Goal: Task Accomplishment & Management: Manage account settings

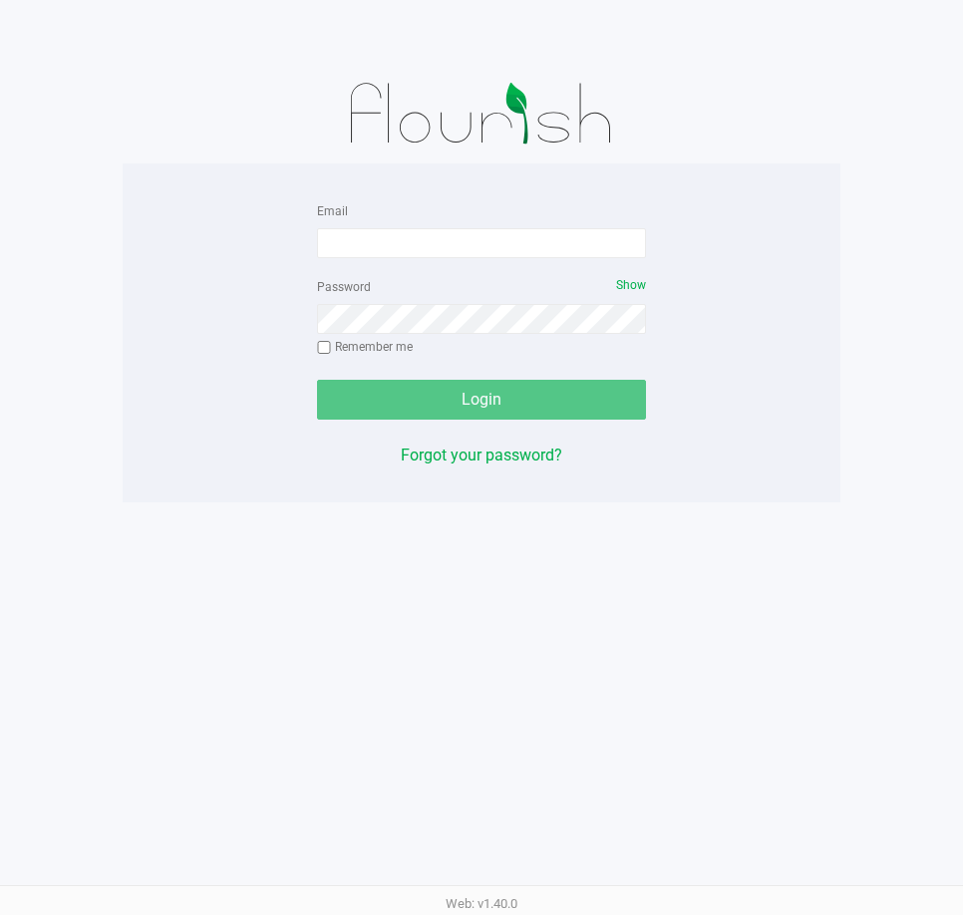
click at [466, 220] on div "Email" at bounding box center [481, 228] width 329 height 60
click at [455, 233] on input "Email" at bounding box center [481, 243] width 329 height 30
type input "[EMAIL_ADDRESS][DOMAIN_NAME]"
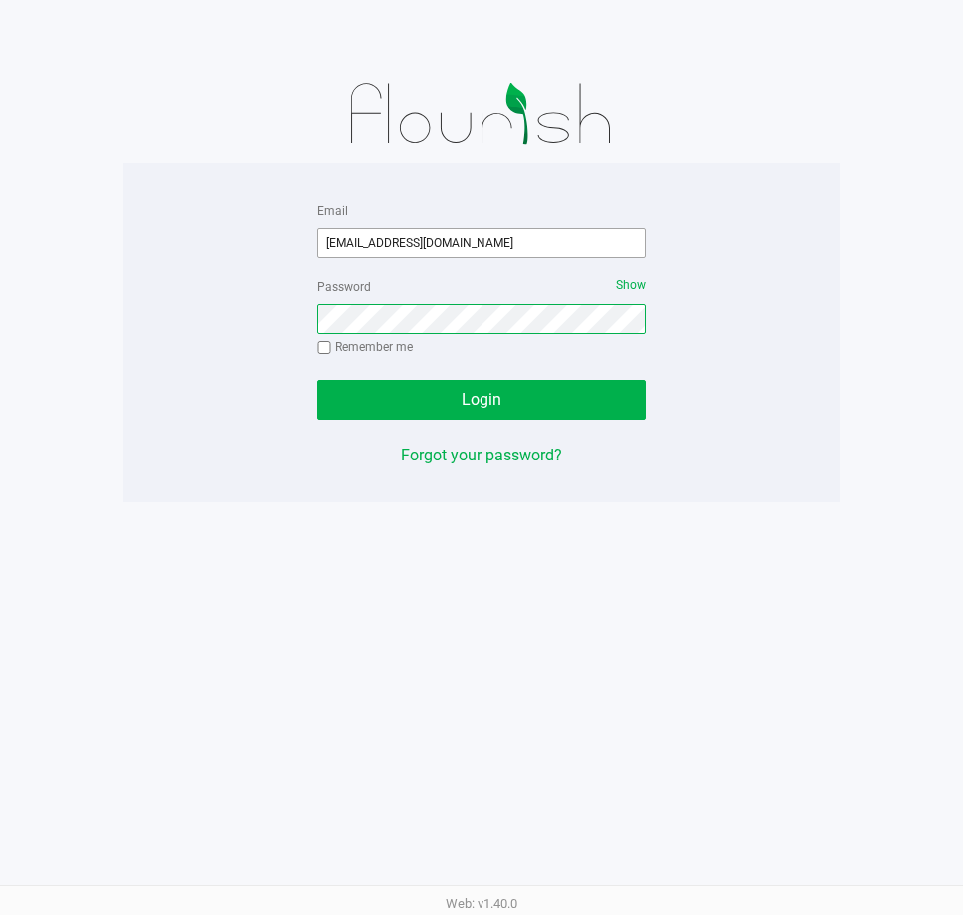
click at [317, 380] on button "Login" at bounding box center [481, 400] width 329 height 40
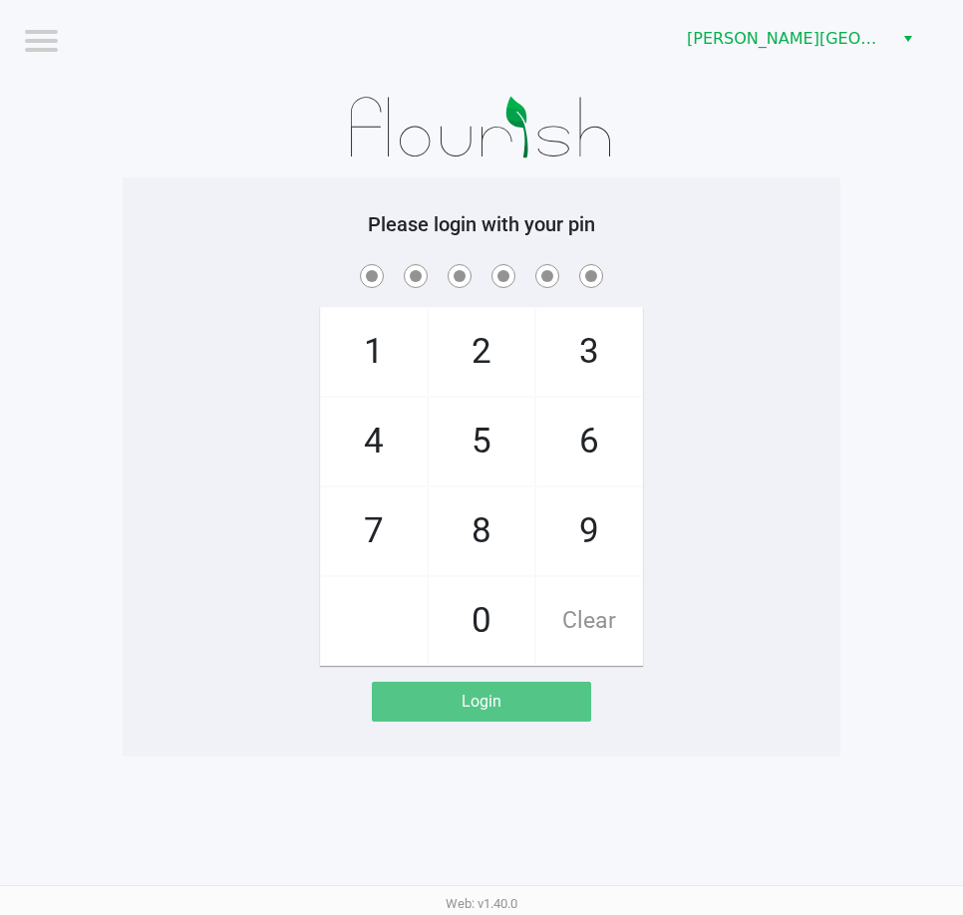
click at [270, 440] on div "1 4 7 2 5 8 0 3 6 9 Clear" at bounding box center [482, 463] width 718 height 406
checkbox input "true"
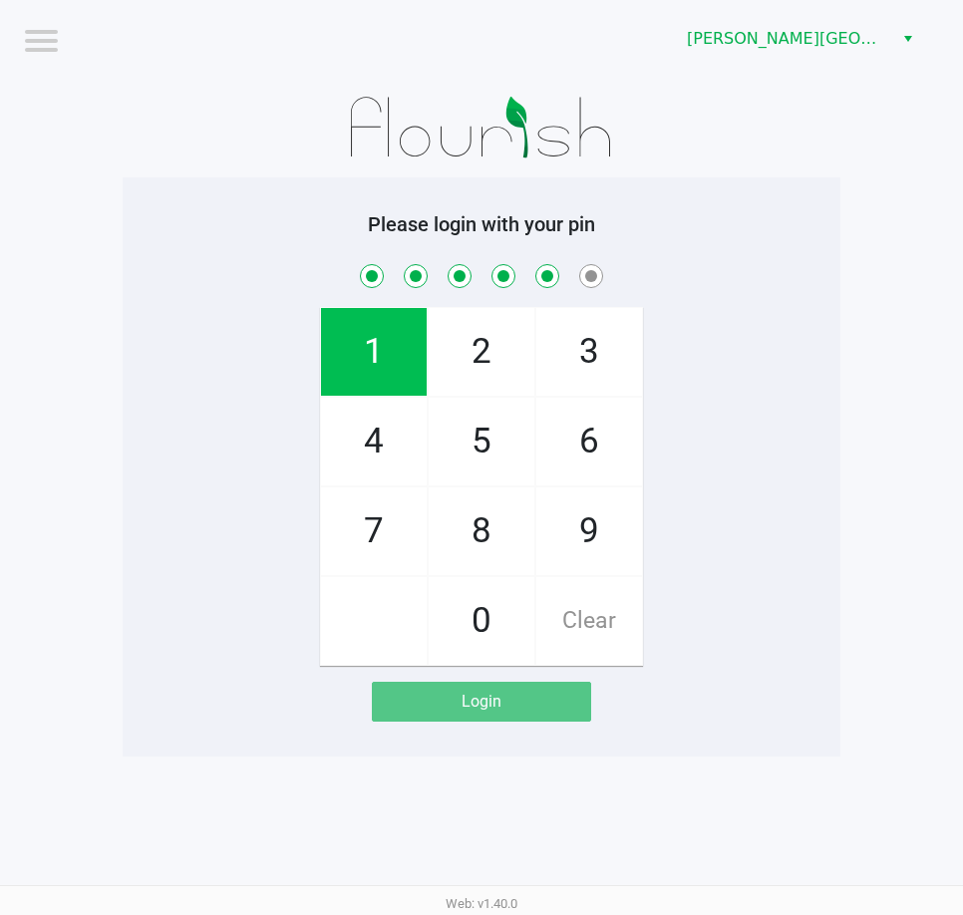
checkbox input "true"
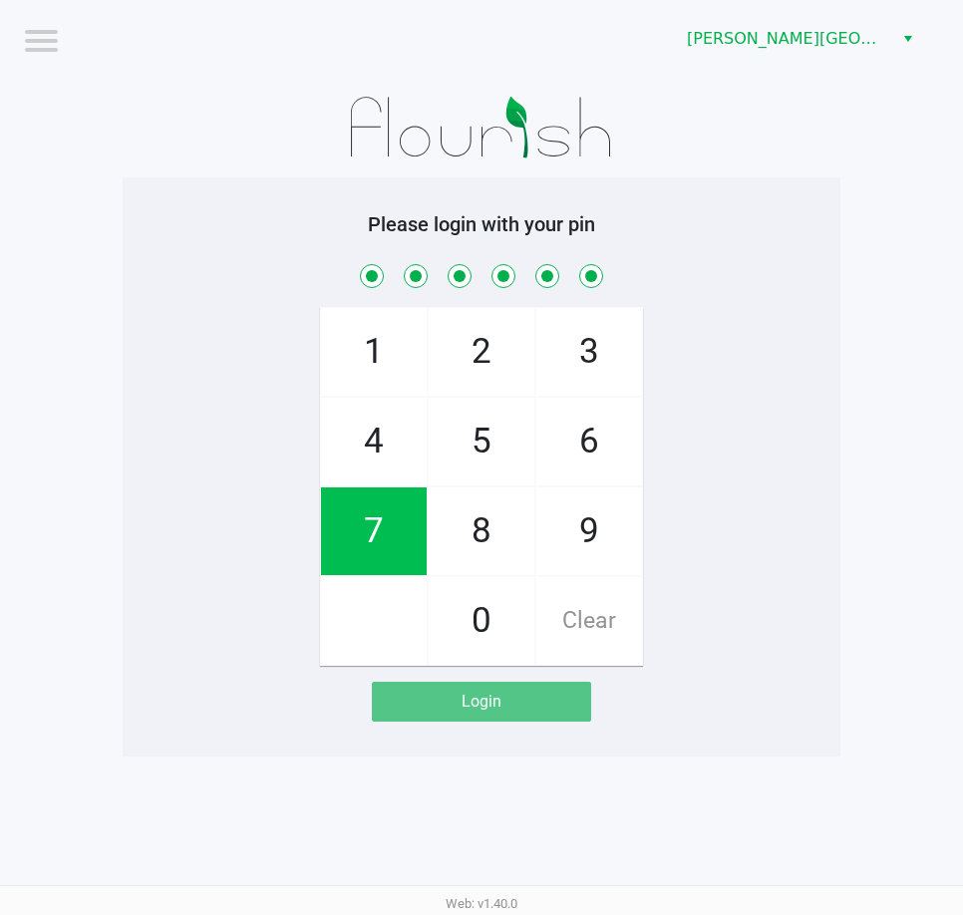
checkbox input "true"
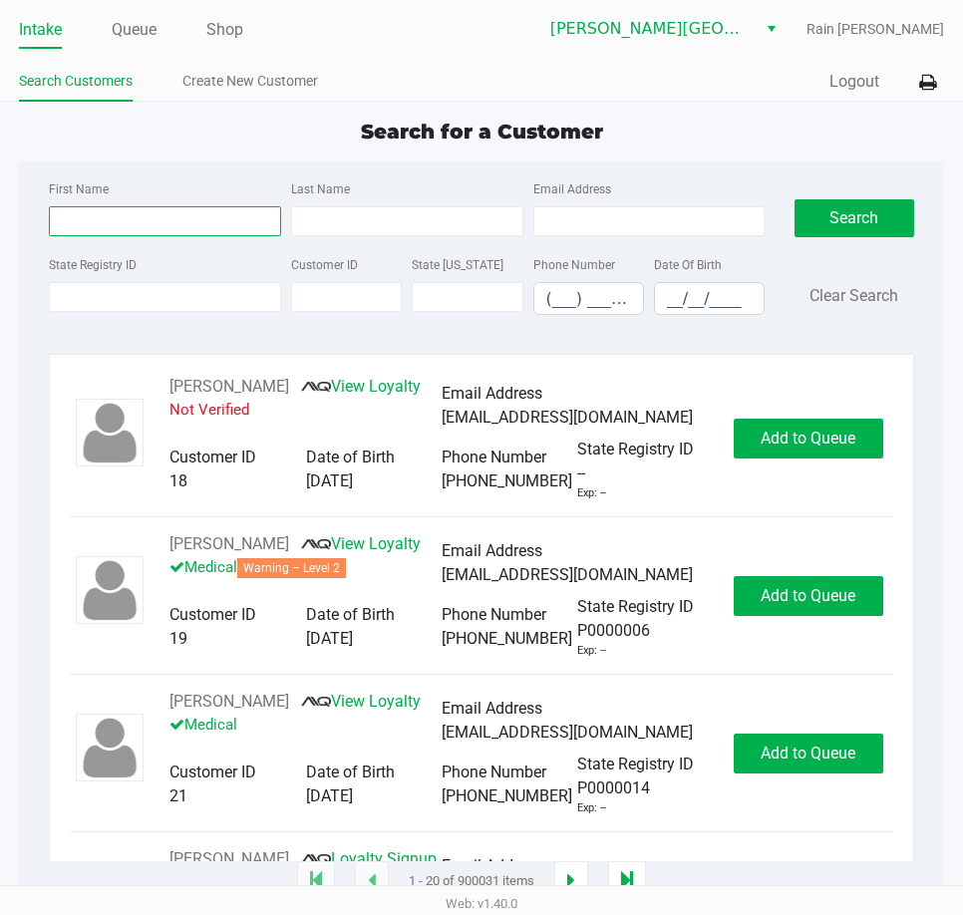
click at [145, 220] on input "First Name" at bounding box center [165, 221] width 232 height 30
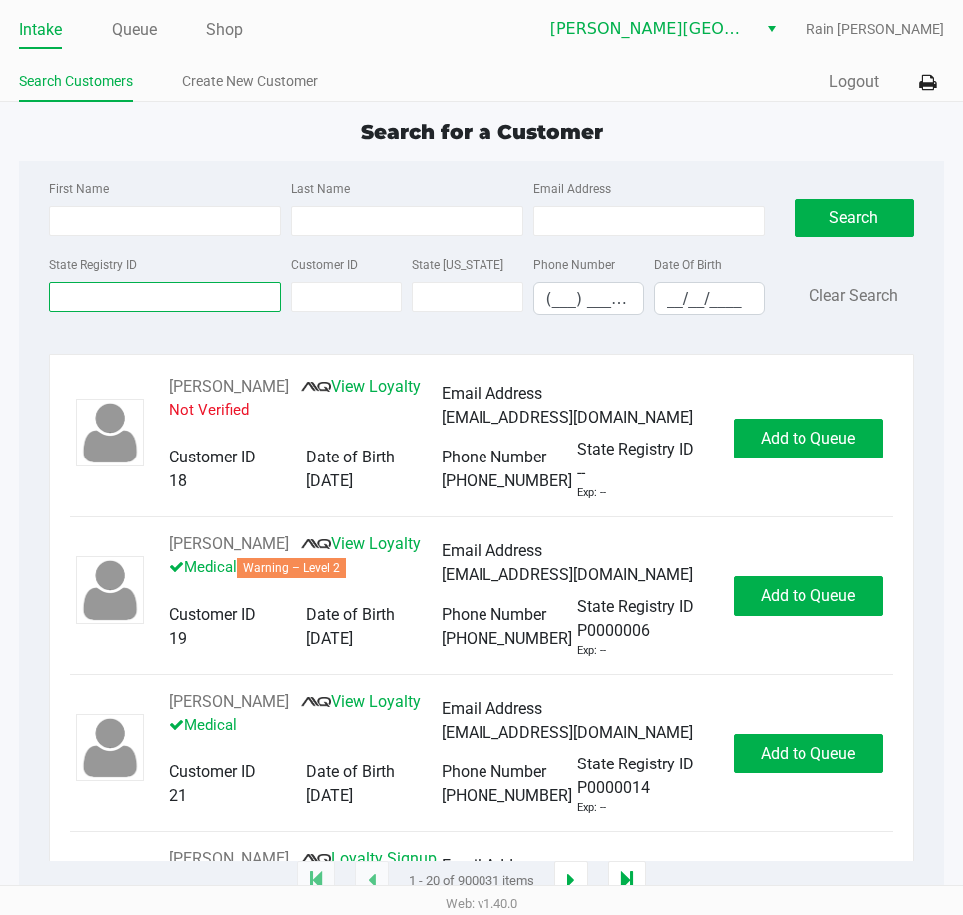
click at [114, 305] on input "State Registry ID" at bounding box center [165, 297] width 232 height 30
click at [833, 178] on div "Search Clear Search" at bounding box center [854, 253] width 120 height 154
click at [919, 77] on icon at bounding box center [927, 83] width 17 height 14
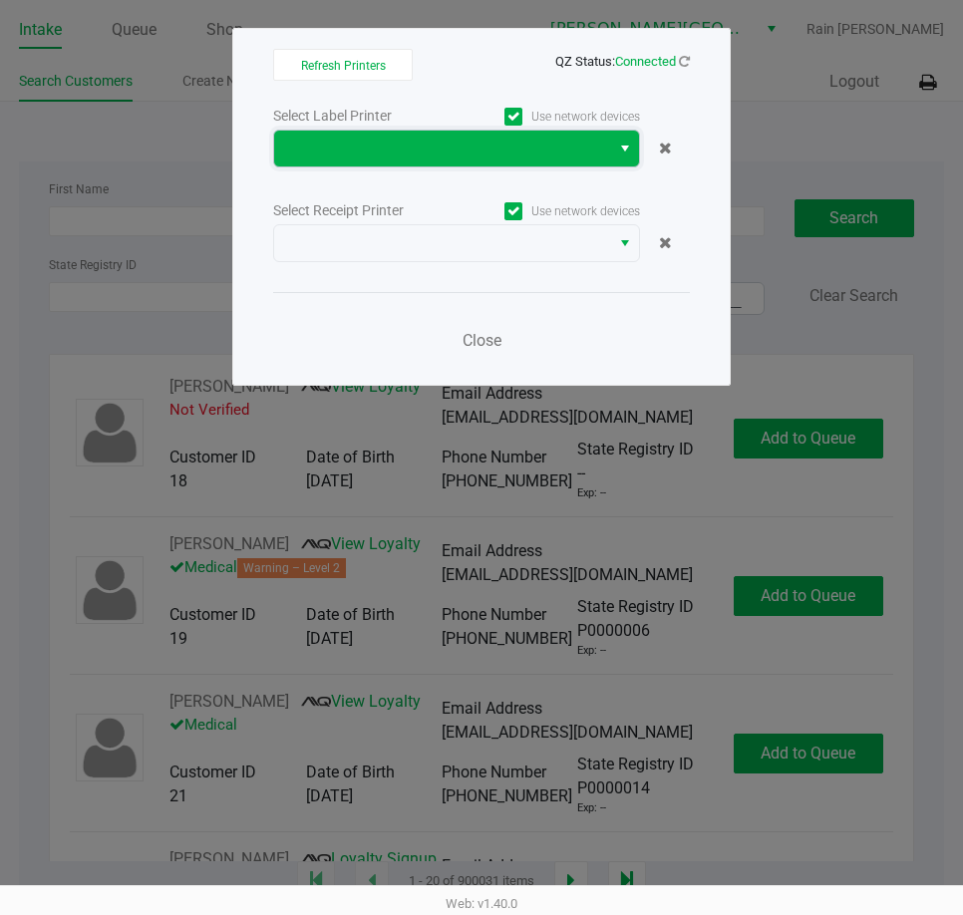
click at [437, 148] on span at bounding box center [442, 149] width 312 height 24
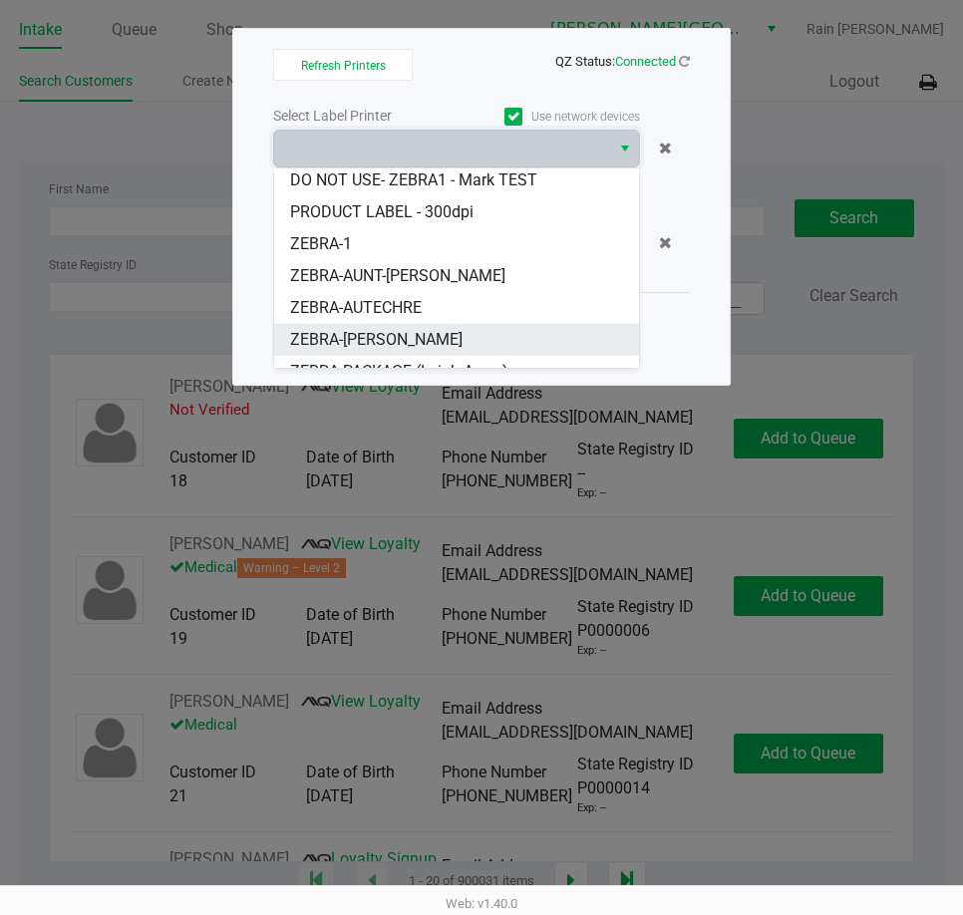
scroll to position [56, 0]
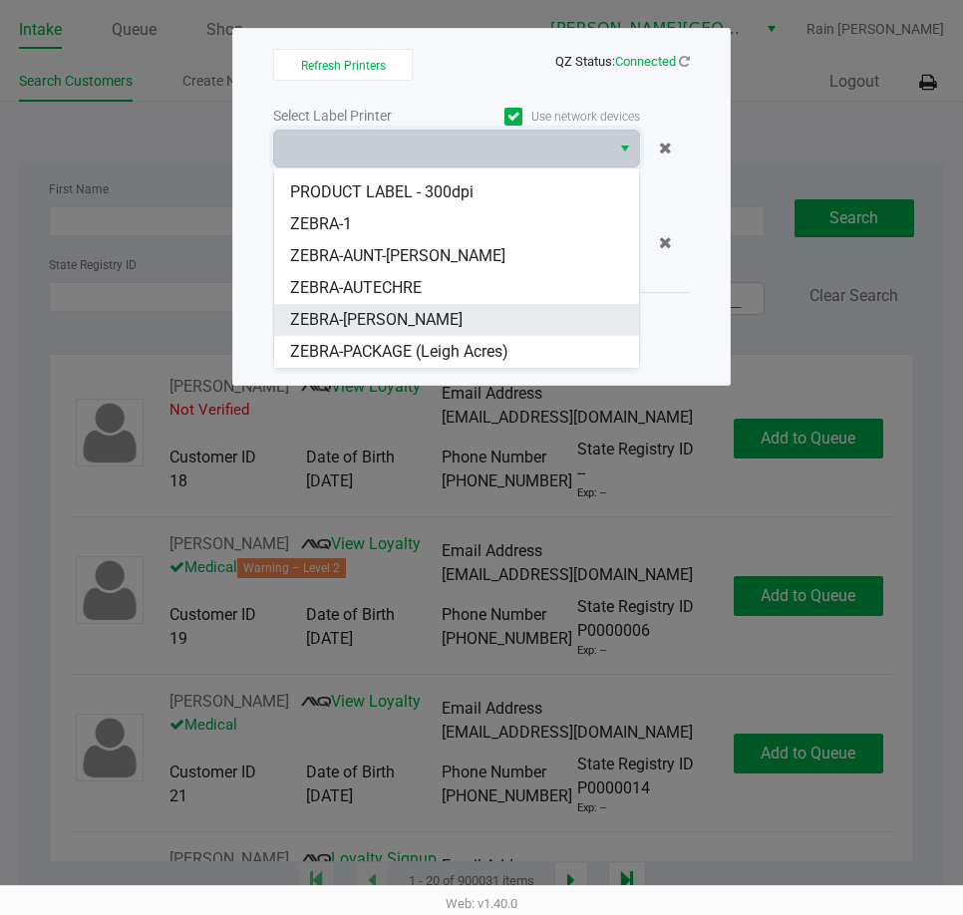
click at [486, 320] on li "ZEBRA-[PERSON_NAME]" at bounding box center [456, 320] width 365 height 32
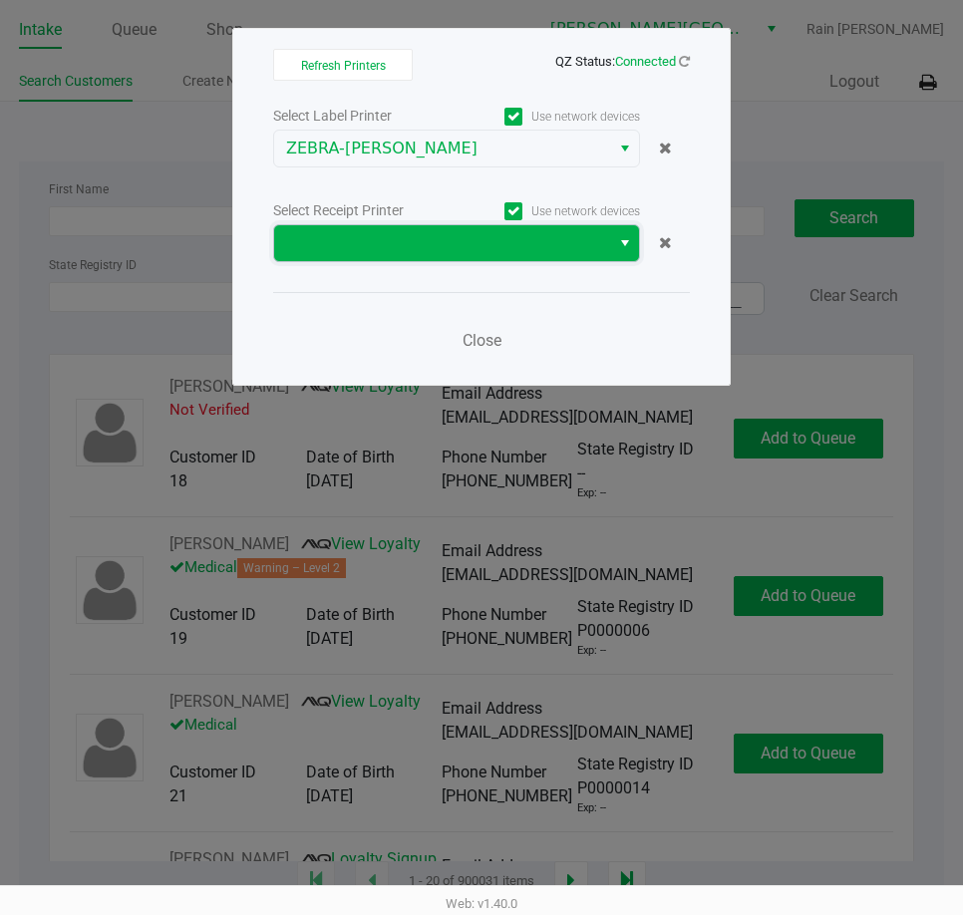
click at [480, 253] on span at bounding box center [442, 243] width 312 height 24
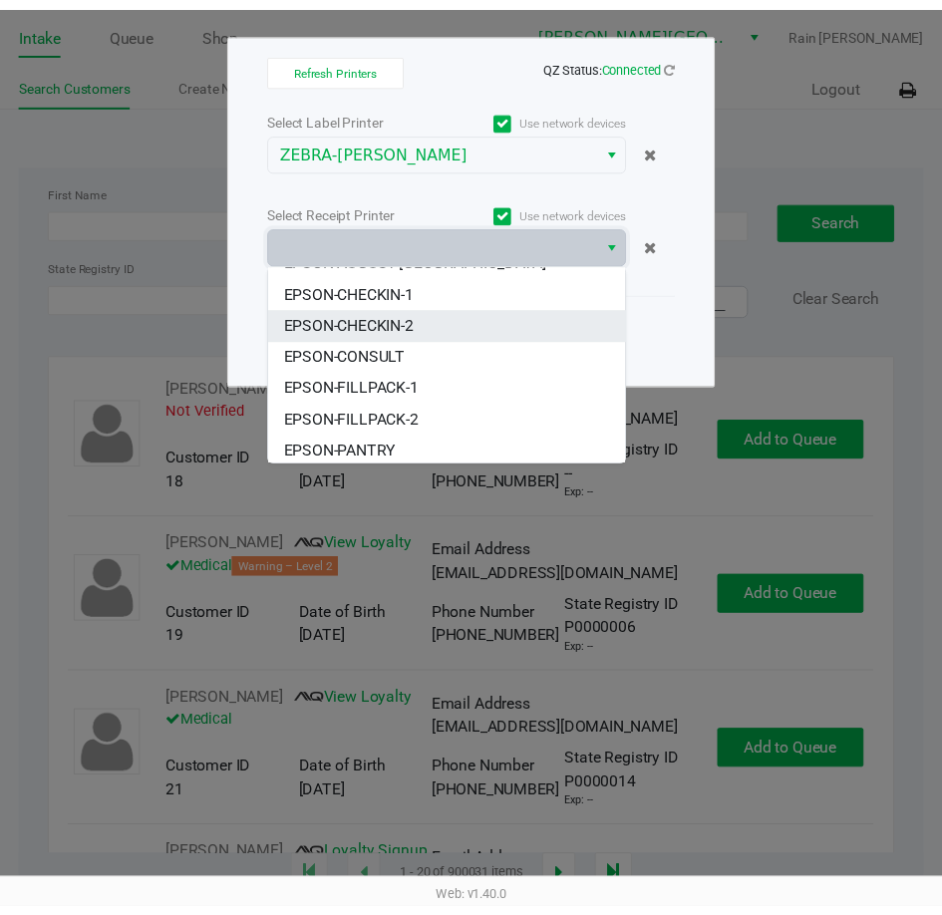
scroll to position [183, 0]
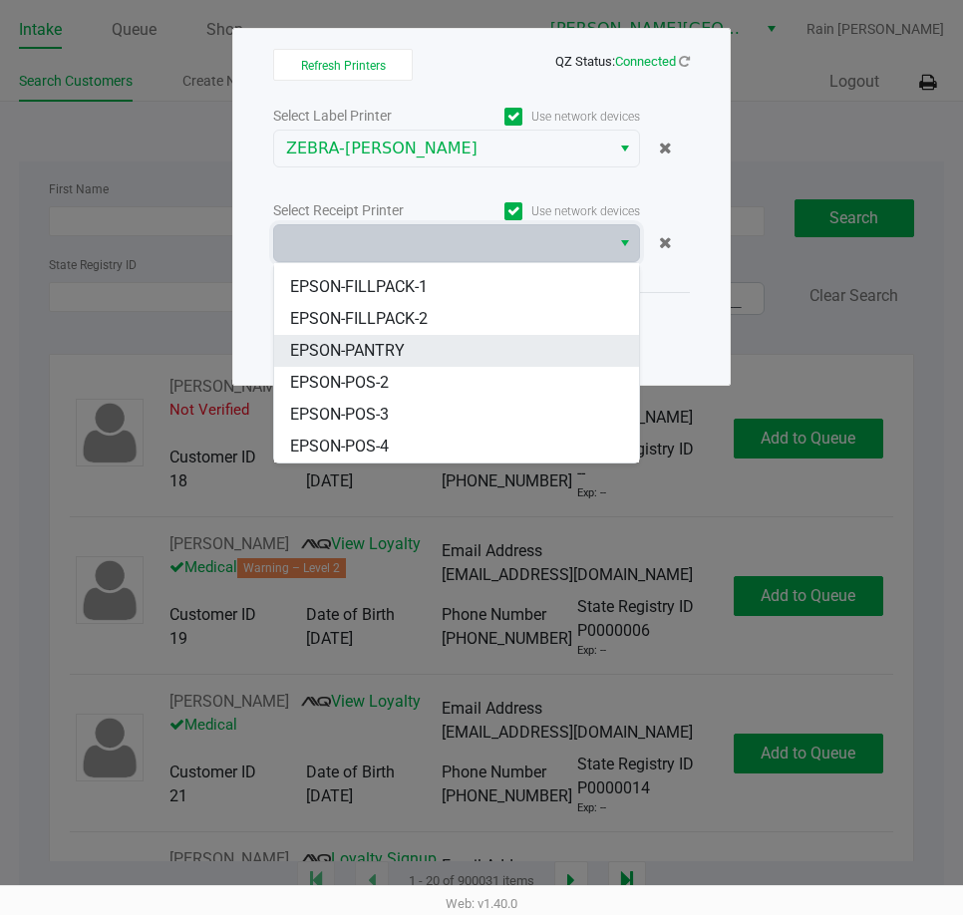
click at [379, 343] on span "EPSON-PANTRY" at bounding box center [347, 351] width 115 height 24
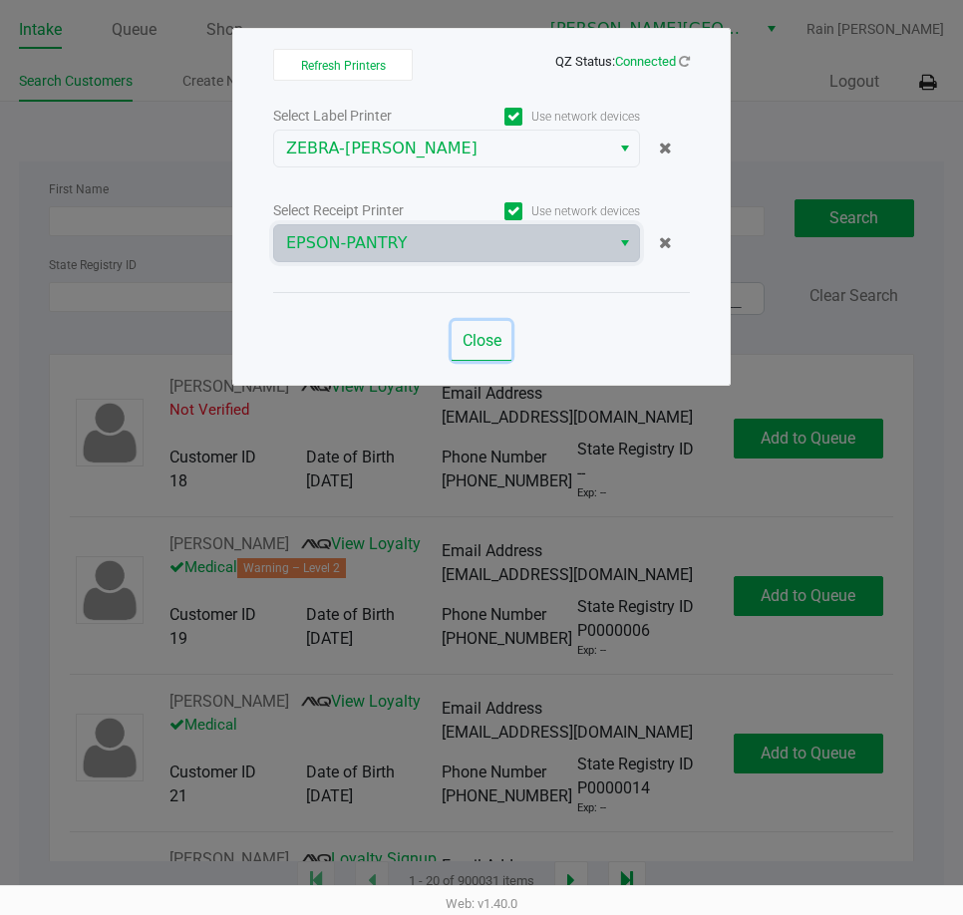
click at [489, 343] on span "Close" at bounding box center [481, 340] width 39 height 19
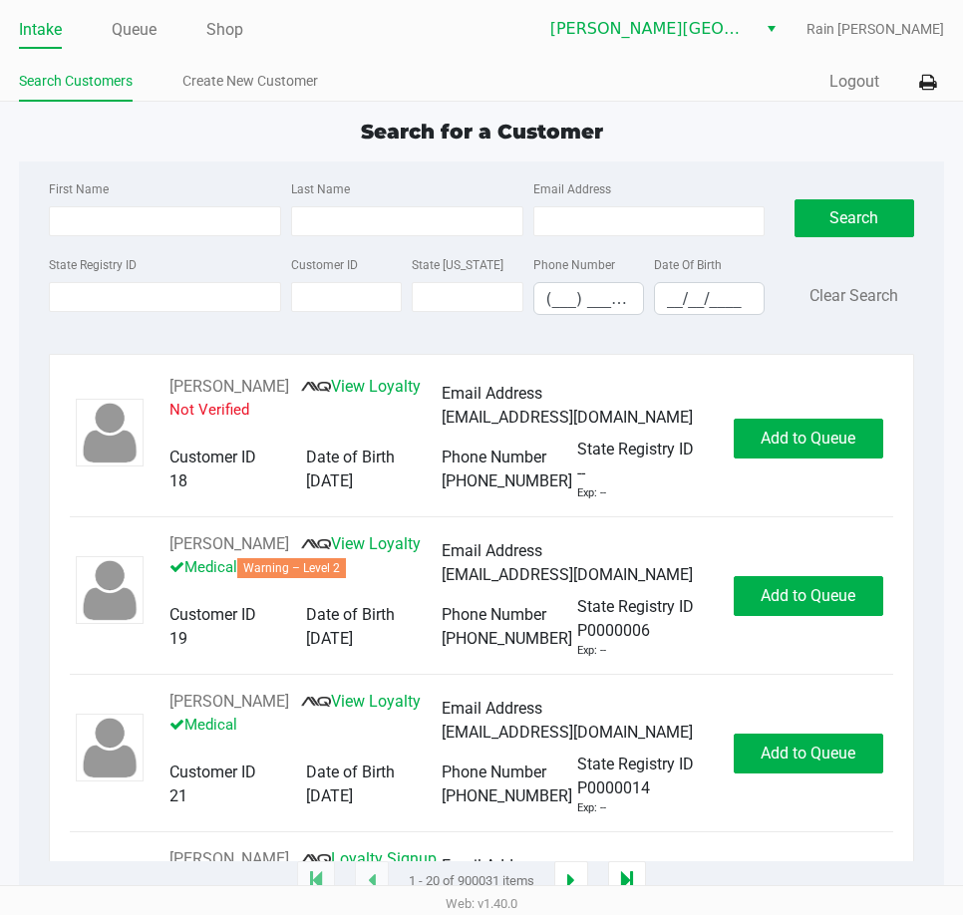
click at [648, 160] on div "Search for a Customer First Name Last Name Email Address State Registry ID Cust…" at bounding box center [481, 499] width 924 height 765
click at [83, 143] on div "Search for a Customer" at bounding box center [481, 132] width 954 height 30
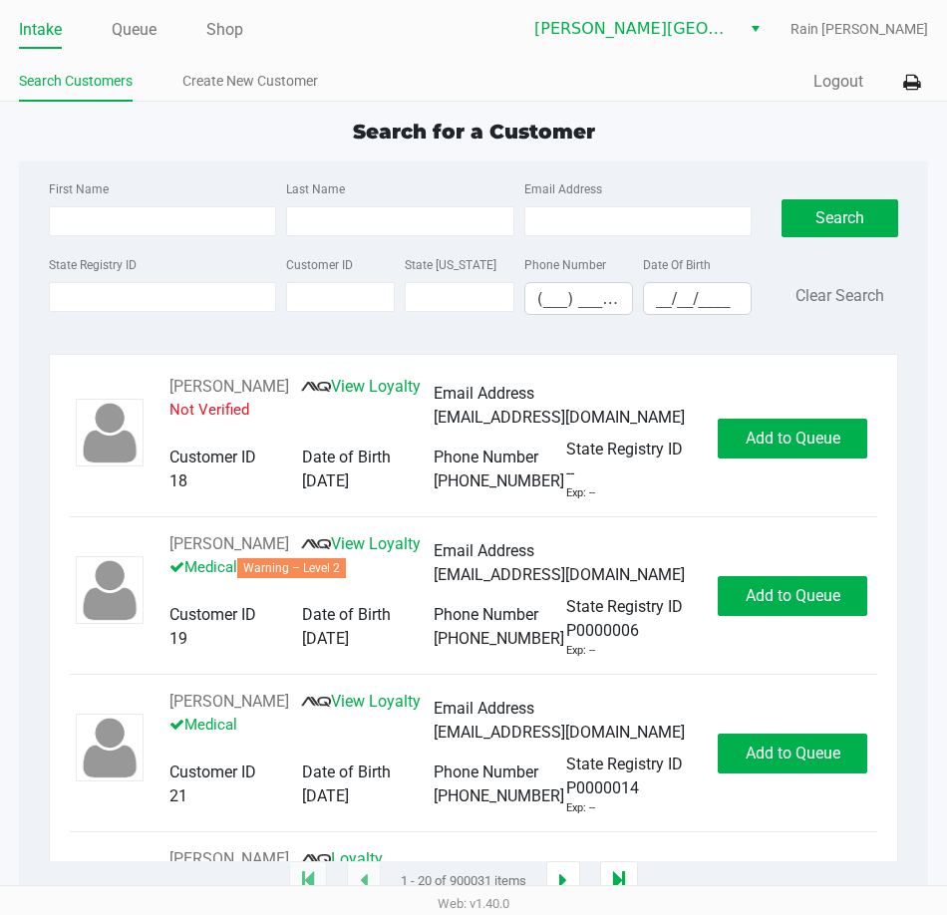
click at [8, 186] on app-all-customers "Search for a Customer First Name Last Name Email Address State Registry ID Cust…" at bounding box center [473, 499] width 947 height 765
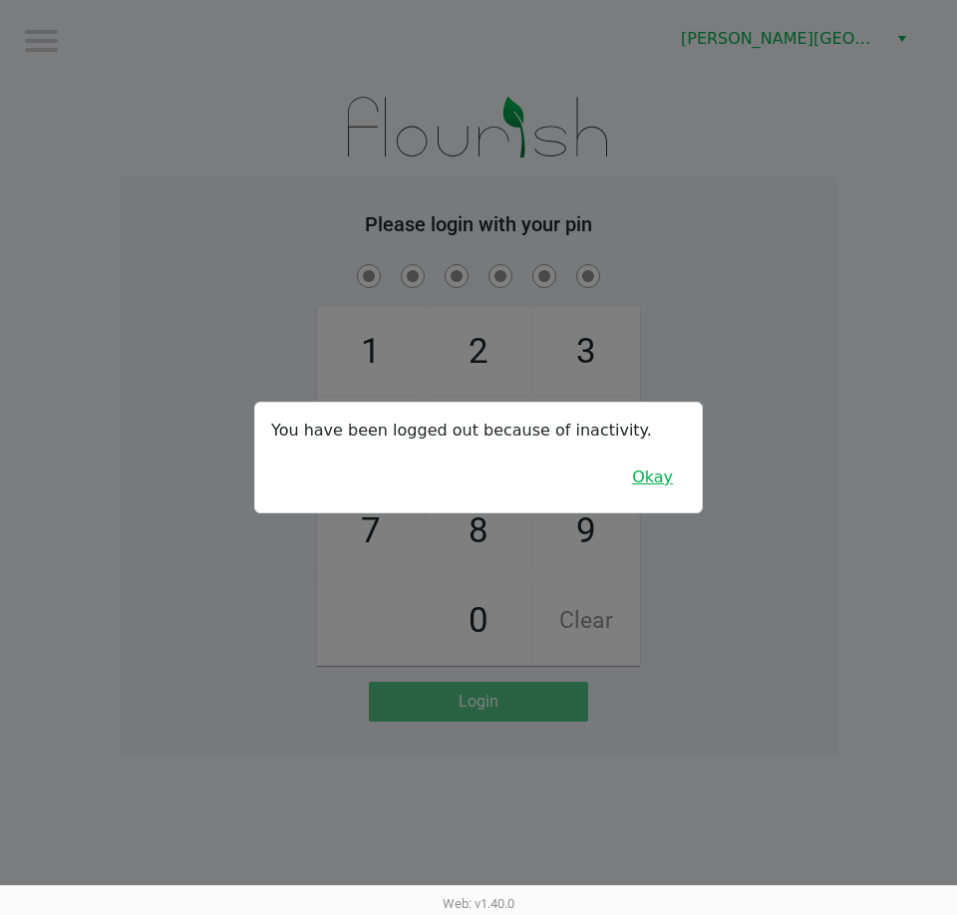
click at [659, 485] on button "Okay" at bounding box center [652, 477] width 67 height 38
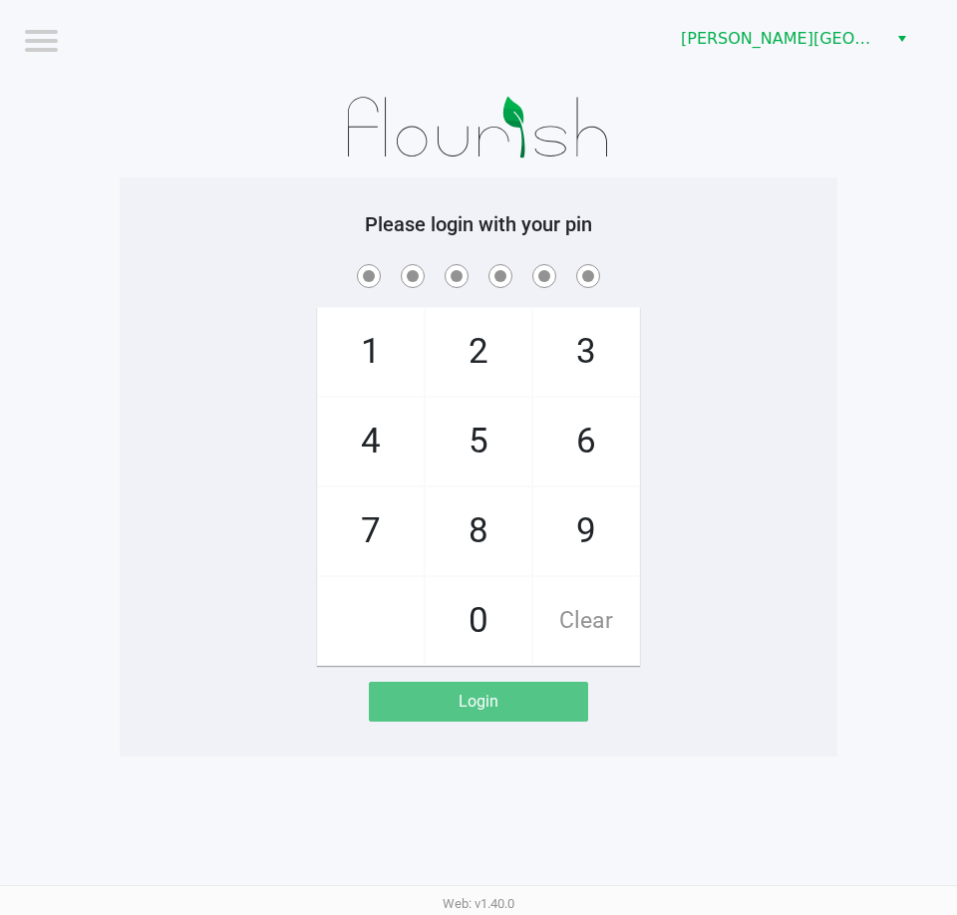
click at [949, 384] on app-pos-login-wrapper "Logout [PERSON_NAME][GEOGRAPHIC_DATA] WC Please login with your pin 1 4 7 2 5 8…" at bounding box center [478, 378] width 957 height 756
checkbox input "true"
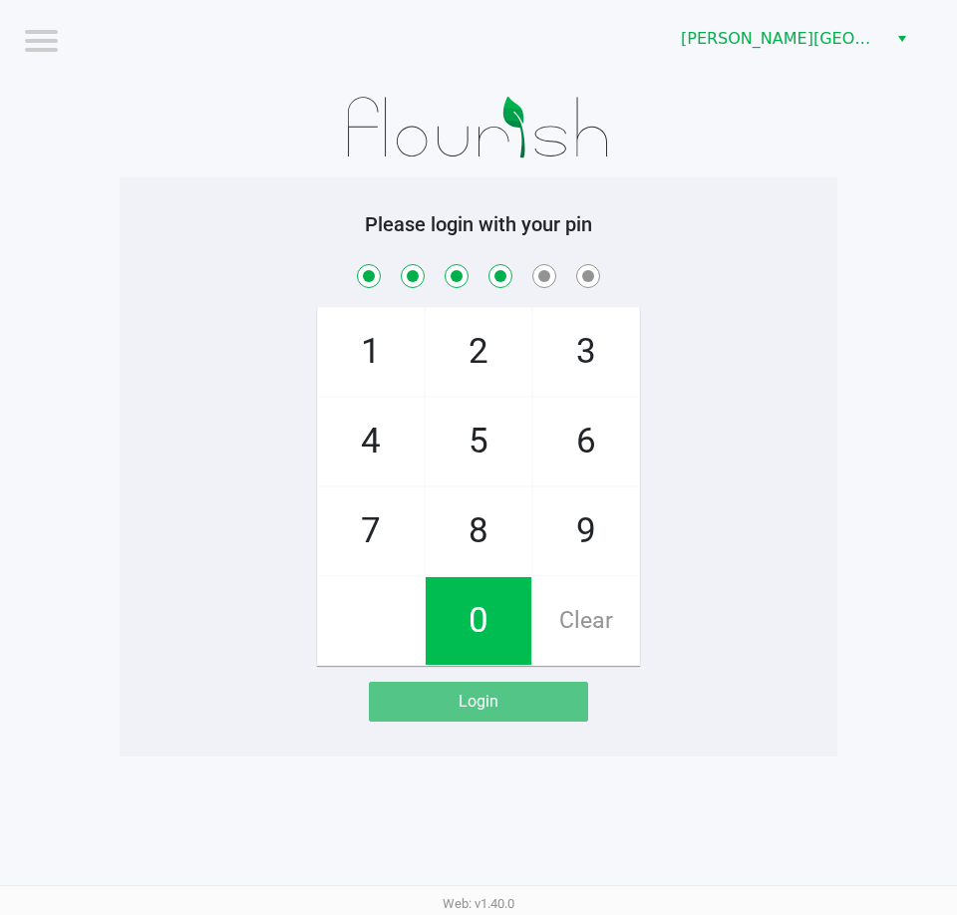
checkbox input "true"
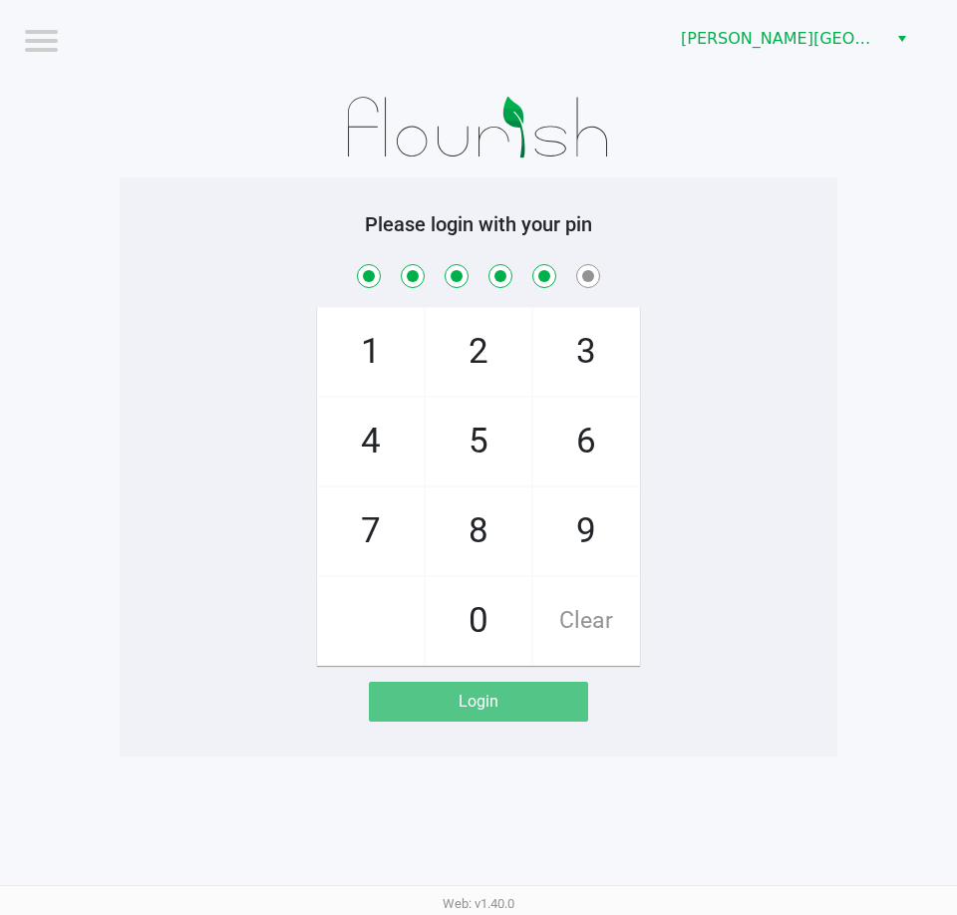
checkbox input "true"
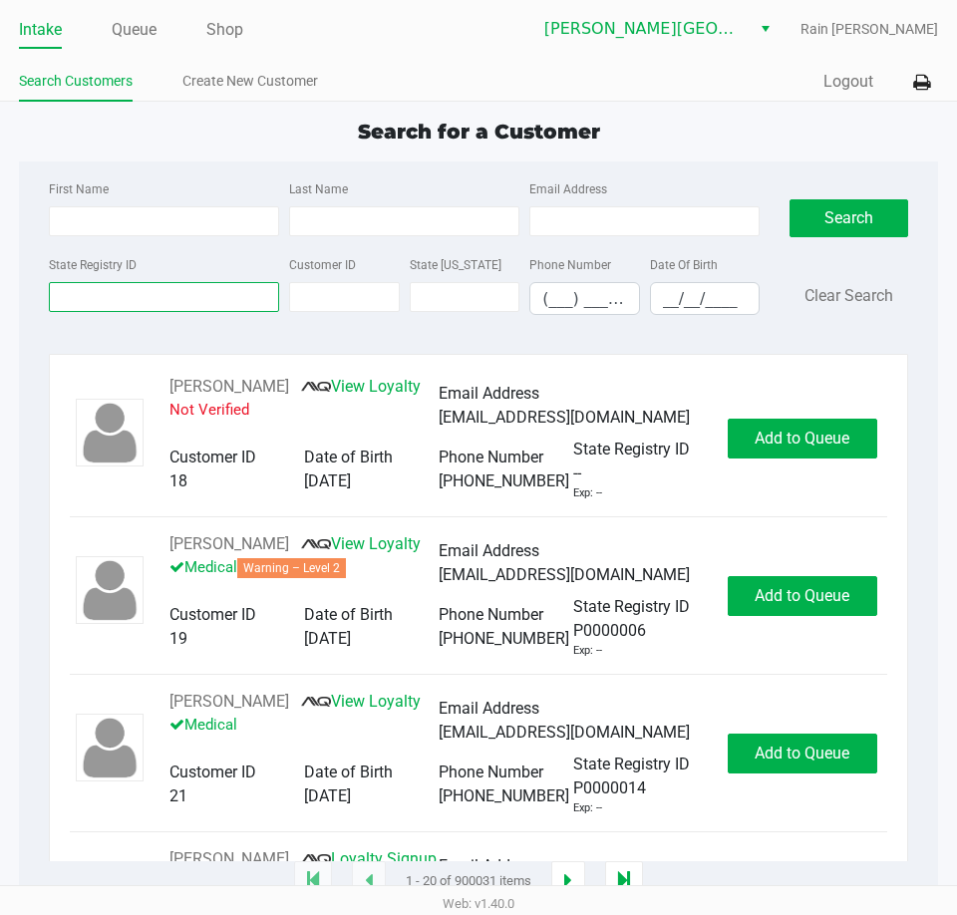
click at [246, 294] on div "State Registry ID" at bounding box center [164, 283] width 240 height 63
click at [193, 218] on input "First Name" at bounding box center [164, 221] width 230 height 30
click at [191, 218] on input "First Name" at bounding box center [164, 221] width 230 height 30
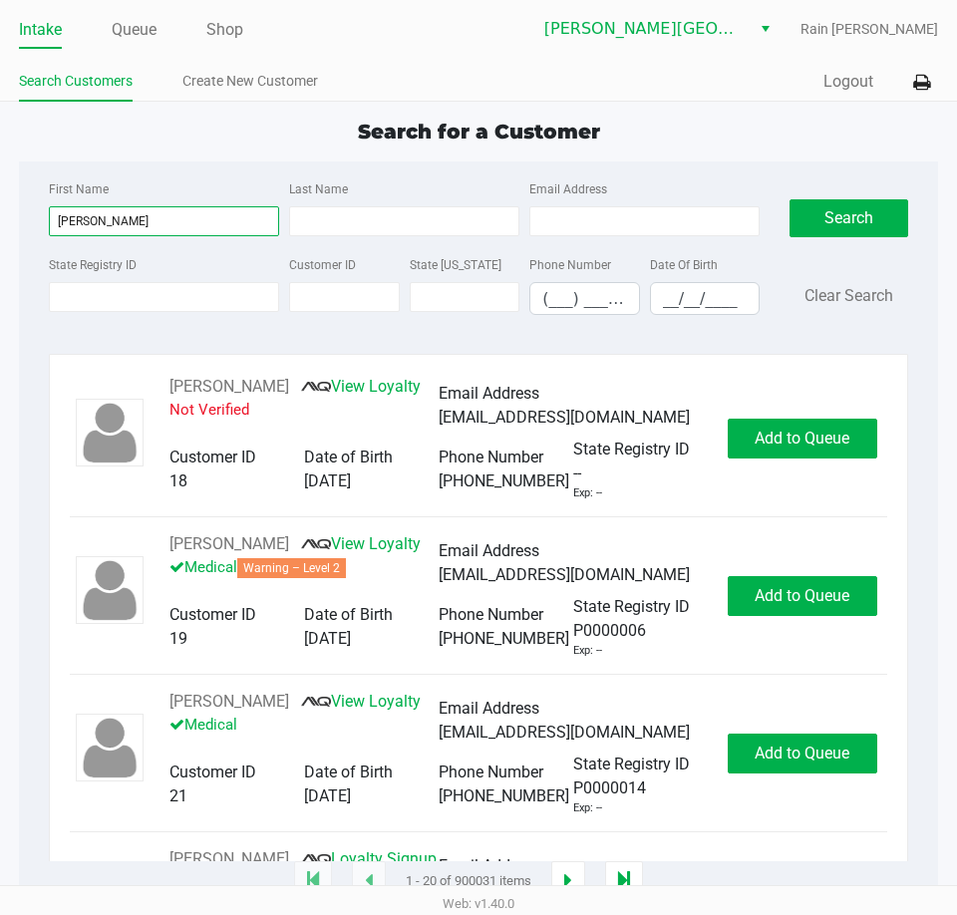
type input "[PERSON_NAME]"
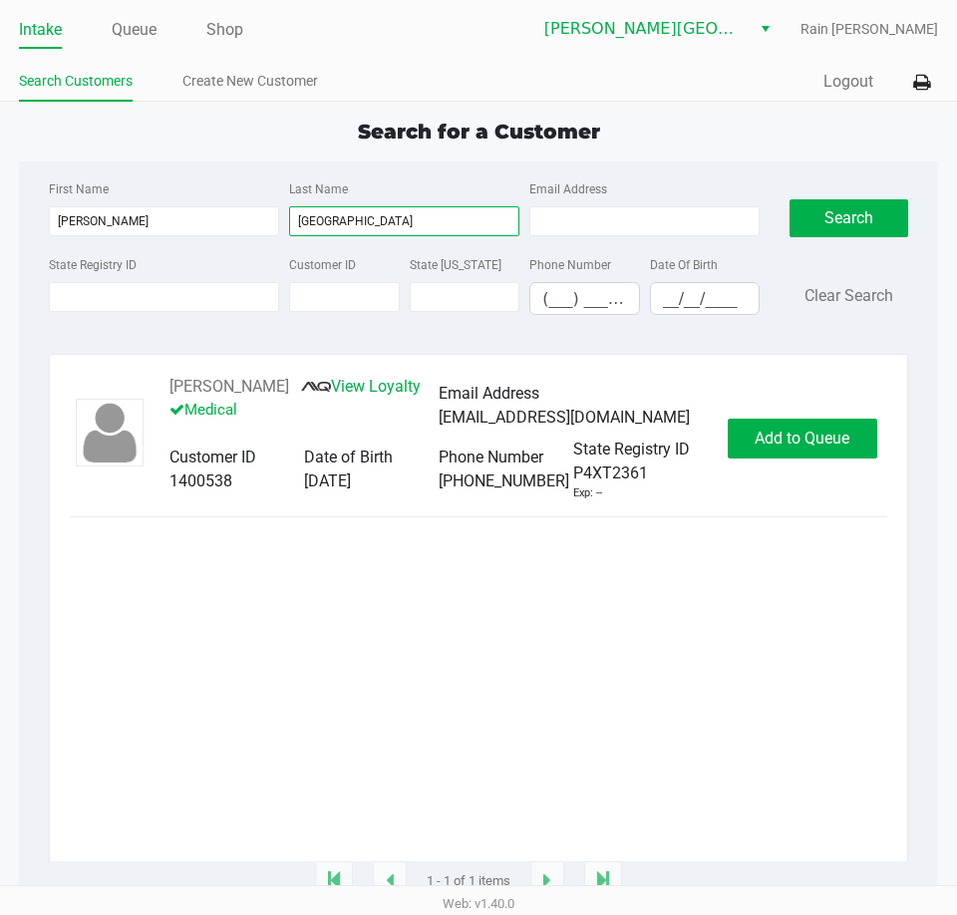
type input "[GEOGRAPHIC_DATA]"
click at [841, 474] on div "[PERSON_NAME] View Loyalty Medical Email Address [EMAIL_ADDRESS][DOMAIN_NAME] C…" at bounding box center [478, 438] width 817 height 127
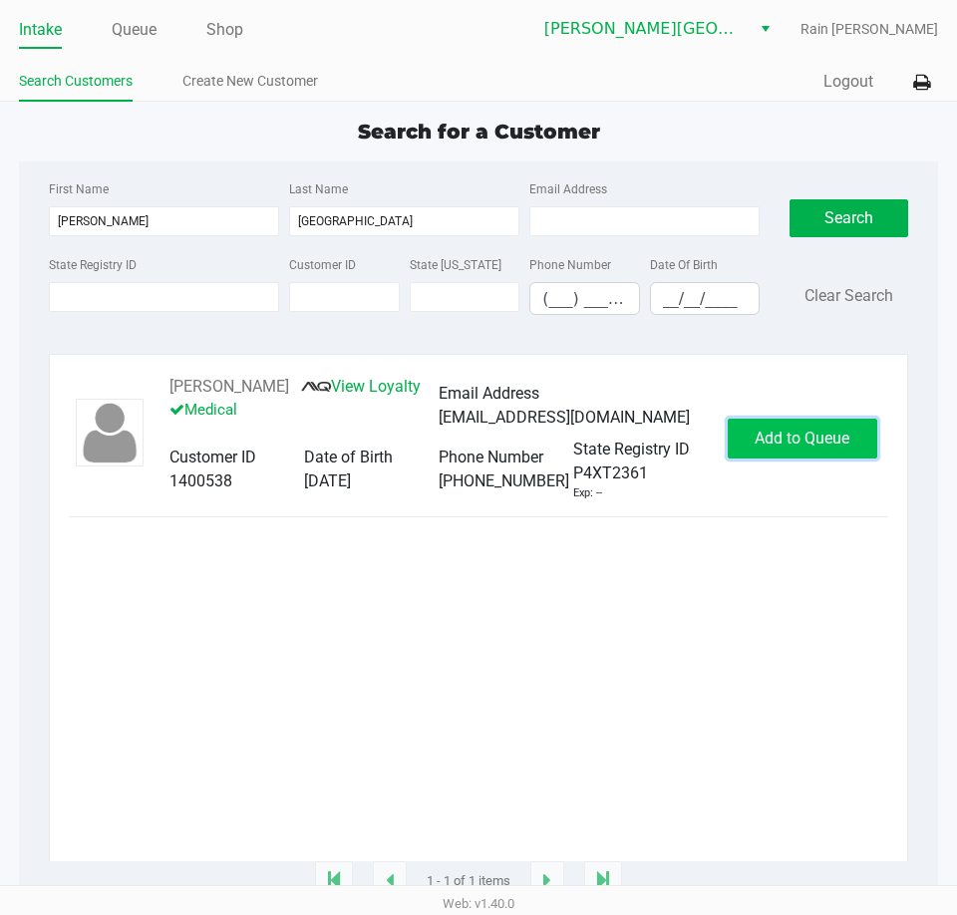
click at [839, 458] on button "Add to Queue" at bounding box center [802, 439] width 149 height 40
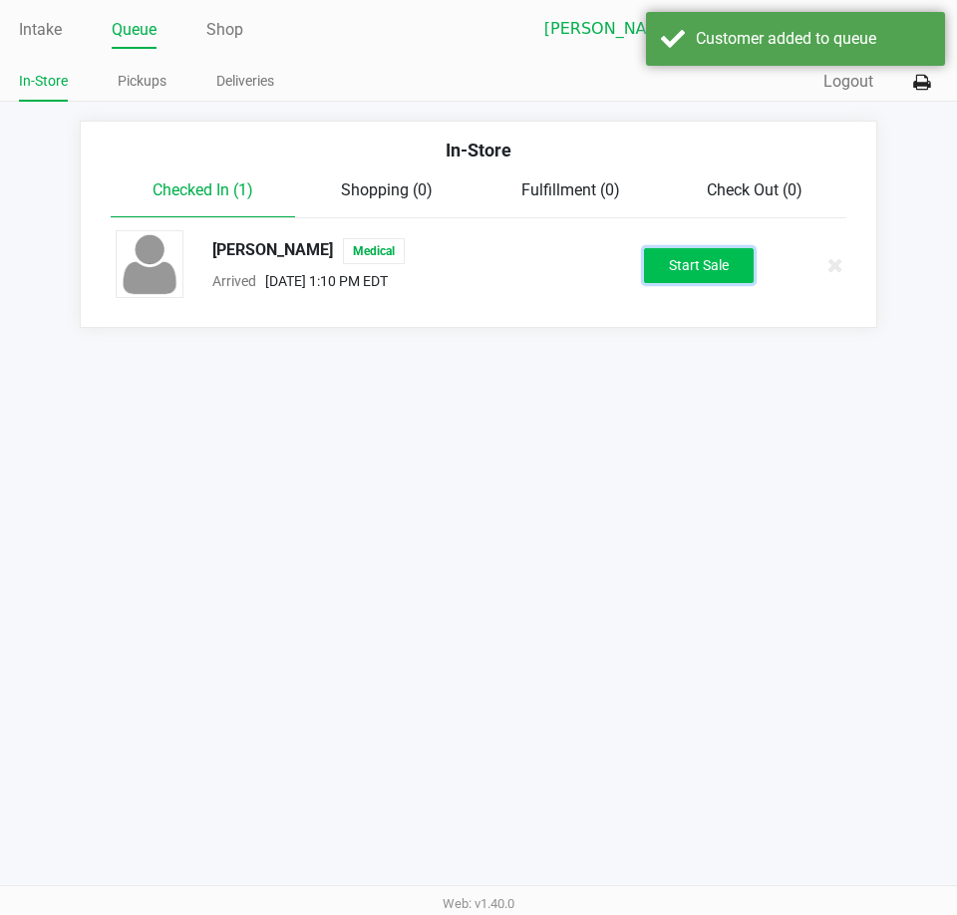
click at [715, 254] on button "Start Sale" at bounding box center [699, 265] width 110 height 35
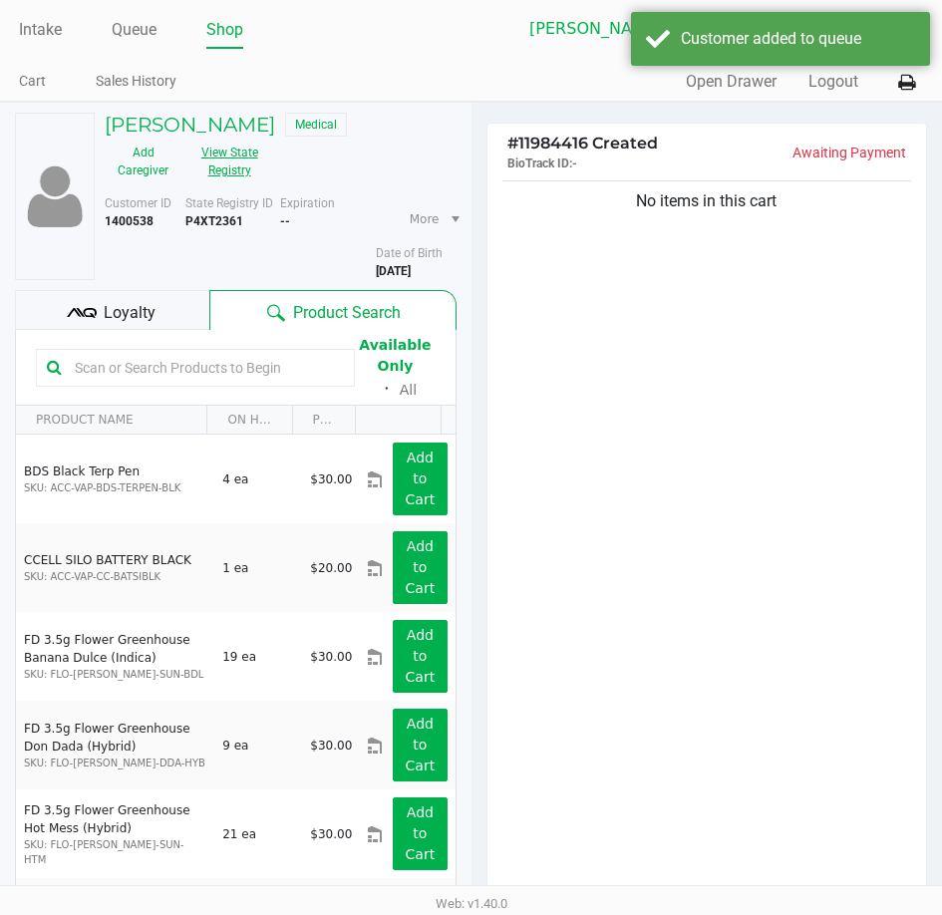
click at [237, 161] on button "View State Registry" at bounding box center [223, 162] width 84 height 50
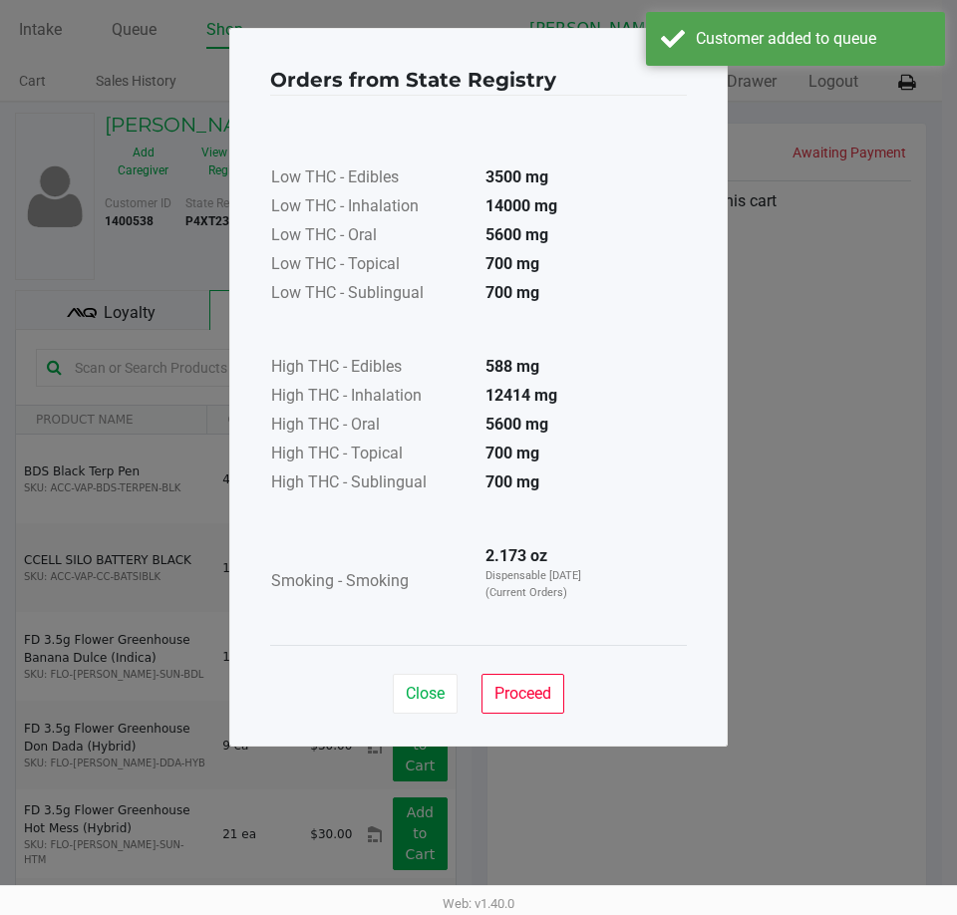
click at [508, 670] on div "Close Proceed" at bounding box center [478, 685] width 417 height 81
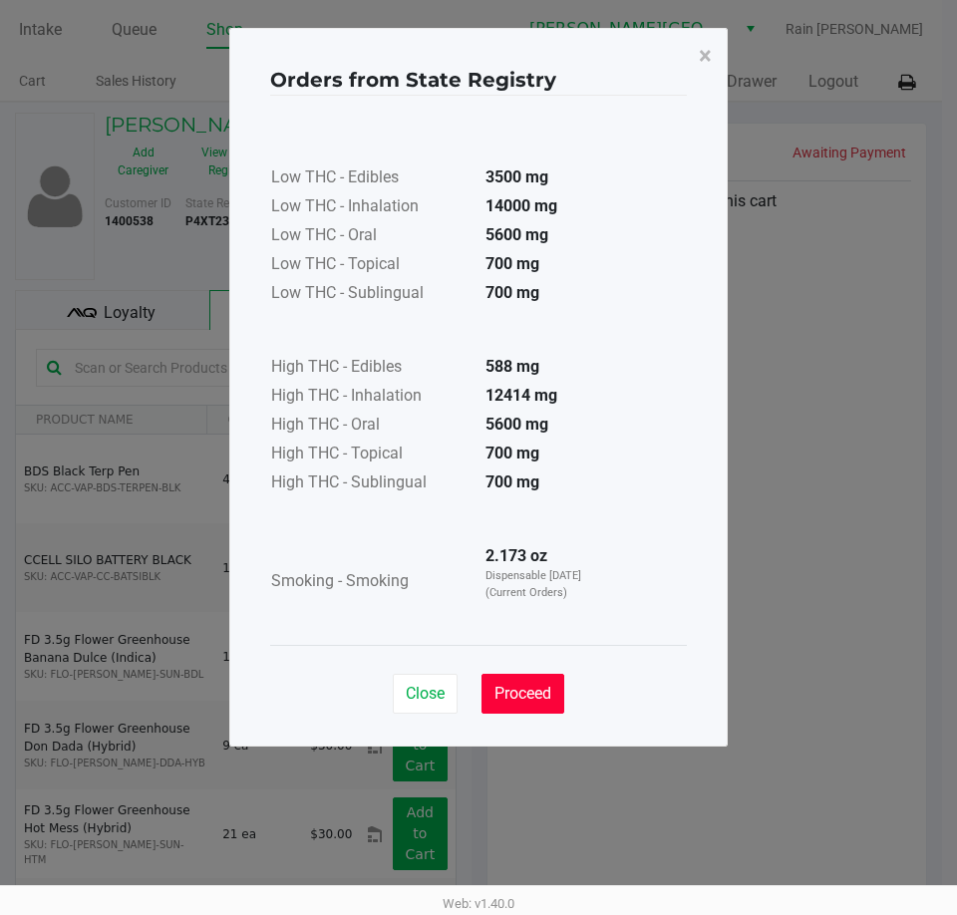
click at [525, 697] on span "Proceed" at bounding box center [522, 693] width 57 height 19
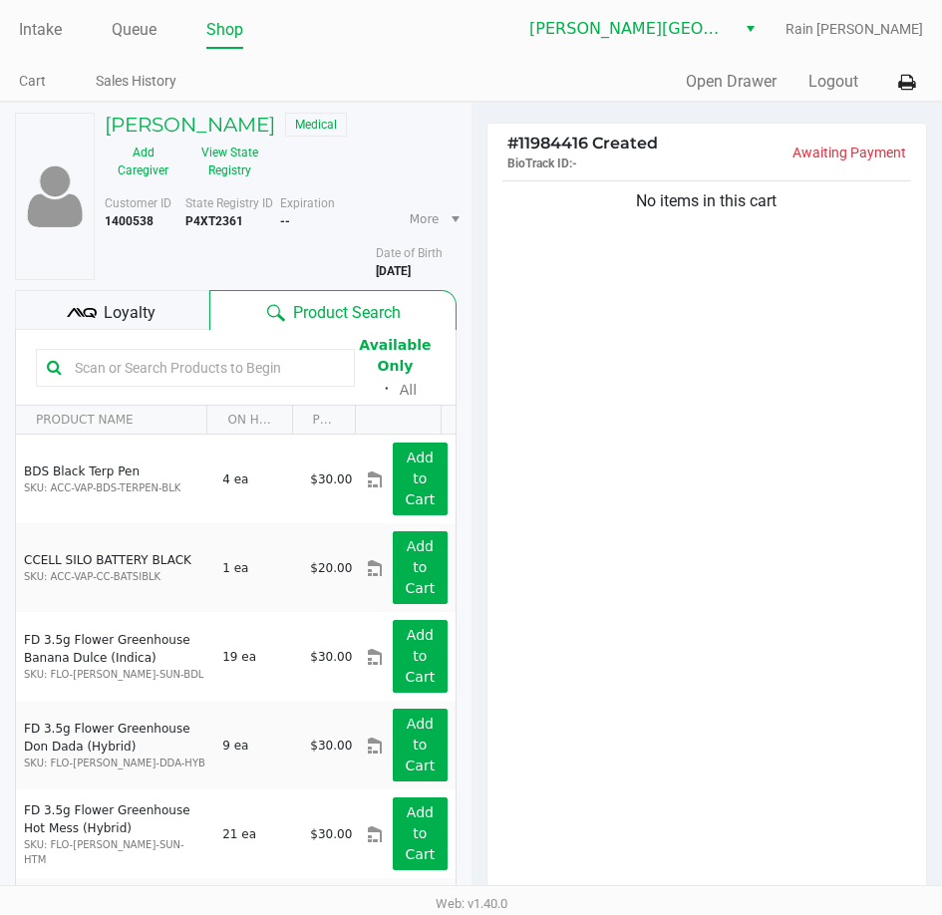
click at [91, 332] on kendo-grid-toolbar "Available Only ᛫ All" at bounding box center [236, 368] width 440 height 76
click at [95, 320] on icon at bounding box center [82, 313] width 30 height 30
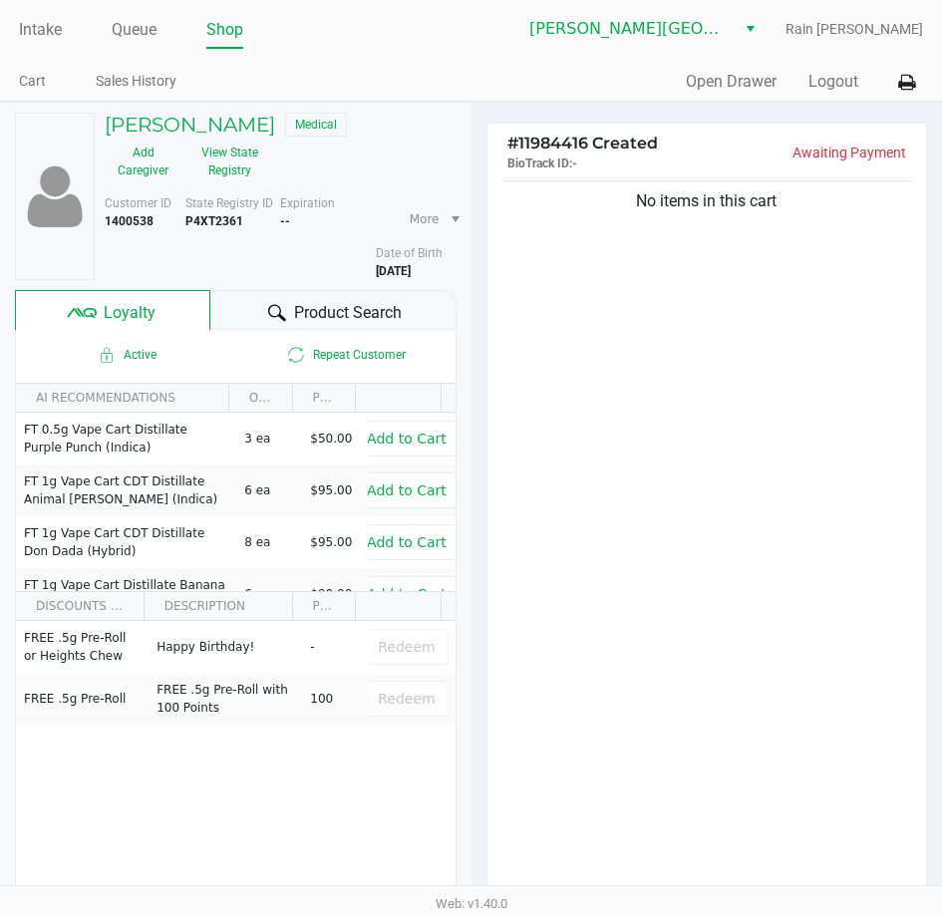
click at [870, 718] on div "No items in this cart" at bounding box center [707, 537] width 440 height 723
drag, startPoint x: 435, startPoint y: 271, endPoint x: 374, endPoint y: 270, distance: 60.8
click at [374, 270] on div "Customer ID 1400538 State Registry ID P4XT2361 Expiration -- More Date of Birth…" at bounding box center [281, 237] width 382 height 86
click at [117, 751] on div "FREE .5g Pre-Roll or Heights Chew Happy Birthday! - Redeem FREE .5g Pre-Roll FR…" at bounding box center [236, 771] width 440 height 300
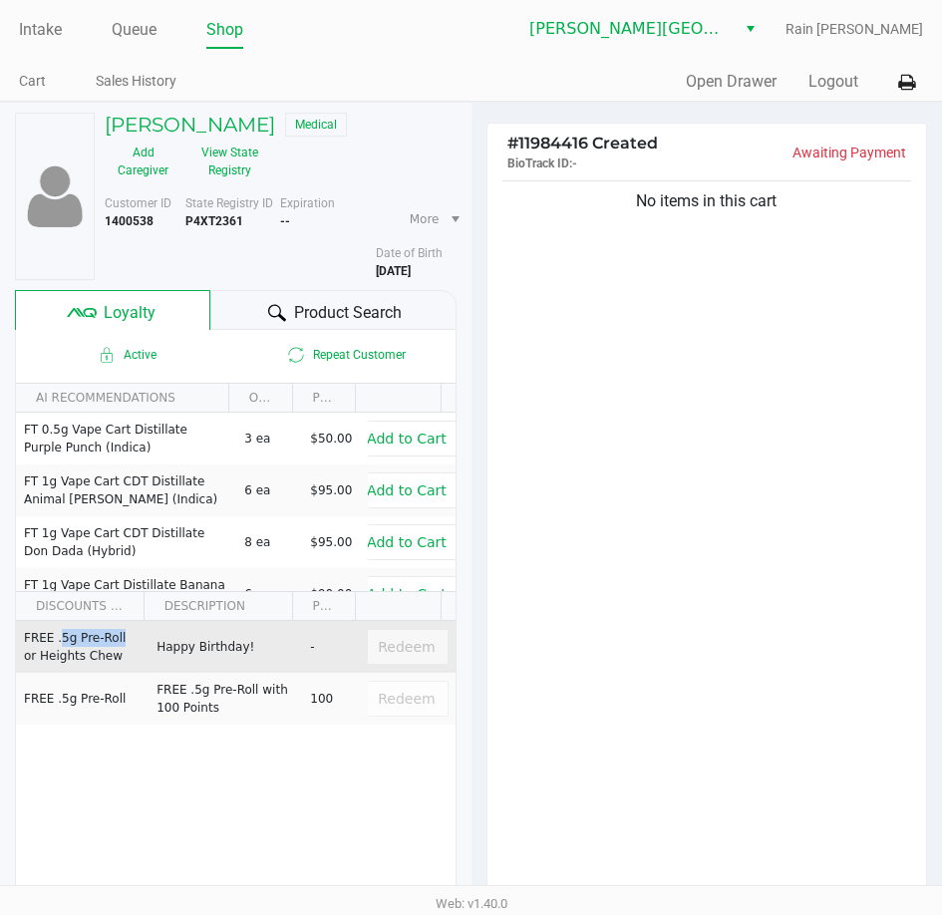
drag, startPoint x: 52, startPoint y: 639, endPoint x: 113, endPoint y: 643, distance: 60.9
click at [113, 643] on td "FREE .5g Pre-Roll or Heights Chew" at bounding box center [82, 647] width 132 height 52
drag, startPoint x: 95, startPoint y: 659, endPoint x: 26, endPoint y: 628, distance: 75.4
click at [26, 628] on td "FREE .5g Pre-Roll or Heights Chew" at bounding box center [82, 647] width 132 height 52
click at [56, 643] on td "FREE .5g Pre-Roll or Heights Chew" at bounding box center [82, 647] width 132 height 52
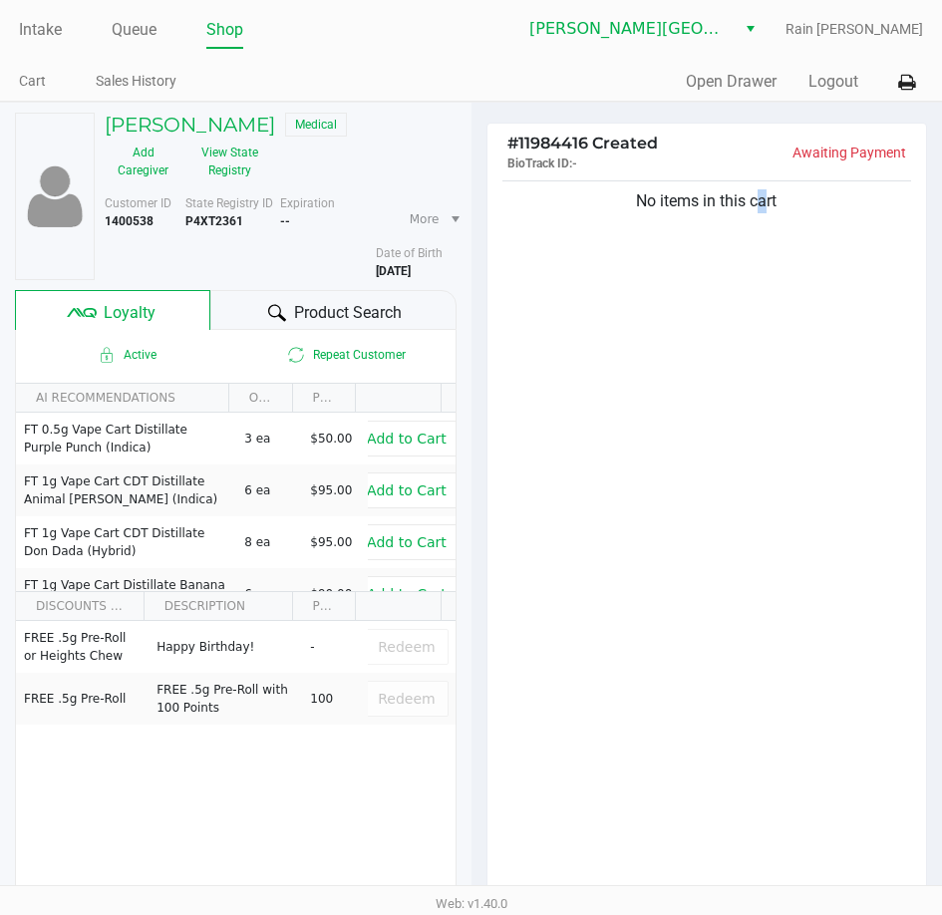
drag, startPoint x: 755, startPoint y: 453, endPoint x: 695, endPoint y: 478, distance: 65.7
click at [756, 453] on div "No items in this cart" at bounding box center [707, 537] width 440 height 723
click at [377, 295] on div "Product Search" at bounding box center [333, 310] width 246 height 40
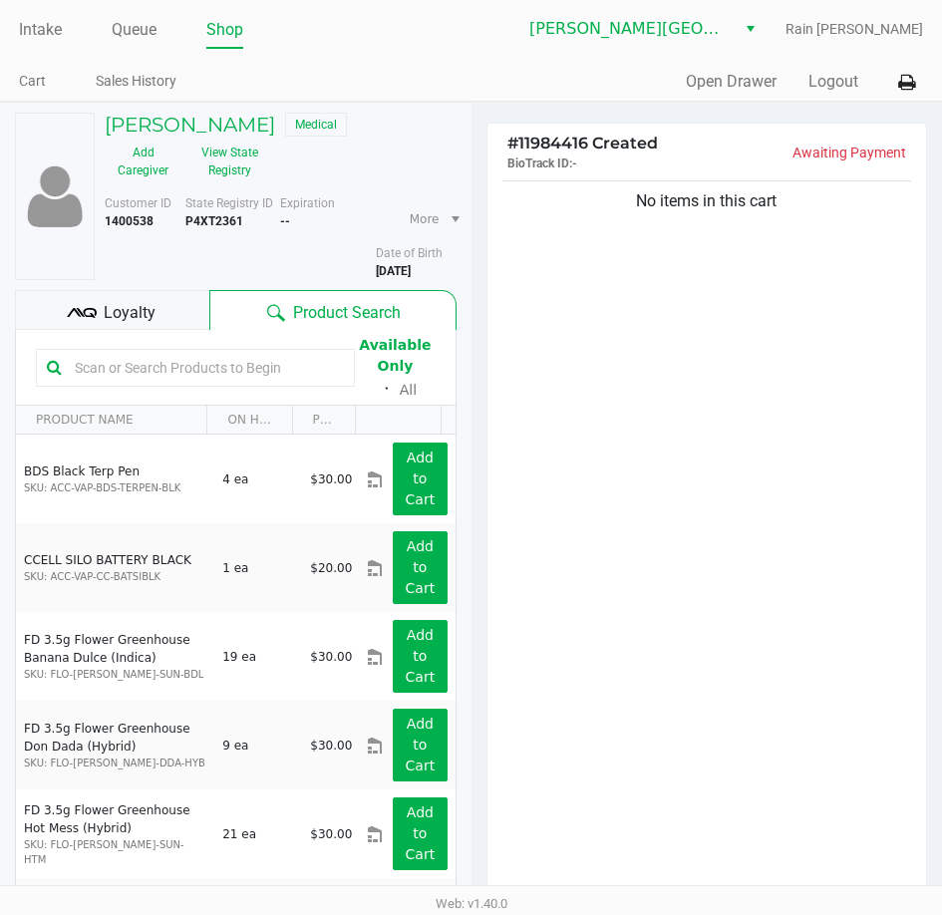
click at [81, 294] on div "Loyalty" at bounding box center [112, 310] width 194 height 40
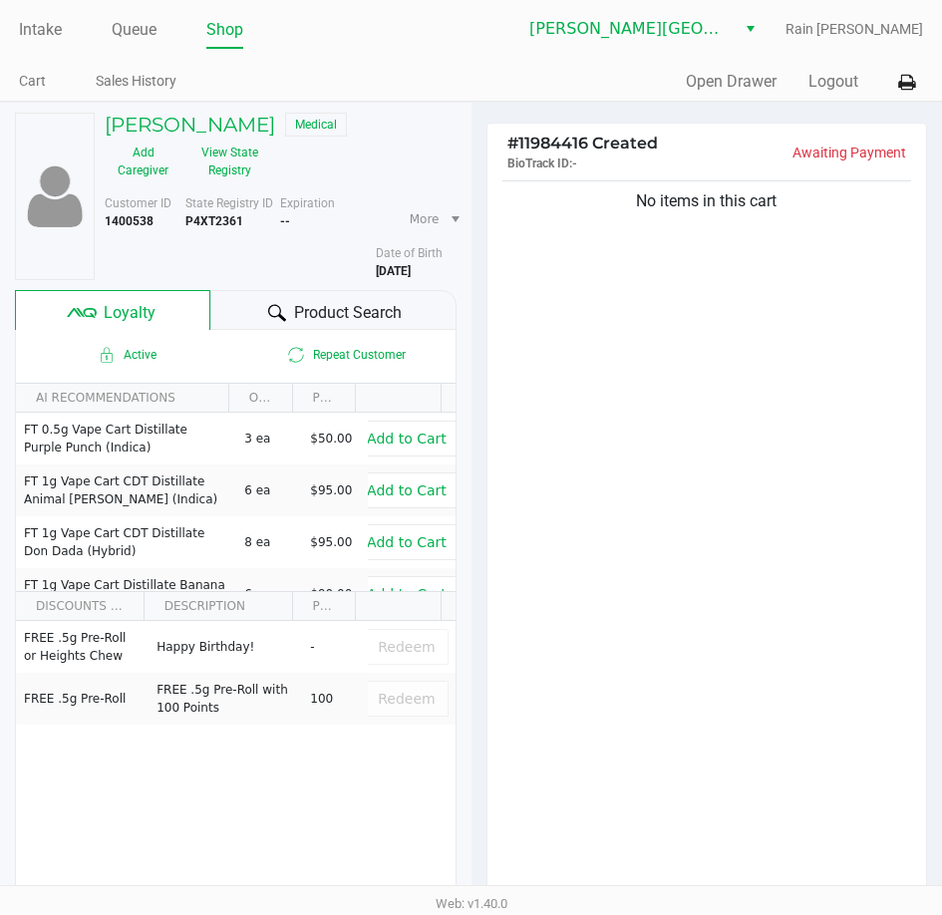
click at [824, 642] on div "No items in this cart" at bounding box center [707, 537] width 440 height 723
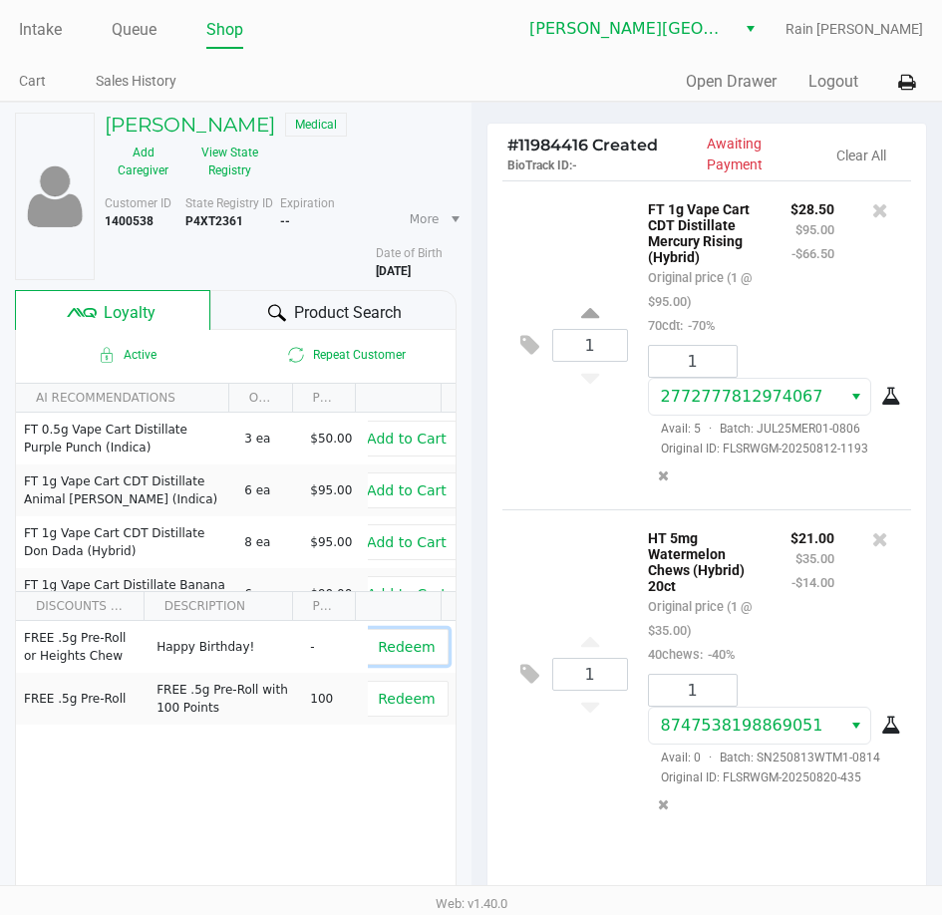
drag, startPoint x: 405, startPoint y: 645, endPoint x: 498, endPoint y: 626, distance: 95.6
click at [406, 645] on span "Redeem" at bounding box center [406, 647] width 57 height 16
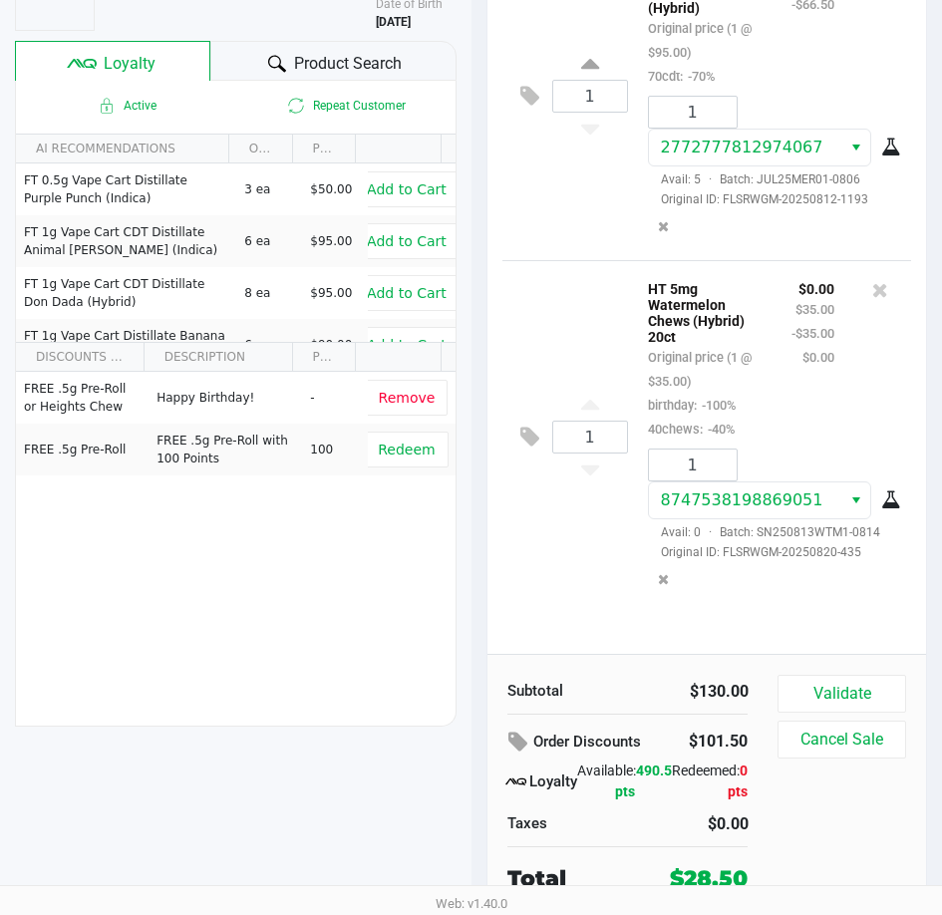
scroll to position [250, 0]
click at [863, 686] on button "Validate" at bounding box center [841, 693] width 128 height 38
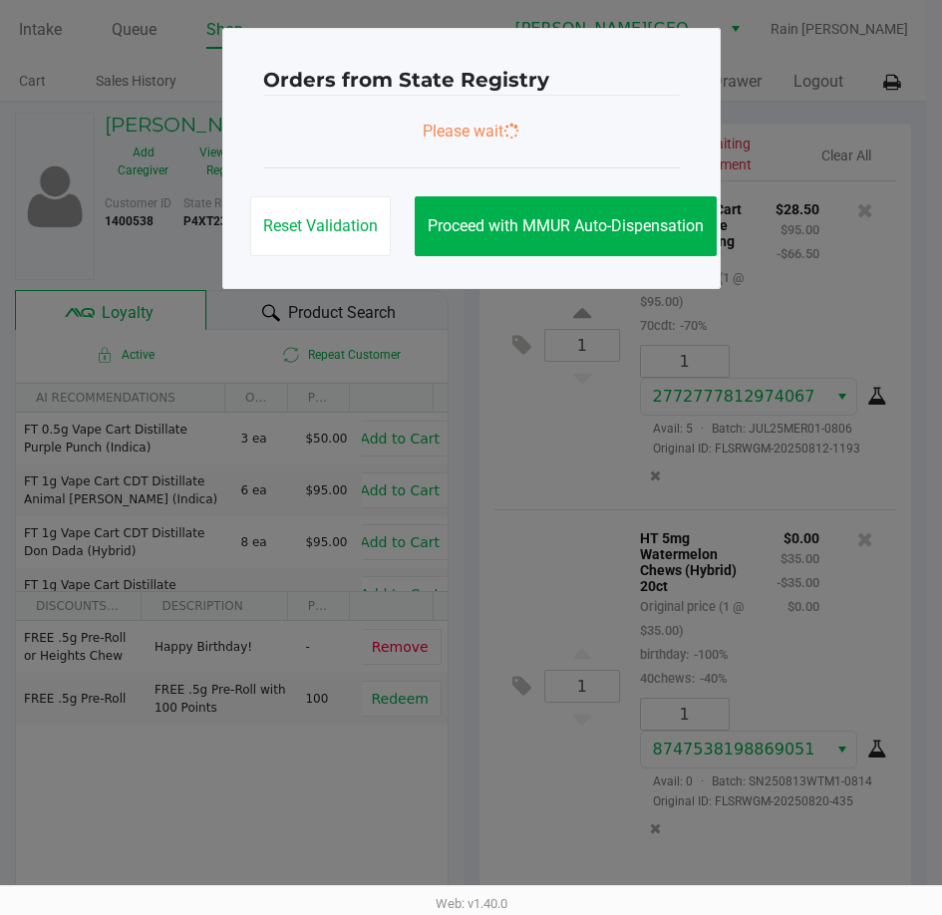
scroll to position [0, 0]
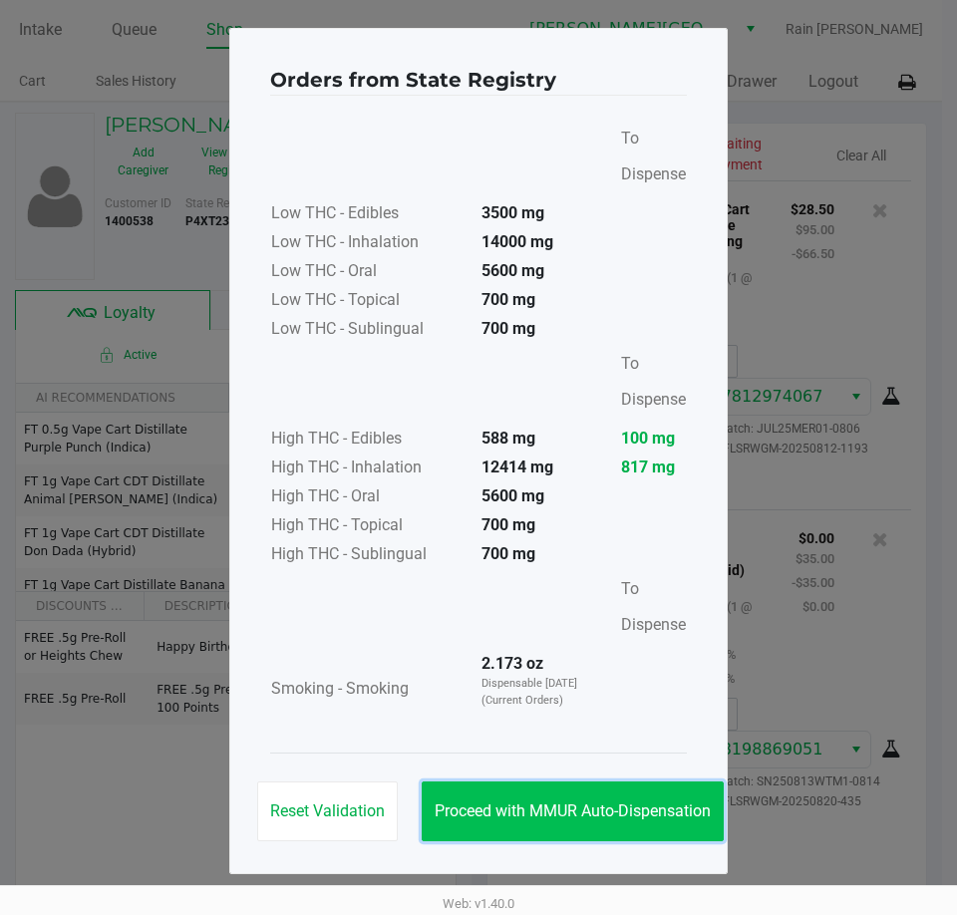
click at [571, 798] on button "Proceed with MMUR Auto-Dispensation" at bounding box center [573, 811] width 302 height 60
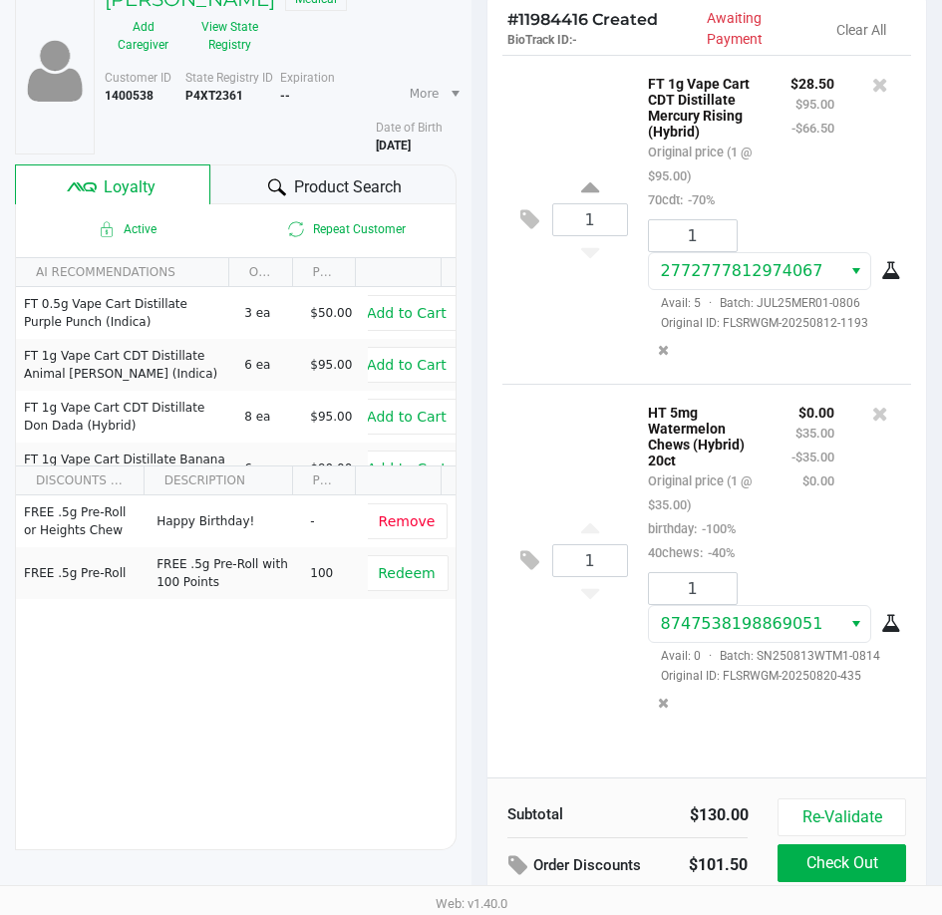
scroll to position [253, 0]
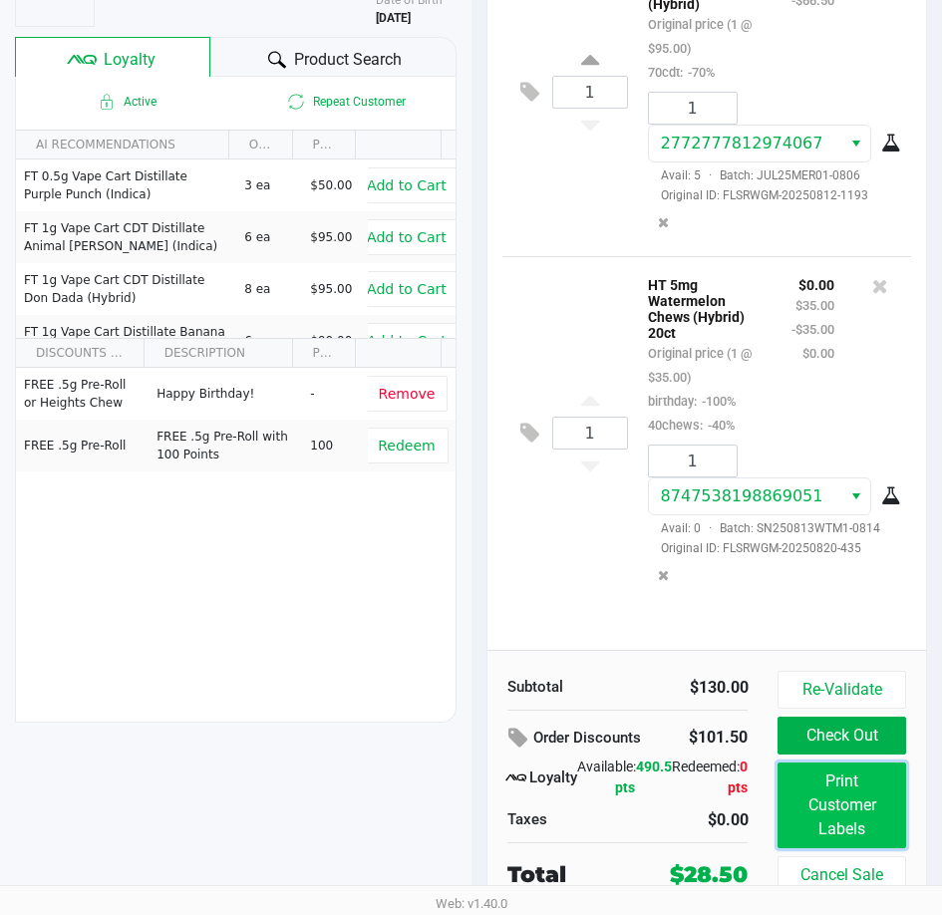
click at [875, 809] on button "Print Customer Labels" at bounding box center [841, 805] width 128 height 86
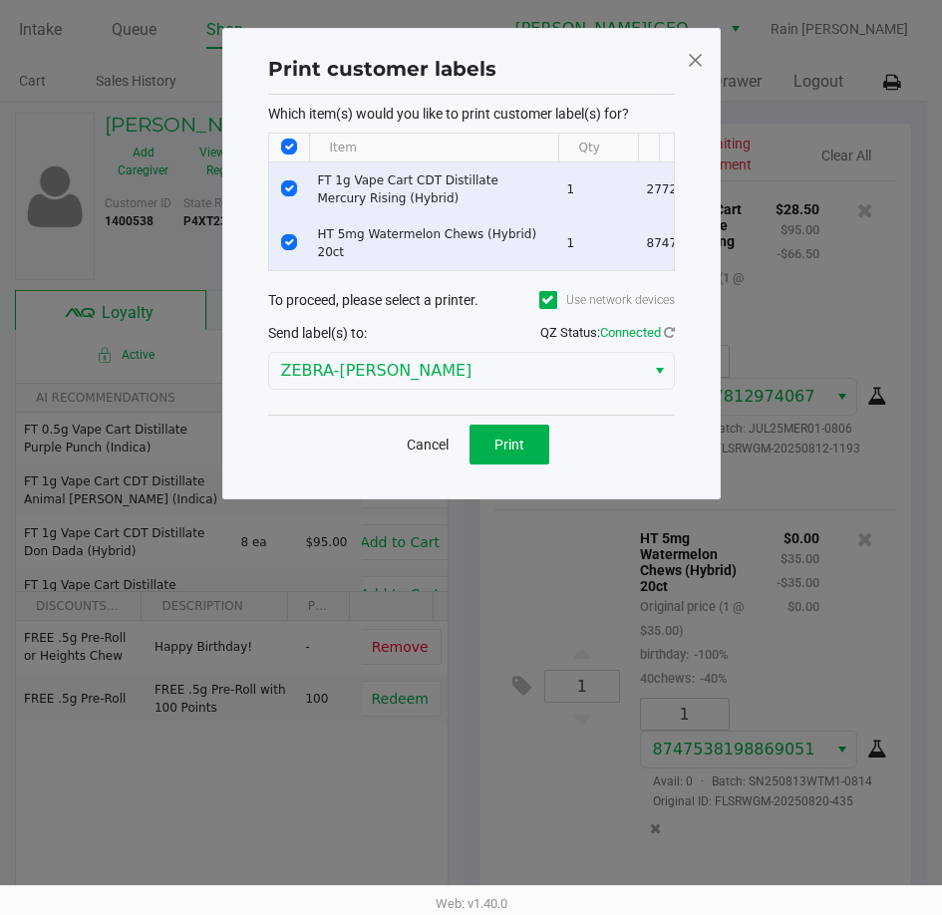
scroll to position [0, 0]
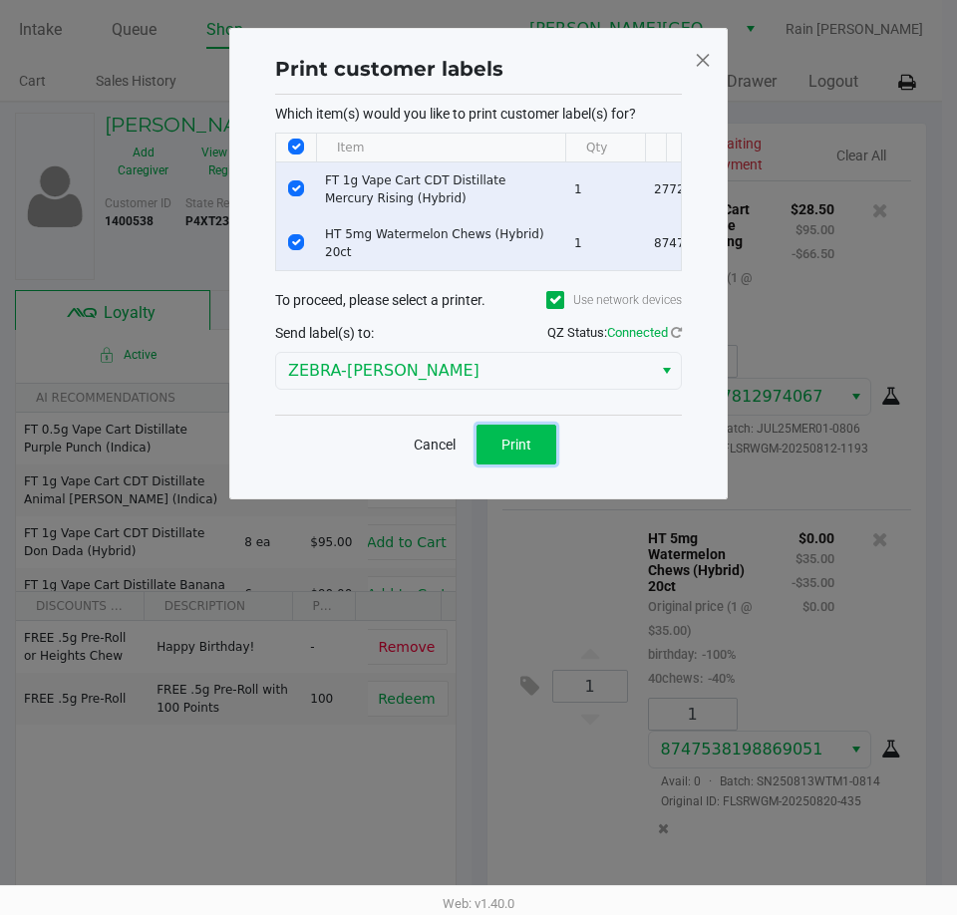
click at [517, 452] on span "Print" at bounding box center [516, 445] width 30 height 16
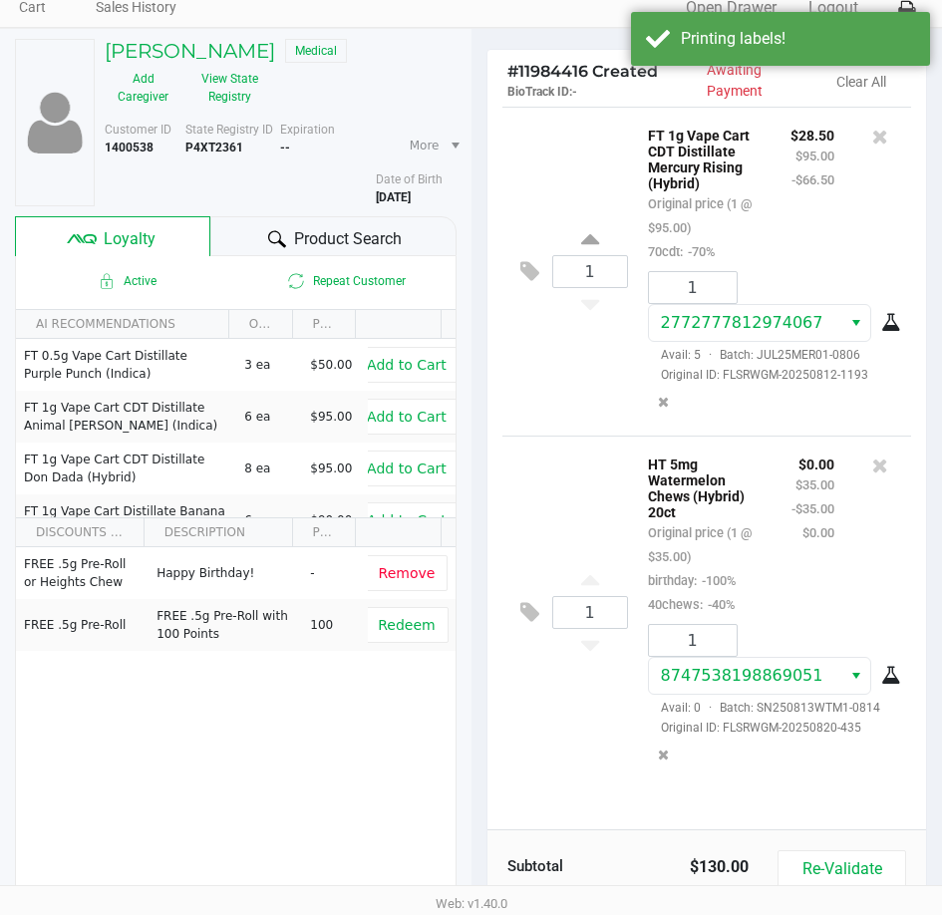
scroll to position [199, 0]
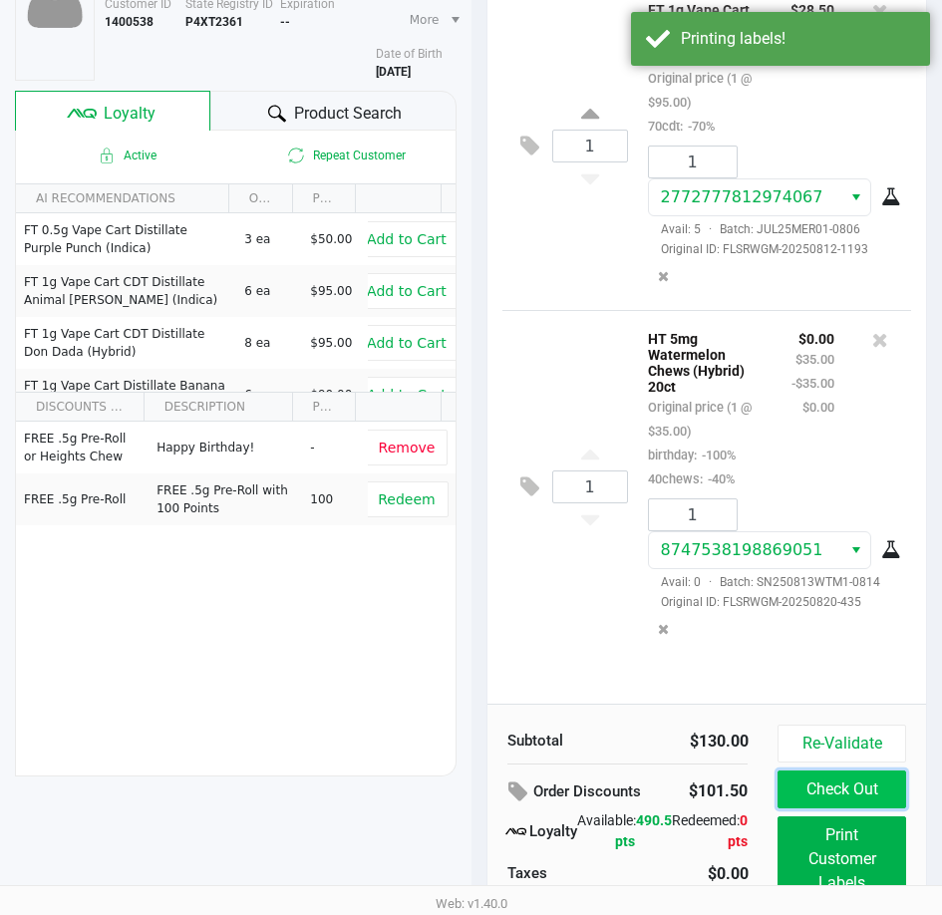
click at [854, 799] on button "Check Out" at bounding box center [841, 789] width 128 height 38
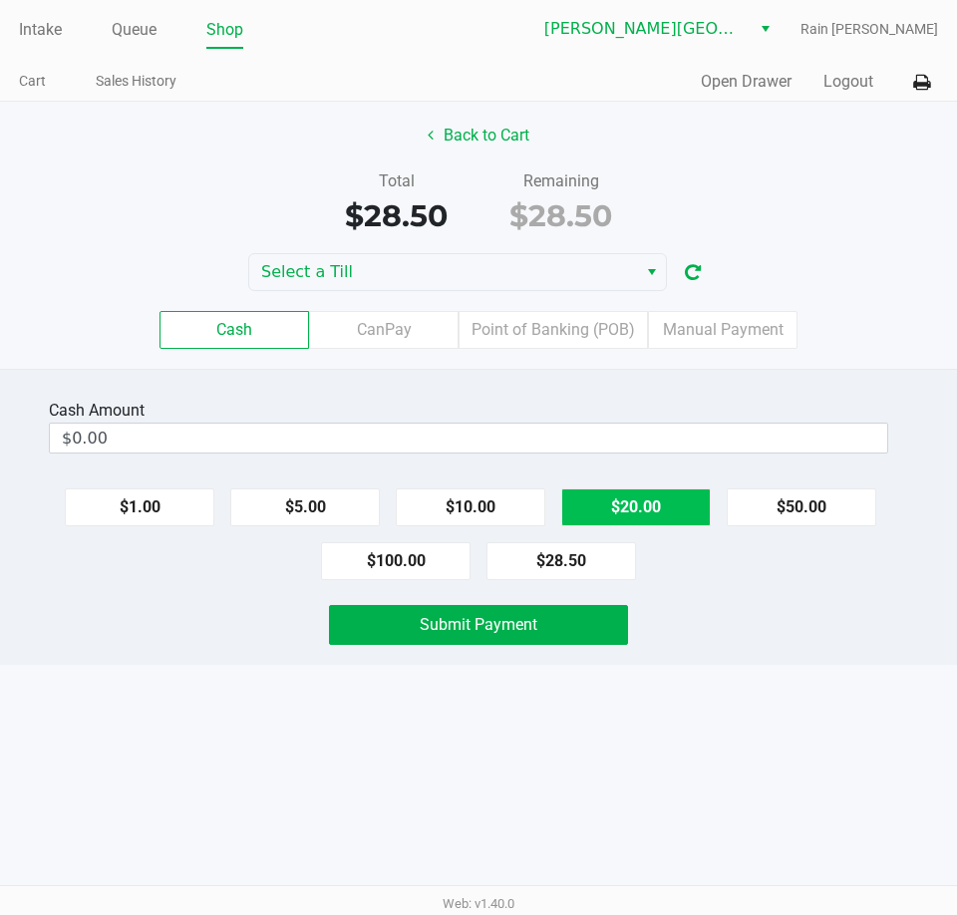
click at [674, 495] on button "$20.00" at bounding box center [635, 507] width 149 height 38
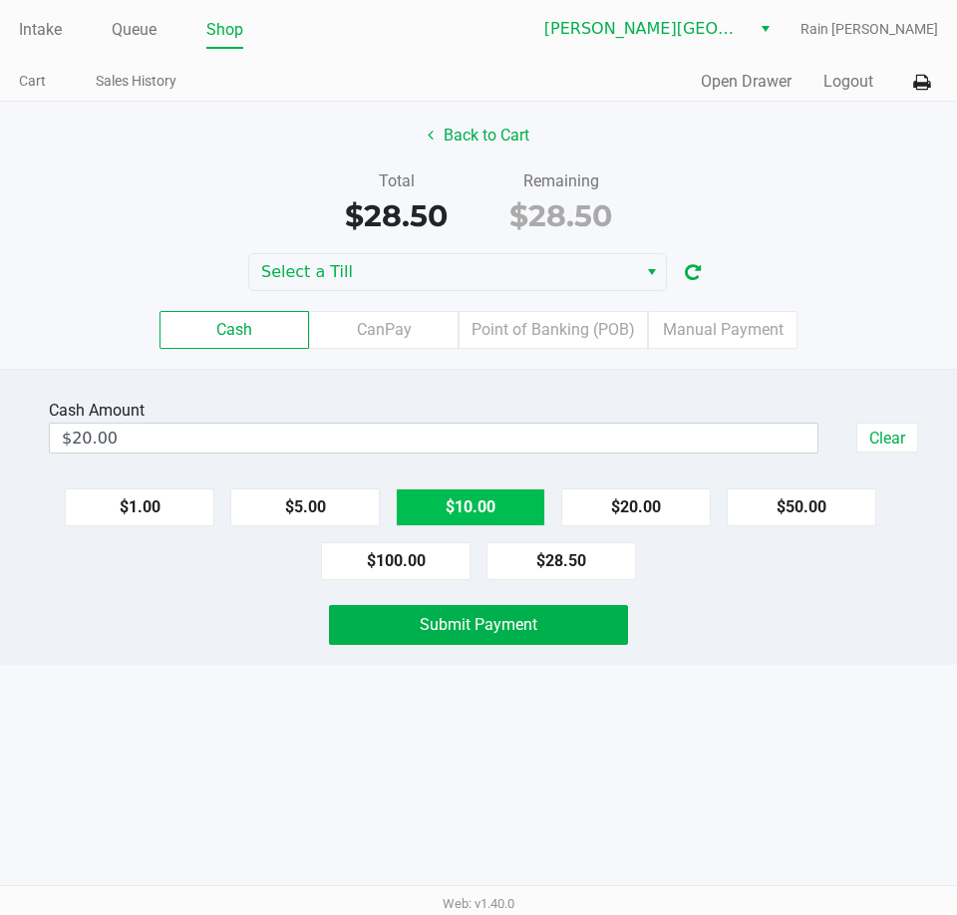
click at [424, 496] on button "$10.00" at bounding box center [470, 507] width 149 height 38
type input "$30.00"
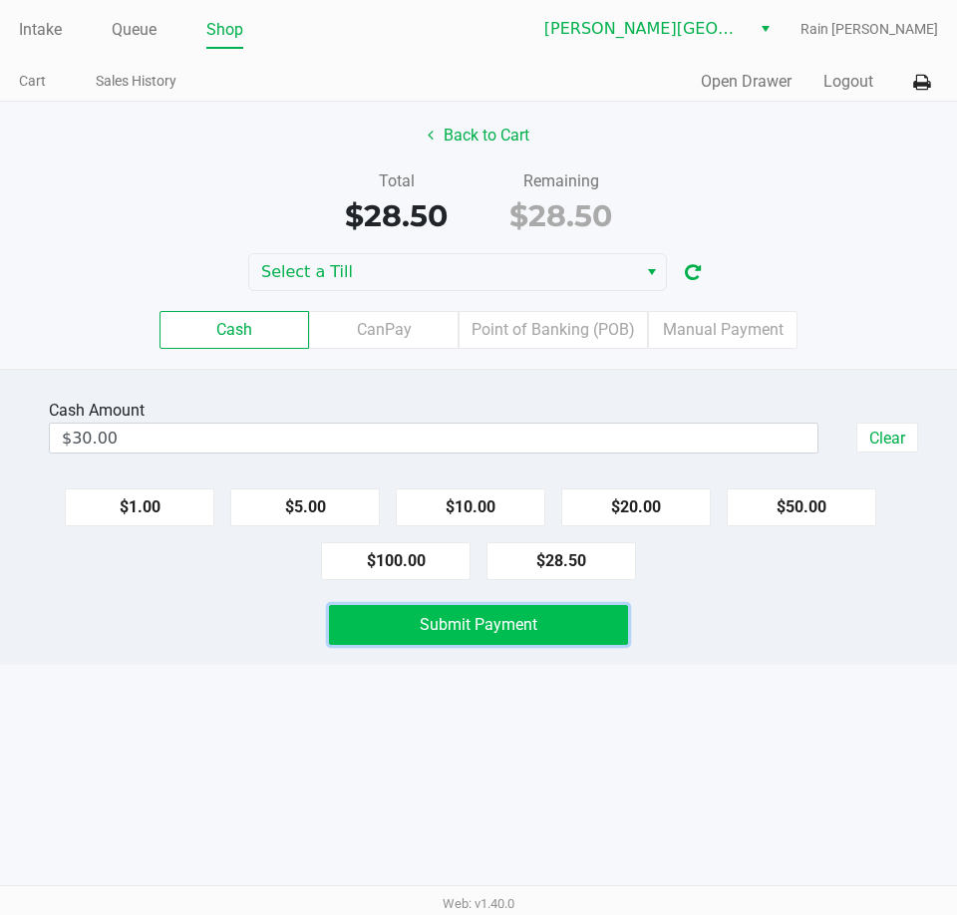
click at [382, 612] on button "Submit Payment" at bounding box center [478, 625] width 299 height 40
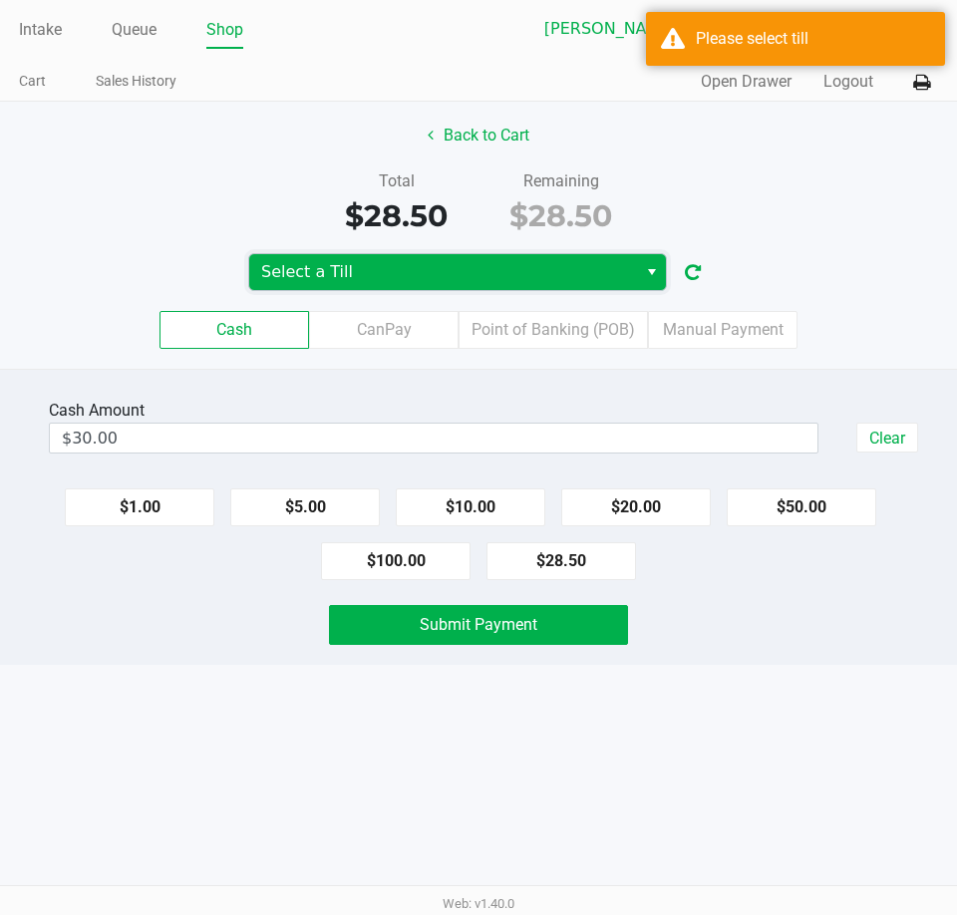
click at [381, 258] on span "Select a Till" at bounding box center [443, 272] width 388 height 36
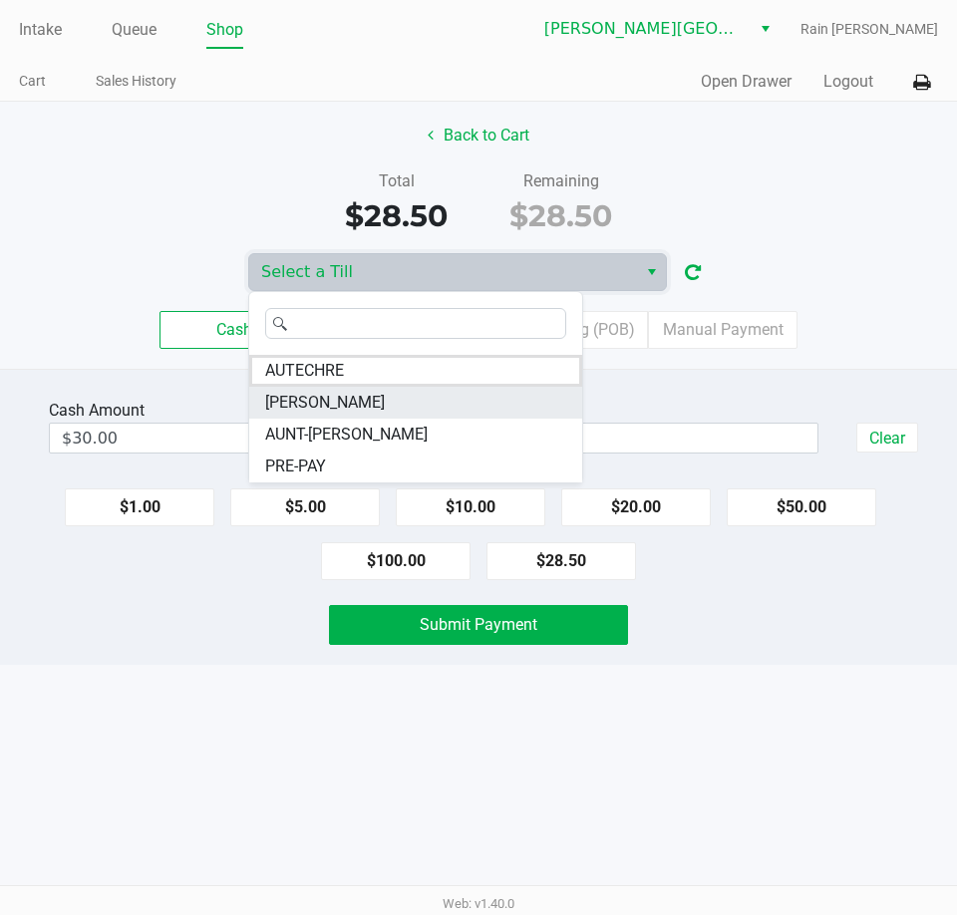
click at [385, 395] on span "[PERSON_NAME]" at bounding box center [325, 403] width 120 height 24
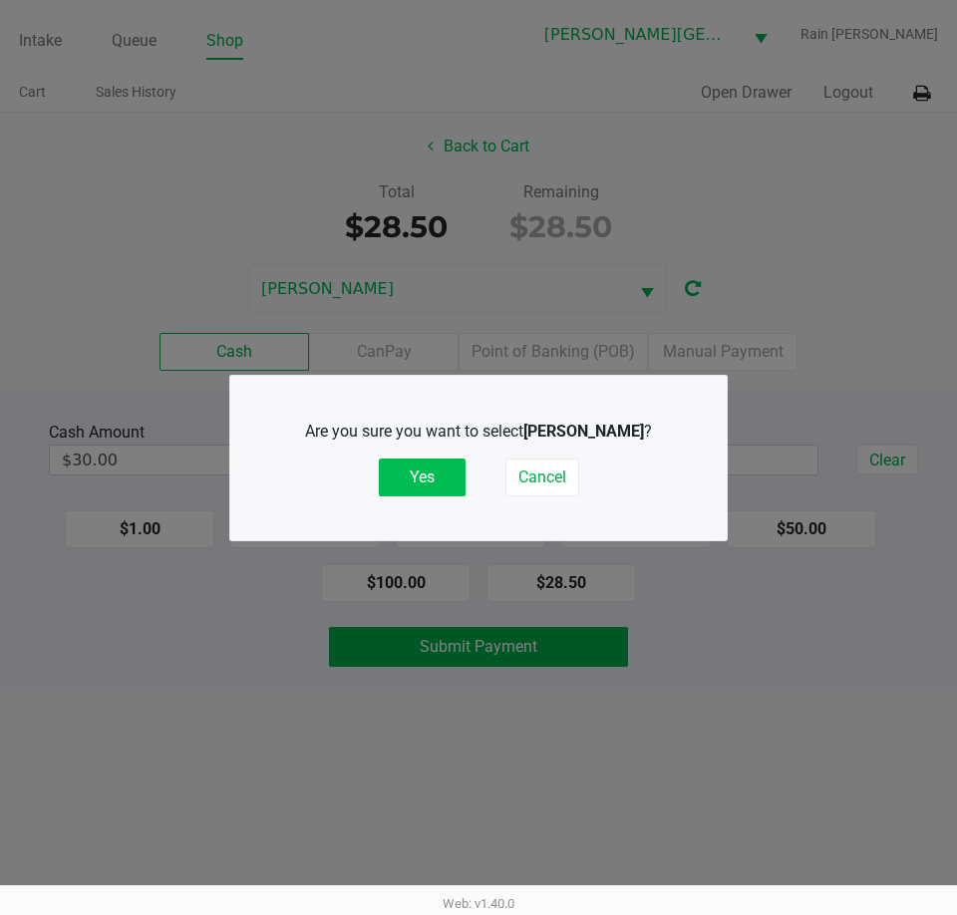
click at [400, 476] on button "Yes" at bounding box center [422, 477] width 87 height 38
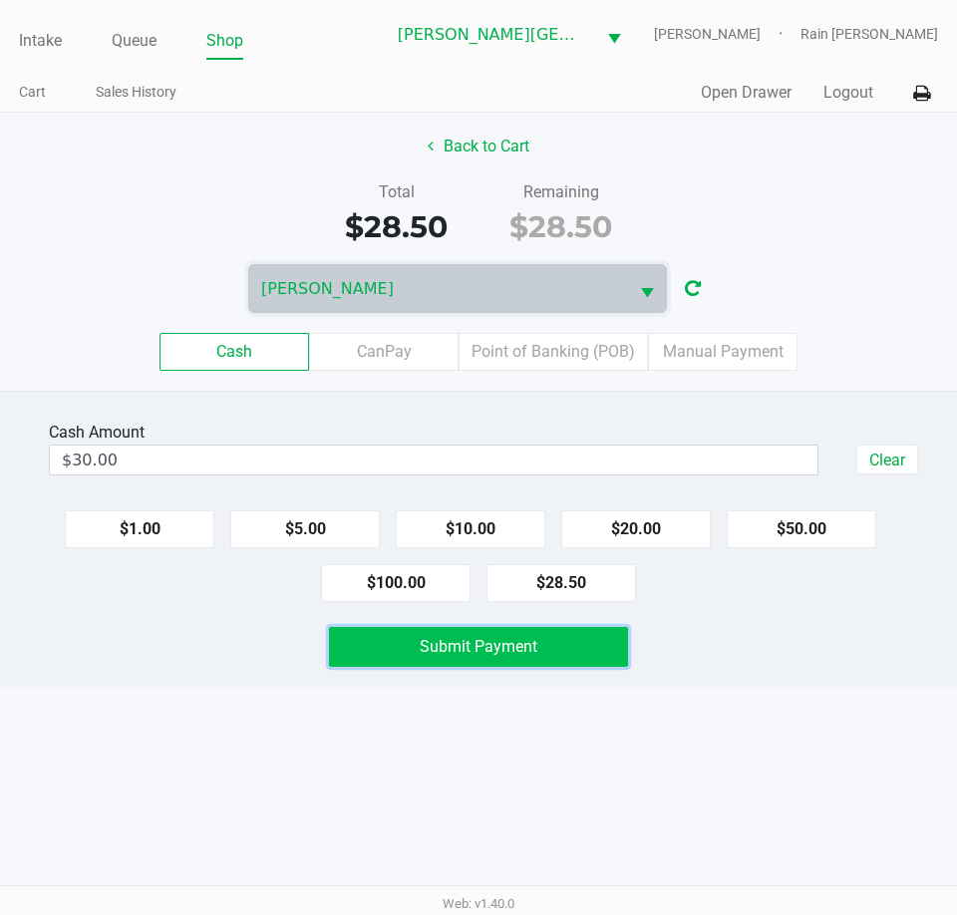
click at [457, 638] on span "Submit Payment" at bounding box center [479, 646] width 118 height 19
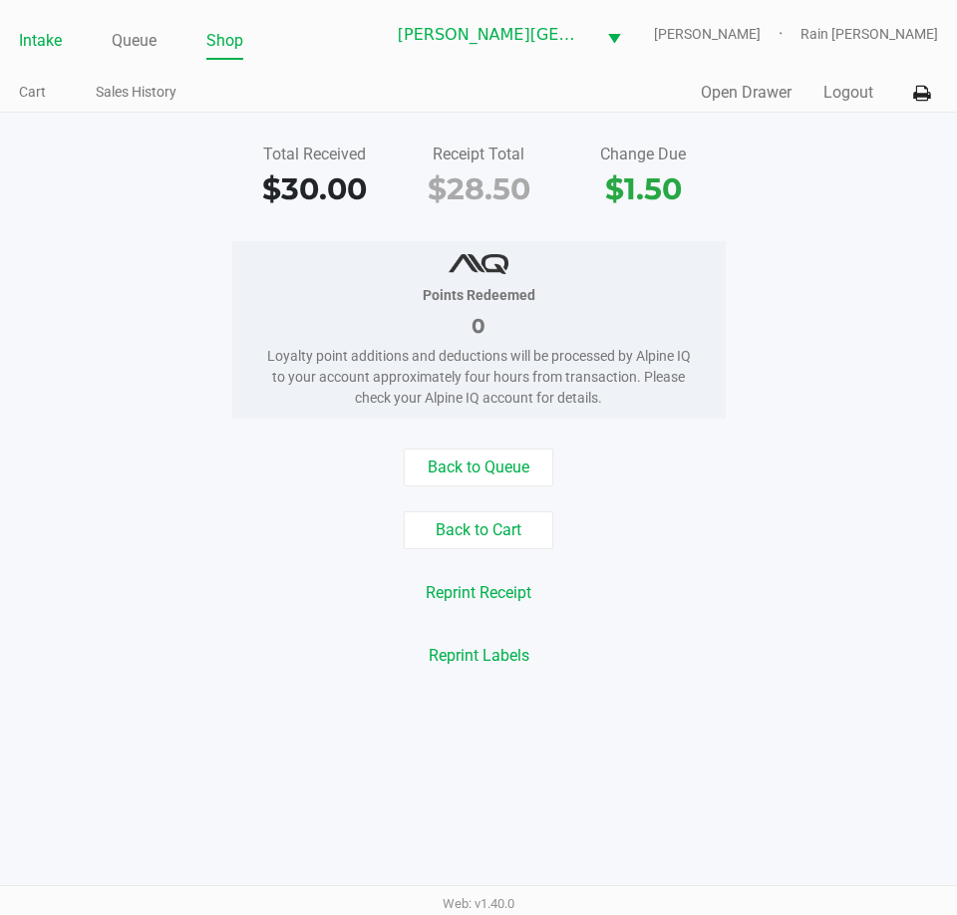
click at [40, 32] on link "Intake" at bounding box center [40, 41] width 43 height 28
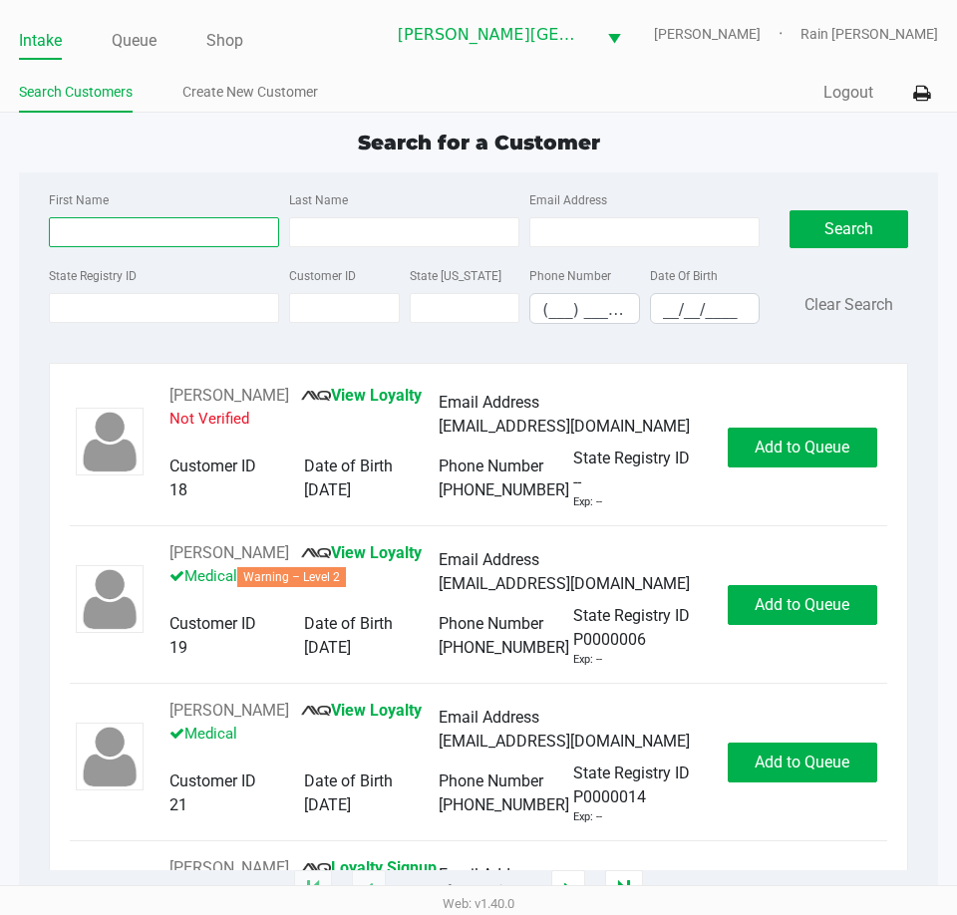
click at [194, 220] on input "First Name" at bounding box center [164, 232] width 230 height 30
click at [111, 222] on input "First Name" at bounding box center [164, 232] width 230 height 30
click at [113, 222] on input "First Name" at bounding box center [164, 232] width 230 height 30
type input "[PERSON_NAME]"
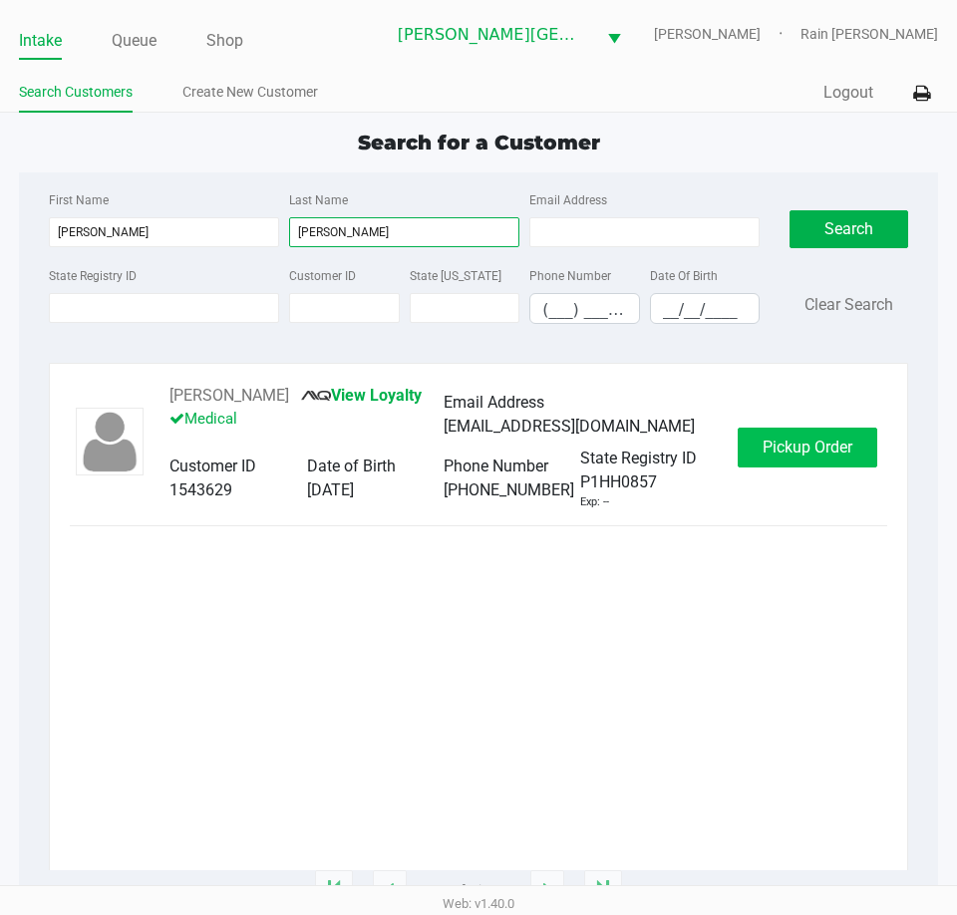
type input "[PERSON_NAME]"
click at [811, 456] on span "Pickup Order" at bounding box center [807, 447] width 90 height 19
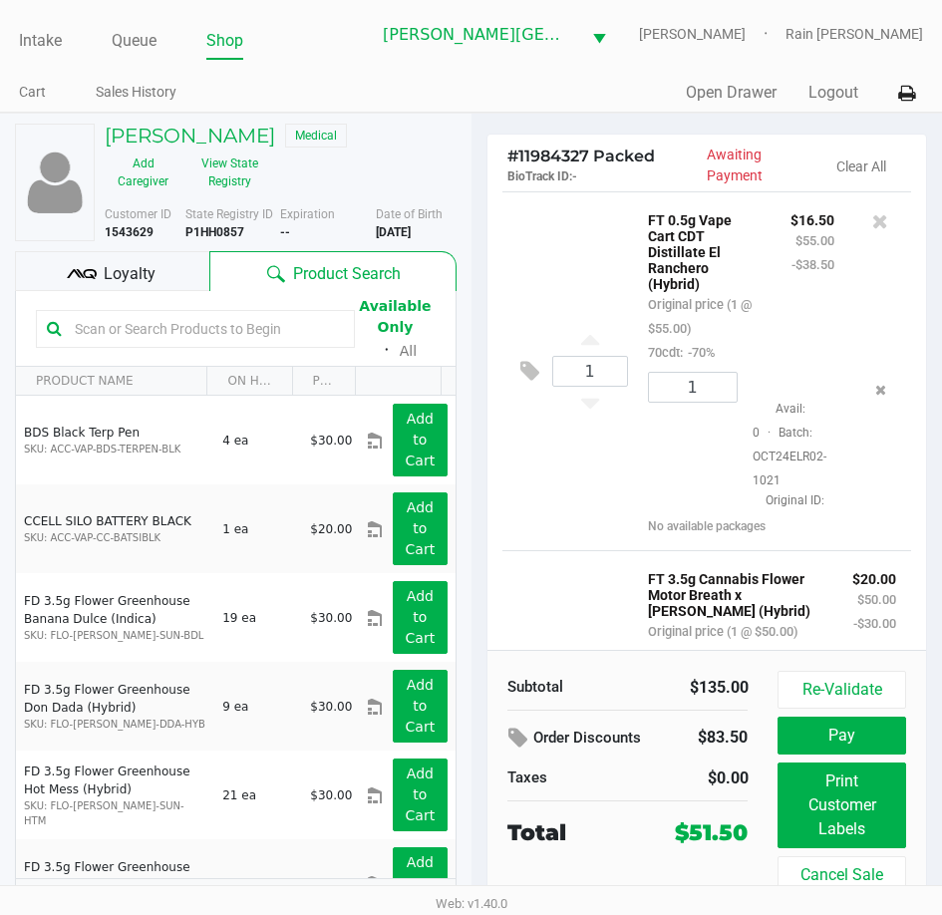
click at [528, 262] on div "1 FT 0.5g Vape Cart CDT Distillate El Ranchero (Hybrid) Original price (1 @ $55…" at bounding box center [707, 370] width 410 height 359
drag, startPoint x: 139, startPoint y: 295, endPoint x: 180, endPoint y: 260, distance: 54.5
click at [142, 286] on span "Loyalty" at bounding box center [130, 274] width 52 height 24
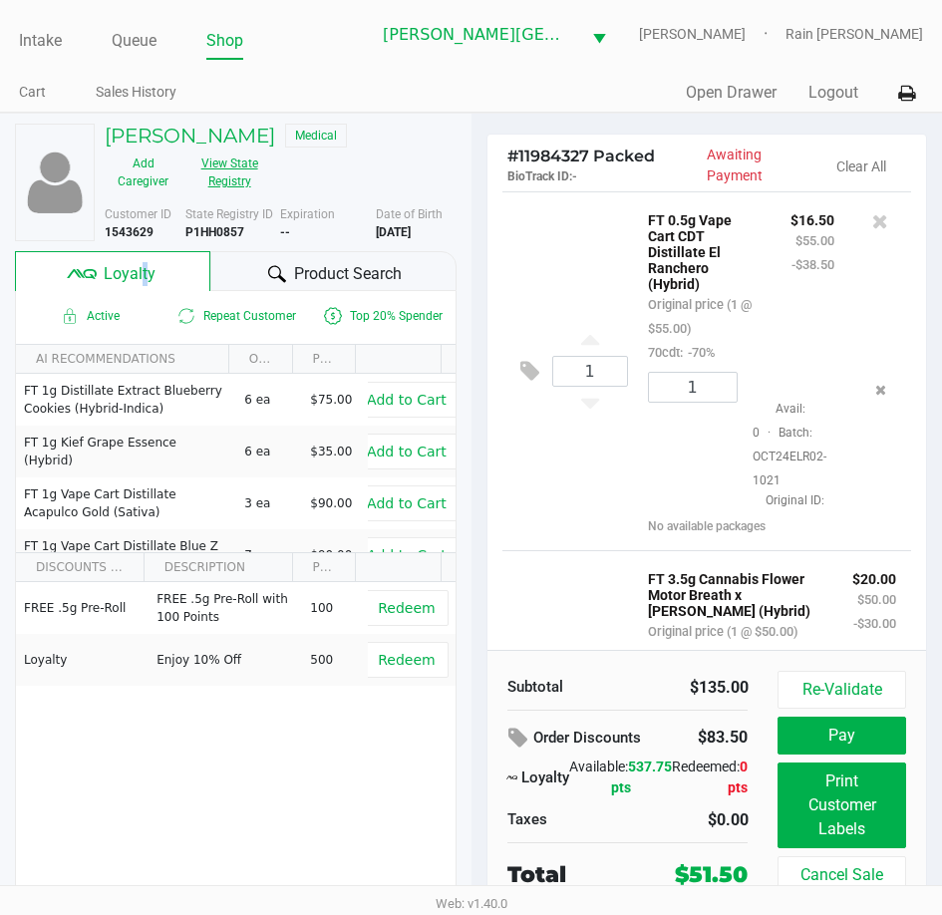
click at [230, 188] on button "View State Registry" at bounding box center [223, 172] width 84 height 50
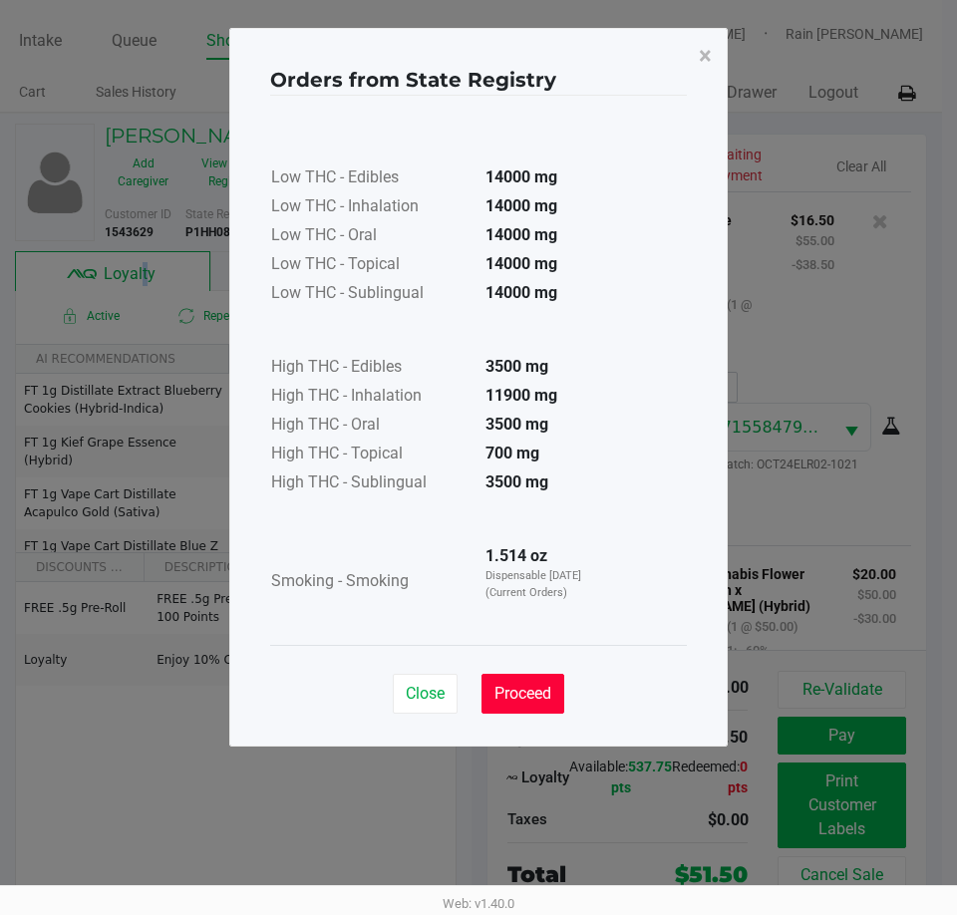
click at [550, 701] on span "Proceed" at bounding box center [522, 693] width 57 height 19
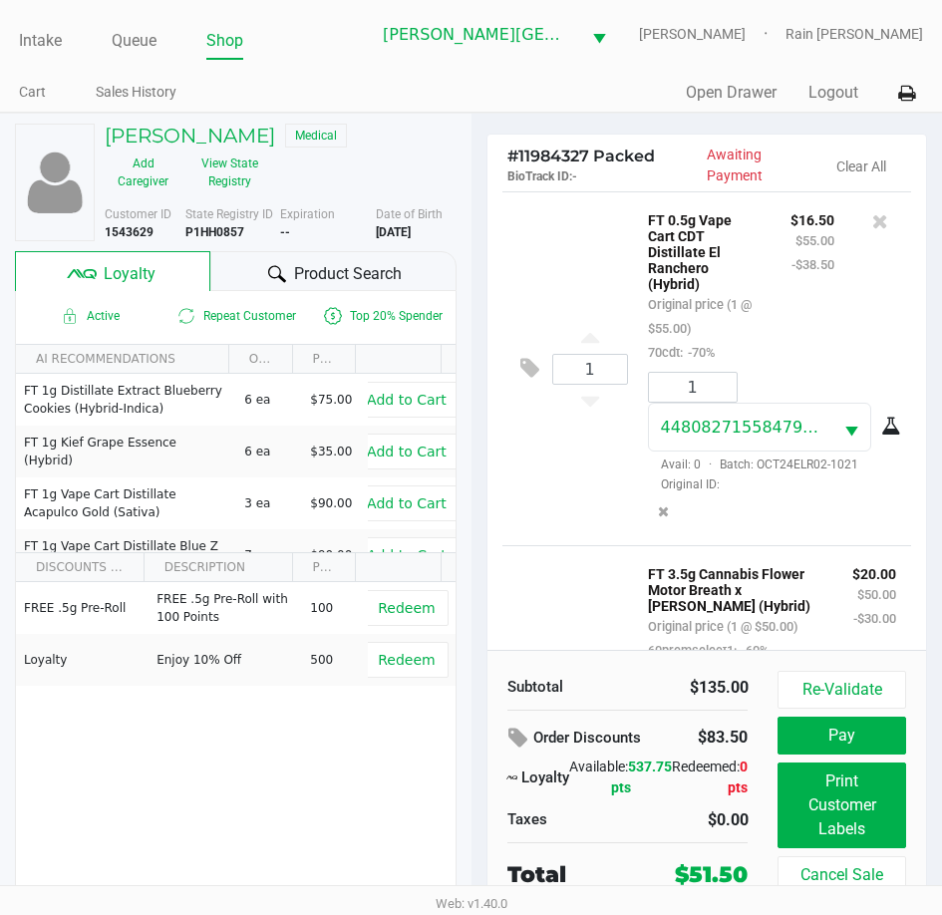
click at [625, 291] on div "1 FT 0.5g Vape Cart CDT Distillate El Ranchero (Hybrid) Original price (1 @ $55…" at bounding box center [707, 368] width 410 height 354
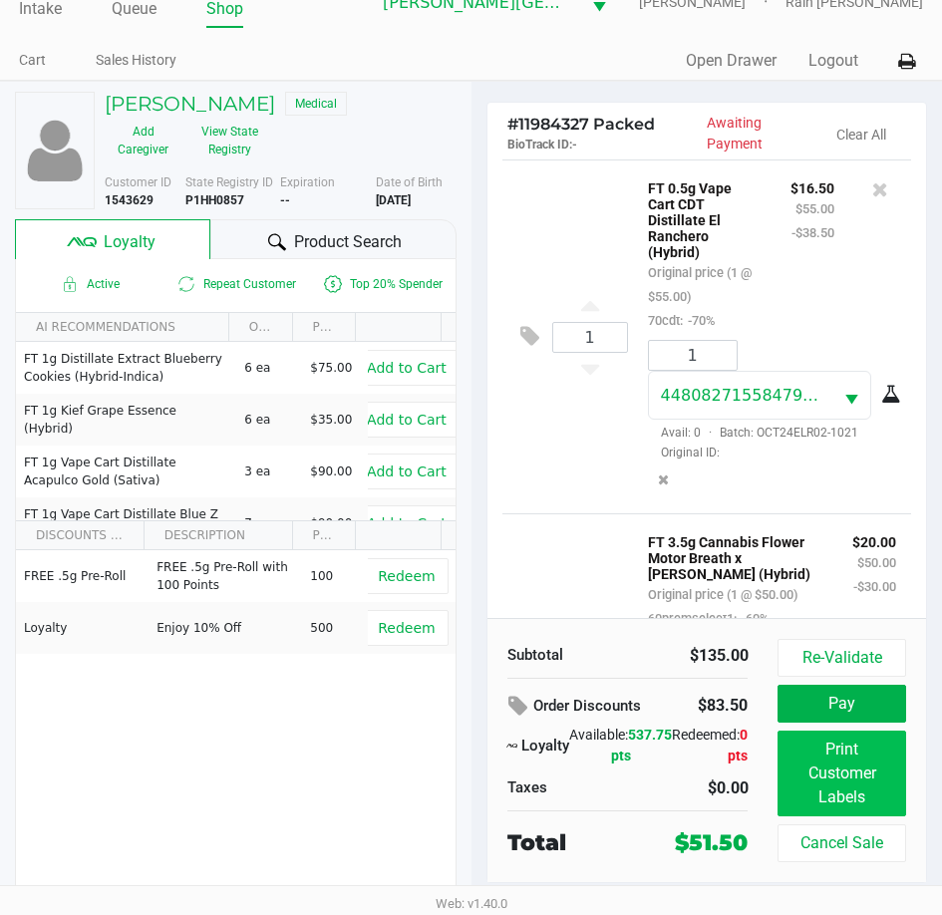
scroll to position [56, 0]
click at [870, 773] on button "Print Customer Labels" at bounding box center [841, 774] width 128 height 86
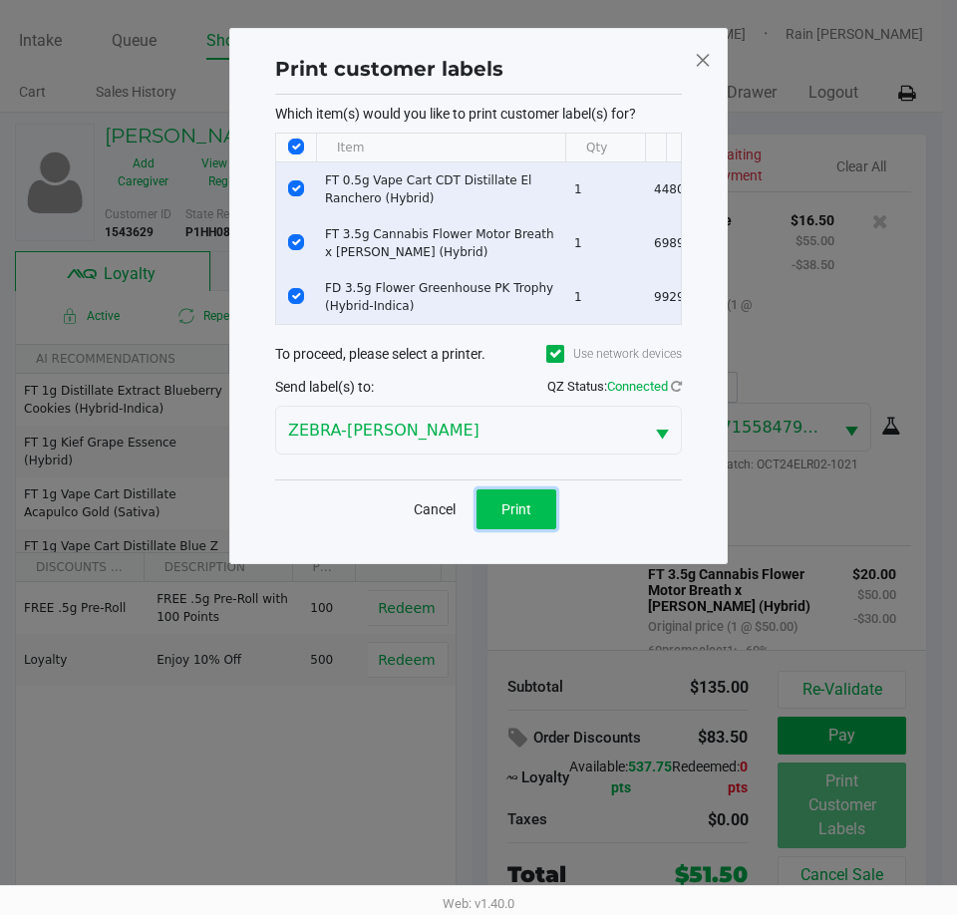
click at [504, 517] on span "Print" at bounding box center [516, 509] width 30 height 16
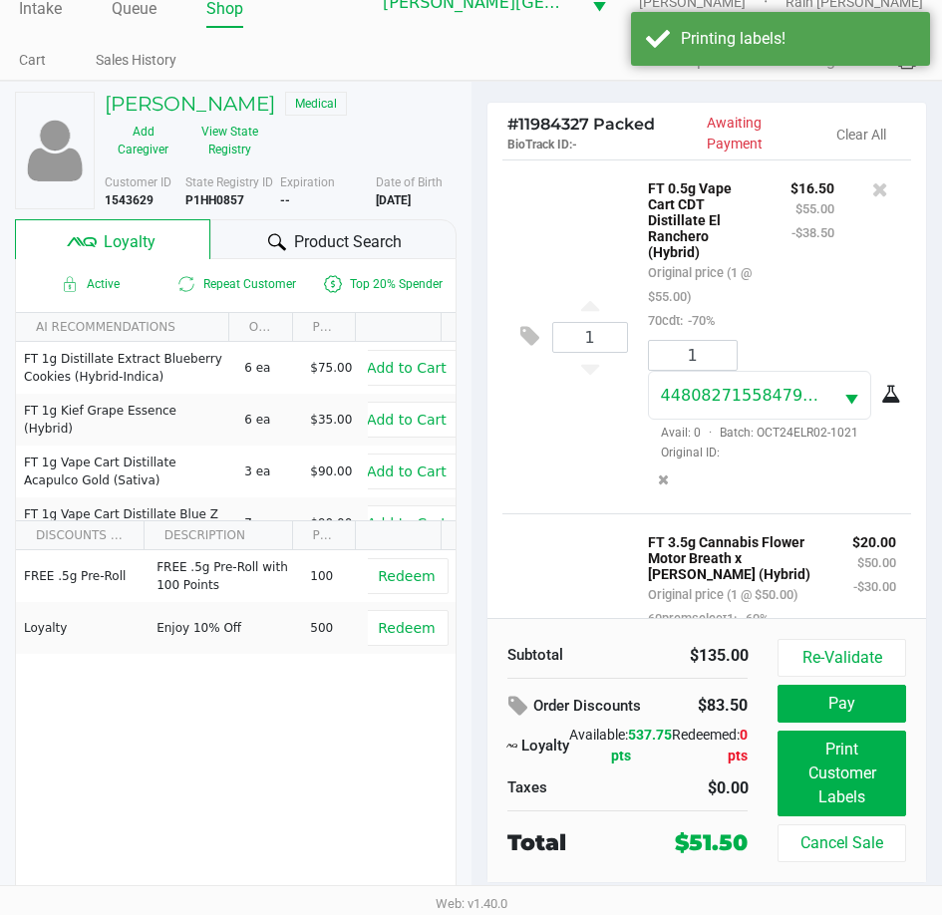
scroll to position [56, 0]
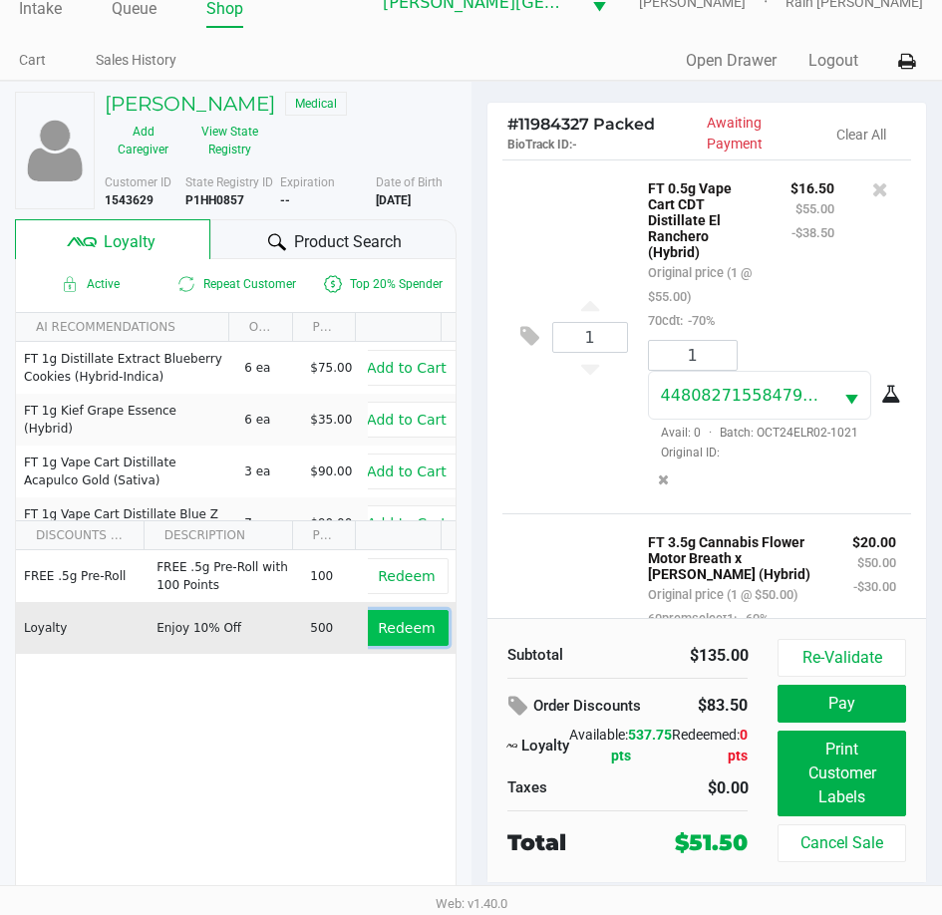
click at [422, 636] on button "Redeem" at bounding box center [406, 628] width 83 height 36
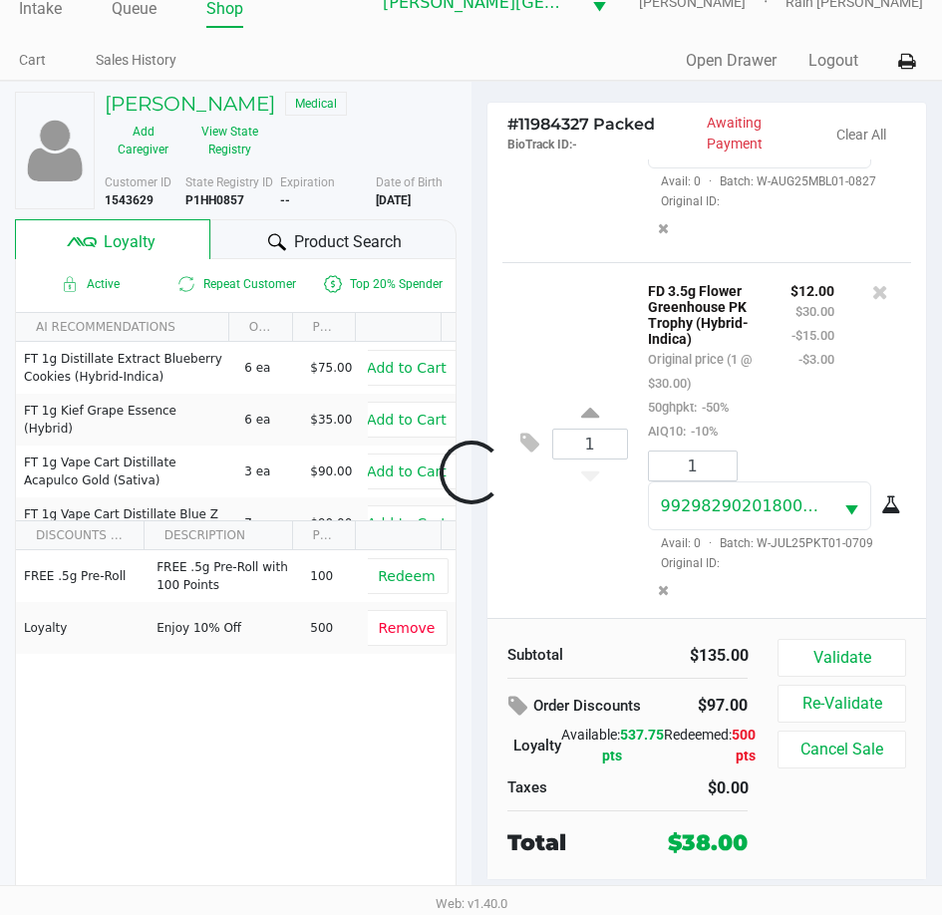
scroll to position [697, 0]
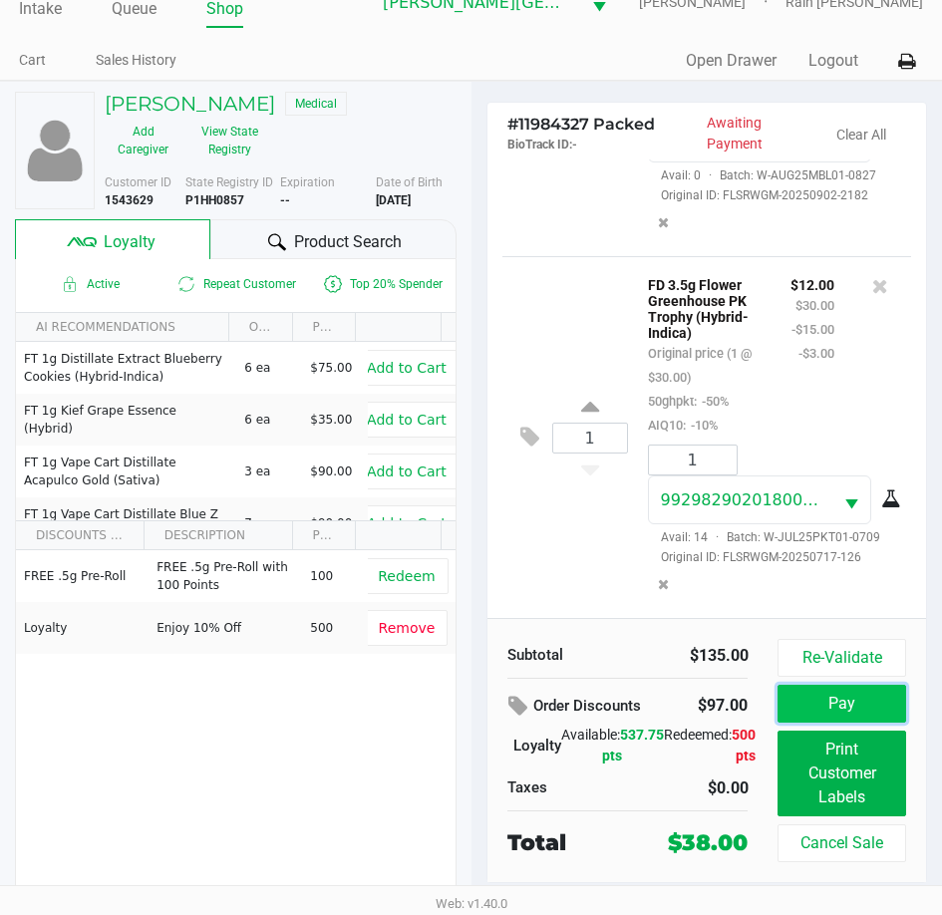
click at [896, 688] on button "Pay" at bounding box center [841, 704] width 128 height 38
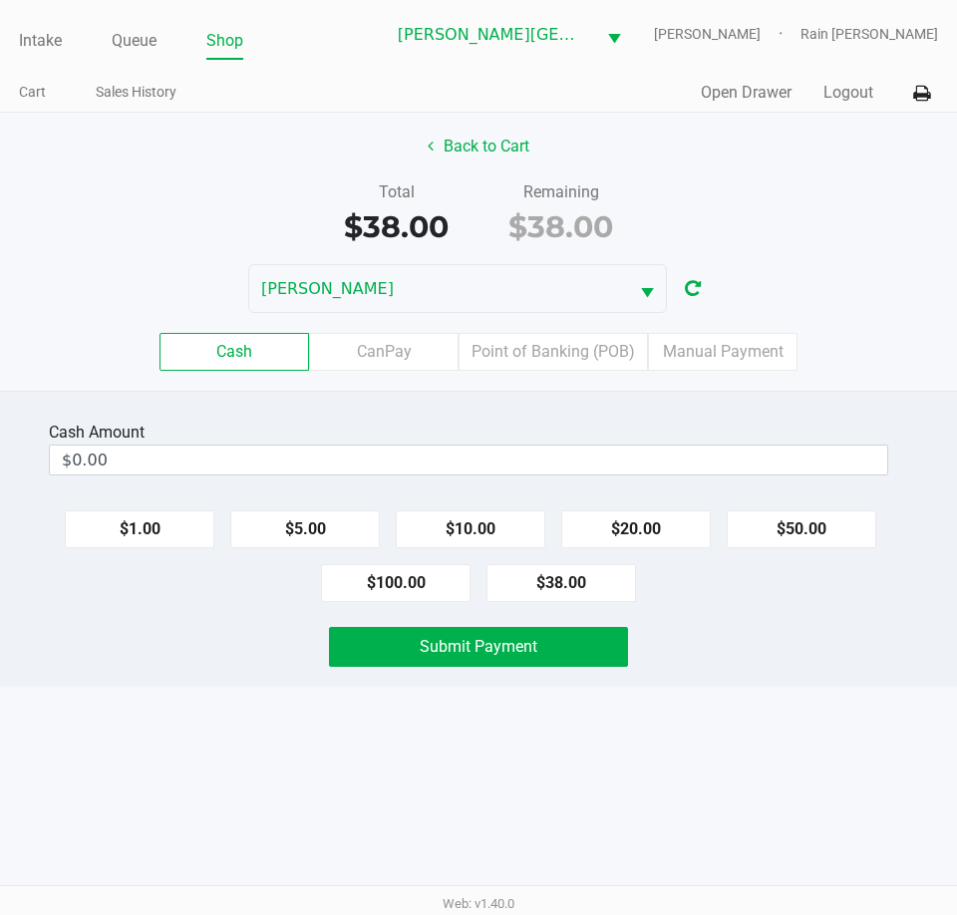
drag, startPoint x: 523, startPoint y: 339, endPoint x: 631, endPoint y: 376, distance: 113.8
click at [524, 339] on label "Point of Banking (POB)" at bounding box center [552, 352] width 189 height 38
click at [0, 0] on 7 "Point of Banking (POB)" at bounding box center [0, 0] width 0 height 0
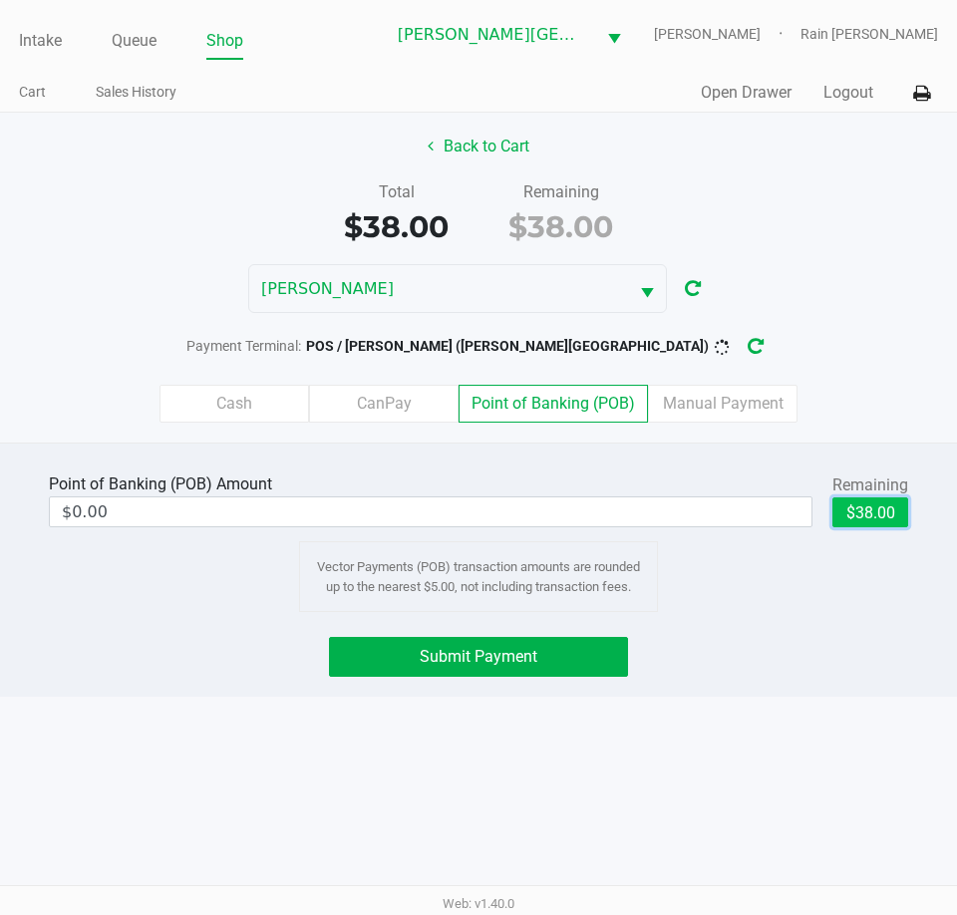
click at [874, 525] on button "$38.00" at bounding box center [870, 512] width 76 height 30
type input "$38.00"
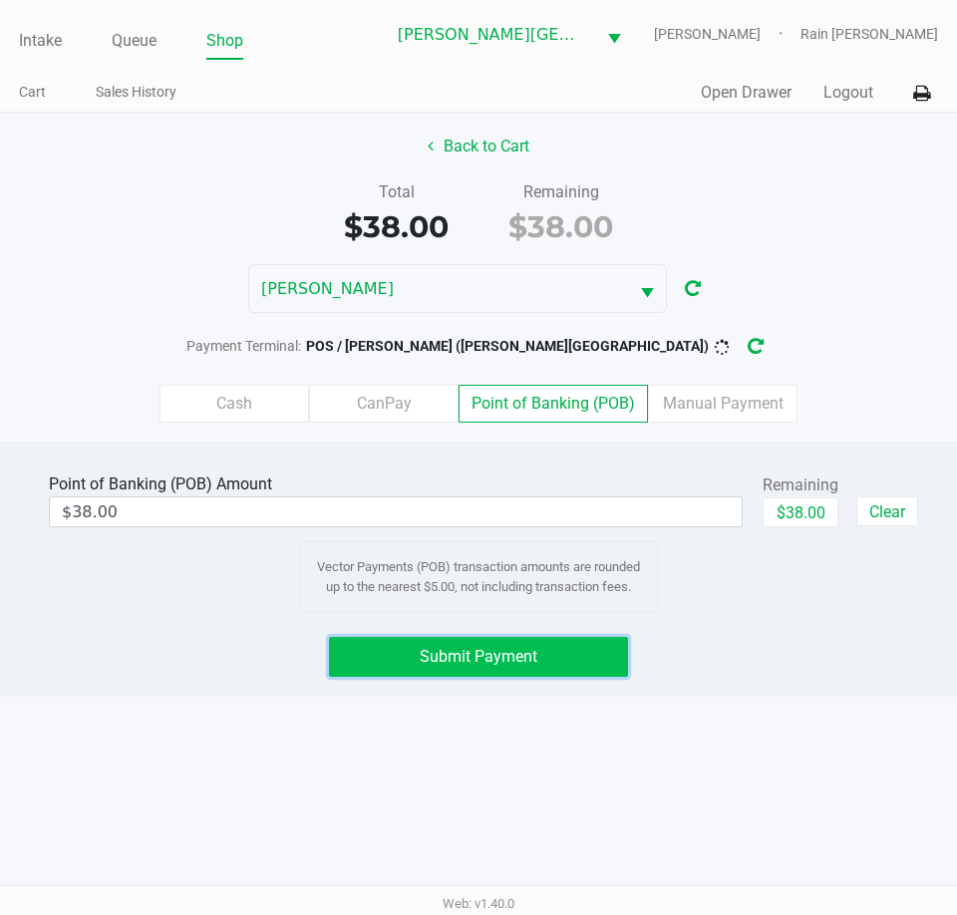
click at [502, 656] on span "Submit Payment" at bounding box center [479, 656] width 118 height 19
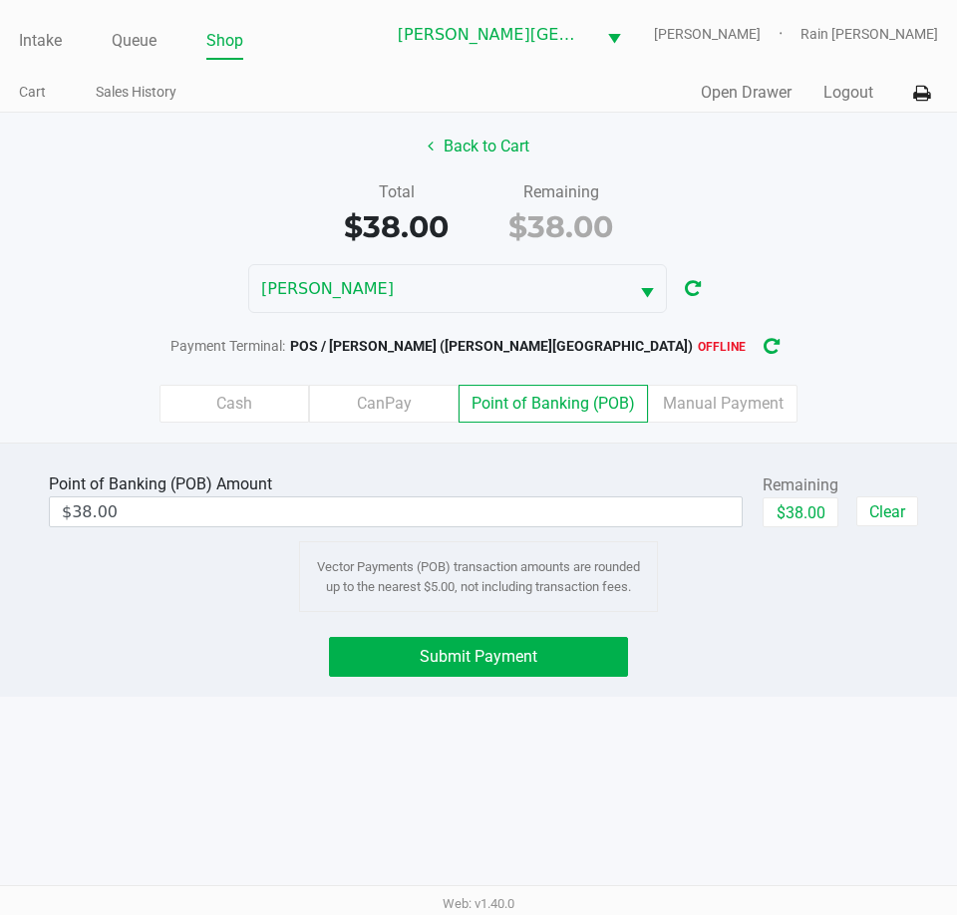
click at [477, 677] on div "Point of Banking (POB) Amount $38.00 Remaining $38.00 Clear Vector Payments (PO…" at bounding box center [478, 569] width 957 height 254
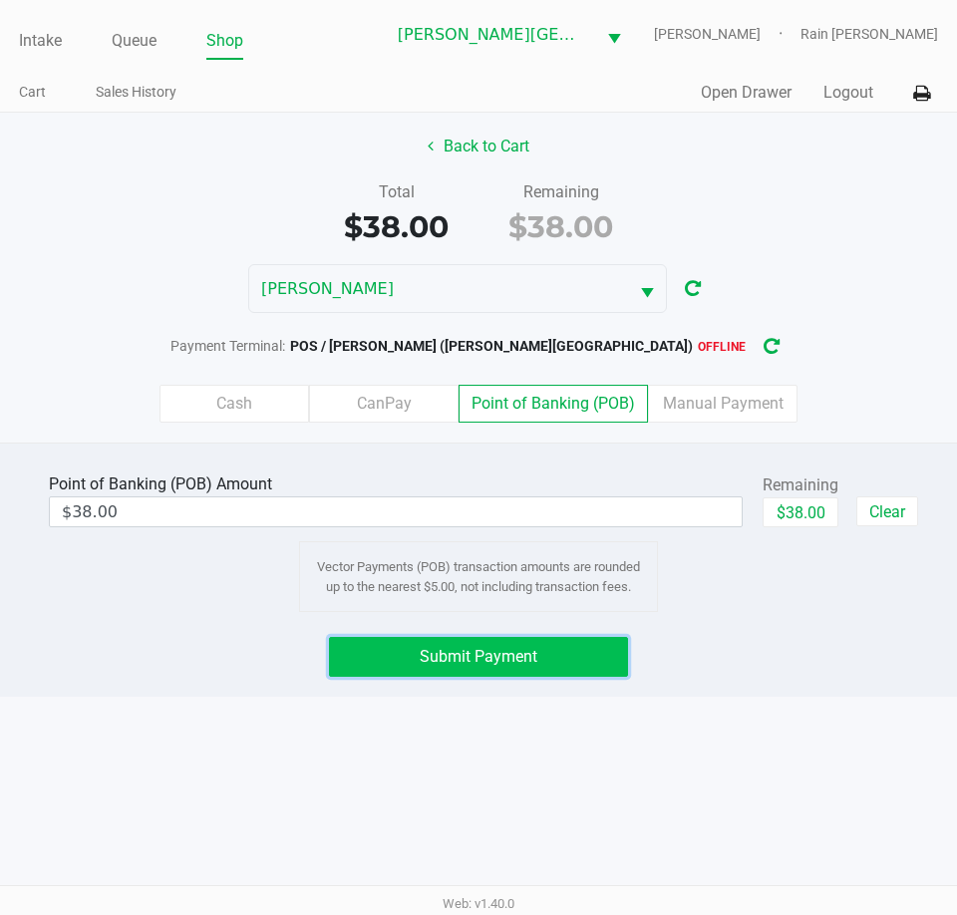
click at [476, 658] on span "Submit Payment" at bounding box center [479, 656] width 118 height 19
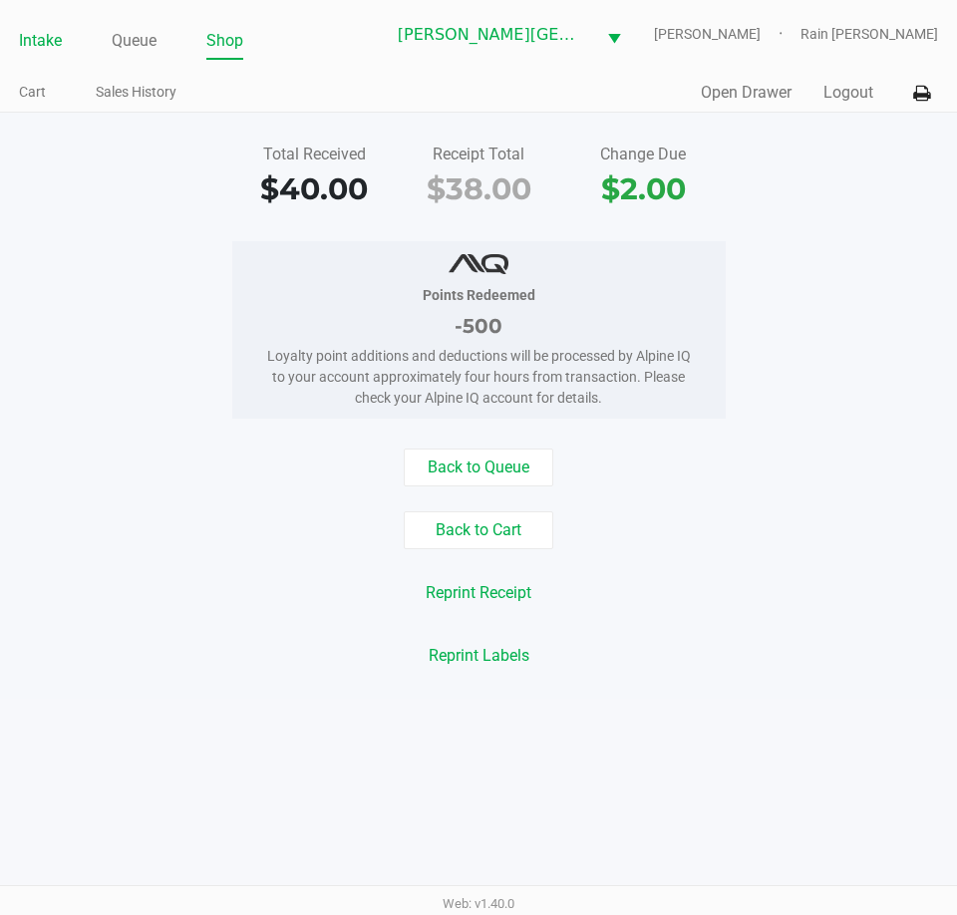
click at [47, 43] on link "Intake" at bounding box center [40, 41] width 43 height 28
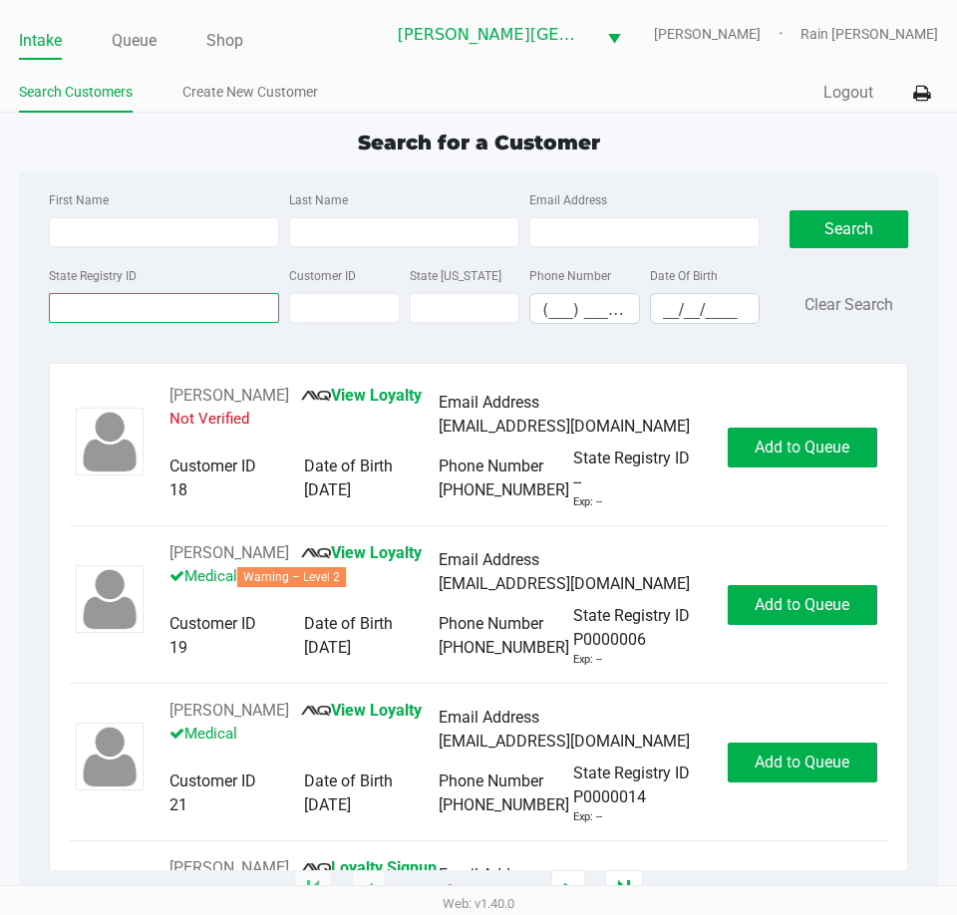
click at [112, 314] on input "State Registry ID" at bounding box center [164, 308] width 230 height 30
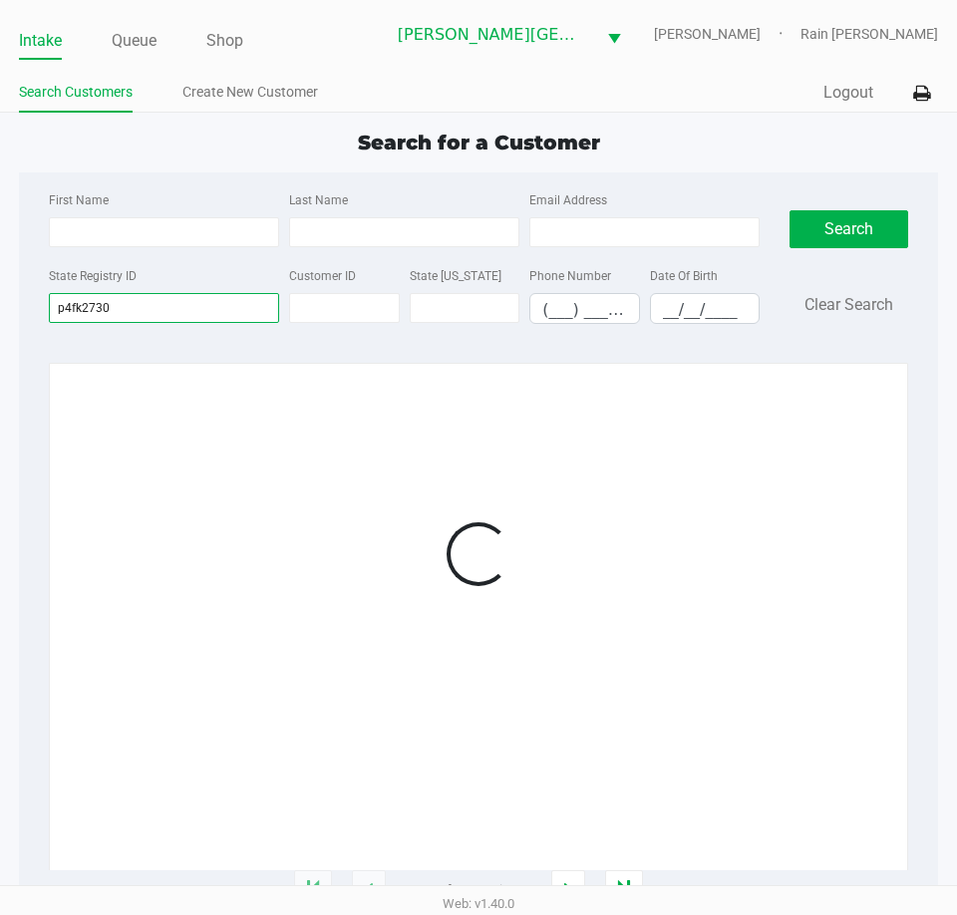
type input "p4fk2730"
click at [224, 351] on div "First Name Last Name Email Address State Registry ID p4fk2730 Customer ID State…" at bounding box center [478, 263] width 889 height 182
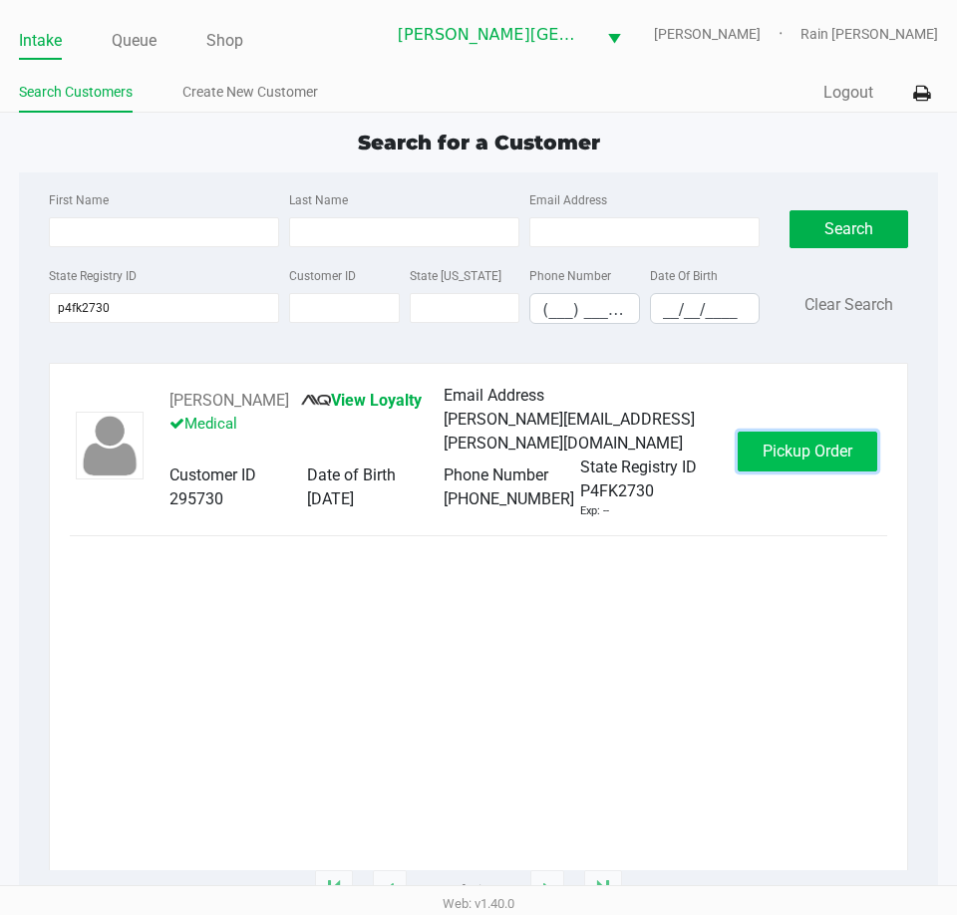
click at [790, 434] on button "Pickup Order" at bounding box center [807, 452] width 140 height 40
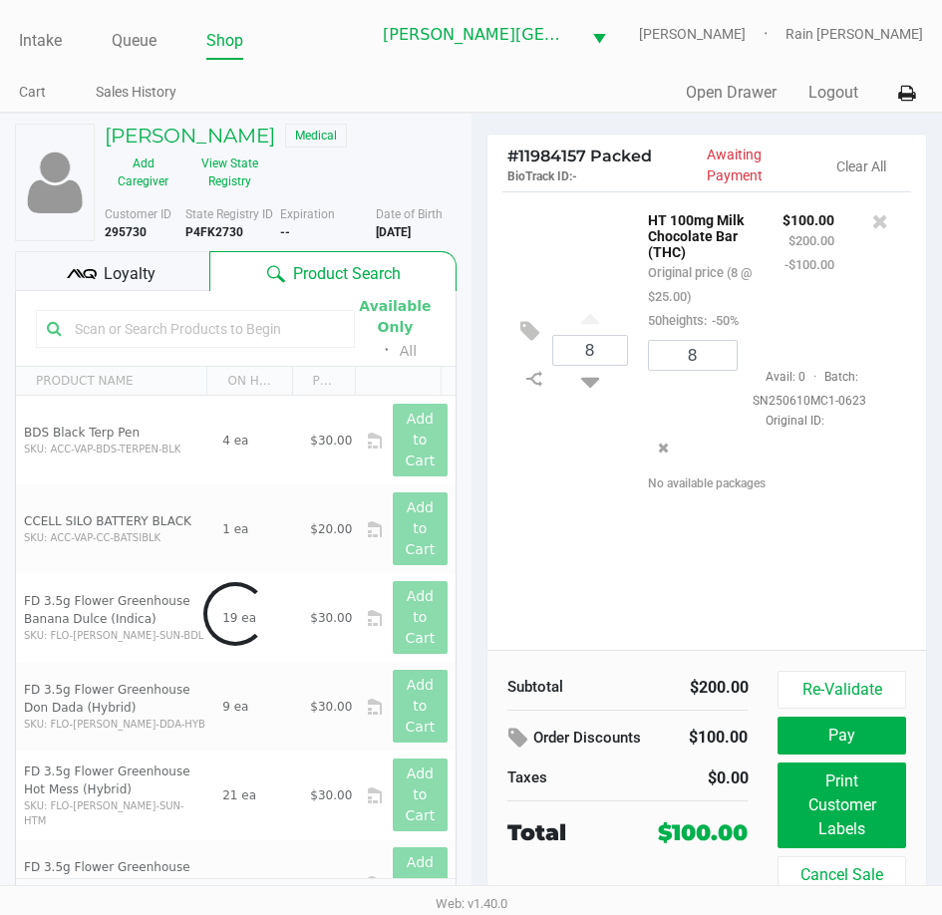
click at [483, 355] on div "# 11984157 Packed BioTrack ID: - Awaiting Payment Clear All 8 HT 100mg Milk Cho…" at bounding box center [706, 530] width 471 height 833
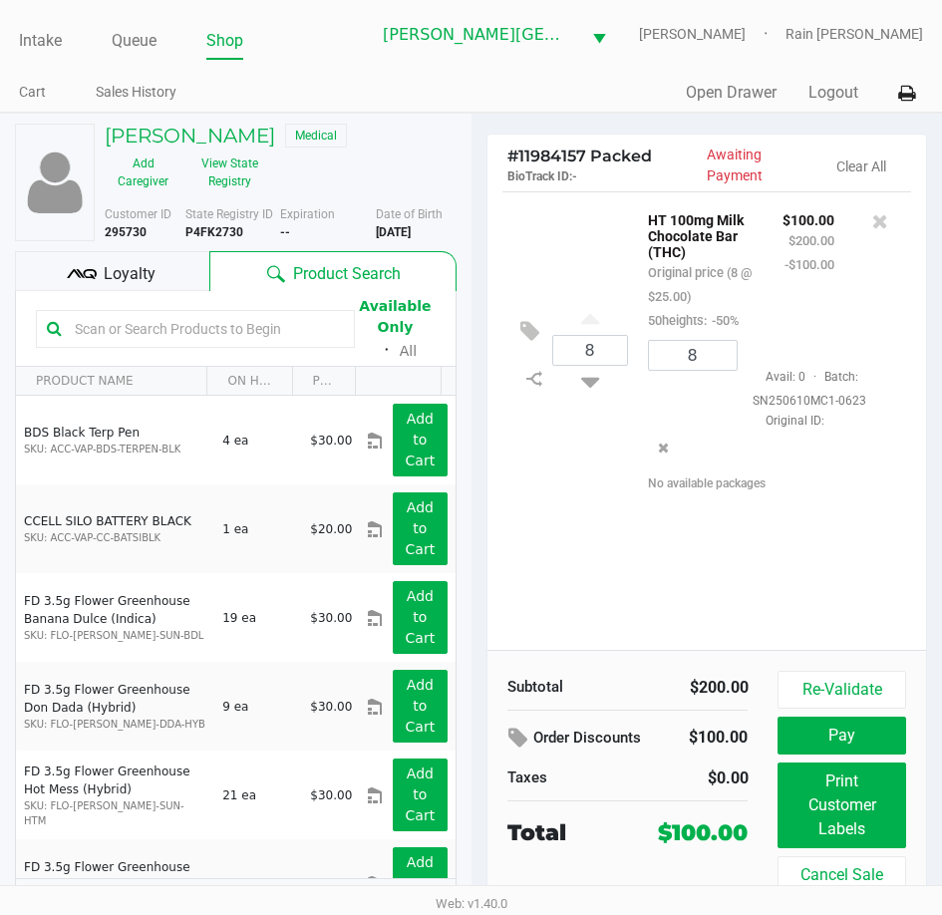
click at [531, 256] on div "8 HT 100mg Milk Chocolate Bar (THC) Original price (8 @ $25.00) 50heights: -50%…" at bounding box center [707, 349] width 410 height 316
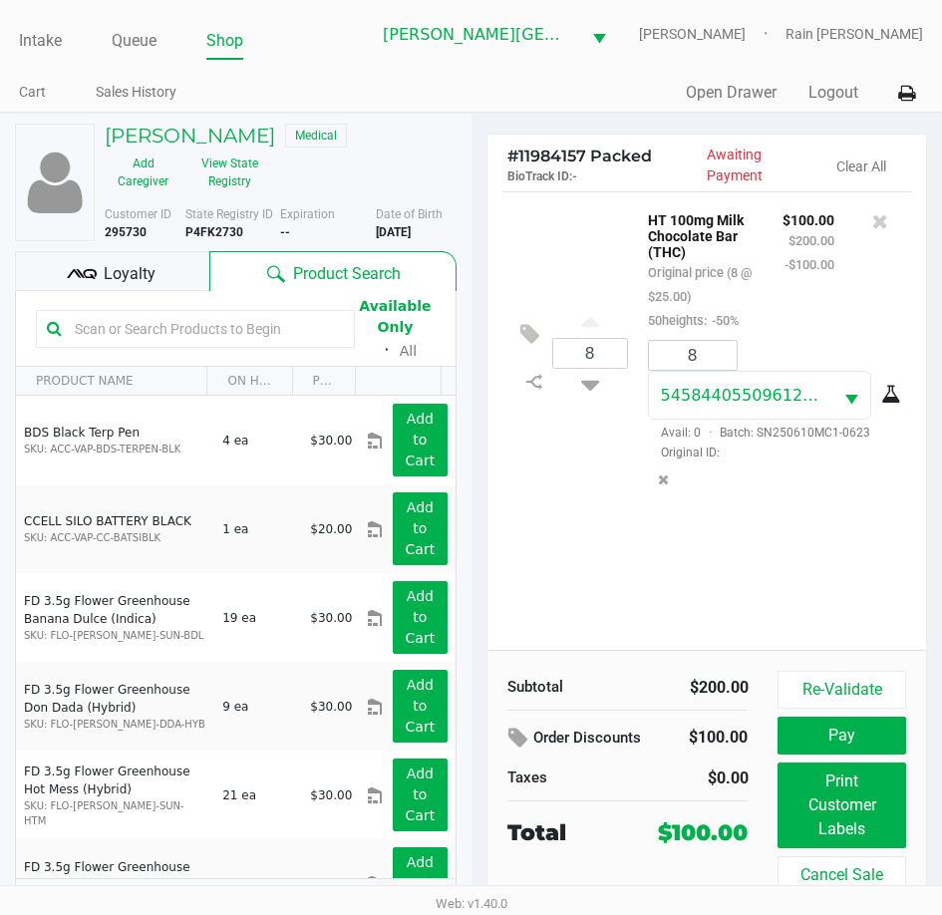
drag, startPoint x: 203, startPoint y: 256, endPoint x: 185, endPoint y: 270, distance: 22.7
click at [202, 257] on div "Loyalty" at bounding box center [112, 271] width 194 height 40
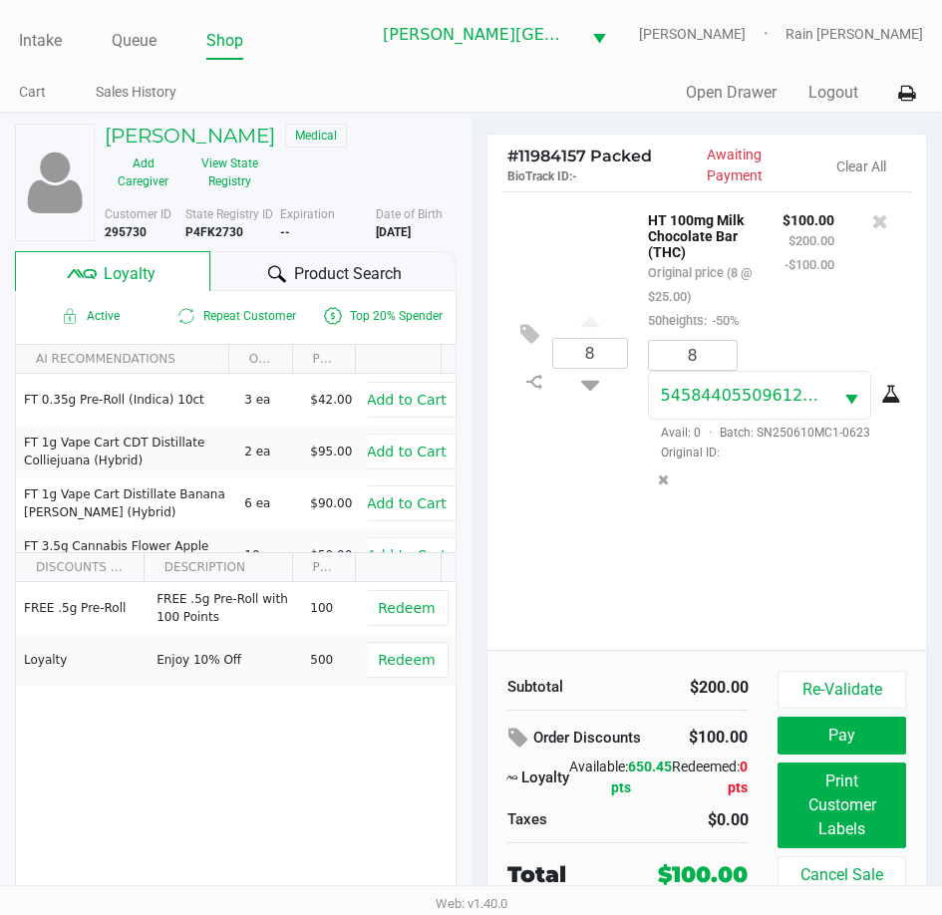
click at [196, 762] on div "FREE .5g Pre-Roll FREE .5g Pre-Roll with 100 Points 100 Redeem Loyalty Enjoy 10…" at bounding box center [236, 732] width 440 height 300
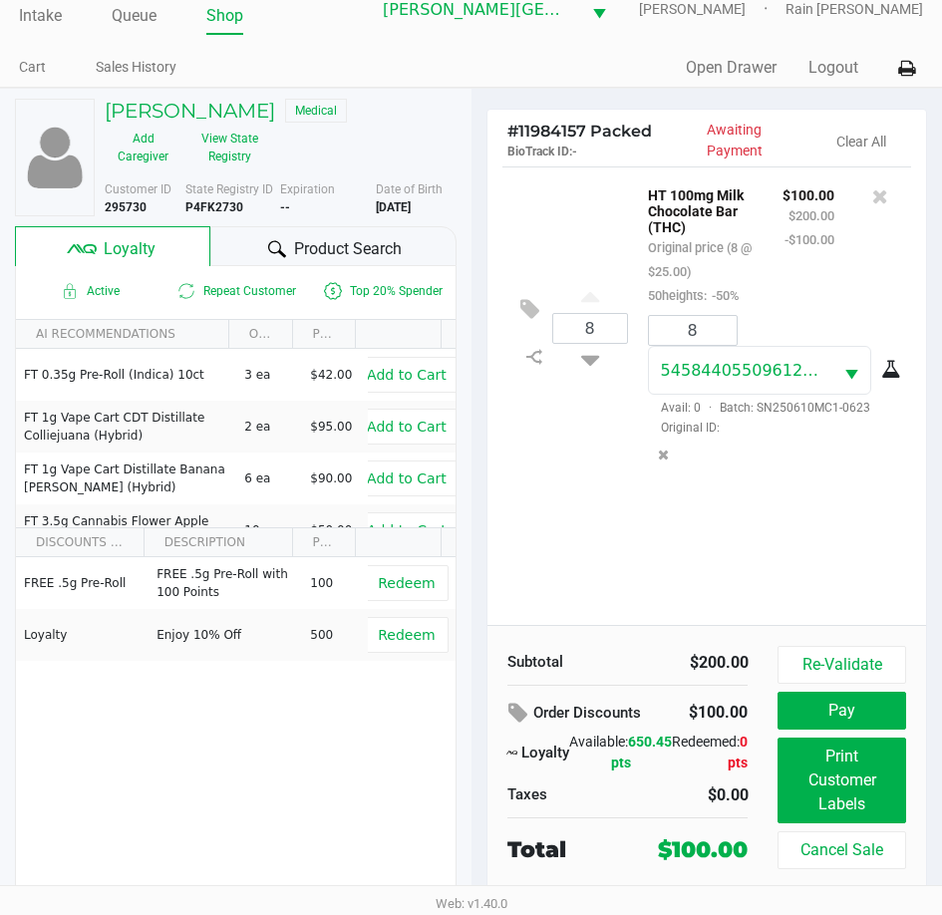
scroll to position [32, 0]
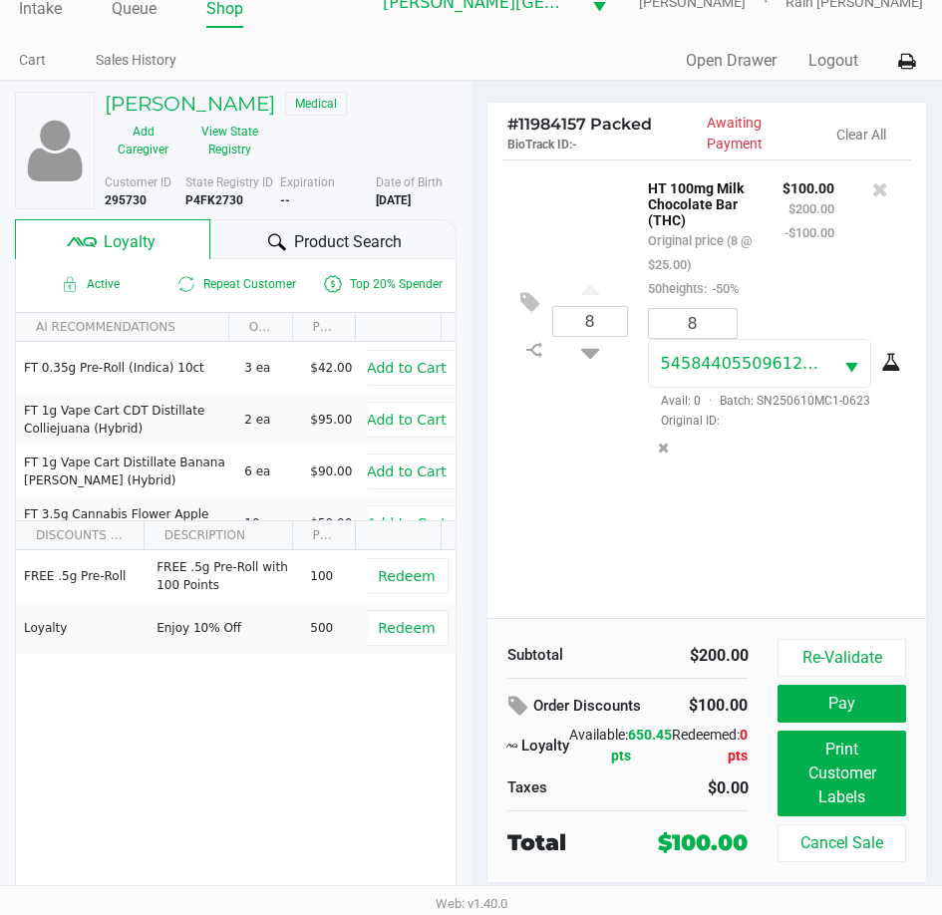
click at [603, 766] on div "Order Discounts $100.00 Loyalty Available: 650.45 pts Redeemed: 0 pts Taxes $0.…" at bounding box center [627, 745] width 271 height 112
click at [427, 730] on div "FREE .5g Pre-Roll FREE .5g Pre-Roll with 100 Points 100 Redeem Loyalty Enjoy 10…" at bounding box center [236, 700] width 440 height 300
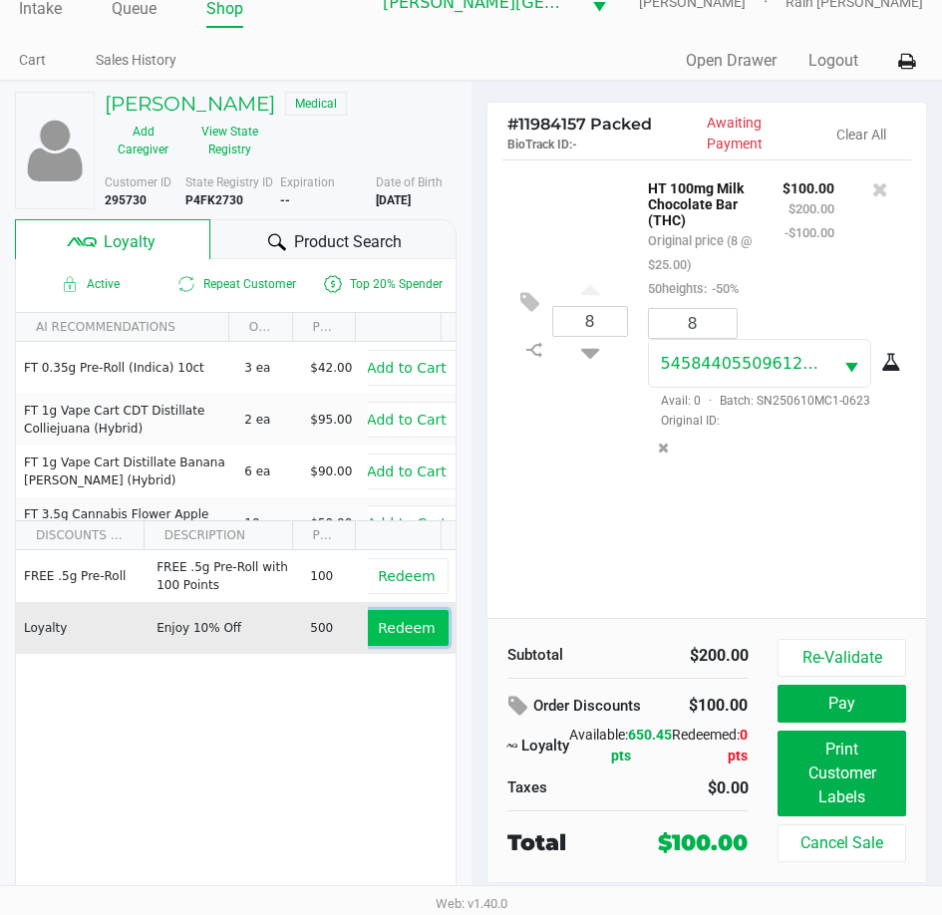
click at [390, 643] on button "Redeem" at bounding box center [406, 628] width 83 height 36
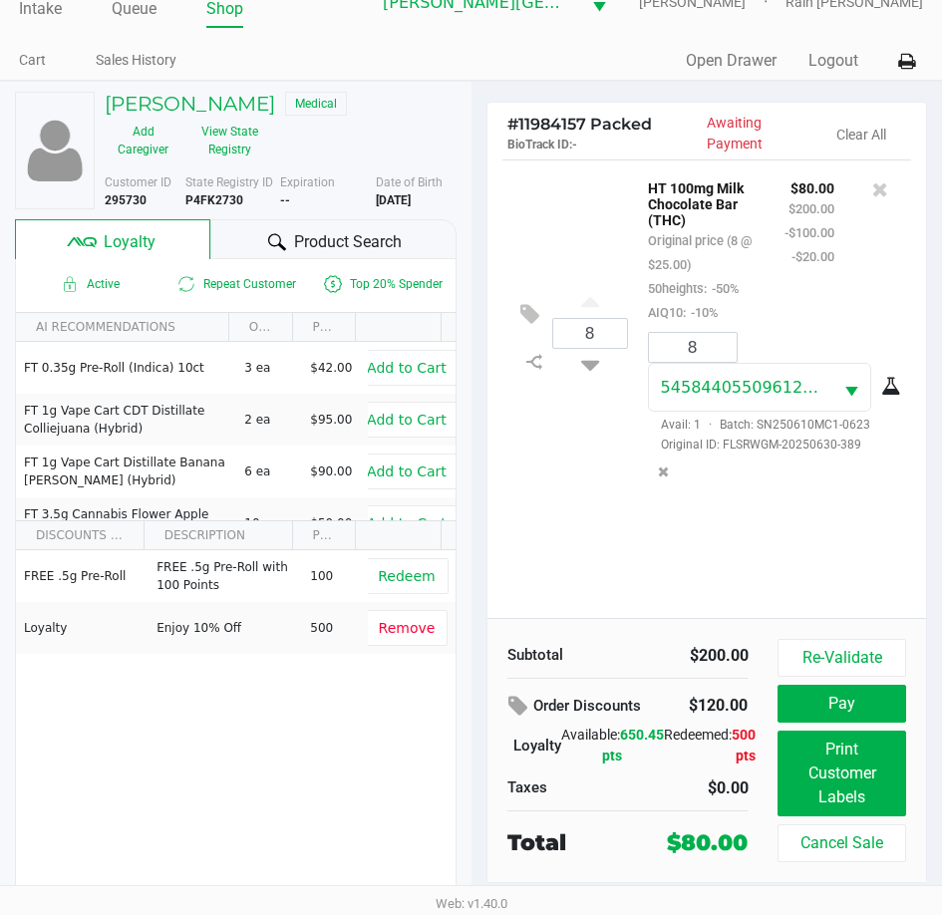
drag, startPoint x: 750, startPoint y: 834, endPoint x: 643, endPoint y: 830, distance: 107.7
click at [643, 830] on div "Total $80.00" at bounding box center [627, 840] width 271 height 38
click at [813, 698] on button "Pay" at bounding box center [841, 704] width 128 height 38
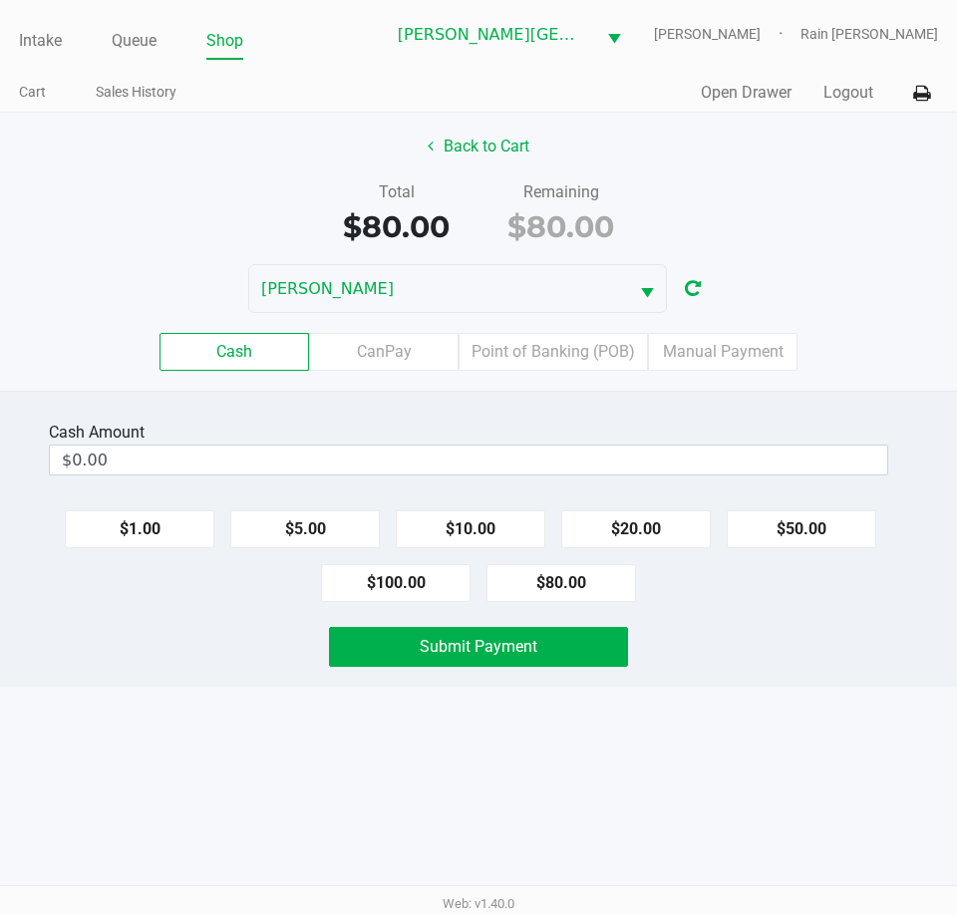
click at [747, 172] on div "Back to Cart Total $80.00 Remaining $80.00 [PERSON_NAME] Cash CanPay Point of B…" at bounding box center [478, 252] width 957 height 278
click at [400, 359] on label "CanPay" at bounding box center [383, 352] width 149 height 38
click at [0, 0] on 2 "CanPay" at bounding box center [0, 0] width 0 height 0
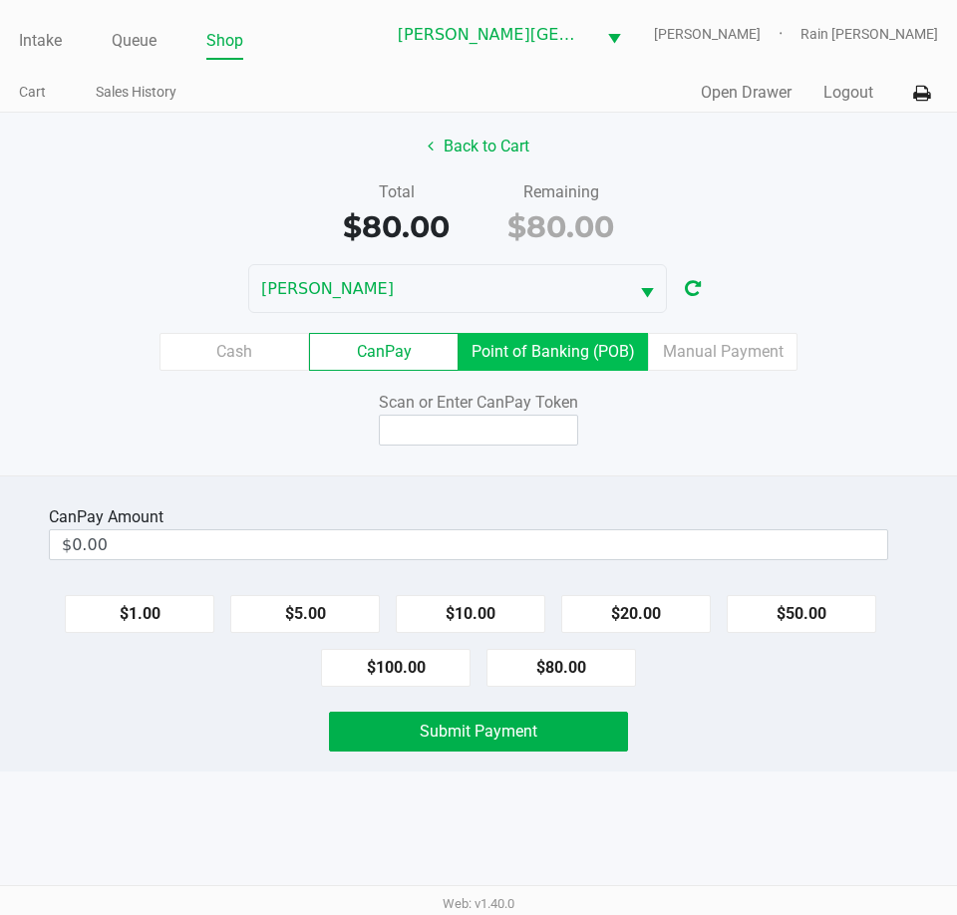
click at [563, 369] on label "Point of Banking (POB)" at bounding box center [552, 352] width 189 height 38
click at [0, 0] on 7 "Point of Banking (POB)" at bounding box center [0, 0] width 0 height 0
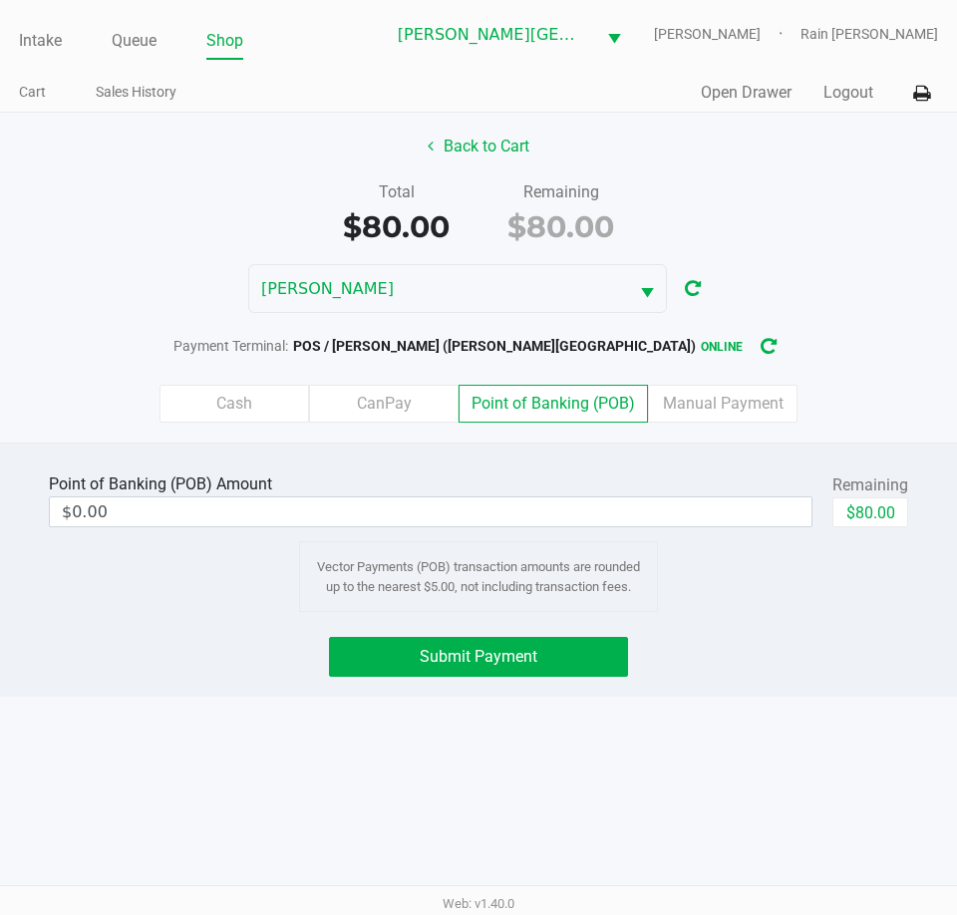
drag, startPoint x: 255, startPoint y: 401, endPoint x: 276, endPoint y: 403, distance: 21.0
click at [260, 401] on label "Cash" at bounding box center [233, 404] width 149 height 38
click at [0, 0] on 0 "Cash" at bounding box center [0, 0] width 0 height 0
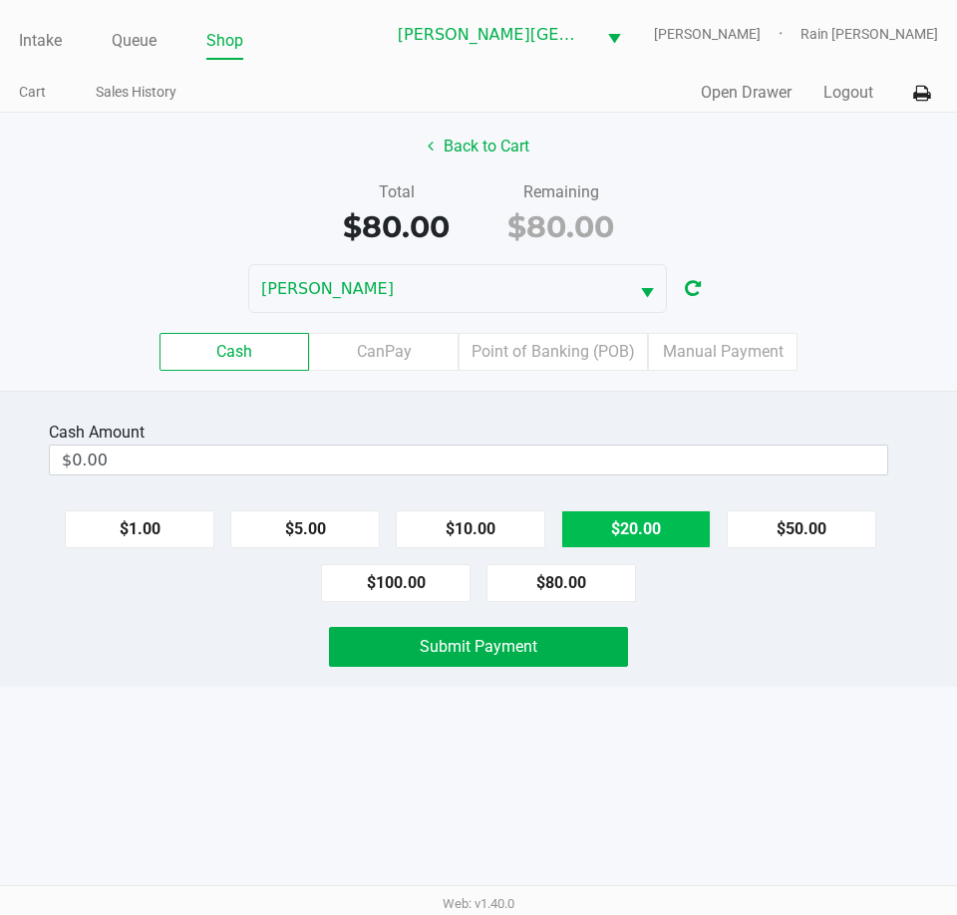
click at [655, 514] on button "$20.00" at bounding box center [635, 529] width 149 height 38
type input "$80.00"
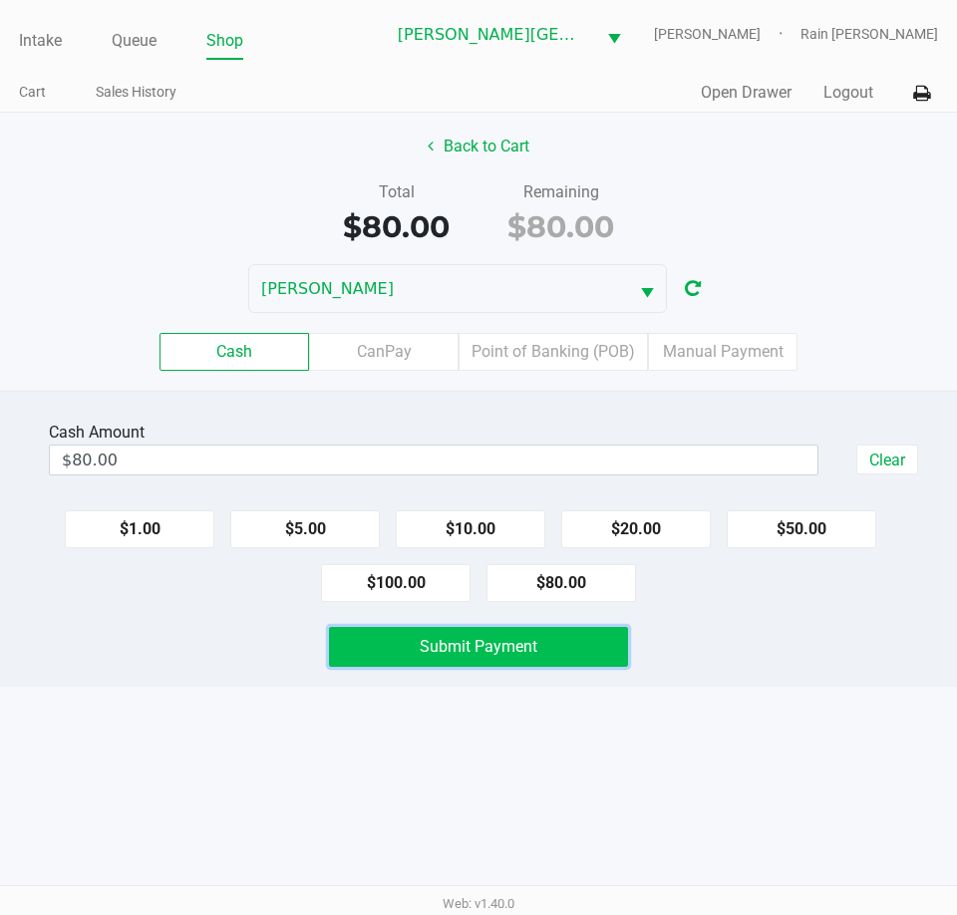
click at [426, 639] on span "Submit Payment" at bounding box center [479, 646] width 118 height 19
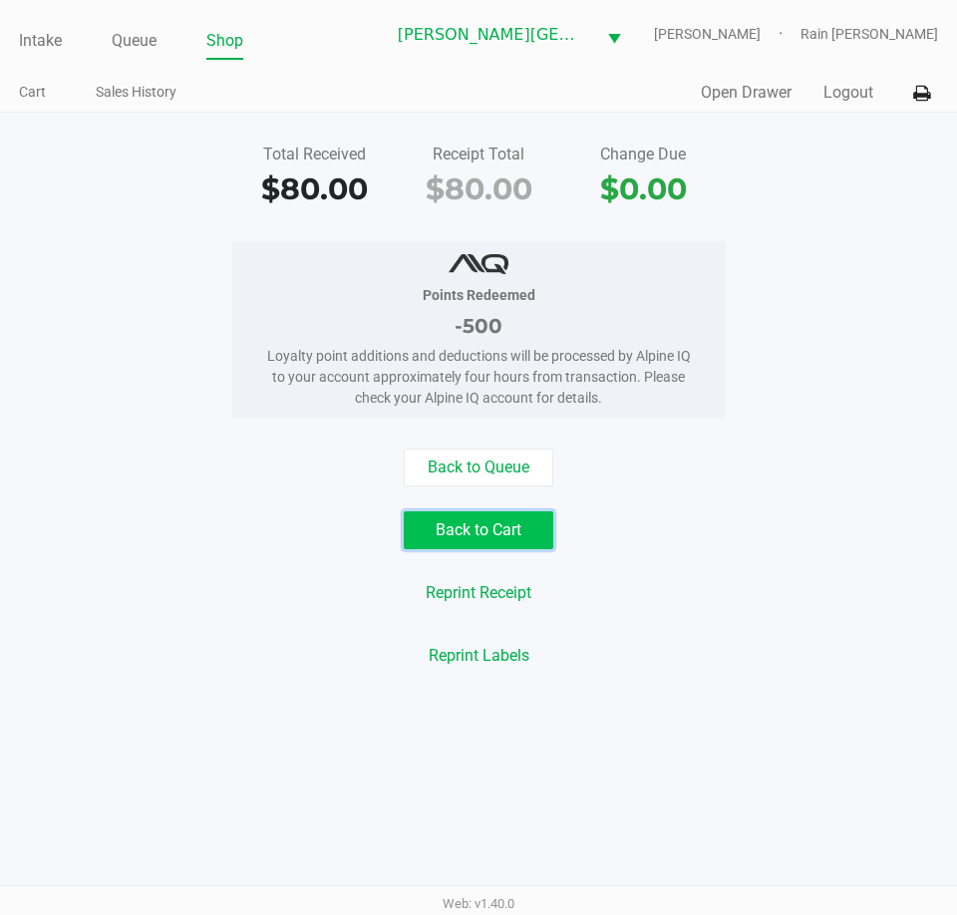
click at [486, 513] on button "Back to Cart" at bounding box center [478, 530] width 149 height 38
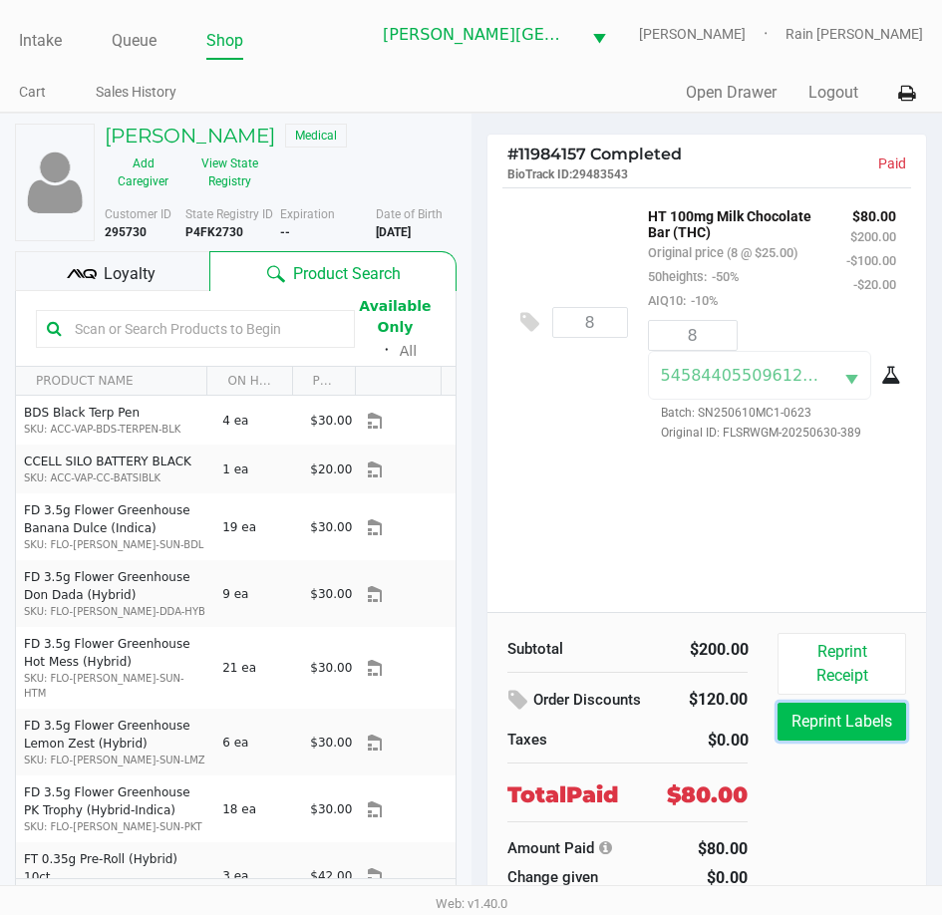
click at [847, 728] on button "Reprint Labels" at bounding box center [841, 722] width 128 height 38
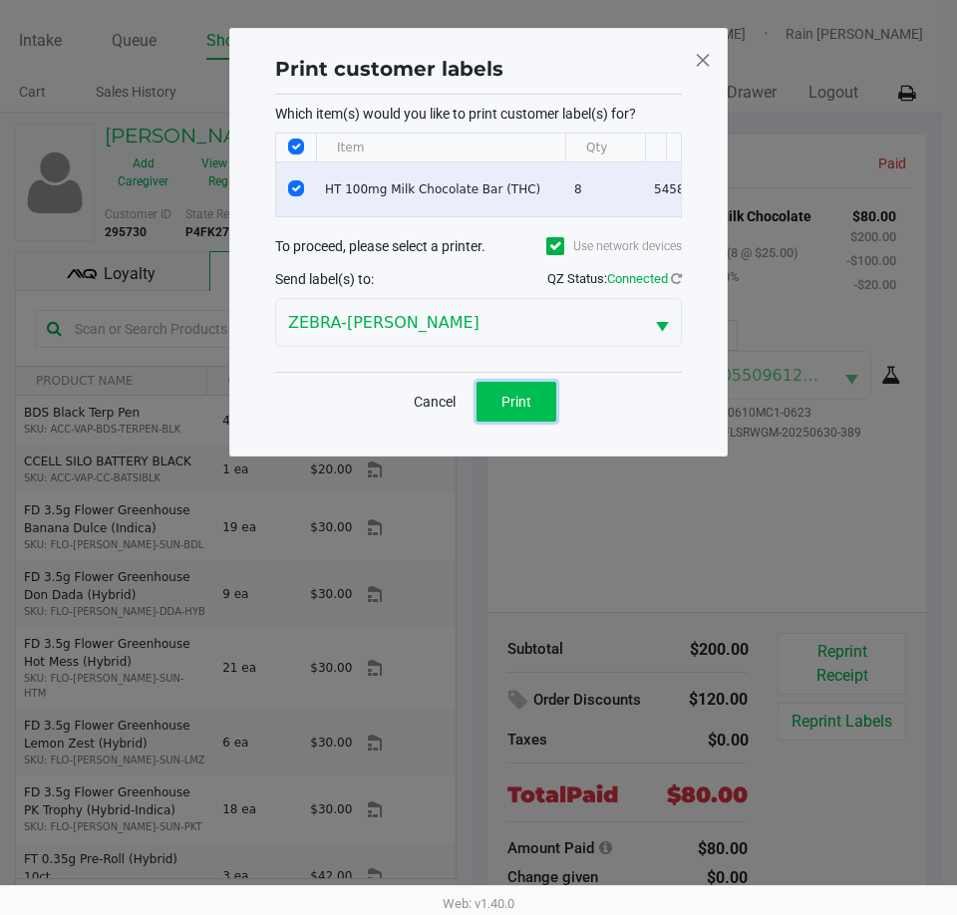
click at [523, 410] on span "Print" at bounding box center [516, 402] width 30 height 16
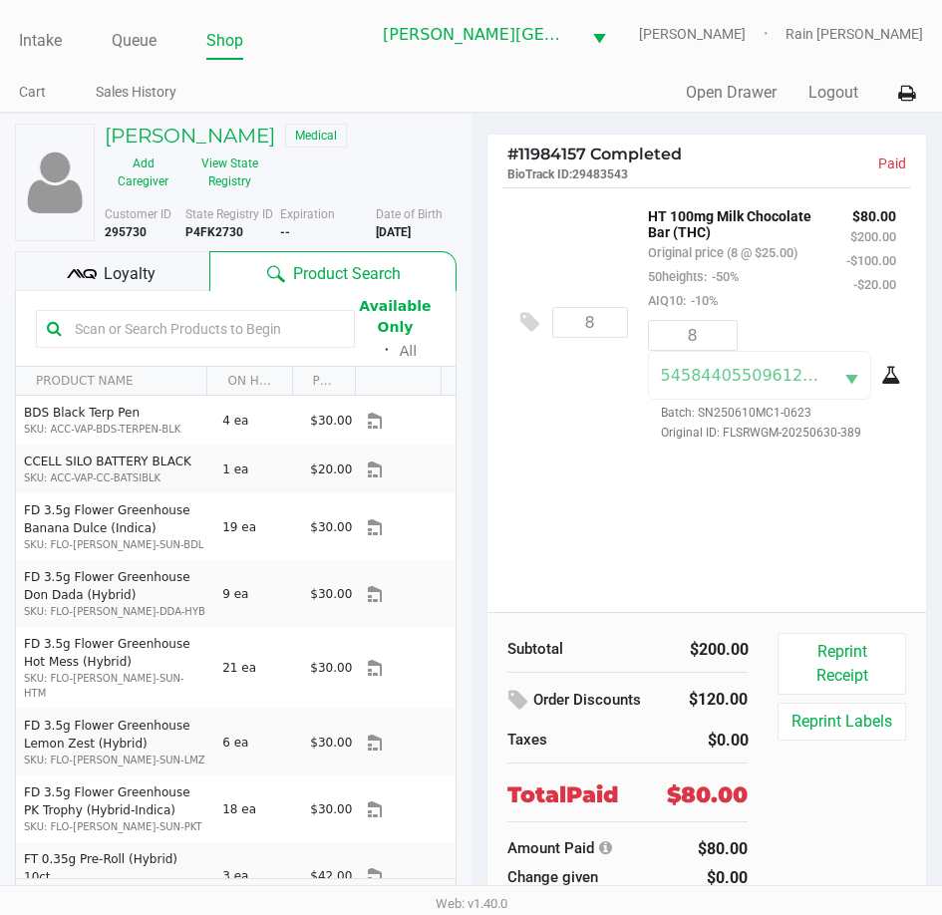
click at [585, 446] on div "8 HT 100mg Milk Chocolate Bar (THC) Original price (8 @ $25.00) 50heights: -50%…" at bounding box center [707, 321] width 410 height 269
drag, startPoint x: 72, startPoint y: 29, endPoint x: 50, endPoint y: 44, distance: 26.5
click at [71, 29] on ul "Intake Queue Shop" at bounding box center [194, 42] width 351 height 34
click at [50, 46] on link "Intake" at bounding box center [40, 41] width 43 height 28
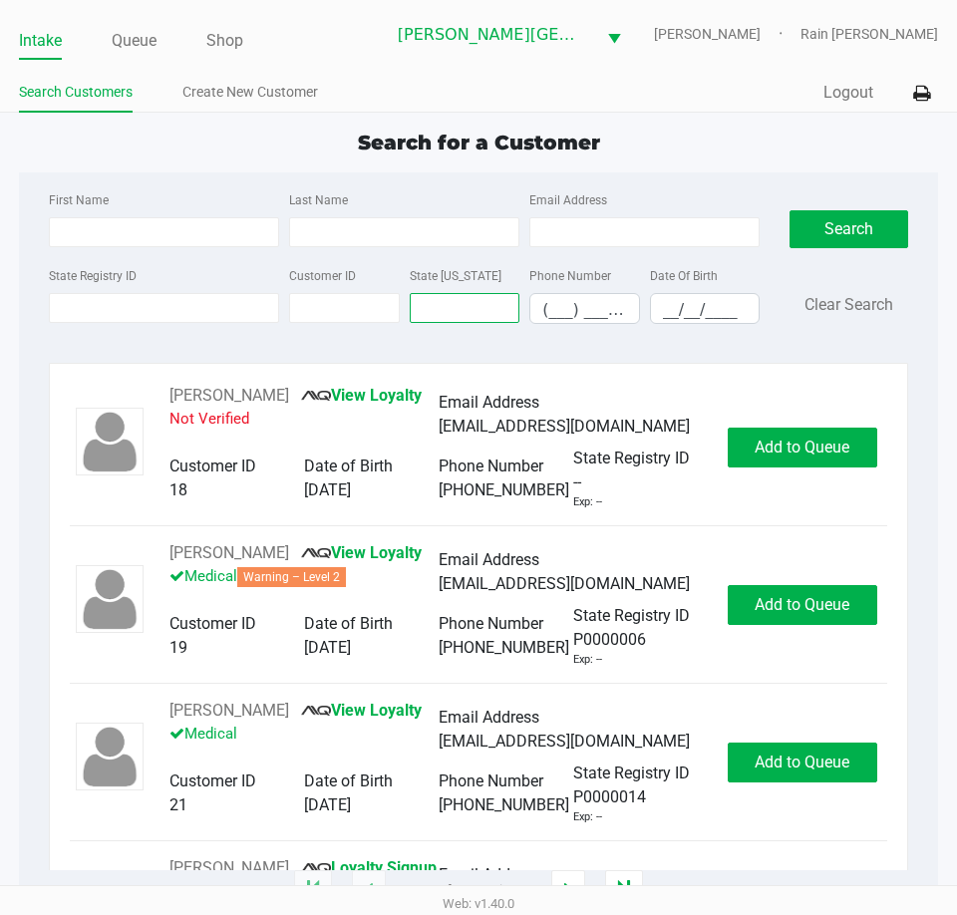
click at [431, 306] on input "text" at bounding box center [465, 308] width 111 height 30
click at [145, 286] on div "State Registry ID" at bounding box center [164, 293] width 240 height 61
click at [51, 309] on input "State Registry ID" at bounding box center [164, 308] width 230 height 30
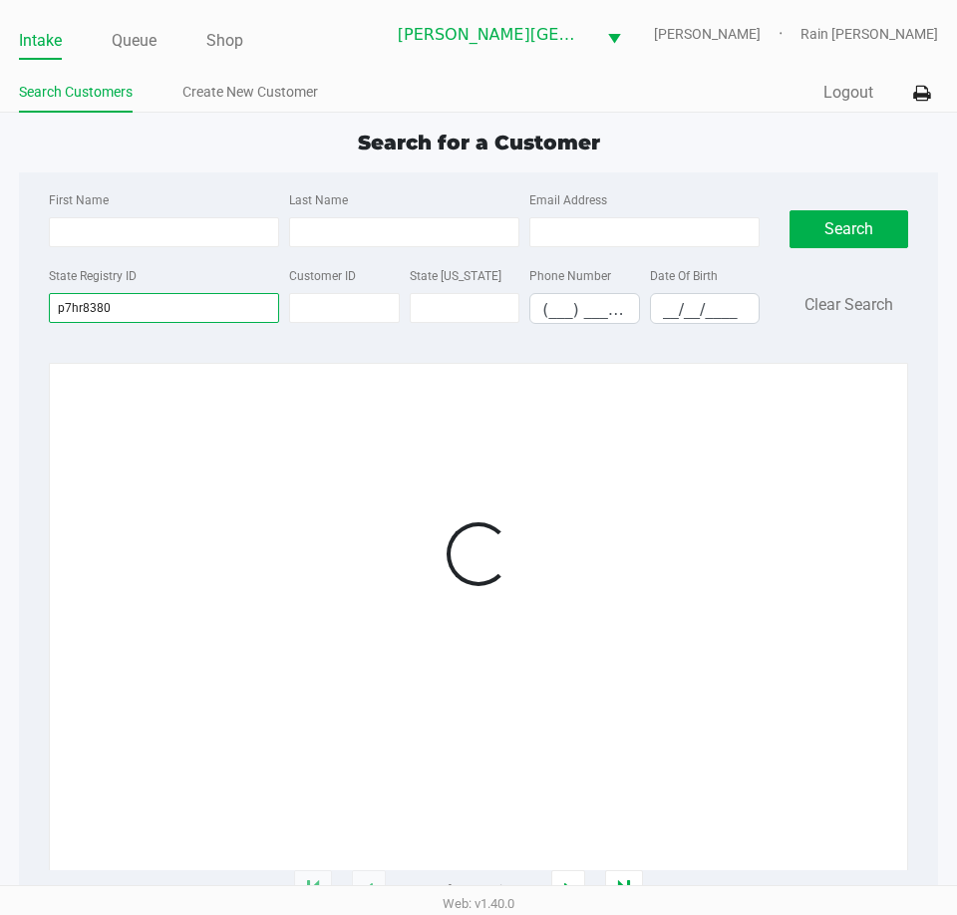
type input "p7hr8380"
click at [499, 342] on div "First Name Last Name Email Address State Registry ID p7hr8380 Customer ID State…" at bounding box center [478, 263] width 889 height 182
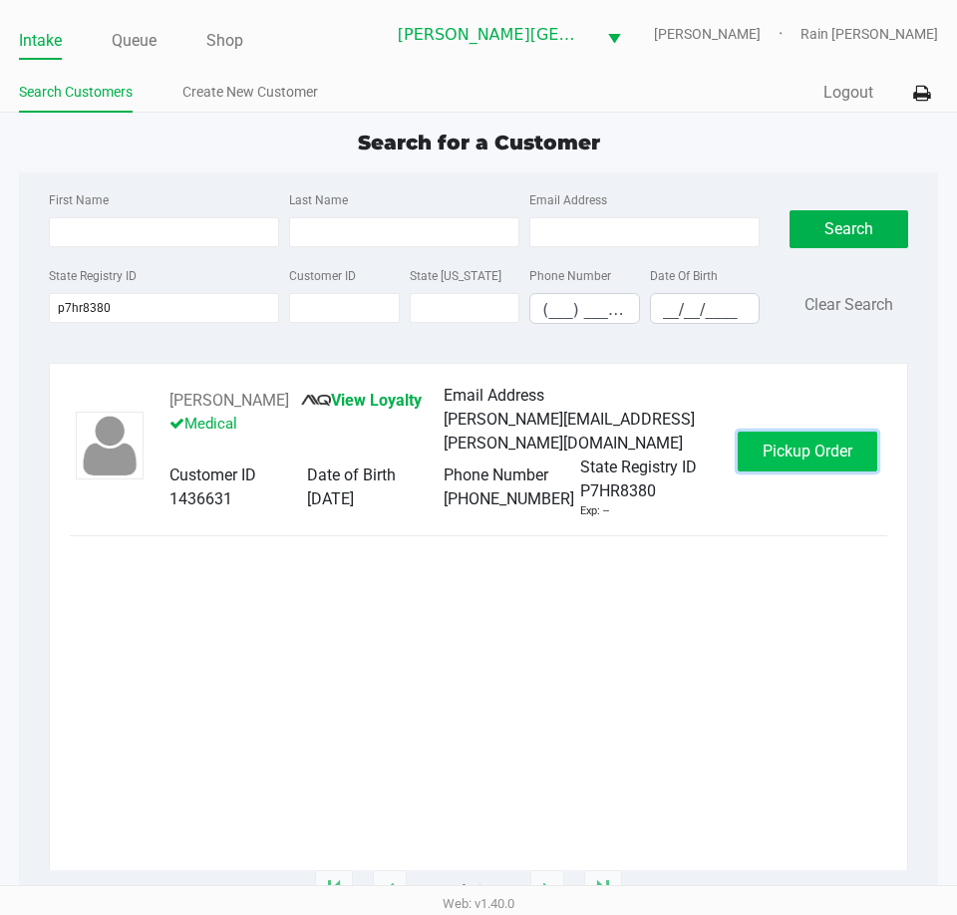
click at [792, 442] on span "Pickup Order" at bounding box center [807, 451] width 90 height 19
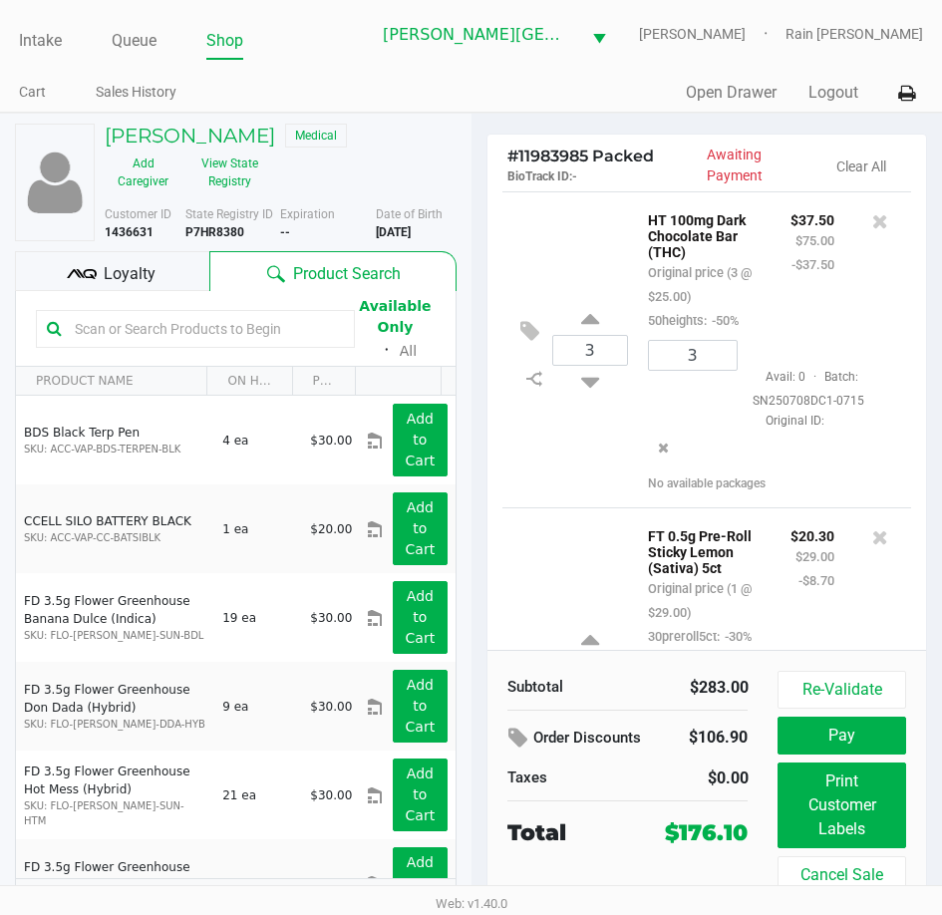
click at [171, 277] on div "Loyalty" at bounding box center [112, 271] width 194 height 40
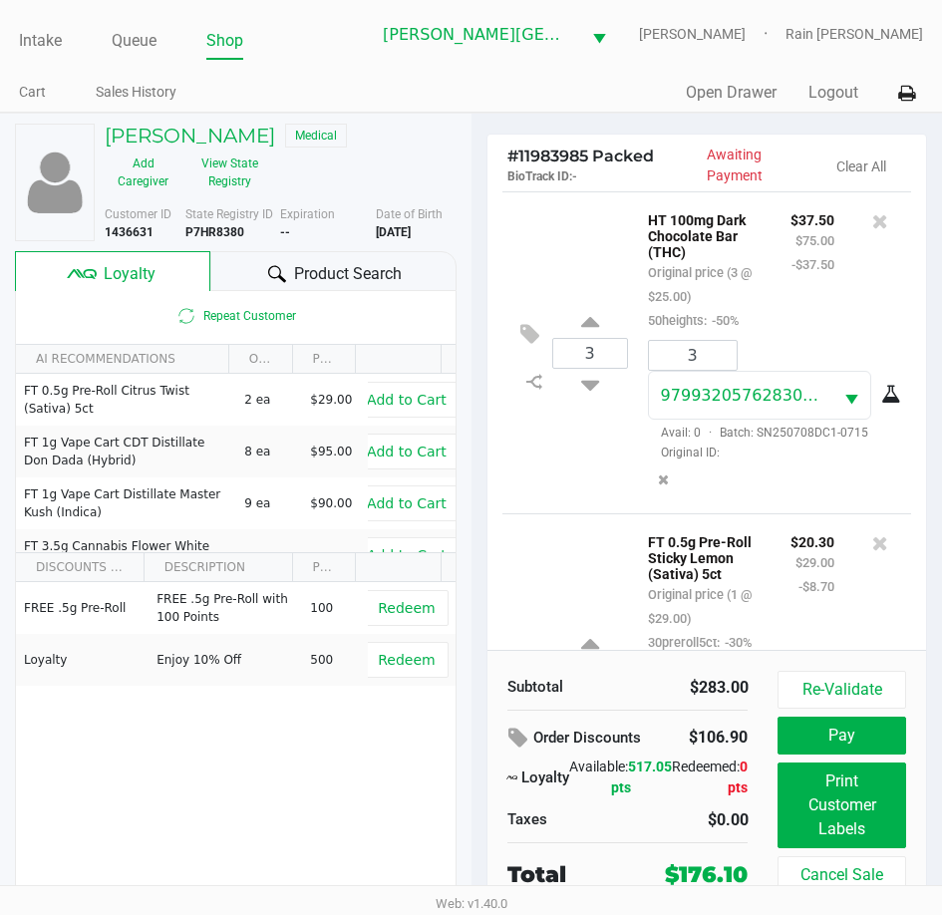
click at [588, 263] on div "3 HT 100mg Dark Chocolate Bar (THC) Original price (3 @ $25.00) 50heights: -50%…" at bounding box center [707, 352] width 410 height 322
click at [583, 265] on div "3 HT 100mg Dark Chocolate Bar (THC) Original price (3 @ $25.00) 50heights: -50%…" at bounding box center [707, 352] width 410 height 322
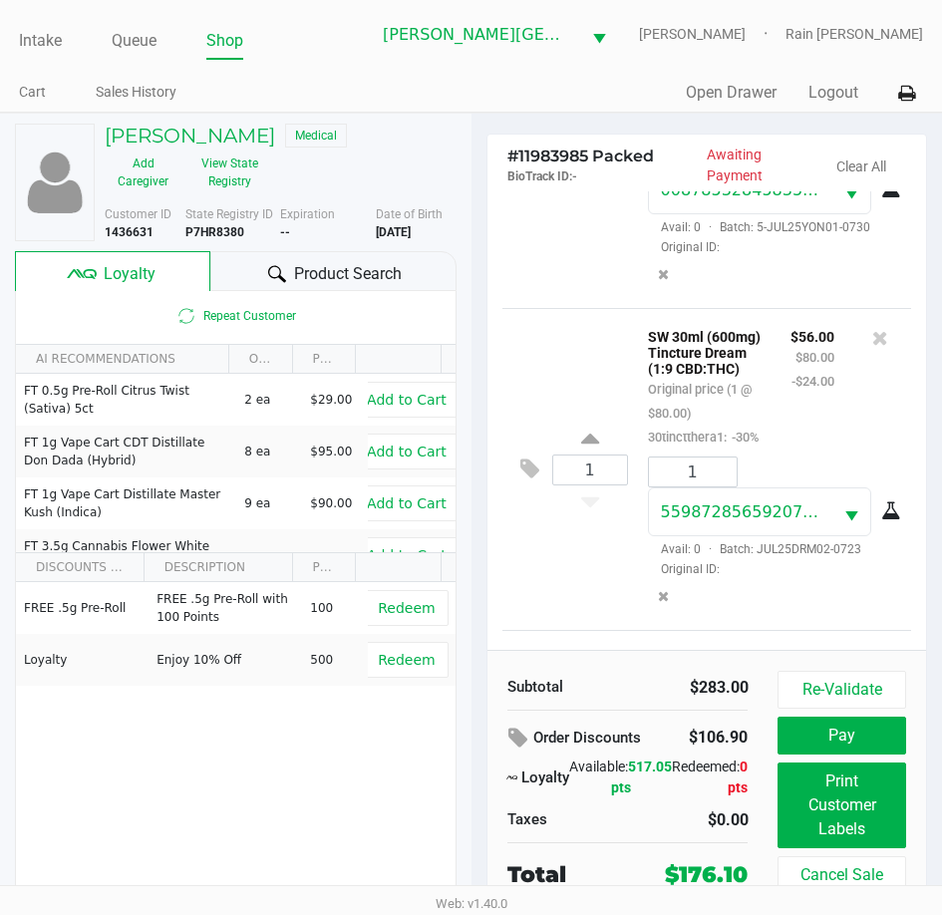
scroll to position [498, 0]
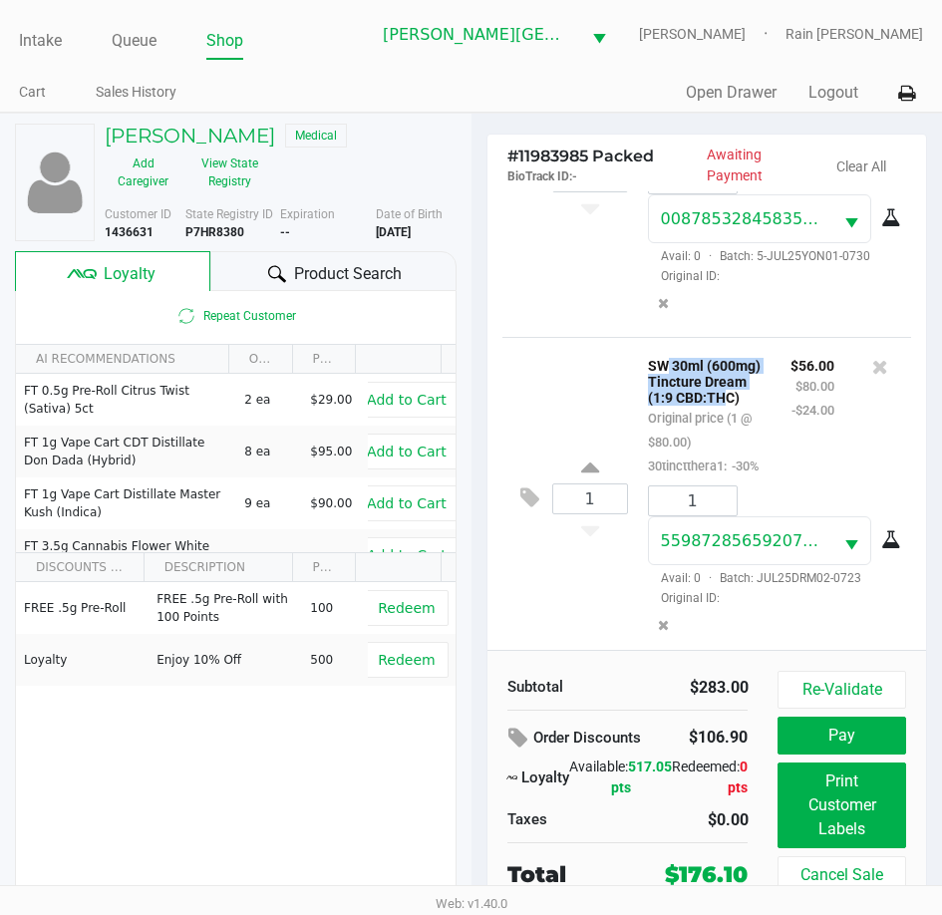
drag, startPoint x: 666, startPoint y: 425, endPoint x: 711, endPoint y: 468, distance: 62.7
click at [711, 406] on p "SW 30ml (600mg) Tincture Dream (1:9 CBD:THC)" at bounding box center [704, 379] width 113 height 53
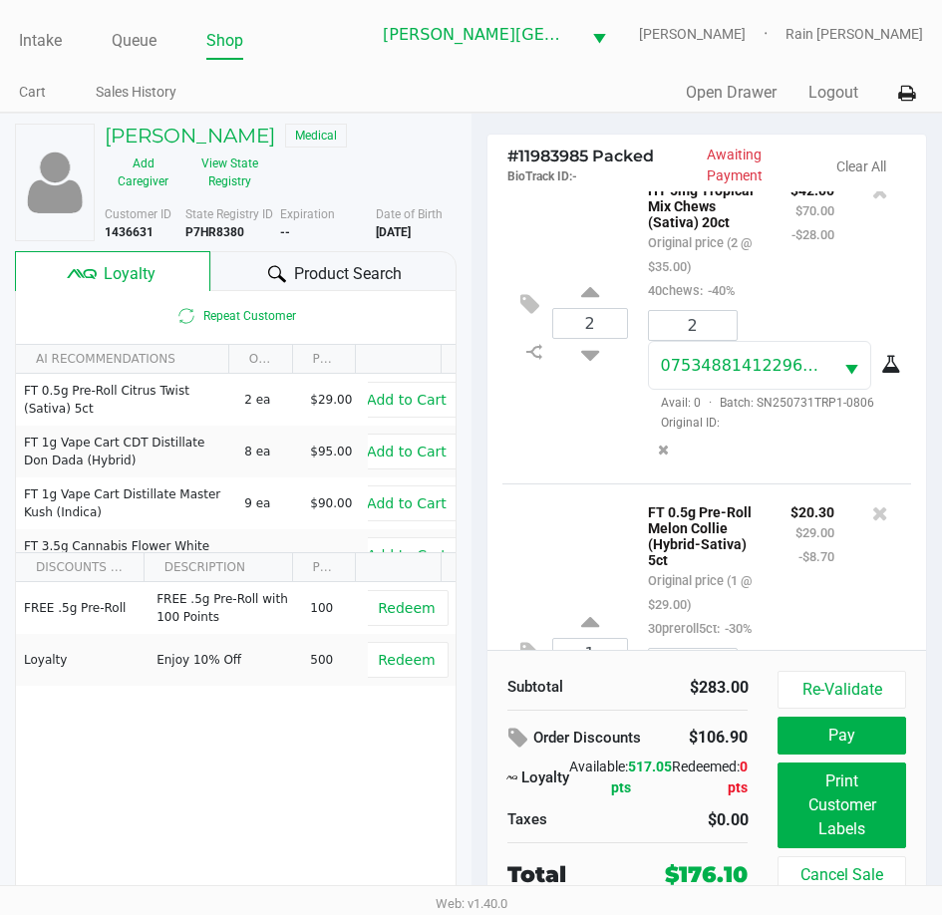
scroll to position [997, 0]
drag, startPoint x: 651, startPoint y: 290, endPoint x: 706, endPoint y: 329, distance: 67.2
click at [706, 229] on p "HT 5mg Tropical Mix Chews (Sativa) 20ct" at bounding box center [704, 202] width 113 height 53
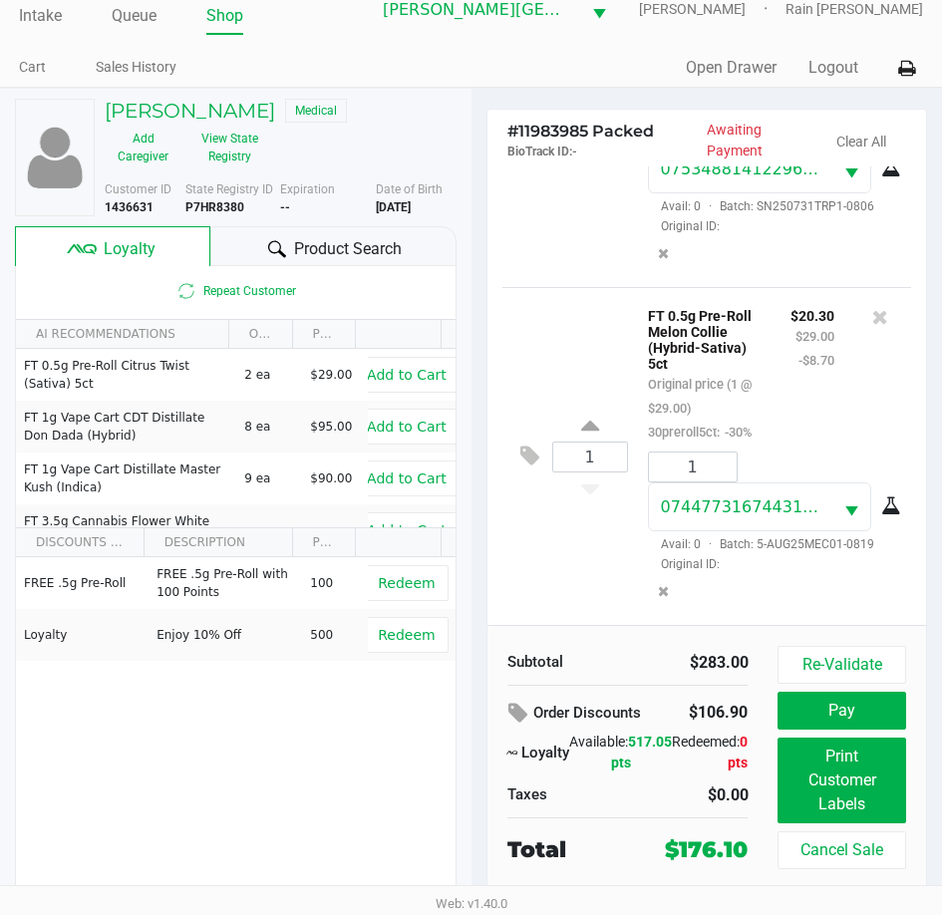
scroll to position [32, 0]
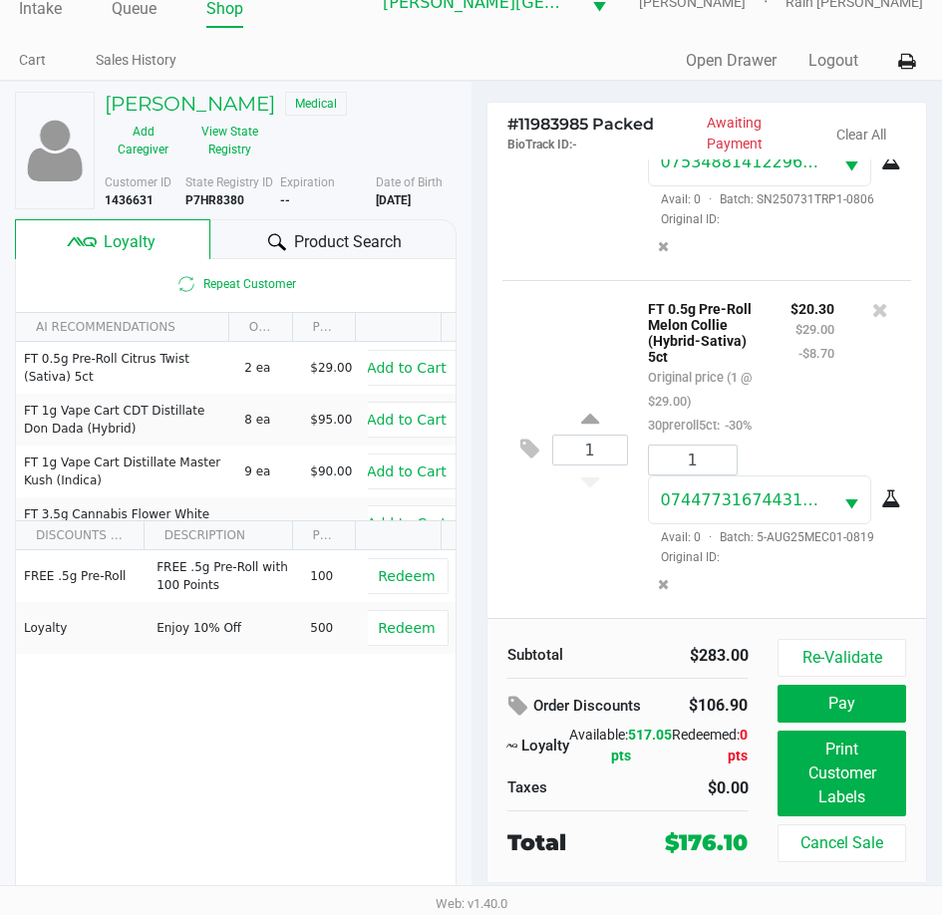
click at [622, 793] on div "Taxes" at bounding box center [560, 788] width 136 height 24
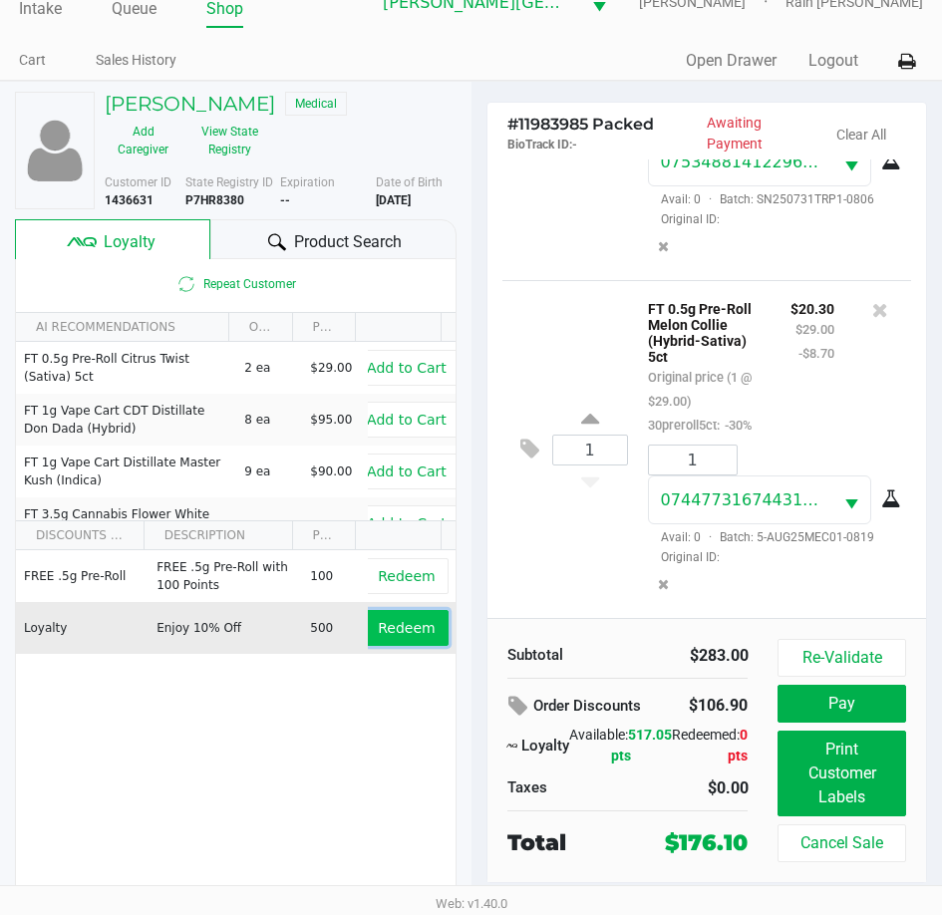
click at [421, 621] on button "Redeem" at bounding box center [406, 628] width 83 height 36
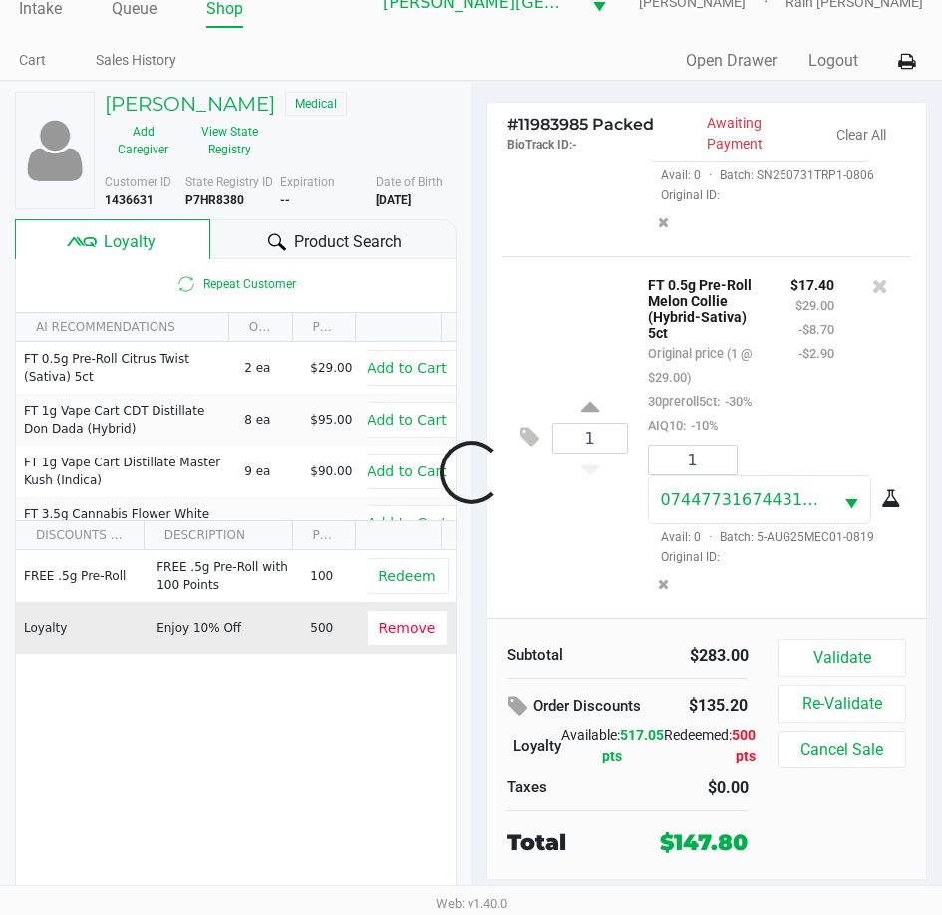
scroll to position [1425, 0]
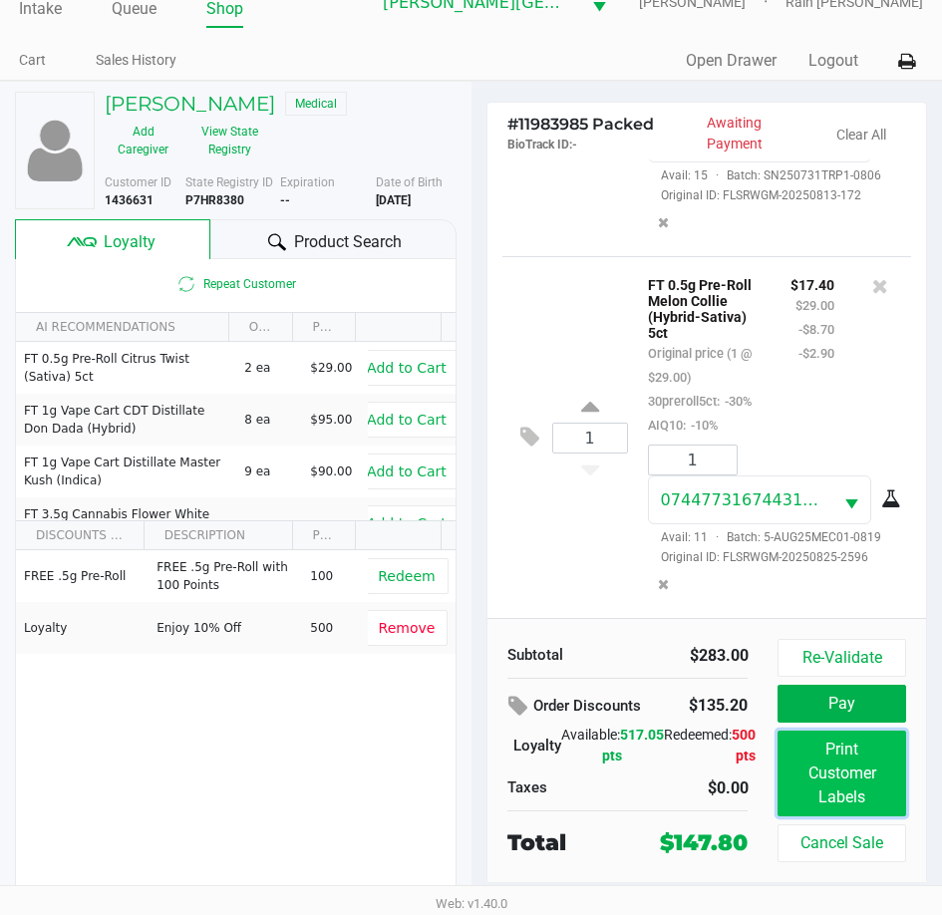
click at [838, 772] on button "Print Customer Labels" at bounding box center [841, 774] width 128 height 86
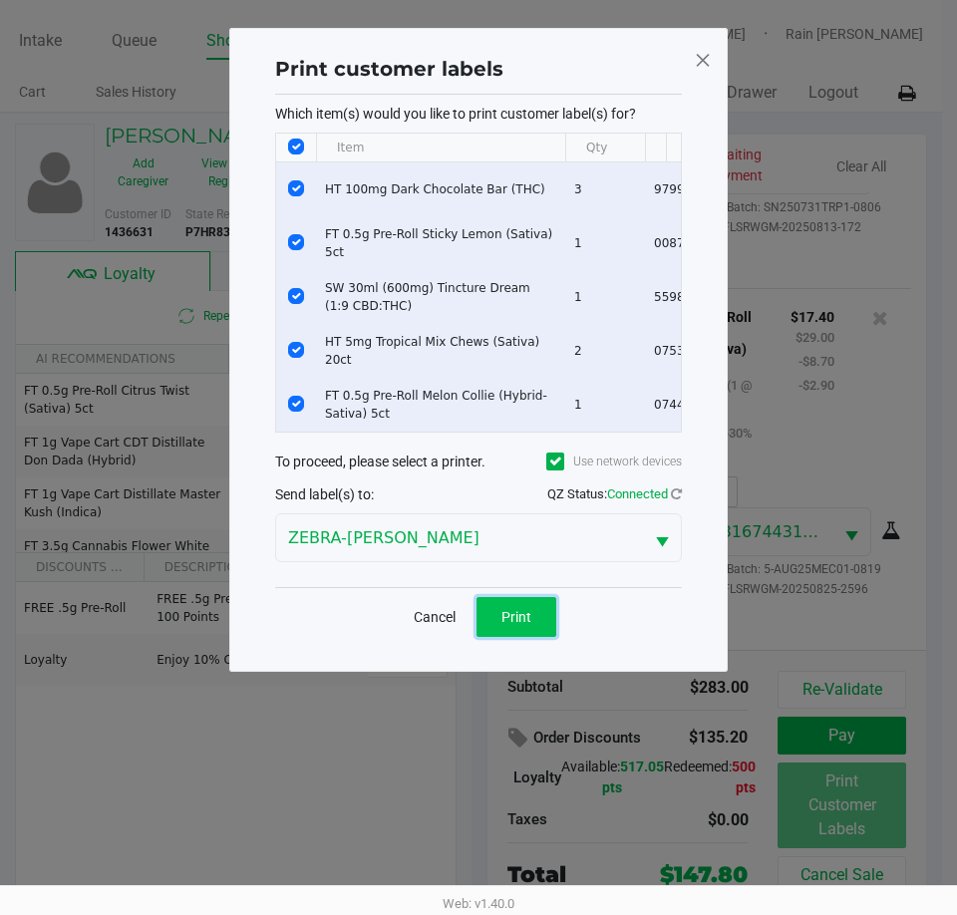
click at [540, 628] on button "Print" at bounding box center [516, 617] width 80 height 40
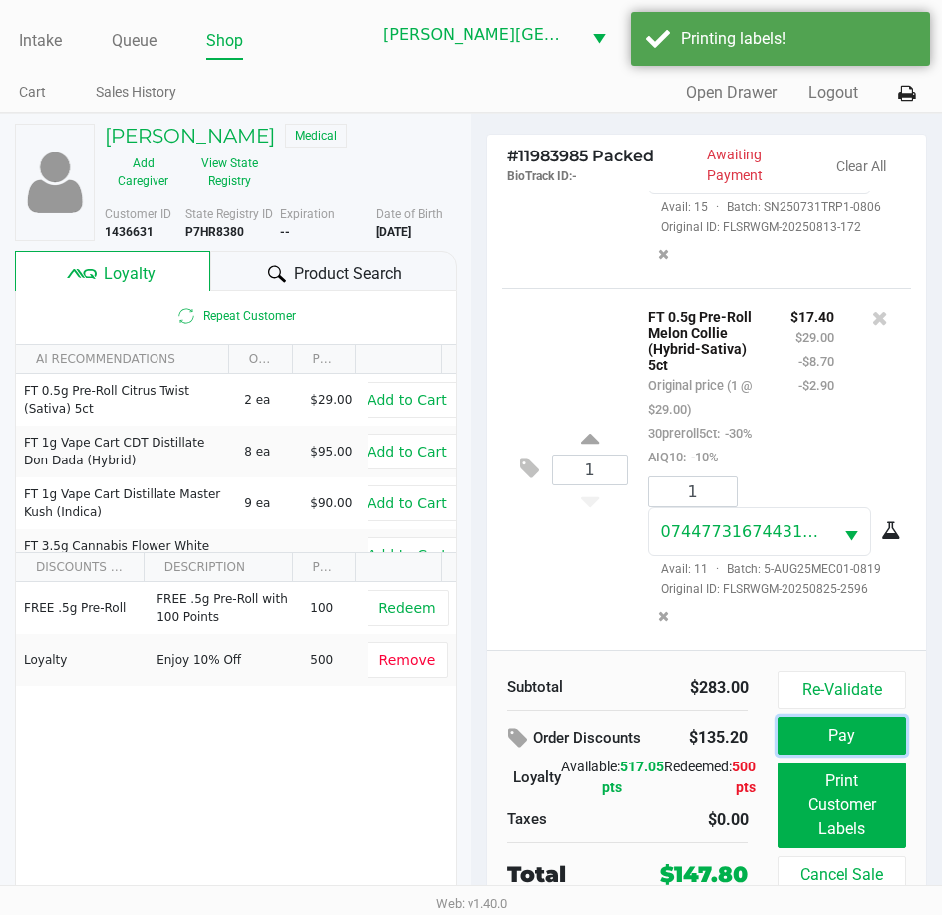
click at [903, 738] on button "Pay" at bounding box center [841, 736] width 128 height 38
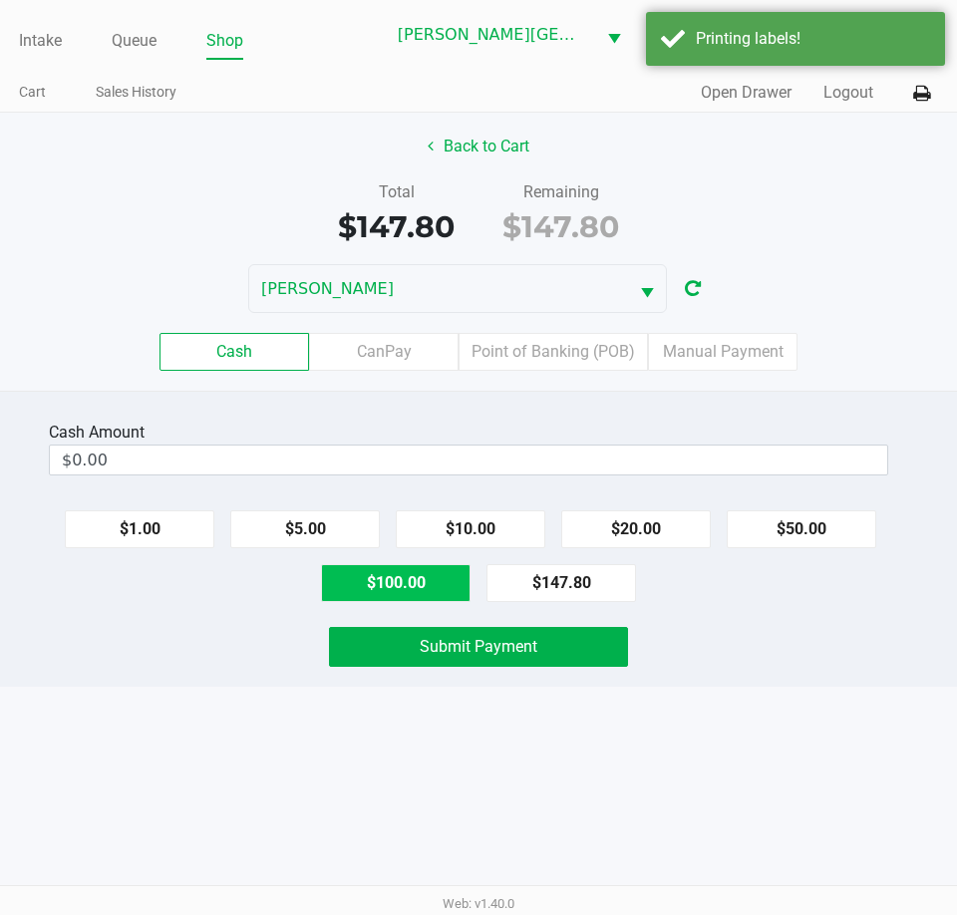
click at [370, 588] on button "$100.00" at bounding box center [395, 583] width 149 height 38
type input "$200.00"
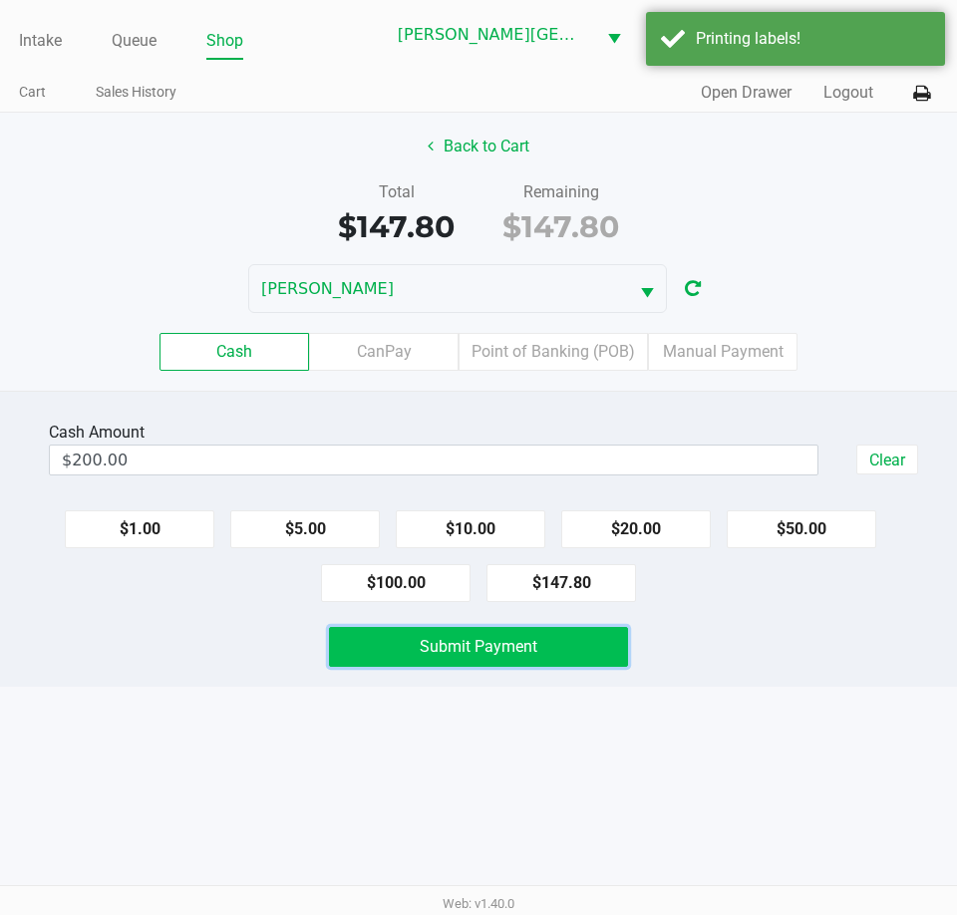
drag, startPoint x: 486, startPoint y: 658, endPoint x: 773, endPoint y: 861, distance: 351.7
click at [484, 658] on button "Submit Payment" at bounding box center [478, 647] width 299 height 40
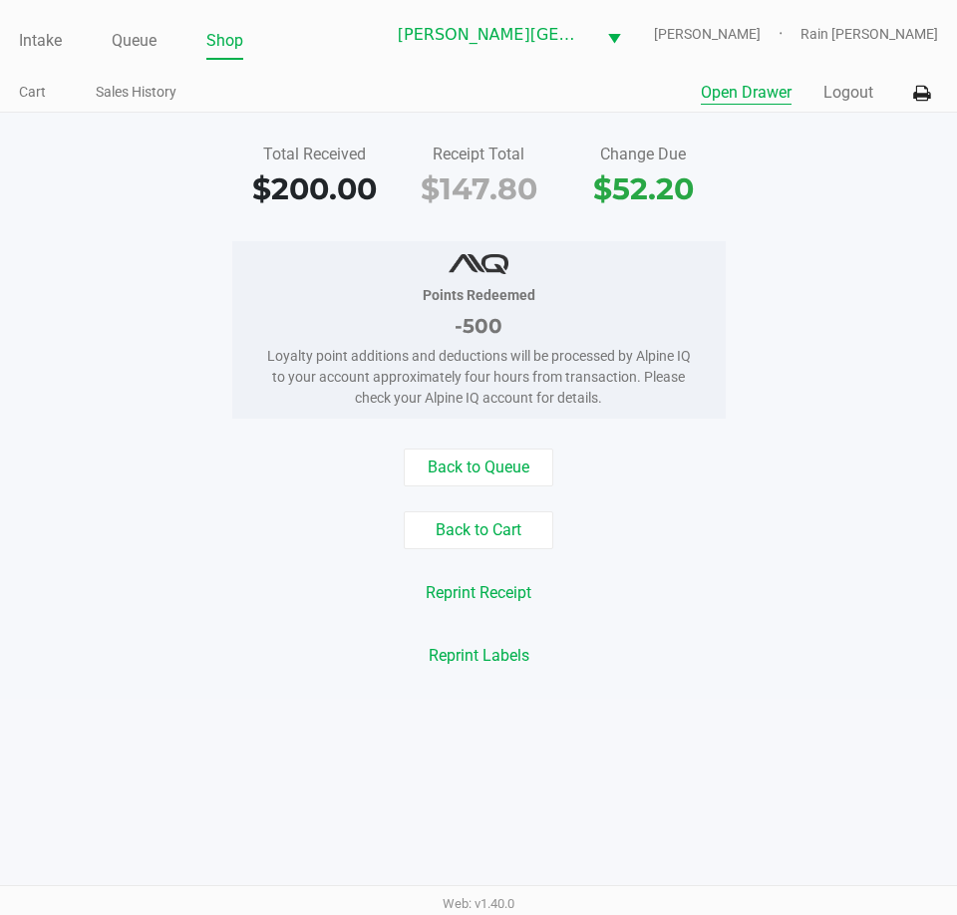
click at [736, 93] on button "Open Drawer" at bounding box center [746, 93] width 91 height 24
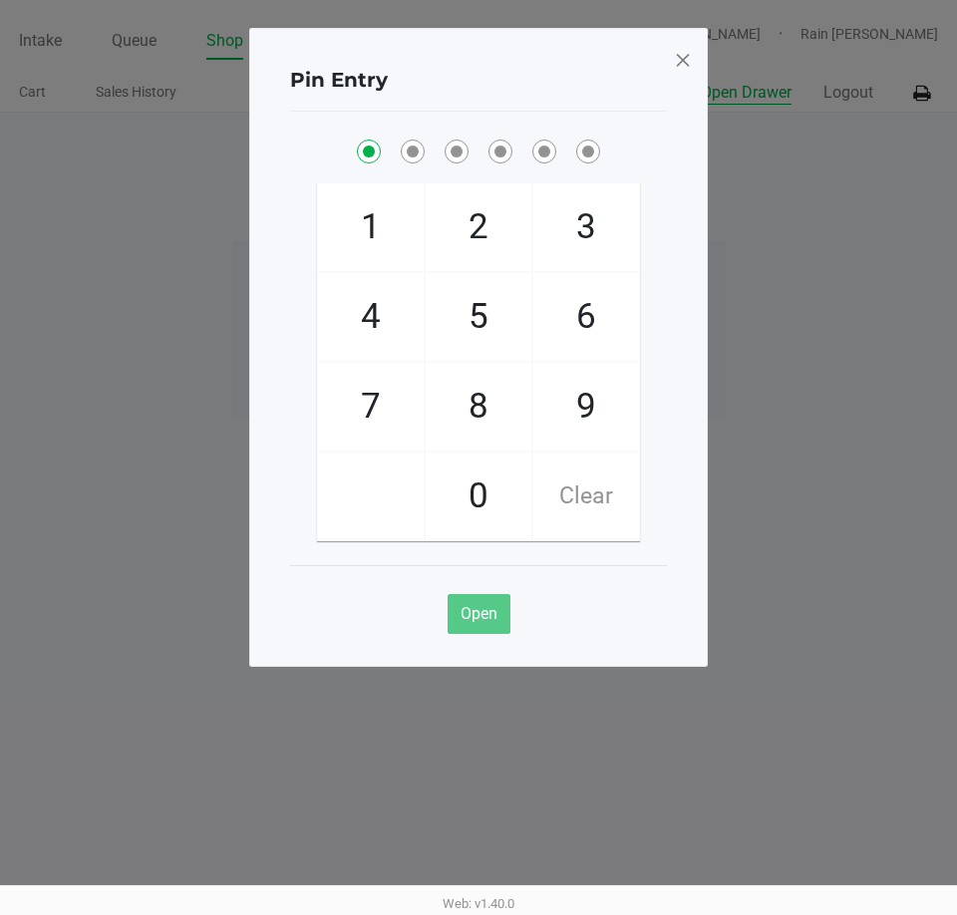
checkbox input "true"
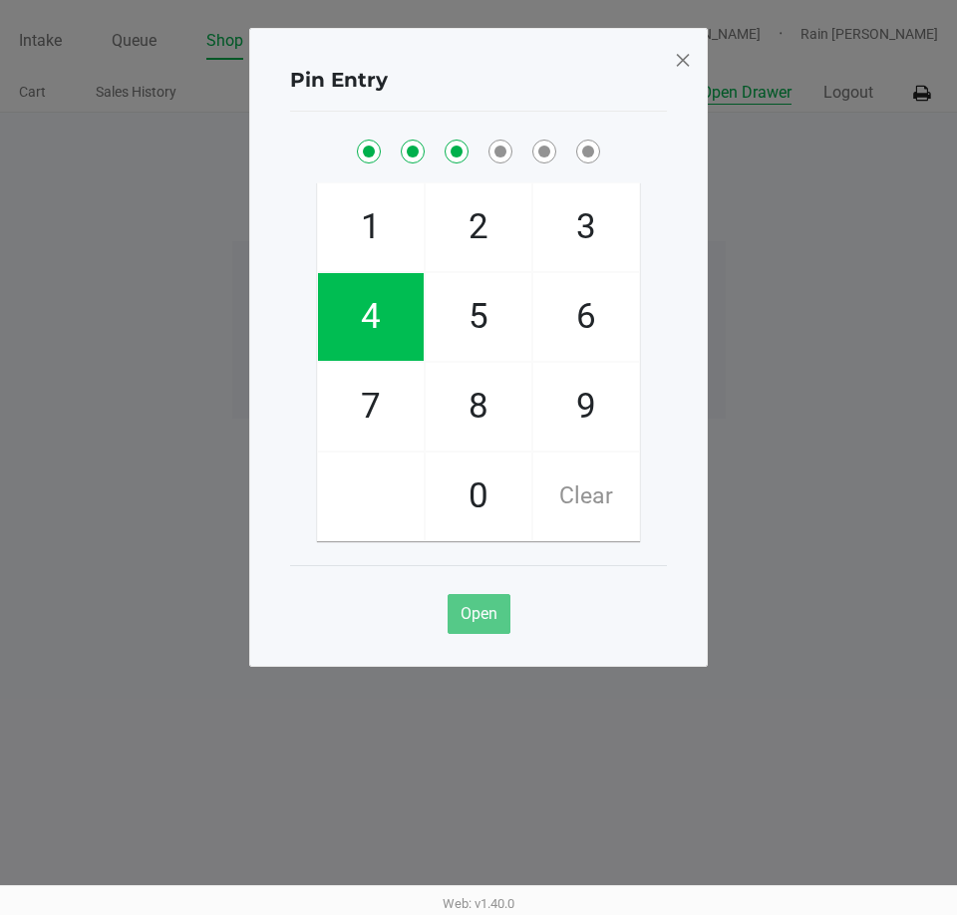
checkbox input "true"
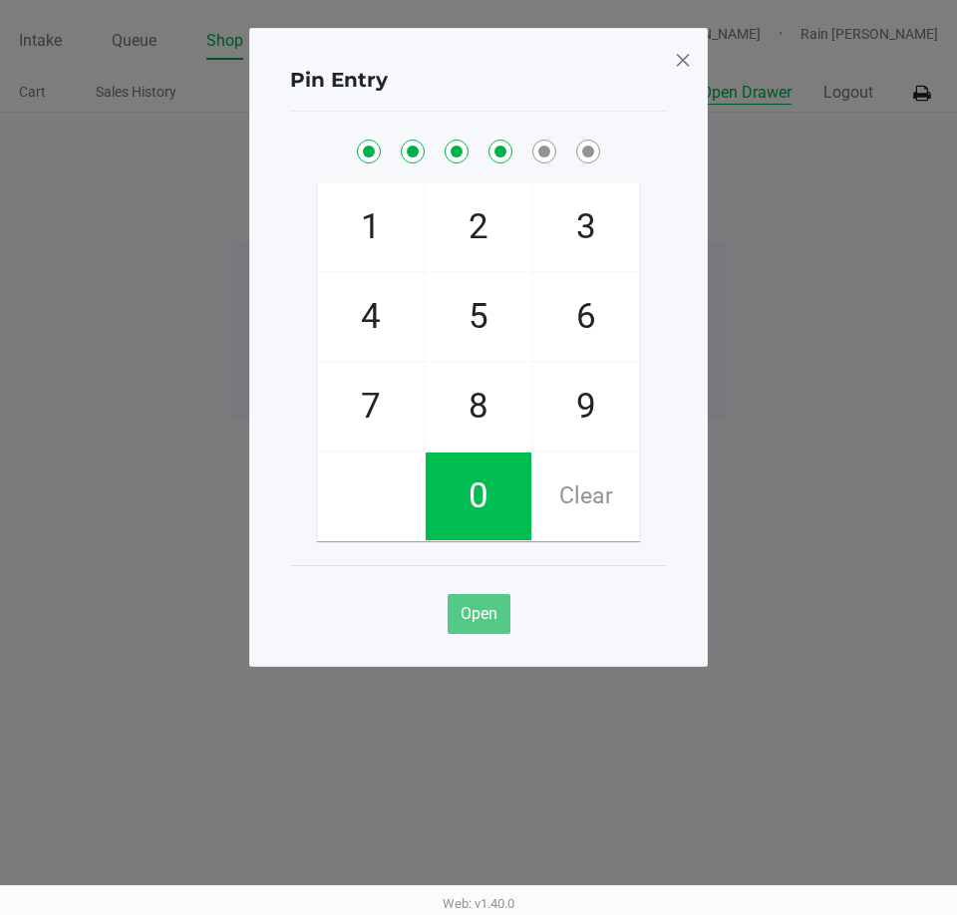
checkbox input "true"
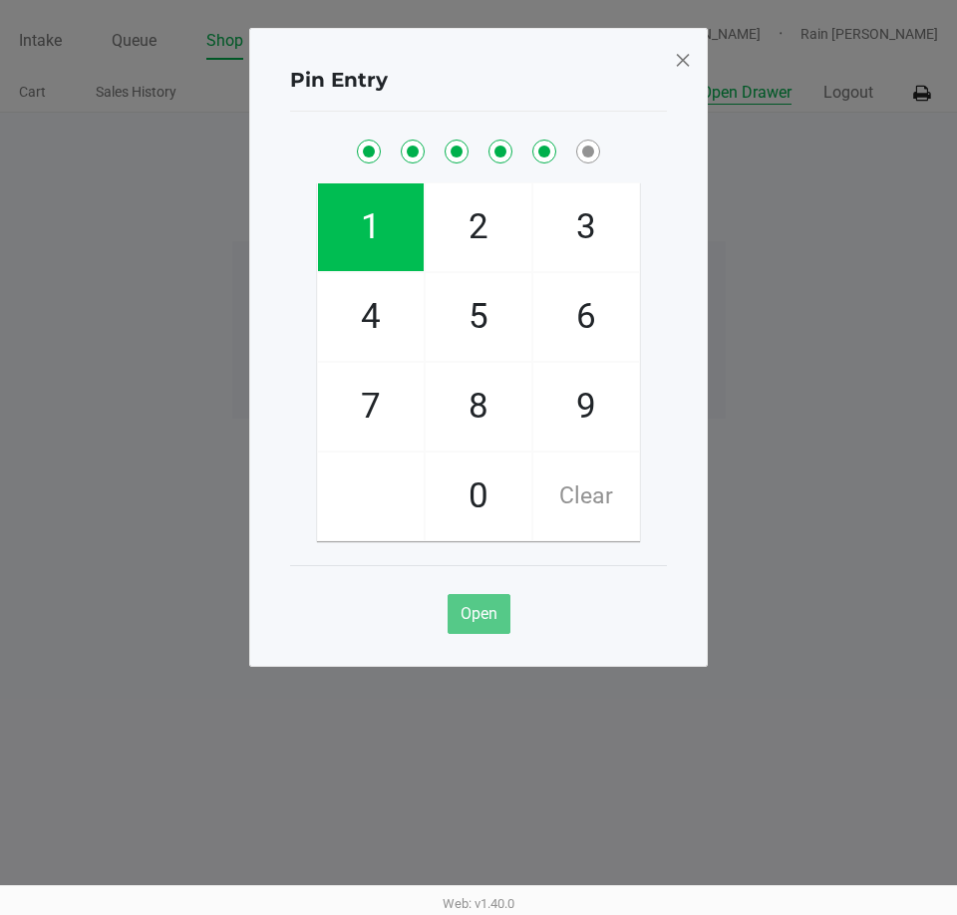
checkbox input "true"
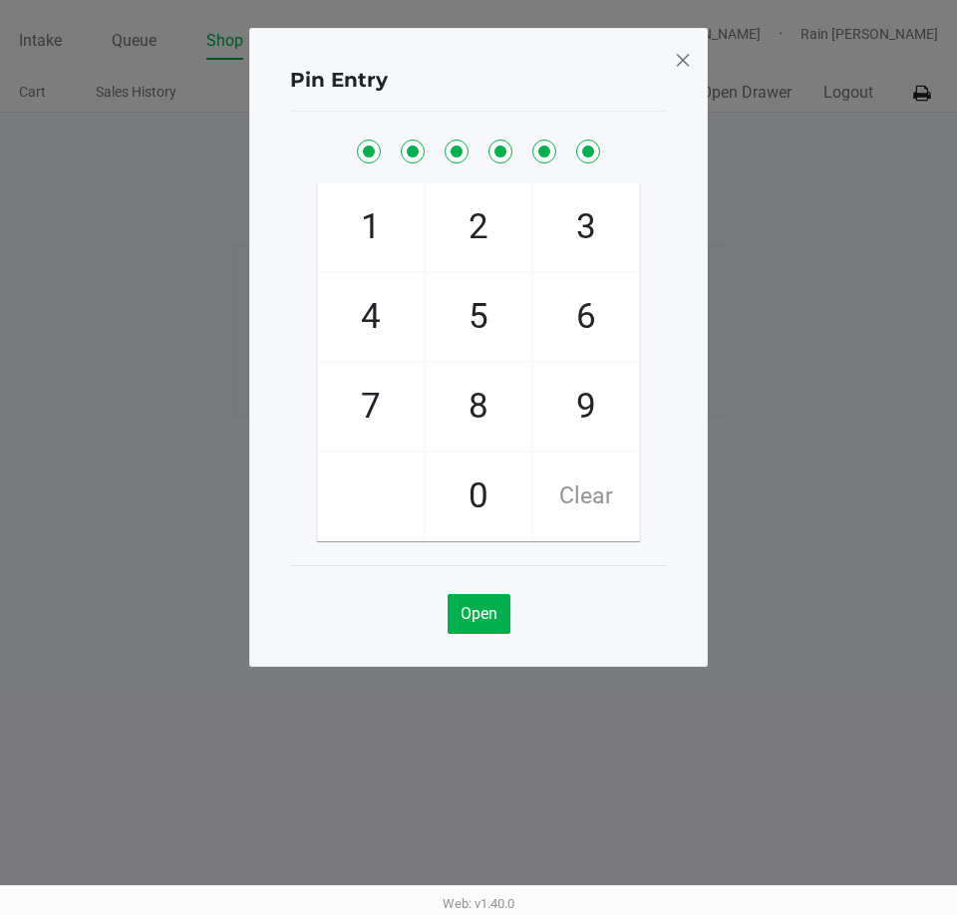
click at [677, 53] on span at bounding box center [683, 60] width 18 height 32
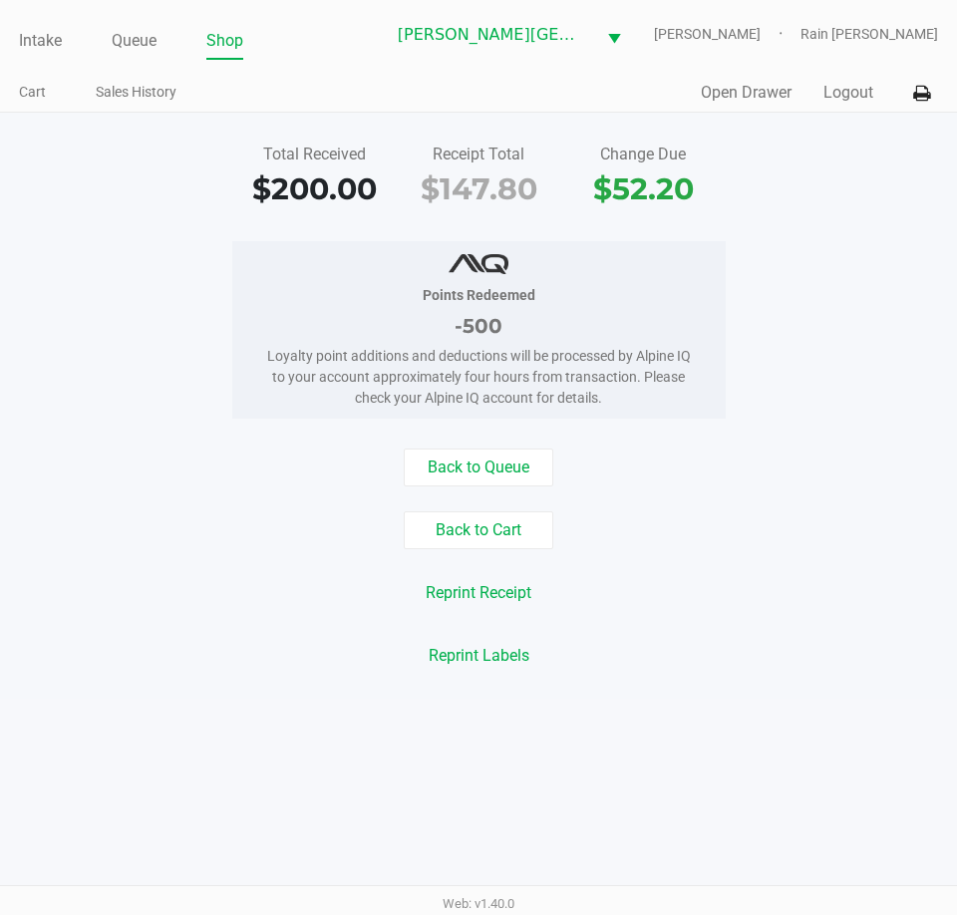
click at [720, 348] on div "Points Redeemed -500 Loyalty point additions and deductions will be processed b…" at bounding box center [478, 329] width 493 height 177
click at [39, 55] on li "Intake" at bounding box center [40, 42] width 43 height 35
click at [42, 47] on link "Intake" at bounding box center [40, 41] width 43 height 28
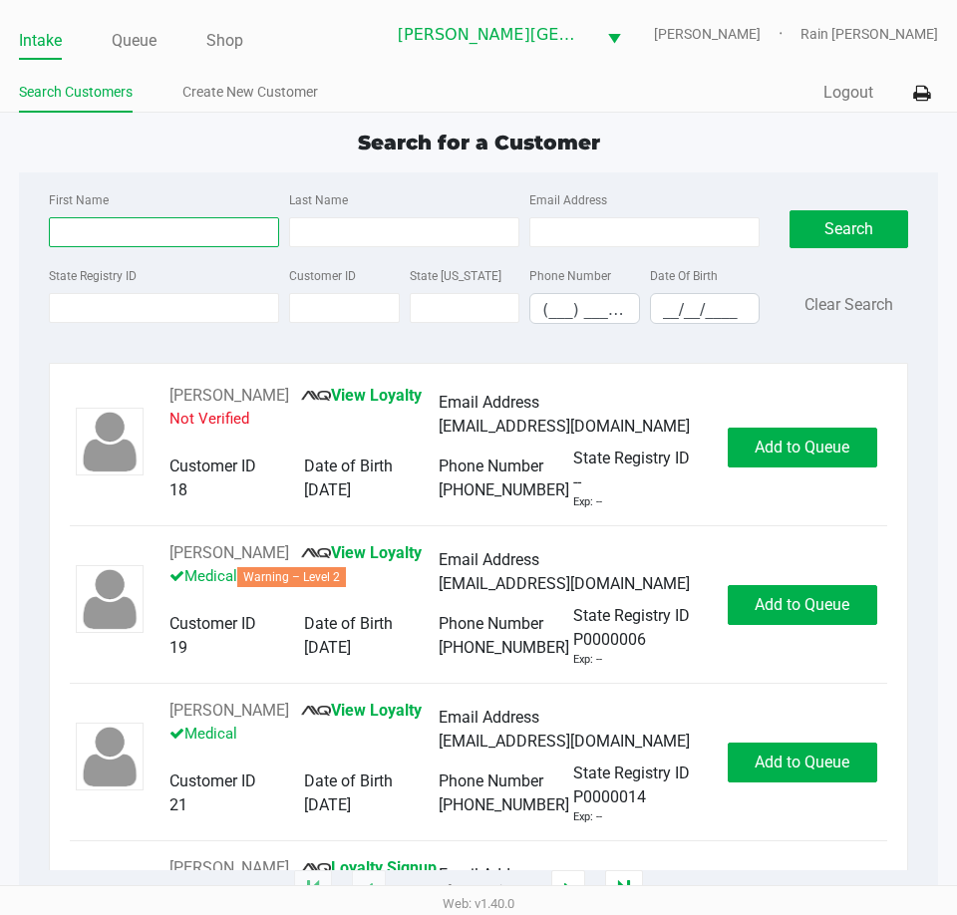
click at [141, 239] on input "First Name" at bounding box center [164, 232] width 230 height 30
type input "Guilmer"
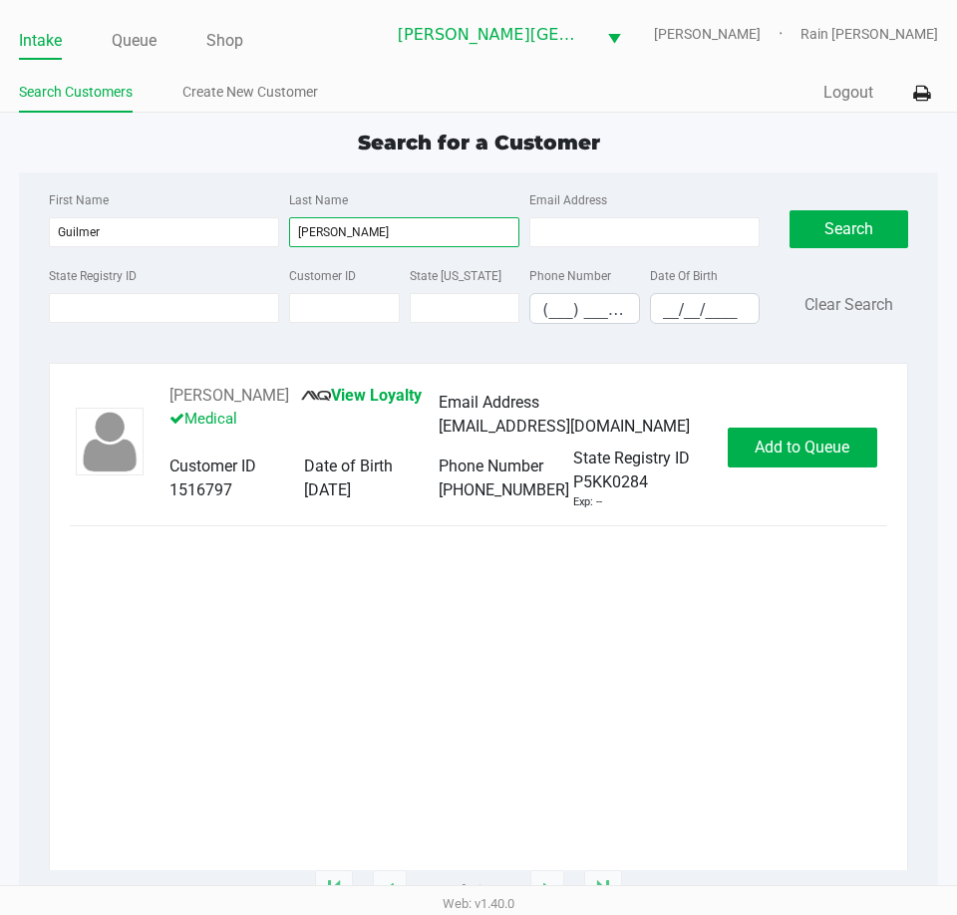
type input "[PERSON_NAME]"
drag, startPoint x: 306, startPoint y: 511, endPoint x: 420, endPoint y: 519, distance: 113.9
click at [420, 502] on div "[DATE]" at bounding box center [371, 490] width 135 height 24
click at [802, 467] on button "Add to Queue" at bounding box center [802, 448] width 149 height 40
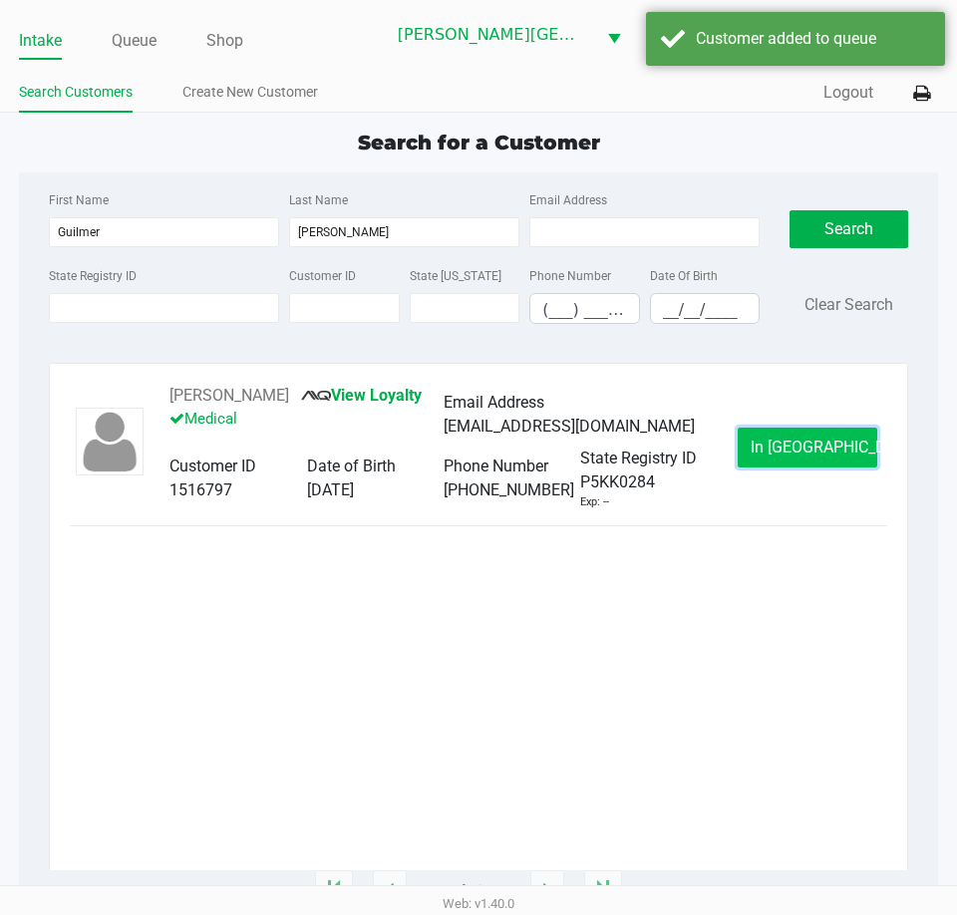
click at [813, 456] on span "In [GEOGRAPHIC_DATA]" at bounding box center [833, 447] width 167 height 19
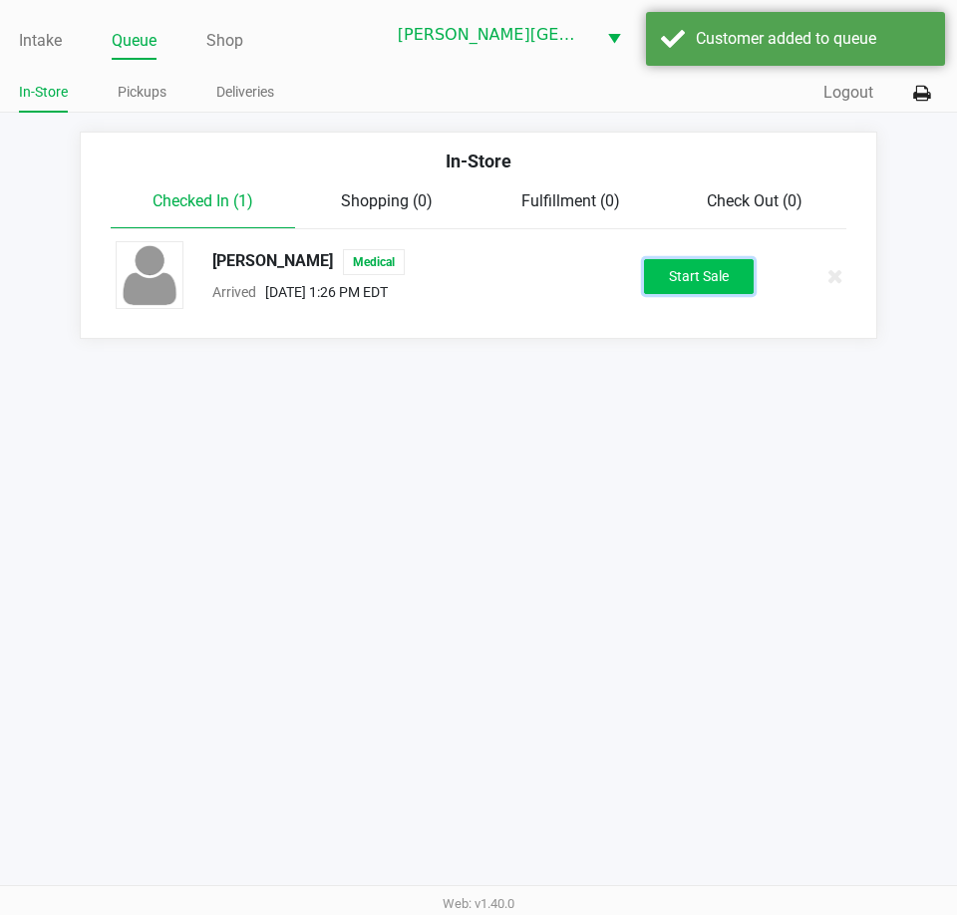
click at [702, 283] on button "Start Sale" at bounding box center [699, 276] width 110 height 35
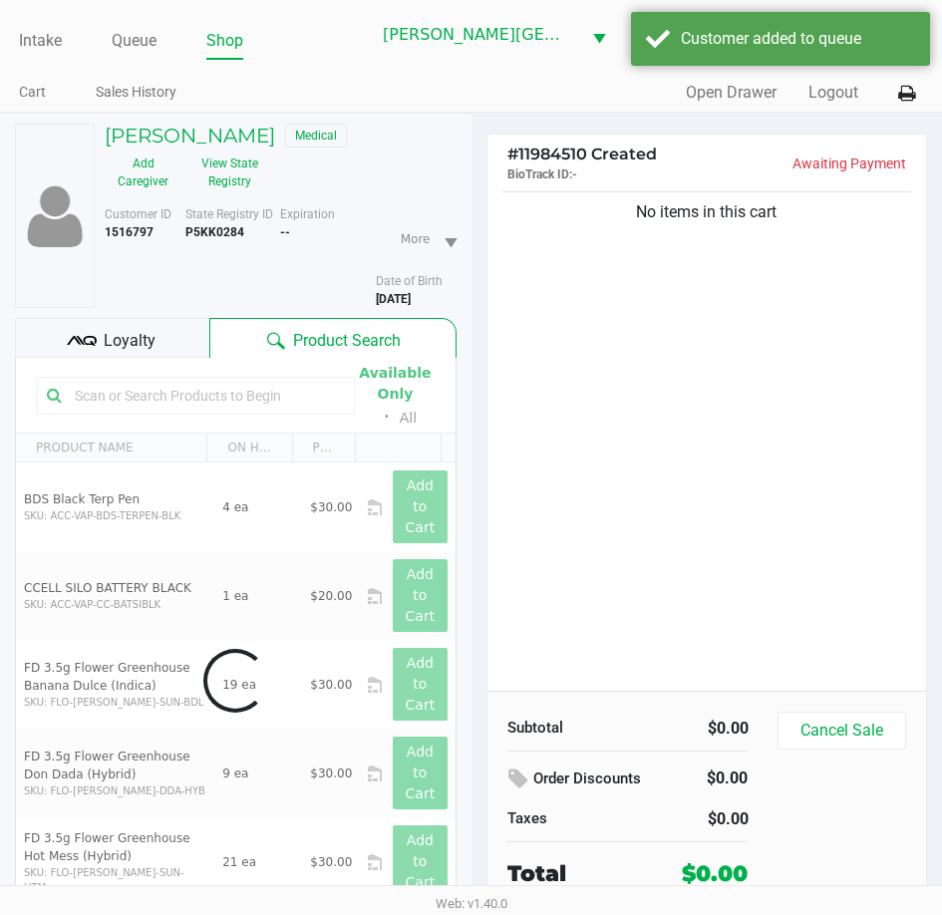
click at [164, 331] on div "Loyalty" at bounding box center [112, 338] width 194 height 40
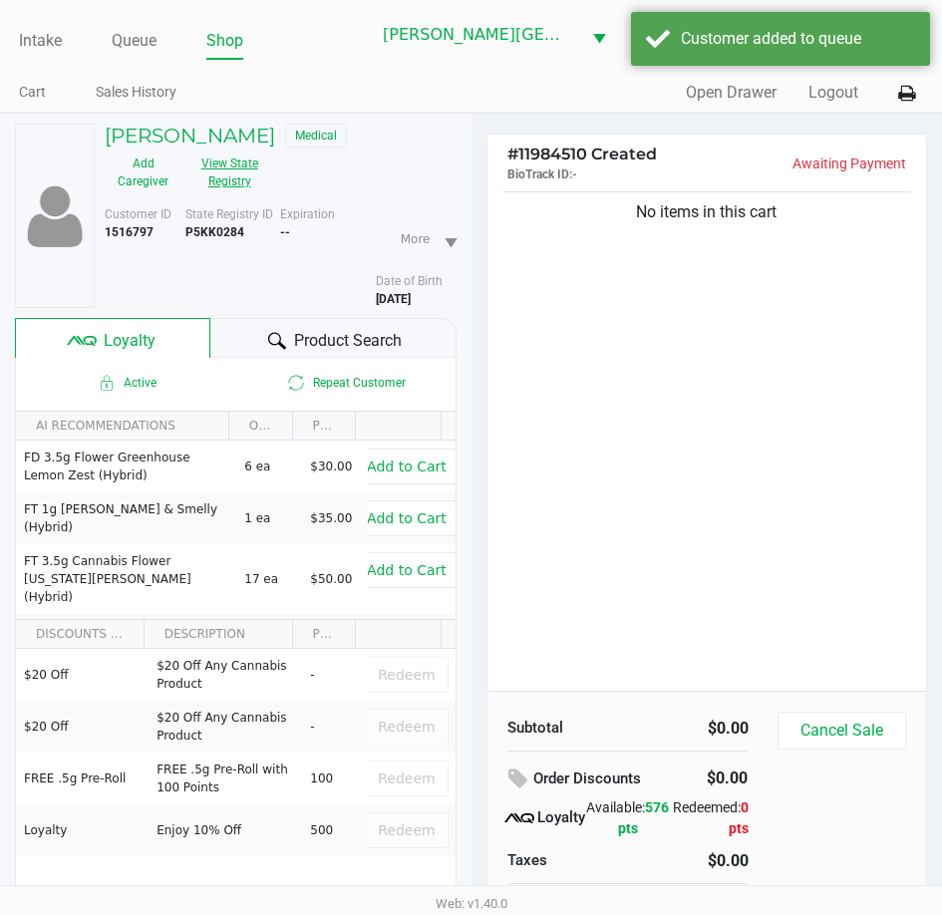
click at [235, 175] on button "View State Registry" at bounding box center [223, 172] width 84 height 50
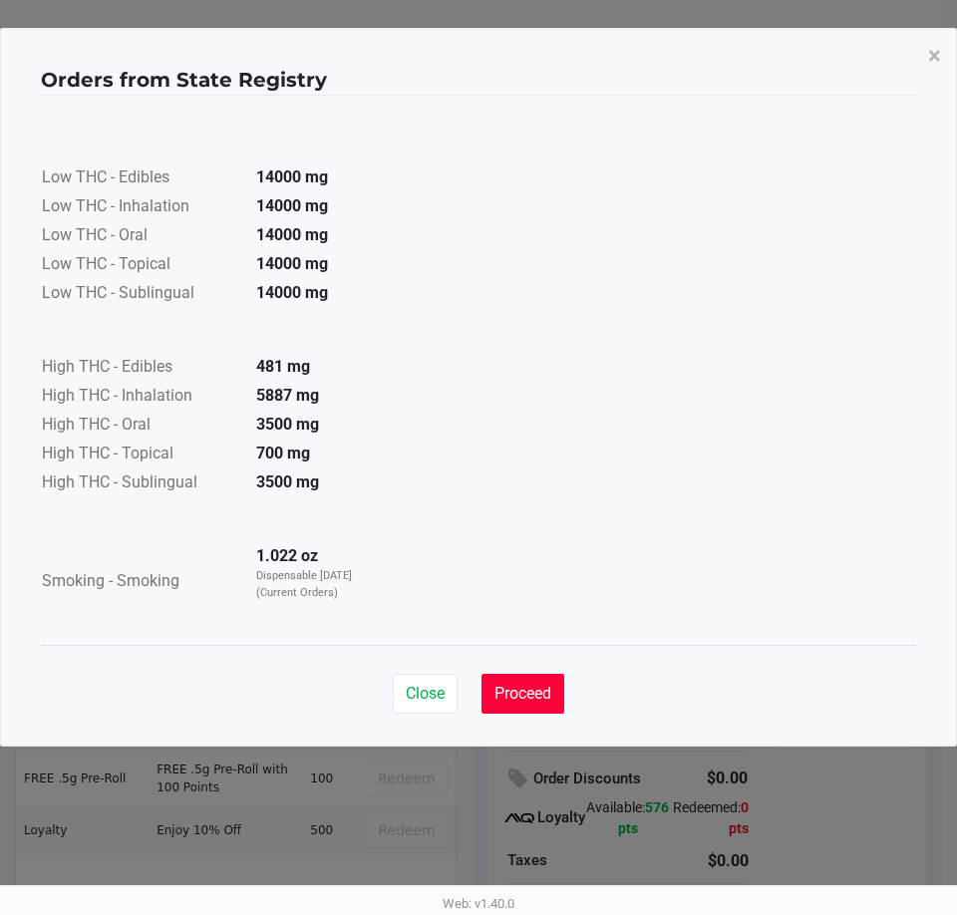
click at [542, 687] on span "Proceed" at bounding box center [522, 693] width 57 height 19
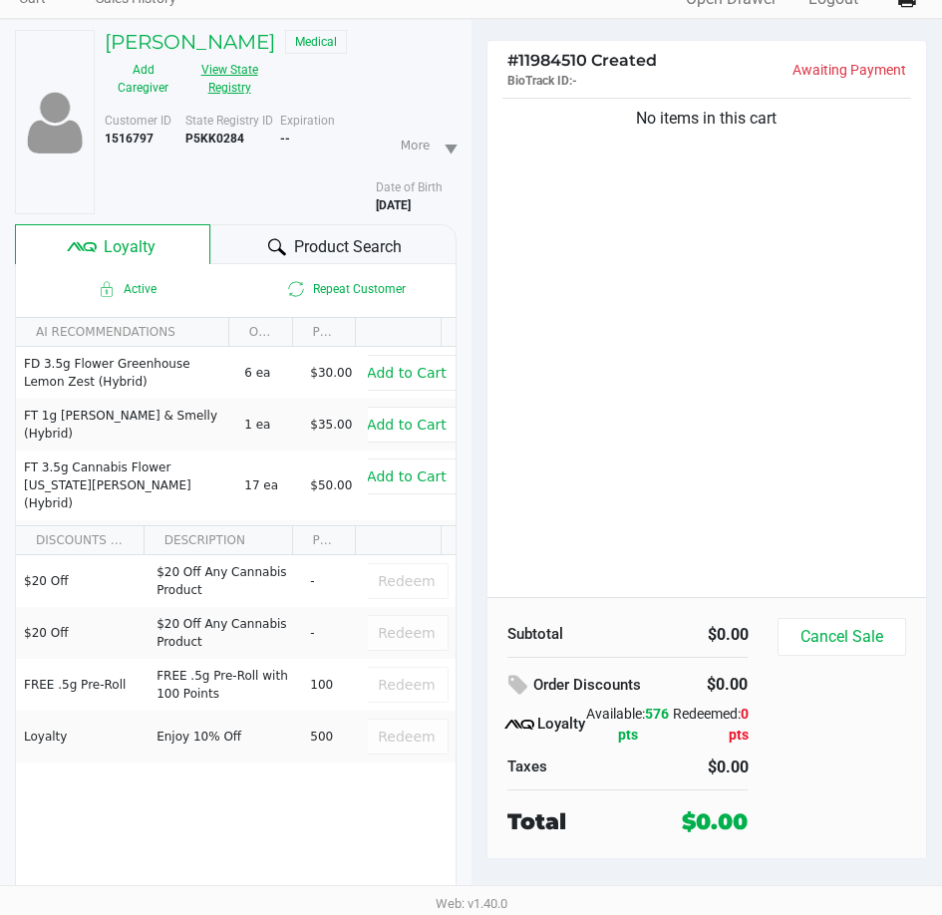
scroll to position [99, 0]
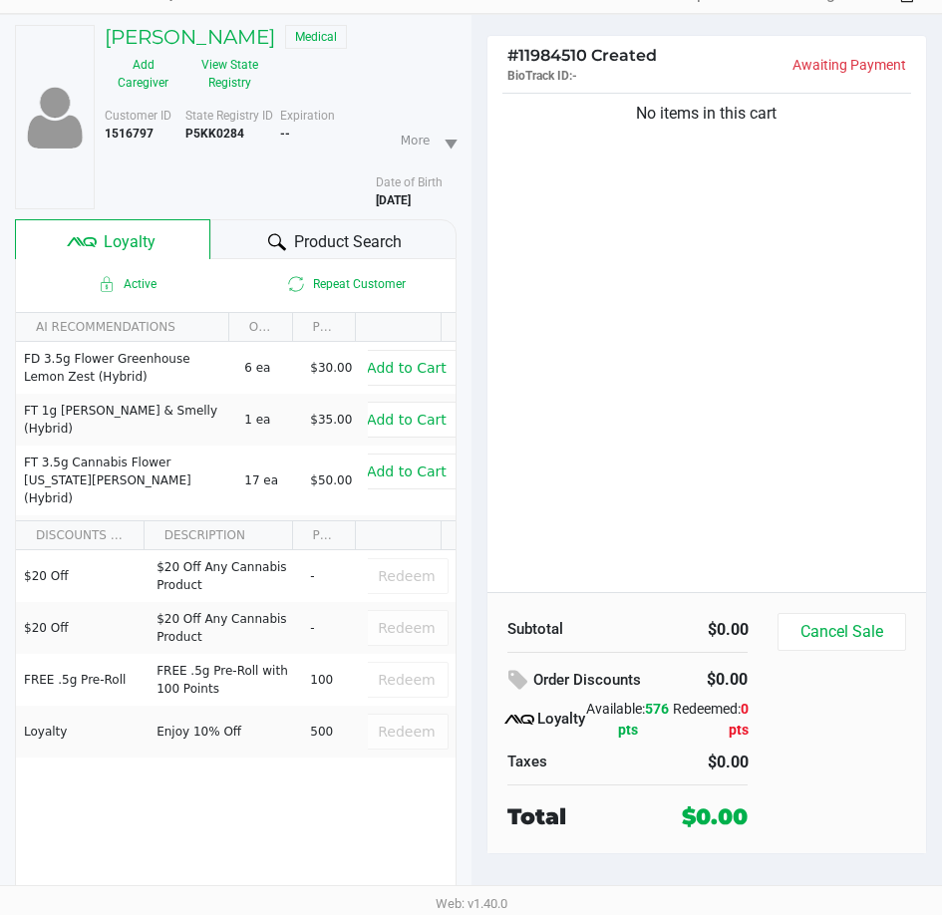
click at [659, 776] on div "Subtotal $0.00 Order Discounts $0.00 Loyalty Available: 576 pts Redeemed: 0 pts…" at bounding box center [627, 723] width 271 height 220
click at [580, 321] on div "No items in this cart" at bounding box center [707, 340] width 440 height 503
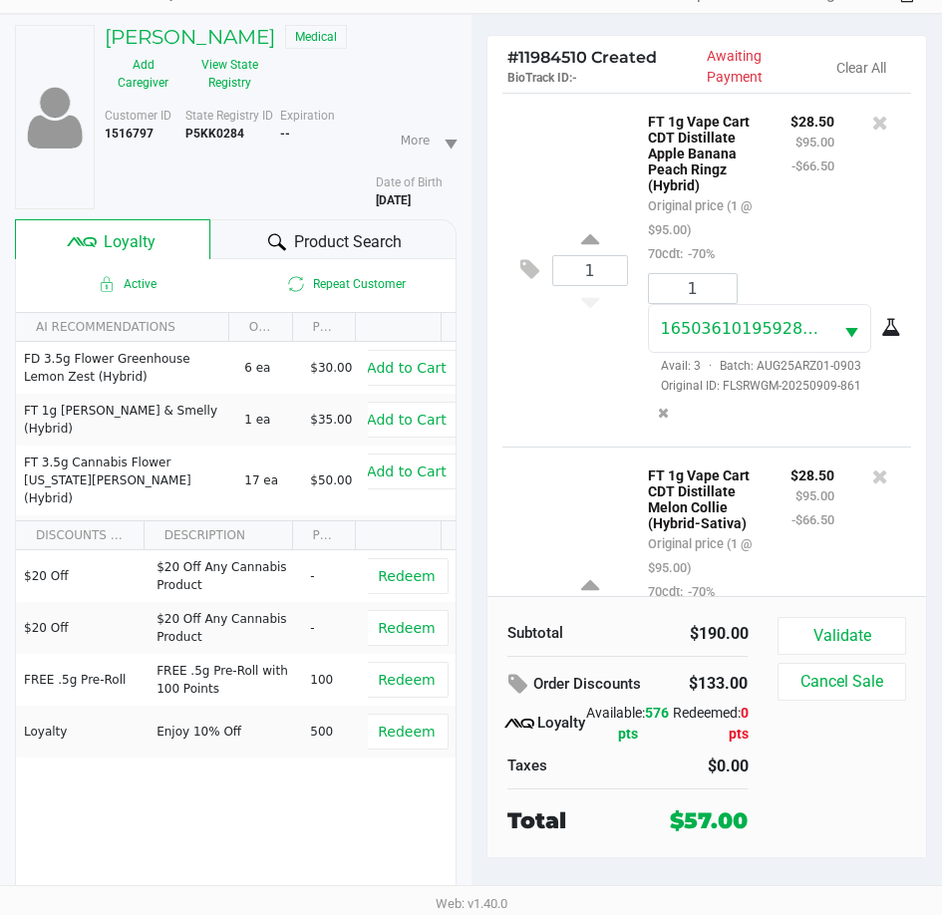
scroll to position [0, 0]
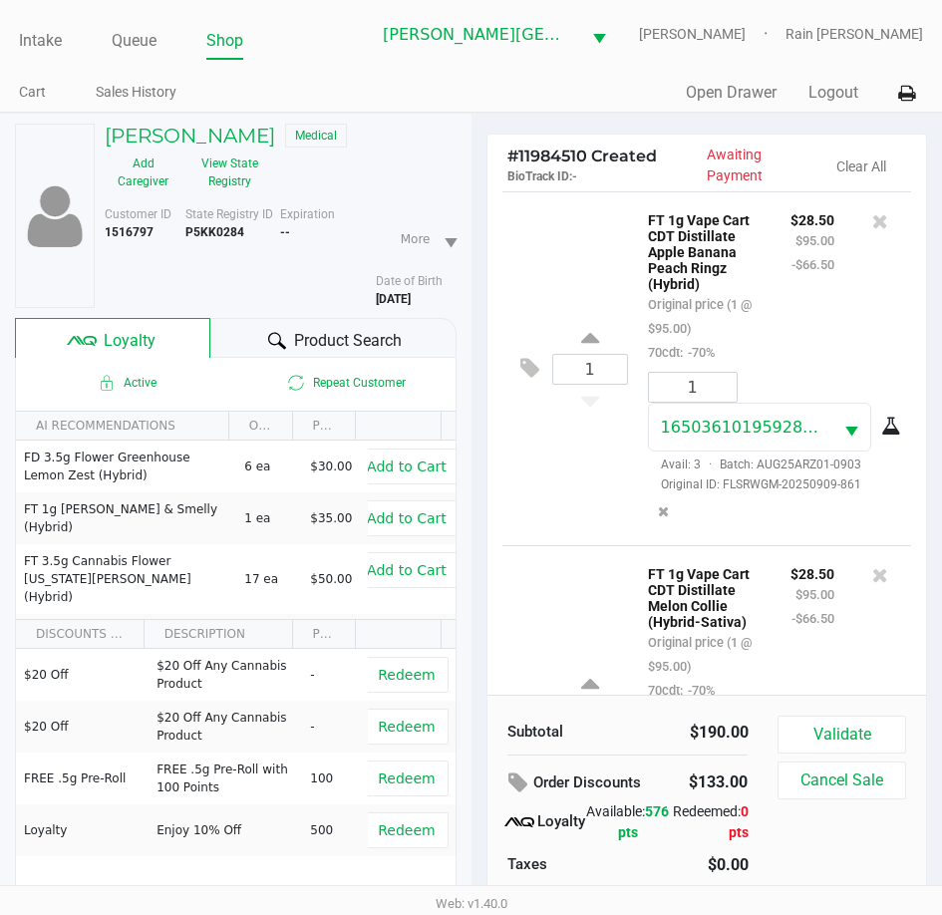
click at [343, 335] on span "Product Search" at bounding box center [348, 341] width 108 height 24
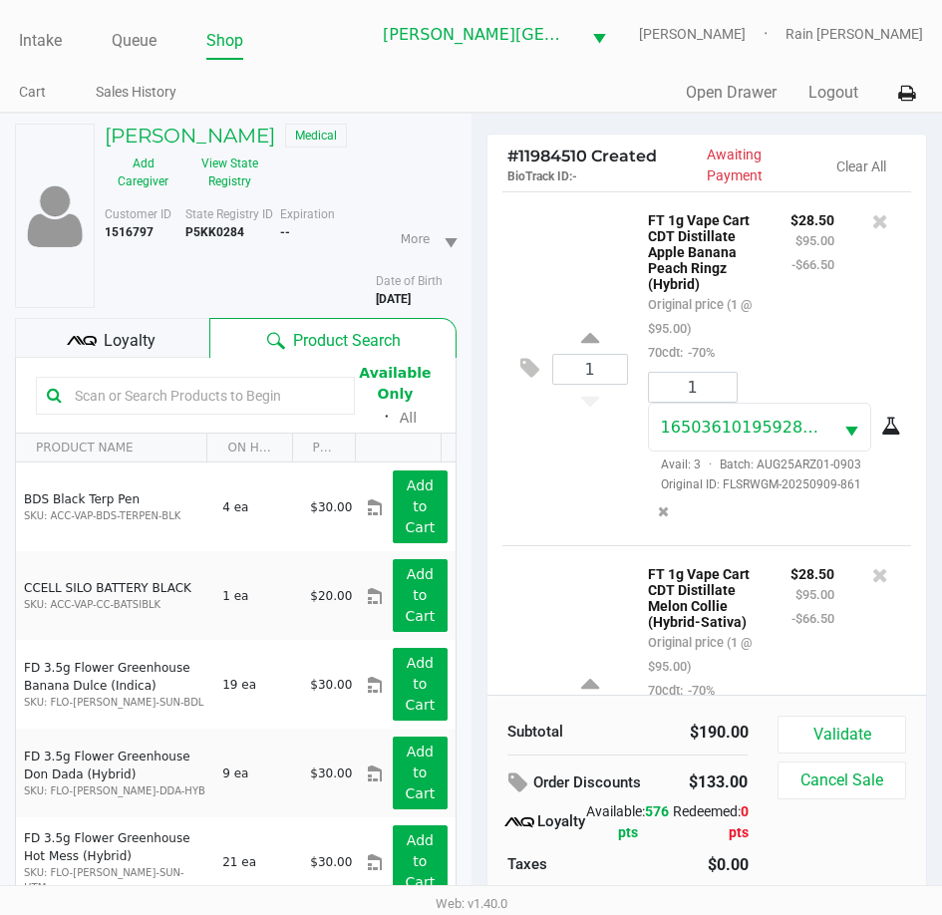
drag, startPoint x: 569, startPoint y: 482, endPoint x: 595, endPoint y: 473, distance: 27.4
click at [576, 479] on div "1 FT 1g Vape Cart CDT Distillate Apple Banana Peach Ringz (Hybrid) Original pri…" at bounding box center [707, 368] width 410 height 354
click at [575, 476] on div "1 FT 1g Vape Cart CDT Distillate Apple Banana Peach Ringz (Hybrid) Original pri…" at bounding box center [707, 368] width 410 height 354
click at [571, 482] on div "1 FT 1g Vape Cart CDT Distillate Apple Banana Peach Ringz (Hybrid) Original pri…" at bounding box center [707, 368] width 410 height 354
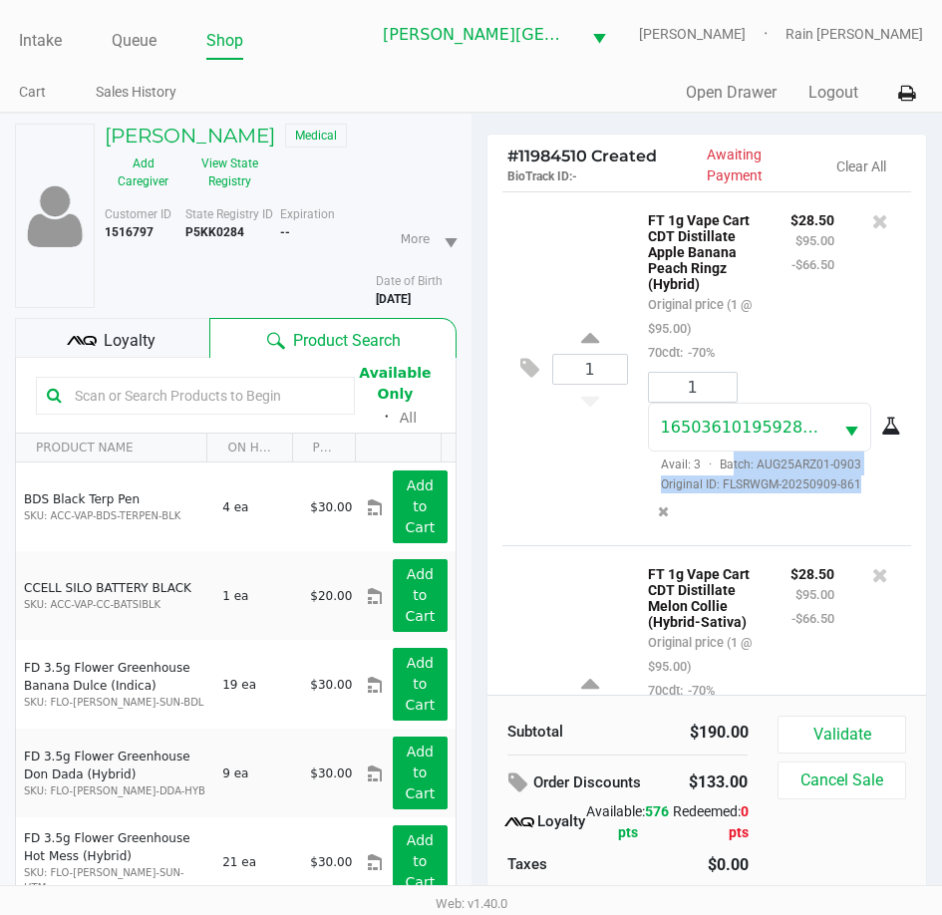
drag, startPoint x: 729, startPoint y: 473, endPoint x: 851, endPoint y: 498, distance: 125.1
click at [851, 498] on div "1 1650361019592810 Avail: 3 · Batch: AUG25ARZ01-0903 Original ID: FLSRWGM-20250…" at bounding box center [772, 451] width 278 height 158
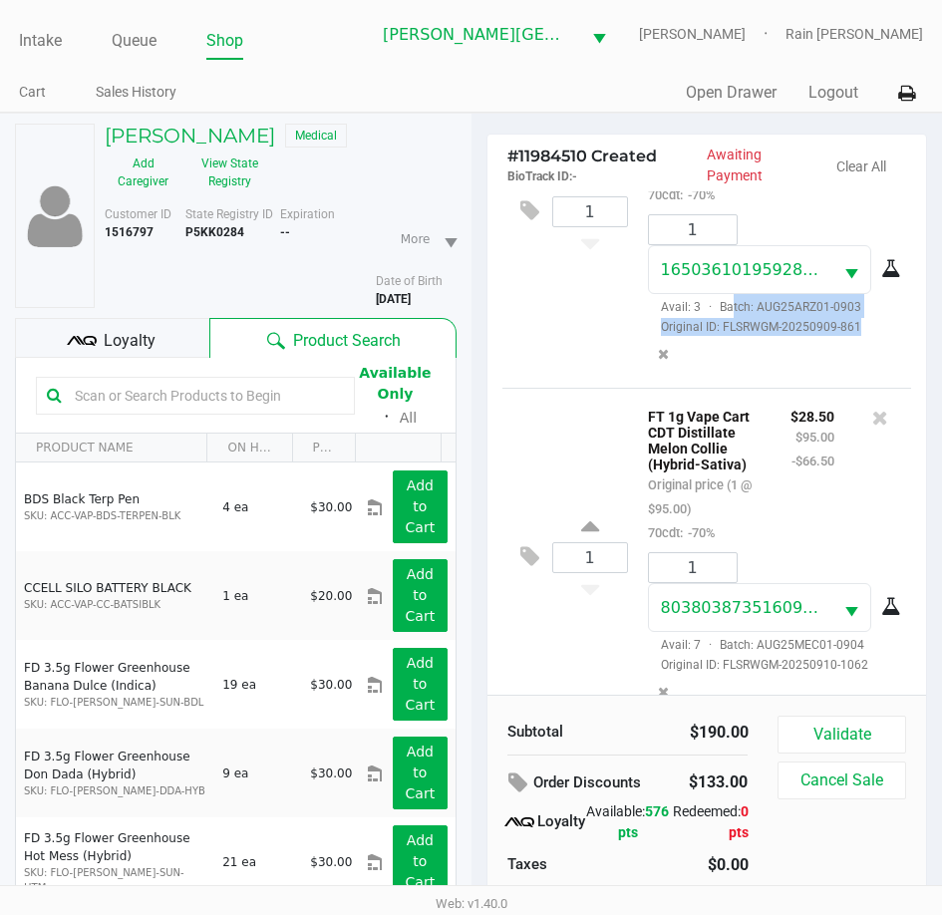
scroll to position [214, 0]
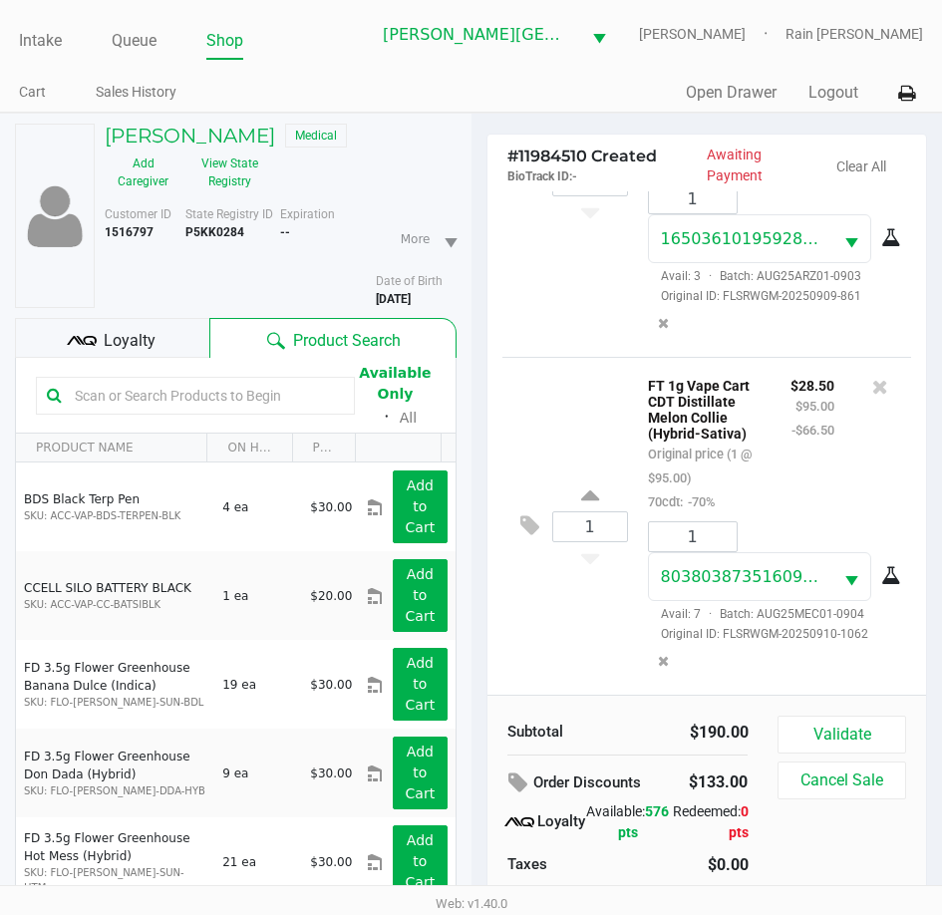
click at [193, 386] on input "text" at bounding box center [205, 396] width 277 height 30
type input "aml"
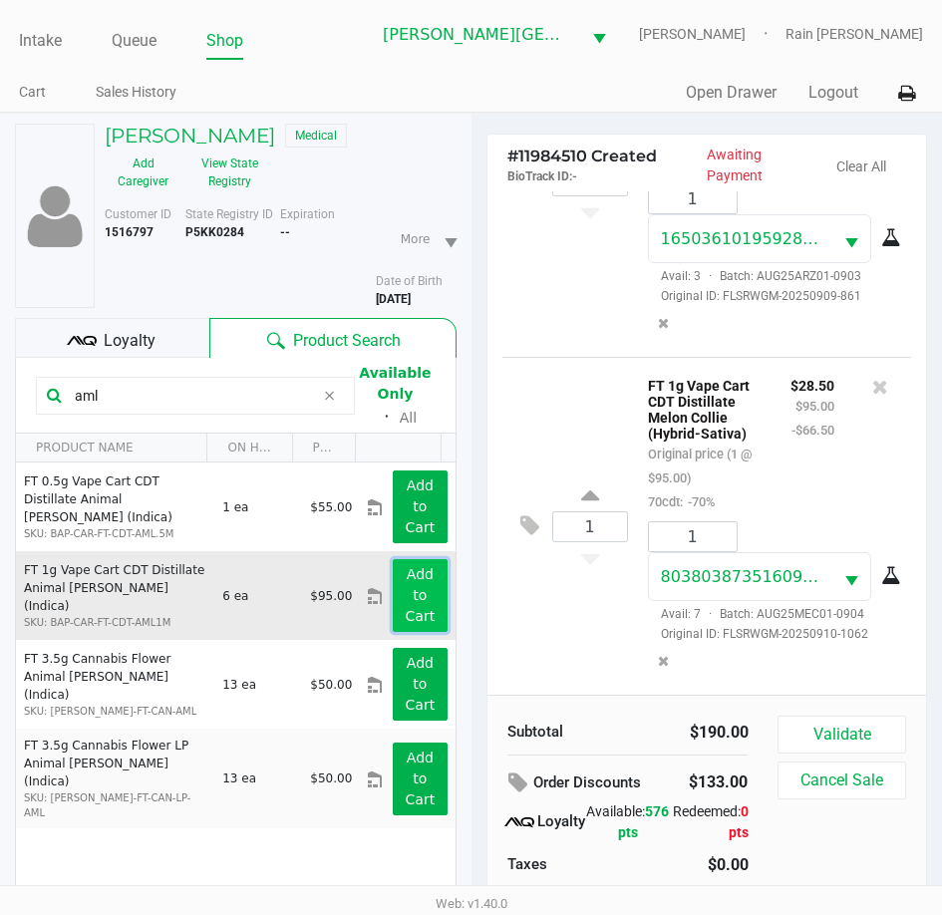
click at [408, 603] on app-button-loader "Add to Cart" at bounding box center [421, 595] width 30 height 58
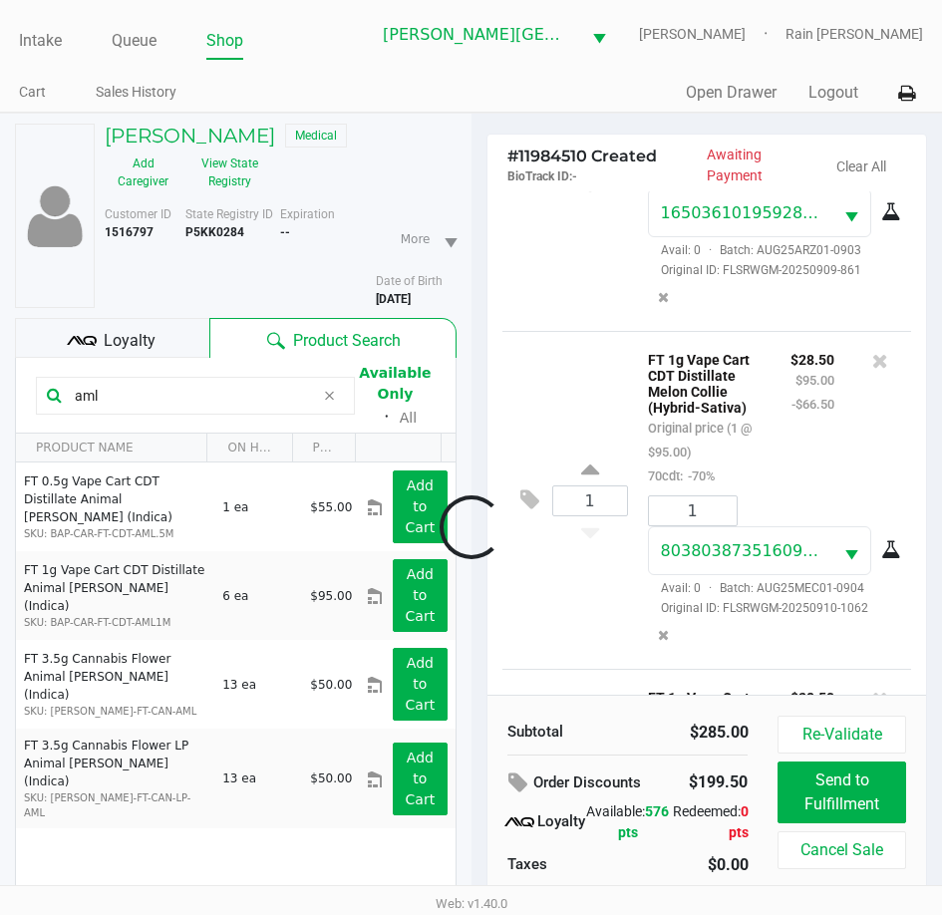
scroll to position [431, 0]
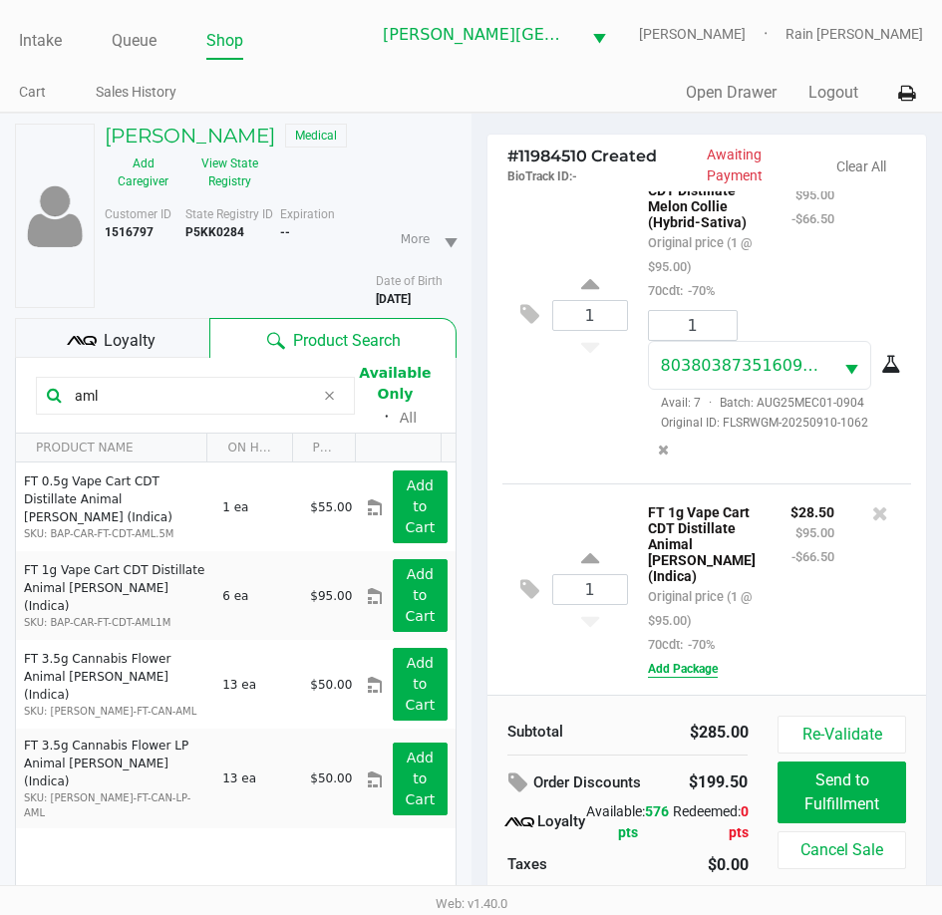
drag, startPoint x: 704, startPoint y: 682, endPoint x: 702, endPoint y: 671, distance: 11.1
click at [704, 682] on div "1 FT 1g Vape Cart CDT Distillate Animal [PERSON_NAME] (Indica) Original price (…" at bounding box center [707, 588] width 410 height 211
click at [702, 669] on button "Add Package" at bounding box center [683, 669] width 70 height 18
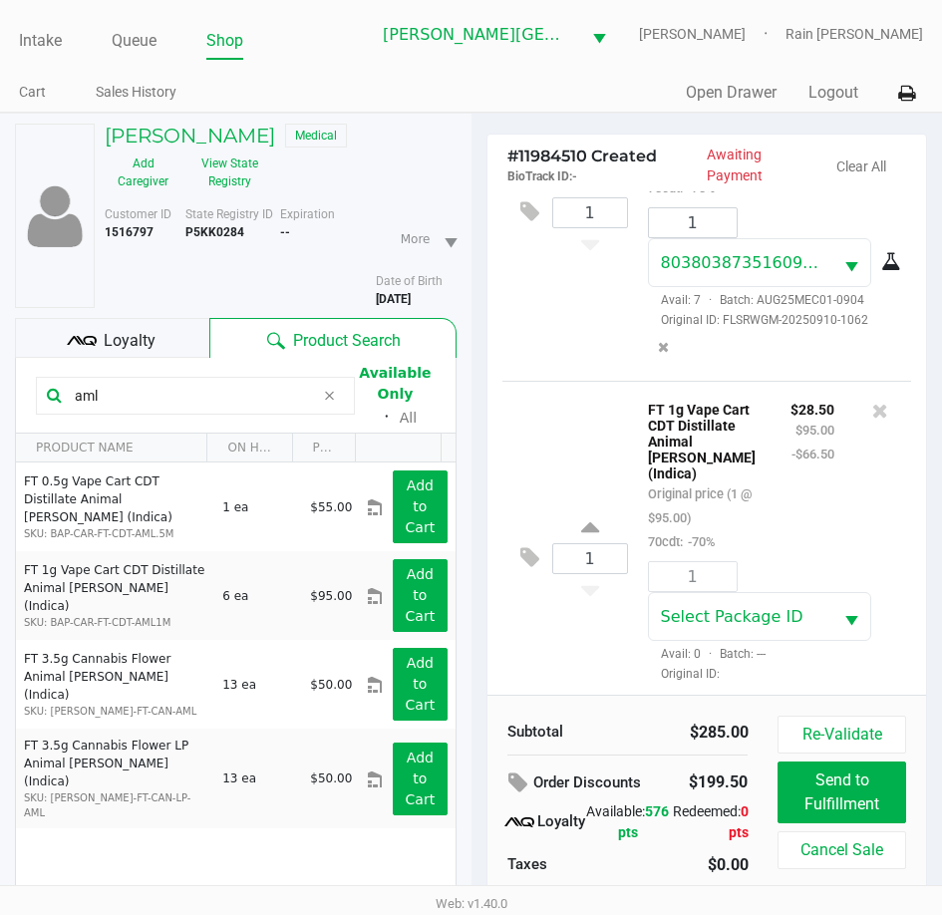
scroll to position [573, 0]
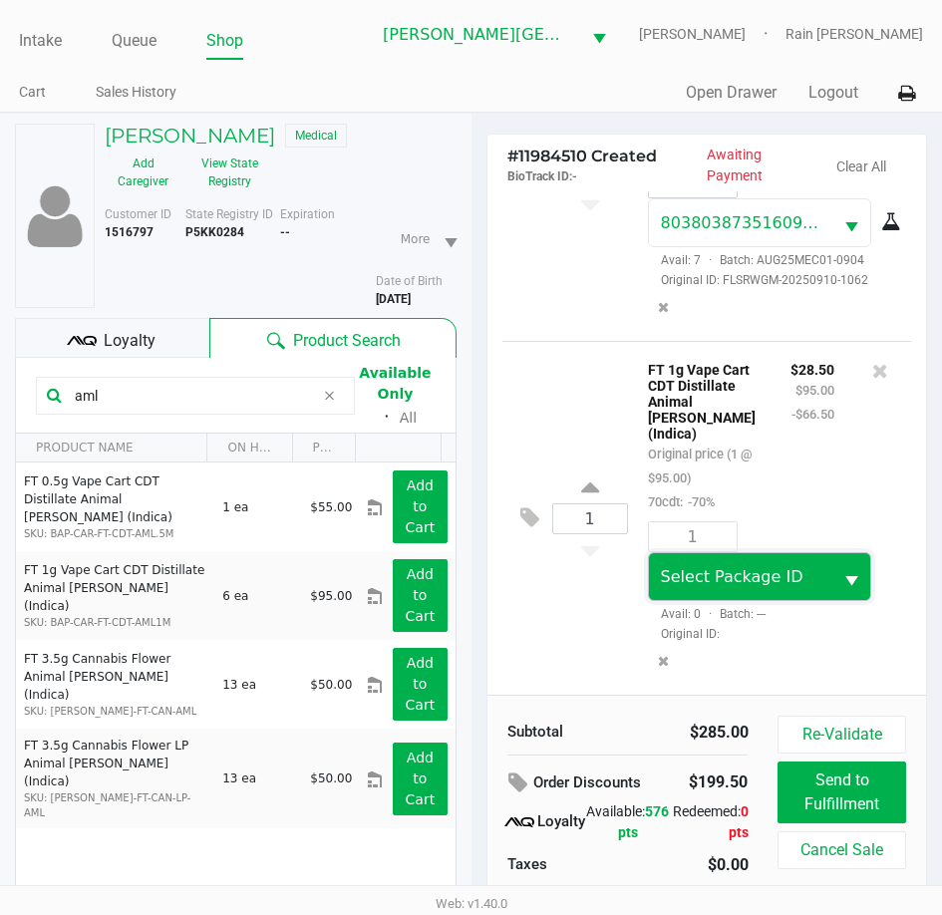
click at [715, 577] on span "Select Package ID" at bounding box center [732, 576] width 143 height 19
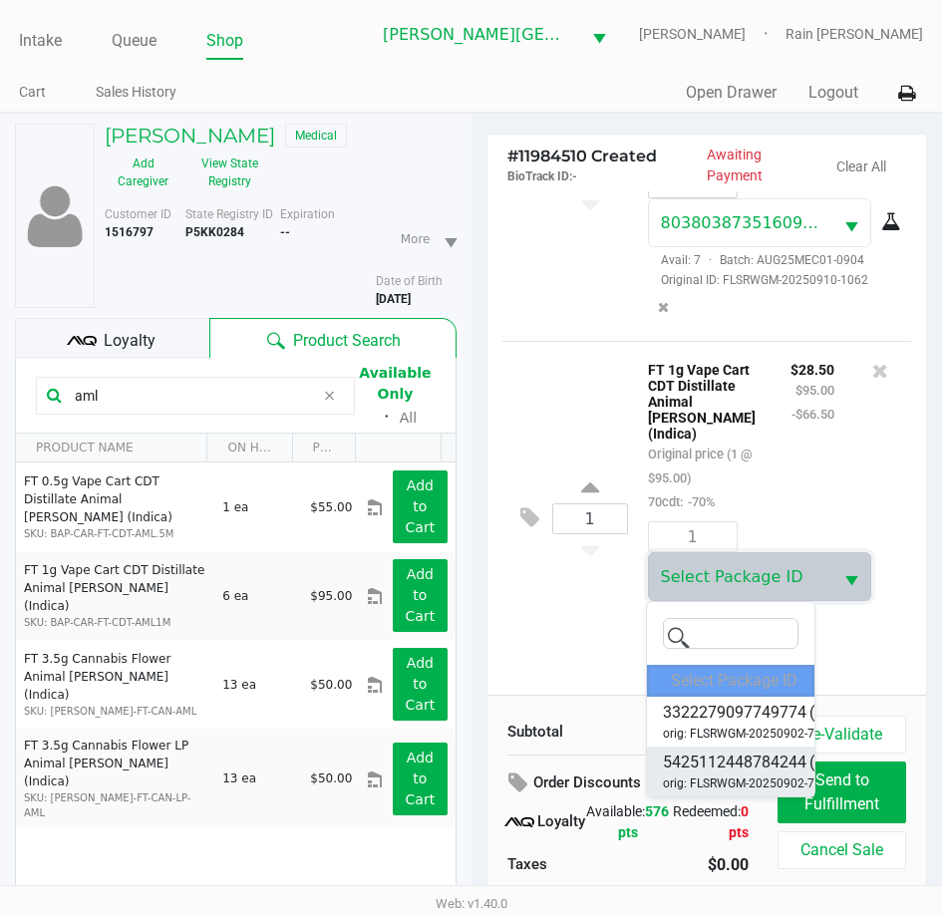
click at [710, 774] on span "5425112448784244" at bounding box center [735, 762] width 144 height 24
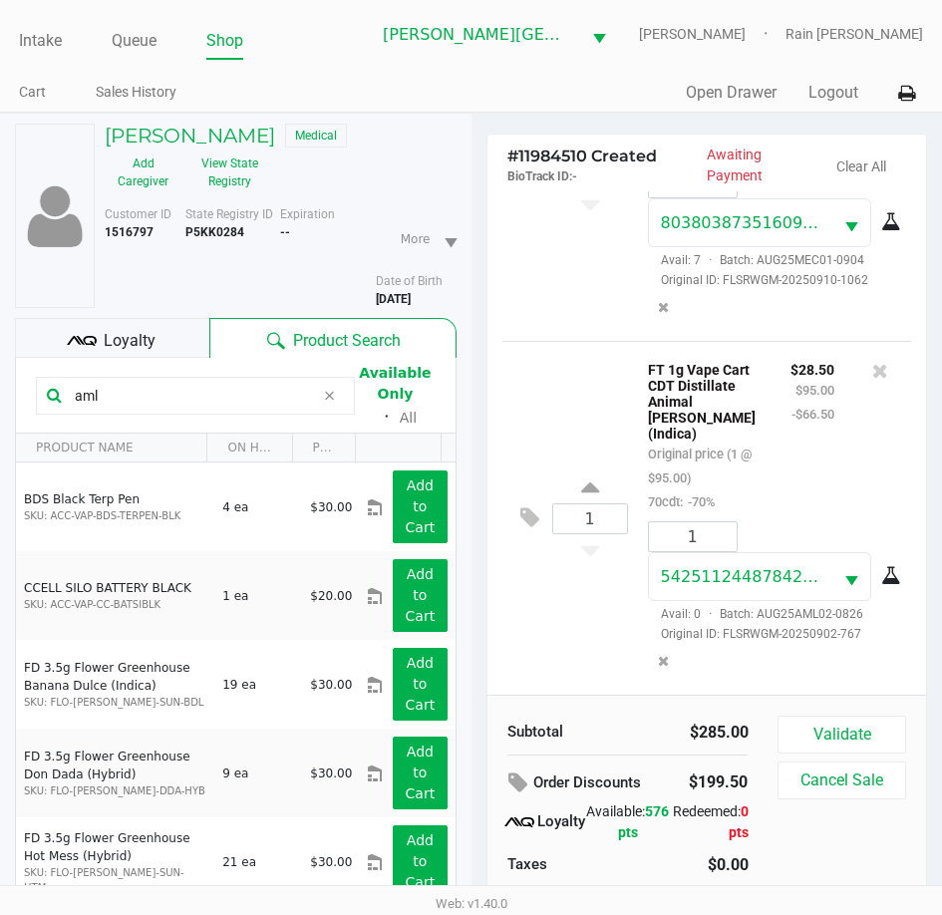
click at [642, 645] on div at bounding box center [664, 661] width 62 height 37
click at [596, 393] on div "1 FT 1g Vape Cart CDT Distillate Animal [PERSON_NAME] (Indica) Original price (…" at bounding box center [707, 518] width 410 height 354
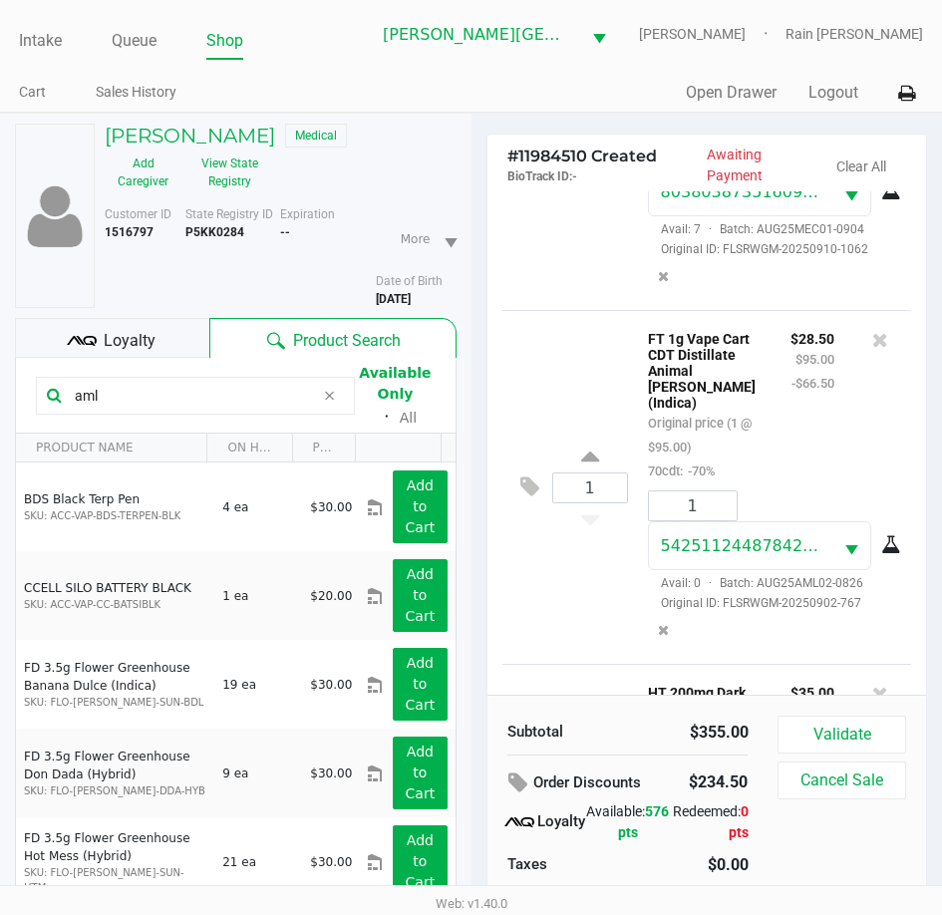
scroll to position [909, 0]
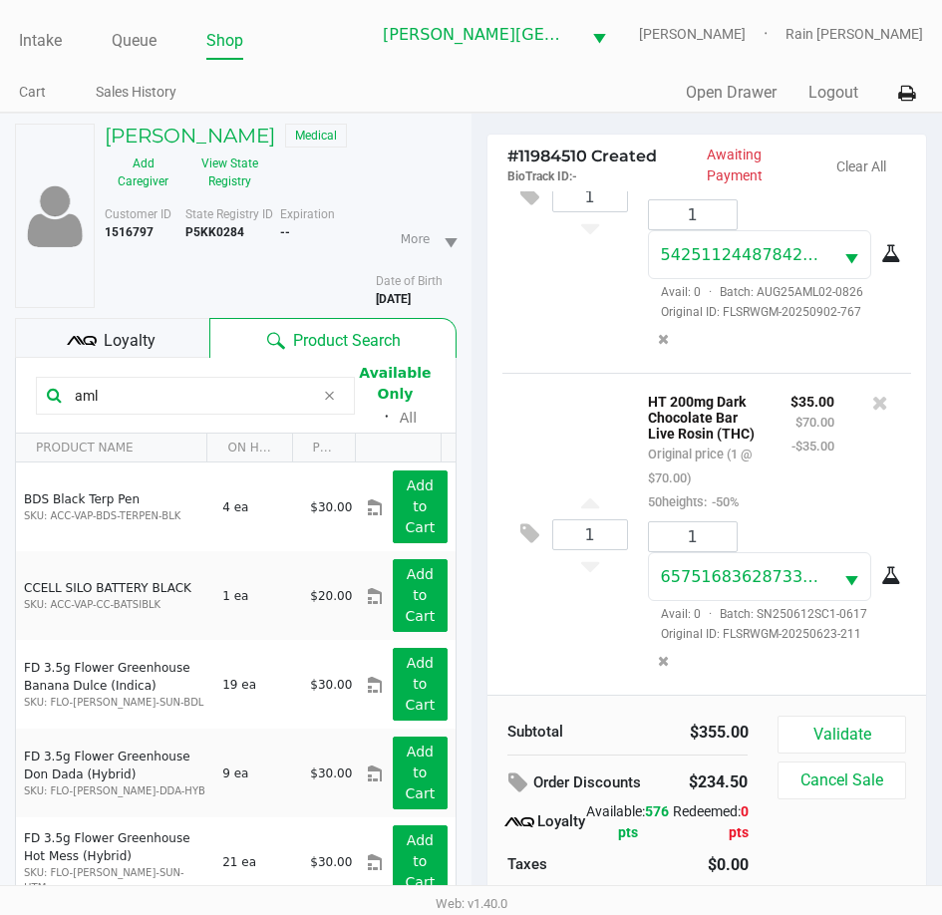
click at [90, 340] on icon at bounding box center [82, 341] width 30 height 30
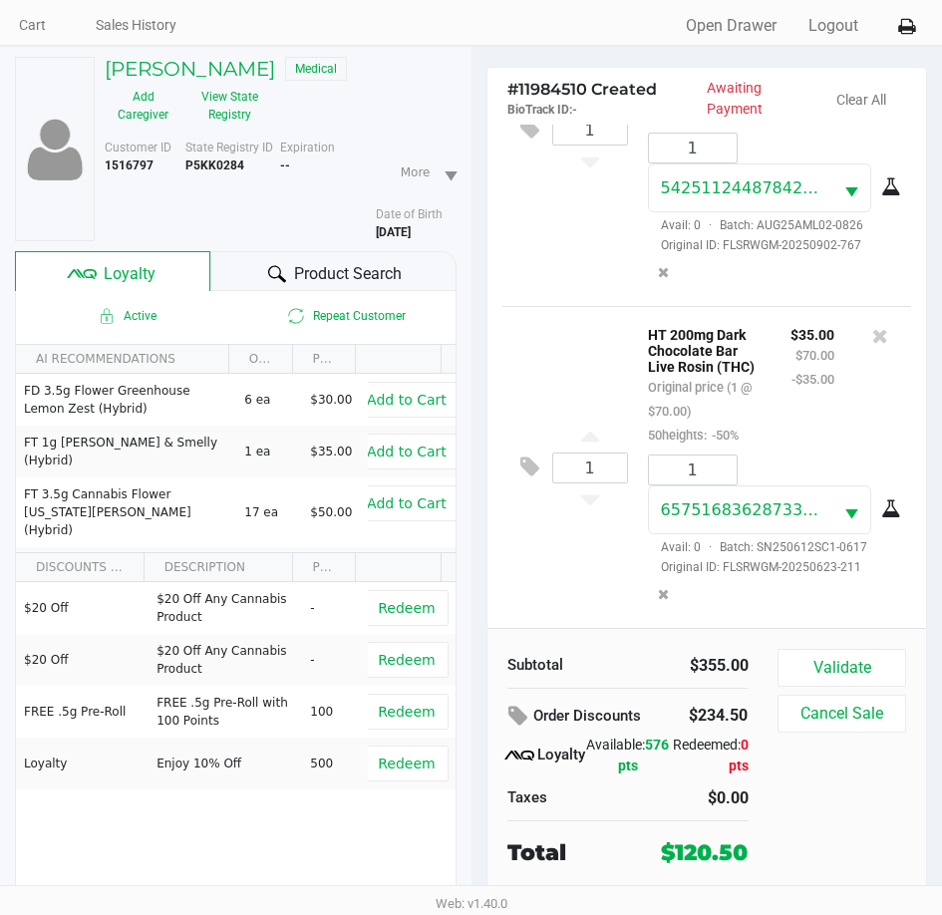
scroll to position [99, 0]
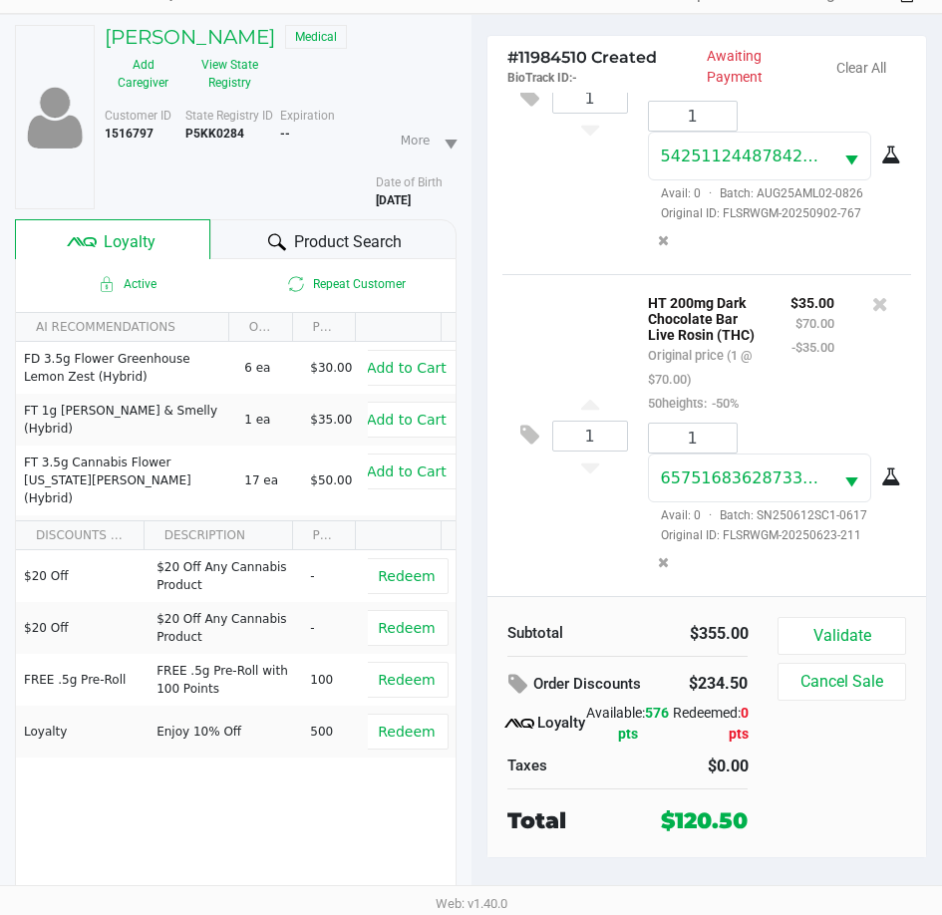
click at [934, 623] on div "# 11984510 Created BioTrack ID: - Awaiting Payment Clear All 1 FT 1g Vape Cart …" at bounding box center [706, 465] width 471 height 900
click at [879, 631] on button "Validate" at bounding box center [841, 636] width 128 height 38
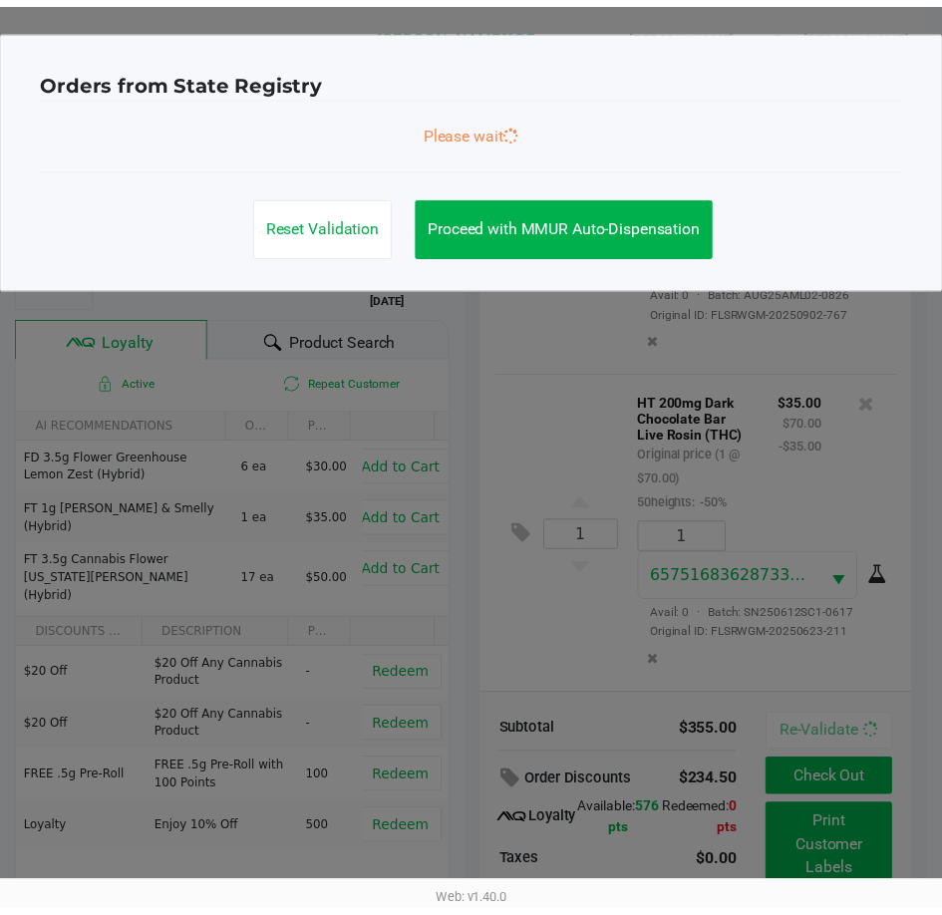
scroll to position [915, 0]
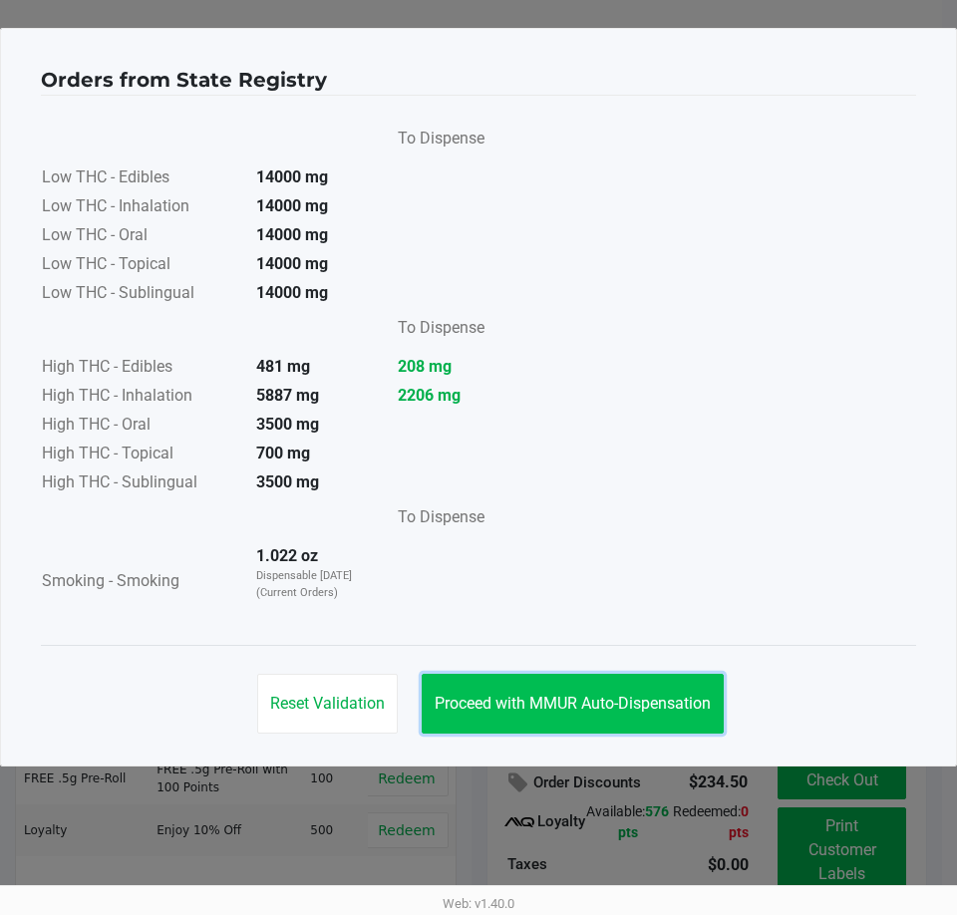
click at [508, 687] on button "Proceed with MMUR Auto-Dispensation" at bounding box center [573, 704] width 302 height 60
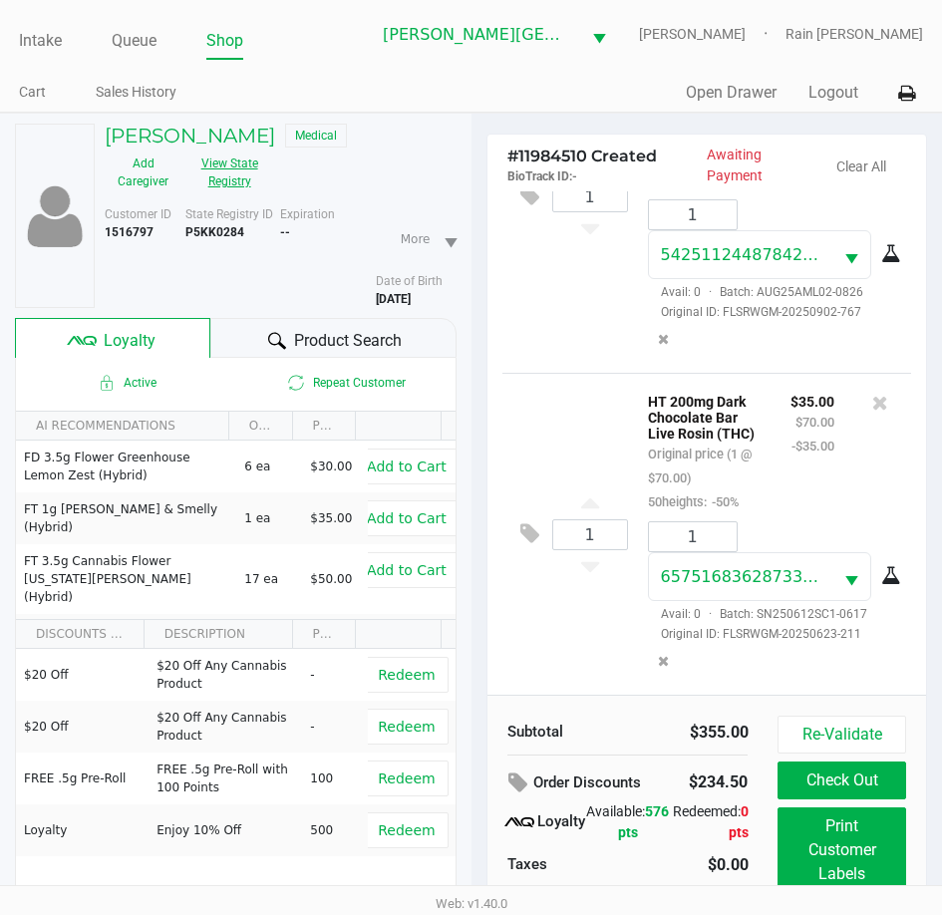
click at [242, 178] on button "View State Registry" at bounding box center [223, 172] width 84 height 50
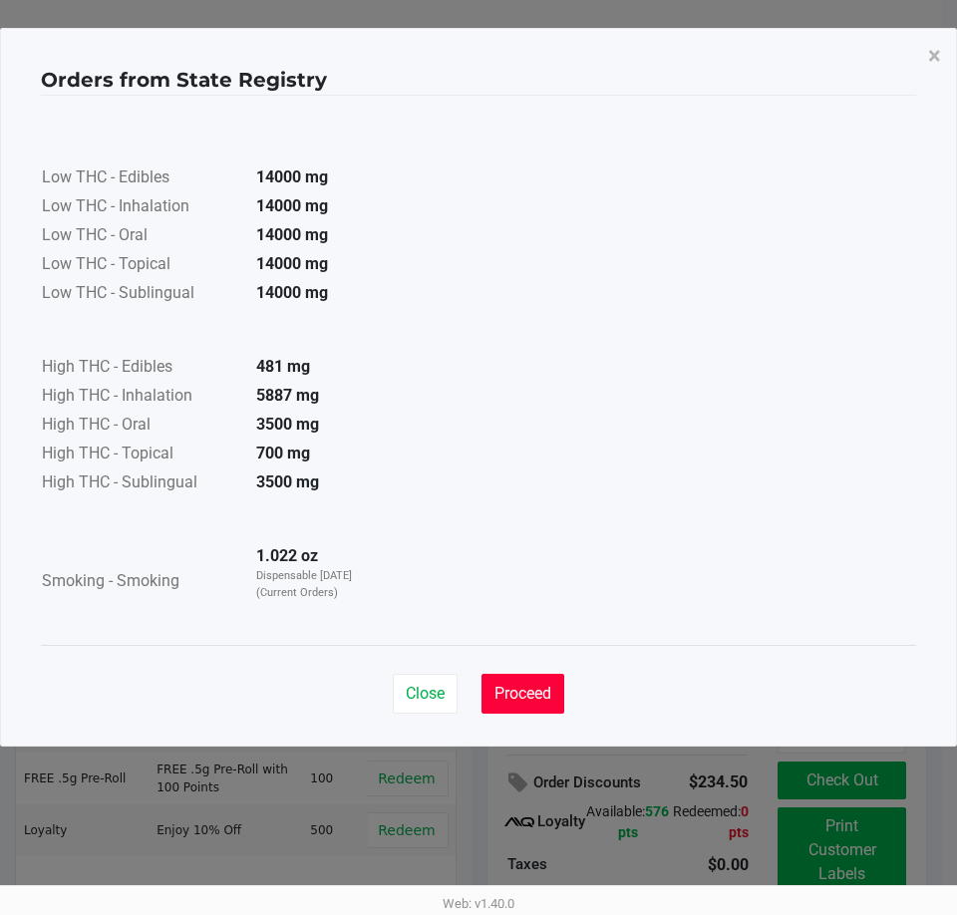
click at [508, 676] on button "Proceed" at bounding box center [522, 694] width 83 height 40
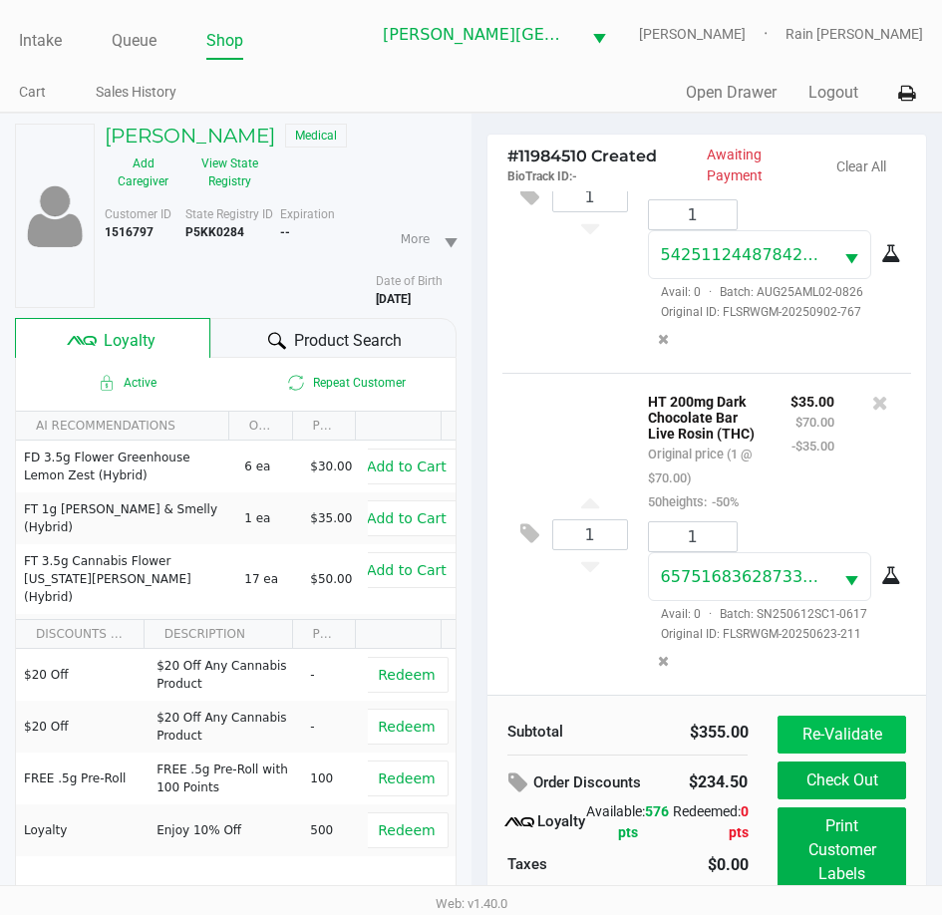
drag, startPoint x: 863, startPoint y: 701, endPoint x: 860, endPoint y: 716, distance: 15.2
click at [861, 707] on div "Subtotal $355.00 Order Discounts $234.50 Loyalty Available: 576 pts Redeemed: 0…" at bounding box center [707, 827] width 440 height 264
click at [856, 719] on button "Re-Validate" at bounding box center [841, 735] width 128 height 38
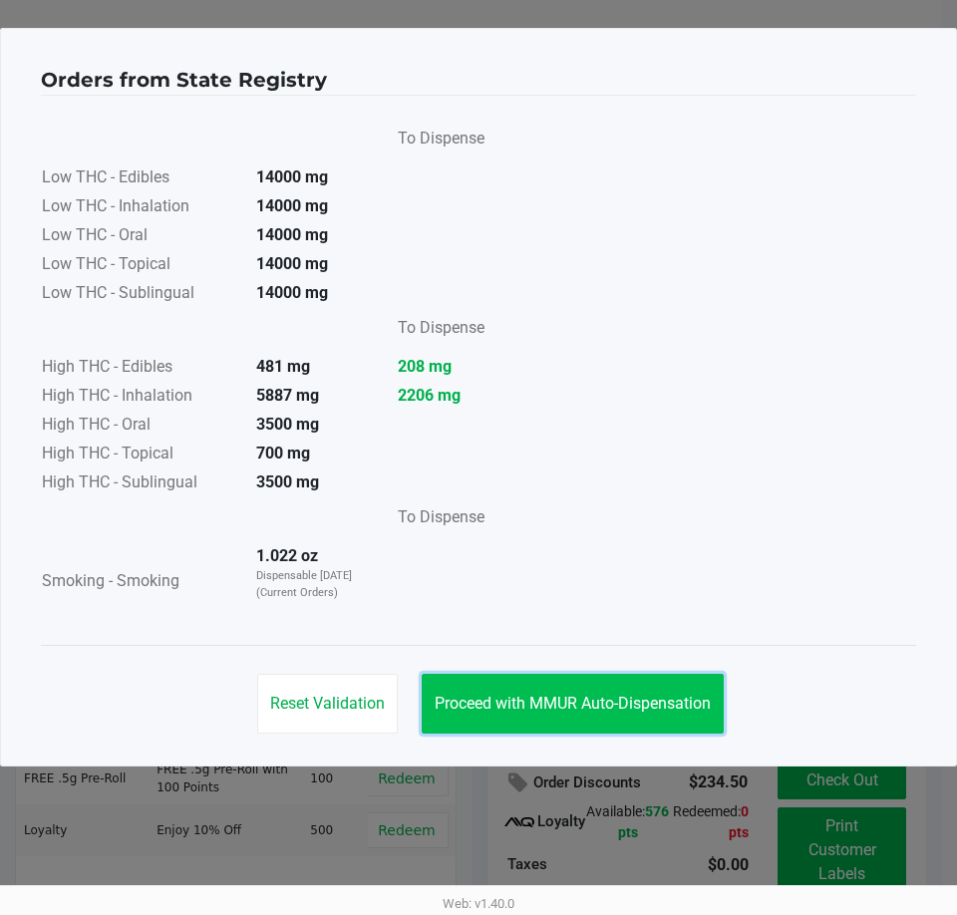
click at [534, 705] on span "Proceed with MMUR Auto-Dispensation" at bounding box center [573, 703] width 276 height 19
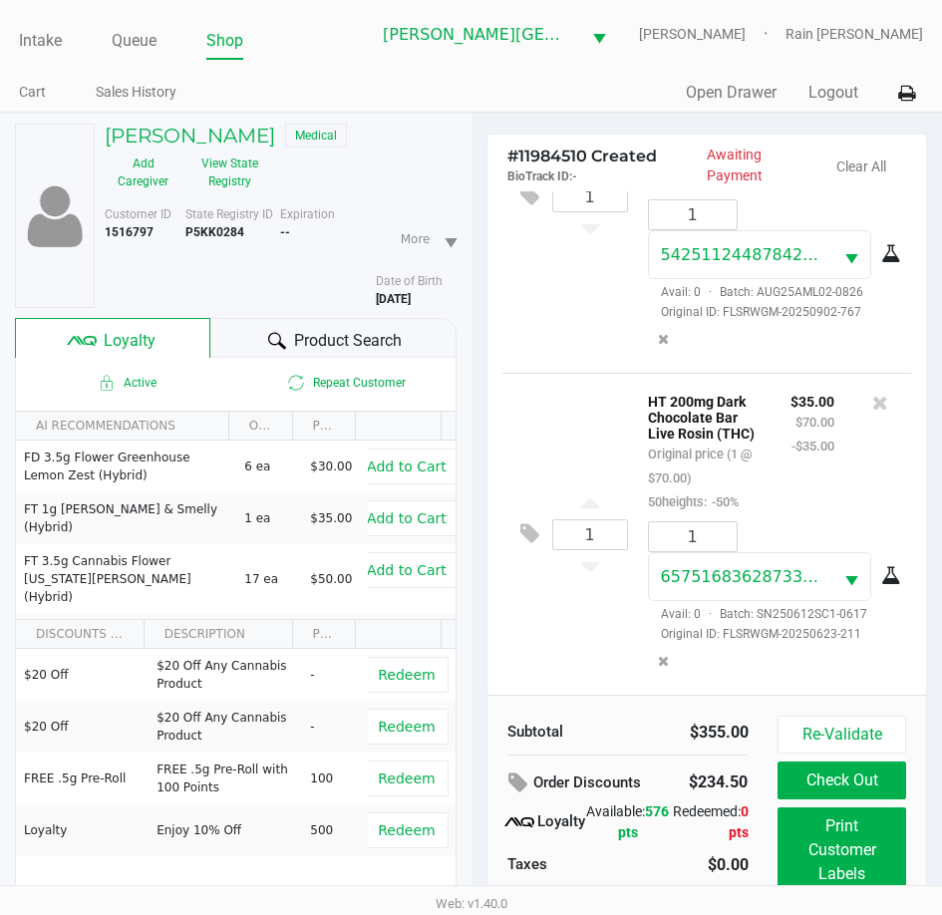
click at [566, 664] on div "1 HT 200mg Dark Chocolate Bar Live Rosin (THC) Original price (1 @ $70.00) 50he…" at bounding box center [707, 534] width 410 height 322
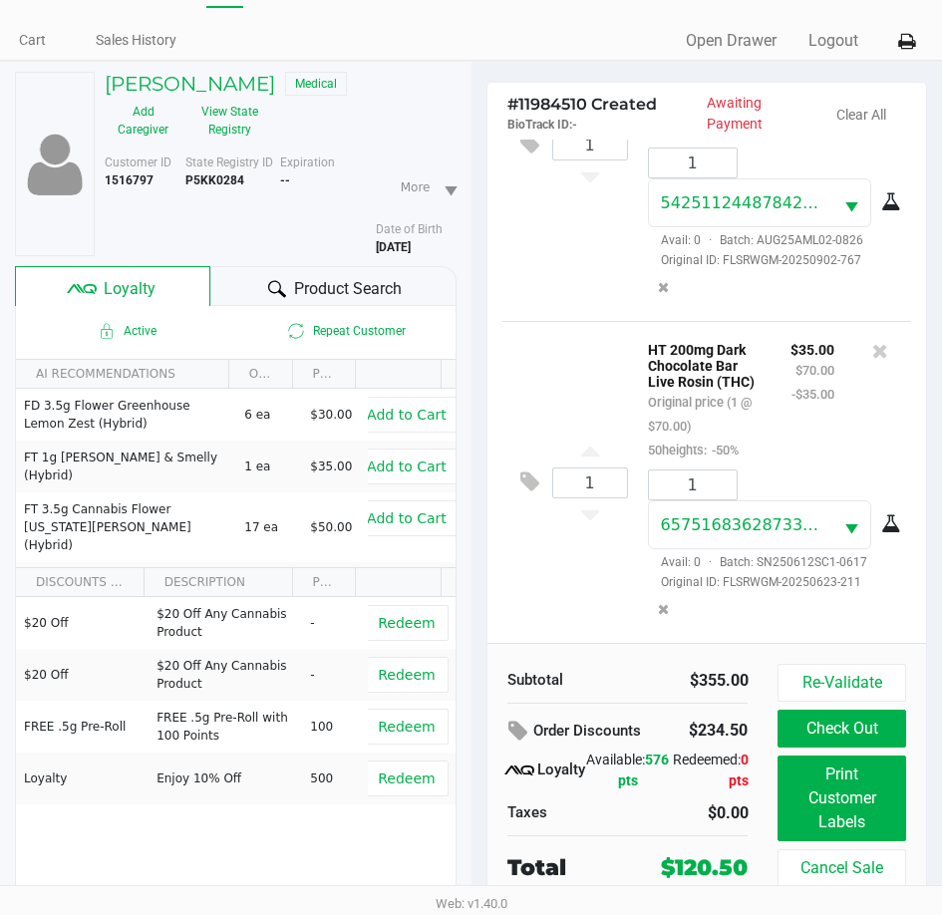
scroll to position [99, 0]
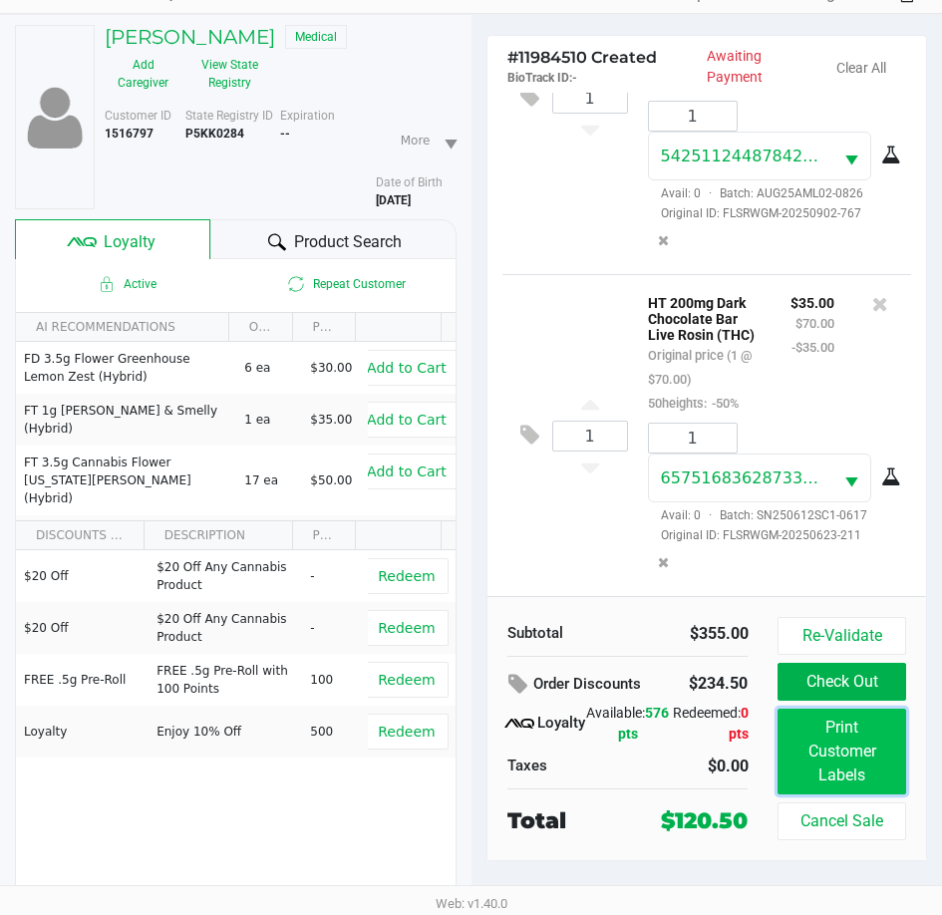
click at [824, 749] on button "Print Customer Labels" at bounding box center [841, 752] width 128 height 86
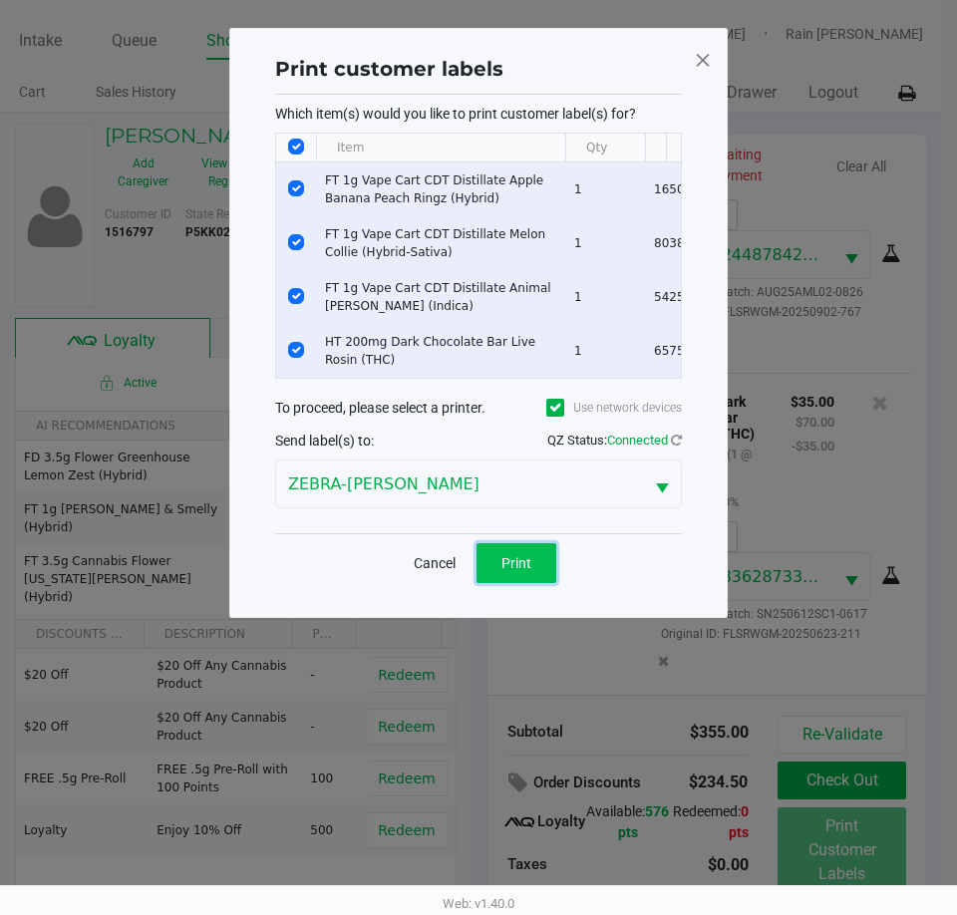
drag, startPoint x: 502, startPoint y: 574, endPoint x: 808, endPoint y: 496, distance: 315.7
click at [502, 571] on span "Print" at bounding box center [516, 563] width 30 height 16
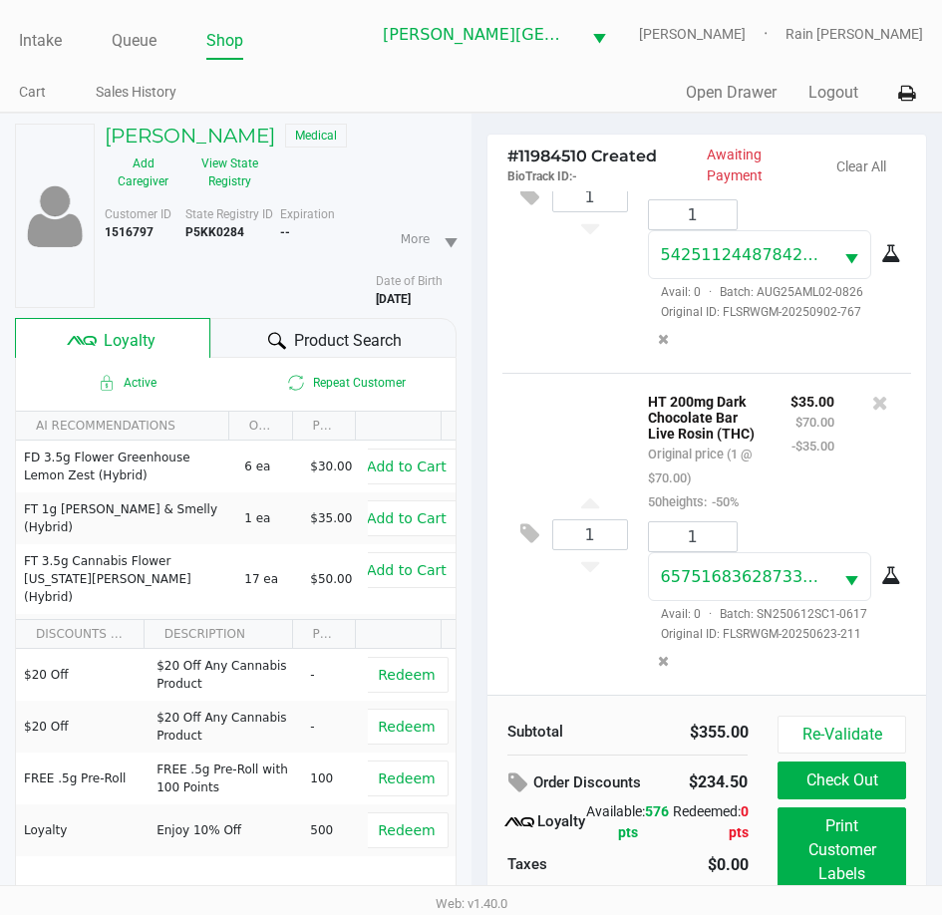
click at [523, 213] on div "1 FT 1g Vape Cart CDT Distillate Animal [PERSON_NAME] (Indica) Original price (…" at bounding box center [707, 196] width 410 height 354
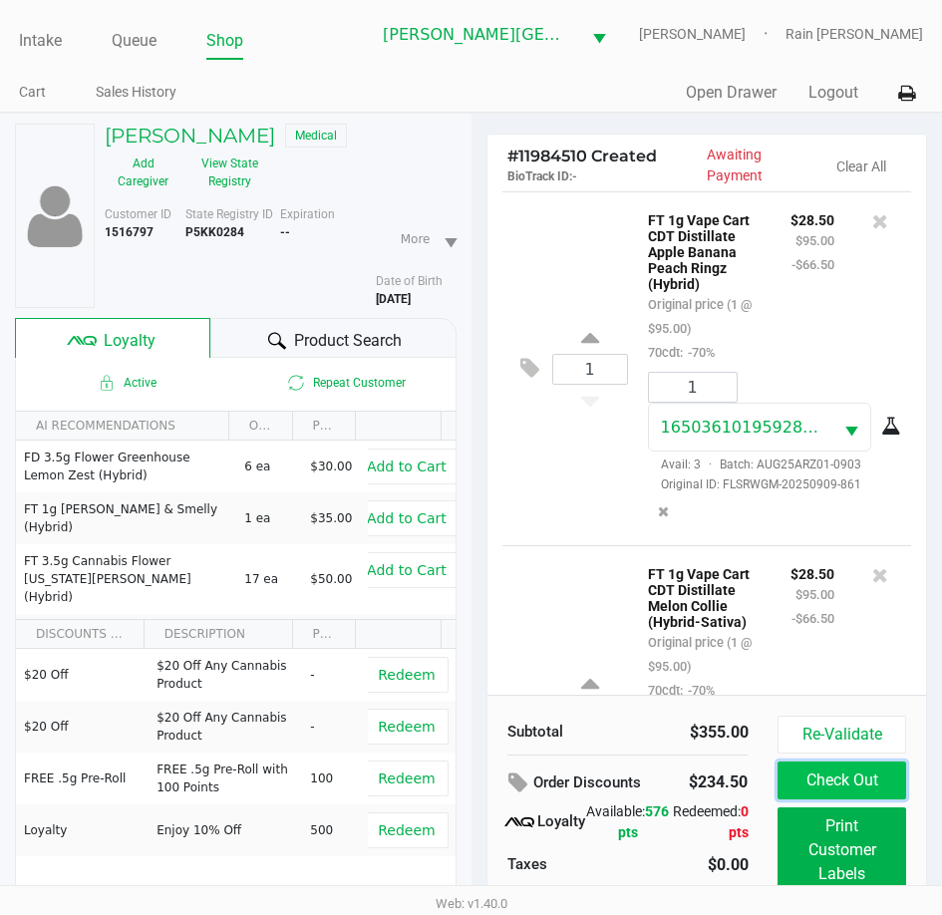
click at [864, 781] on button "Check Out" at bounding box center [841, 780] width 128 height 38
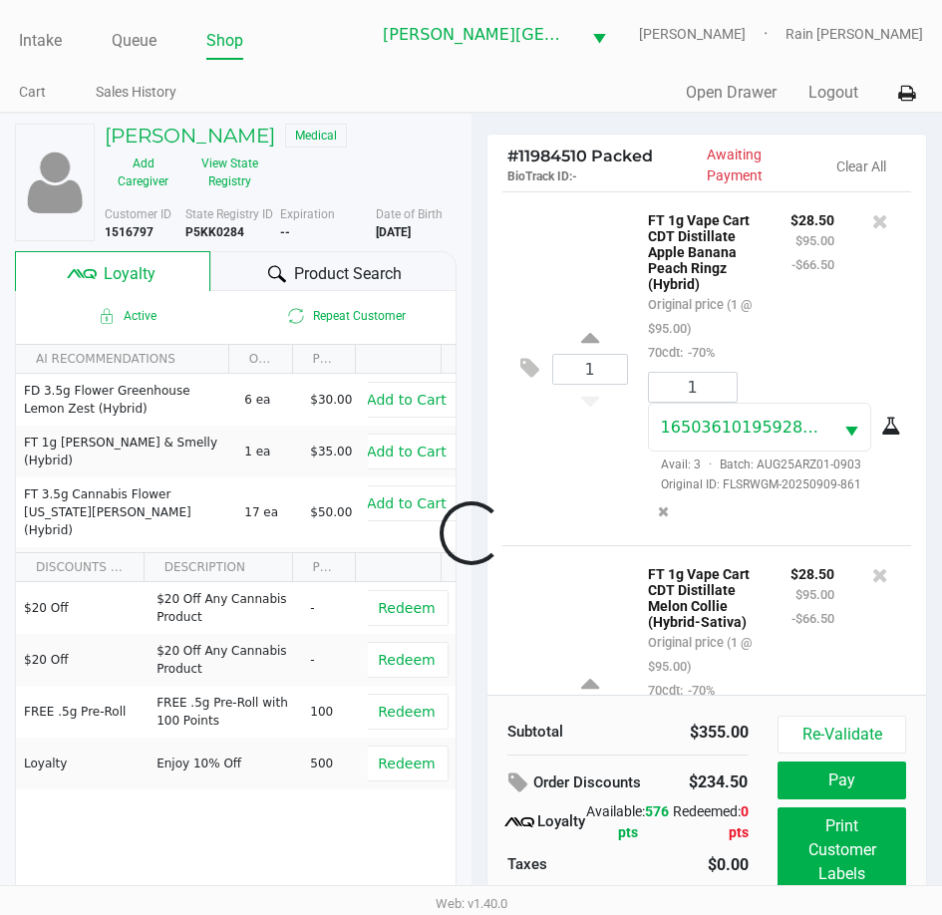
scroll to position [915, 0]
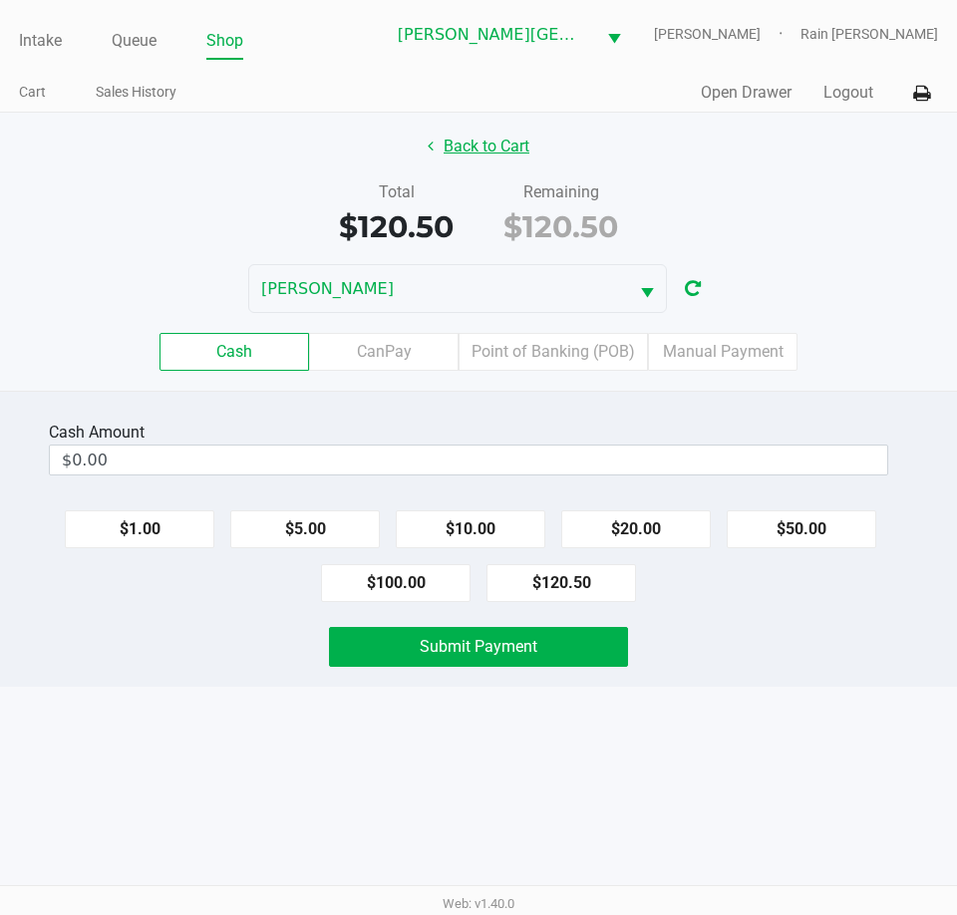
click at [495, 159] on button "Back to Cart" at bounding box center [479, 147] width 128 height 38
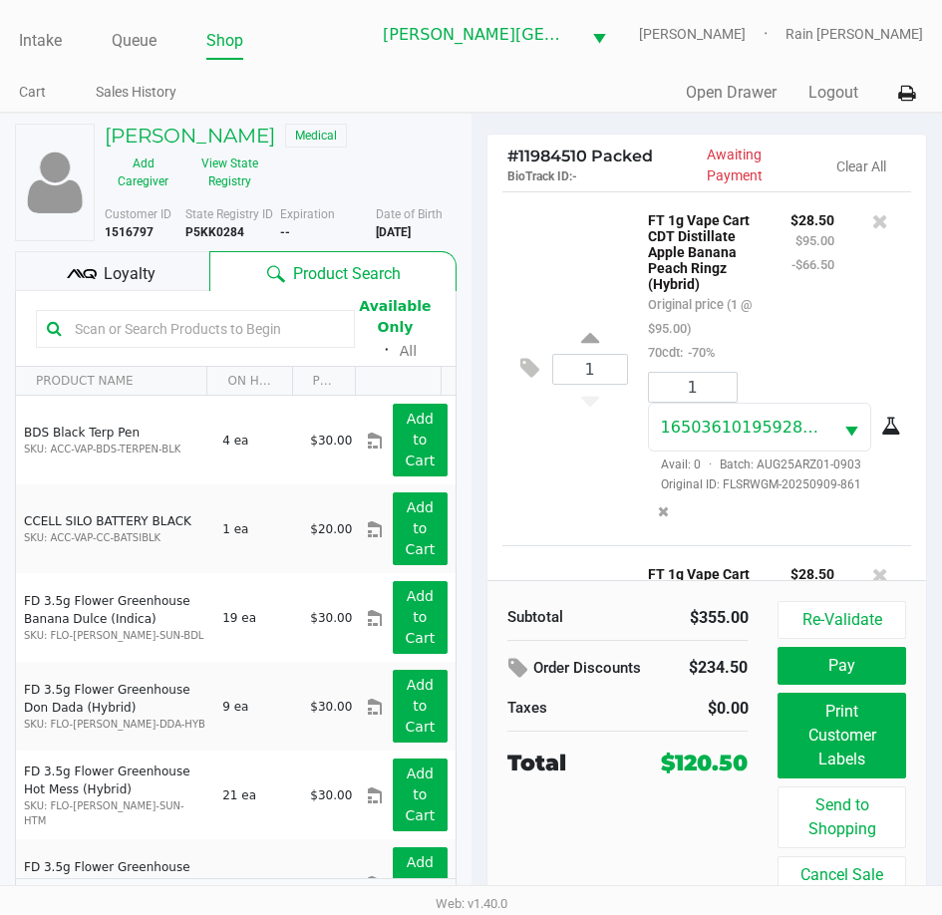
drag, startPoint x: 533, startPoint y: 189, endPoint x: 544, endPoint y: 187, distance: 11.1
click at [534, 189] on div "# 11984510 Packed BioTrack ID: - Awaiting Payment Clear All" at bounding box center [707, 163] width 440 height 57
click at [129, 276] on span "Loyalty" at bounding box center [130, 274] width 52 height 24
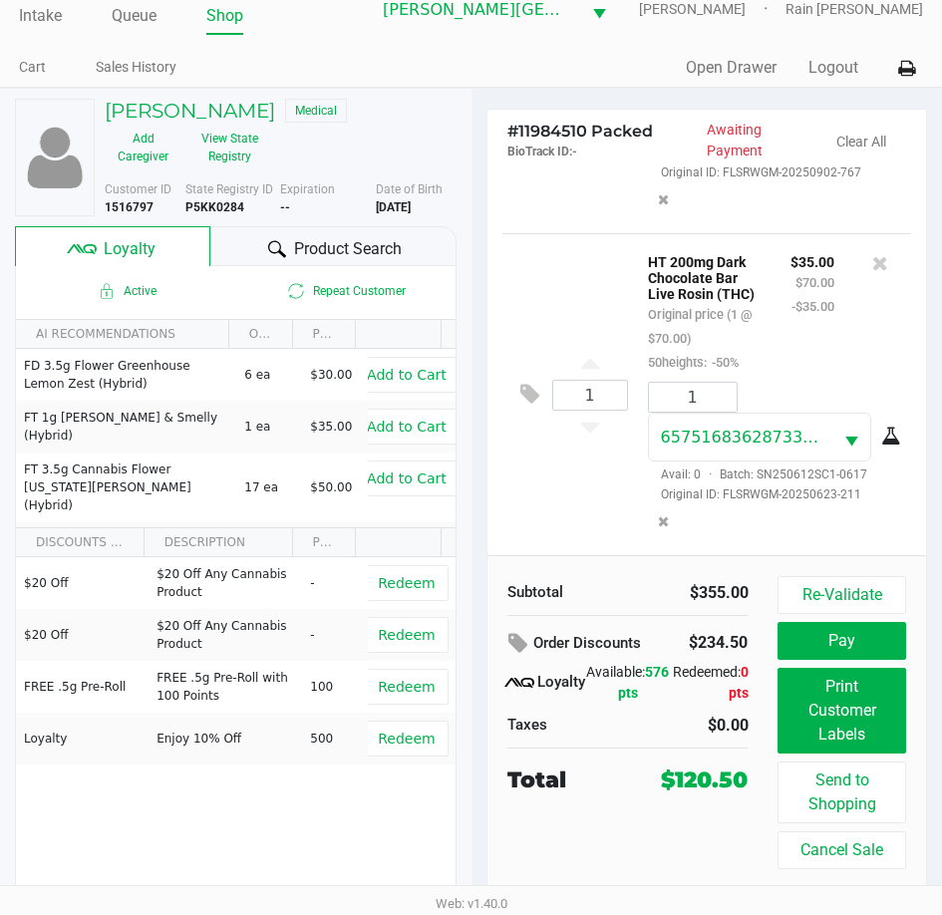
scroll to position [32, 0]
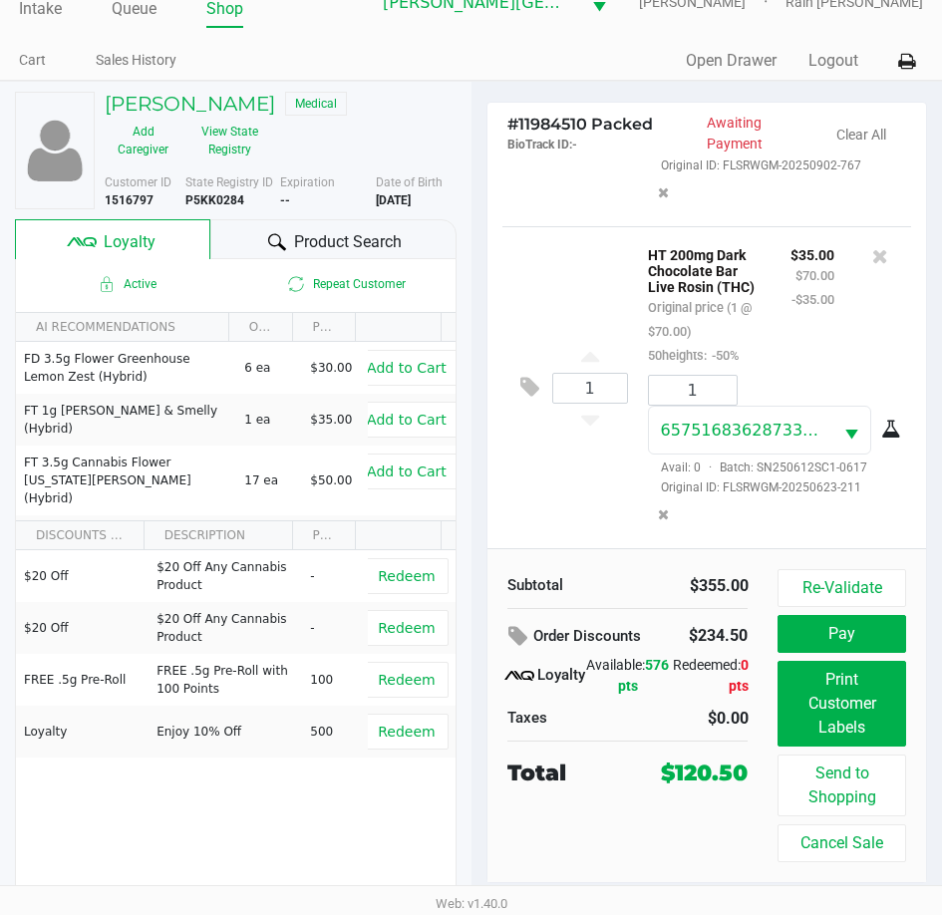
click at [530, 503] on div "1 HT 200mg Dark Chocolate Bar Live Rosin (THC) Original price (1 @ $70.00) 50he…" at bounding box center [707, 387] width 410 height 322
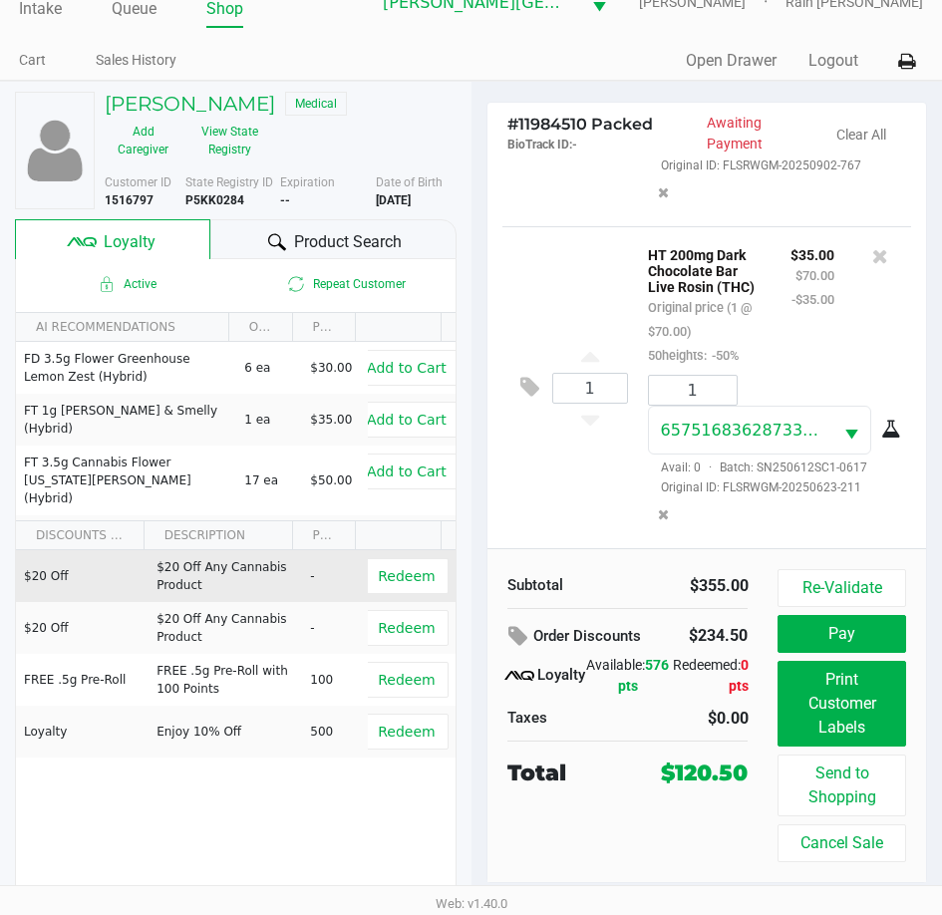
click at [388, 557] on td "Redeem" at bounding box center [411, 576] width 88 height 52
click at [389, 579] on span "Redeem" at bounding box center [406, 576] width 57 height 16
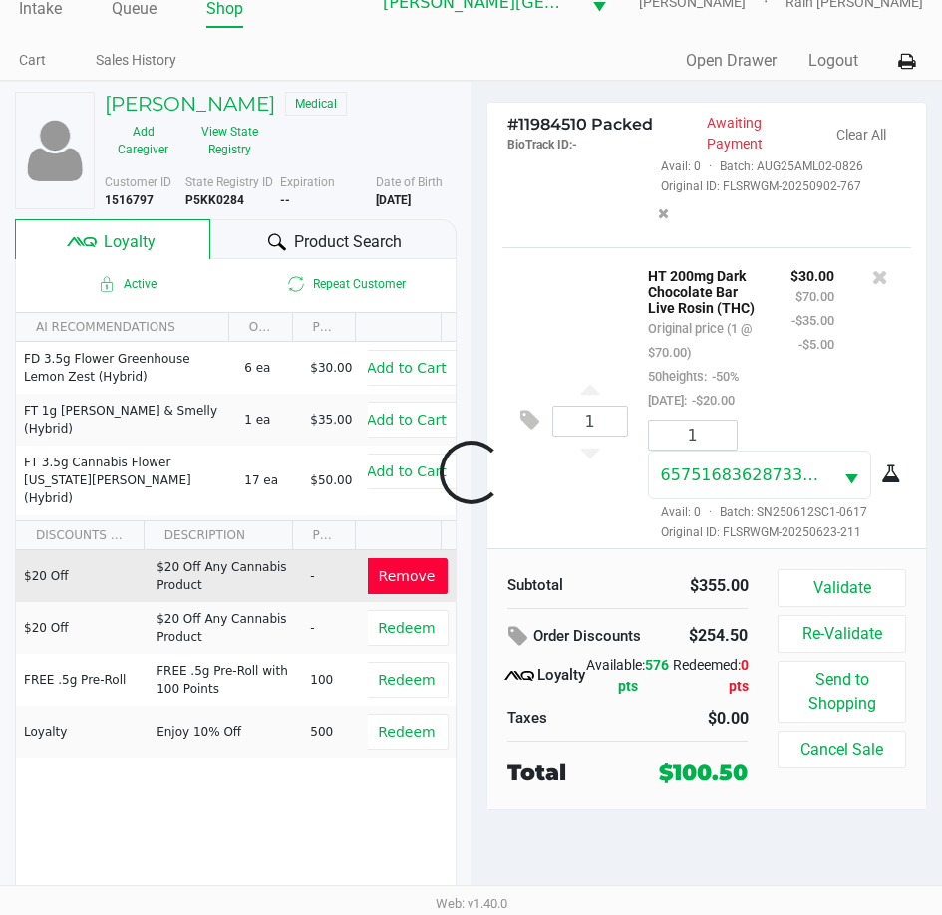
scroll to position [1221, 0]
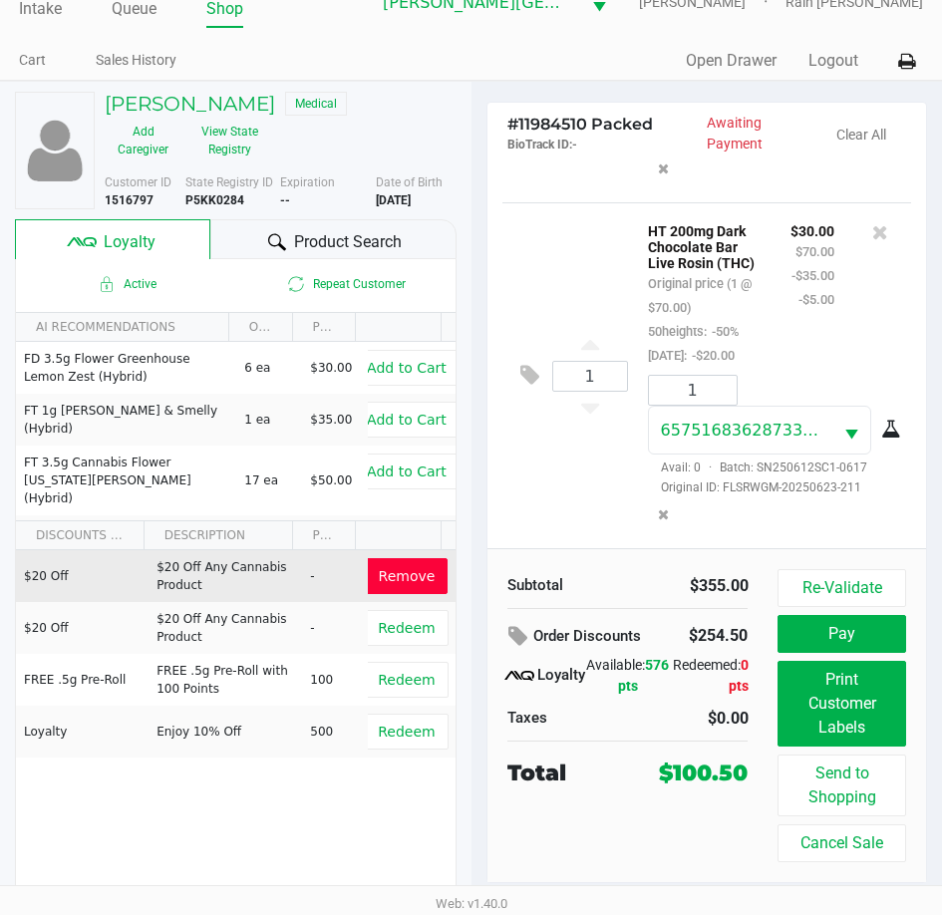
click at [695, 772] on div "$100.50" at bounding box center [703, 772] width 89 height 33
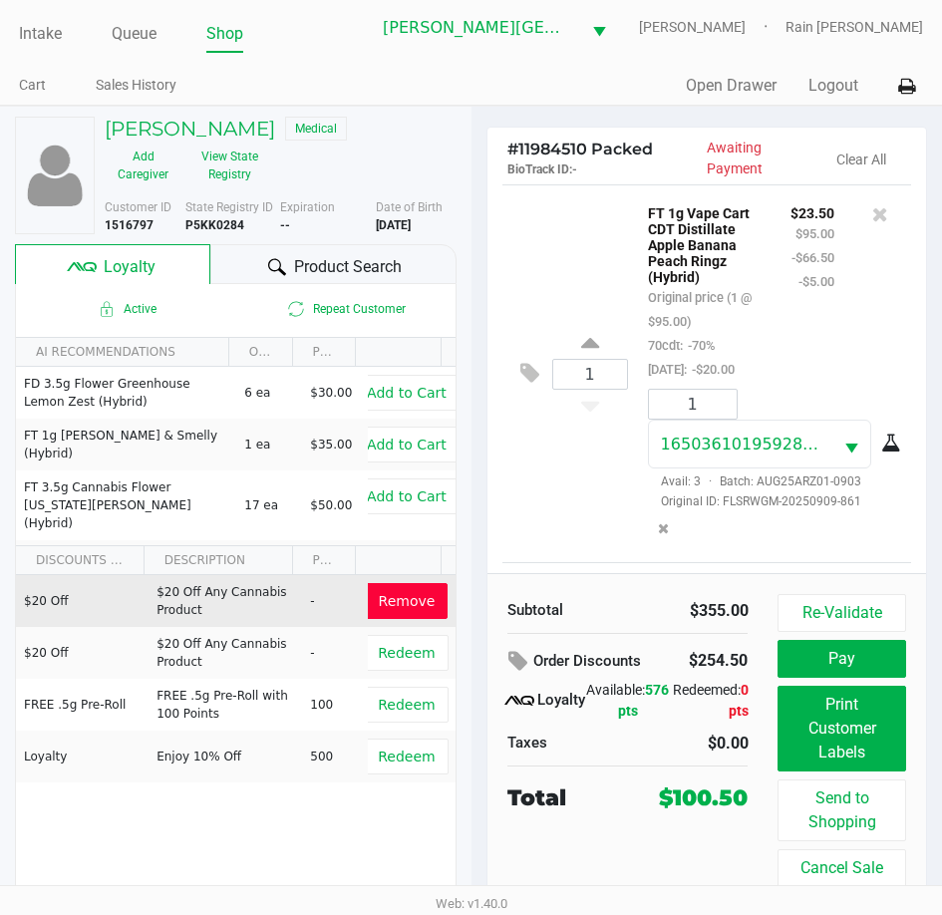
scroll to position [0, 0]
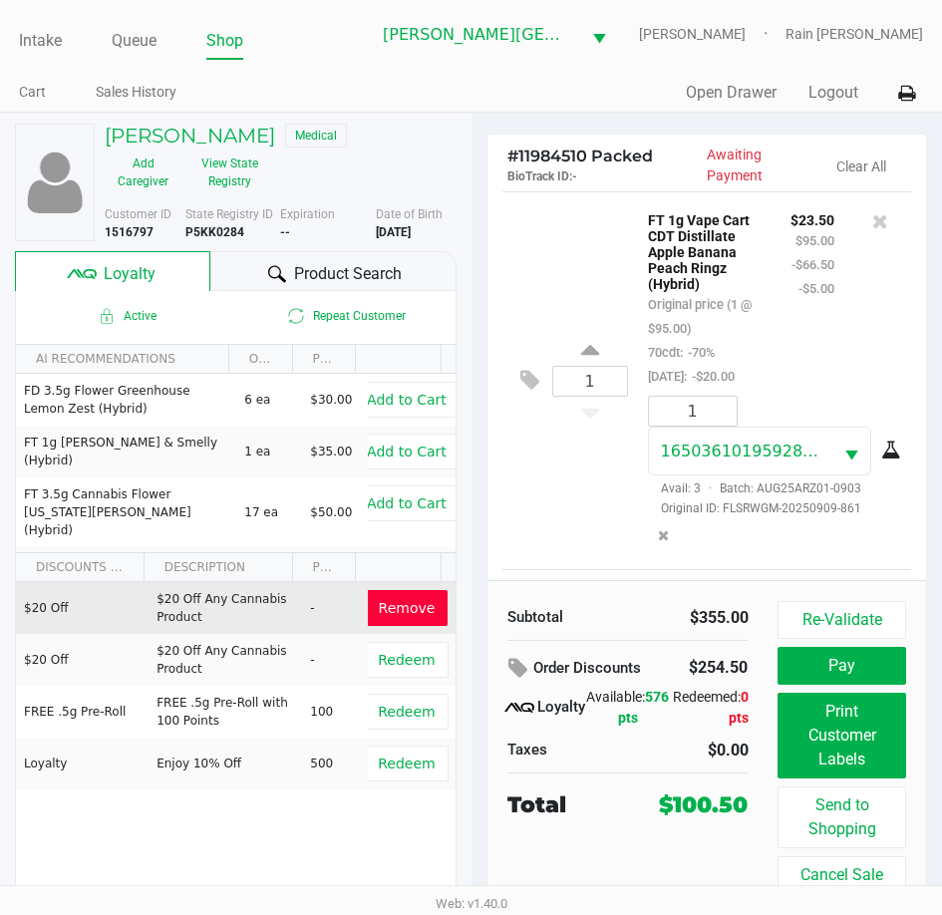
drag, startPoint x: 664, startPoint y: 791, endPoint x: 749, endPoint y: 804, distance: 86.7
click at [749, 804] on div "$100.50" at bounding box center [703, 804] width 119 height 33
click at [327, 821] on div "$20 Off $20 Off Any Cannabis Product - Remove $20 Off $20 Off Any Cannabis Prod…" at bounding box center [236, 732] width 440 height 300
click at [877, 672] on button "Pay" at bounding box center [841, 666] width 128 height 38
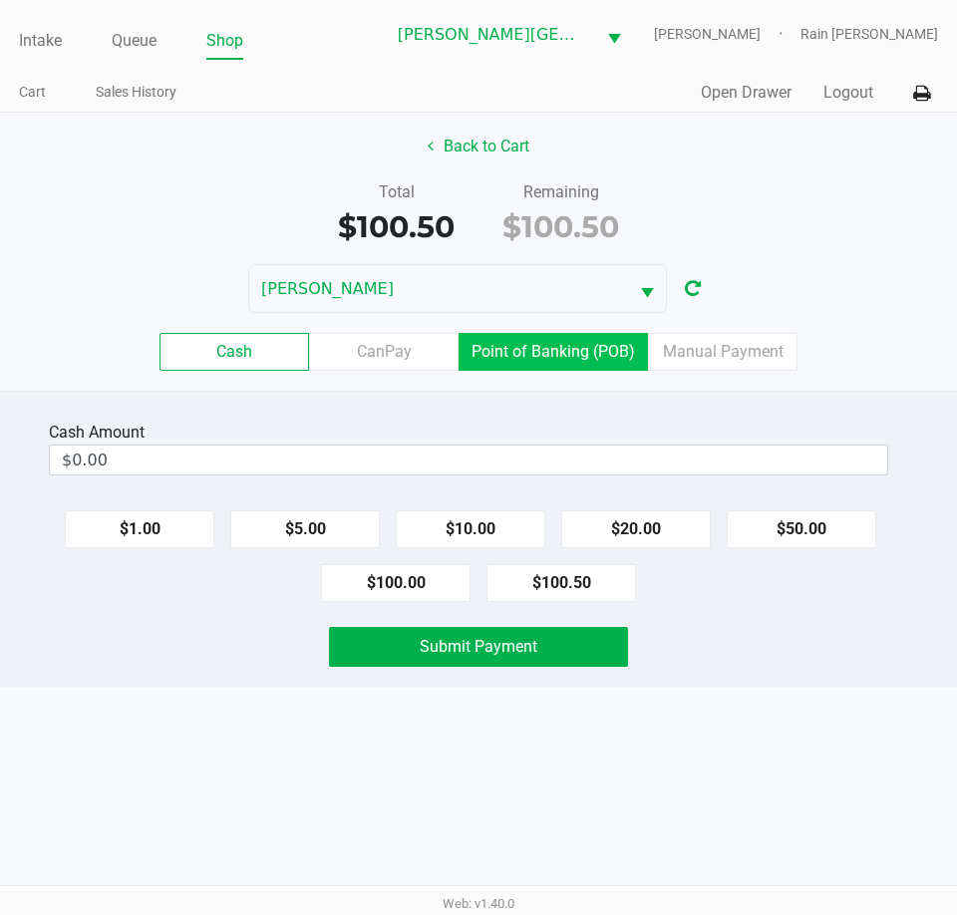
click at [594, 343] on label "Point of Banking (POB)" at bounding box center [552, 352] width 189 height 38
click at [0, 0] on 7 "Point of Banking (POB)" at bounding box center [0, 0] width 0 height 0
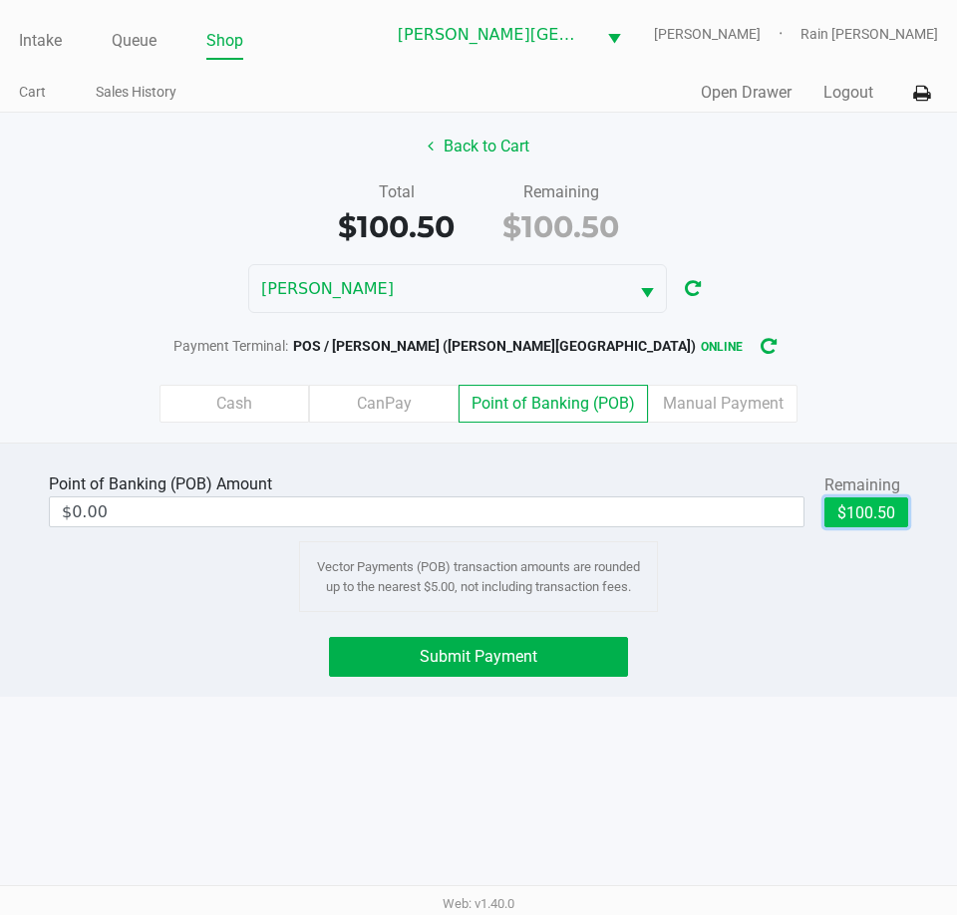
click at [851, 518] on button "$100.50" at bounding box center [866, 512] width 84 height 30
type input "$100.50"
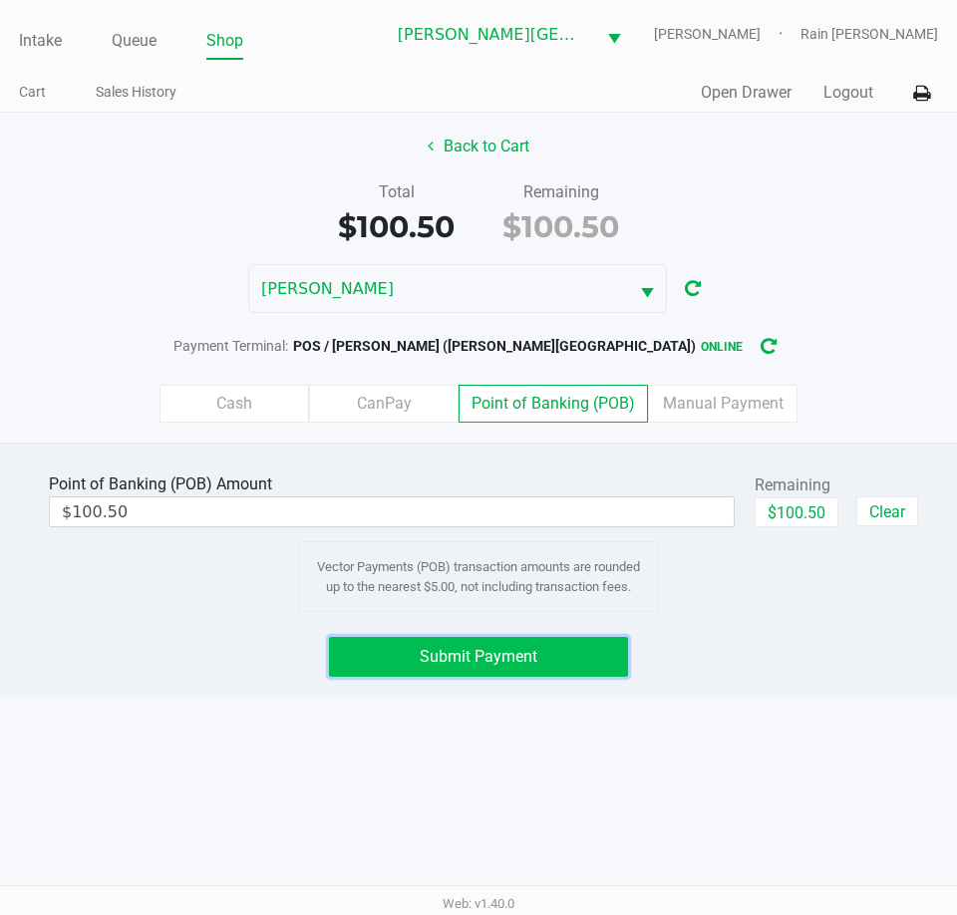
click at [478, 668] on button "Submit Payment" at bounding box center [478, 657] width 299 height 40
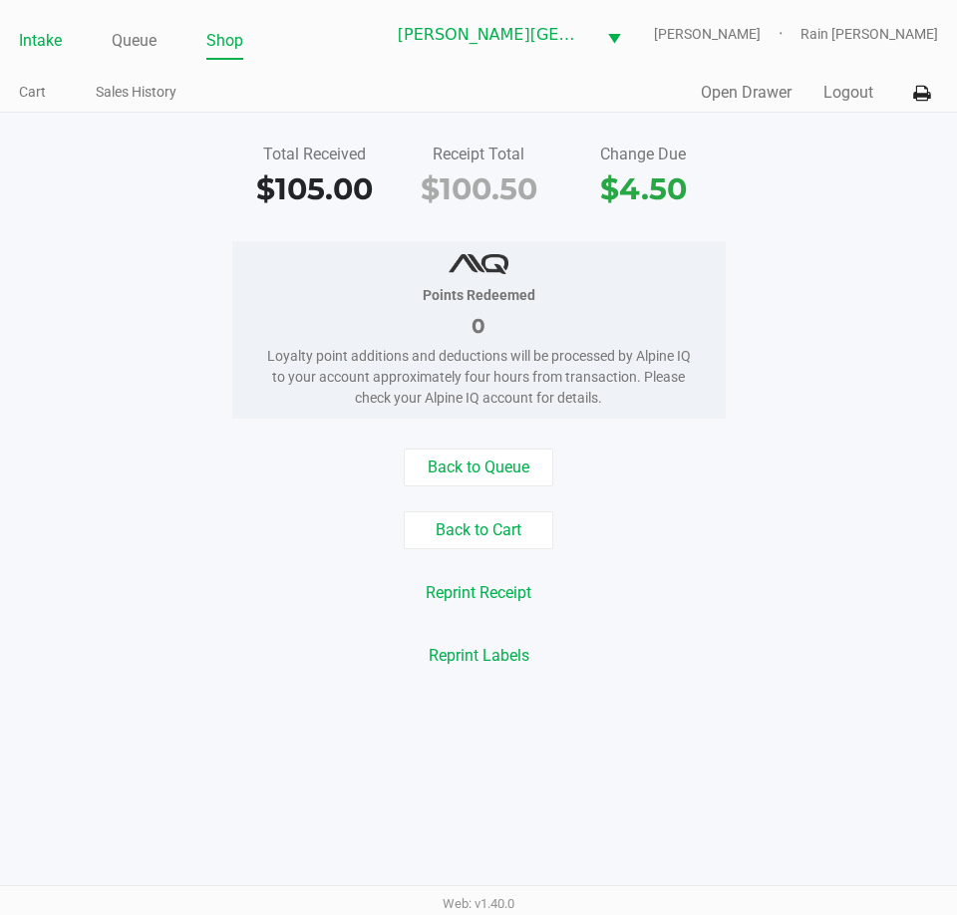
click at [27, 41] on link "Intake" at bounding box center [40, 41] width 43 height 28
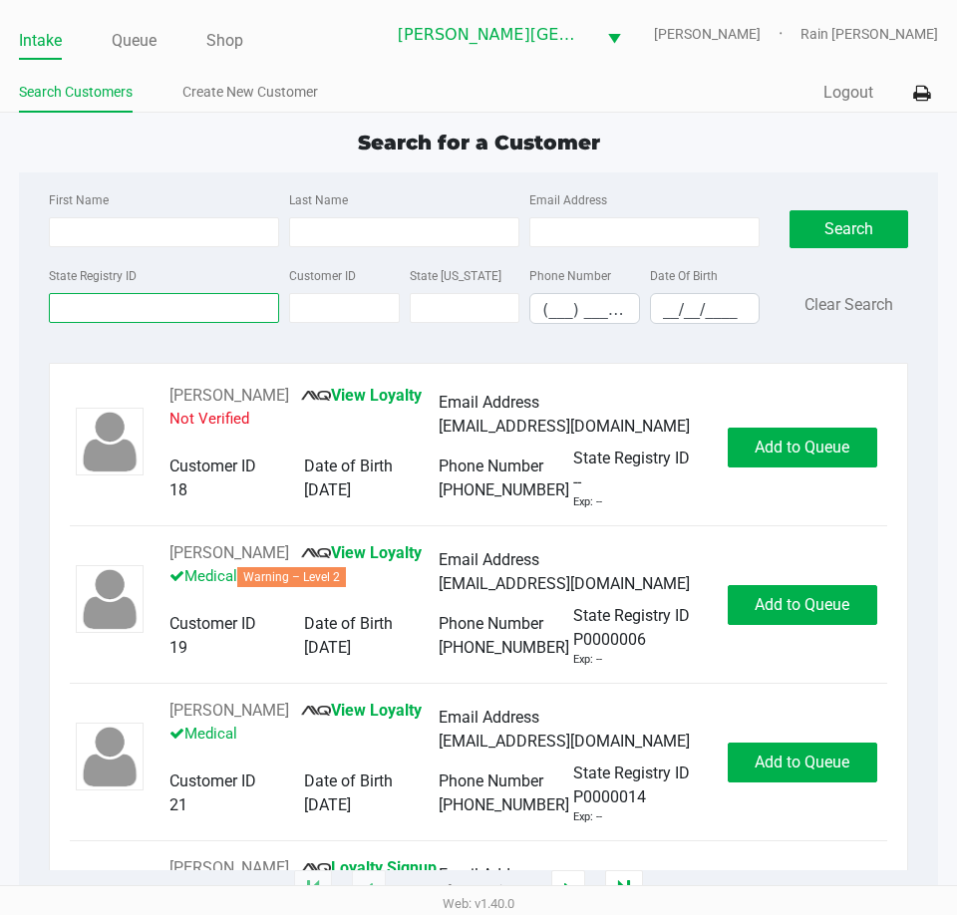
click at [222, 313] on input "State Registry ID" at bounding box center [164, 308] width 230 height 30
drag, startPoint x: 222, startPoint y: 313, endPoint x: 229, endPoint y: 305, distance: 10.6
click at [224, 310] on input "State Registry ID" at bounding box center [164, 308] width 230 height 30
drag, startPoint x: 650, startPoint y: 184, endPoint x: 627, endPoint y: 193, distance: 24.6
click at [649, 183] on div "First Name Last Name Email Address State Registry ID Customer ID State [US_STAT…" at bounding box center [478, 263] width 889 height 182
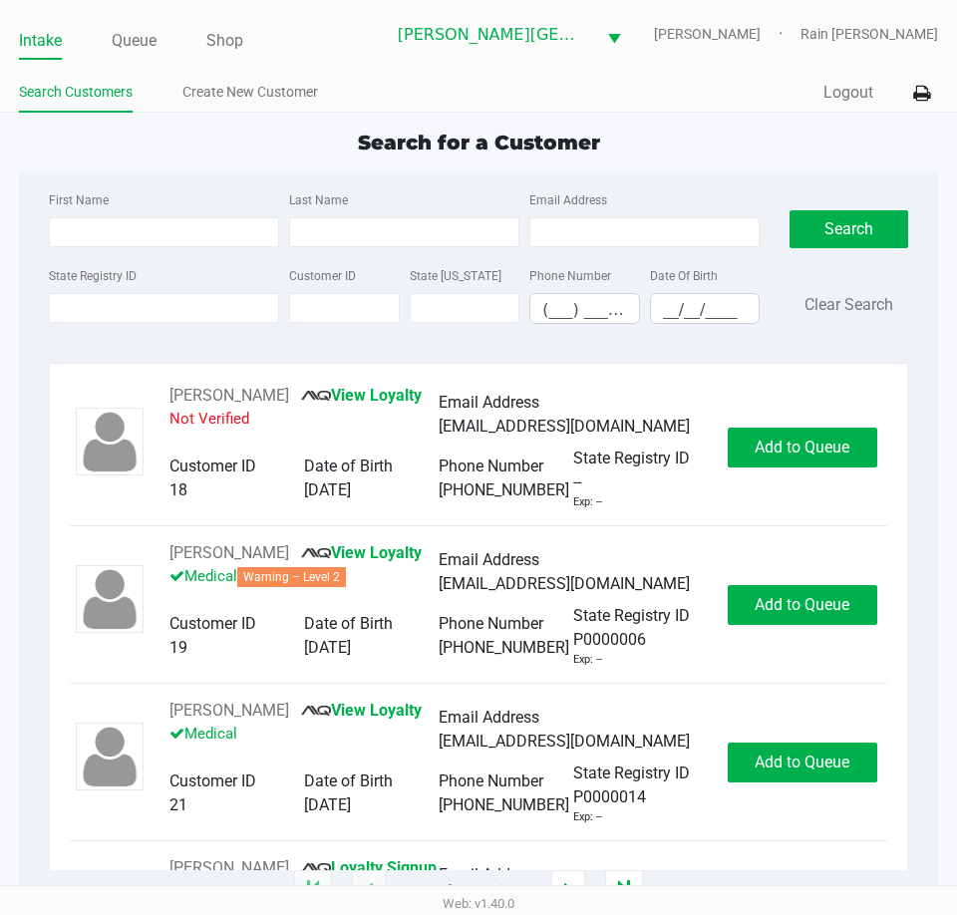
click at [200, 216] on div "First Name" at bounding box center [164, 217] width 240 height 60
click at [226, 46] on link "Shop" at bounding box center [224, 41] width 37 height 28
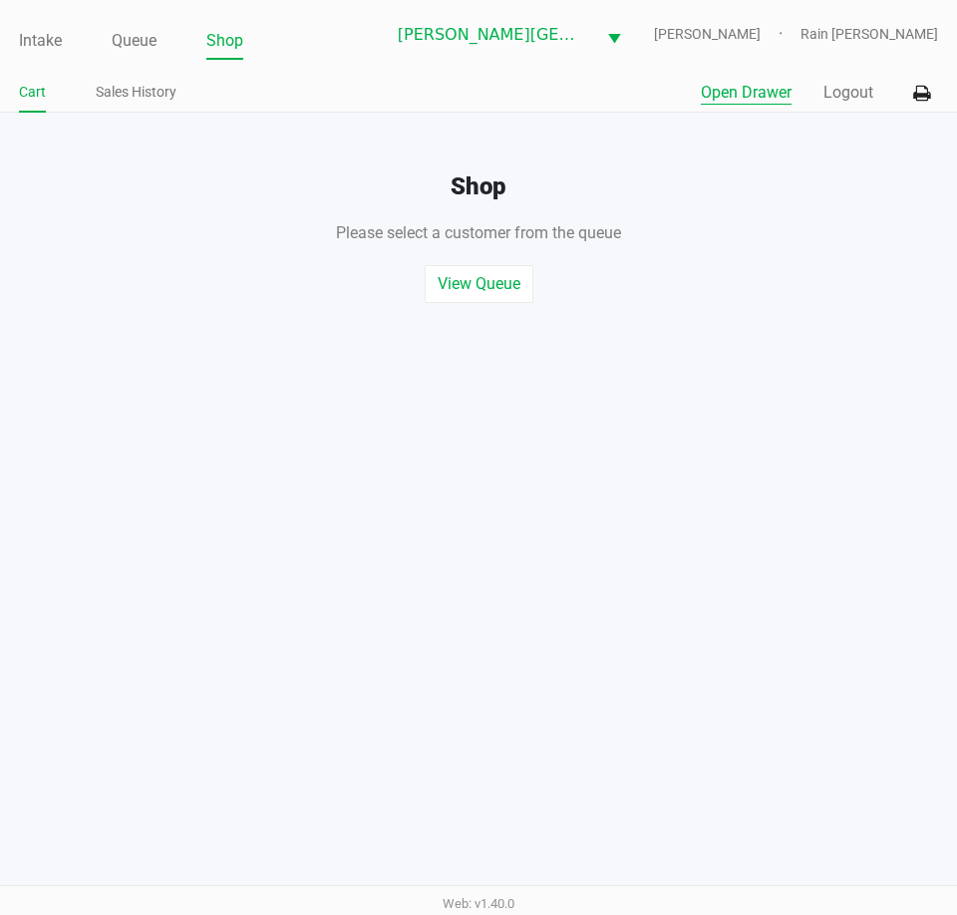
click at [714, 84] on button "Open Drawer" at bounding box center [746, 93] width 91 height 24
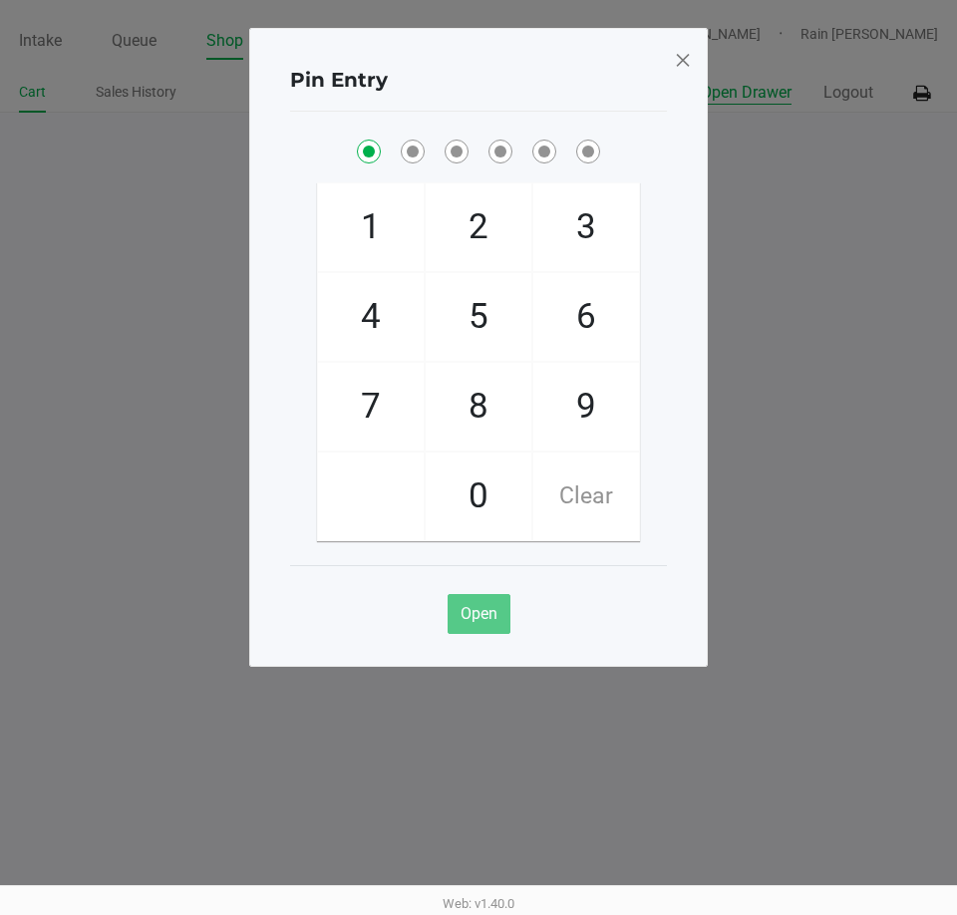
checkbox input "true"
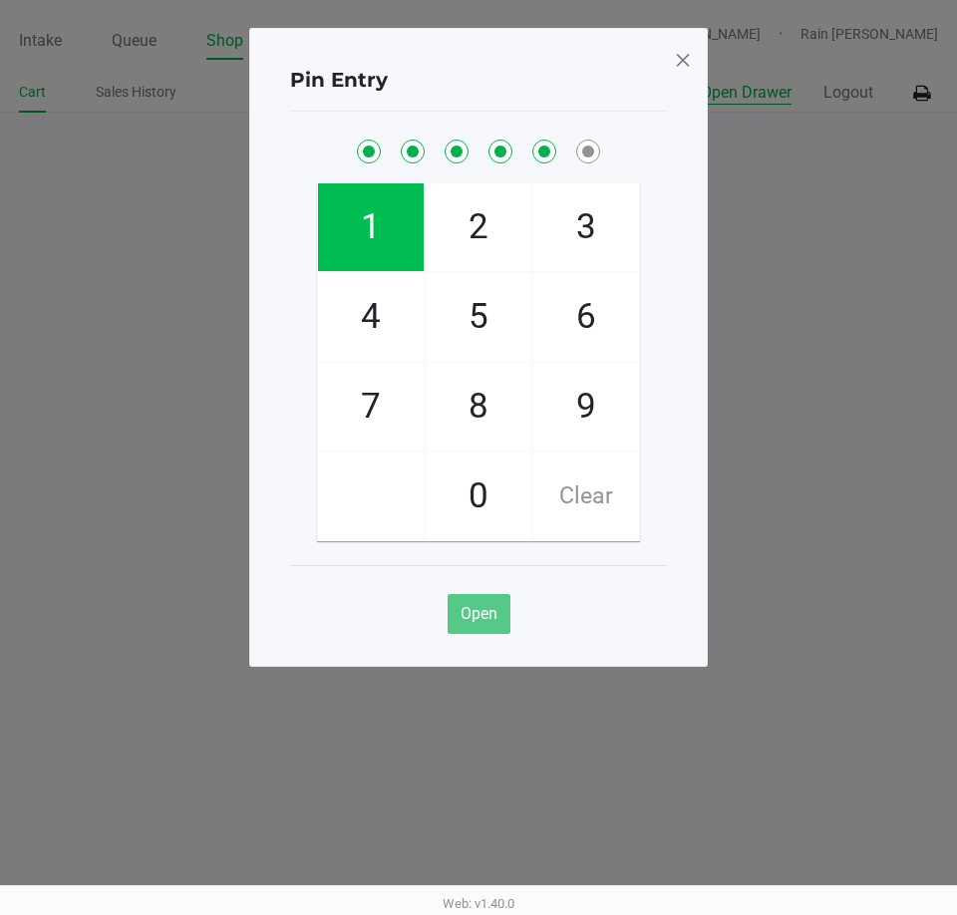
checkbox input "true"
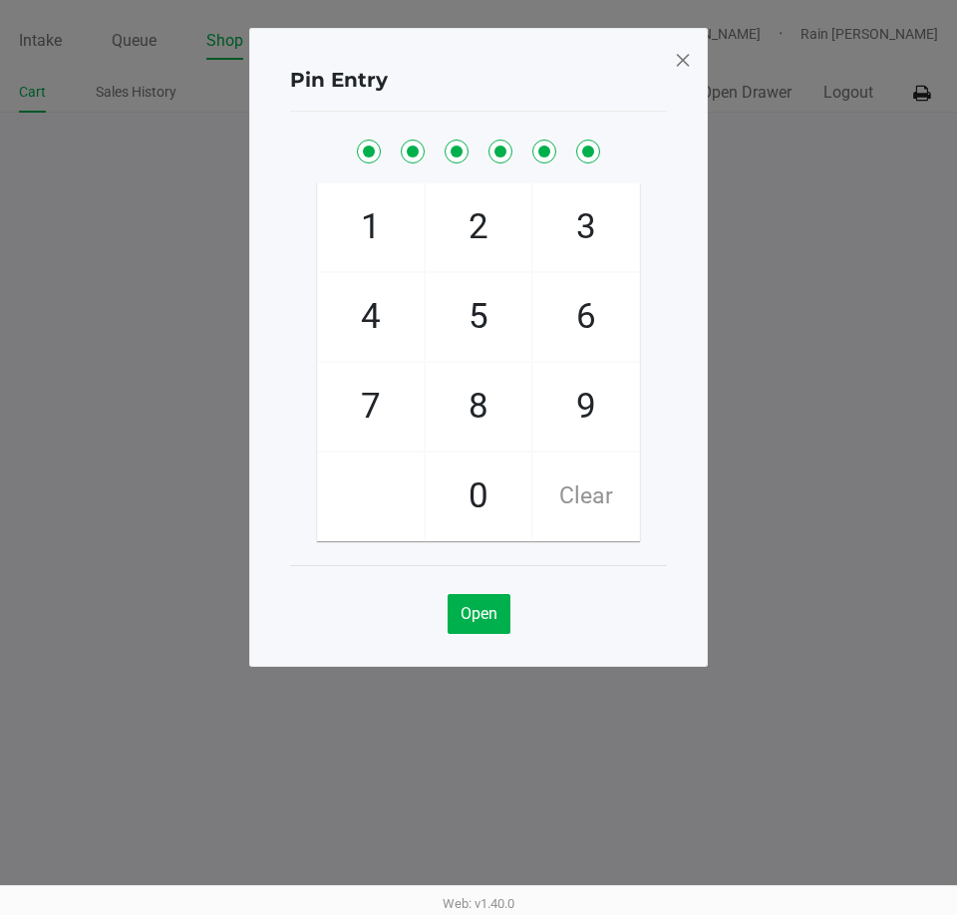
click at [686, 58] on span at bounding box center [683, 60] width 18 height 32
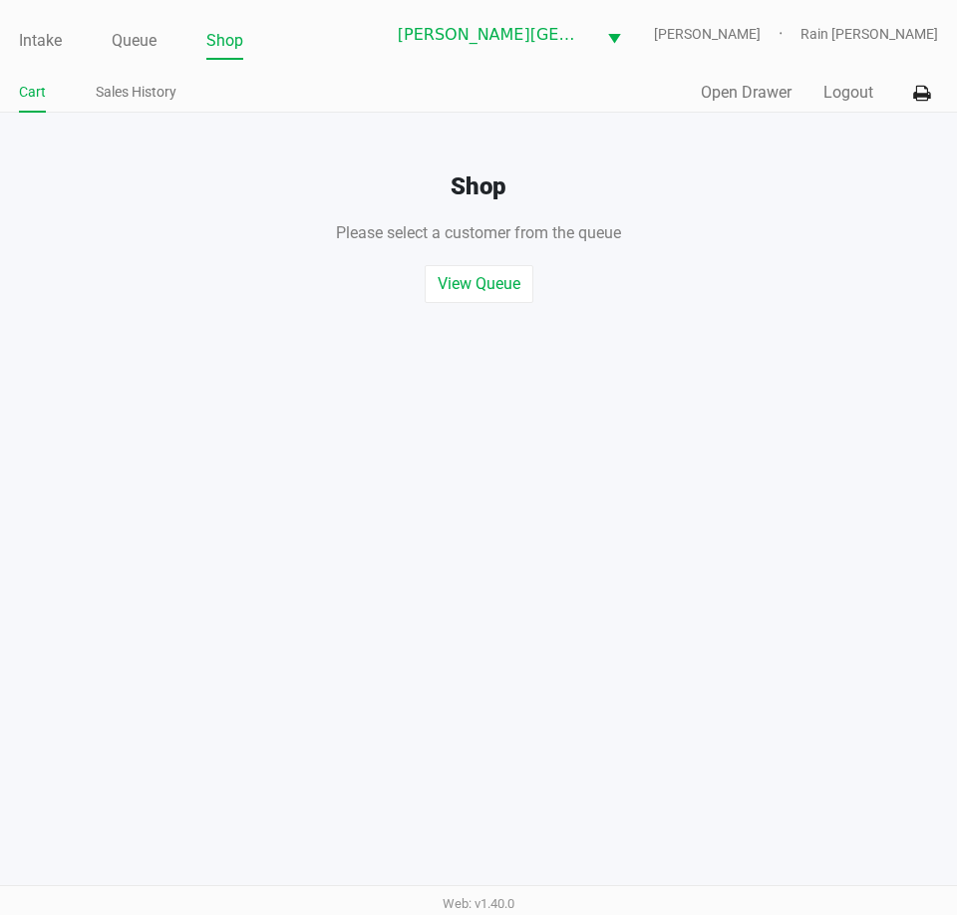
click at [823, 678] on div "Intake Queue Shop [PERSON_NAME][GEOGRAPHIC_DATA] [PERSON_NAME] Rain [PERSON_NAM…" at bounding box center [478, 457] width 957 height 915
click at [41, 45] on link "Intake" at bounding box center [40, 41] width 43 height 28
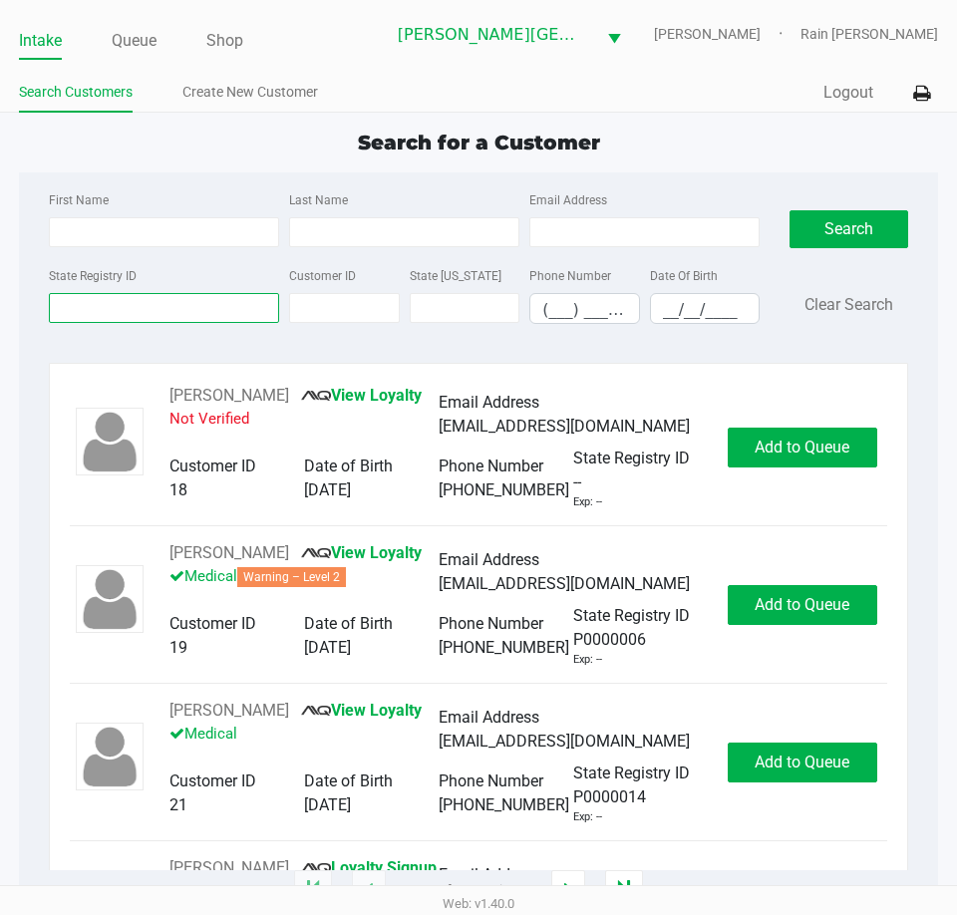
click at [109, 298] on input "State Registry ID" at bounding box center [164, 308] width 230 height 30
click at [110, 236] on input "First Name" at bounding box center [164, 232] width 230 height 30
type input "[PERSON_NAME]"
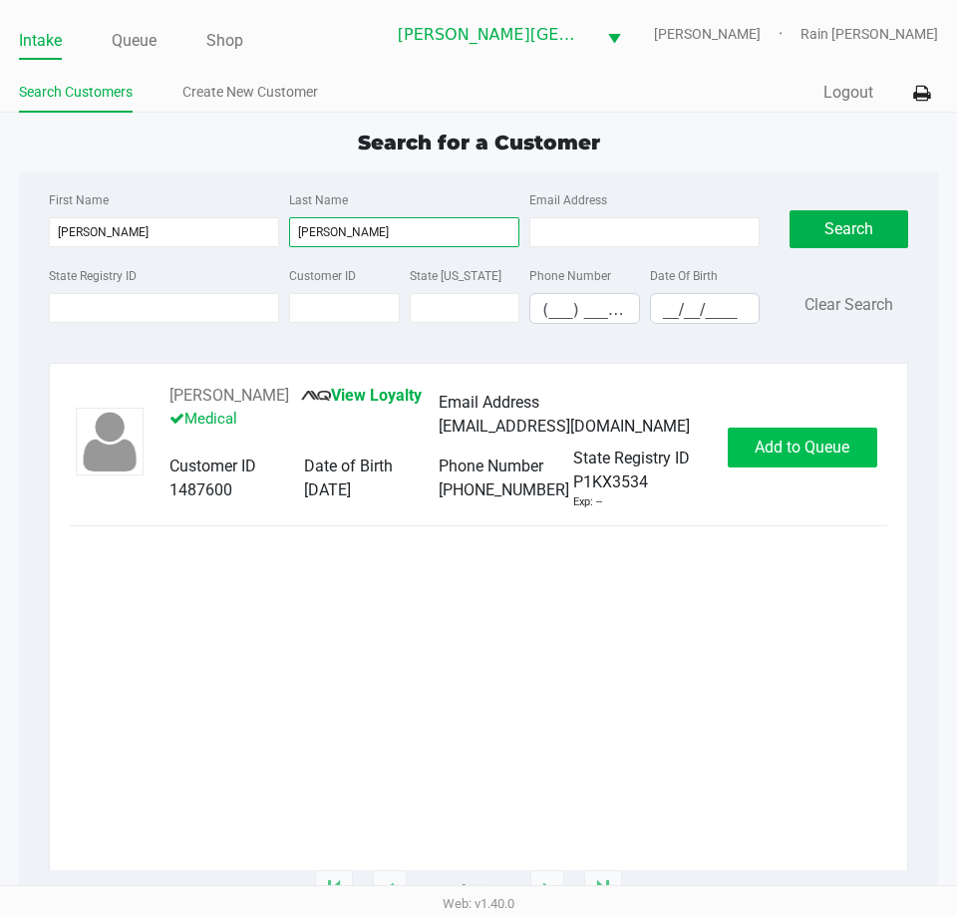
type input "[PERSON_NAME]"
click at [765, 455] on span "Add to Queue" at bounding box center [801, 447] width 95 height 19
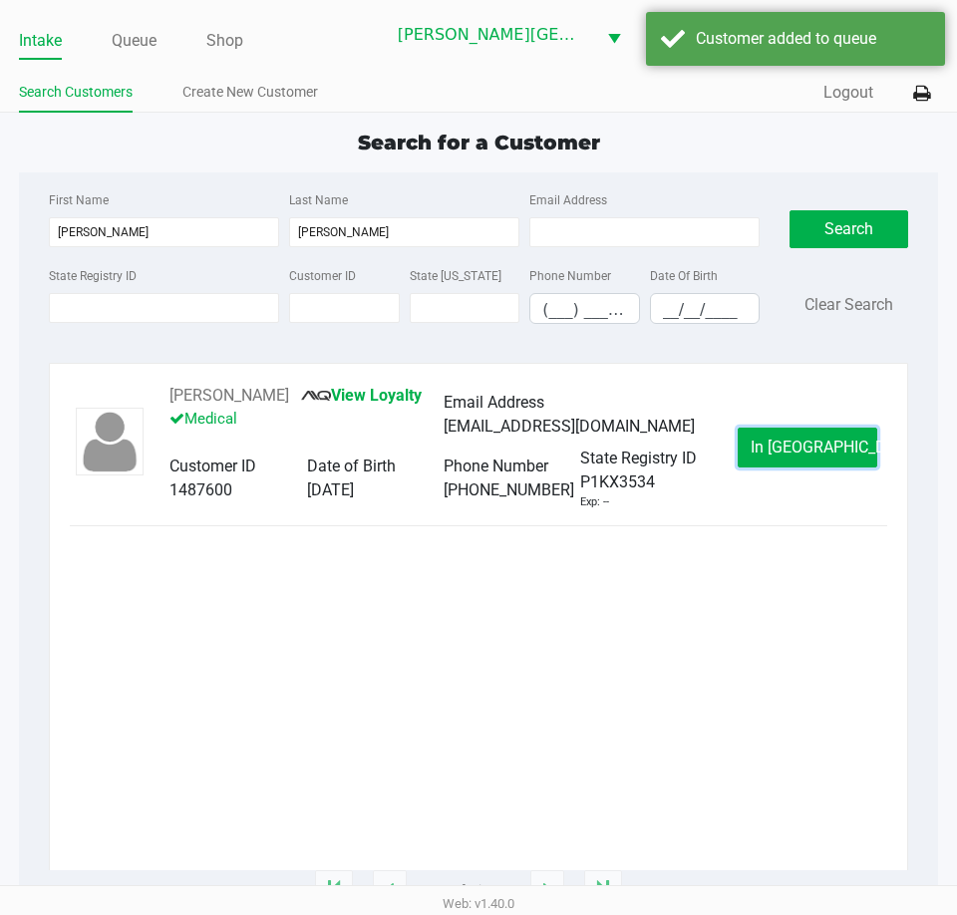
click at [765, 461] on button "In [GEOGRAPHIC_DATA]" at bounding box center [807, 448] width 140 height 40
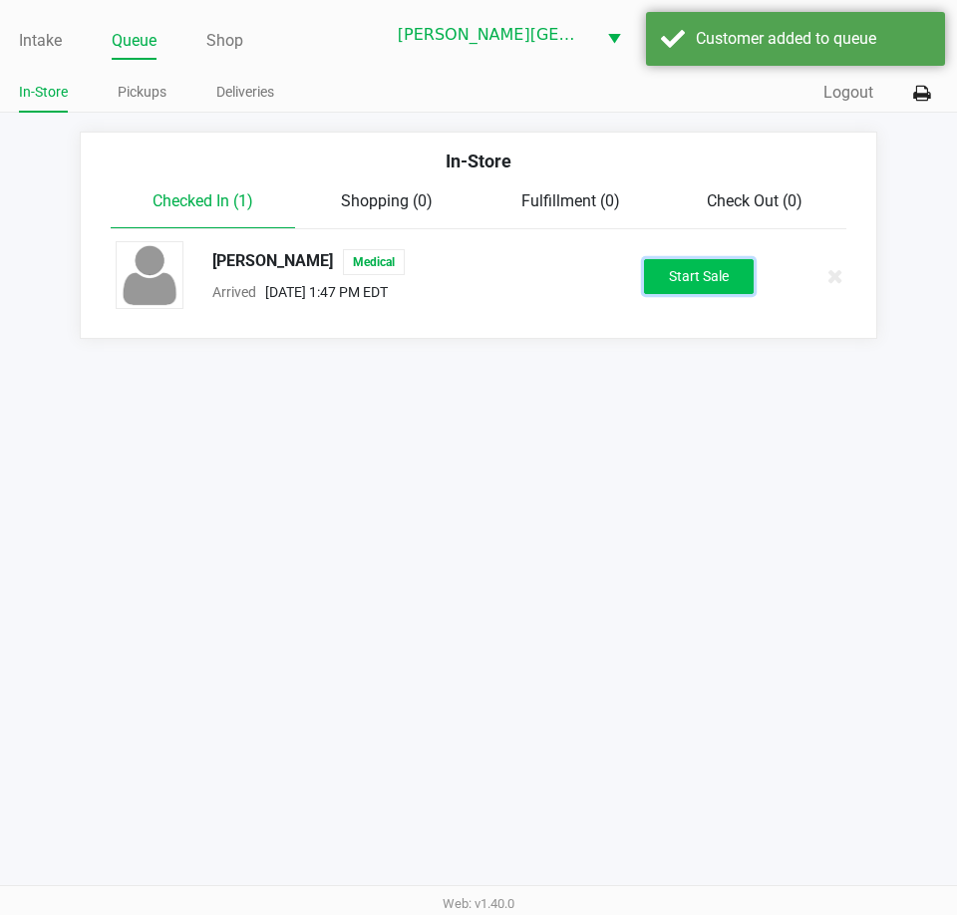
click at [686, 283] on button "Start Sale" at bounding box center [699, 276] width 110 height 35
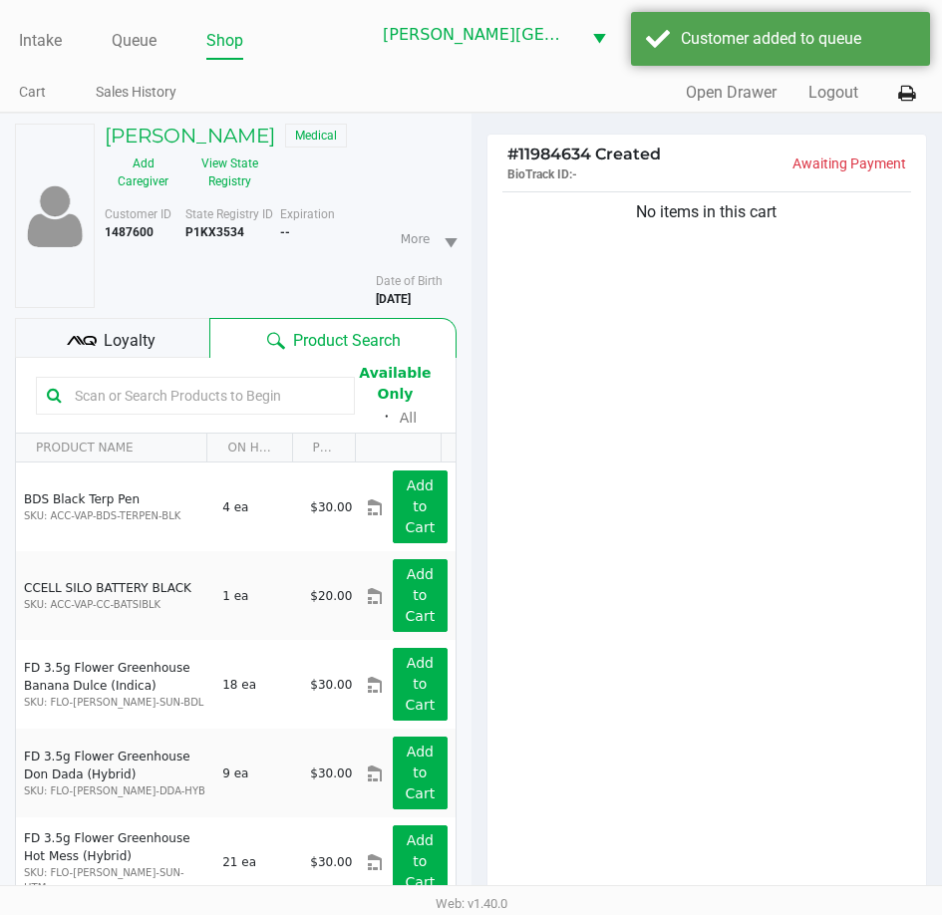
click at [91, 346] on icon at bounding box center [91, 341] width 14 height 10
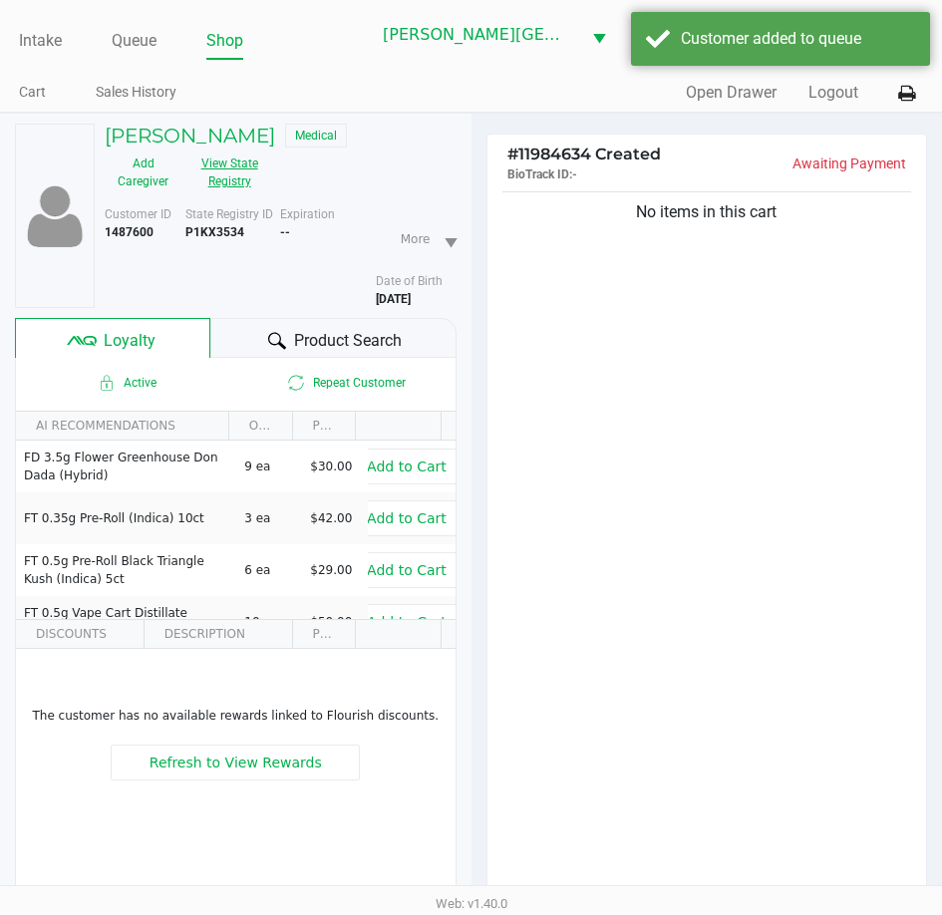
click at [235, 194] on button "View State Registry" at bounding box center [223, 172] width 84 height 50
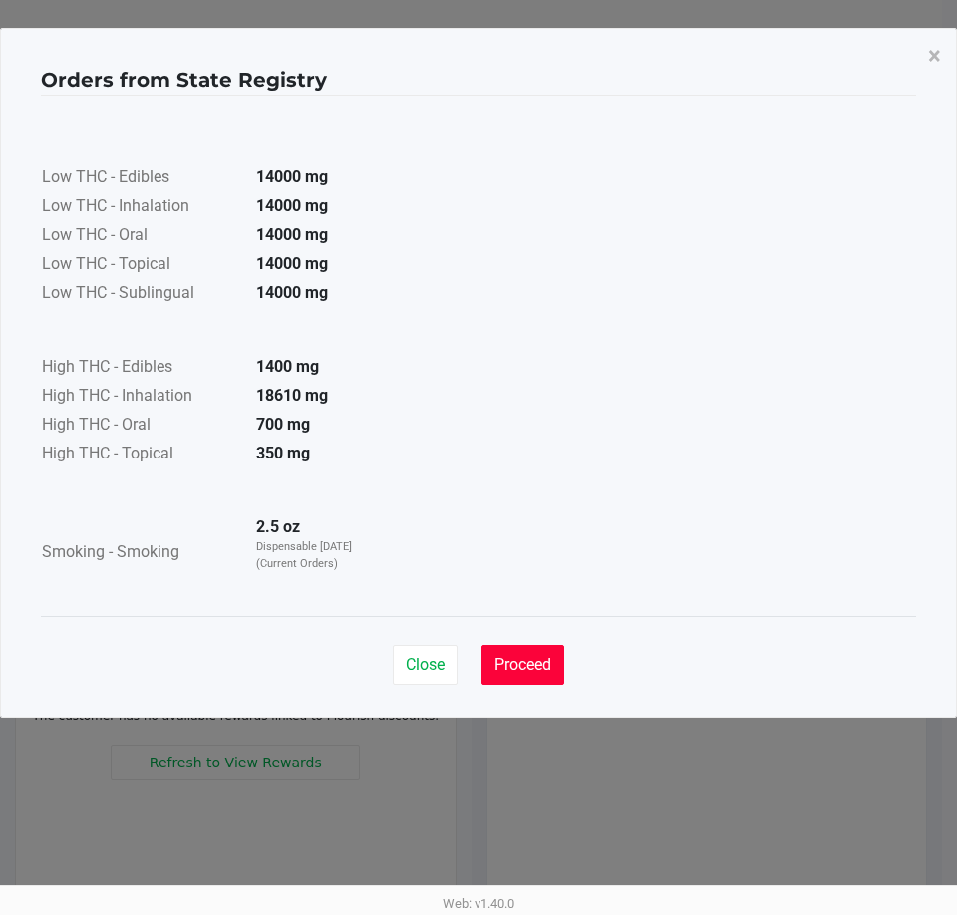
click at [524, 677] on button "Proceed" at bounding box center [522, 665] width 83 height 40
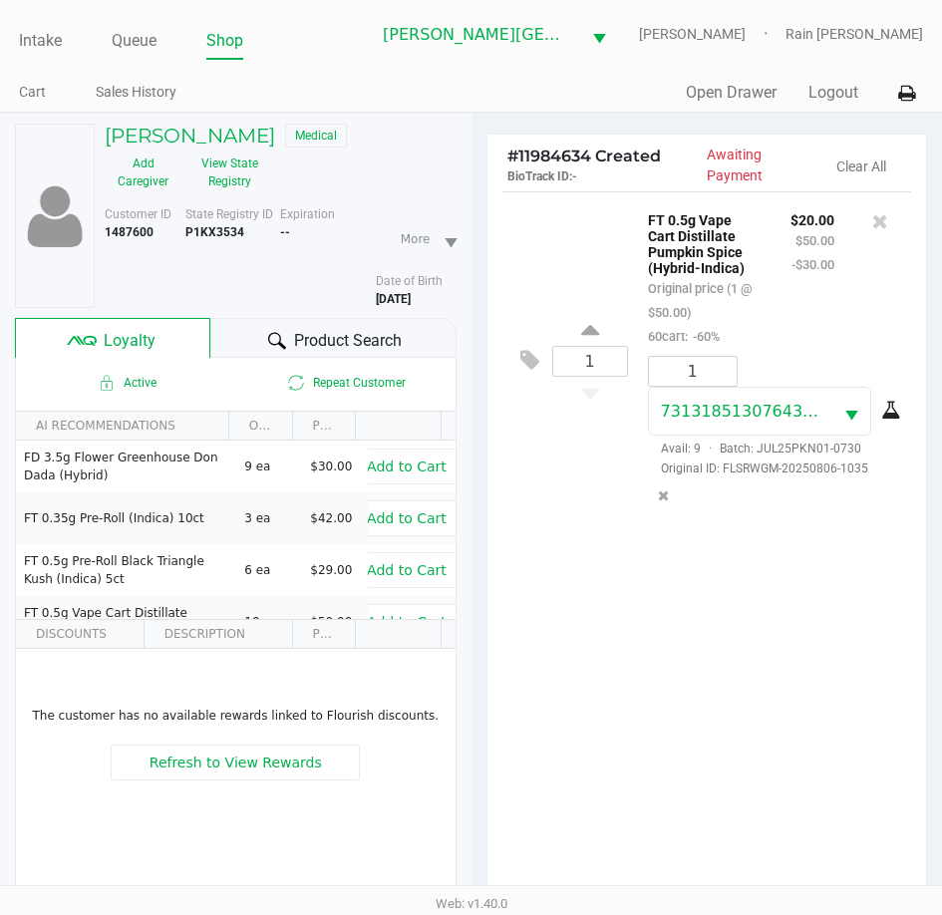
click at [320, 350] on div "Product Search" at bounding box center [333, 338] width 246 height 40
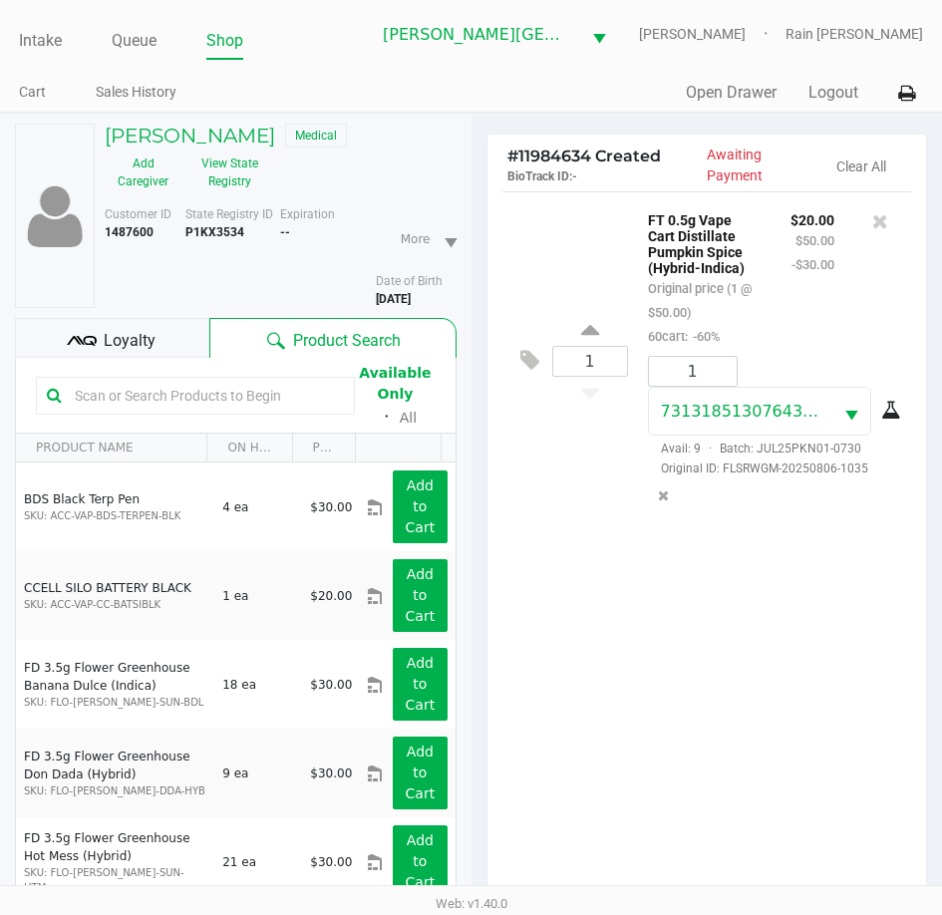
click at [662, 643] on div "1 FT 0.5g Vape Cart Distillate Pumpkin Spice (Hybrid-Indica) Original price (1 …" at bounding box center [707, 552] width 440 height 723
click at [645, 642] on div "1 FT 0.5g Vape Cart Distillate Pumpkin Spice (Hybrid-Indica) Original price (1 …" at bounding box center [707, 552] width 440 height 723
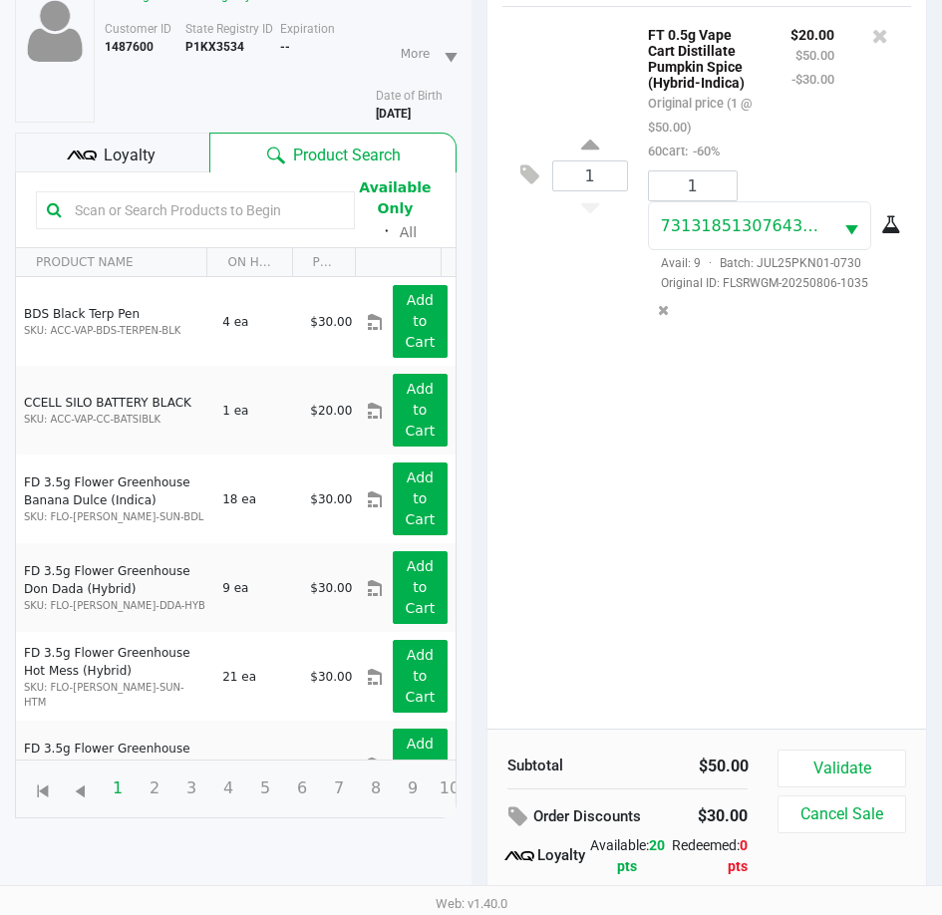
scroll to position [261, 0]
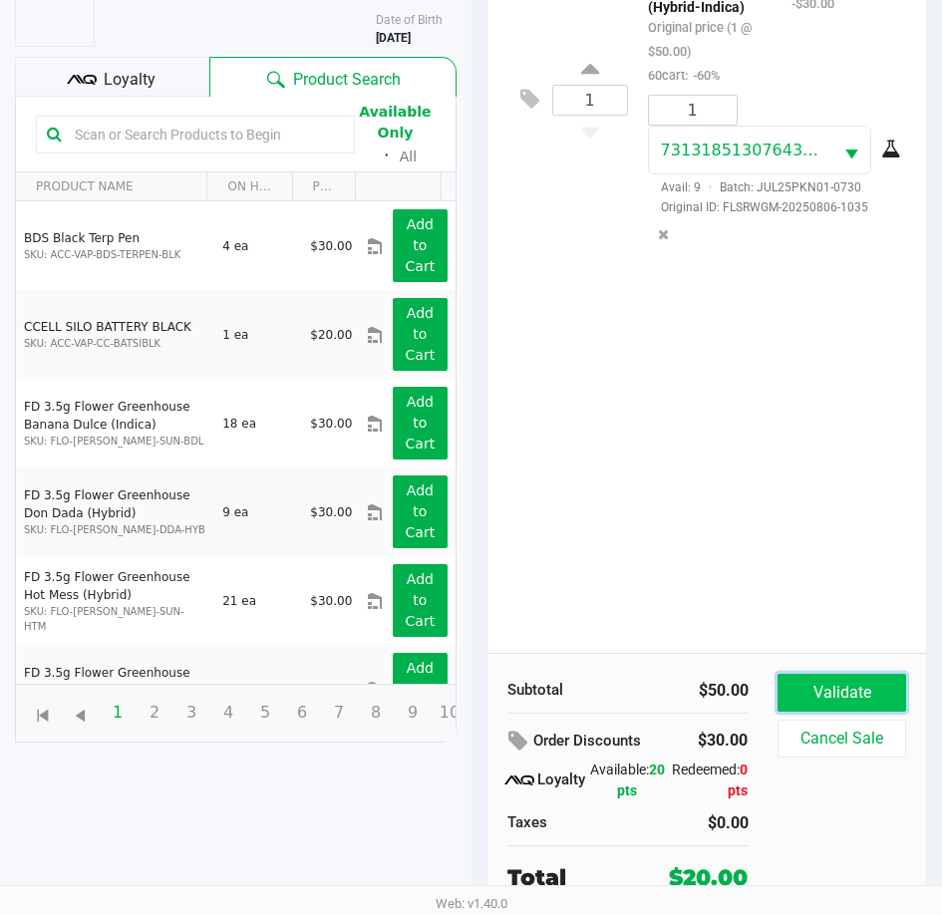
click at [828, 701] on button "Validate" at bounding box center [841, 693] width 128 height 38
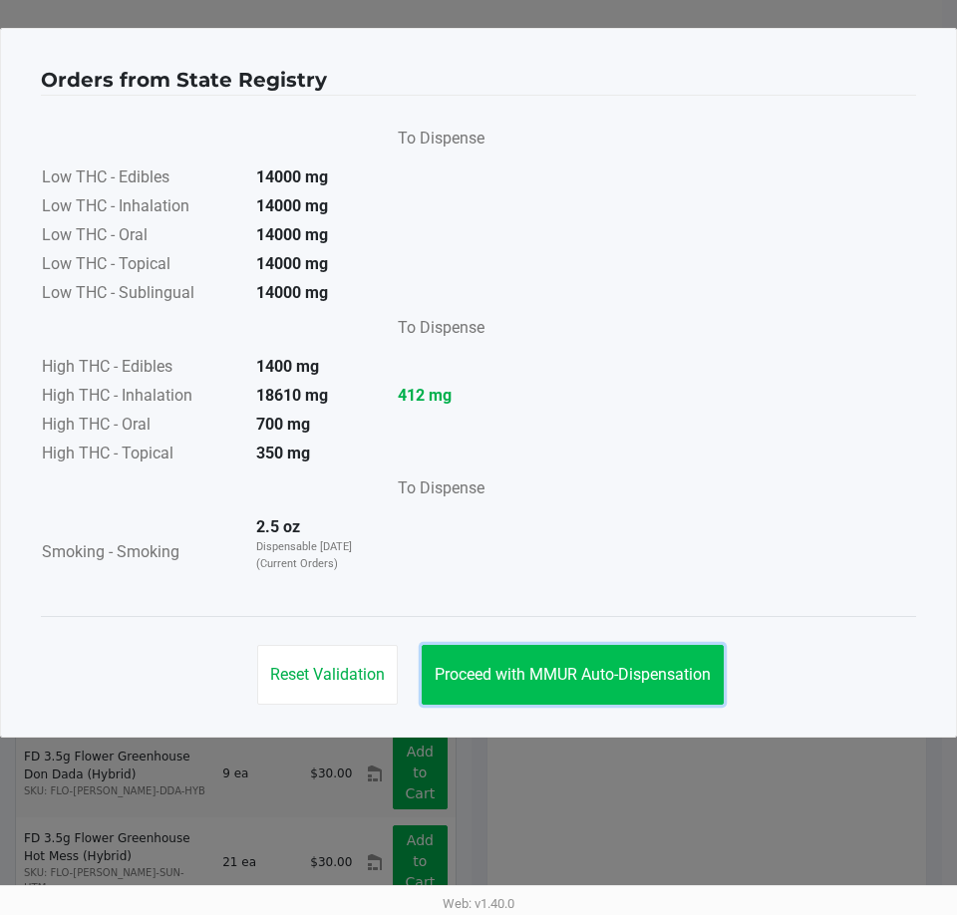
click at [631, 685] on button "Proceed with MMUR Auto-Dispensation" at bounding box center [573, 675] width 302 height 60
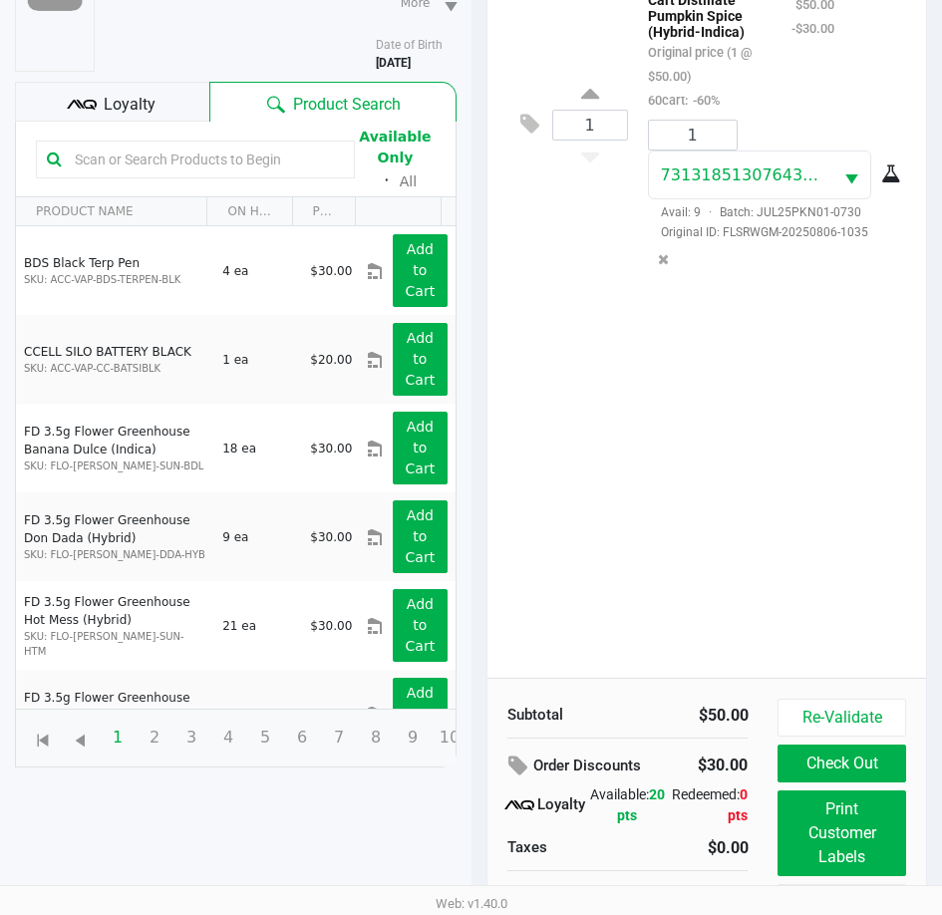
scroll to position [264, 0]
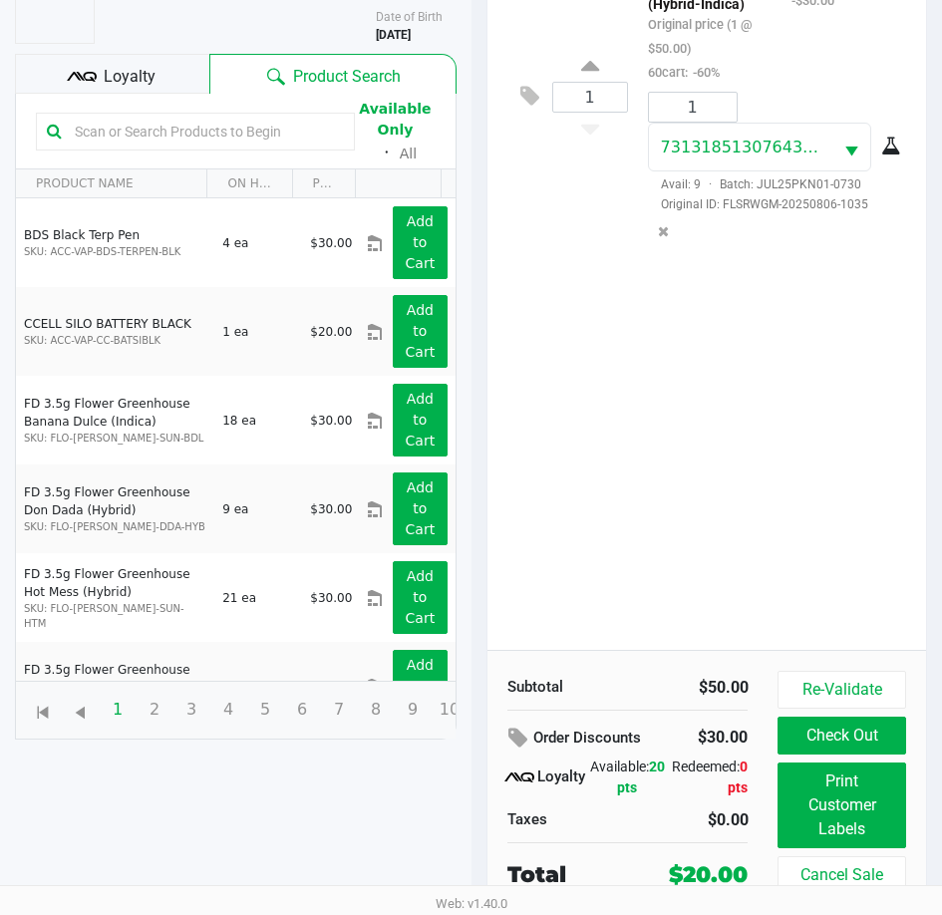
click at [109, 88] on span "Loyalty" at bounding box center [130, 77] width 52 height 24
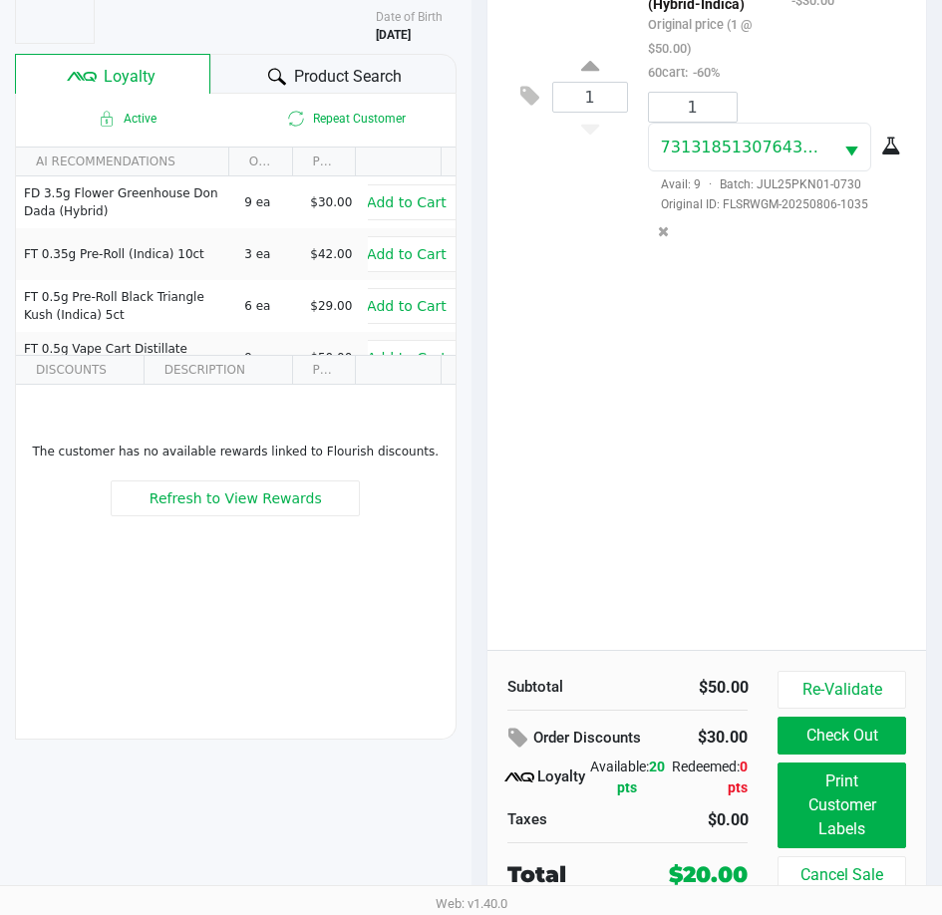
click at [759, 512] on div "1 FT 0.5g Vape Cart Distillate Pumpkin Spice (Hybrid-Indica) Original price (1 …" at bounding box center [707, 288] width 440 height 723
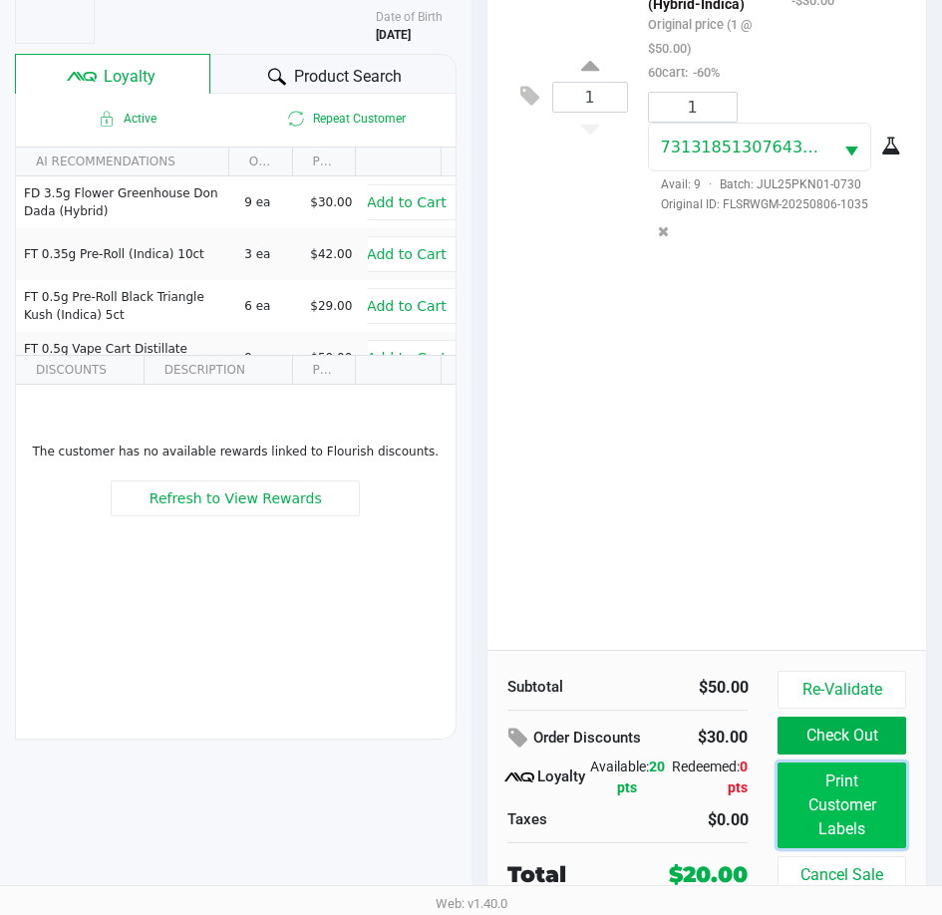
click at [827, 835] on button "Print Customer Labels" at bounding box center [841, 805] width 128 height 86
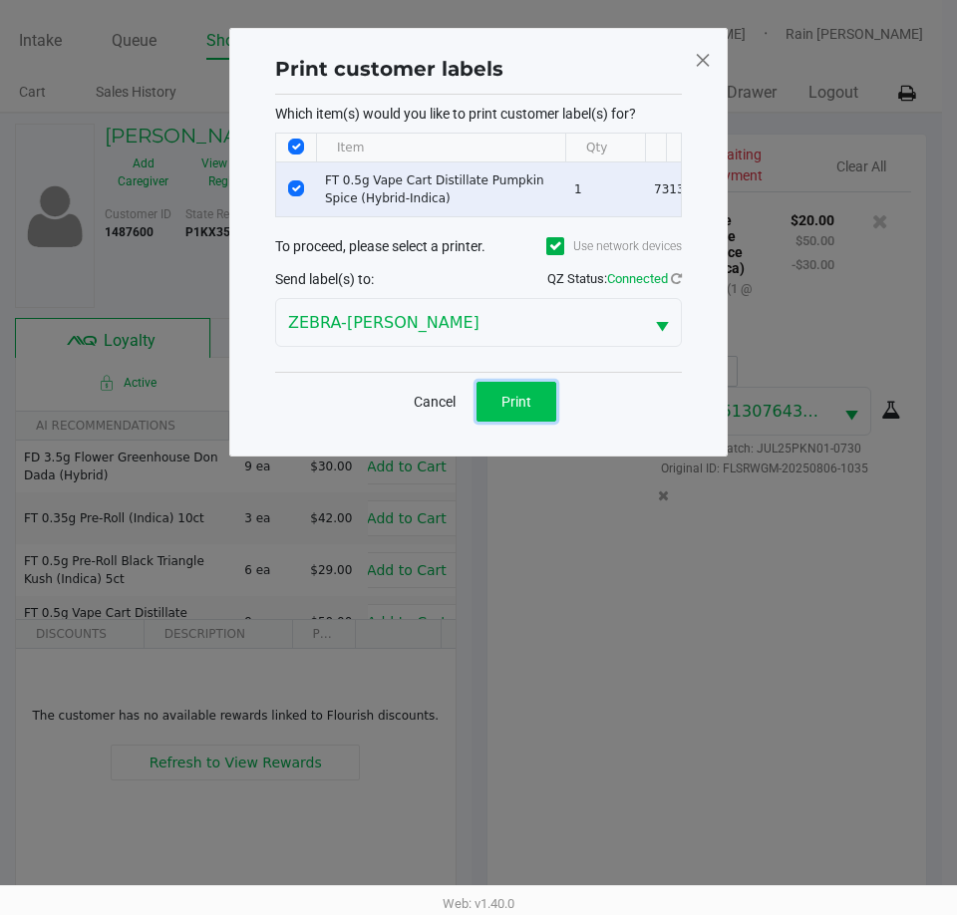
click at [512, 410] on span "Print" at bounding box center [516, 402] width 30 height 16
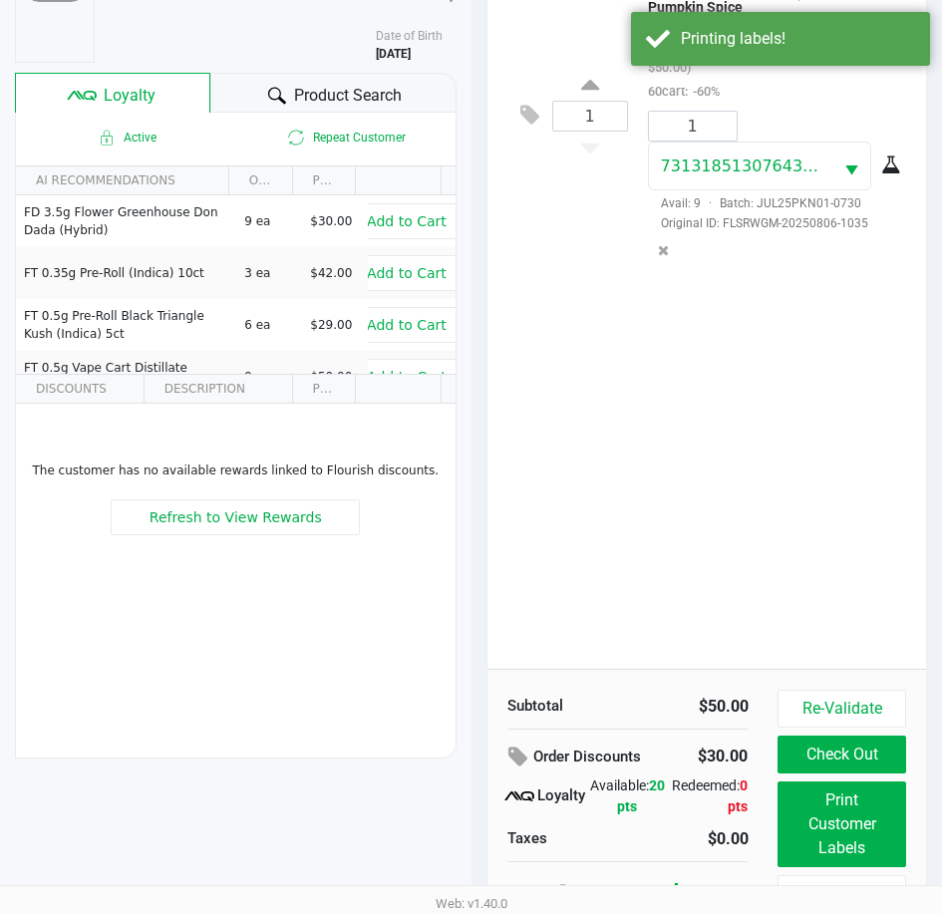
scroll to position [264, 0]
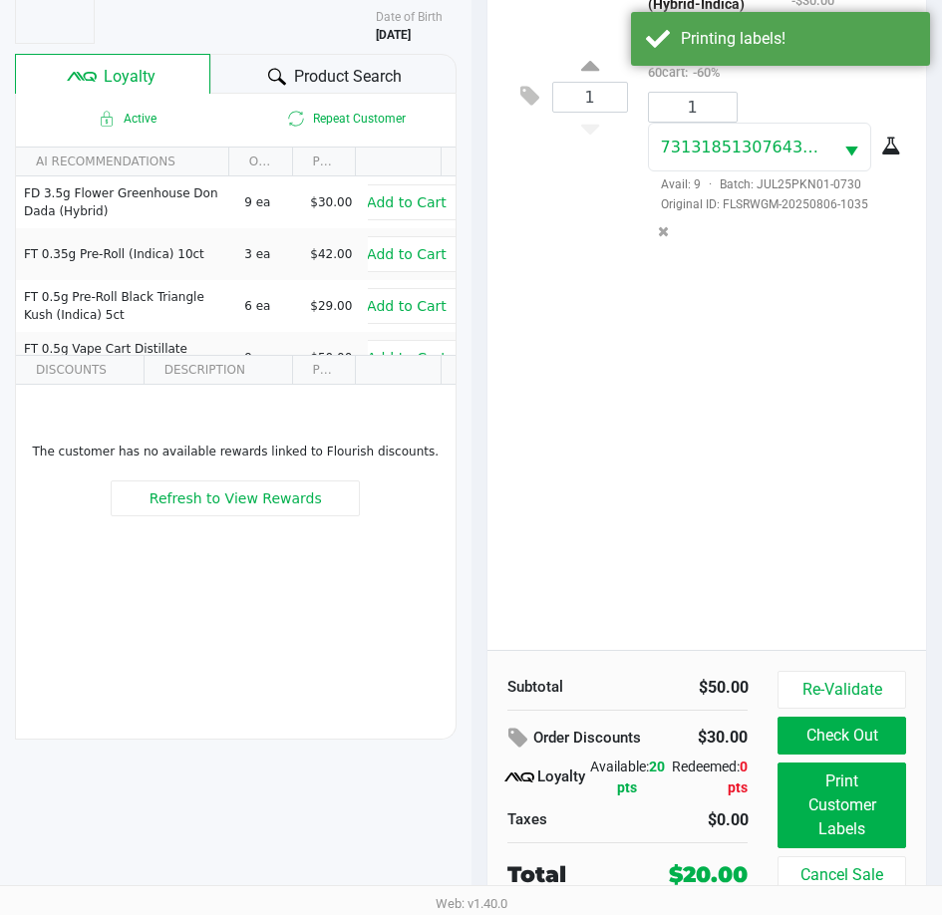
click at [723, 521] on div "1 FT 0.5g Vape Cart Distillate Pumpkin Spice (Hybrid-Indica) Original price (1 …" at bounding box center [707, 288] width 440 height 723
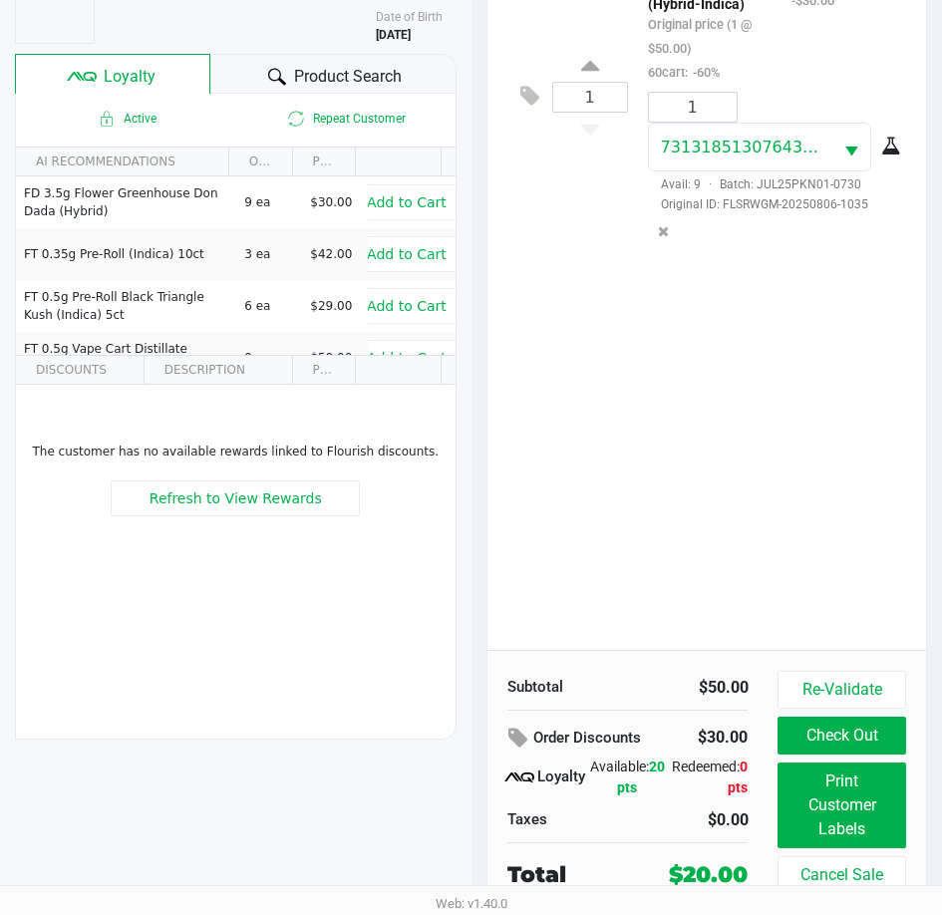
click at [825, 632] on div "1 FT 0.5g Vape Cart Distillate Pumpkin Spice (Hybrid-Indica) Original price (1 …" at bounding box center [707, 288] width 440 height 723
click at [348, 87] on div "Product Search" at bounding box center [333, 74] width 246 height 40
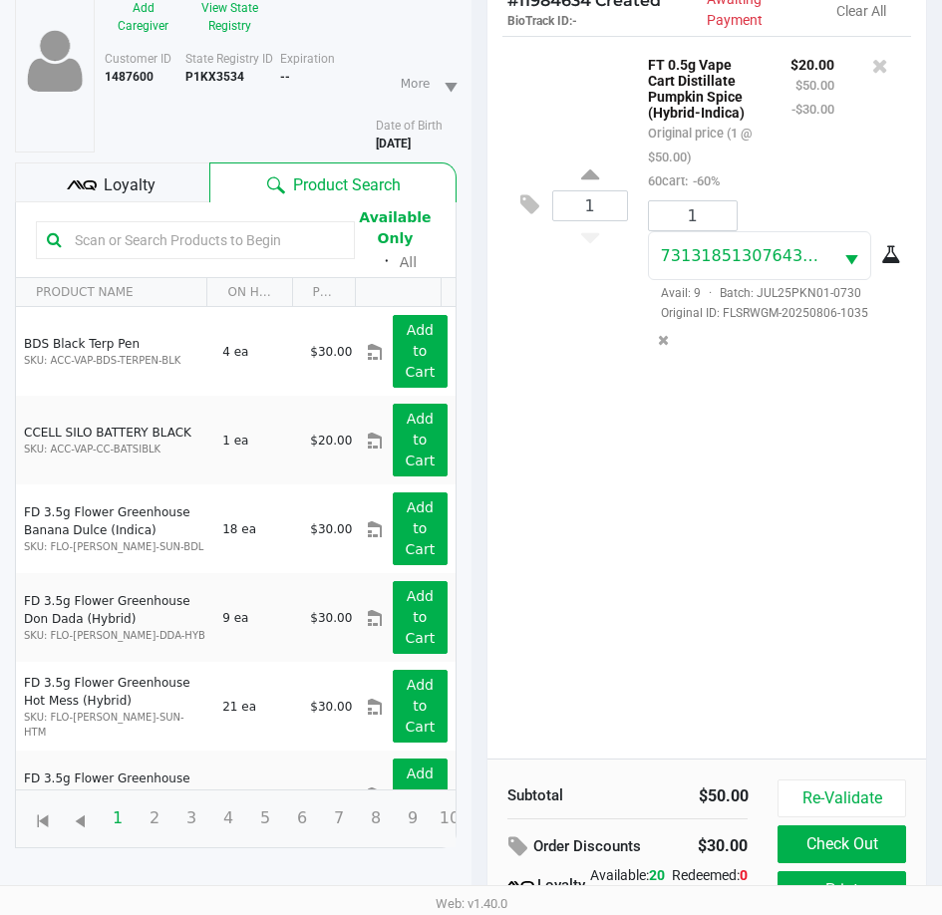
scroll to position [0, 0]
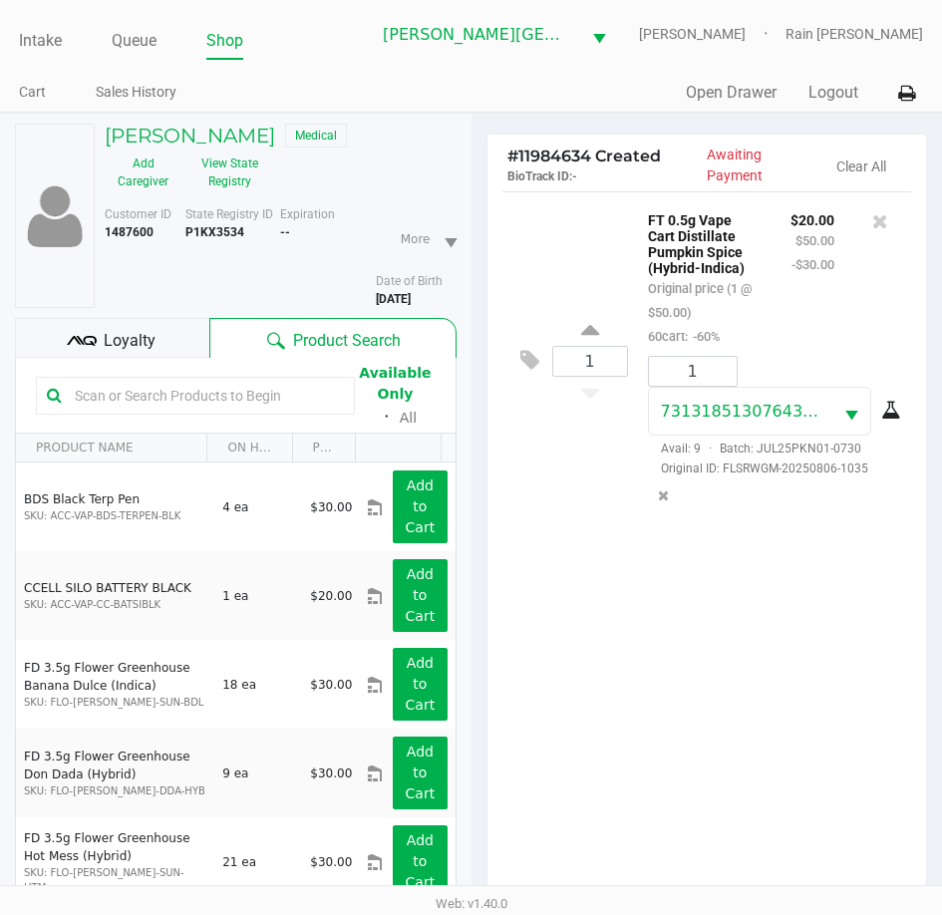
click at [673, 720] on div "1 FT 0.5g Vape Cart Distillate Pumpkin Spice (Hybrid-Indica) Original price (1 …" at bounding box center [707, 552] width 440 height 723
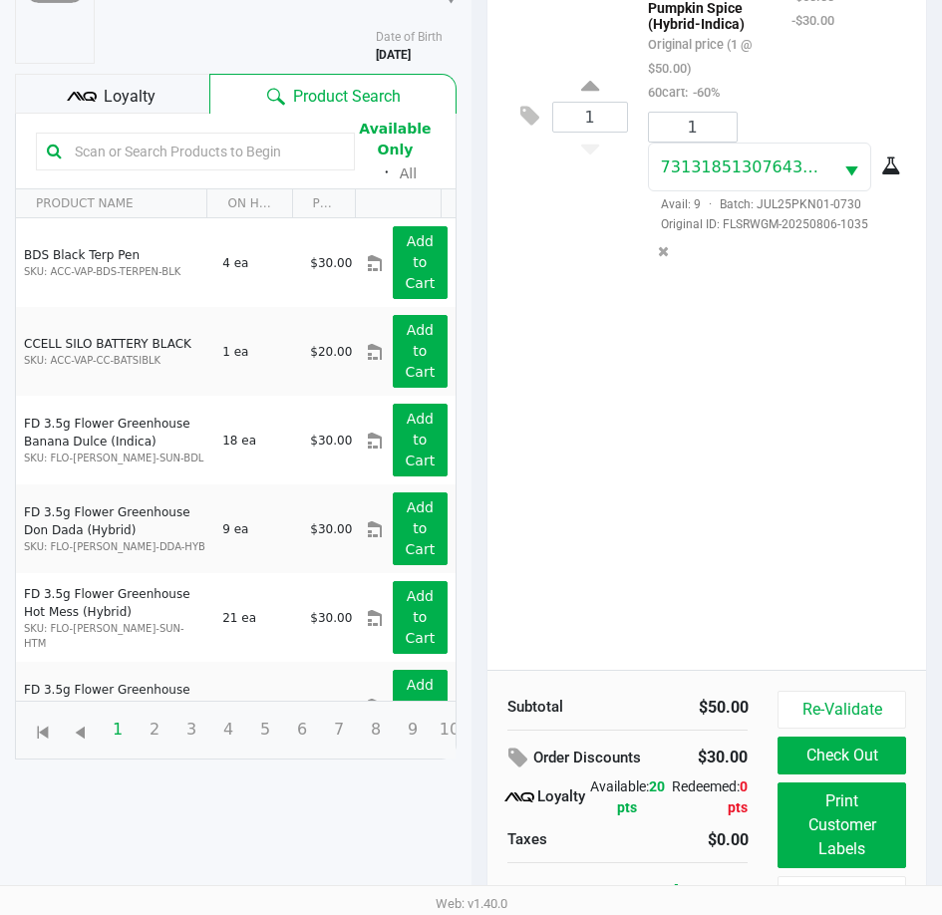
scroll to position [264, 0]
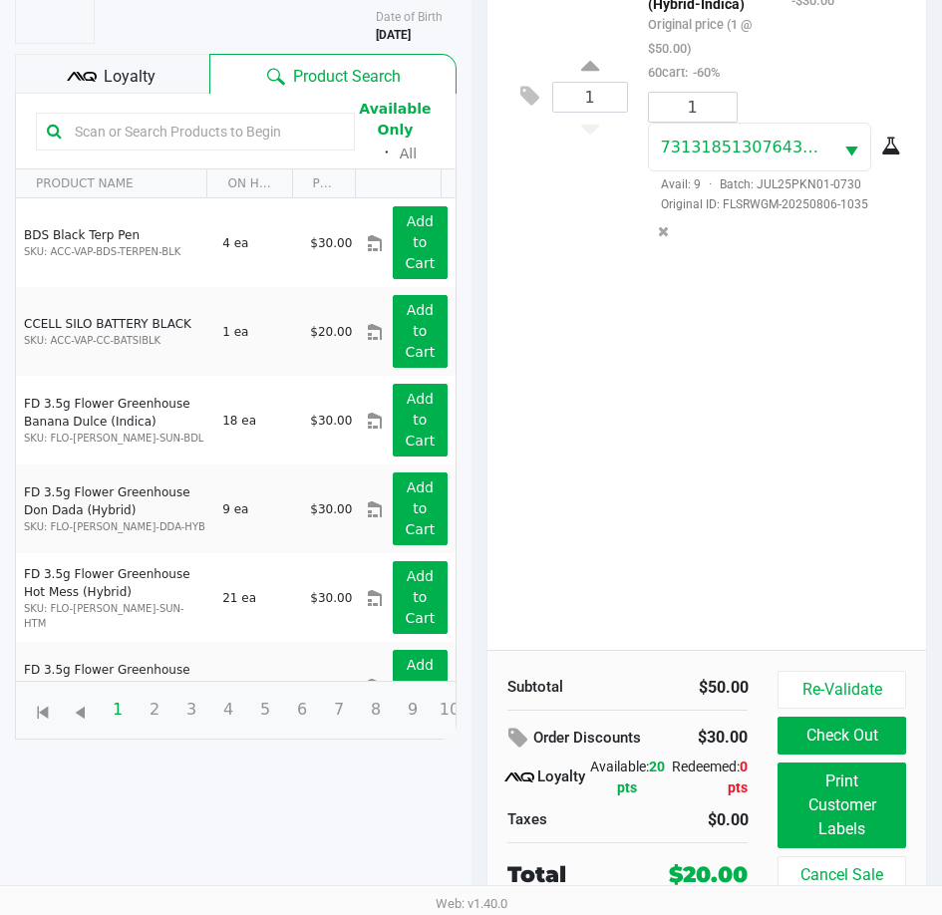
click at [745, 466] on div "1 FT 0.5g Vape Cart Distillate Pumpkin Spice (Hybrid-Indica) Original price (1 …" at bounding box center [707, 288] width 440 height 723
click at [821, 738] on button "Check Out" at bounding box center [841, 736] width 128 height 38
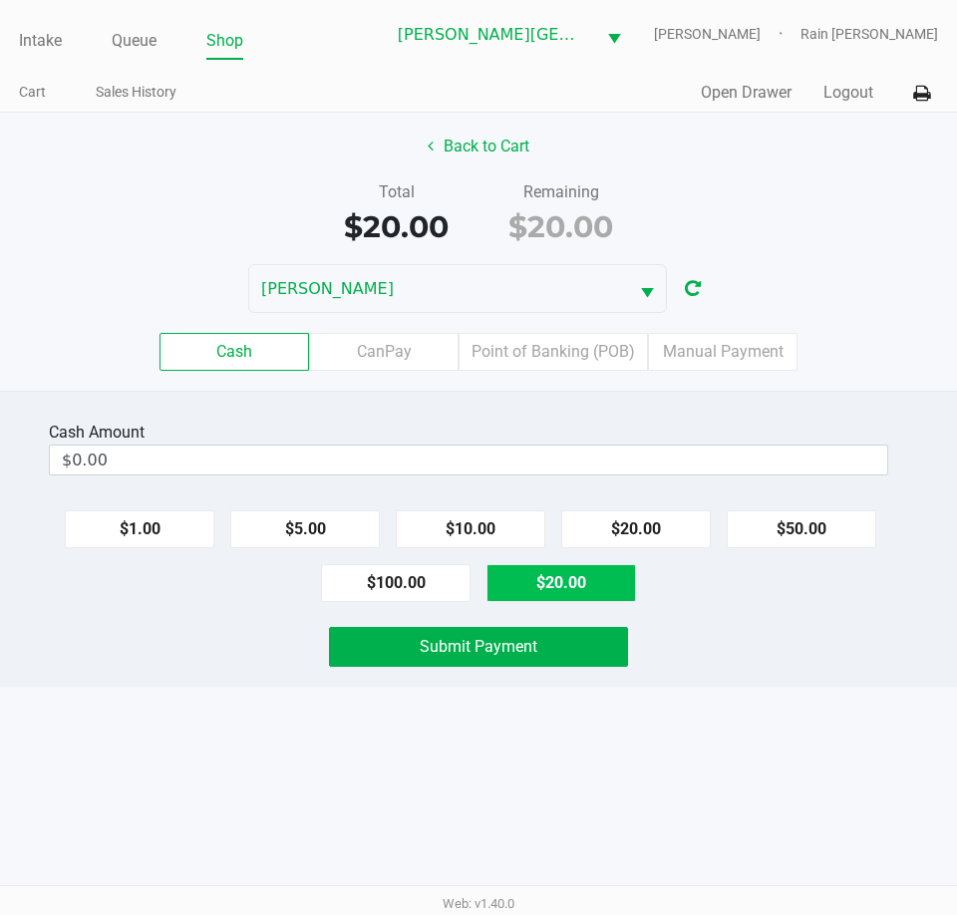
click at [596, 574] on button "$20.00" at bounding box center [560, 583] width 149 height 38
type input "$20.00"
click at [715, 655] on div "Submit Payment" at bounding box center [478, 647] width 987 height 40
click at [701, 647] on div "Submit Payment" at bounding box center [478, 647] width 987 height 40
click at [872, 259] on div "Back to Cart Total $20.00 Remaining $20.00 [PERSON_NAME] Cash CanPay Point of B…" at bounding box center [478, 252] width 957 height 278
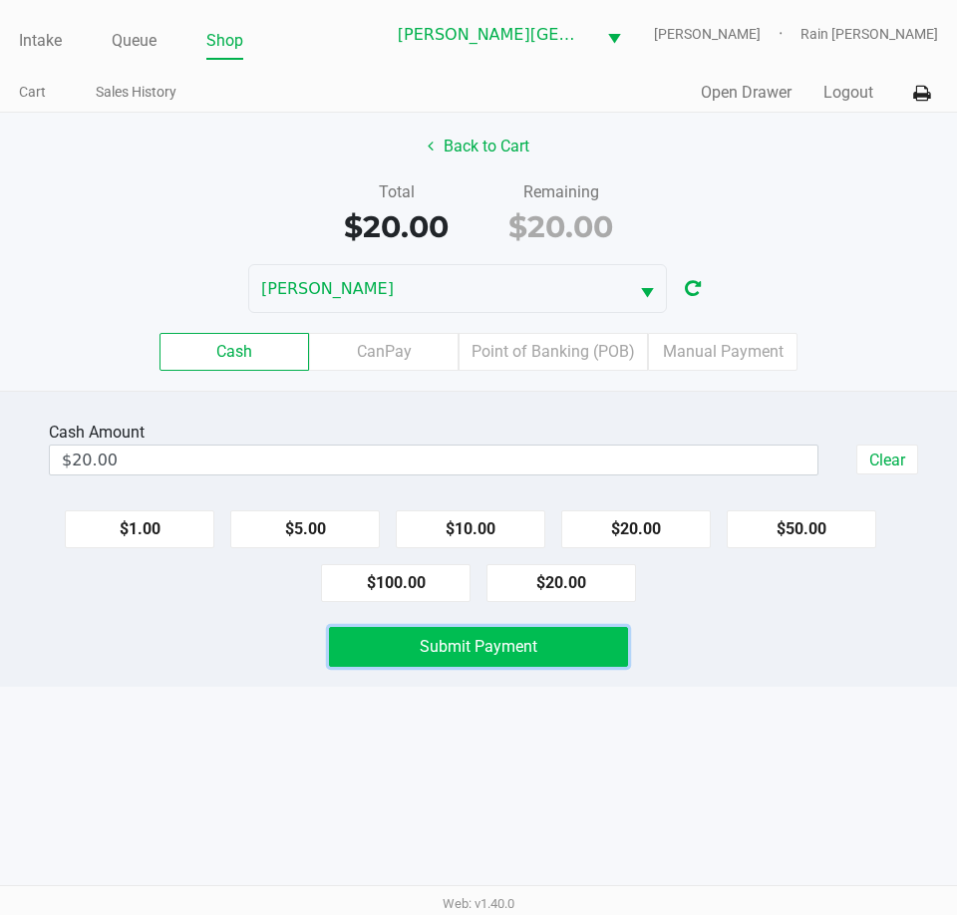
click at [496, 634] on button "Submit Payment" at bounding box center [478, 647] width 299 height 40
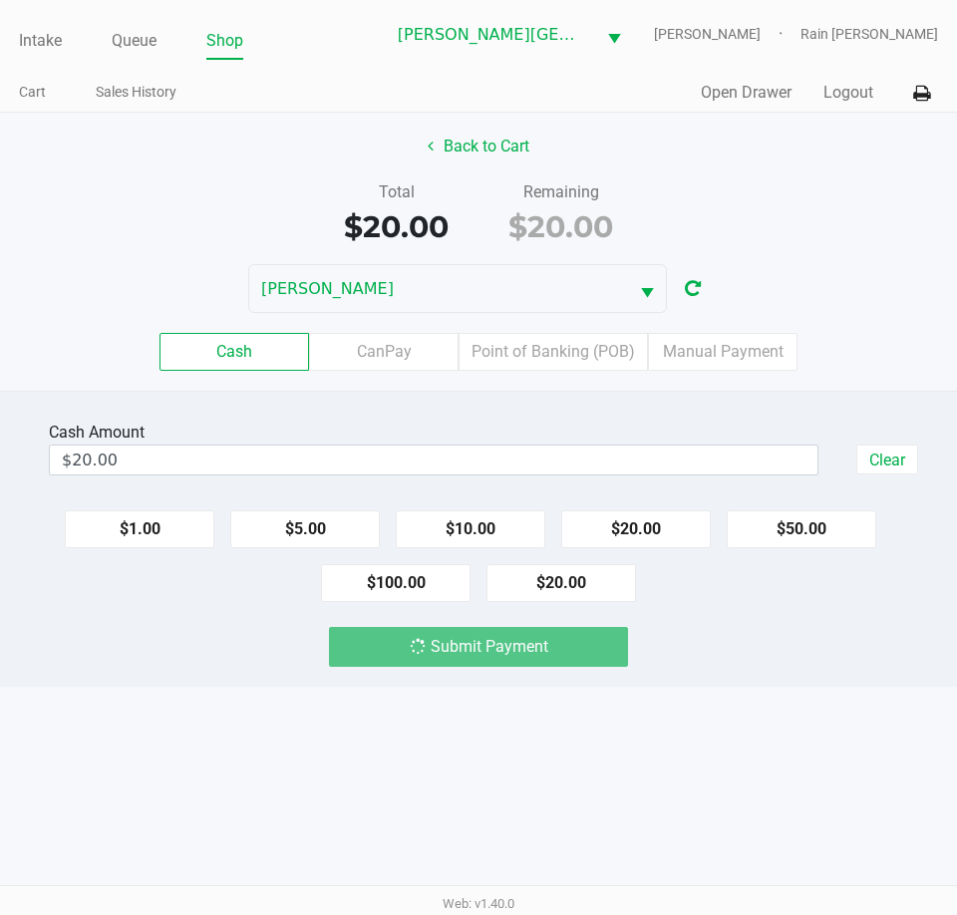
click at [714, 721] on div "Intake Queue Shop [PERSON_NAME][GEOGRAPHIC_DATA] [PERSON_NAME] Rain [PERSON_NAM…" at bounding box center [478, 457] width 957 height 915
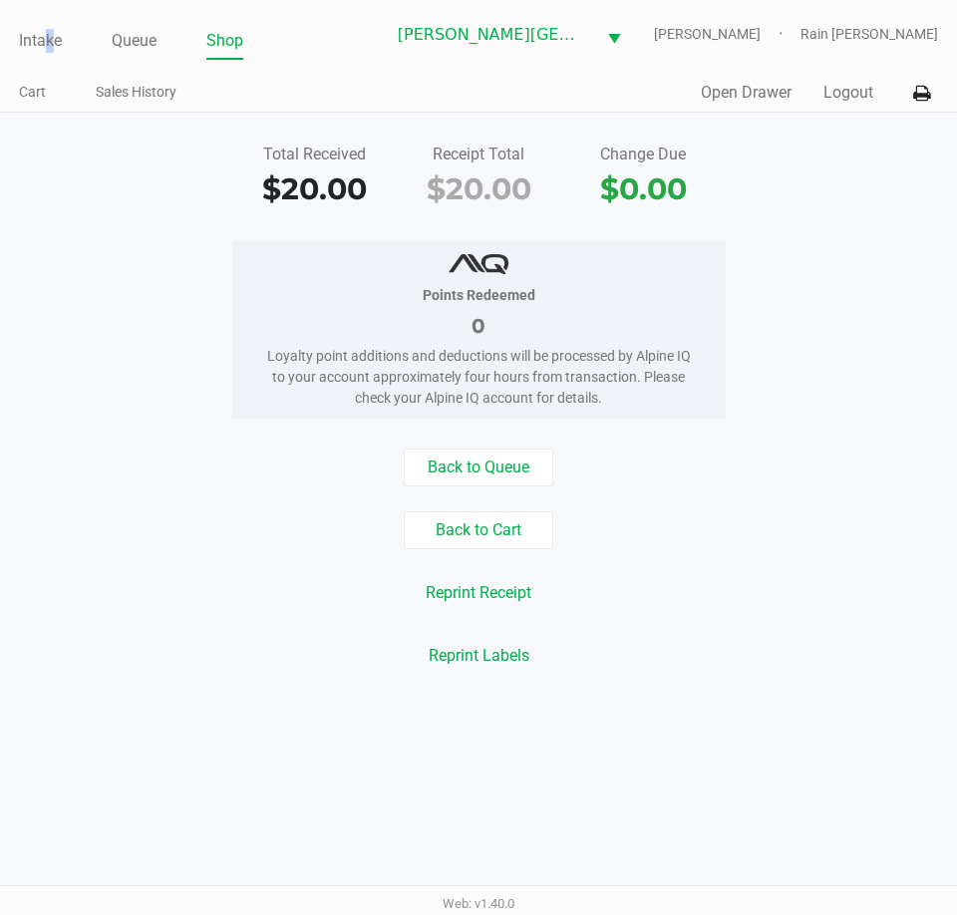
click at [57, 21] on div "Intake Queue Shop [PERSON_NAME][GEOGRAPHIC_DATA] [PERSON_NAME] Rain [PERSON_NAM…" at bounding box center [478, 34] width 919 height 49
click at [547, 532] on button "Back to Cart" at bounding box center [478, 530] width 149 height 38
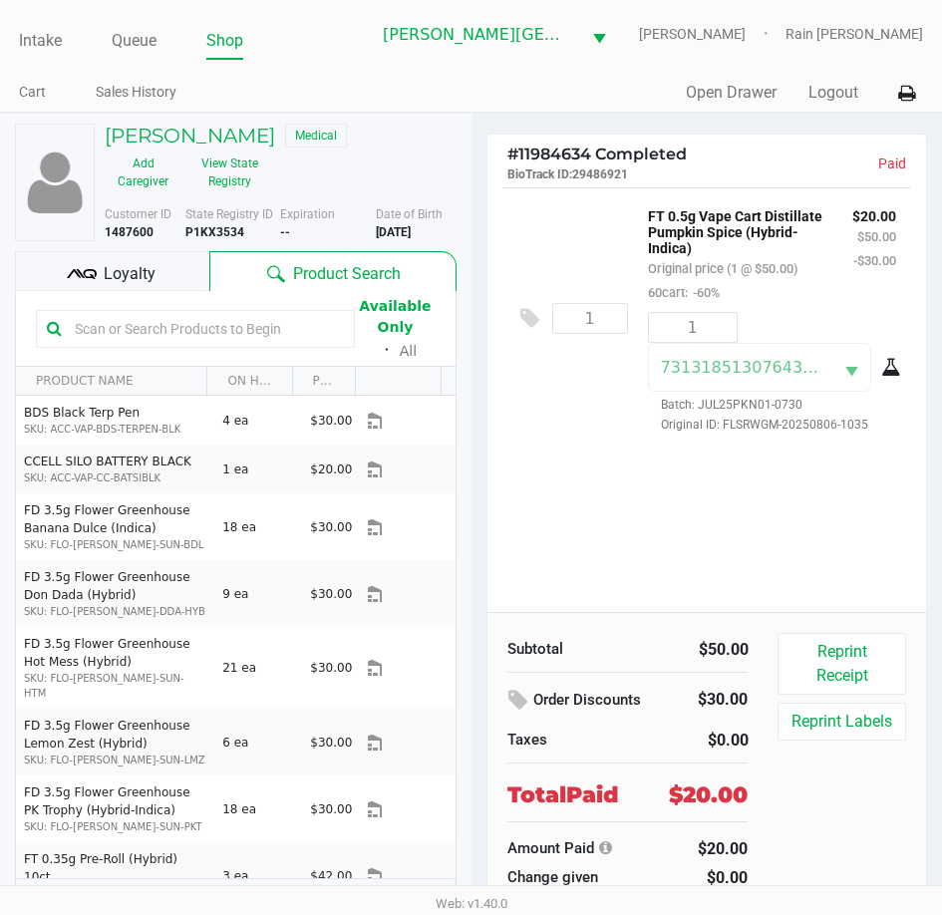
click at [214, 239] on b "P1KX3534" at bounding box center [214, 232] width 59 height 14
copy b "P1KX3534"
click at [32, 37] on link "Intake" at bounding box center [40, 41] width 43 height 28
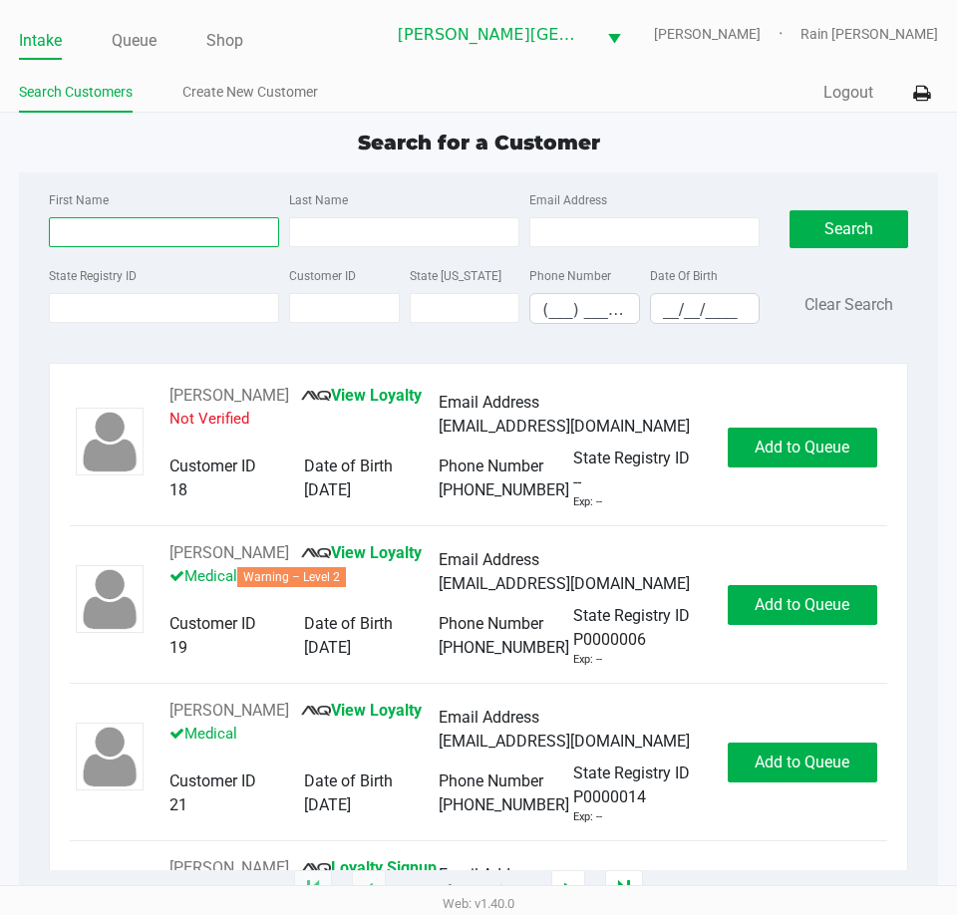
drag, startPoint x: 103, startPoint y: 234, endPoint x: 106, endPoint y: 269, distance: 35.0
click at [104, 234] on input "First Name" at bounding box center [164, 232] width 230 height 30
click at [103, 293] on input "State Registry ID" at bounding box center [164, 308] width 230 height 30
paste input "P1KX3534"
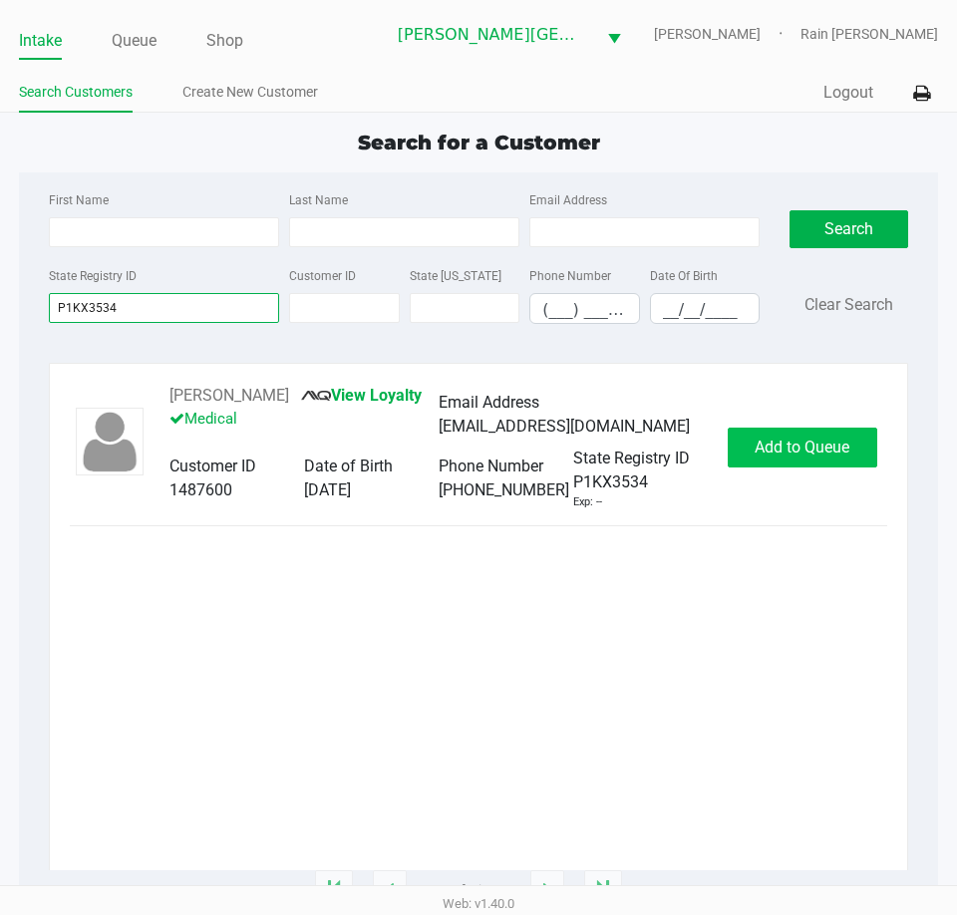
type input "P1KX3534"
click at [754, 456] on span "Add to Queue" at bounding box center [801, 447] width 95 height 19
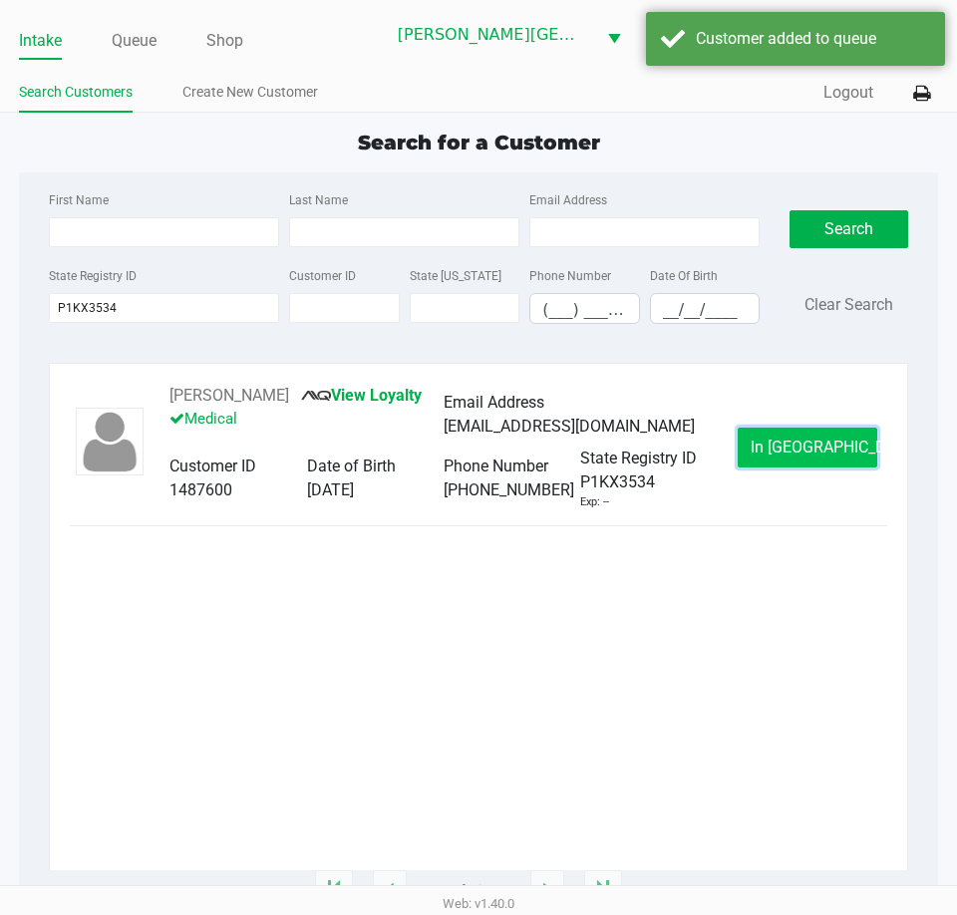
click at [768, 459] on button "In [GEOGRAPHIC_DATA]" at bounding box center [807, 448] width 140 height 40
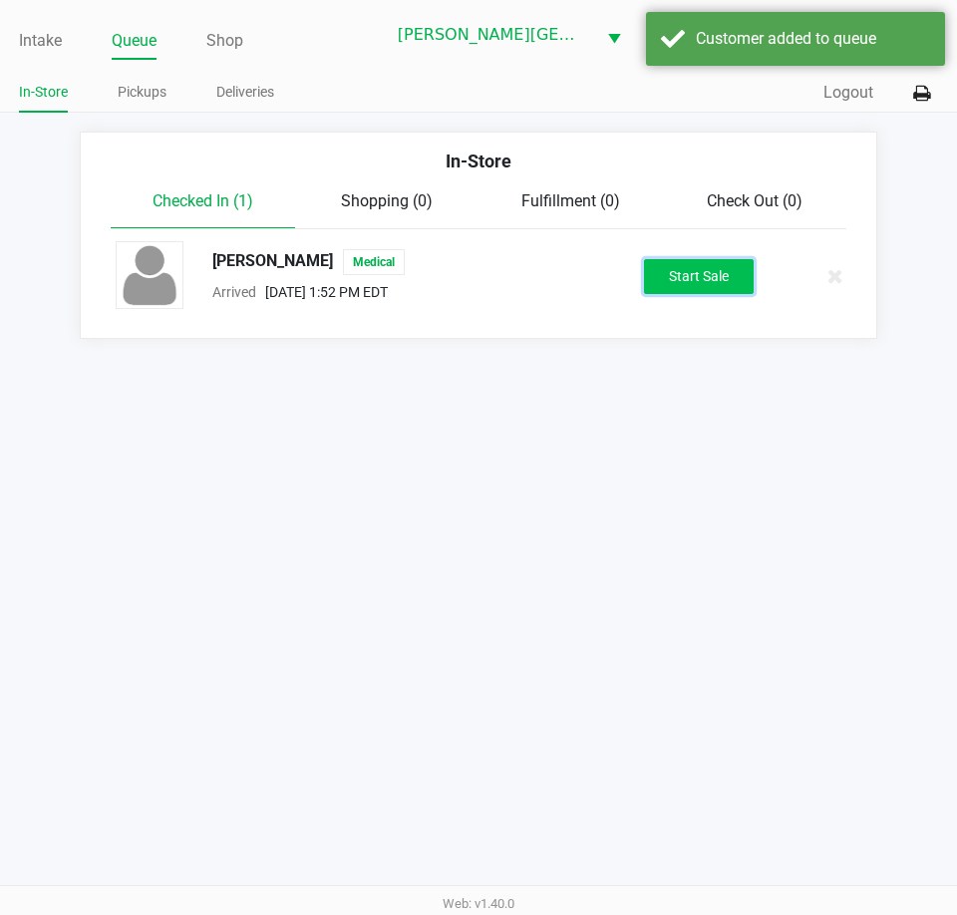
click at [688, 278] on button "Start Sale" at bounding box center [699, 276] width 110 height 35
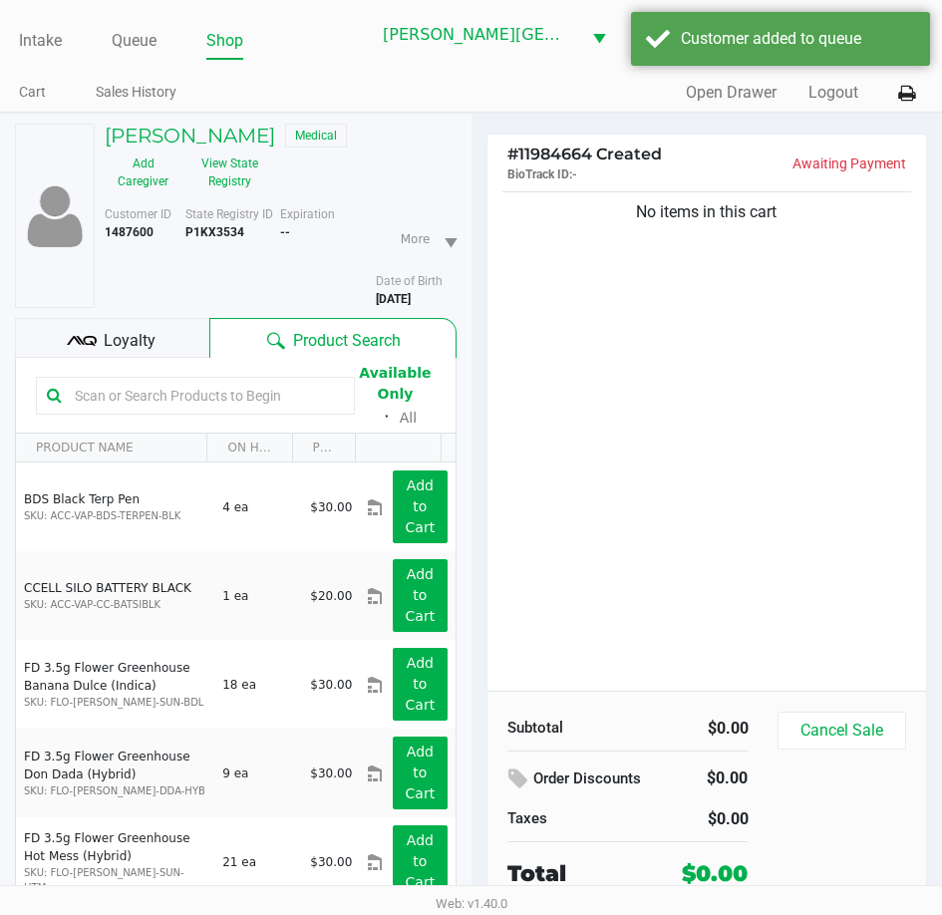
click at [672, 454] on div "No items in this cart" at bounding box center [707, 438] width 440 height 503
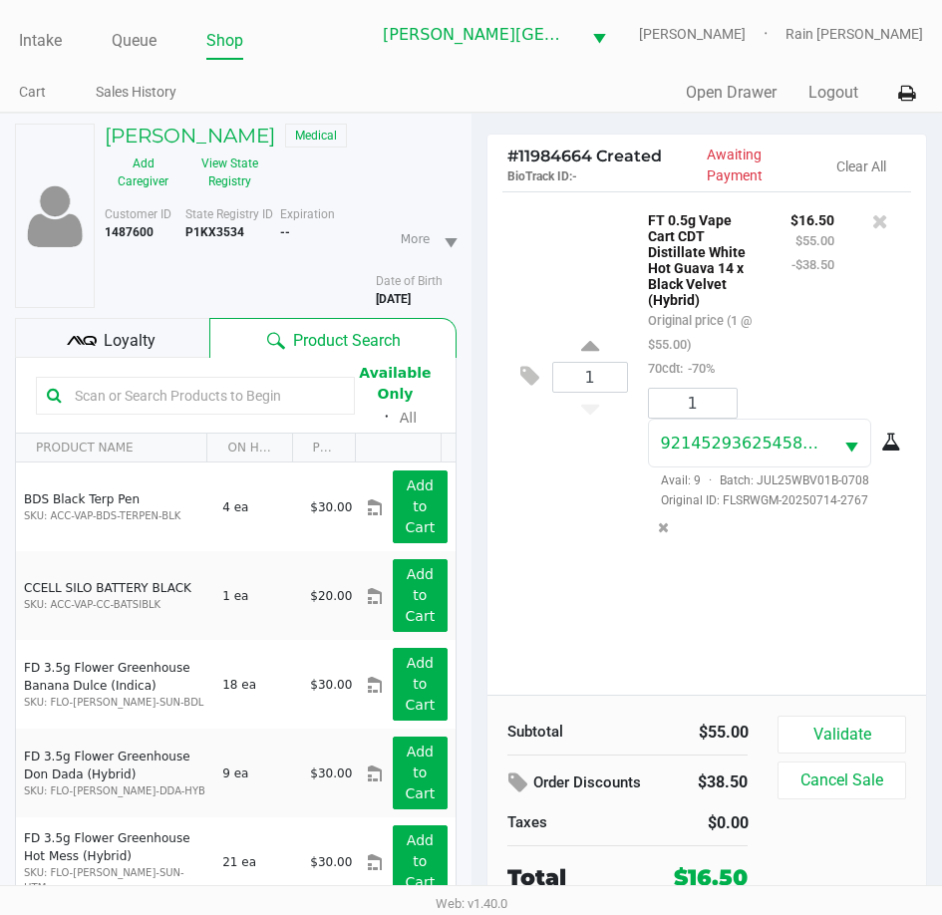
click at [150, 348] on div "Loyalty" at bounding box center [112, 338] width 194 height 40
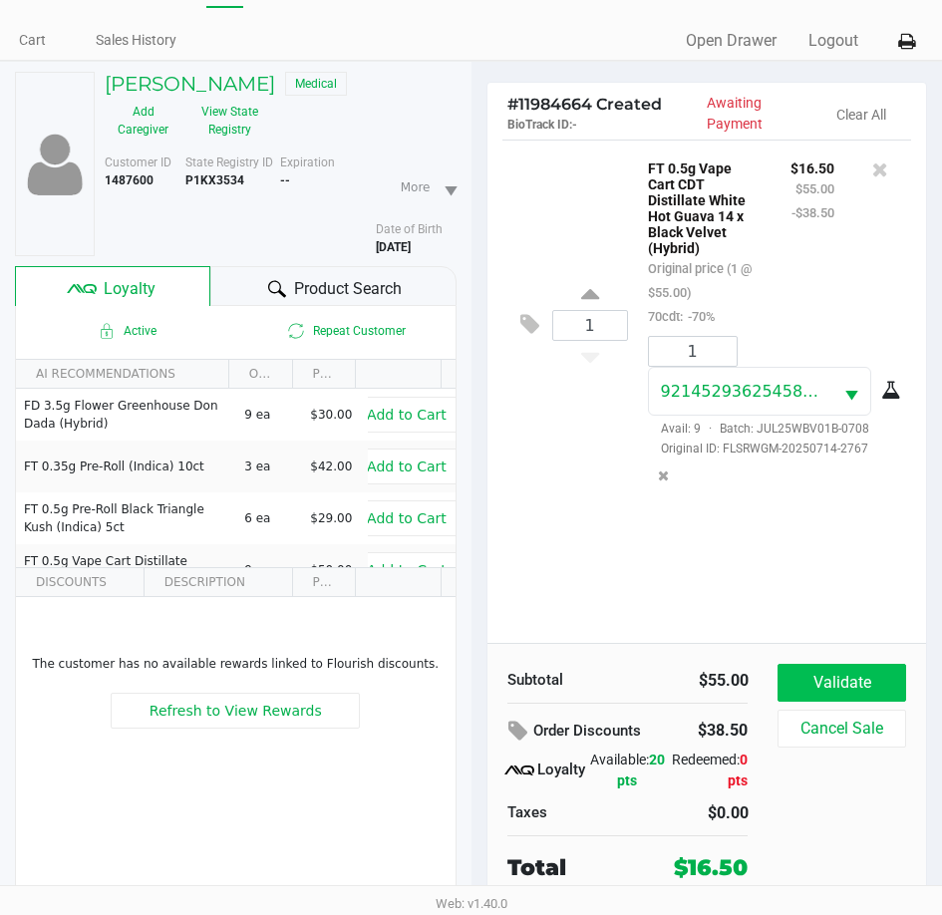
scroll to position [123, 0]
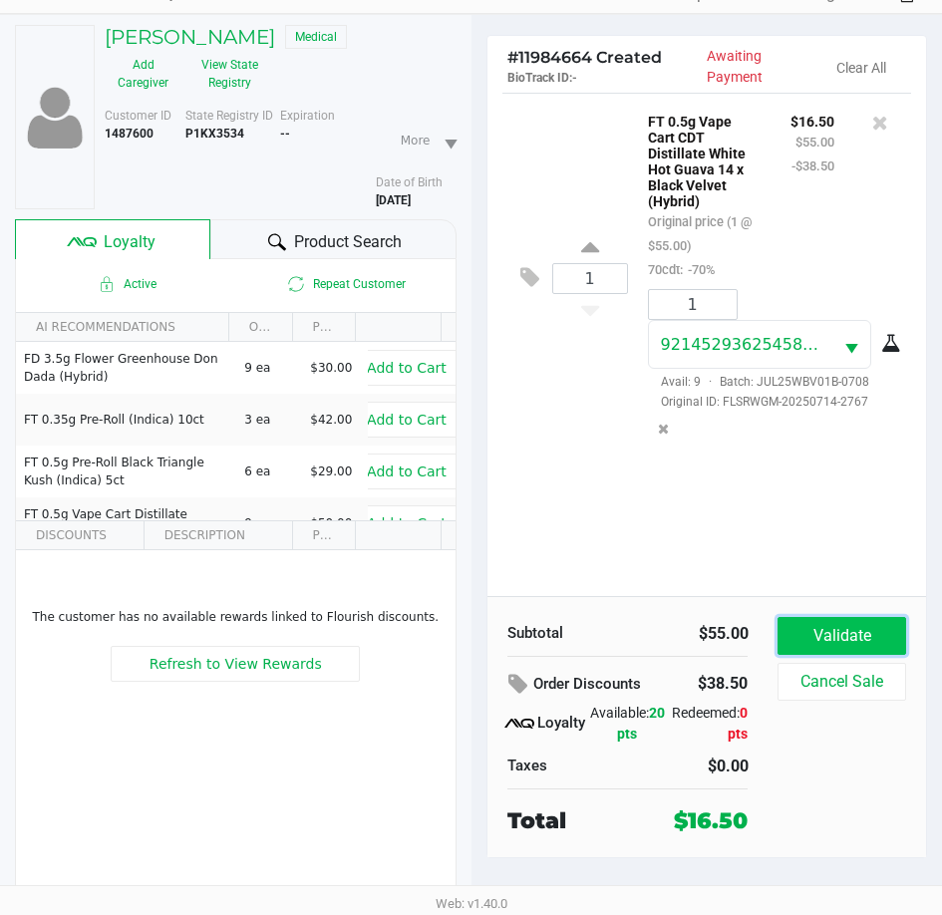
click at [868, 617] on button "Validate" at bounding box center [841, 636] width 128 height 38
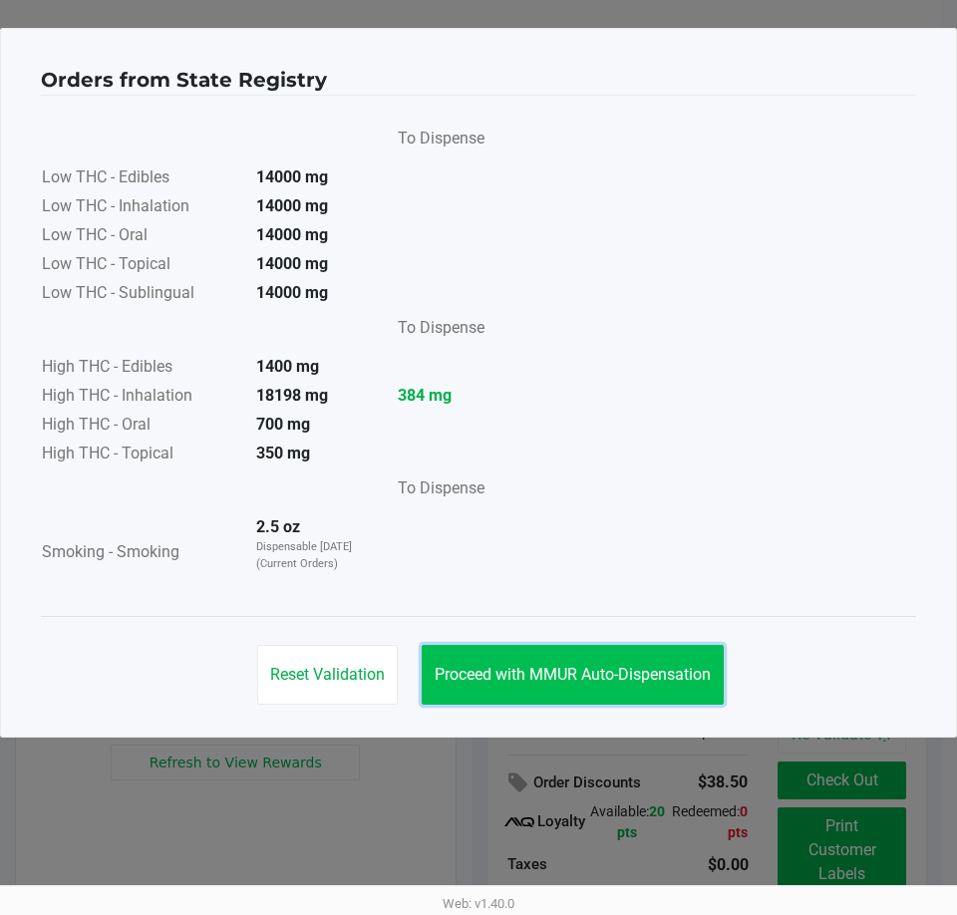
click at [535, 687] on button "Proceed with MMUR Auto-Dispensation" at bounding box center [573, 675] width 302 height 60
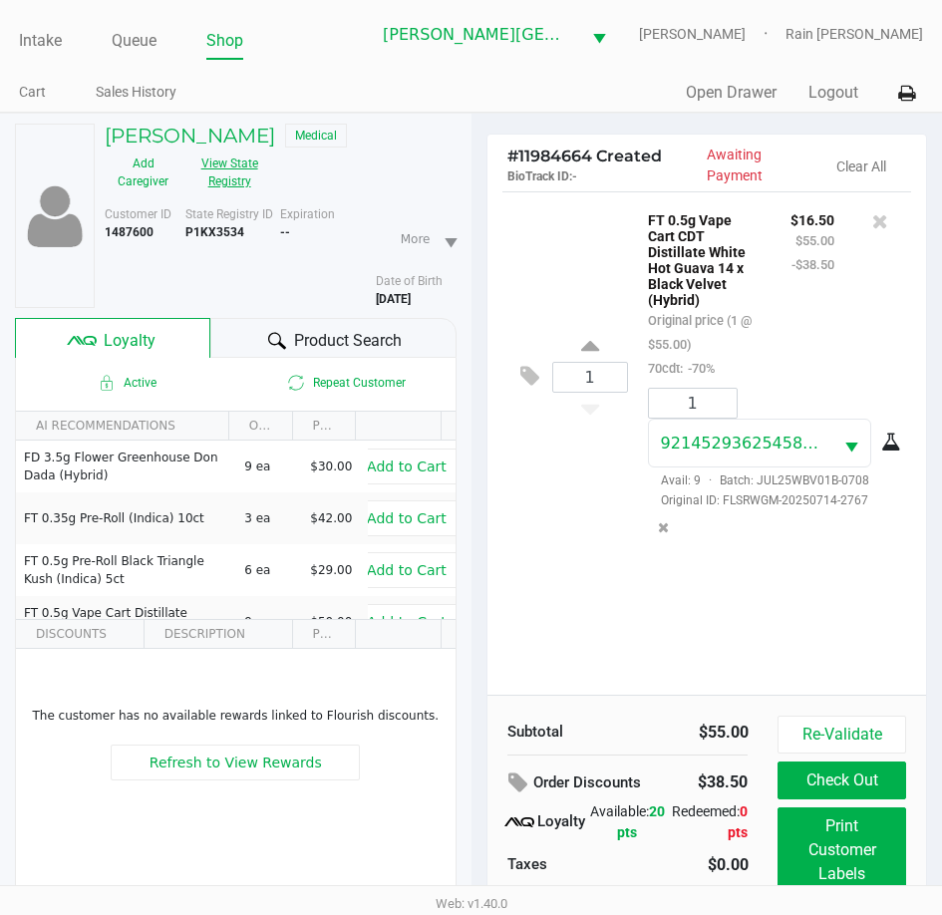
click at [228, 197] on button "View State Registry" at bounding box center [223, 172] width 84 height 50
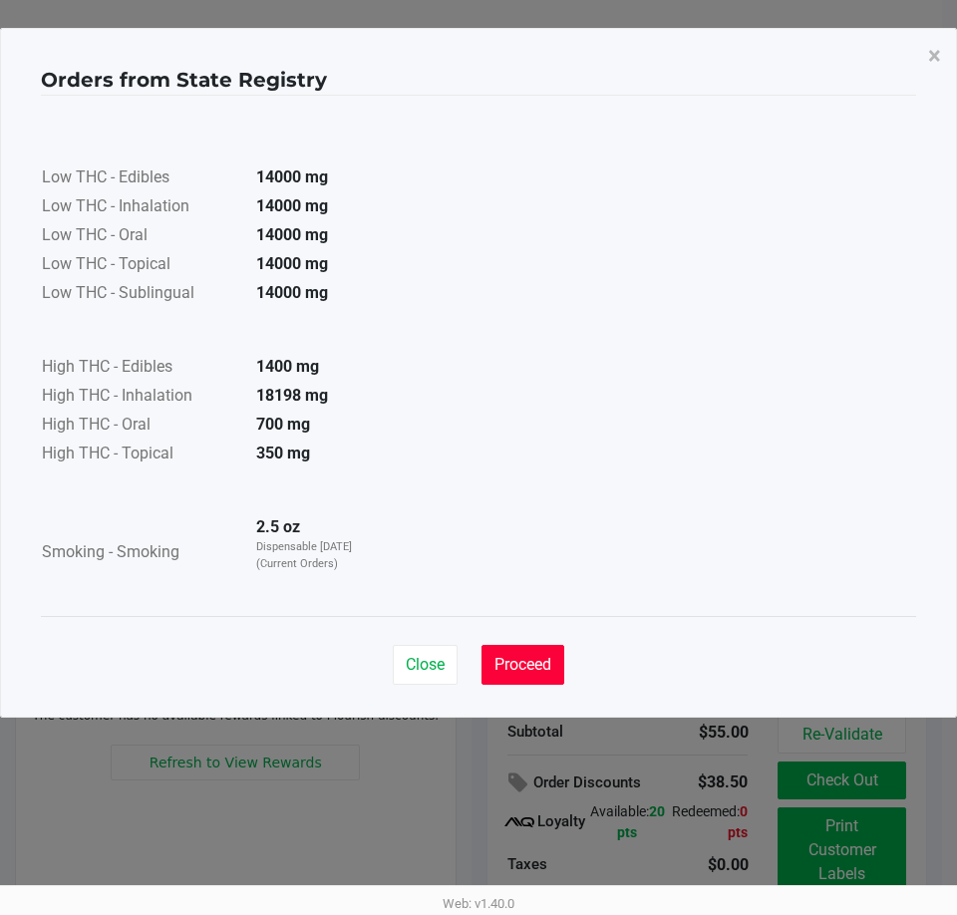
click at [530, 662] on span "Proceed" at bounding box center [522, 664] width 57 height 19
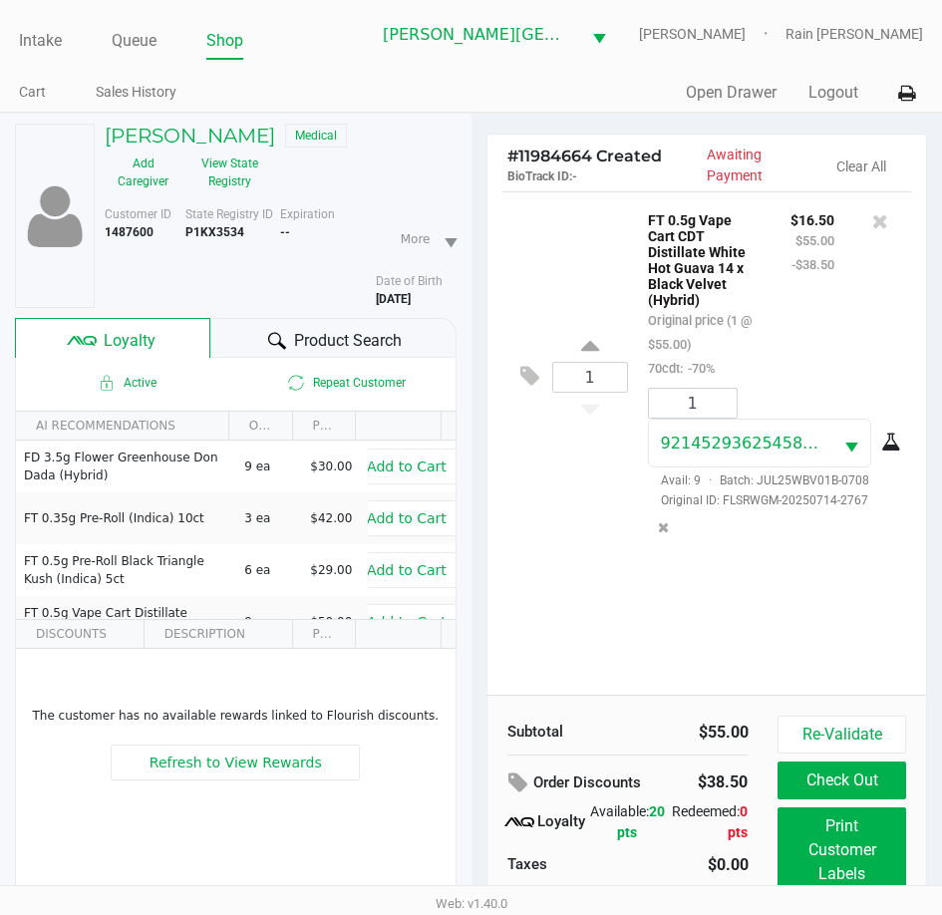
click at [698, 624] on div "1 FT 0.5g Vape Cart CDT Distillate White Hot Guava 14 x Black Velvet (Hybrid) O…" at bounding box center [707, 442] width 440 height 503
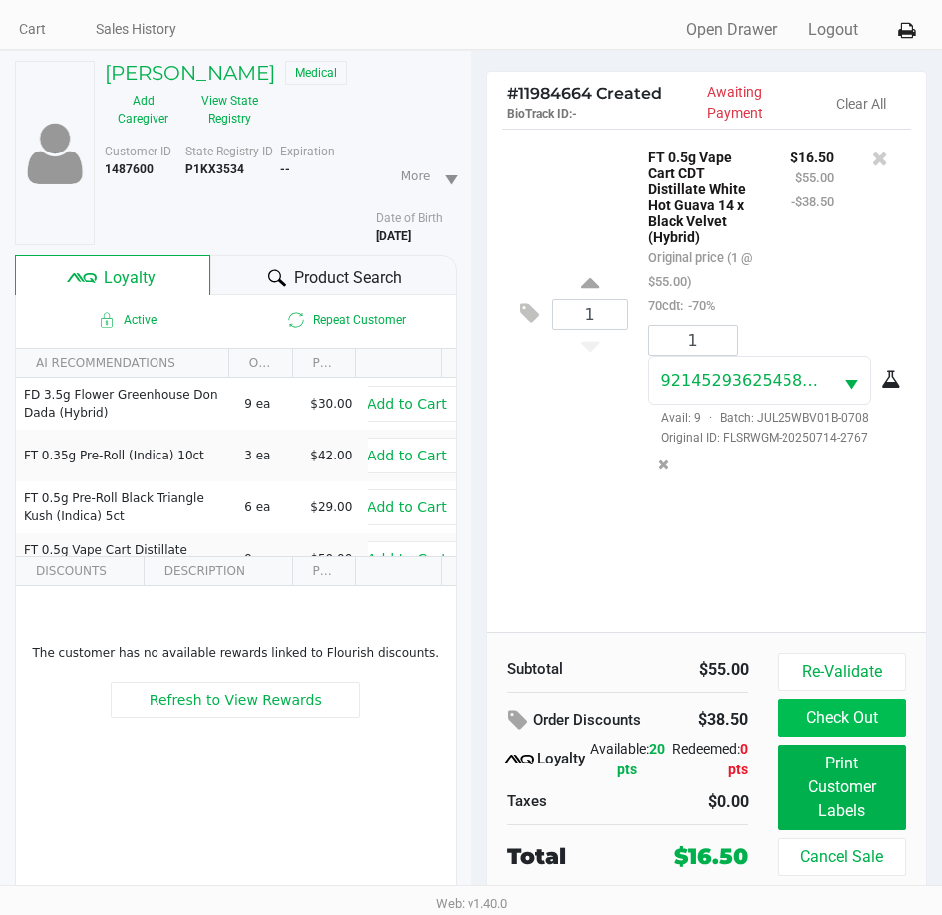
scroll to position [123, 0]
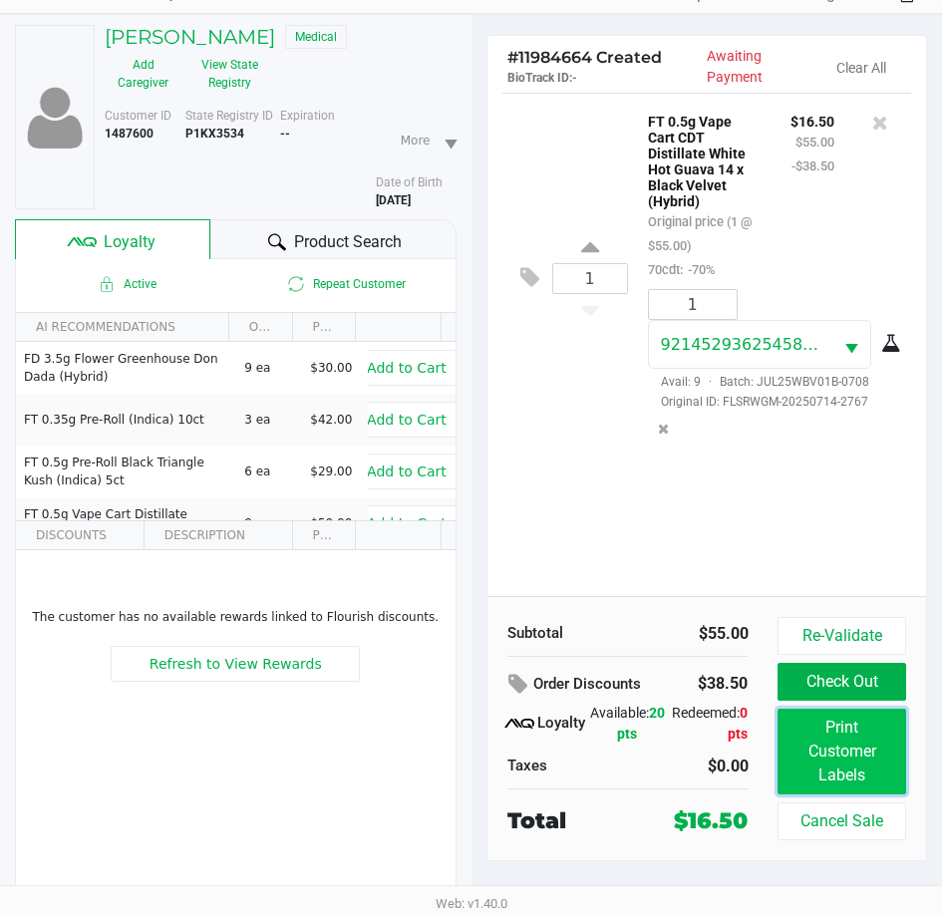
click at [846, 736] on button "Print Customer Labels" at bounding box center [841, 752] width 128 height 86
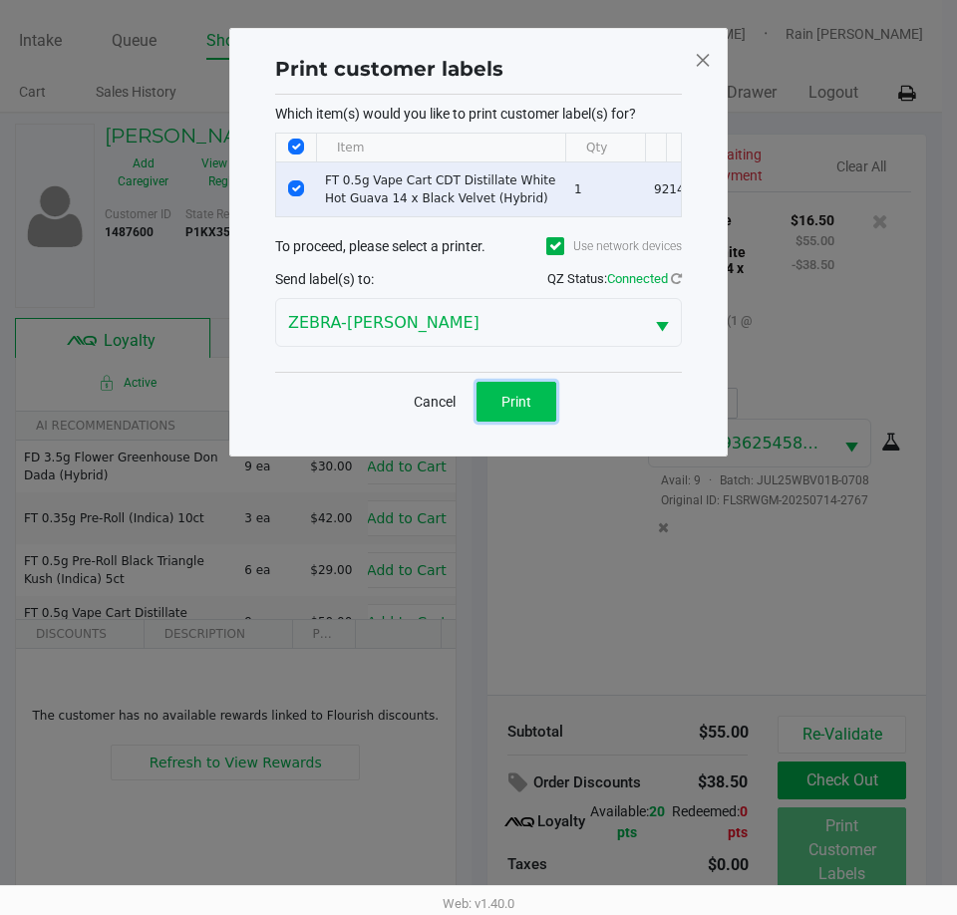
click at [516, 422] on button "Print" at bounding box center [516, 402] width 80 height 40
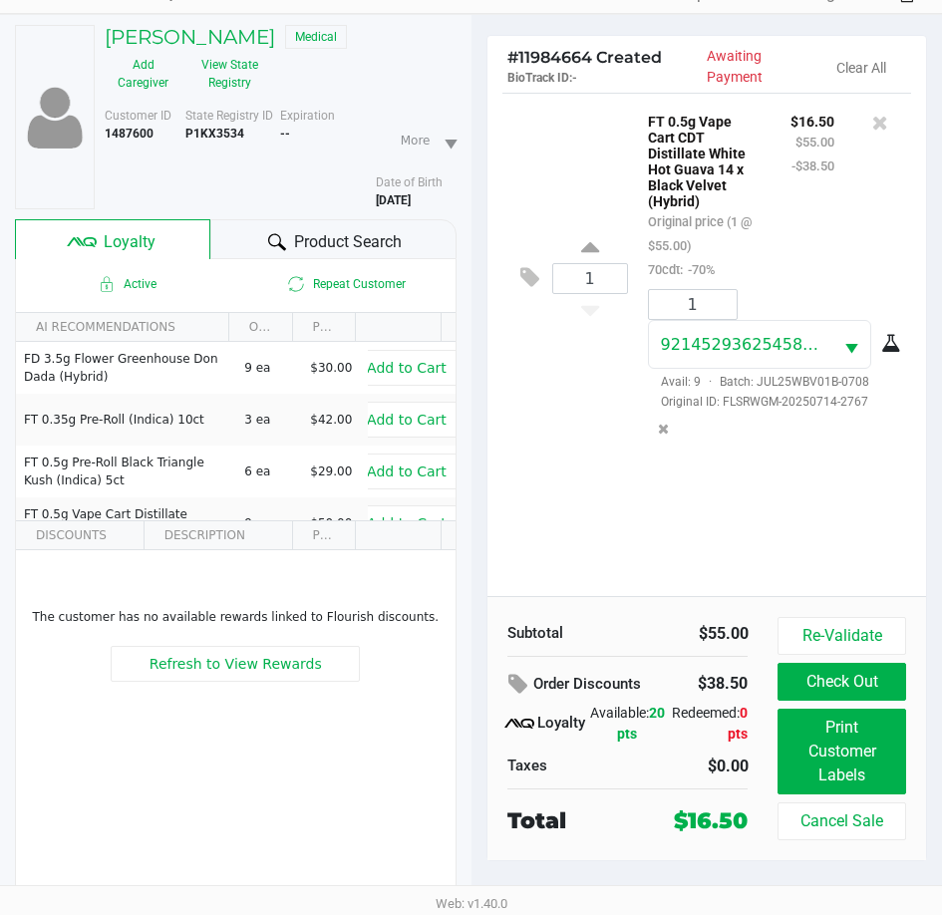
scroll to position [123, 0]
click at [811, 663] on button "Check Out" at bounding box center [841, 682] width 128 height 38
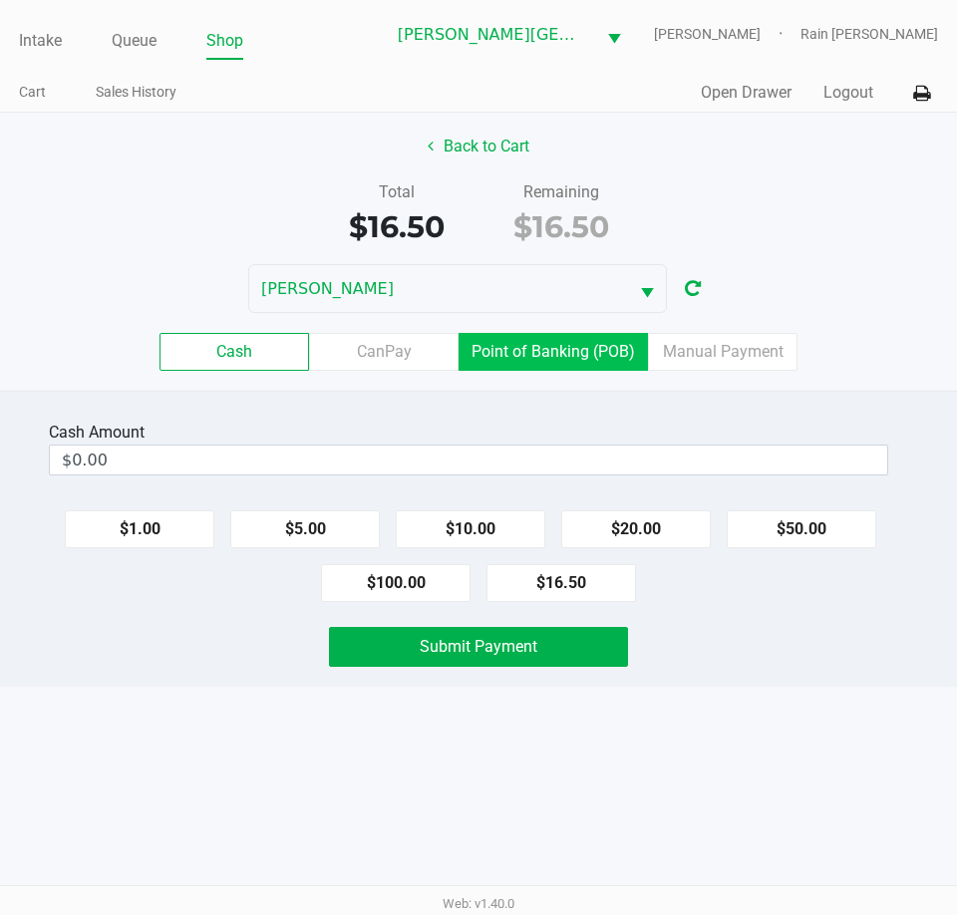
drag, startPoint x: 589, startPoint y: 327, endPoint x: 538, endPoint y: 340, distance: 52.5
click at [590, 327] on div "Cash CanPay Point of Banking (POB) Manual Payment" at bounding box center [478, 352] width 987 height 78
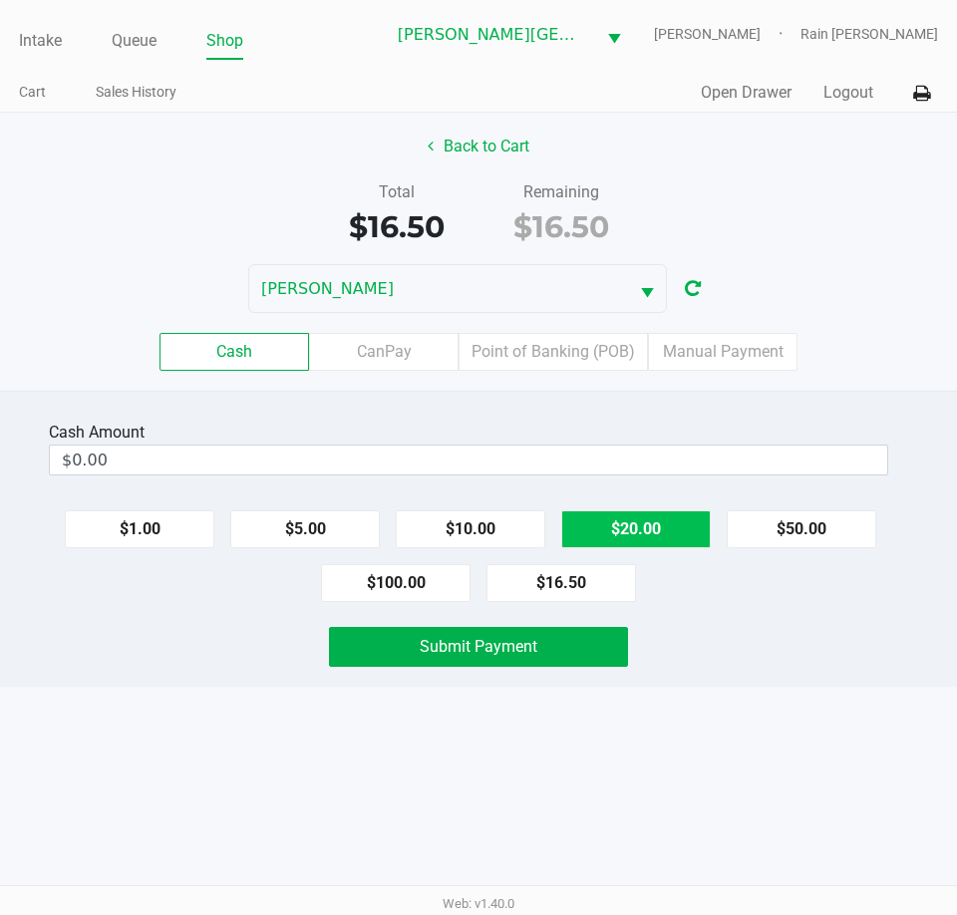
click at [631, 515] on button "$20.00" at bounding box center [635, 529] width 149 height 38
type input "$20.00"
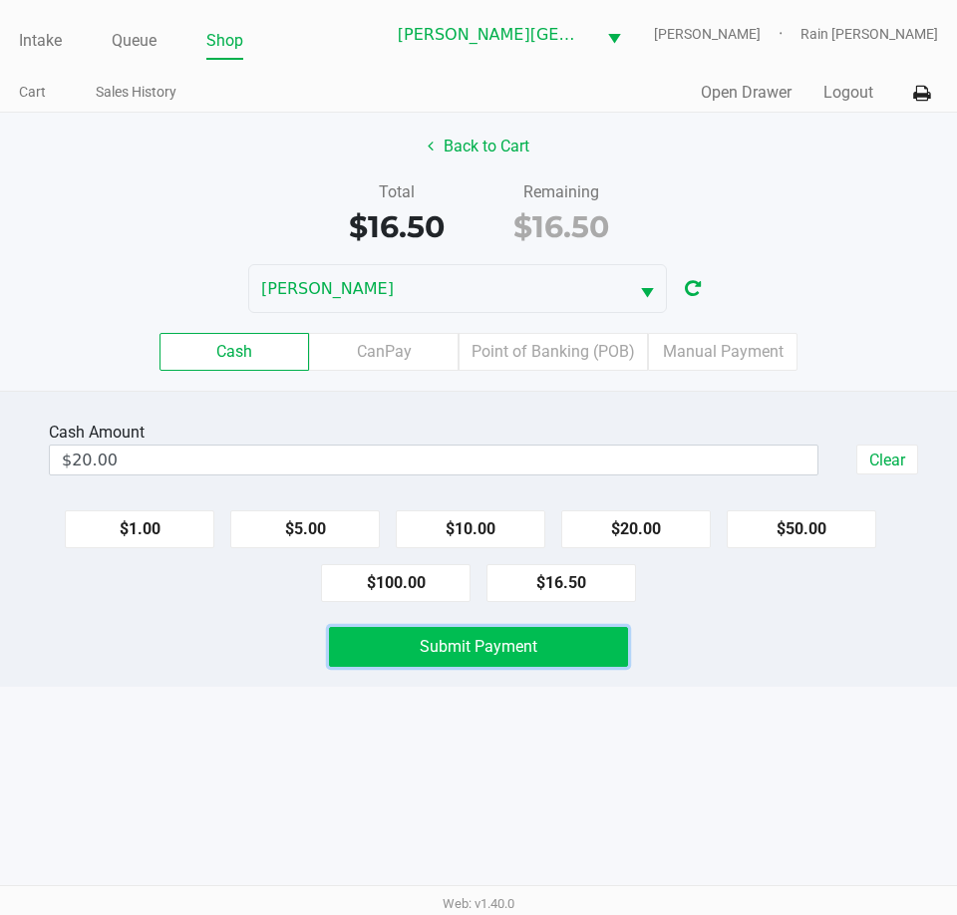
click at [503, 628] on button "Submit Payment" at bounding box center [478, 647] width 299 height 40
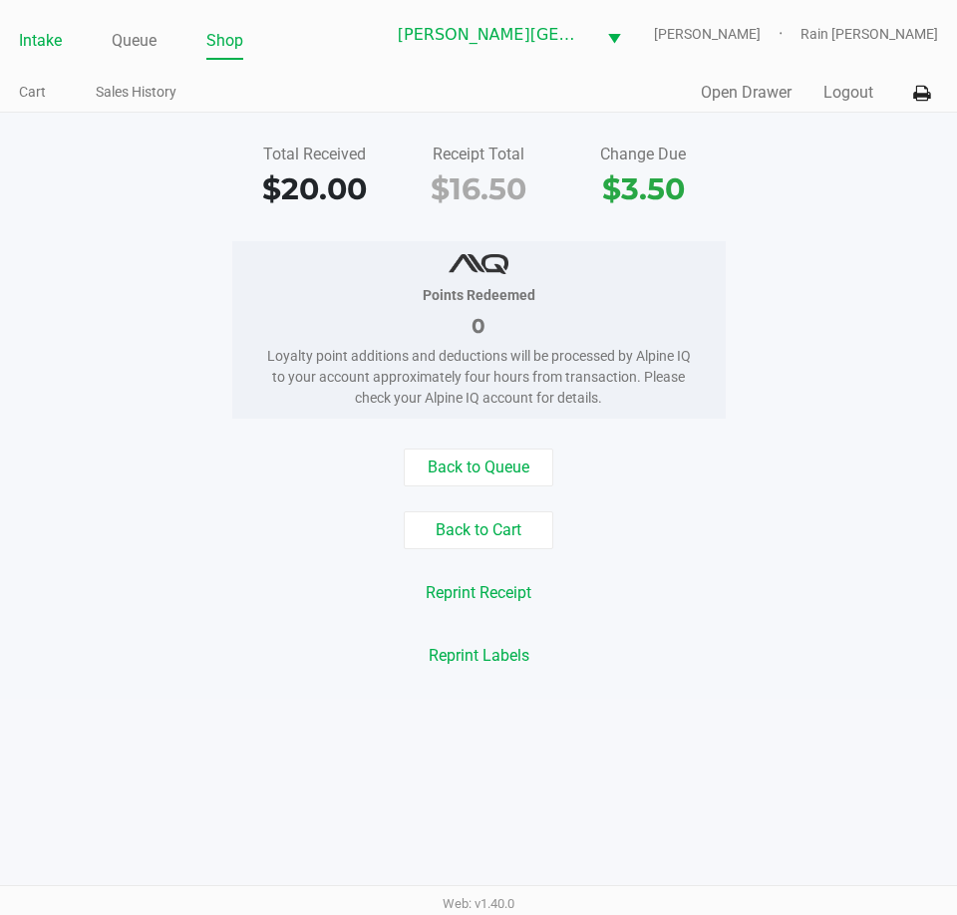
click at [54, 50] on link "Intake" at bounding box center [40, 41] width 43 height 28
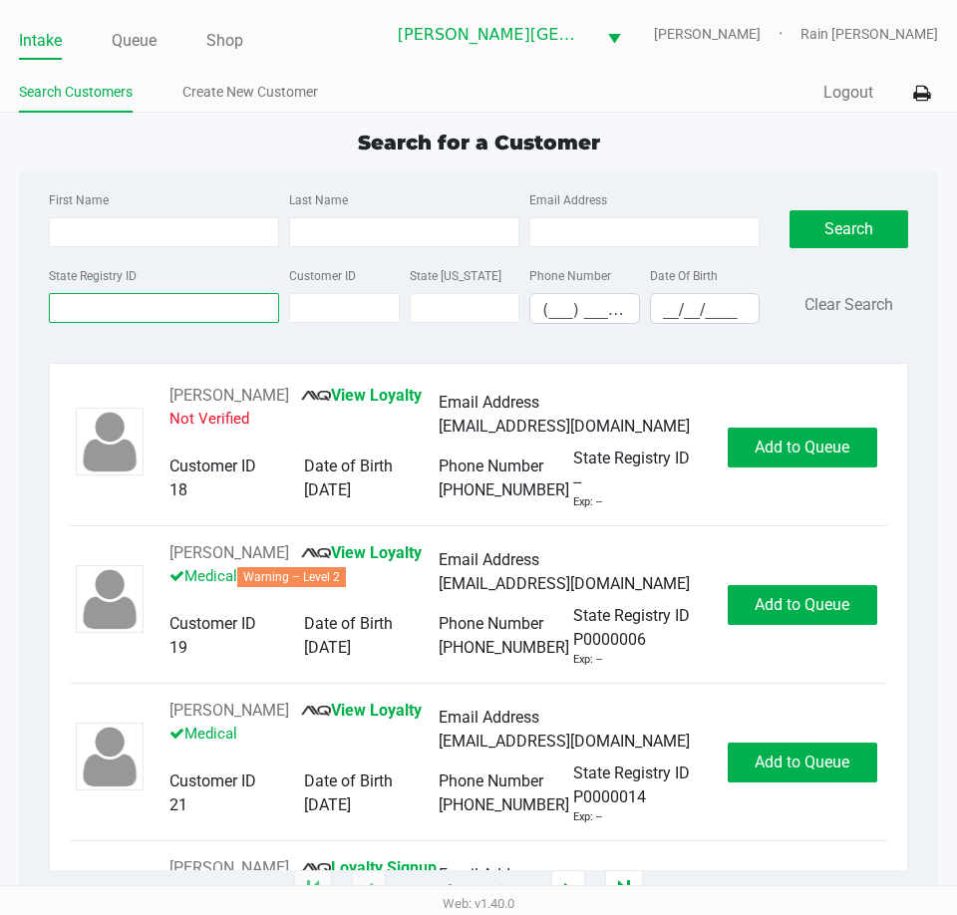
click at [141, 308] on input "State Registry ID" at bounding box center [164, 308] width 230 height 30
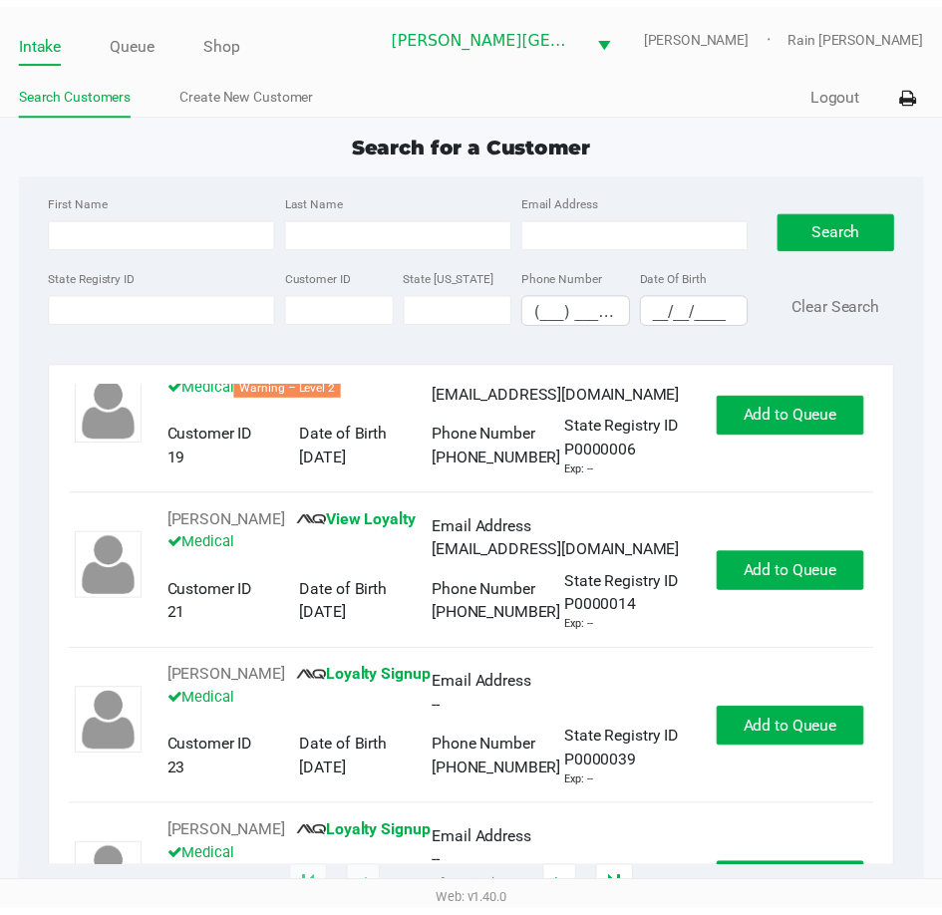
scroll to position [199, 0]
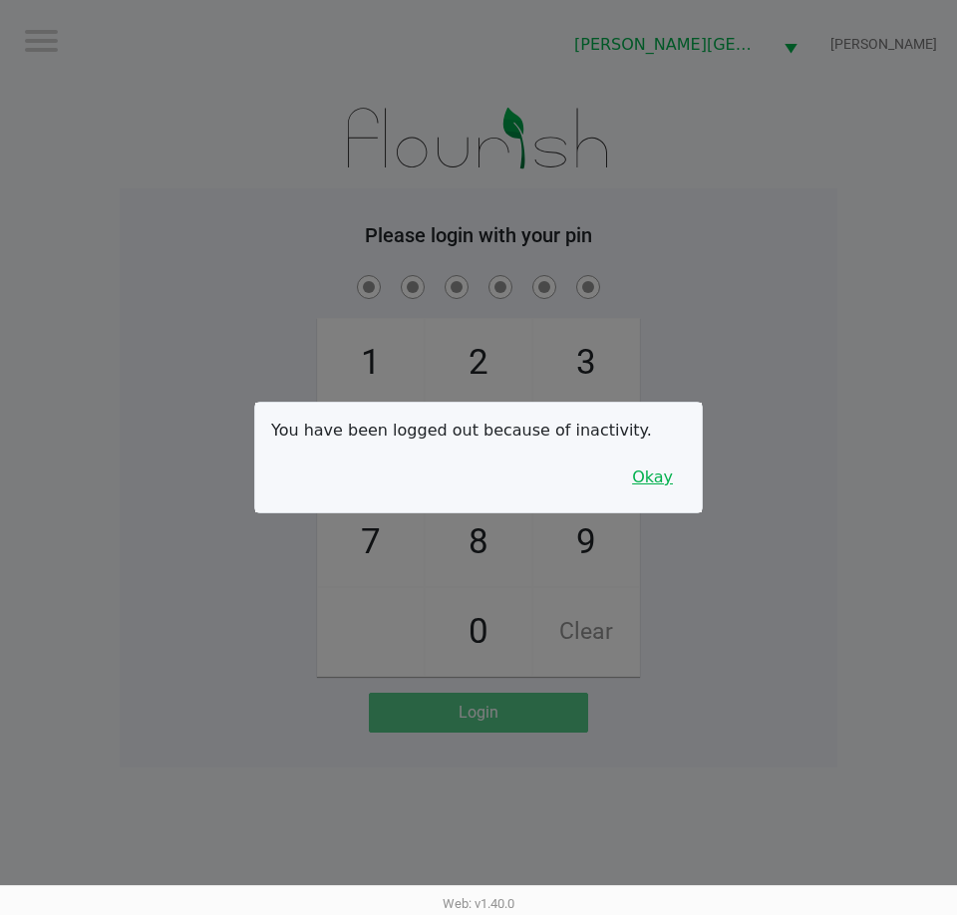
click at [659, 480] on button "Okay" at bounding box center [652, 477] width 67 height 38
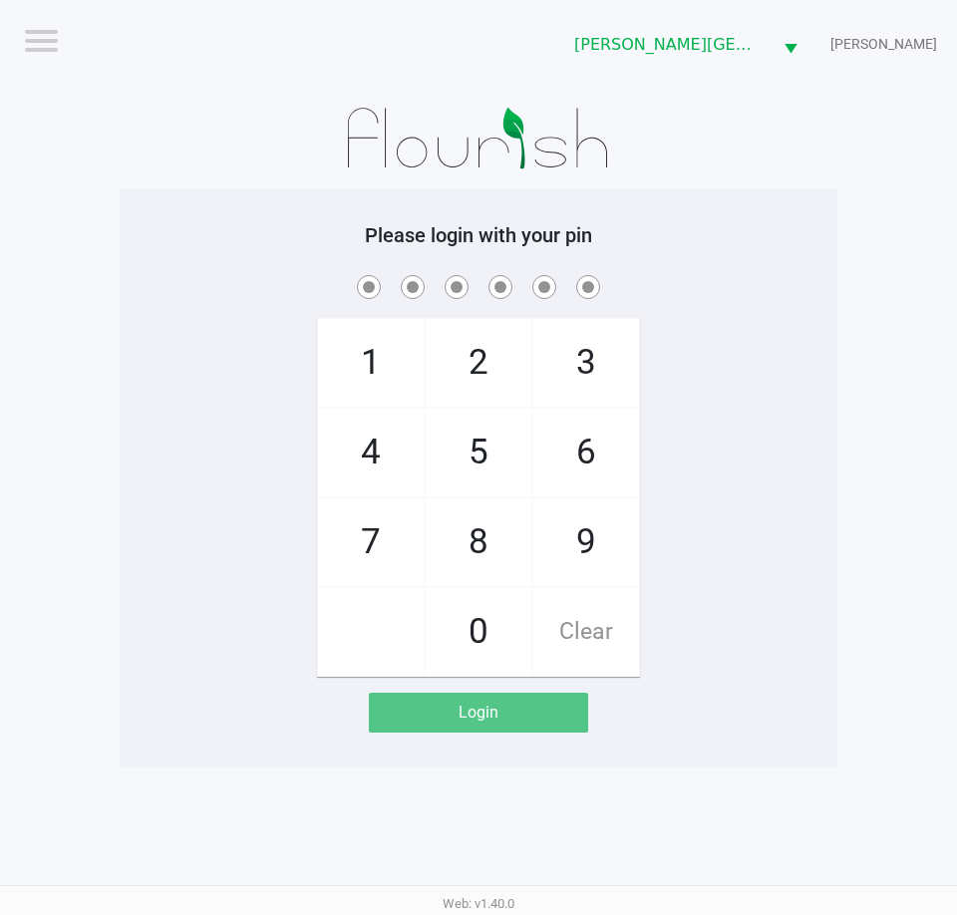
click at [764, 475] on div "1 4 7 2 5 8 0 3 6 9 Clear" at bounding box center [479, 474] width 718 height 406
click at [800, 435] on div "1 4 7 2 5 8 0 3 6 9 Clear" at bounding box center [479, 474] width 718 height 406
checkbox input "true"
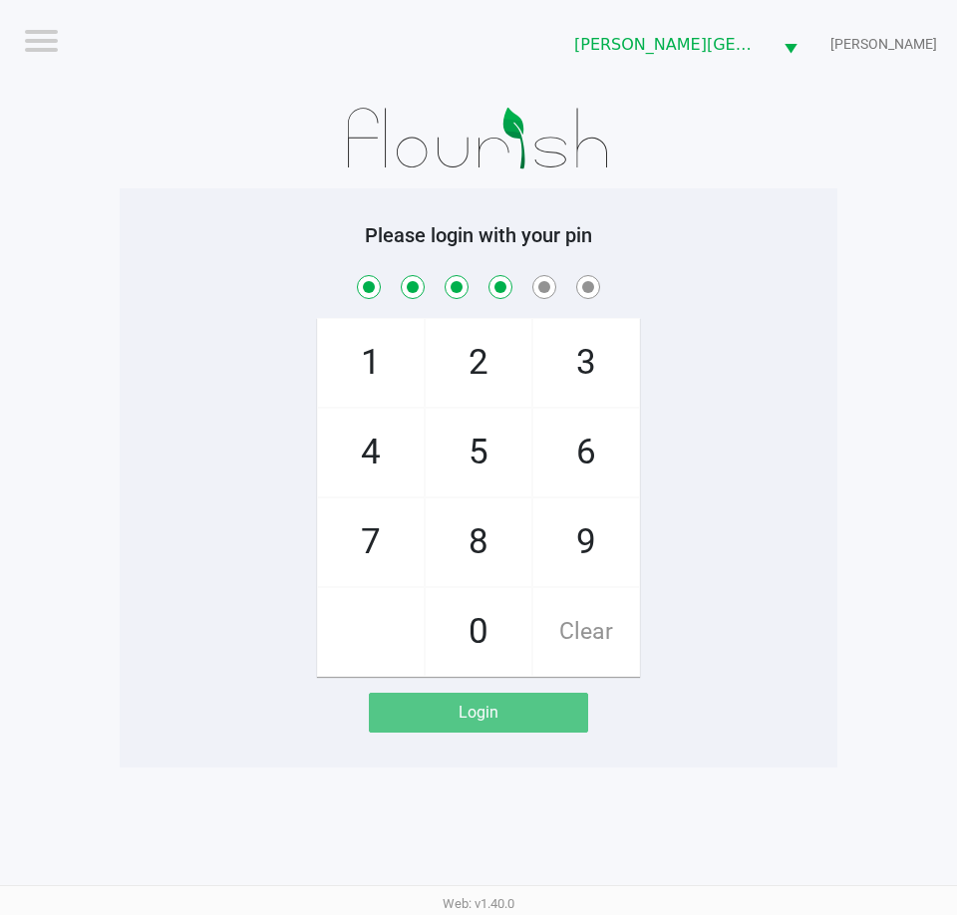
checkbox input "true"
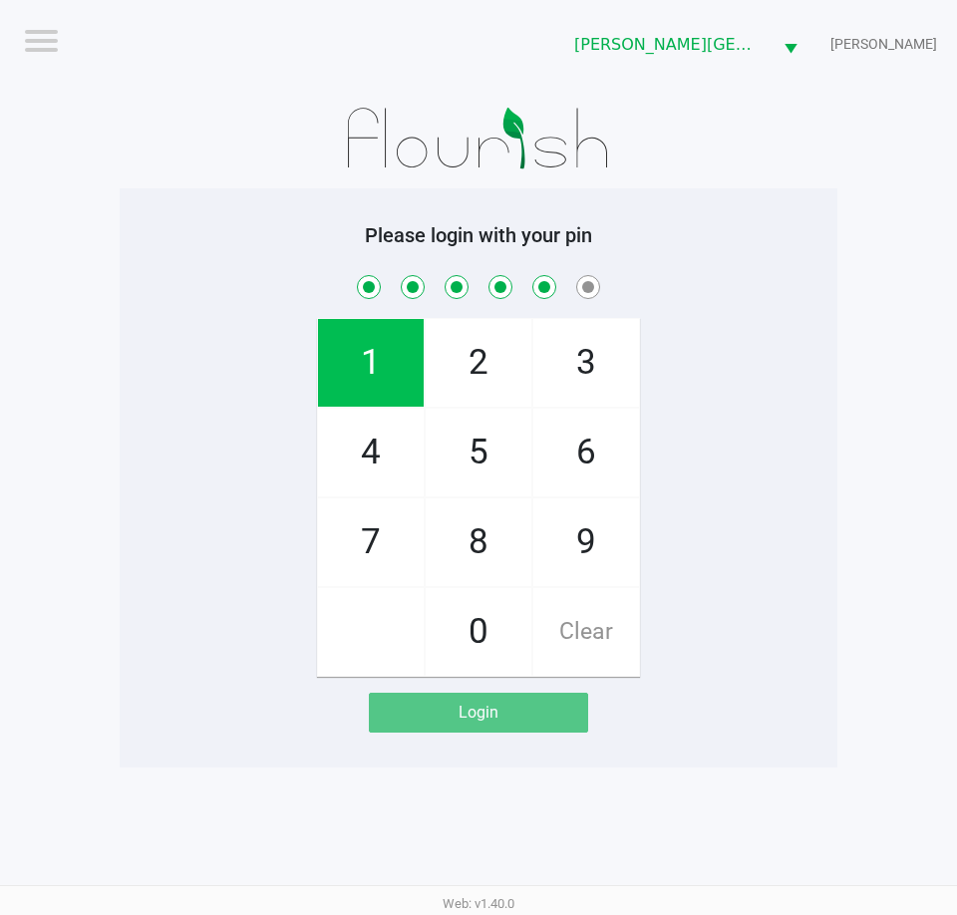
checkbox input "true"
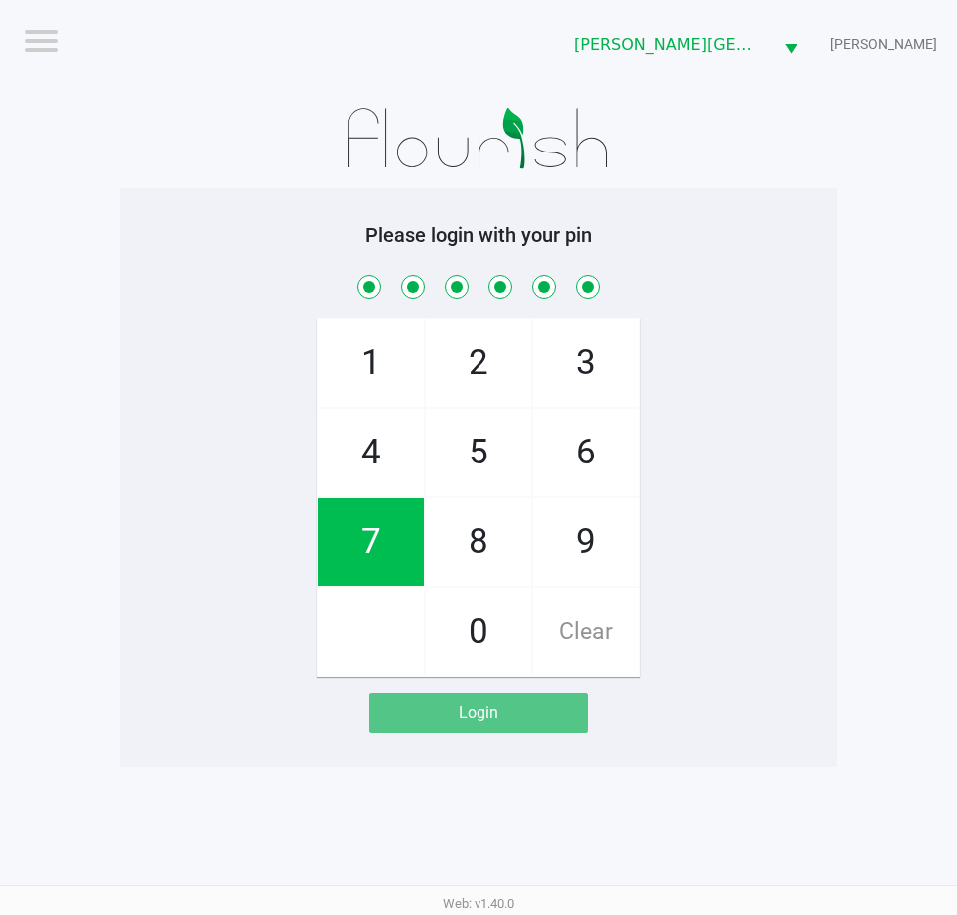
checkbox input "true"
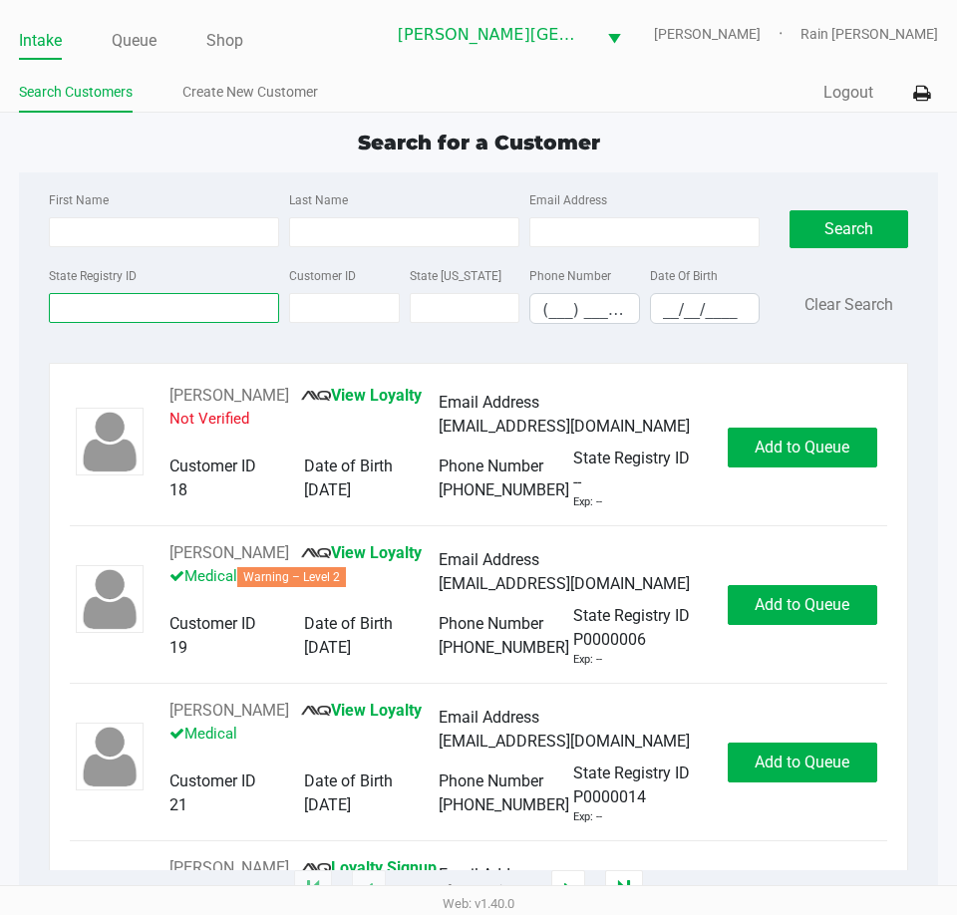
click at [68, 304] on input "State Registry ID" at bounding box center [164, 308] width 230 height 30
click at [196, 186] on div "First Name Last Name Email Address State Registry ID Customer ID State [US_STAT…" at bounding box center [478, 263] width 889 height 182
click at [195, 221] on input "First Name" at bounding box center [164, 232] width 230 height 30
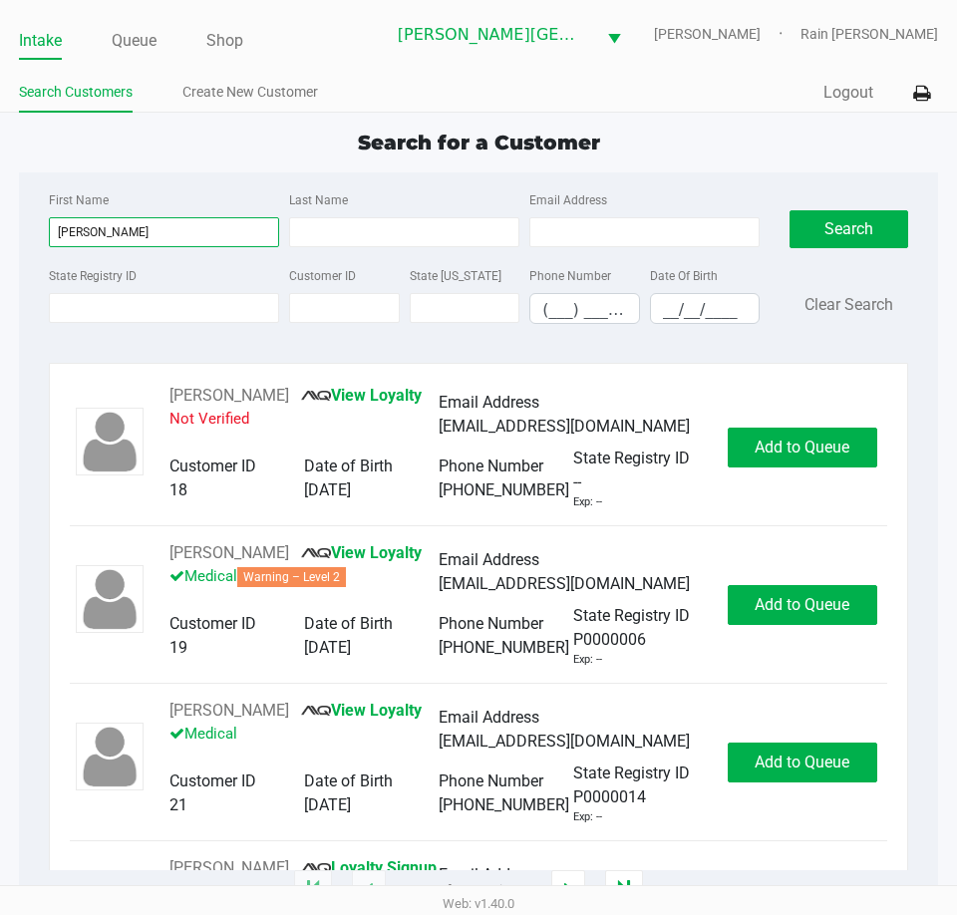
type input "[PERSON_NAME]"
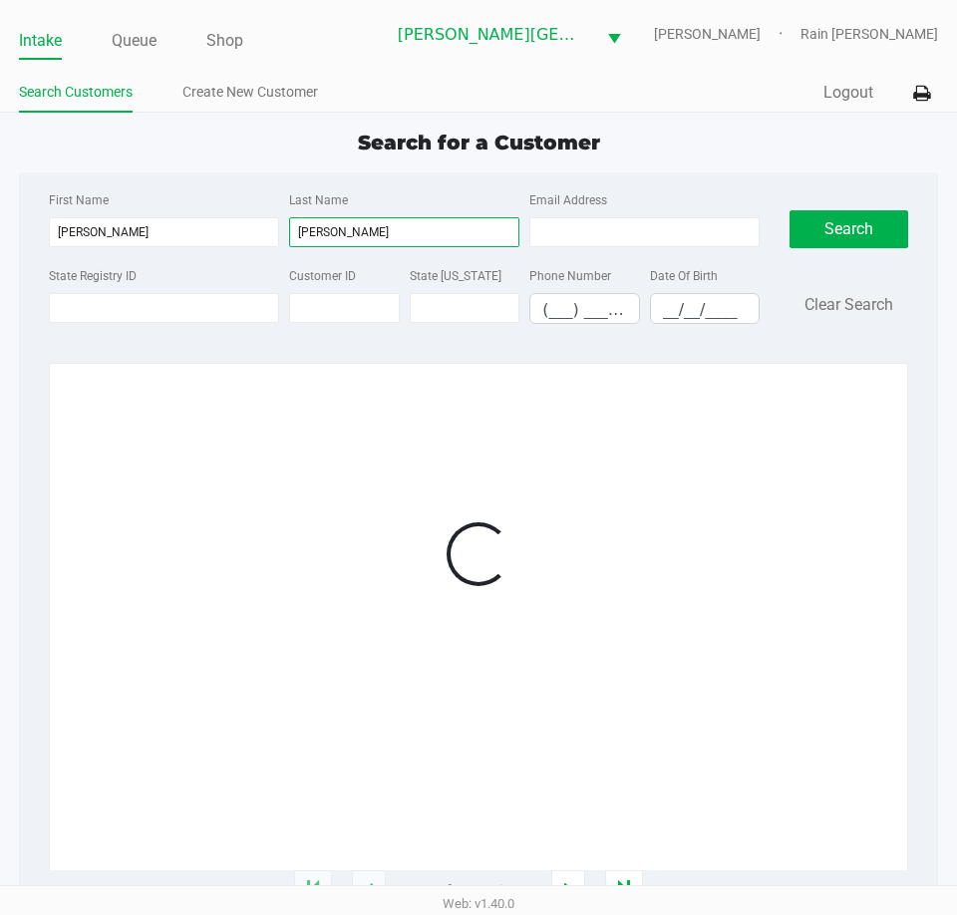
type input "[PERSON_NAME]"
click at [523, 563] on div at bounding box center [478, 554] width 817 height 341
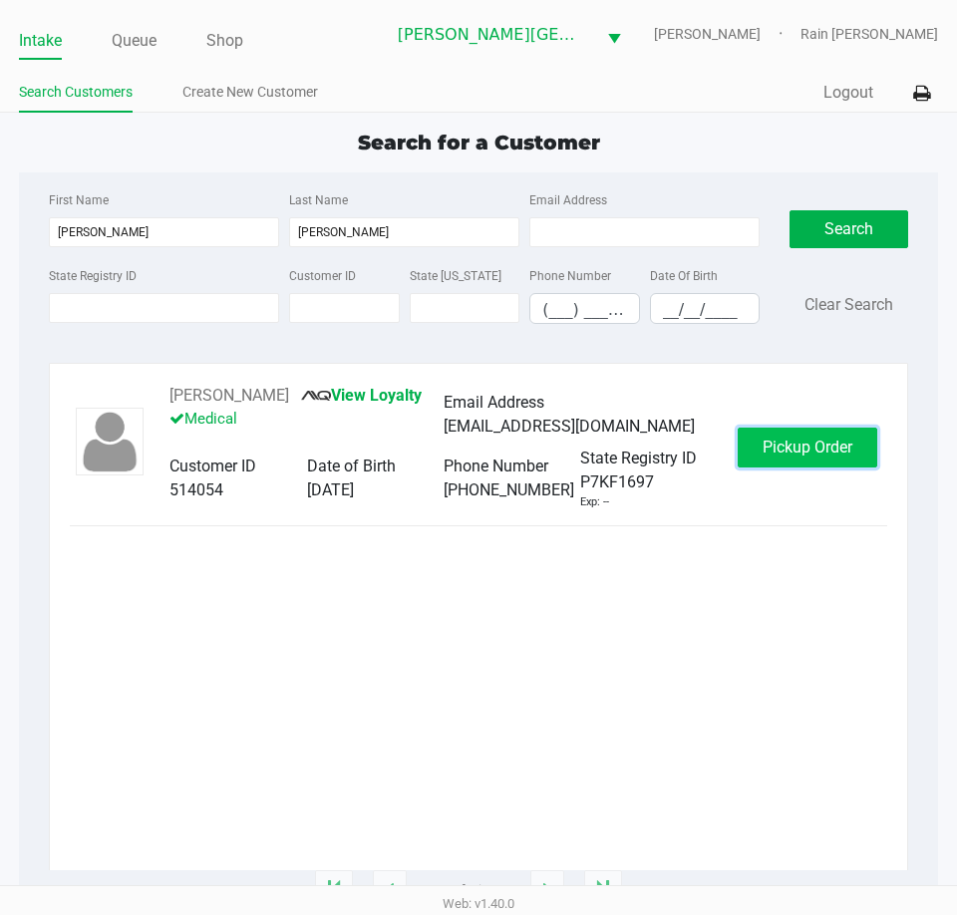
click at [814, 450] on span "Pickup Order" at bounding box center [807, 447] width 90 height 19
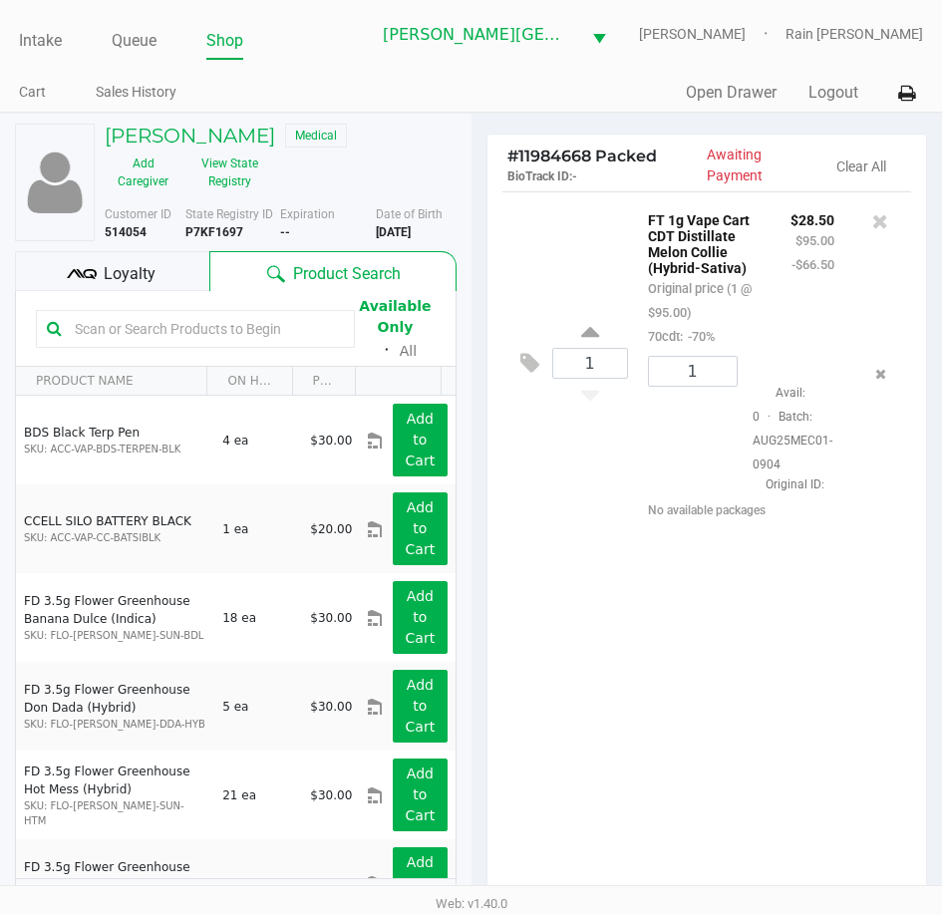
click at [135, 271] on span "Loyalty" at bounding box center [130, 274] width 52 height 24
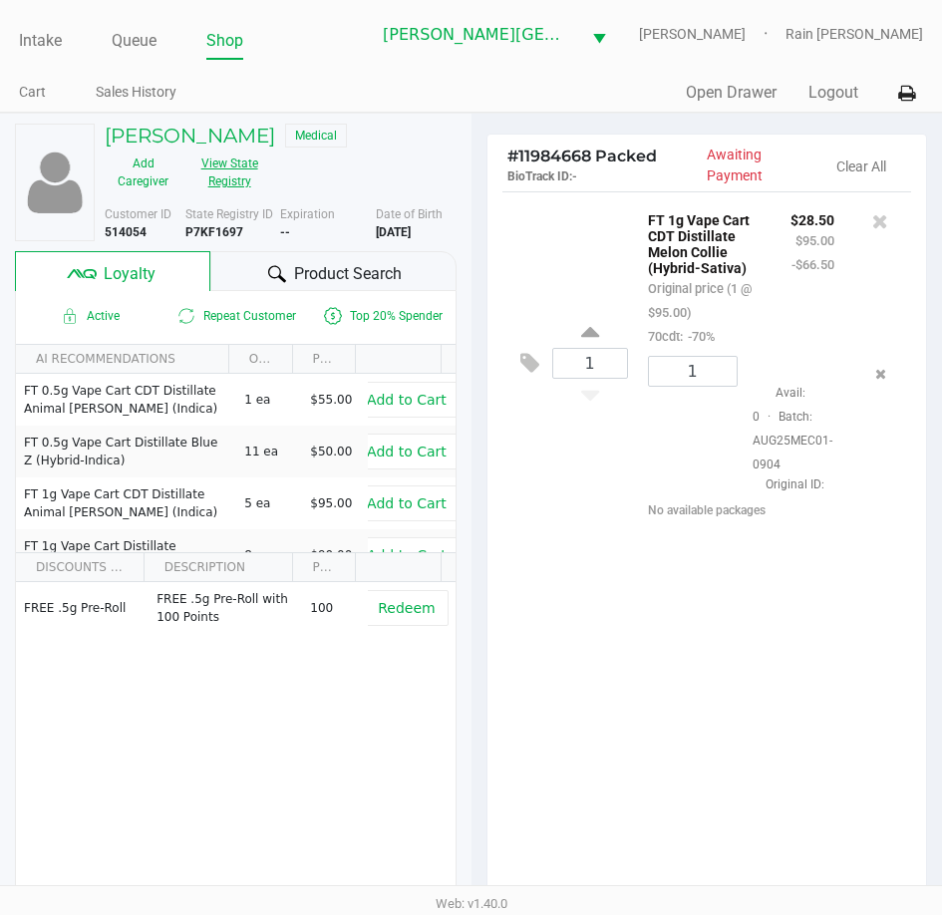
click at [225, 155] on button "View State Registry" at bounding box center [223, 172] width 84 height 50
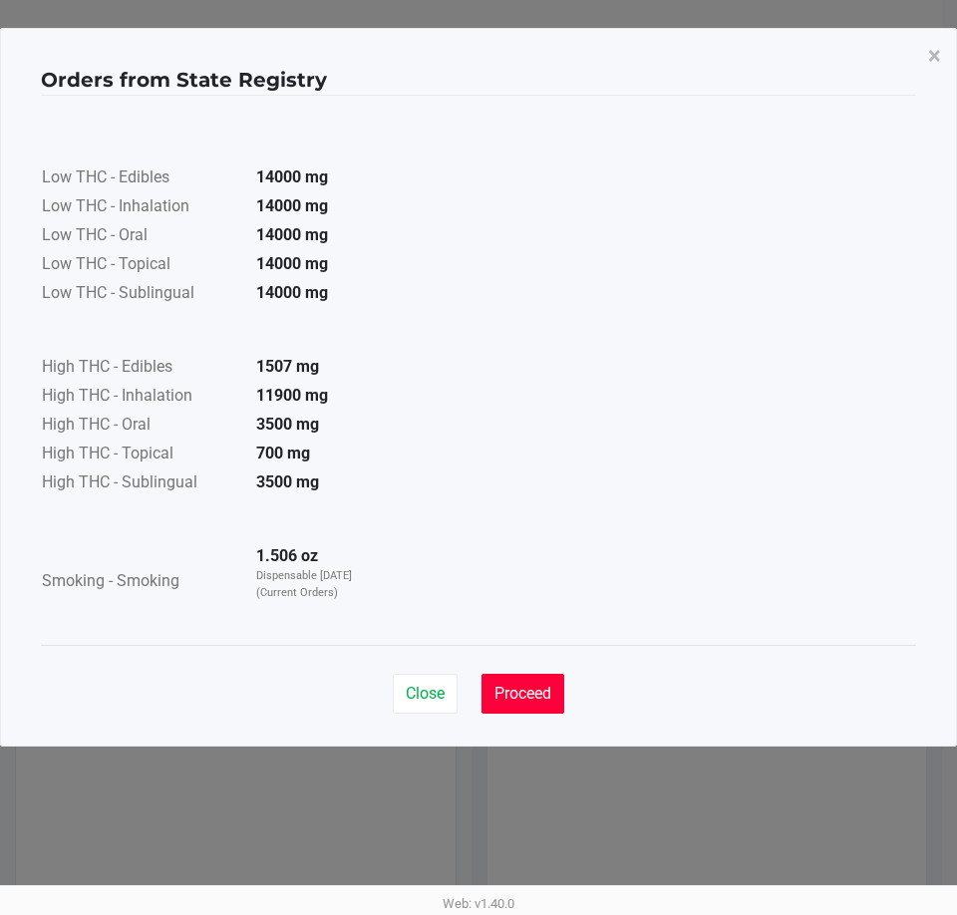
click at [499, 708] on button "Proceed" at bounding box center [522, 694] width 83 height 40
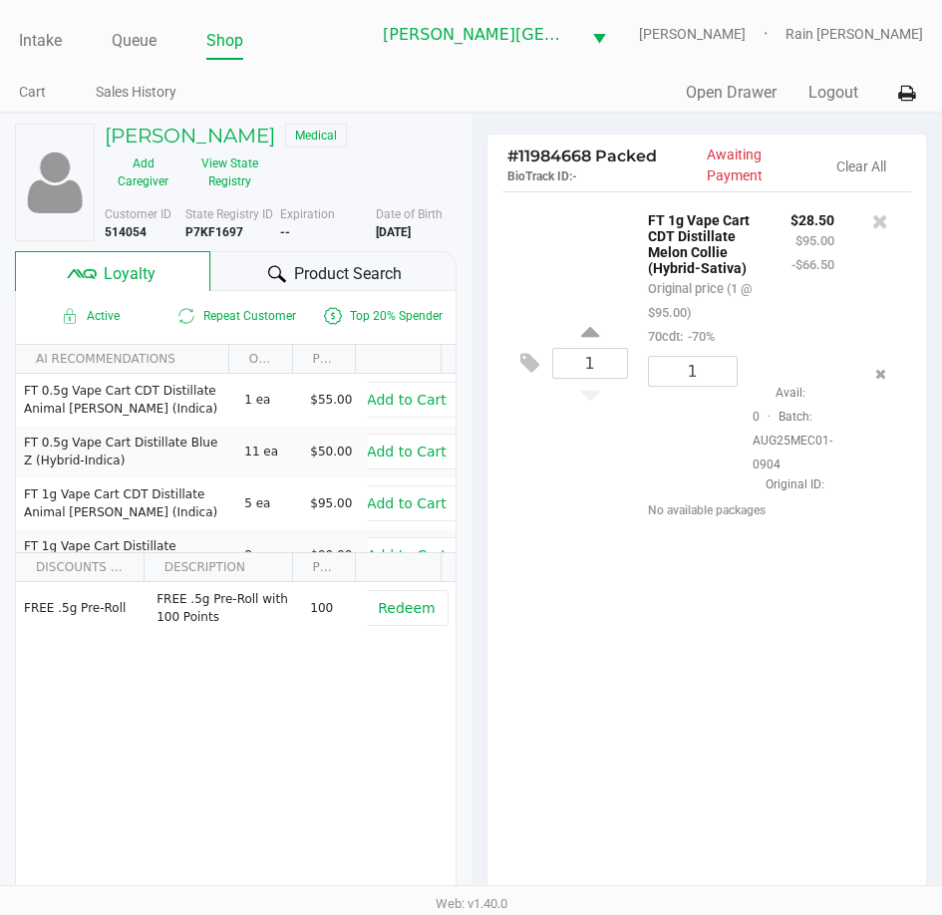
click at [871, 608] on div "1 FT 1g Vape Cart CDT Distillate Melon Collie (Hybrid-Sativa) Original price (1…" at bounding box center [707, 552] width 440 height 723
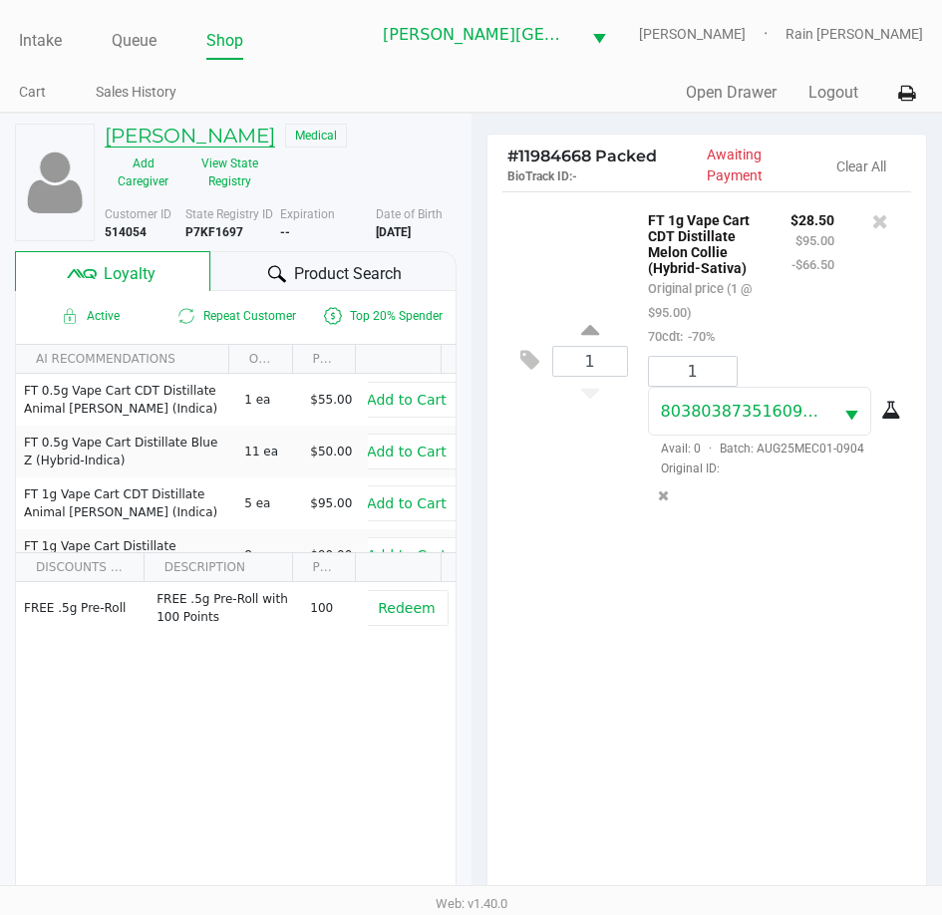
click at [218, 140] on h5 "[PERSON_NAME]" at bounding box center [190, 136] width 170 height 24
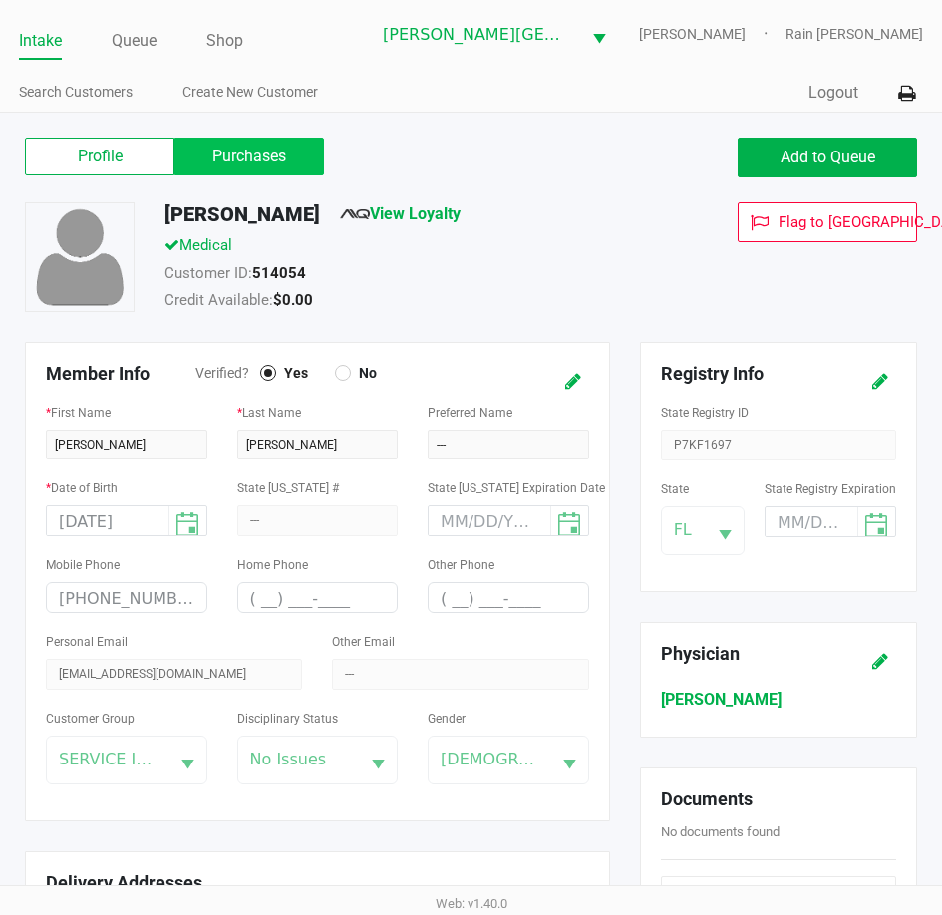
click at [232, 160] on label "Purchases" at bounding box center [248, 157] width 149 height 38
click at [0, 0] on 1 "Purchases" at bounding box center [0, 0] width 0 height 0
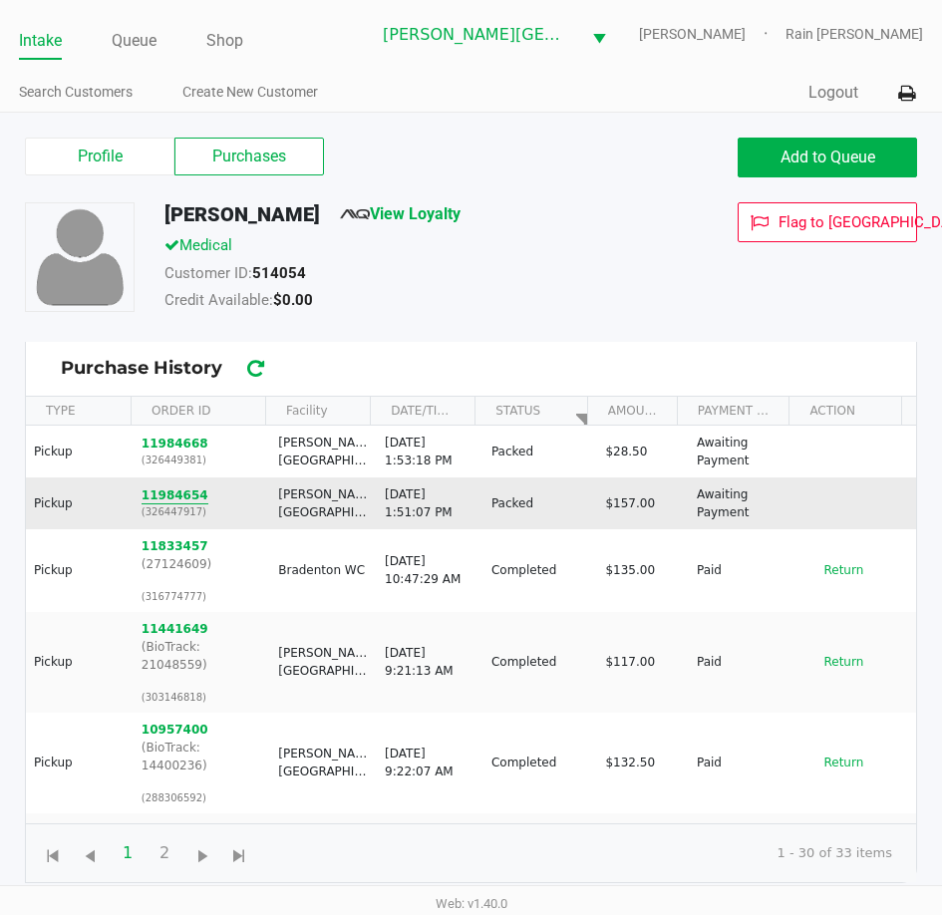
click at [177, 501] on button "11984654" at bounding box center [175, 495] width 67 height 18
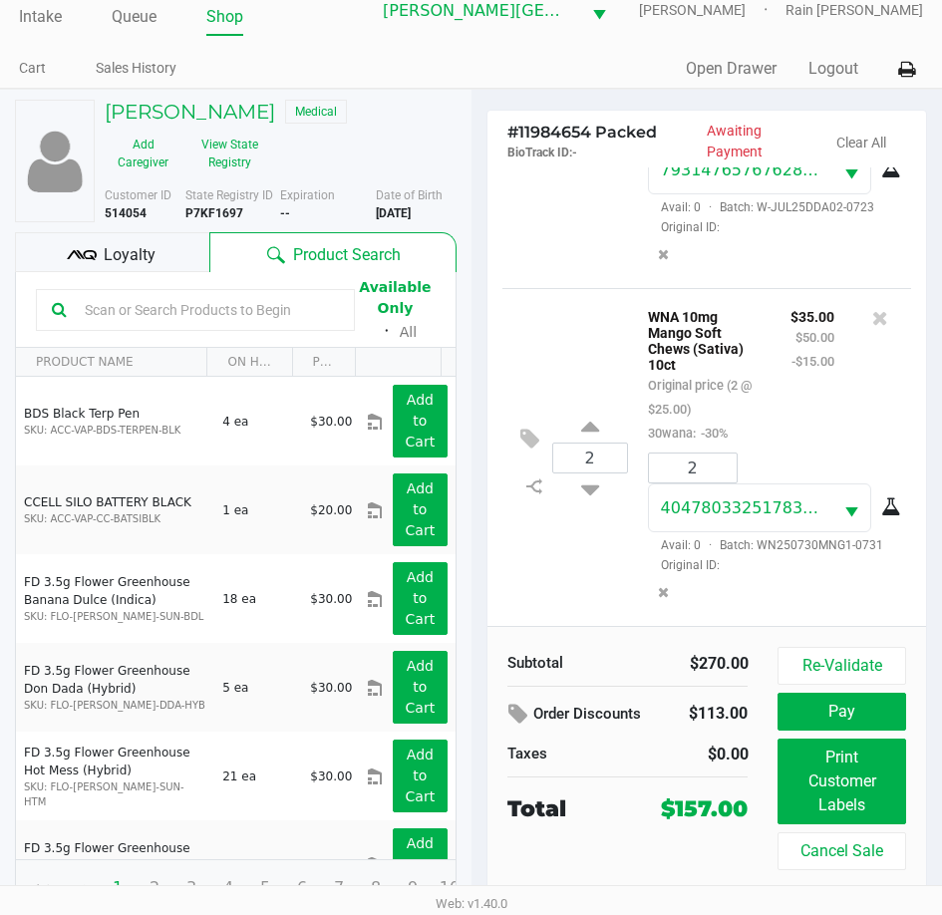
scroll to position [37, 0]
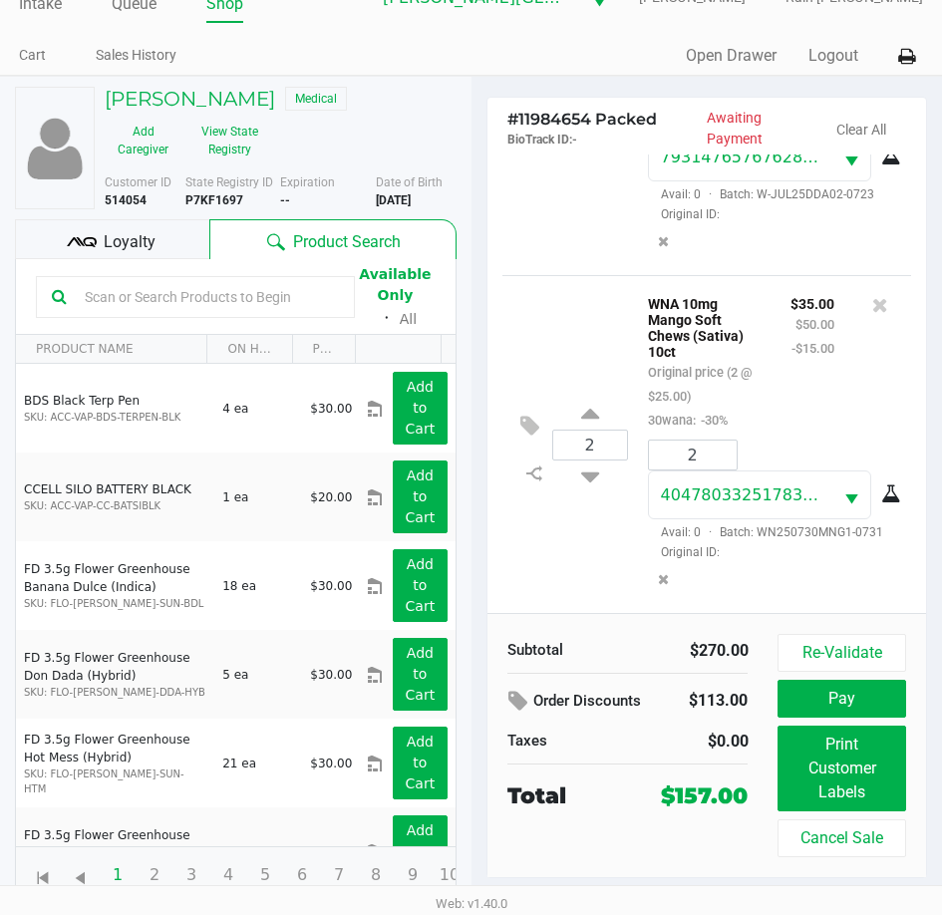
click at [633, 327] on div "WNA 10mg Mango Soft Chews (Sativa) 10ct Original price (2 @ $25.00) 30wana: -30%" at bounding box center [704, 361] width 143 height 141
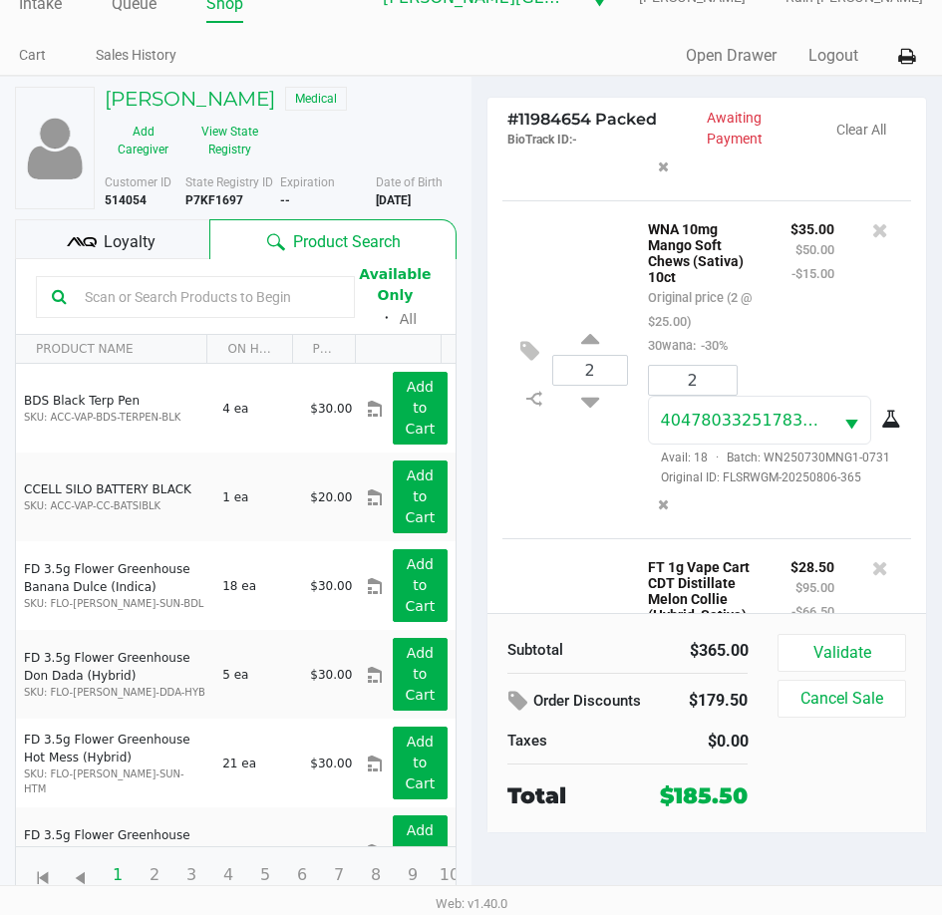
scroll to position [951, 0]
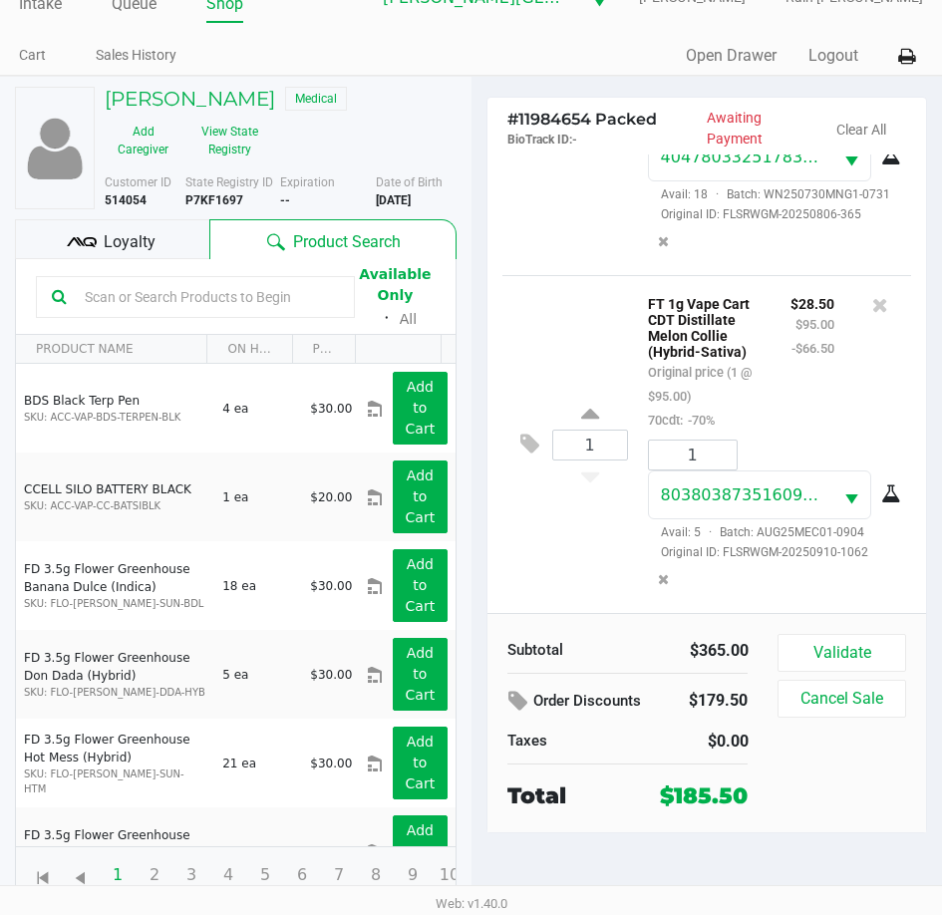
click at [164, 243] on div "Loyalty" at bounding box center [112, 239] width 194 height 40
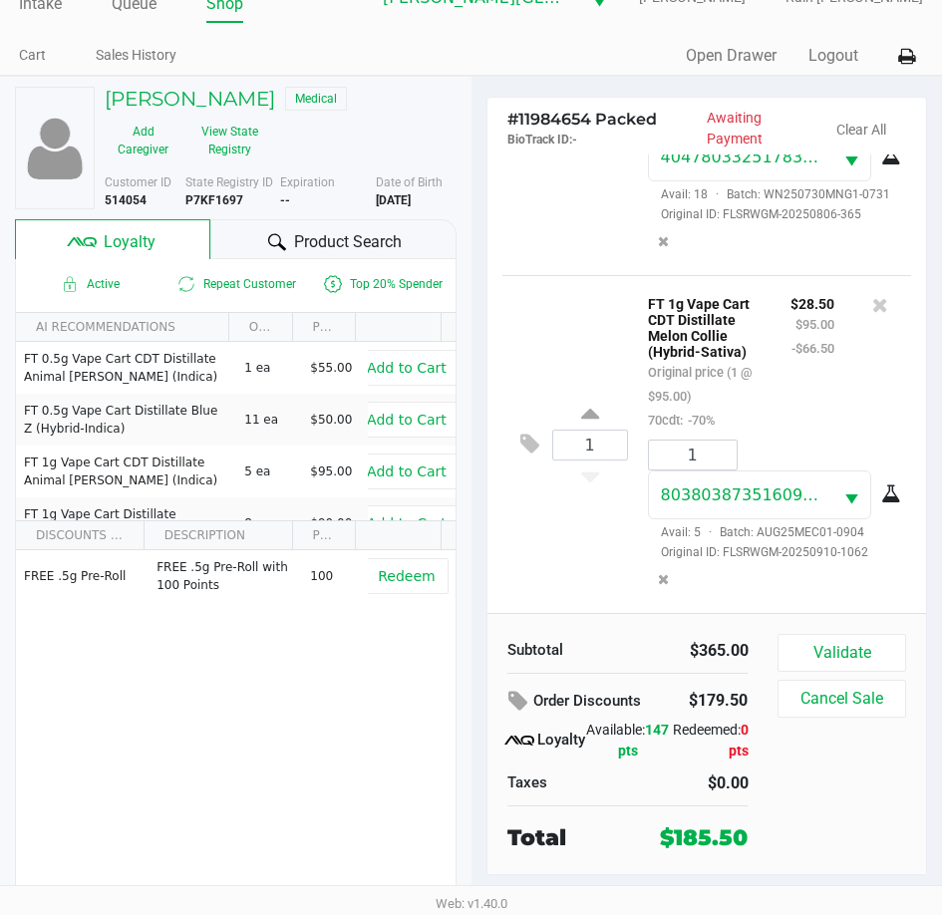
drag, startPoint x: 193, startPoint y: 749, endPoint x: 206, endPoint y: 749, distance: 13.0
click at [196, 749] on div "FREE .5g Pre-Roll FREE .5g Pre-Roll with 100 Points 100 Redeem" at bounding box center [236, 700] width 440 height 300
click at [884, 645] on button "Validate" at bounding box center [841, 653] width 128 height 38
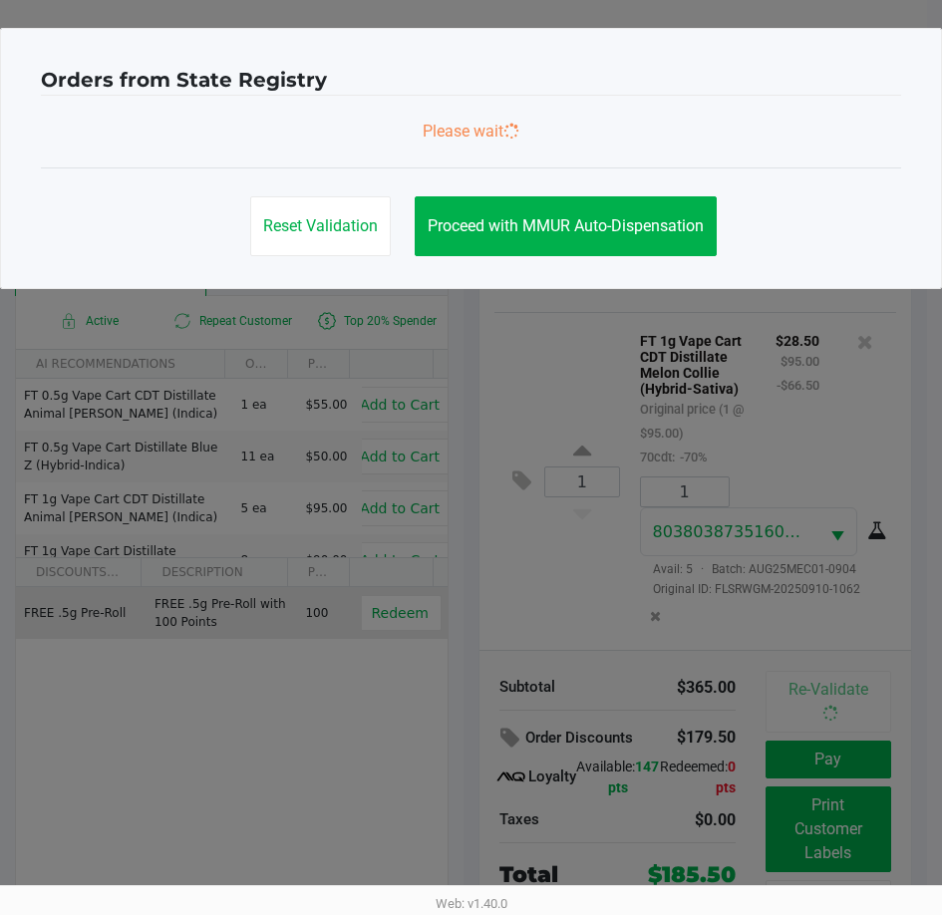
scroll to position [957, 0]
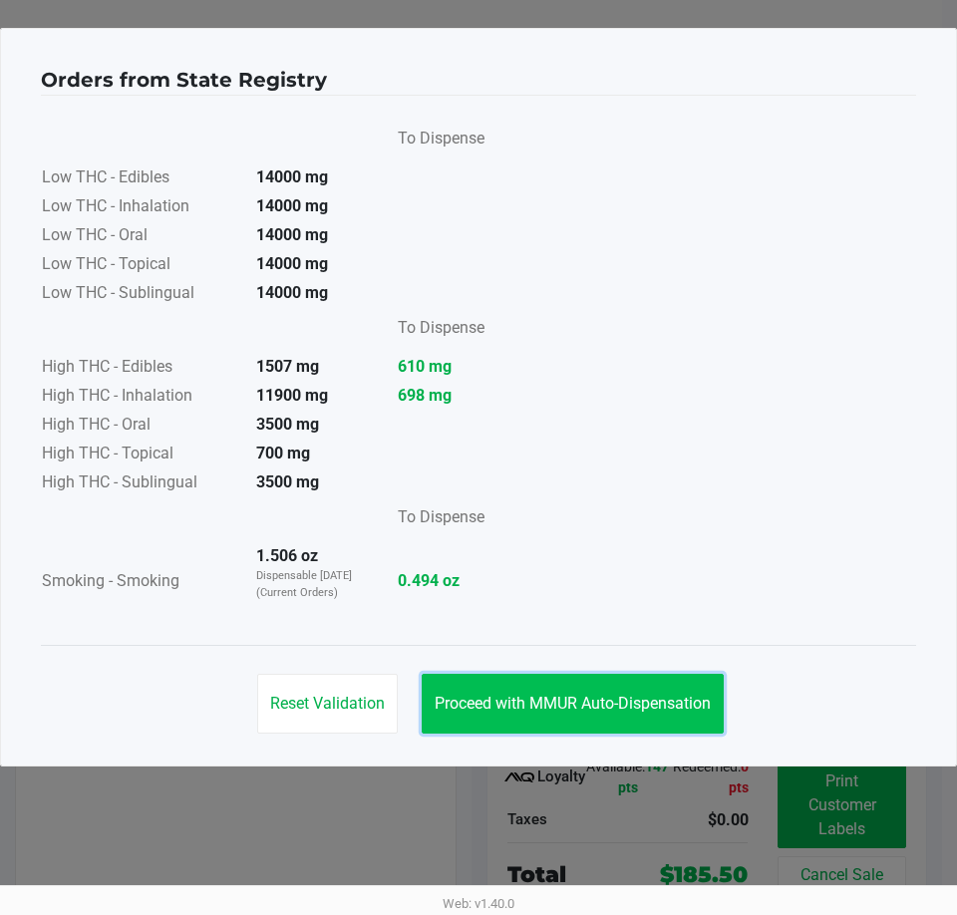
click at [539, 704] on span "Proceed with MMUR Auto-Dispensation" at bounding box center [573, 703] width 276 height 19
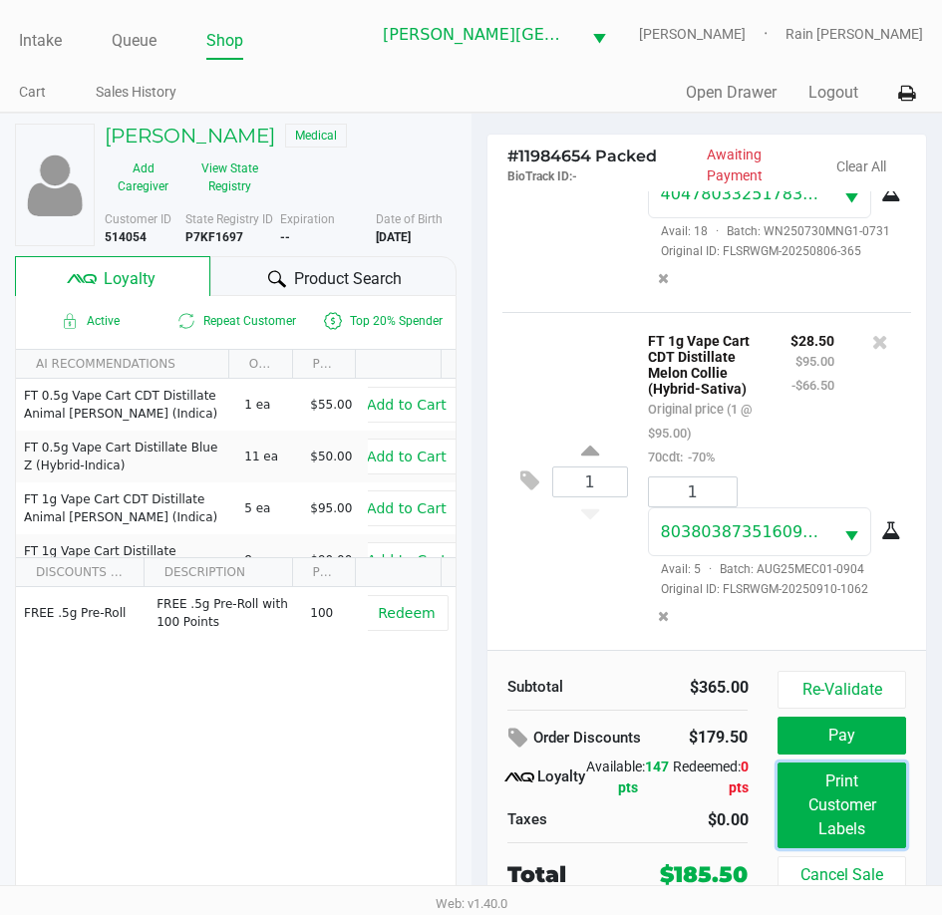
click at [893, 818] on button "Print Customer Labels" at bounding box center [841, 805] width 128 height 86
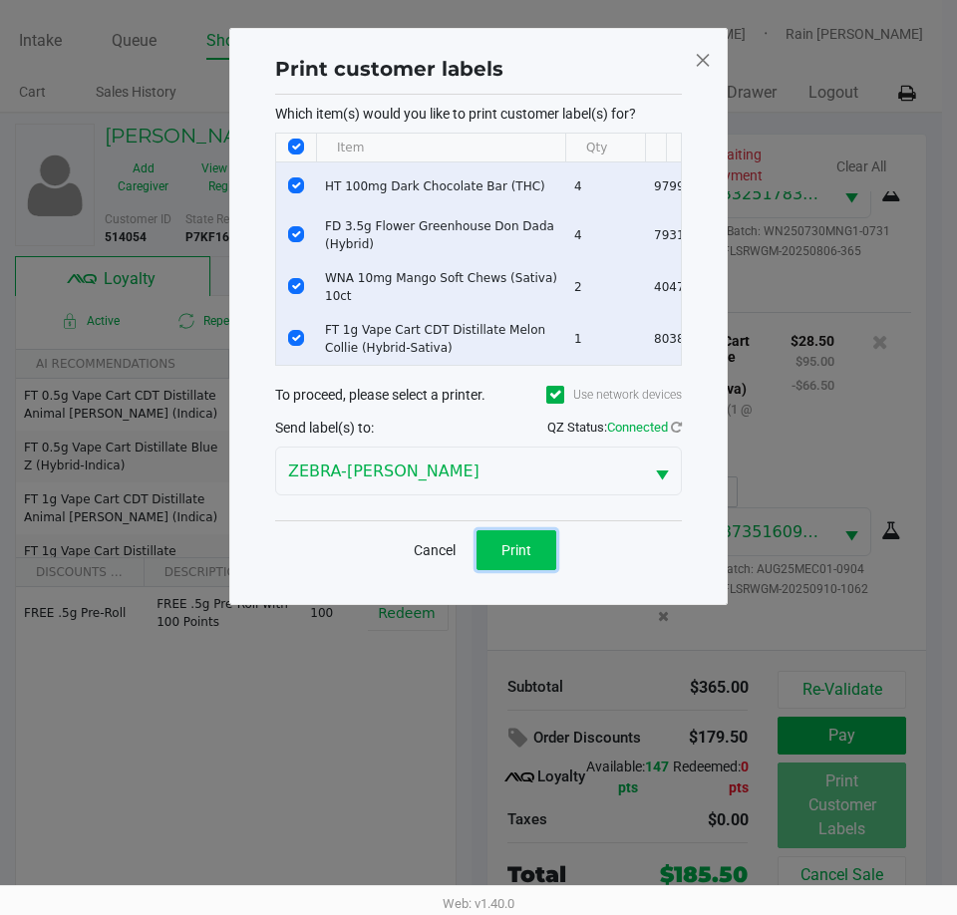
click at [508, 547] on button "Print" at bounding box center [516, 550] width 80 height 40
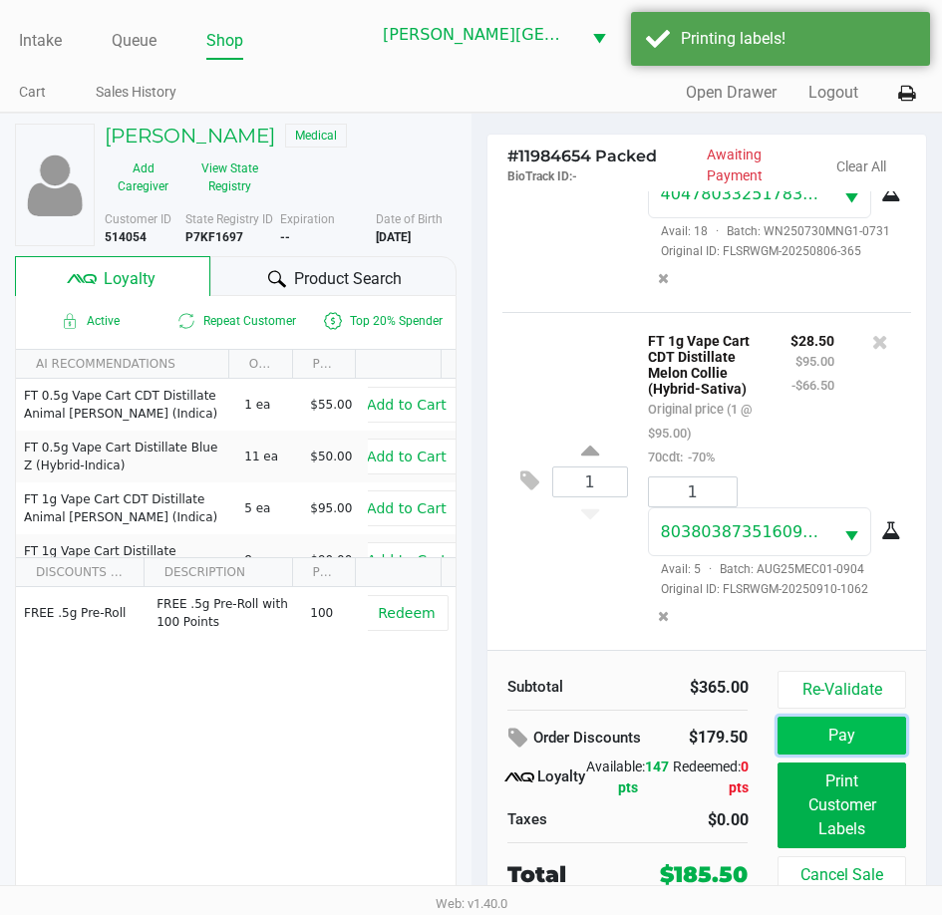
click at [860, 742] on button "Pay" at bounding box center [841, 736] width 128 height 38
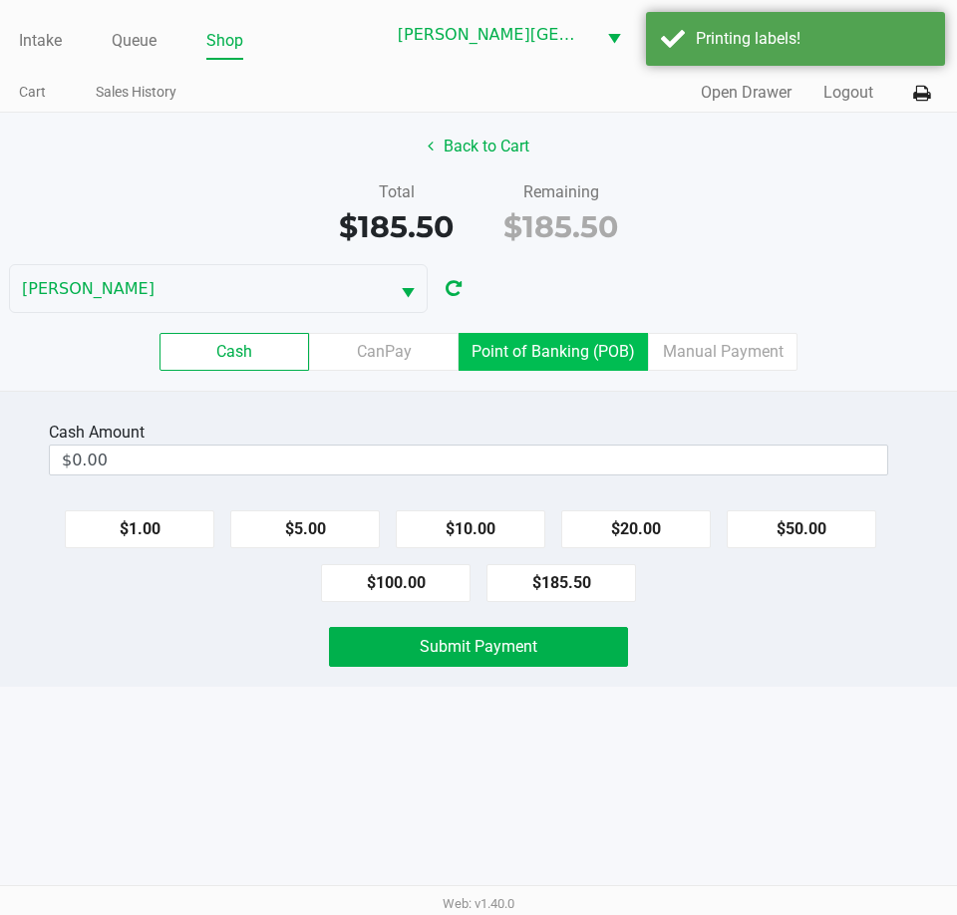
click at [583, 347] on label "Point of Banking (POB)" at bounding box center [552, 352] width 189 height 38
click at [0, 0] on 7 "Point of Banking (POB)" at bounding box center [0, 0] width 0 height 0
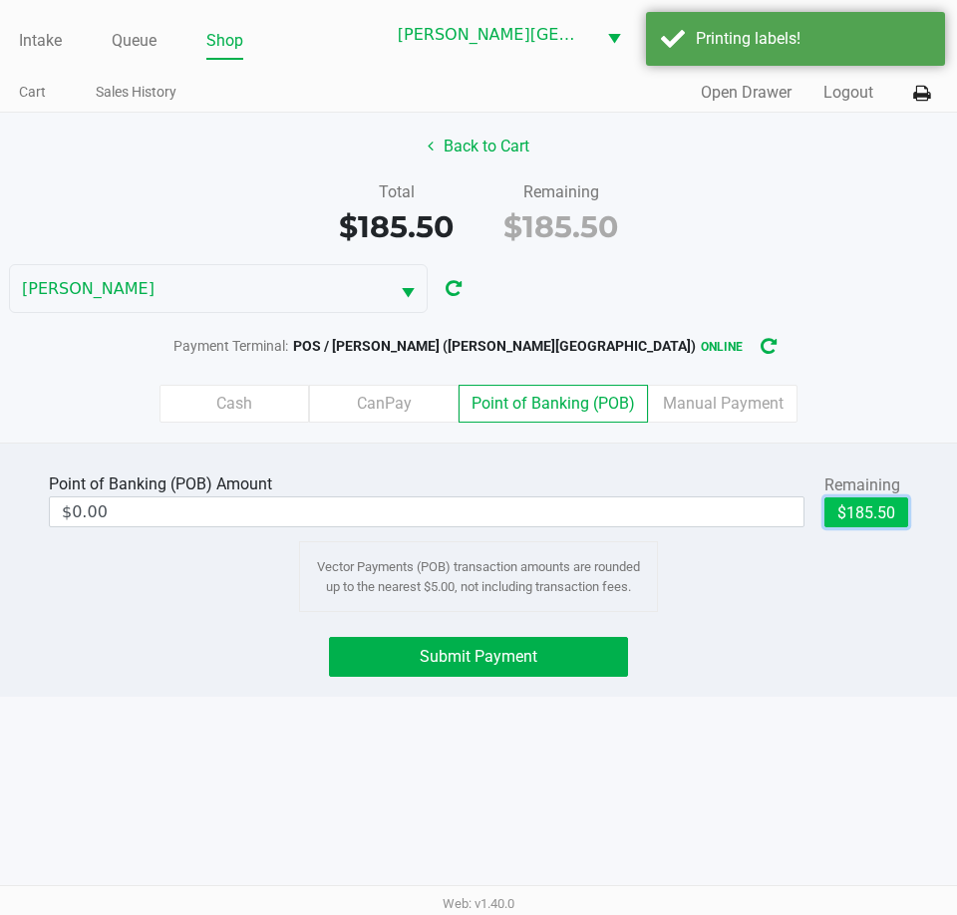
click at [847, 503] on button "$185.50" at bounding box center [866, 512] width 84 height 30
type input "$185.50"
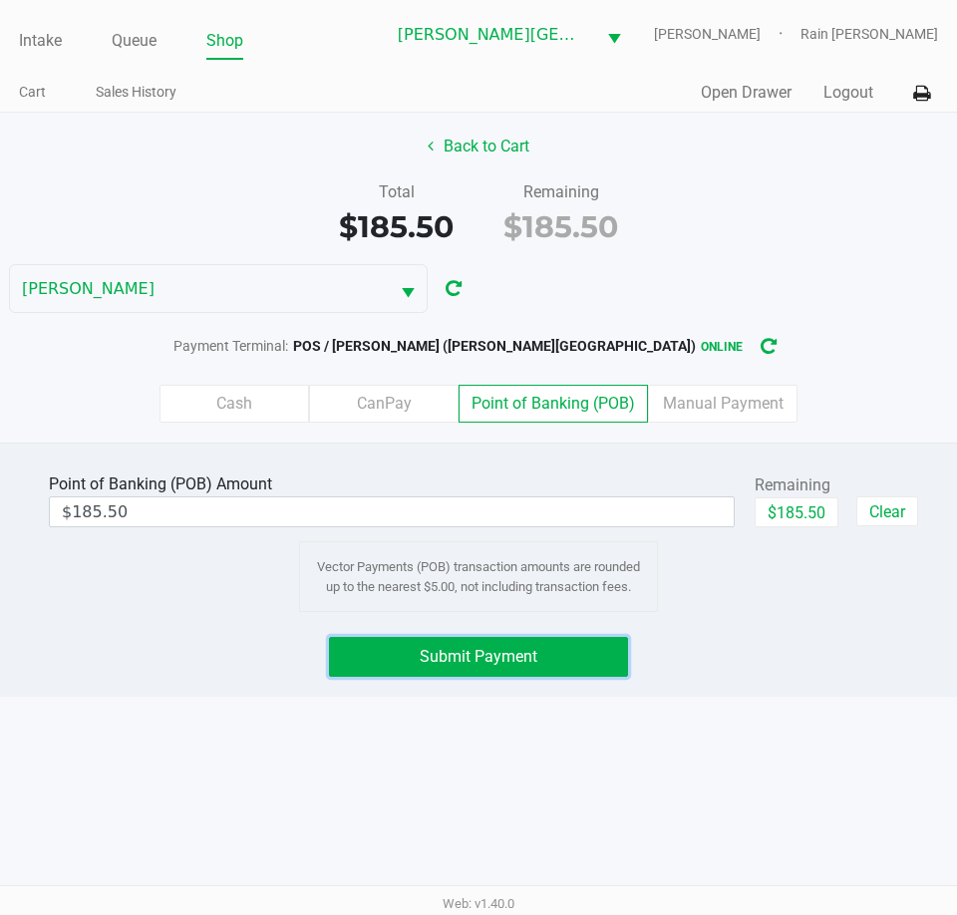
click at [545, 642] on button "Submit Payment" at bounding box center [478, 657] width 299 height 40
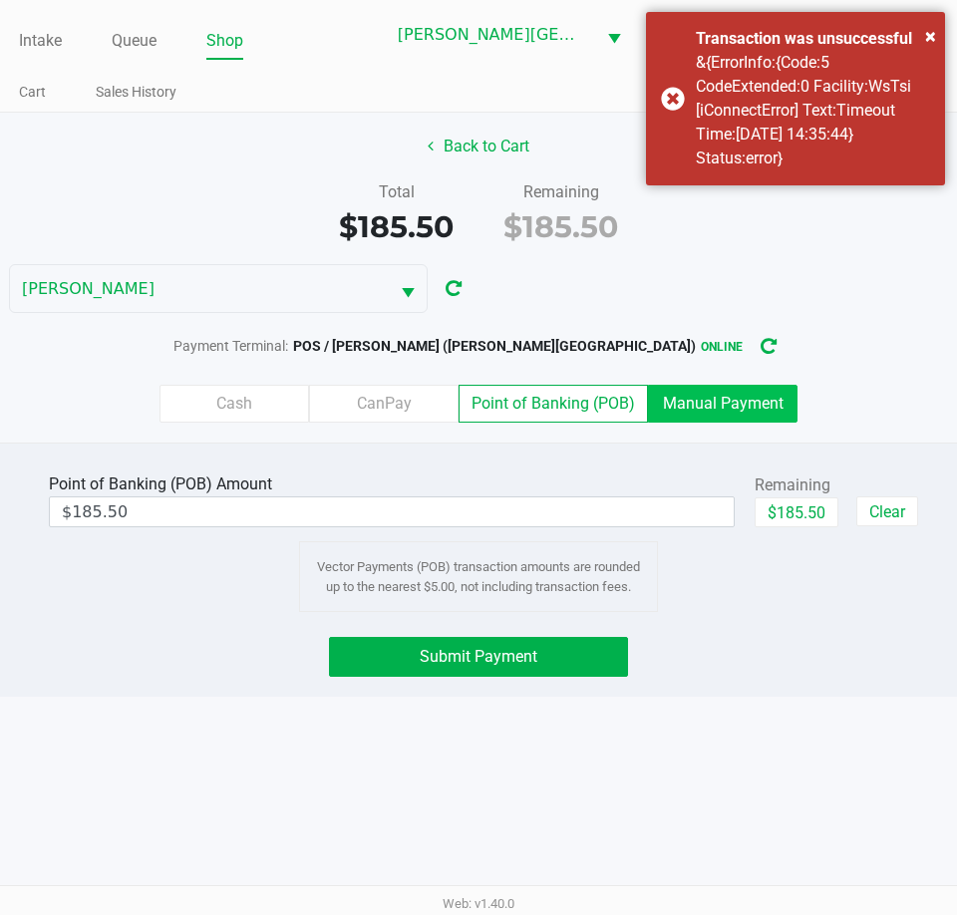
click at [698, 394] on label "Manual Payment" at bounding box center [722, 404] width 149 height 38
click at [0, 0] on 8 "Manual Payment" at bounding box center [0, 0] width 0 height 0
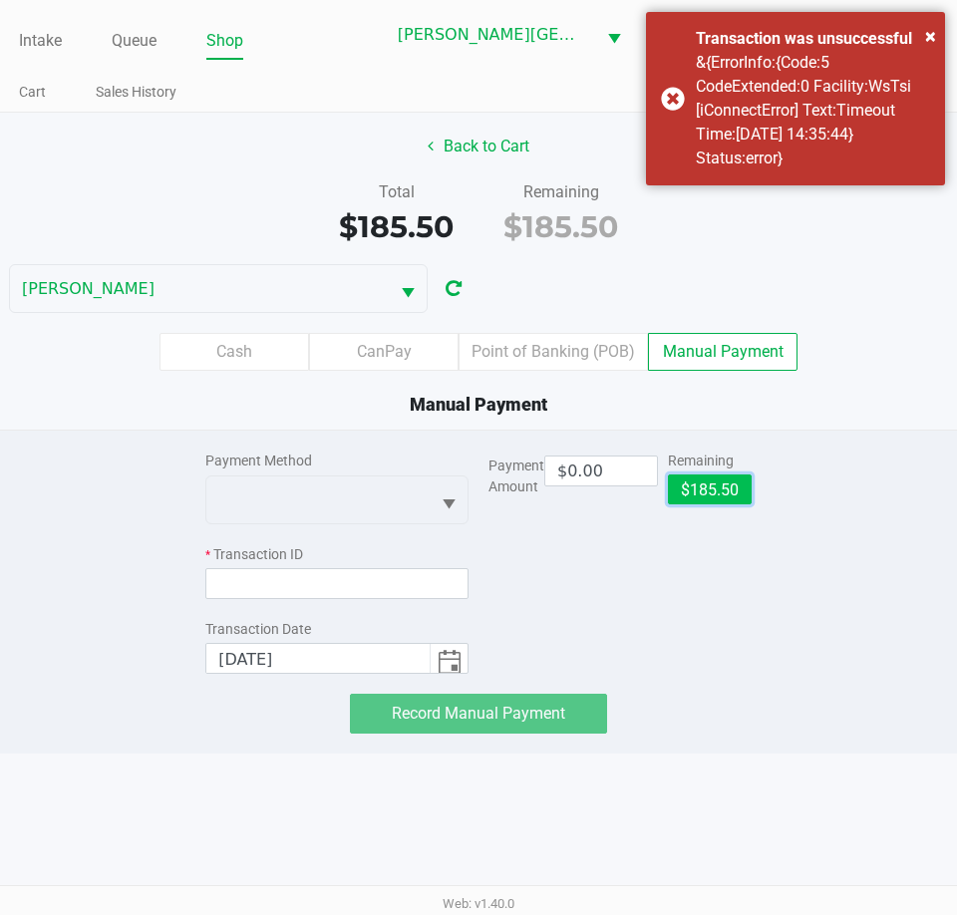
click at [722, 492] on button "$185.50" at bounding box center [710, 489] width 84 height 30
type input "$185.50"
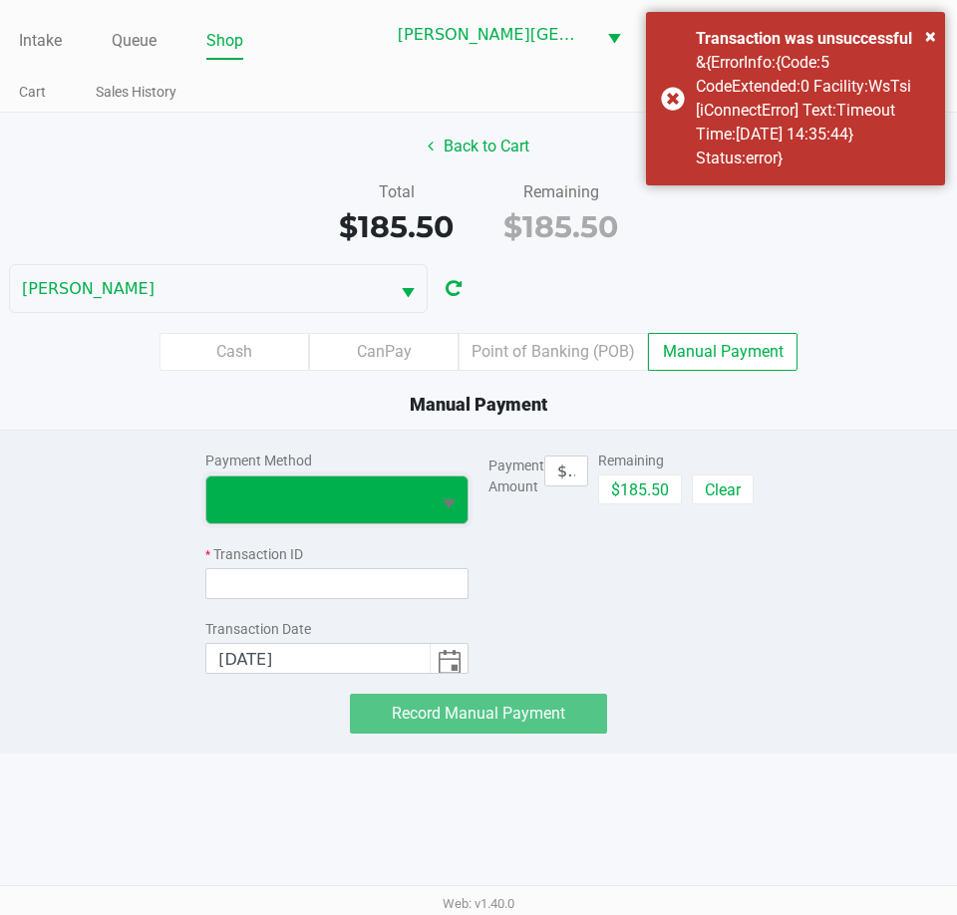
click at [388, 497] on span at bounding box center [317, 499] width 199 height 24
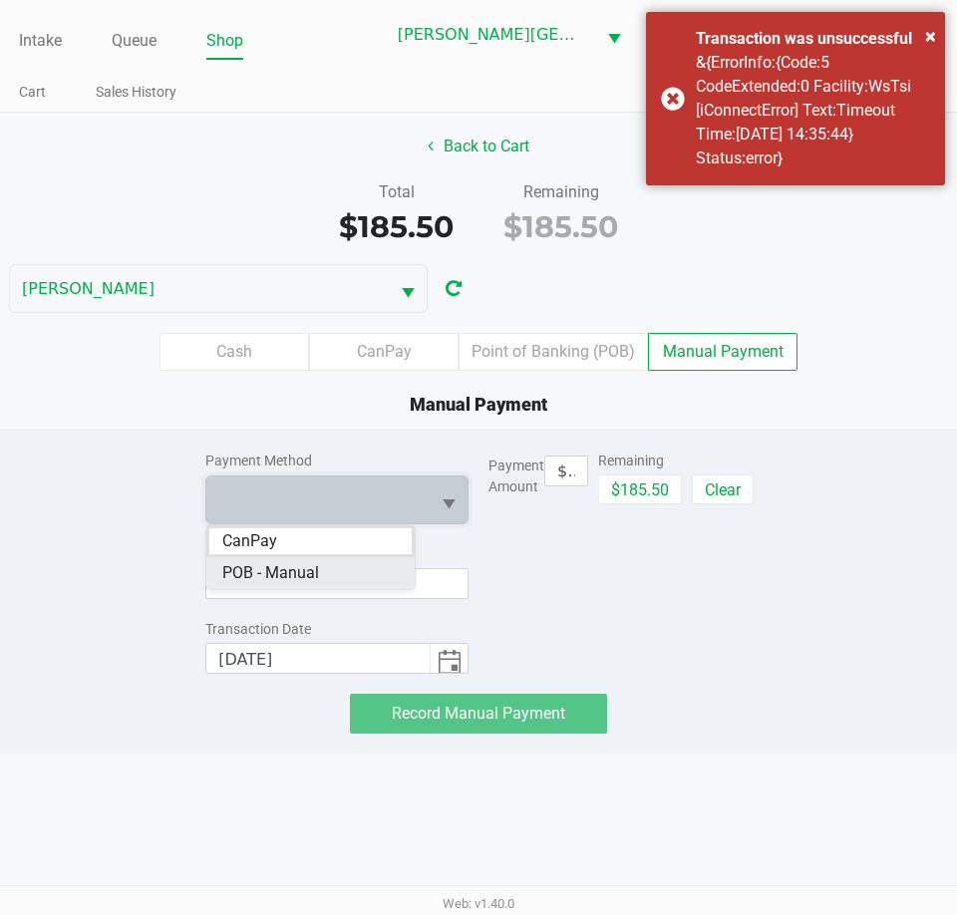
click at [288, 570] on span "POB - Manual" at bounding box center [270, 573] width 97 height 24
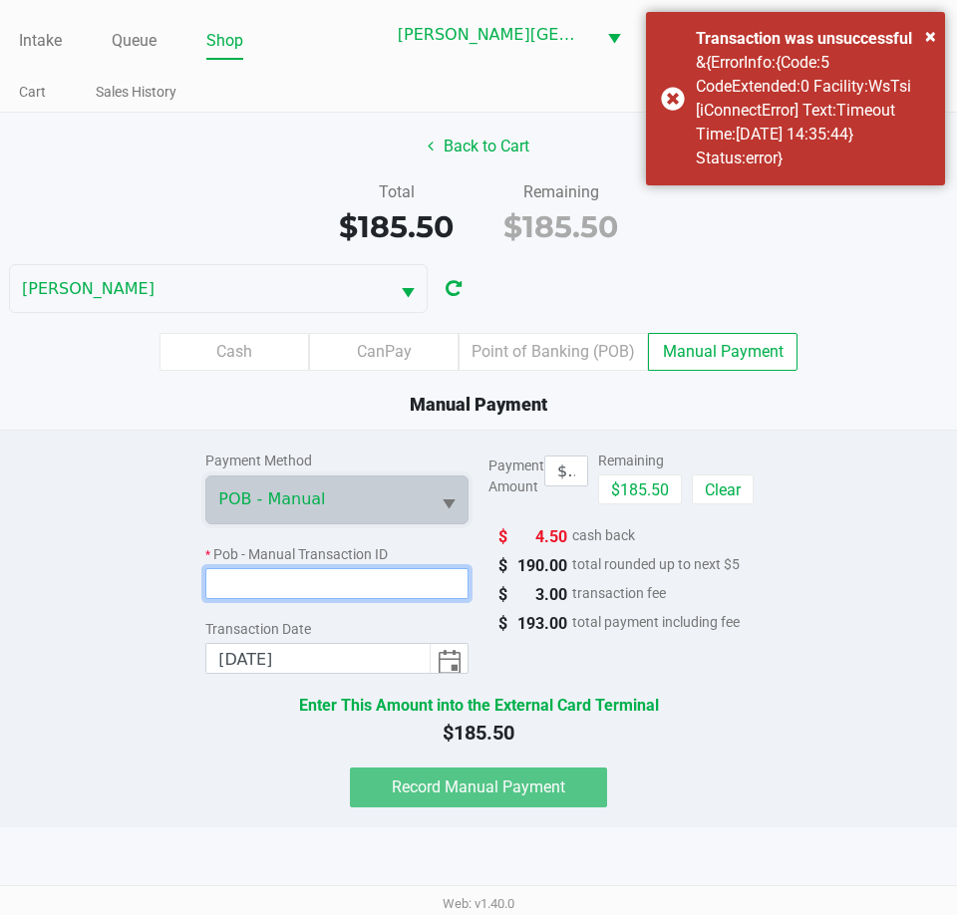
click at [289, 571] on input at bounding box center [336, 583] width 263 height 31
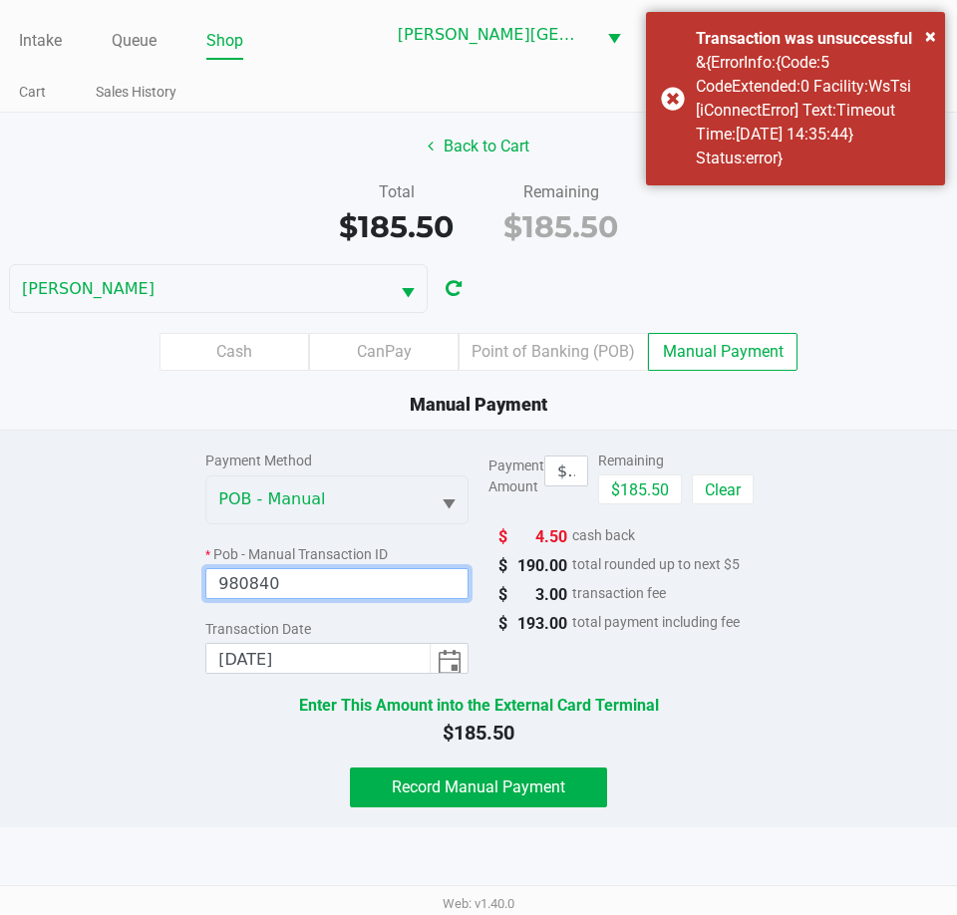
type input "980840"
click at [164, 724] on div "Payment Method POB - Manual * Pob - Manual Transaction ID 980840 Transaction Da…" at bounding box center [478, 619] width 987 height 377
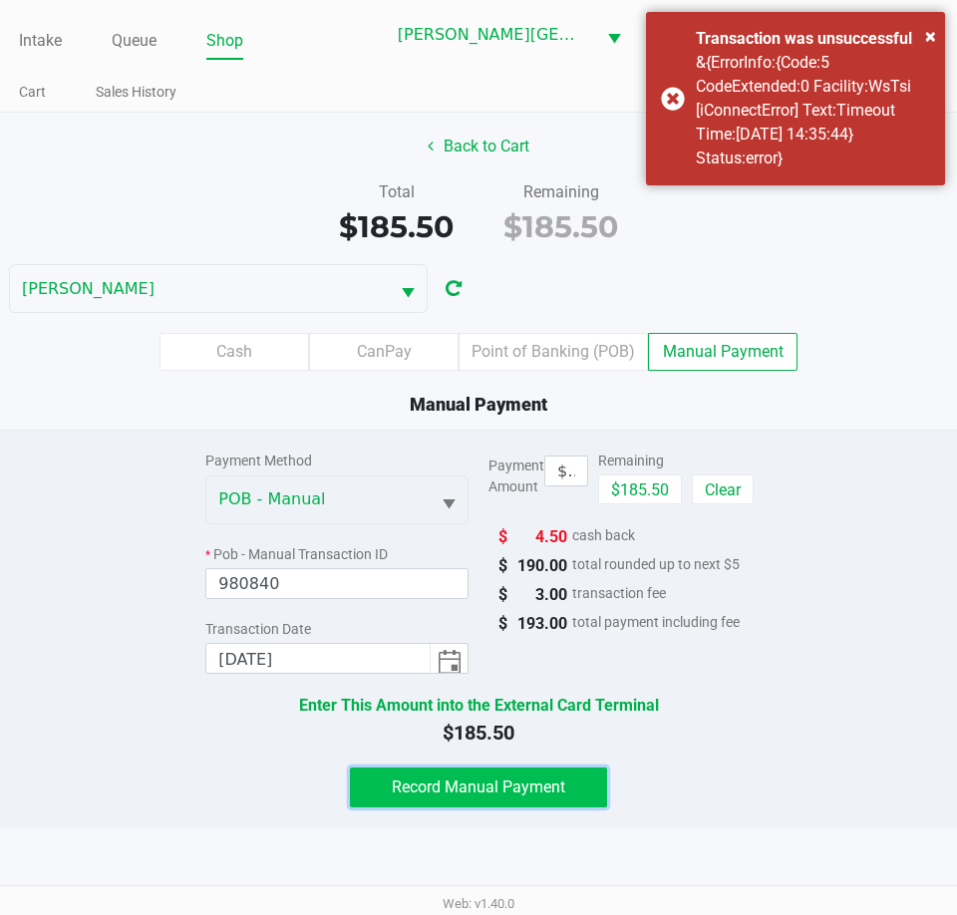
click at [492, 772] on button "Record Manual Payment" at bounding box center [479, 787] width 258 height 40
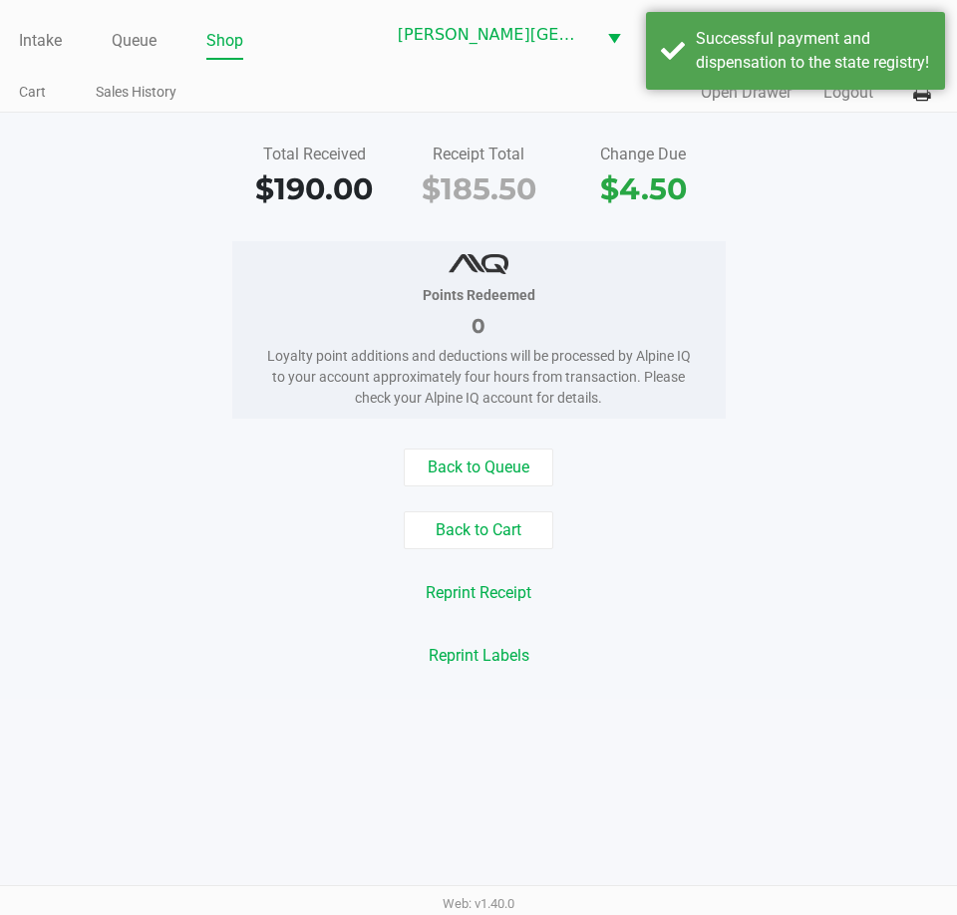
click at [825, 459] on div "Back to Queue" at bounding box center [478, 467] width 987 height 38
click at [785, 643] on div "Reprint Labels" at bounding box center [478, 656] width 987 height 38
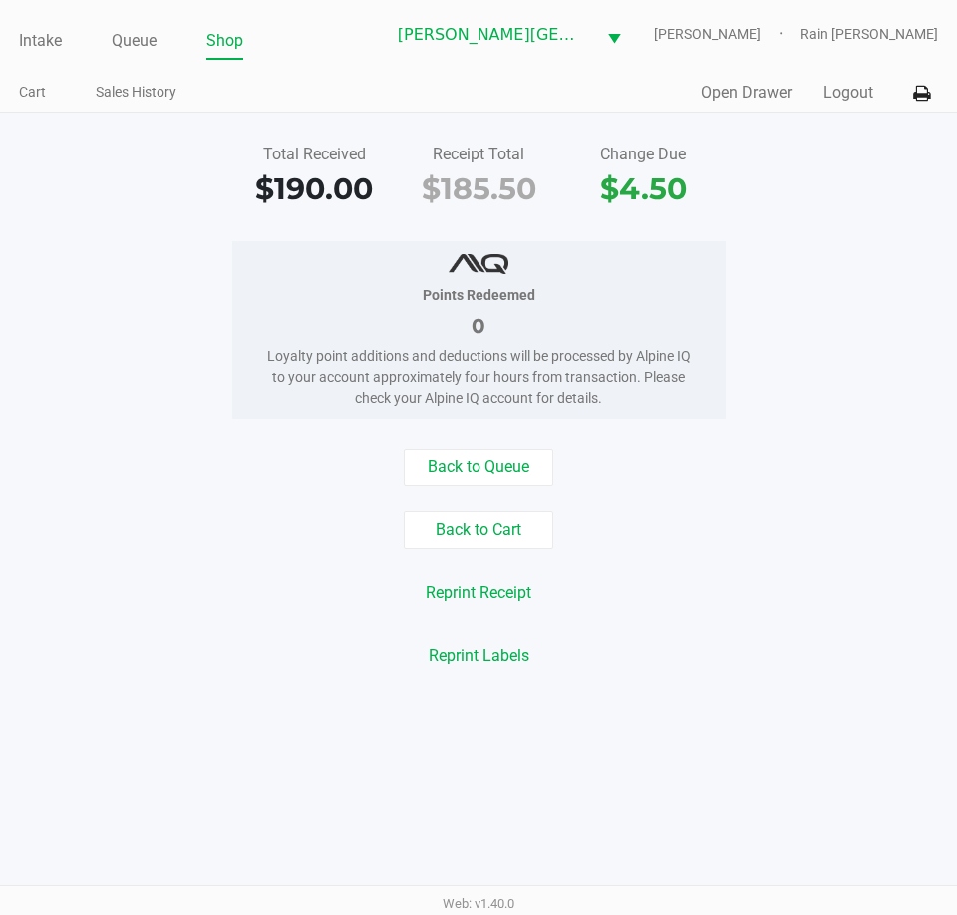
click at [796, 255] on div "Points Redeemed 0 Loyalty point additions and deductions will be processed by A…" at bounding box center [478, 329] width 987 height 177
click at [50, 44] on link "Intake" at bounding box center [40, 41] width 43 height 28
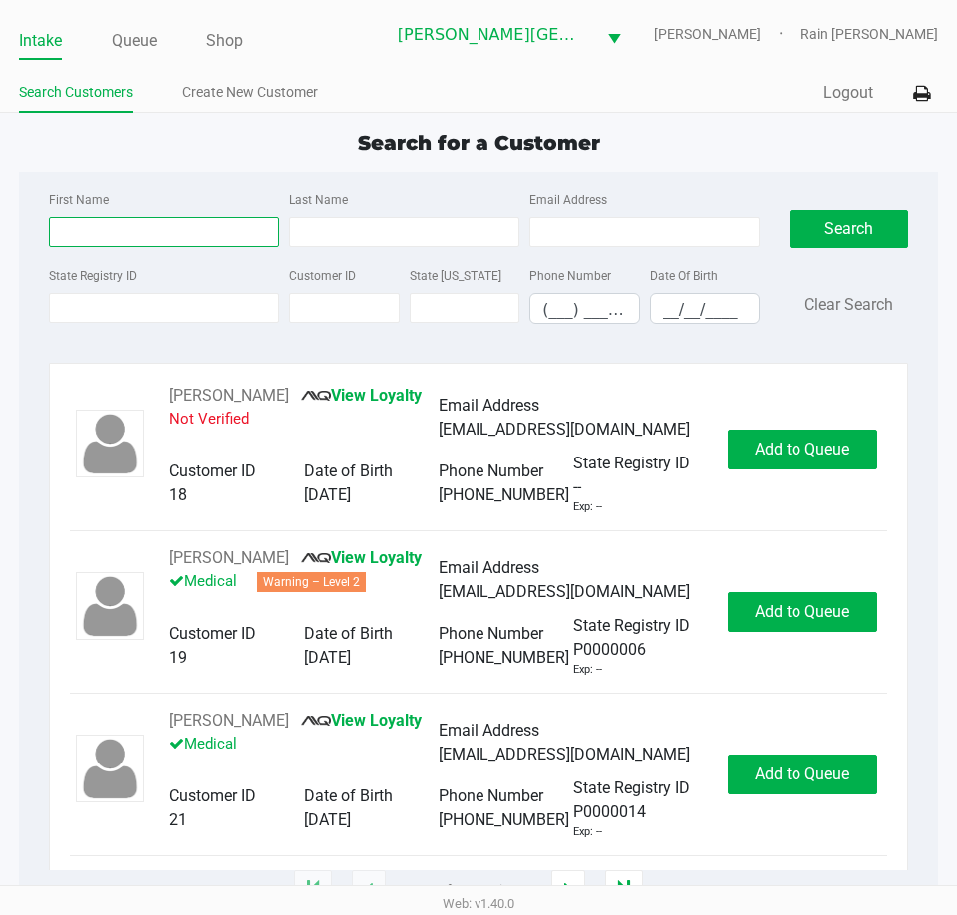
click at [104, 226] on input "First Name" at bounding box center [164, 232] width 230 height 30
click at [133, 328] on div "State Registry ID Customer ID State [US_STATE] Phone Number (___) ___-____ Date…" at bounding box center [404, 301] width 721 height 77
click at [132, 312] on input "State Registry ID" at bounding box center [164, 308] width 230 height 30
click at [82, 319] on input "State Registry ID" at bounding box center [164, 308] width 230 height 30
click at [94, 298] on input "State Registry ID" at bounding box center [164, 308] width 230 height 30
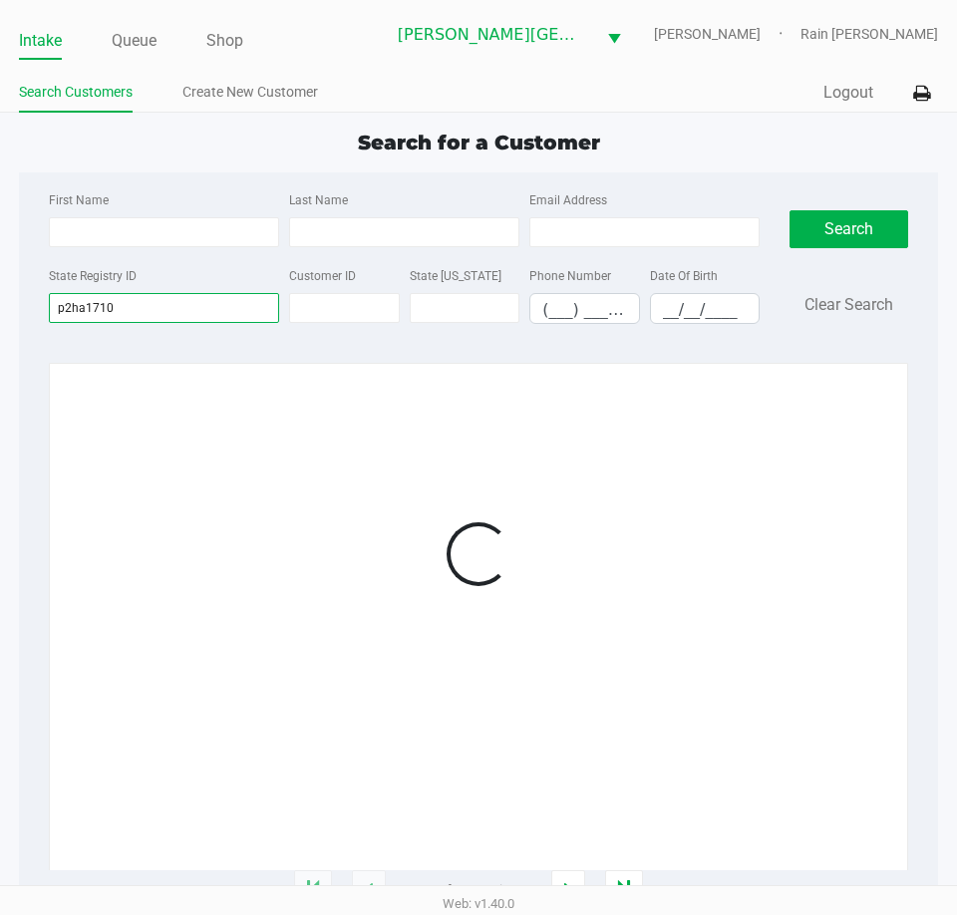
click at [180, 303] on input "p2ha1710" at bounding box center [164, 308] width 230 height 30
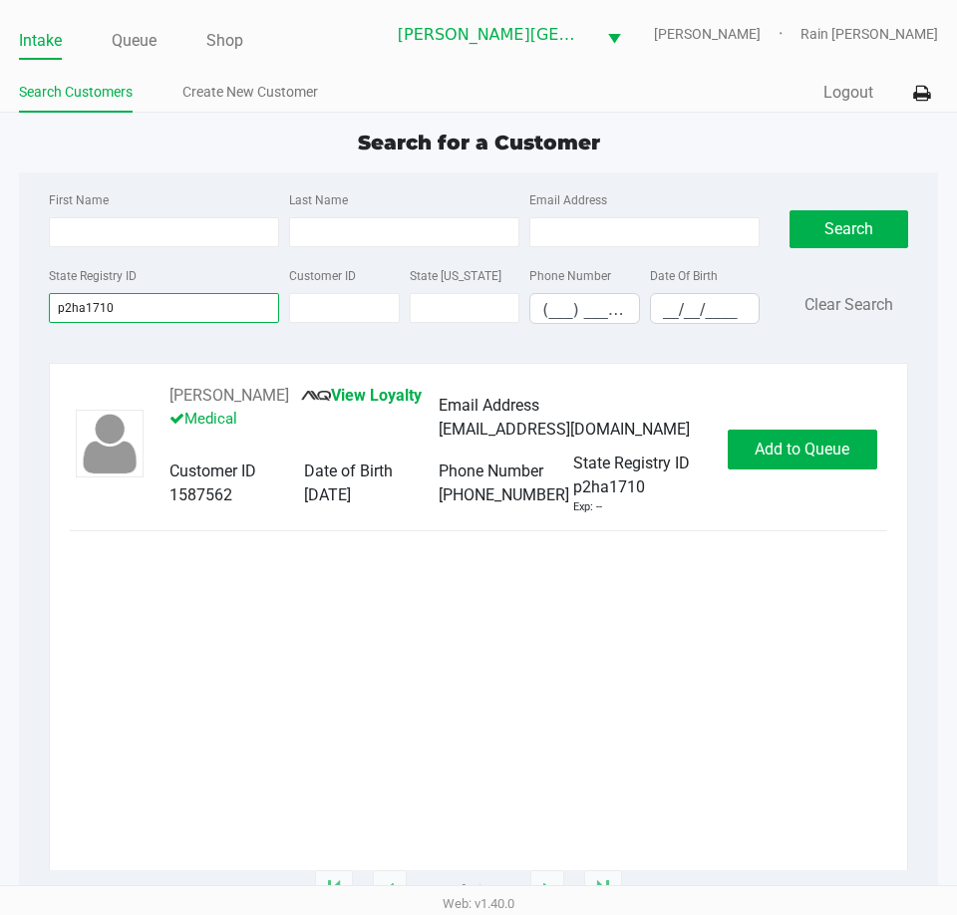
type input "p2ha1710"
click at [822, 438] on div "[PERSON_NAME] View Loyalty Medical Email Address [EMAIL_ADDRESS][DOMAIN_NAME] C…" at bounding box center [478, 450] width 817 height 132
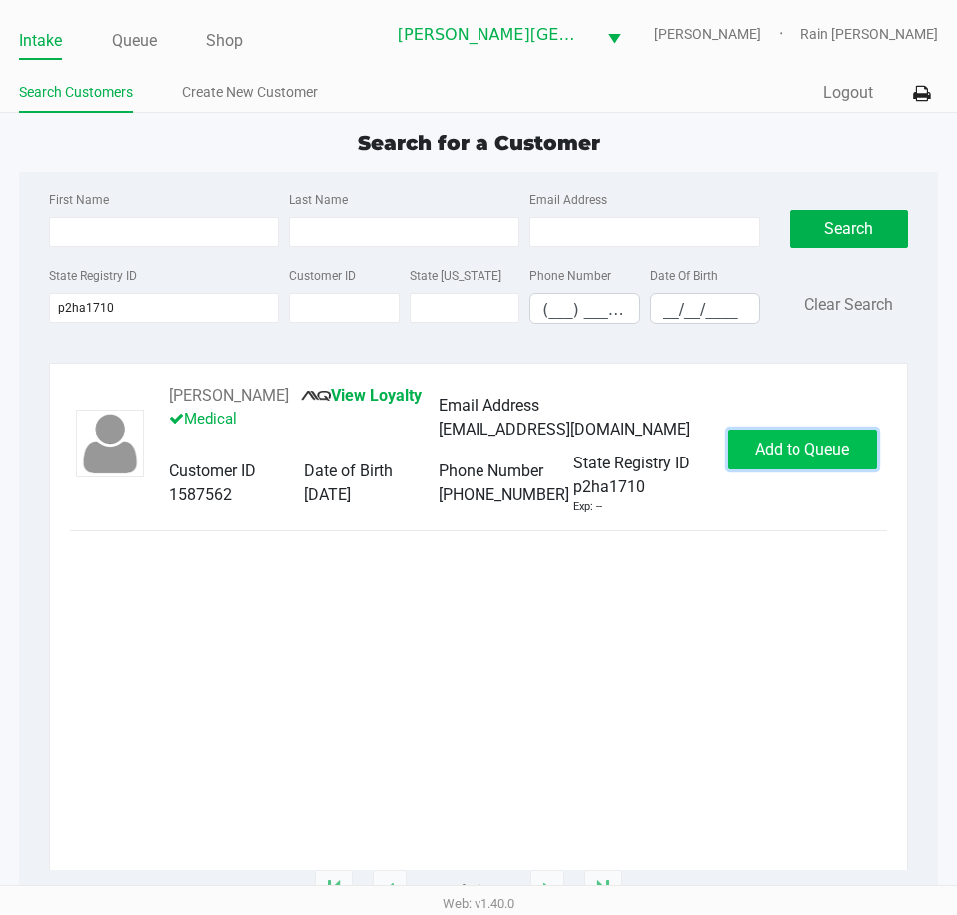
click at [816, 458] on span "Add to Queue" at bounding box center [801, 449] width 95 height 19
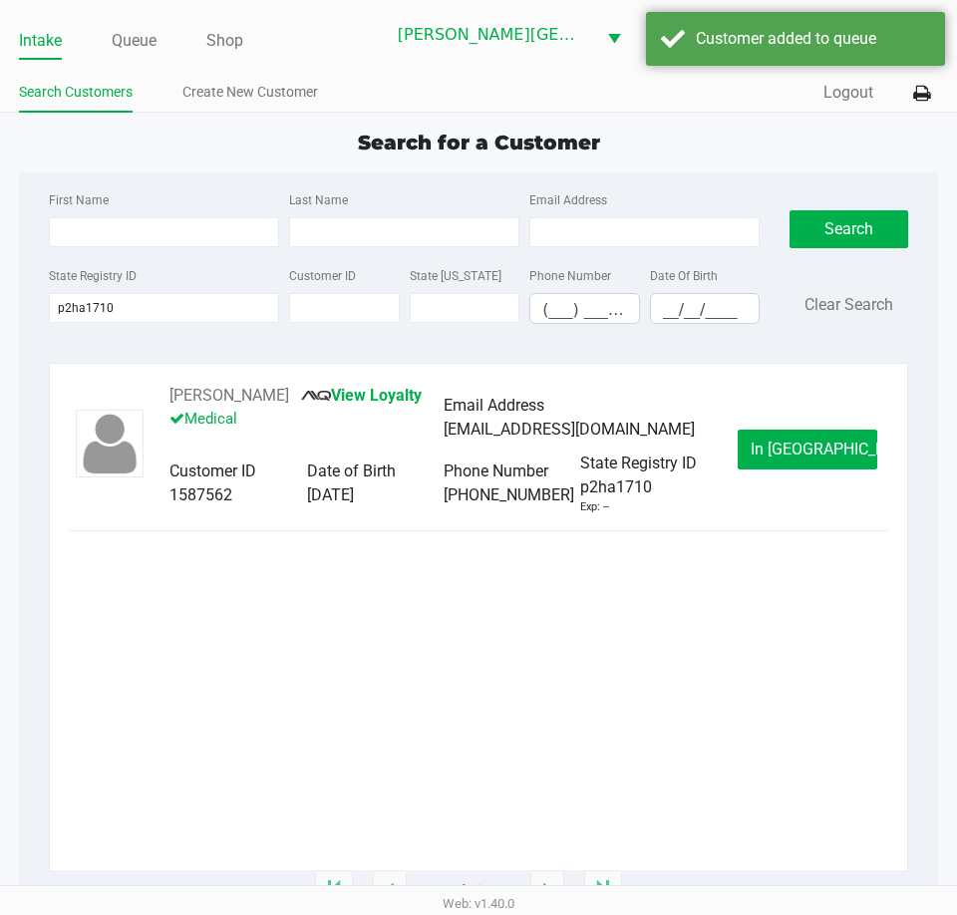
click at [822, 458] on span "In [GEOGRAPHIC_DATA]" at bounding box center [833, 449] width 167 height 19
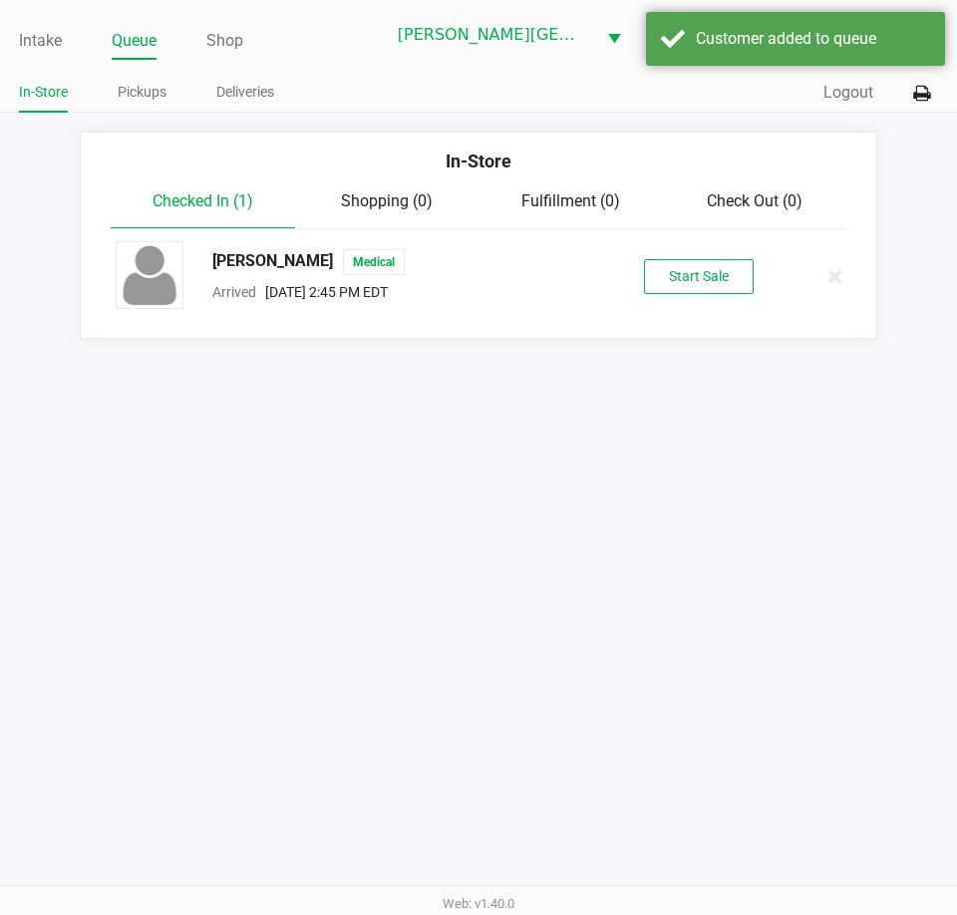
click at [709, 301] on div "[PERSON_NAME] Medical Arrived [DATE] 2:45 PM EDT Start Sale" at bounding box center [478, 276] width 755 height 70
click at [710, 284] on button "Start Sale" at bounding box center [699, 276] width 110 height 35
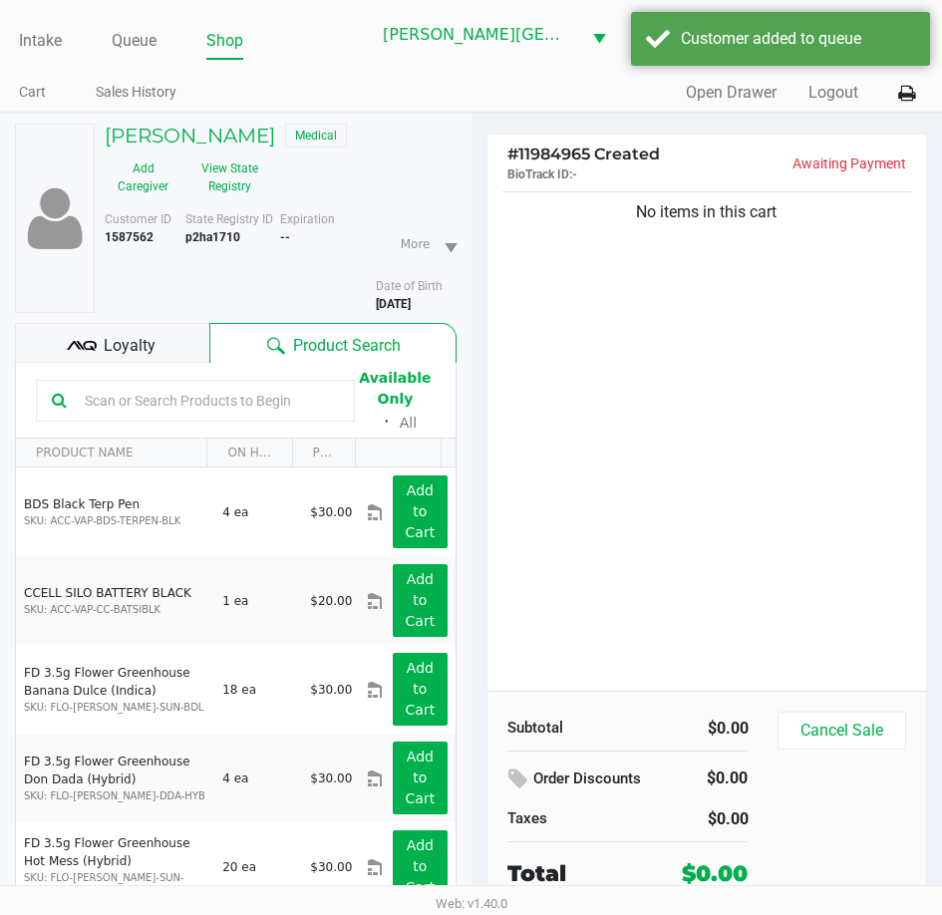
click at [105, 343] on span "Loyalty" at bounding box center [130, 346] width 52 height 24
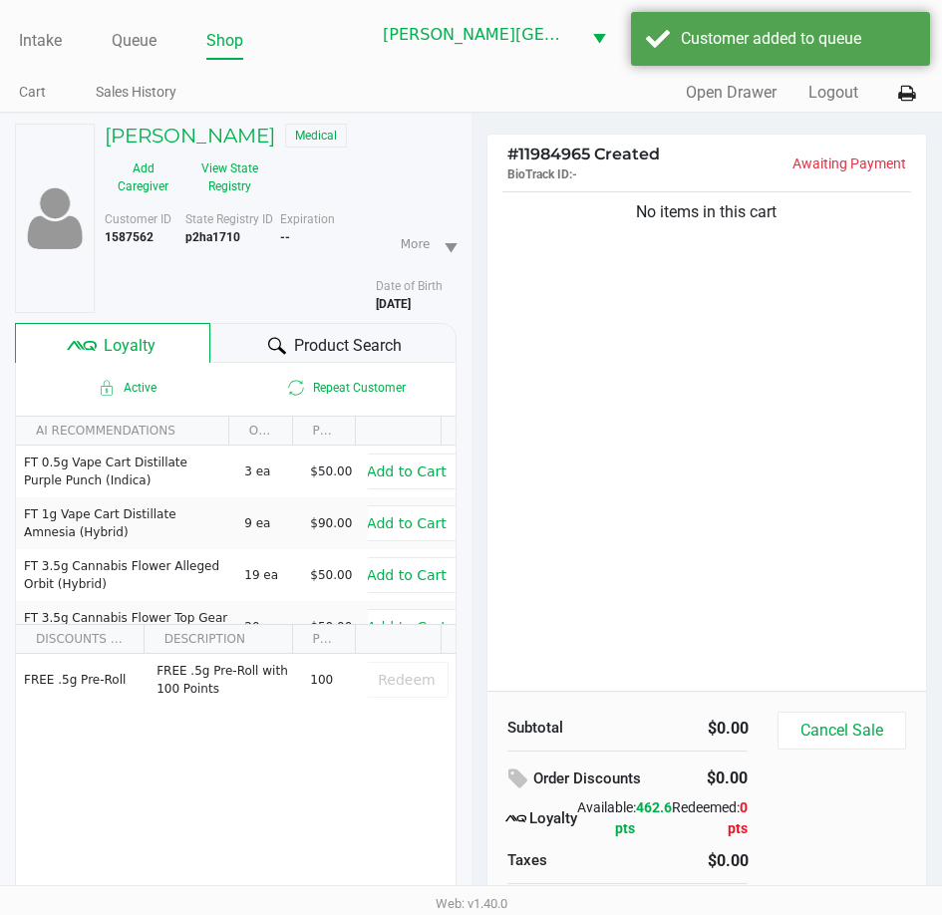
click at [647, 511] on div "No items in this cart" at bounding box center [707, 438] width 440 height 503
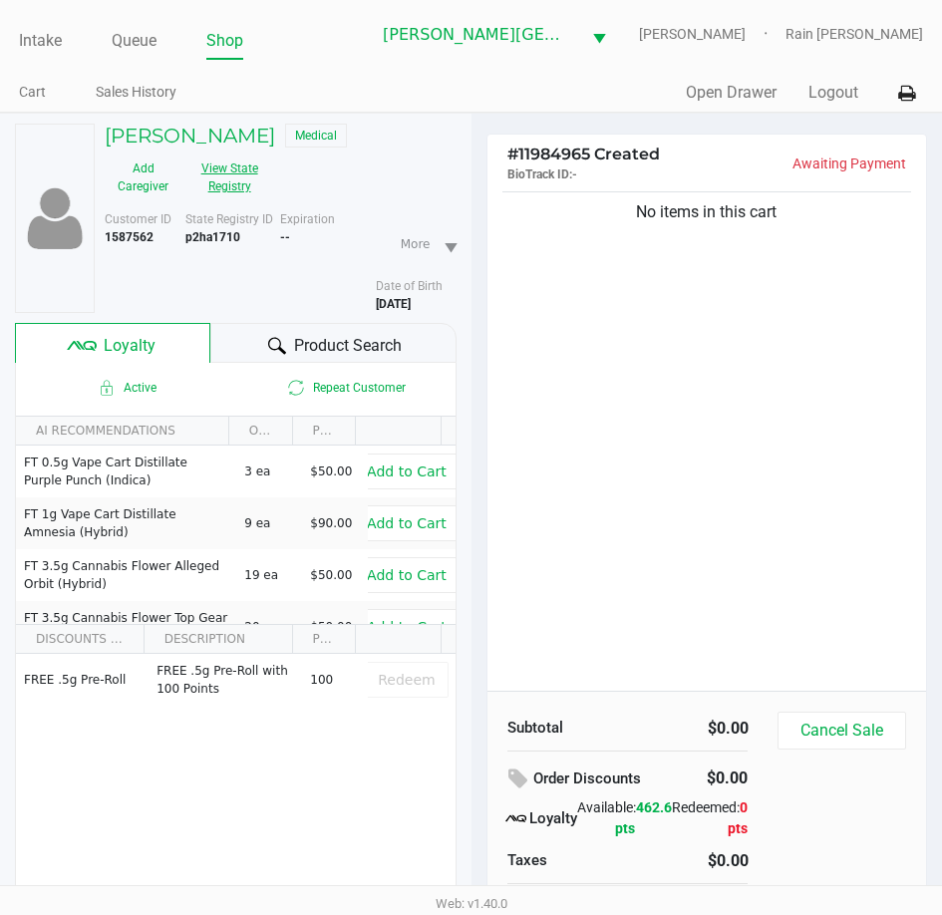
click at [216, 176] on button "View State Registry" at bounding box center [223, 177] width 84 height 50
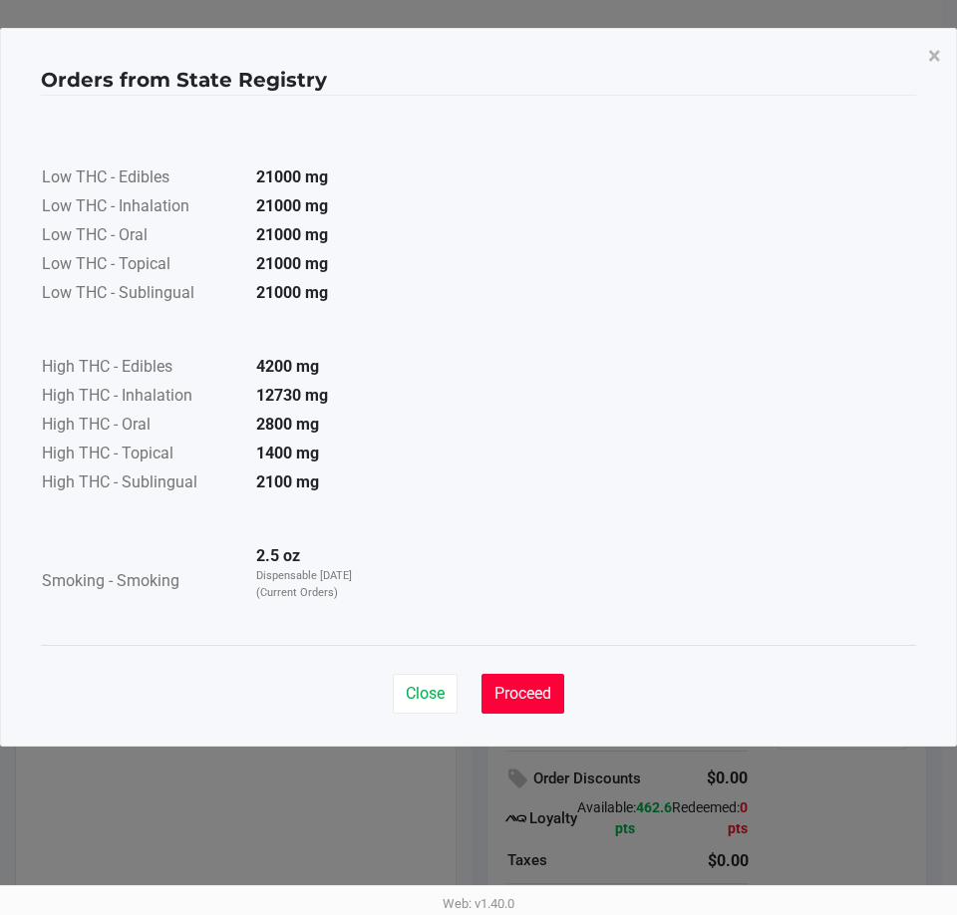
click at [507, 674] on button "Proceed" at bounding box center [522, 694] width 83 height 40
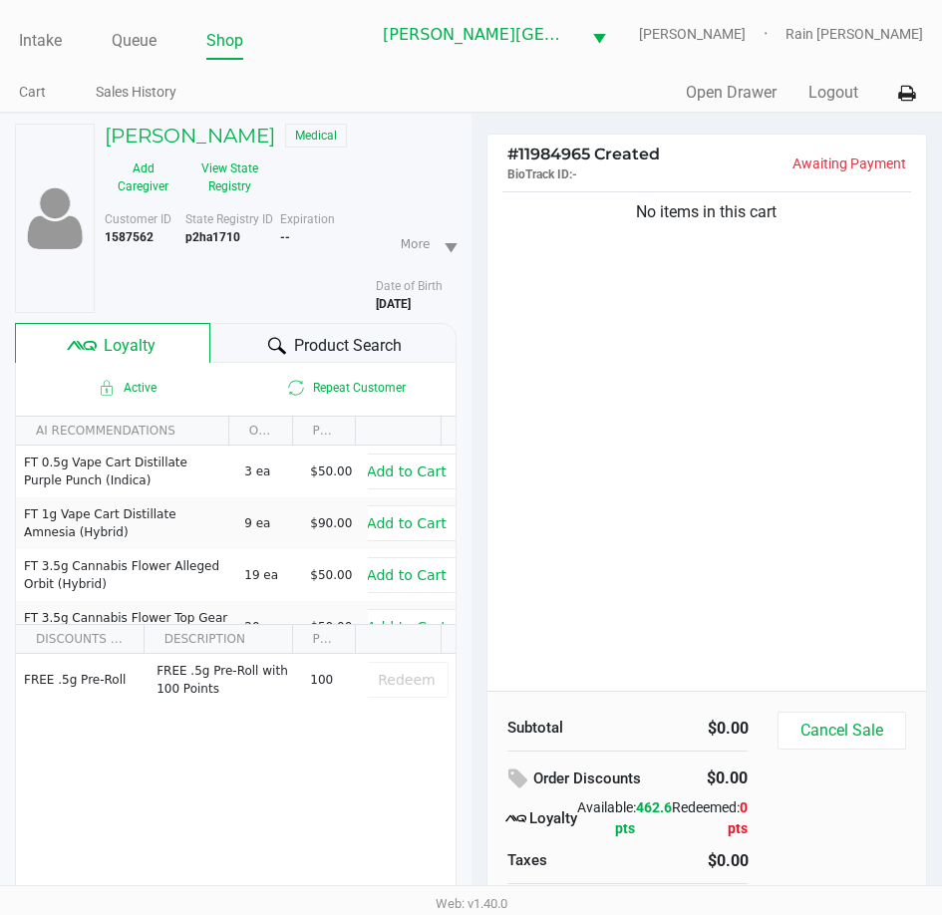
click at [659, 483] on div "No items in this cart" at bounding box center [707, 438] width 440 height 503
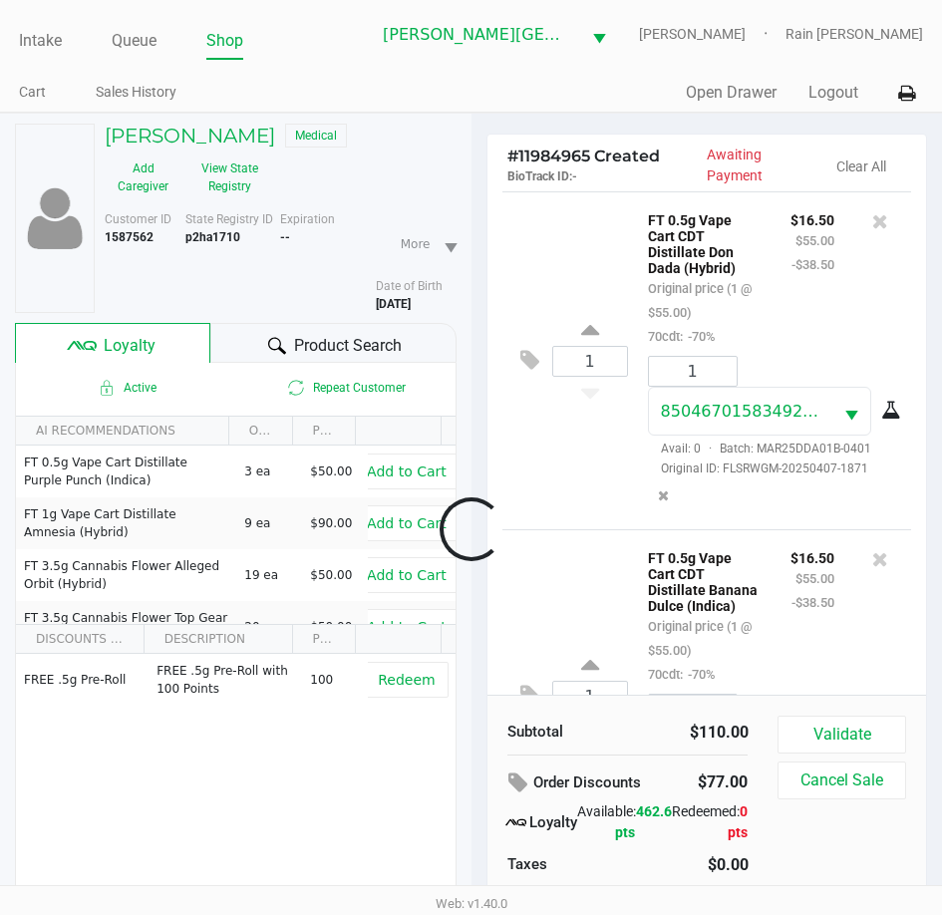
scroll to position [191, 0]
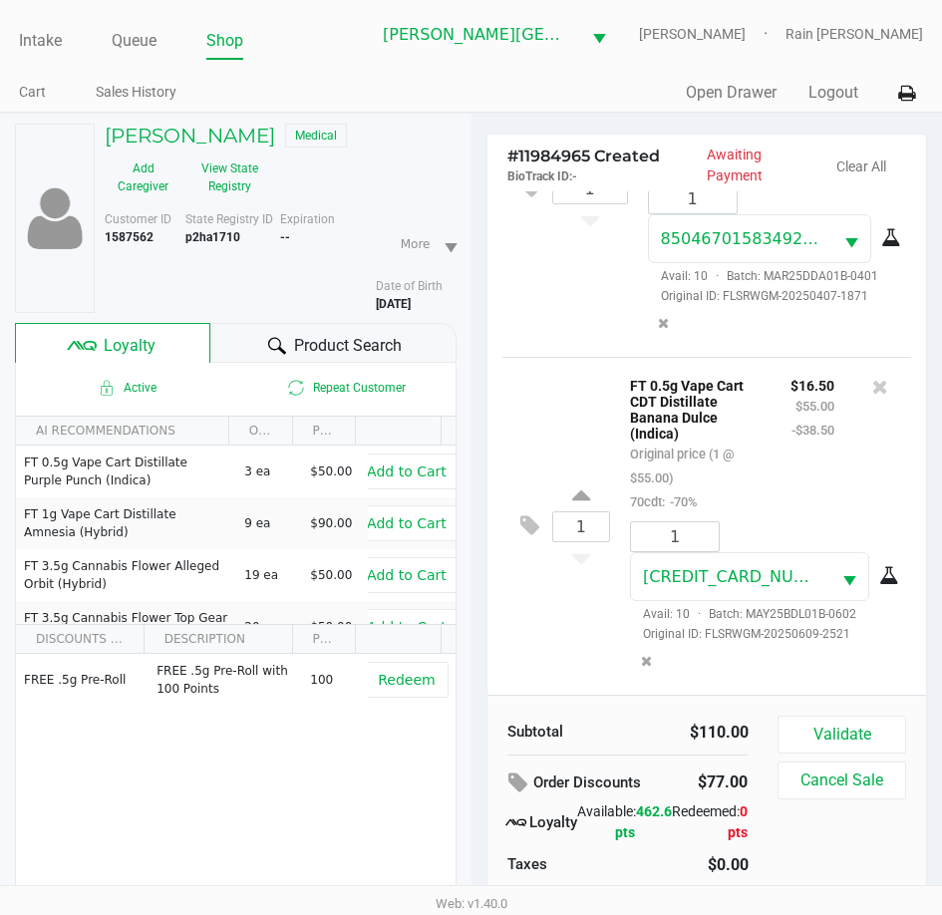
click at [877, 476] on div at bounding box center [880, 443] width 62 height 141
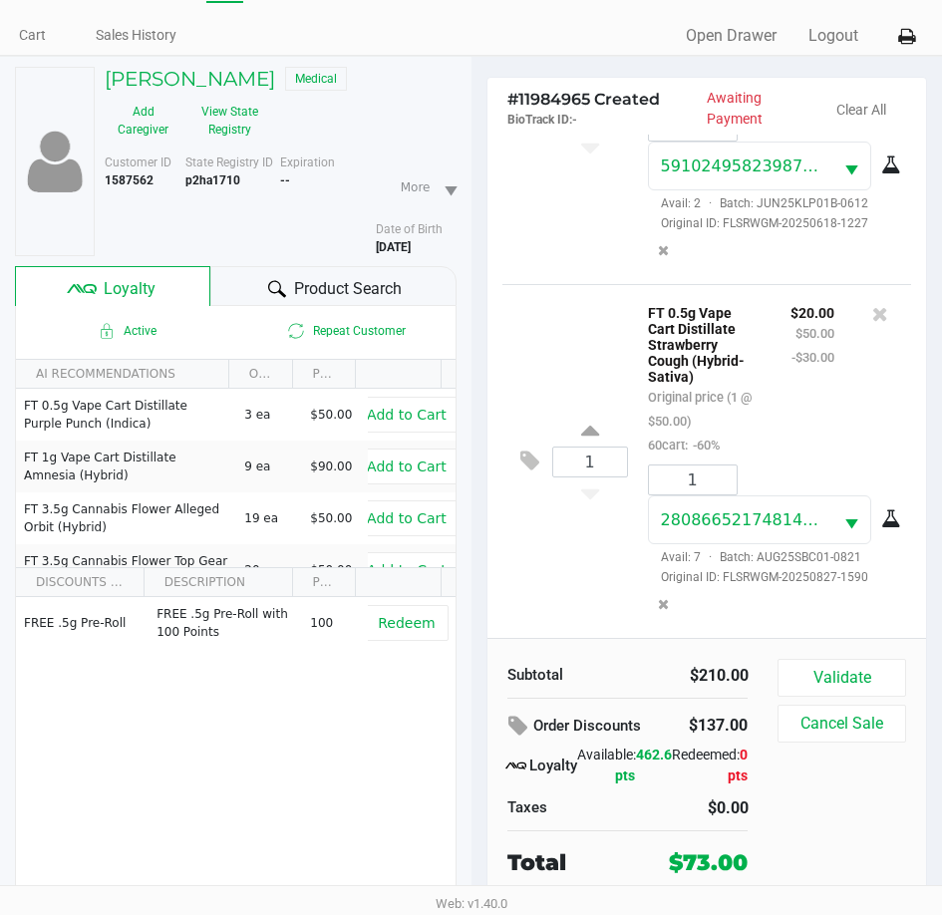
scroll to position [104, 0]
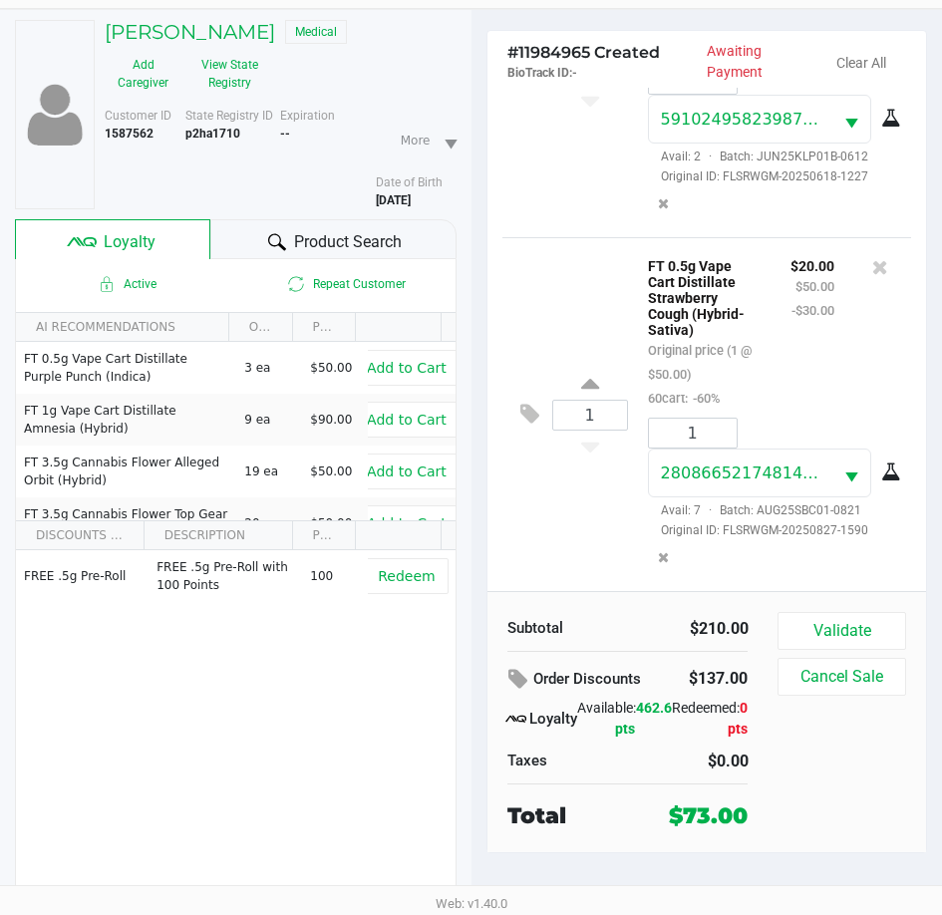
click at [552, 486] on div "1 FT 0.5g Vape Cart Distillate Strawberry Cough (Hybrid-Sativa) Original price …" at bounding box center [707, 414] width 410 height 354
click at [843, 626] on button "Validate" at bounding box center [841, 631] width 128 height 38
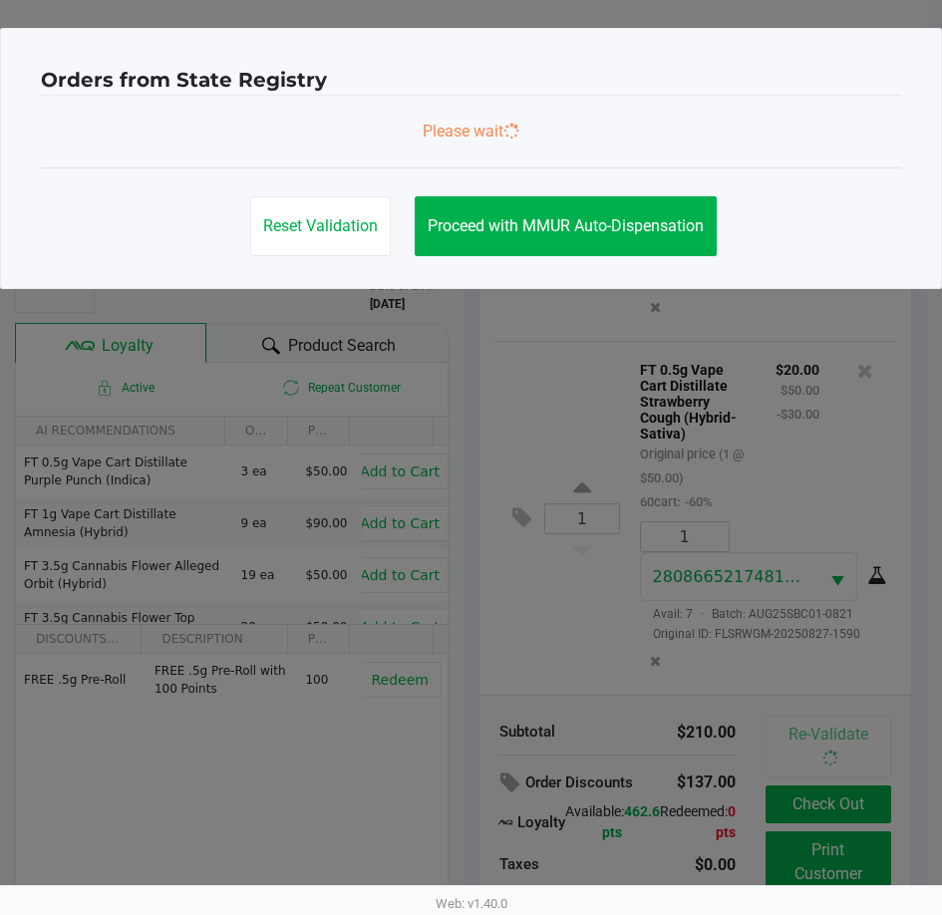
scroll to position [0, 0]
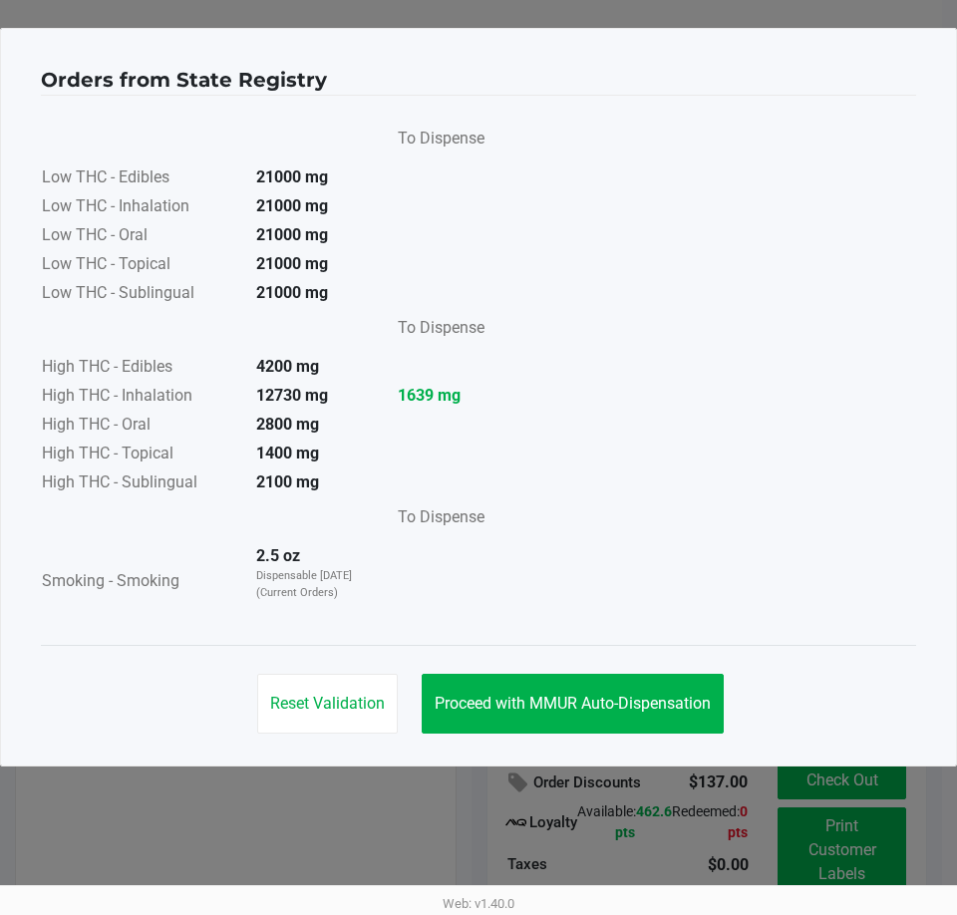
drag, startPoint x: 532, startPoint y: 653, endPoint x: 535, endPoint y: 702, distance: 48.9
click at [531, 656] on div "Reset Validation Proceed with MMUR Auto-Dispensation" at bounding box center [478, 695] width 875 height 101
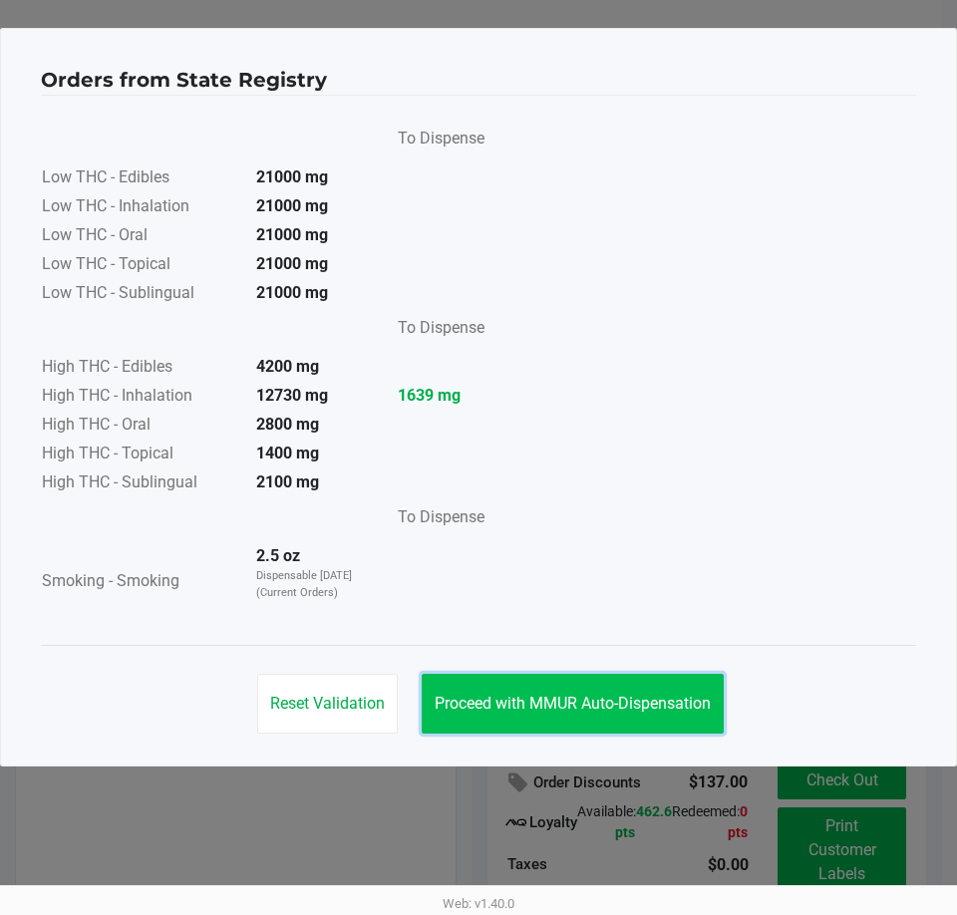
click at [535, 702] on span "Proceed with MMUR Auto-Dispensation" at bounding box center [573, 703] width 276 height 19
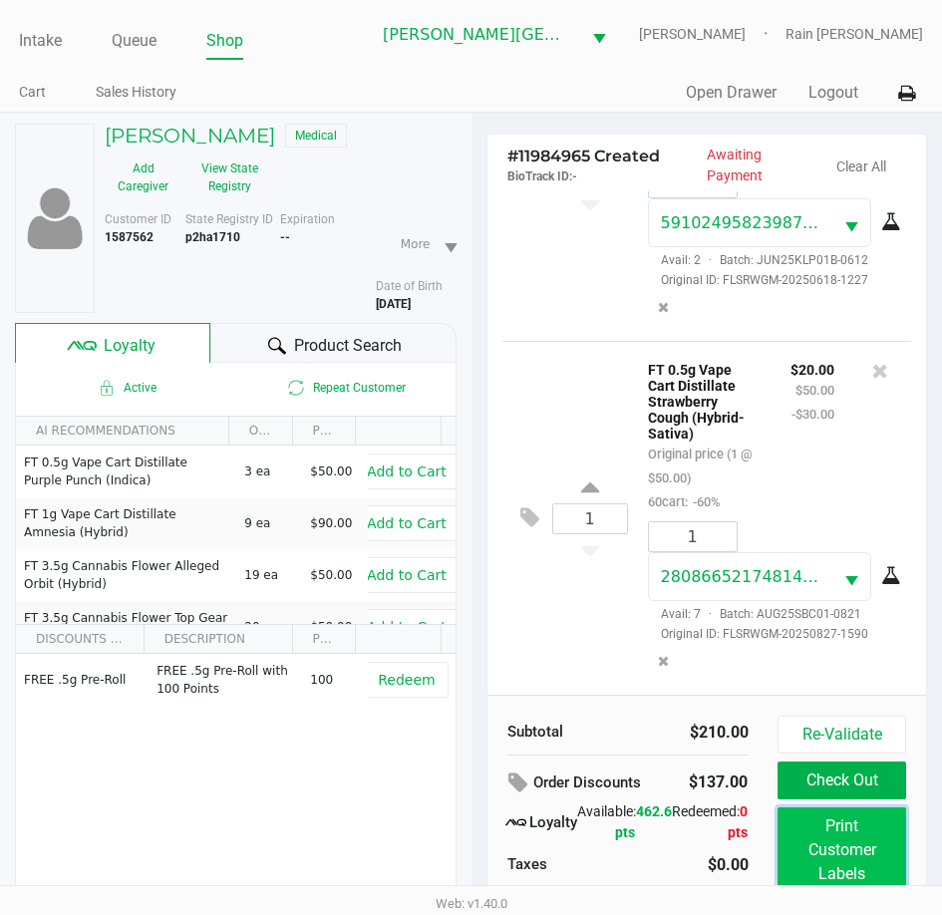
click at [862, 854] on button "Print Customer Labels" at bounding box center [841, 850] width 128 height 86
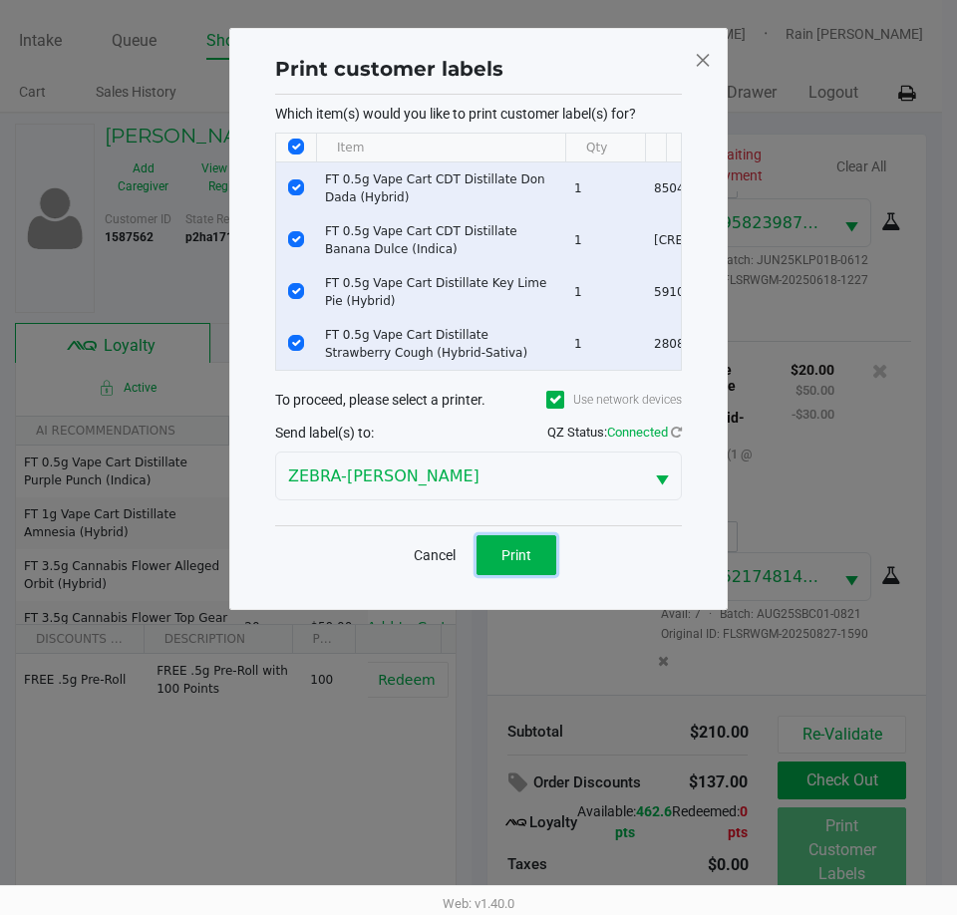
click at [511, 551] on button "Print" at bounding box center [516, 555] width 80 height 40
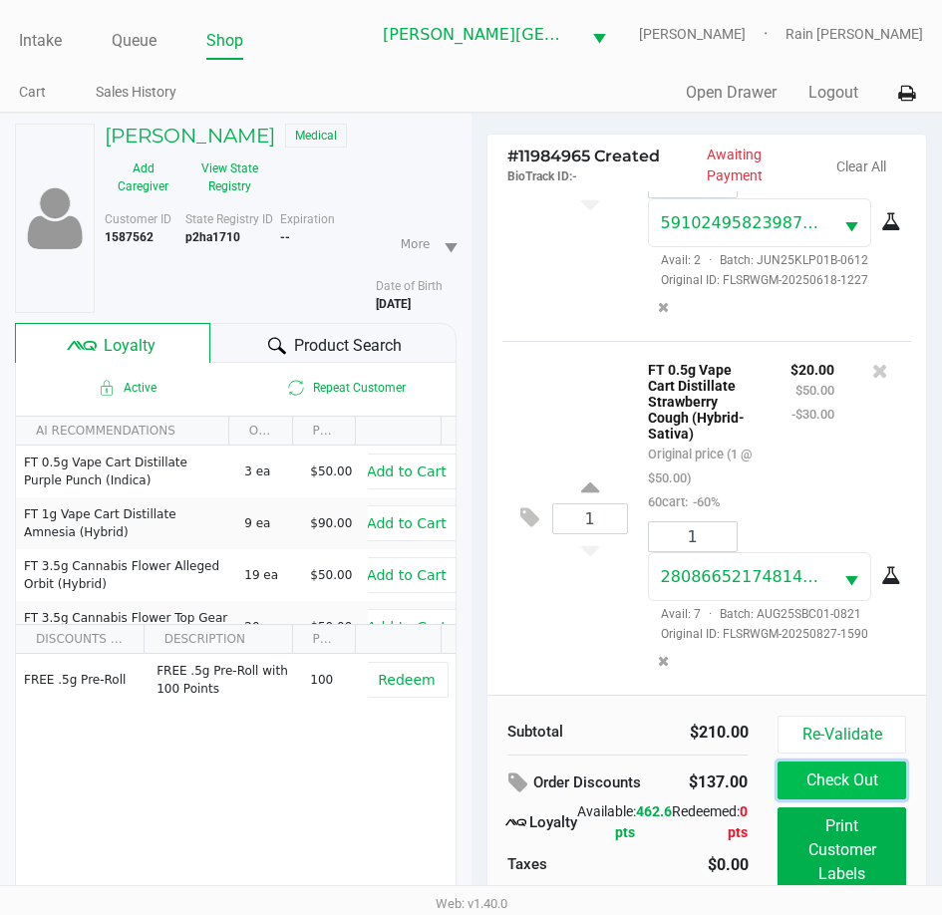
click at [822, 781] on button "Check Out" at bounding box center [841, 780] width 128 height 38
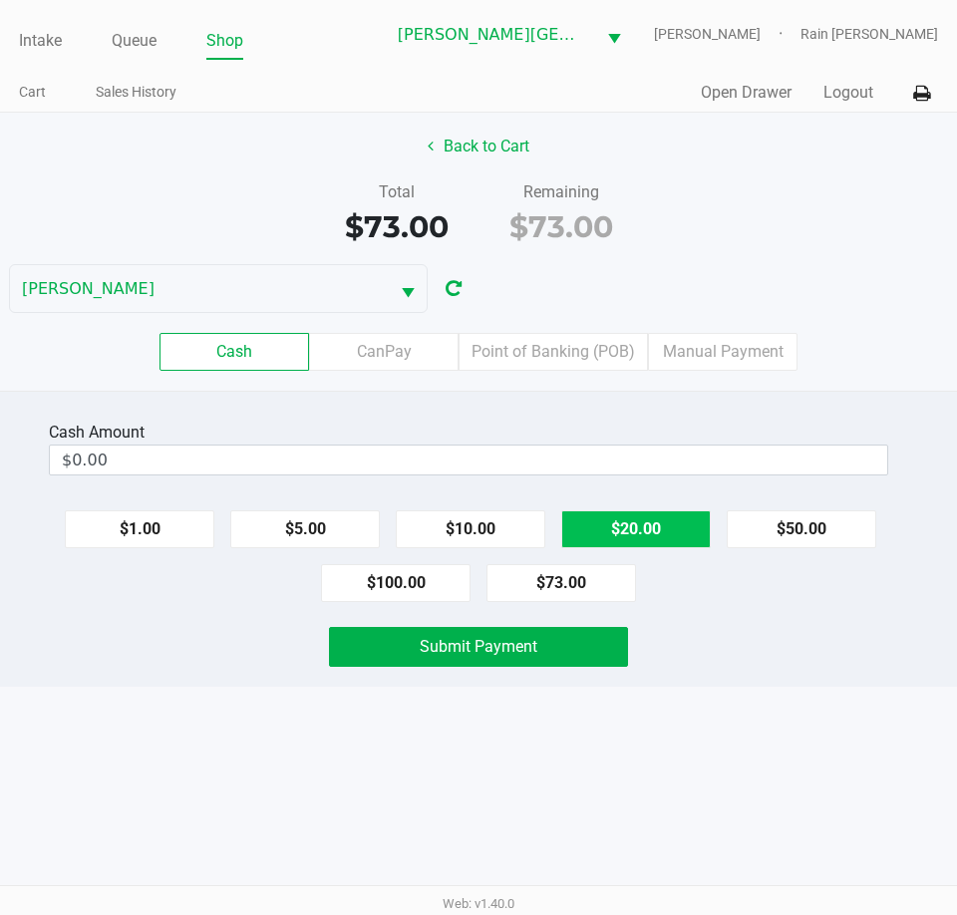
click at [619, 518] on button "$20.00" at bounding box center [635, 529] width 149 height 38
type input "$80.00"
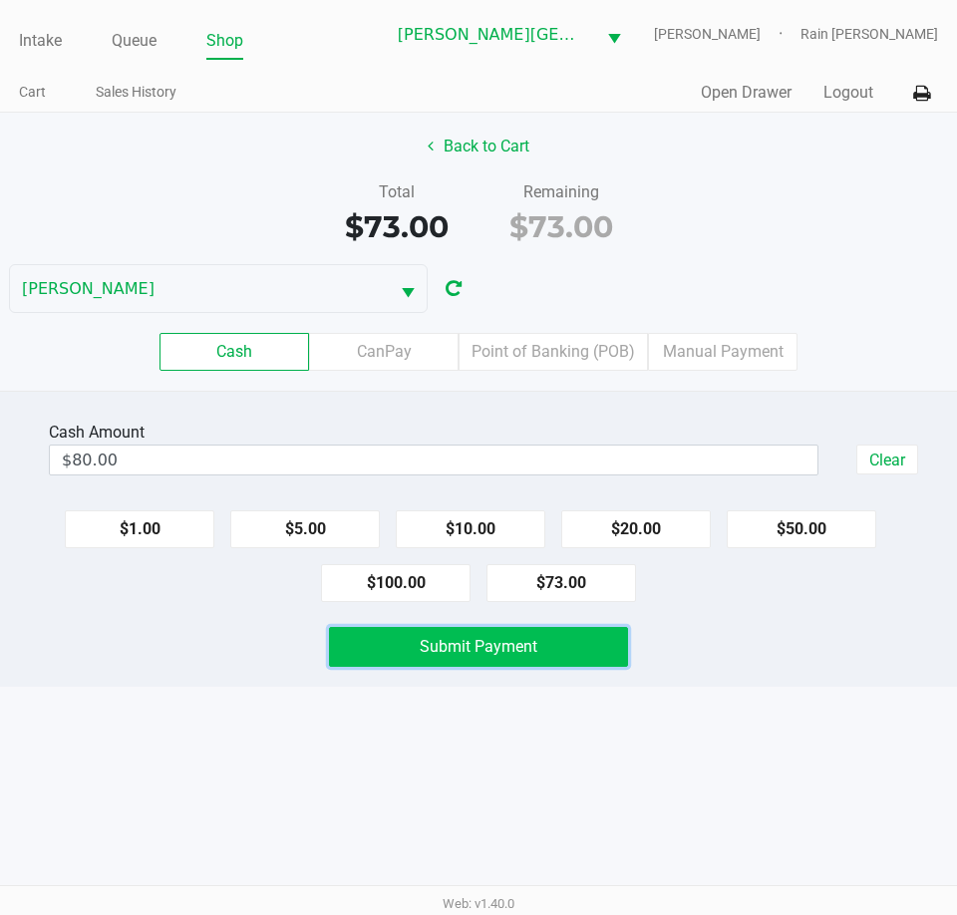
click at [445, 636] on button "Submit Payment" at bounding box center [478, 647] width 299 height 40
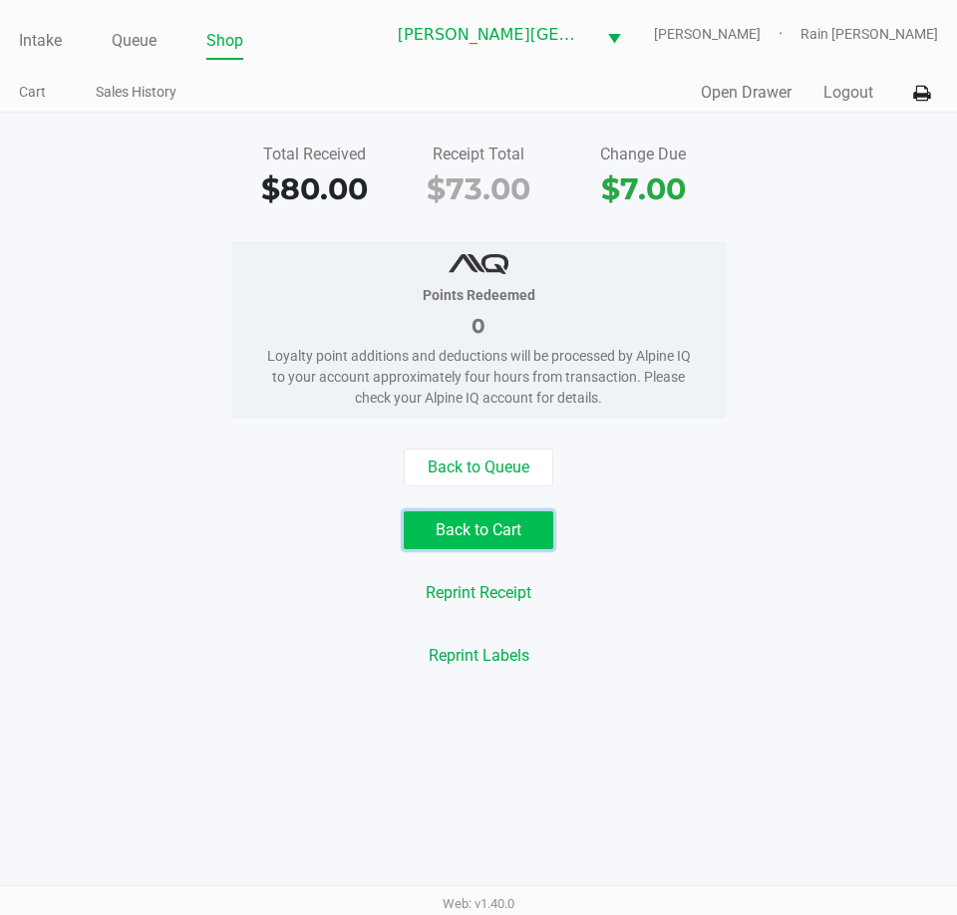
click at [432, 535] on button "Back to Cart" at bounding box center [478, 530] width 149 height 38
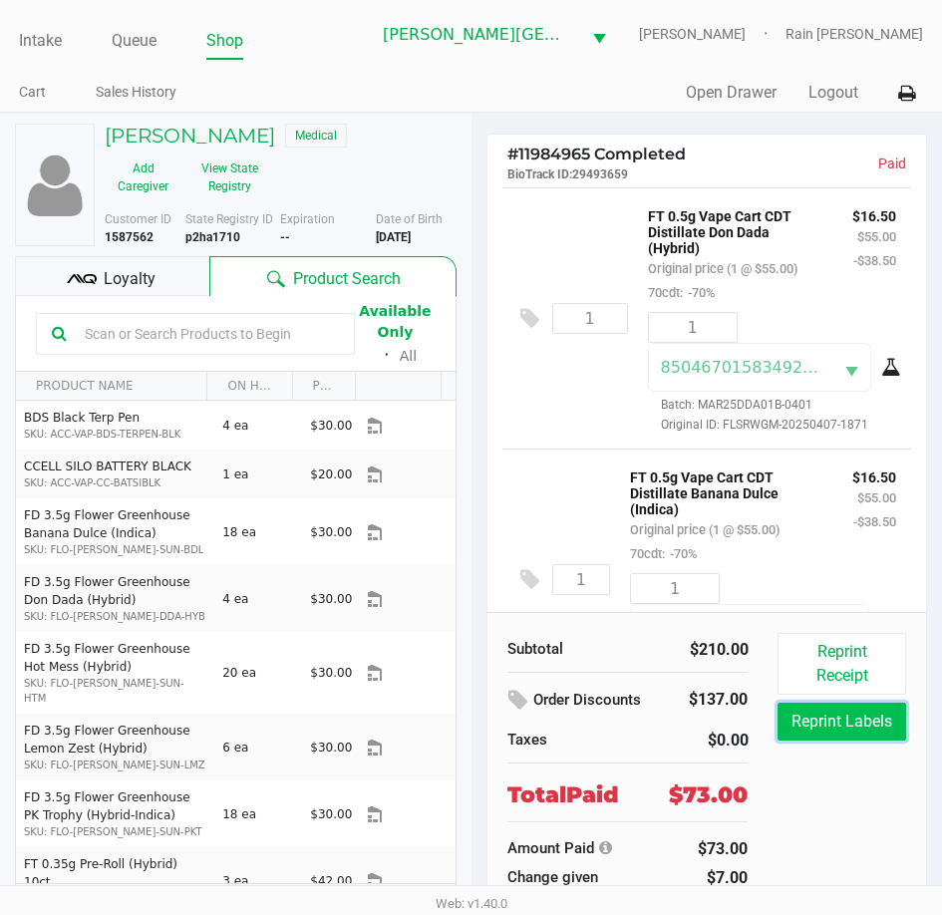
click at [842, 726] on button "Reprint Labels" at bounding box center [841, 722] width 128 height 38
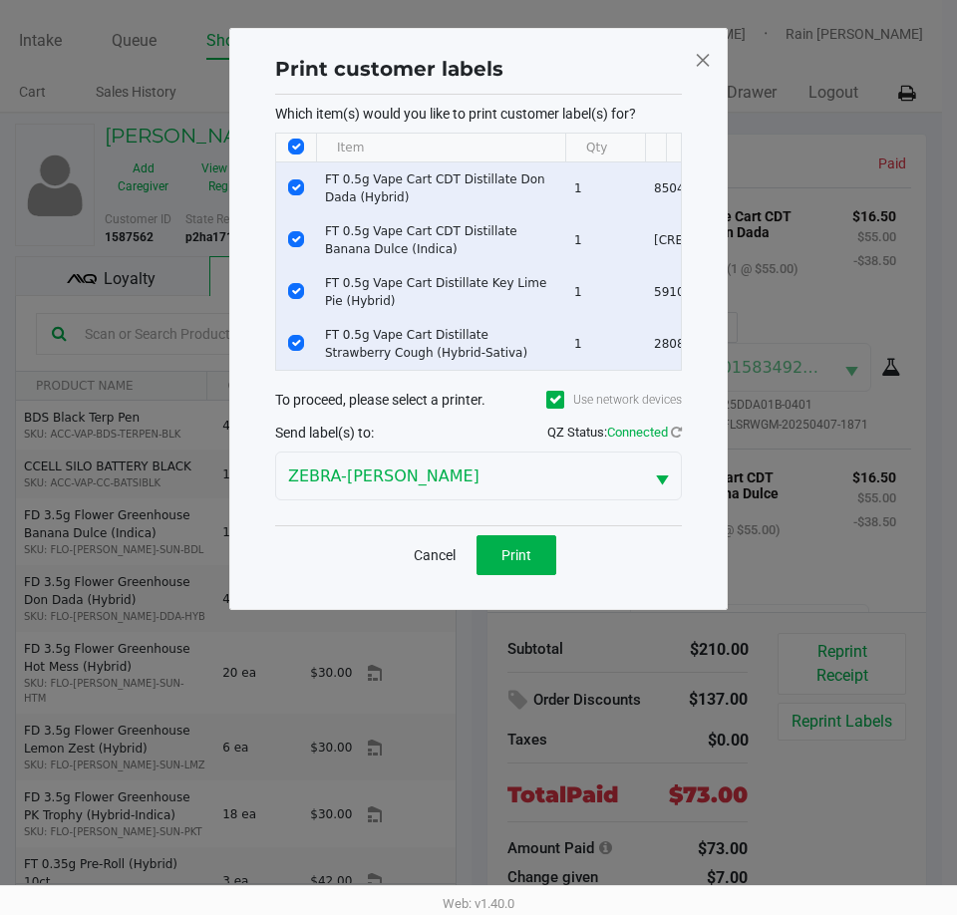
drag, startPoint x: 293, startPoint y: 149, endPoint x: 294, endPoint y: 269, distance: 119.6
click at [293, 148] on input "Select All Rows" at bounding box center [296, 147] width 16 height 16
checkbox input "false"
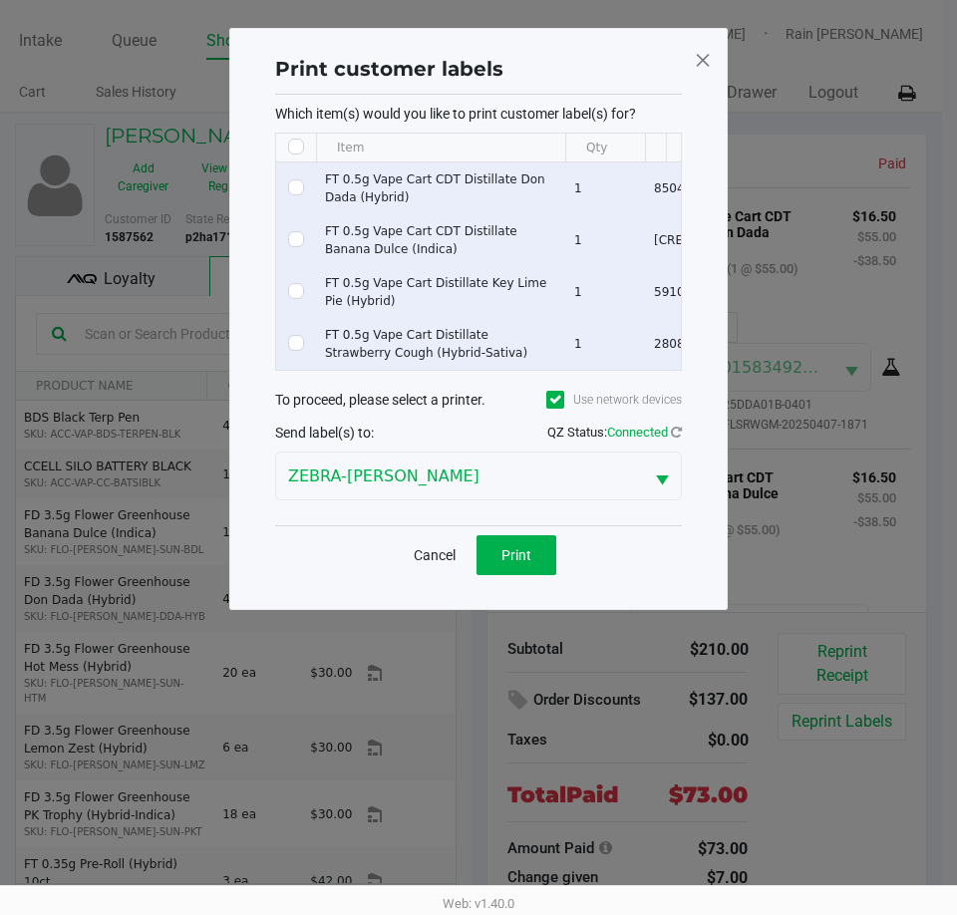
checkbox input "false"
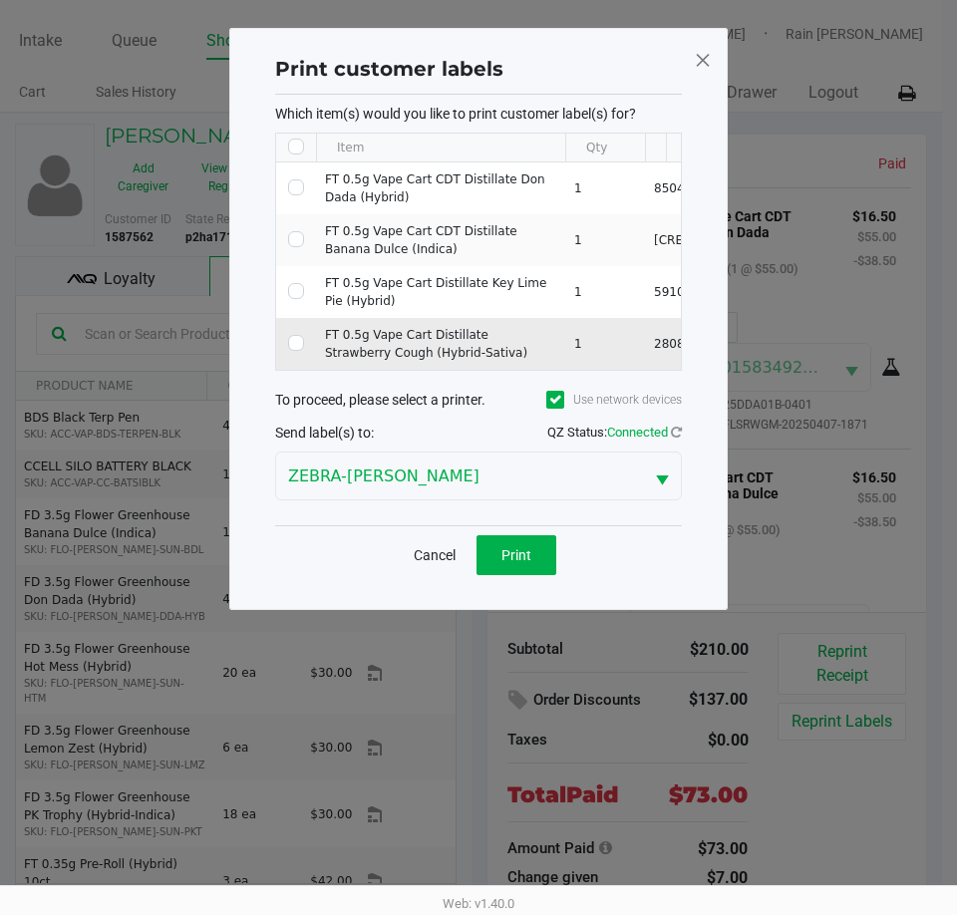
click at [288, 343] on td "Data table" at bounding box center [296, 344] width 40 height 52
click at [292, 341] on input "Select Row" at bounding box center [296, 343] width 16 height 16
checkbox input "true"
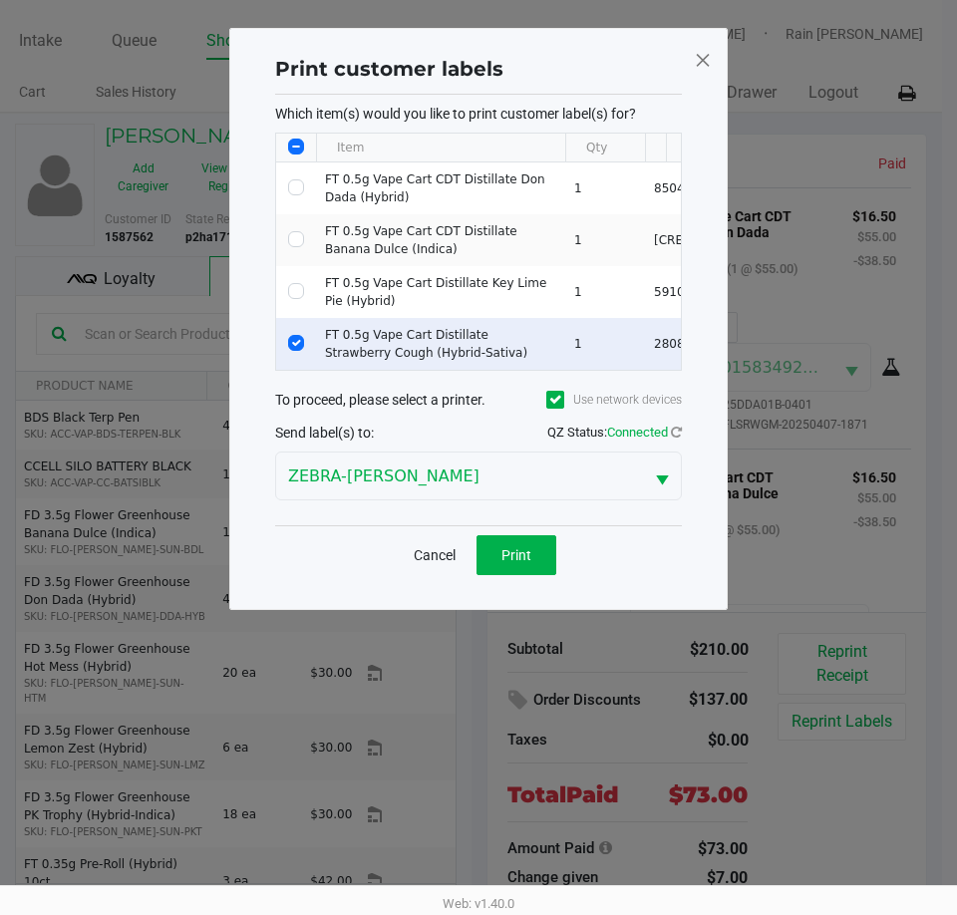
click at [526, 584] on div "Cancel Print" at bounding box center [478, 554] width 407 height 59
click at [521, 575] on button "Print" at bounding box center [516, 555] width 80 height 40
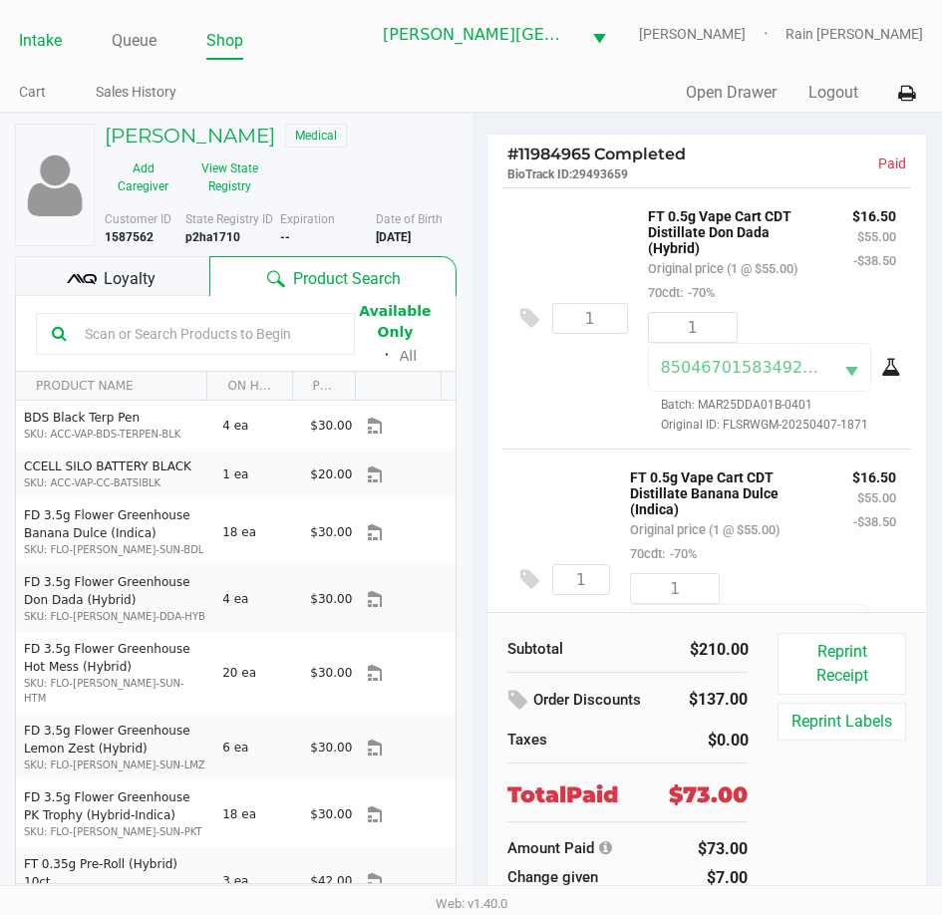
click at [47, 37] on link "Intake" at bounding box center [40, 41] width 43 height 28
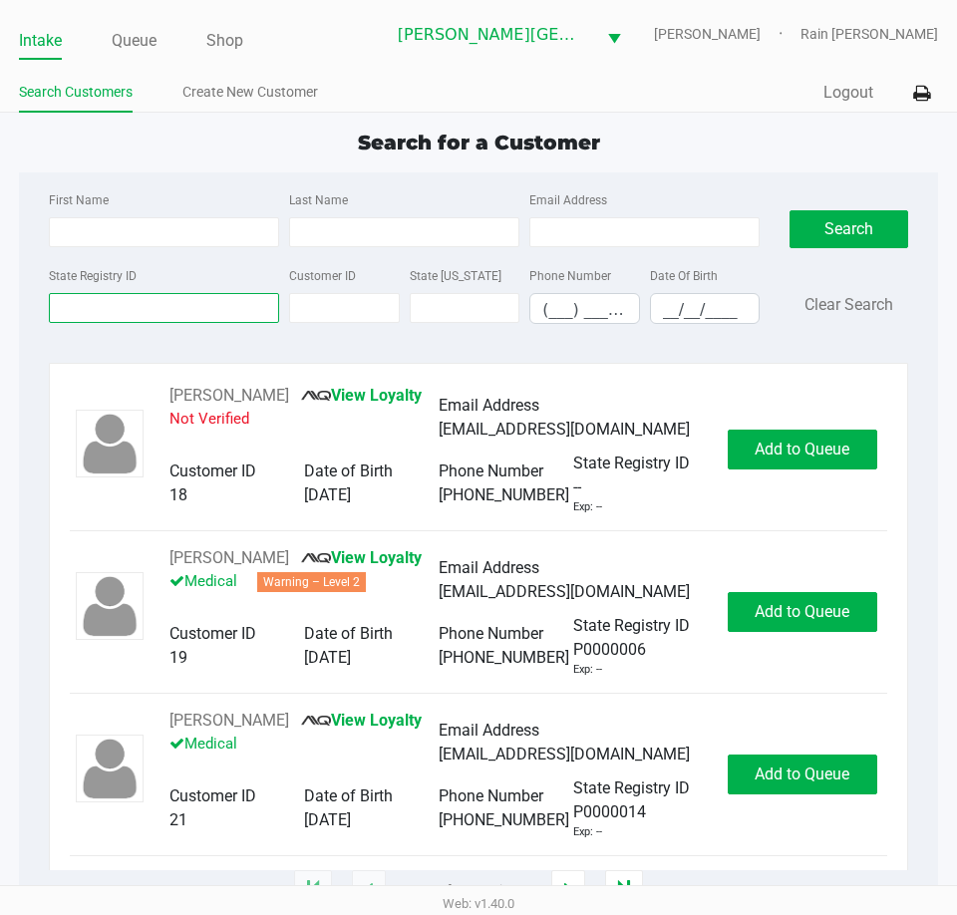
click at [206, 306] on input "State Registry ID" at bounding box center [164, 308] width 230 height 30
click at [103, 295] on input "State Registry ID" at bounding box center [164, 308] width 230 height 30
click at [103, 297] on input "State Registry ID" at bounding box center [164, 308] width 230 height 30
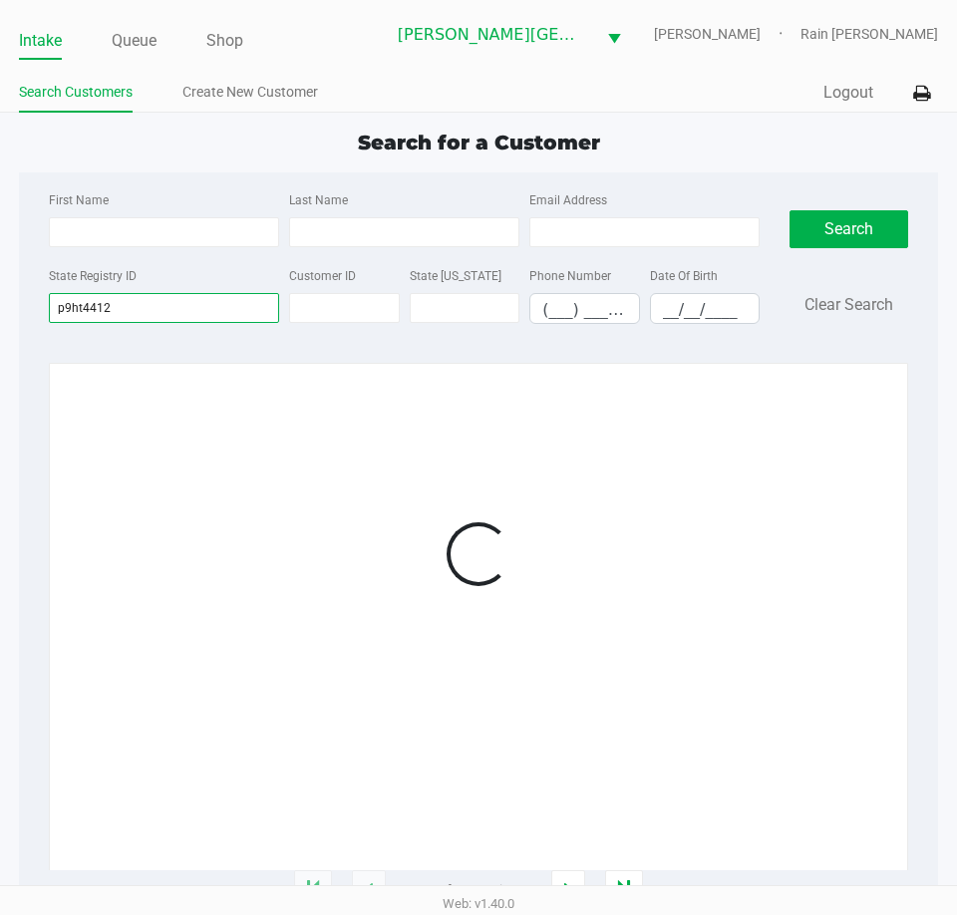
type input "p9ht4412"
click at [150, 338] on div "State Registry ID p9ht4412 Customer ID State [US_STATE] Phone Number (___) ___-…" at bounding box center [404, 301] width 721 height 77
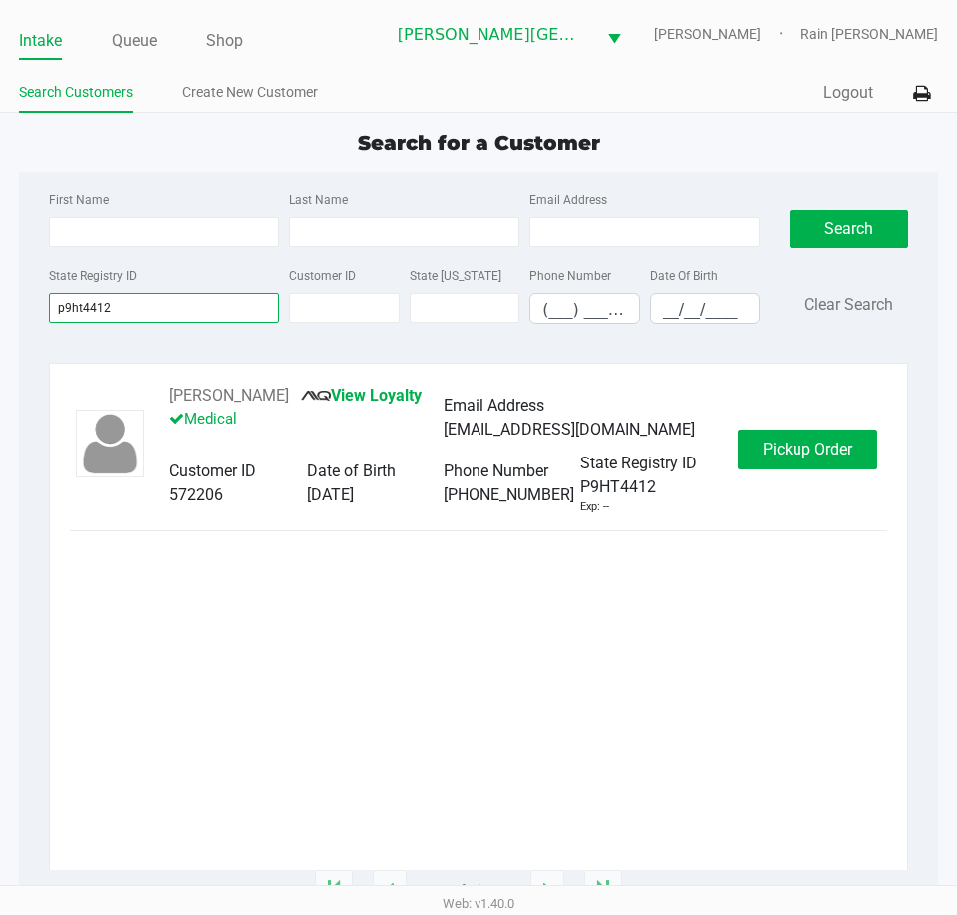
click at [138, 298] on input "p9ht4412" at bounding box center [164, 308] width 230 height 30
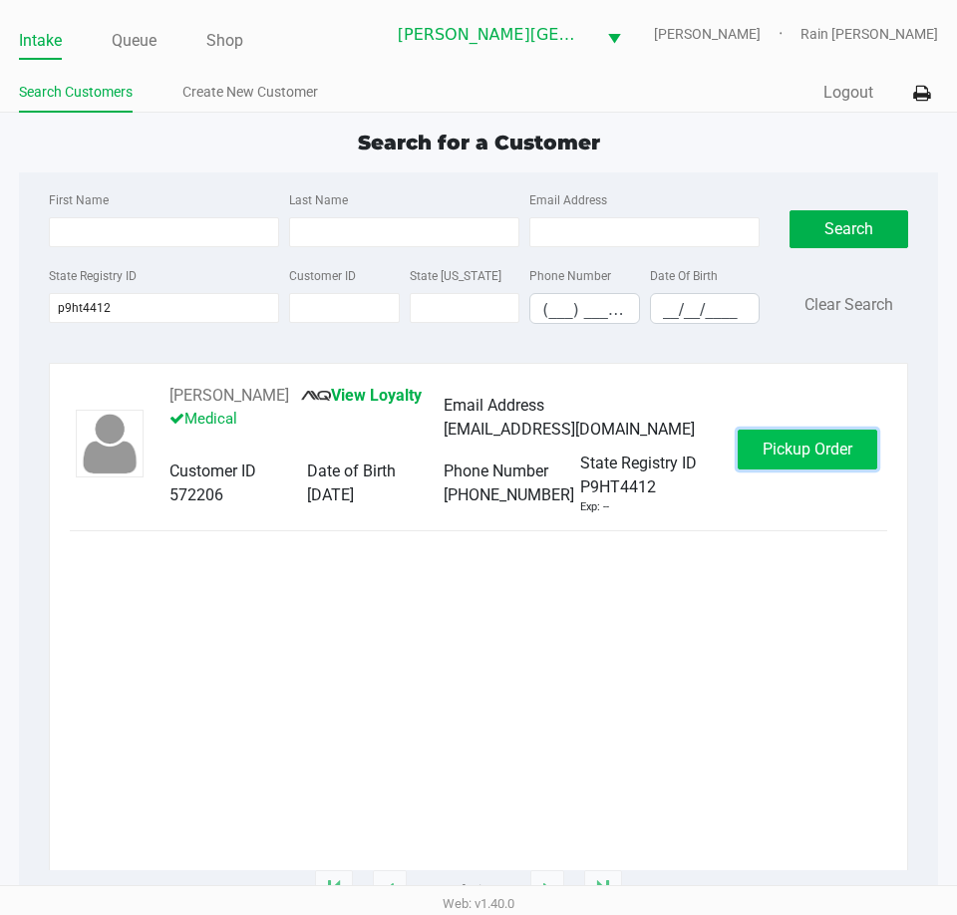
click at [791, 453] on span "Pickup Order" at bounding box center [807, 449] width 90 height 19
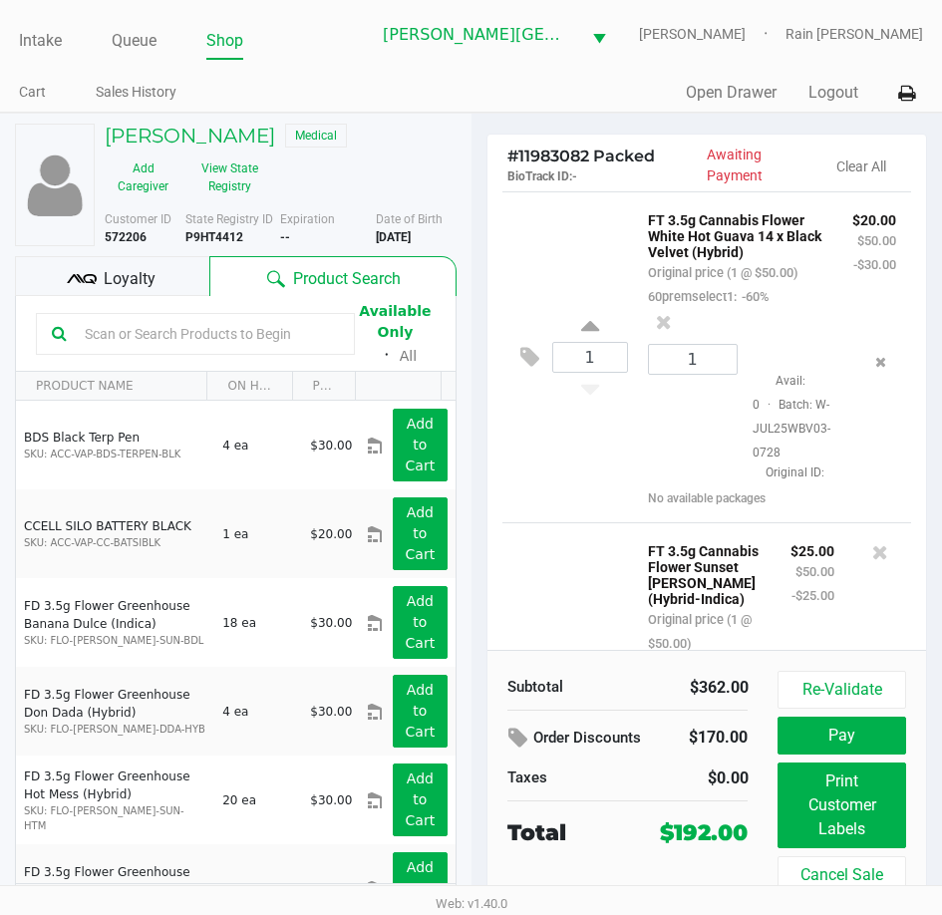
click at [559, 241] on div "1 FT 3.5g Cannabis Flower White Hot Guava 14 x Black Velvet (Hybrid) Original p…" at bounding box center [707, 356] width 410 height 331
click at [547, 252] on div "1 FT 3.5g Cannabis Flower White Hot Guava 14 x Black Velvet (Hybrid) Original p…" at bounding box center [707, 356] width 410 height 331
click at [549, 251] on div "1 FT 3.5g Cannabis Flower White Hot Guava 14 x Black Velvet (Hybrid) Original p…" at bounding box center [707, 356] width 410 height 331
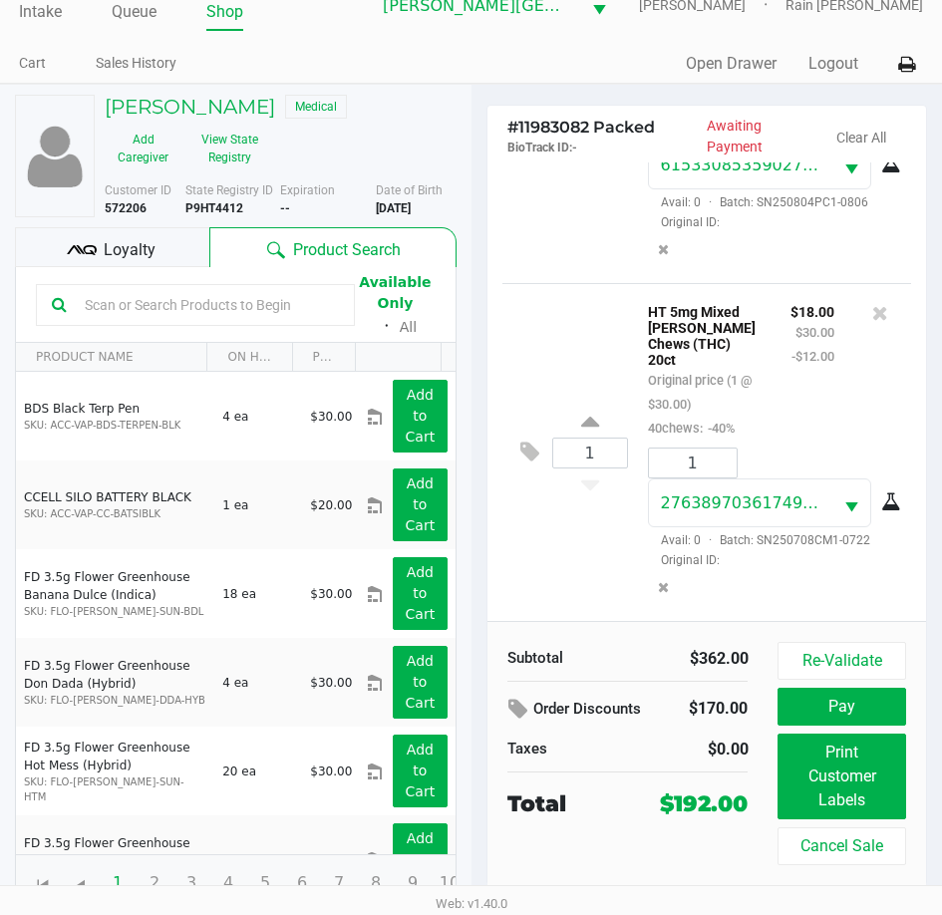
scroll to position [37, 0]
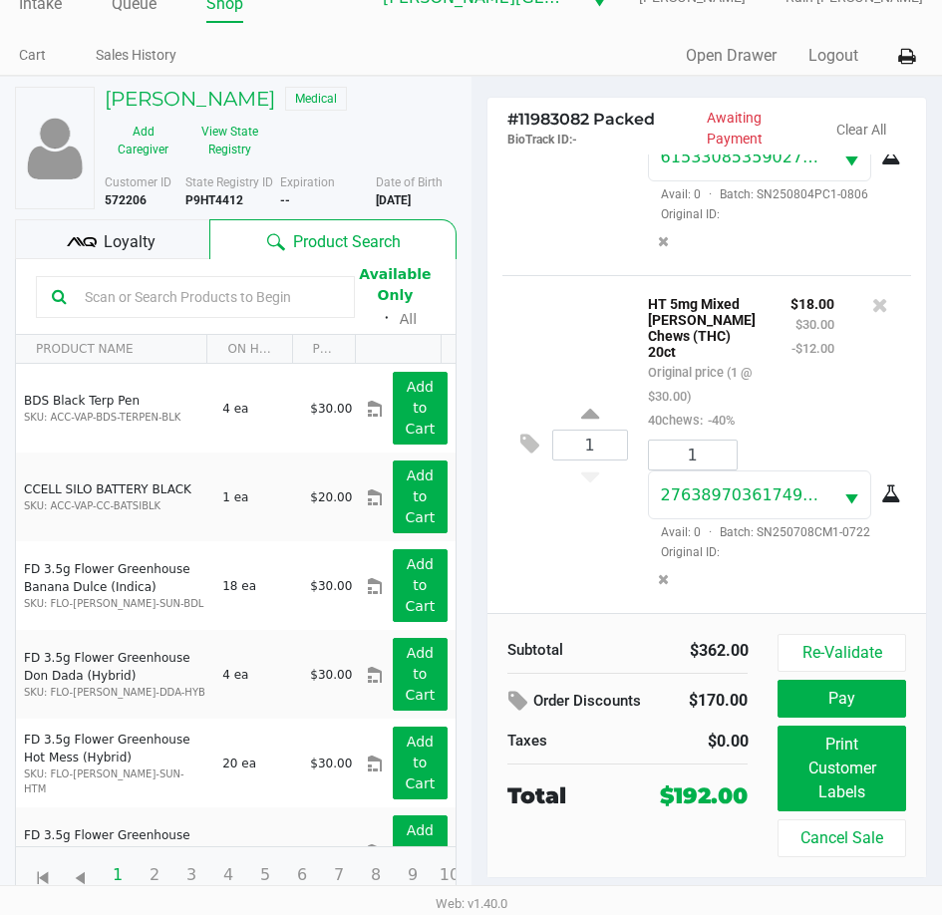
click at [602, 573] on div "1 HT 5mg Mixed [PERSON_NAME] Chews (THC) 20ct Original price (1 @ $30.00) 40che…" at bounding box center [707, 444] width 410 height 338
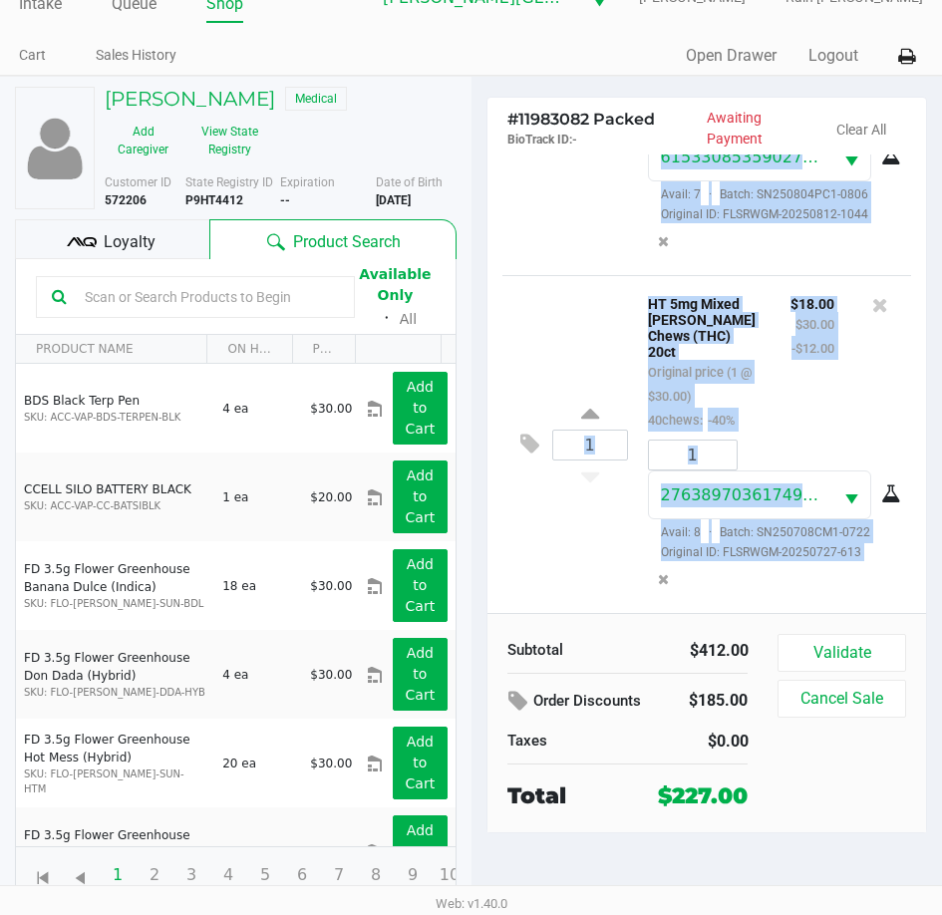
click at [775, 400] on div "$18.00 $30.00 -$12.00" at bounding box center [812, 361] width 74 height 141
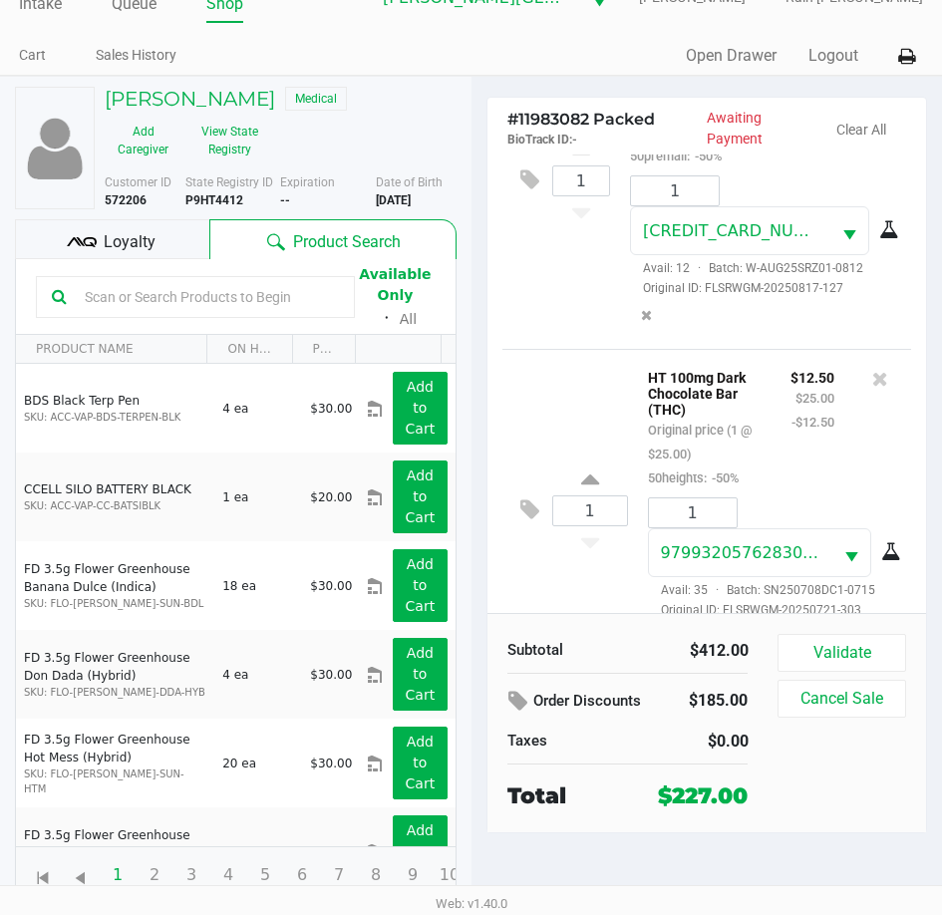
scroll to position [0, 0]
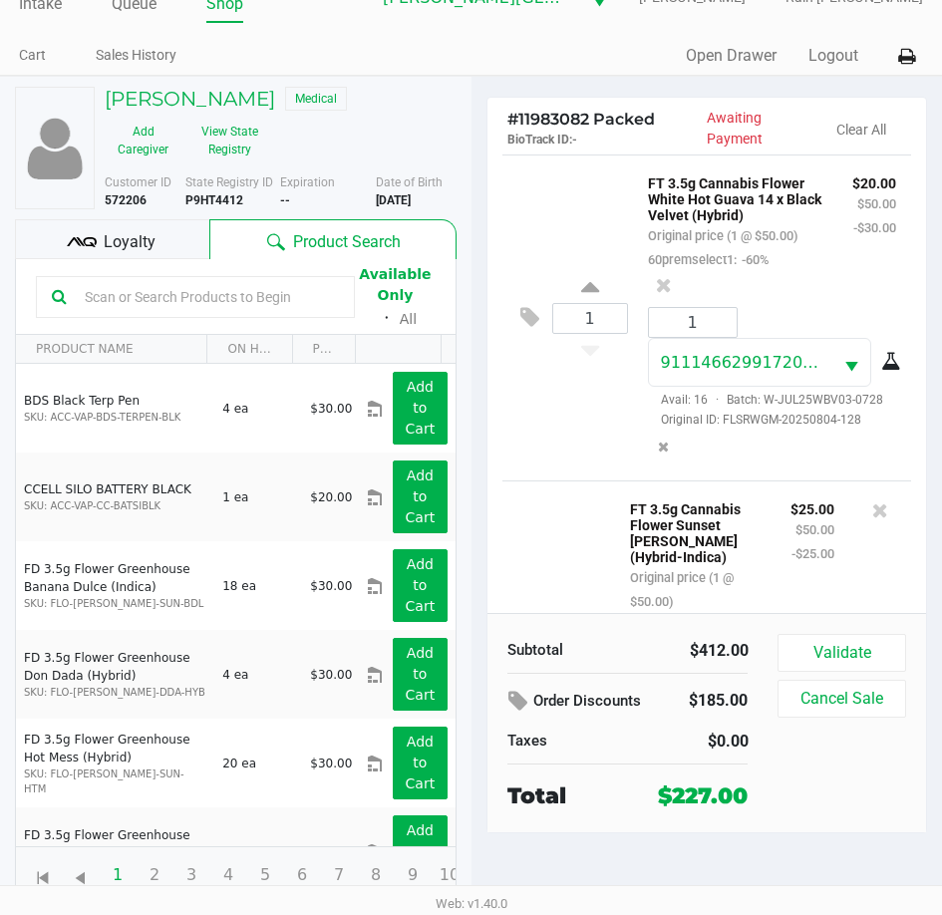
click at [154, 254] on div "Loyalty" at bounding box center [112, 239] width 194 height 40
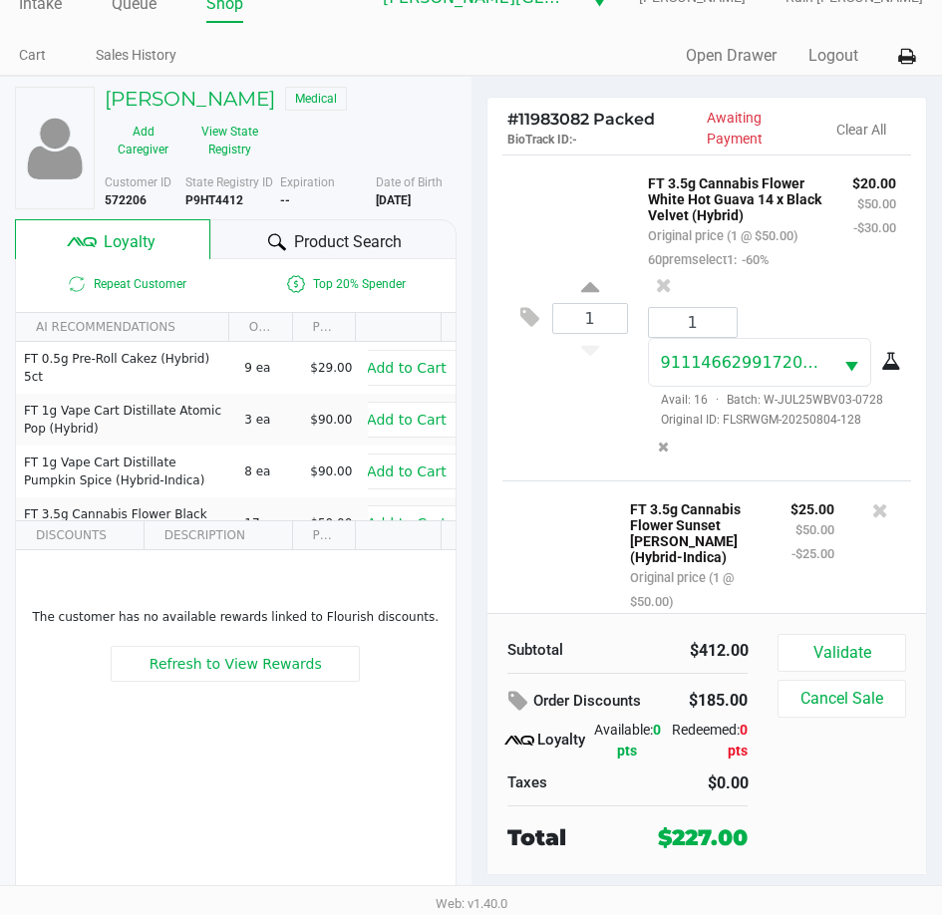
click at [319, 244] on span "Product Search" at bounding box center [348, 242] width 108 height 24
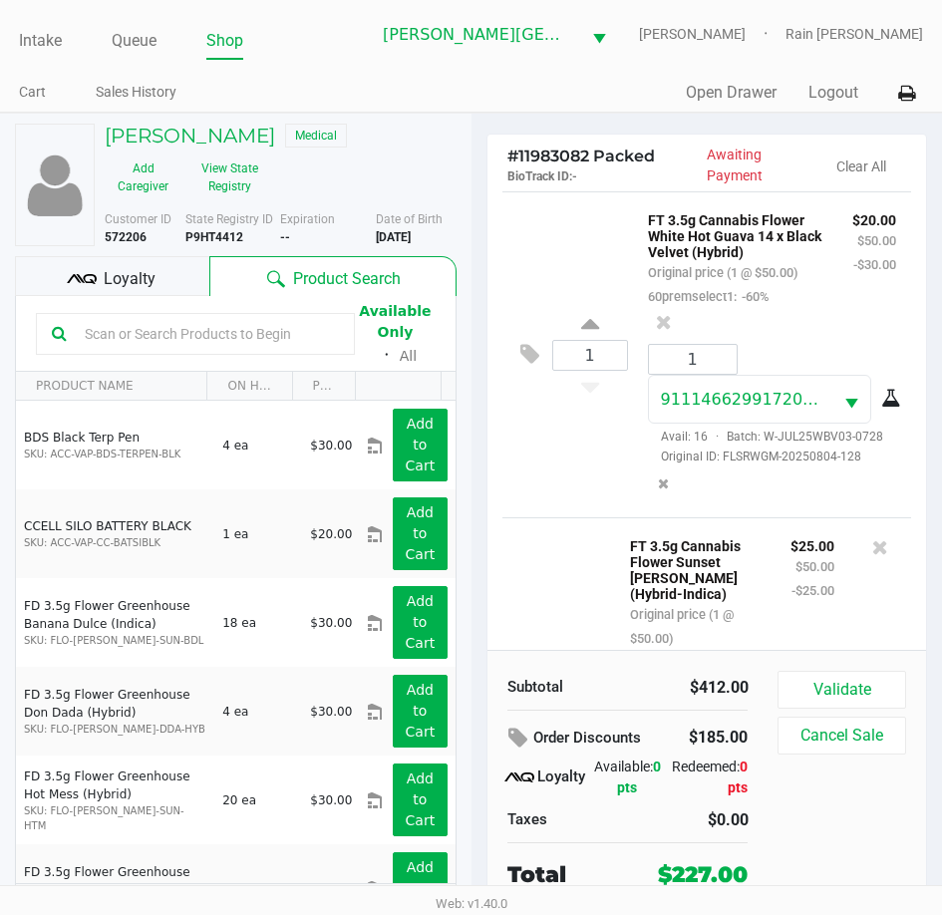
click at [741, 260] on p "FT 3.5g Cannabis Flower White Hot Guava 14 x Black Velvet (Hybrid)" at bounding box center [735, 233] width 174 height 53
drag, startPoint x: 673, startPoint y: 227, endPoint x: 708, endPoint y: 274, distance: 58.4
click at [708, 260] on p "FT 3.5g Cannabis Flower White Hot Guava 14 x Black Velvet (Hybrid)" at bounding box center [735, 233] width 174 height 53
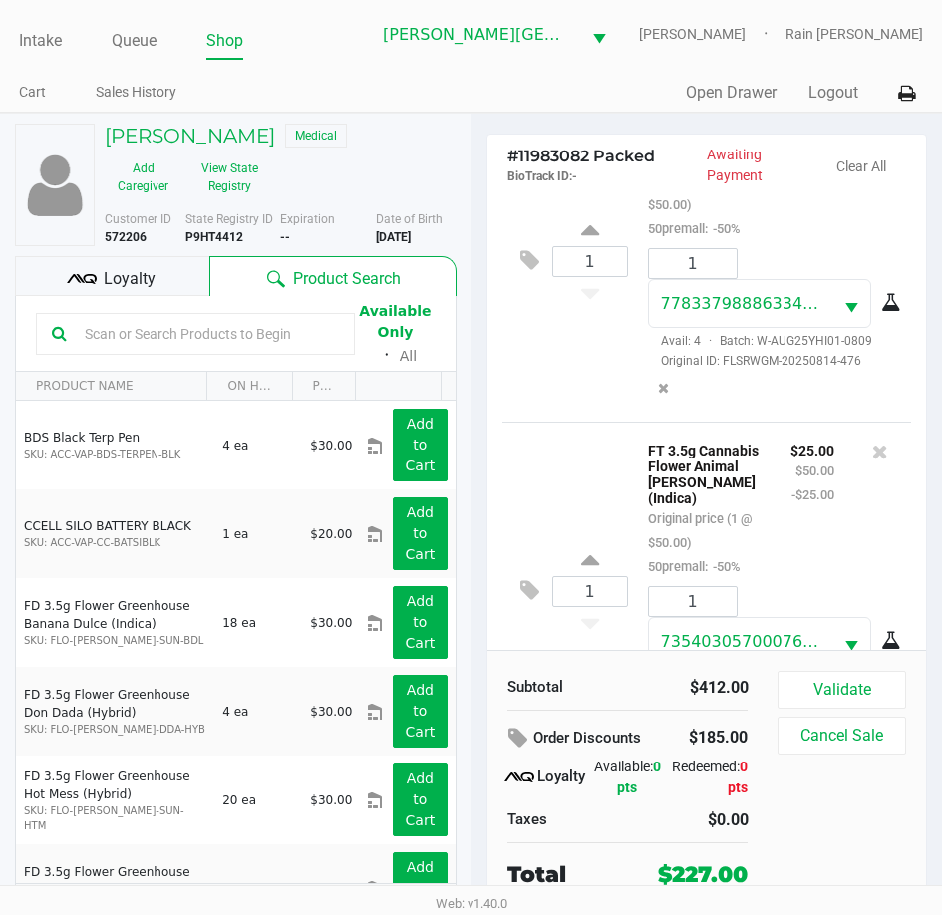
scroll to position [1116, 0]
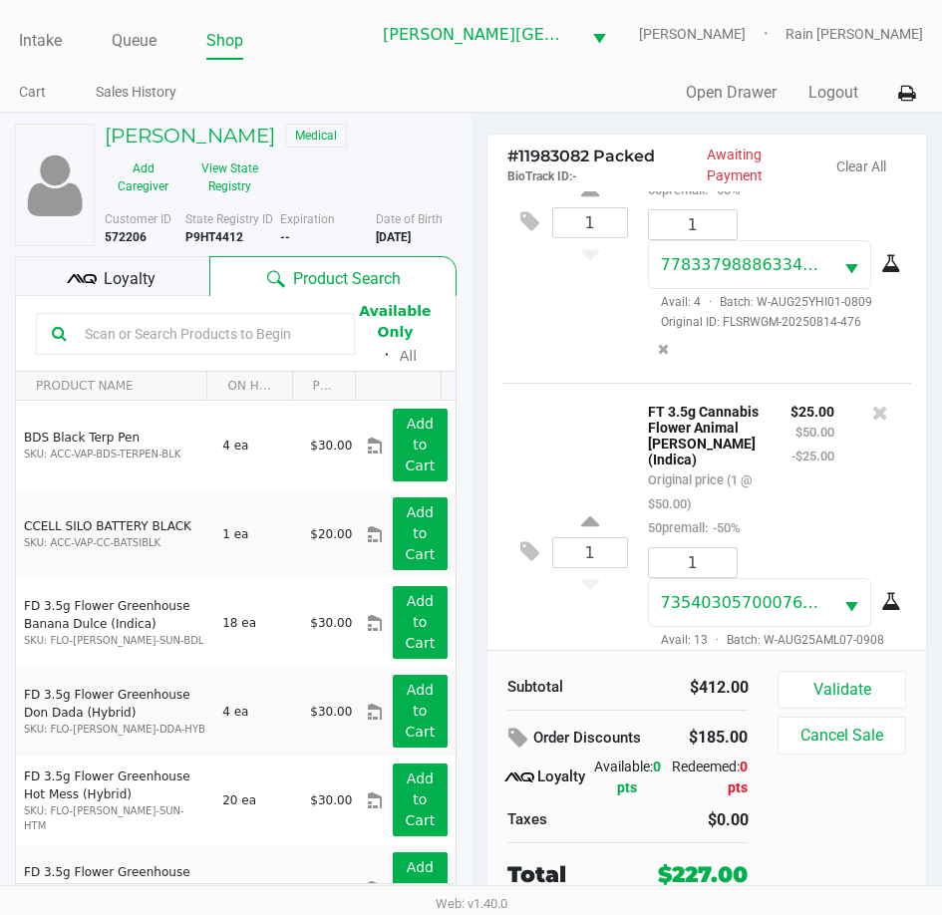
drag, startPoint x: 654, startPoint y: 248, endPoint x: 711, endPoint y: 278, distance: 64.2
click at [711, 130] on p "FT 3.5g Cannabis Flower Ya Hemi (Sativa)" at bounding box center [704, 103] width 113 height 53
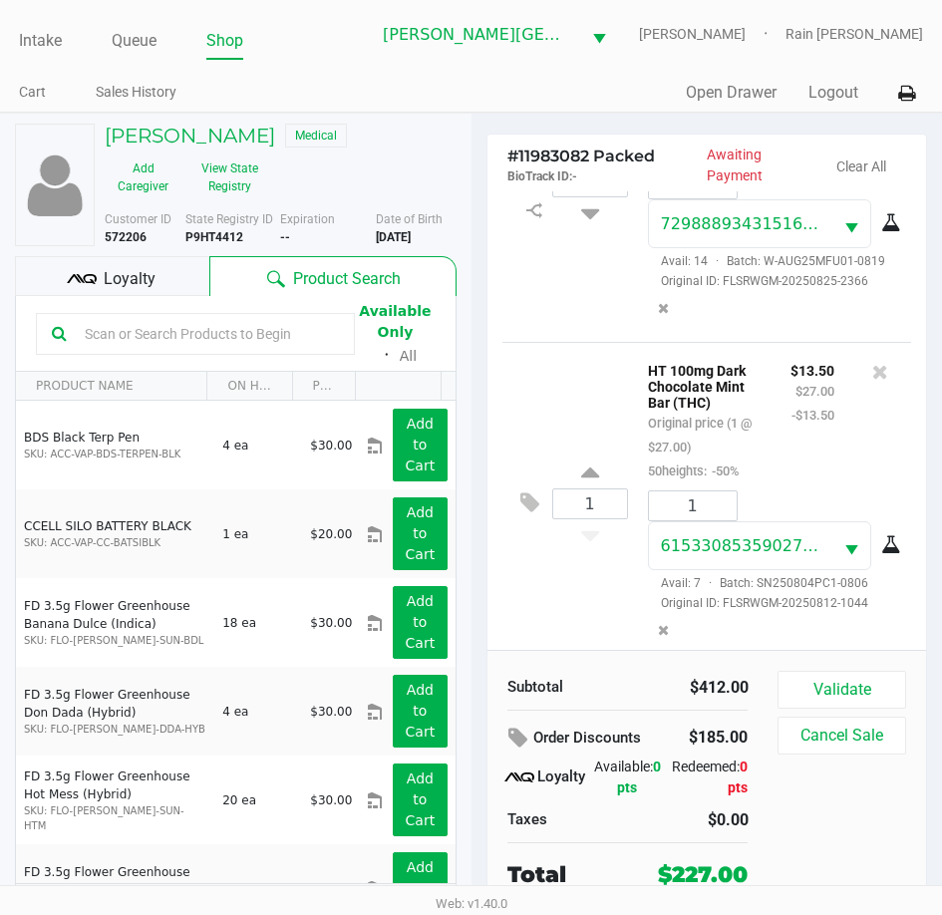
scroll to position [2140, 0]
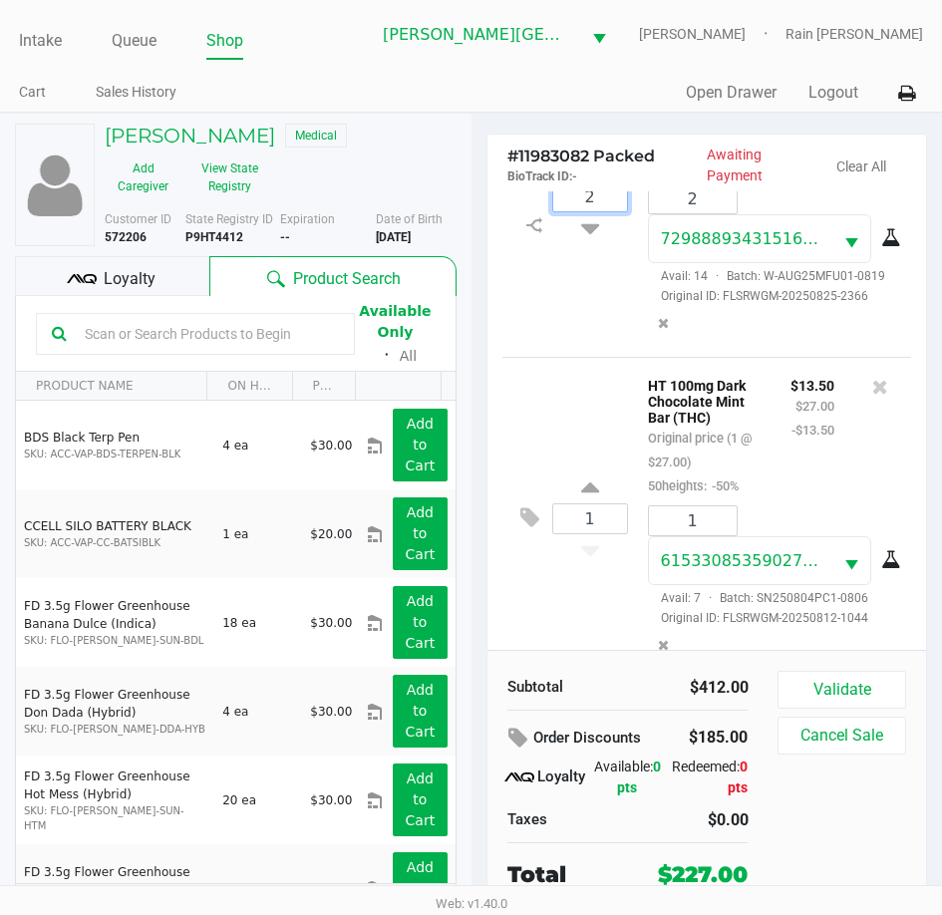
click at [591, 211] on input "2" at bounding box center [590, 196] width 74 height 29
type input "2"
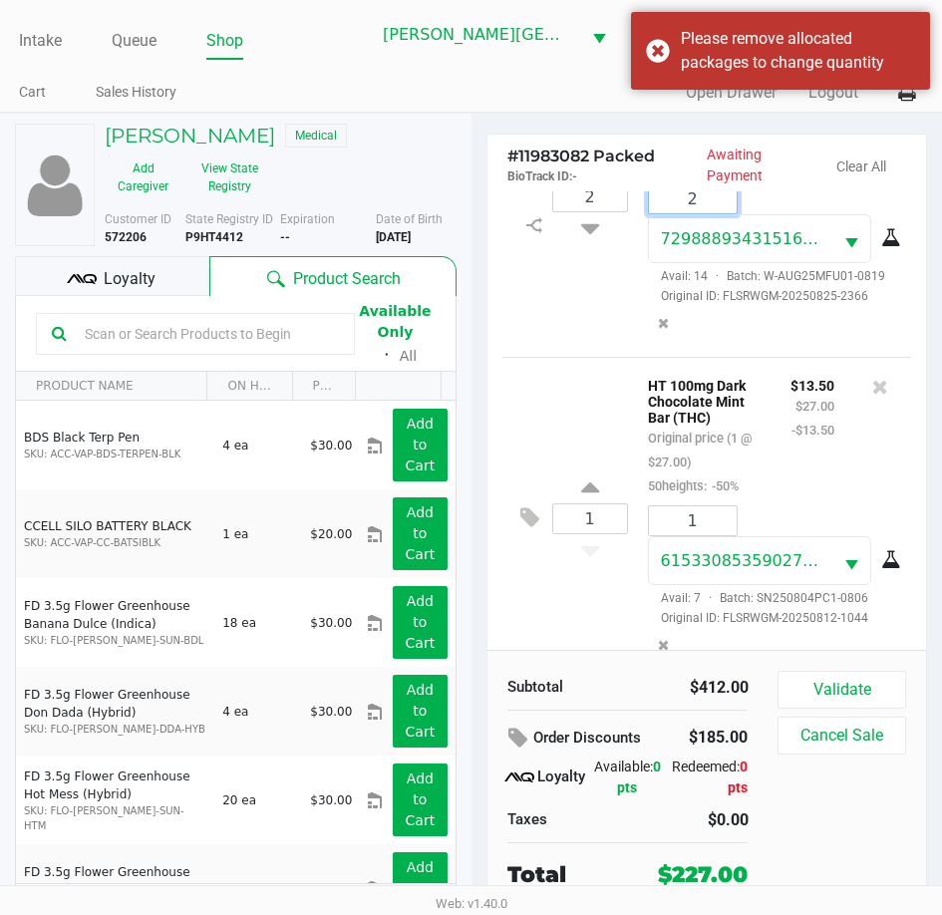
click at [708, 213] on input "2" at bounding box center [693, 198] width 88 height 29
type input "1"
click at [895, 418] on div "[PERSON_NAME] Medical Add Caregiver View State Registry Customer ID 572206 Stat…" at bounding box center [471, 532] width 942 height 839
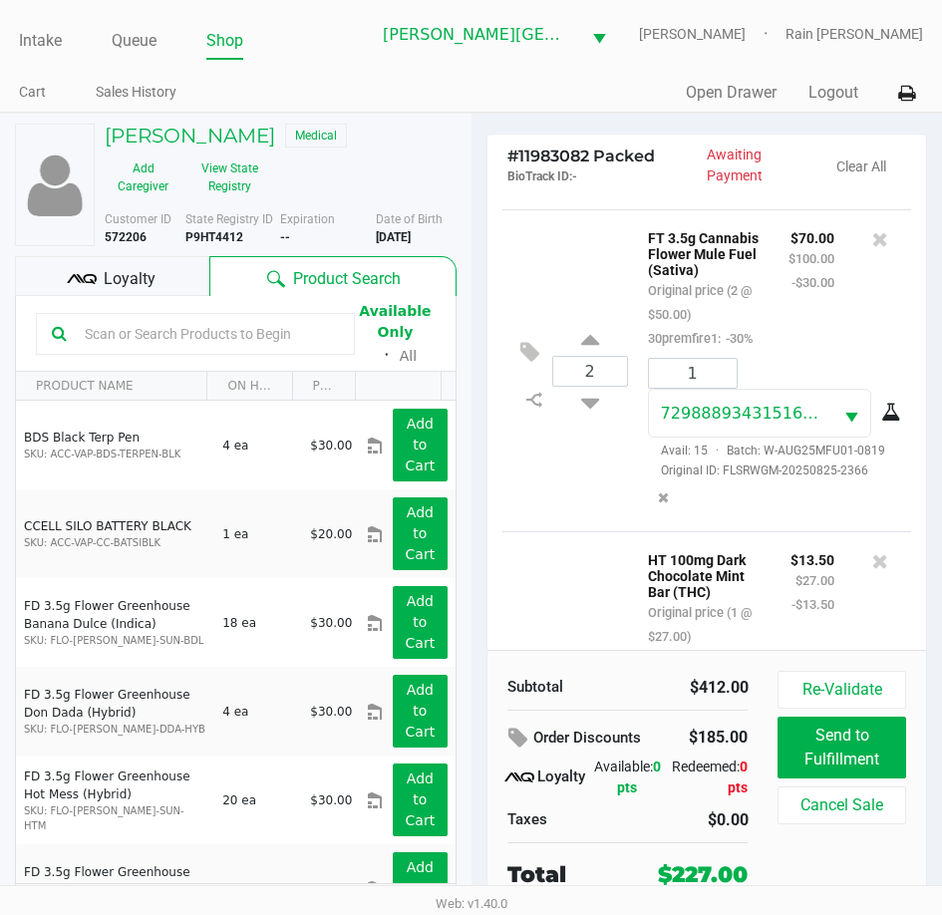
scroll to position [1964, 0]
click at [592, 413] on icon at bounding box center [590, 400] width 18 height 25
type input "1"
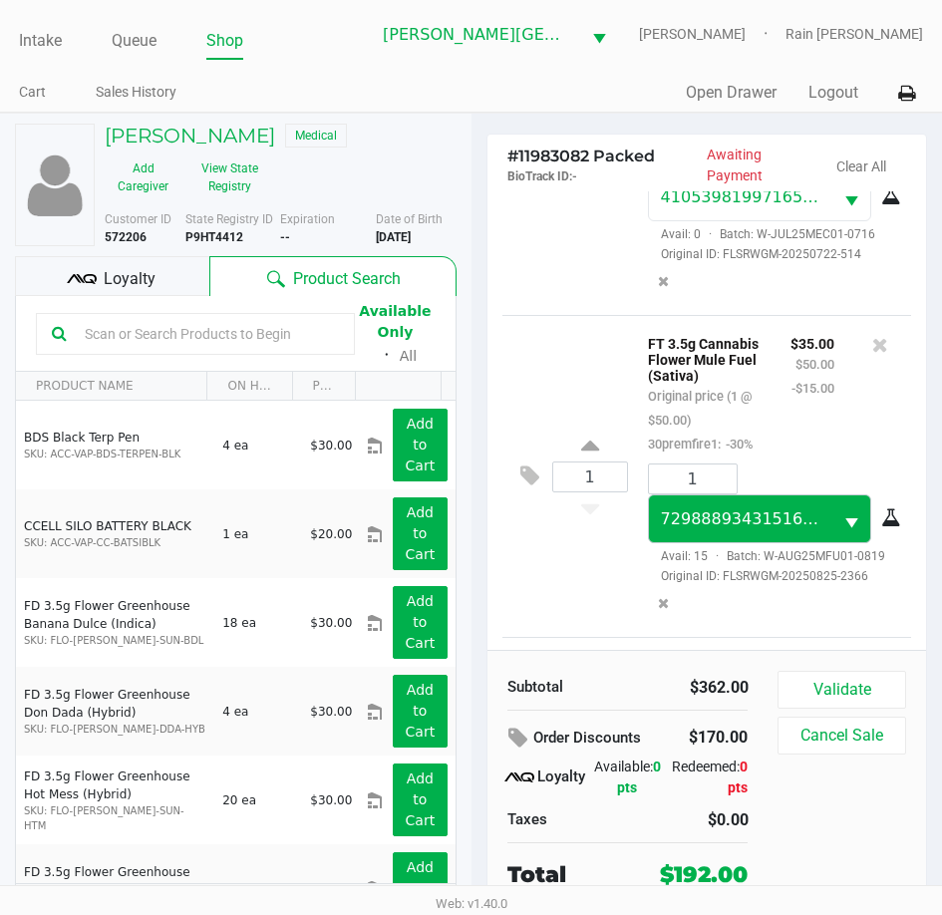
scroll to position [1570, 0]
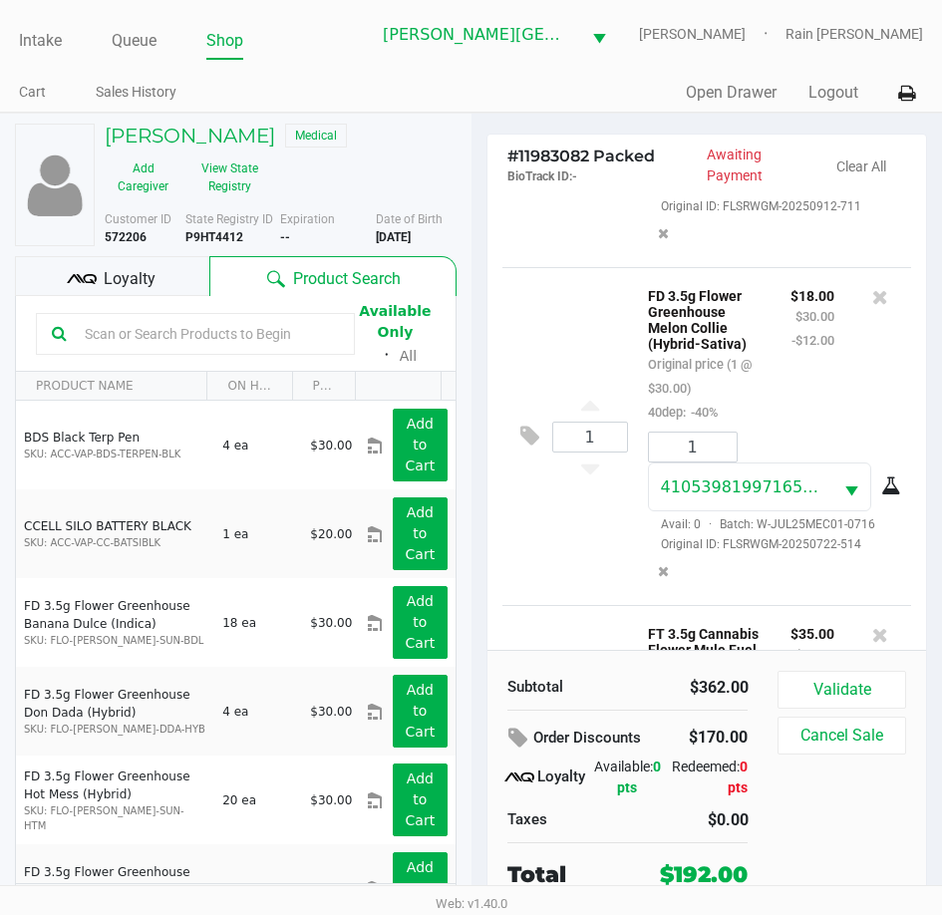
click at [124, 281] on span "Loyalty" at bounding box center [130, 279] width 52 height 24
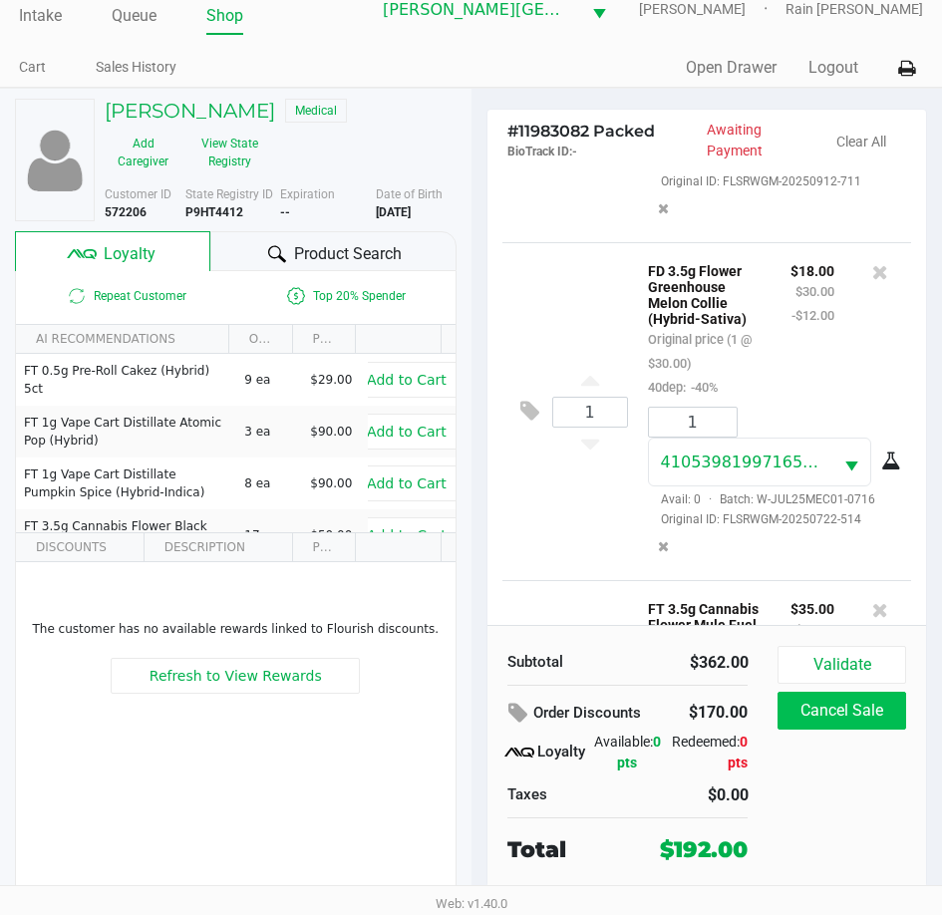
scroll to position [37, 0]
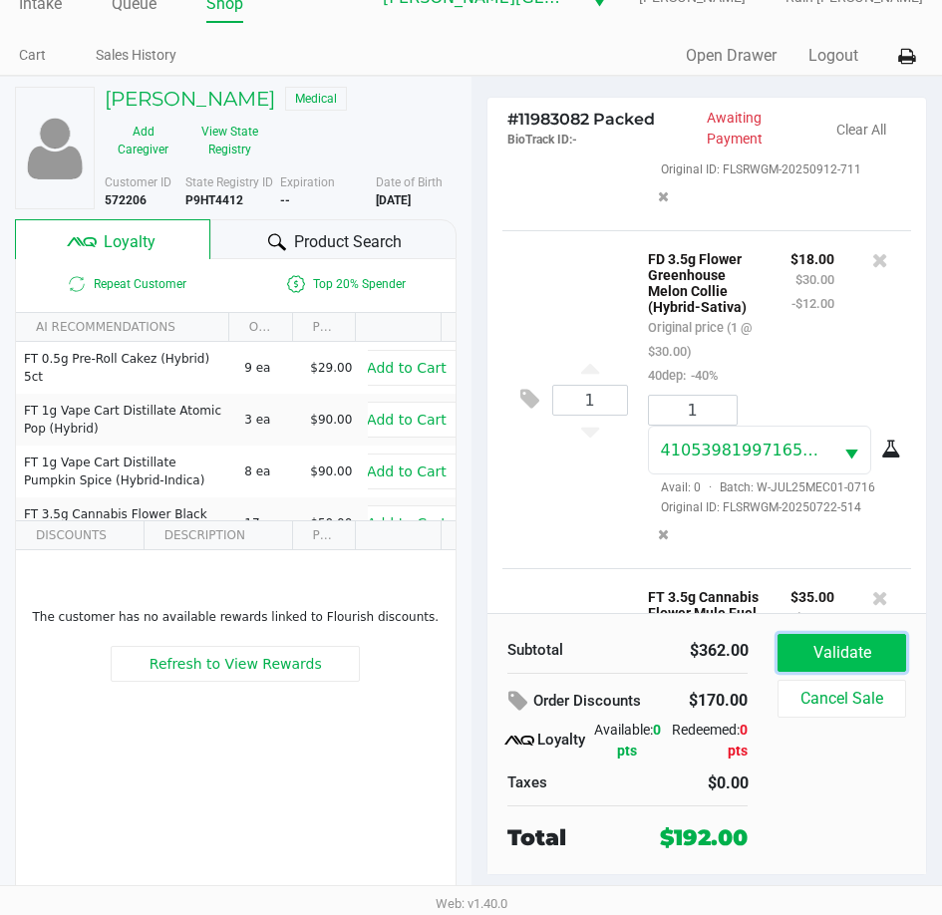
click at [863, 653] on button "Validate" at bounding box center [841, 653] width 128 height 38
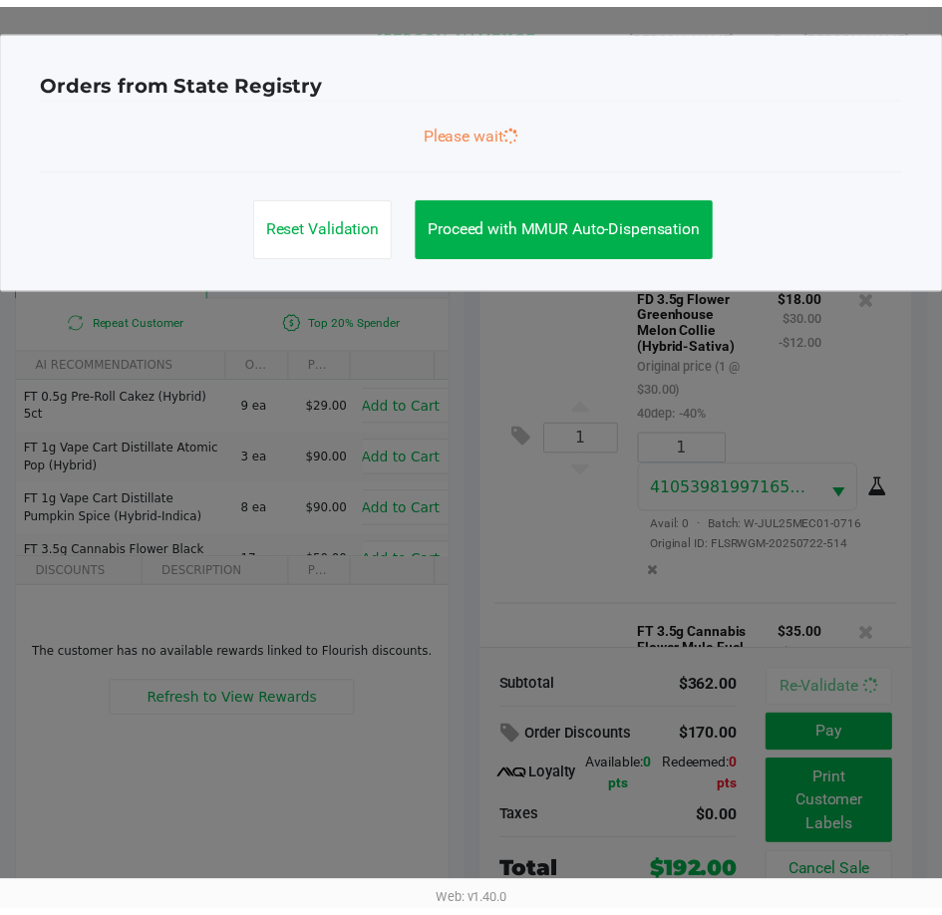
scroll to position [2762, 0]
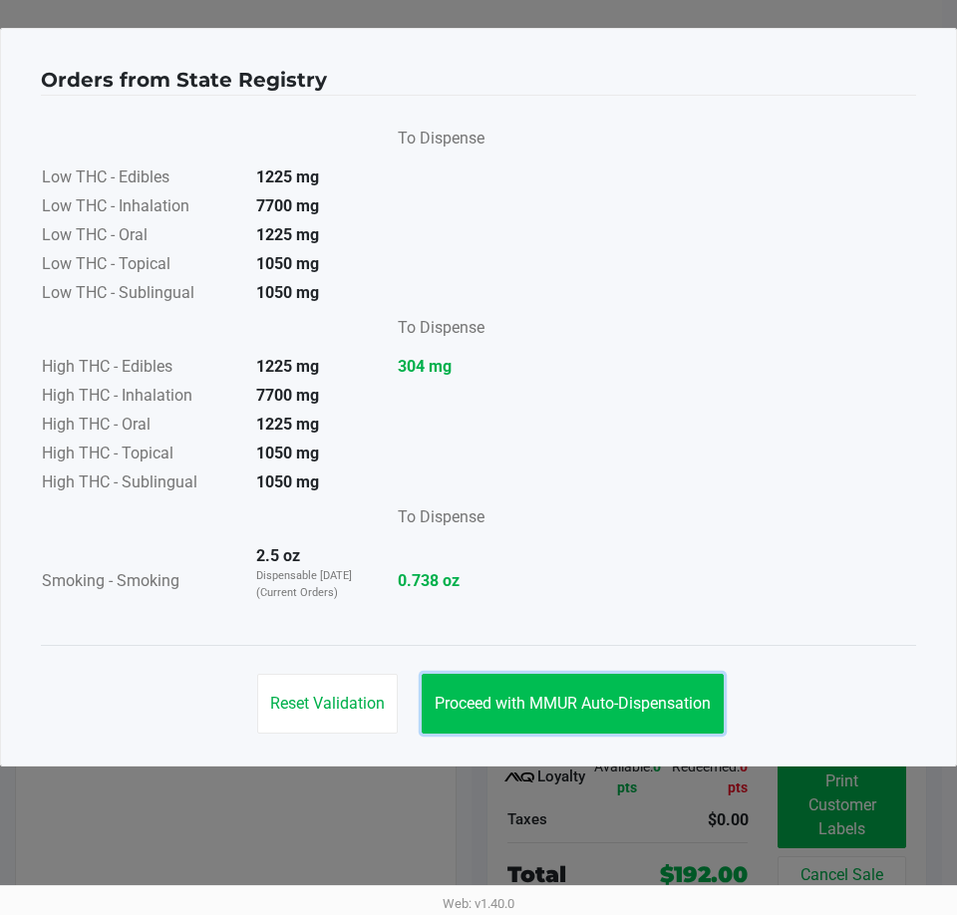
click at [573, 698] on span "Proceed with MMUR Auto-Dispensation" at bounding box center [573, 703] width 276 height 19
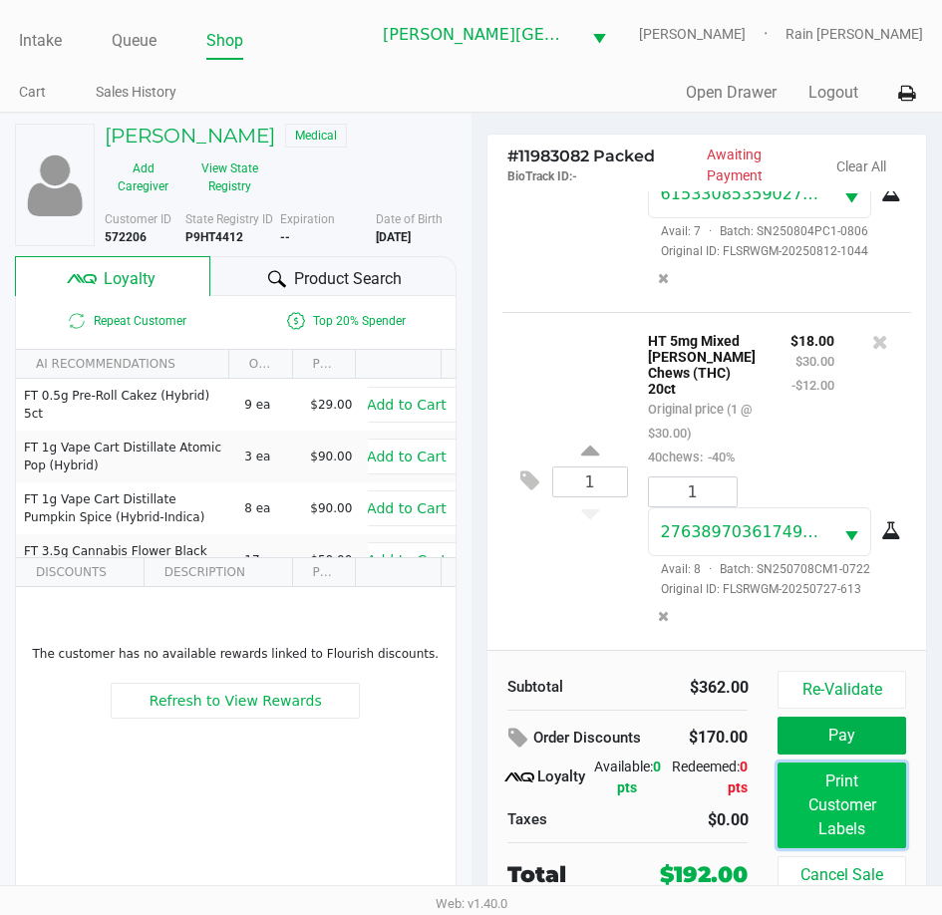
click at [888, 843] on button "Print Customer Labels" at bounding box center [841, 805] width 128 height 86
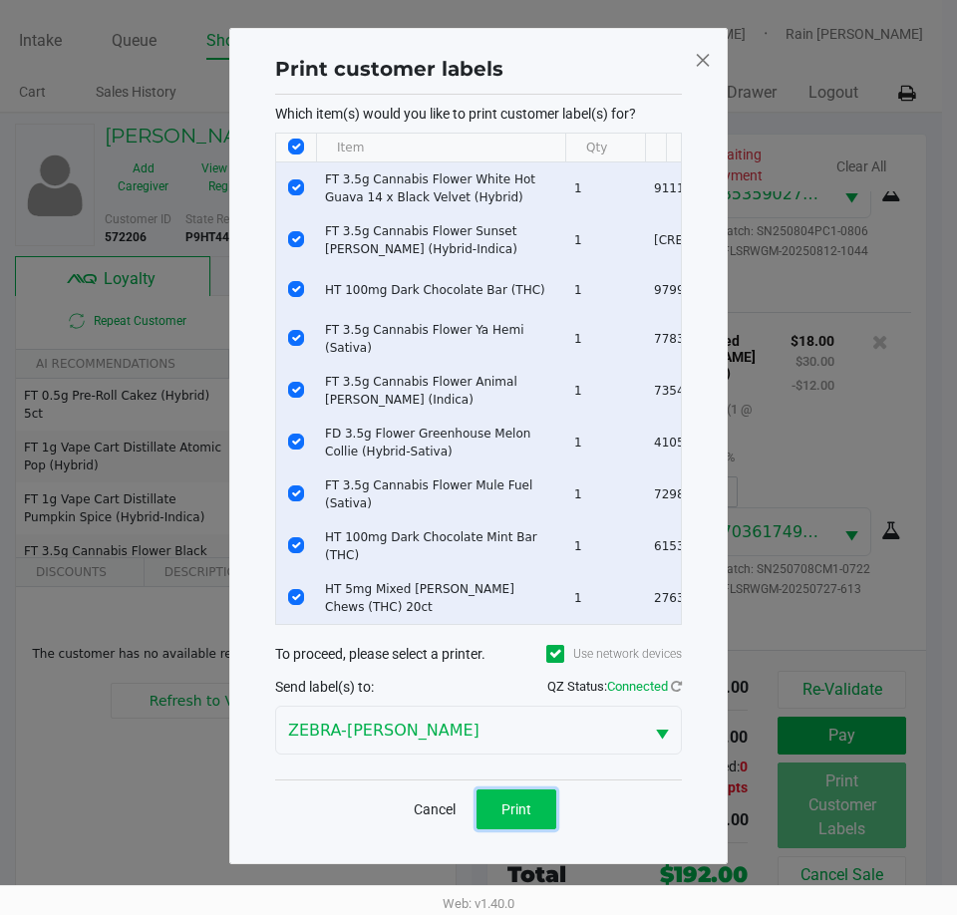
click at [509, 802] on span "Print" at bounding box center [516, 809] width 30 height 16
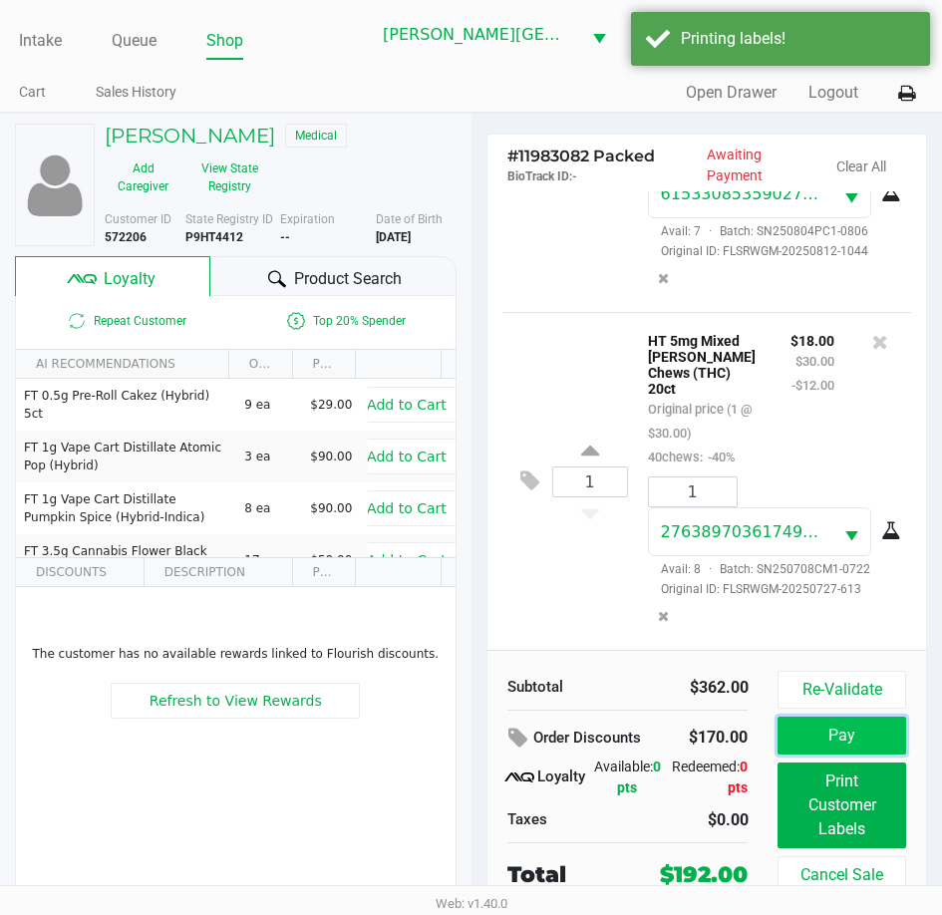
click at [856, 739] on button "Pay" at bounding box center [841, 736] width 128 height 38
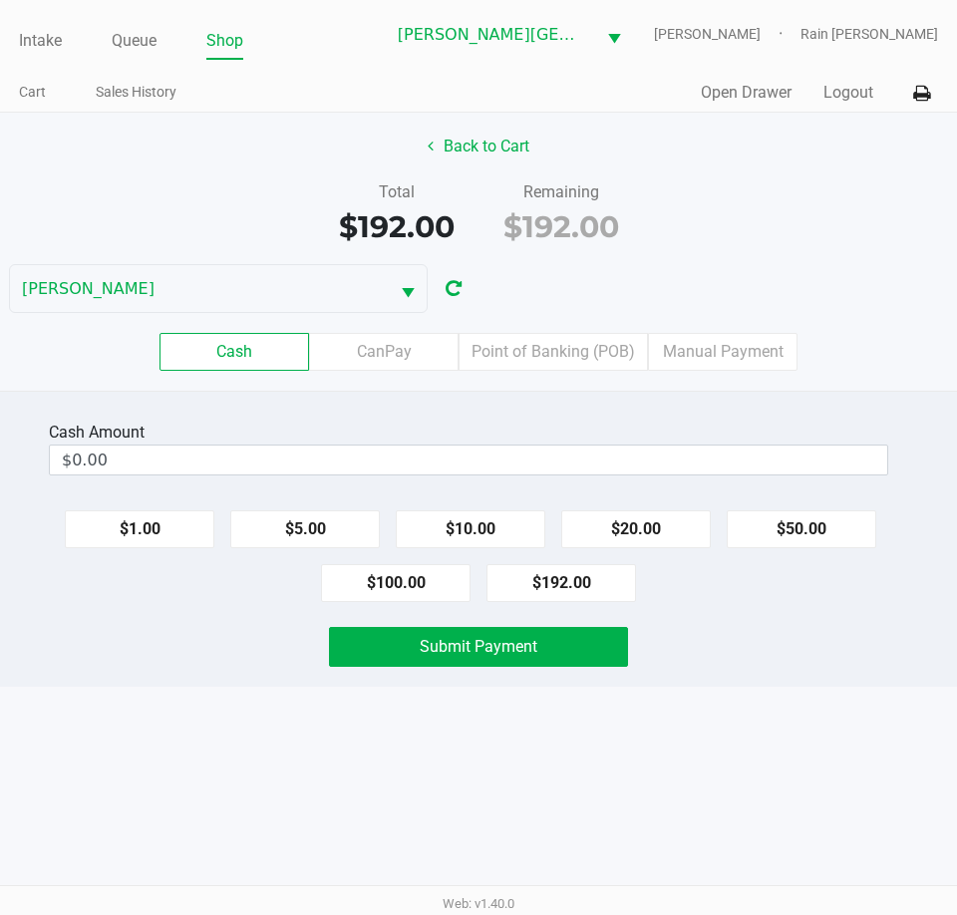
click at [699, 219] on div "Total $192.00 Remaining $192.00" at bounding box center [478, 214] width 987 height 69
click at [312, 572] on div "$1.00 $5.00 $10.00 $20.00 $50.00 $100.00 $192.00" at bounding box center [478, 548] width 957 height 108
click at [370, 586] on button "$100.00" at bounding box center [395, 583] width 149 height 38
type input "$200.00"
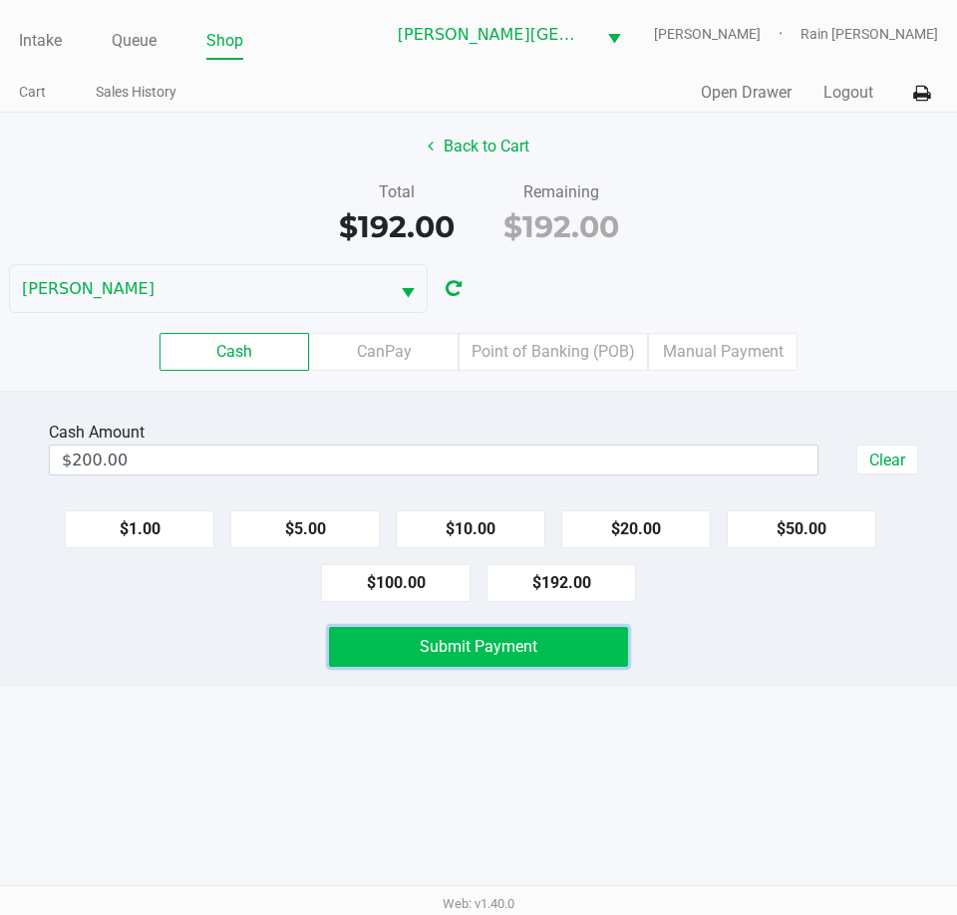
click at [459, 646] on span "Submit Payment" at bounding box center [479, 646] width 118 height 19
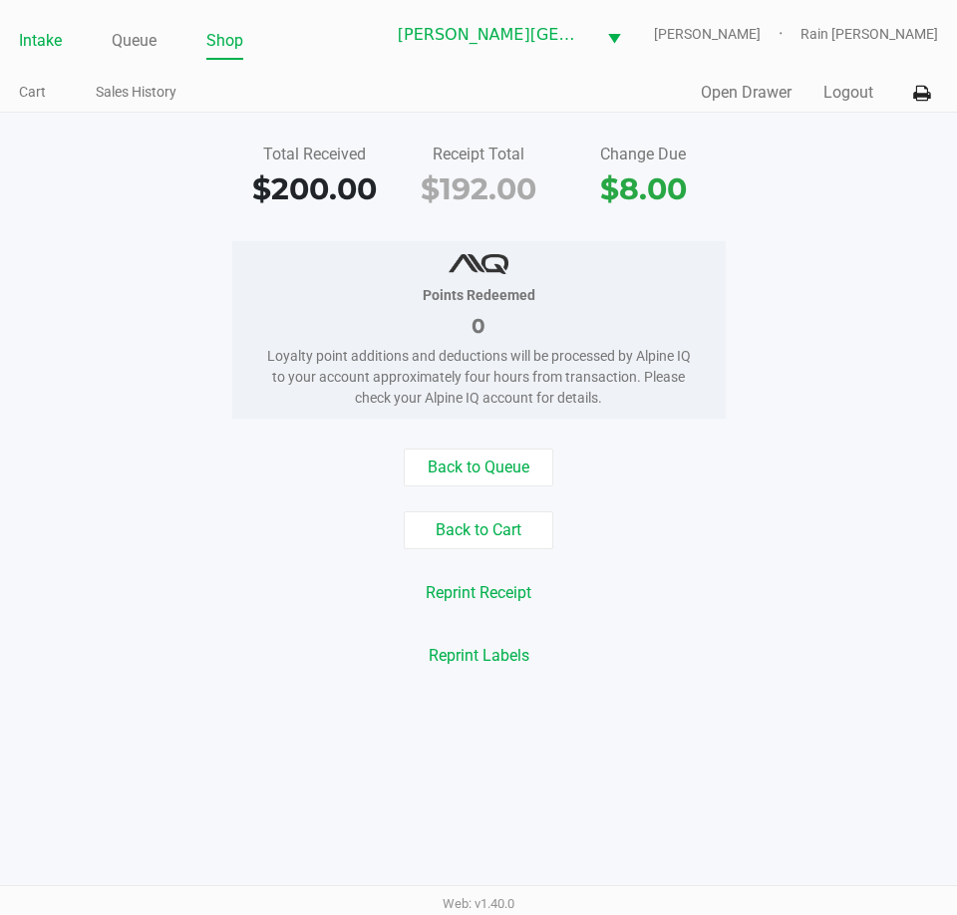
click at [43, 35] on link "Intake" at bounding box center [40, 41] width 43 height 28
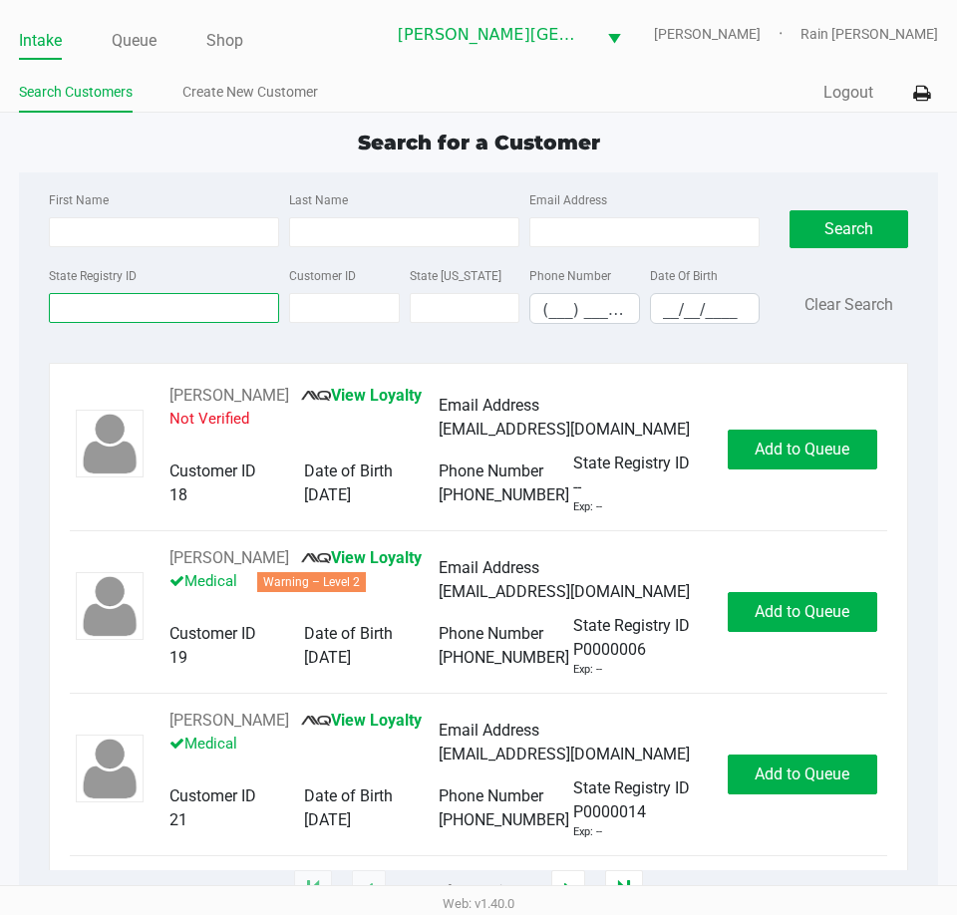
click at [181, 301] on input "State Registry ID" at bounding box center [164, 308] width 230 height 30
click at [133, 225] on input "First Name" at bounding box center [164, 232] width 230 height 30
type input "[PERSON_NAME]"
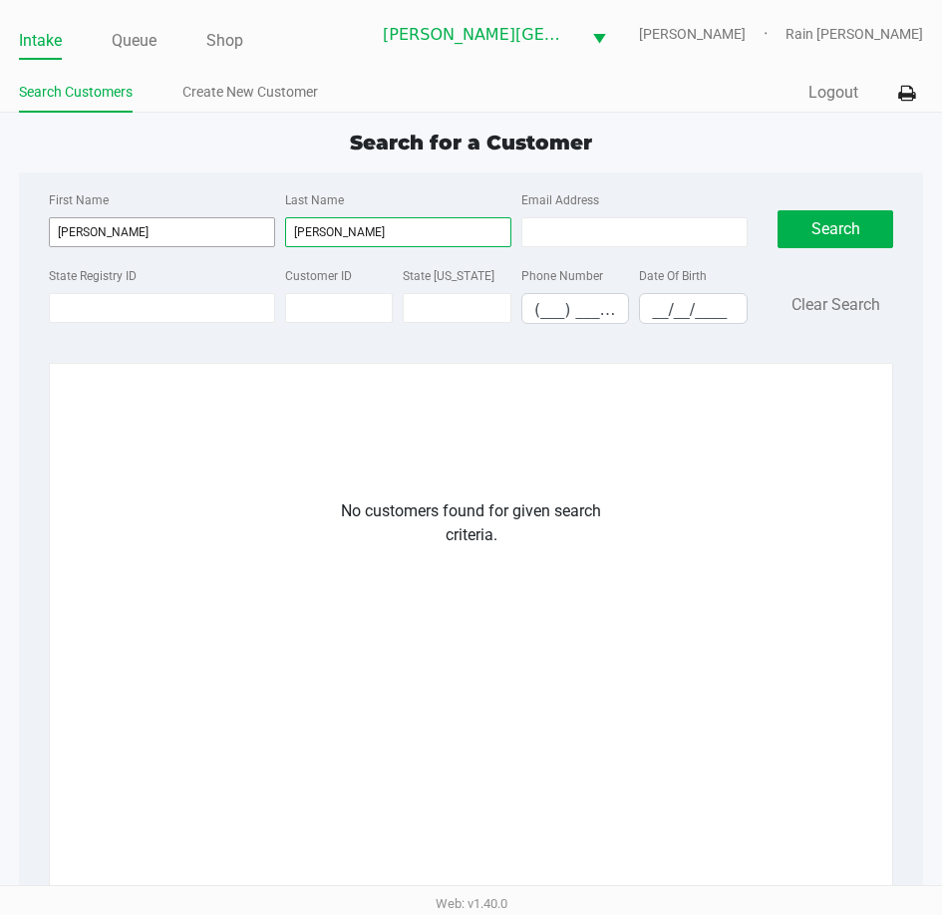
type input "[PERSON_NAME]"
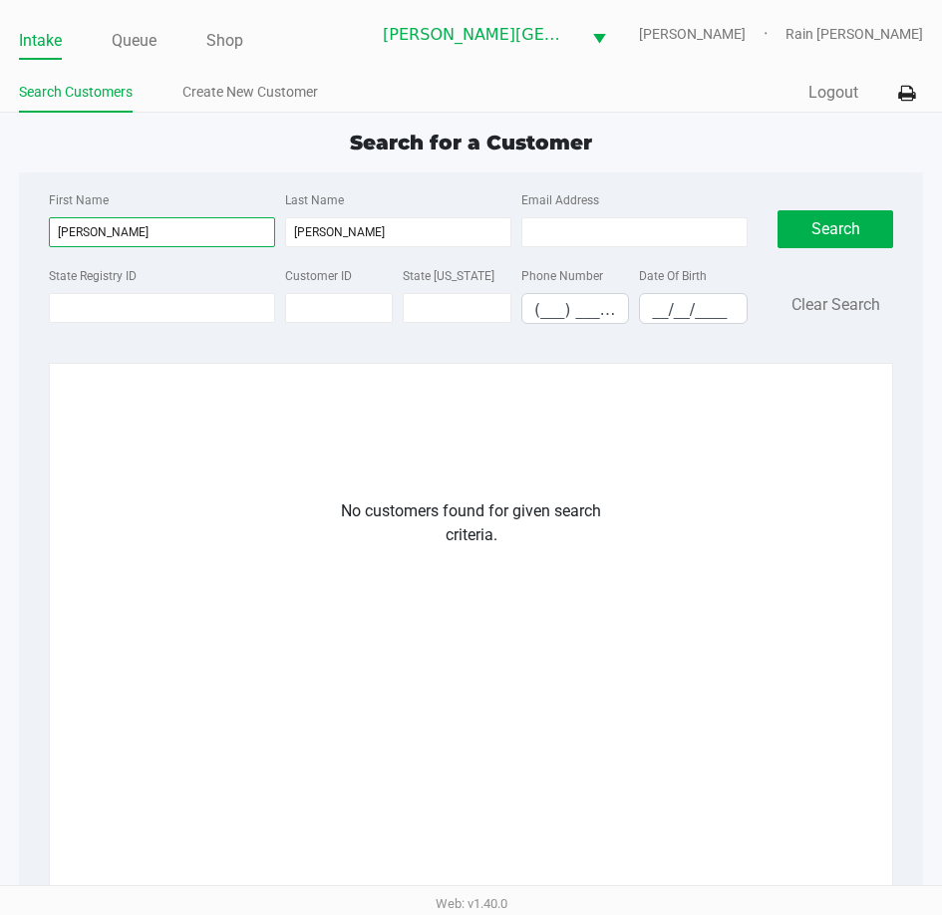
click at [145, 231] on input "[PERSON_NAME]" at bounding box center [162, 232] width 226 height 30
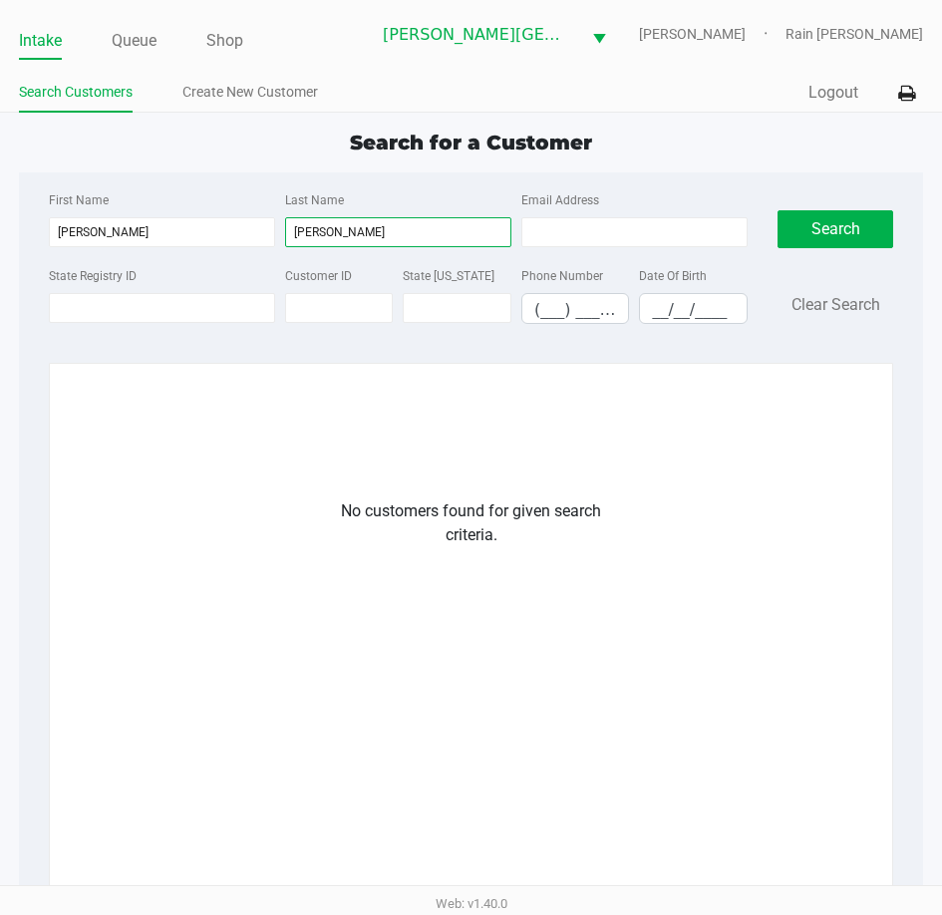
click at [364, 239] on input "[PERSON_NAME]" at bounding box center [398, 232] width 226 height 30
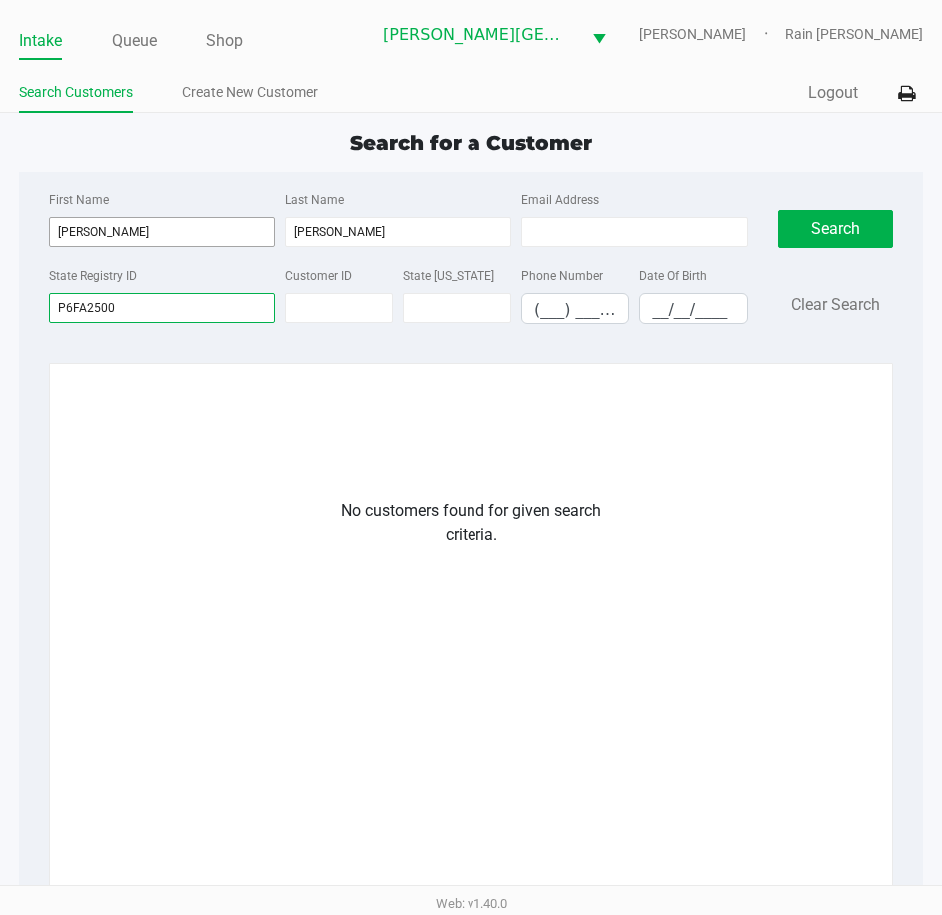
type input "P6FA2500"
click at [124, 227] on input "[PERSON_NAME]" at bounding box center [162, 232] width 226 height 30
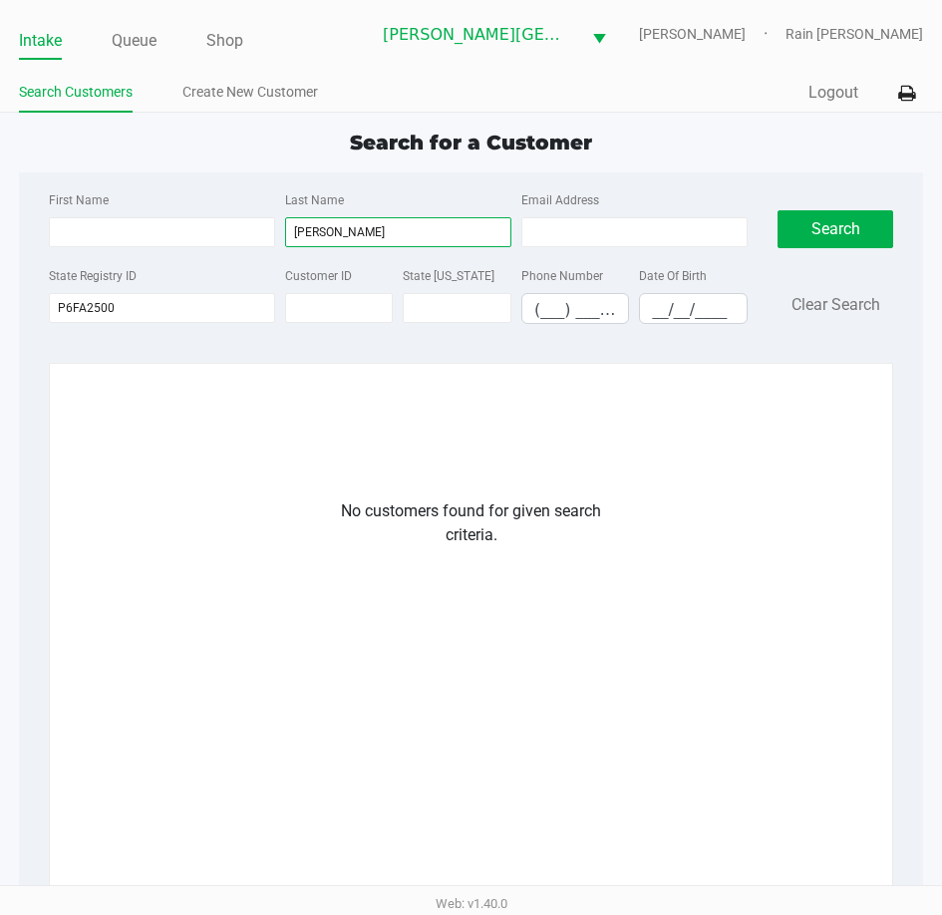
click at [394, 232] on input "[PERSON_NAME]" at bounding box center [398, 232] width 226 height 30
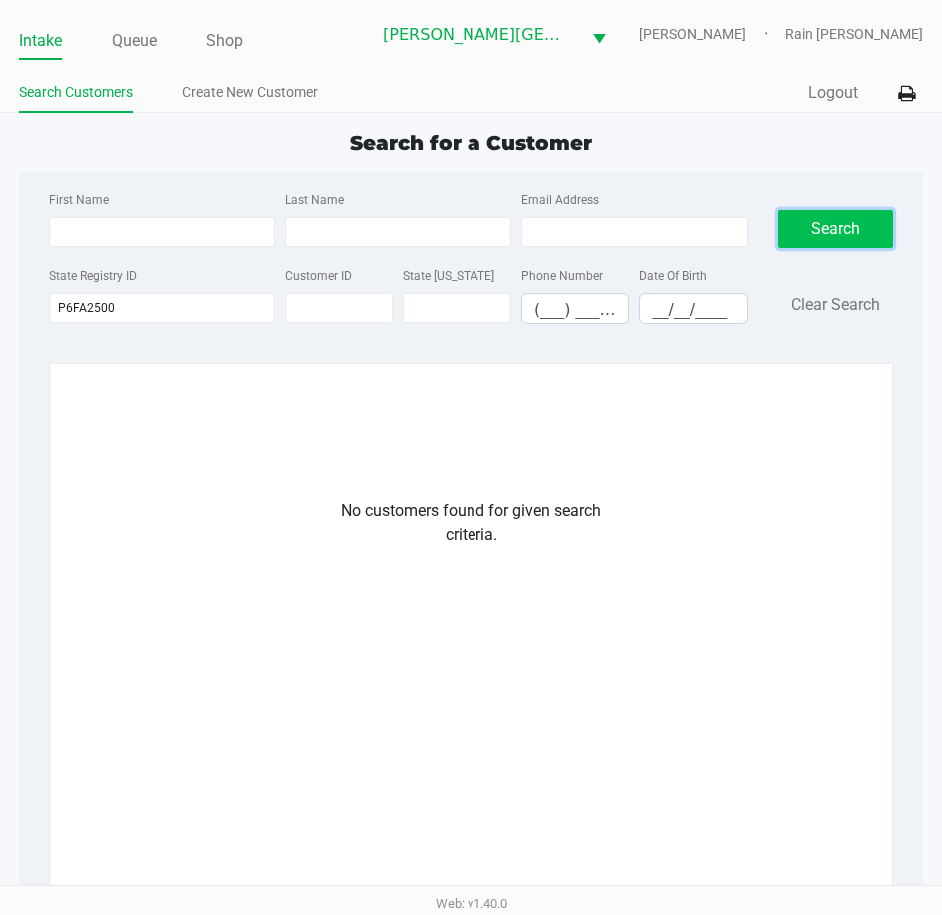
click at [815, 235] on button "Search" at bounding box center [835, 229] width 116 height 38
click at [153, 307] on input "P6FA2500" at bounding box center [162, 308] width 226 height 30
click at [198, 190] on div "First Name" at bounding box center [162, 217] width 236 height 60
click at [206, 567] on div "No customers found for given search criteria." at bounding box center [471, 742] width 772 height 486
click at [215, 83] on link "Create New Customer" at bounding box center [250, 92] width 136 height 25
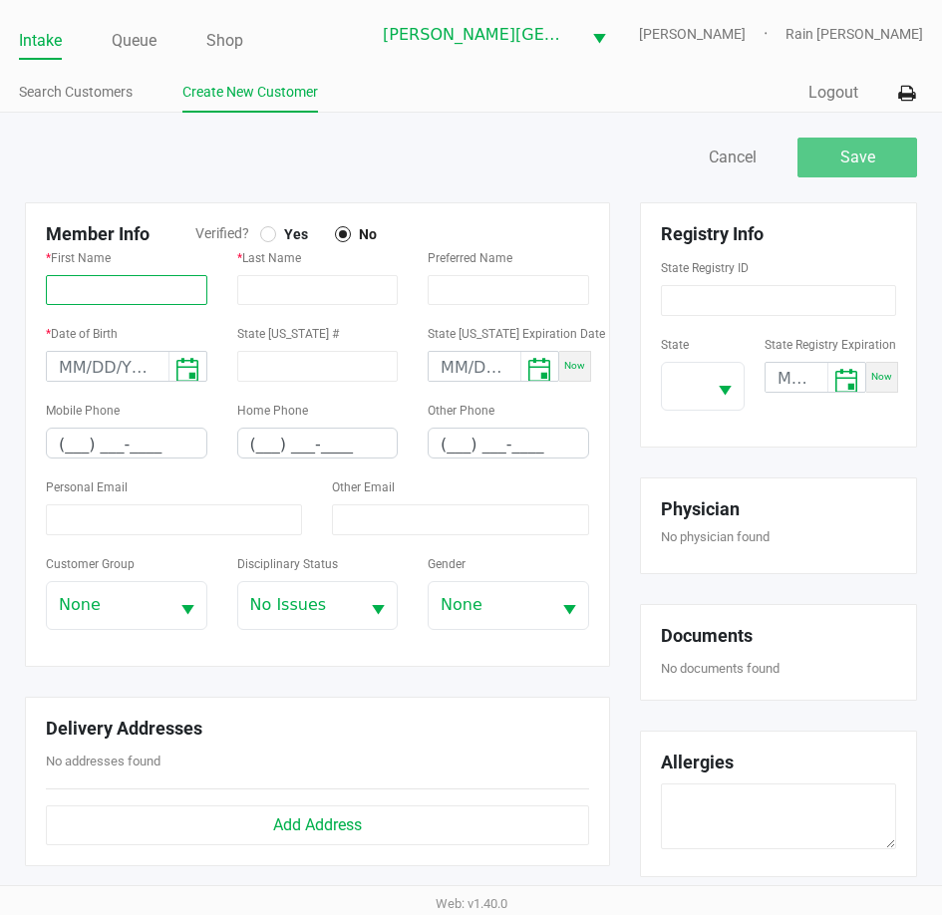
click at [84, 291] on input "text" at bounding box center [126, 290] width 161 height 30
type input "[PERSON_NAME]"
click at [265, 234] on div at bounding box center [268, 234] width 8 height 8
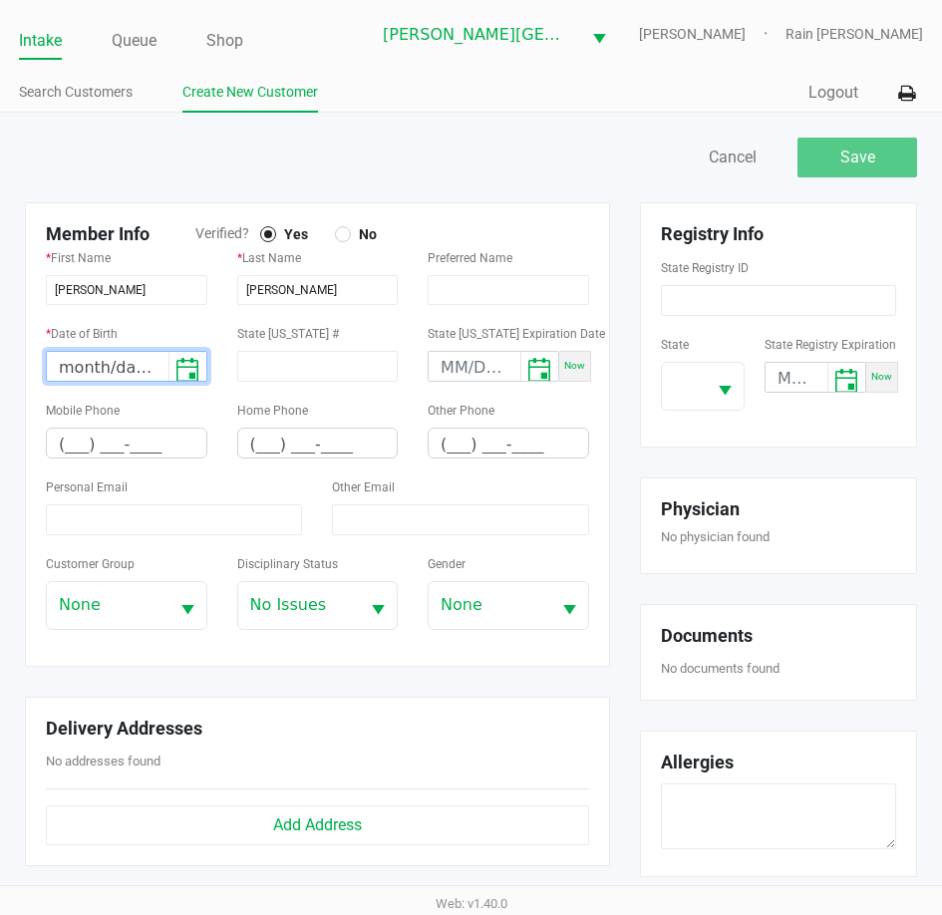
click at [61, 363] on input "month/day/year" at bounding box center [108, 367] width 122 height 31
type input "[DATE]"
click at [80, 450] on input "(___) ___-____" at bounding box center [126, 444] width 159 height 31
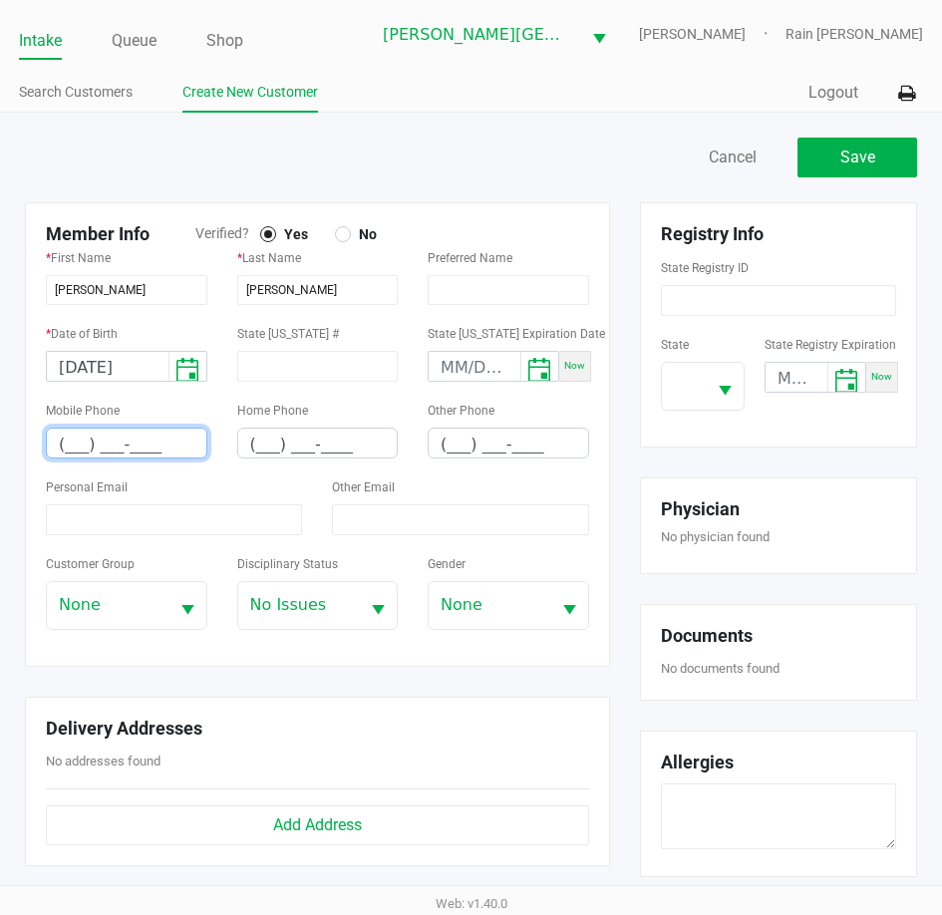
click at [75, 446] on input "(___) ___-____" at bounding box center [126, 444] width 159 height 31
click at [64, 447] on input "(___) ___-____" at bounding box center [126, 444] width 159 height 31
type input "[PHONE_NUMBER]"
click at [143, 527] on input at bounding box center [174, 519] width 256 height 31
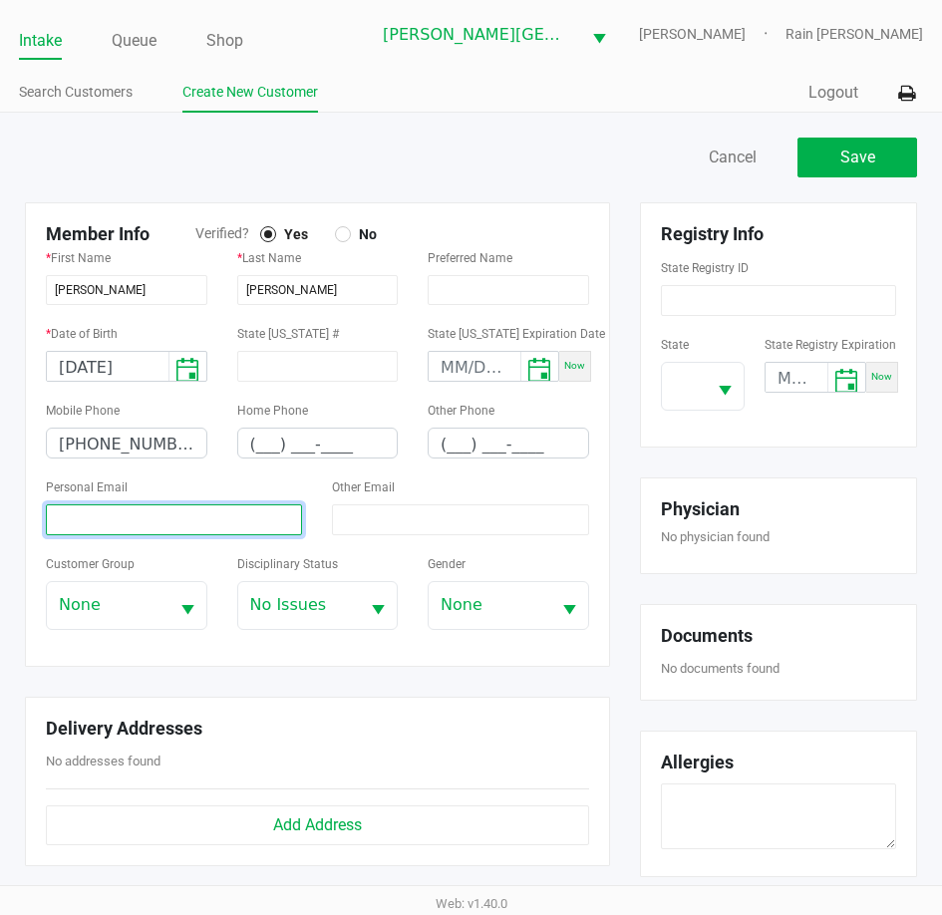
click at [143, 527] on input at bounding box center [174, 519] width 256 height 31
click at [152, 513] on input at bounding box center [174, 519] width 256 height 31
click at [55, 521] on input "[EMAIL_ADDRESS][DOMAIN_NAME]" at bounding box center [174, 519] width 256 height 31
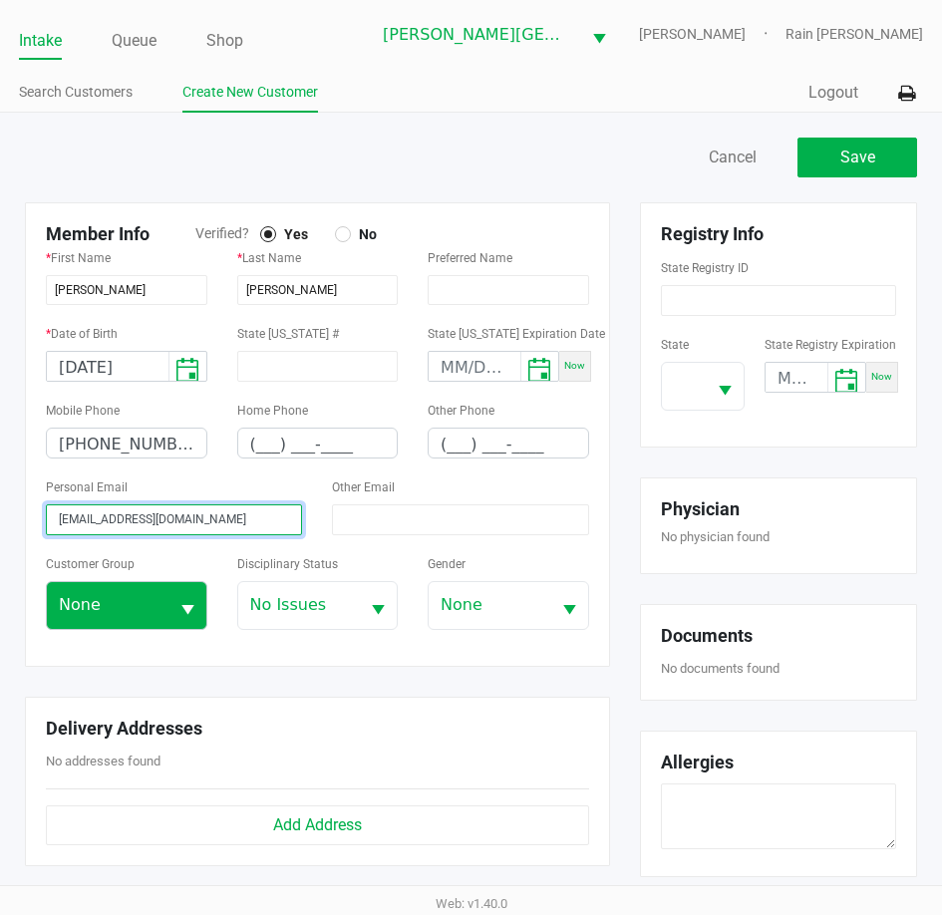
type input "[EMAIL_ADDRESS][DOMAIN_NAME]"
click at [124, 610] on span "None" at bounding box center [108, 605] width 98 height 24
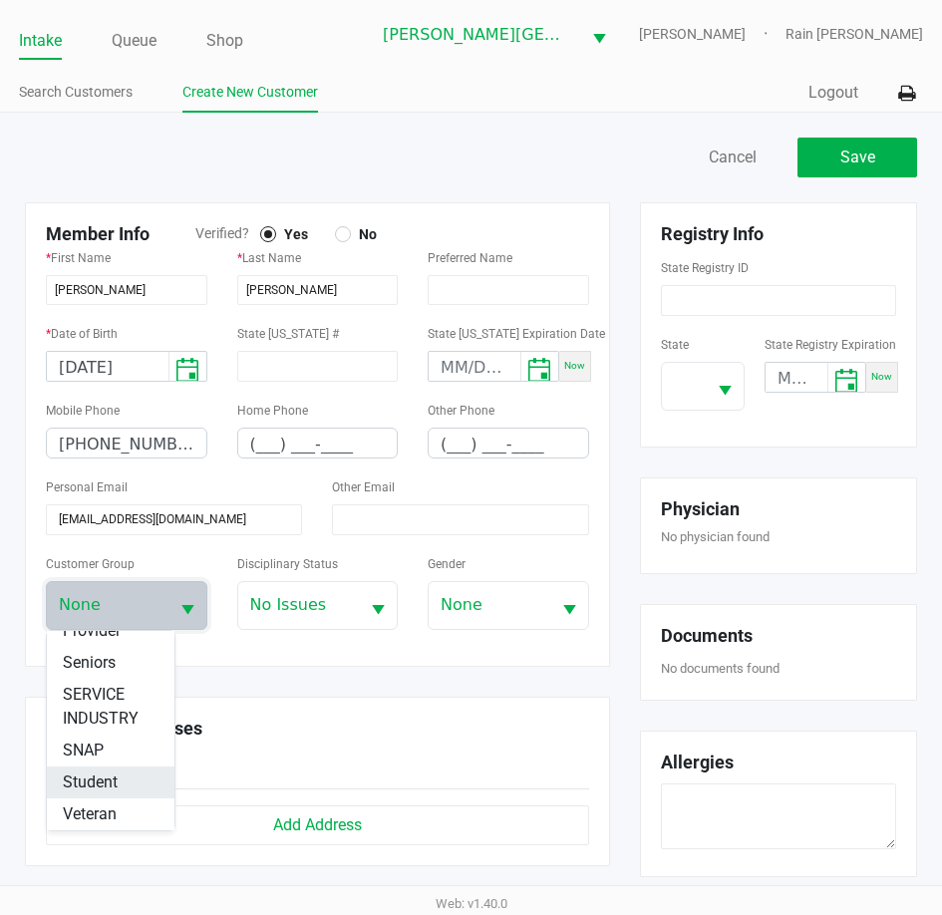
scroll to position [351, 0]
click at [102, 663] on span "Seniors" at bounding box center [89, 663] width 53 height 24
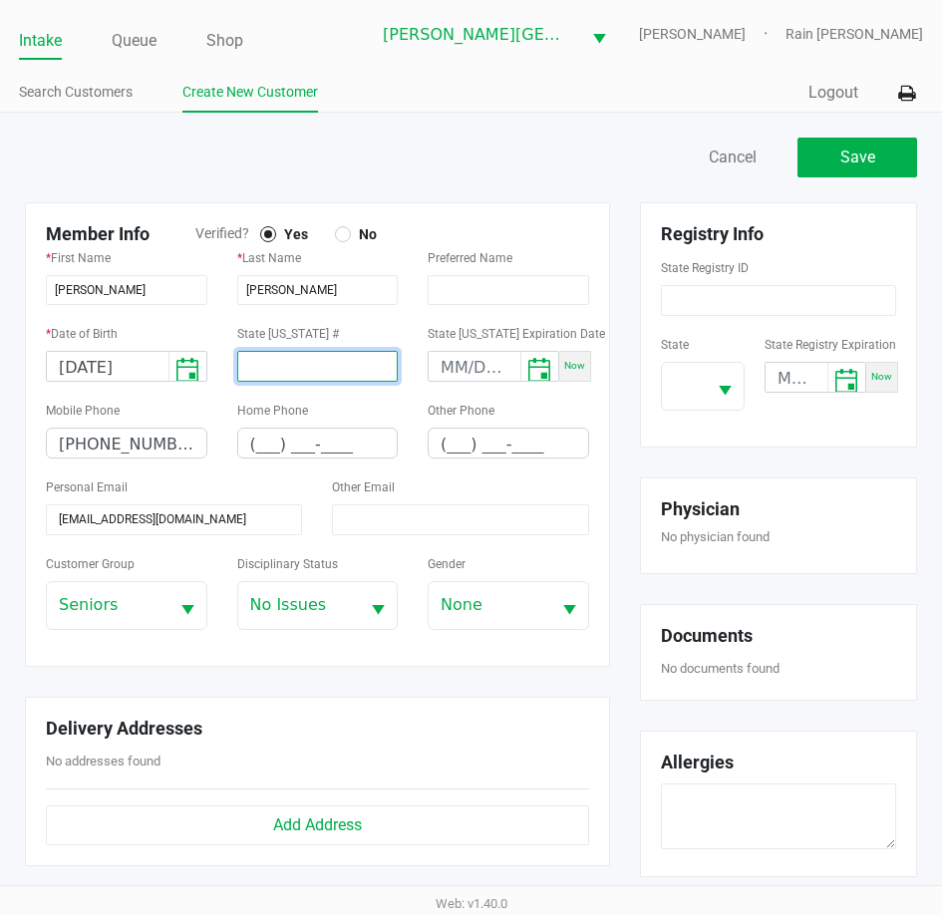
click at [316, 374] on input at bounding box center [317, 366] width 161 height 31
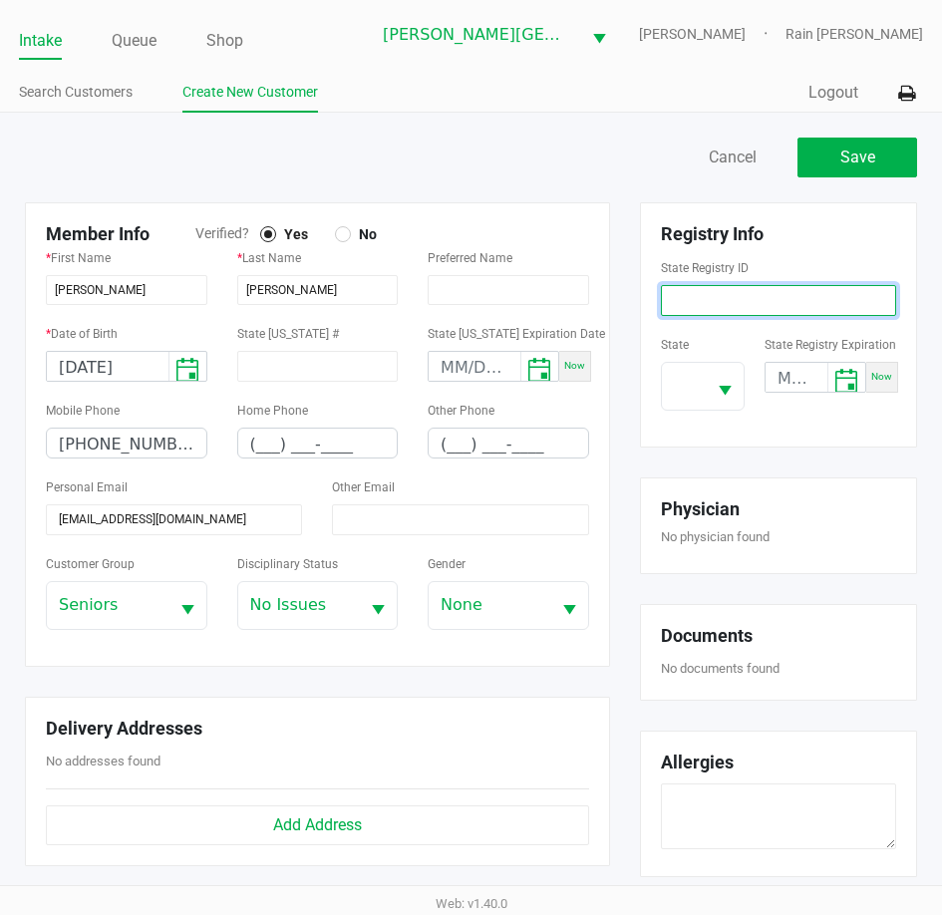
click at [680, 297] on input at bounding box center [778, 300] width 235 height 31
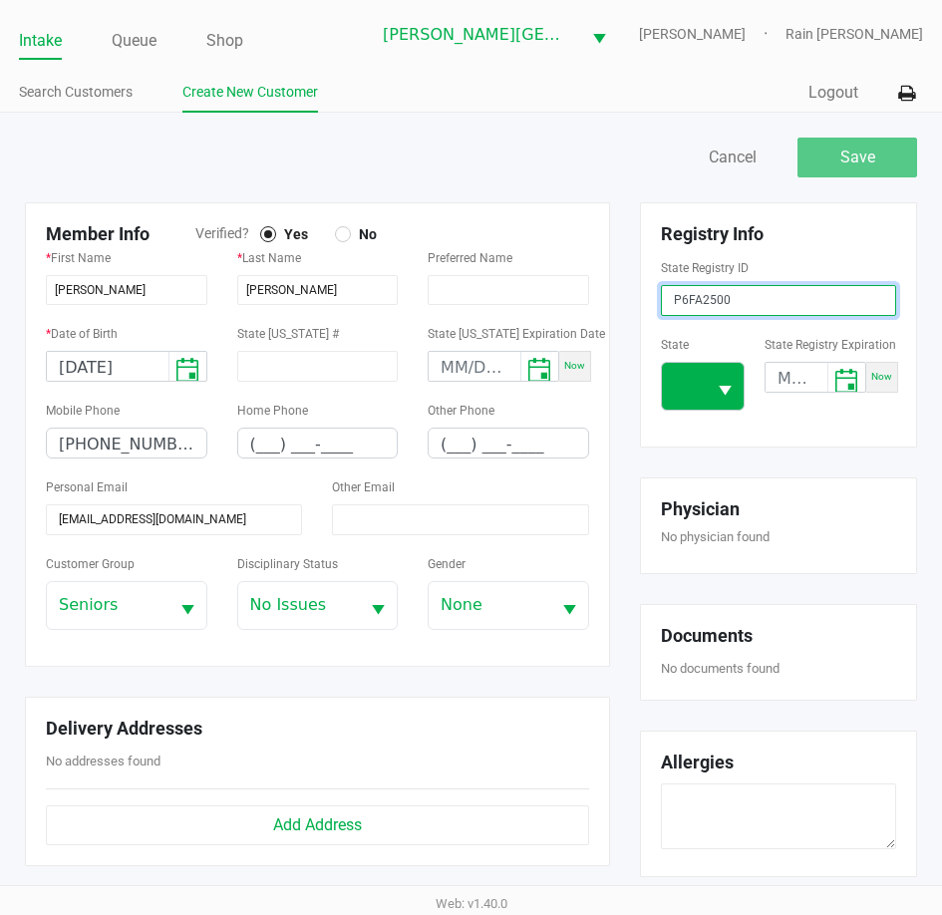
type input "P6FA2500"
click at [670, 395] on span at bounding box center [684, 386] width 44 height 47
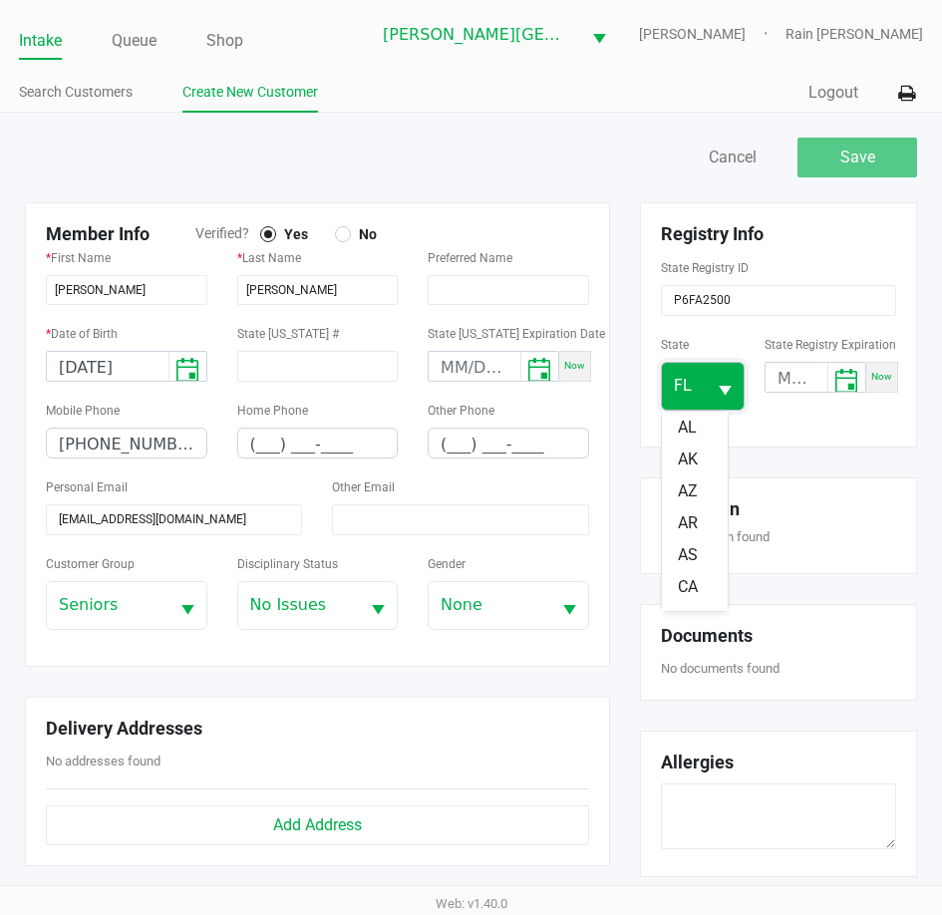
scroll to position [151, 0]
click at [776, 419] on div "State [US_STATE] State Registry Expiration Now" at bounding box center [778, 379] width 235 height 95
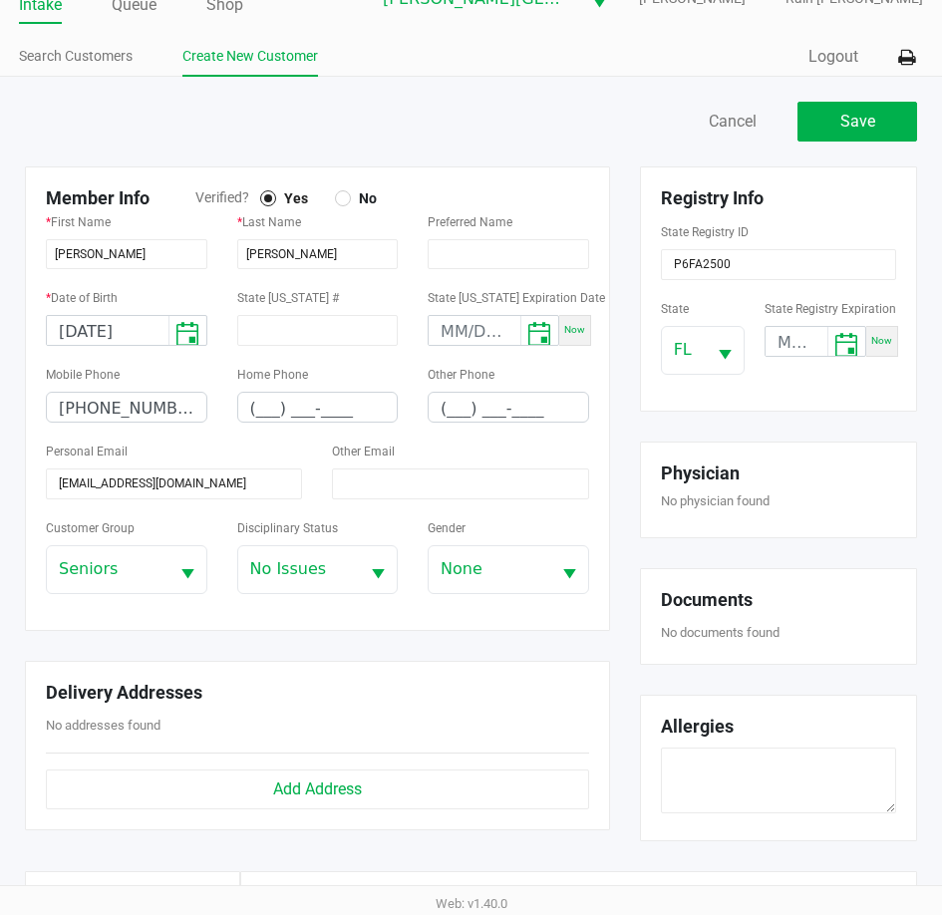
scroll to position [0, 0]
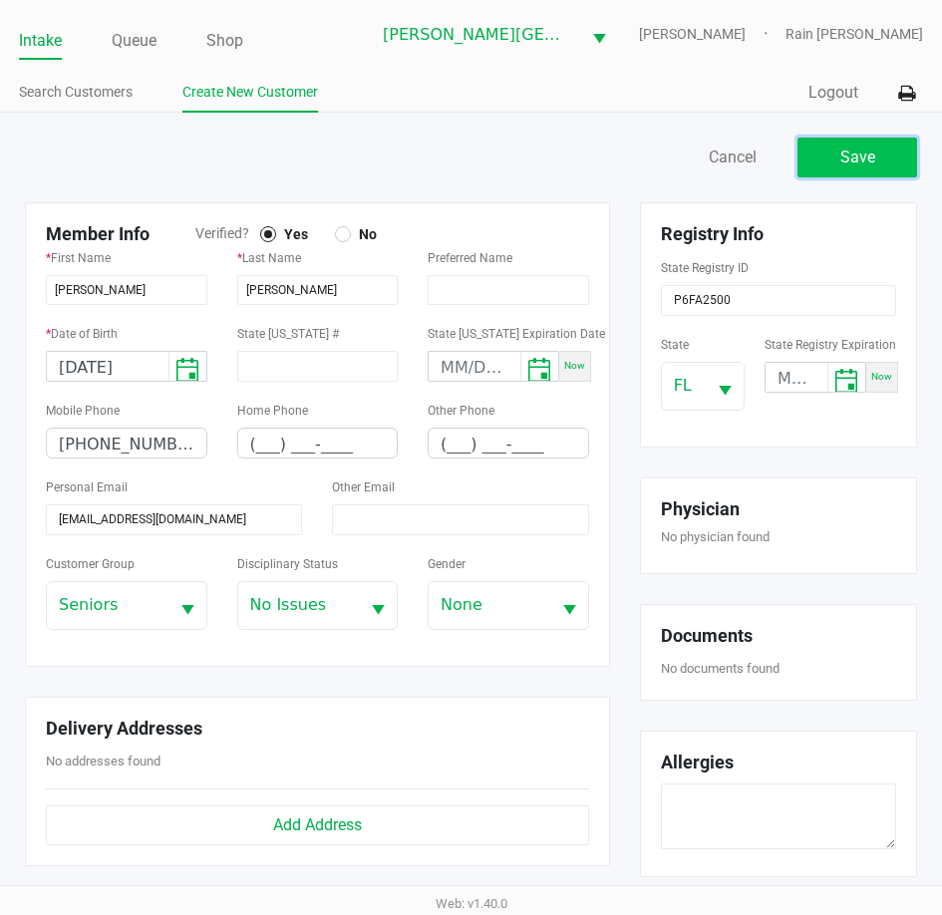
click at [870, 142] on button "Save" at bounding box center [857, 158] width 120 height 40
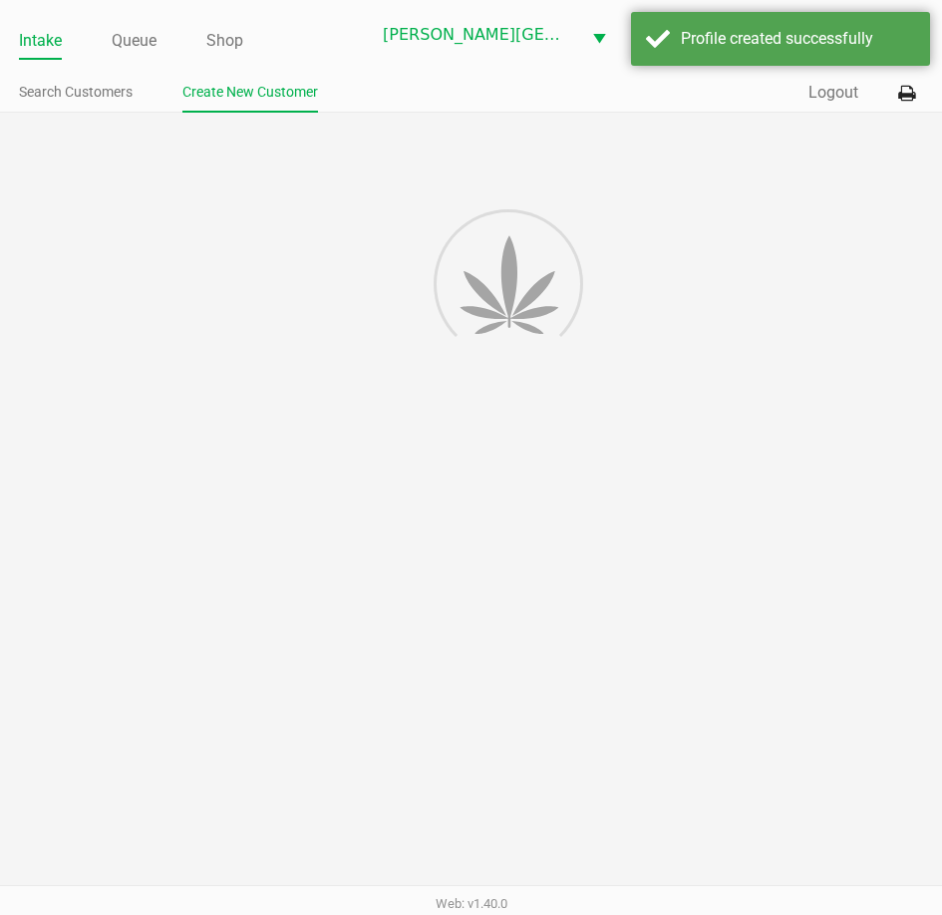
type input "---"
type input "( __) ___-____"
type input "---"
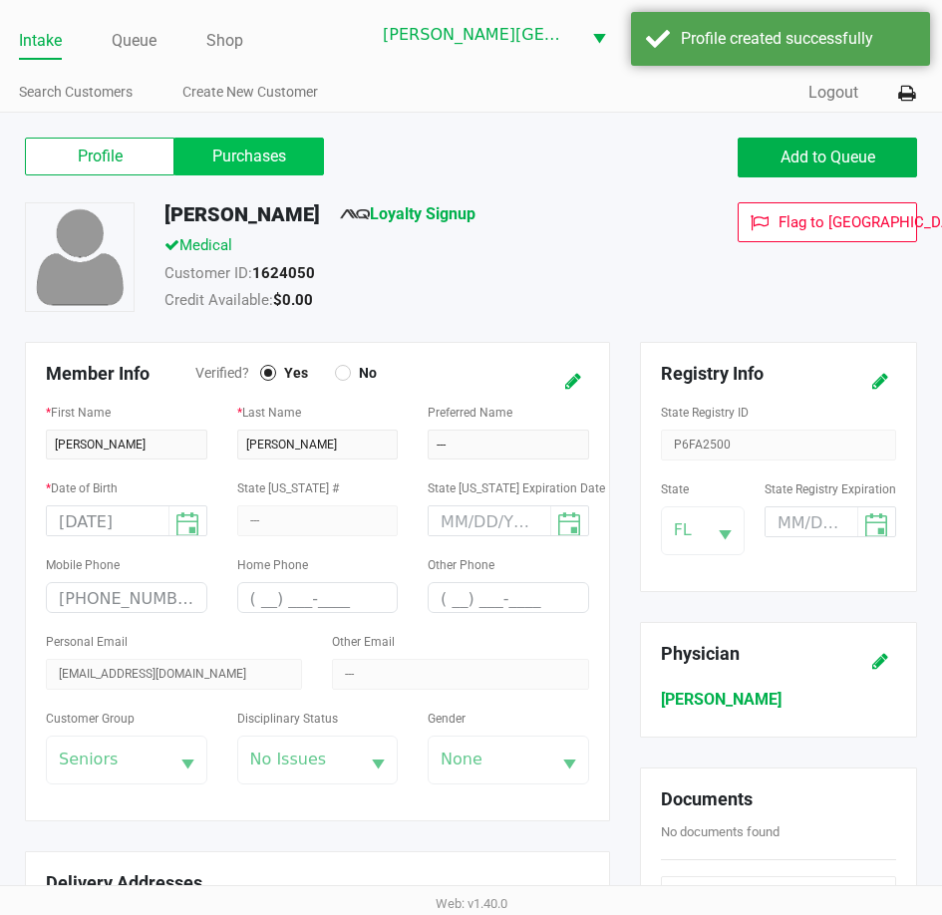
click at [256, 148] on label "Purchases" at bounding box center [248, 157] width 149 height 38
click at [0, 0] on 1 "Purchases" at bounding box center [0, 0] width 0 height 0
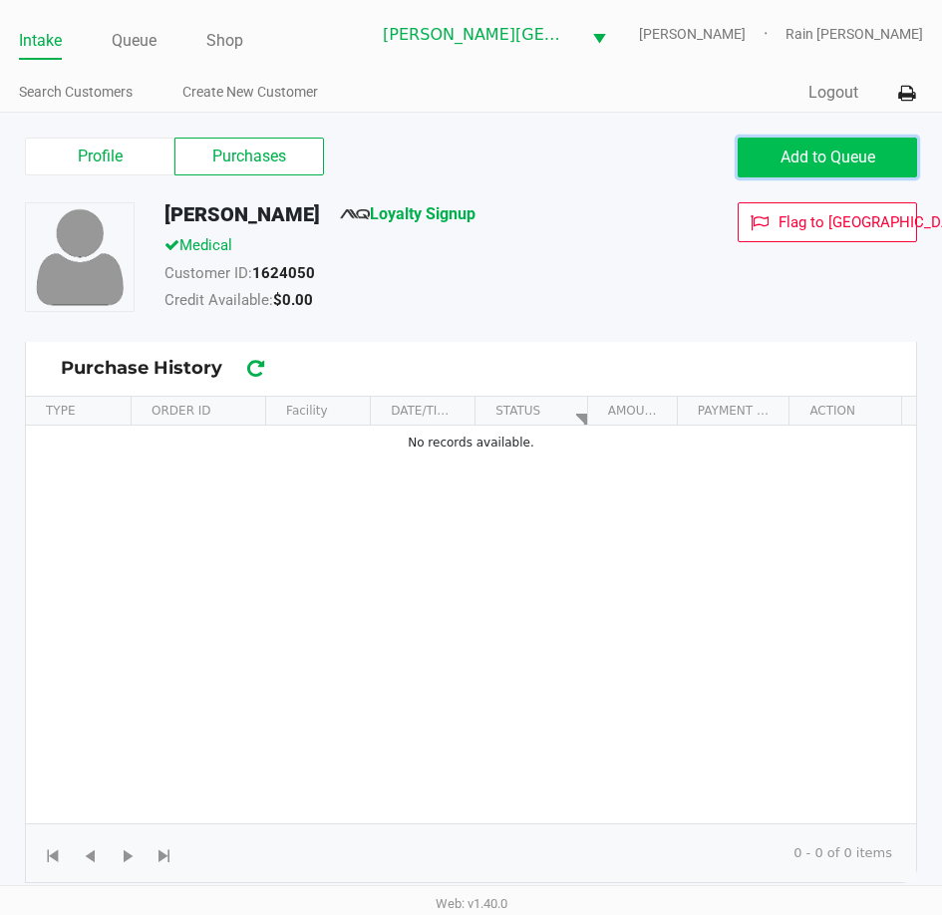
click at [809, 148] on span "Add to Queue" at bounding box center [827, 156] width 95 height 19
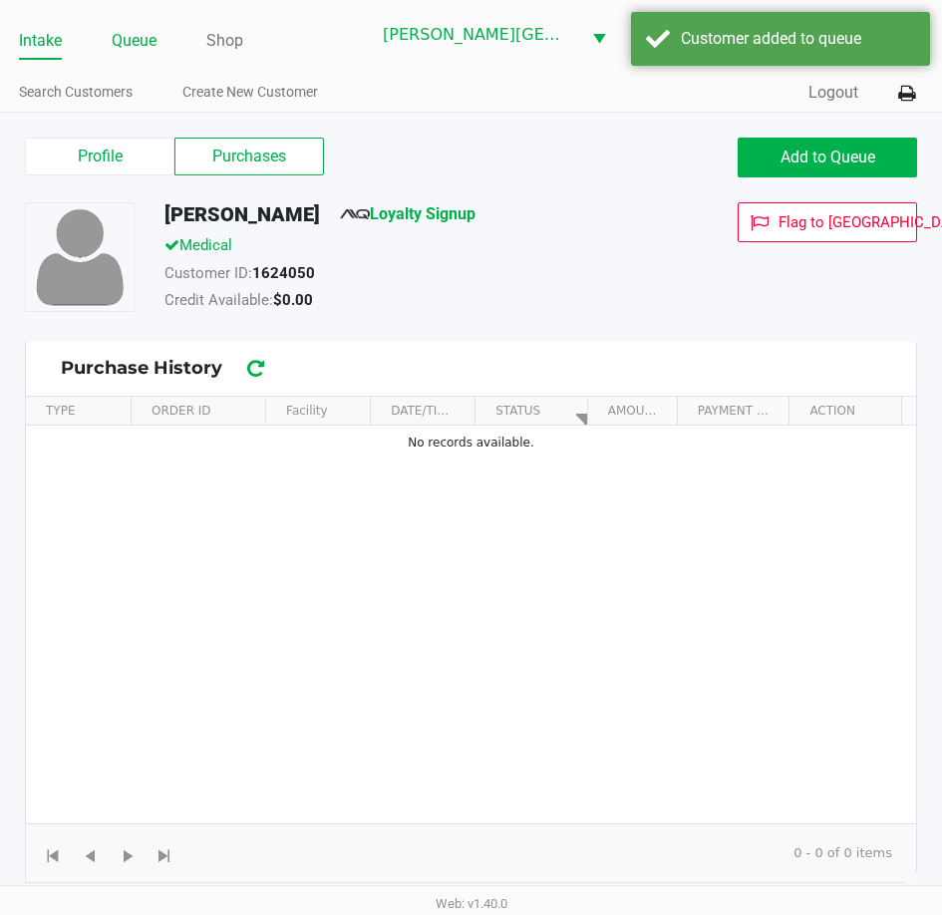
click at [156, 51] on link "Queue" at bounding box center [134, 41] width 45 height 28
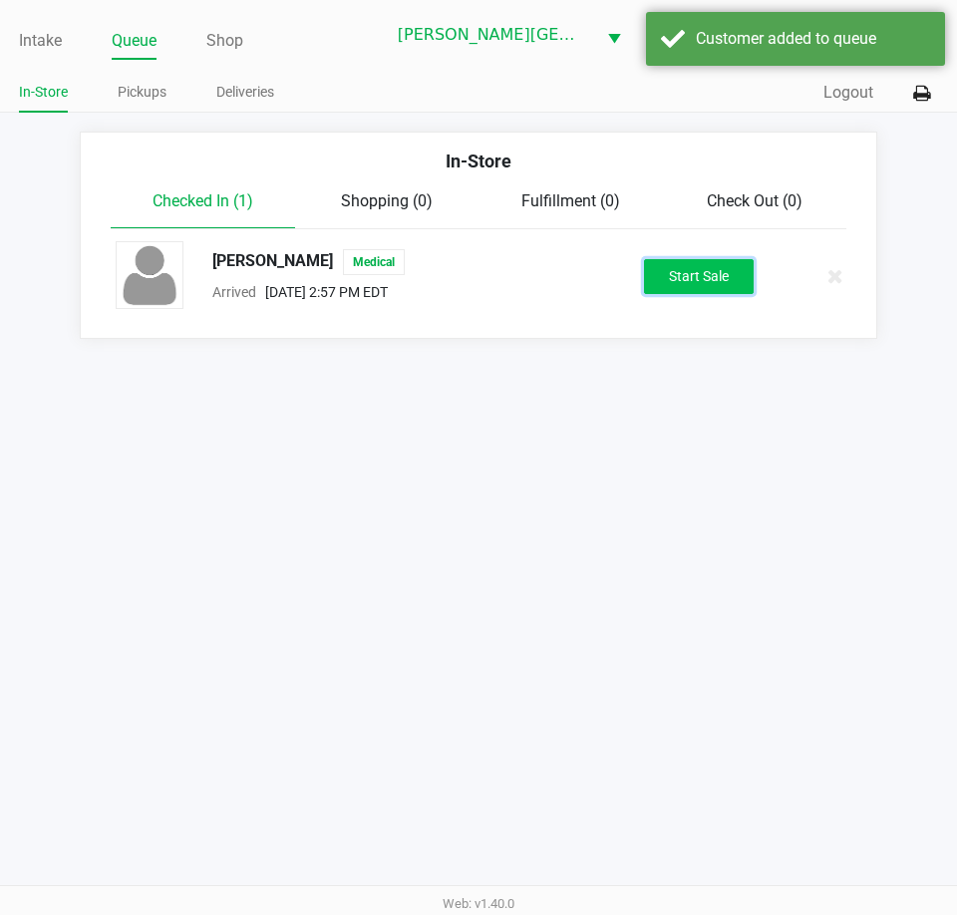
click at [721, 287] on button "Start Sale" at bounding box center [699, 276] width 110 height 35
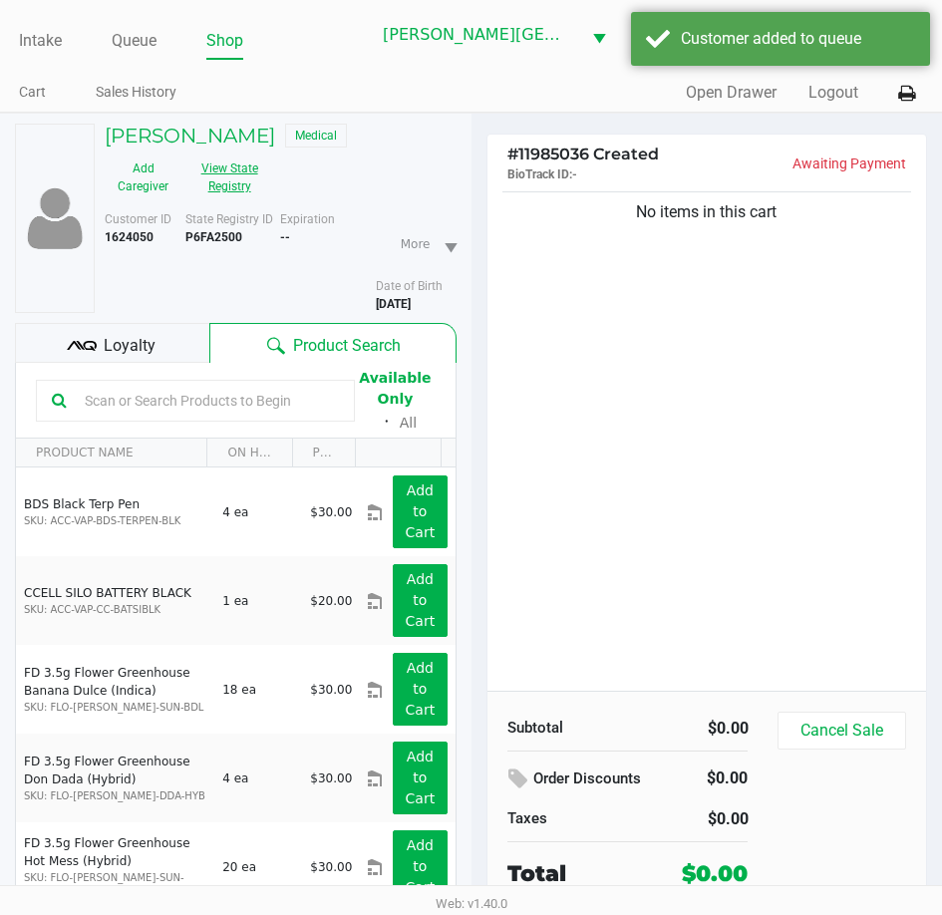
click at [248, 182] on button "View State Registry" at bounding box center [223, 177] width 84 height 50
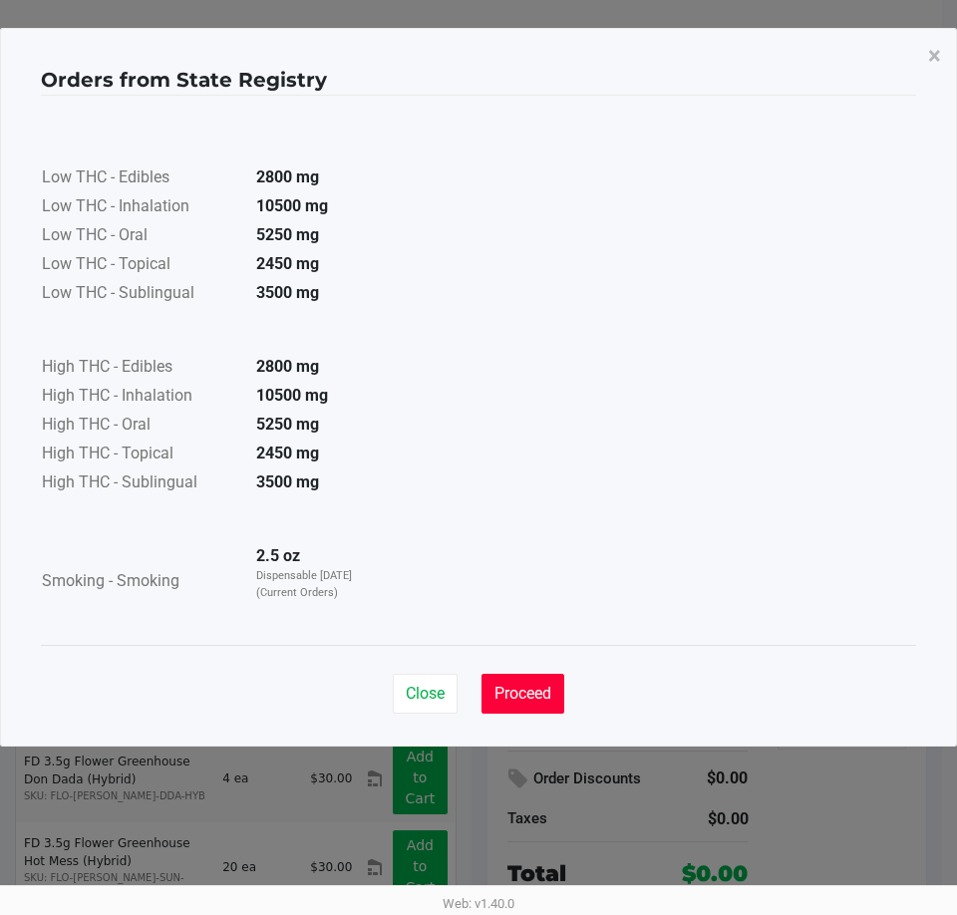
click at [511, 695] on span "Proceed" at bounding box center [522, 693] width 57 height 19
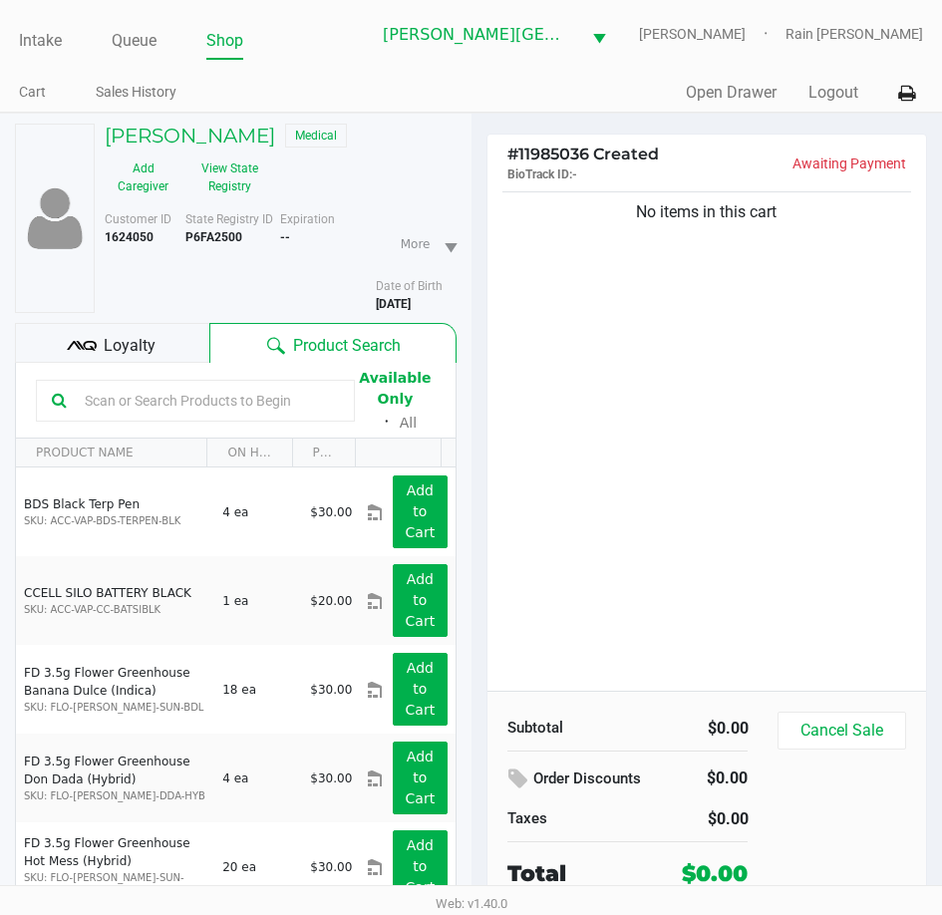
click at [638, 563] on div "No items in this cart" at bounding box center [707, 438] width 440 height 503
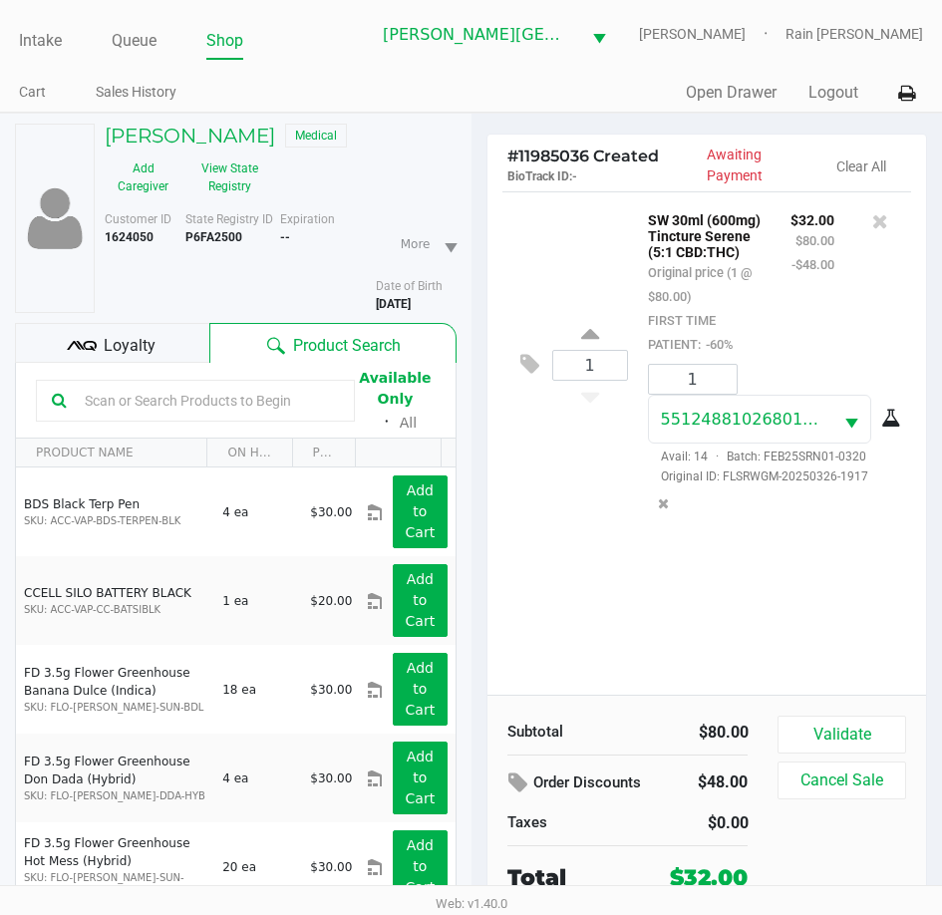
click at [147, 344] on span "Loyalty" at bounding box center [130, 346] width 52 height 24
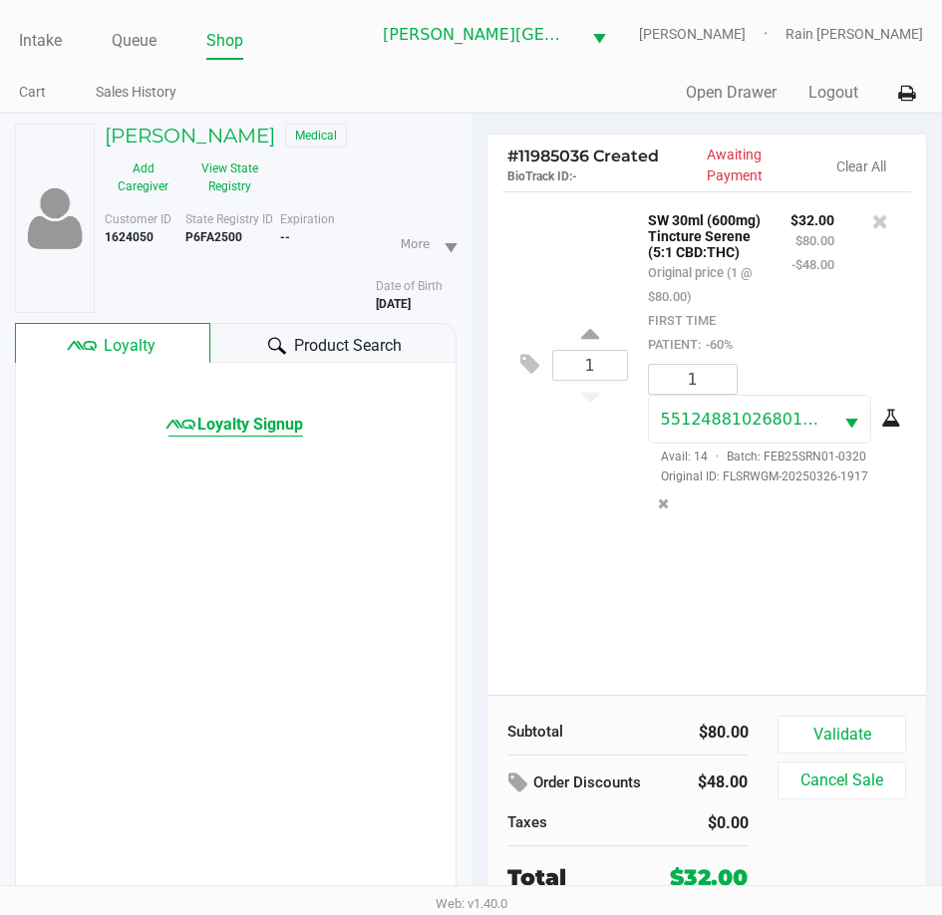
click at [270, 432] on span "Loyalty Signup" at bounding box center [250, 425] width 106 height 24
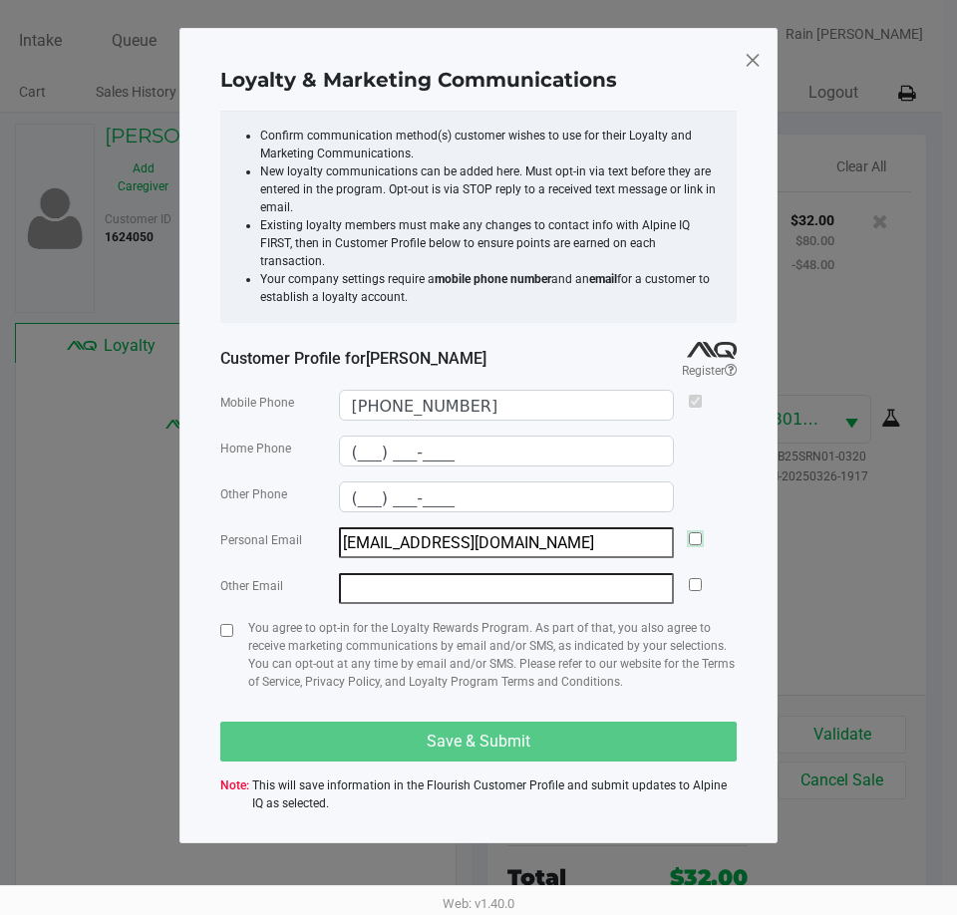
click at [699, 532] on input "checkbox" at bounding box center [695, 538] width 13 height 13
checkbox input "true"
click at [228, 624] on input "checkbox" at bounding box center [226, 630] width 13 height 13
checkbox input "true"
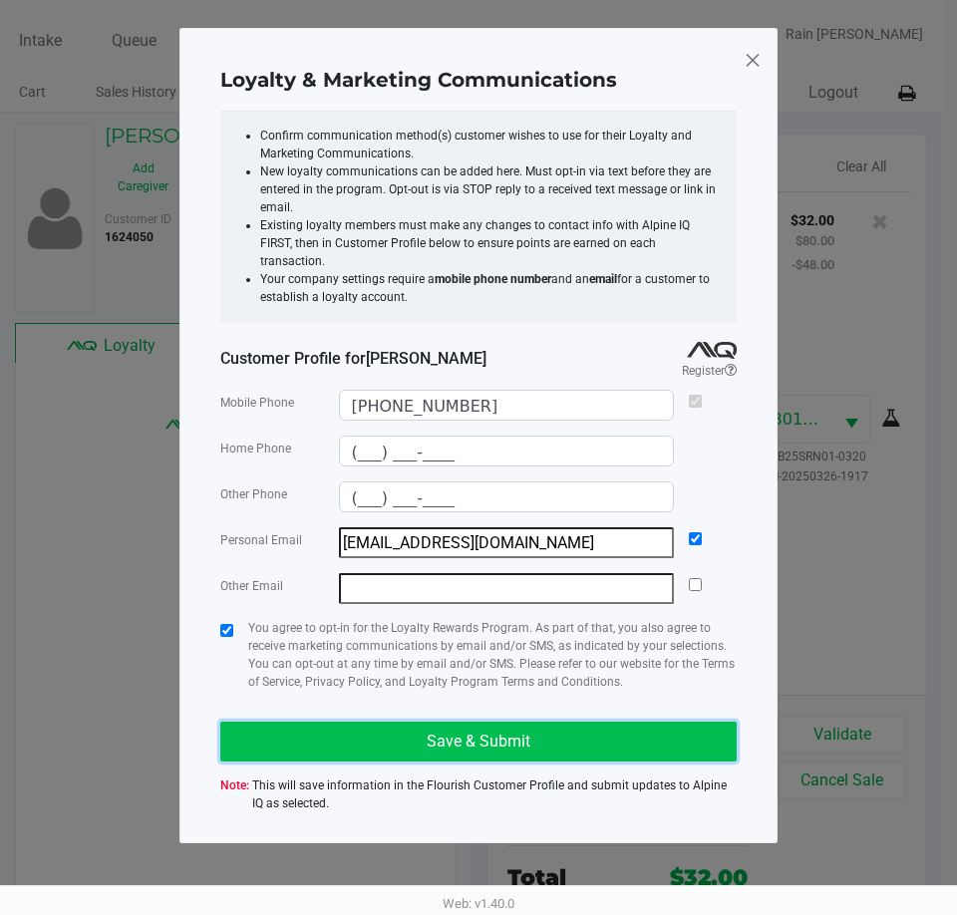
click at [334, 728] on button "Save & Submit" at bounding box center [478, 742] width 516 height 40
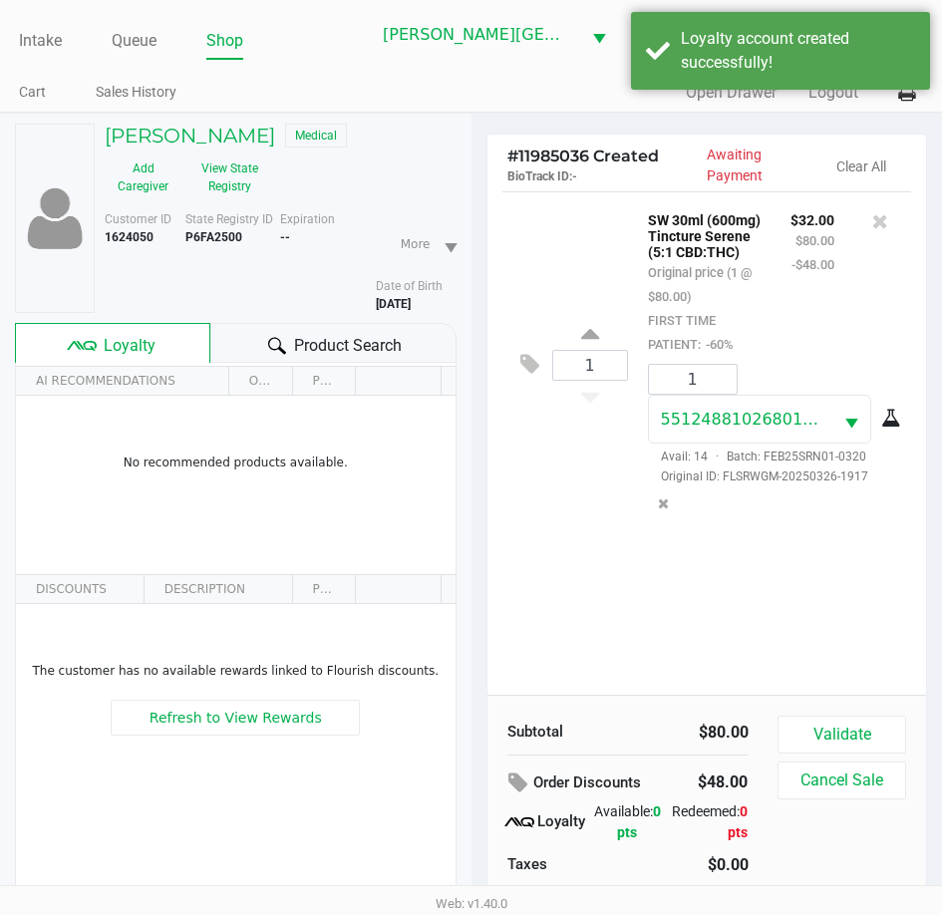
click at [821, 630] on div "1 SW 30ml (600mg) Tincture Serene (5:1 CBD:THC) Original price (1 @ $80.00) FIR…" at bounding box center [707, 442] width 440 height 503
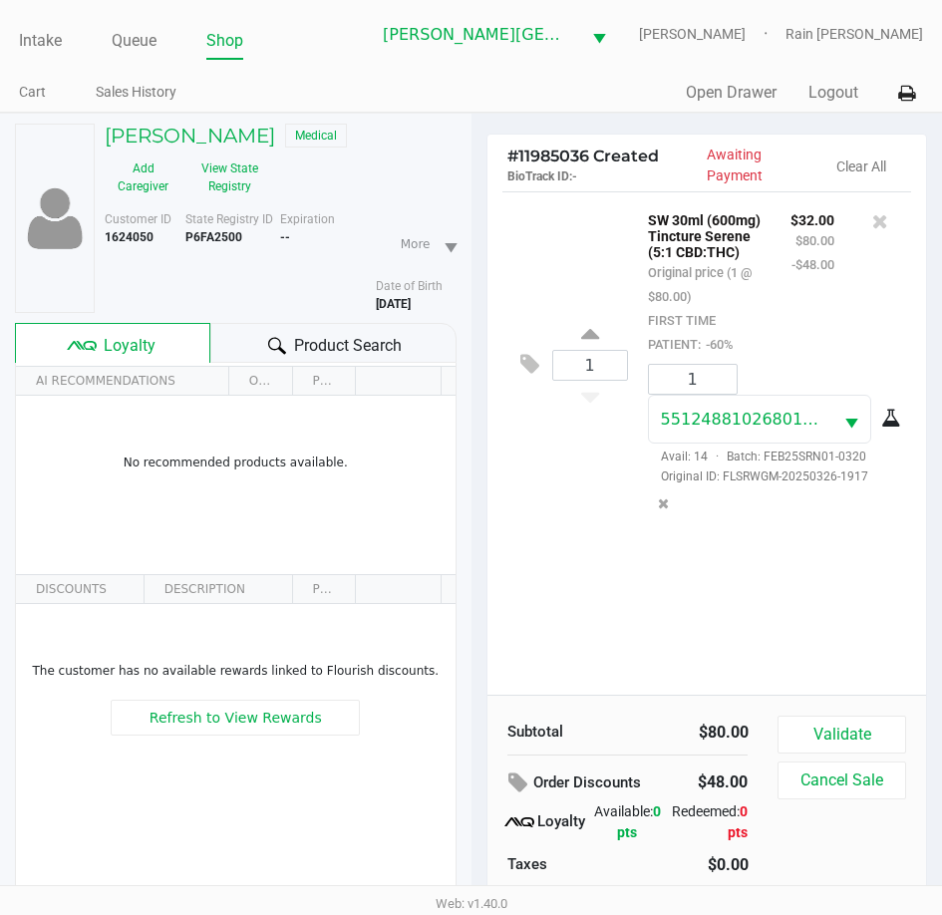
click at [786, 637] on div "1 SW 30ml (600mg) Tincture Serene (5:1 CBD:THC) Original price (1 @ $80.00) FIR…" at bounding box center [707, 442] width 440 height 503
click at [612, 651] on div "1 SW 30ml (600mg) Tincture Serene (5:1 CBD:THC) Original price (1 @ $80.00) FIR…" at bounding box center [707, 442] width 440 height 503
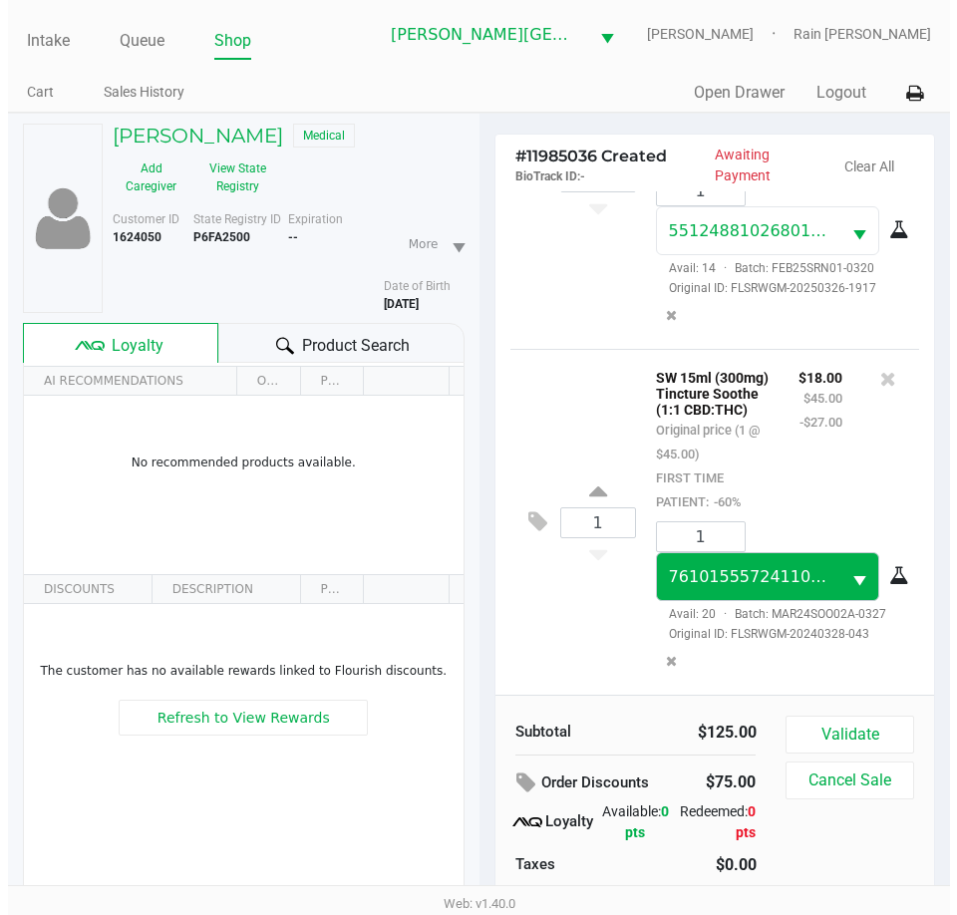
scroll to position [199, 0]
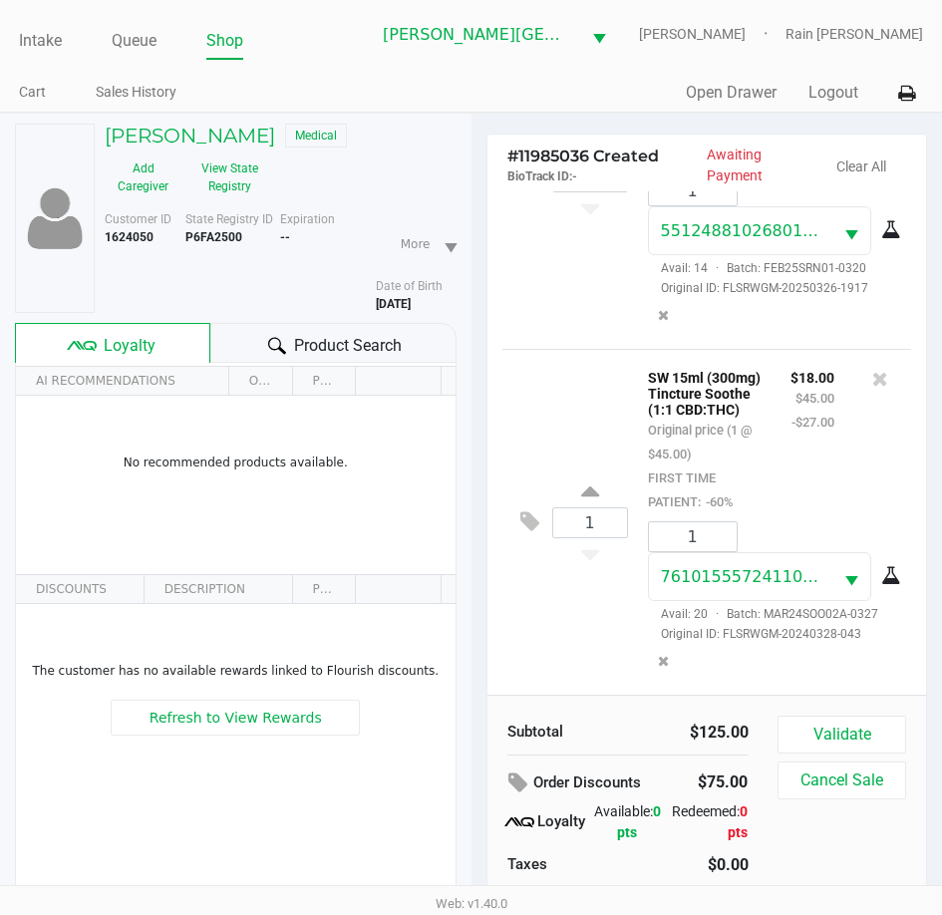
click at [813, 511] on div "$18.00 $45.00 -$27.00" at bounding box center [812, 439] width 74 height 148
click at [844, 729] on button "Validate" at bounding box center [841, 735] width 128 height 38
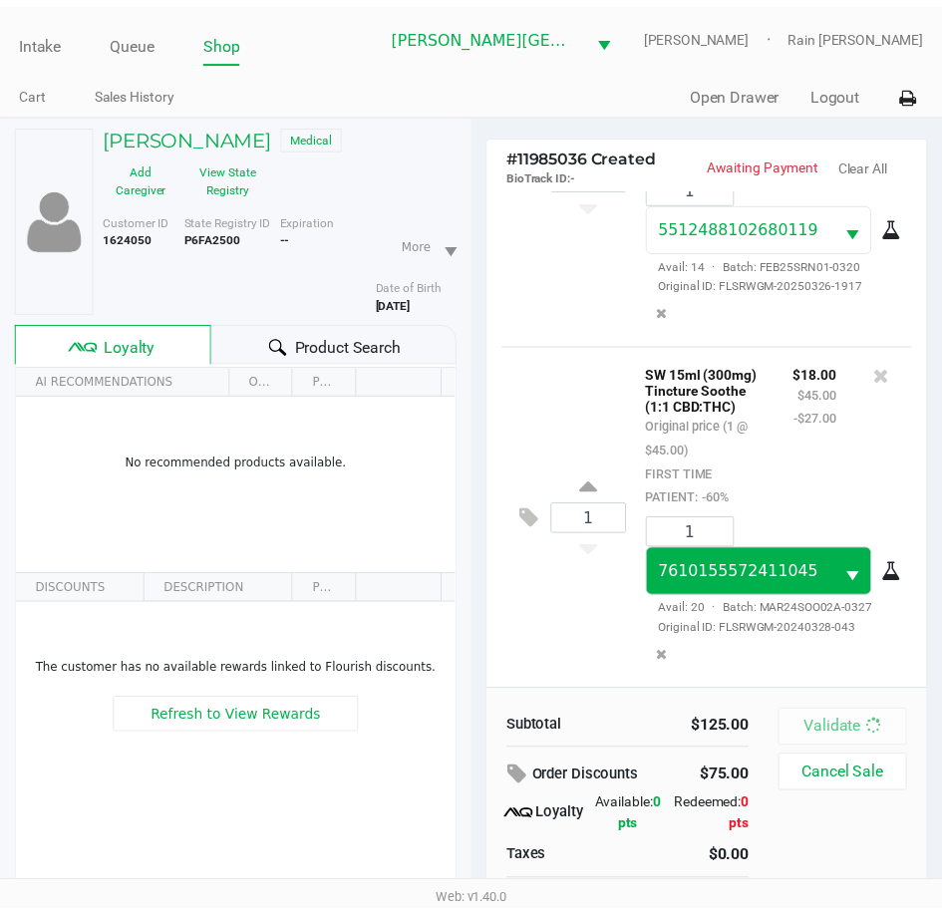
scroll to position [262, 0]
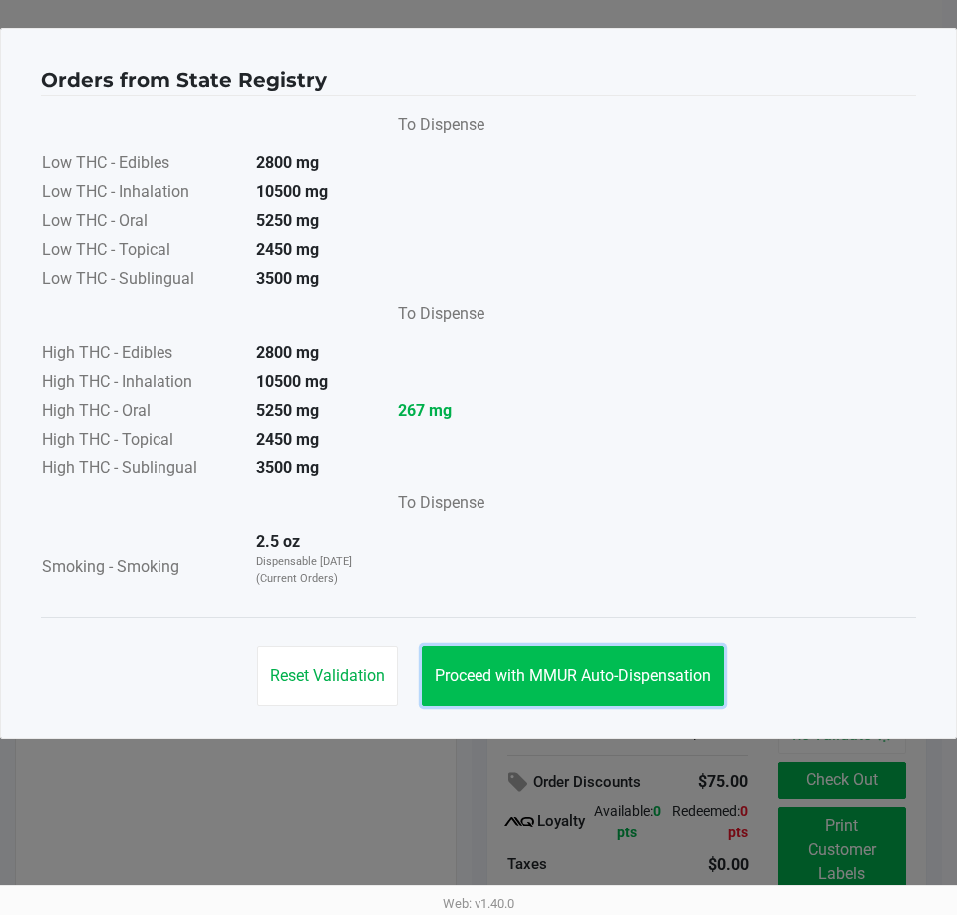
click at [549, 673] on span "Proceed with MMUR Auto-Dispensation" at bounding box center [573, 675] width 276 height 19
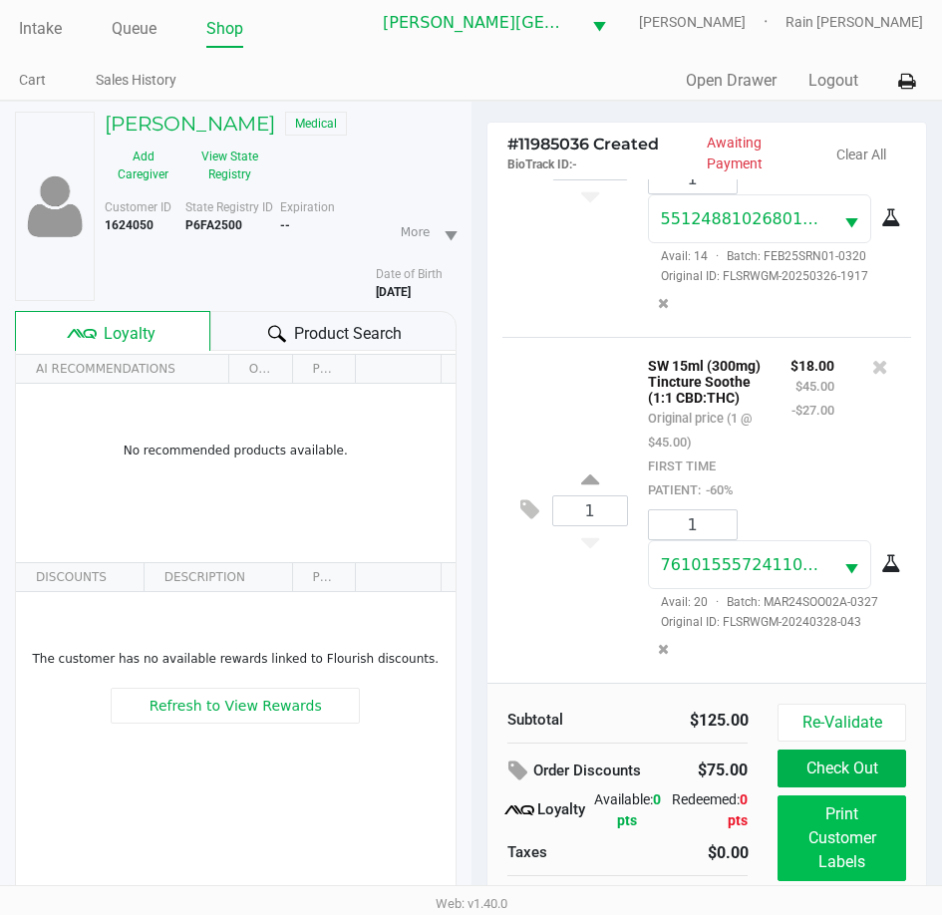
scroll to position [104, 0]
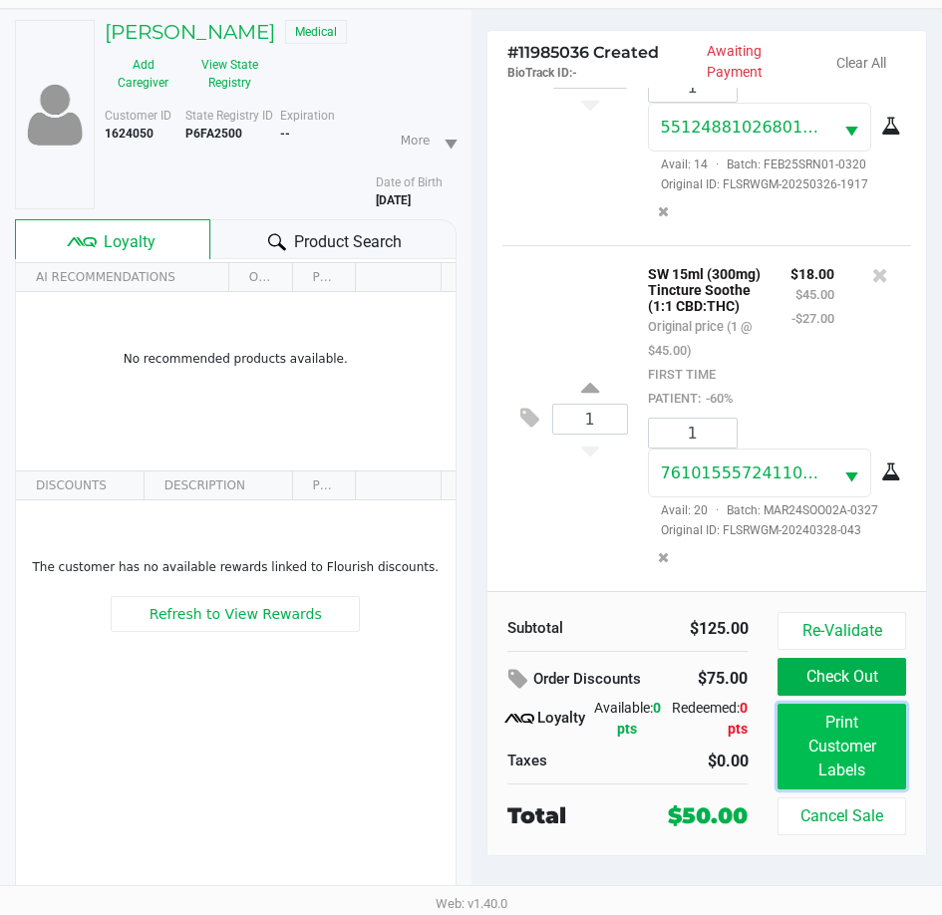
click at [821, 771] on button "Print Customer Labels" at bounding box center [841, 747] width 128 height 86
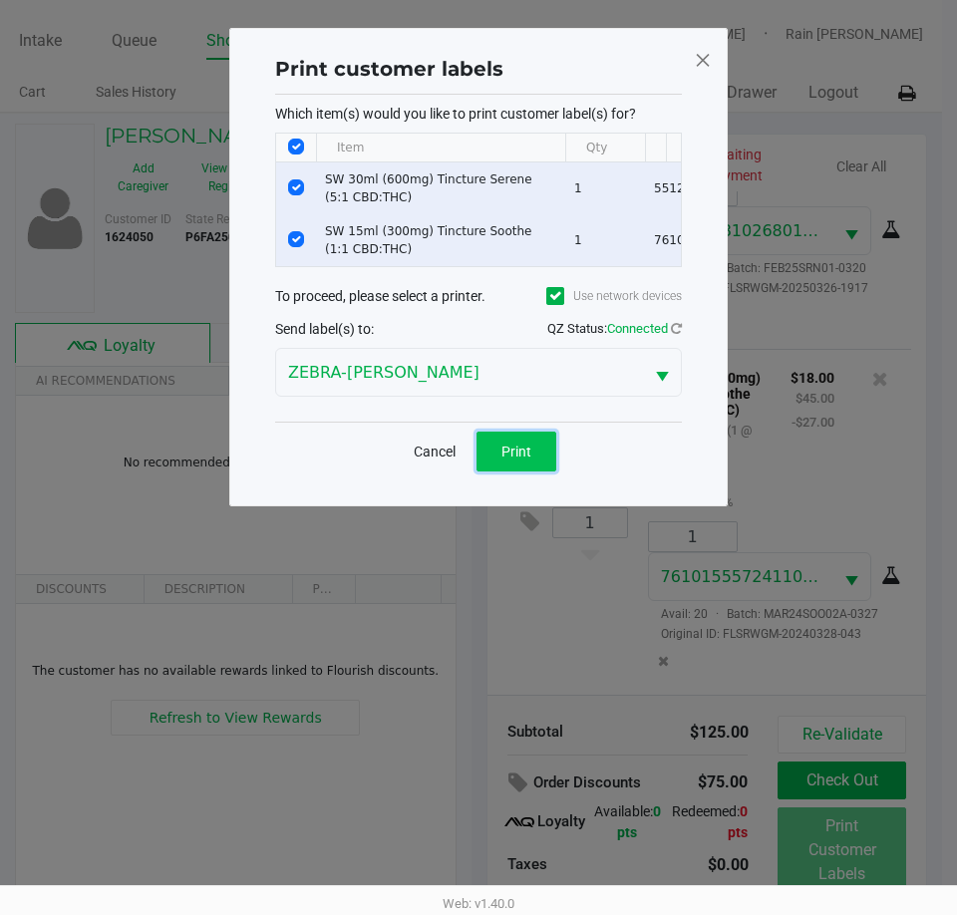
click at [510, 448] on button "Print" at bounding box center [516, 452] width 80 height 40
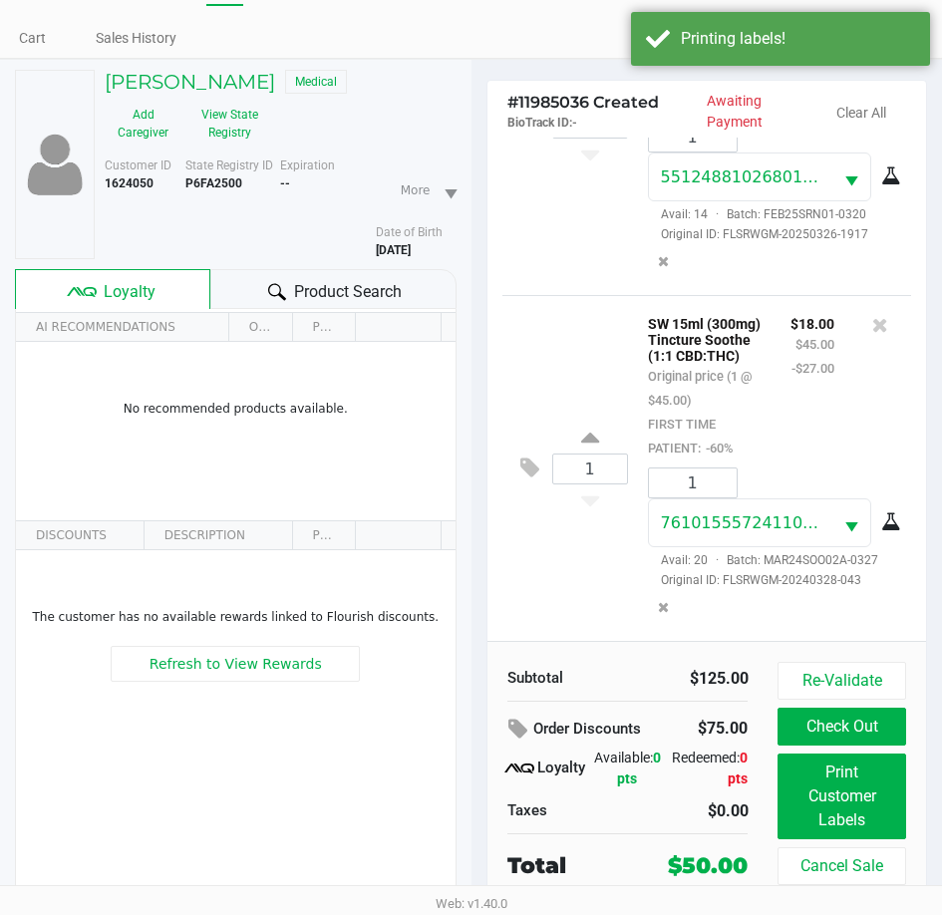
scroll to position [104, 0]
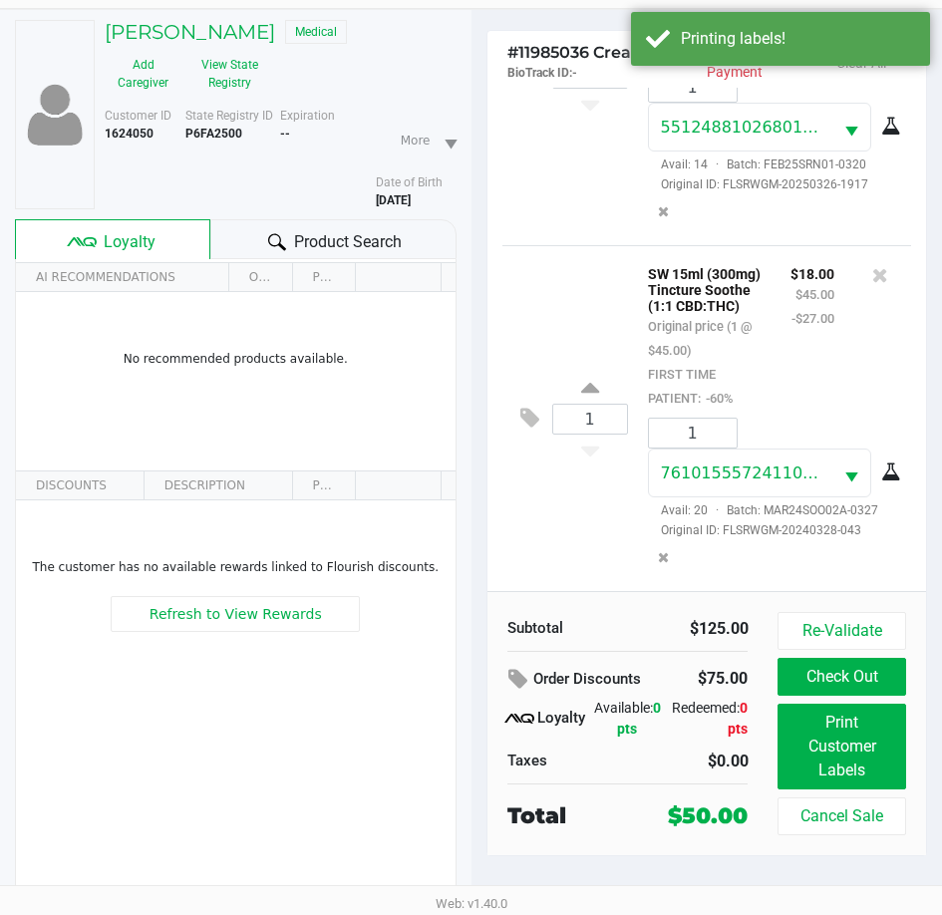
click at [539, 581] on div "1 SW 15ml (300mg) Tincture Soothe (1:1 CBD:THC) Original price (1 @ $45.00) FIR…" at bounding box center [707, 418] width 410 height 346
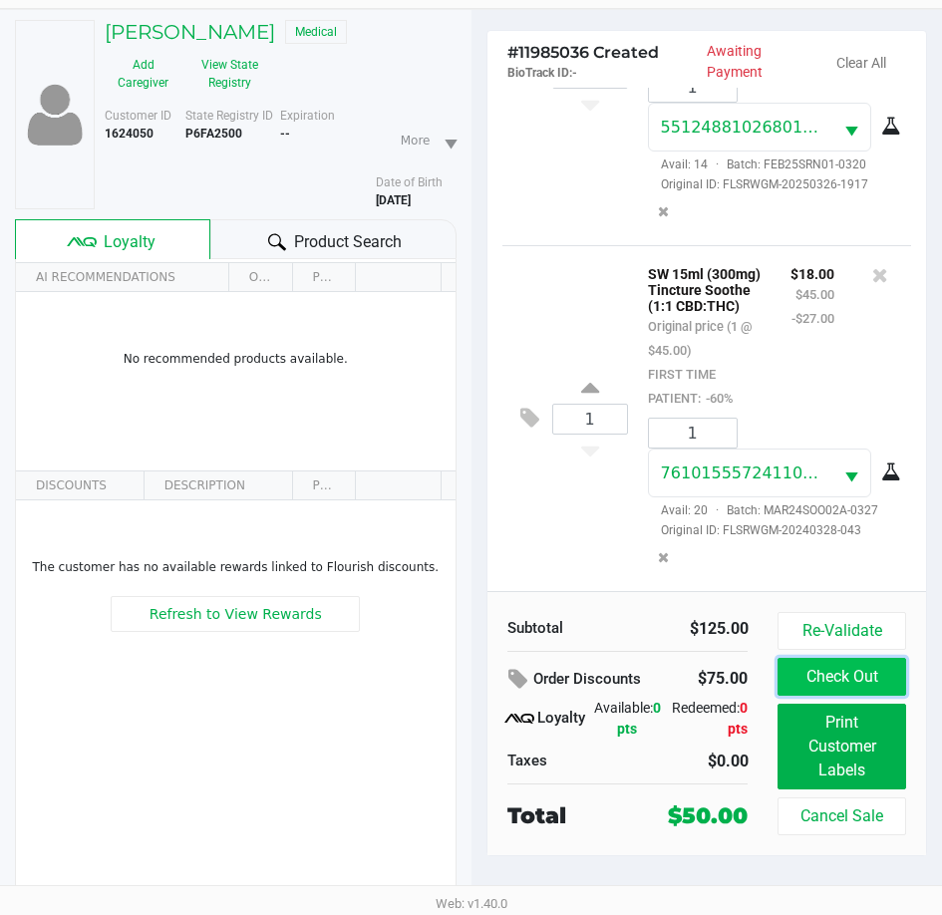
click at [869, 671] on button "Check Out" at bounding box center [841, 677] width 128 height 38
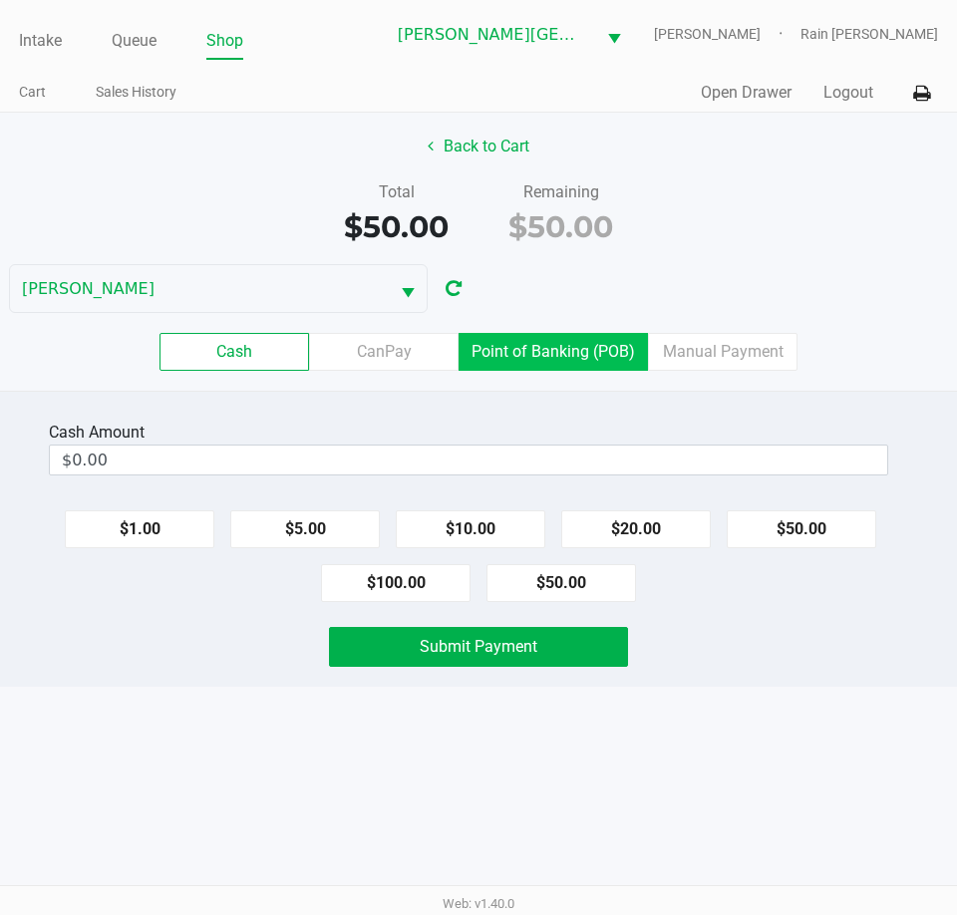
click at [541, 357] on label "Point of Banking (POB)" at bounding box center [552, 352] width 189 height 38
click at [0, 0] on 7 "Point of Banking (POB)" at bounding box center [0, 0] width 0 height 0
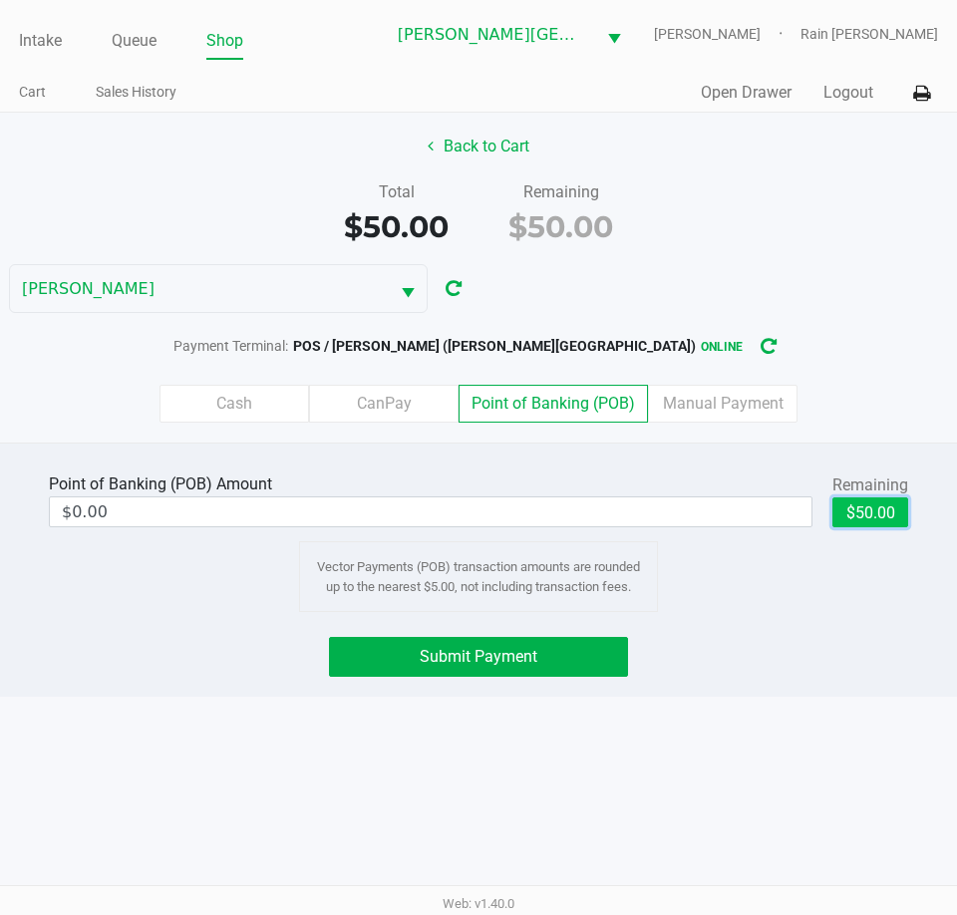
click at [866, 523] on button "$50.00" at bounding box center [870, 512] width 76 height 30
type input "$50.00"
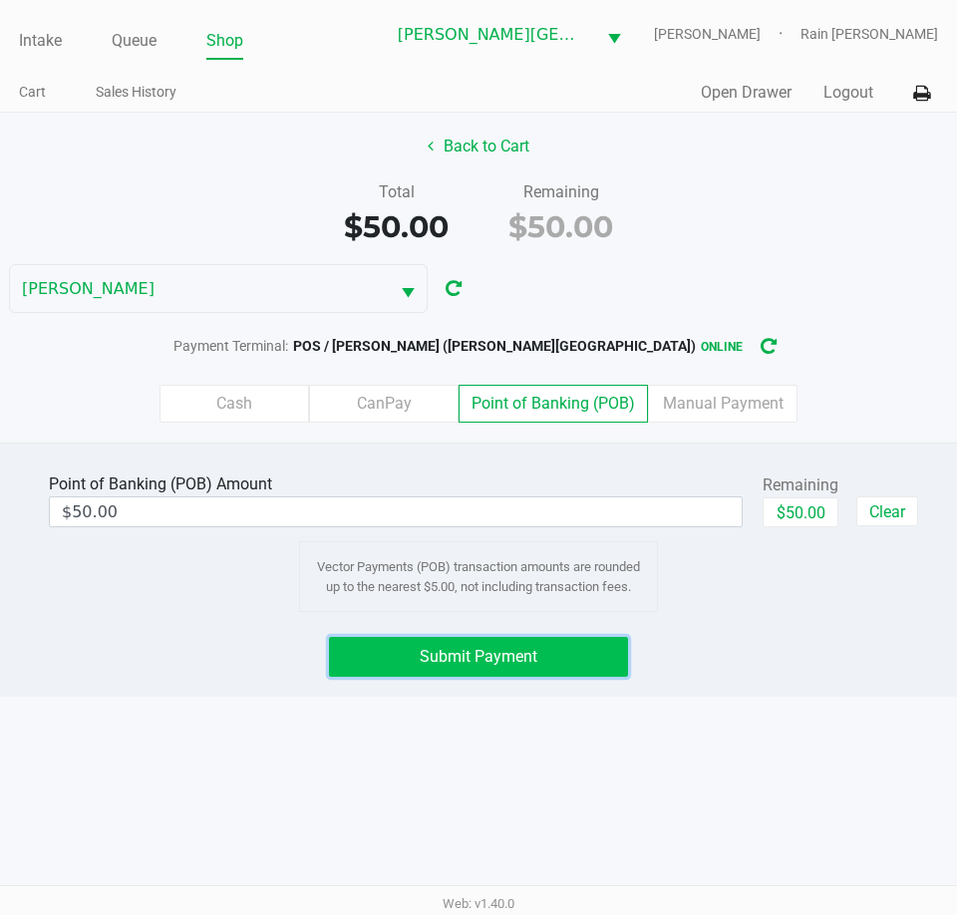
click at [558, 663] on button "Submit Payment" at bounding box center [478, 657] width 299 height 40
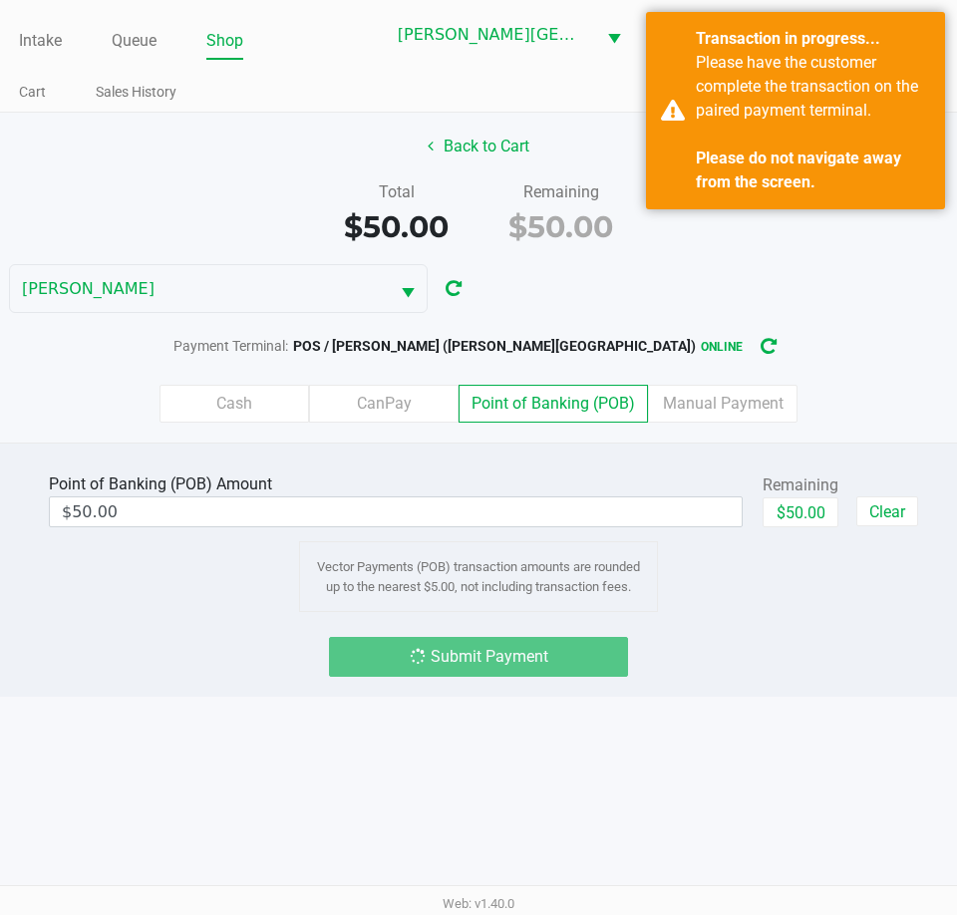
click at [787, 767] on div "Intake Queue Shop [PERSON_NAME][GEOGRAPHIC_DATA] [PERSON_NAME] Rain [PERSON_NAM…" at bounding box center [478, 457] width 957 height 915
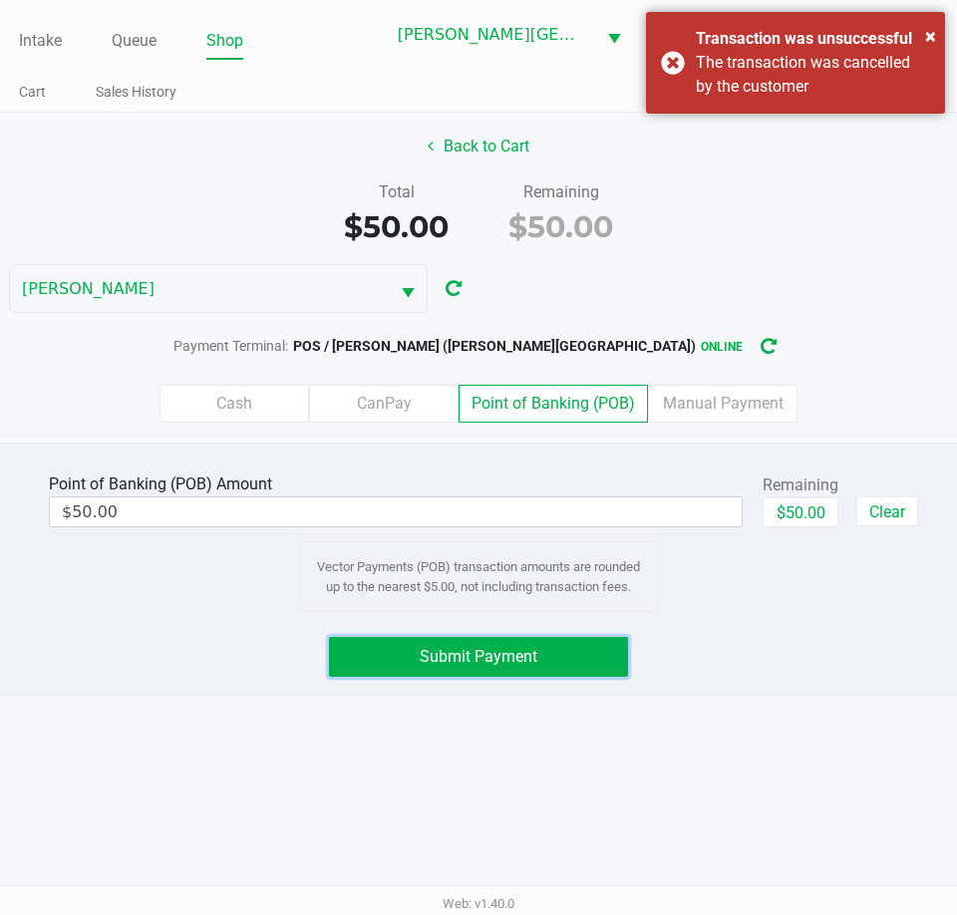
click at [577, 670] on button "Submit Payment" at bounding box center [478, 657] width 299 height 40
click at [531, 655] on span "Submit Payment" at bounding box center [479, 656] width 118 height 19
click at [485, 669] on button "Submit Payment" at bounding box center [478, 657] width 299 height 40
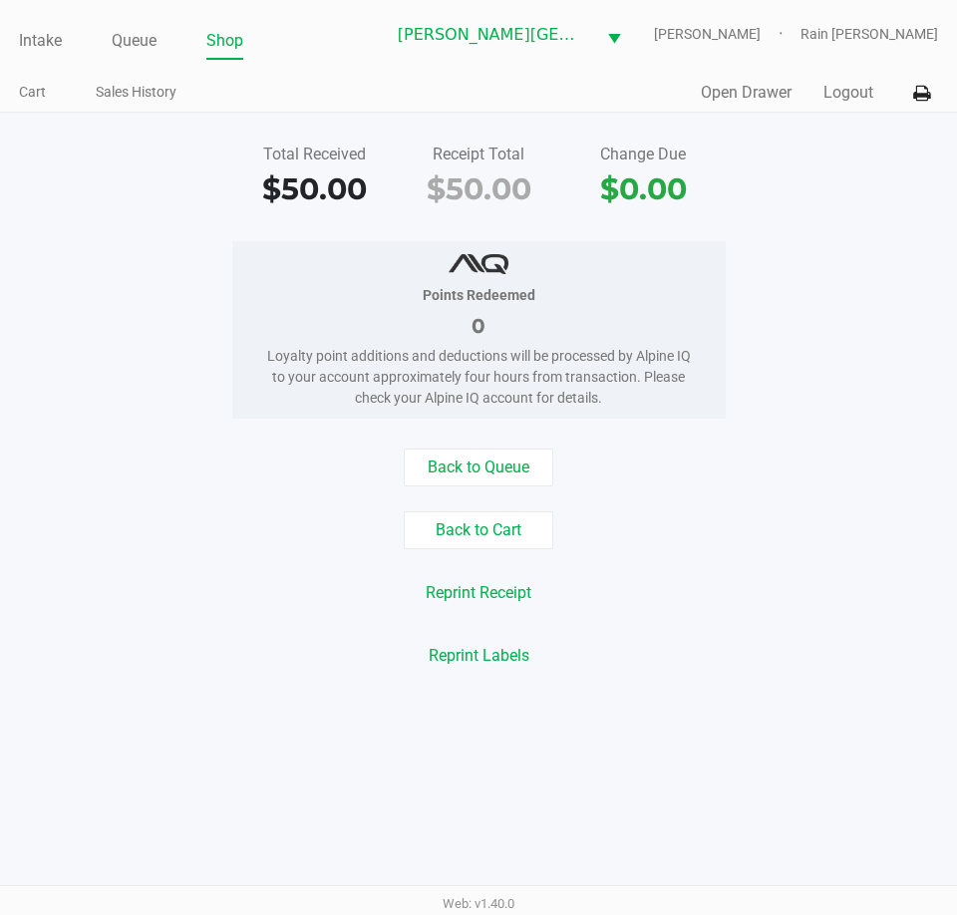
click at [100, 286] on div "Points Redeemed 0 Loyalty point additions and deductions will be processed by A…" at bounding box center [478, 329] width 987 height 177
click at [29, 62] on div "Intake Queue Shop [PERSON_NAME][GEOGRAPHIC_DATA] [PERSON_NAME] Rain [PERSON_NAM…" at bounding box center [478, 56] width 957 height 113
click at [34, 41] on link "Intake" at bounding box center [40, 41] width 43 height 28
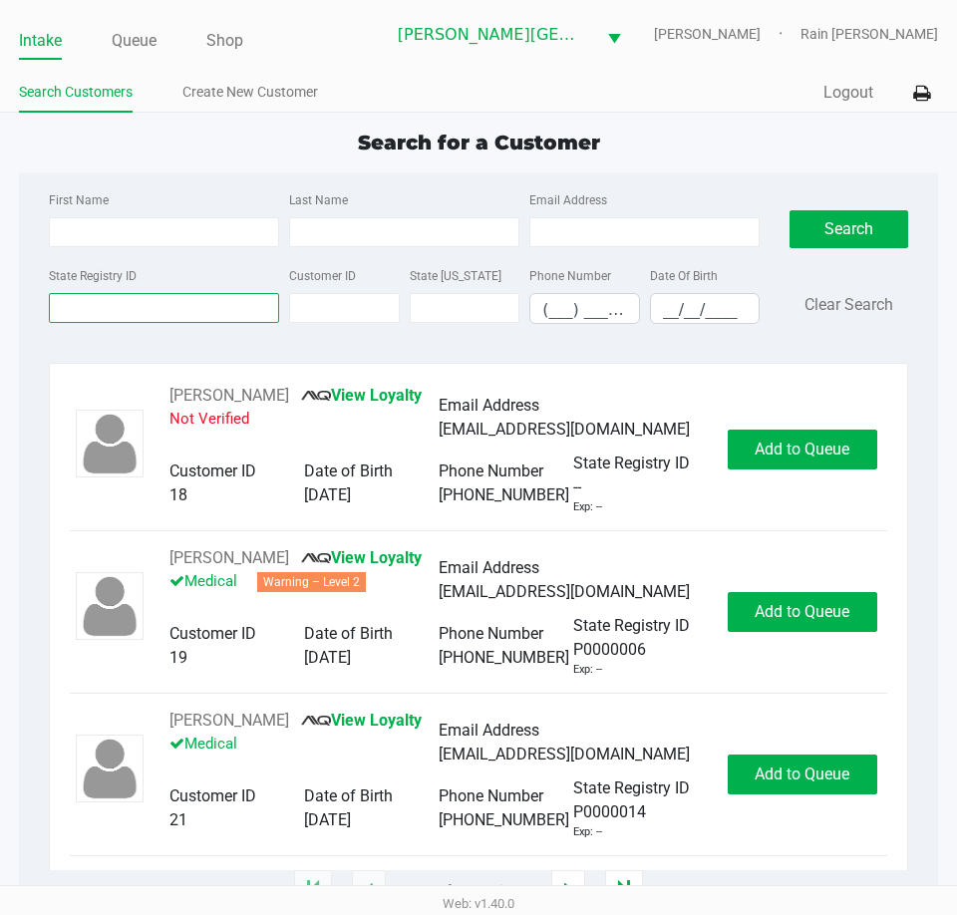
click at [89, 302] on input "State Registry ID" at bounding box center [164, 308] width 230 height 30
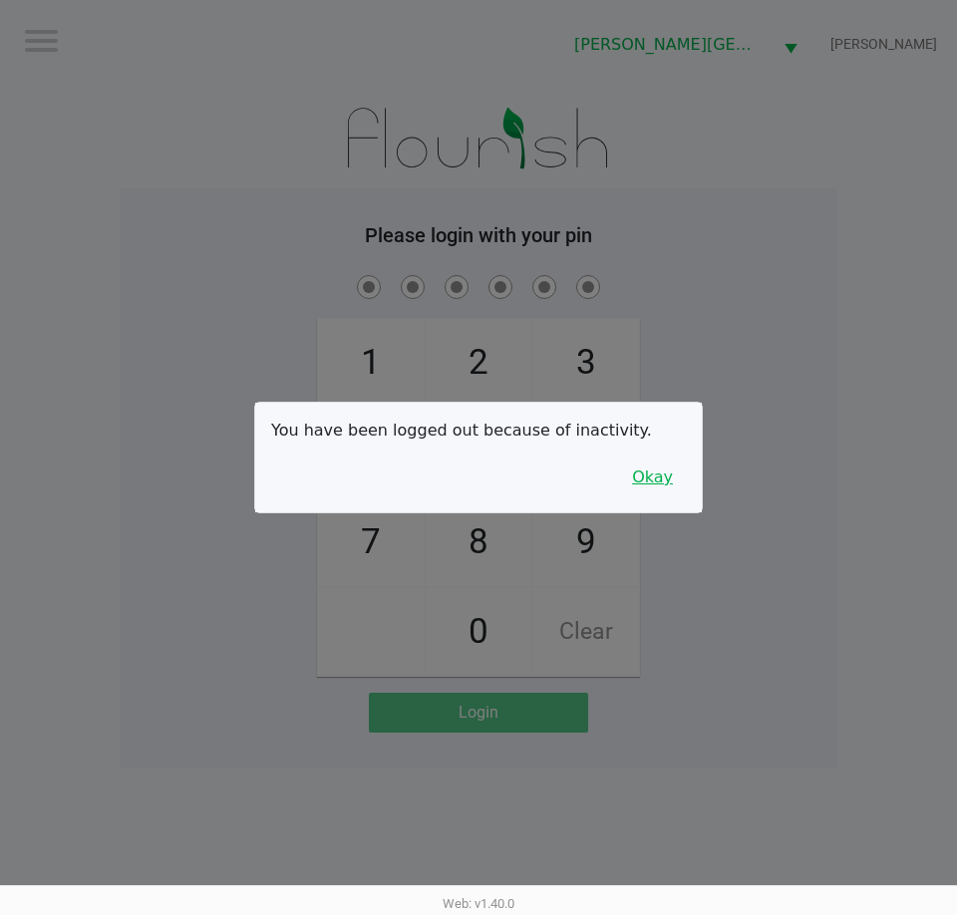
drag, startPoint x: 648, startPoint y: 483, endPoint x: 662, endPoint y: 482, distance: 14.0
click at [649, 483] on button "Okay" at bounding box center [652, 477] width 67 height 38
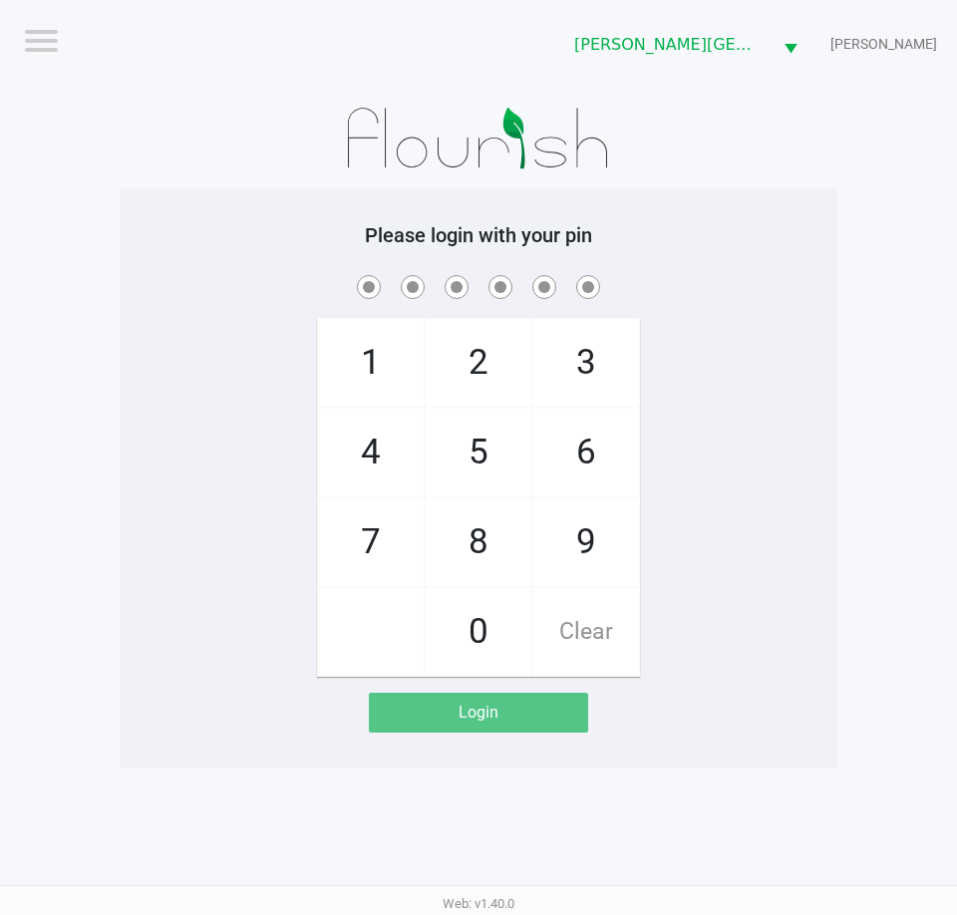
click at [700, 472] on div "1 4 7 2 5 8 0 3 6 9 Clear" at bounding box center [479, 474] width 718 height 406
checkbox input "true"
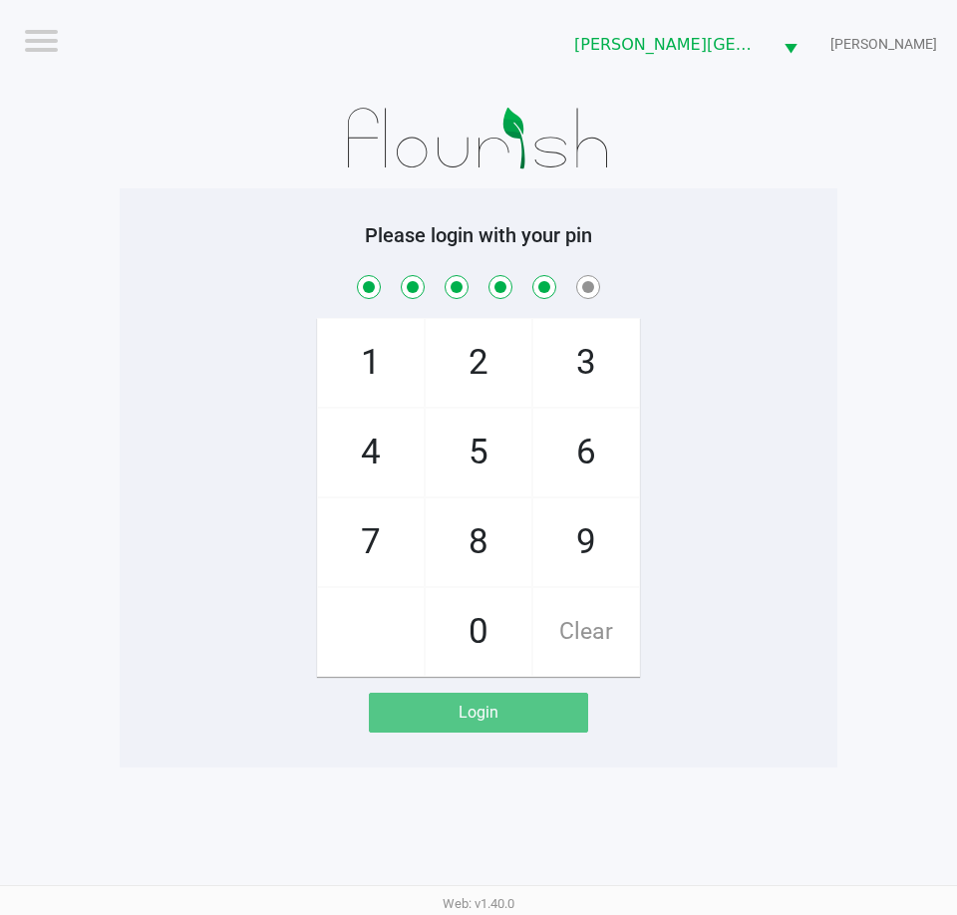
checkbox input "true"
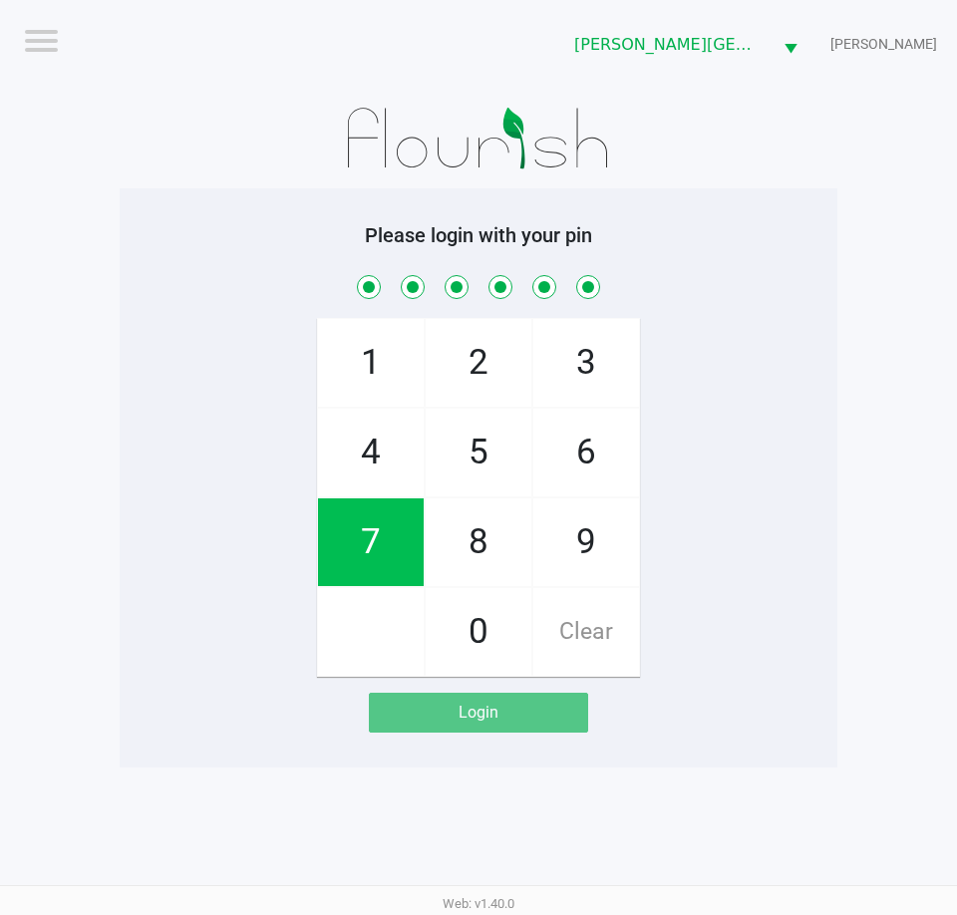
checkbox input "true"
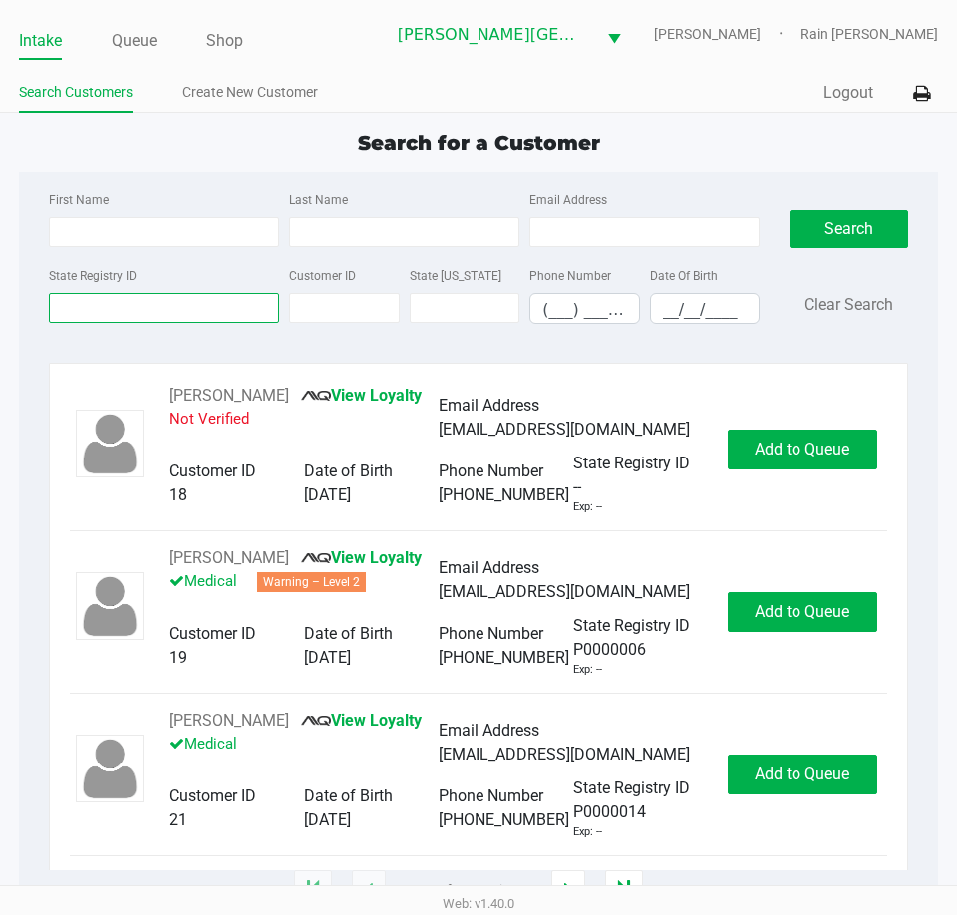
click at [169, 309] on input "State Registry ID" at bounding box center [164, 308] width 230 height 30
click at [125, 241] on input "First Name" at bounding box center [164, 232] width 230 height 30
type input "[PERSON_NAME]"
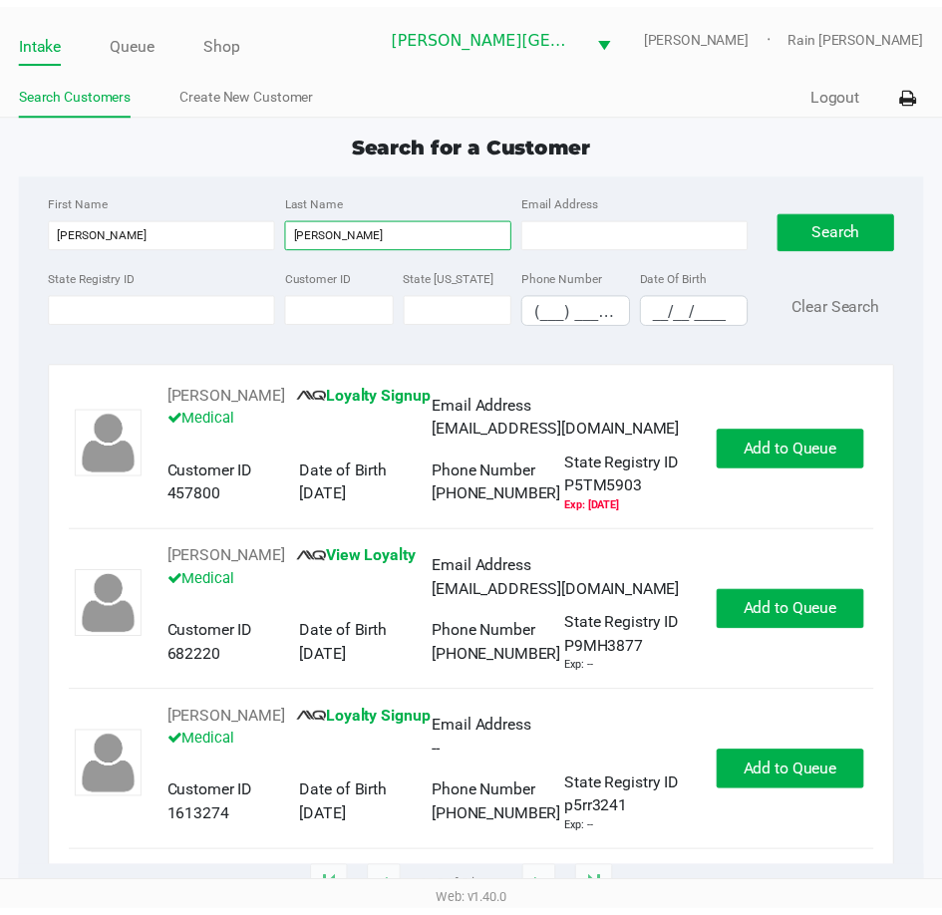
scroll to position [73, 0]
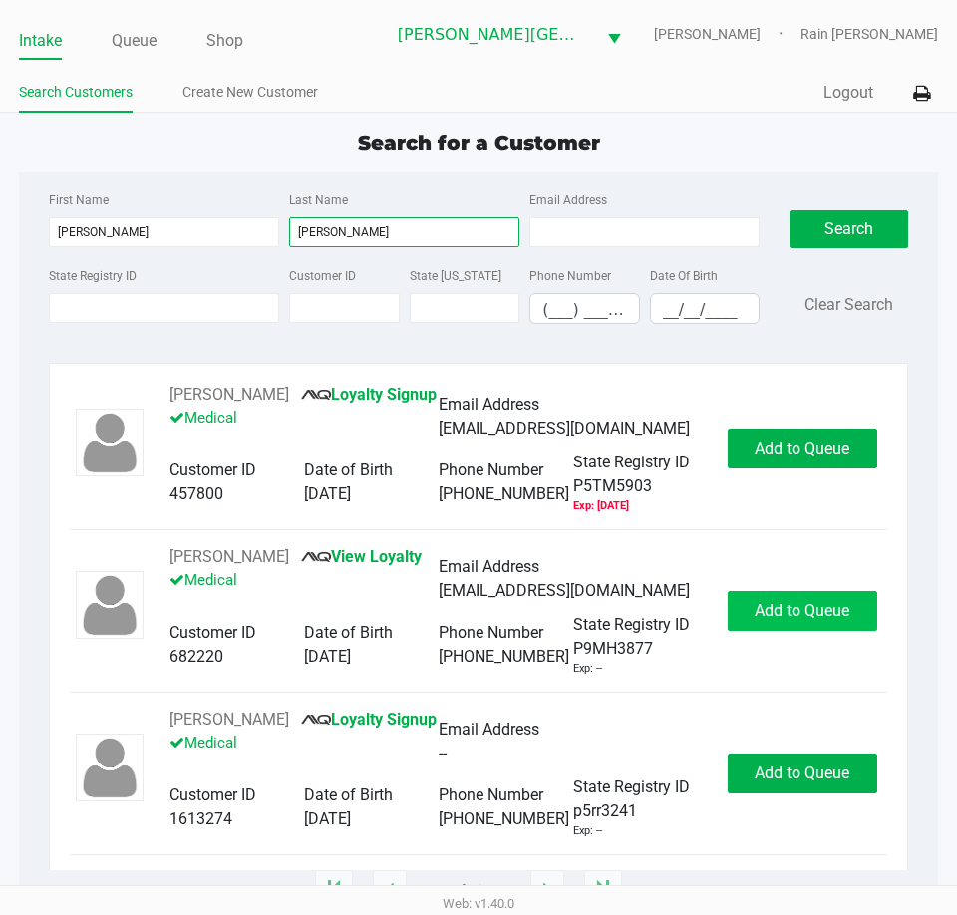
type input "[PERSON_NAME]"
click at [788, 601] on span "Add to Queue" at bounding box center [801, 610] width 95 height 19
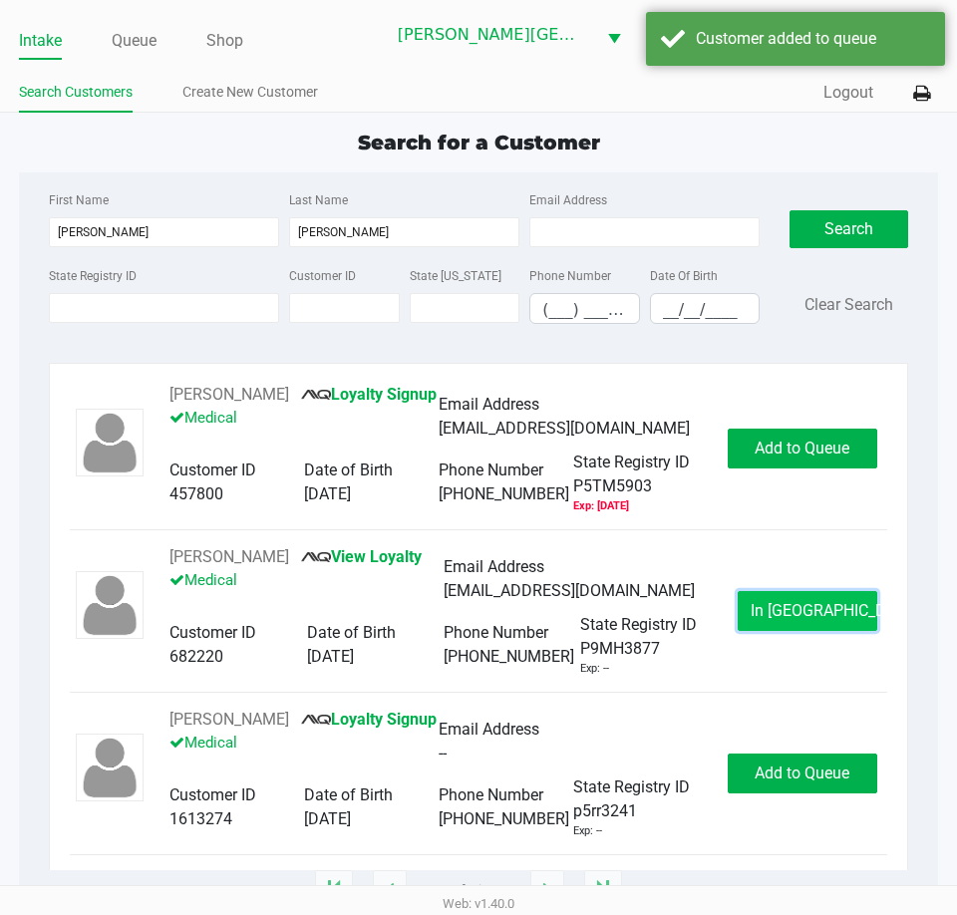
click at [788, 601] on span "In [GEOGRAPHIC_DATA]" at bounding box center [833, 610] width 167 height 19
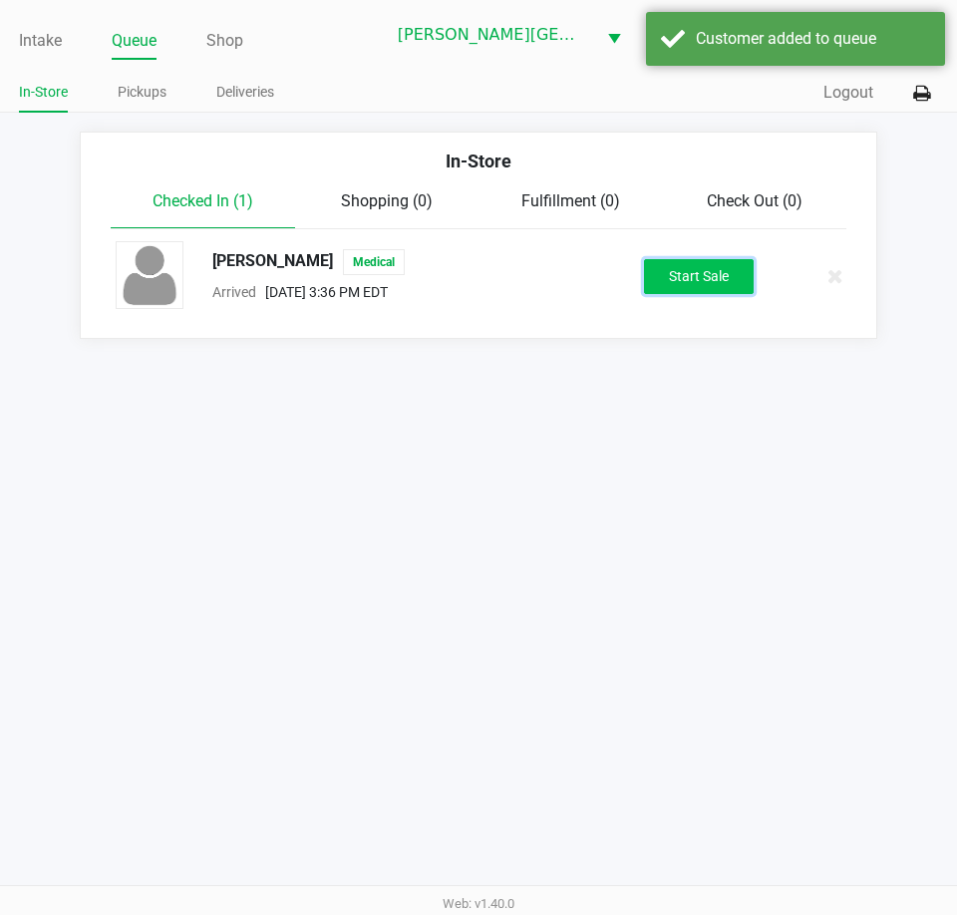
click at [702, 280] on button "Start Sale" at bounding box center [699, 276] width 110 height 35
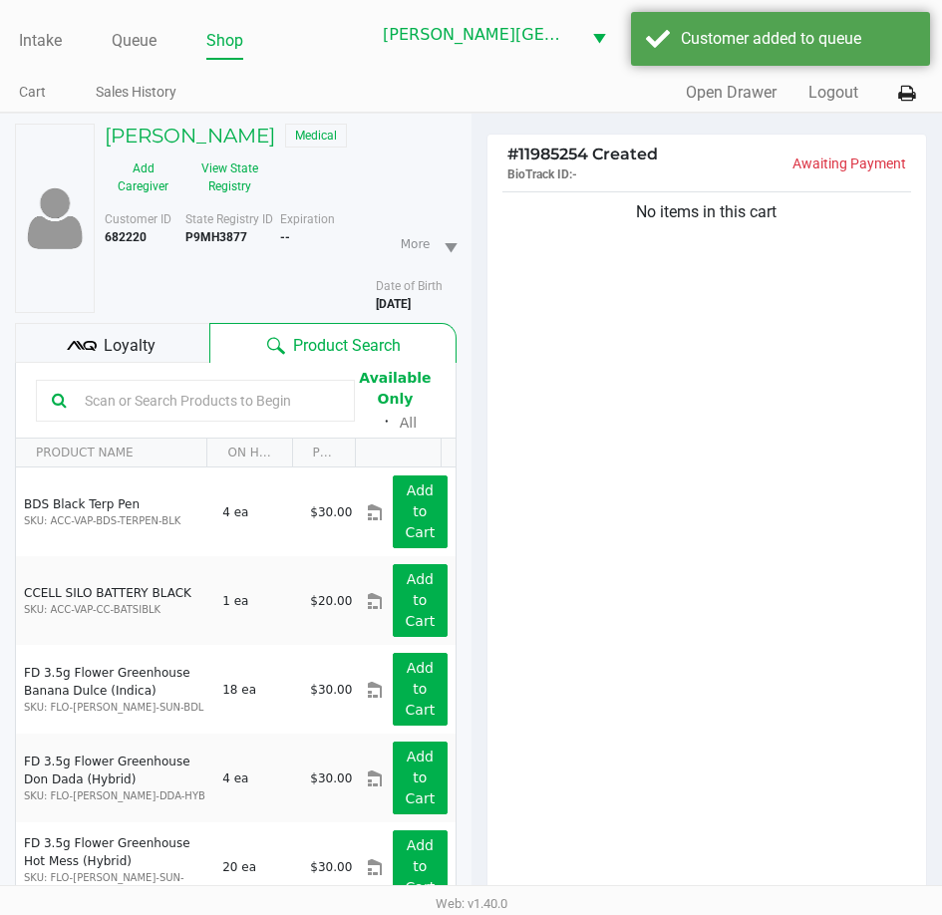
click at [138, 342] on span "Loyalty" at bounding box center [130, 346] width 52 height 24
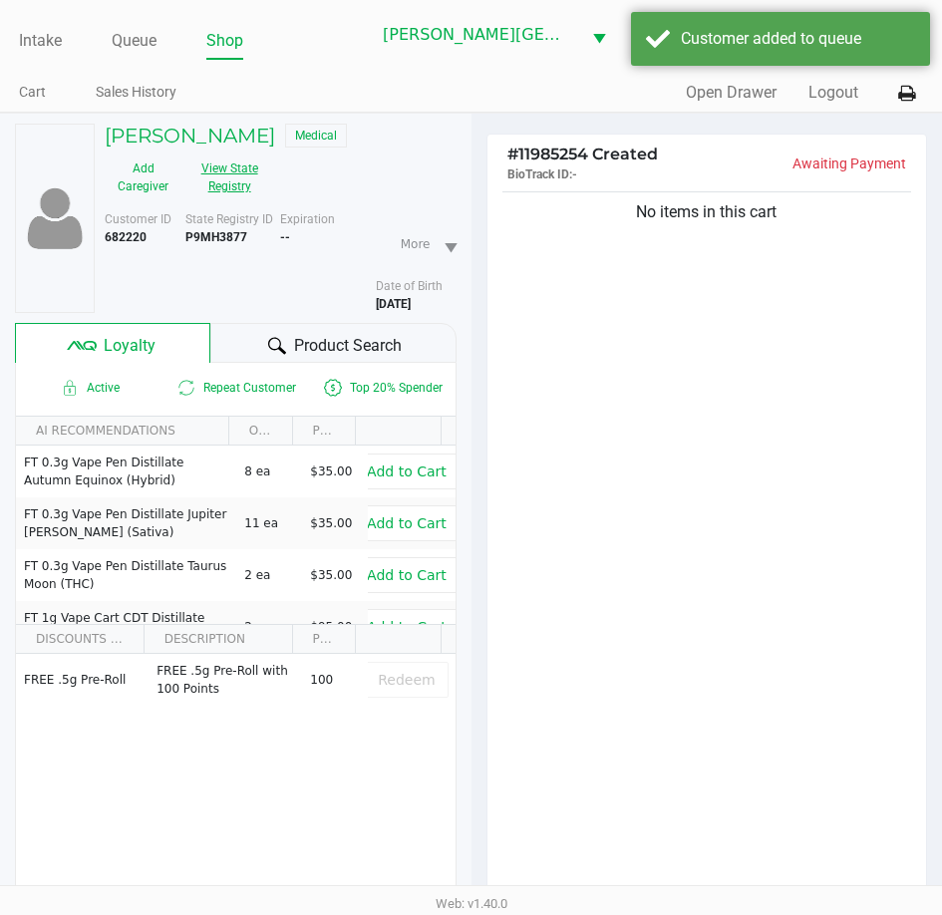
click at [249, 169] on button "View State Registry" at bounding box center [223, 177] width 84 height 50
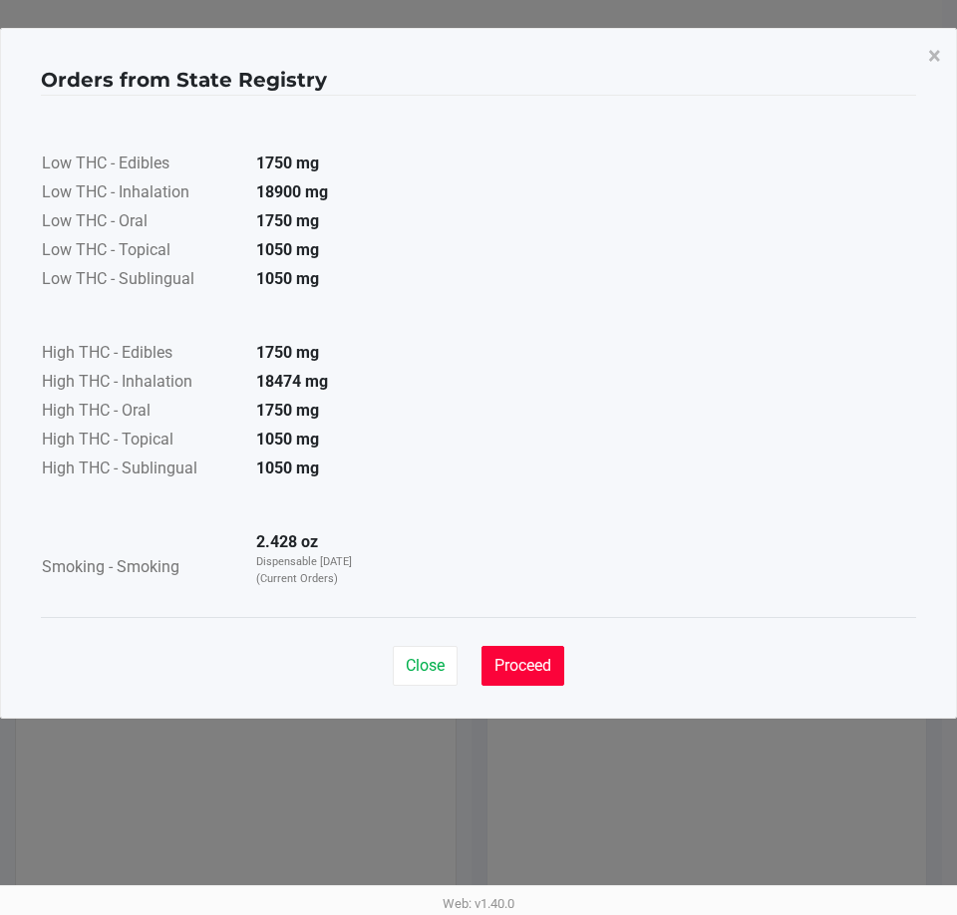
click at [507, 666] on span "Proceed" at bounding box center [522, 665] width 57 height 19
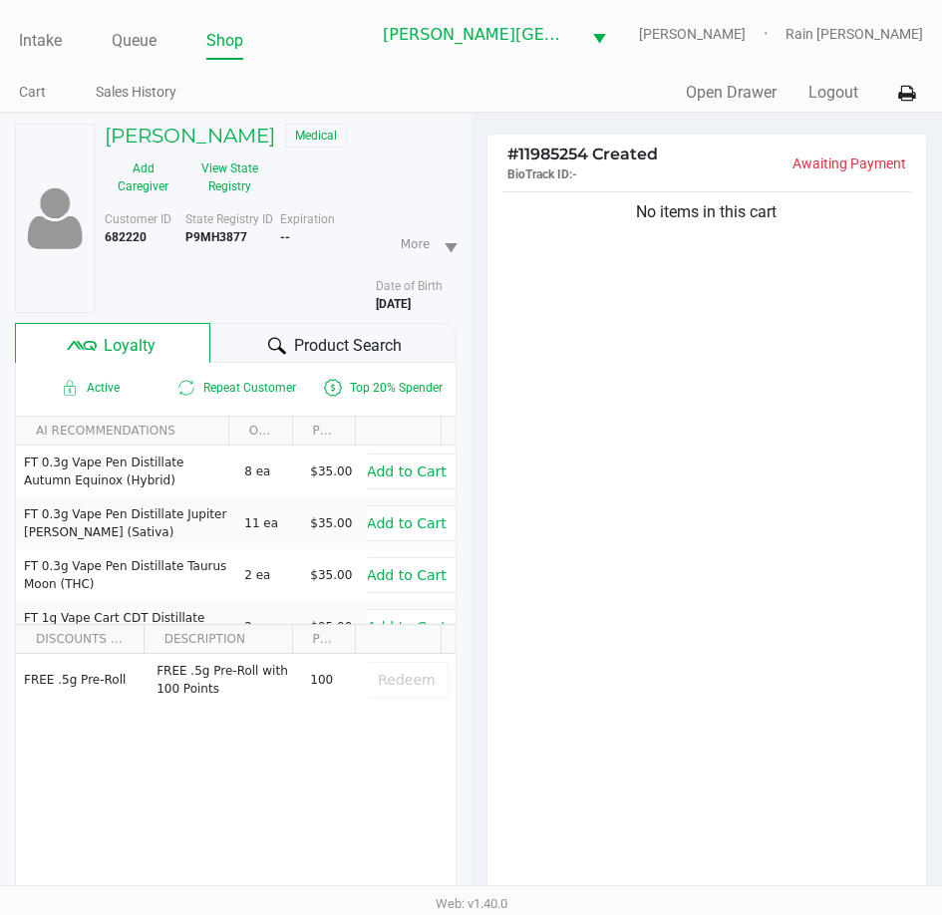
click at [585, 661] on div "No items in this cart" at bounding box center [707, 548] width 440 height 723
click at [263, 317] on div "[PERSON_NAME] Medical Add Caregiver View State Registry Customer ID 682220 Stat…" at bounding box center [236, 566] width 442 height 905
click at [264, 328] on div "Product Search" at bounding box center [333, 343] width 246 height 40
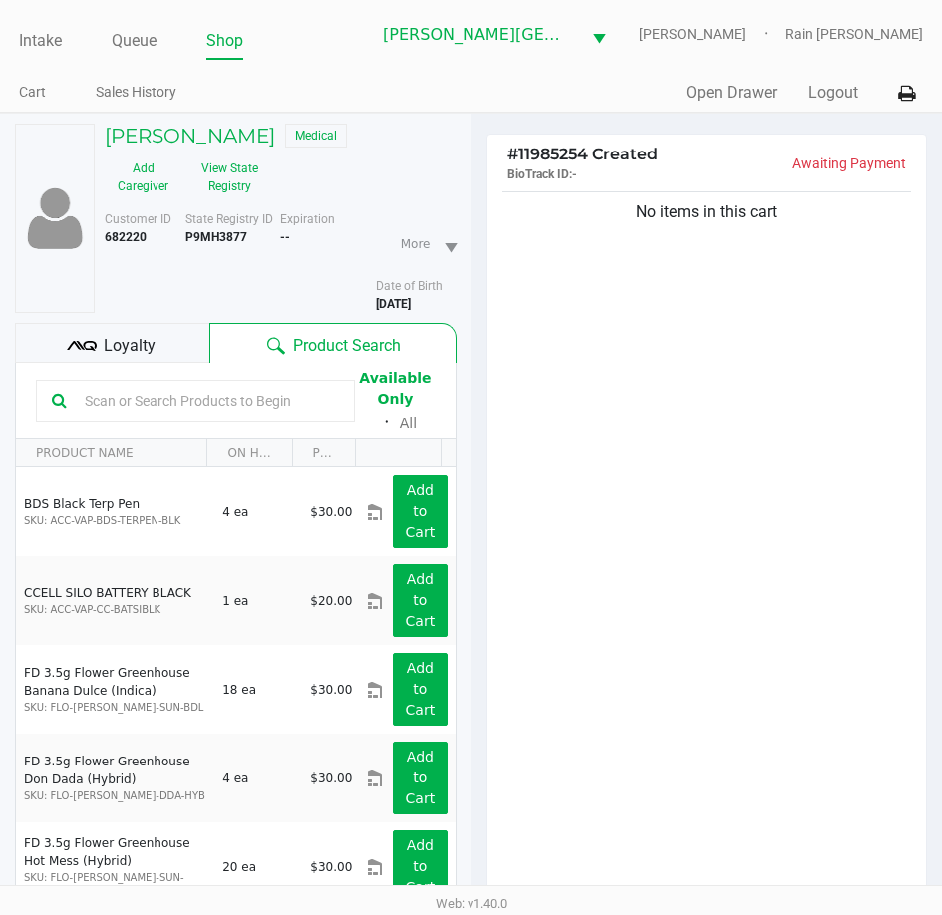
click at [197, 413] on input "text" at bounding box center [208, 401] width 262 height 30
click at [197, 405] on input "text" at bounding box center [208, 401] width 262 height 30
type input "octo"
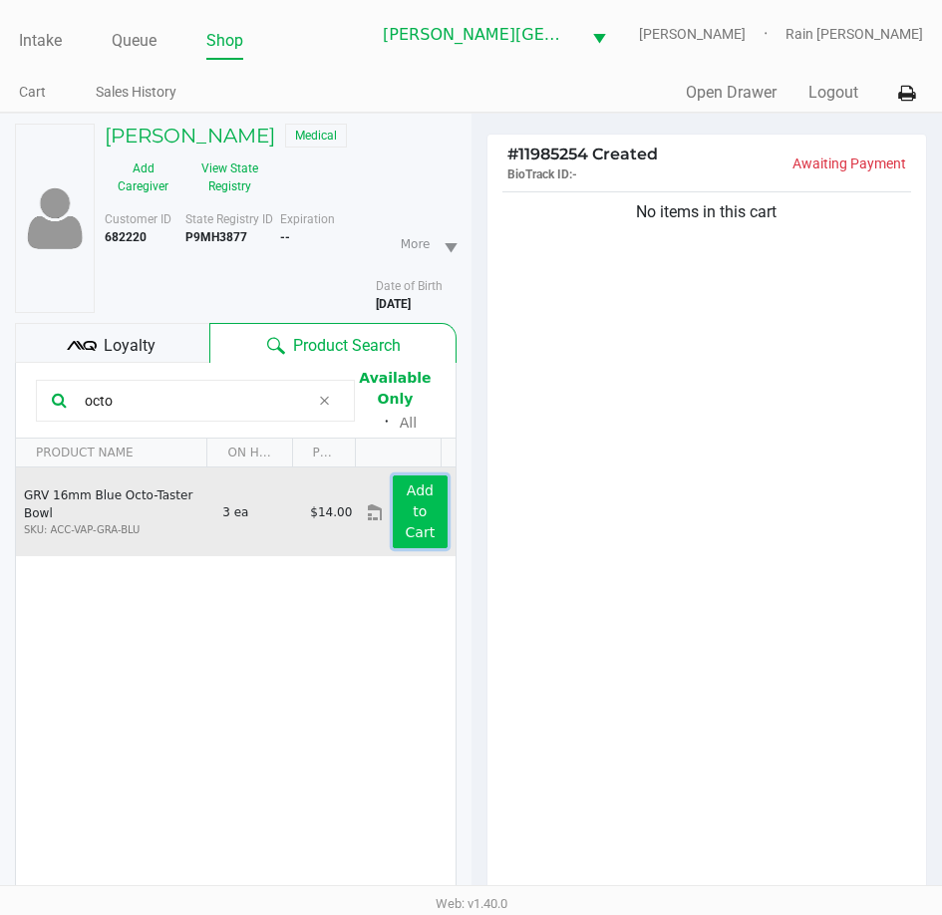
click at [406, 500] on button "Add to Cart" at bounding box center [420, 511] width 54 height 73
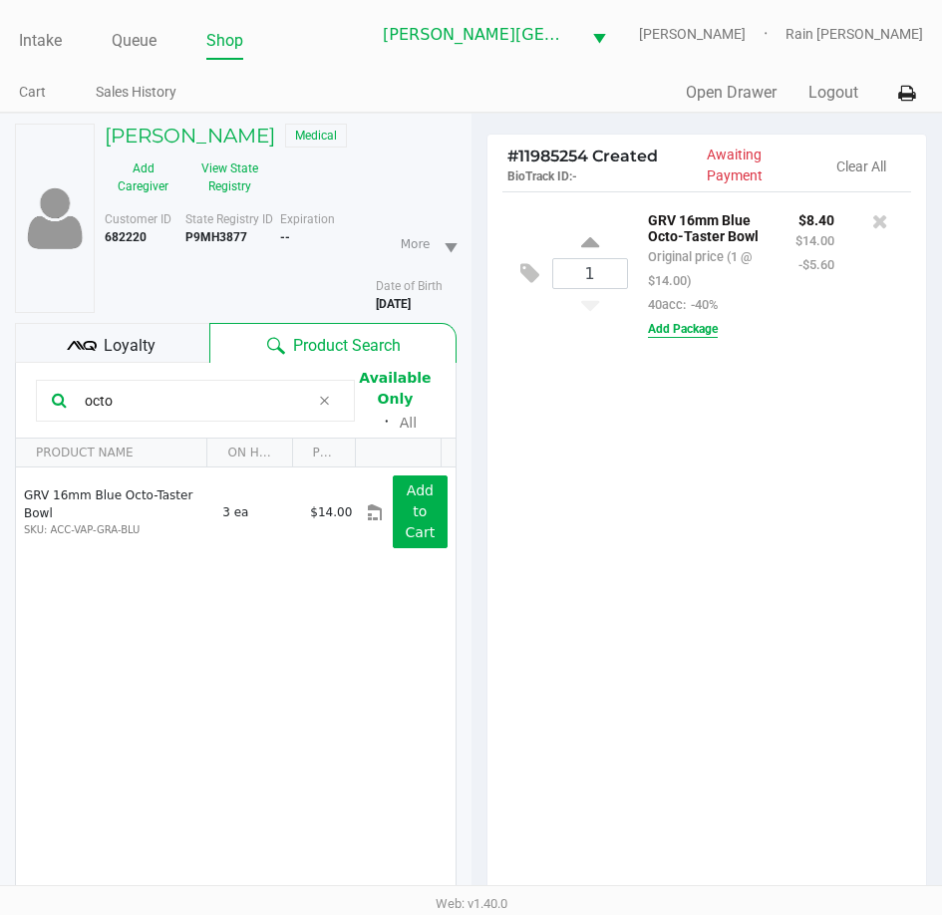
click at [681, 337] on button "Add Package" at bounding box center [683, 329] width 70 height 18
click at [874, 221] on icon at bounding box center [880, 221] width 16 height 20
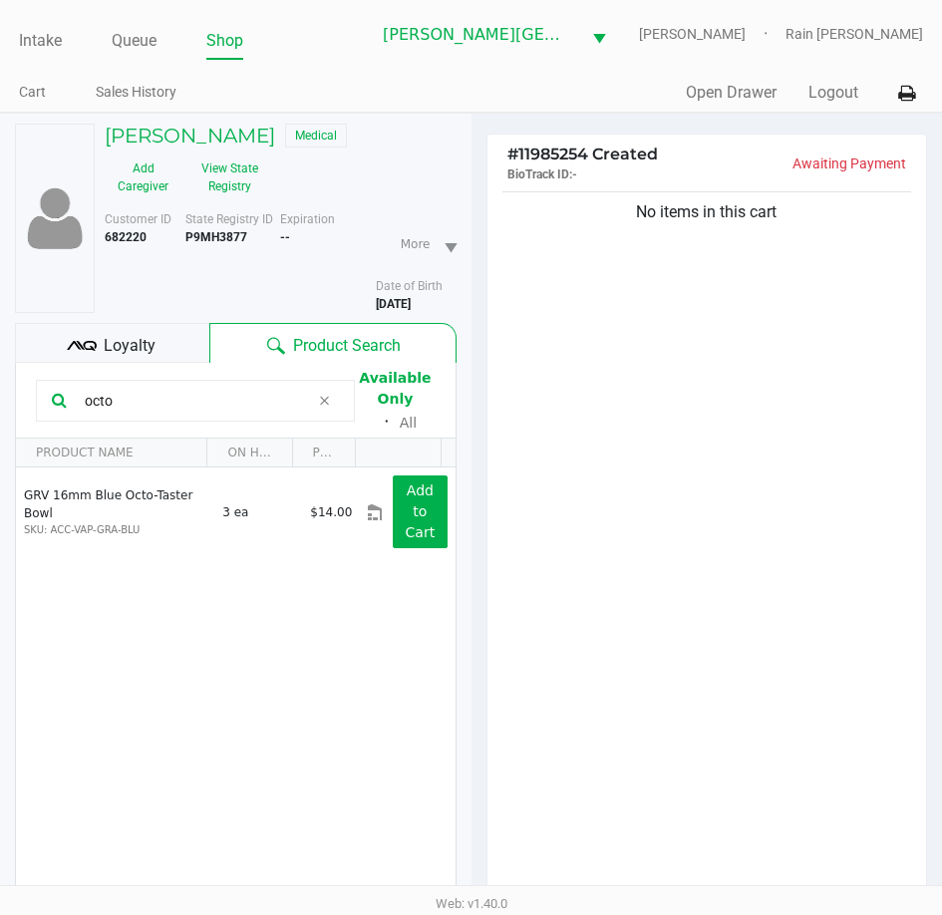
click at [240, 392] on input "octo" at bounding box center [193, 401] width 232 height 30
click at [316, 401] on span at bounding box center [324, 401] width 30 height 24
click at [711, 414] on div "No items in this cart" at bounding box center [707, 548] width 440 height 723
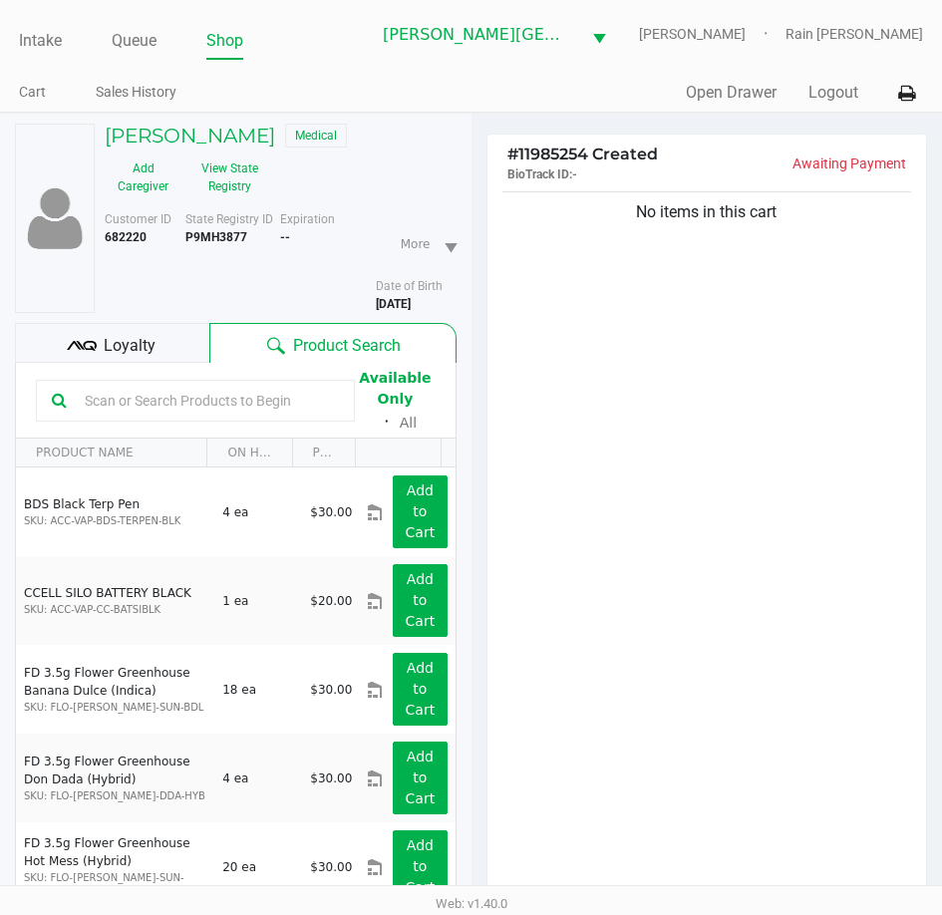
click at [212, 406] on input "text" at bounding box center [208, 401] width 262 height 30
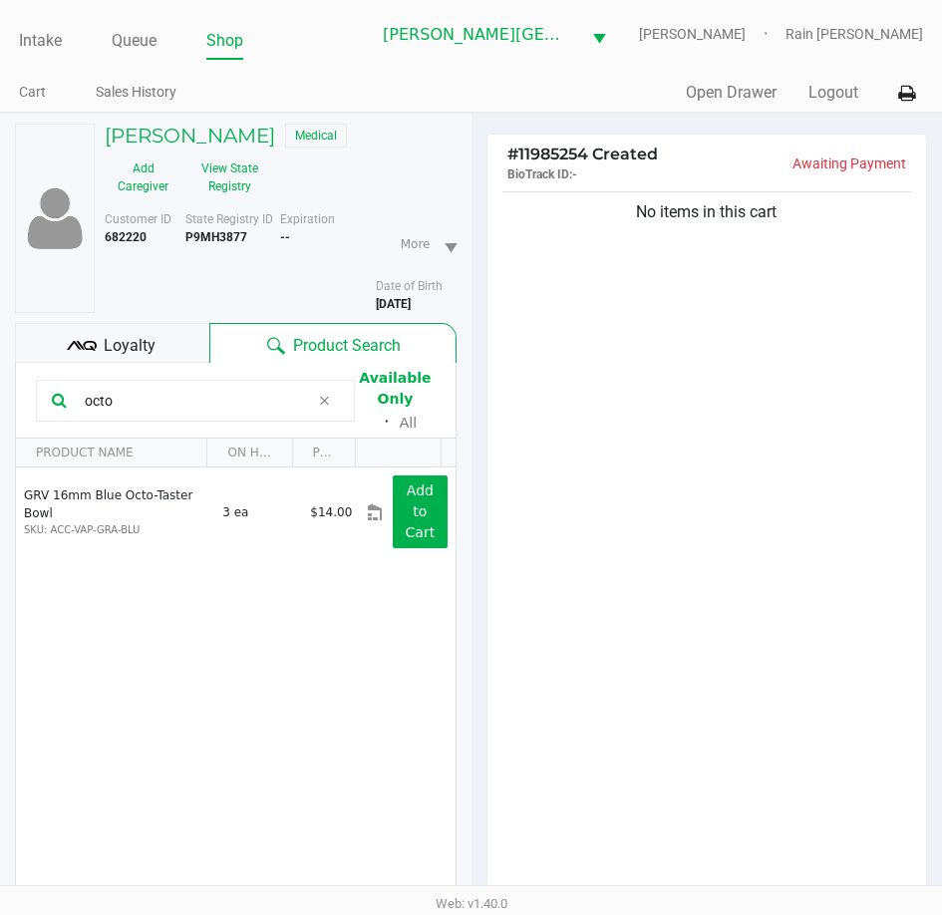
click at [95, 615] on div "GRV 16mm Blue Octo-Taster Bowl SKU: ACC-VAP-GRA-BLU 3 ea $14.00 Add to Cart" at bounding box center [236, 708] width 440 height 482
click at [167, 406] on input "octo" at bounding box center [193, 401] width 232 height 30
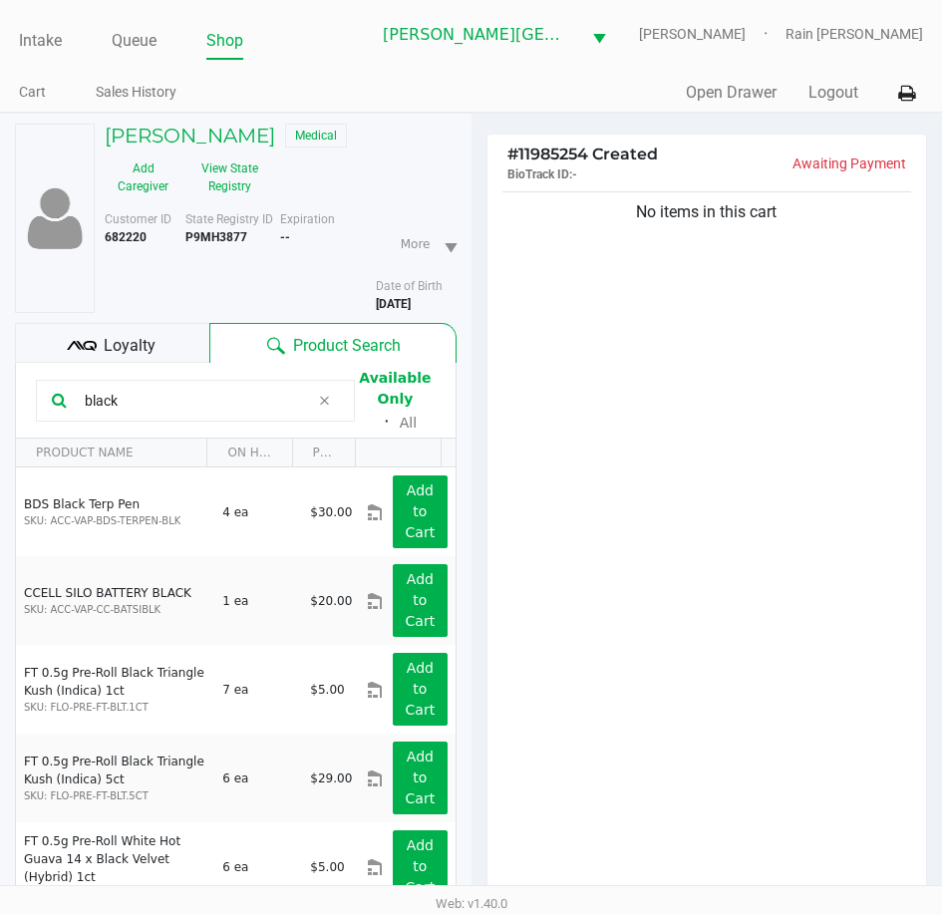
type input "black"
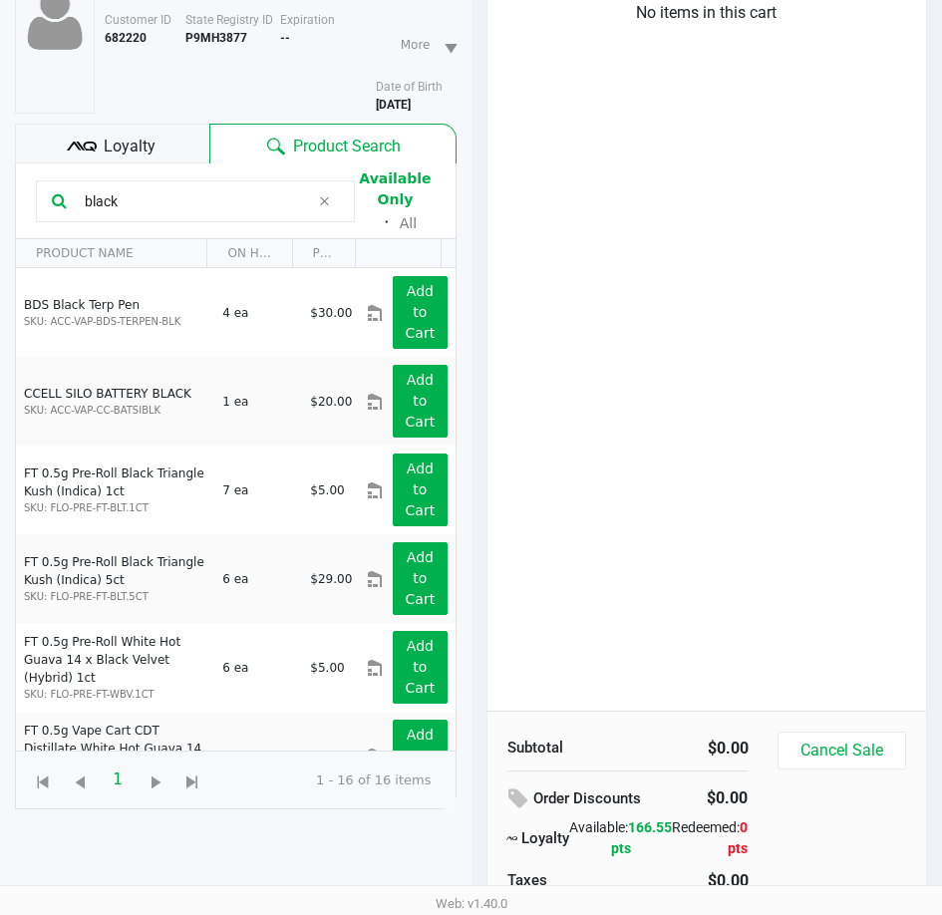
click at [725, 333] on div "No items in this cart" at bounding box center [707, 349] width 440 height 723
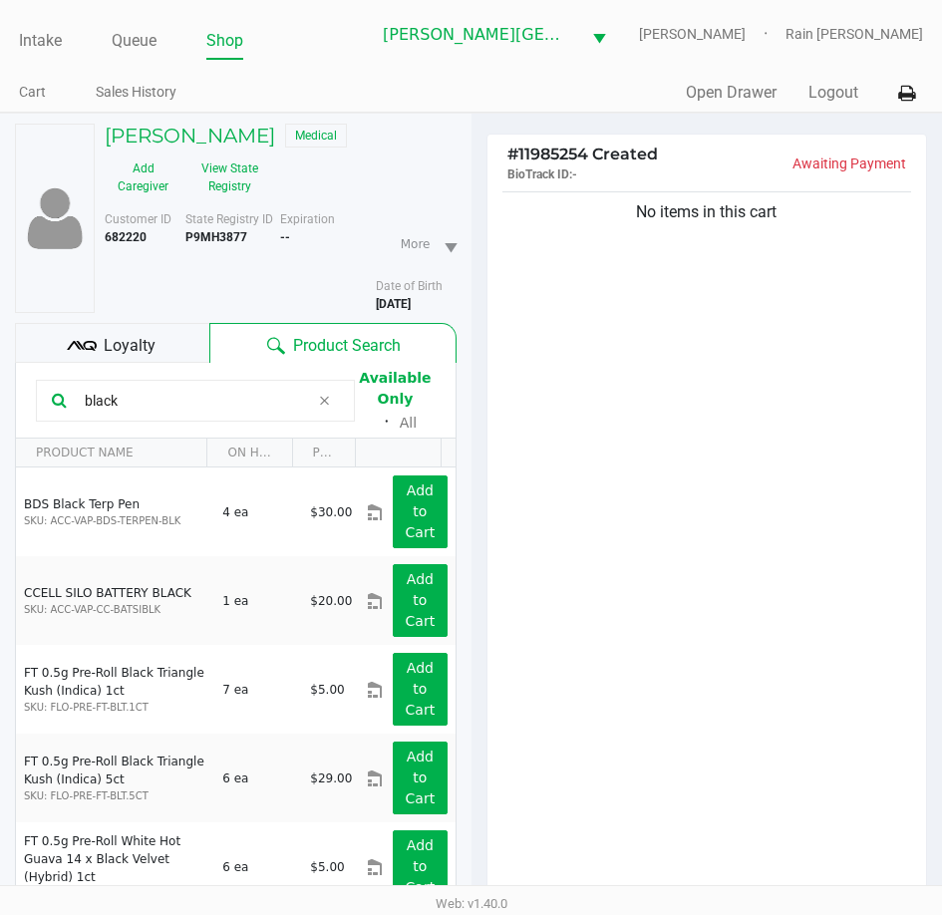
click at [255, 388] on input "black" at bounding box center [193, 401] width 232 height 30
type input "cones"
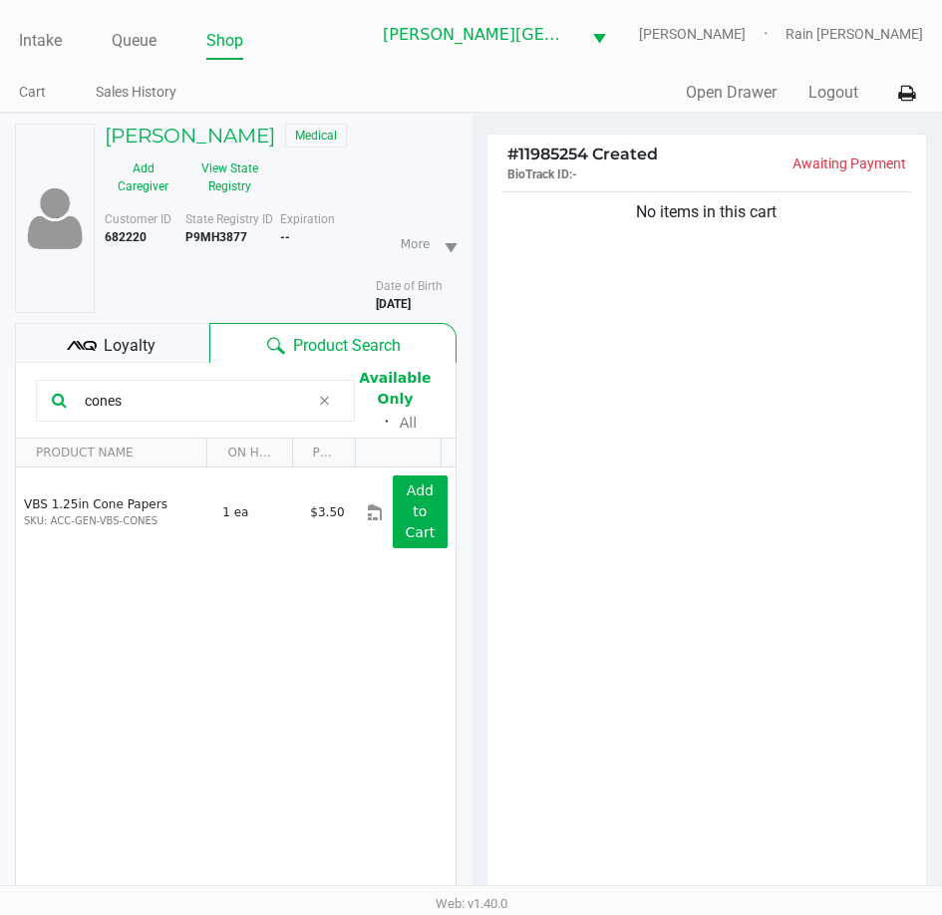
click at [760, 472] on div "No items in this cart" at bounding box center [707, 548] width 440 height 723
click at [306, 632] on div "VBS 1.25in Cone Papers SKU: ACC-GEN-VBS-CONES 1 ea $3.50 Add to Cart" at bounding box center [236, 708] width 440 height 482
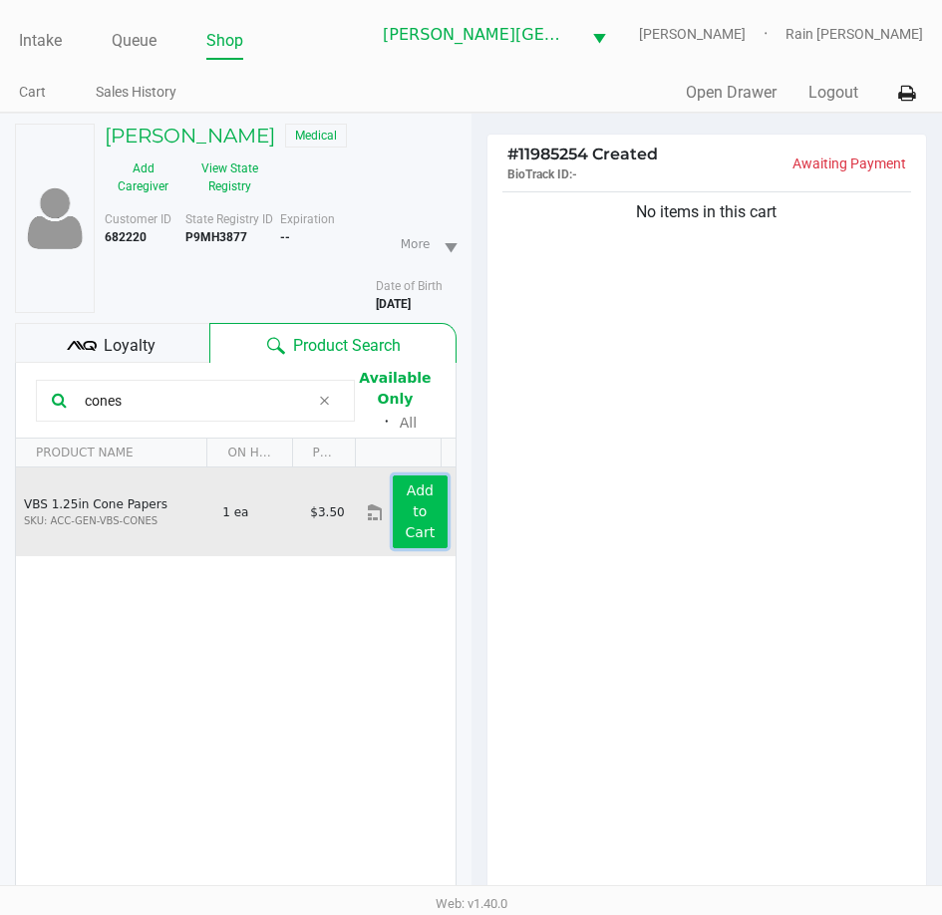
click at [393, 516] on button "Add to Cart" at bounding box center [420, 511] width 54 height 73
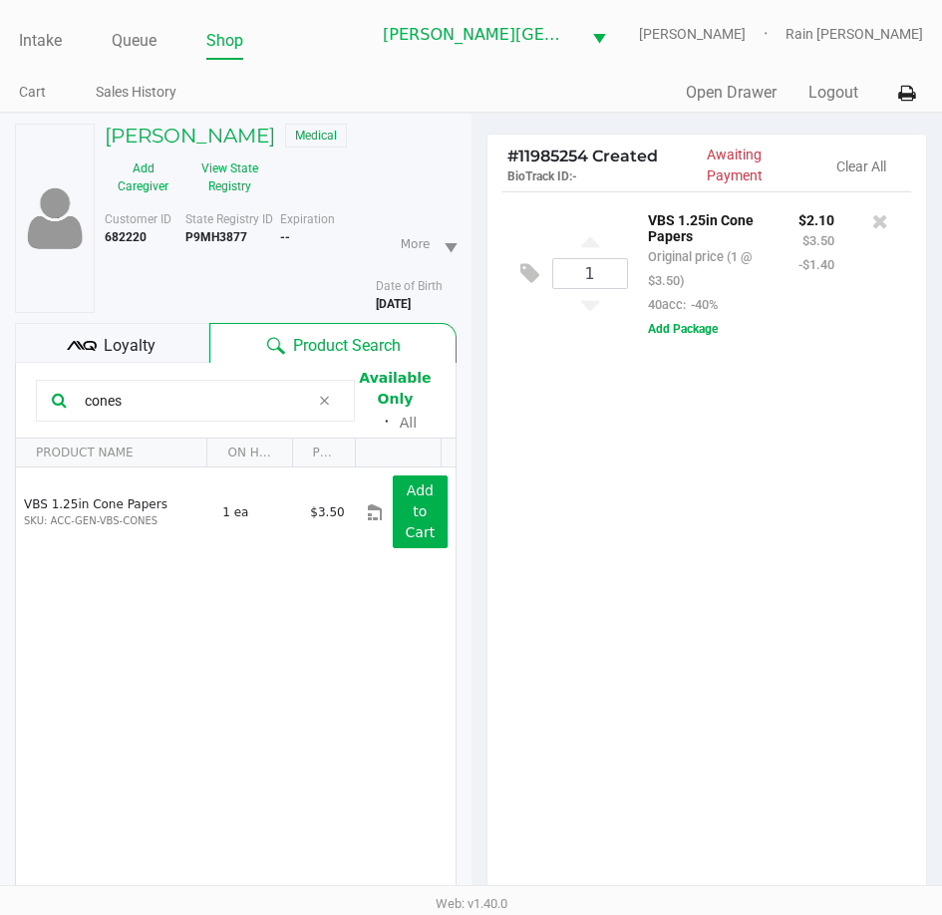
click at [134, 409] on input "cones" at bounding box center [193, 401] width 232 height 30
click at [657, 526] on div "1 VBS 1.25in Cone Papers Original price (1 @ $3.50) 40acc: -40% $2.10 $3.50 -$1…" at bounding box center [707, 552] width 440 height 723
click at [882, 211] on icon at bounding box center [880, 221] width 16 height 20
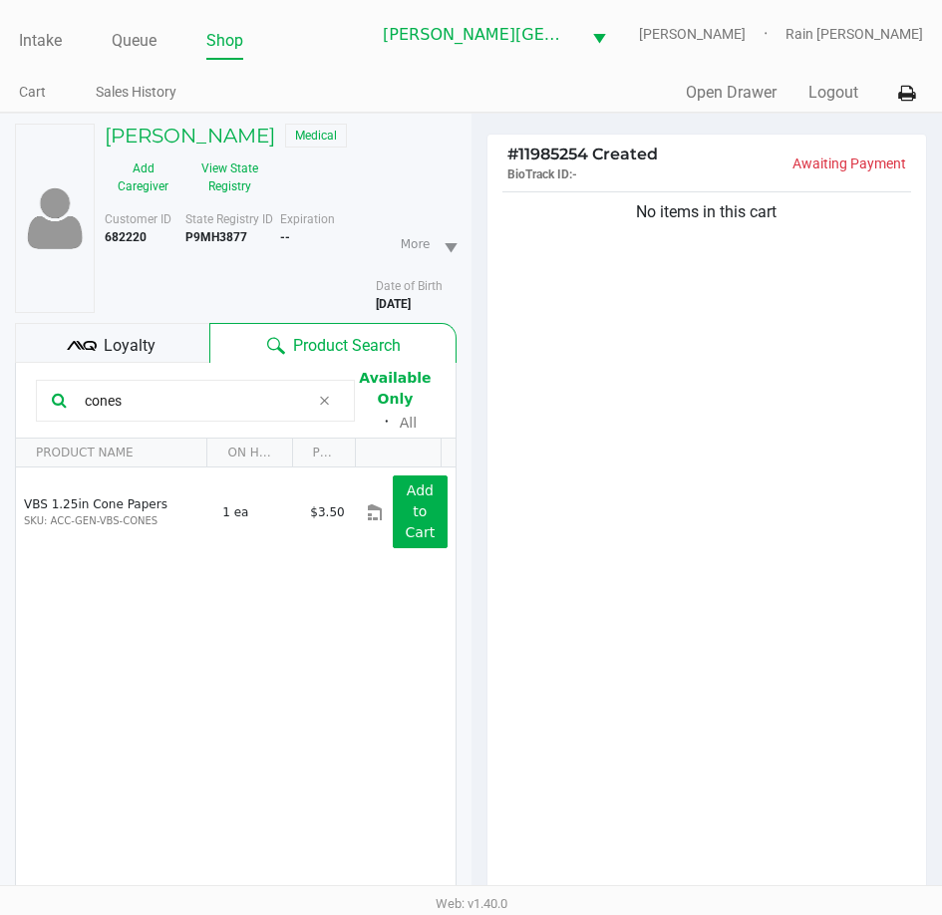
click at [746, 548] on div "No items in this cart" at bounding box center [707, 548] width 440 height 723
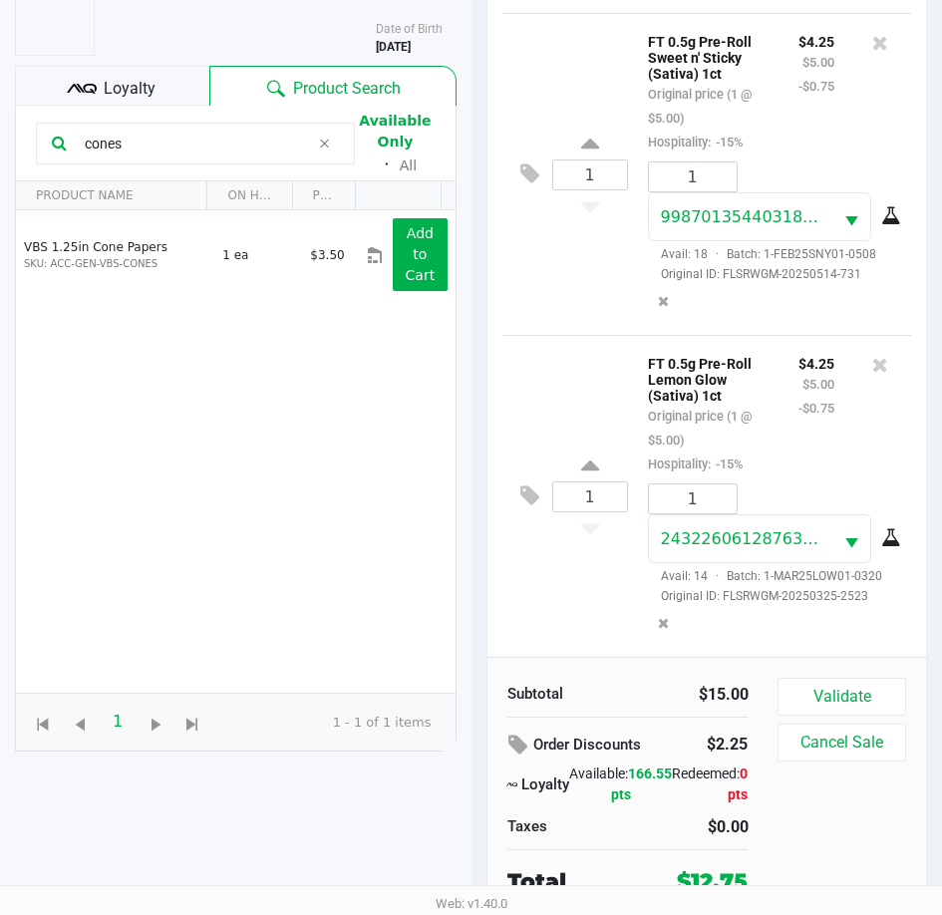
scroll to position [261, 0]
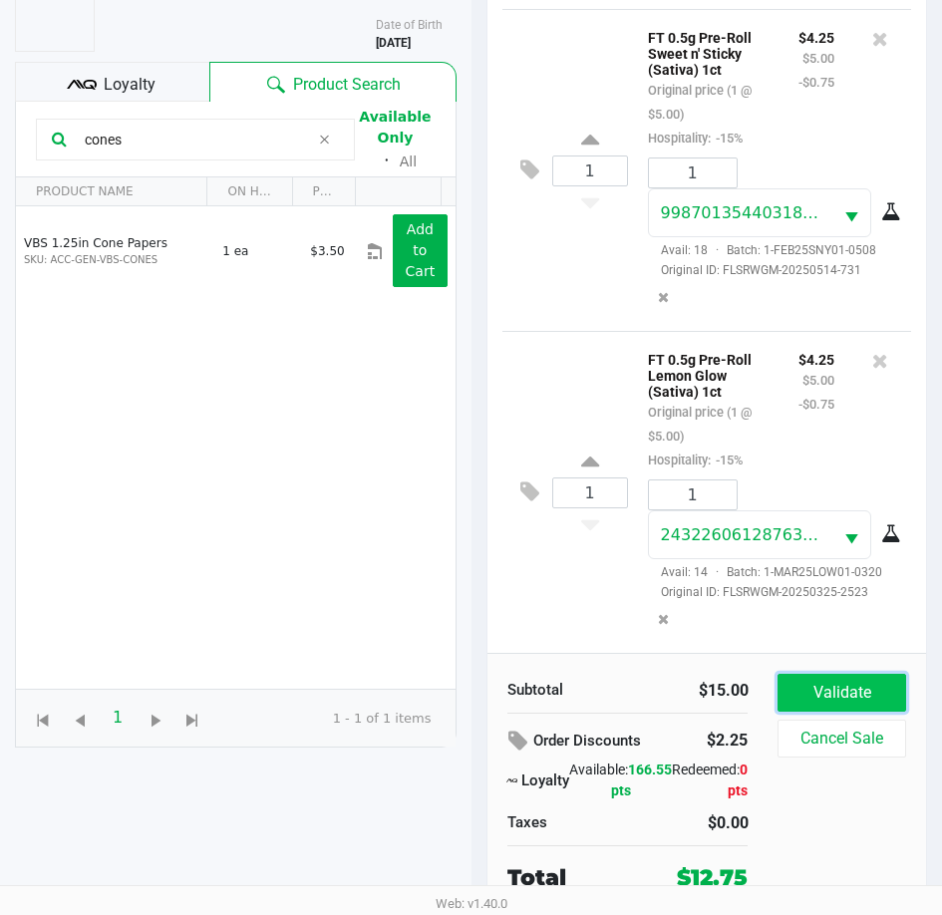
click at [842, 694] on button "Validate" at bounding box center [841, 693] width 128 height 38
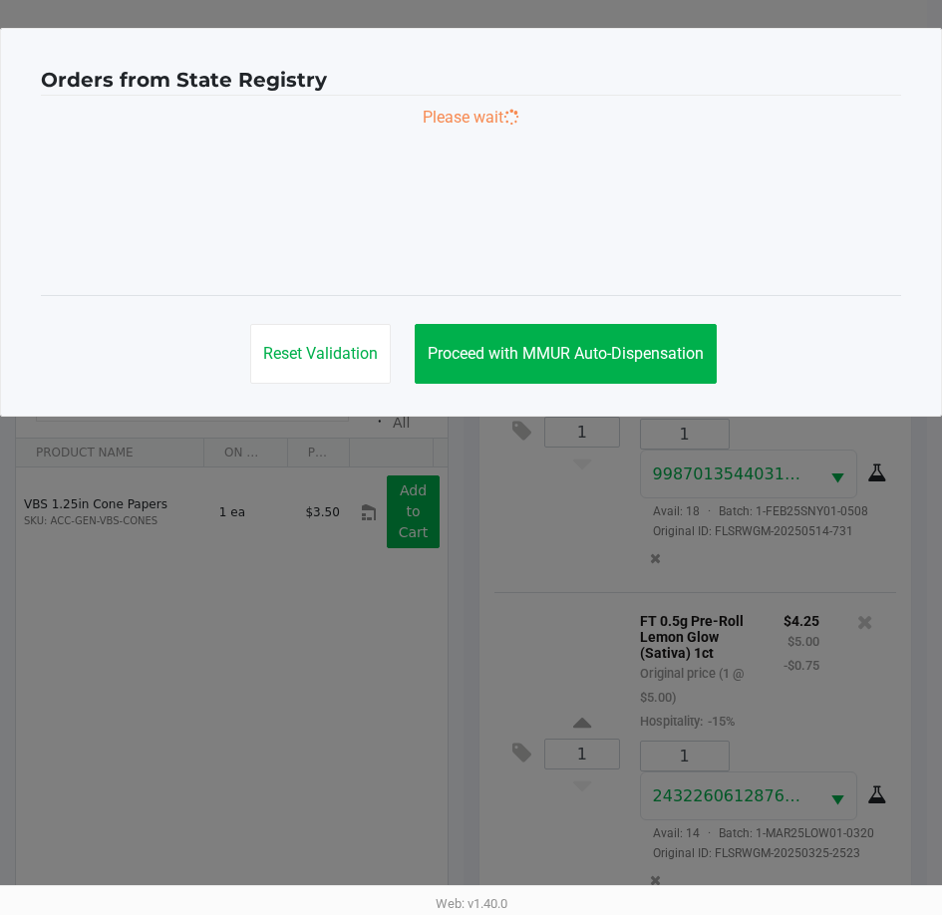
scroll to position [0, 0]
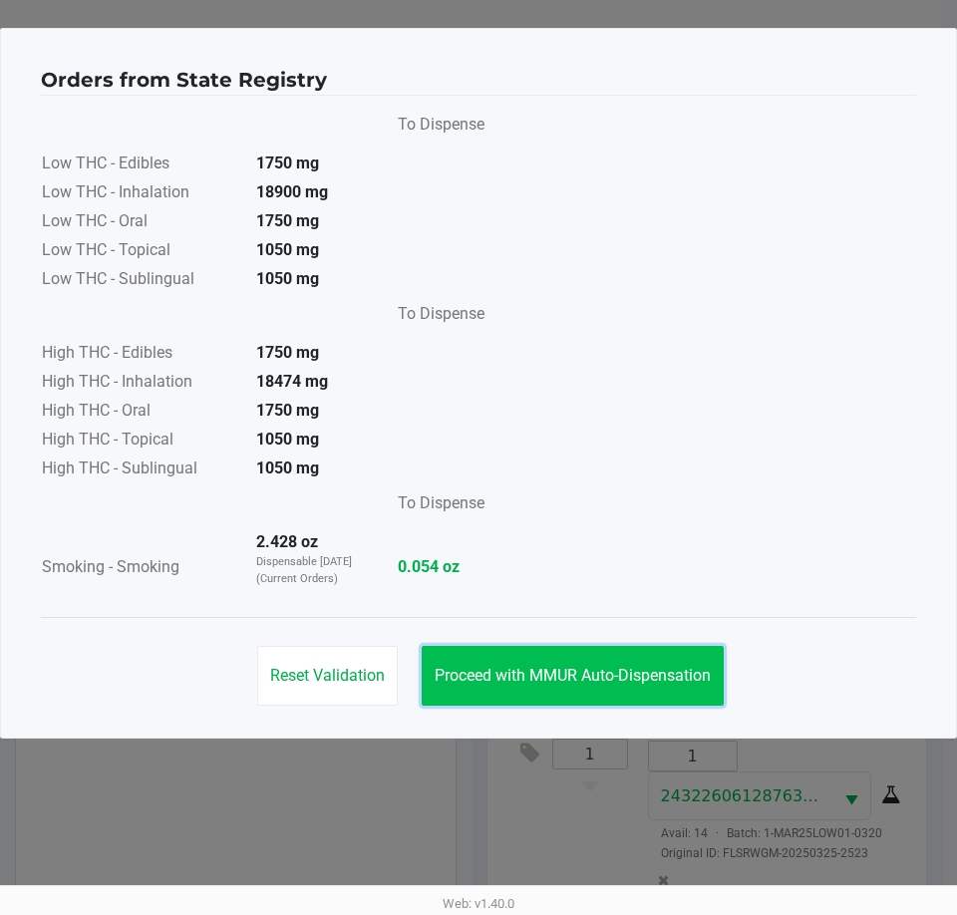
click at [488, 678] on span "Proceed with MMUR Auto-Dispensation" at bounding box center [573, 675] width 276 height 19
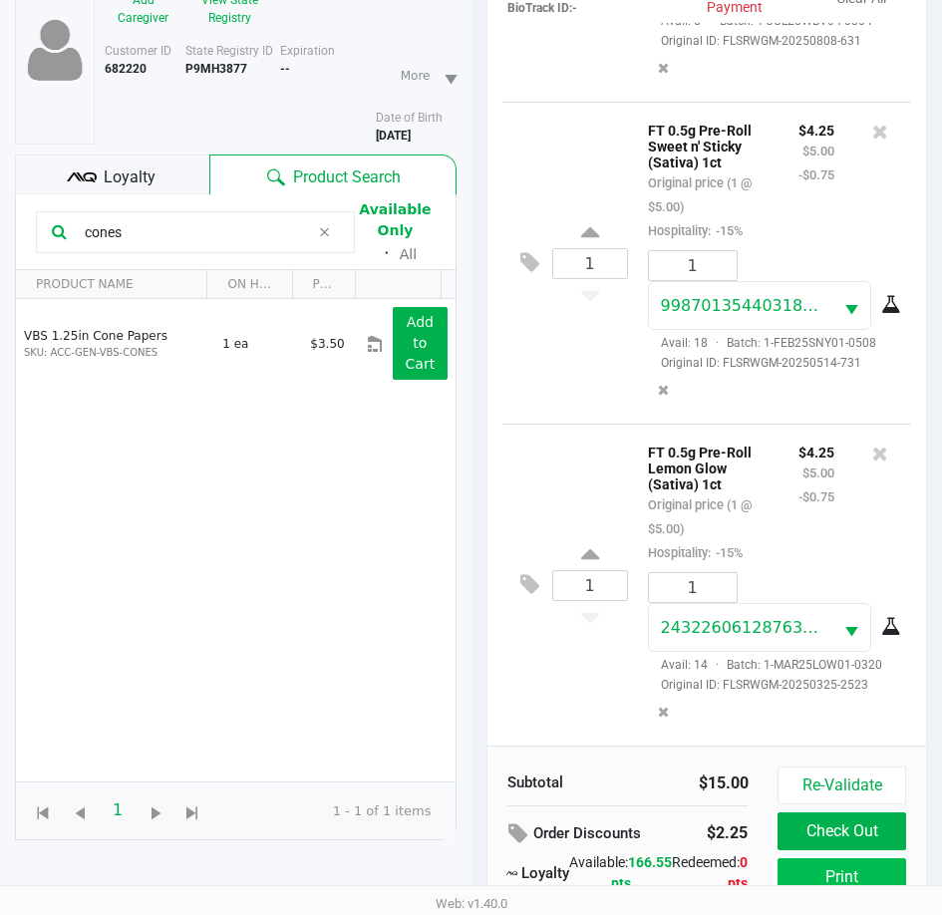
scroll to position [264, 0]
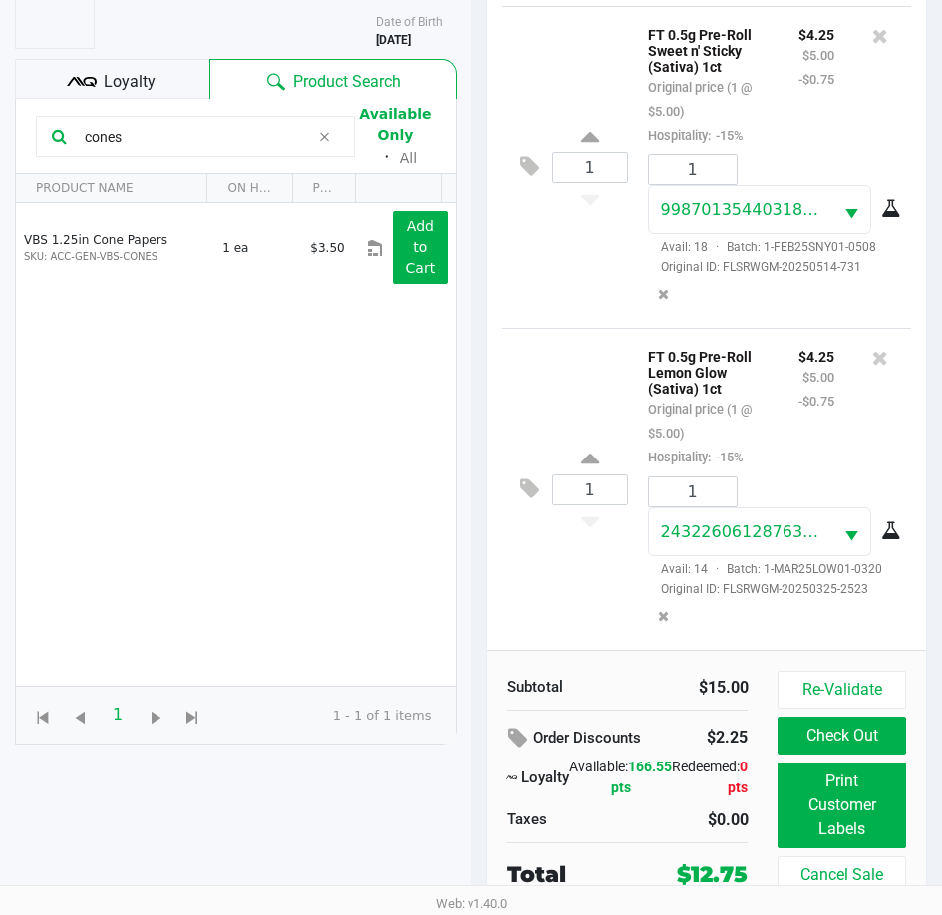
click at [774, 447] on div "FT 0.5g Pre-Roll Lemon Glow (Sativa) 1ct Original price (1 @ $5.00) Hospitality…" at bounding box center [762, 489] width 268 height 291
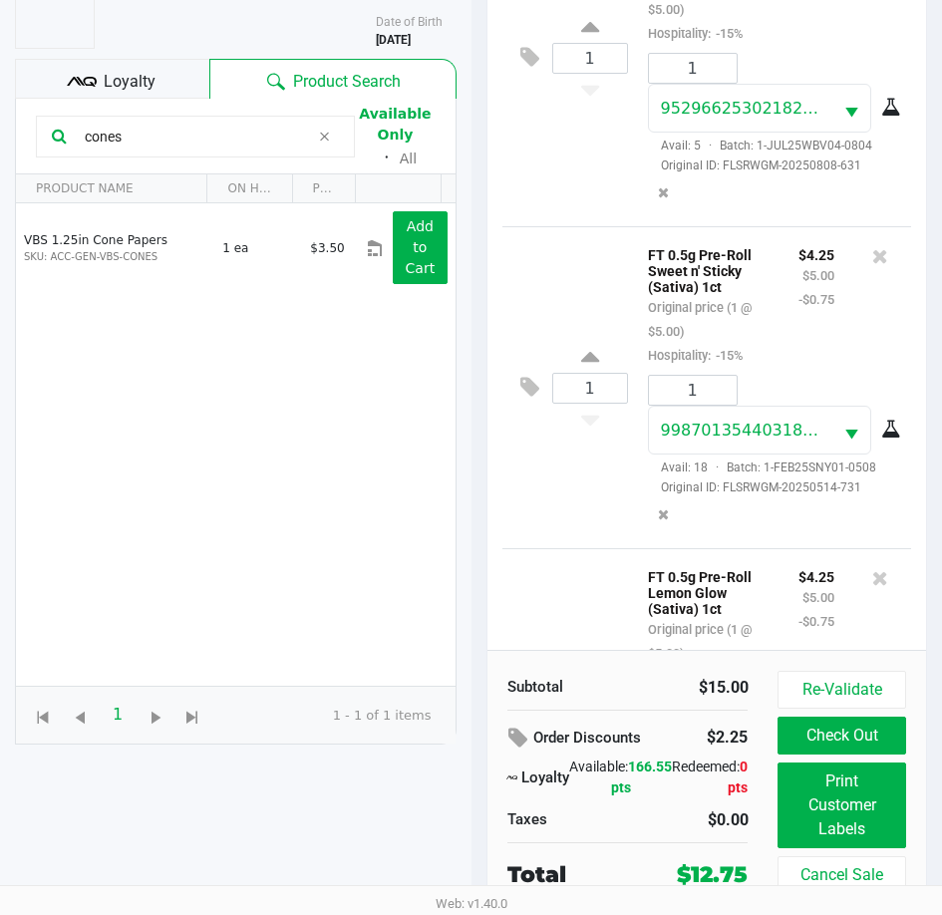
scroll to position [0, 0]
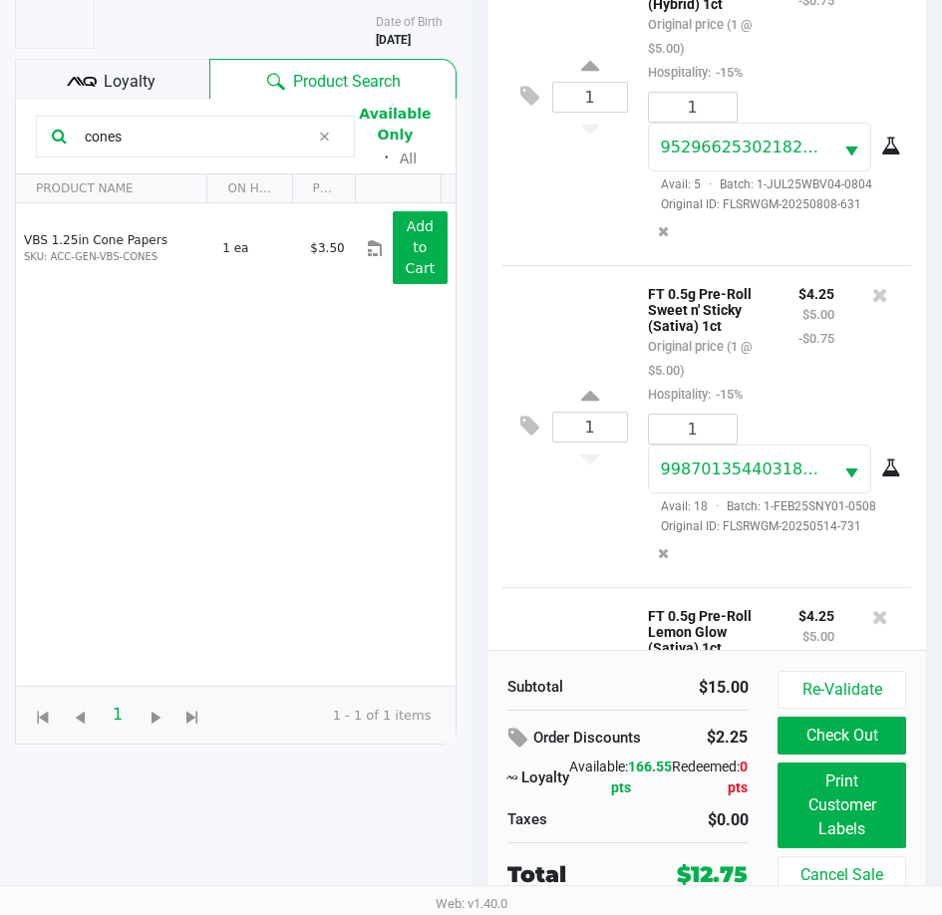
click at [872, 716] on div "Re-Validate Check Out Print Customer Labels Cancel Sale" at bounding box center [848, 782] width 143 height 223
click at [830, 741] on button "Check Out" at bounding box center [841, 736] width 128 height 38
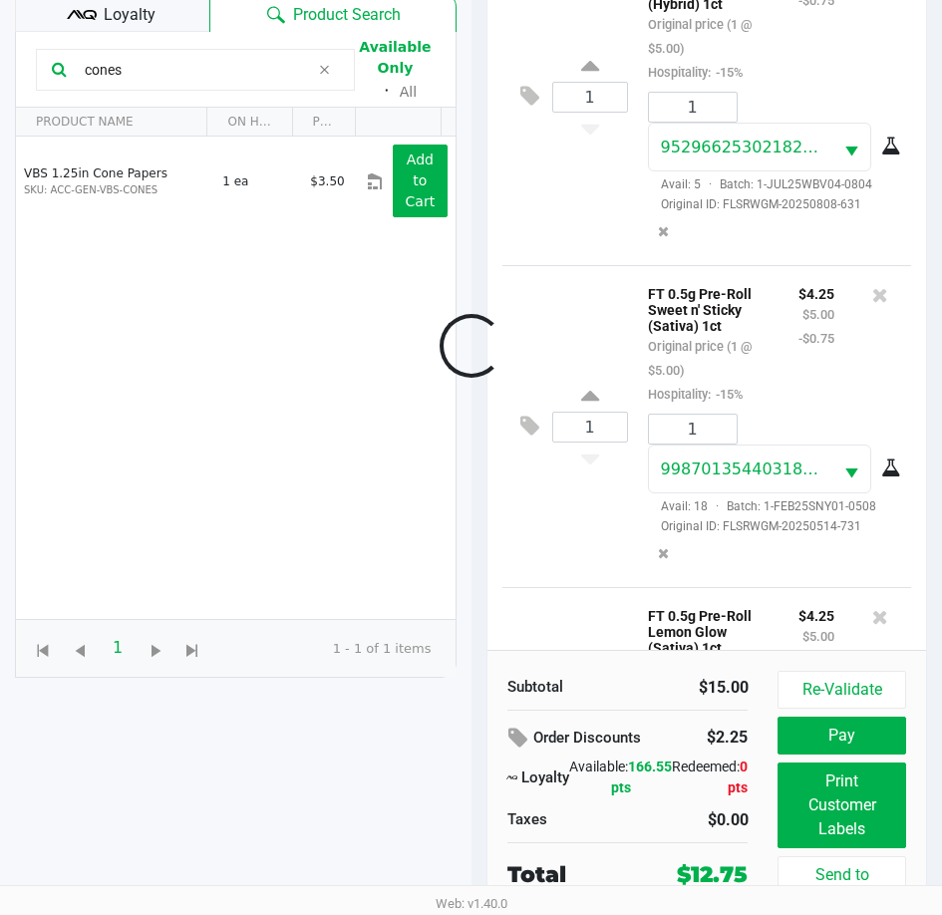
scroll to position [310, 0]
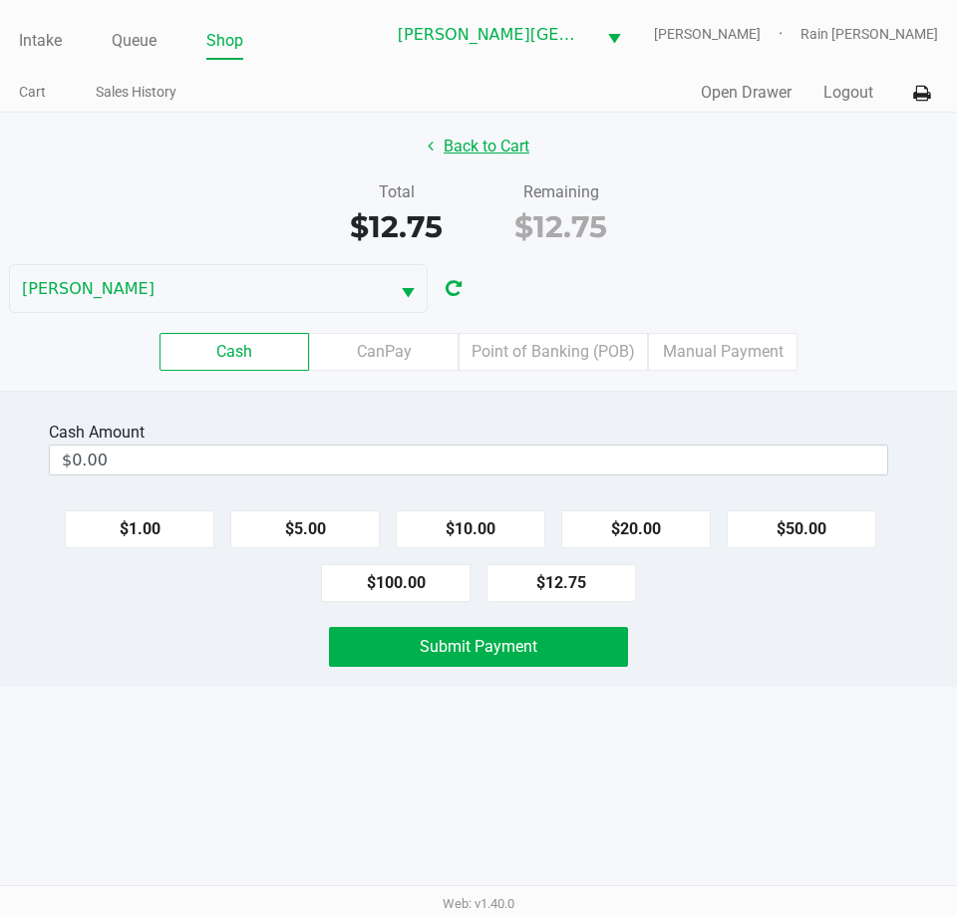
click at [450, 139] on button "Back to Cart" at bounding box center [479, 147] width 128 height 38
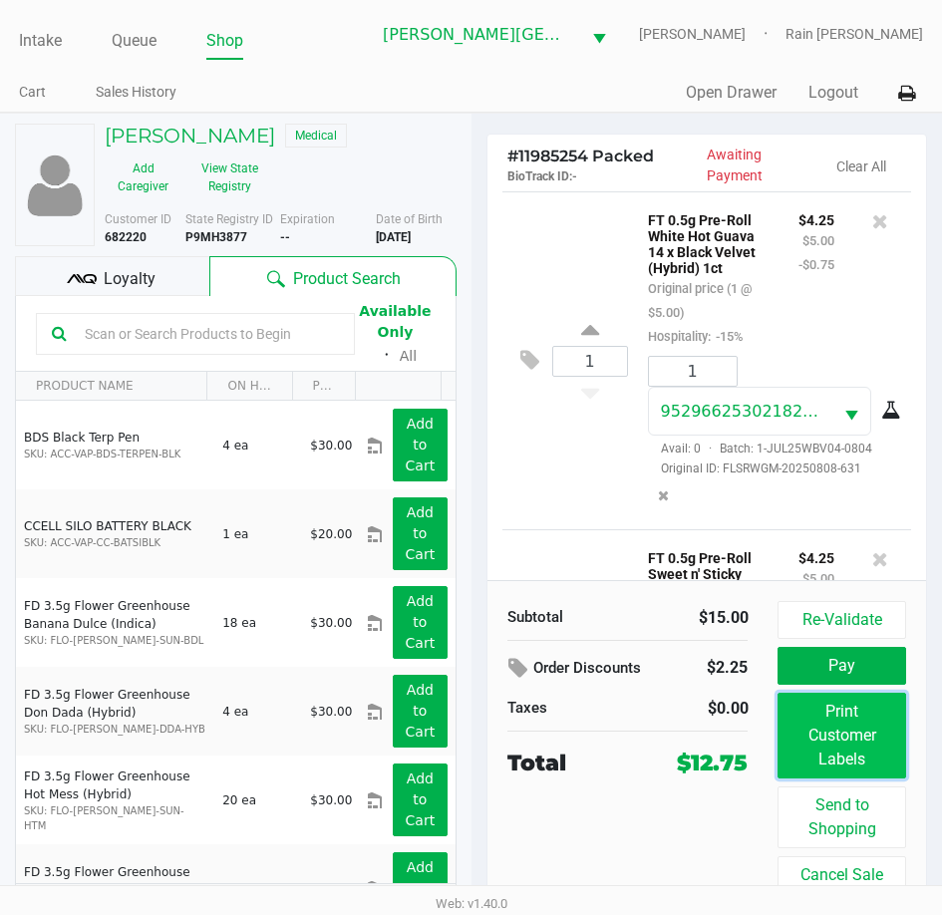
click at [841, 764] on button "Print Customer Labels" at bounding box center [841, 736] width 128 height 86
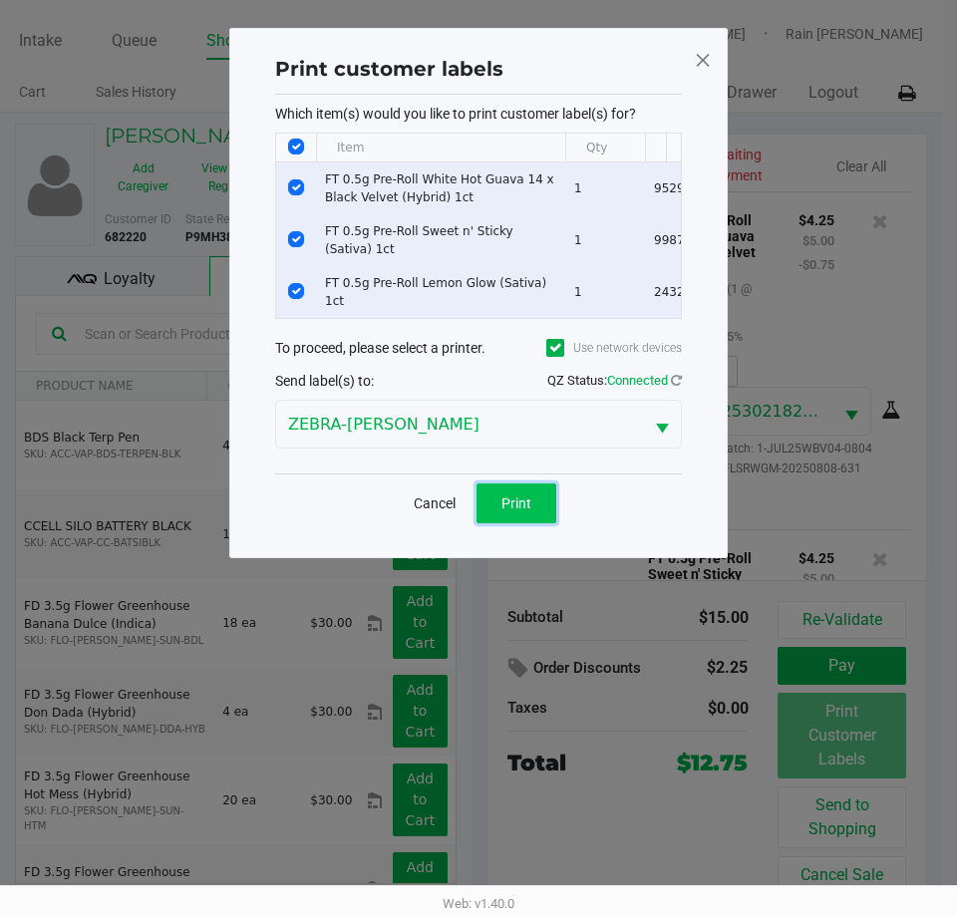
click at [510, 505] on span "Print" at bounding box center [516, 503] width 30 height 16
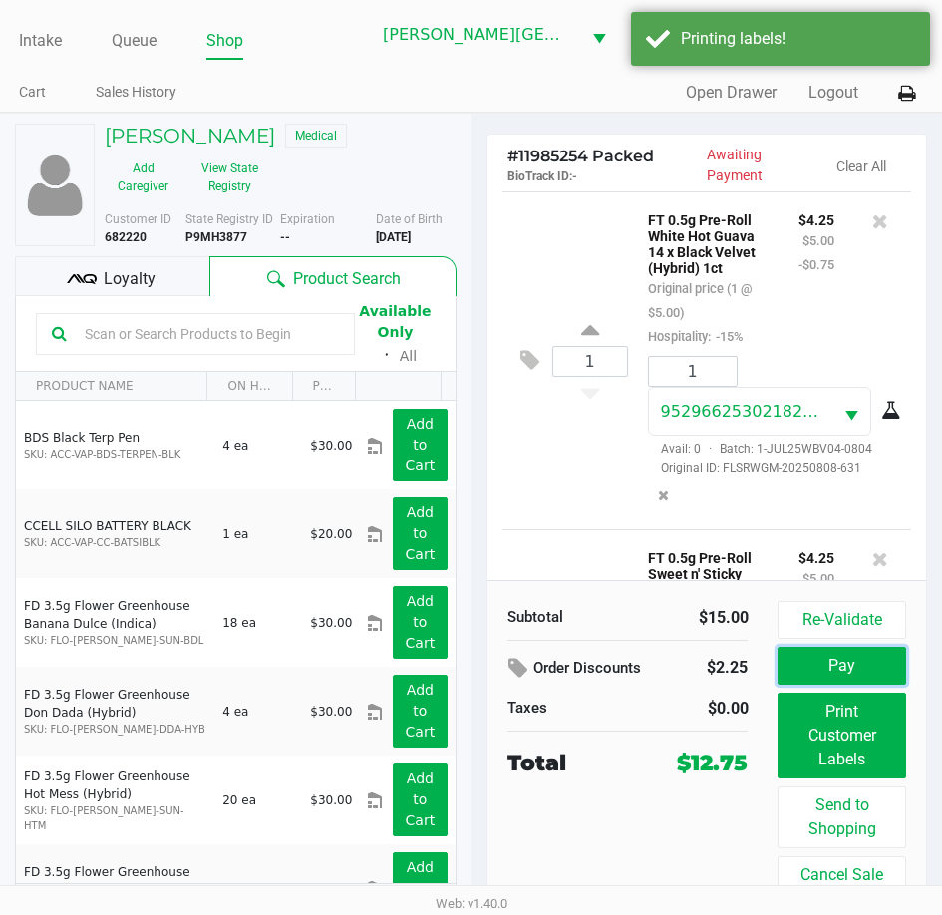
click at [851, 679] on button "Pay" at bounding box center [841, 666] width 128 height 38
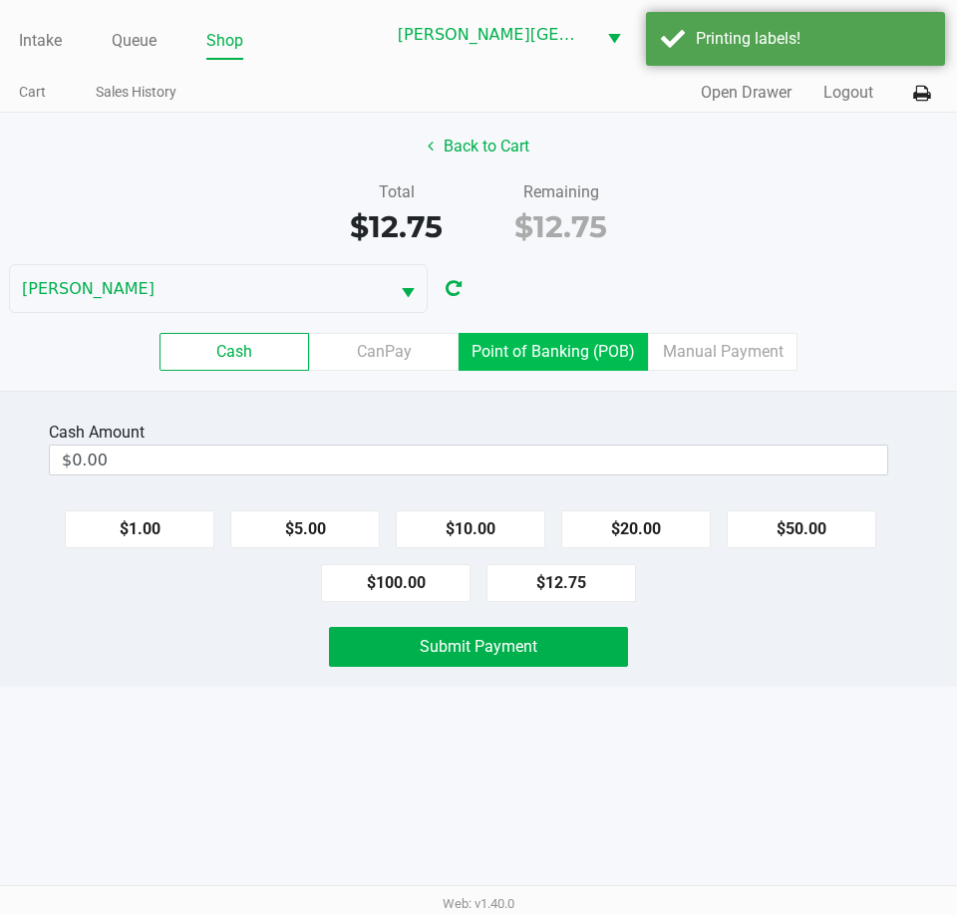
click at [538, 334] on label "Point of Banking (POB)" at bounding box center [552, 352] width 189 height 38
click at [0, 0] on 7 "Point of Banking (POB)" at bounding box center [0, 0] width 0 height 0
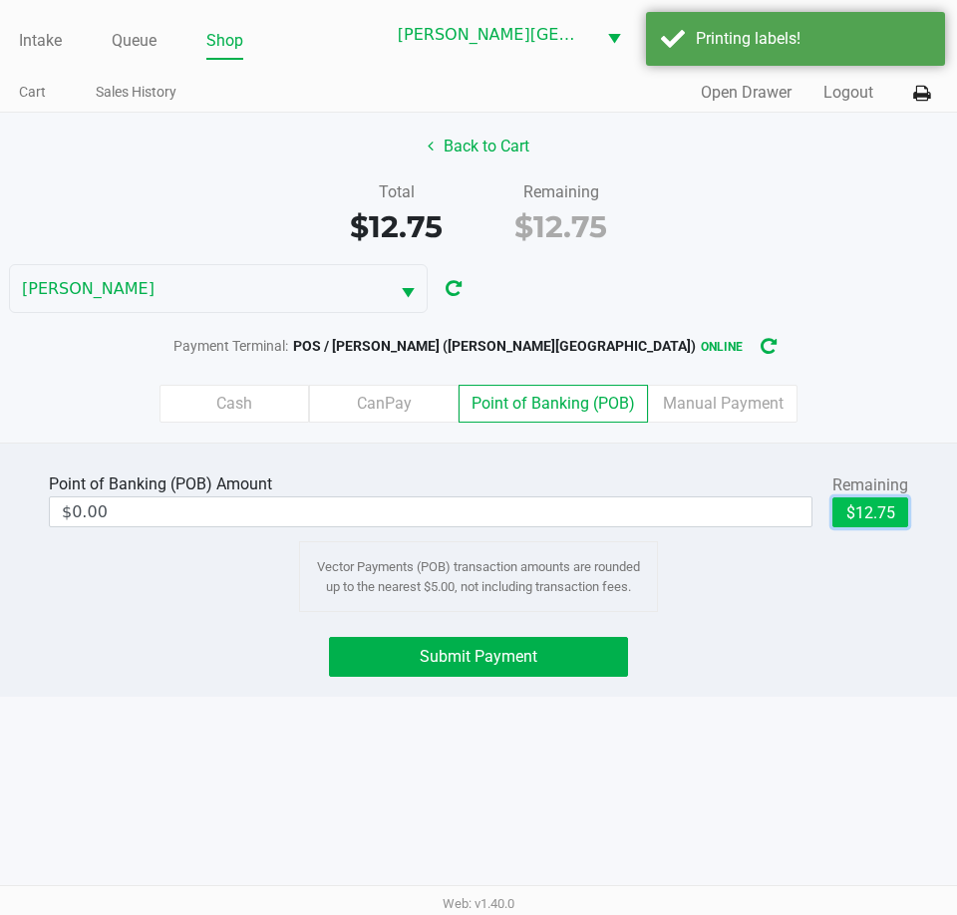
click at [863, 516] on button "$12.75" at bounding box center [870, 512] width 76 height 30
type input "$12.75"
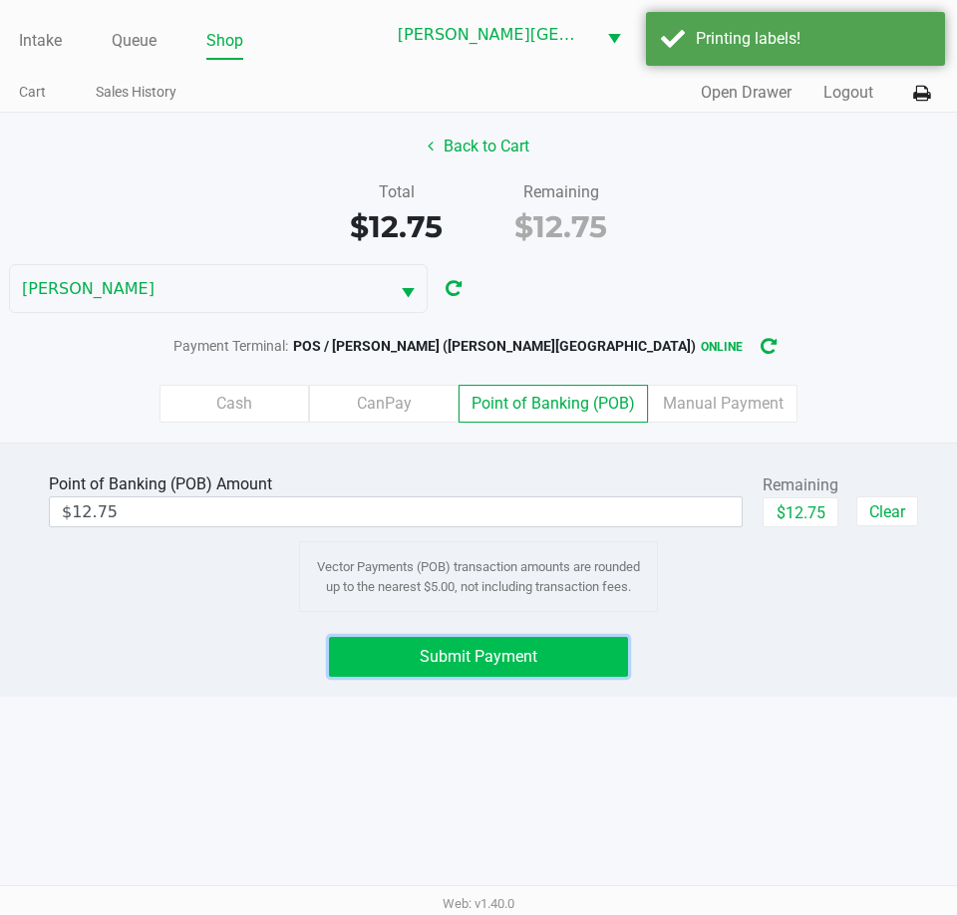
click at [415, 655] on button "Submit Payment" at bounding box center [478, 657] width 299 height 40
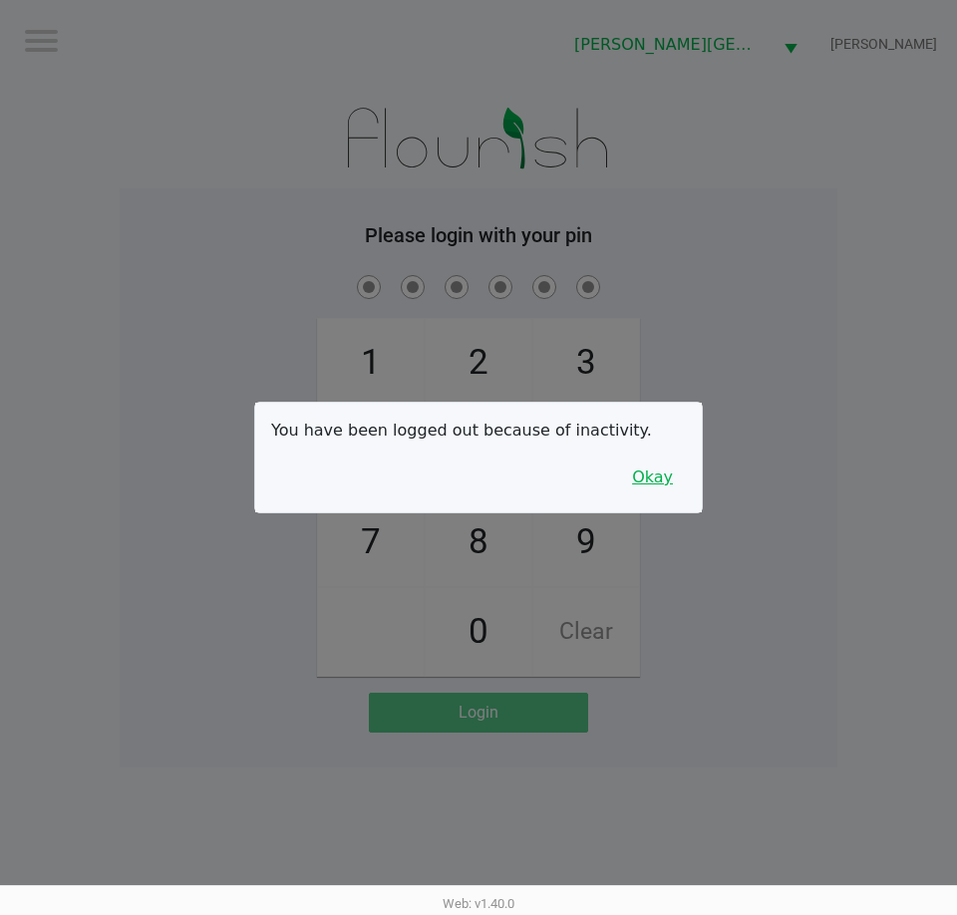
click at [664, 479] on button "Okay" at bounding box center [652, 477] width 67 height 38
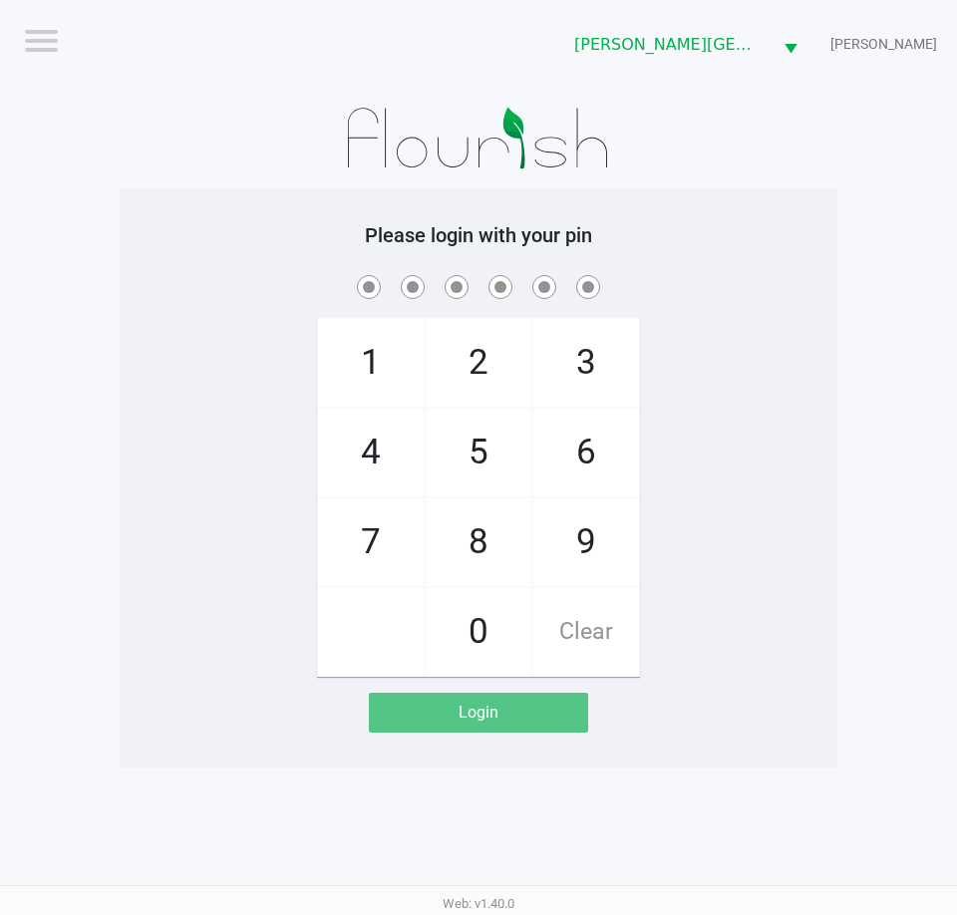
click at [664, 479] on div "1 4 7 2 5 8 0 3 6 9 Clear" at bounding box center [479, 474] width 718 height 406
checkbox input "true"
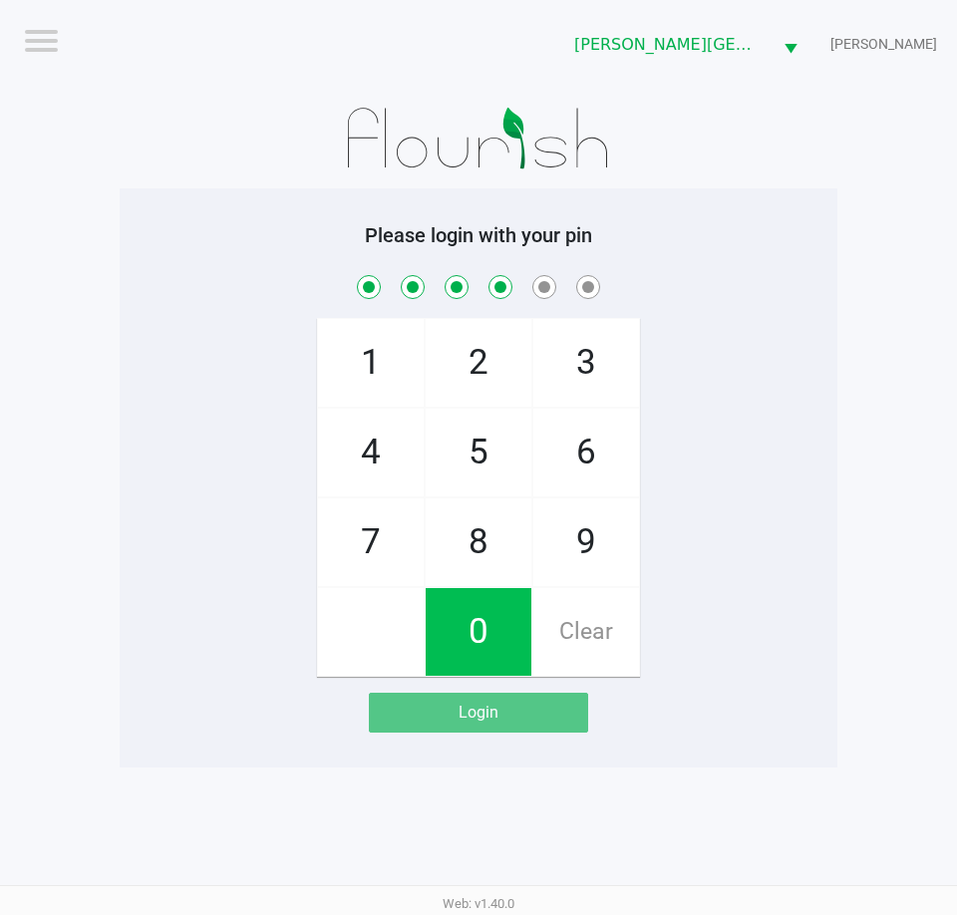
checkbox input "true"
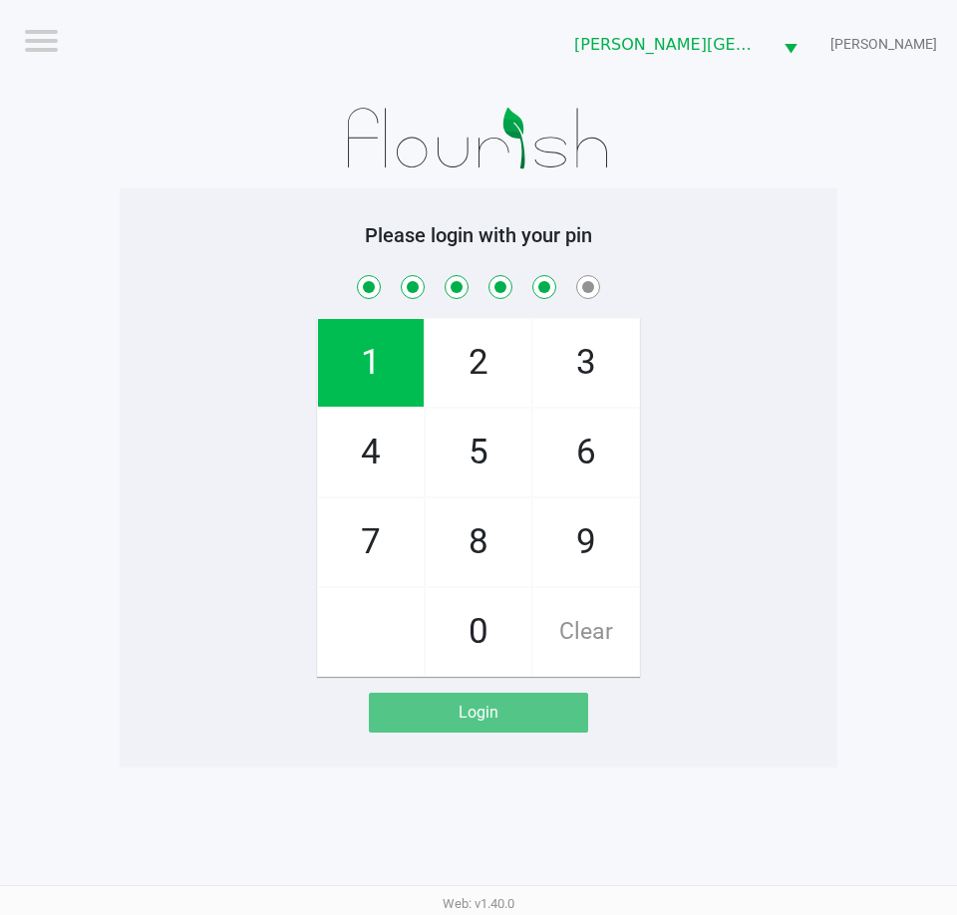
checkbox input "true"
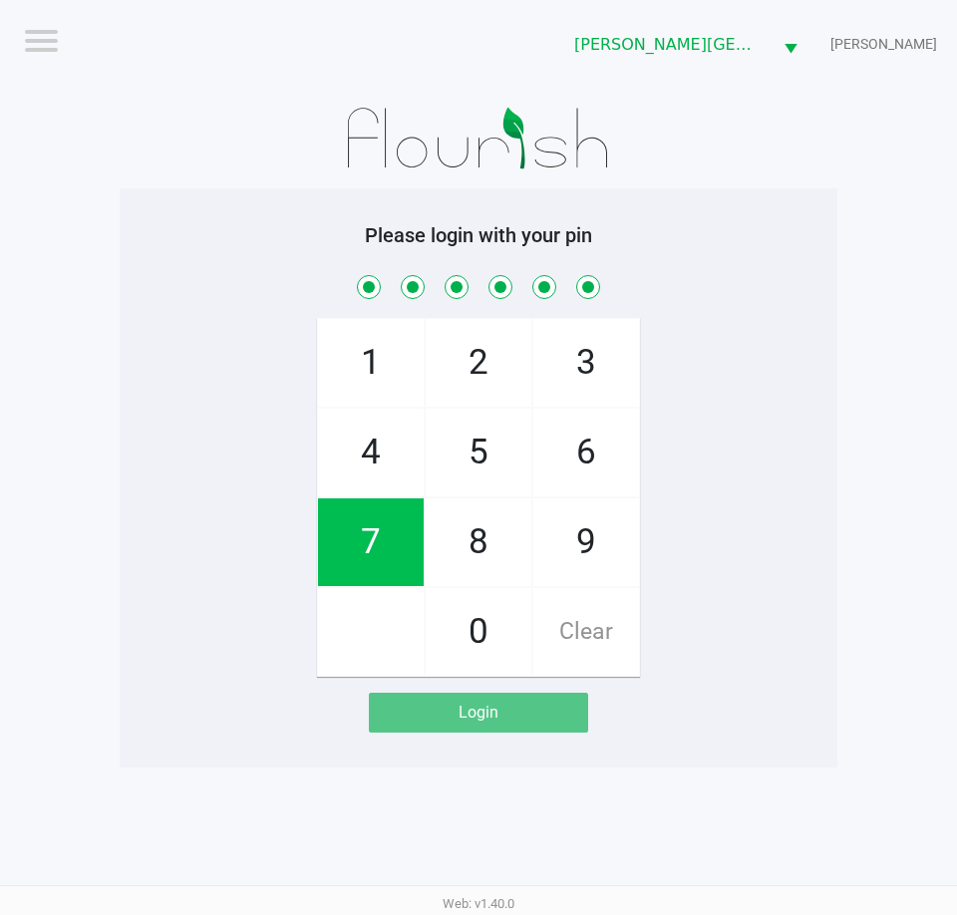
checkbox input "true"
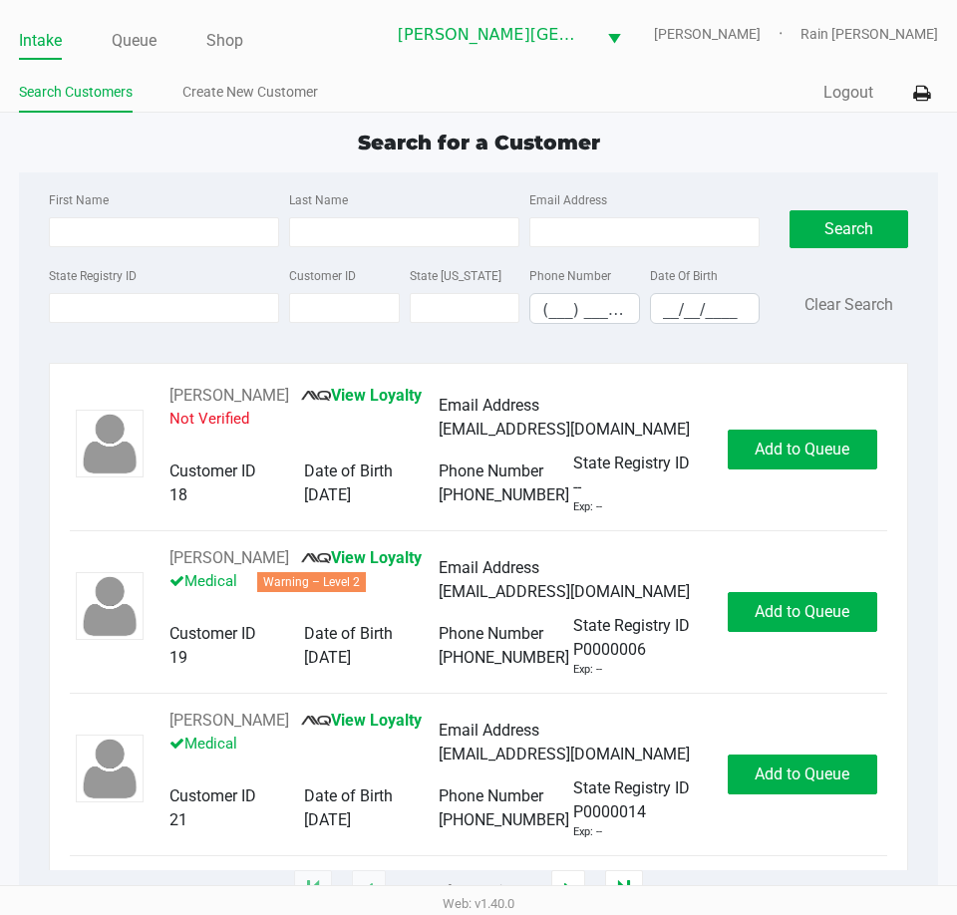
click at [237, 167] on div "Search for a Customer First Name Last Name Email Address State Registry ID Cust…" at bounding box center [478, 509] width 919 height 763
click at [142, 221] on input "First Name" at bounding box center [164, 232] width 230 height 30
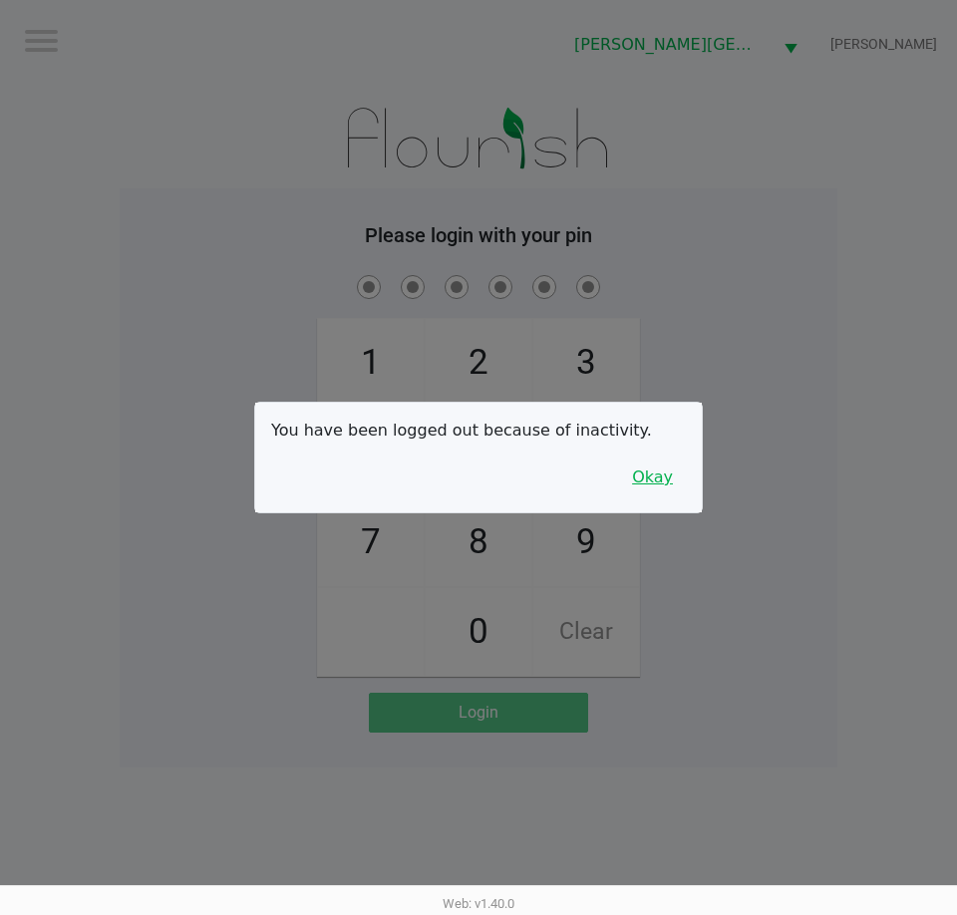
click at [650, 479] on button "Okay" at bounding box center [652, 477] width 67 height 38
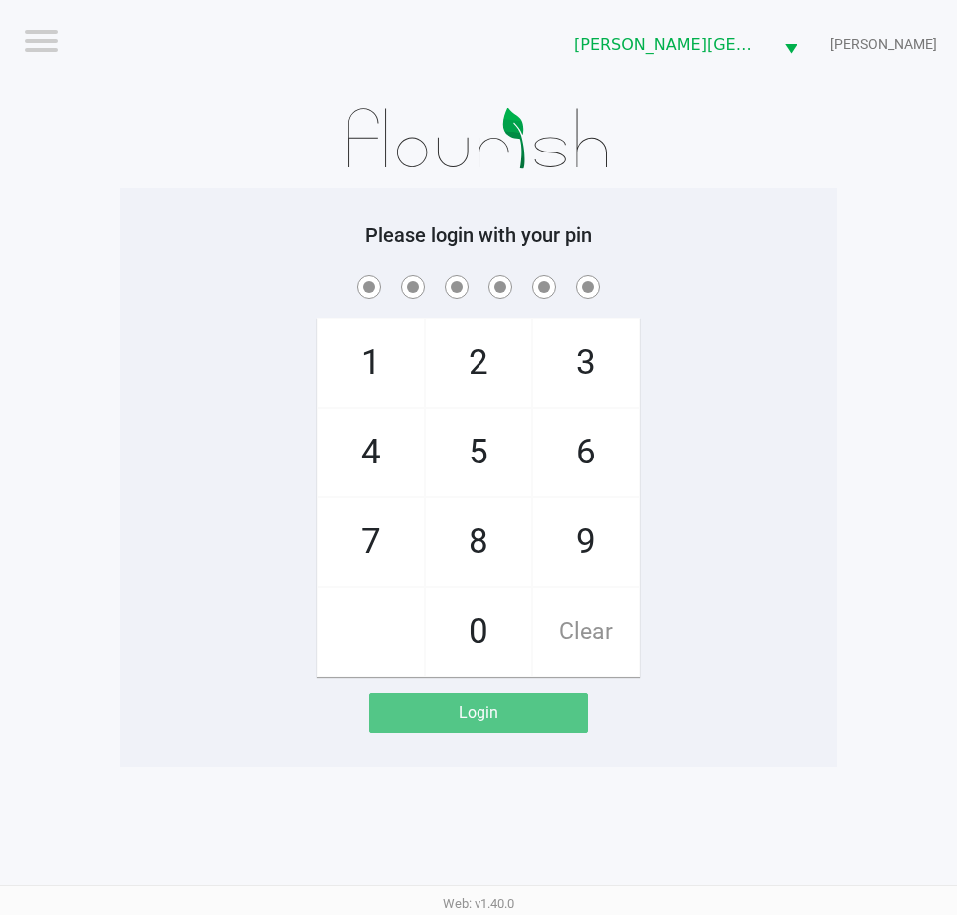
click at [838, 573] on app-pos-login-wrapper "Logout [PERSON_NAME][GEOGRAPHIC_DATA] [PERSON_NAME] Please login with your pin …" at bounding box center [478, 383] width 957 height 767
click at [790, 635] on div "1 4 7 2 5 8 0 3 6 9 Clear" at bounding box center [479, 474] width 718 height 406
checkbox input "true"
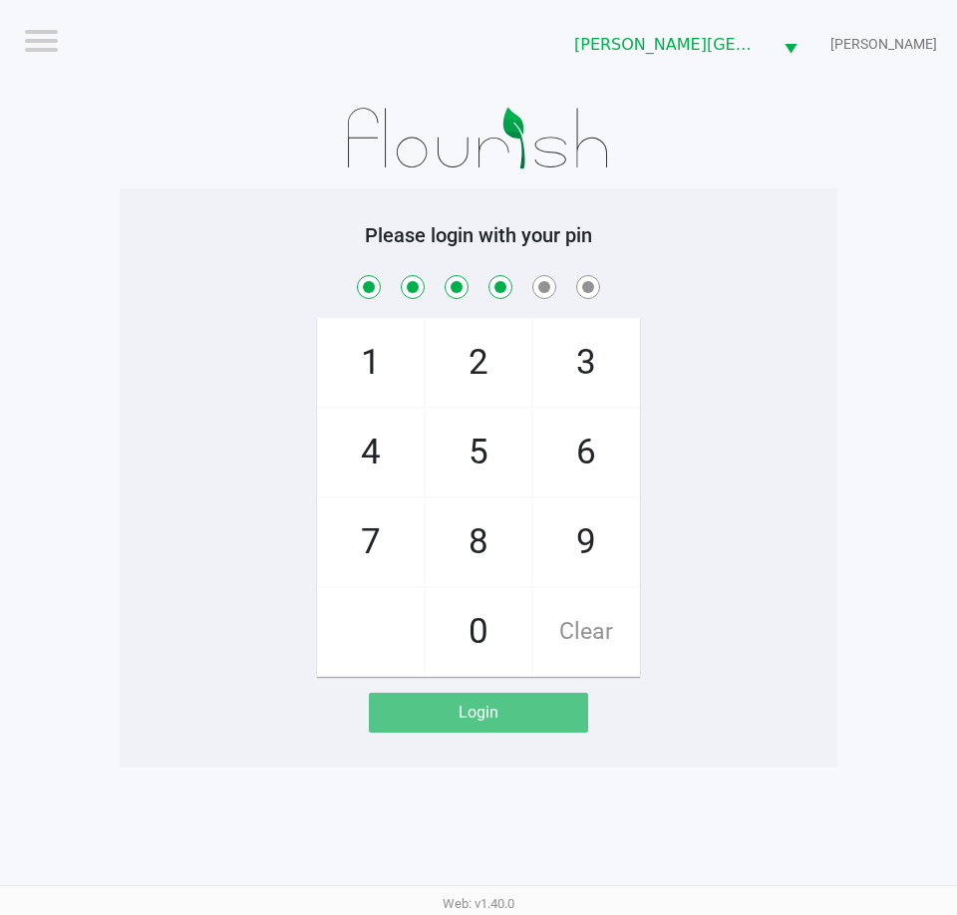
checkbox input "true"
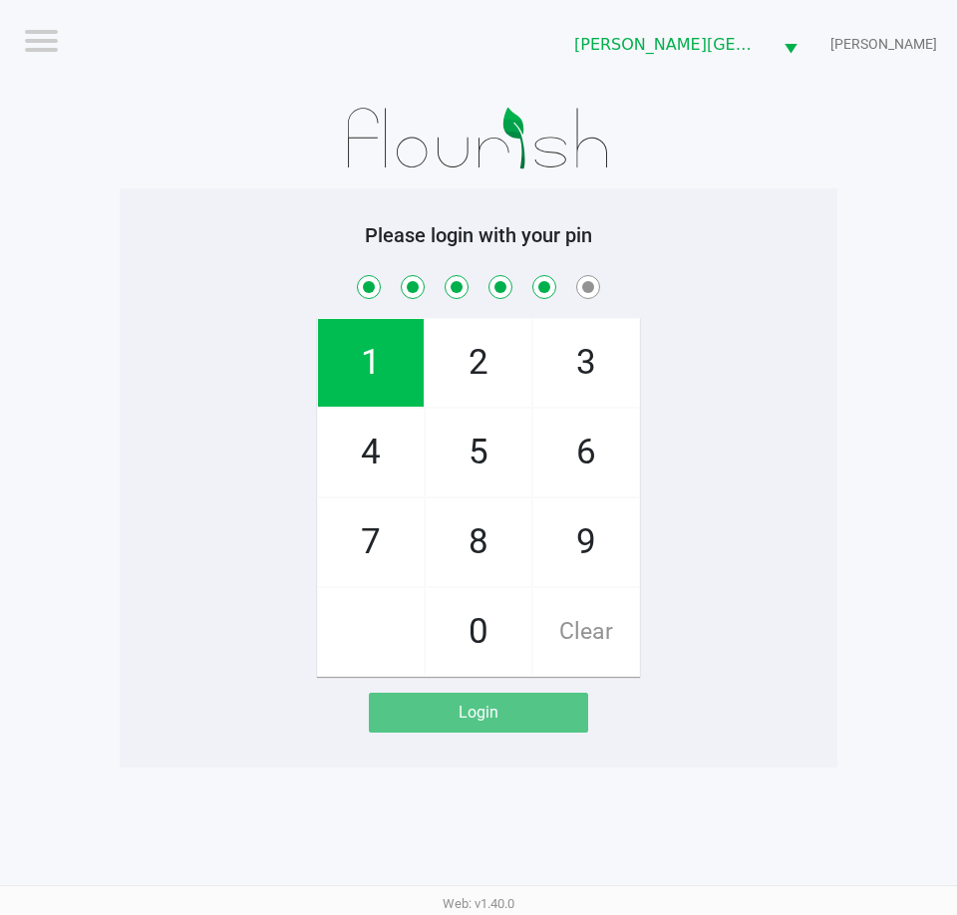
checkbox input "true"
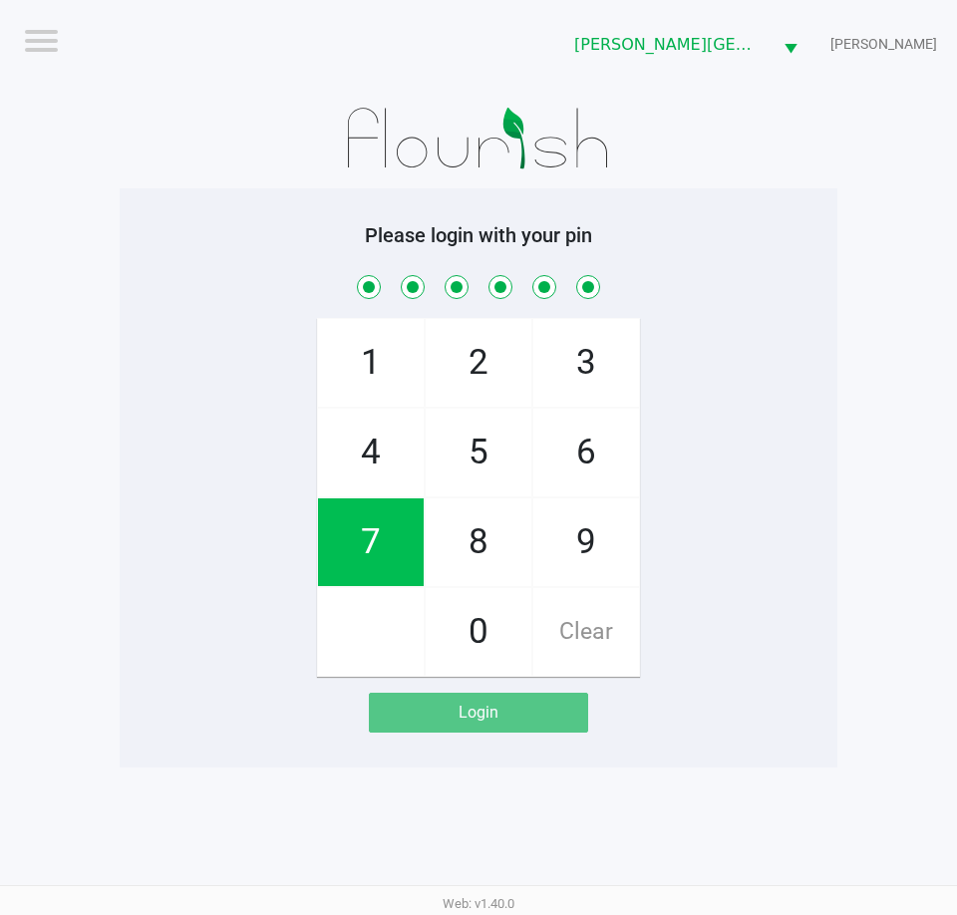
checkbox input "true"
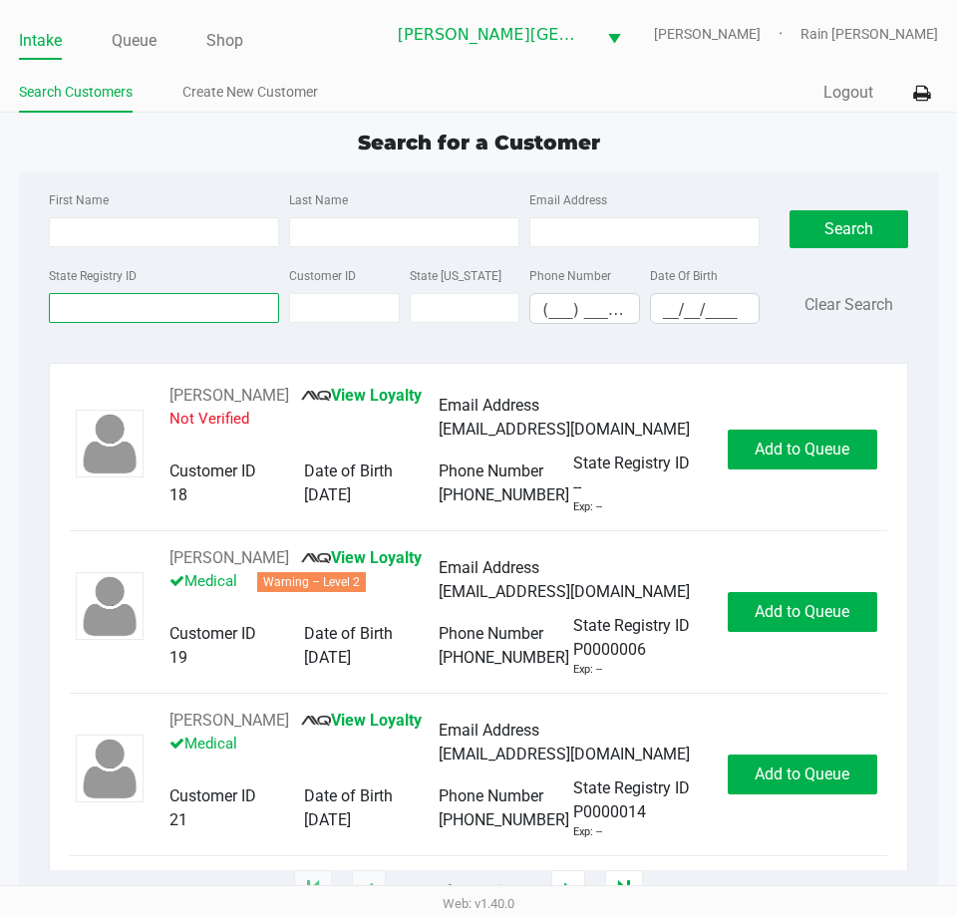
click at [139, 305] on input "State Registry ID" at bounding box center [164, 308] width 230 height 30
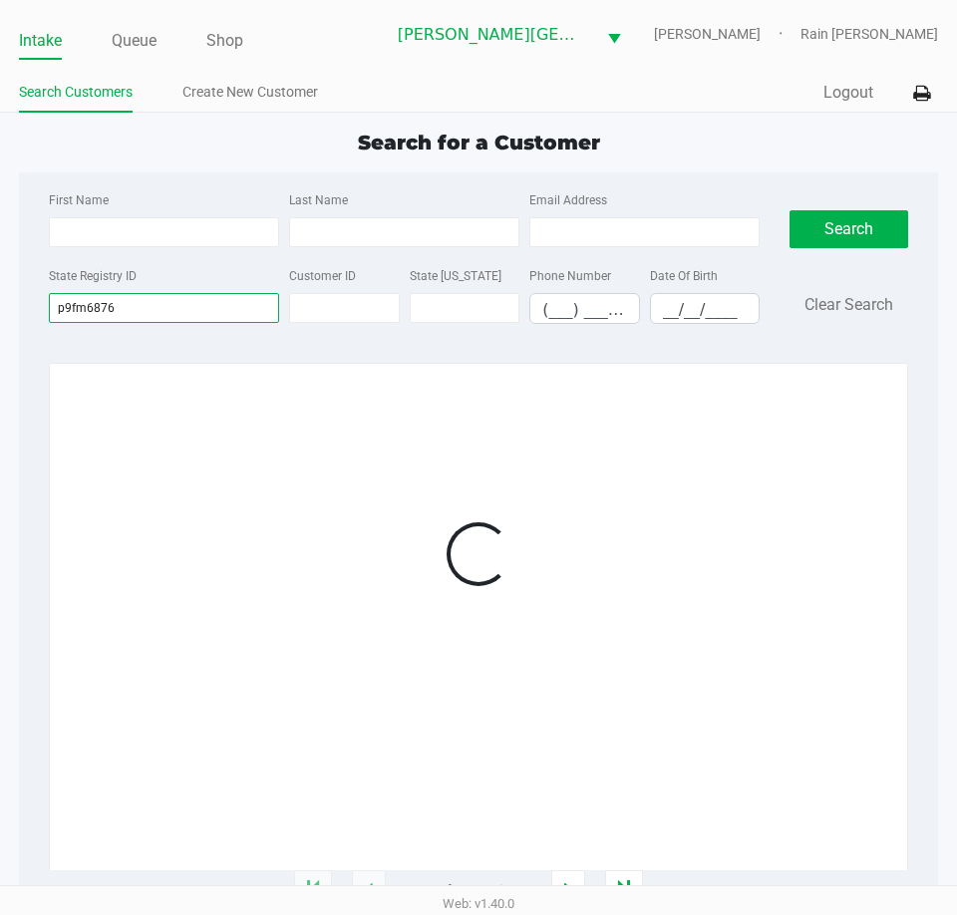
type input "p9fm6876"
drag, startPoint x: 282, startPoint y: 403, endPoint x: 277, endPoint y: 414, distance: 12.0
click at [278, 410] on div at bounding box center [478, 554] width 817 height 341
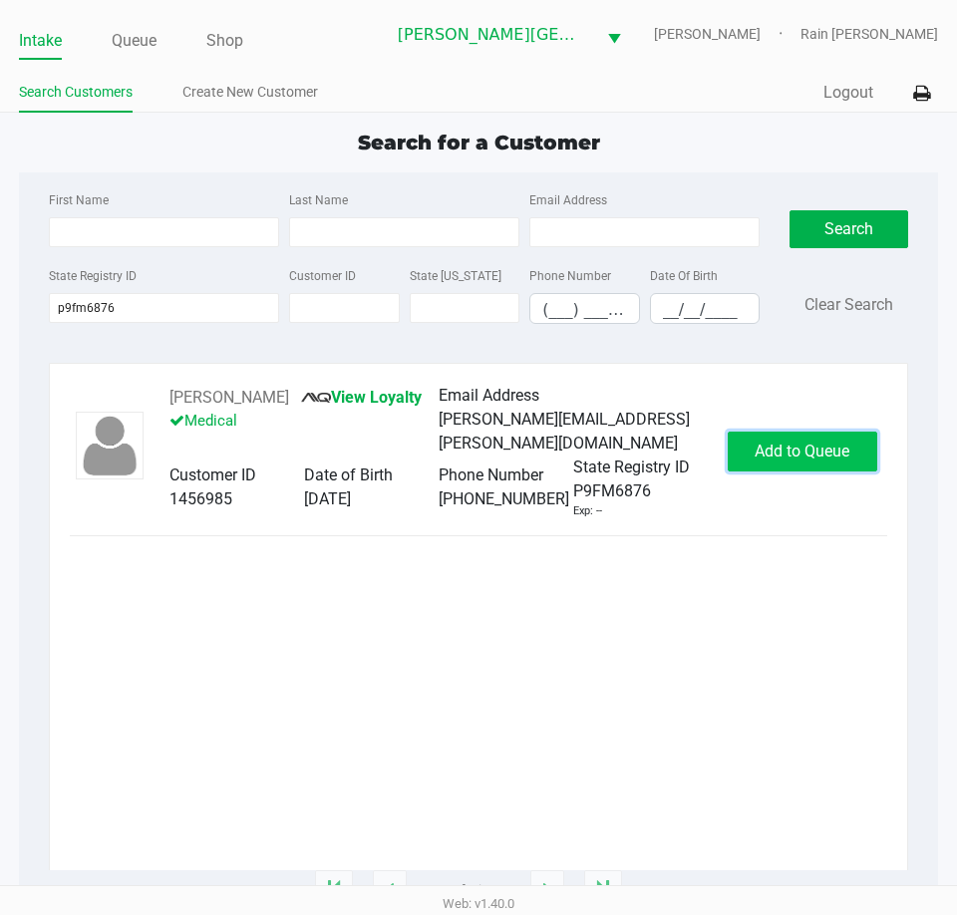
click at [764, 445] on span "Add to Queue" at bounding box center [801, 451] width 95 height 19
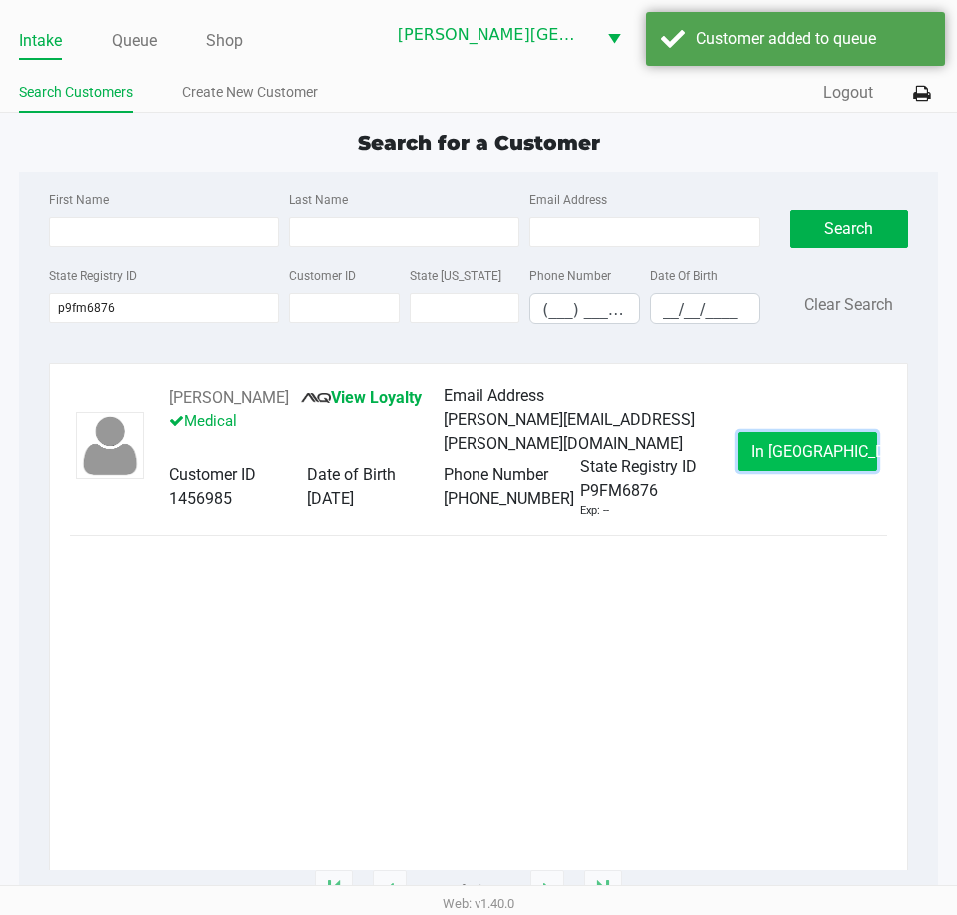
click at [811, 433] on button "In [GEOGRAPHIC_DATA]" at bounding box center [807, 452] width 140 height 40
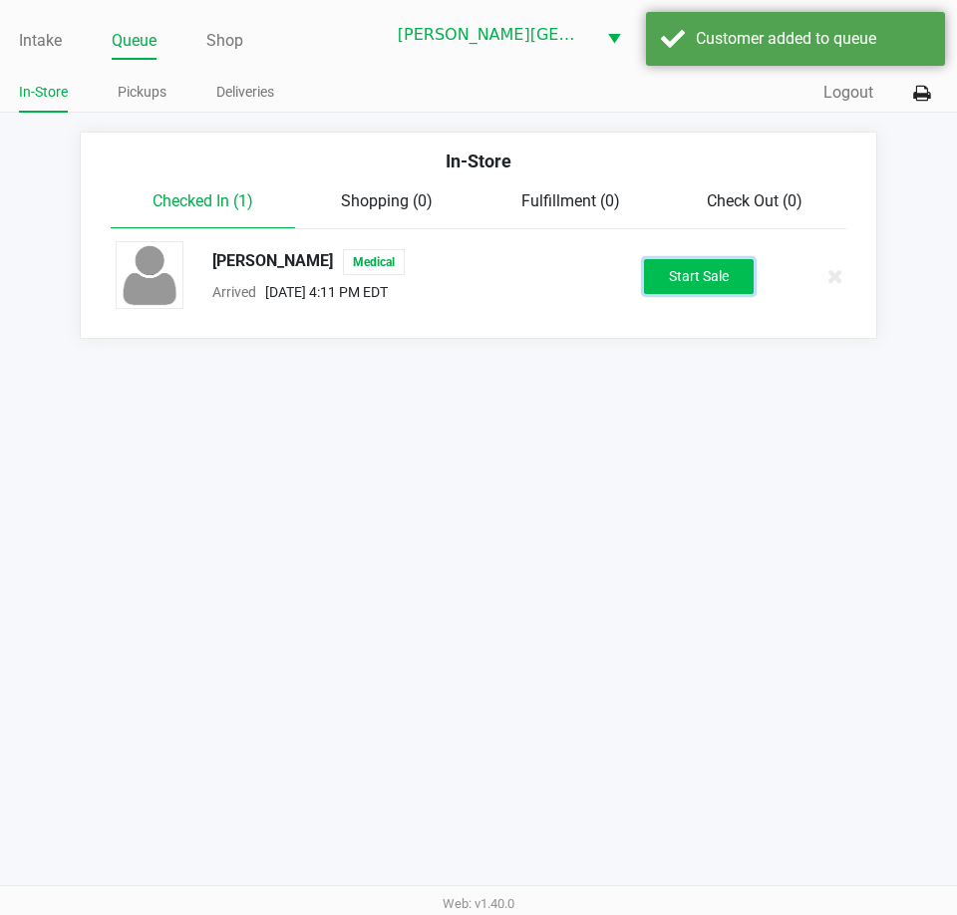
click at [706, 283] on button "Start Sale" at bounding box center [699, 276] width 110 height 35
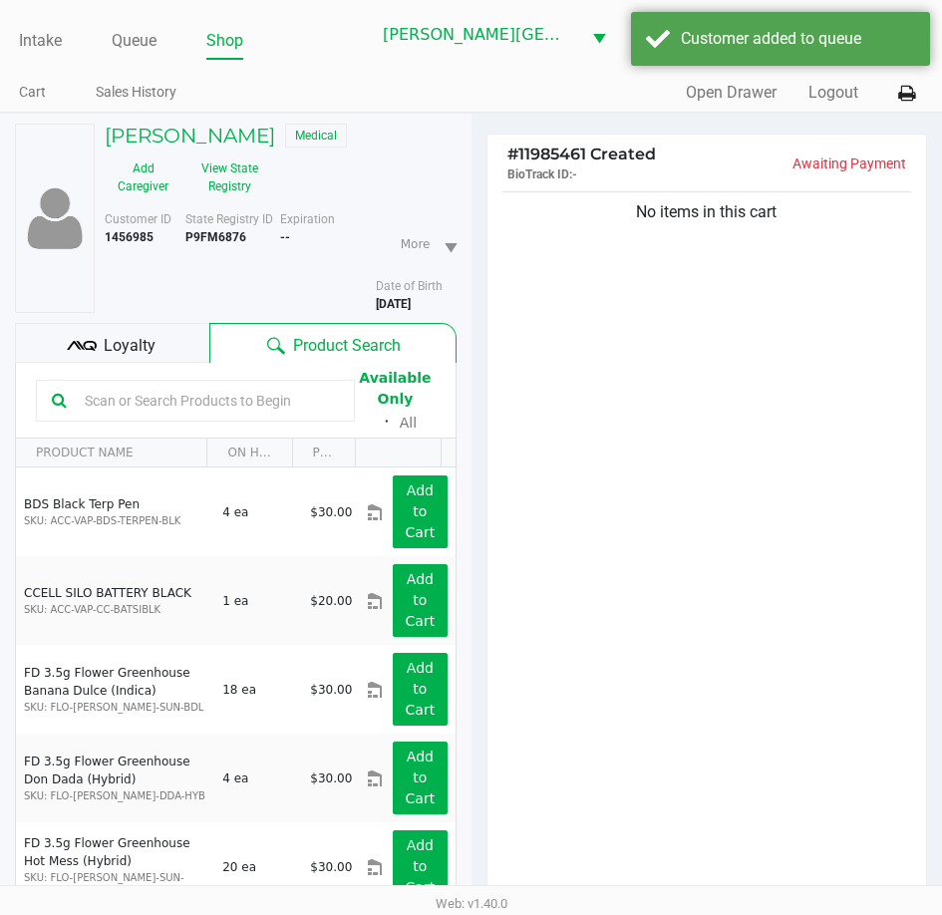
click at [130, 359] on div "Loyalty" at bounding box center [112, 343] width 194 height 40
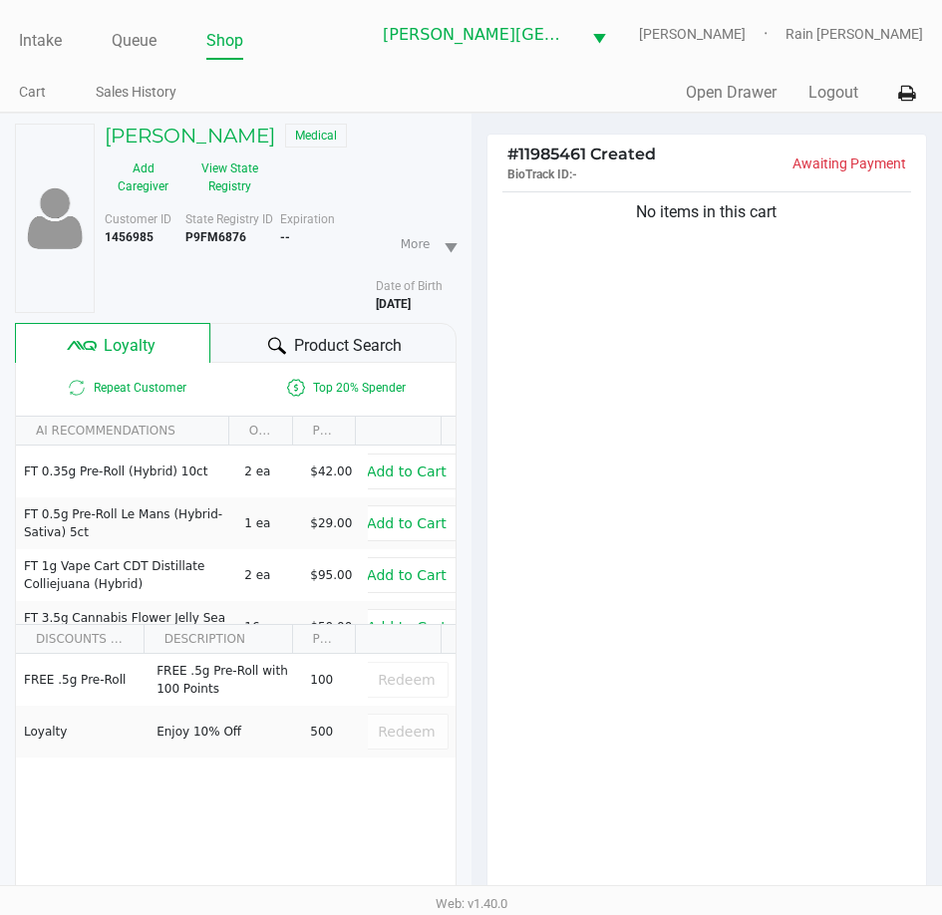
click at [824, 406] on div "No items in this cart" at bounding box center [707, 548] width 440 height 723
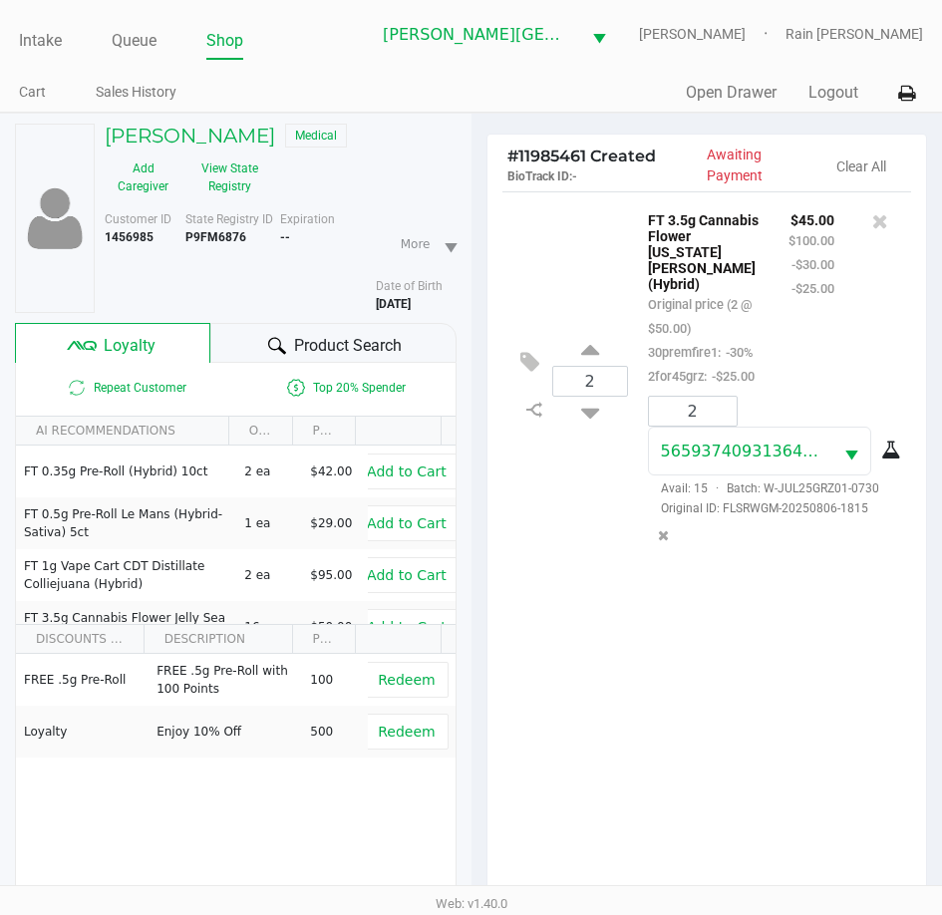
click at [774, 671] on div "2 FT 3.5g Cannabis Flower [US_STATE][PERSON_NAME] (Hybrid) Original price (2 @ …" at bounding box center [707, 552] width 440 height 723
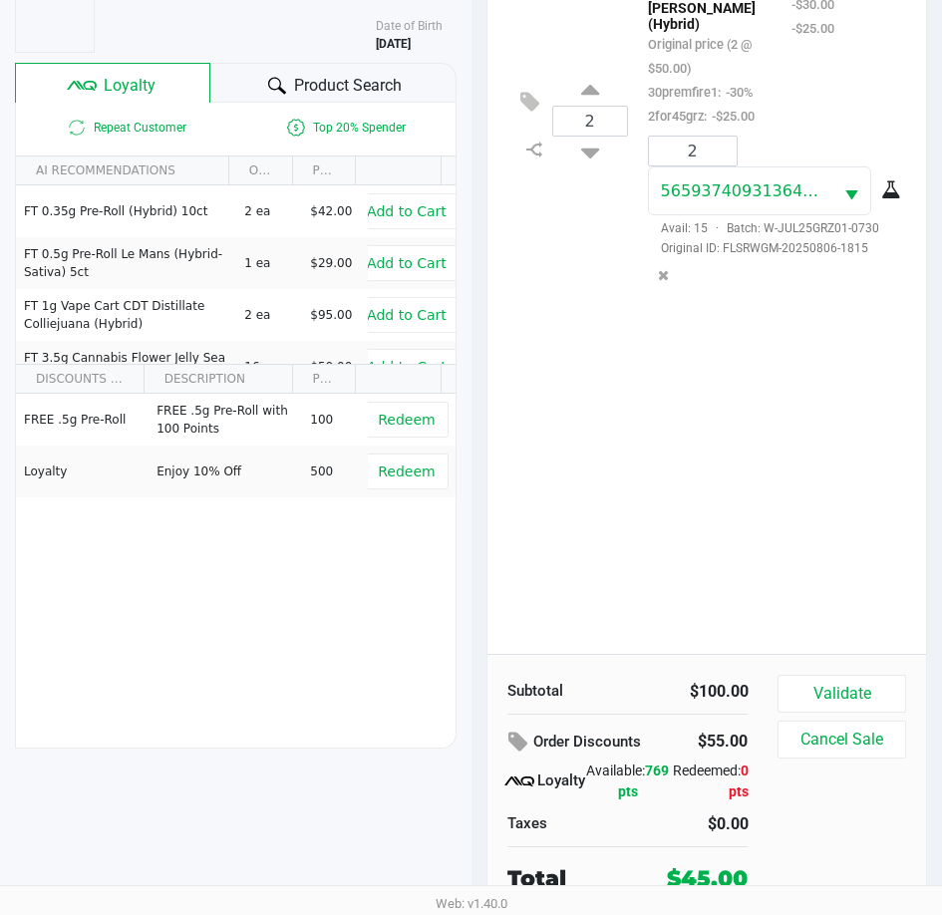
scroll to position [261, 0]
click at [825, 675] on button "Validate" at bounding box center [841, 693] width 128 height 38
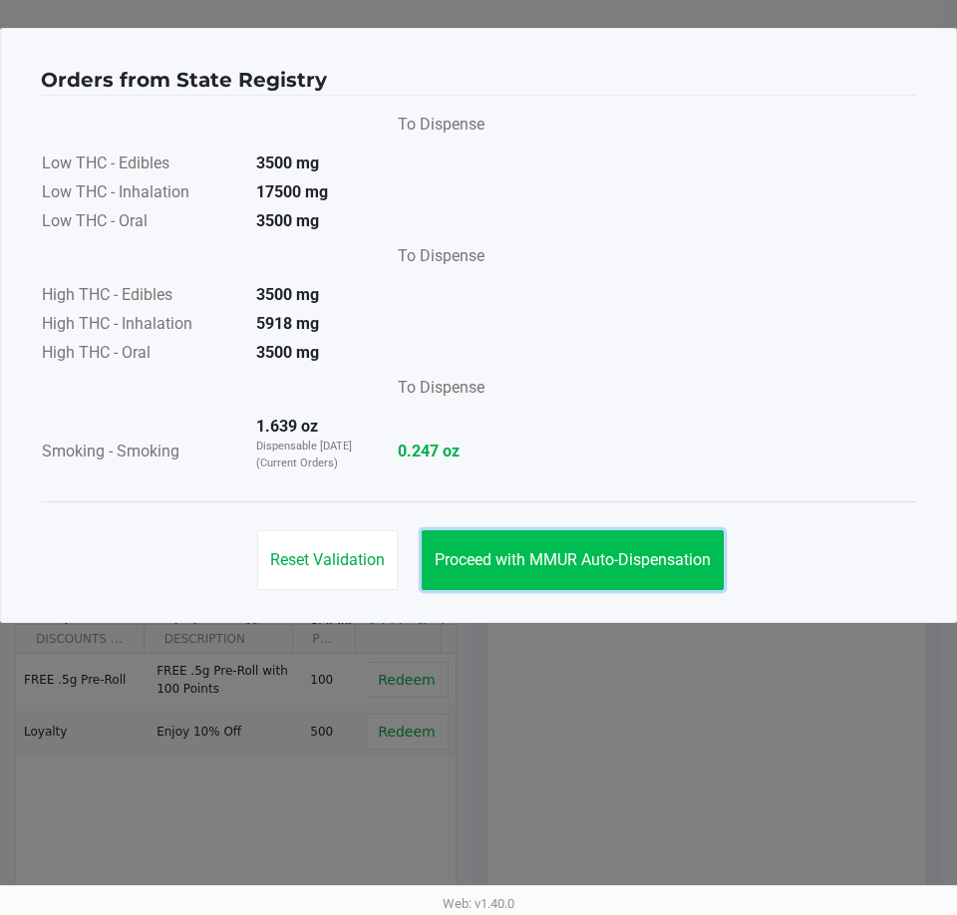
click at [619, 541] on button "Proceed with MMUR Auto-Dispensation" at bounding box center [573, 560] width 302 height 60
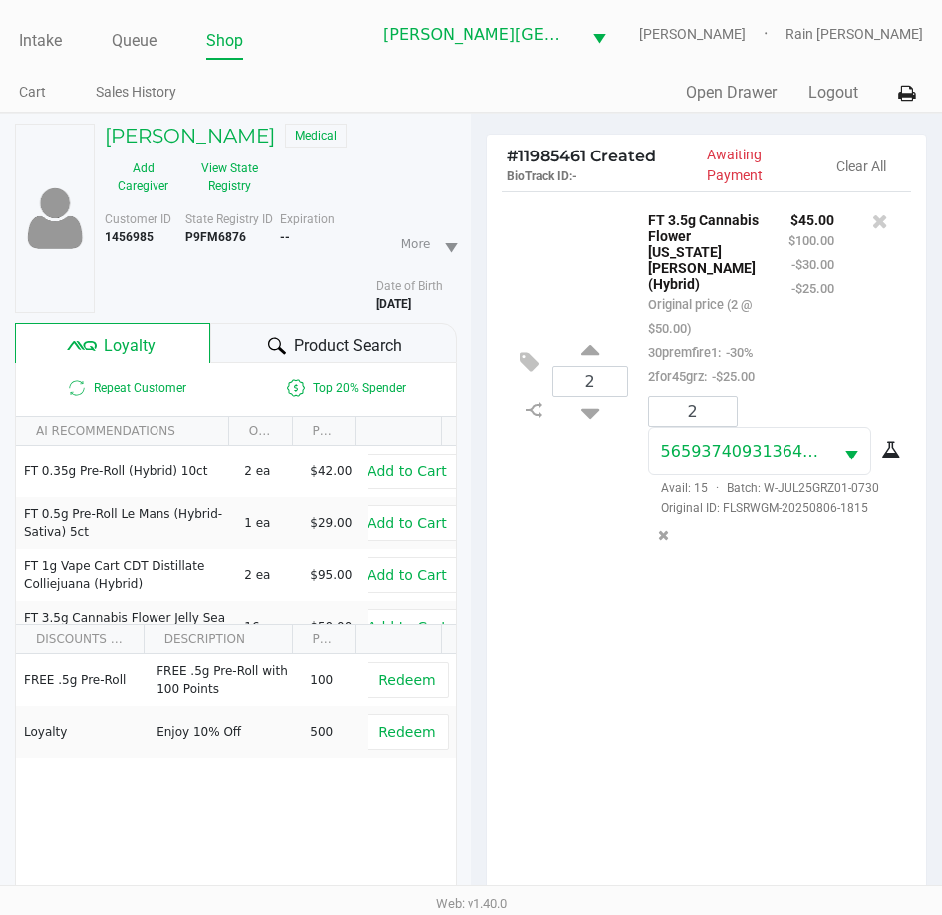
click at [624, 676] on div "2 FT 3.5g Cannabis Flower [US_STATE][PERSON_NAME] (Hybrid) Original price (2 @ …" at bounding box center [707, 552] width 440 height 723
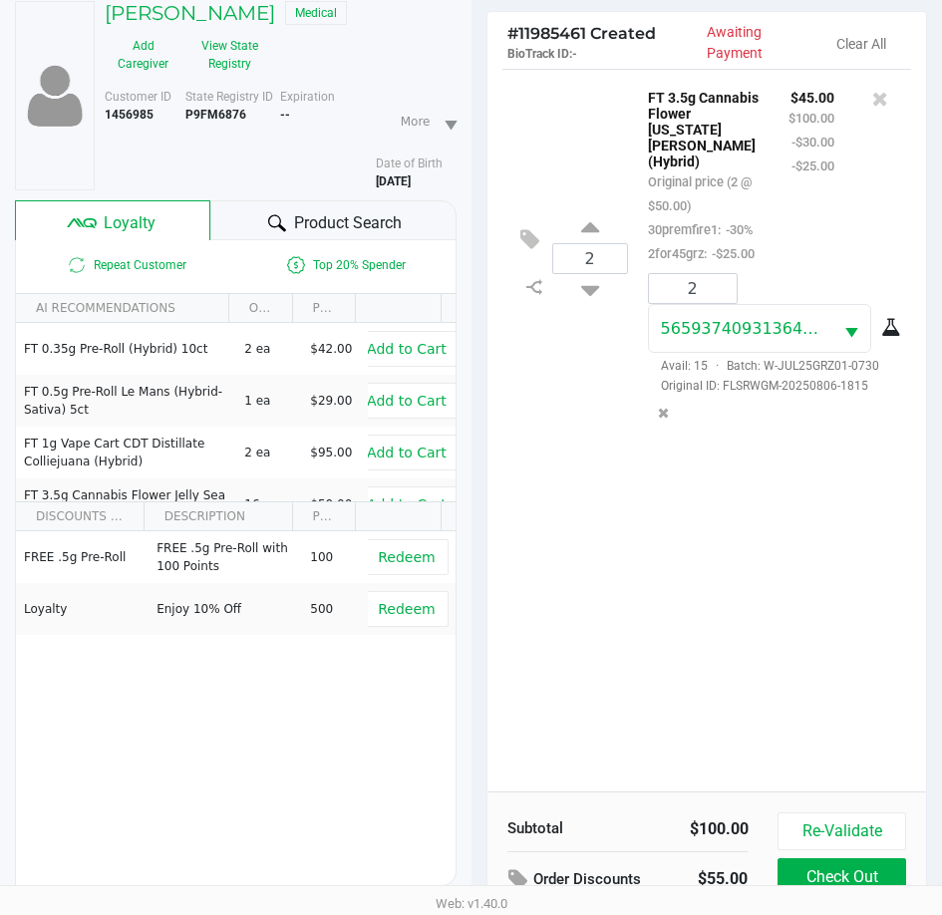
scroll to position [264, 0]
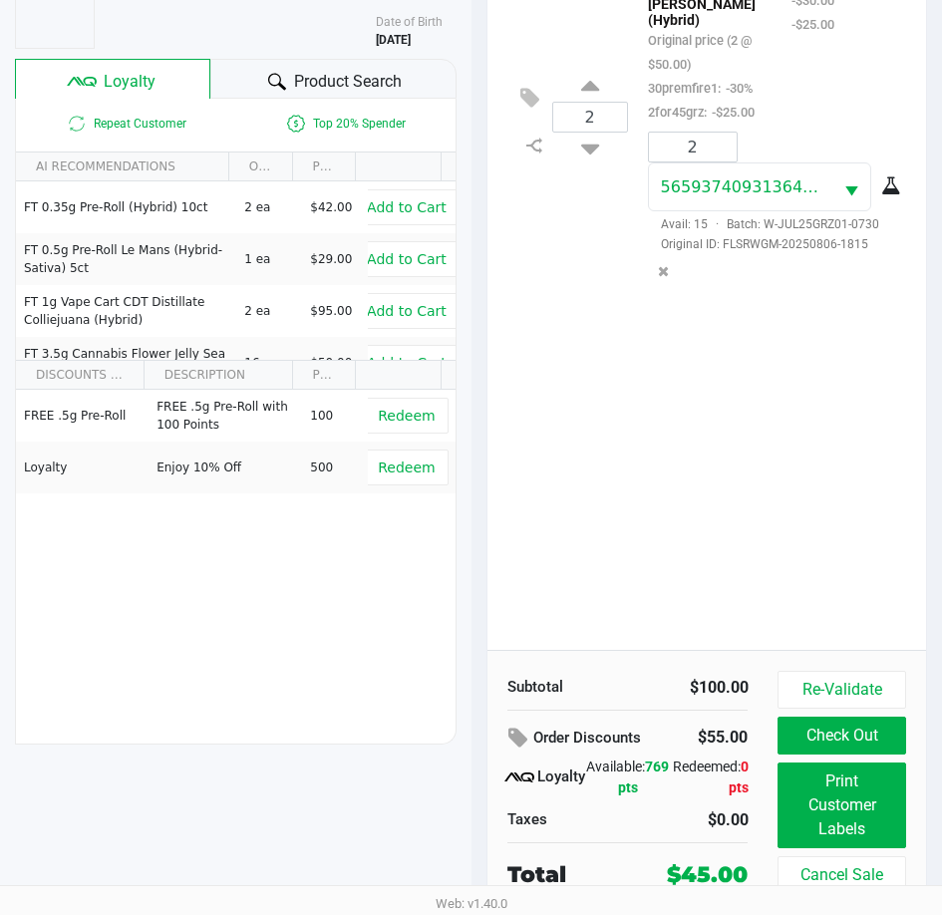
click at [731, 561] on div "2 FT 3.5g Cannabis Flower [US_STATE][PERSON_NAME] (Hybrid) Original price (2 @ …" at bounding box center [707, 288] width 440 height 723
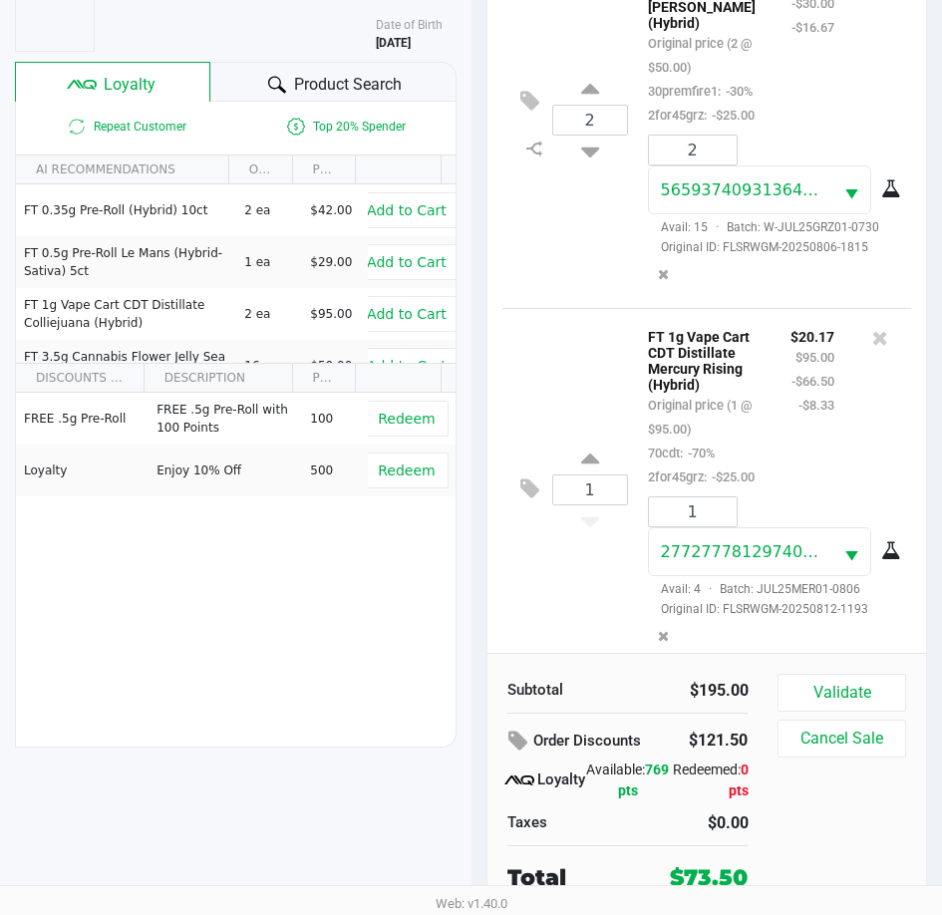
scroll to position [92, 0]
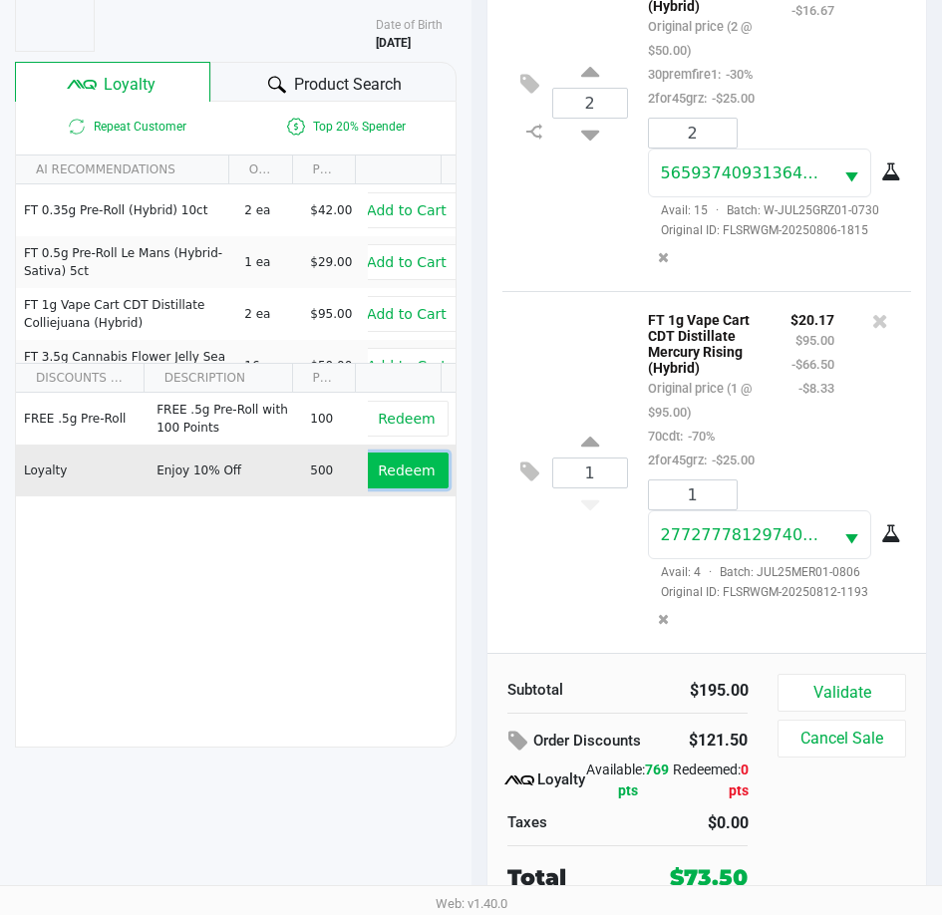
click at [410, 459] on button "Redeem" at bounding box center [406, 470] width 83 height 36
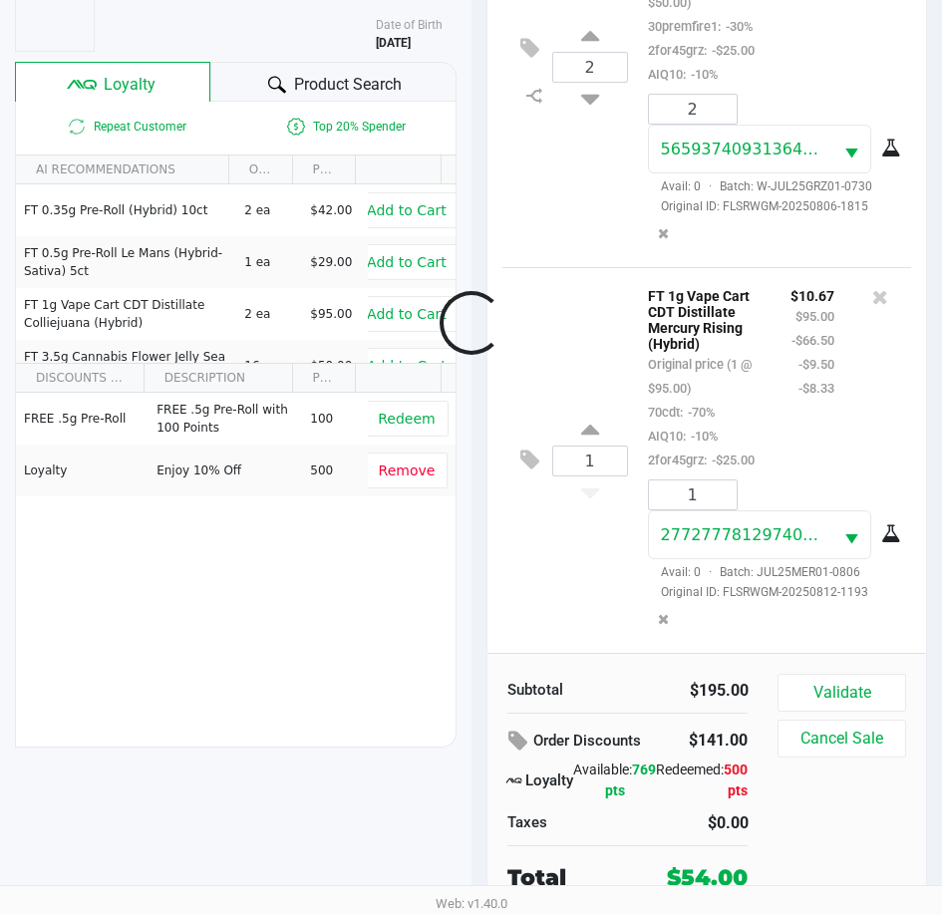
scroll to position [146, 0]
drag, startPoint x: 869, startPoint y: 672, endPoint x: 863, endPoint y: 686, distance: 15.2
click at [866, 679] on div "Subtotal $195.00 Order Discounts $141.00 Loyalty Available: 769 pts Redeemed: 5…" at bounding box center [707, 783] width 440 height 261
click at [861, 688] on button "Validate" at bounding box center [841, 693] width 128 height 38
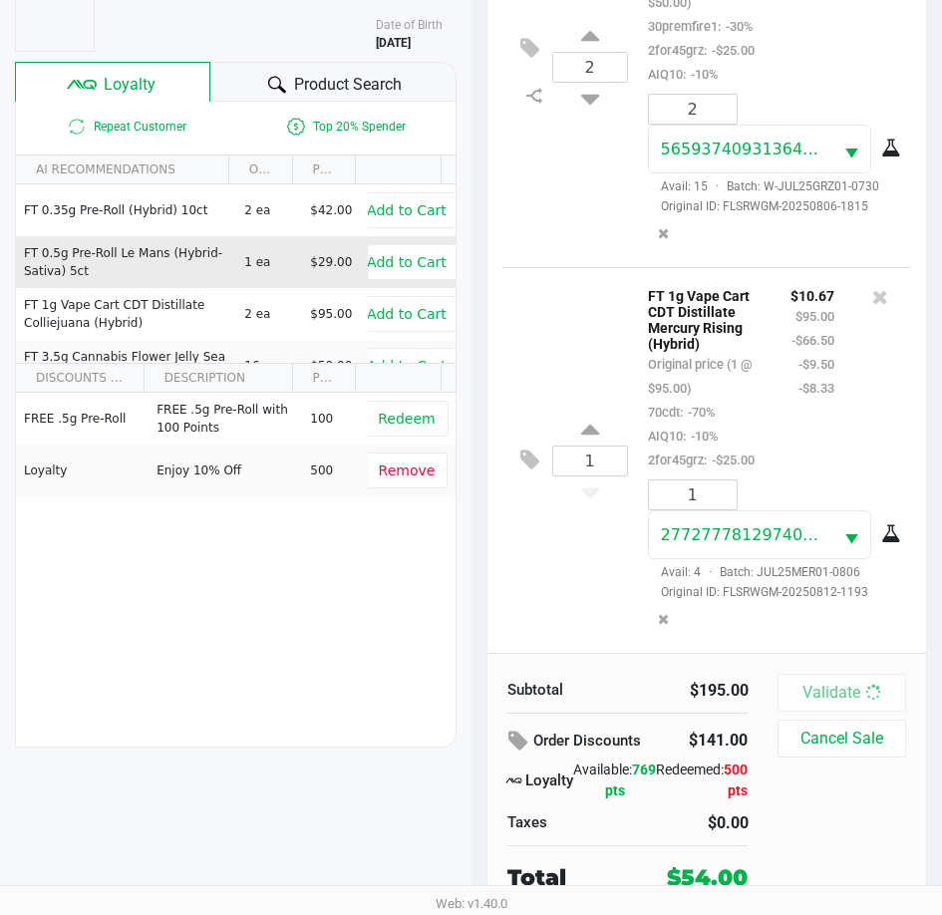
scroll to position [0, 0]
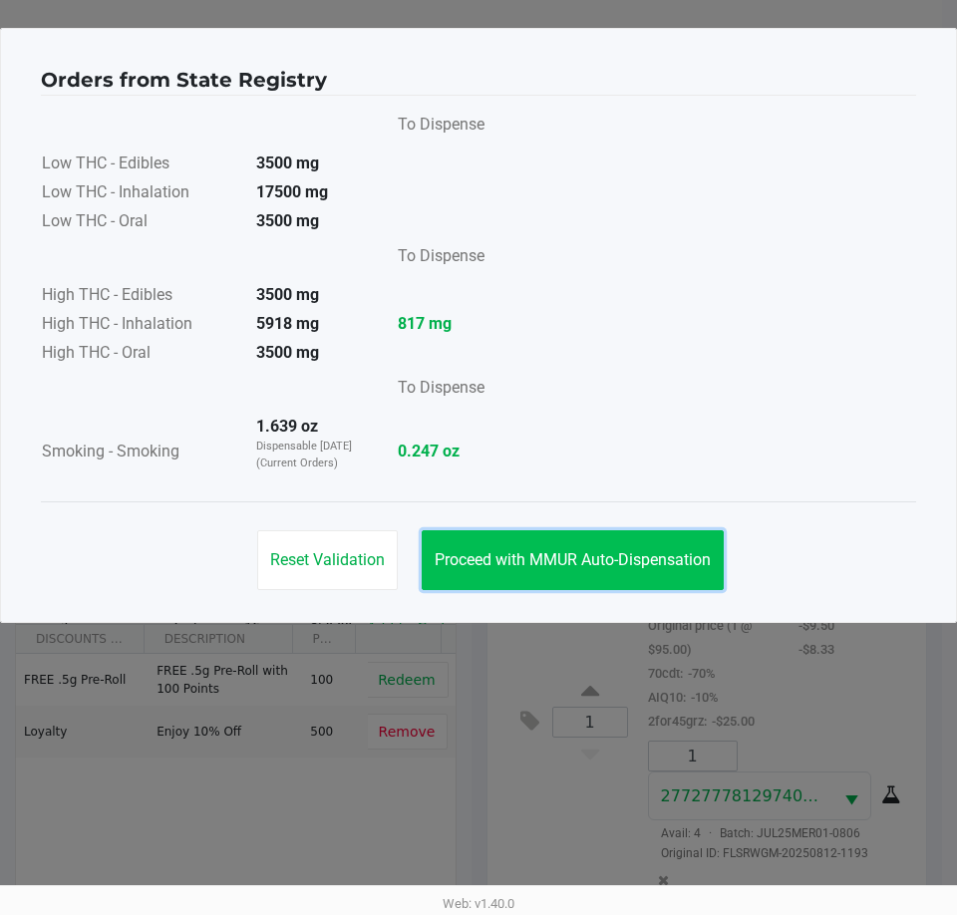
click at [588, 559] on span "Proceed with MMUR Auto-Dispensation" at bounding box center [573, 559] width 276 height 19
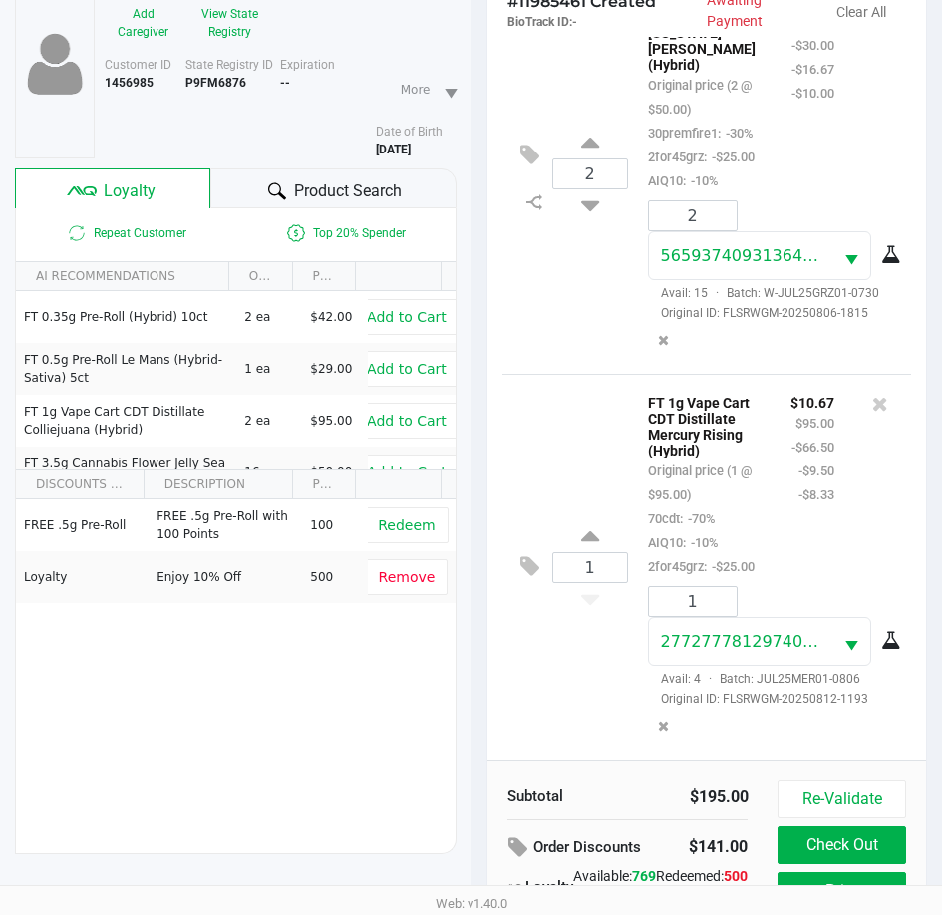
scroll to position [264, 0]
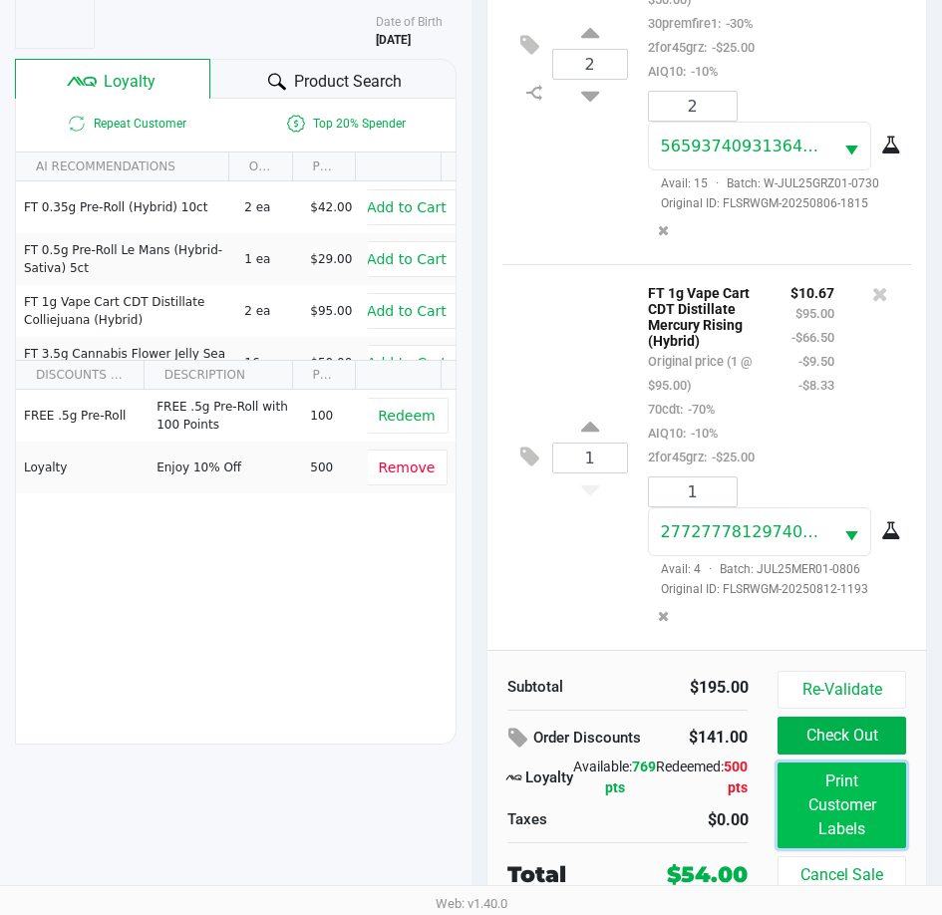
click at [867, 791] on button "Print Customer Labels" at bounding box center [841, 805] width 128 height 86
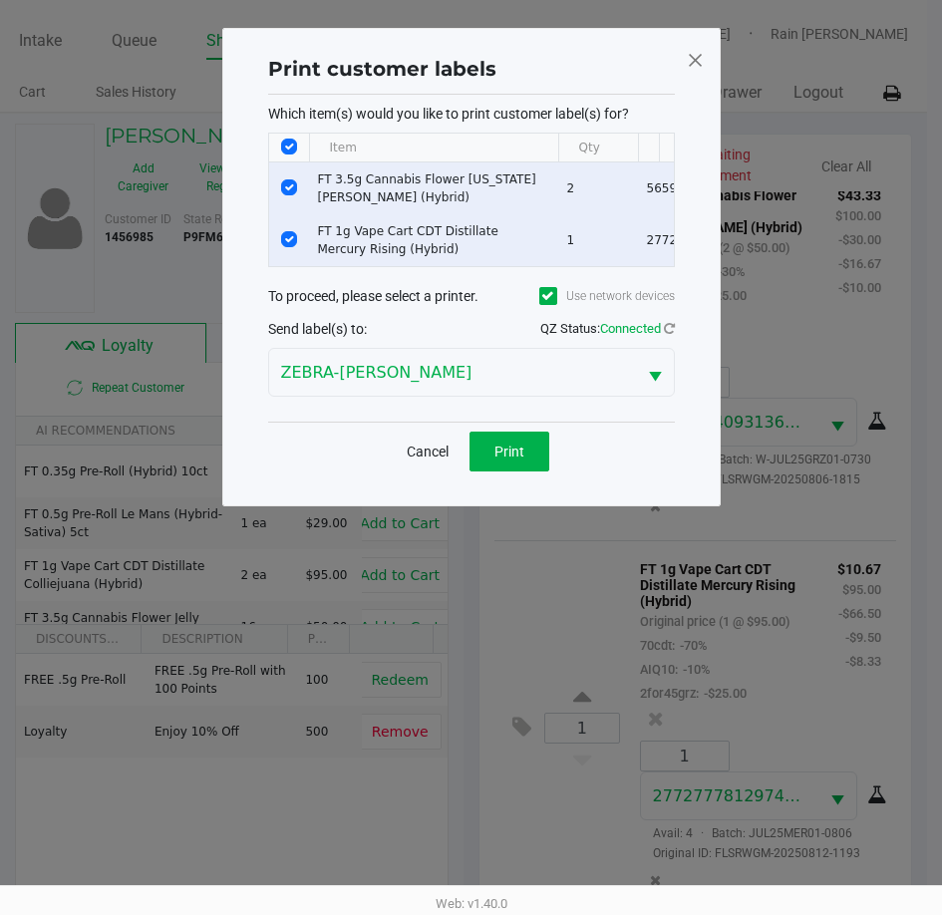
scroll to position [0, 0]
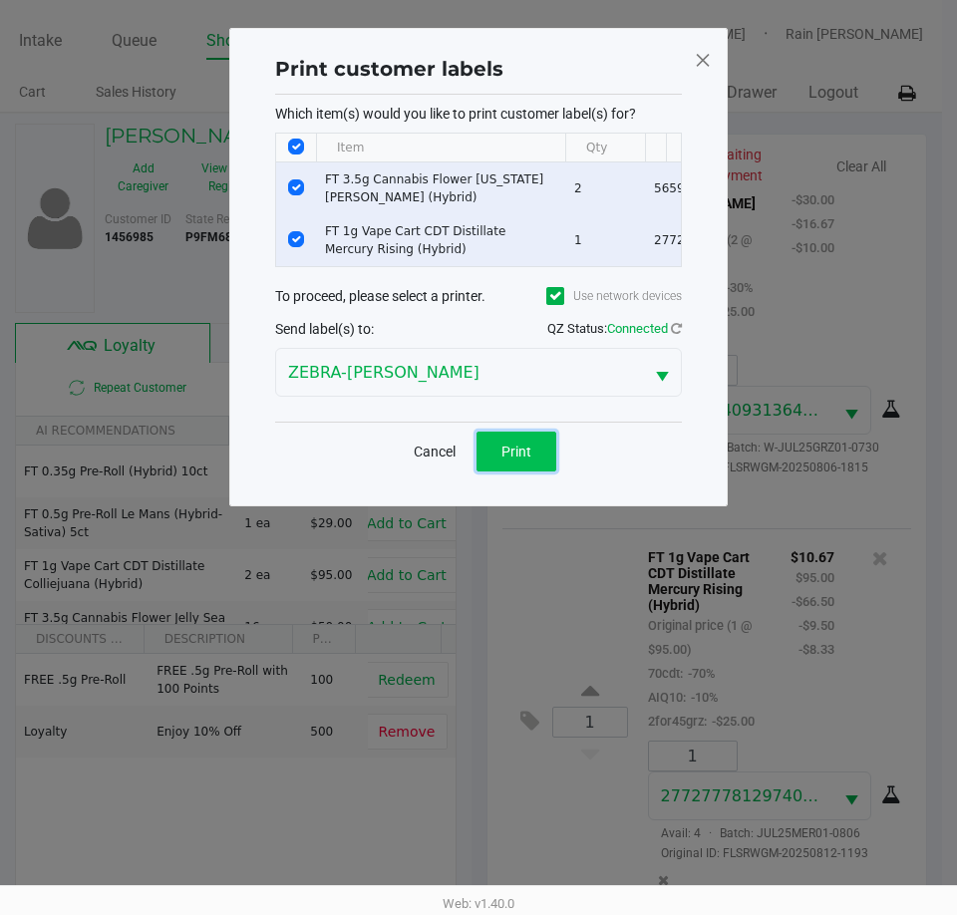
click at [548, 458] on button "Print" at bounding box center [516, 452] width 80 height 40
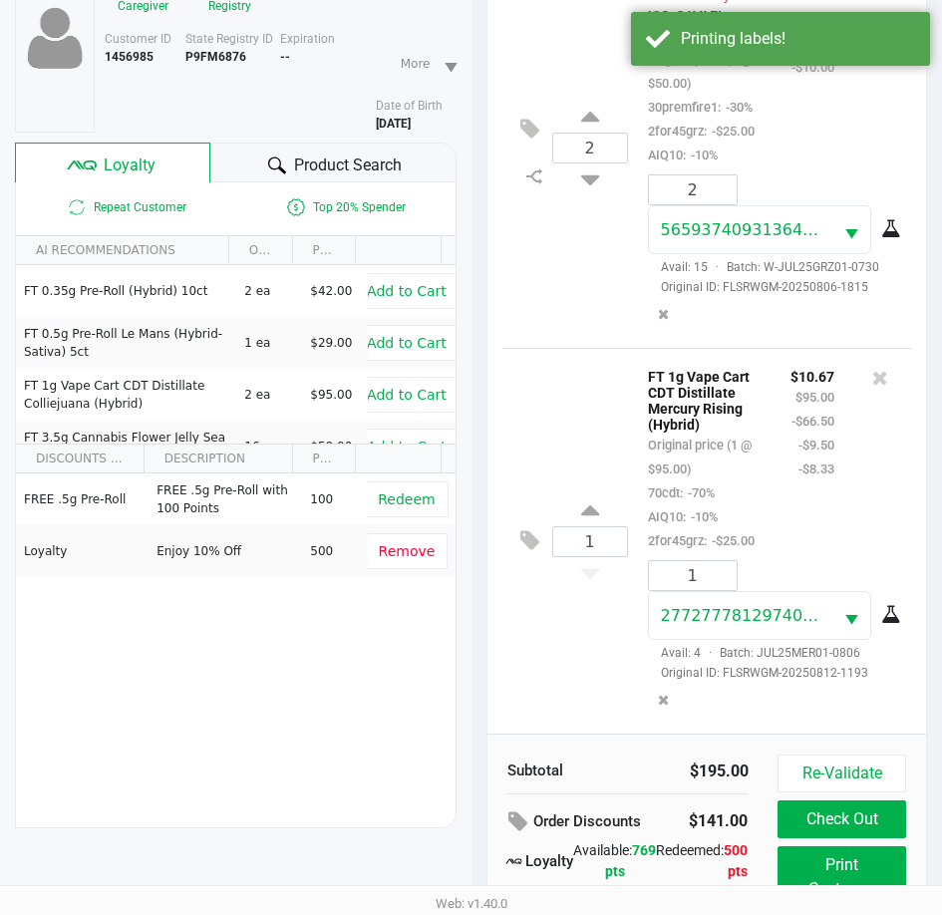
scroll to position [264, 0]
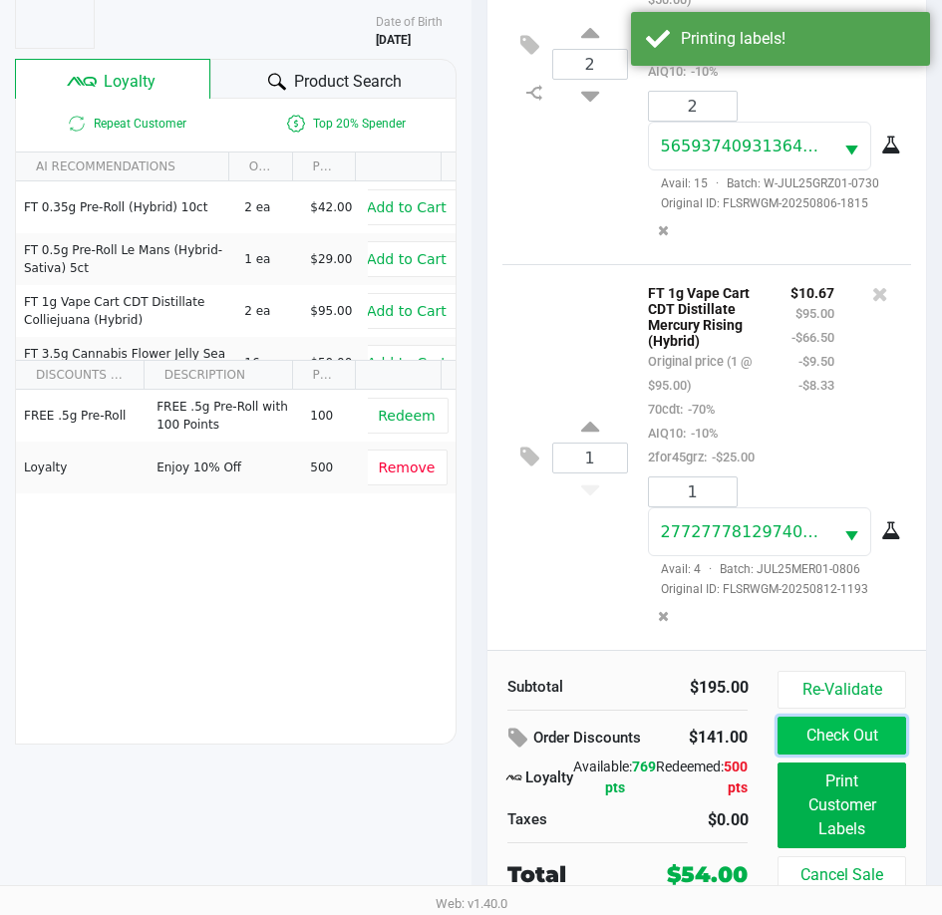
click at [824, 750] on button "Check Out" at bounding box center [841, 736] width 128 height 38
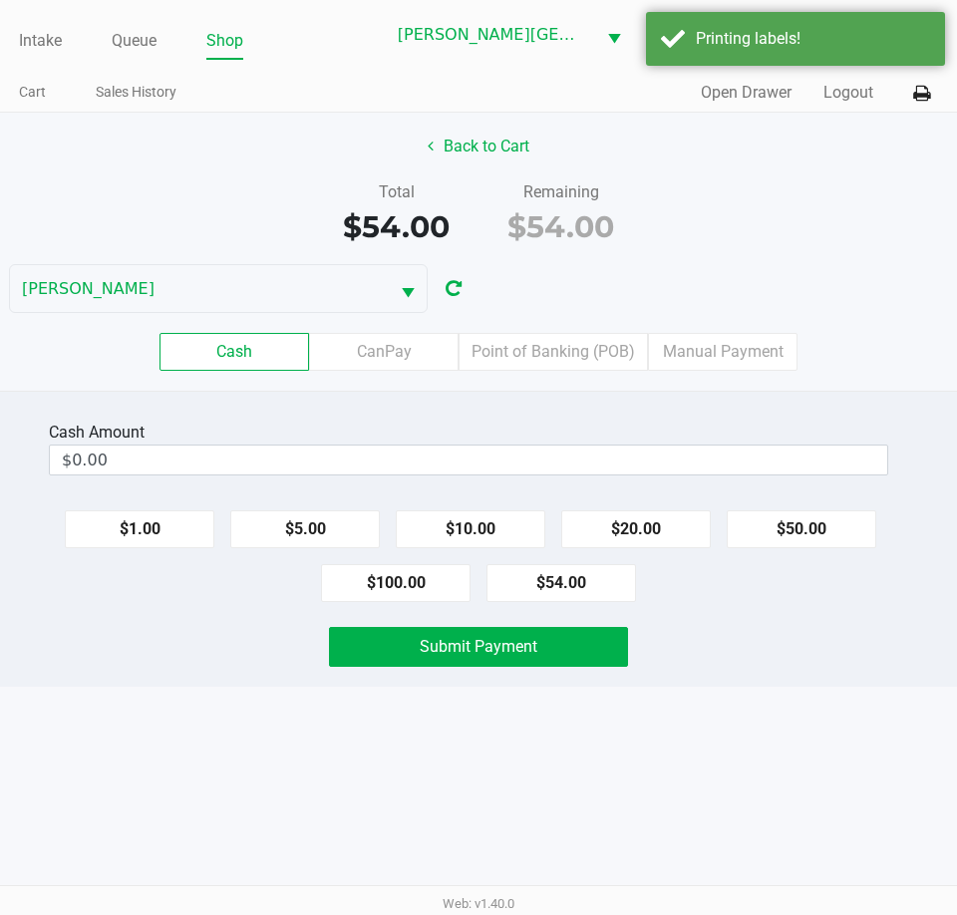
click at [600, 358] on label "Point of Banking (POB)" at bounding box center [552, 352] width 189 height 38
click at [0, 0] on 7 "Point of Banking (POB)" at bounding box center [0, 0] width 0 height 0
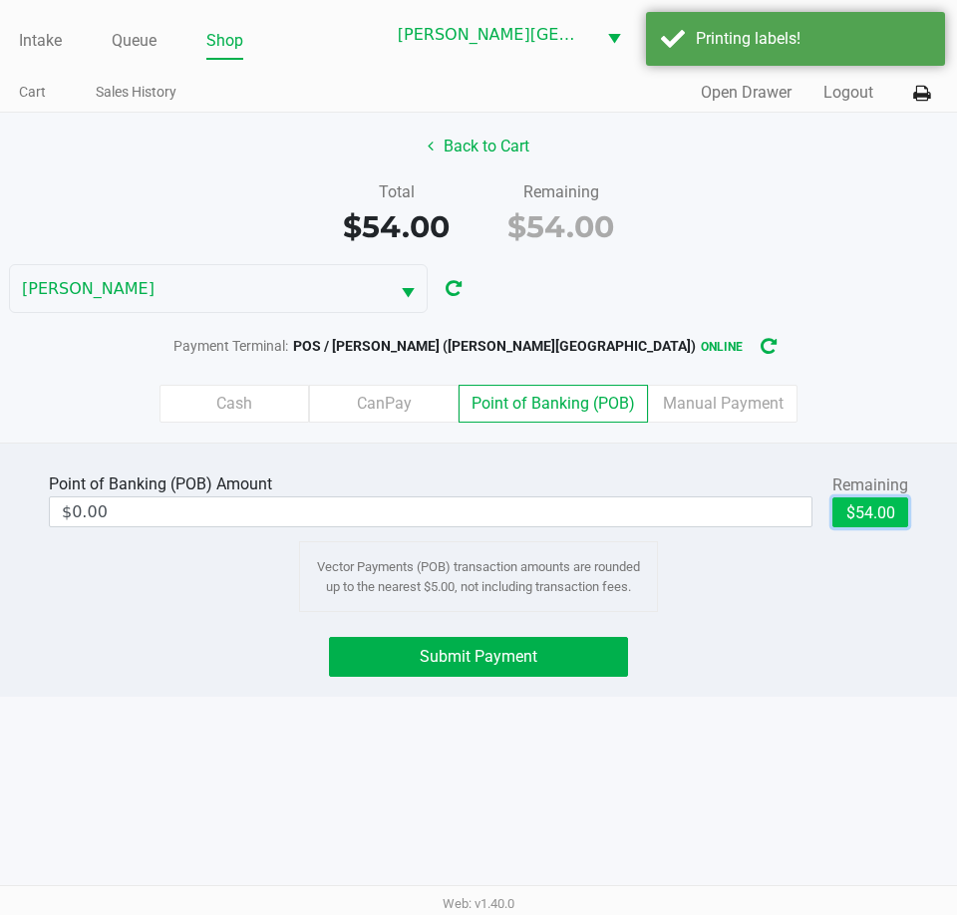
click at [855, 504] on button "$54.00" at bounding box center [870, 512] width 76 height 30
type input "$54.00"
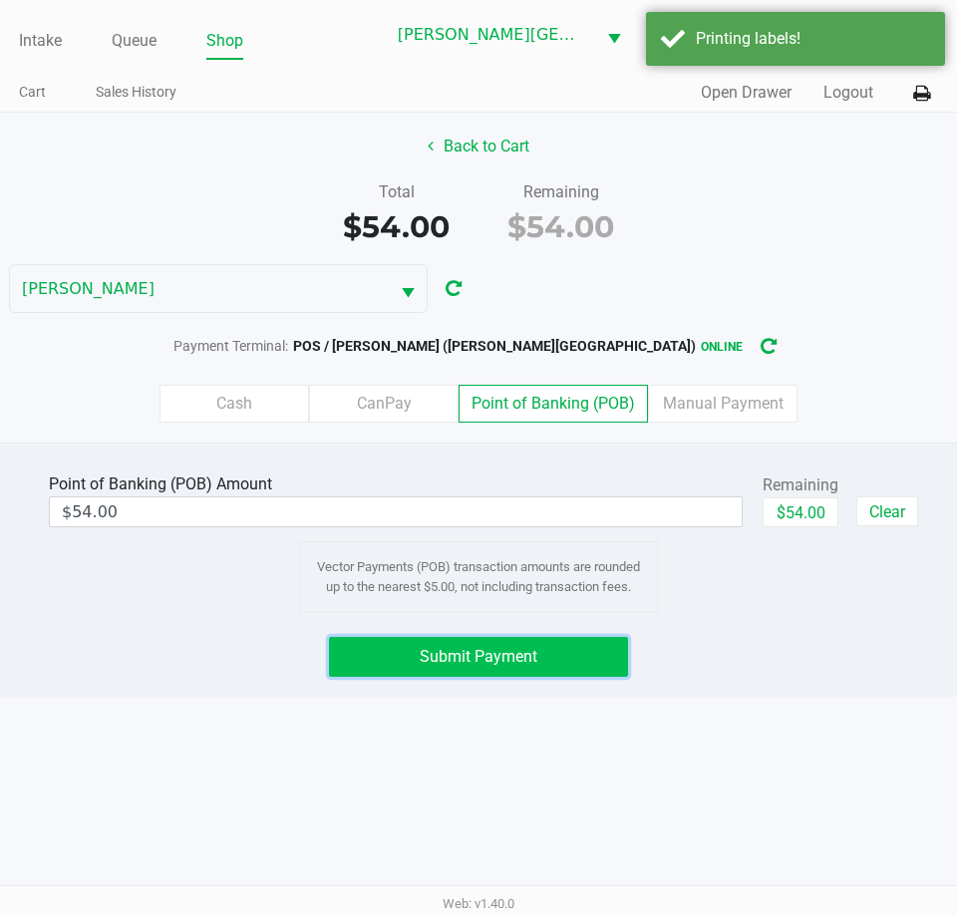
click at [471, 664] on span "Submit Payment" at bounding box center [479, 656] width 118 height 19
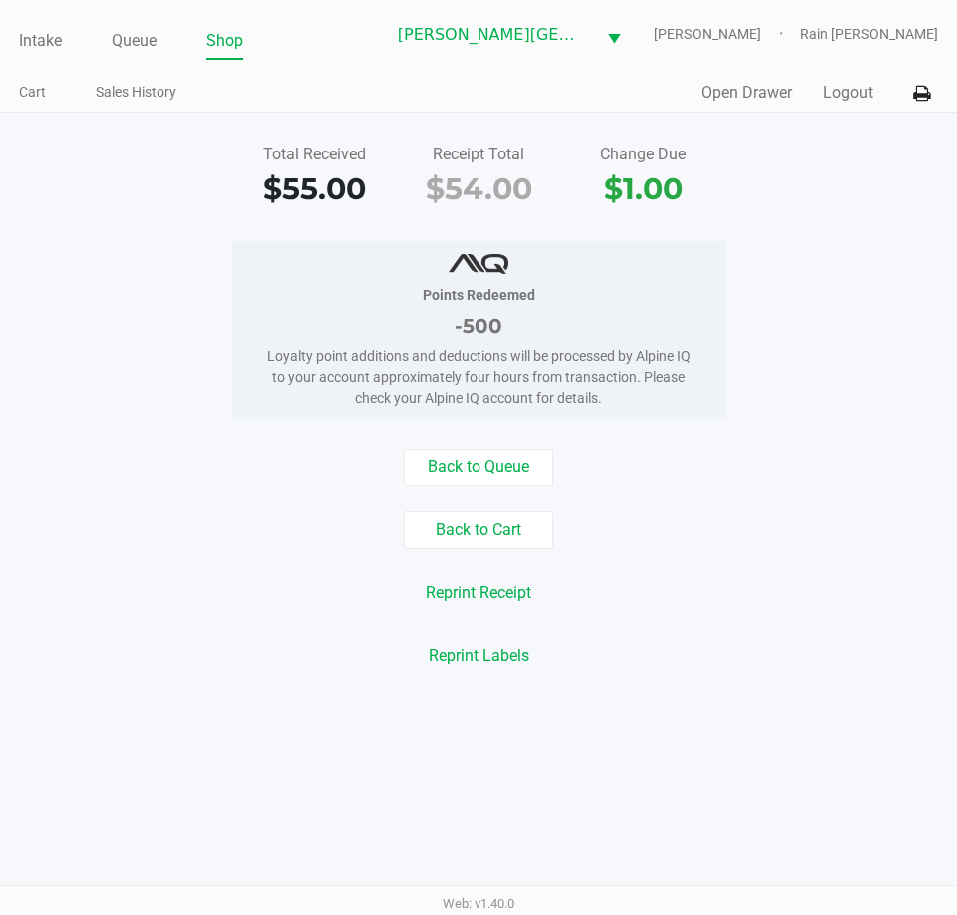
click at [771, 483] on div "Back to Queue" at bounding box center [478, 467] width 987 height 38
click at [21, 28] on link "Intake" at bounding box center [40, 41] width 43 height 28
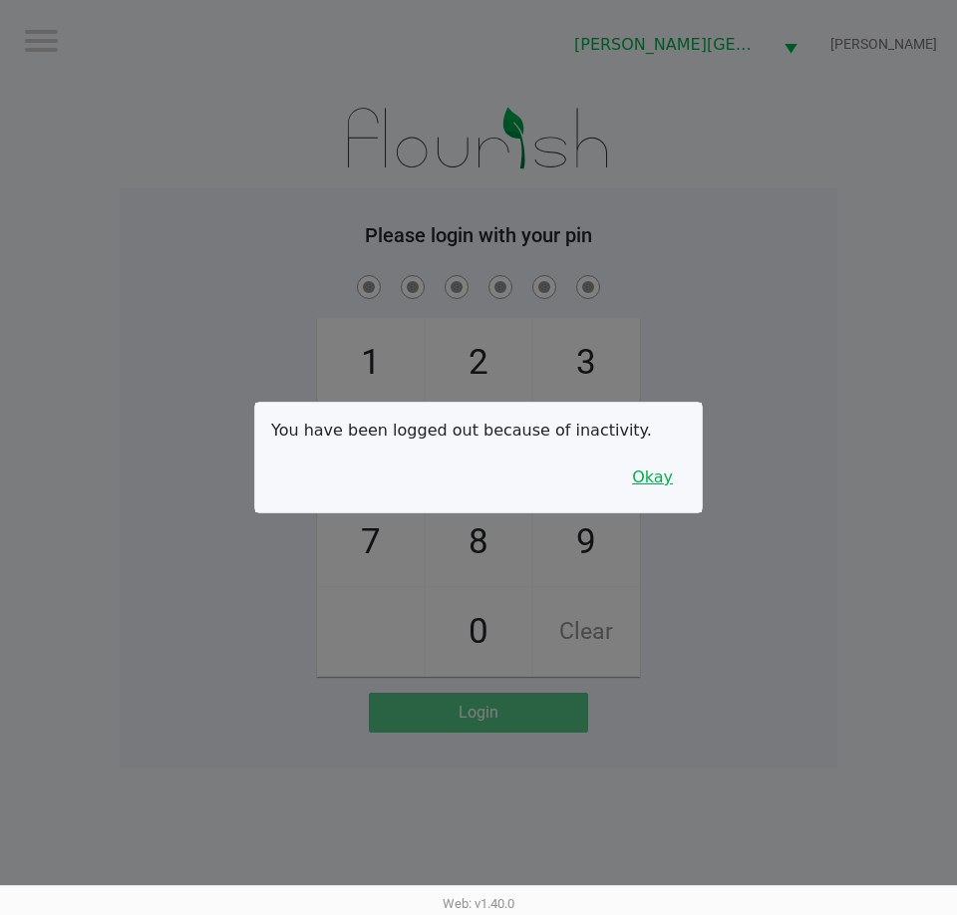
click at [668, 486] on button "Okay" at bounding box center [652, 477] width 67 height 38
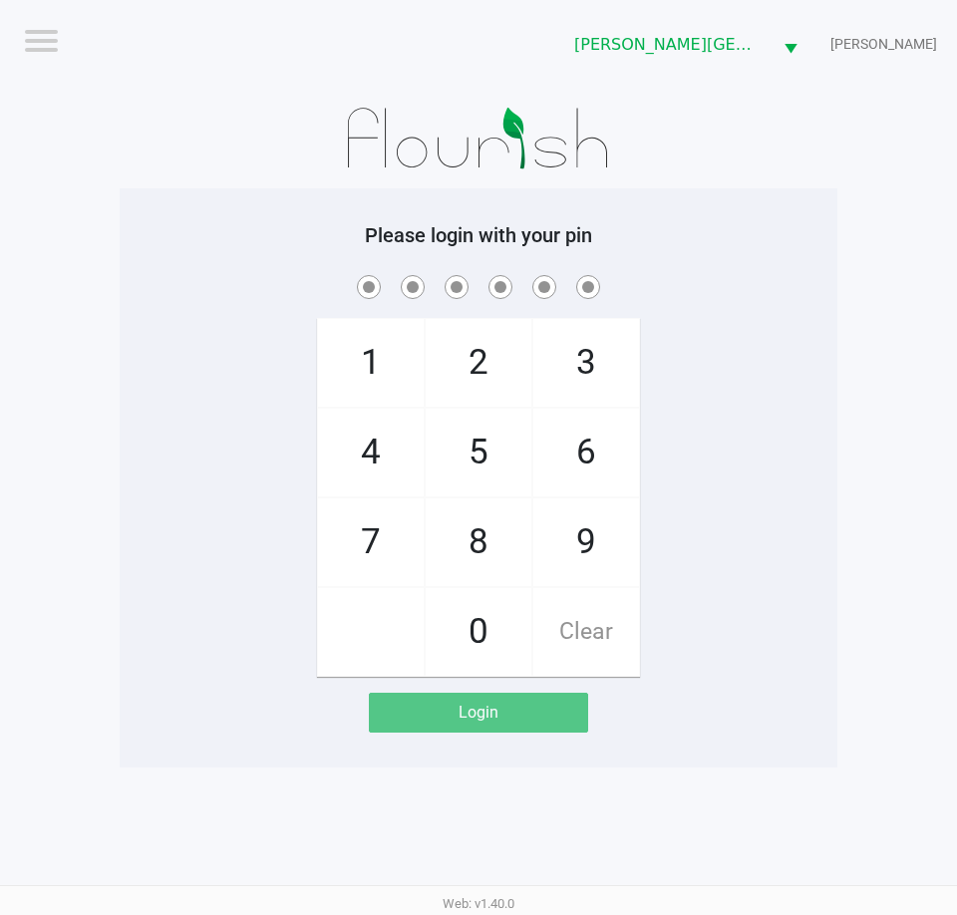
click at [742, 244] on h5 "Please login with your pin" at bounding box center [479, 235] width 688 height 24
checkbox input "true"
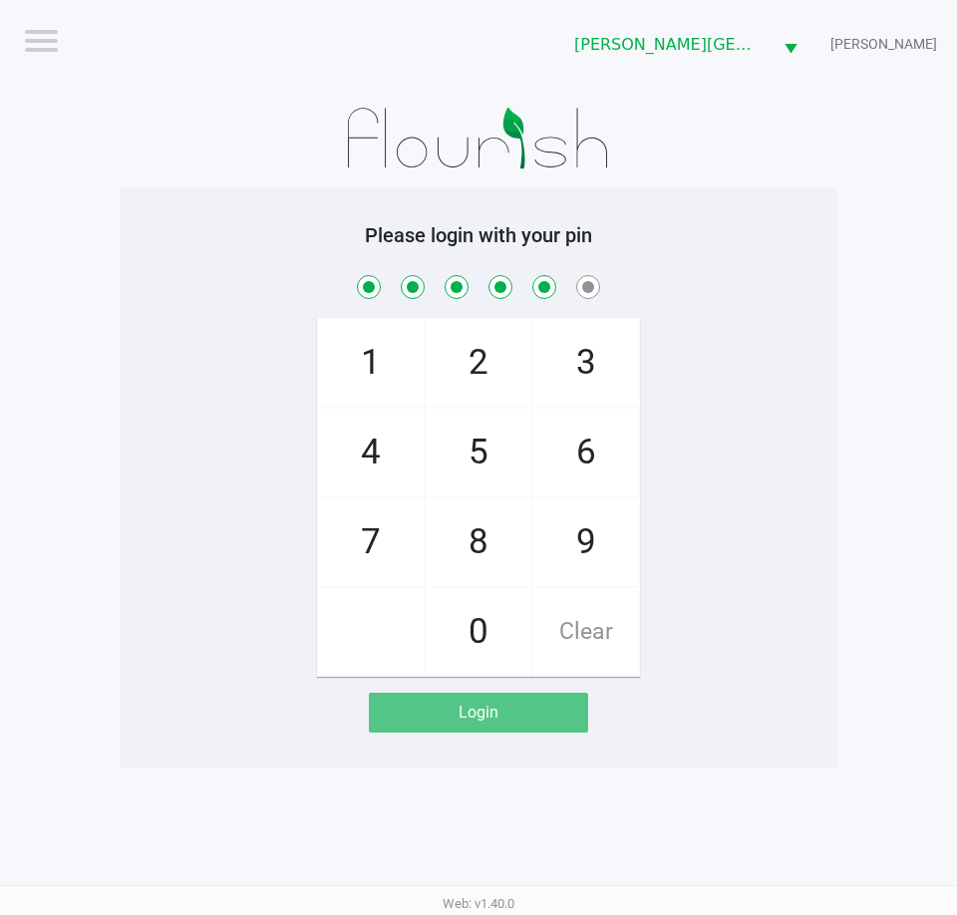
checkbox input "true"
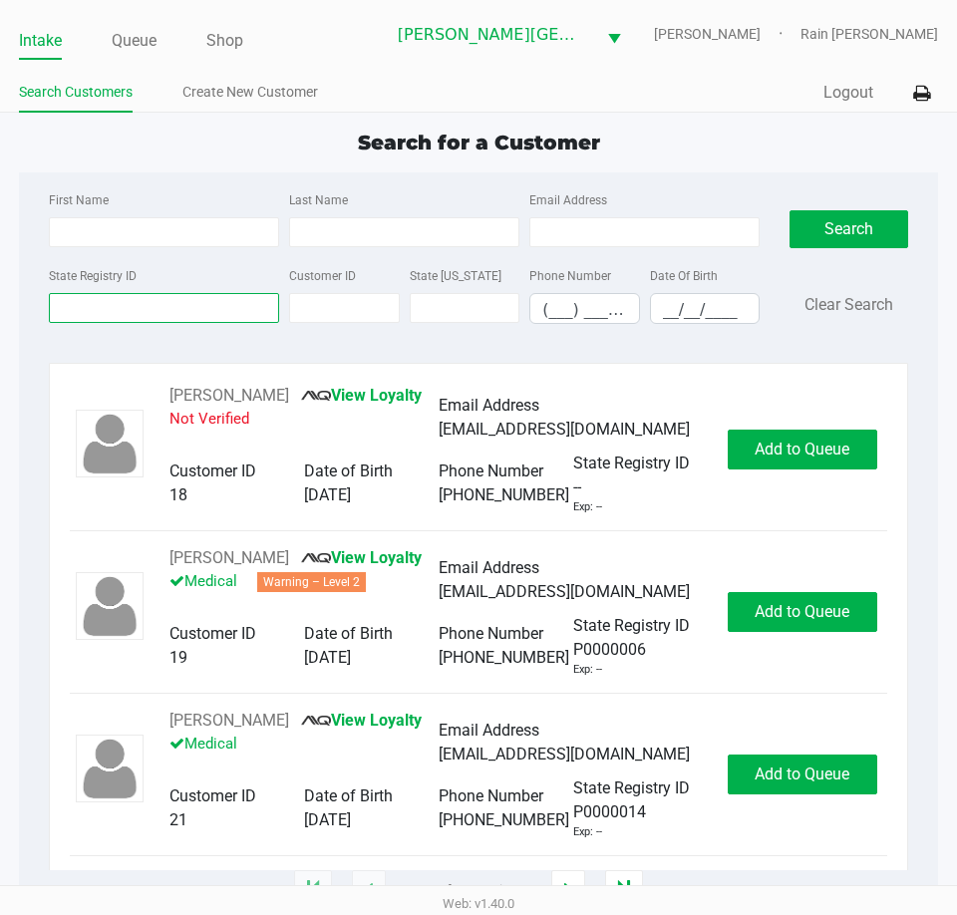
click at [190, 316] on input "State Registry ID" at bounding box center [164, 308] width 230 height 30
click at [111, 269] on label "State Registry ID" at bounding box center [93, 276] width 88 height 18
click at [111, 293] on input "State Registry ID" at bounding box center [164, 308] width 230 height 30
click at [104, 298] on input "State Registry ID" at bounding box center [164, 308] width 230 height 30
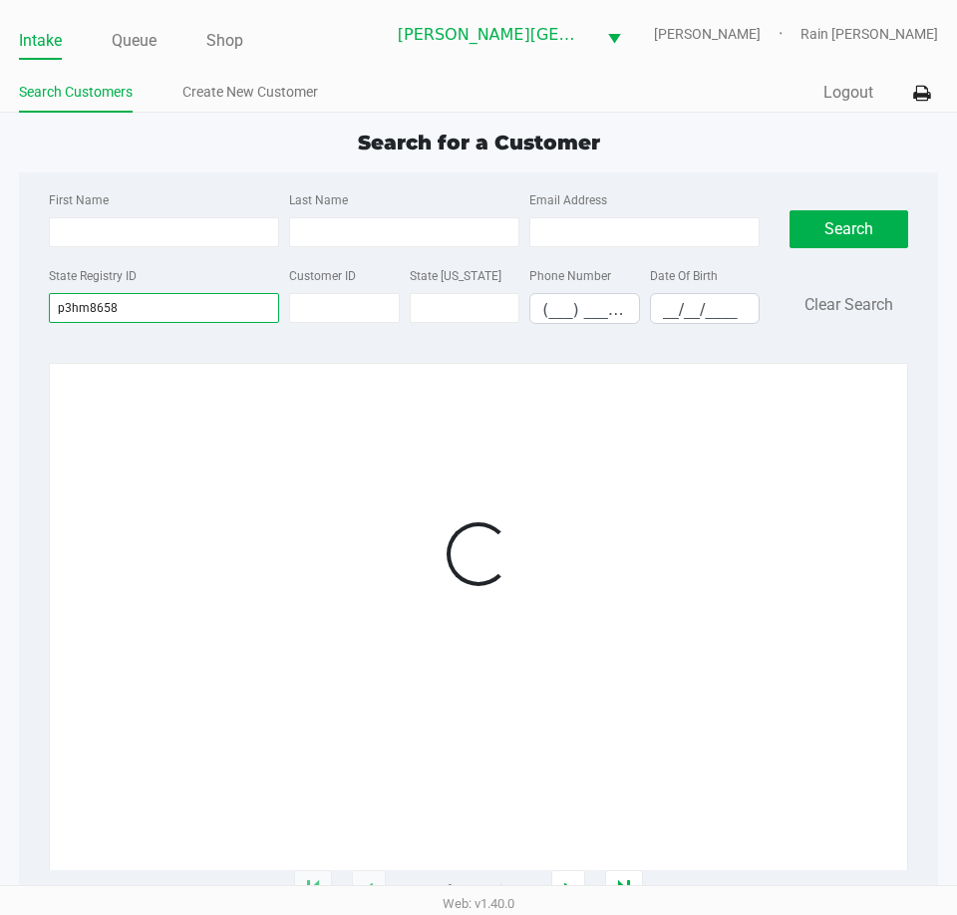
type input "p3hm8658"
click at [210, 265] on div "State Registry ID p3hm8658" at bounding box center [164, 293] width 240 height 61
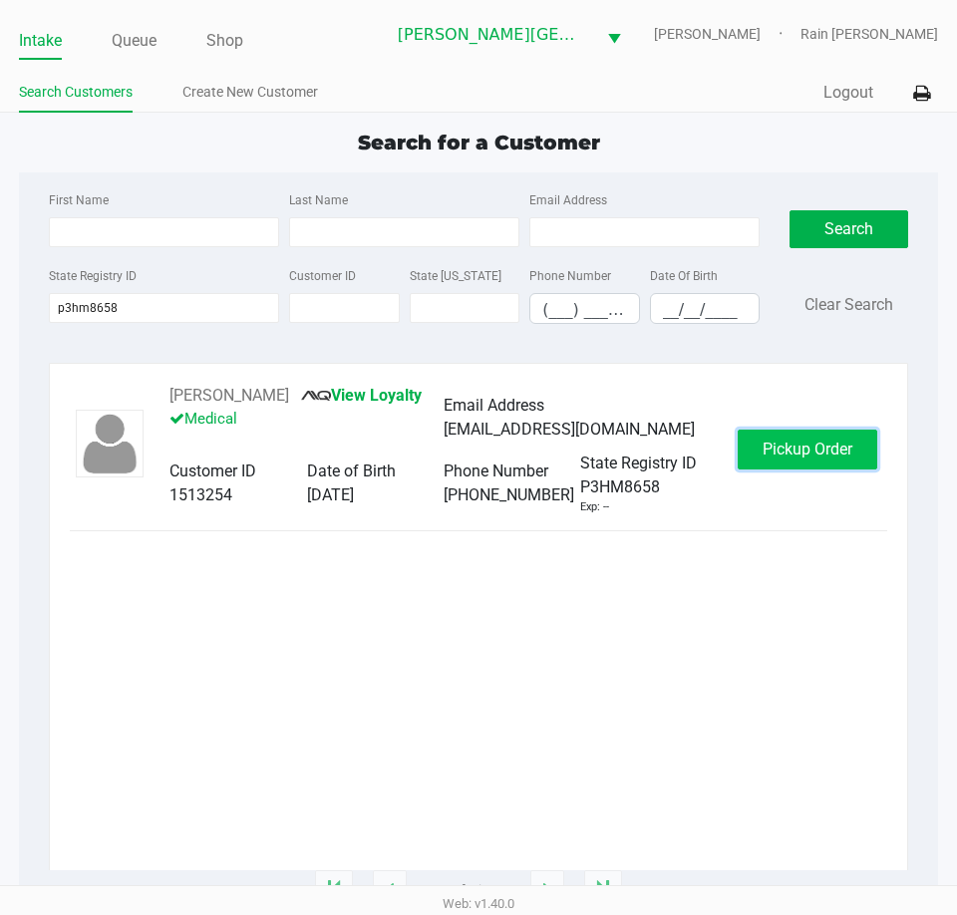
click at [803, 457] on span "Pickup Order" at bounding box center [807, 449] width 90 height 19
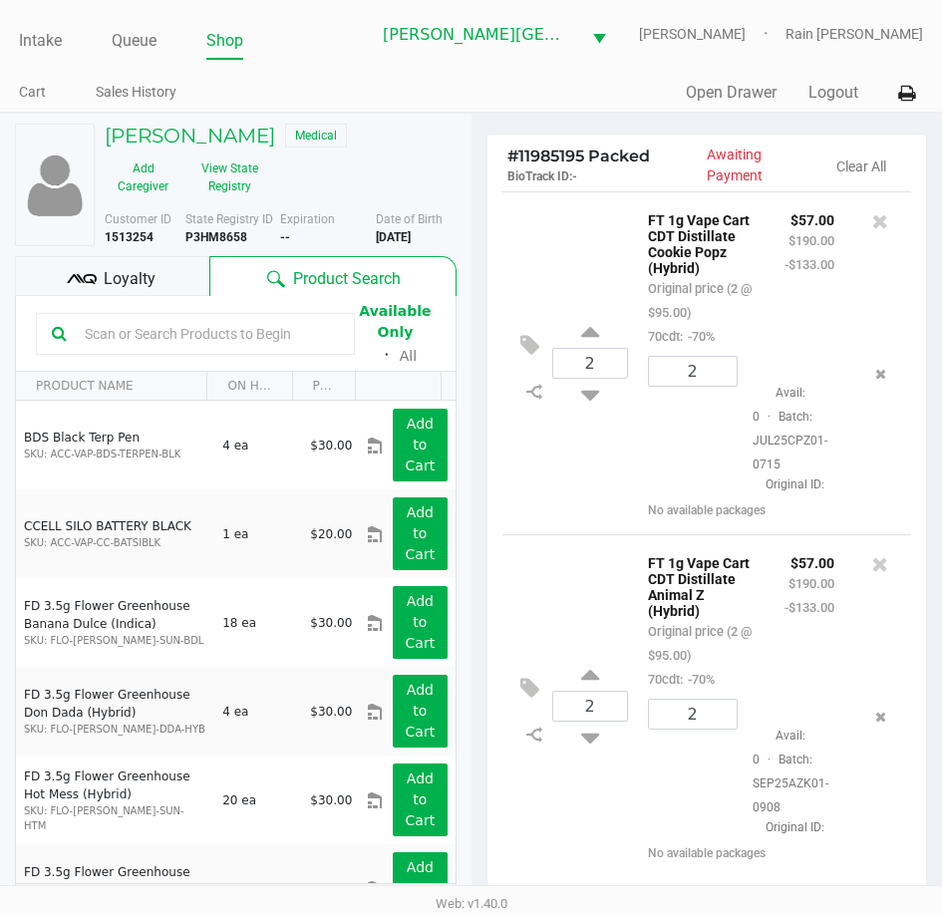
click at [128, 267] on span "Loyalty" at bounding box center [130, 279] width 52 height 24
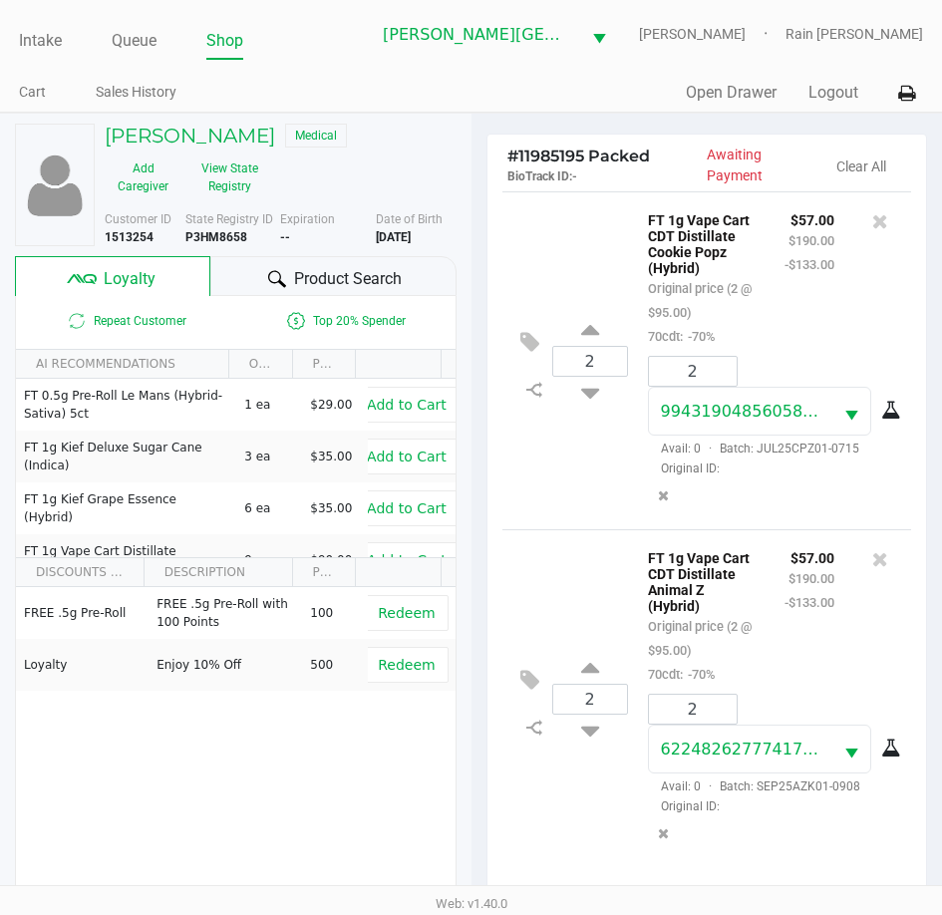
drag, startPoint x: 666, startPoint y: 215, endPoint x: 745, endPoint y: 272, distance: 97.9
click at [745, 272] on p "FT 1g Vape Cart CDT Distillate Cookie Popz (Hybrid)" at bounding box center [701, 241] width 107 height 69
drag, startPoint x: 653, startPoint y: 555, endPoint x: 709, endPoint y: 615, distance: 81.8
click at [709, 614] on p "FT 1g Vape Cart CDT Distillate Animal Z (Hybrid)" at bounding box center [701, 579] width 107 height 69
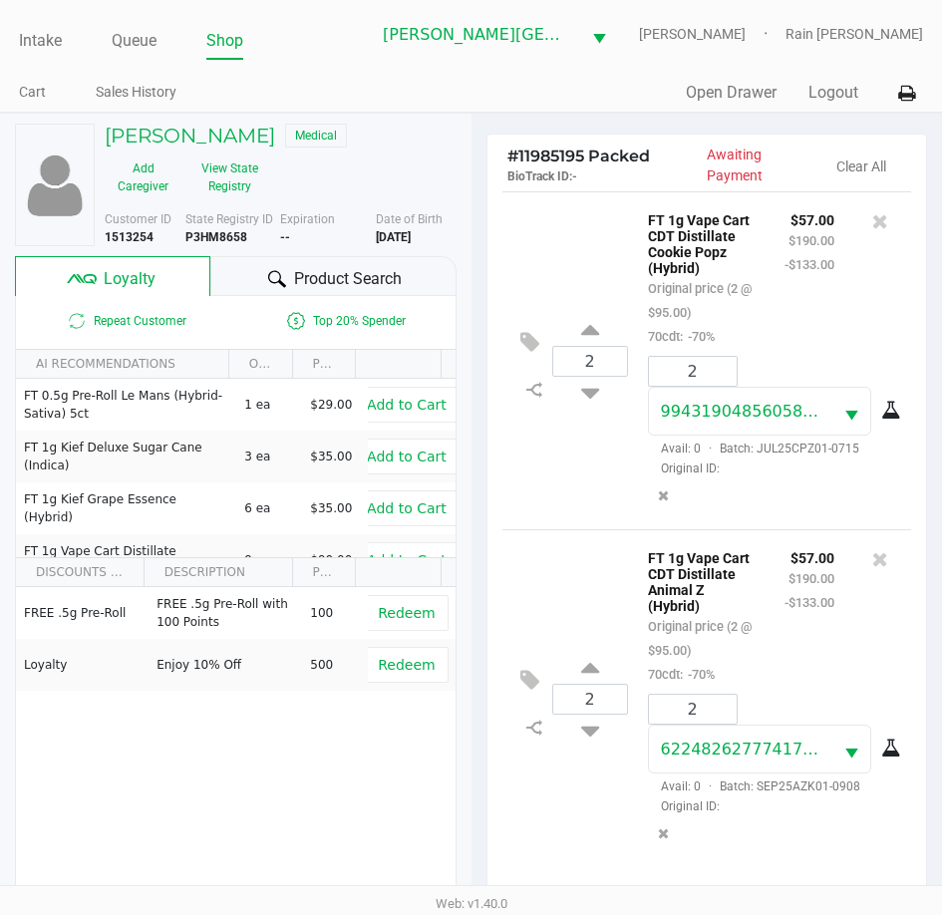
click at [700, 614] on p "FT 1g Vape Cart CDT Distillate Animal Z (Hybrid)" at bounding box center [701, 579] width 107 height 69
drag, startPoint x: 600, startPoint y: 588, endPoint x: 565, endPoint y: 599, distance: 36.6
click at [571, 596] on div "2 FT 1g Vape Cart CDT Distillate Animal Z (Hybrid) Original price (2 @ $95.00) …" at bounding box center [707, 698] width 410 height 338
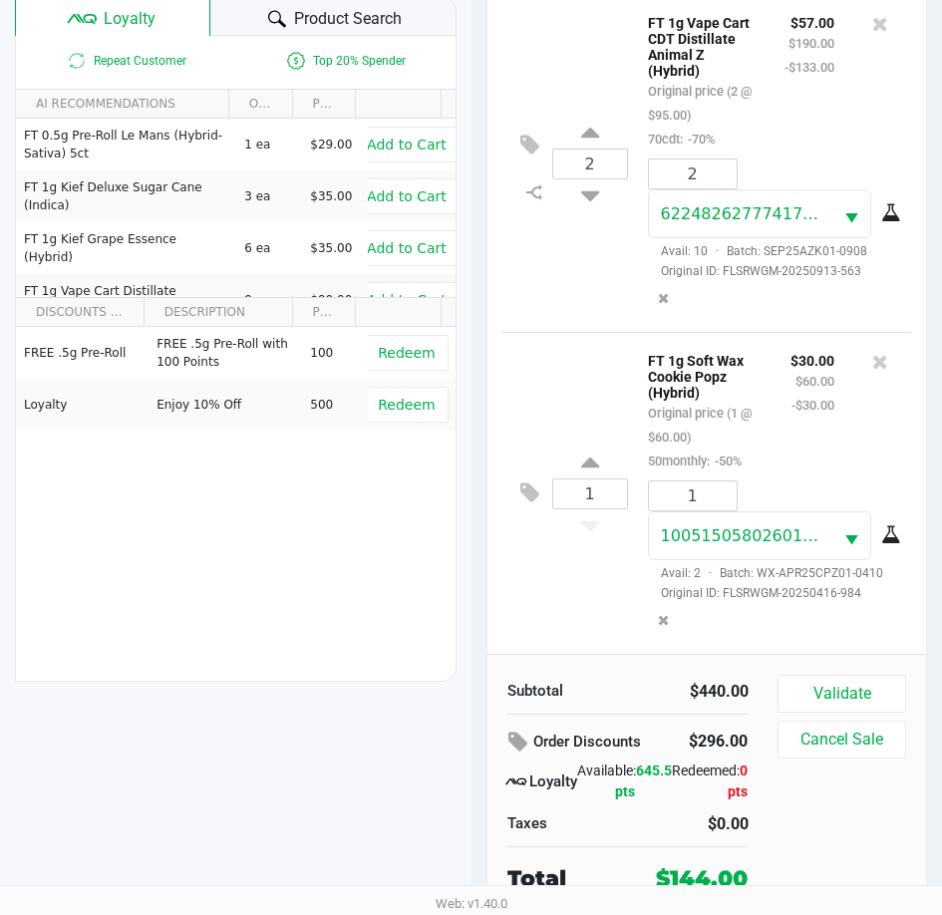
scroll to position [261, 0]
click at [676, 783] on div "Redeemed: 0 pts" at bounding box center [710, 780] width 76 height 42
click at [280, 621] on div "FREE .5g Pre-Roll FREE .5g Pre-Roll with 100 Points 100 Redeem Loyalty Enjoy 10…" at bounding box center [236, 476] width 440 height 300
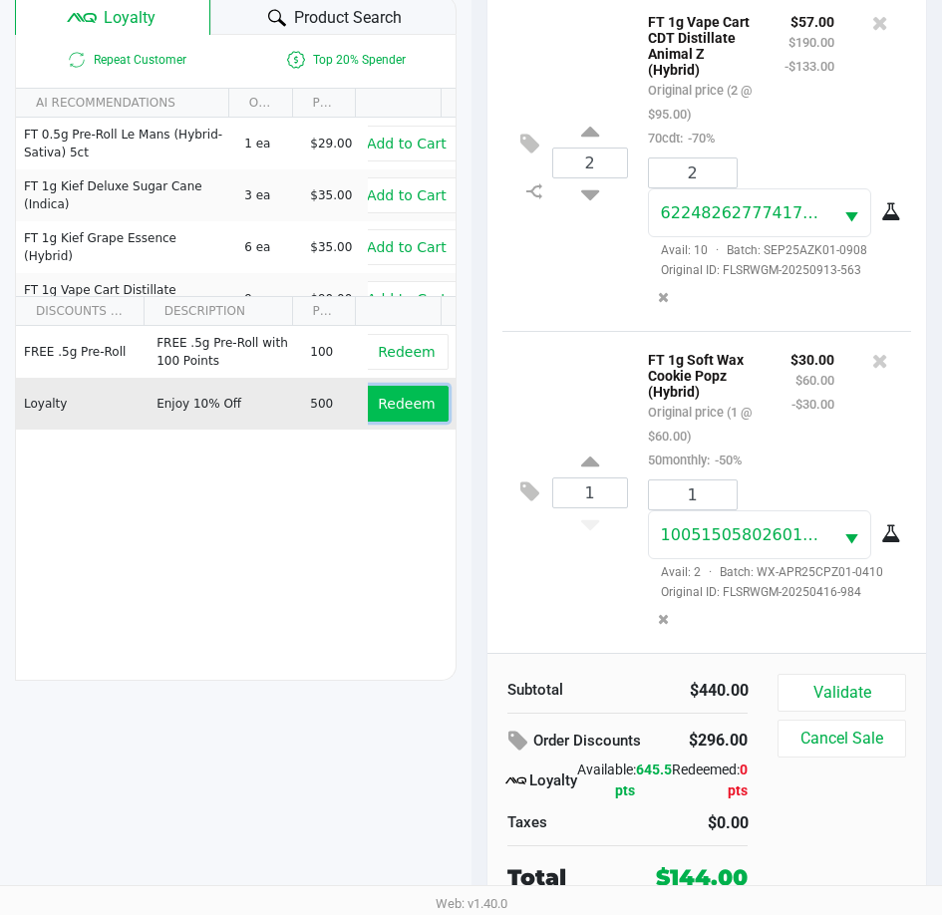
click at [416, 391] on button "Redeem" at bounding box center [406, 404] width 83 height 36
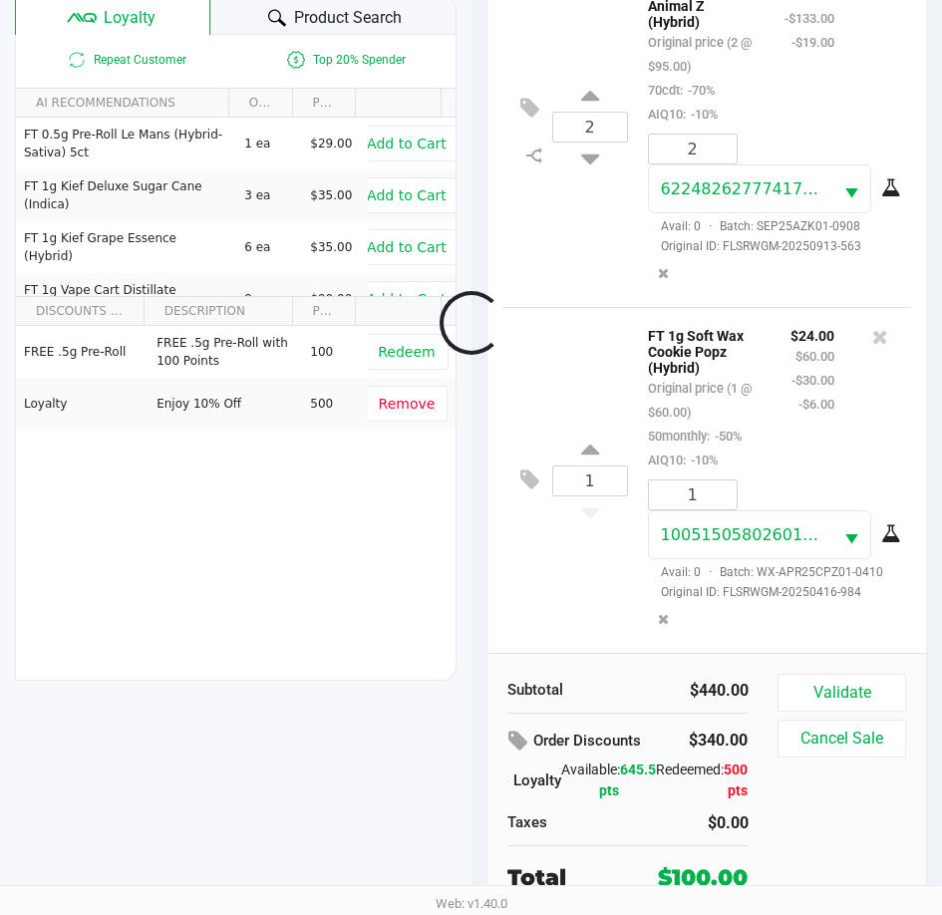
scroll to position [440, 0]
click at [389, 516] on div "FREE .5g Pre-Roll FREE .5g Pre-Roll with 100 Points 100 Redeem Loyalty Enjoy 10…" at bounding box center [236, 476] width 440 height 300
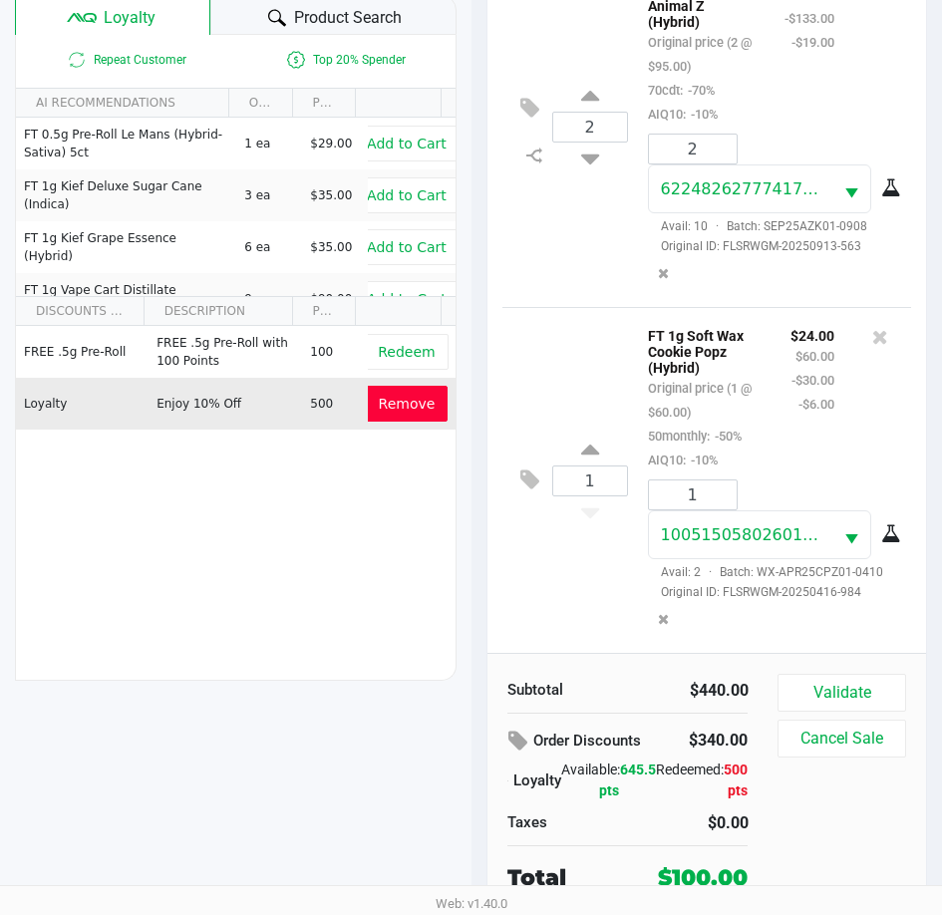
click at [381, 389] on button "Remove" at bounding box center [407, 404] width 83 height 36
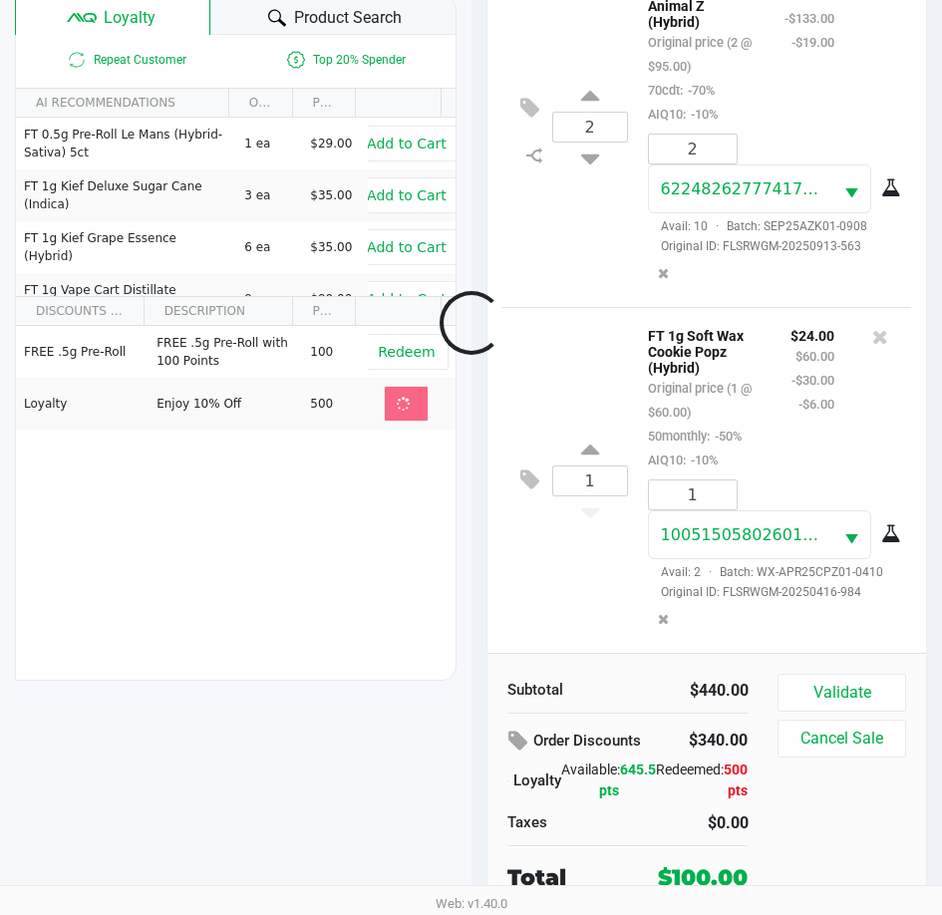
scroll to position [368, 0]
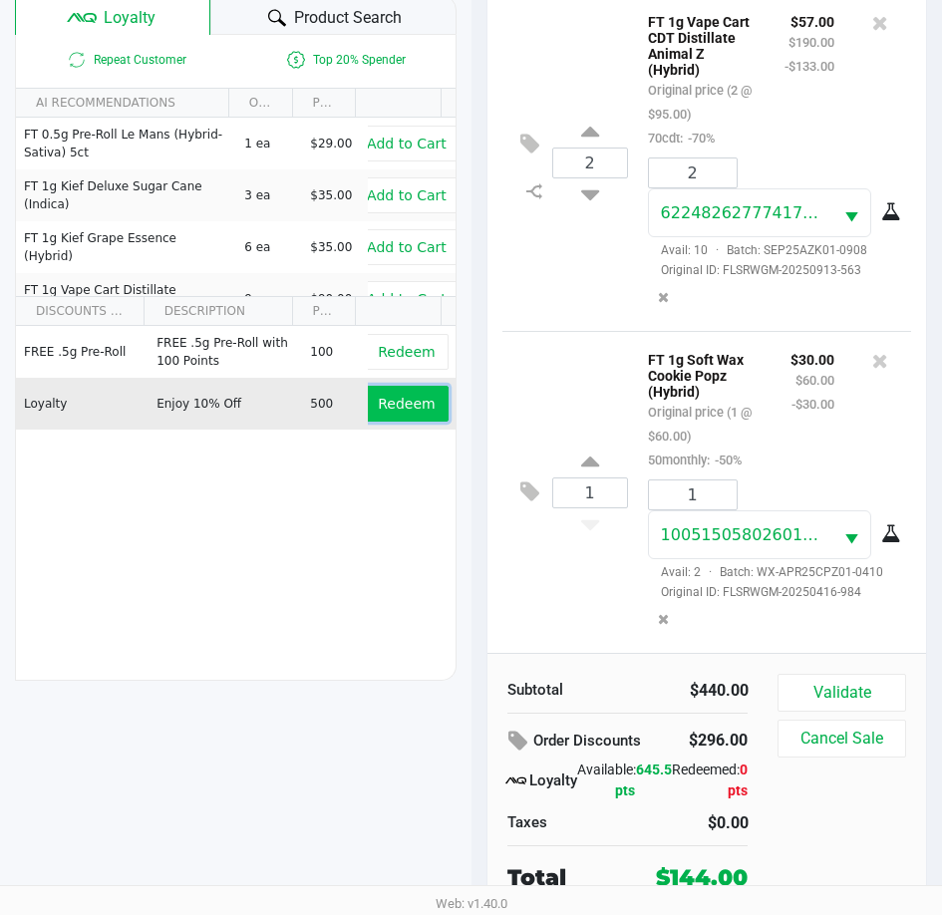
click at [399, 415] on button "Redeem" at bounding box center [406, 404] width 83 height 36
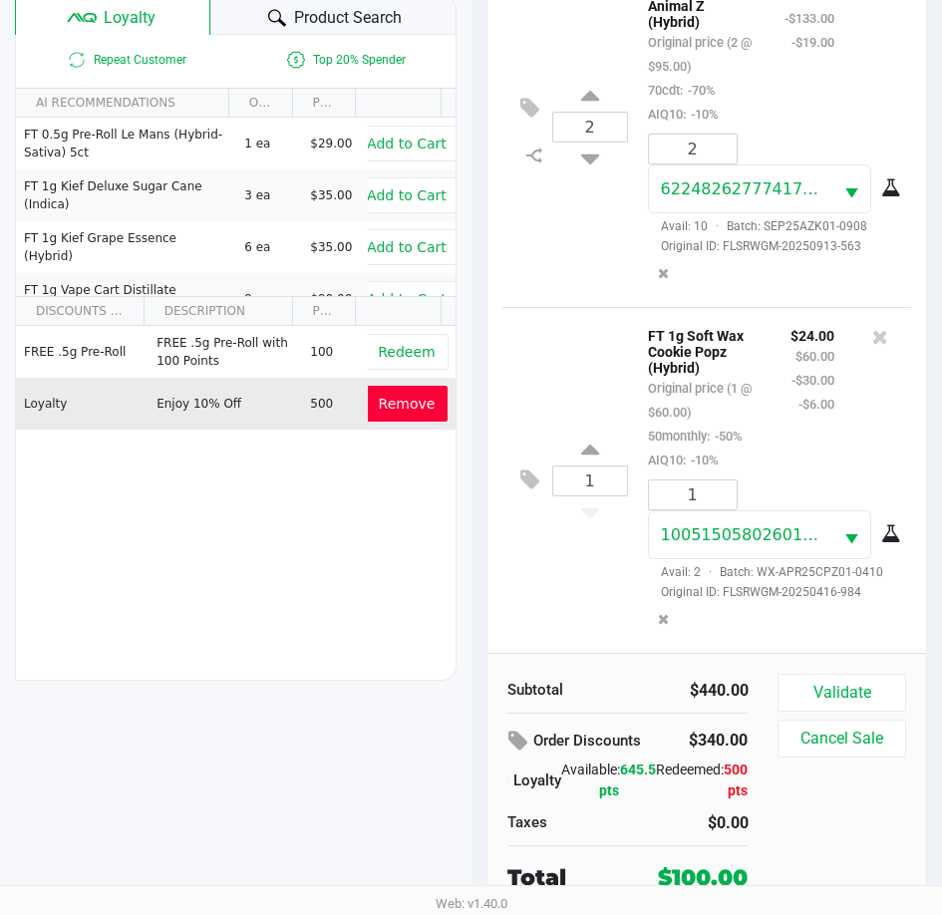
scroll to position [440, 0]
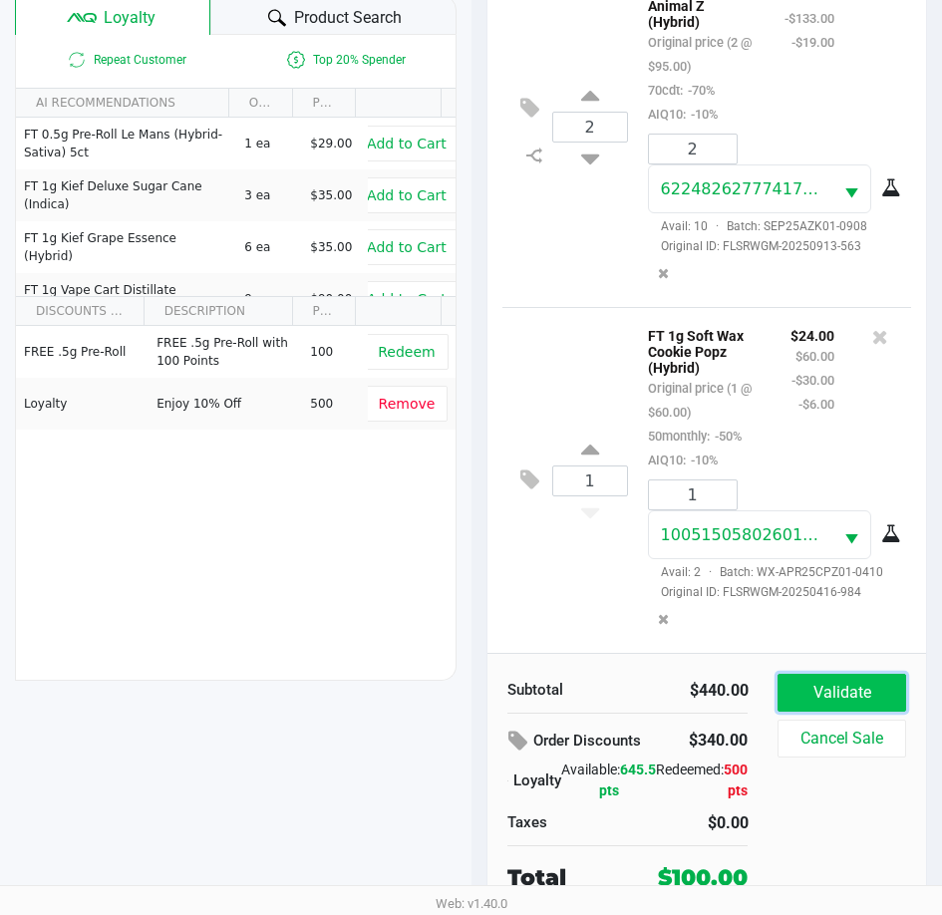
click at [817, 675] on button "Validate" at bounding box center [841, 693] width 128 height 38
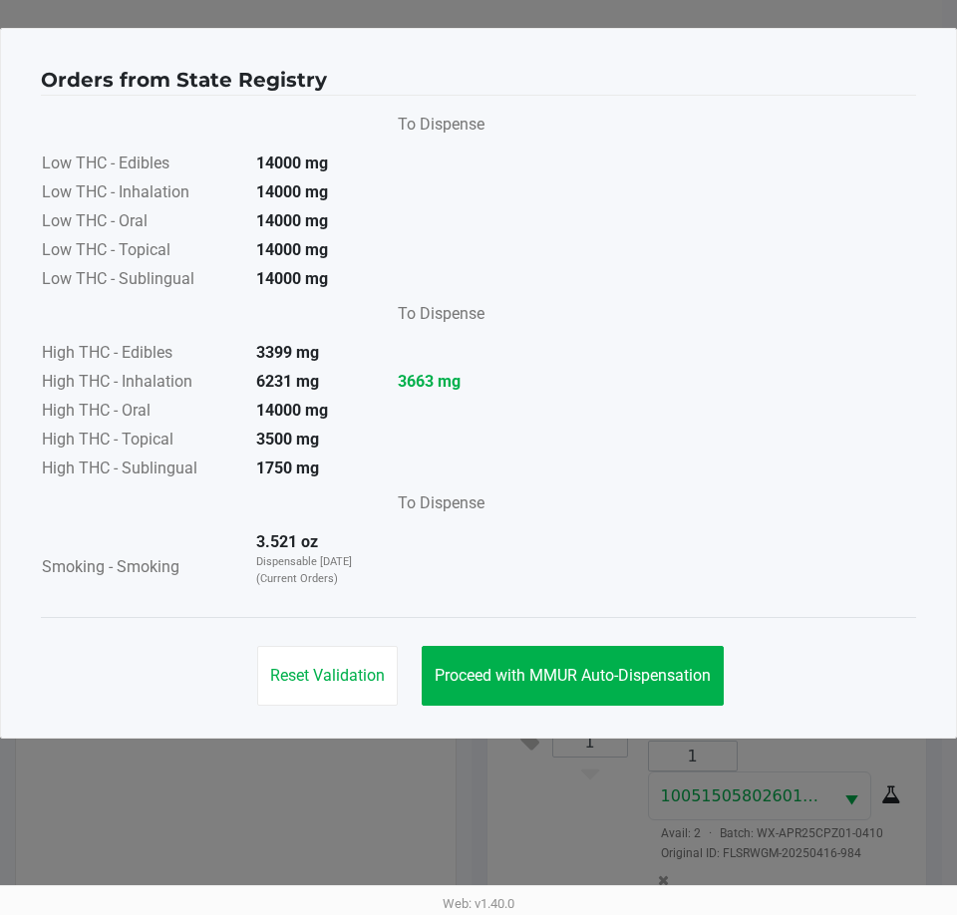
click at [572, 710] on div "Reset Validation Proceed with MMUR Auto-Dispensation" at bounding box center [478, 667] width 875 height 101
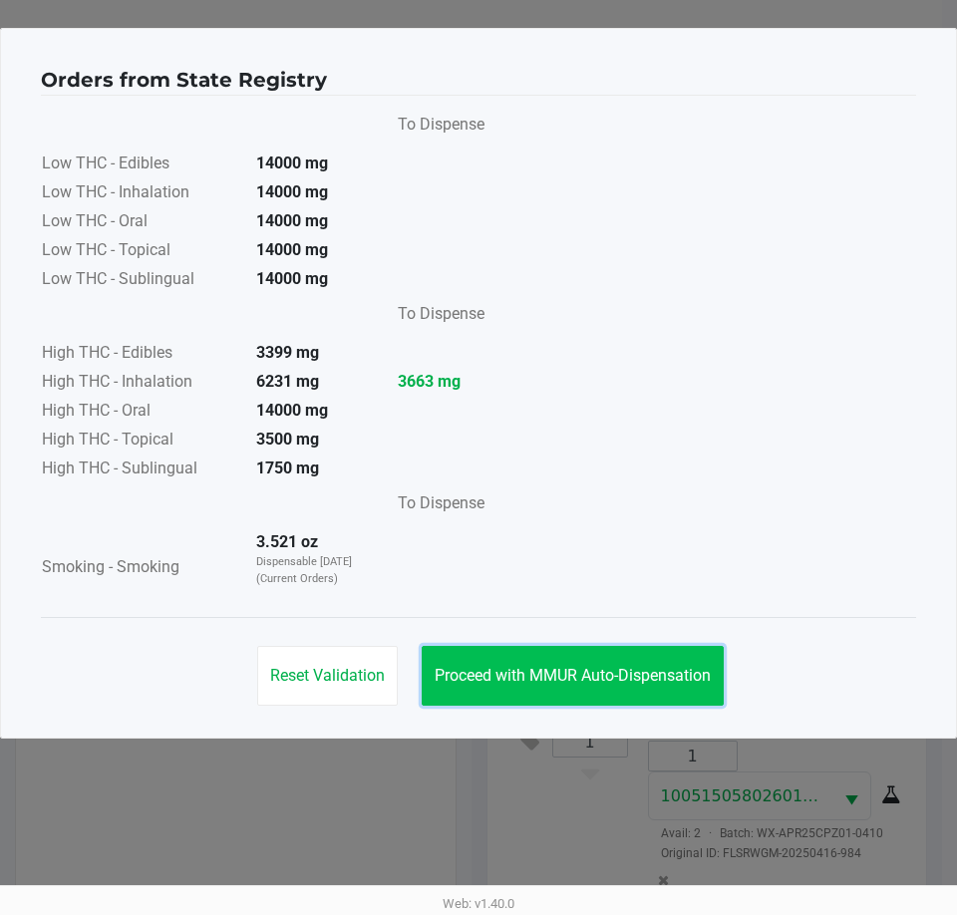
click at [572, 697] on button "Proceed with MMUR Auto-Dispensation" at bounding box center [573, 676] width 302 height 60
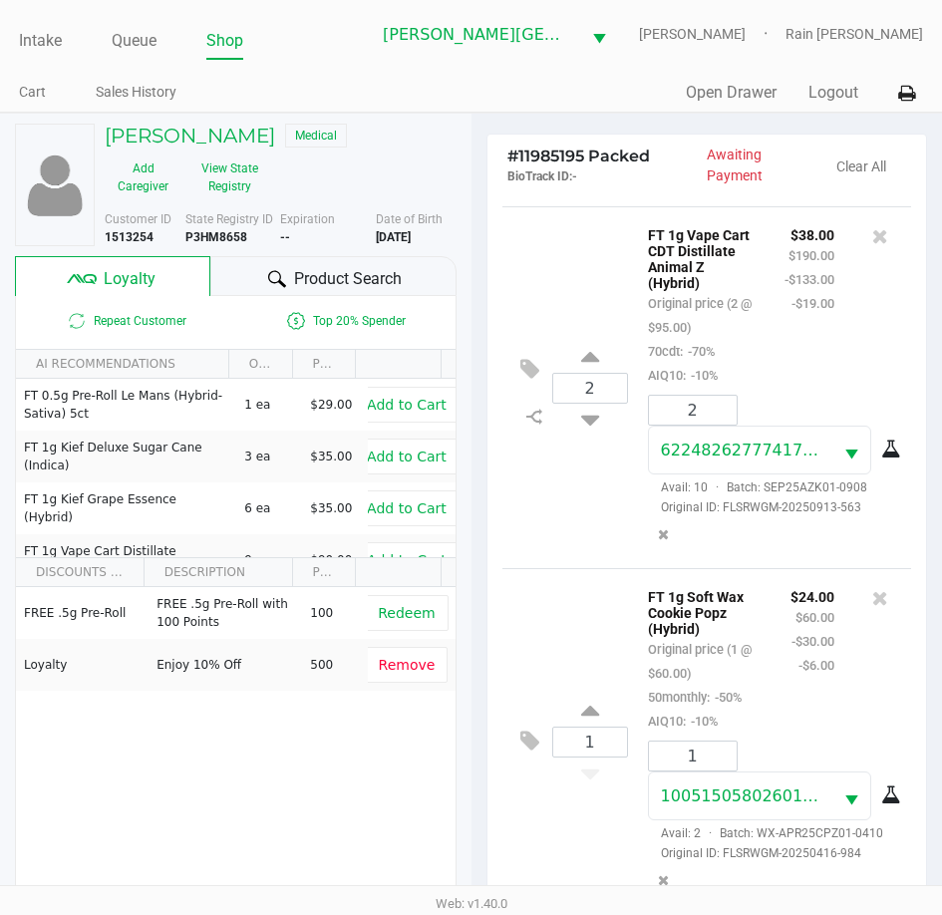
click at [524, 796] on div "1 FT 1g Soft Wax Cookie Popz (Hybrid) Original price (1 @ $60.00) 50monthly: -5…" at bounding box center [707, 741] width 410 height 346
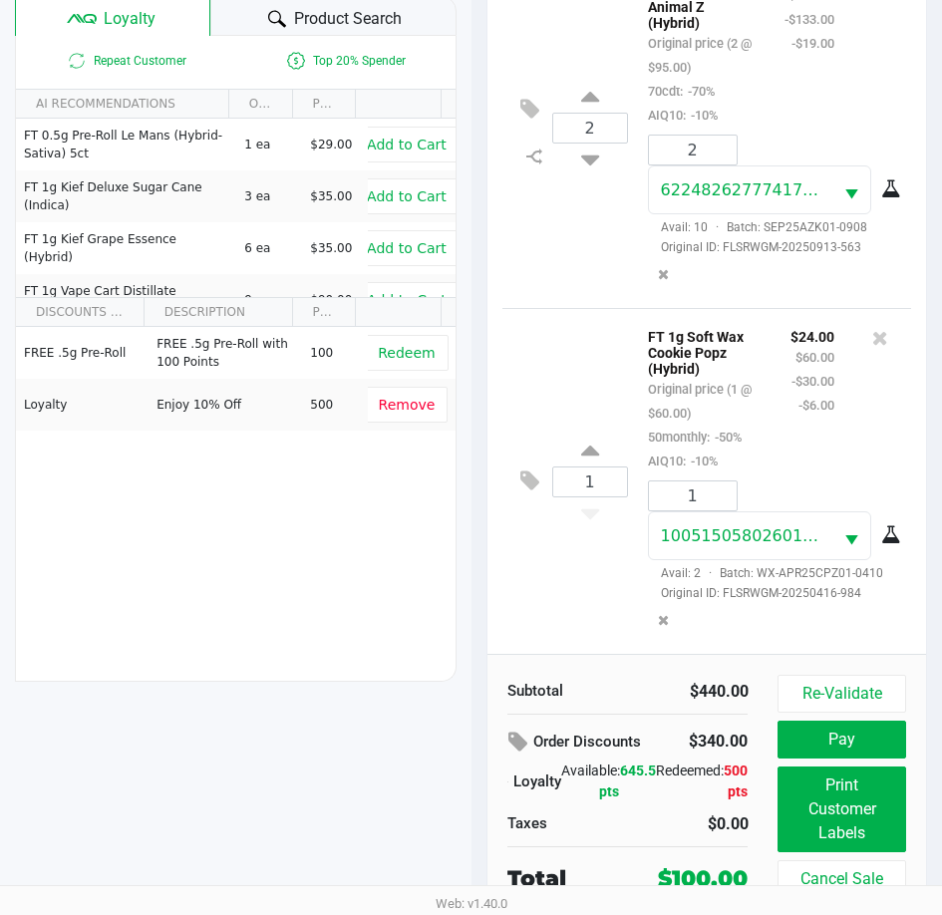
scroll to position [264, 0]
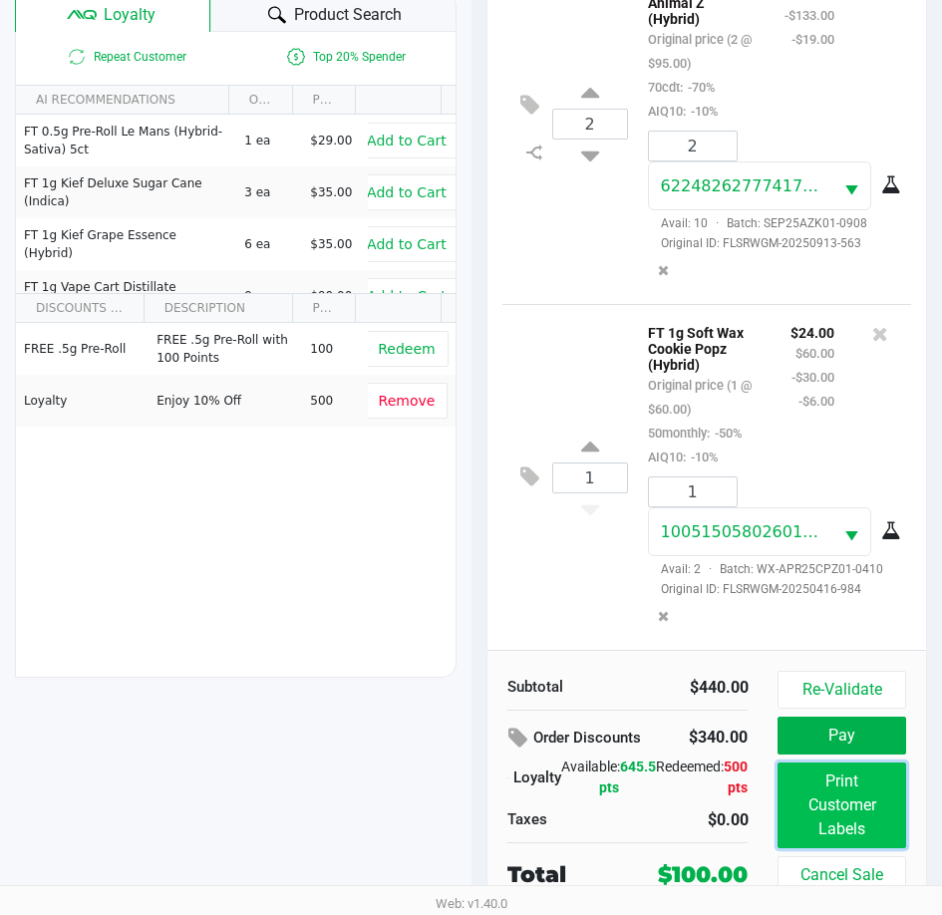
click at [832, 796] on button "Print Customer Labels" at bounding box center [841, 805] width 128 height 86
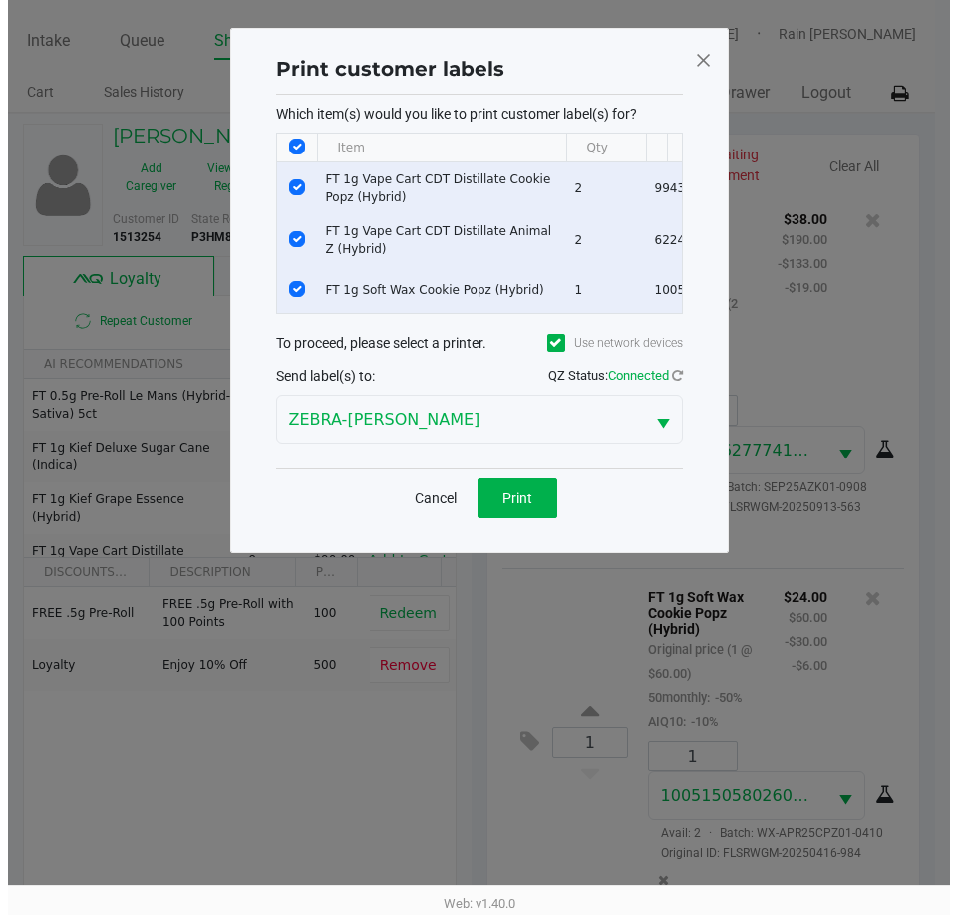
scroll to position [0, 0]
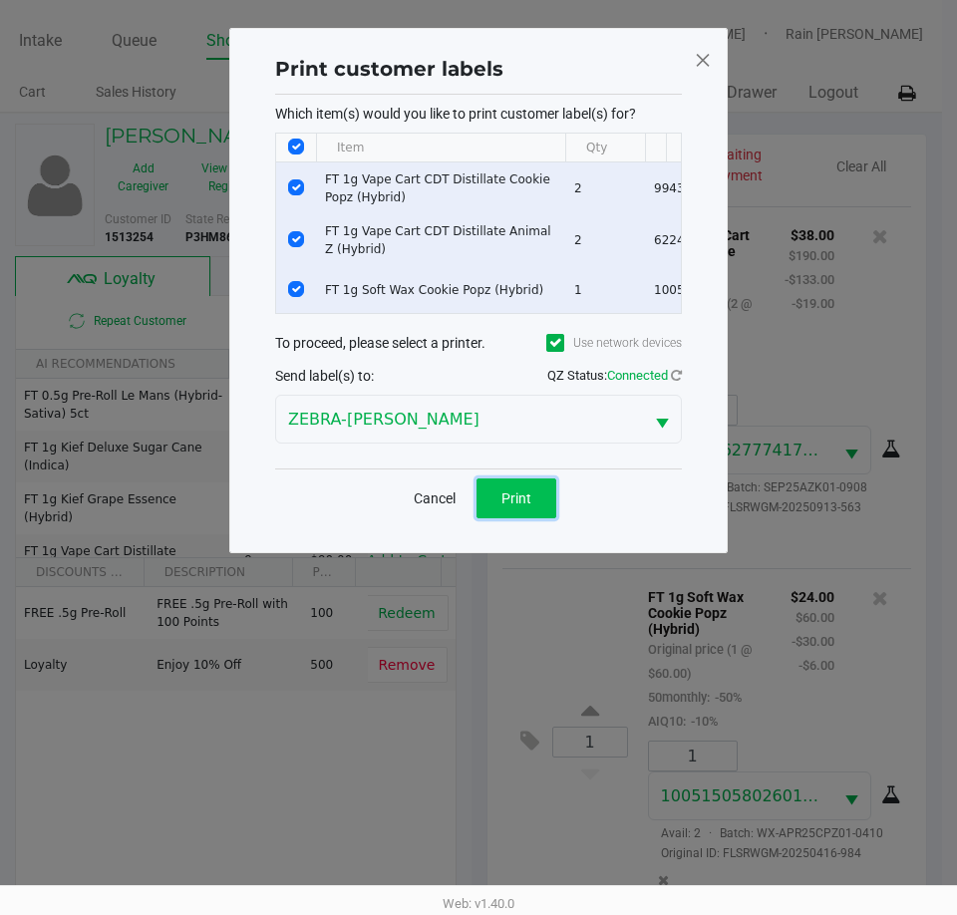
click at [497, 514] on button "Print" at bounding box center [516, 498] width 80 height 40
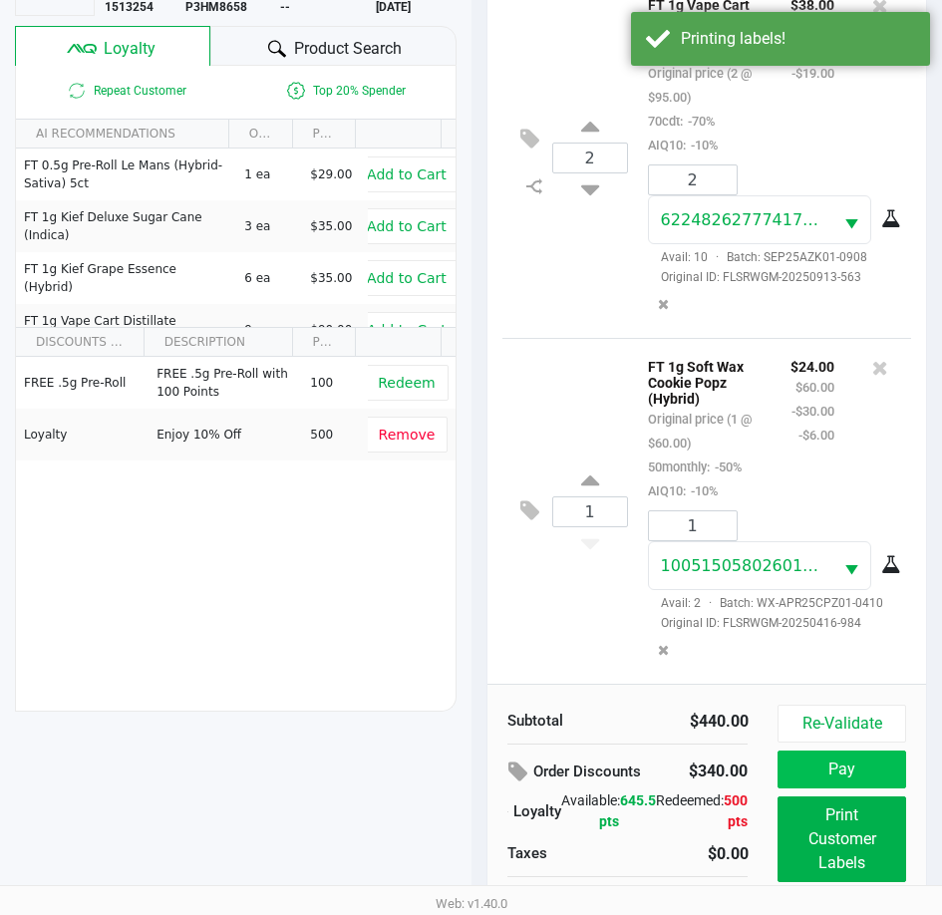
scroll to position [264, 0]
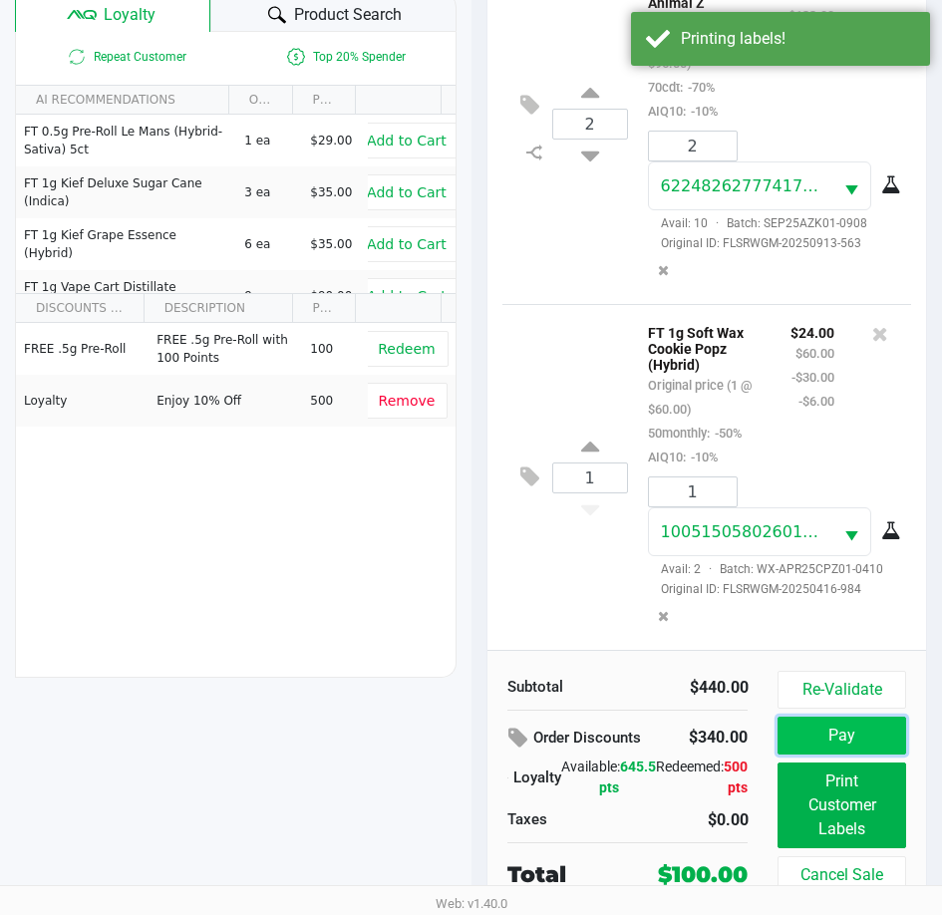
click at [839, 727] on button "Pay" at bounding box center [841, 736] width 128 height 38
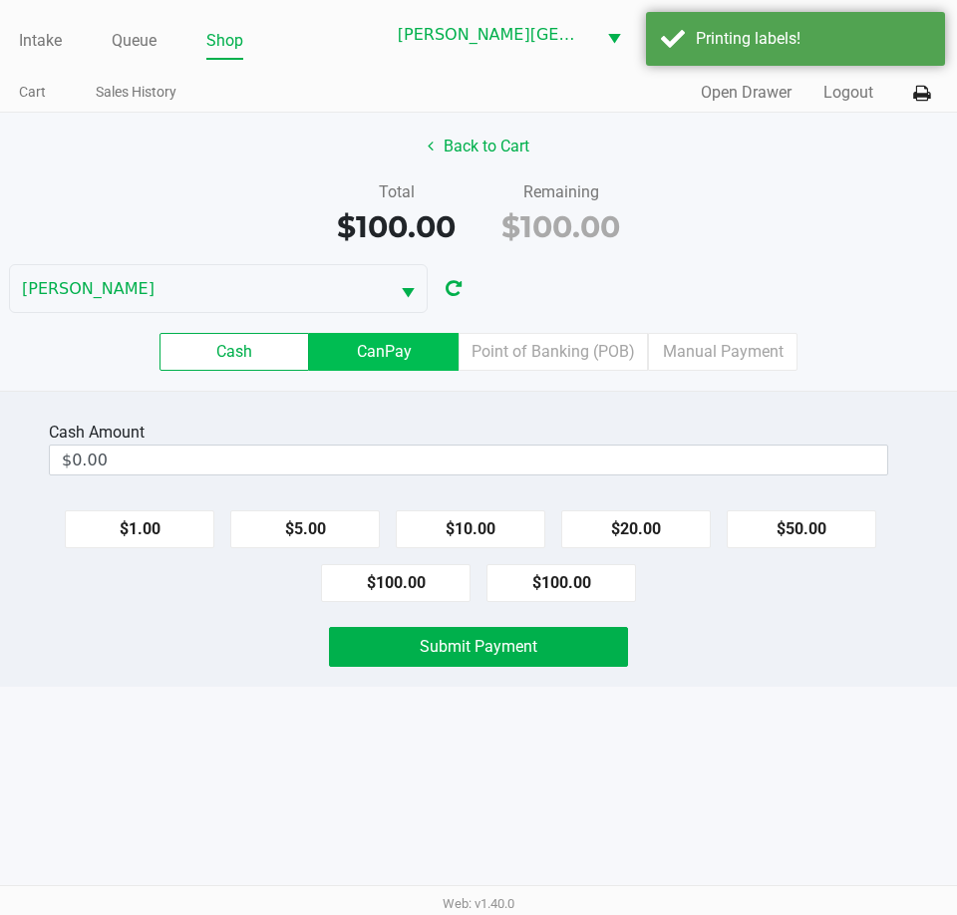
click at [411, 343] on label "CanPay" at bounding box center [383, 352] width 149 height 38
click at [0, 0] on 2 "CanPay" at bounding box center [0, 0] width 0 height 0
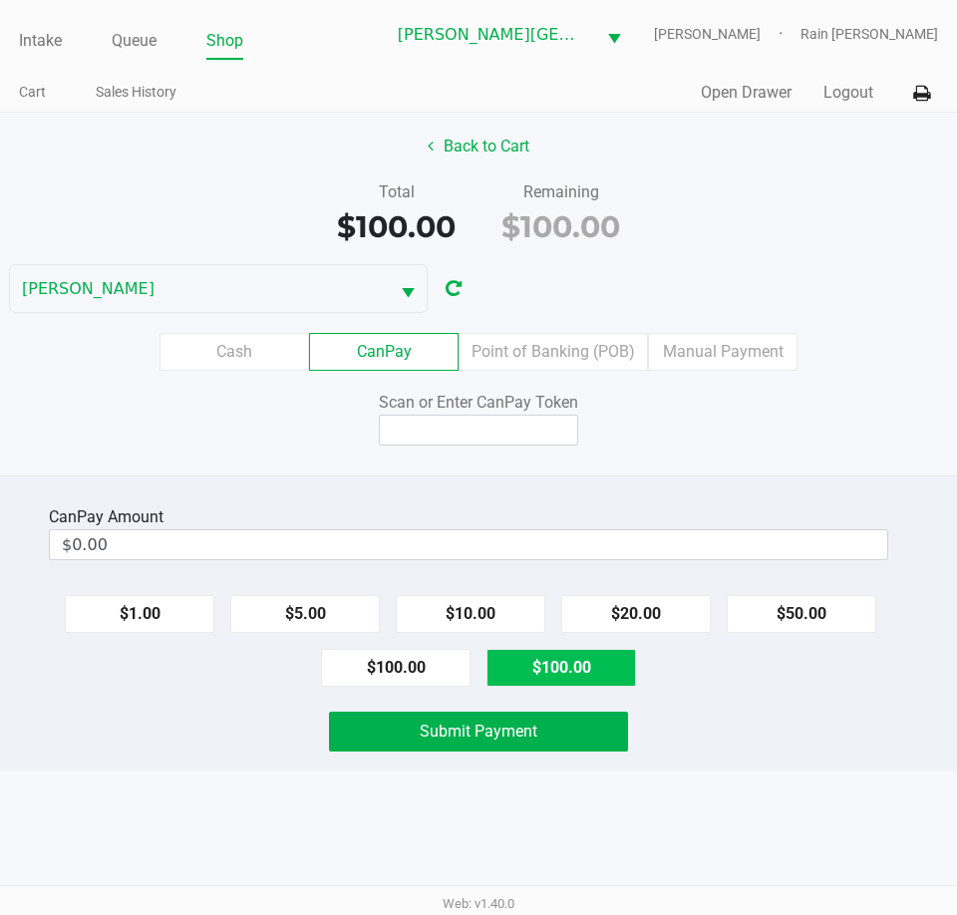
click at [557, 680] on button "$100.00" at bounding box center [560, 668] width 149 height 38
type input "$100.00"
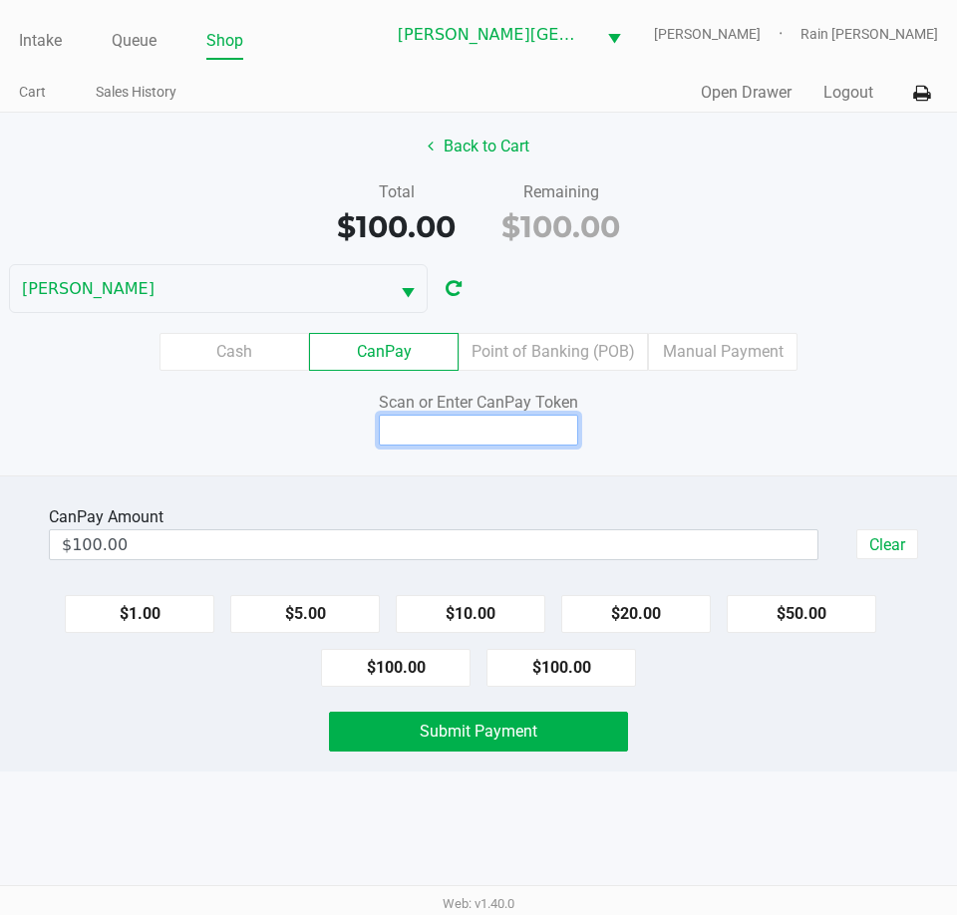
click at [470, 435] on input at bounding box center [478, 430] width 199 height 31
type input "Q9792157X"
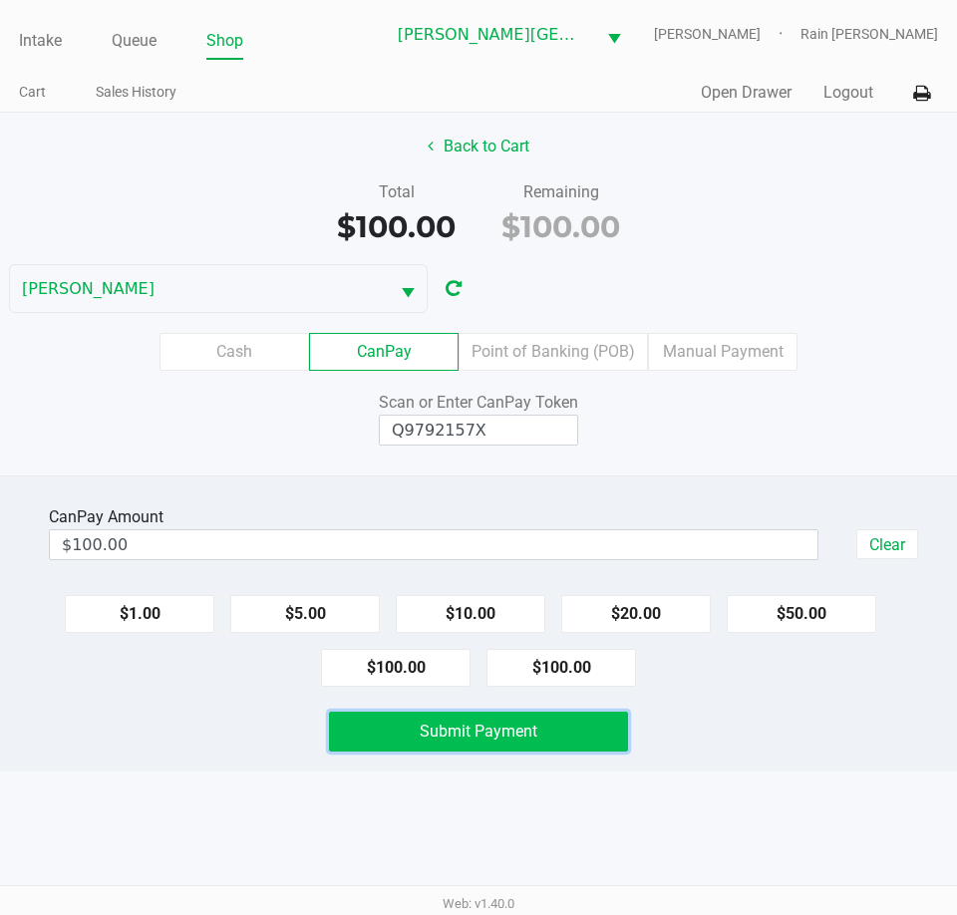
click at [494, 736] on span "Submit Payment" at bounding box center [479, 731] width 118 height 19
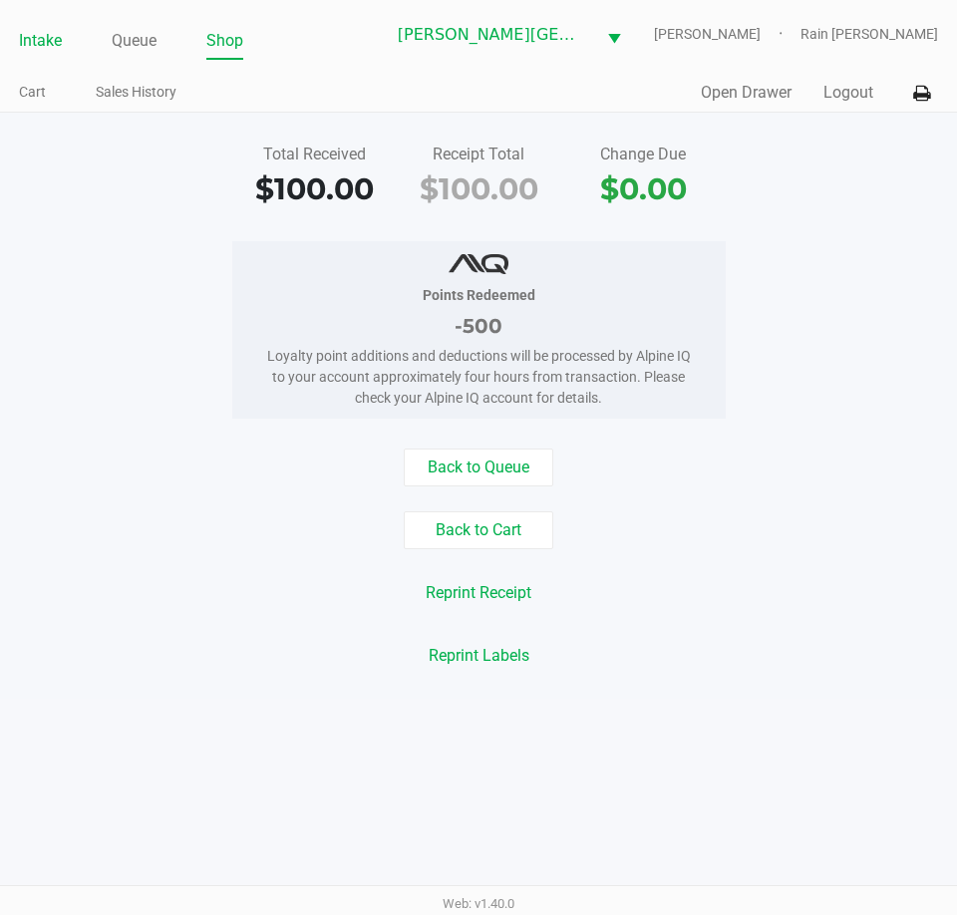
click at [40, 32] on link "Intake" at bounding box center [40, 41] width 43 height 28
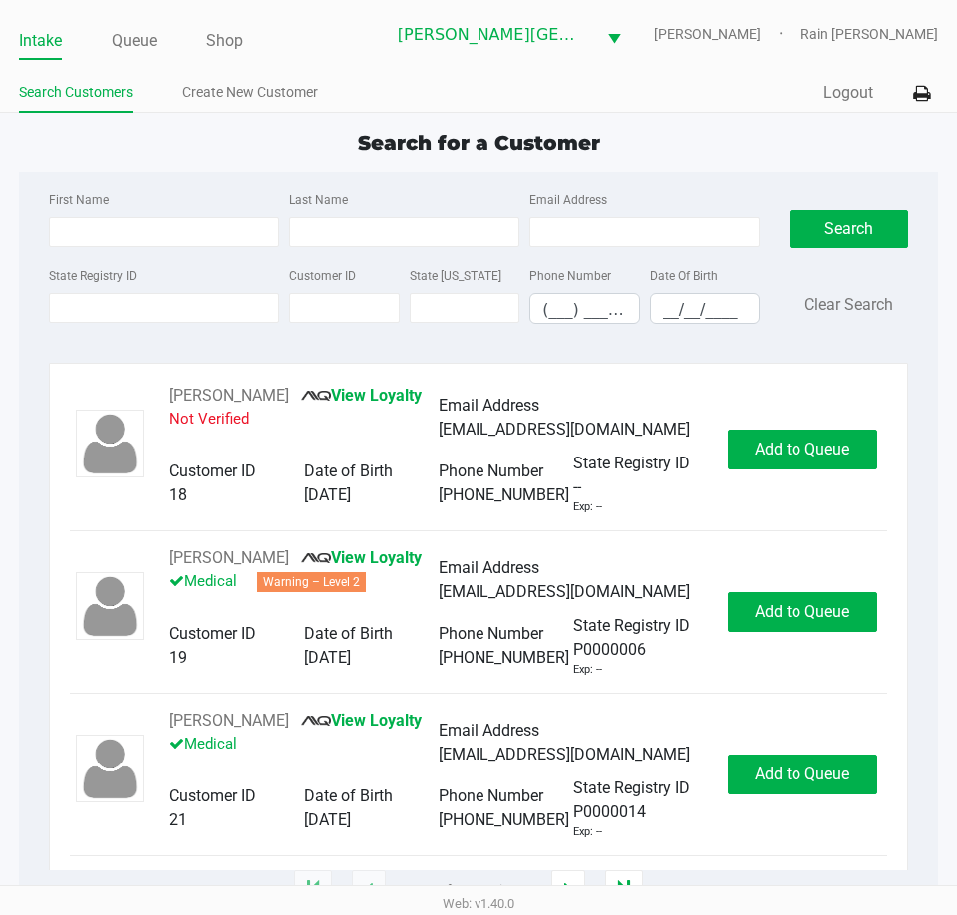
click at [197, 337] on div "State Registry ID Customer ID State [US_STATE] Phone Number (___) ___-____ Date…" at bounding box center [404, 301] width 721 height 77
click at [206, 328] on div "State Registry ID Customer ID State [US_STATE] Phone Number (___) ___-____ Date…" at bounding box center [404, 301] width 721 height 77
click at [206, 313] on input "State Registry ID" at bounding box center [164, 308] width 230 height 30
click at [76, 308] on input "State Registry ID" at bounding box center [164, 308] width 230 height 30
drag, startPoint x: 79, startPoint y: 308, endPoint x: 84, endPoint y: 281, distance: 27.4
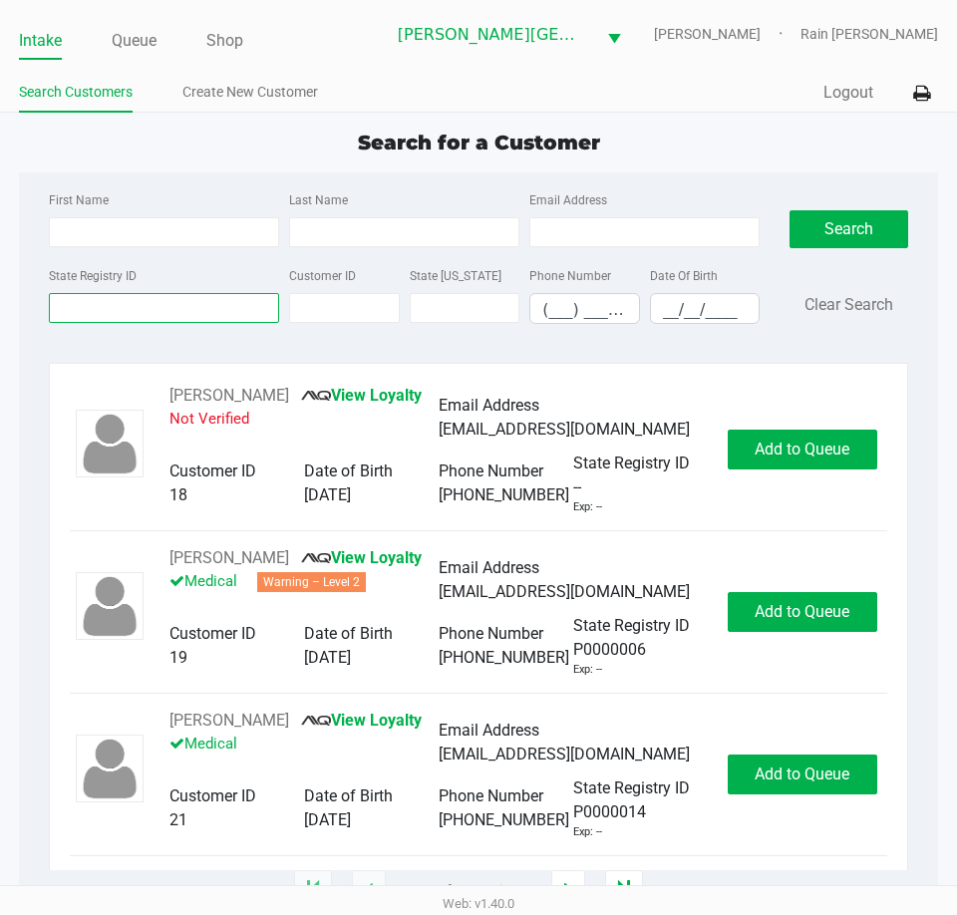
click at [81, 302] on input "State Registry ID" at bounding box center [164, 308] width 230 height 30
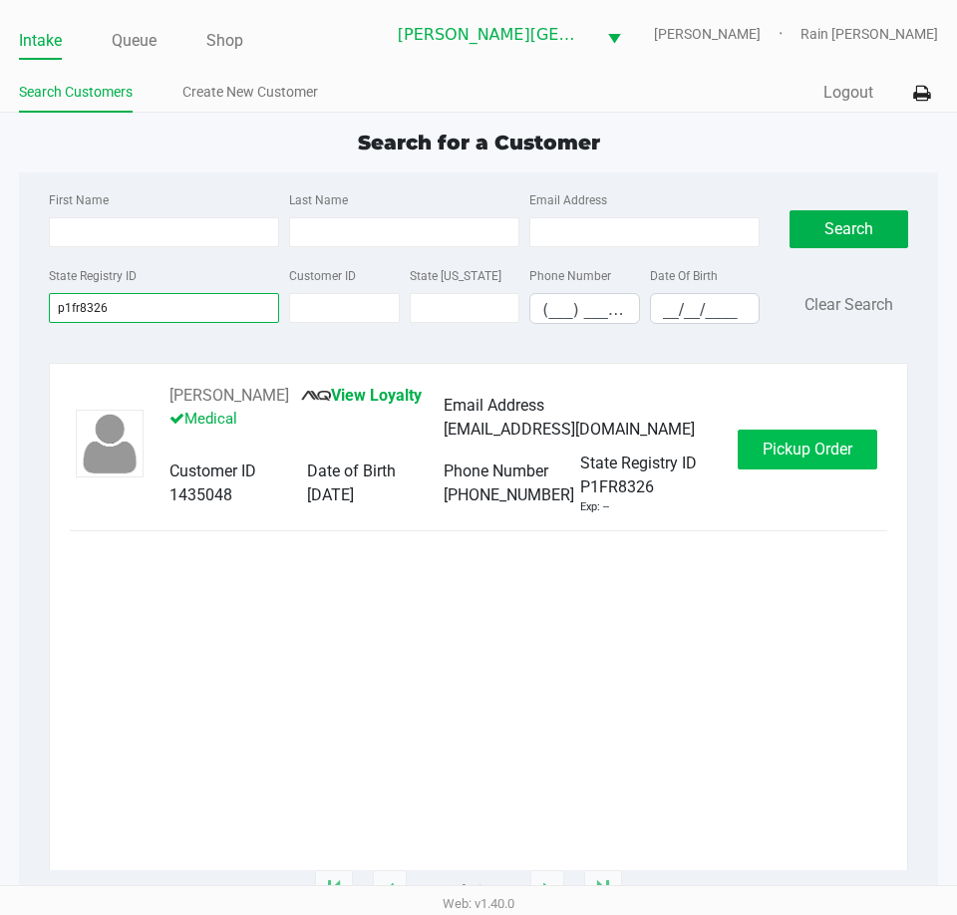
type input "p1fr8326"
click at [808, 444] on span "Pickup Order" at bounding box center [807, 449] width 90 height 19
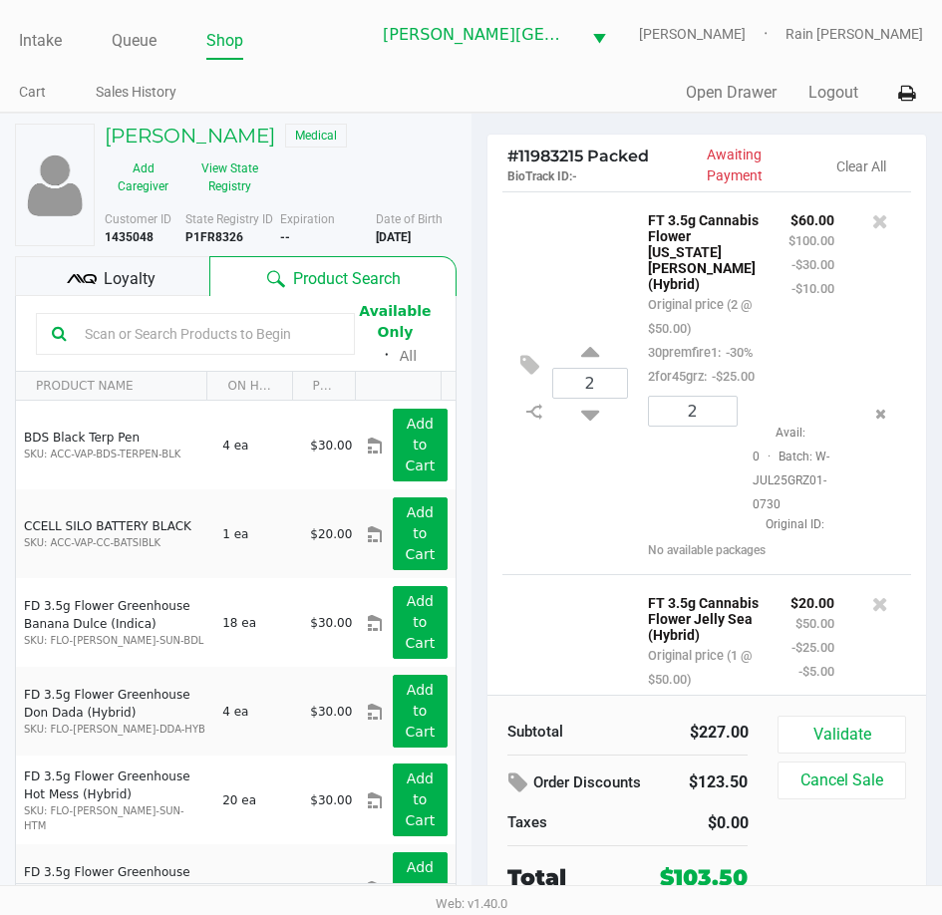
click at [614, 263] on div "2 FT 3.5g Cannabis Flower [US_STATE][PERSON_NAME] (Hybrid) Original price (2 @ …" at bounding box center [707, 382] width 410 height 383
drag, startPoint x: 288, startPoint y: 179, endPoint x: 357, endPoint y: 172, distance: 69.1
click at [289, 179] on div "[PERSON_NAME] Medical Add Caregiver View State Registry" at bounding box center [281, 163] width 382 height 79
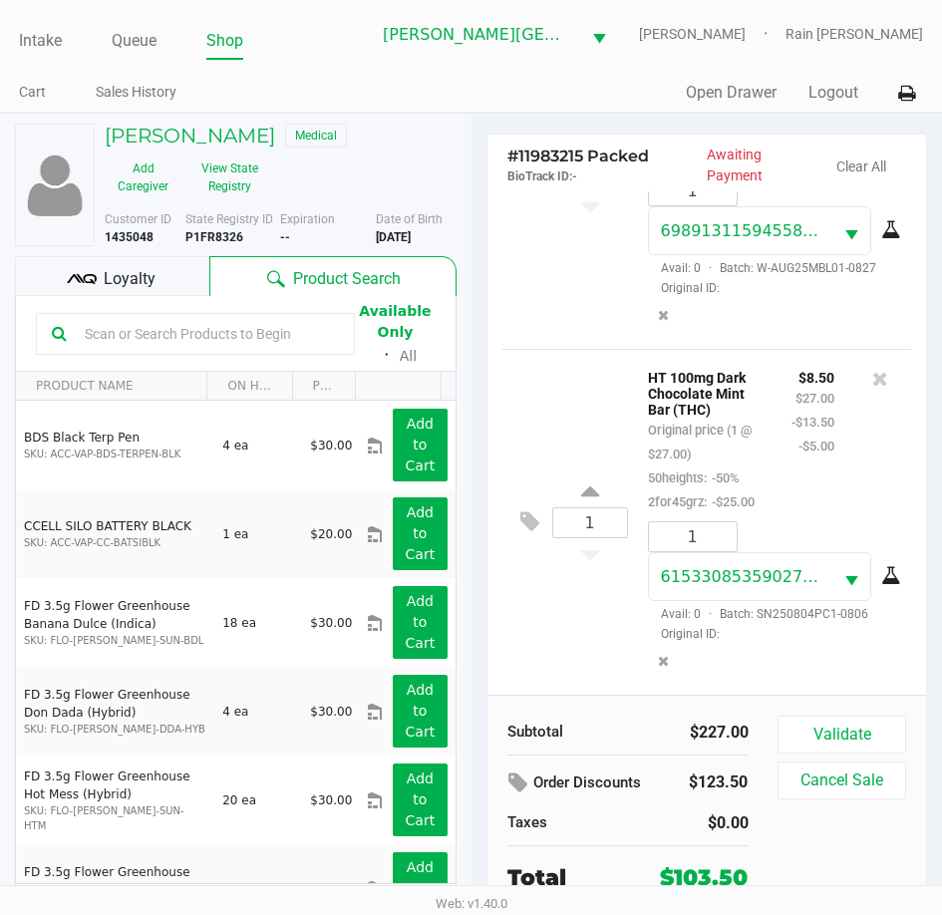
scroll to position [1103, 0]
click at [163, 295] on div "Loyalty" at bounding box center [112, 276] width 194 height 40
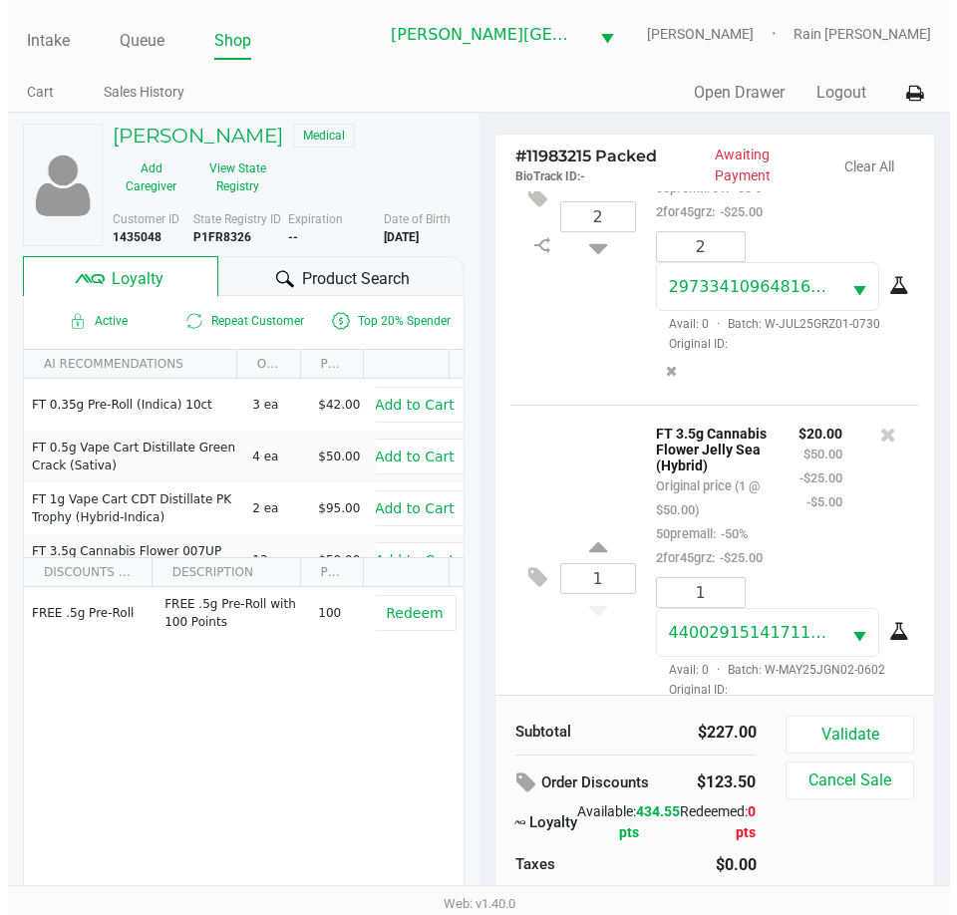
scroll to position [0, 0]
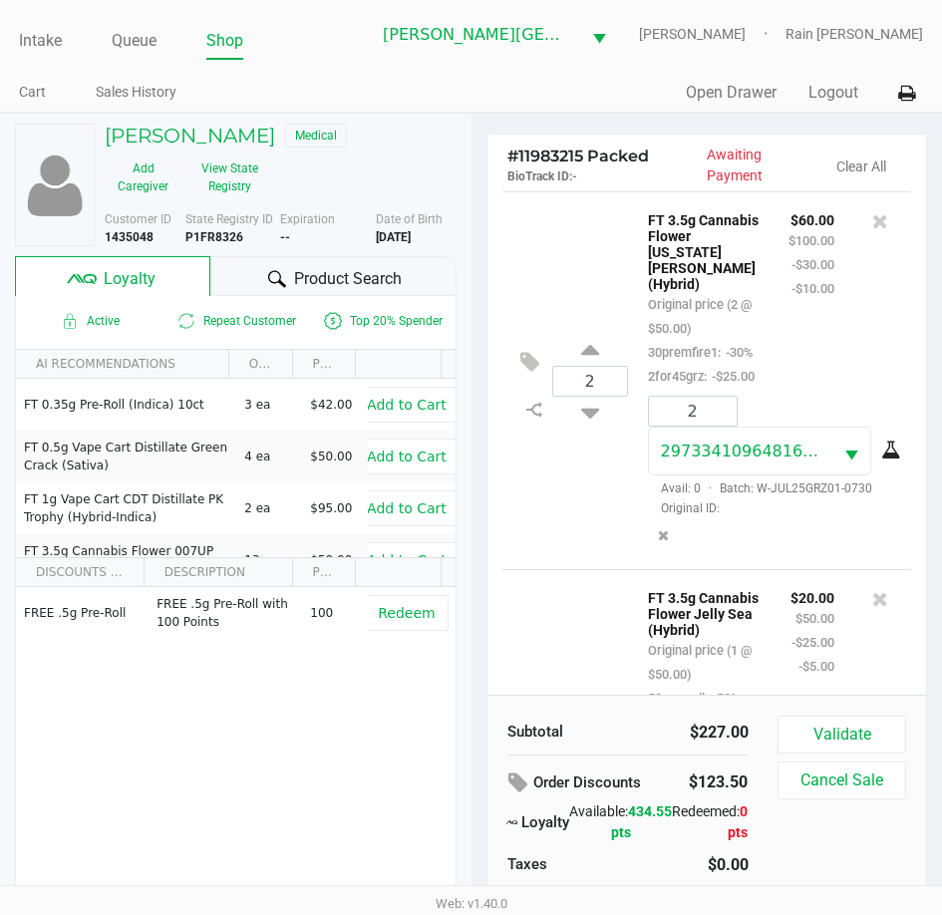
click at [583, 493] on div "2 FT 3.5g Cannabis Flower [US_STATE][PERSON_NAME] (Hybrid) Original price (2 @ …" at bounding box center [707, 380] width 410 height 378
click at [872, 714] on div "Subtotal $227.00 Order Discounts $123.50 Loyalty Available: 434.55 pts Redeemed…" at bounding box center [707, 825] width 440 height 261
click at [867, 718] on button "Validate" at bounding box center [841, 735] width 128 height 38
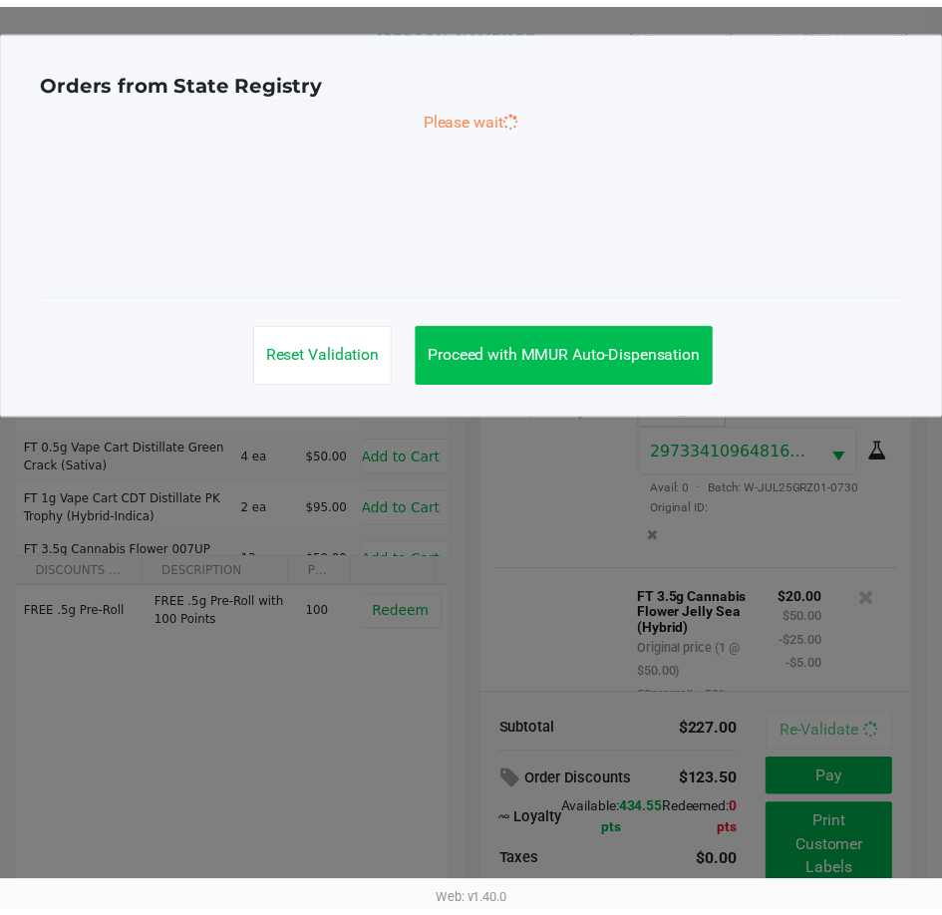
scroll to position [1103, 0]
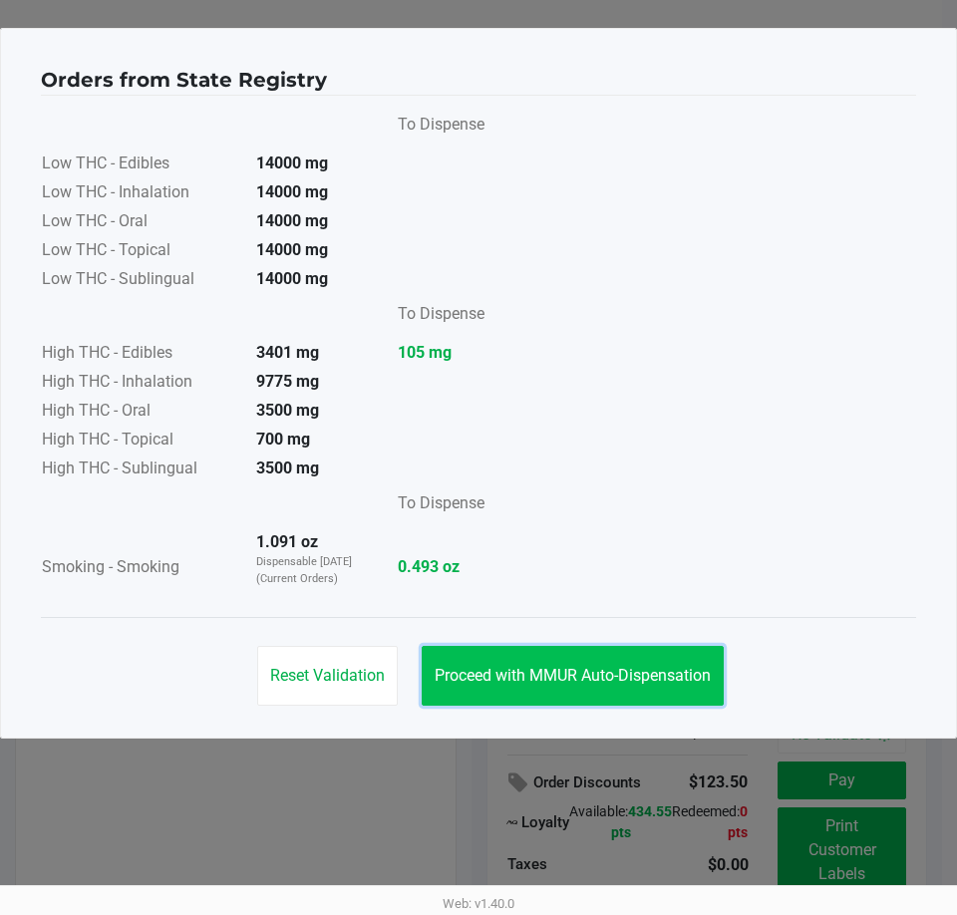
click at [519, 651] on button "Proceed with MMUR Auto-Dispensation" at bounding box center [573, 676] width 302 height 60
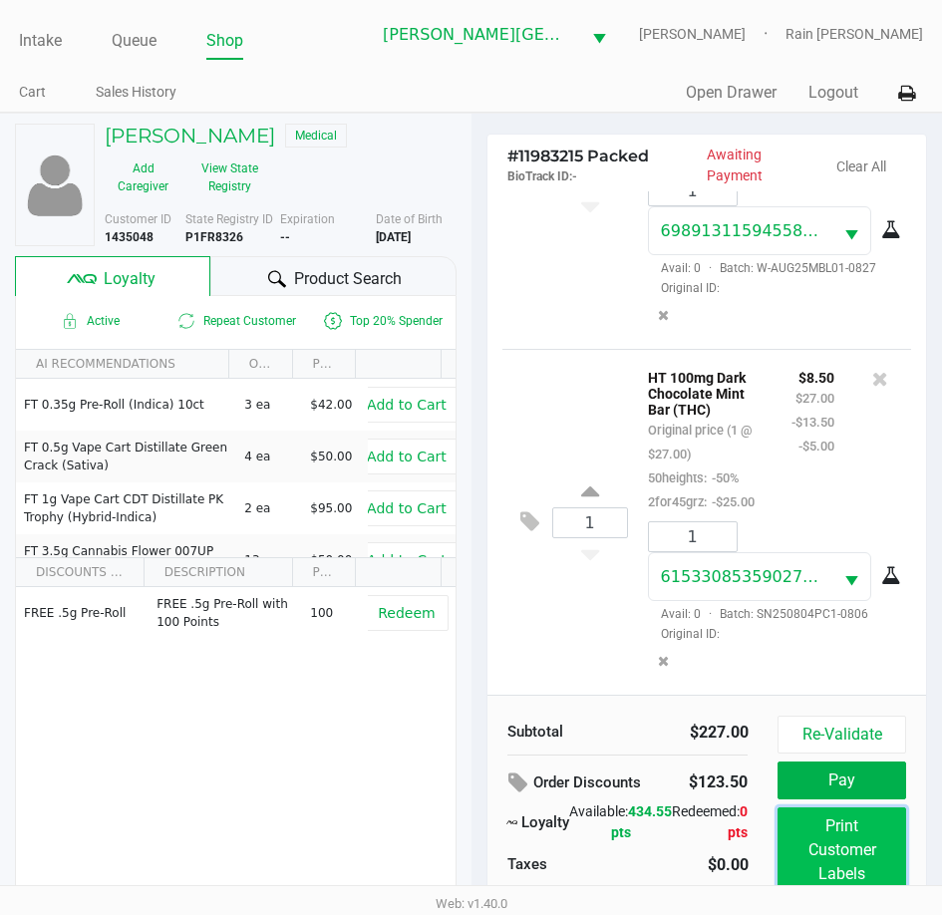
click at [836, 839] on button "Print Customer Labels" at bounding box center [841, 850] width 128 height 86
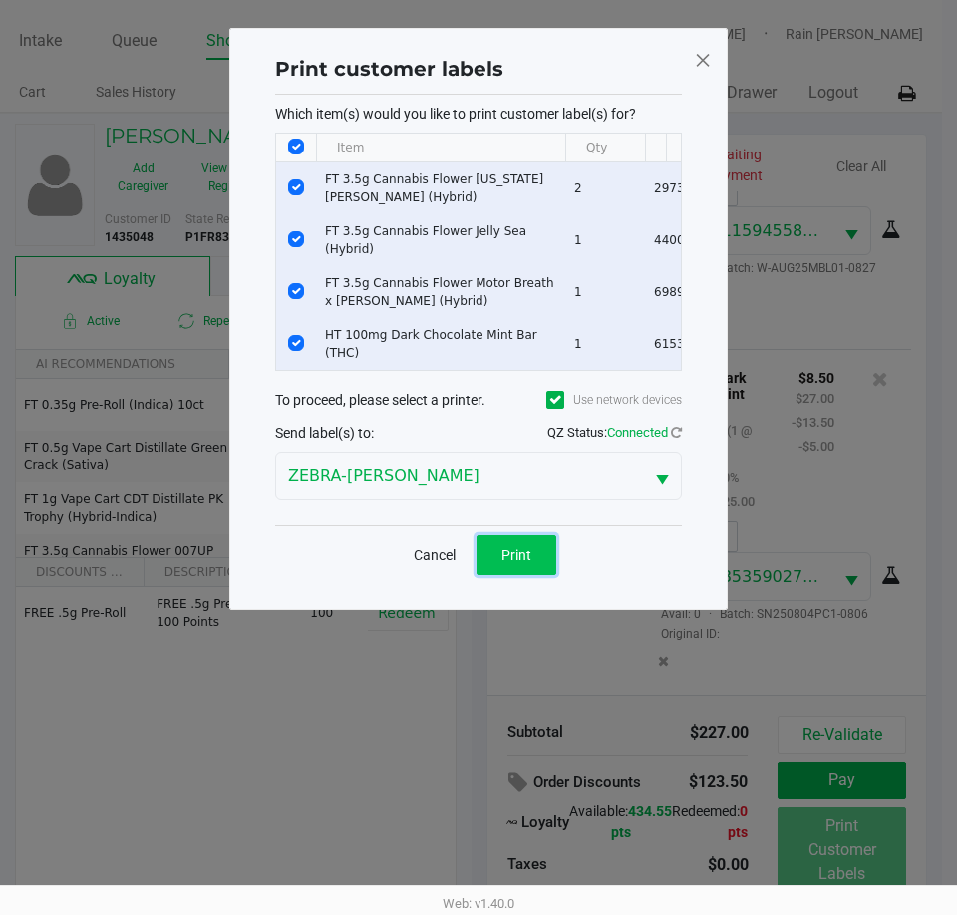
click at [486, 554] on button "Print" at bounding box center [516, 555] width 80 height 40
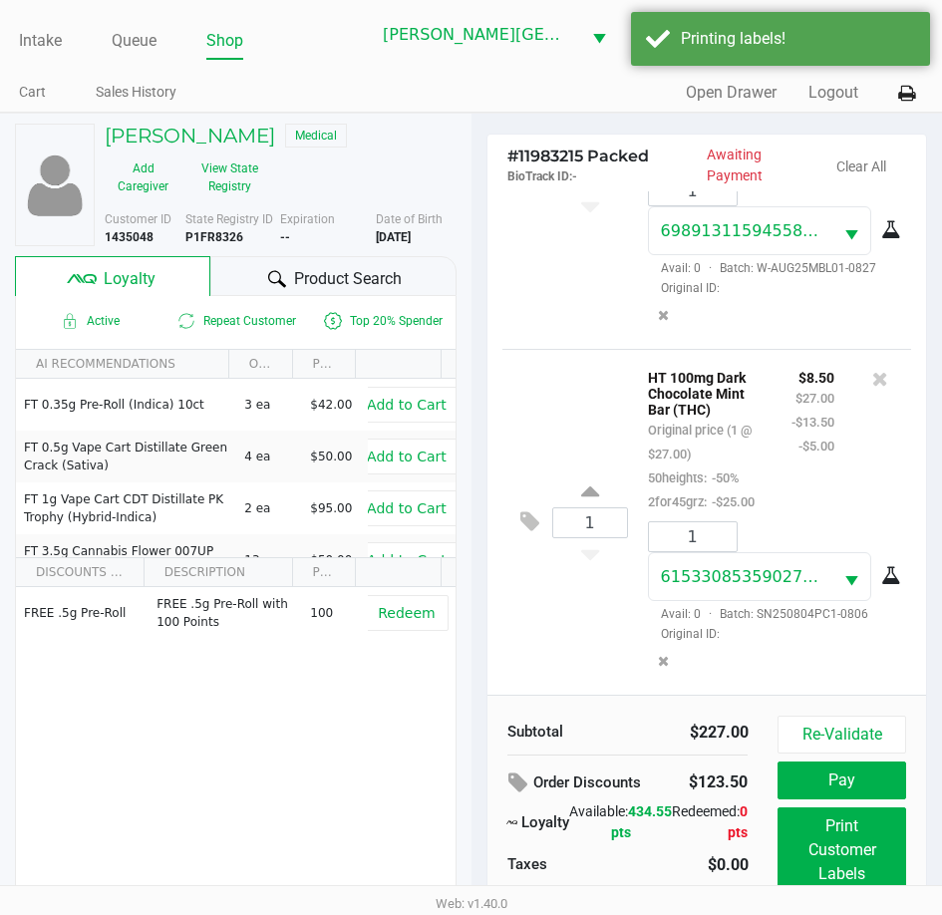
scroll to position [45, 0]
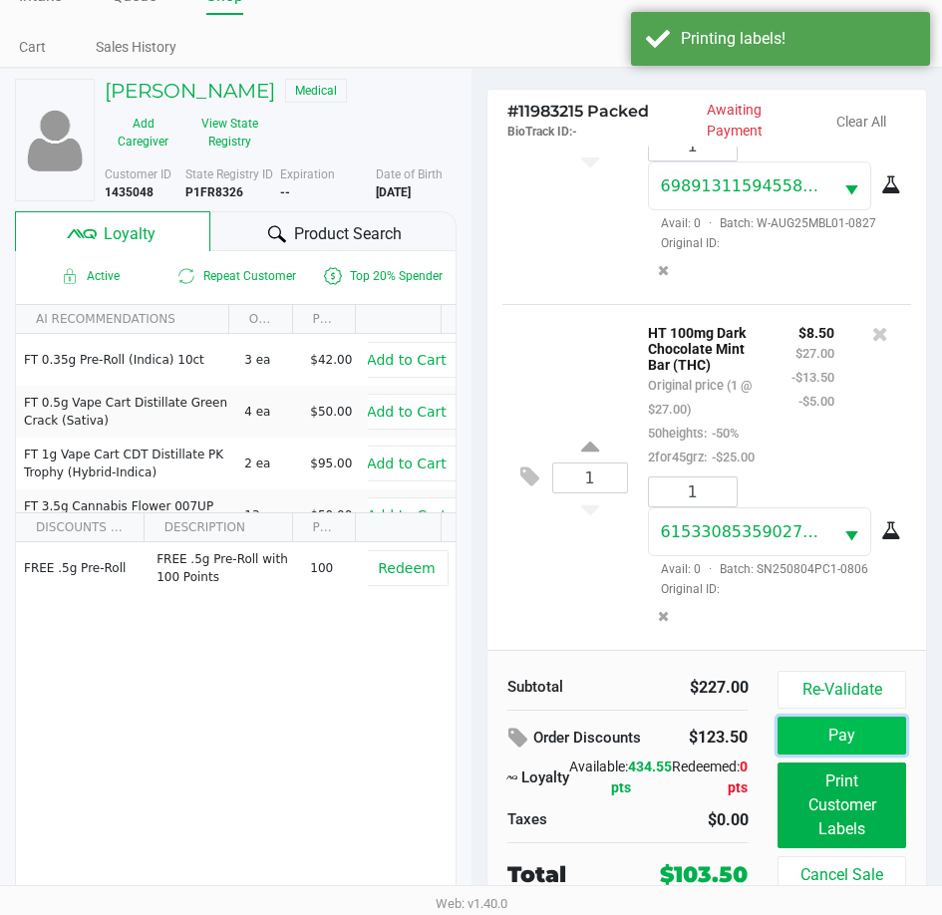
click at [844, 729] on button "Pay" at bounding box center [841, 736] width 128 height 38
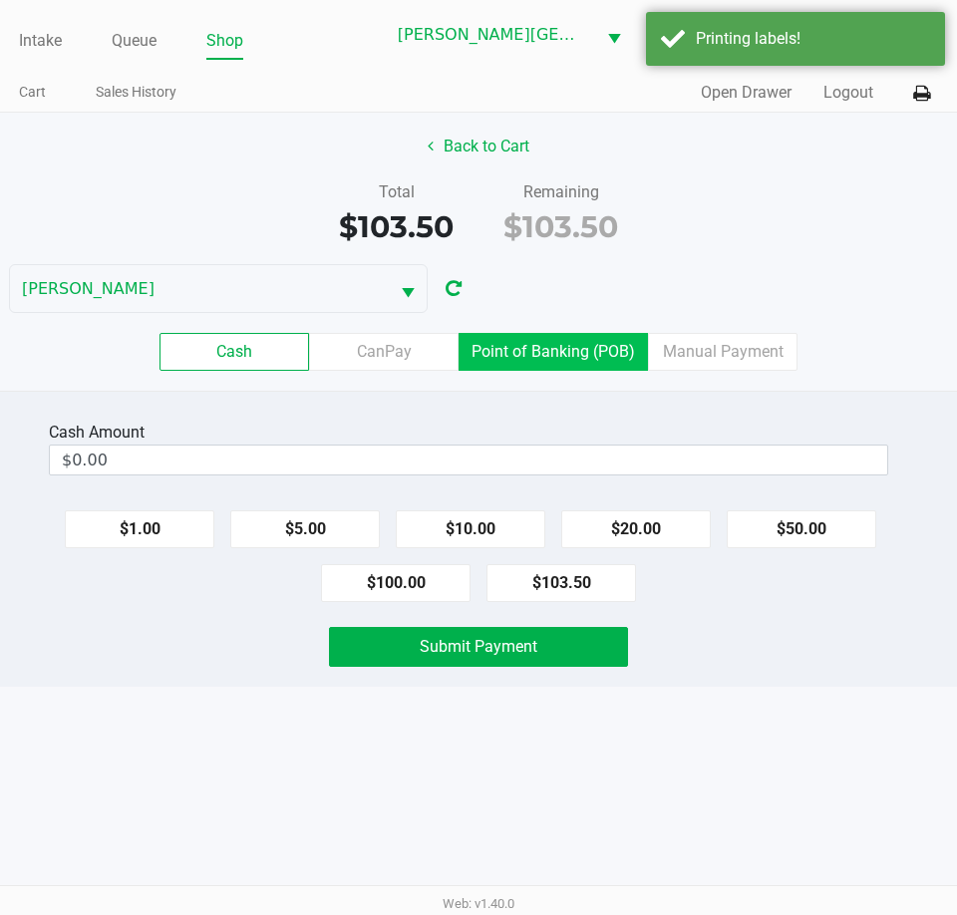
click at [562, 338] on label "Point of Banking (POB)" at bounding box center [552, 352] width 189 height 38
click at [0, 0] on 7 "Point of Banking (POB)" at bounding box center [0, 0] width 0 height 0
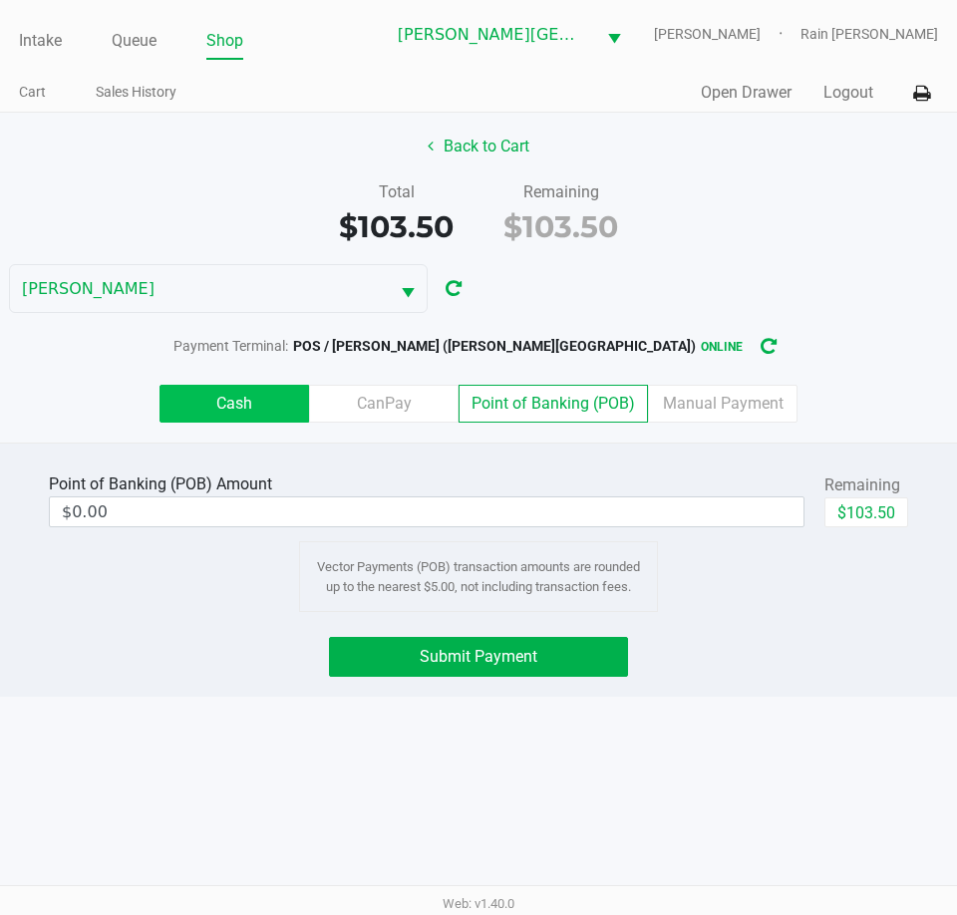
click at [201, 419] on label "Cash" at bounding box center [233, 404] width 149 height 38
click at [0, 0] on 0 "Cash" at bounding box center [0, 0] width 0 height 0
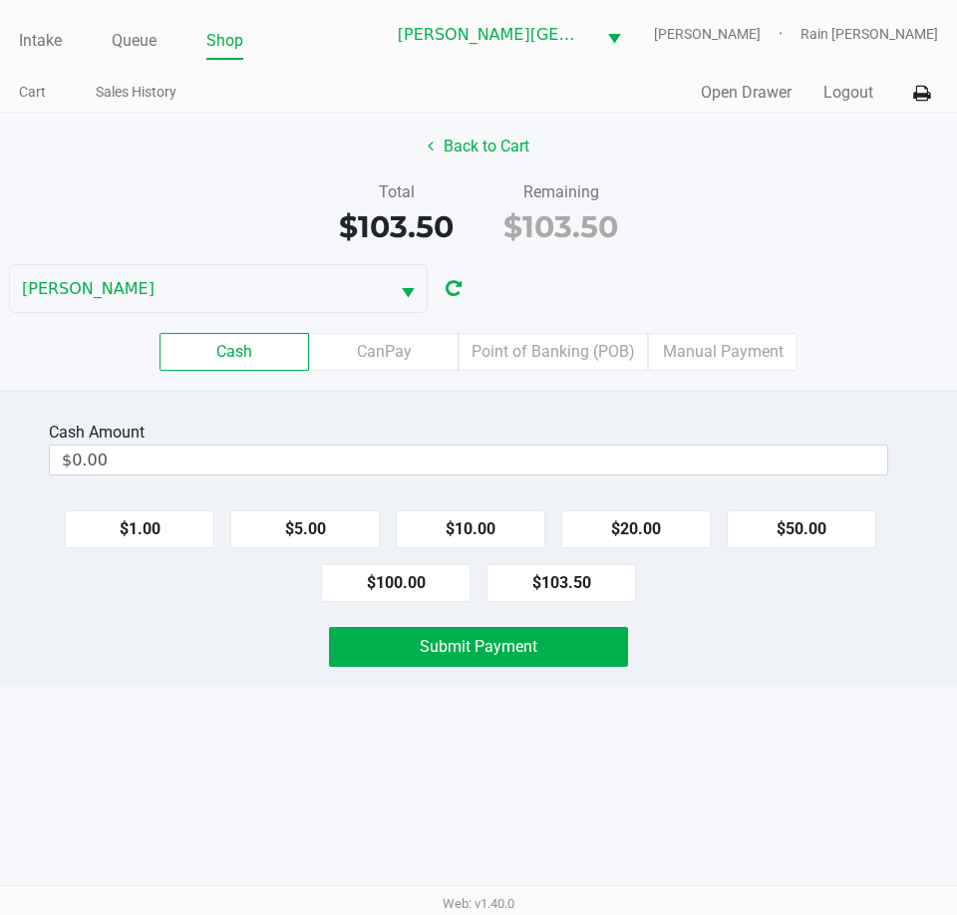
click at [580, 415] on div "Cash Amount $0.00 $1.00 $5.00 $10.00 $20.00 $50.00 $100.00 $103.50 Submit Payme…" at bounding box center [478, 539] width 957 height 296
click at [425, 592] on button "$100.00" at bounding box center [395, 583] width 149 height 38
click at [182, 524] on button "$1.00" at bounding box center [139, 529] width 149 height 38
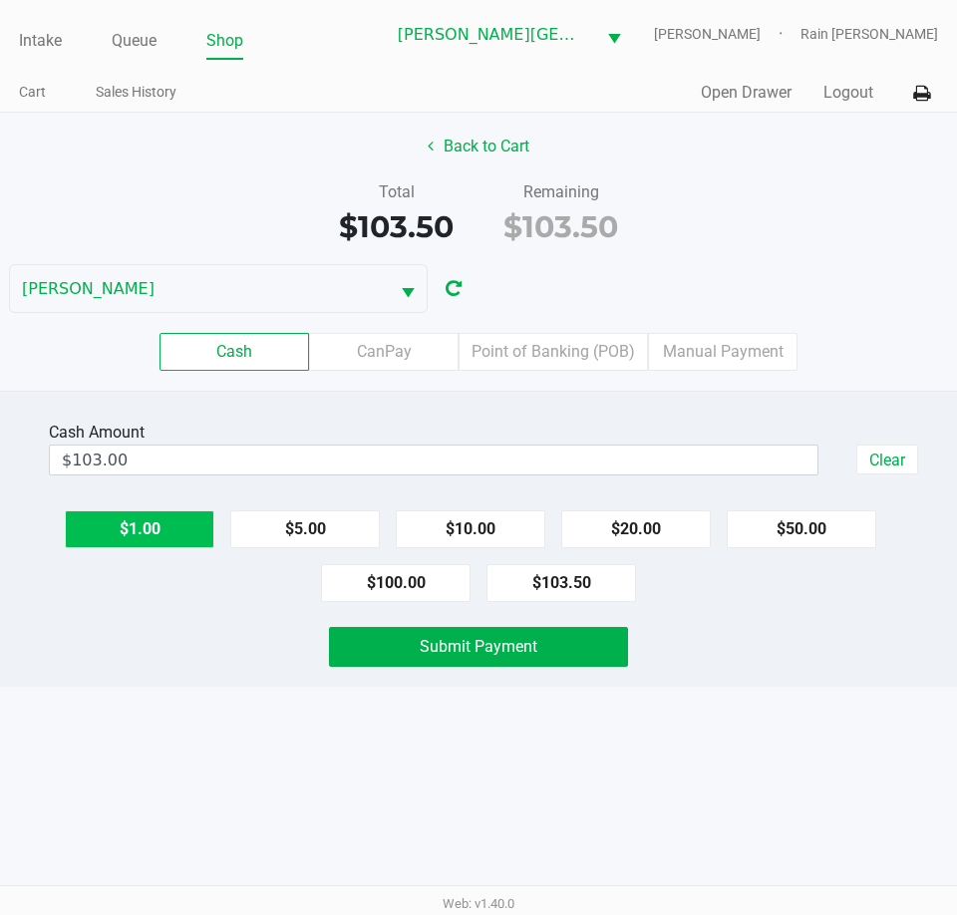
click at [182, 524] on button "$1.00" at bounding box center [139, 529] width 149 height 38
type input "$104.00"
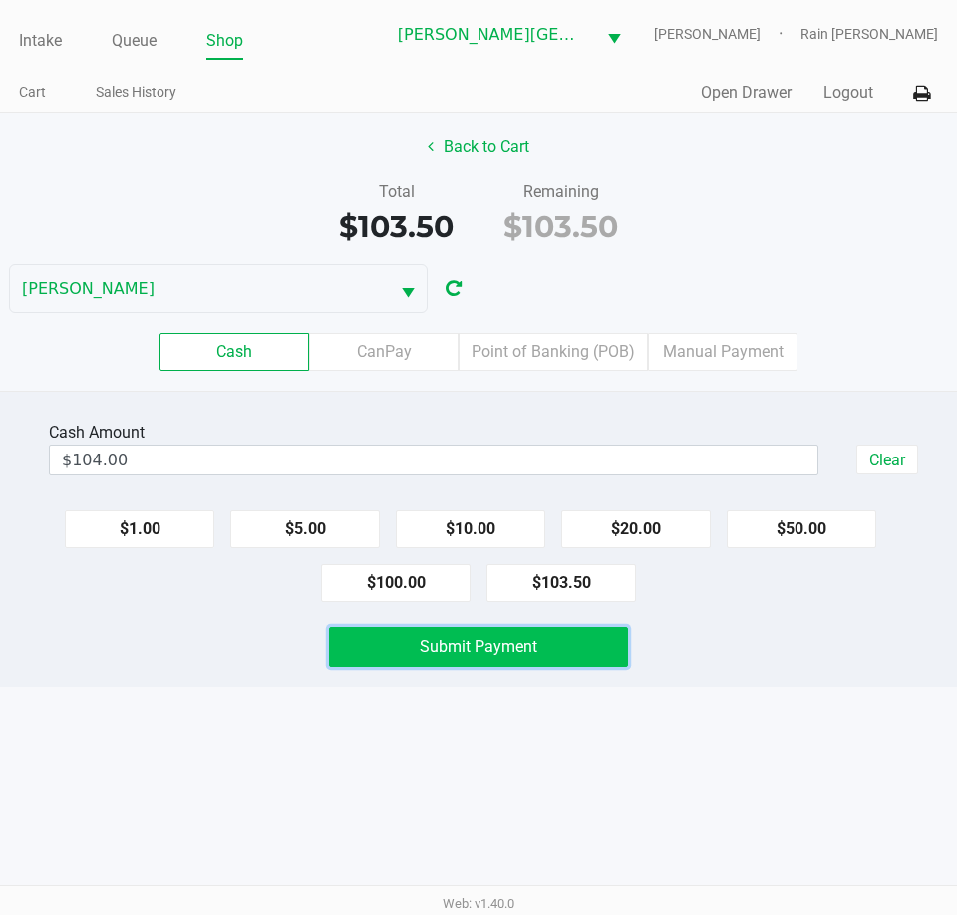
click at [565, 632] on button "Submit Payment" at bounding box center [478, 647] width 299 height 40
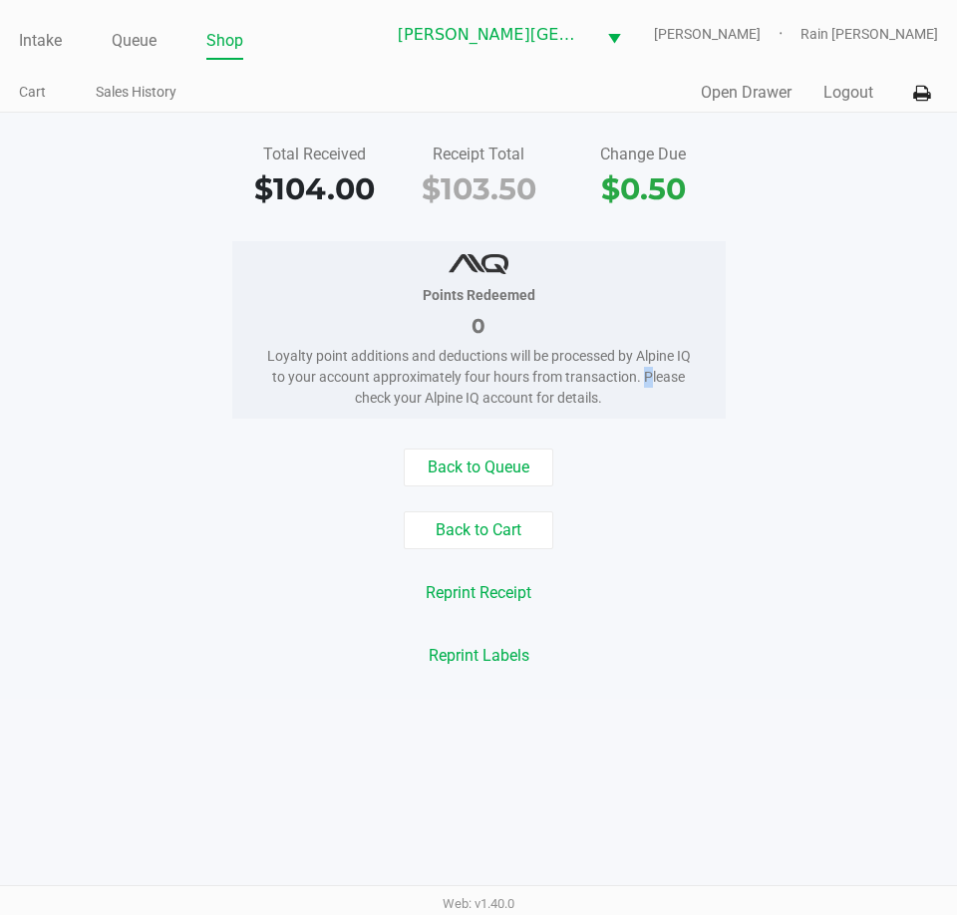
click at [643, 375] on div "Loyalty point additions and deductions will be processed by Alpine IQ to your a…" at bounding box center [479, 377] width 434 height 63
click at [44, 41] on link "Intake" at bounding box center [40, 41] width 43 height 28
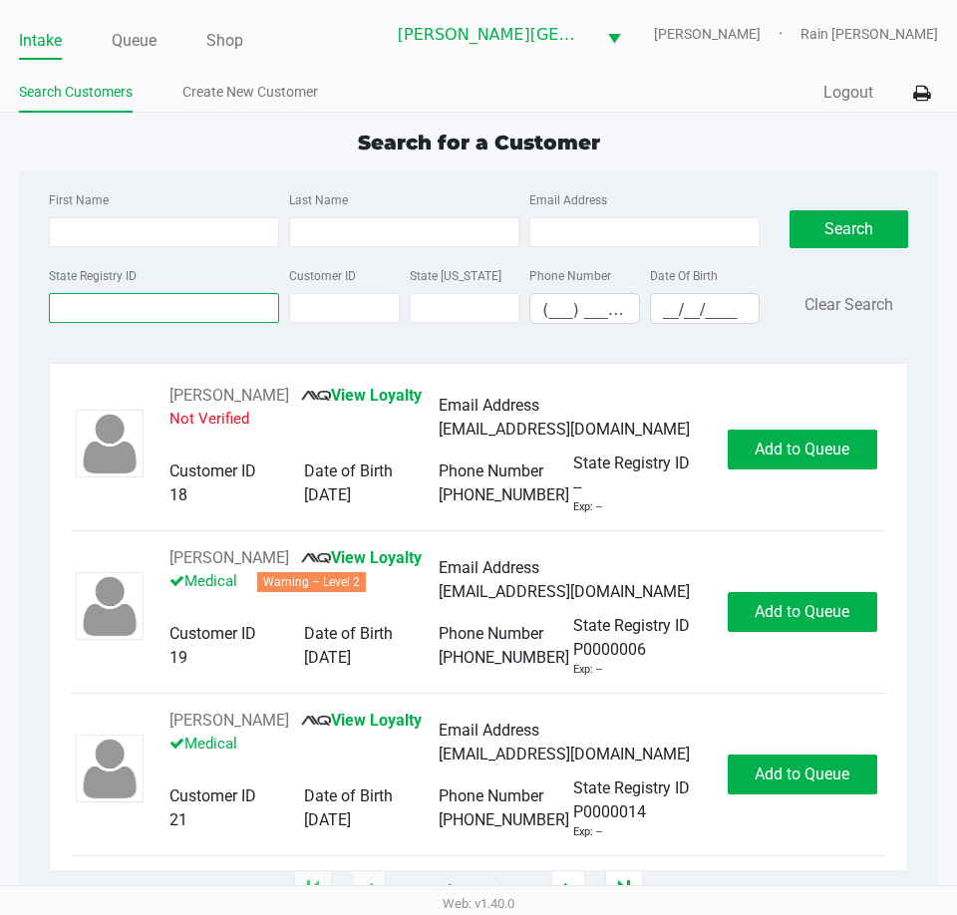
click at [223, 304] on input "State Registry ID" at bounding box center [164, 308] width 230 height 30
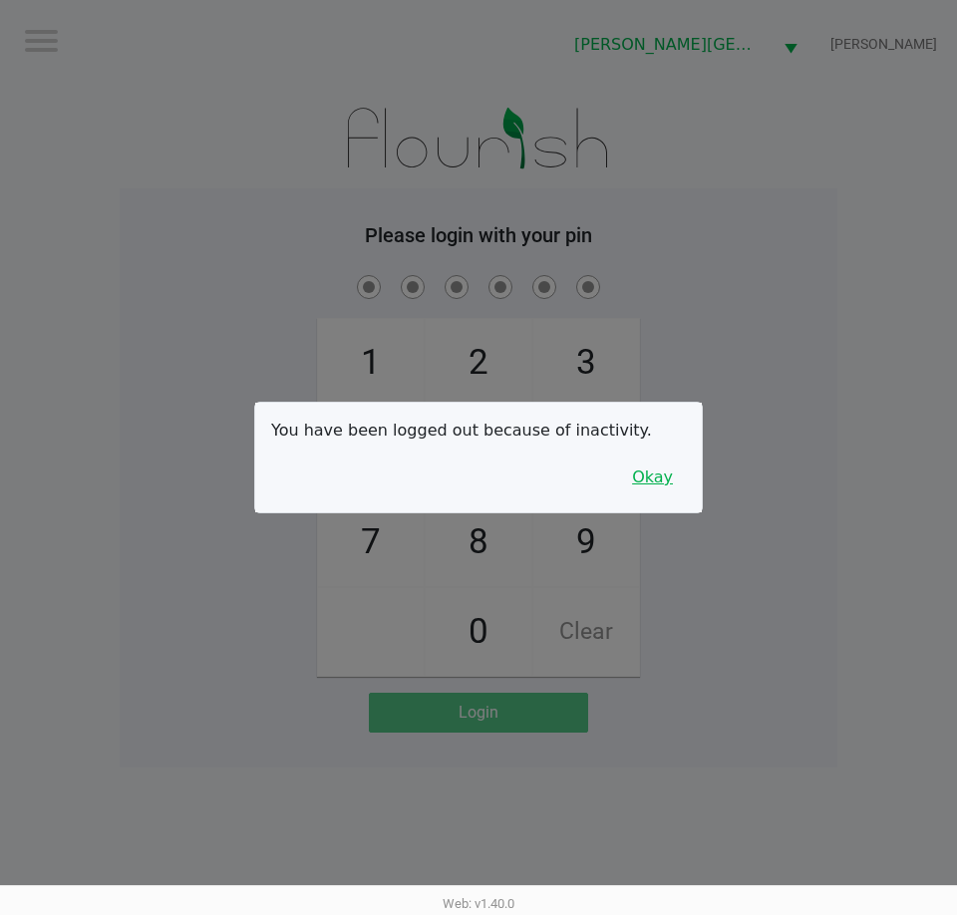
click at [673, 480] on button "Okay" at bounding box center [652, 477] width 67 height 38
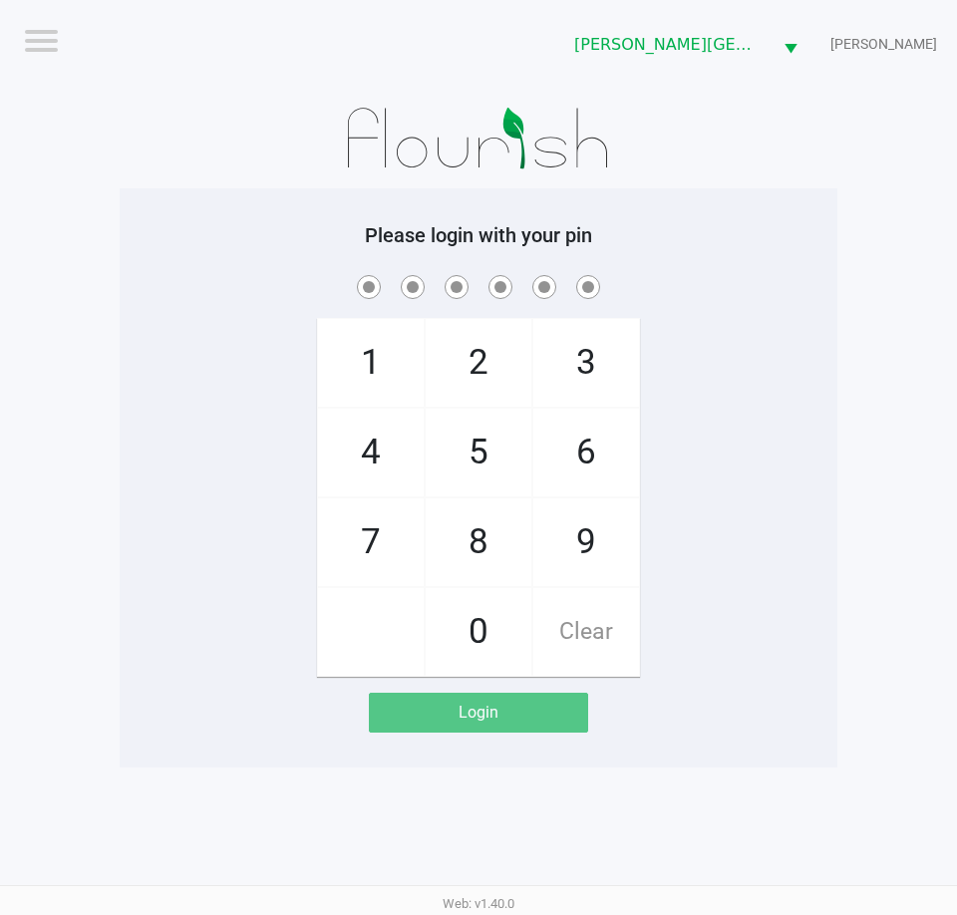
click at [740, 468] on div "1 4 7 2 5 8 0 3 6 9 Clear" at bounding box center [479, 474] width 718 height 406
checkbox input "true"
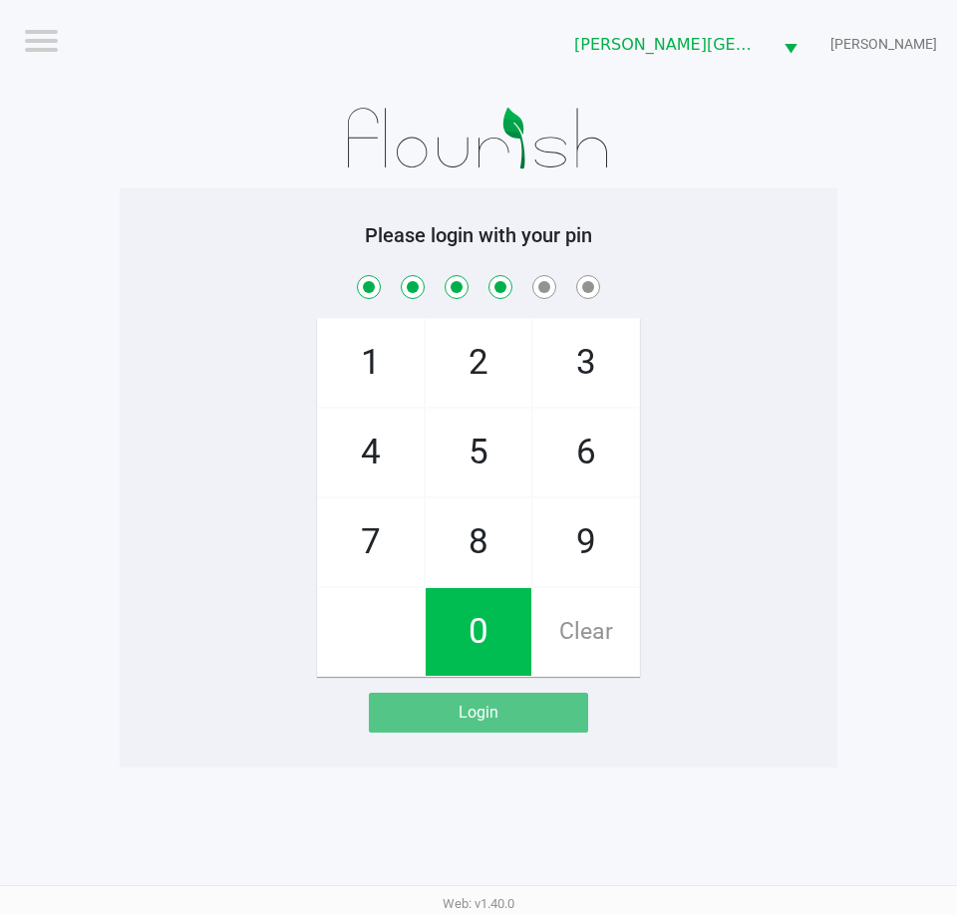
checkbox input "true"
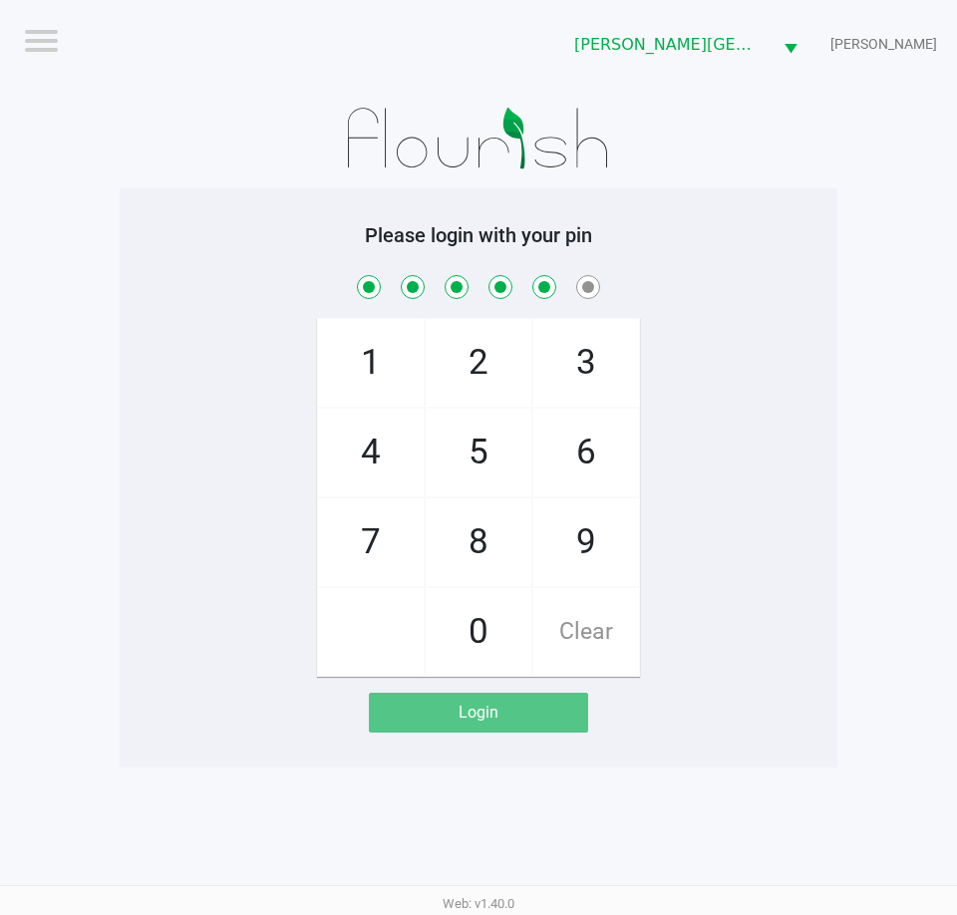
checkbox input "true"
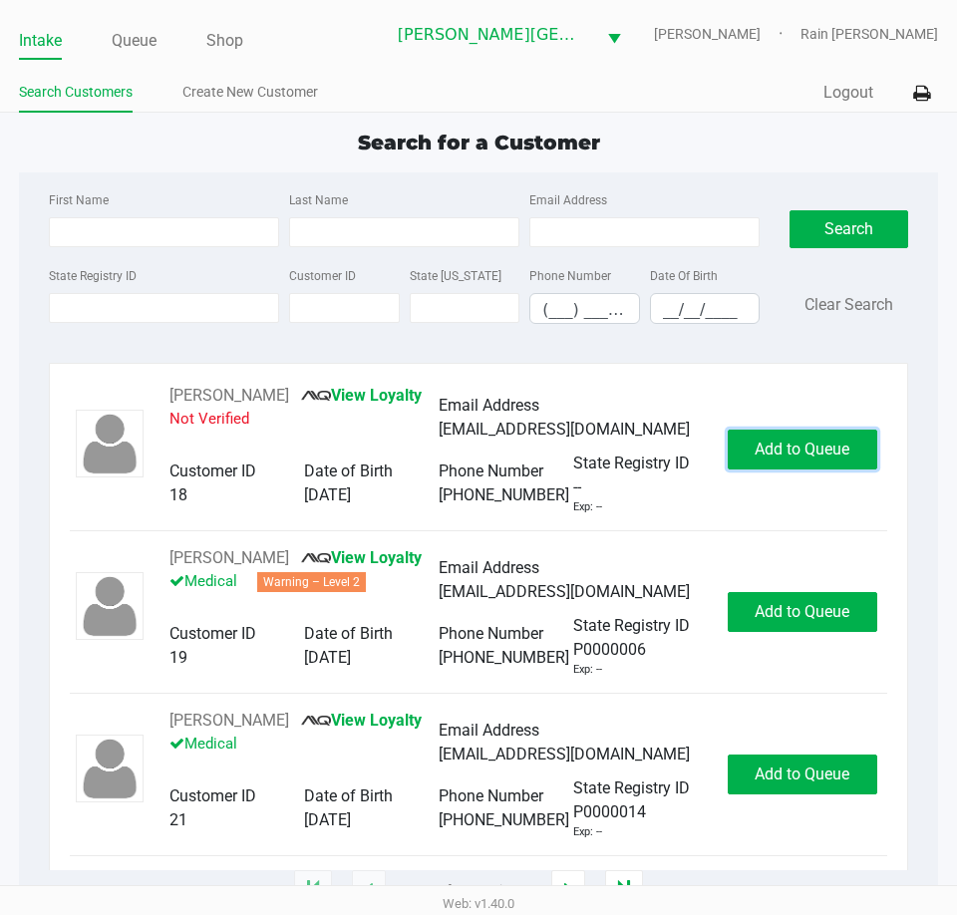
click at [728, 469] on button "Add to Queue" at bounding box center [802, 450] width 149 height 40
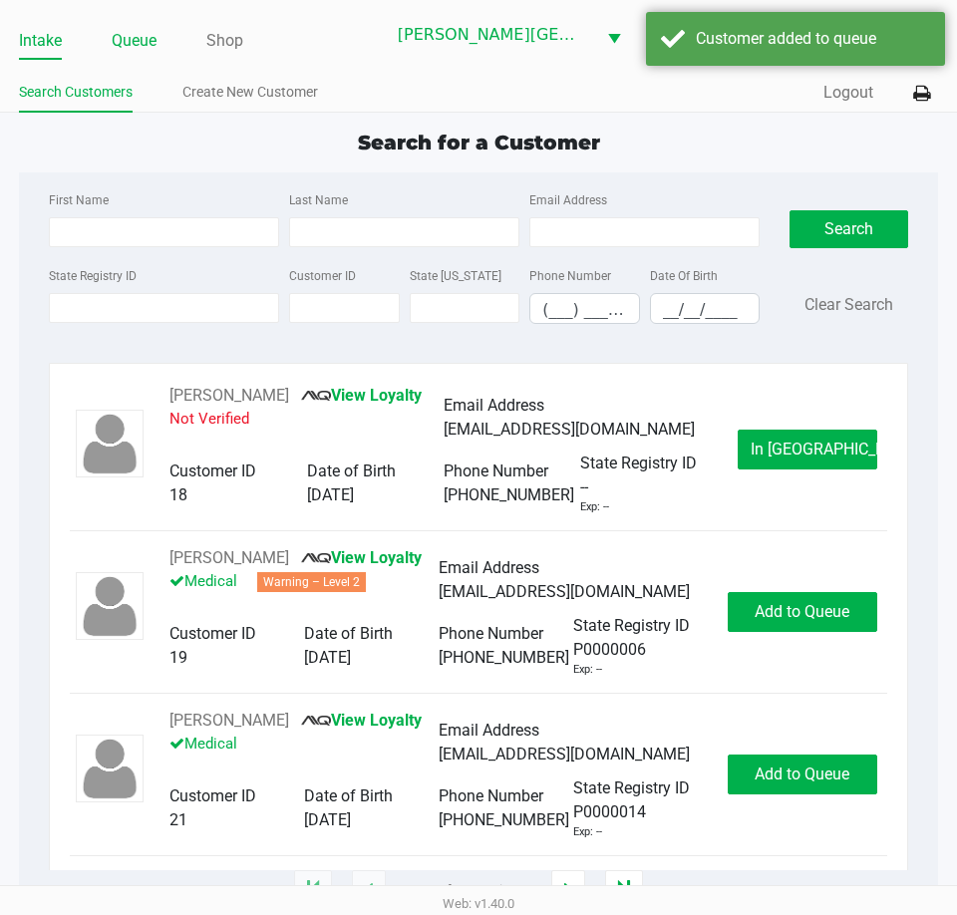
click at [137, 37] on link "Queue" at bounding box center [134, 41] width 45 height 28
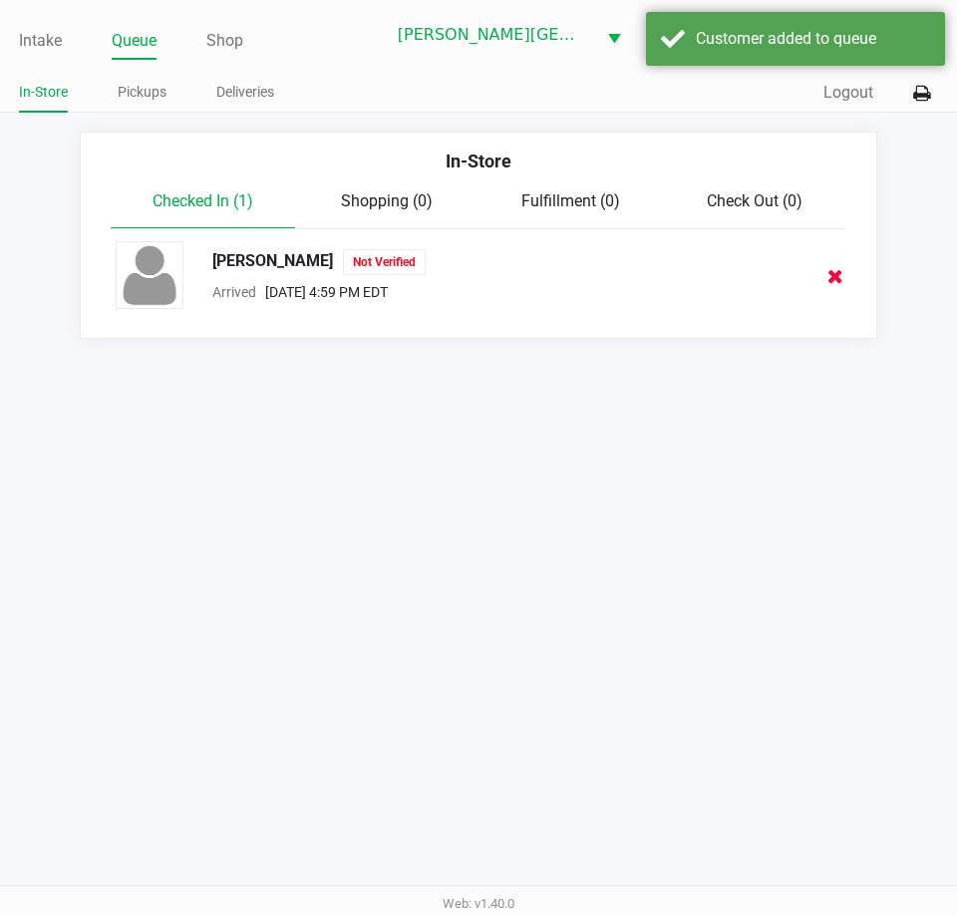
click at [842, 276] on icon at bounding box center [835, 276] width 16 height 15
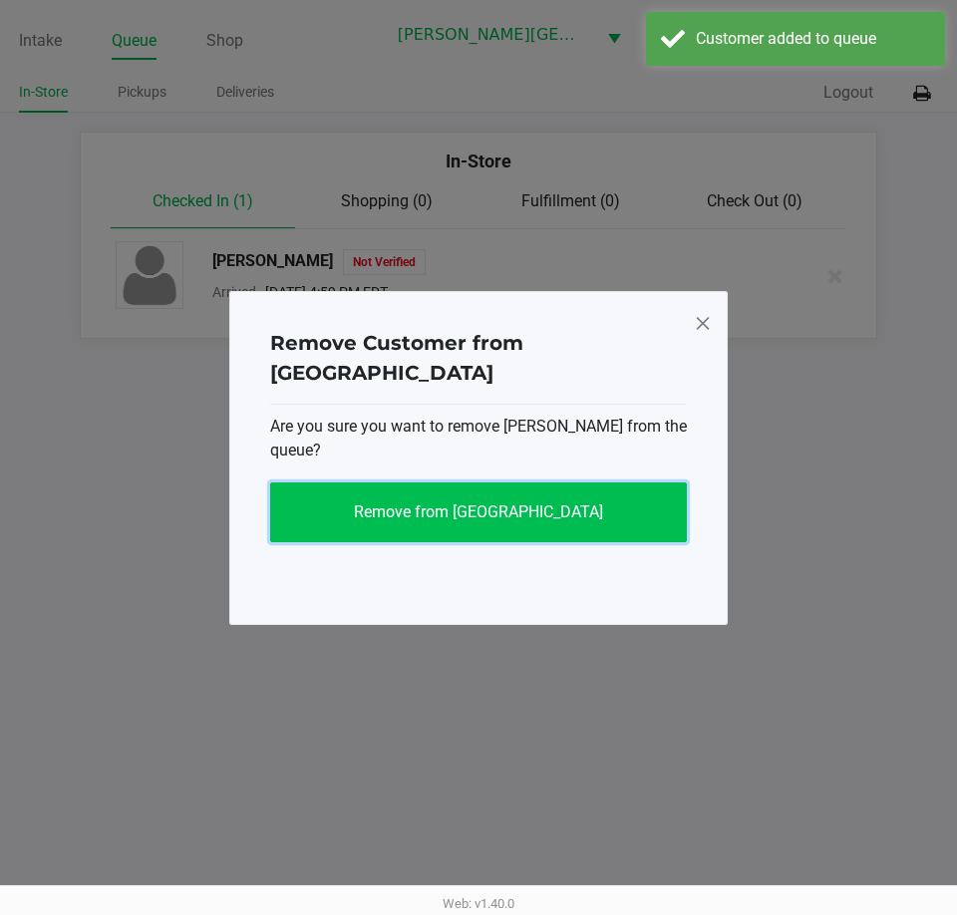
click at [451, 502] on span "Remove from [GEOGRAPHIC_DATA]" at bounding box center [478, 511] width 249 height 19
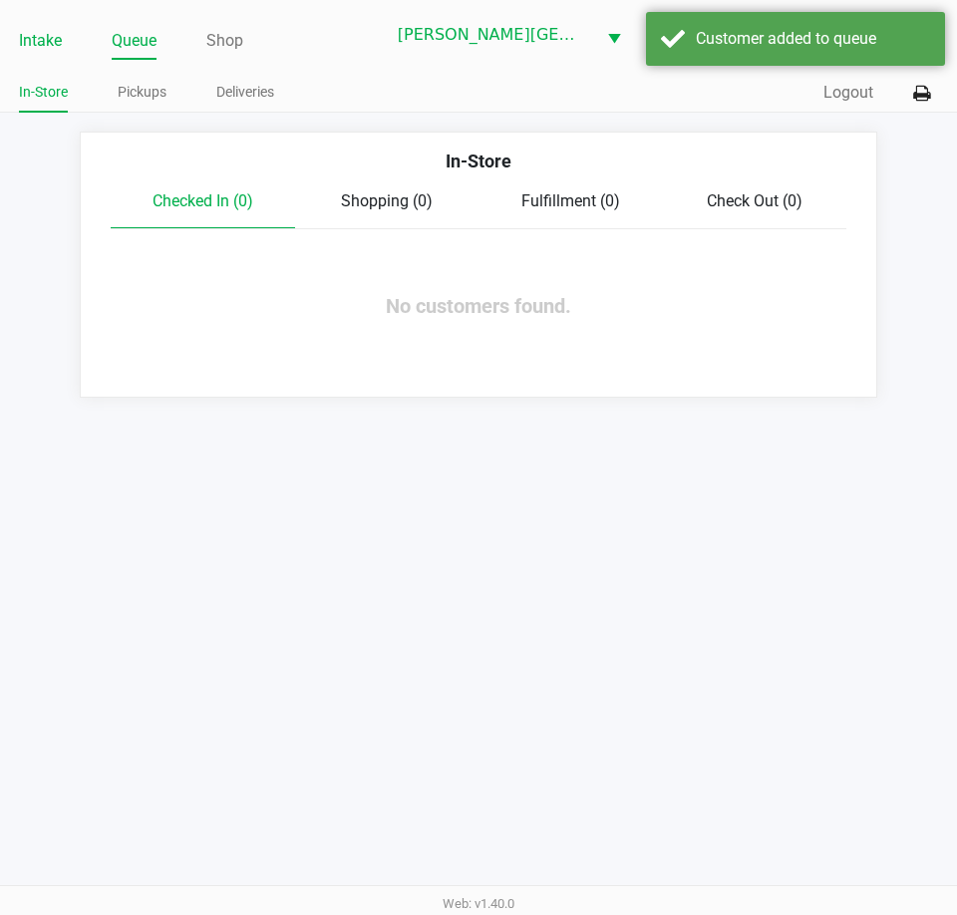
click at [56, 49] on link "Intake" at bounding box center [40, 41] width 43 height 28
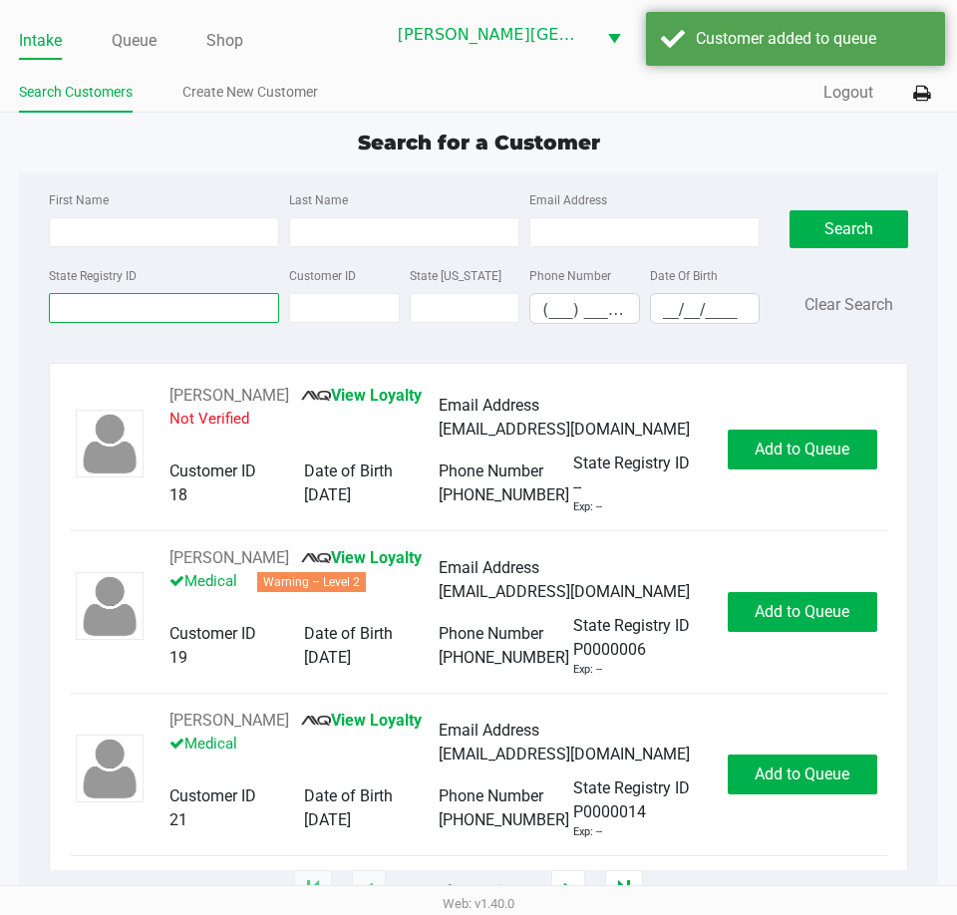
click at [177, 295] on input "State Registry ID" at bounding box center [164, 308] width 230 height 30
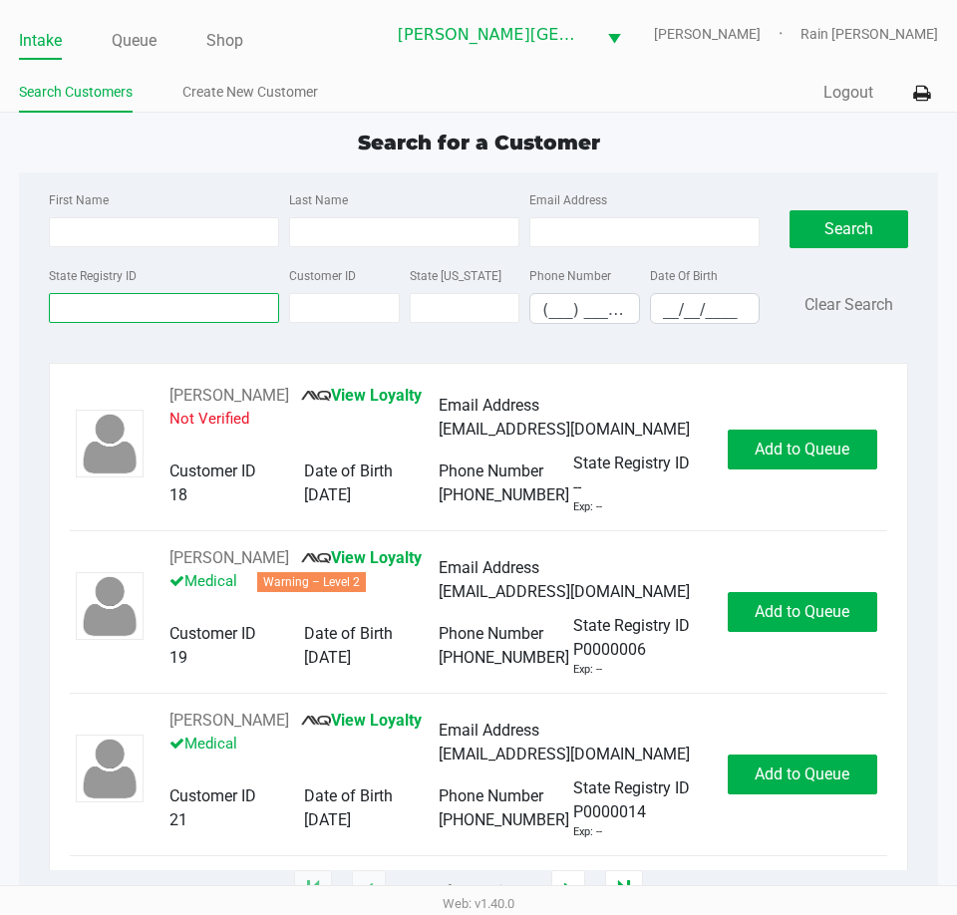
click at [177, 303] on input "State Registry ID" at bounding box center [164, 308] width 230 height 30
click at [88, 305] on input "State Registry ID" at bounding box center [164, 308] width 230 height 30
click at [102, 225] on input "First Name" at bounding box center [164, 232] width 230 height 30
type input "[PERSON_NAME]"
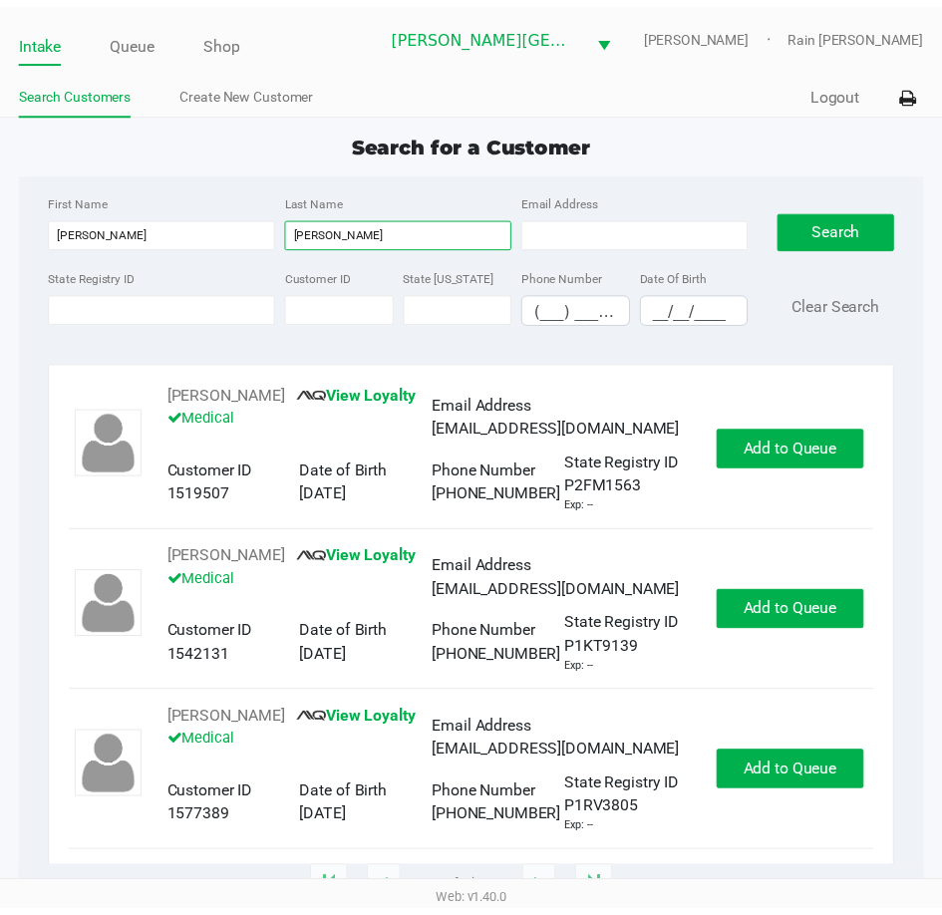
scroll to position [818, 0]
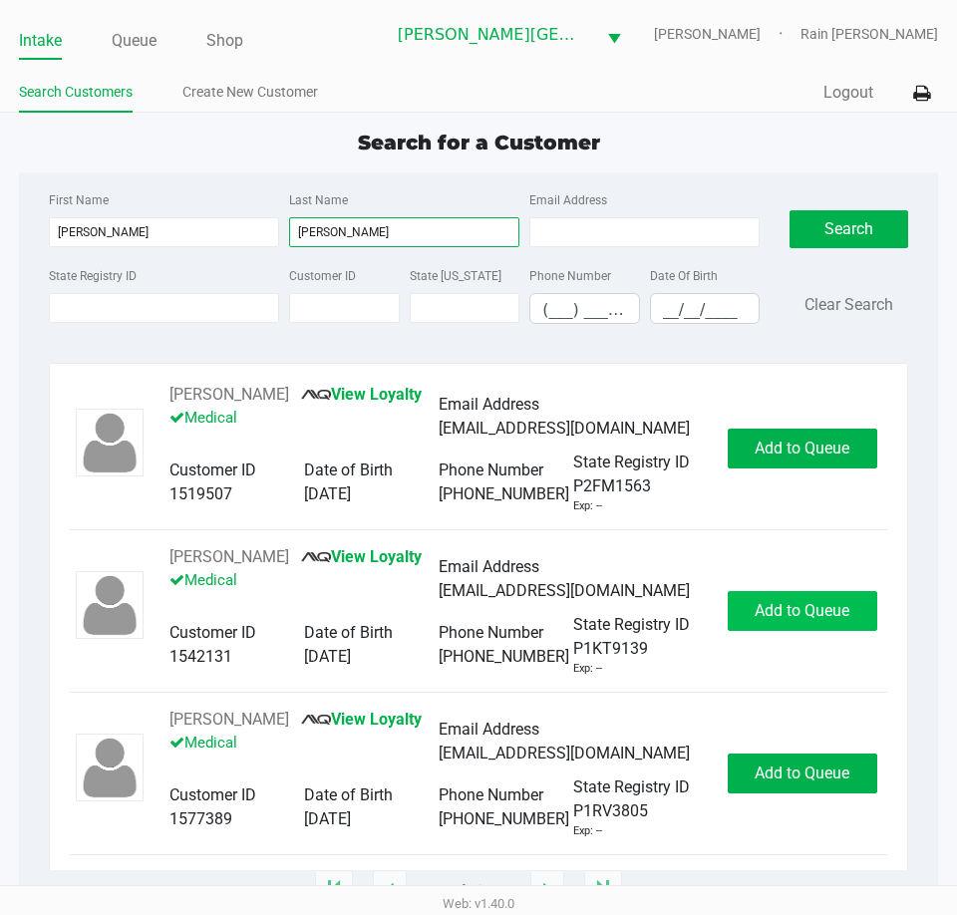
type input "[PERSON_NAME]"
click at [777, 591] on button "Add to Queue" at bounding box center [802, 611] width 149 height 40
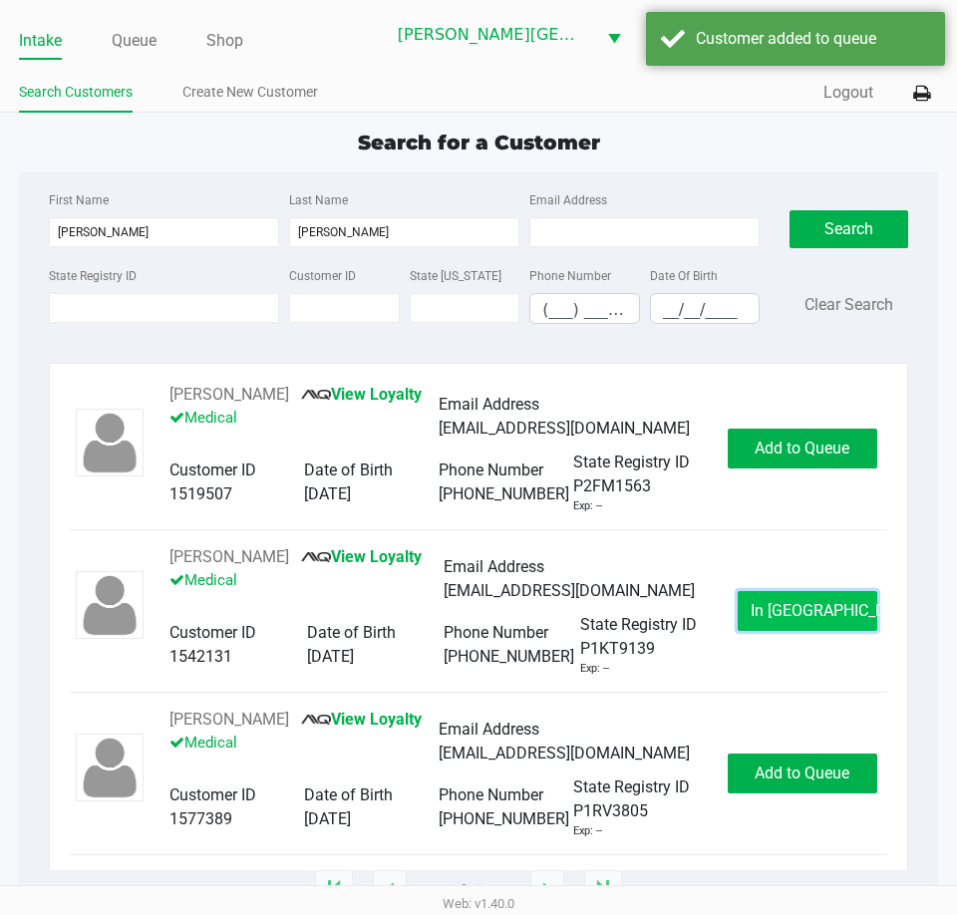
click at [770, 601] on span "In [GEOGRAPHIC_DATA]" at bounding box center [833, 610] width 167 height 19
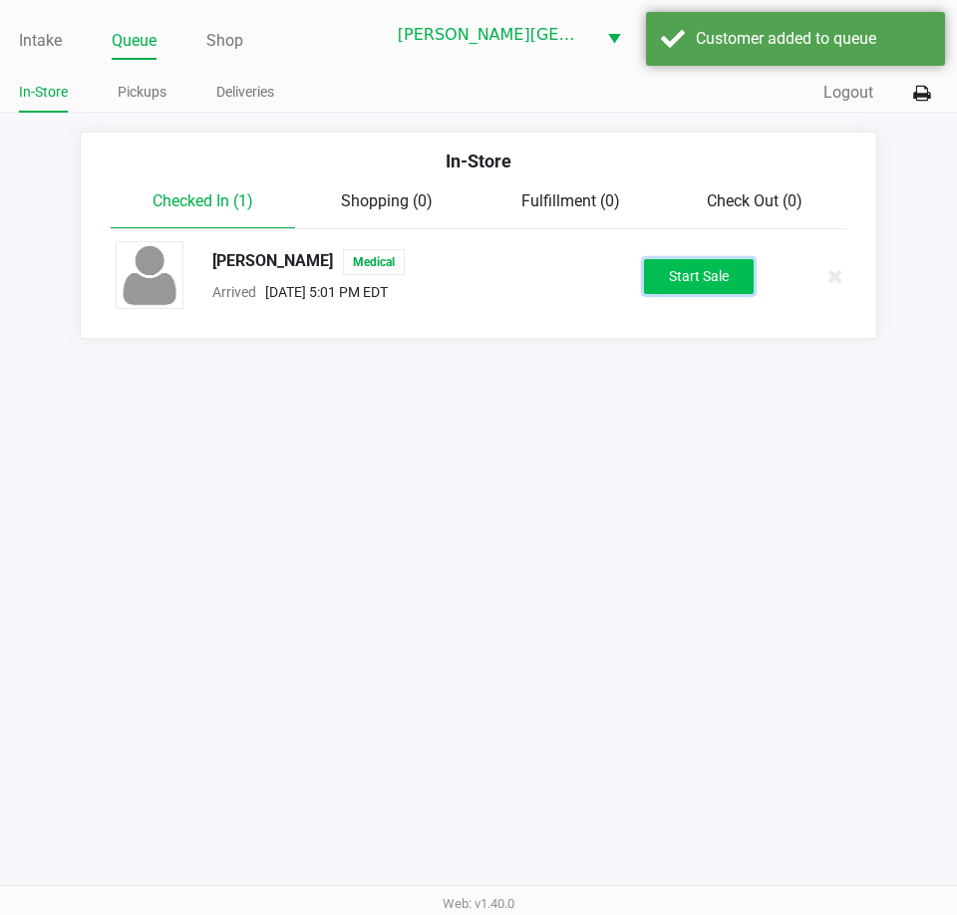
click at [681, 281] on button "Start Sale" at bounding box center [699, 276] width 110 height 35
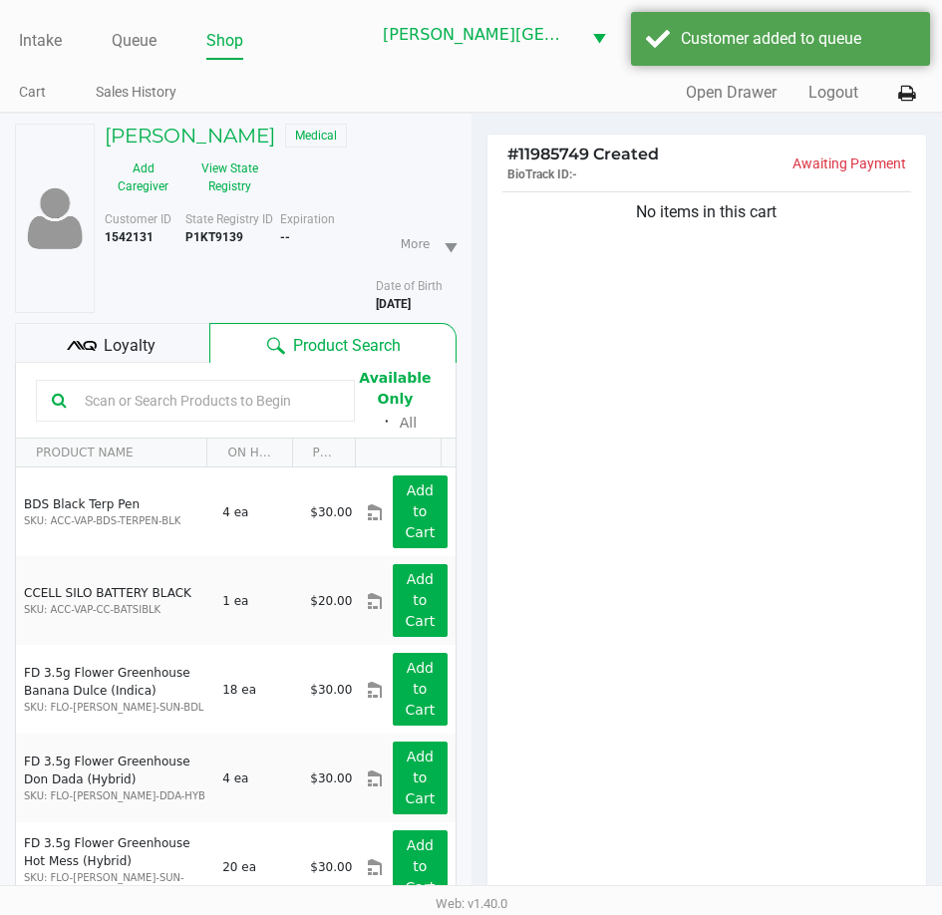
click at [116, 355] on span "Loyalty" at bounding box center [130, 346] width 52 height 24
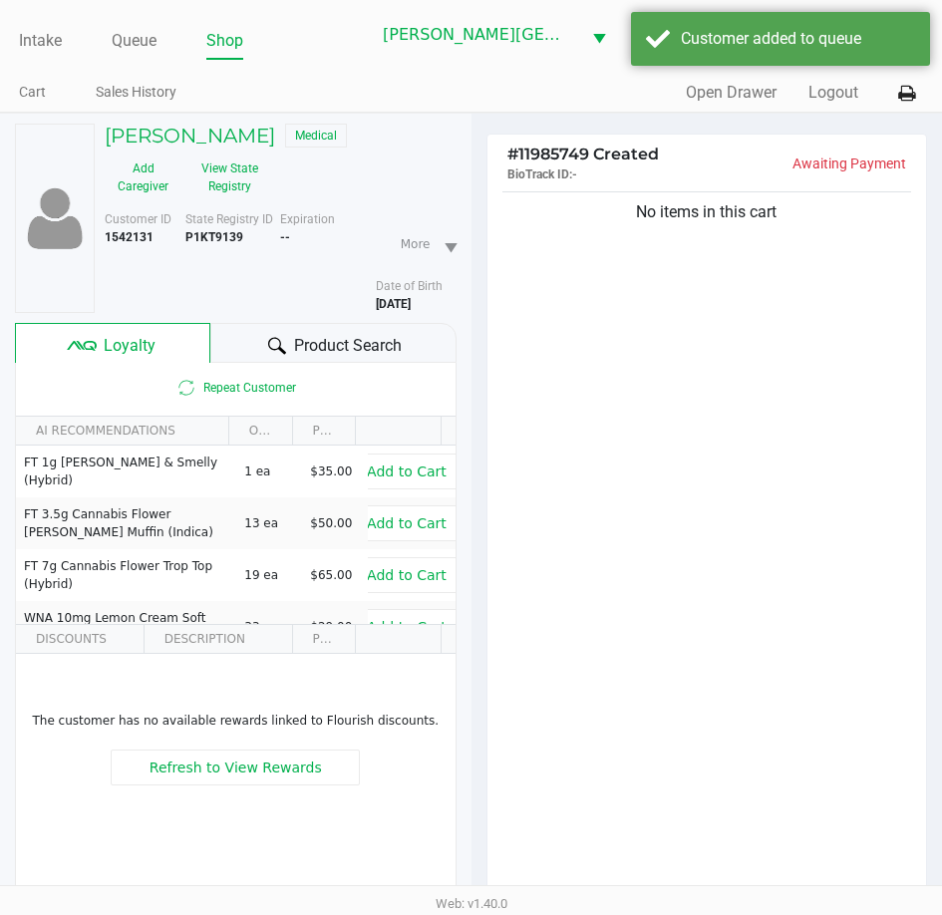
click at [909, 464] on div "No items in this cart" at bounding box center [707, 548] width 440 height 723
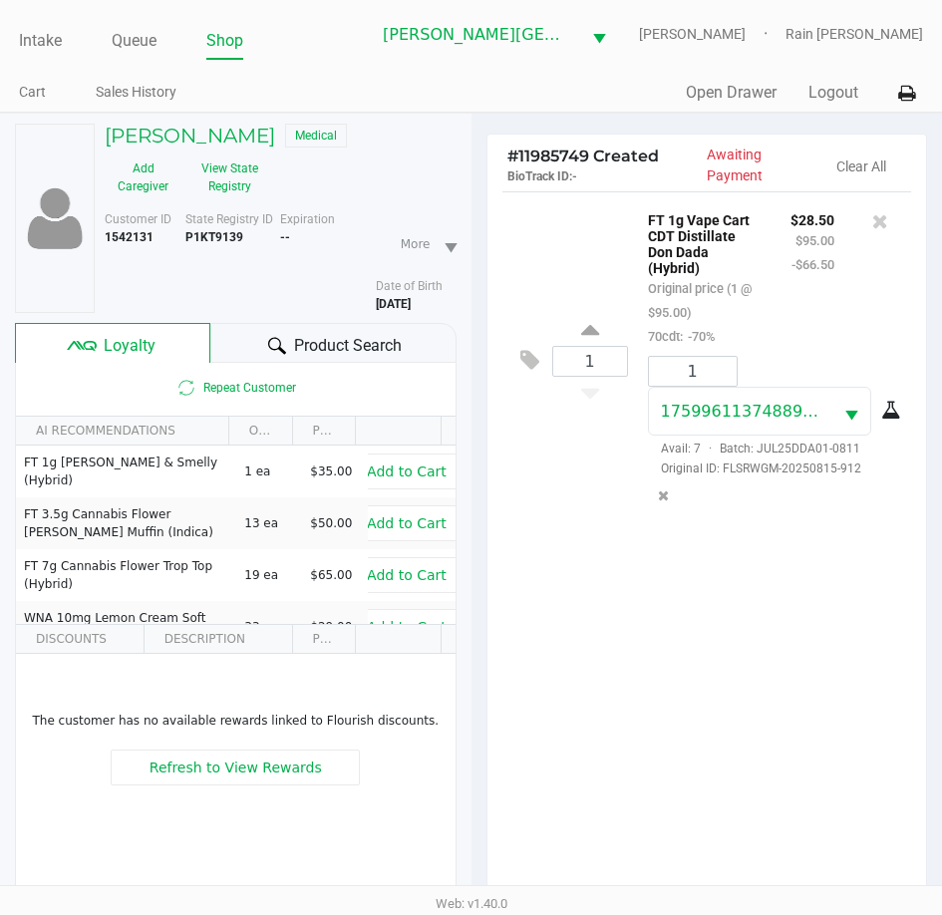
click at [357, 336] on span "Product Search" at bounding box center [348, 346] width 108 height 24
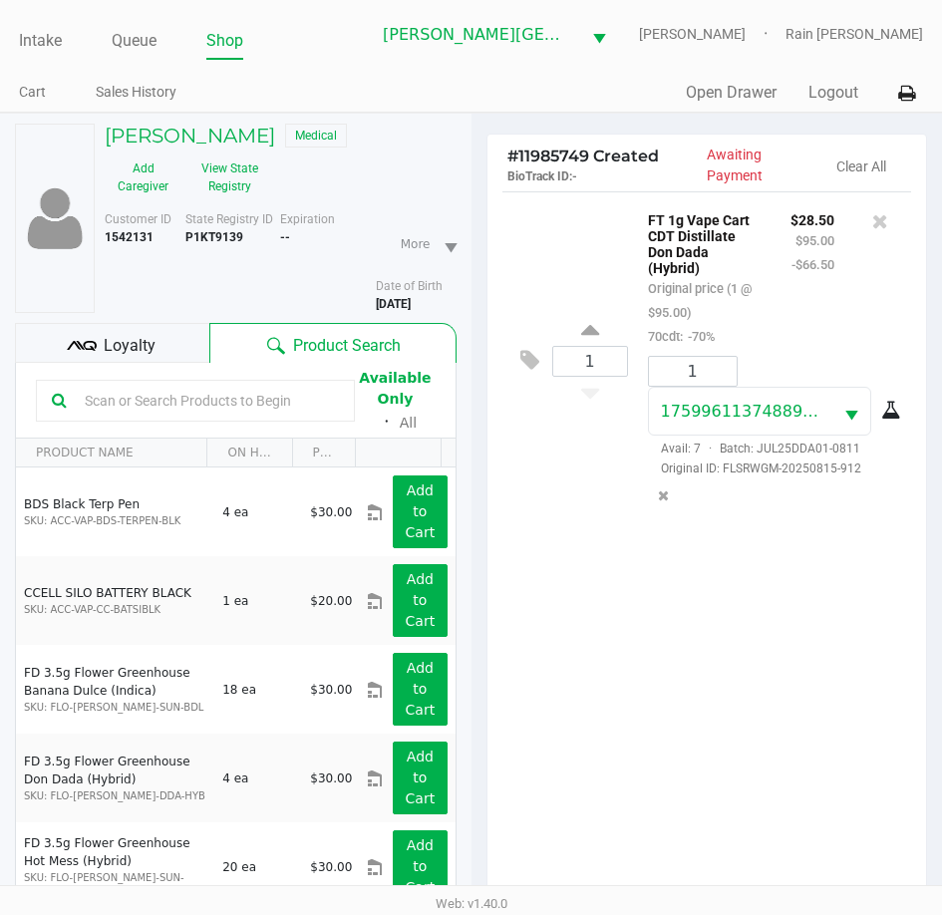
click at [130, 396] on input "text" at bounding box center [208, 401] width 262 height 30
type input "aml"
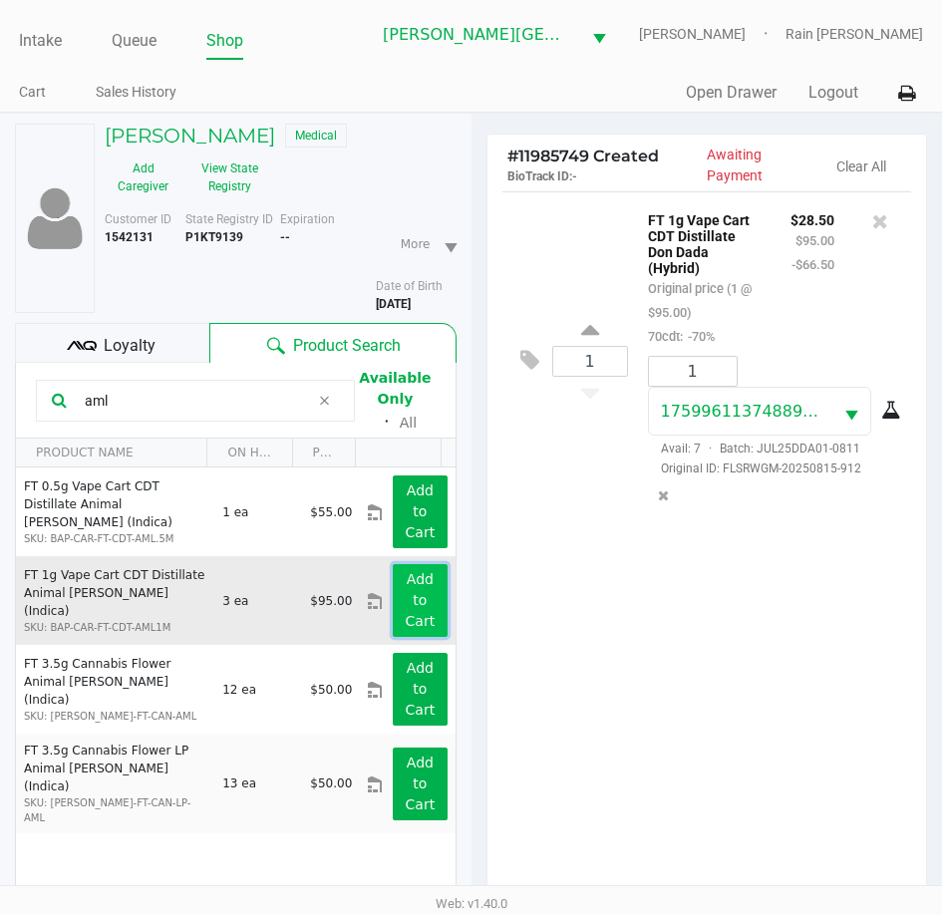
click at [422, 596] on button "Add to Cart" at bounding box center [420, 600] width 54 height 73
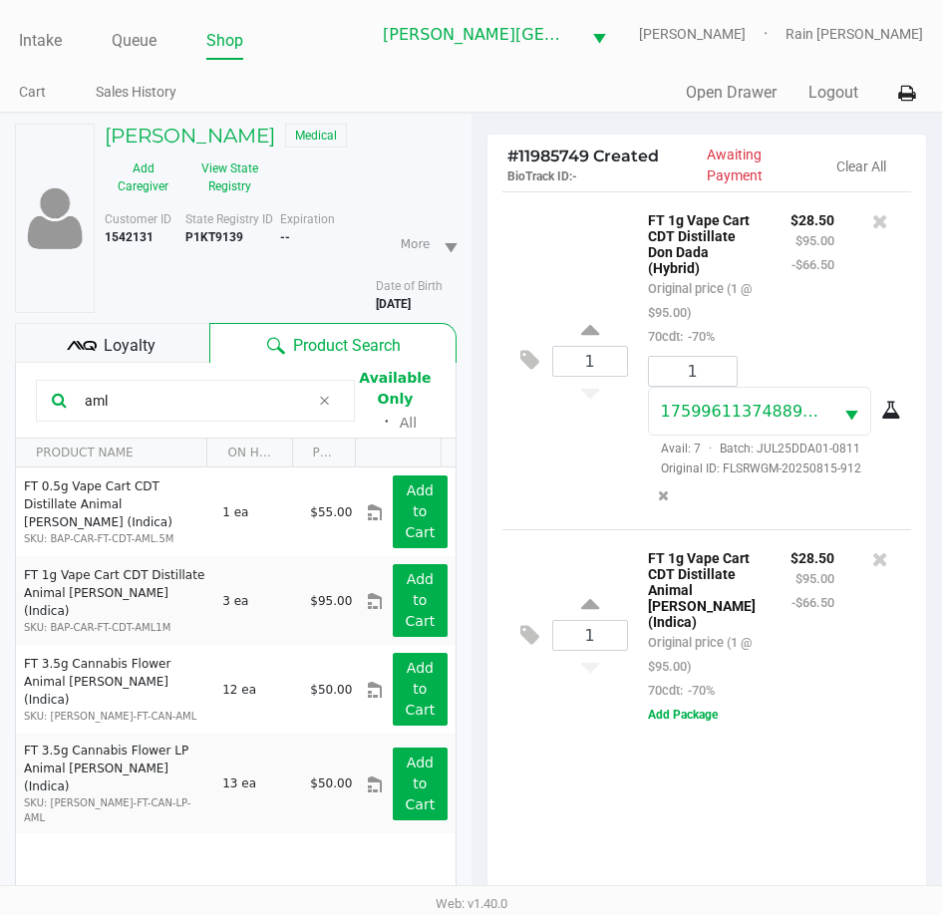
click at [141, 413] on input "aml" at bounding box center [193, 401] width 232 height 30
click at [877, 569] on icon at bounding box center [880, 559] width 16 height 20
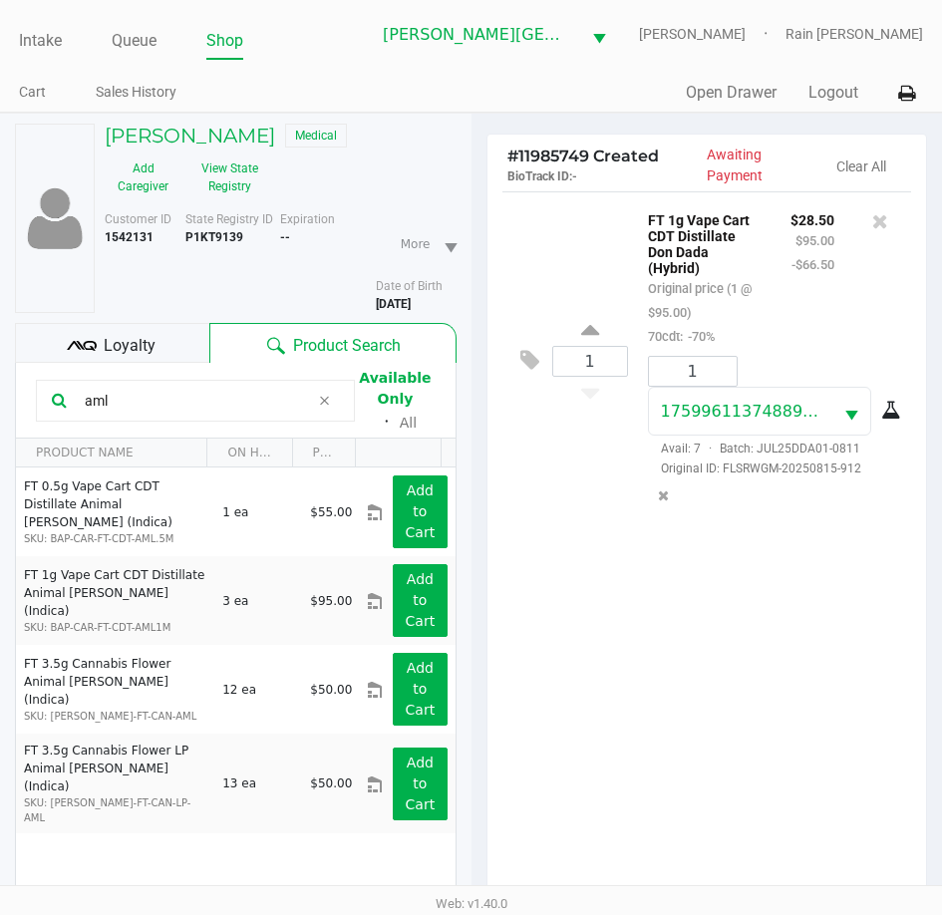
click at [143, 393] on input "aml" at bounding box center [193, 401] width 232 height 30
click at [823, 616] on div "1 FT 1g Vape Cart CDT Distillate Don Dada (Hybrid) Original price (1 @ $95.00) …" at bounding box center [707, 552] width 440 height 723
click at [824, 616] on div "1 FT 1g Vape Cart CDT Distillate Don Dada (Hybrid) Original price (1 @ $95.00) …" at bounding box center [707, 552] width 440 height 723
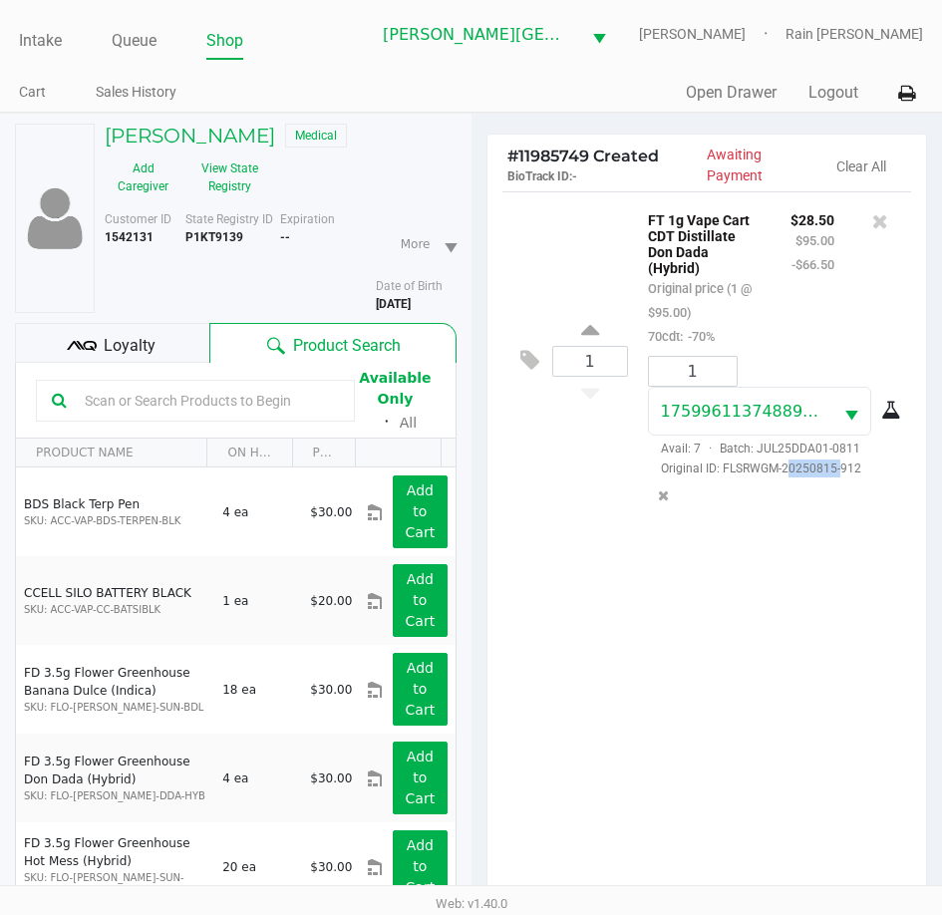
click at [824, 616] on div "1 FT 1g Vape Cart CDT Distillate Don Dada (Hybrid) Original price (1 @ $95.00) …" at bounding box center [707, 552] width 440 height 723
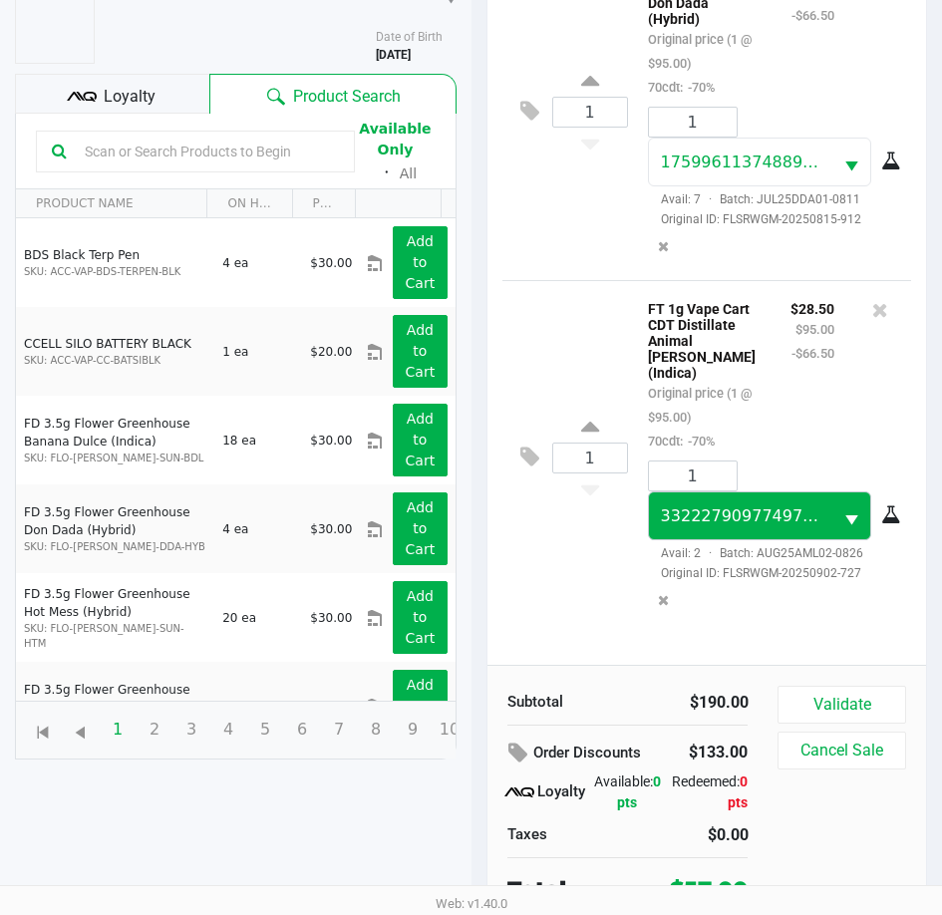
scroll to position [261, 0]
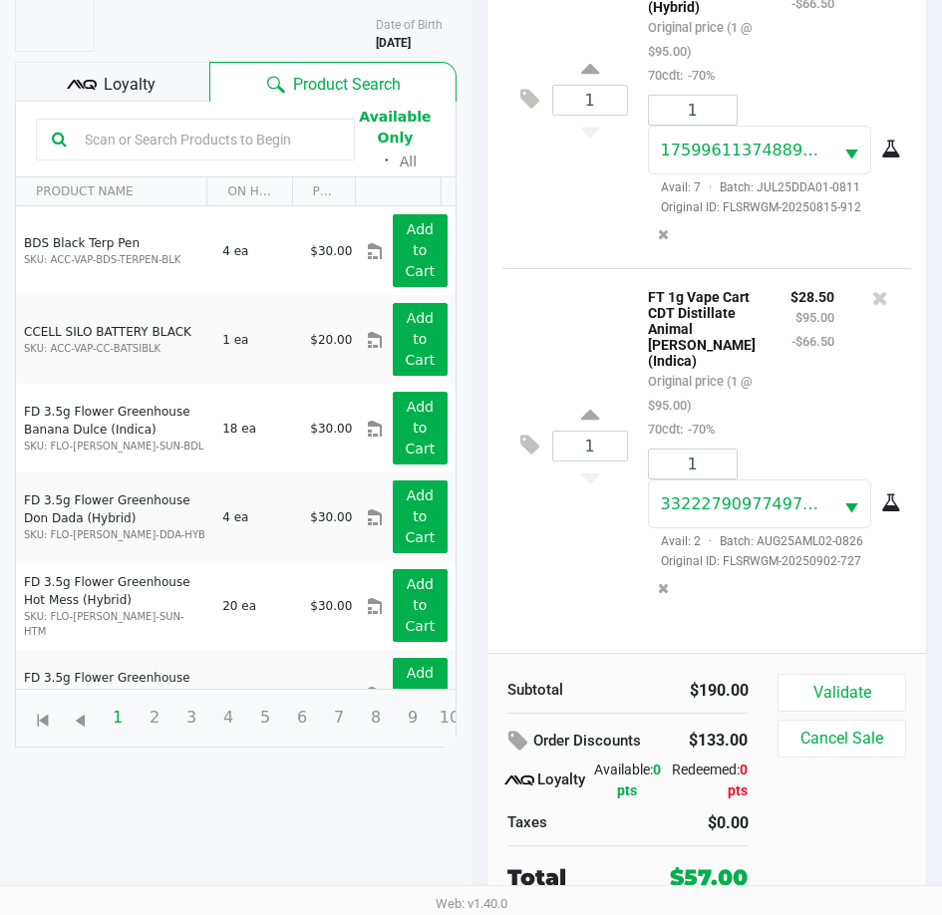
click at [122, 100] on div "Loyalty" at bounding box center [112, 82] width 194 height 40
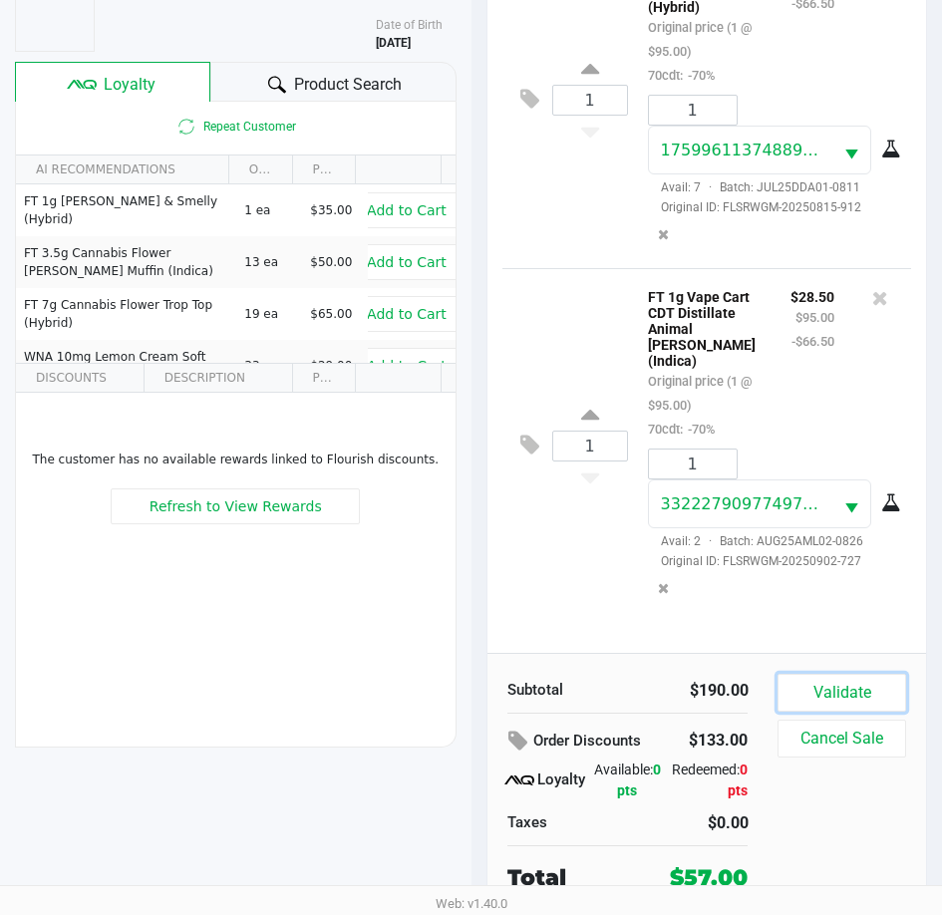
click at [841, 694] on button "Validate" at bounding box center [841, 693] width 128 height 38
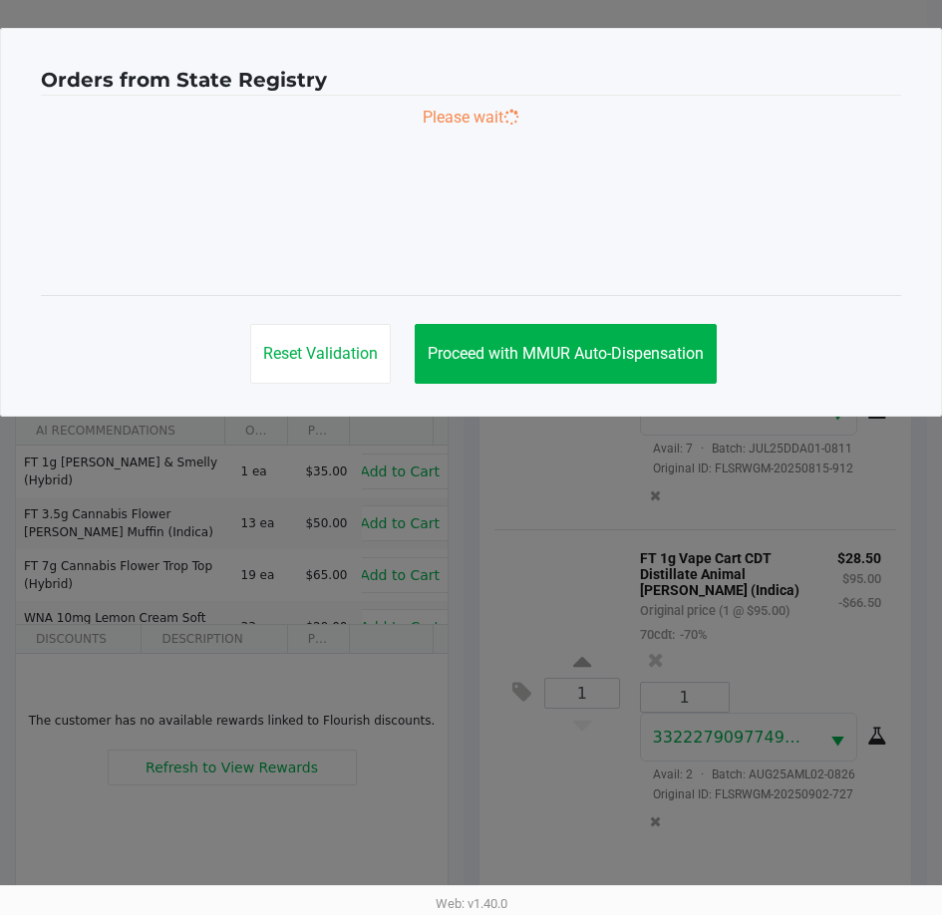
scroll to position [0, 0]
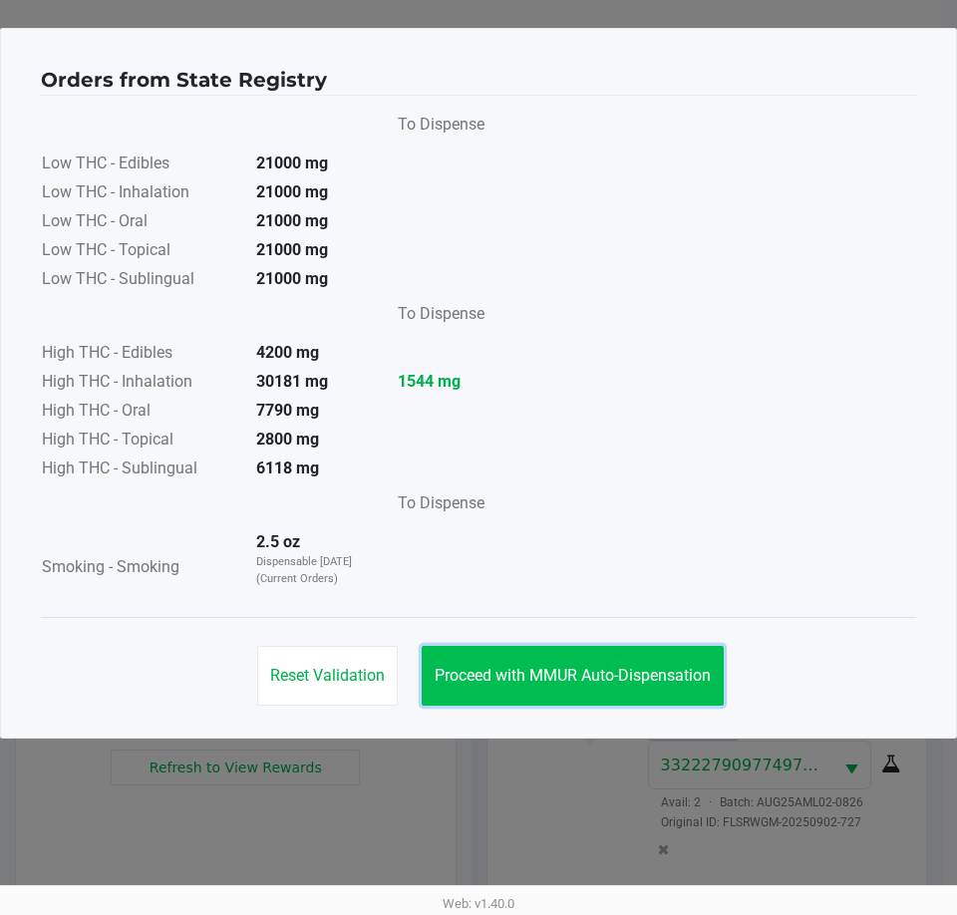
click at [639, 648] on button "Proceed with MMUR Auto-Dispensation" at bounding box center [573, 676] width 302 height 60
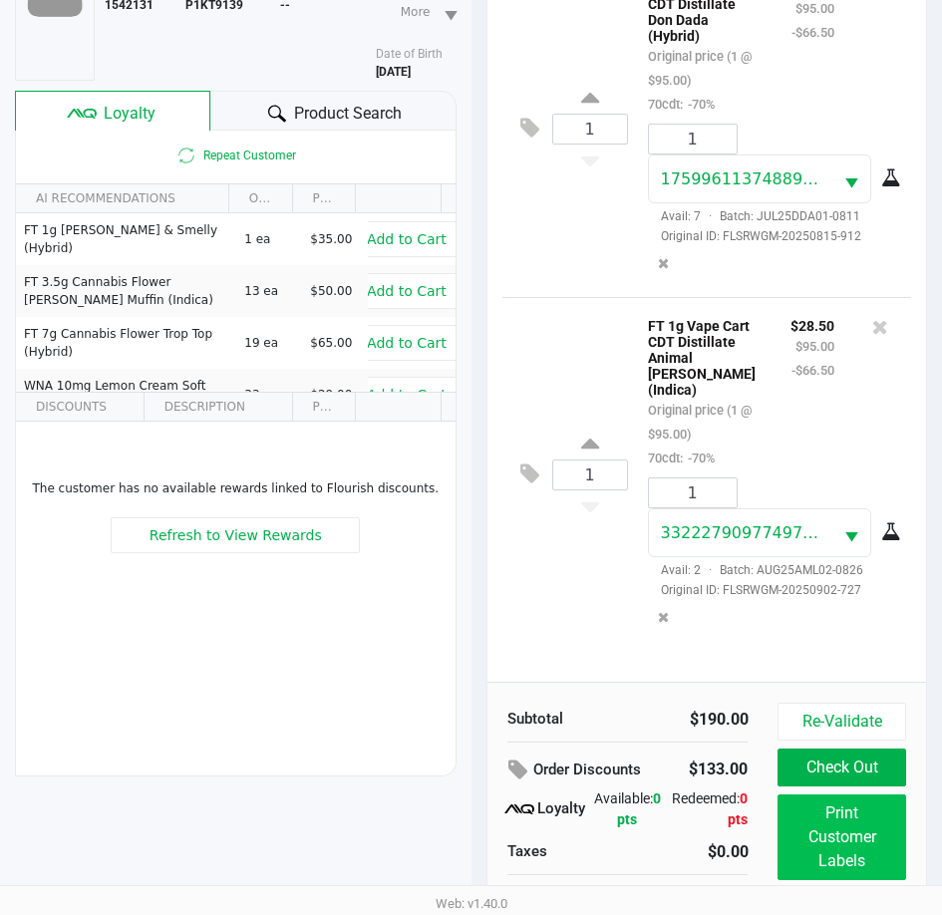
scroll to position [264, 0]
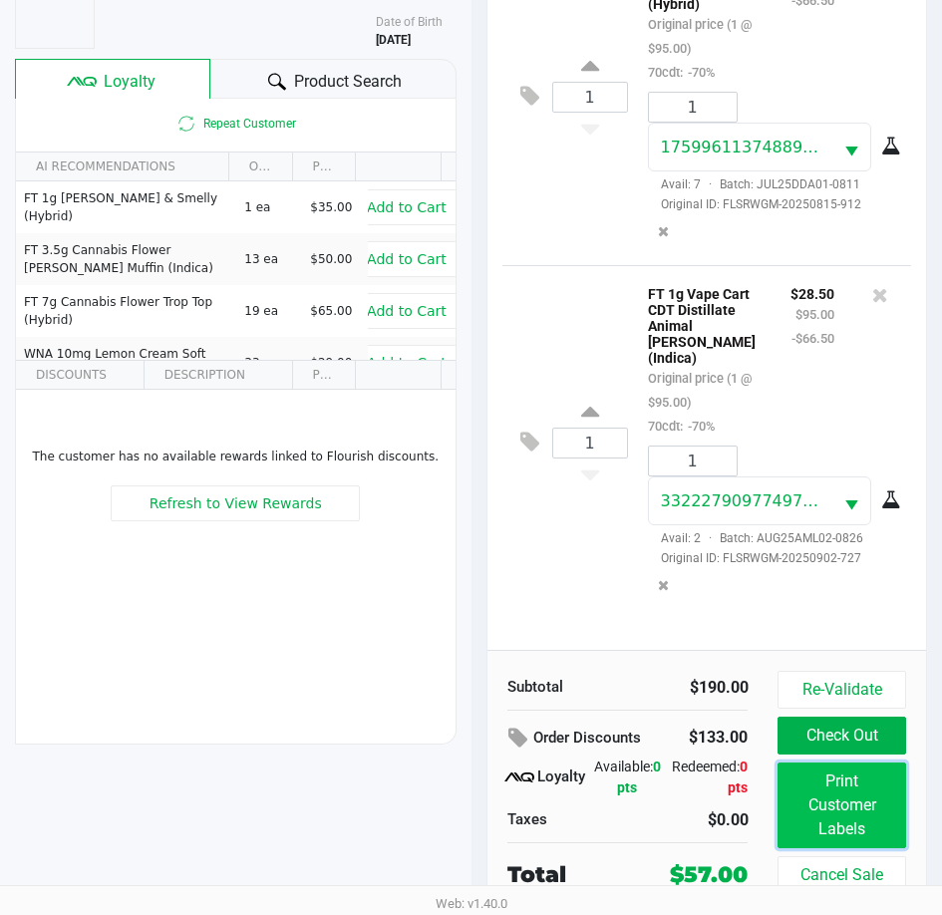
click at [854, 787] on button "Print Customer Labels" at bounding box center [841, 805] width 128 height 86
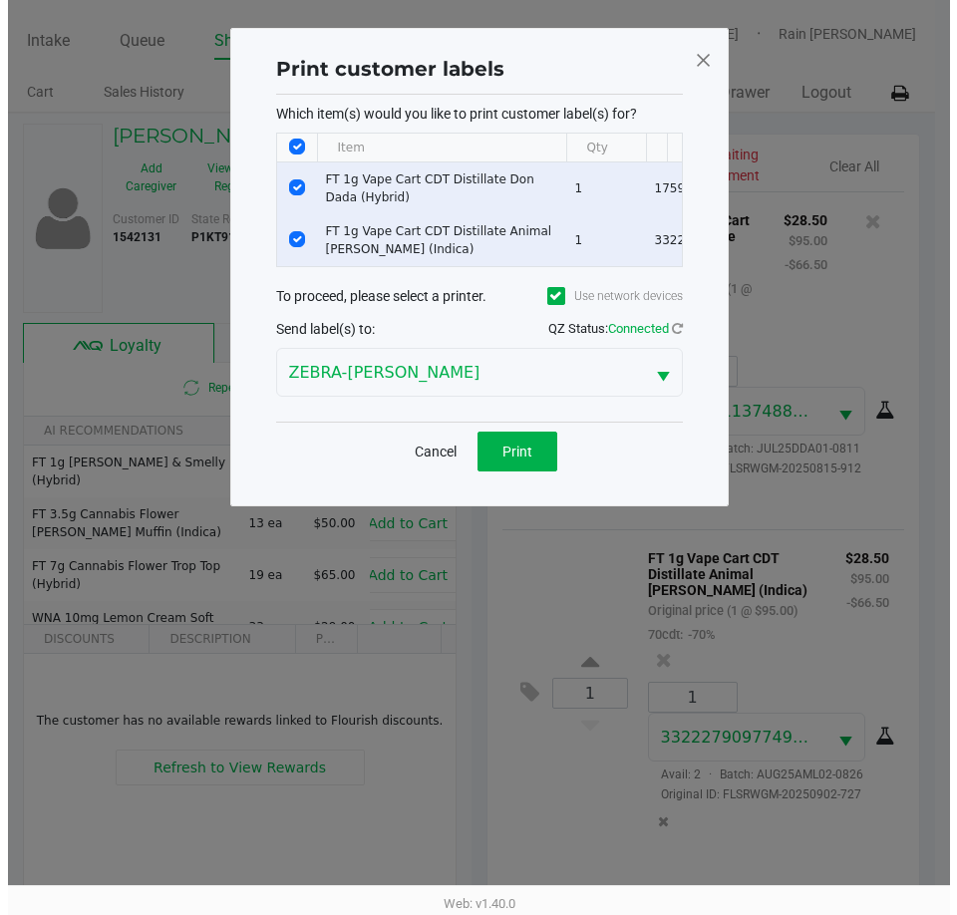
scroll to position [0, 0]
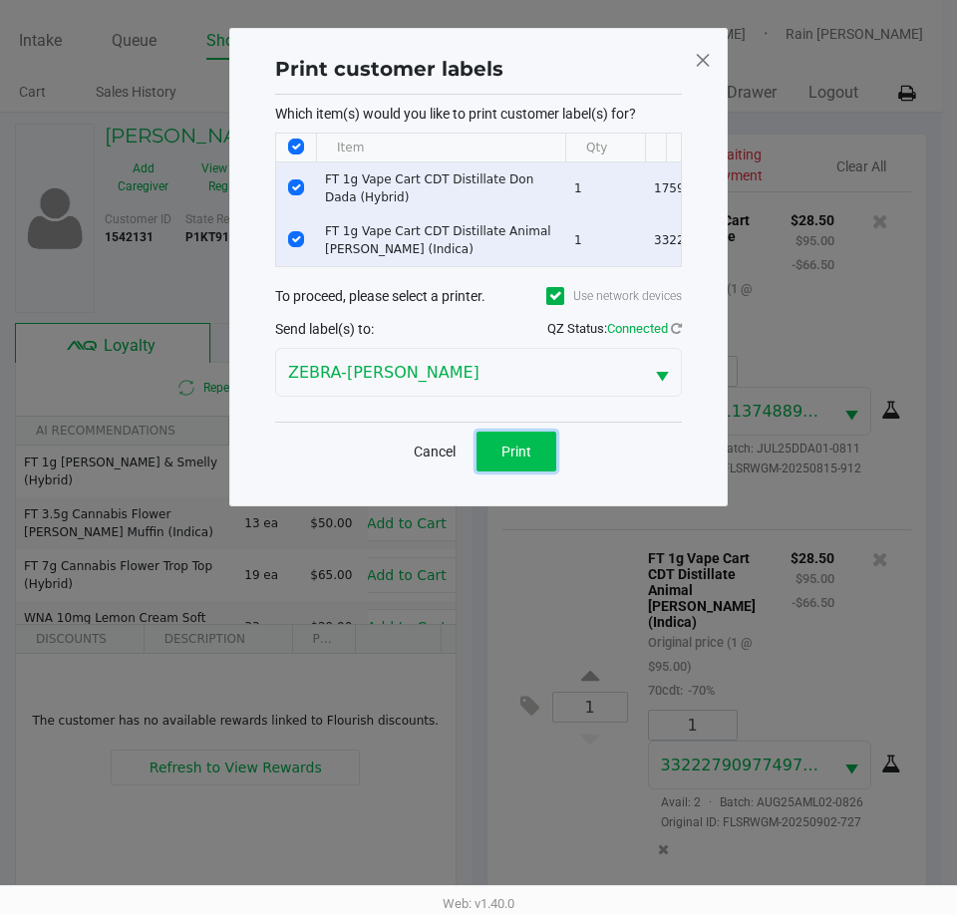
click at [511, 459] on span "Print" at bounding box center [516, 451] width 30 height 16
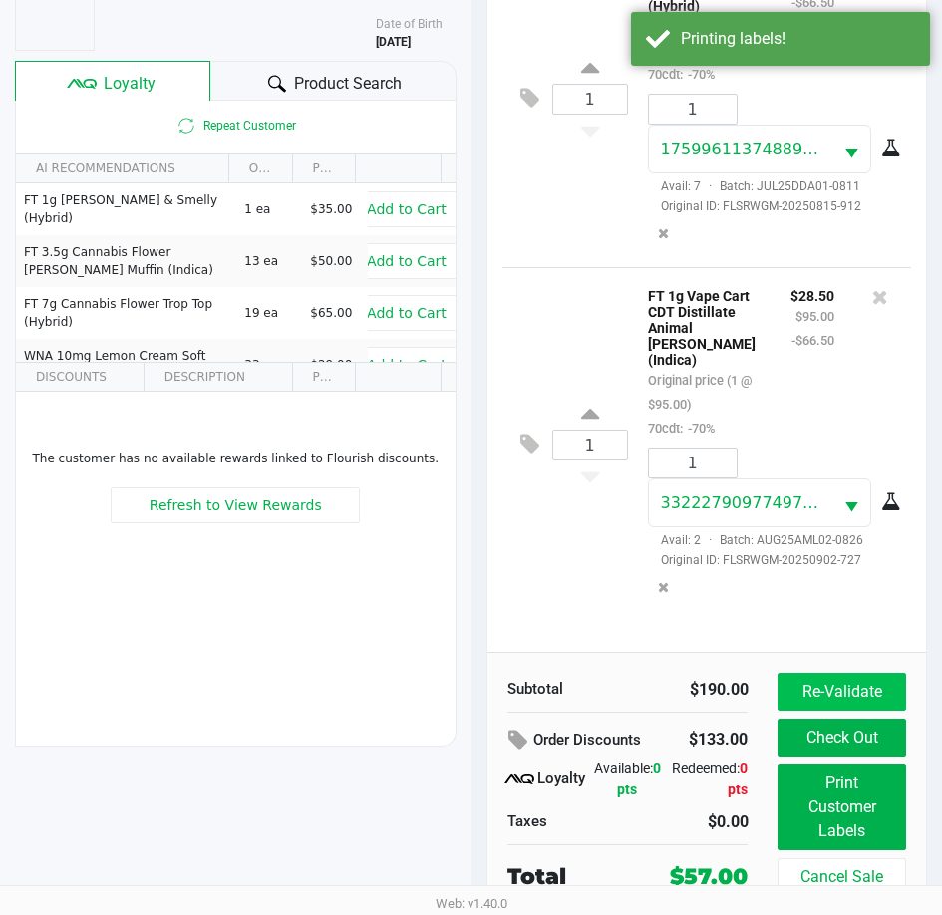
scroll to position [264, 0]
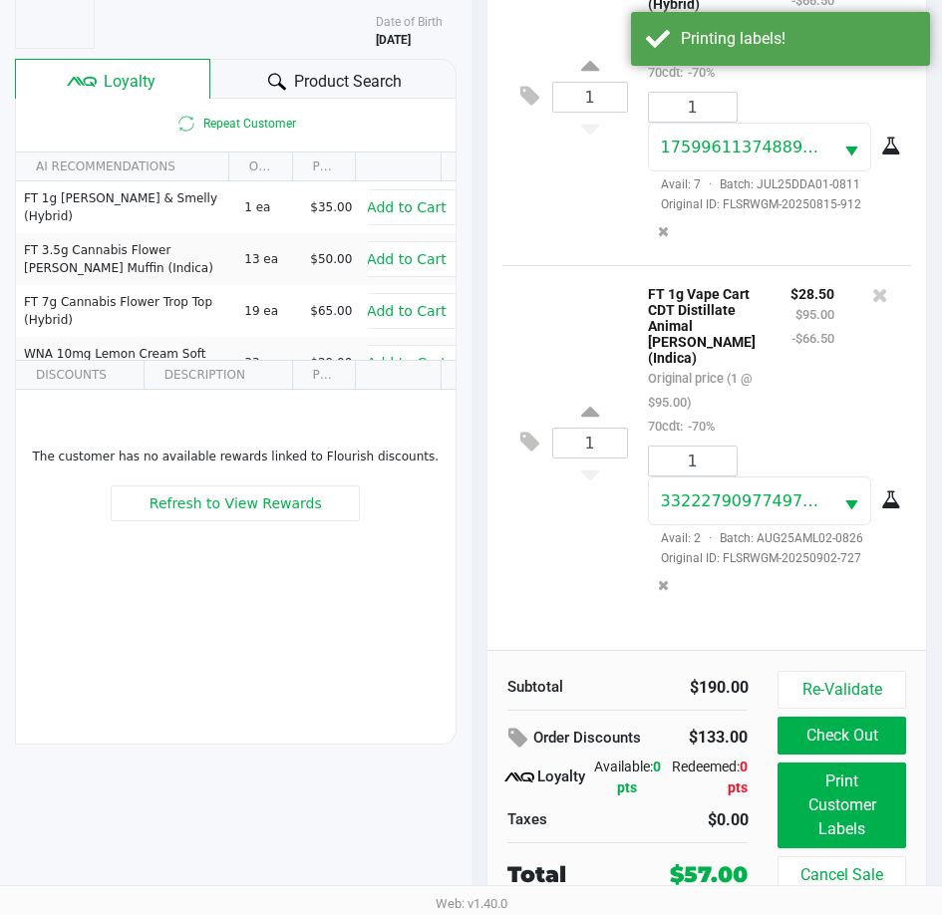
click at [849, 716] on div "Re-Validate Check Out Print Customer Labels Cancel Sale" at bounding box center [848, 782] width 143 height 223
click at [836, 726] on button "Check Out" at bounding box center [841, 736] width 128 height 38
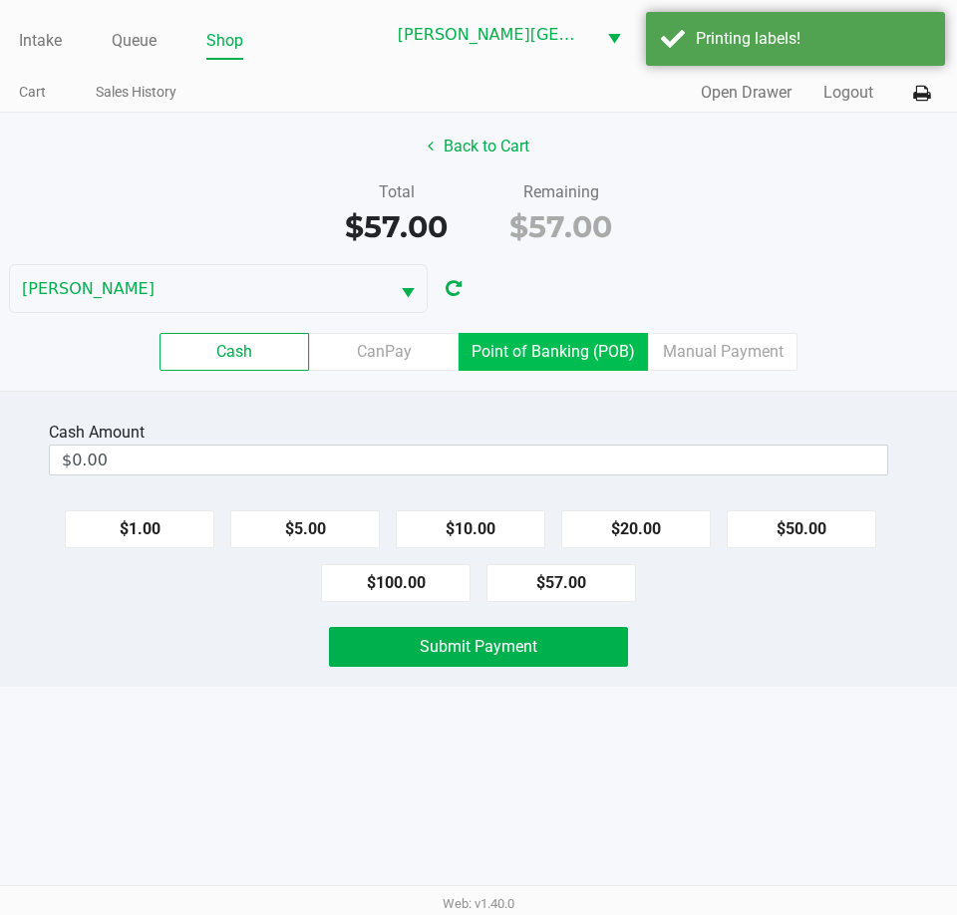
click at [535, 348] on label "Point of Banking (POB)" at bounding box center [552, 352] width 189 height 38
click at [0, 0] on 7 "Point of Banking (POB)" at bounding box center [0, 0] width 0 height 0
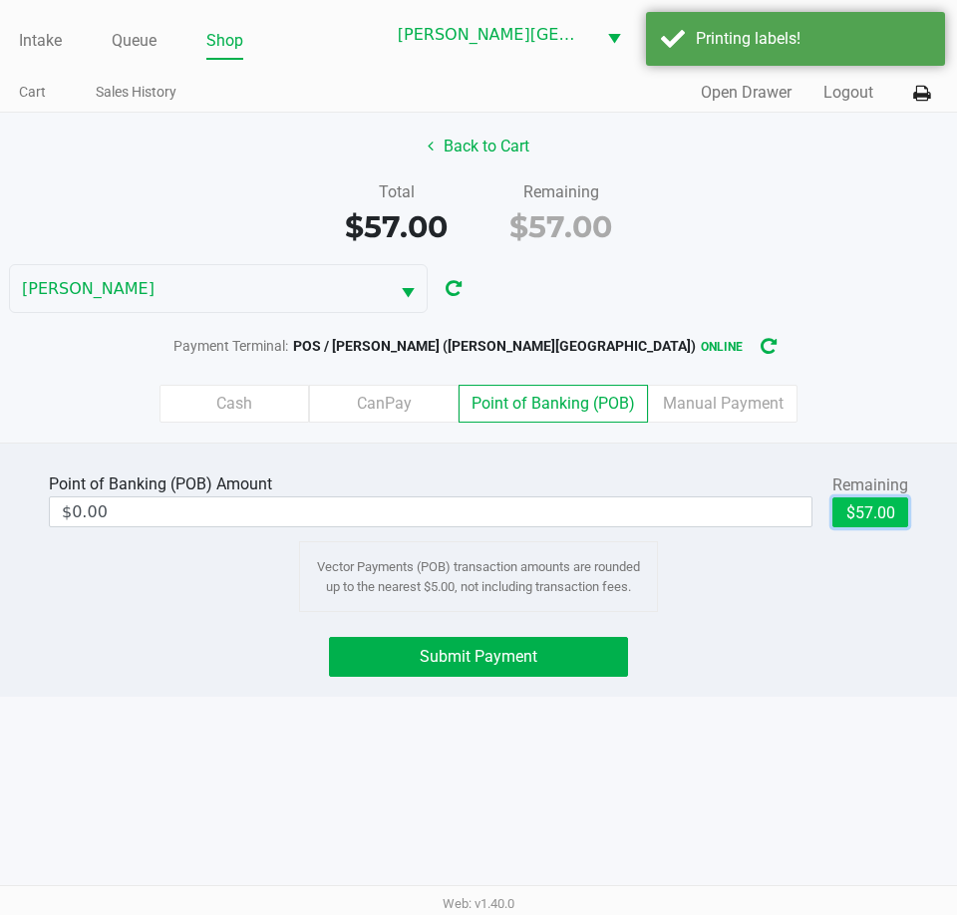
click at [856, 523] on button "$57.00" at bounding box center [870, 512] width 76 height 30
type input "$57.00"
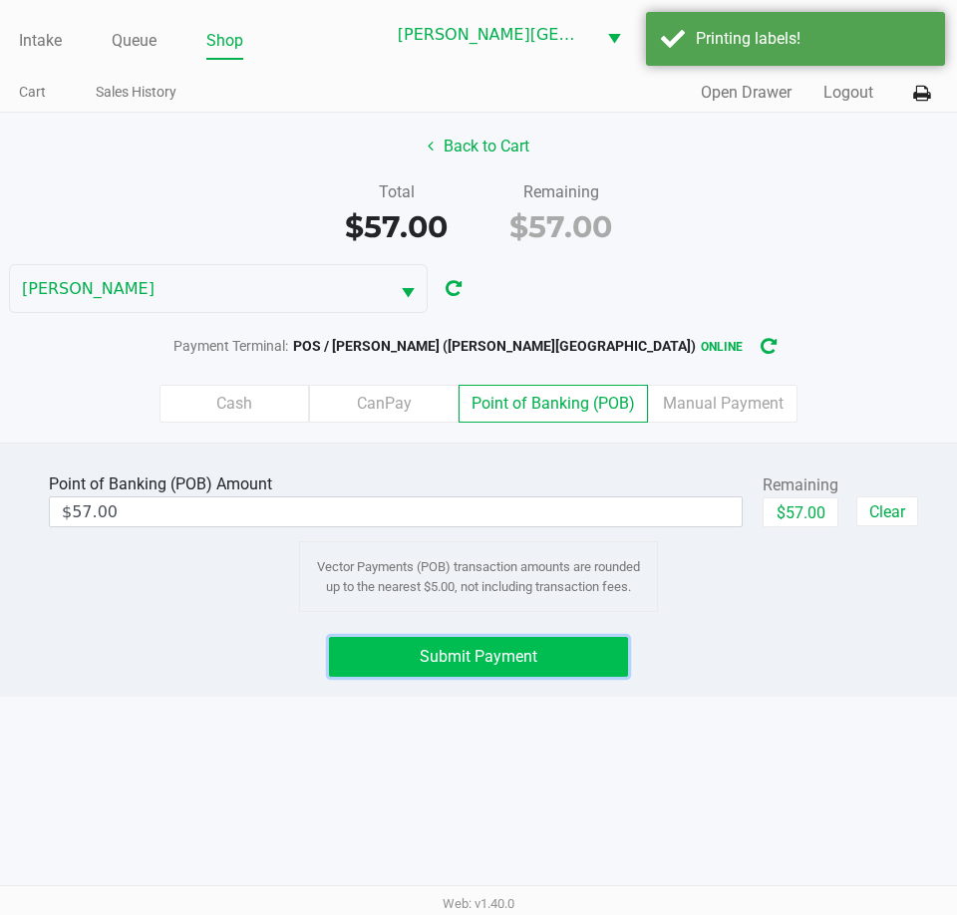
click at [400, 638] on button "Submit Payment" at bounding box center [478, 657] width 299 height 40
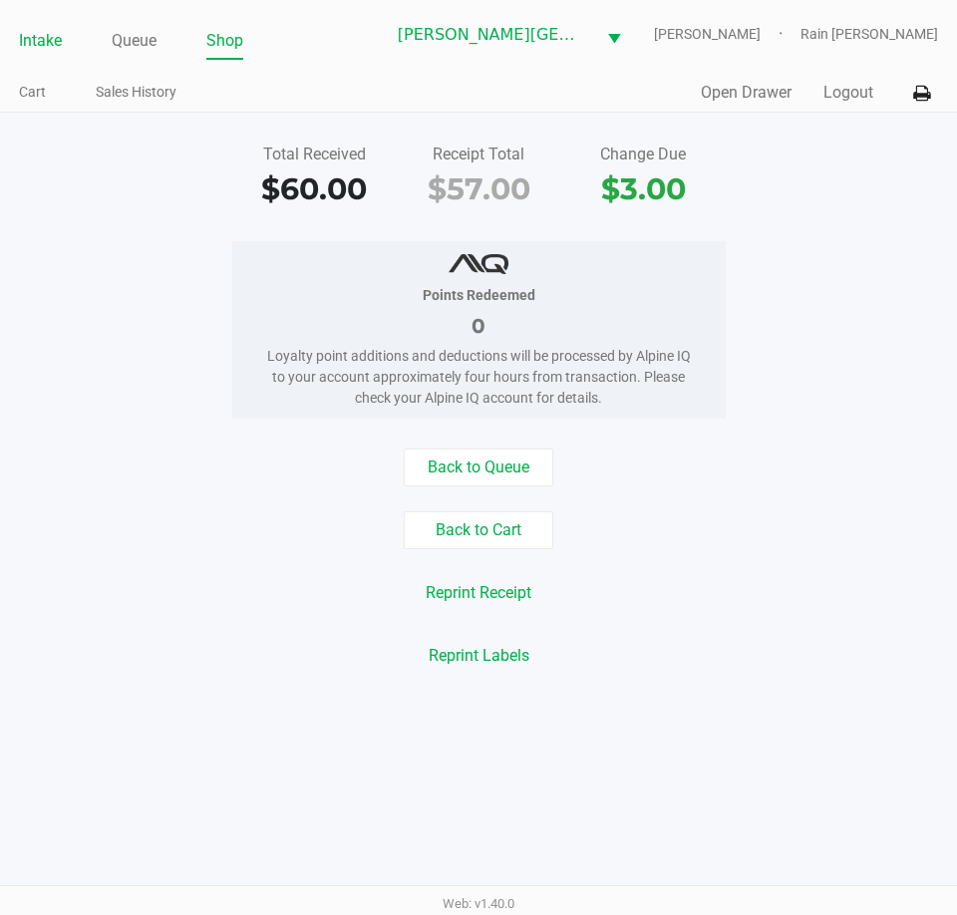
click at [48, 38] on link "Intake" at bounding box center [40, 41] width 43 height 28
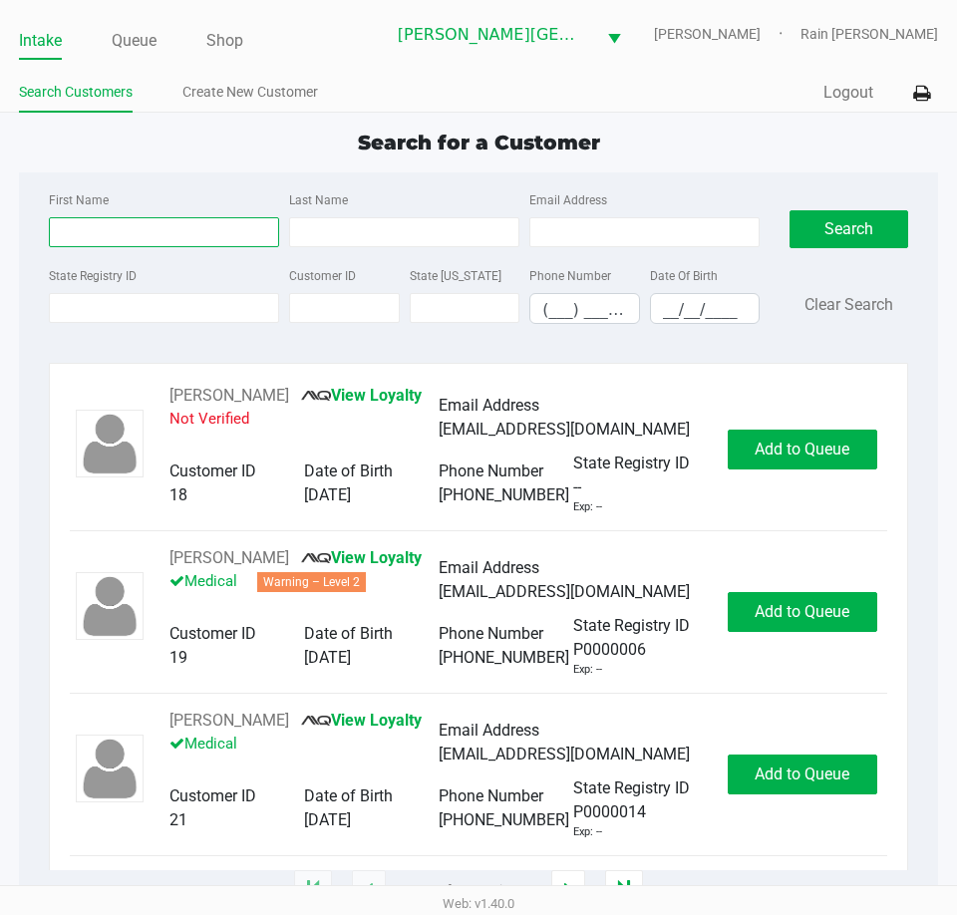
click at [156, 240] on input "First Name" at bounding box center [164, 232] width 230 height 30
click at [124, 302] on input "State Registry ID" at bounding box center [164, 308] width 230 height 30
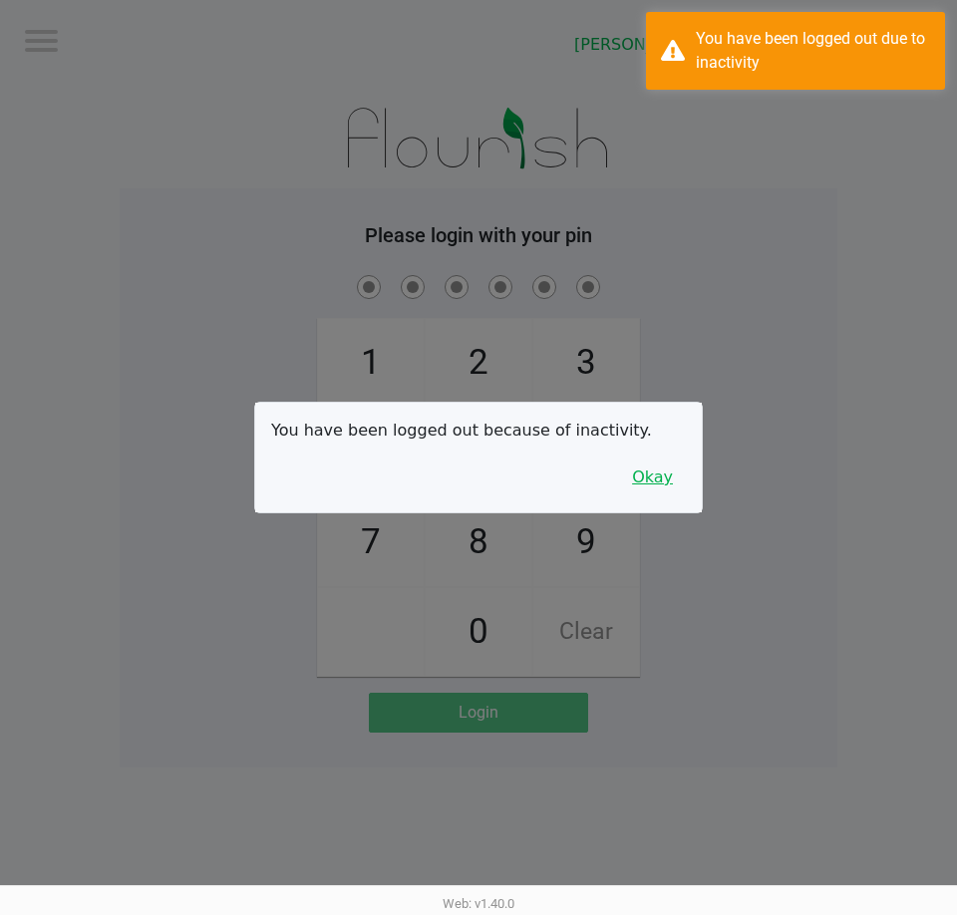
drag, startPoint x: 662, startPoint y: 492, endPoint x: 674, endPoint y: 474, distance: 21.6
click at [663, 491] on button "Okay" at bounding box center [652, 477] width 67 height 38
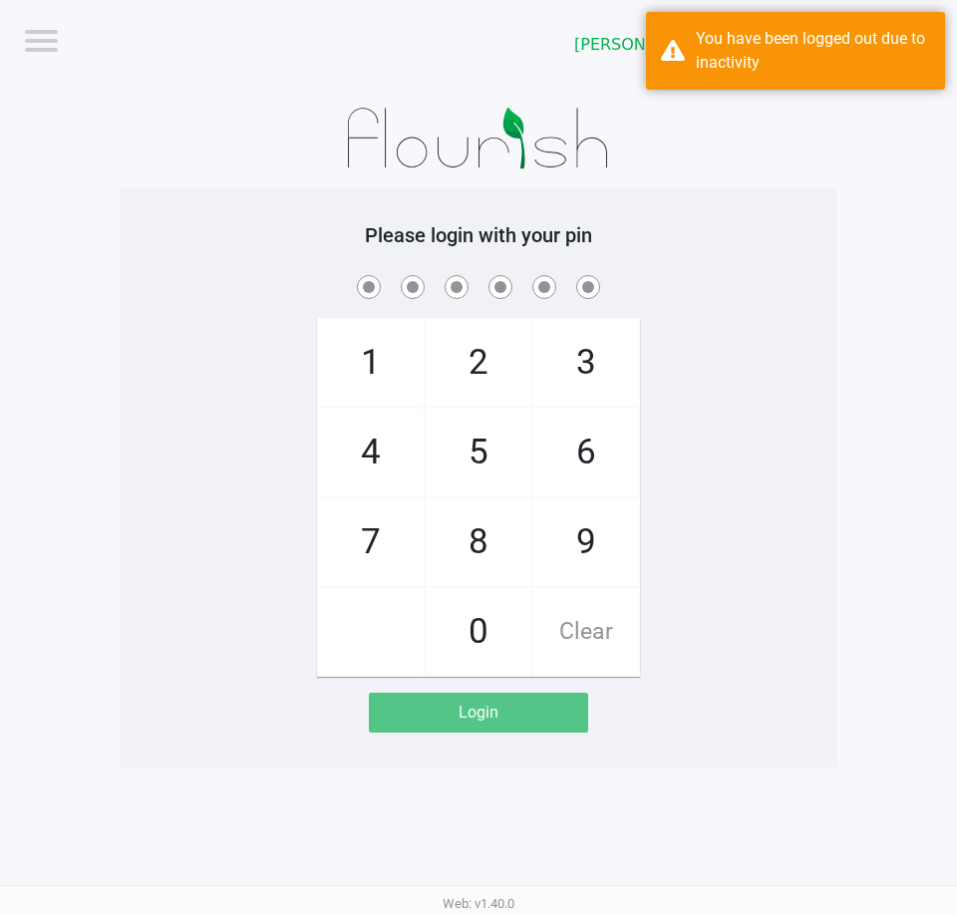
click at [674, 474] on div "1 4 7 2 5 8 0 3 6 9 Clear" at bounding box center [479, 474] width 718 height 406
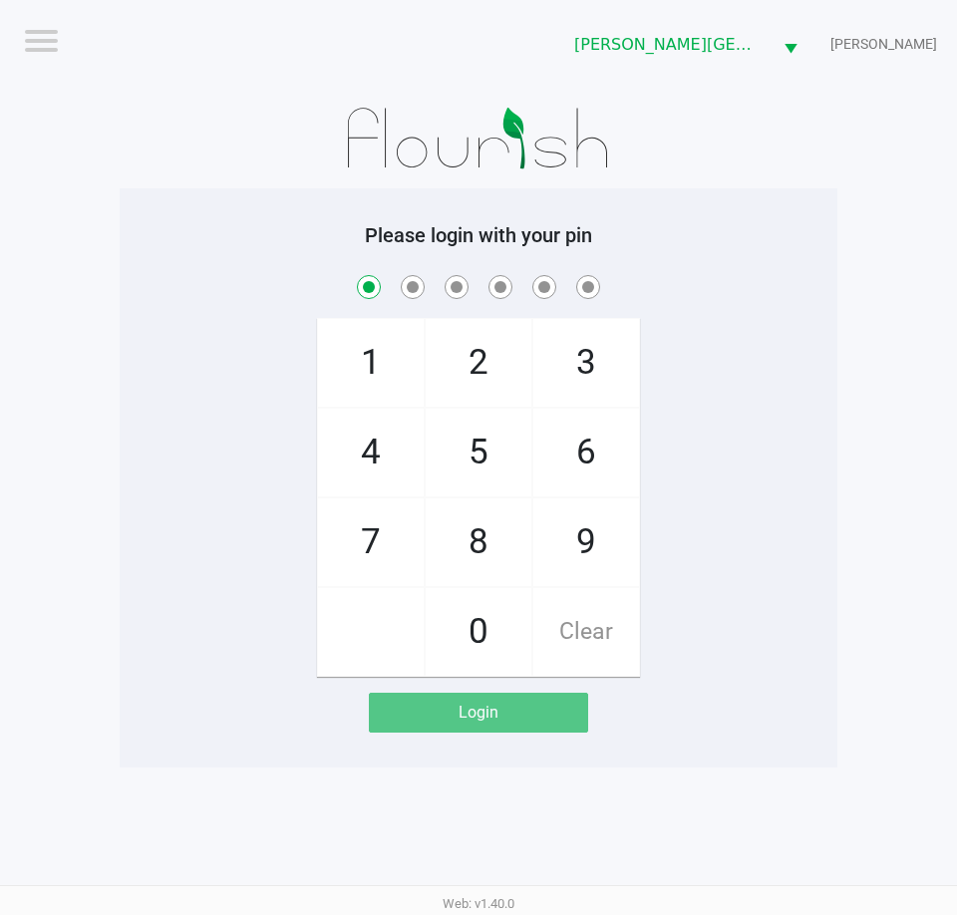
checkbox input "true"
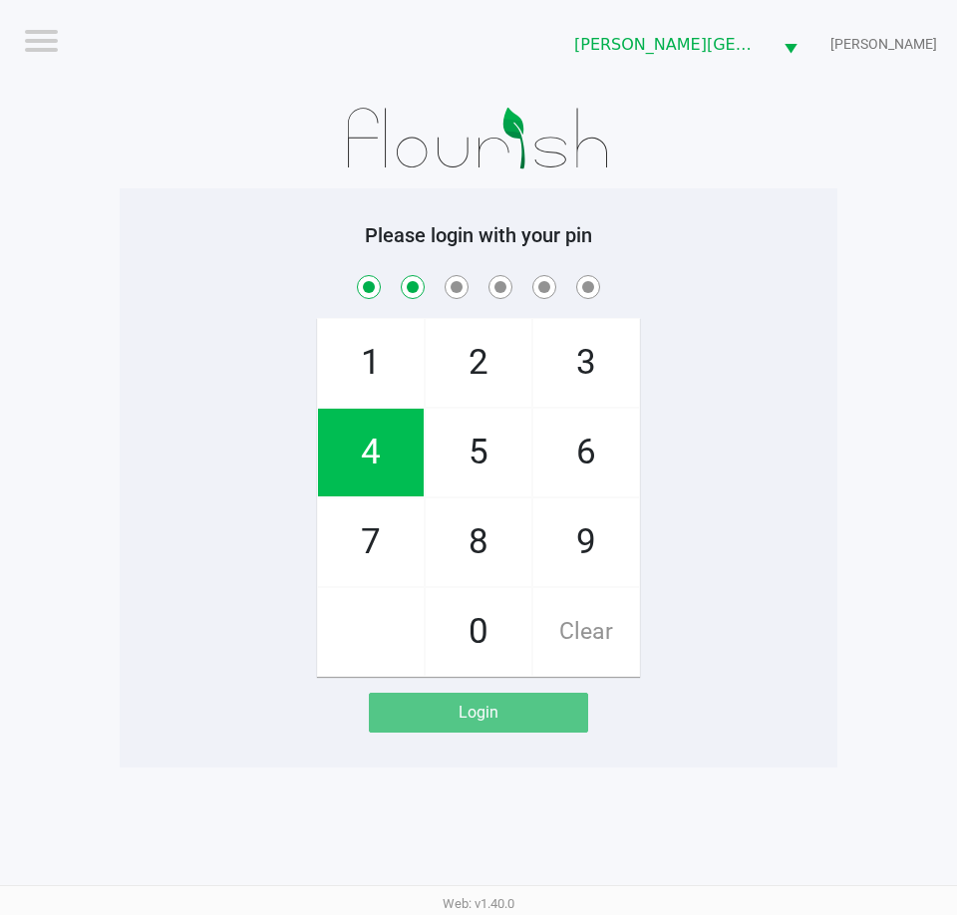
checkbox input "true"
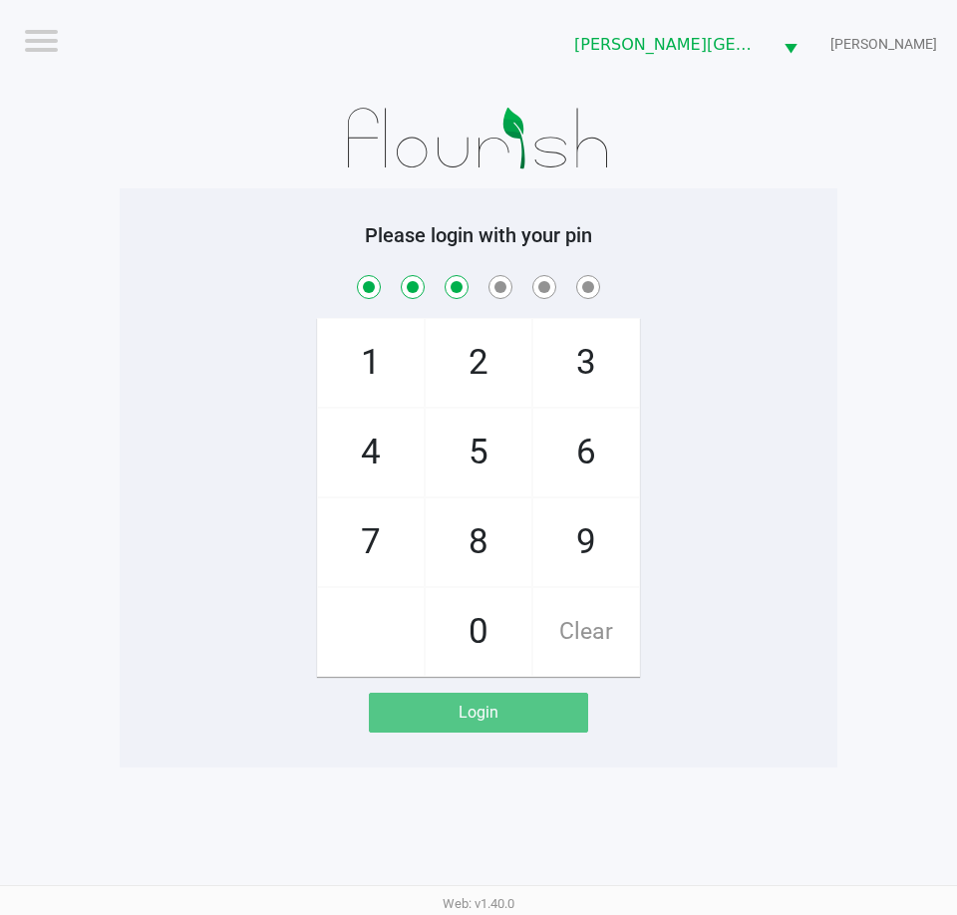
checkbox input "true"
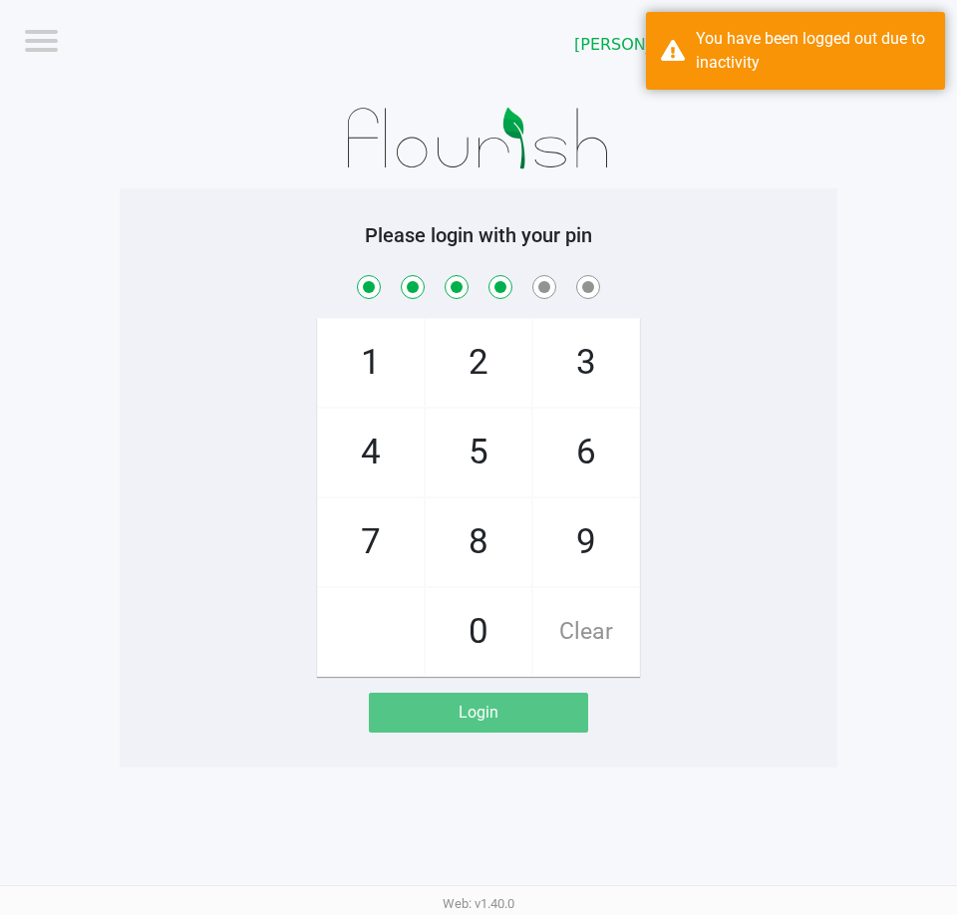
checkbox input "true"
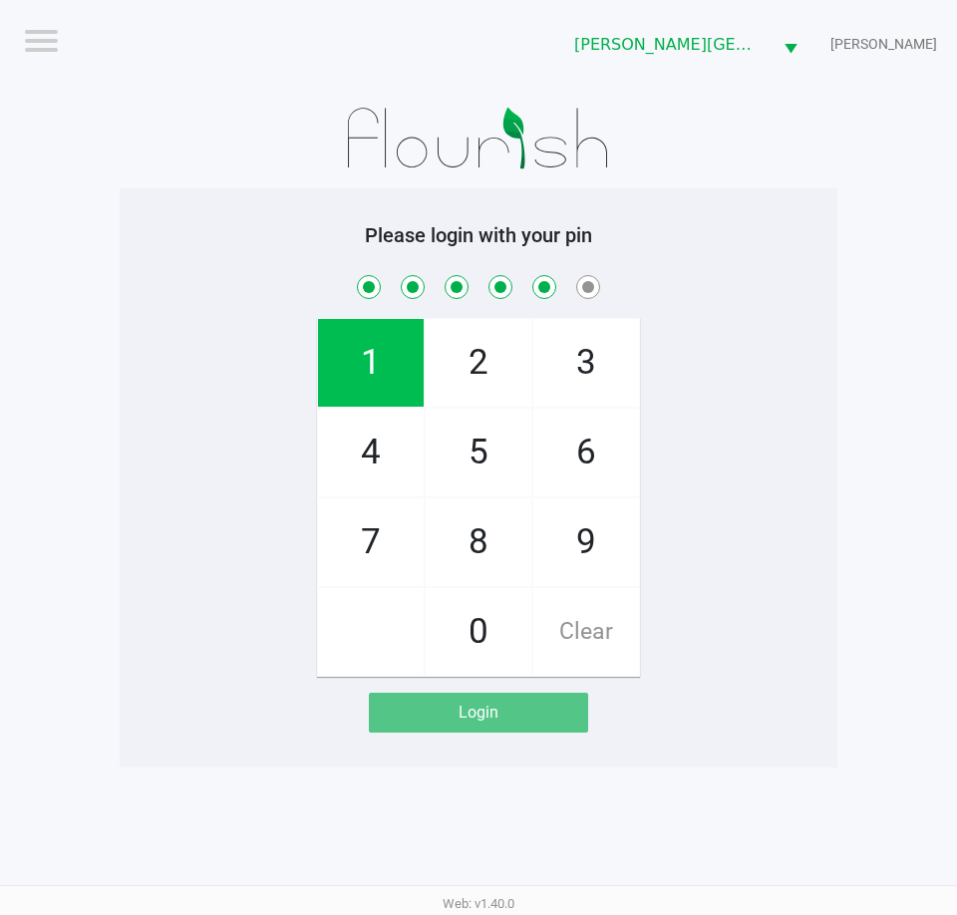
checkbox input "true"
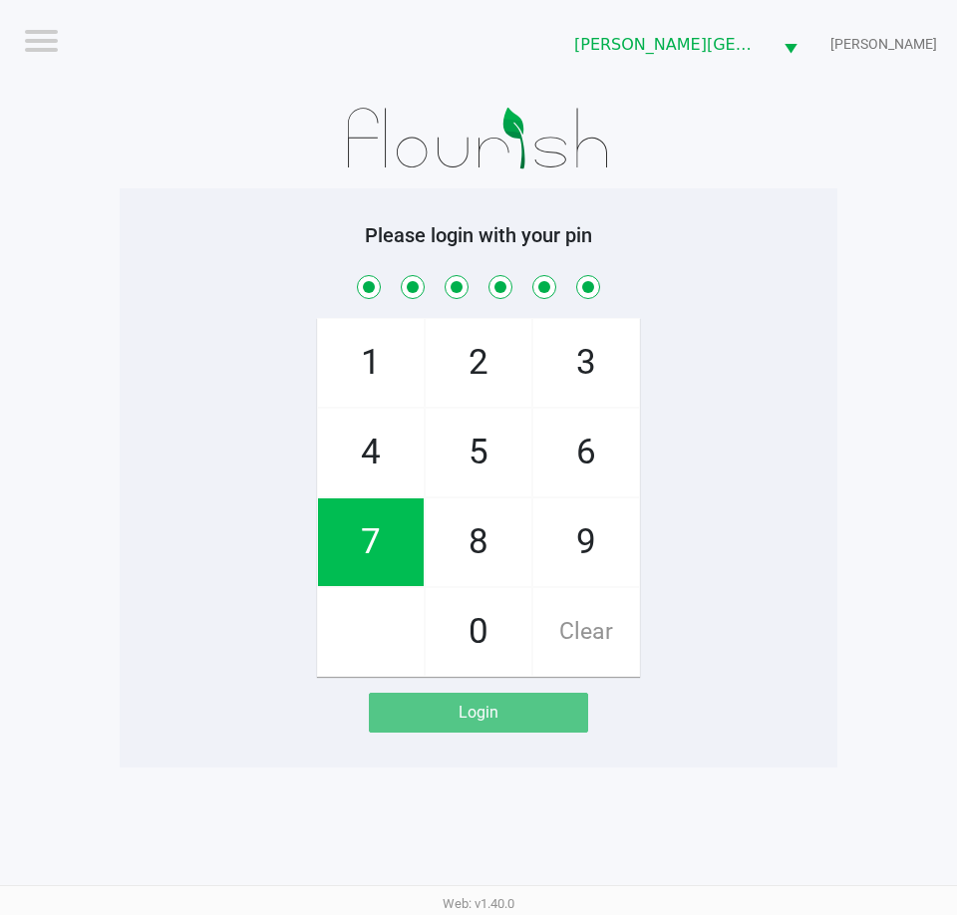
checkbox input "true"
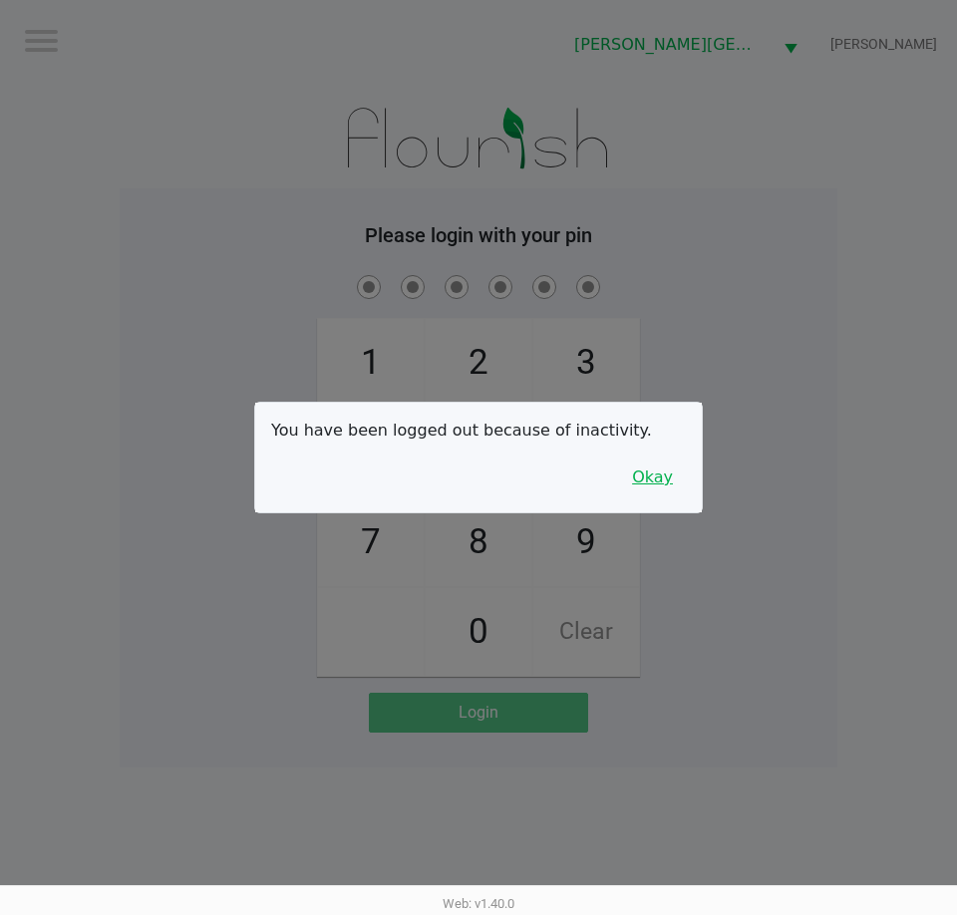
click at [634, 470] on button "Okay" at bounding box center [652, 477] width 67 height 38
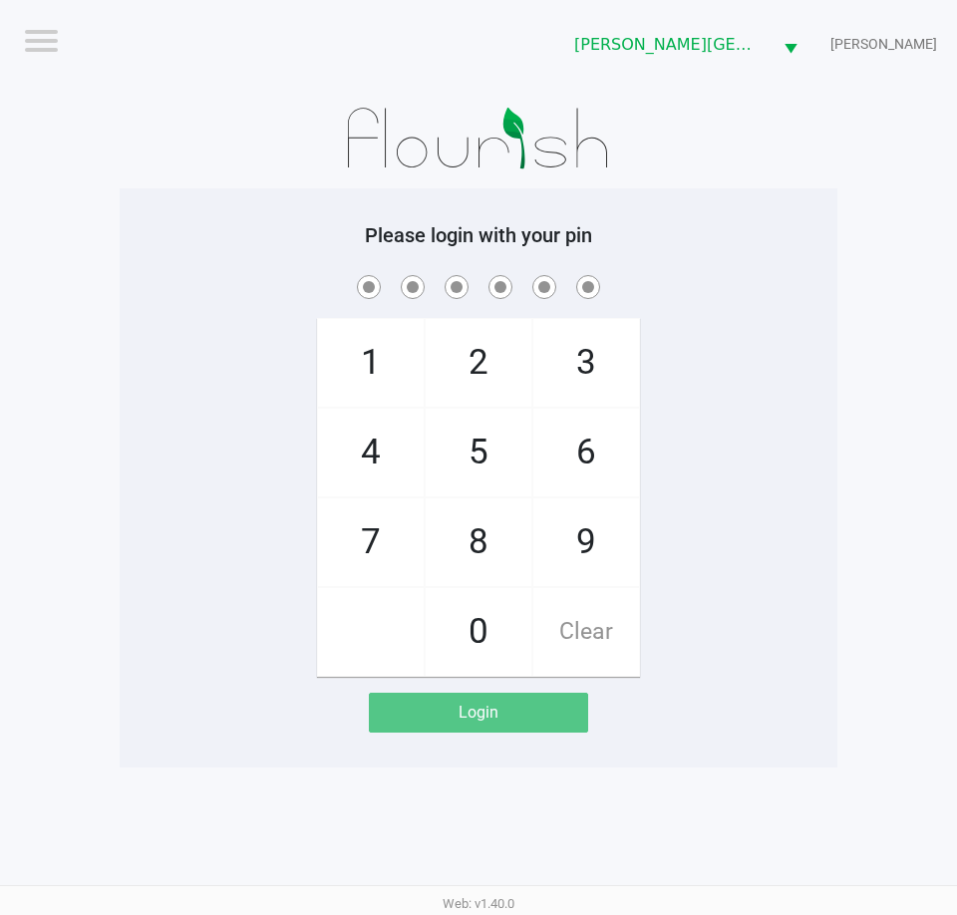
click at [653, 470] on div "1 4 7 2 5 8 0 3 6 9 Clear" at bounding box center [479, 474] width 718 height 406
checkbox input "true"
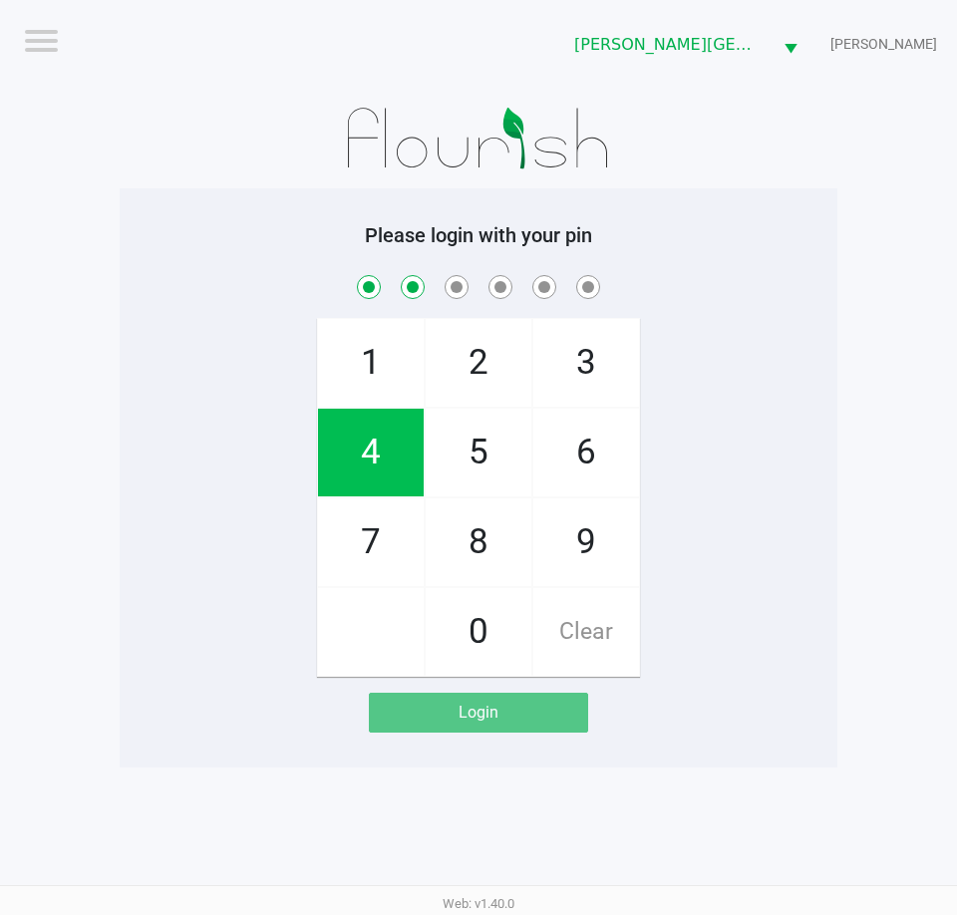
checkbox input "true"
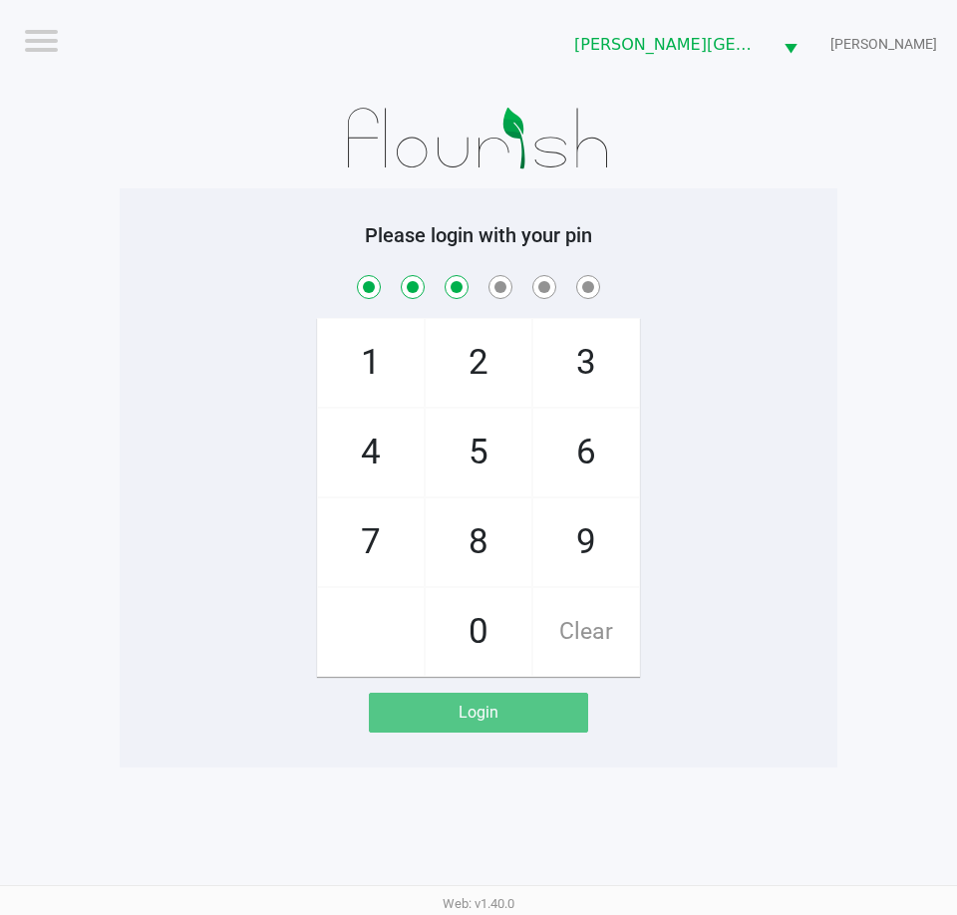
checkbox input "true"
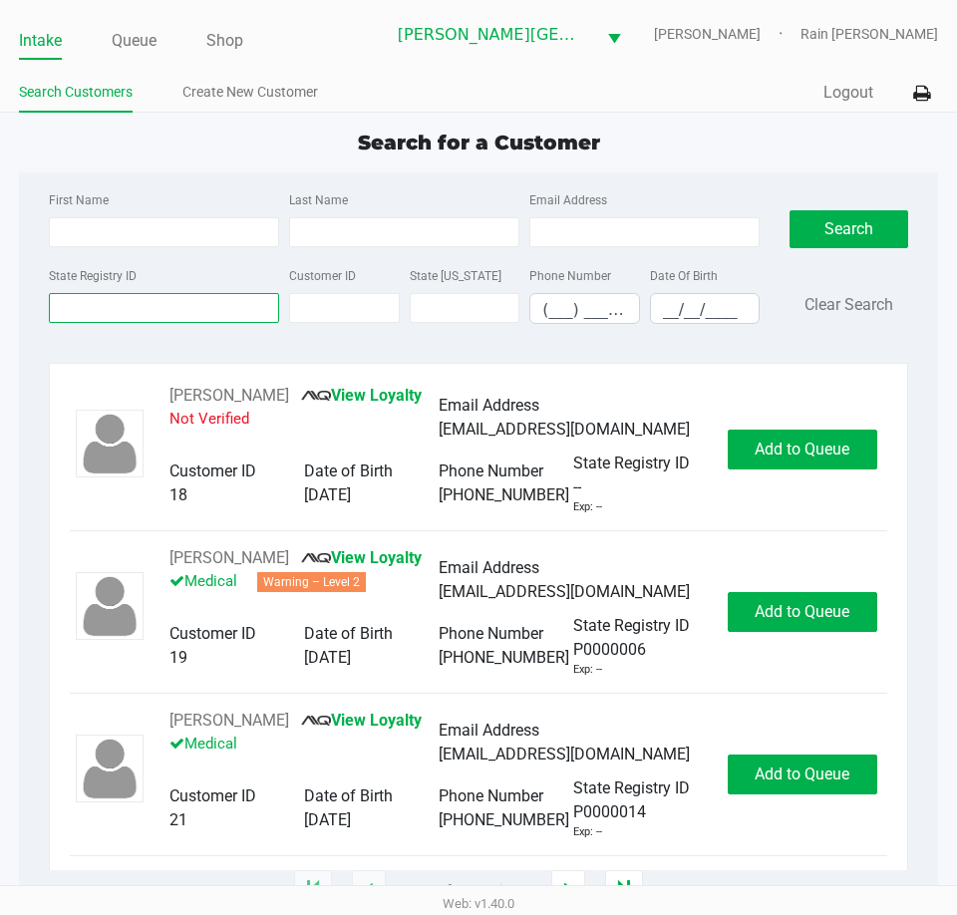
click at [107, 311] on input "State Registry ID" at bounding box center [164, 308] width 230 height 30
click at [103, 316] on input "State Registry ID" at bounding box center [164, 308] width 230 height 30
click at [144, 294] on input "State Registry ID" at bounding box center [164, 308] width 230 height 30
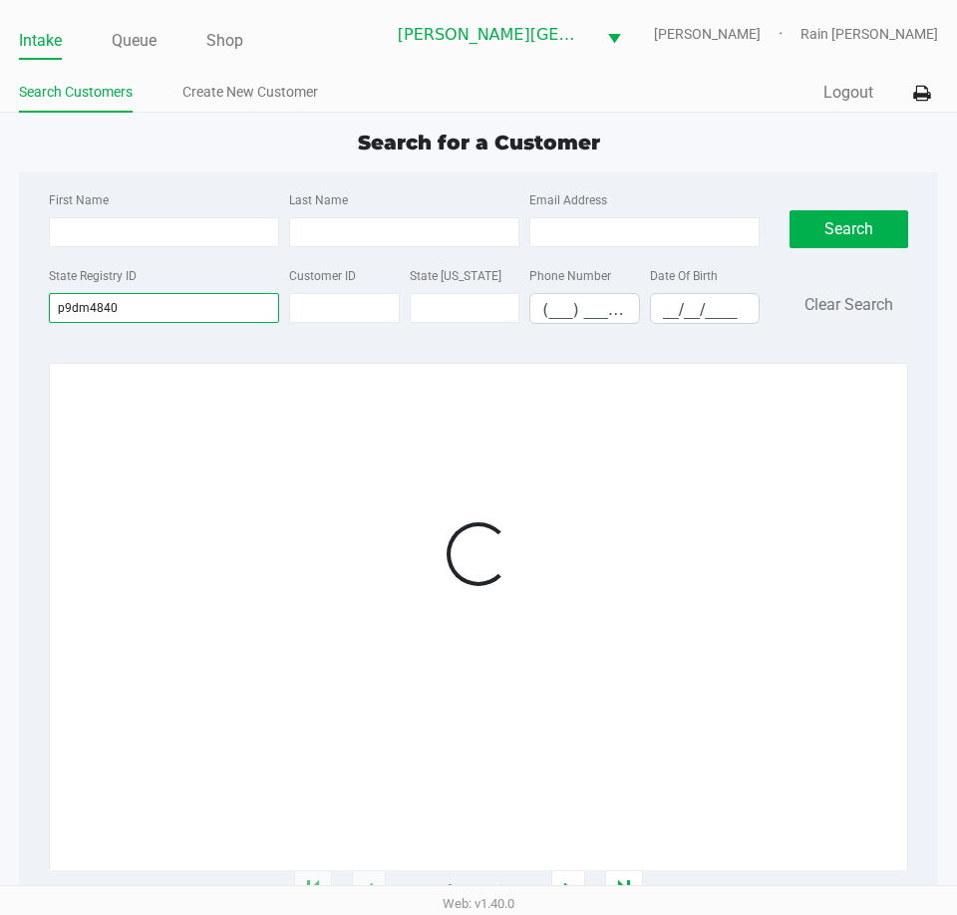
click at [215, 318] on input "p9dm4840" at bounding box center [164, 308] width 230 height 30
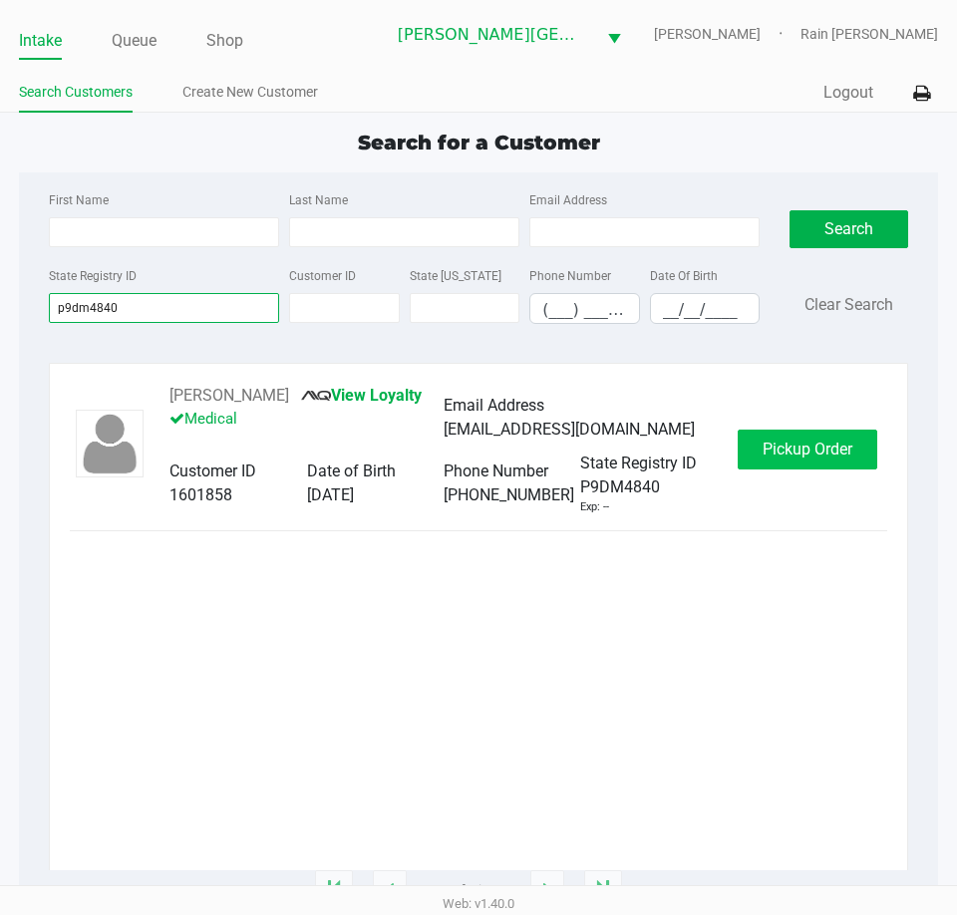
type input "p9dm4840"
click at [841, 440] on span "Pickup Order" at bounding box center [807, 449] width 90 height 19
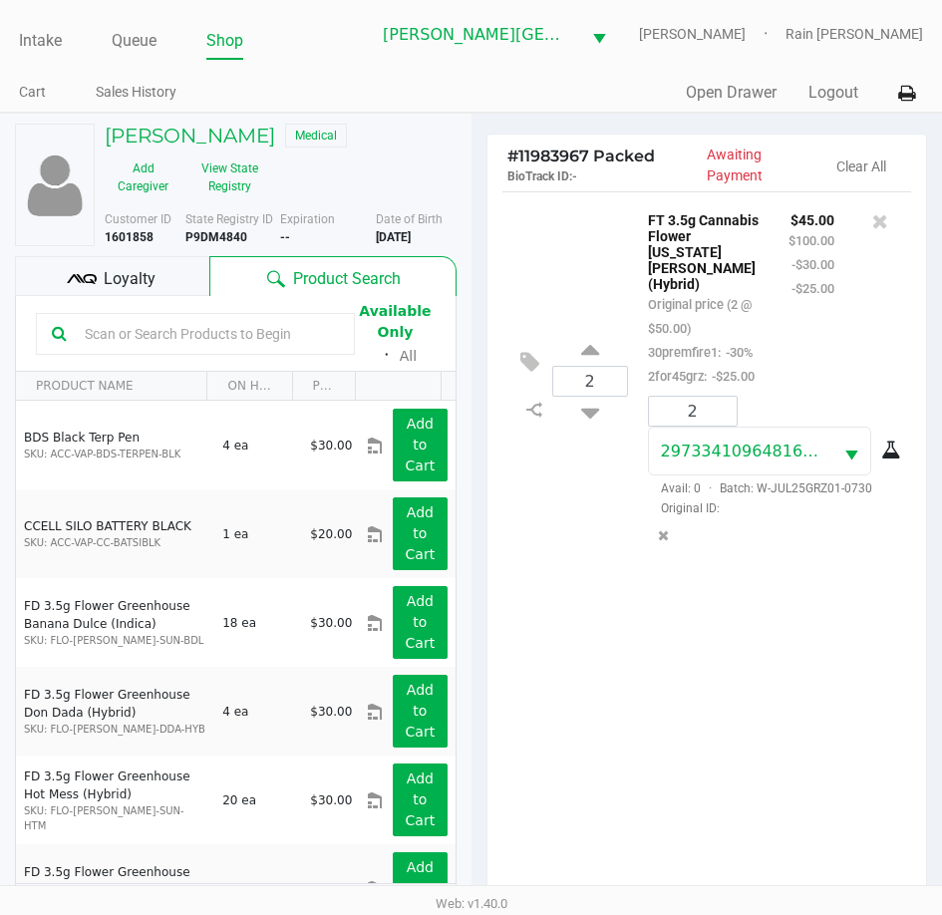
click at [627, 639] on div "2 FT 3.5g Cannabis Flower [US_STATE][PERSON_NAME] (Hybrid) Original price (2 @ …" at bounding box center [707, 552] width 440 height 723
click at [628, 512] on div "FT 3.5g Cannabis Flower [US_STATE][PERSON_NAME] (Hybrid) Original price (2 @ $5…" at bounding box center [762, 380] width 268 height 347
click at [147, 262] on div "Loyalty" at bounding box center [112, 276] width 194 height 40
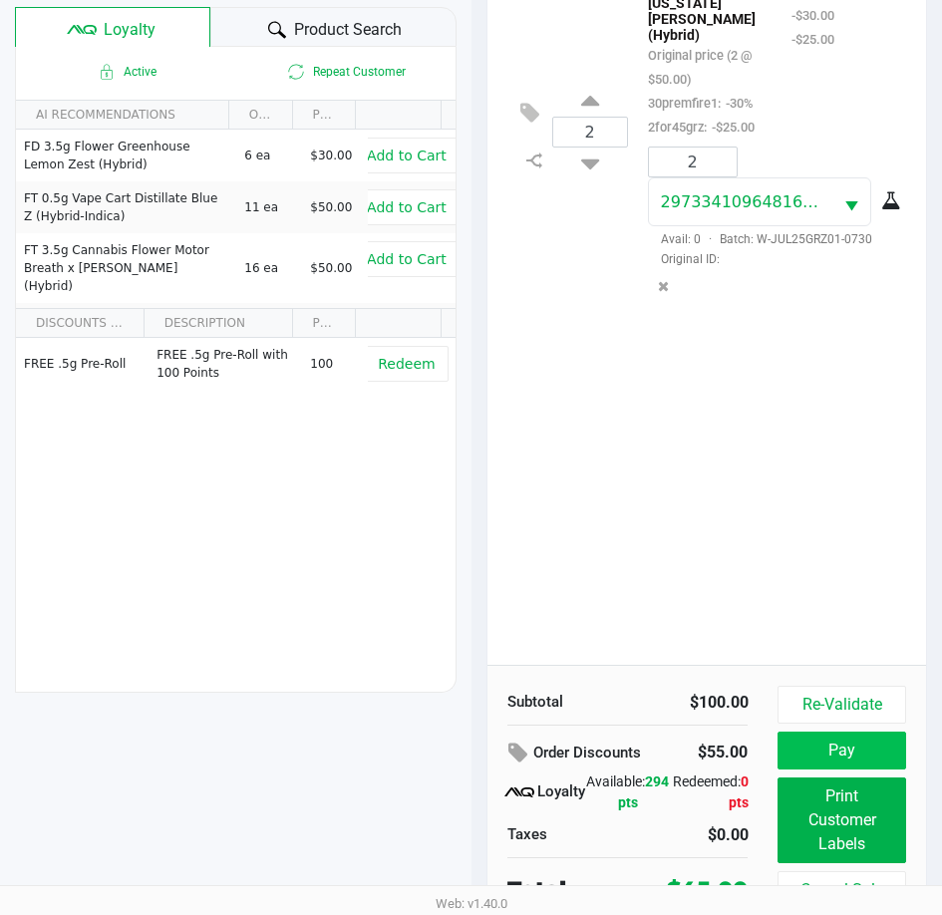
scroll to position [264, 0]
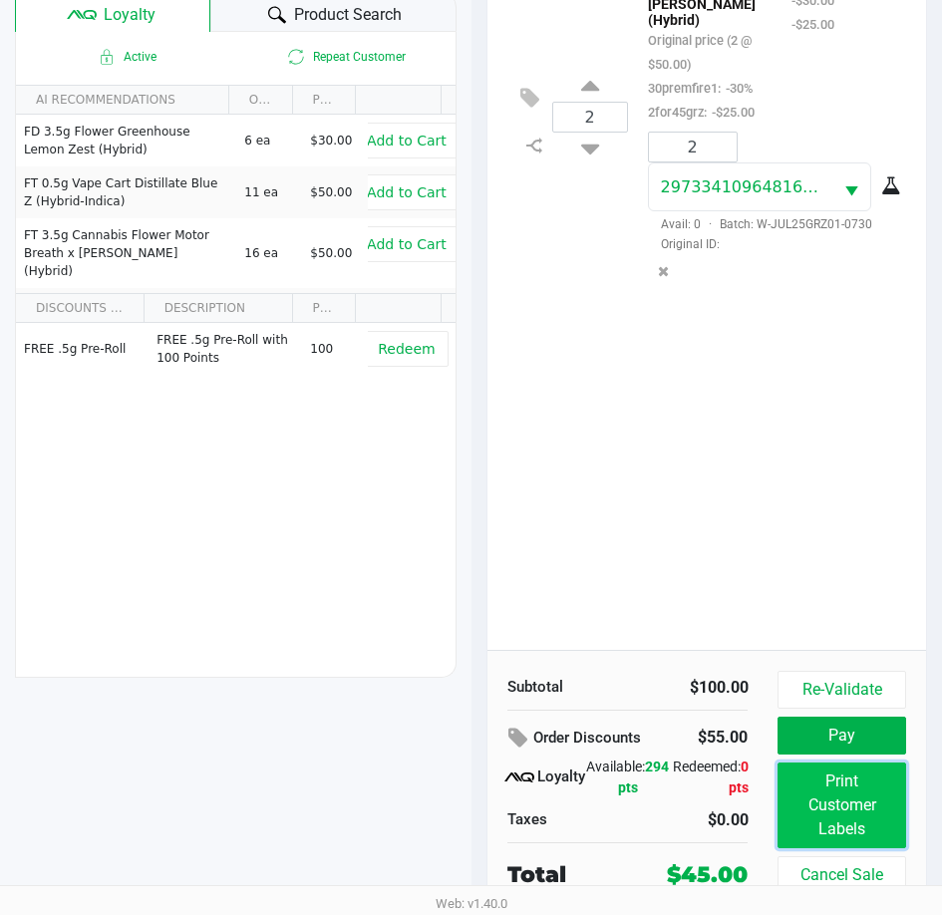
click at [835, 770] on button "Print Customer Labels" at bounding box center [841, 805] width 128 height 86
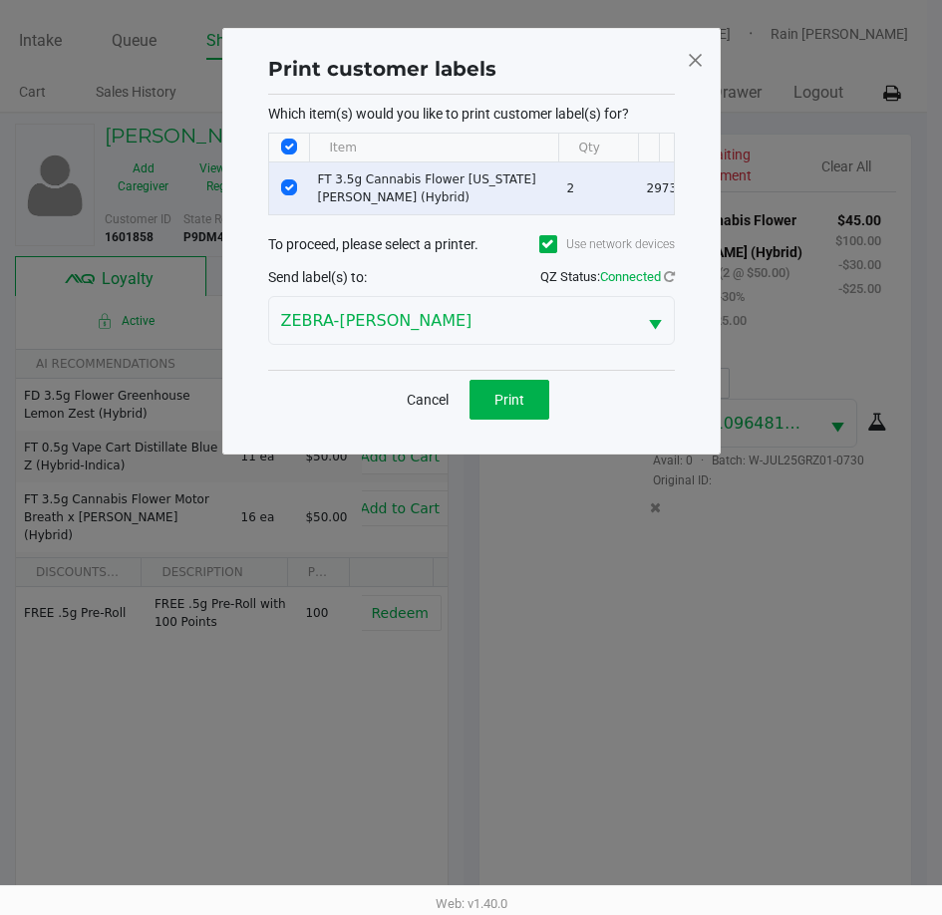
scroll to position [0, 0]
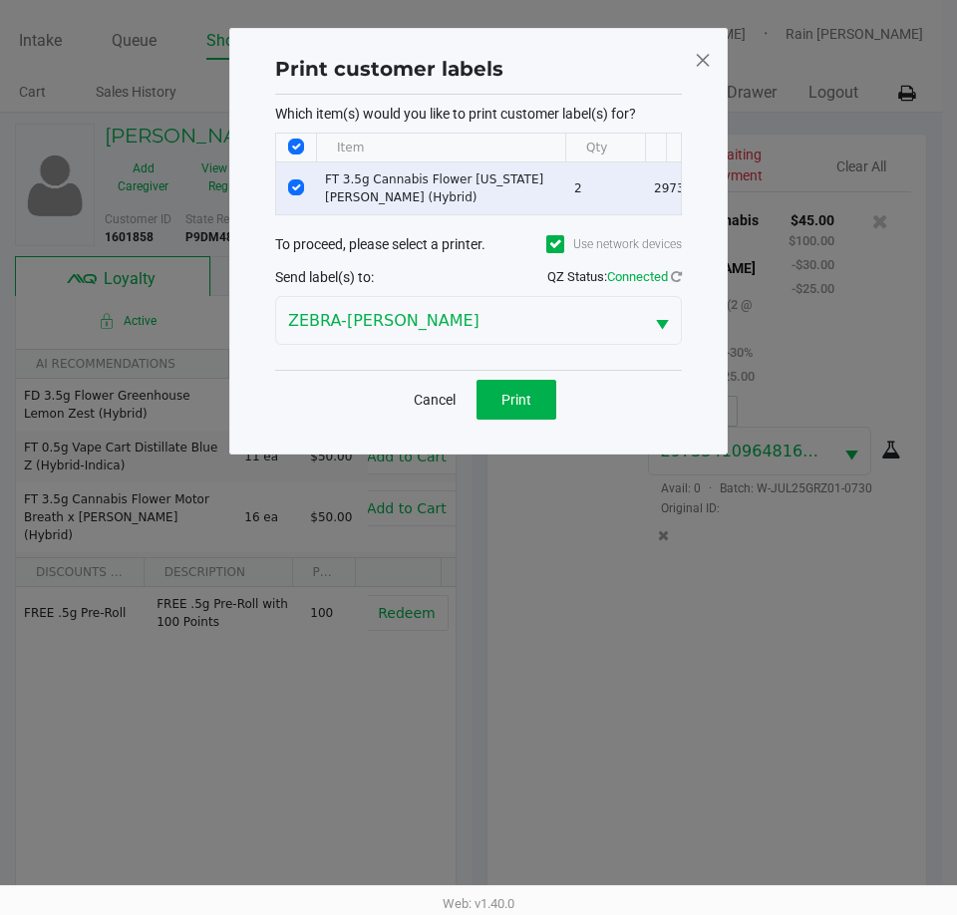
click at [702, 55] on span at bounding box center [703, 60] width 18 height 32
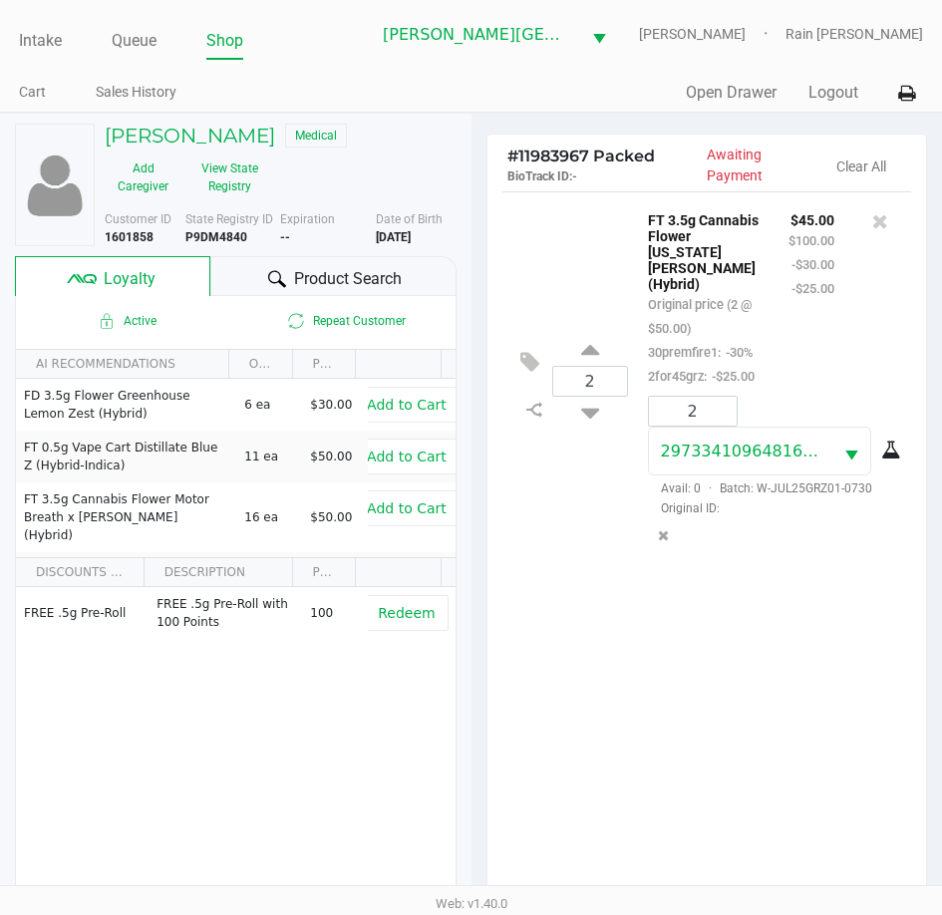
click at [736, 727] on div "2 FT 3.5g Cannabis Flower [US_STATE][PERSON_NAME] (Hybrid) Original price (2 @ …" at bounding box center [707, 552] width 440 height 723
click at [228, 179] on button "View State Registry" at bounding box center [223, 177] width 84 height 50
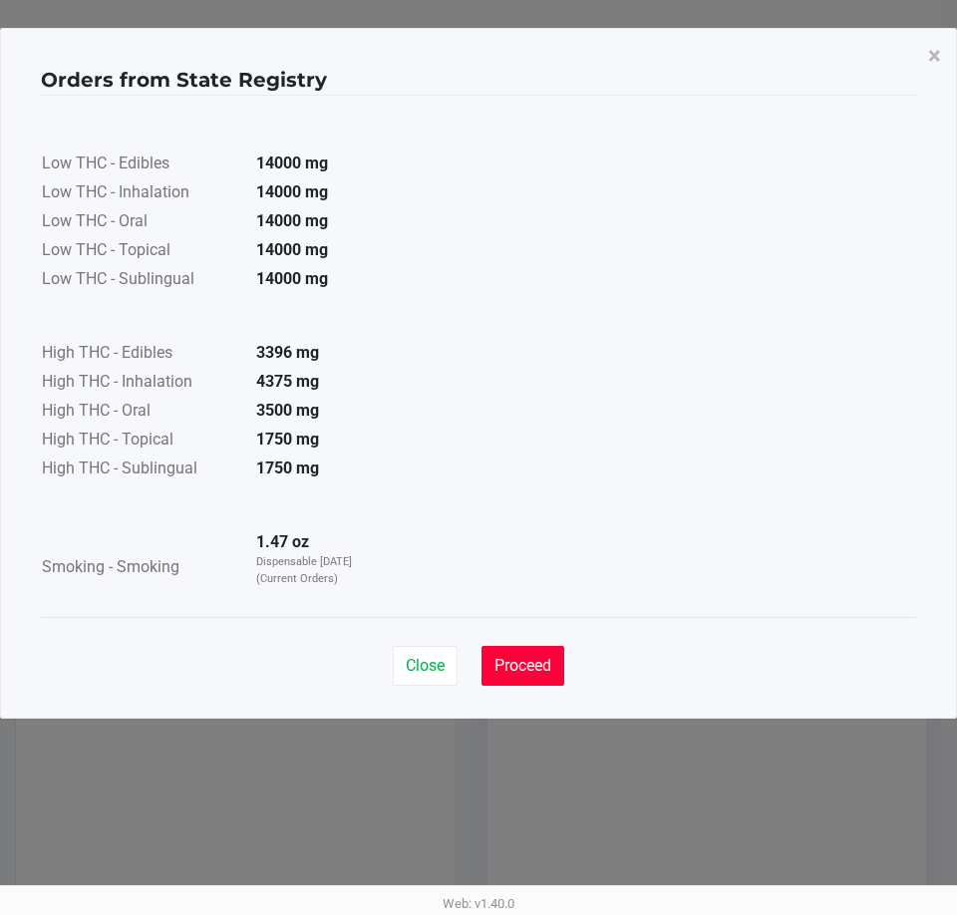
click at [520, 665] on span "Proceed" at bounding box center [522, 665] width 57 height 19
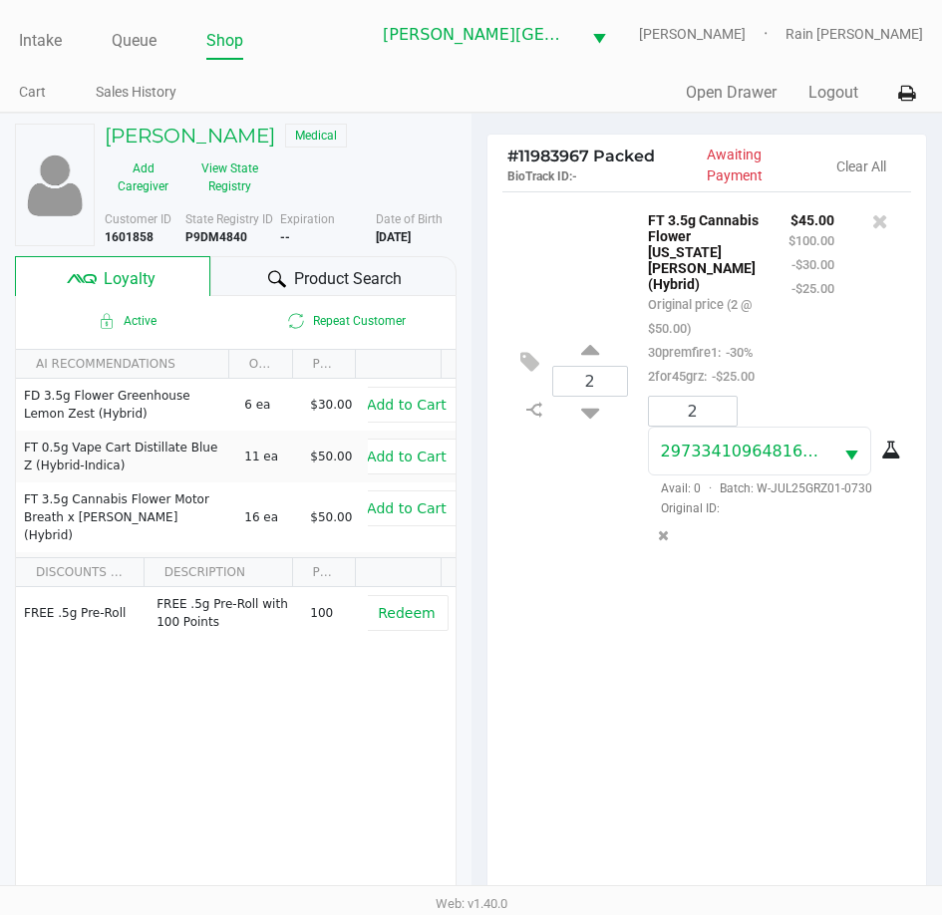
click at [637, 660] on div "2 FT 3.5g Cannabis Flower [US_STATE][PERSON_NAME] (Hybrid) Original price (2 @ …" at bounding box center [707, 552] width 440 height 723
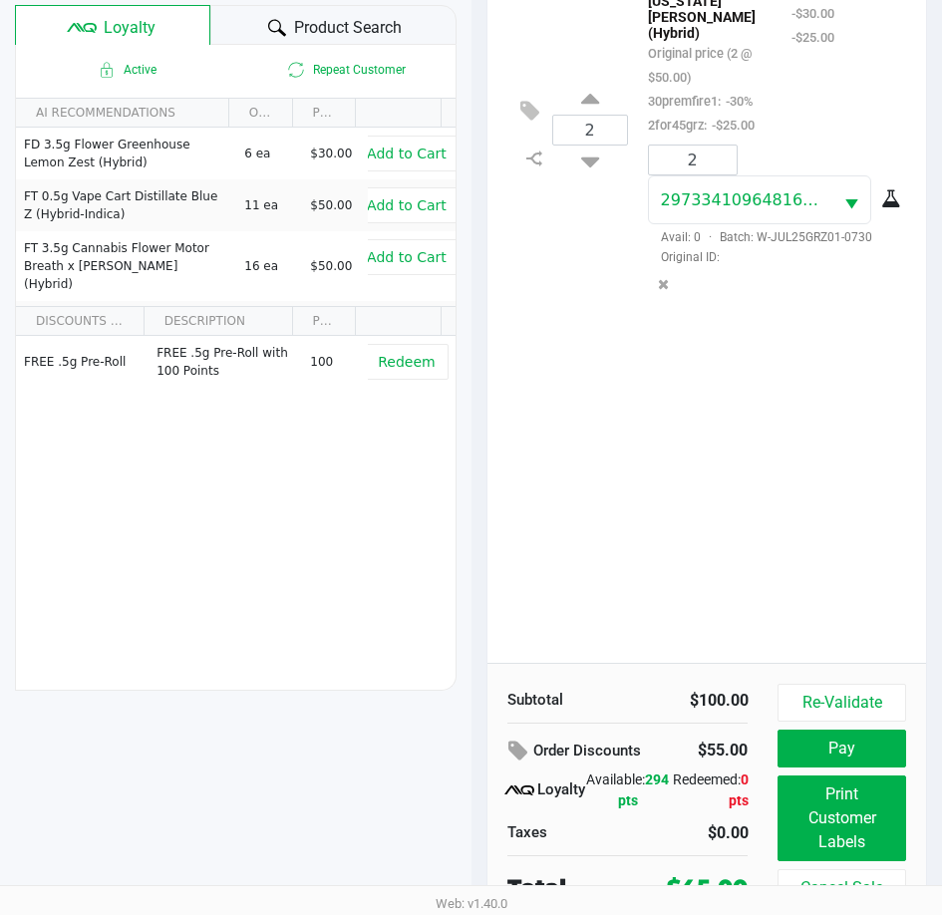
scroll to position [264, 0]
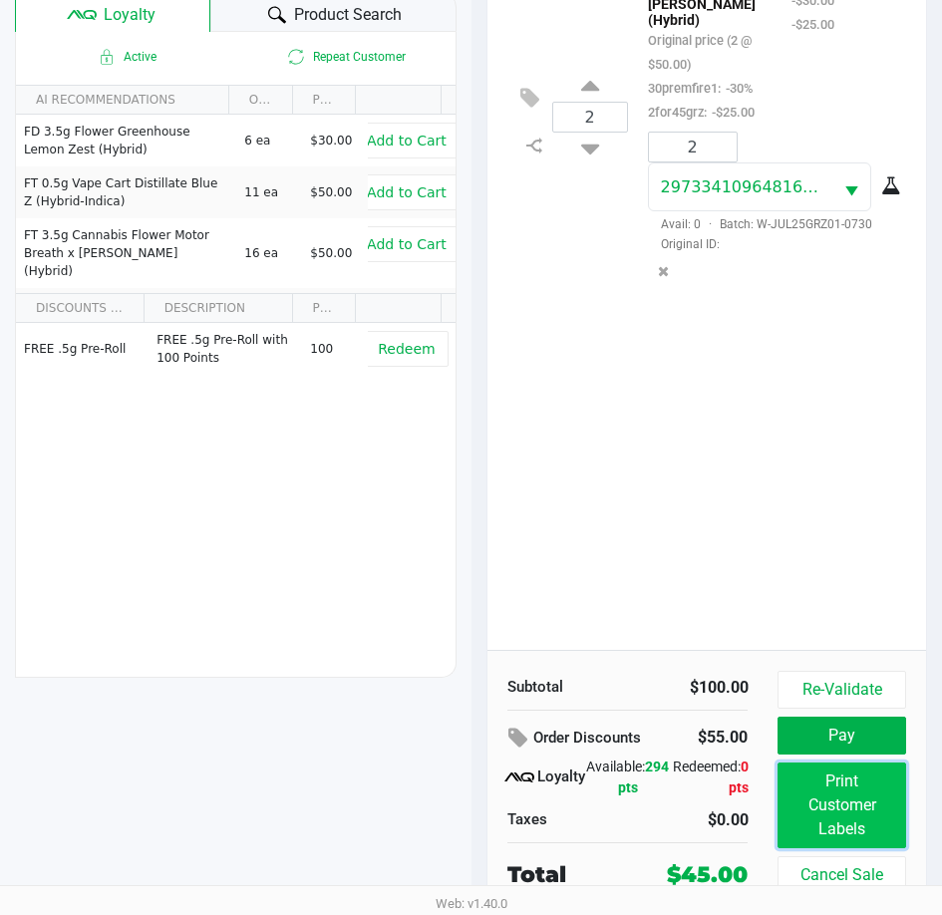
click at [843, 826] on button "Print Customer Labels" at bounding box center [841, 805] width 128 height 86
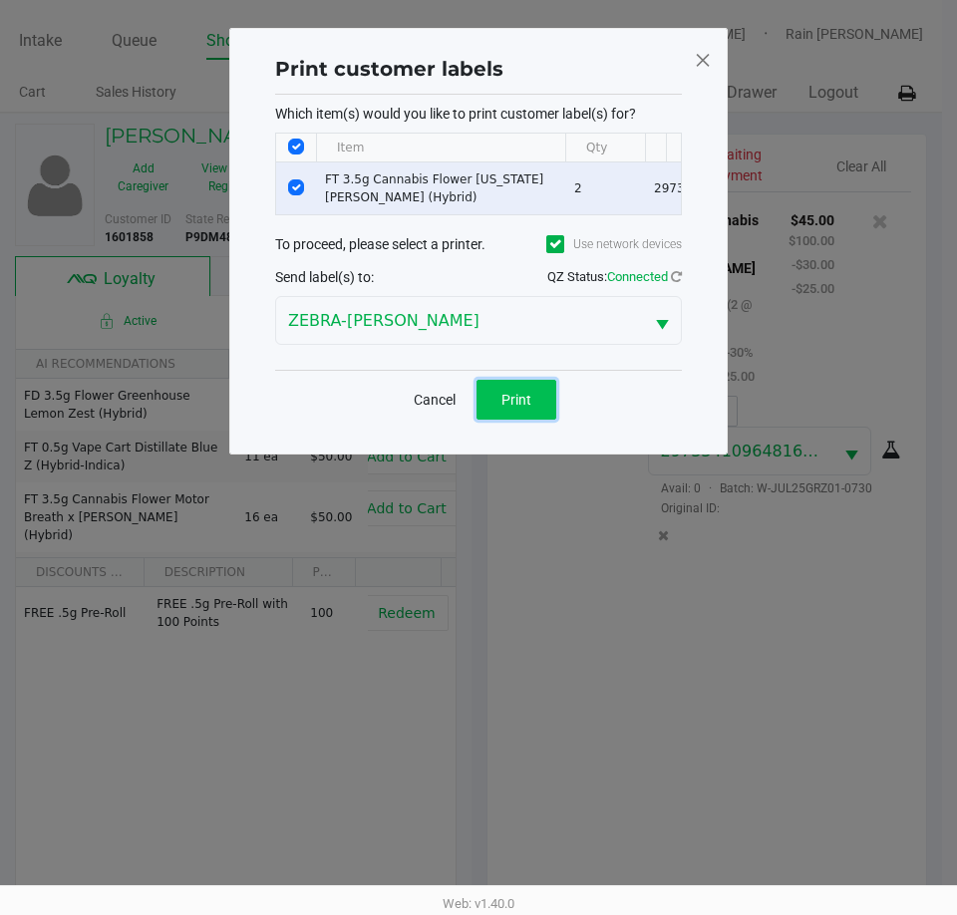
click at [513, 408] on span "Print" at bounding box center [516, 400] width 30 height 16
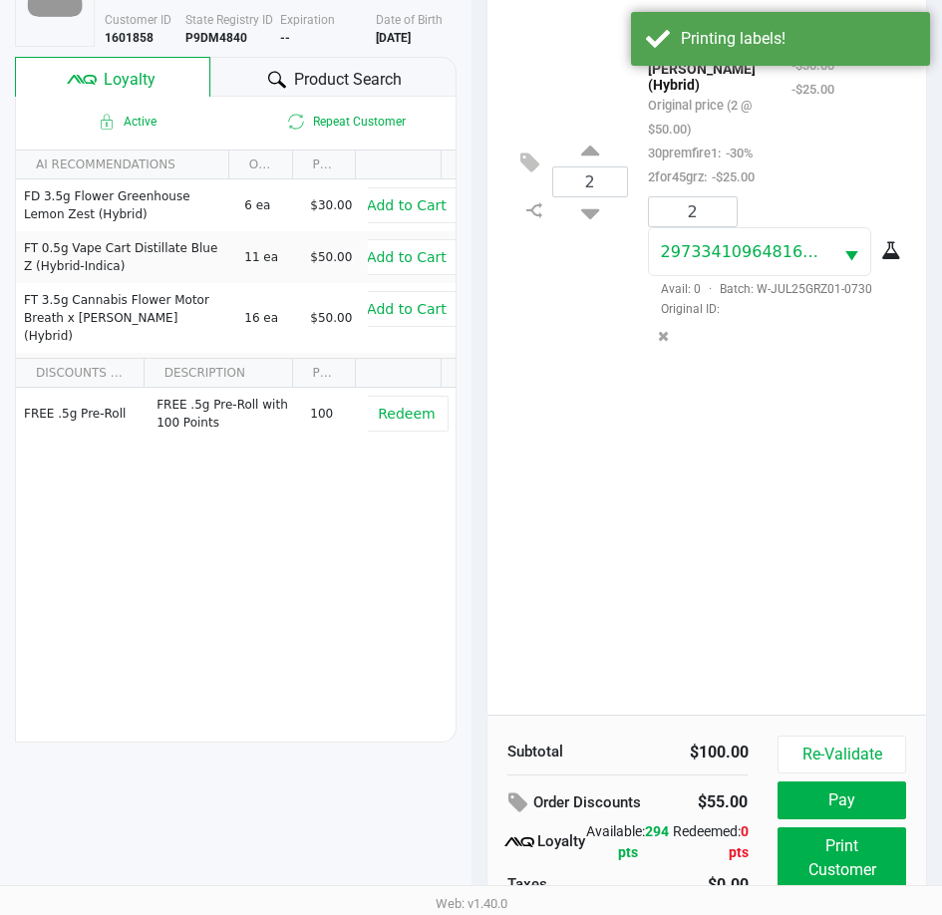
click at [641, 609] on div "2 FT 3.5g Cannabis Flower [US_STATE][PERSON_NAME] (Hybrid) Original price (2 @ …" at bounding box center [707, 353] width 440 height 723
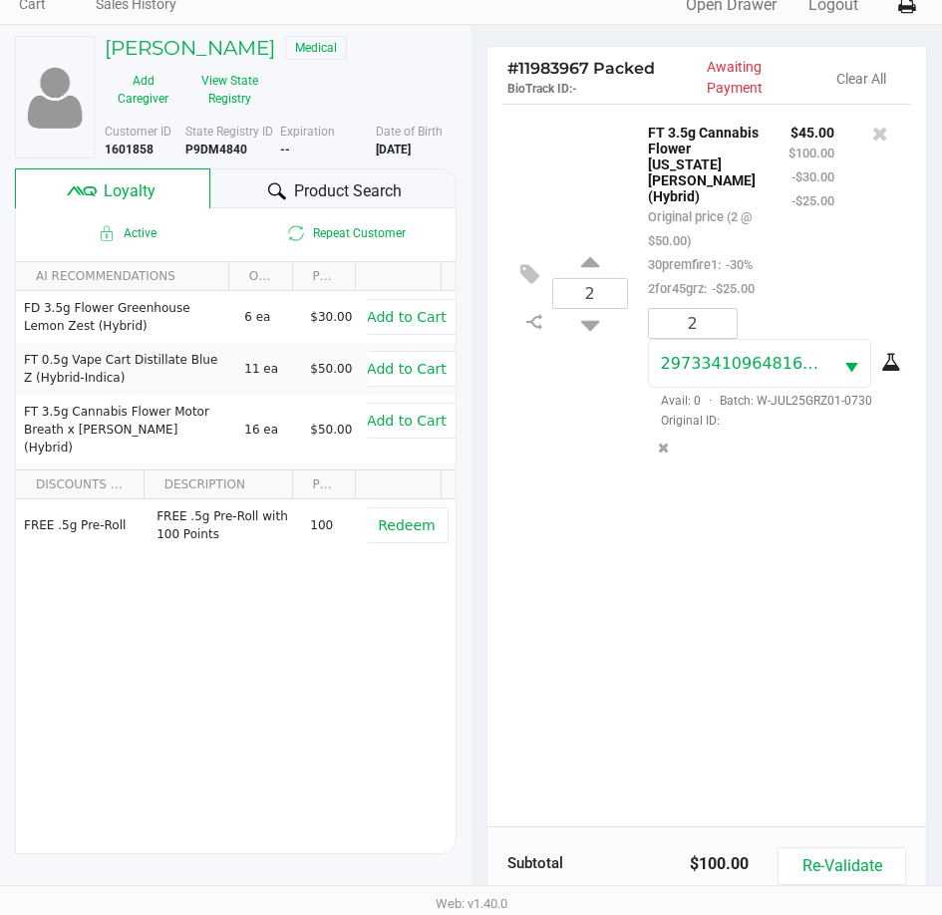
scroll to position [264, 0]
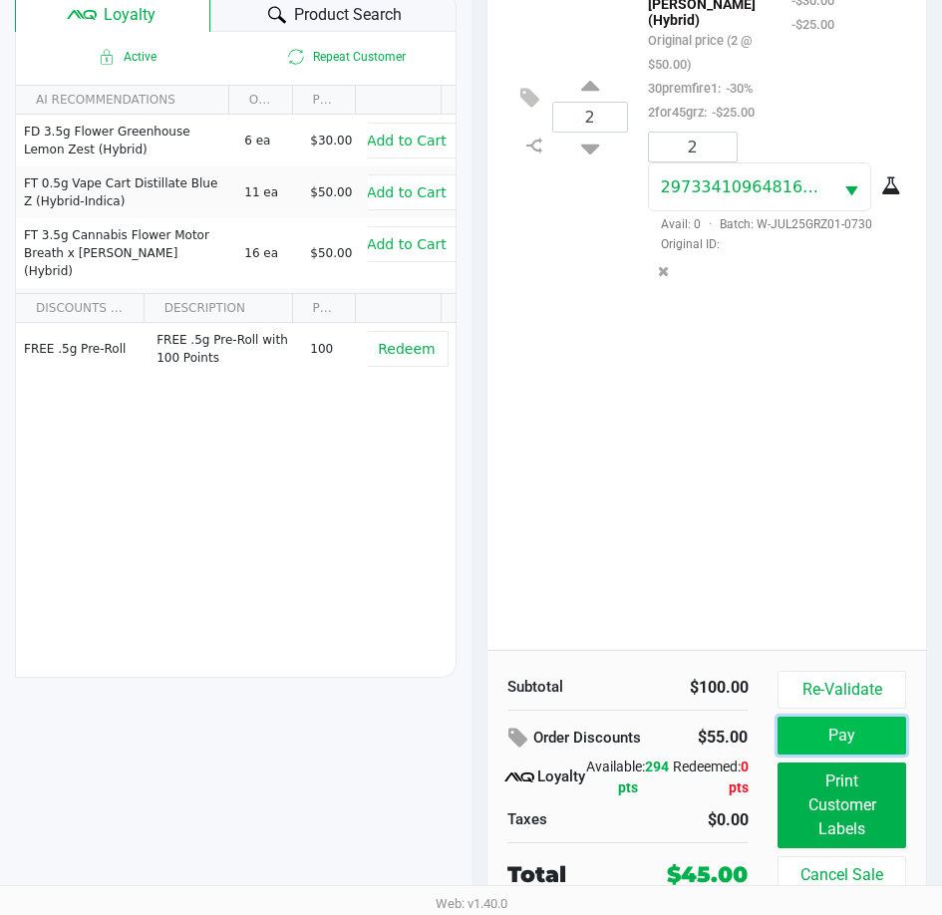
click at [886, 739] on button "Pay" at bounding box center [841, 736] width 128 height 38
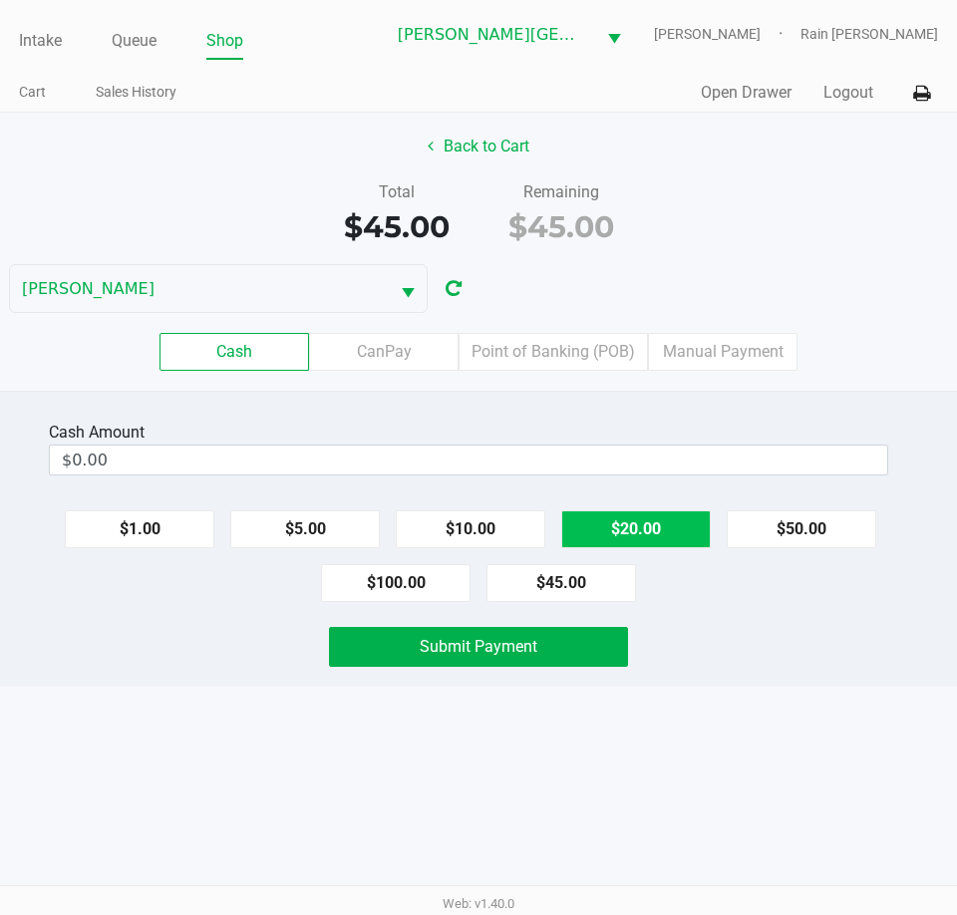
click at [615, 521] on button "$20.00" at bounding box center [635, 529] width 149 height 38
type input "$60.00"
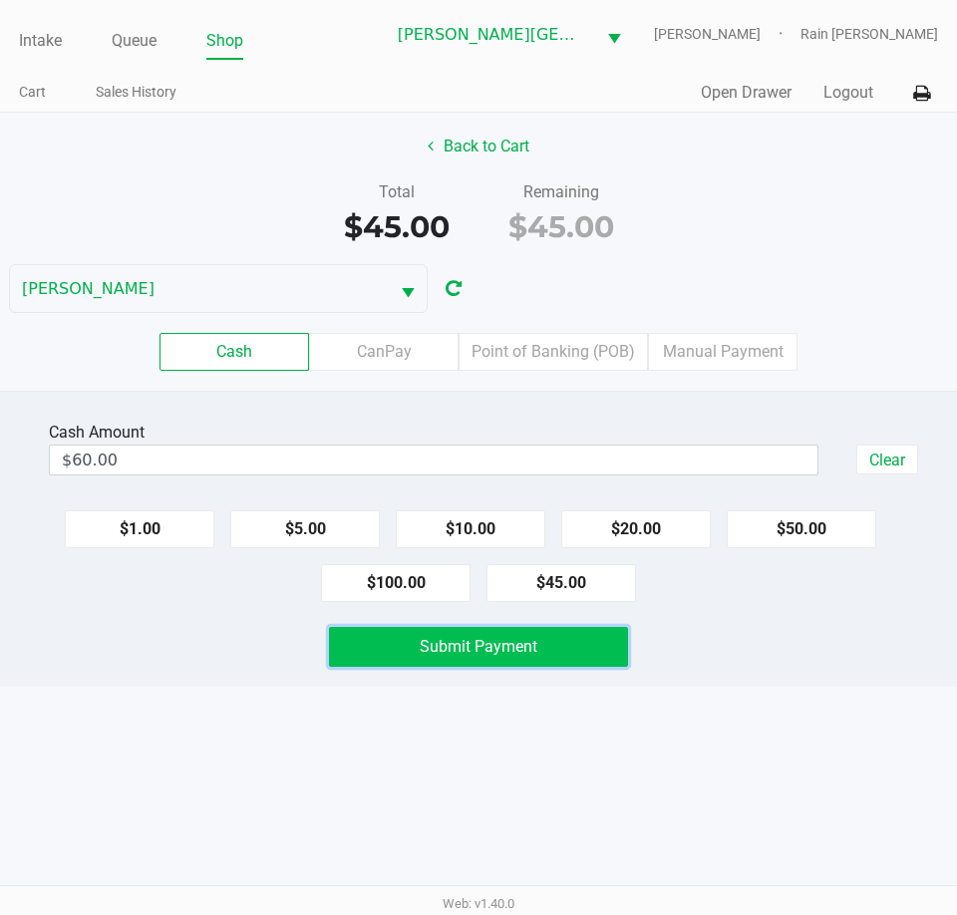
drag, startPoint x: 436, startPoint y: 640, endPoint x: 874, endPoint y: 571, distance: 443.9
click at [437, 640] on span "Submit Payment" at bounding box center [479, 646] width 118 height 19
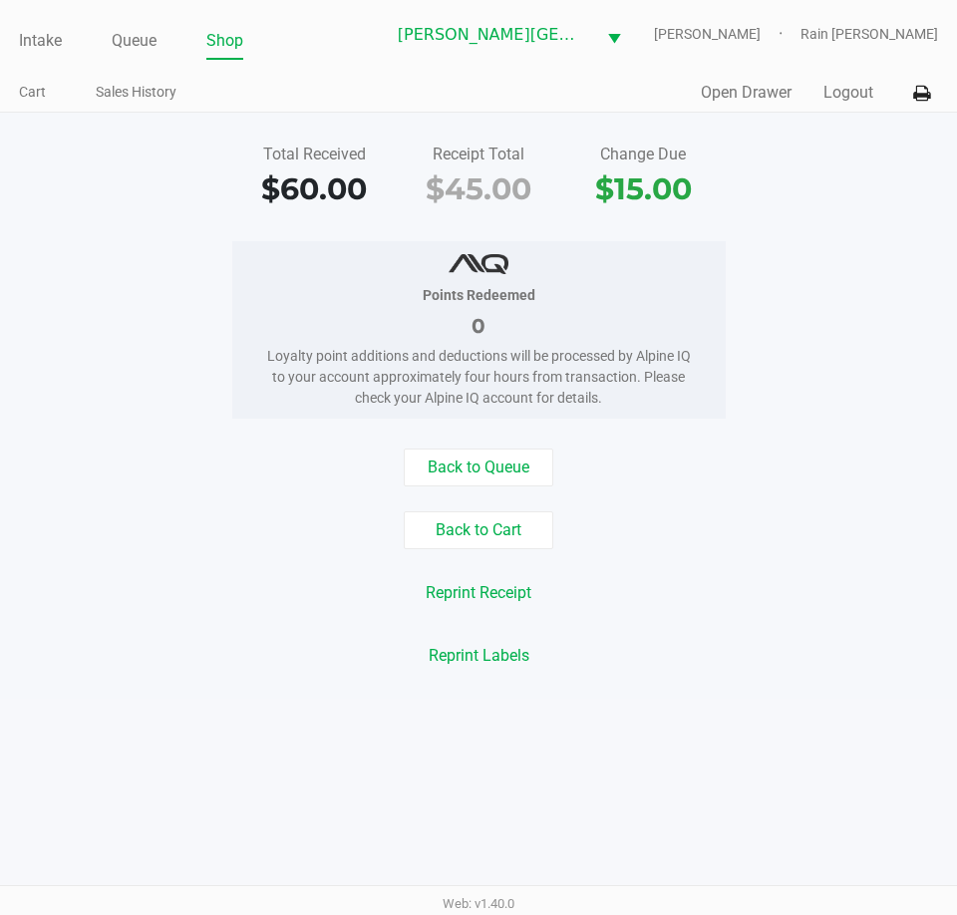
click at [155, 383] on div "Points Redeemed 0 Loyalty point additions and deductions will be processed by A…" at bounding box center [478, 329] width 987 height 177
click at [52, 36] on link "Intake" at bounding box center [40, 41] width 43 height 28
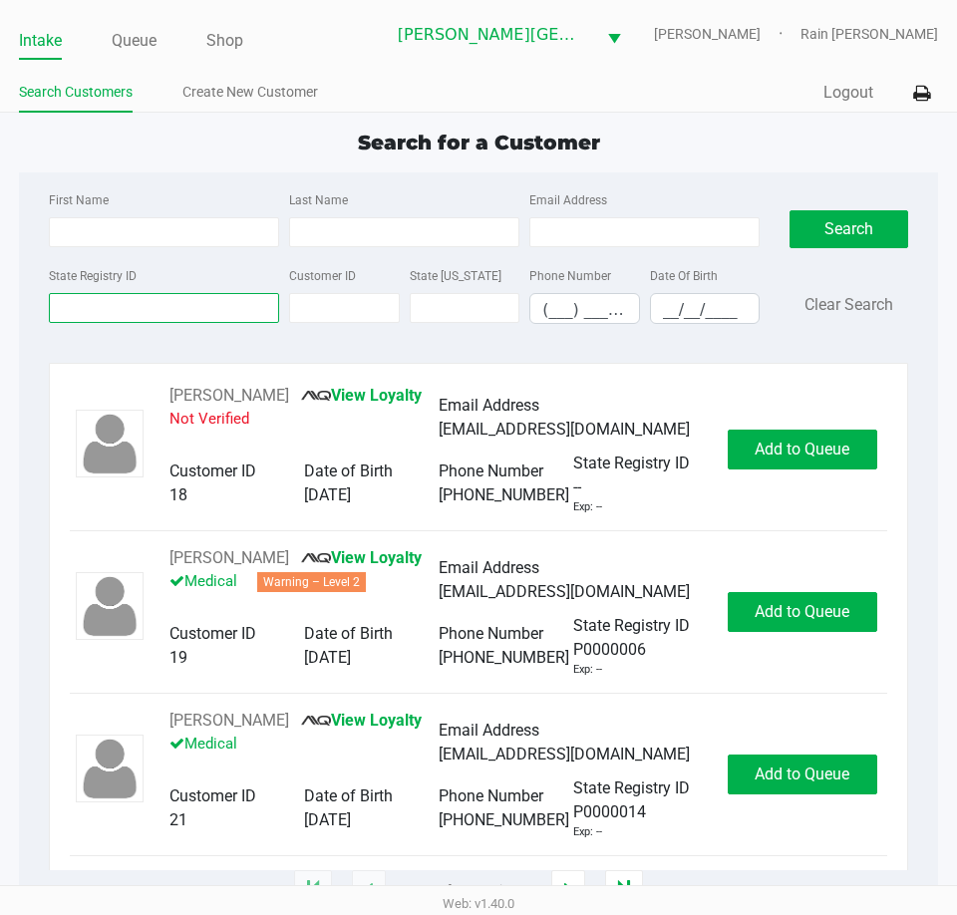
click at [190, 311] on input "State Registry ID" at bounding box center [164, 308] width 230 height 30
click at [134, 304] on input "State Registry ID" at bounding box center [164, 308] width 230 height 30
click at [121, 307] on input "State Registry ID" at bounding box center [164, 308] width 230 height 30
click at [121, 302] on input "State Registry ID" at bounding box center [164, 308] width 230 height 30
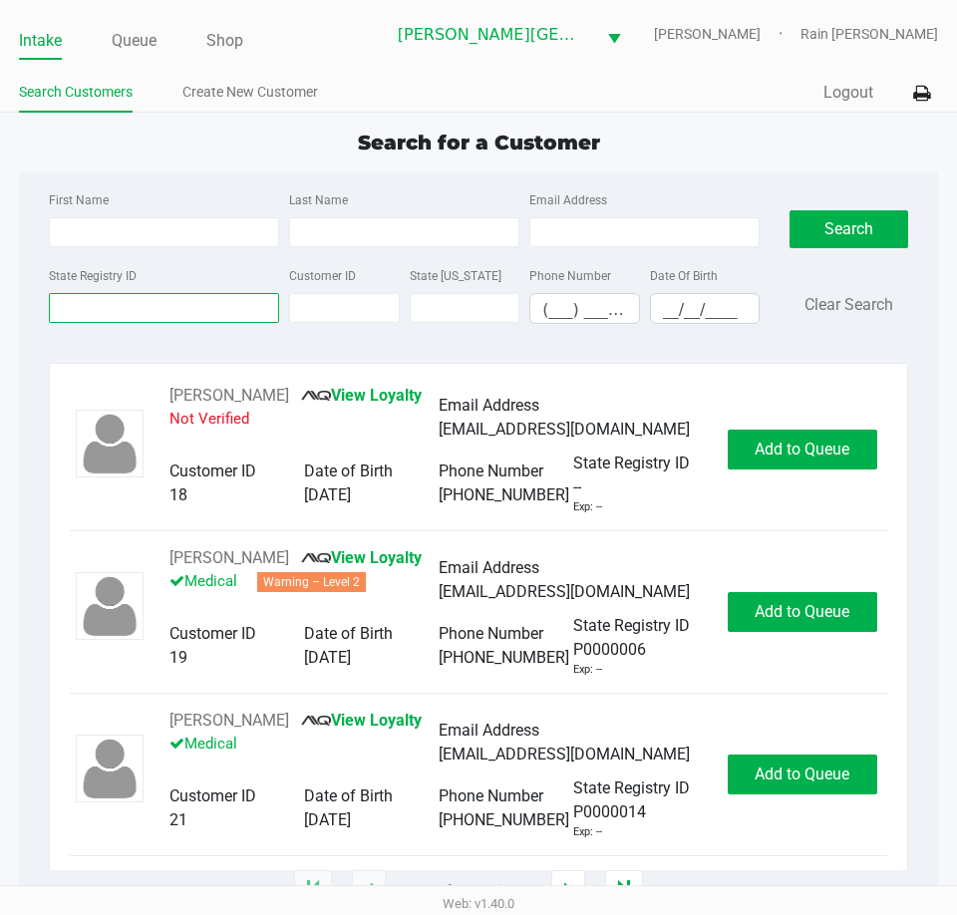
click at [135, 305] on input "State Registry ID" at bounding box center [164, 308] width 230 height 30
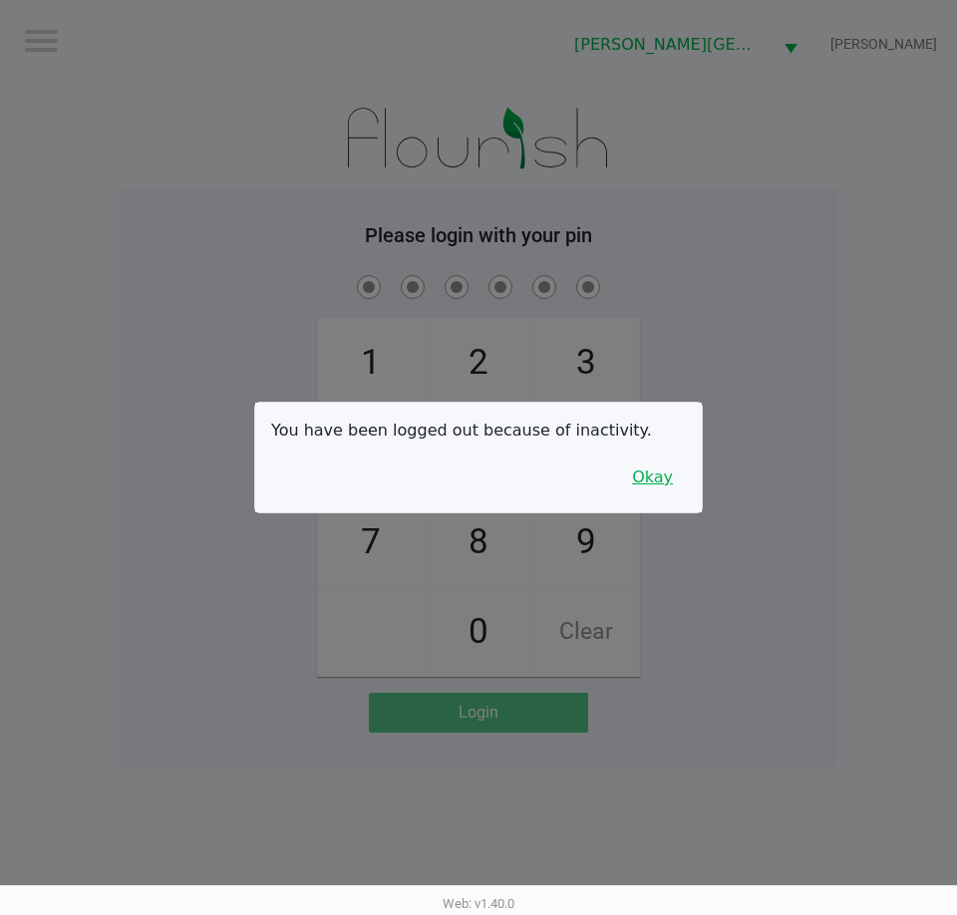
click at [662, 465] on button "Okay" at bounding box center [652, 477] width 67 height 38
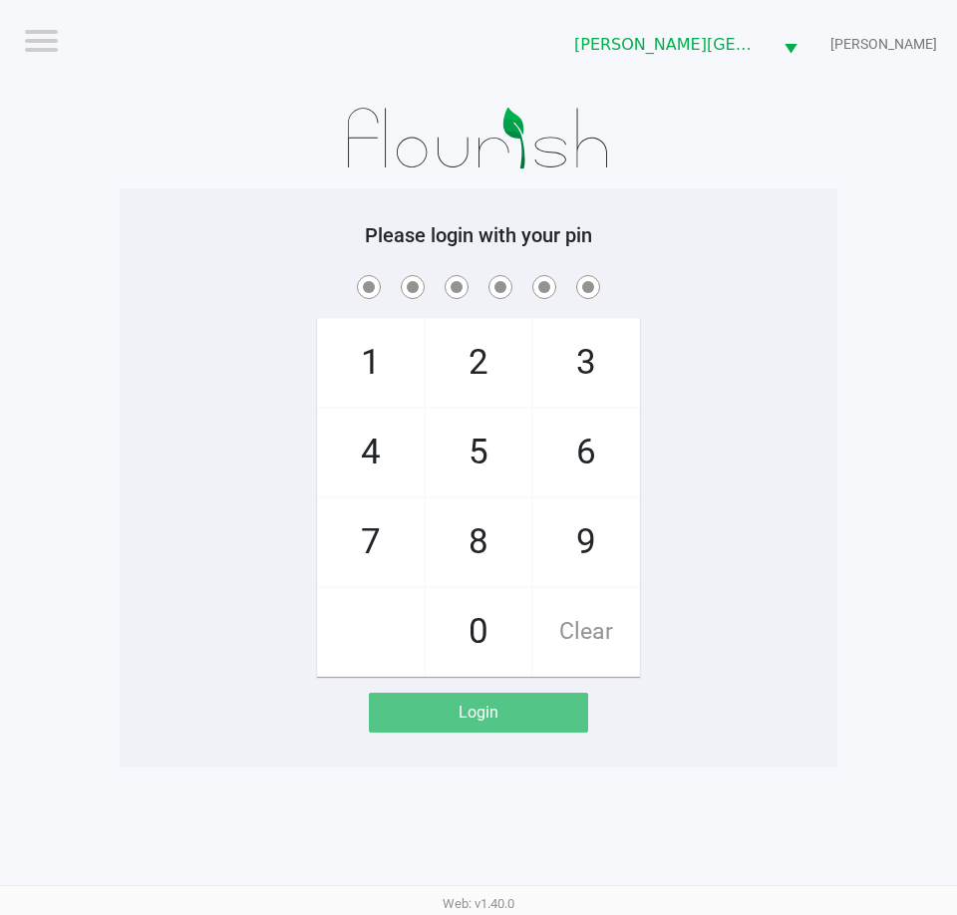
click at [692, 448] on div "1 4 7 2 5 8 0 3 6 9 Clear" at bounding box center [479, 474] width 718 height 406
checkbox input "true"
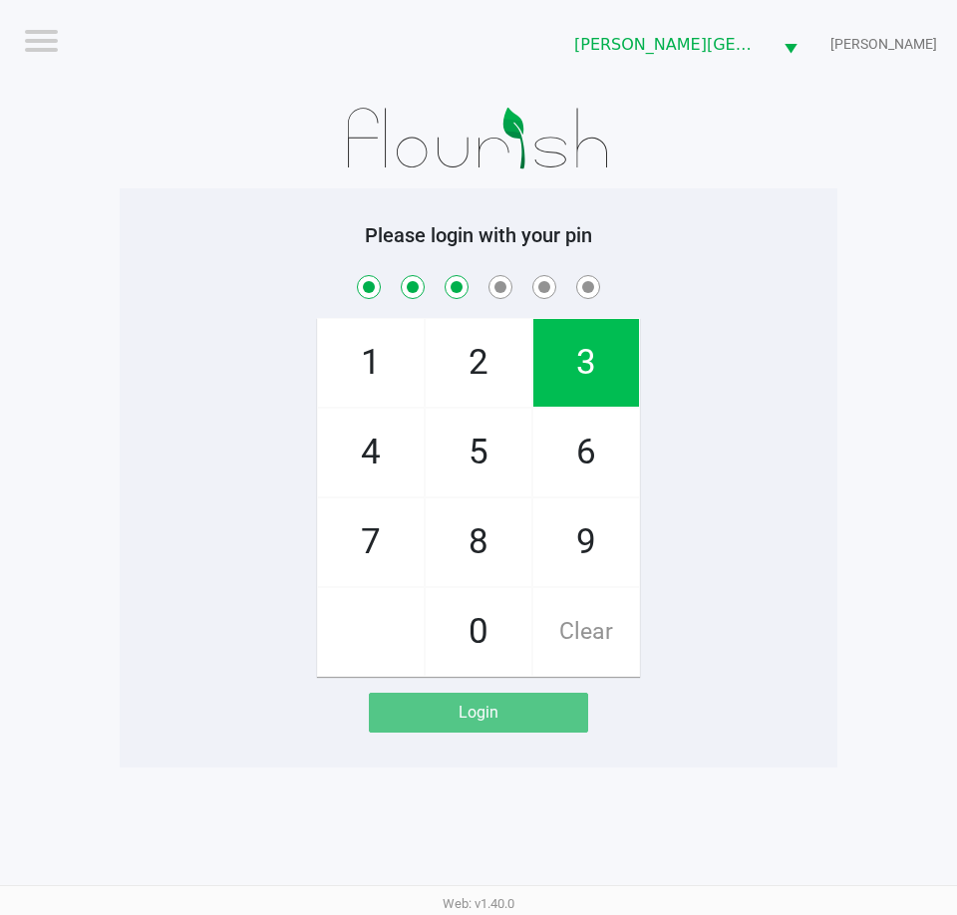
checkbox input "true"
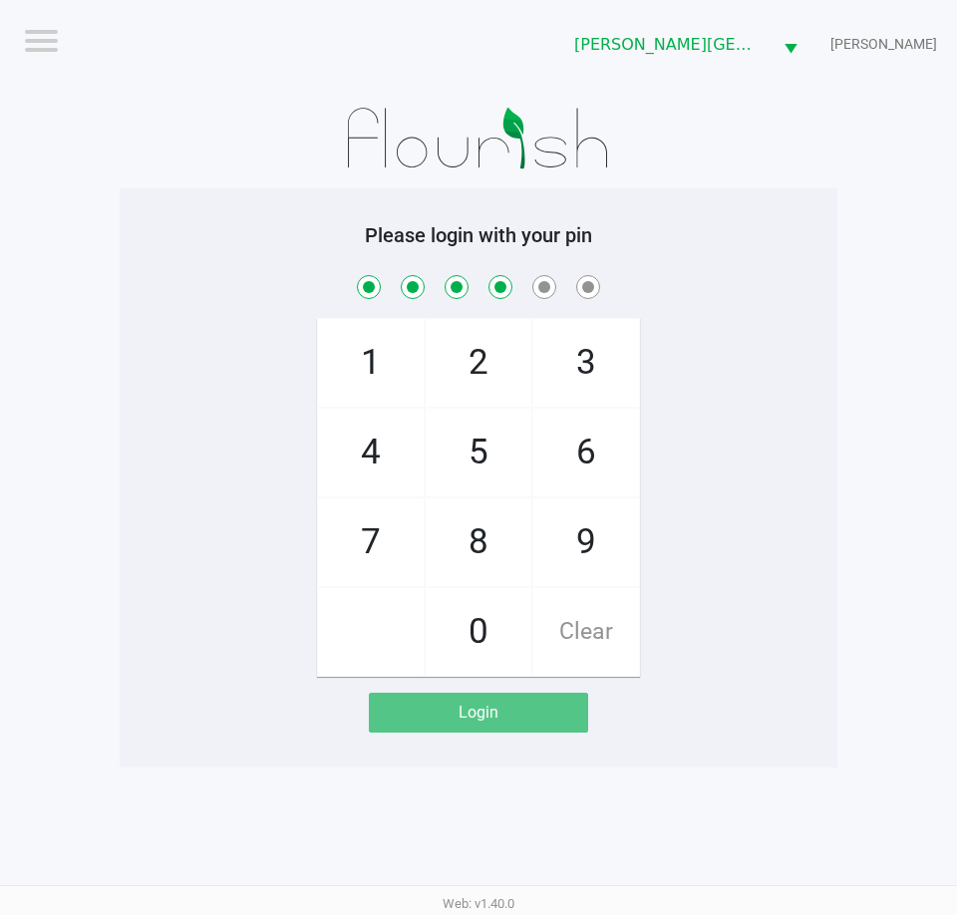
checkbox input "true"
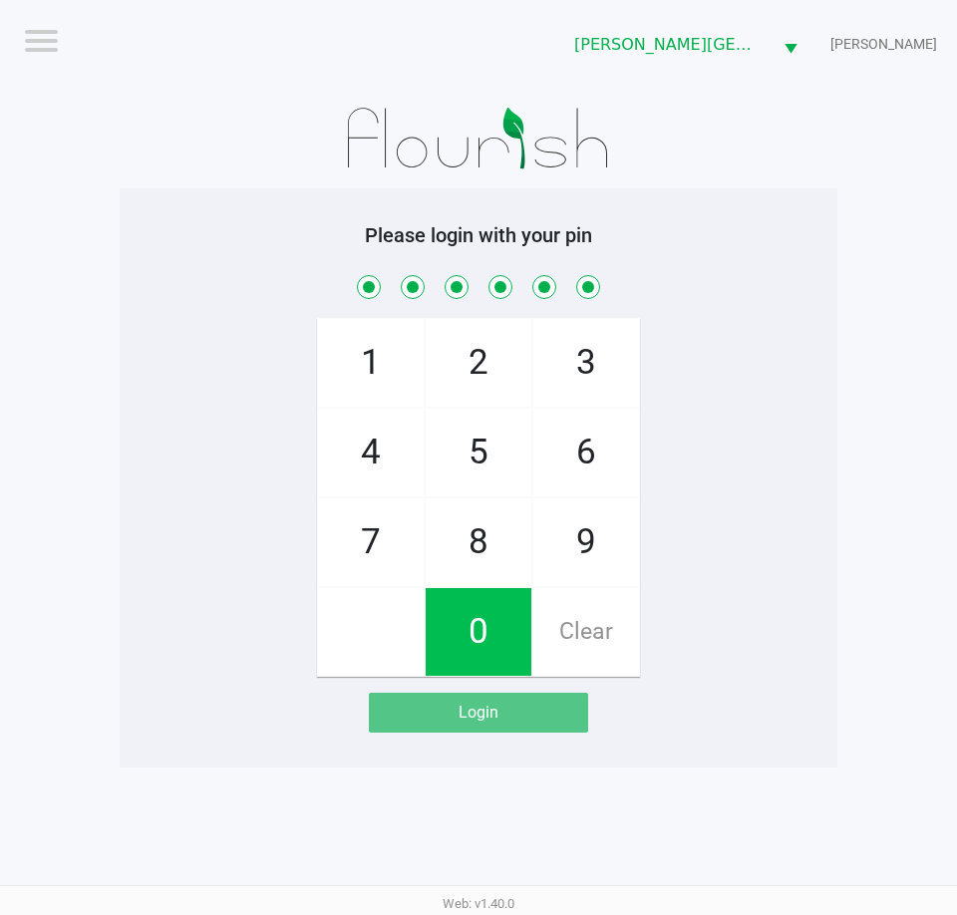
checkbox input "true"
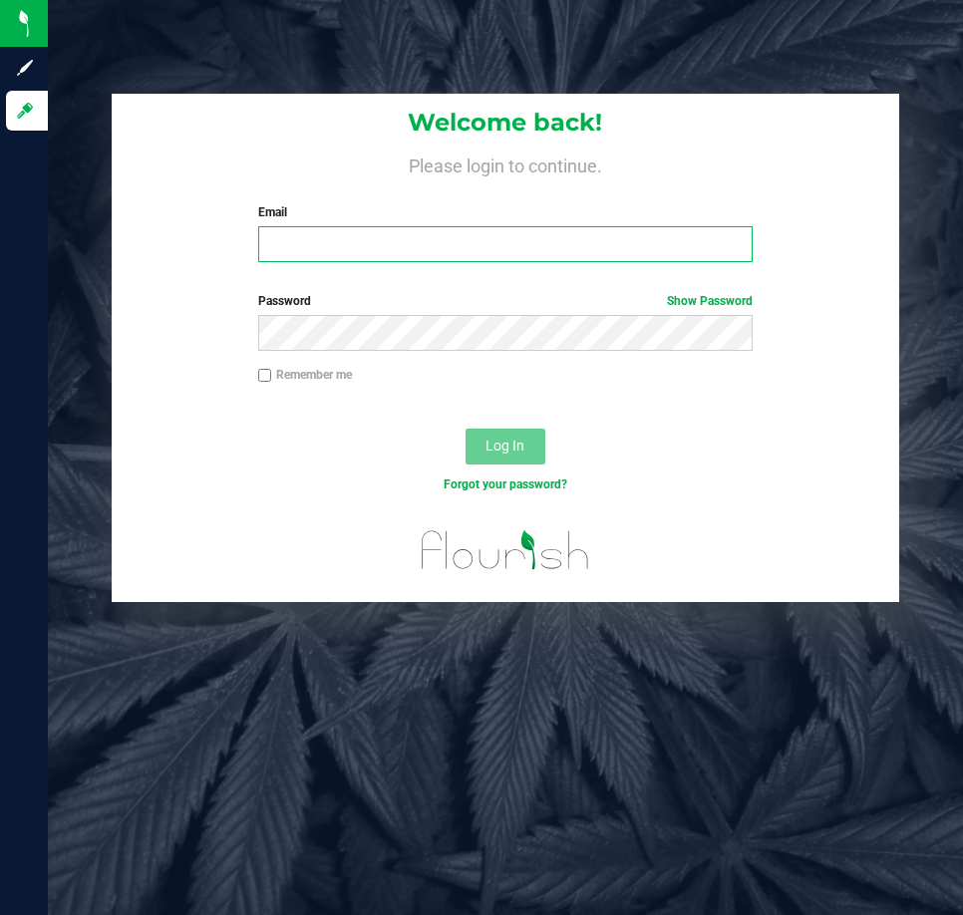
click at [302, 256] on input "Email" at bounding box center [505, 244] width 495 height 36
click at [304, 255] on input "Email" at bounding box center [505, 244] width 495 height 36
type input "[EMAIL_ADDRESS][DOMAIN_NAME]"
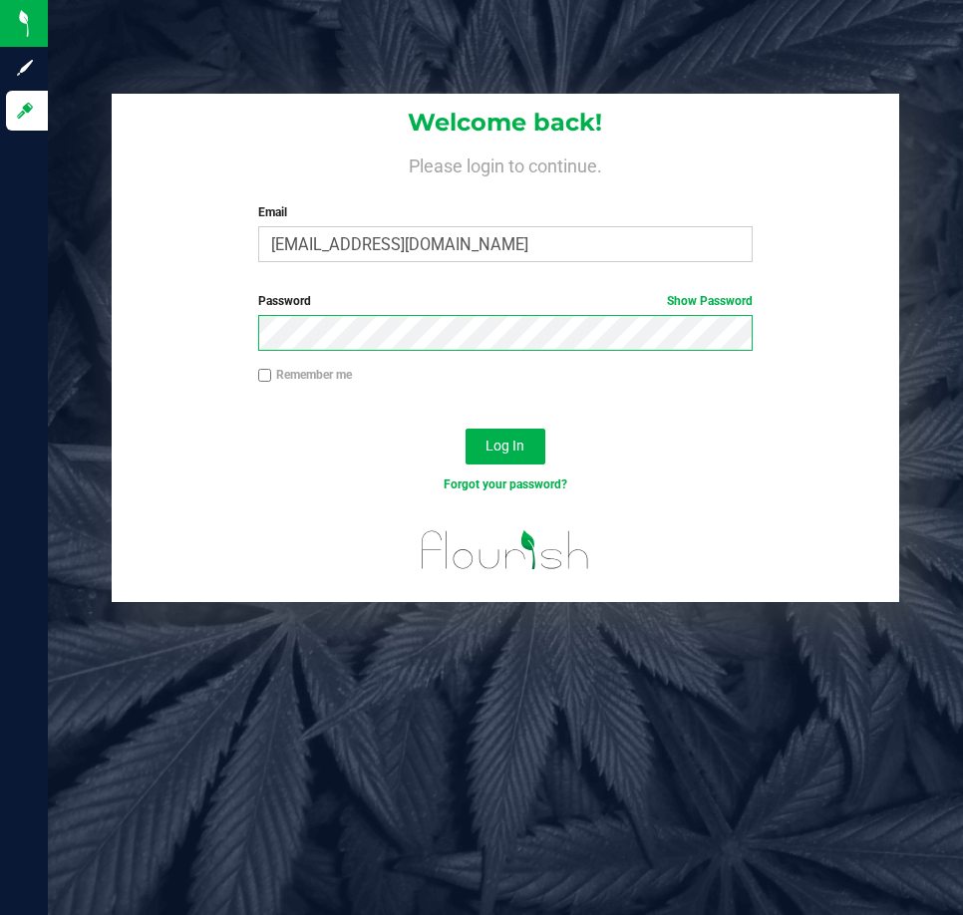
click at [465, 429] on button "Log In" at bounding box center [505, 447] width 80 height 36
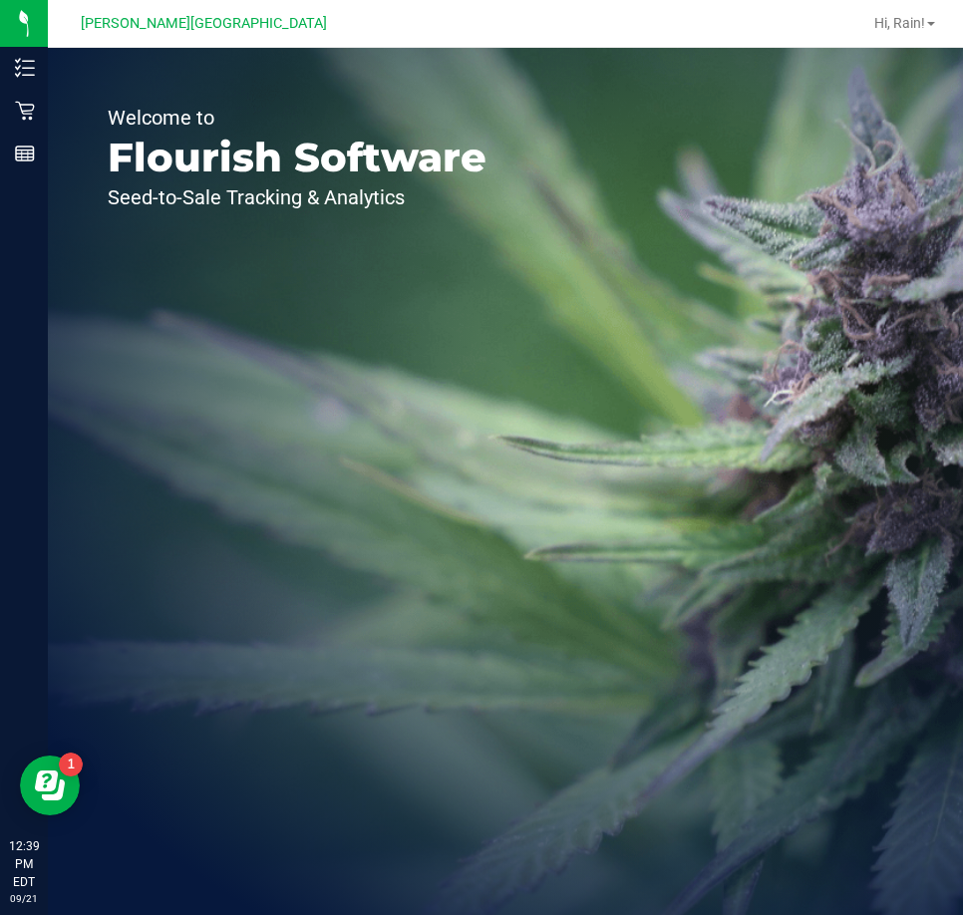
click at [402, 396] on div "Welcome to Flourish Software Seed-to-Sale Tracking & Analytics" at bounding box center [297, 481] width 498 height 867
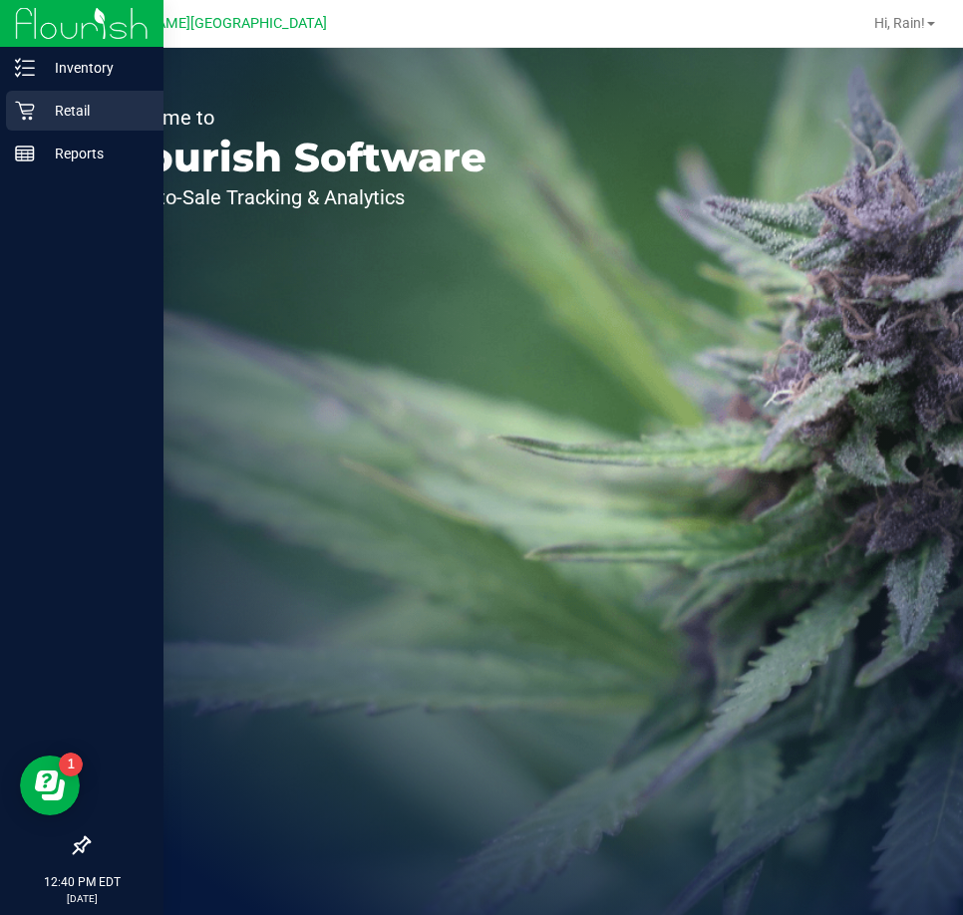
click at [45, 114] on p "Retail" at bounding box center [95, 111] width 120 height 24
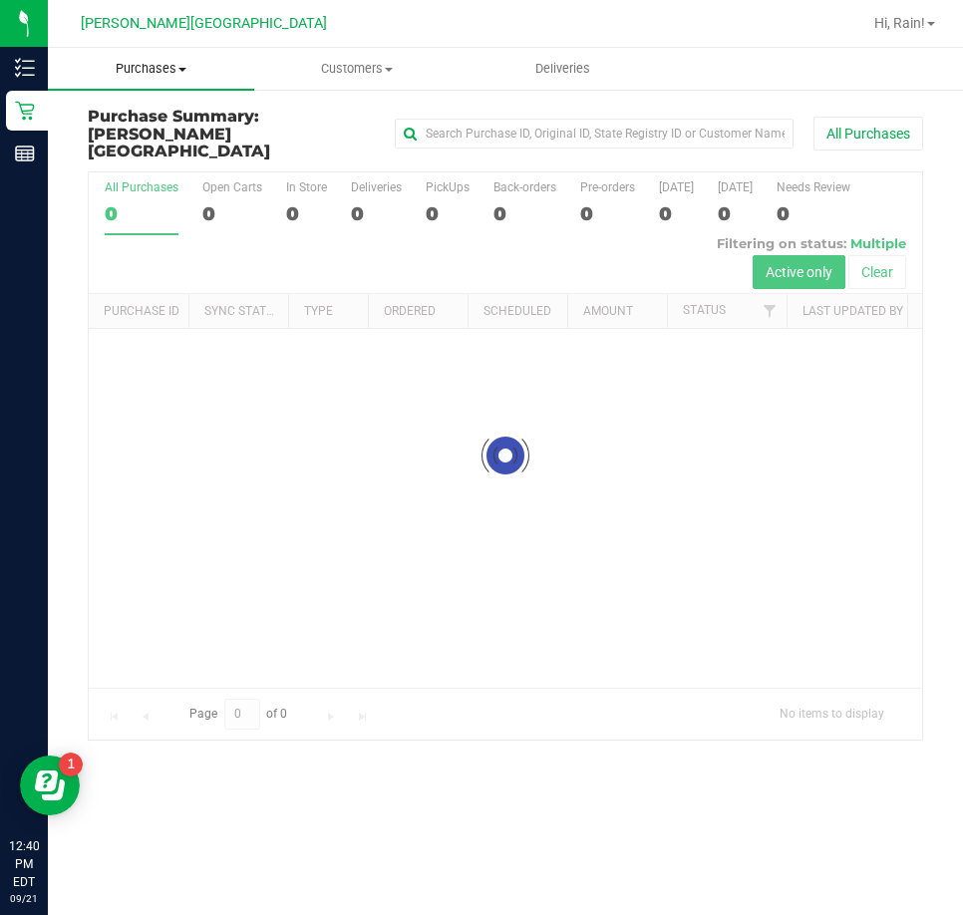
click at [113, 65] on span "Purchases" at bounding box center [151, 69] width 206 height 18
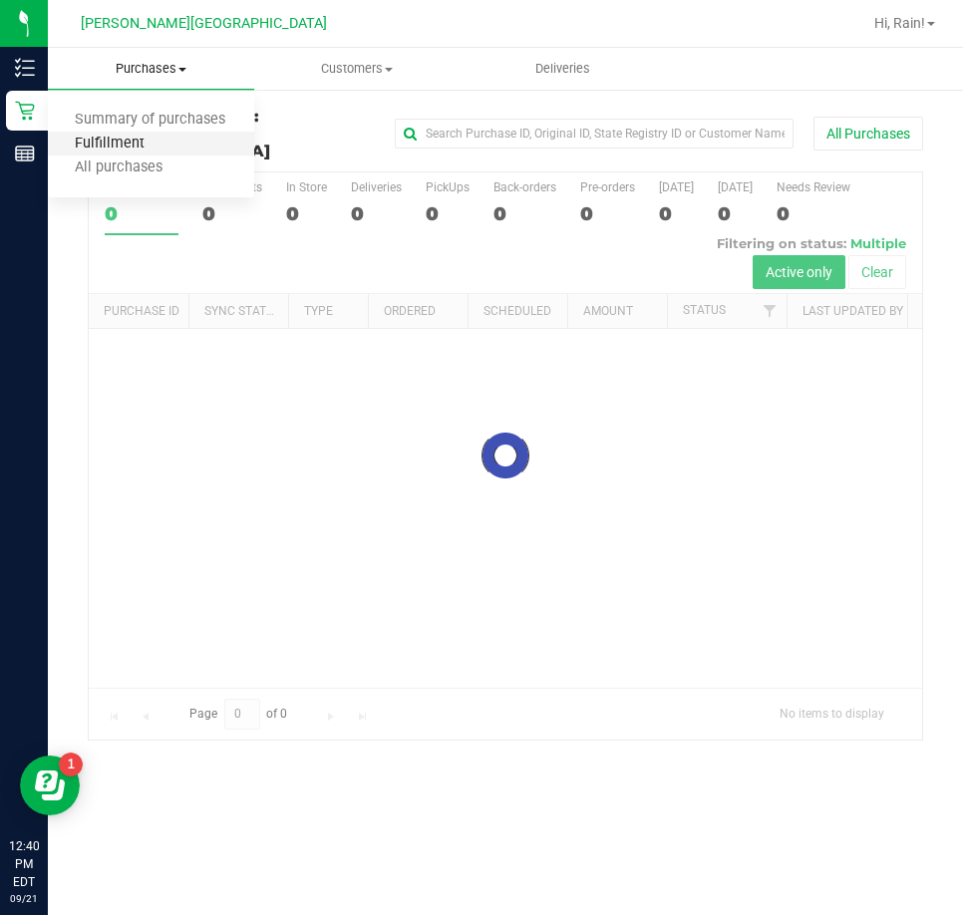
click at [123, 141] on span "Fulfillment" at bounding box center [110, 144] width 124 height 17
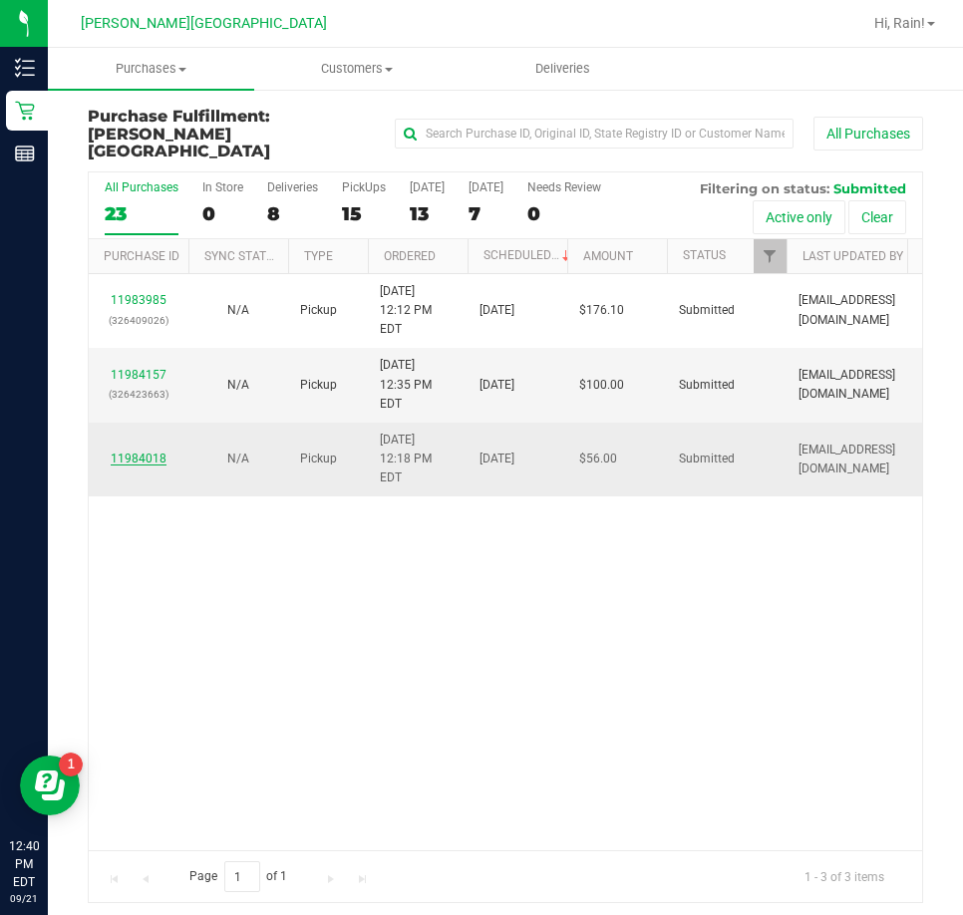
drag, startPoint x: 282, startPoint y: 398, endPoint x: 125, endPoint y: 398, distance: 157.5
click at [283, 423] on td "N/A" at bounding box center [238, 460] width 100 height 74
click at [132, 449] on div "11984018" at bounding box center [139, 458] width 76 height 19
click at [132, 451] on link "11984018" at bounding box center [139, 458] width 56 height 14
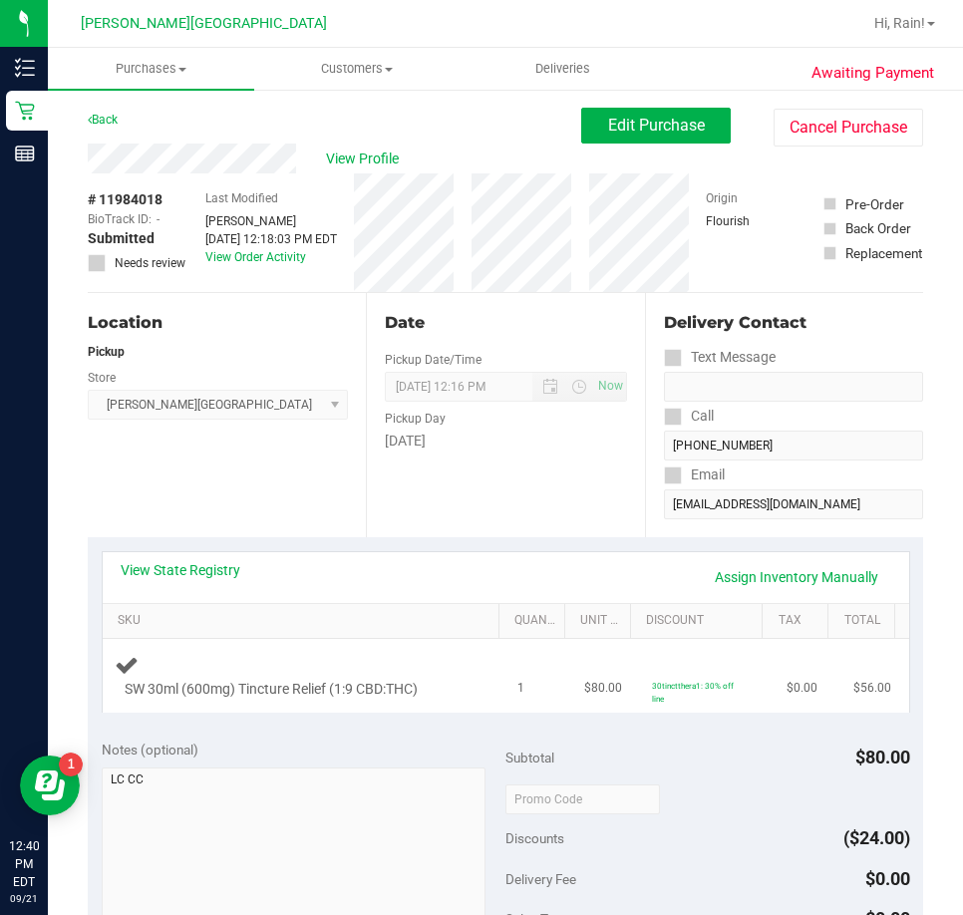
click at [322, 657] on div "SW 30ml (600mg) Tincture Relief (1:9 CBD:THC)" at bounding box center [305, 676] width 380 height 47
click at [316, 640] on td "SW 30ml (600mg) Tincture Relief (1:9 CBD:THC)" at bounding box center [305, 676] width 404 height 74
drag, startPoint x: 244, startPoint y: 680, endPoint x: 411, endPoint y: 673, distance: 166.6
click at [400, 673] on div "SW 30ml (600mg) Tincture Relief (1:9 CBD:THC)" at bounding box center [305, 676] width 380 height 47
click at [414, 671] on div "SW 30ml (600mg) Tincture Relief (1:9 CBD:THC)" at bounding box center [305, 676] width 380 height 47
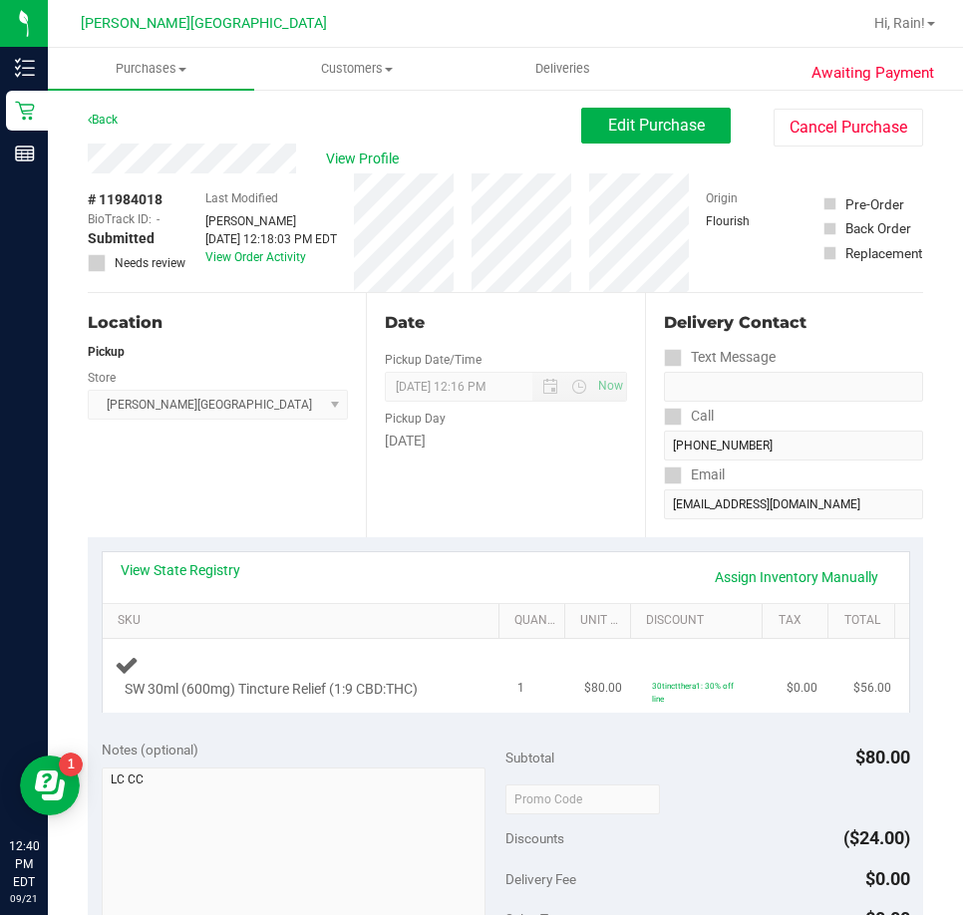
click at [644, 712] on td "30tinctthera1: 30% off line" at bounding box center [707, 676] width 135 height 74
drag, startPoint x: 651, startPoint y: 706, endPoint x: 276, endPoint y: 505, distance: 424.9
click at [276, 505] on div "Location Pickup Store Bonita Springs WC Select Store Bonita Springs WC Boynton …" at bounding box center [227, 415] width 278 height 244
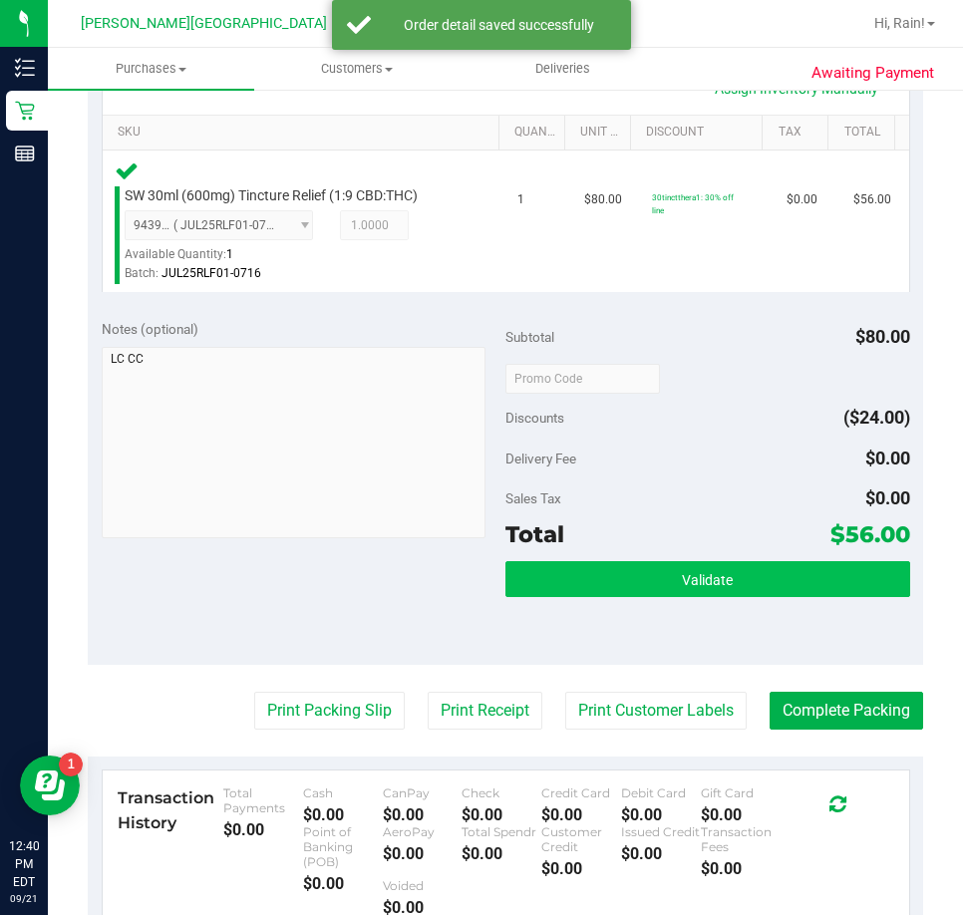
scroll to position [498, 0]
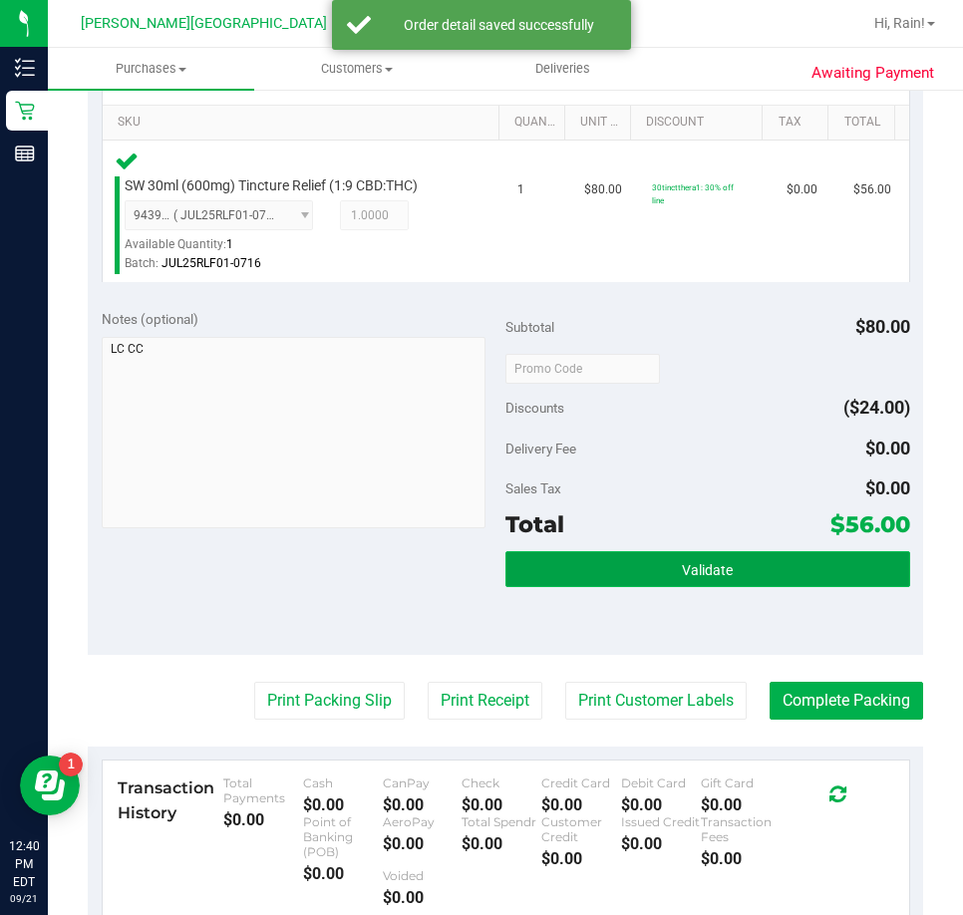
click at [695, 553] on button "Validate" at bounding box center [707, 569] width 405 height 36
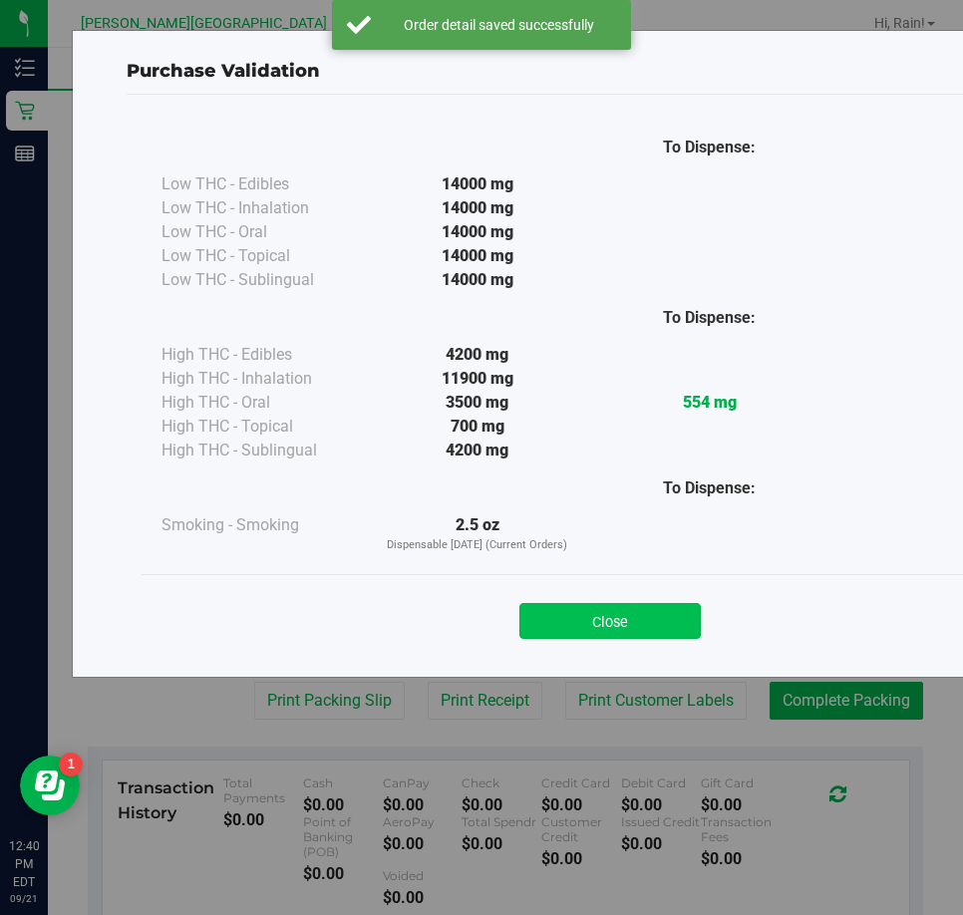
click at [594, 607] on button "Close" at bounding box center [609, 621] width 181 height 36
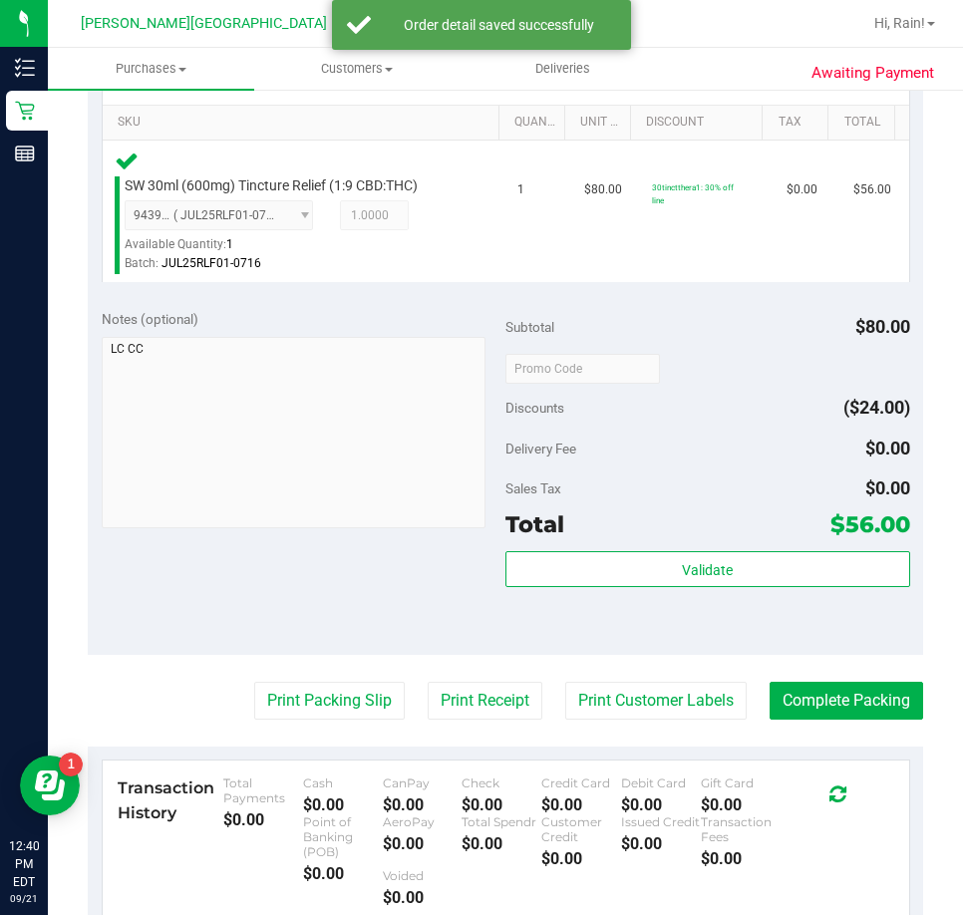
click at [267, 722] on purchase-details "Back Edit Purchase Cancel Purchase View Profile # 11984018 BioTrack ID: - Submi…" at bounding box center [505, 391] width 835 height 1564
click at [270, 715] on button "Print Packing Slip" at bounding box center [329, 701] width 150 height 38
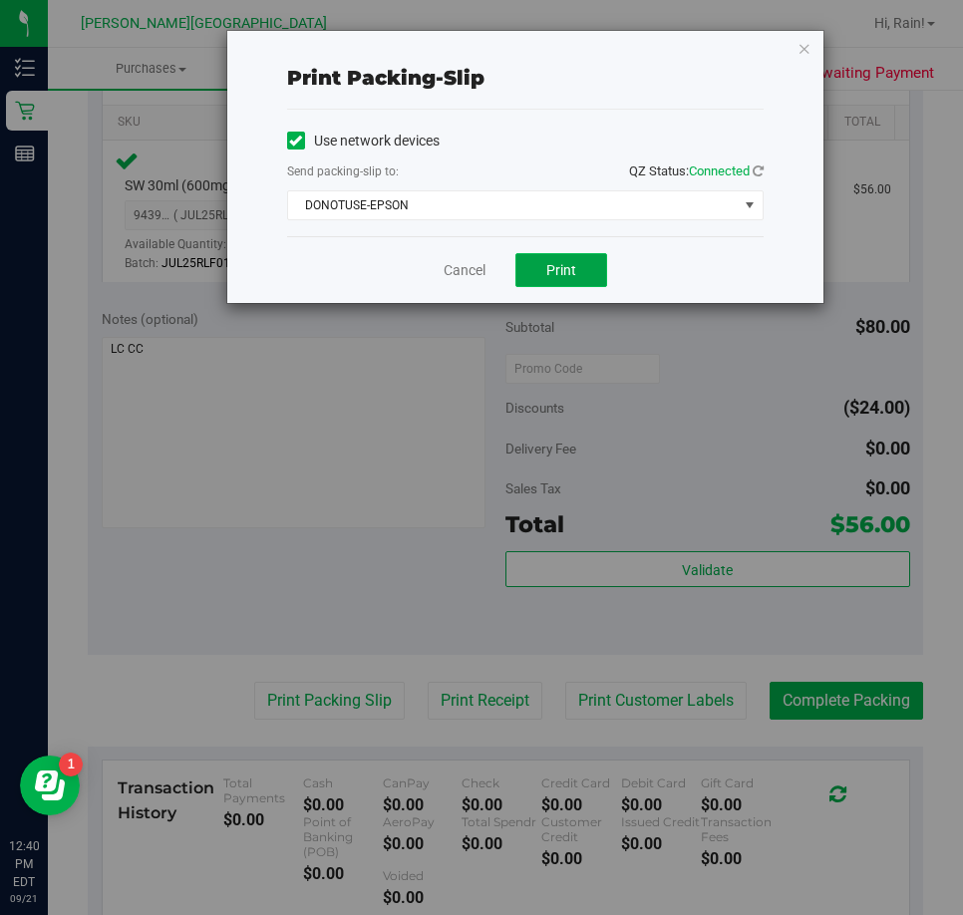
click at [578, 278] on button "Print" at bounding box center [561, 270] width 92 height 34
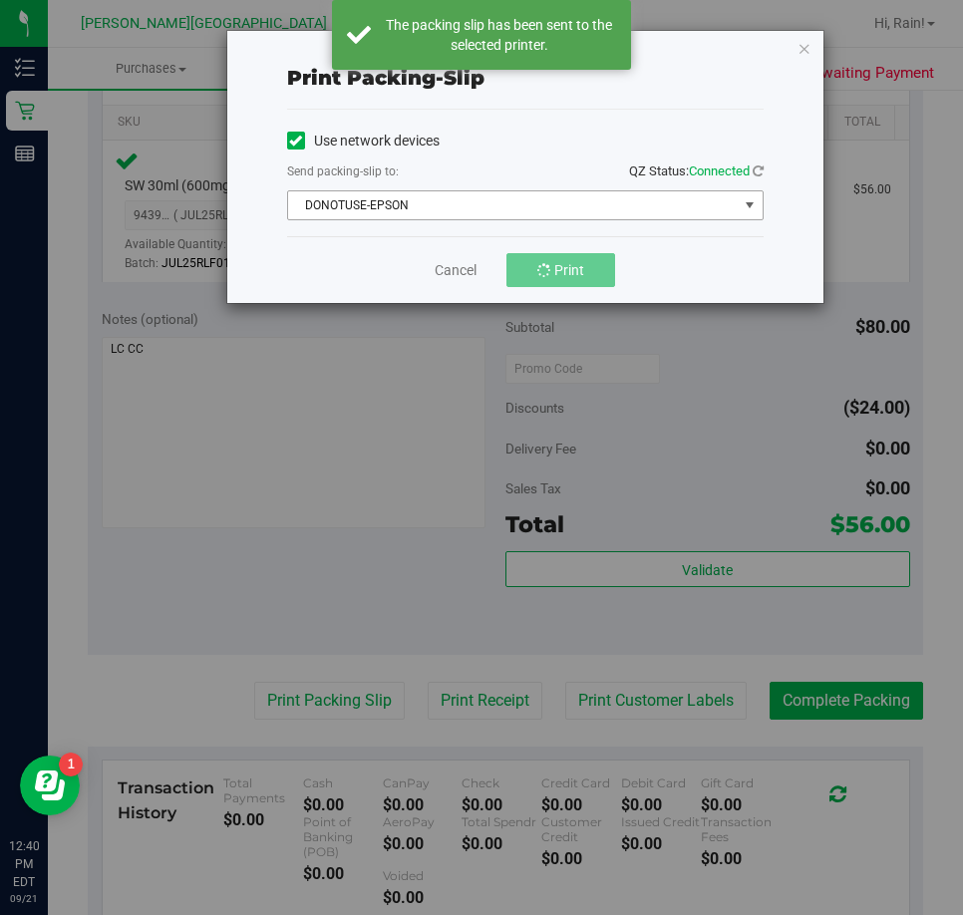
click at [566, 191] on span "DONOTUSE-EPSON" at bounding box center [512, 205] width 449 height 28
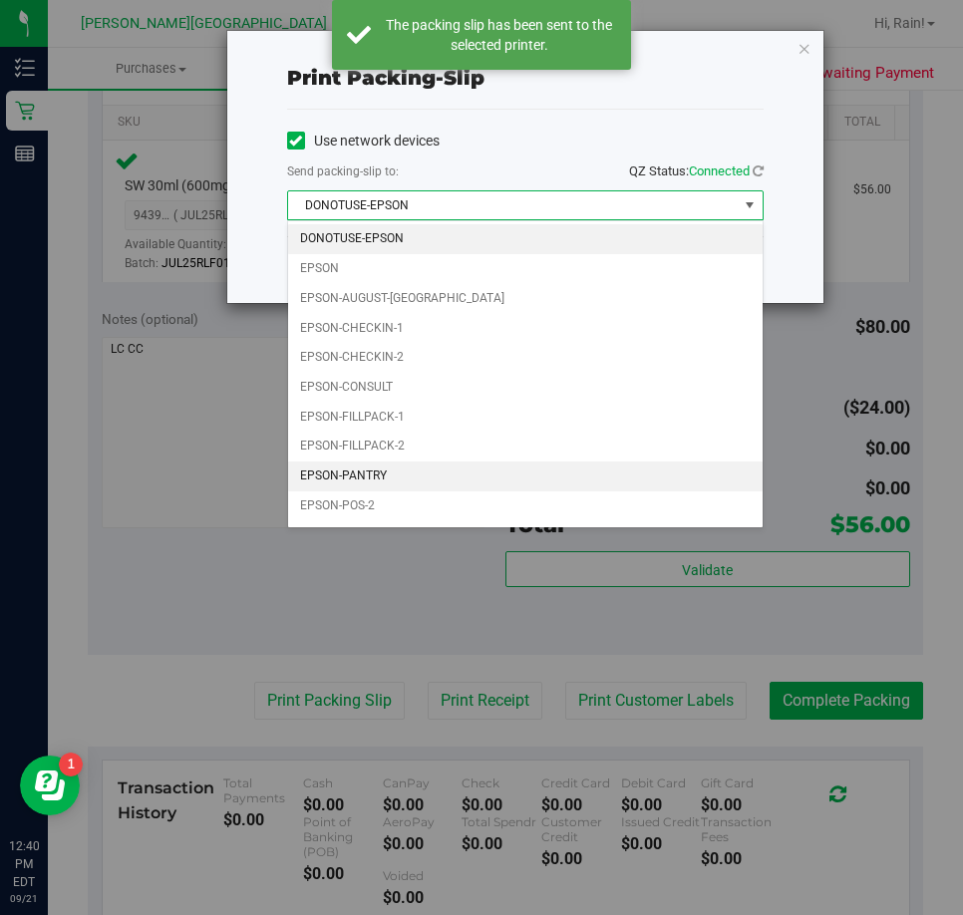
drag, startPoint x: 484, startPoint y: 467, endPoint x: 494, endPoint y: 462, distance: 11.1
click at [484, 468] on li "EPSON-PANTRY" at bounding box center [525, 476] width 474 height 30
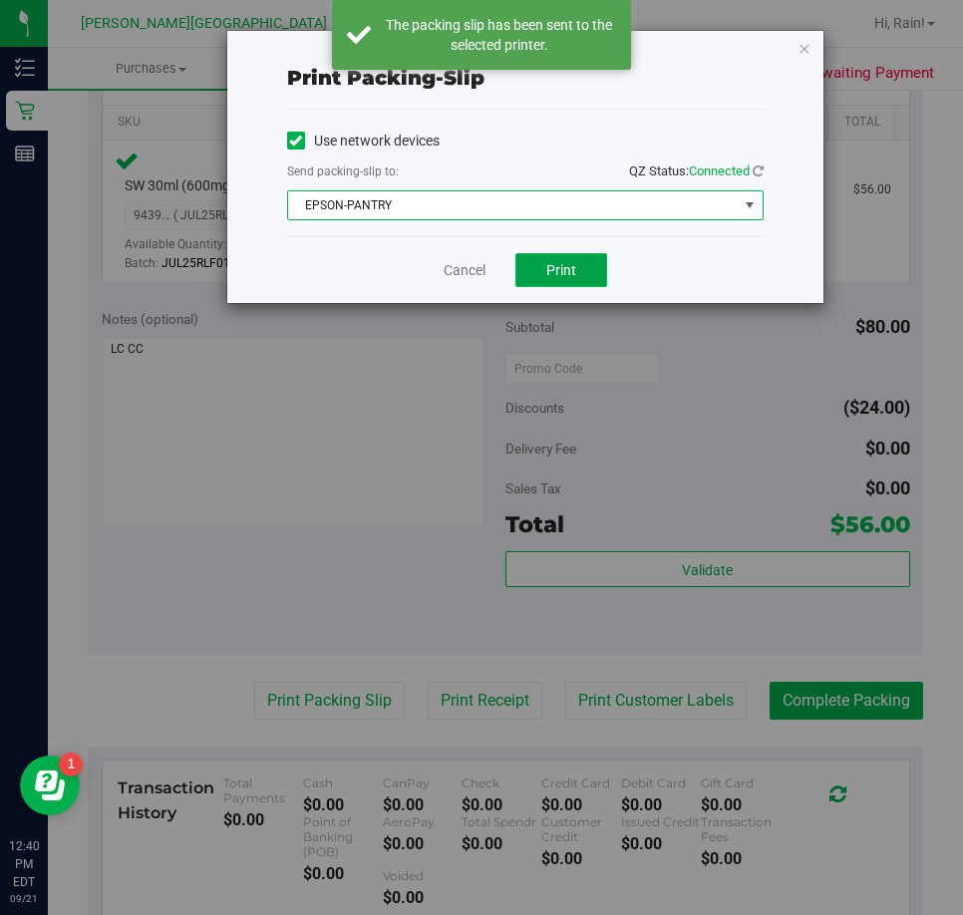
click at [545, 261] on button "Print" at bounding box center [561, 270] width 92 height 34
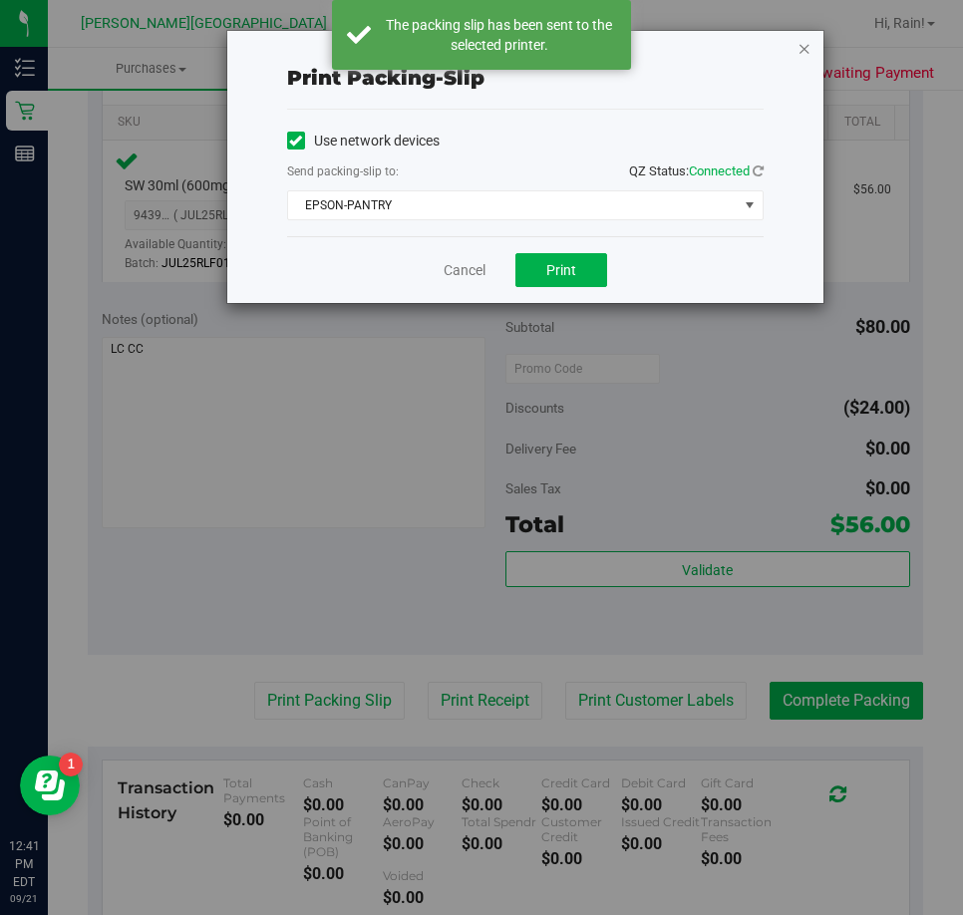
click at [804, 45] on icon "button" at bounding box center [804, 48] width 14 height 24
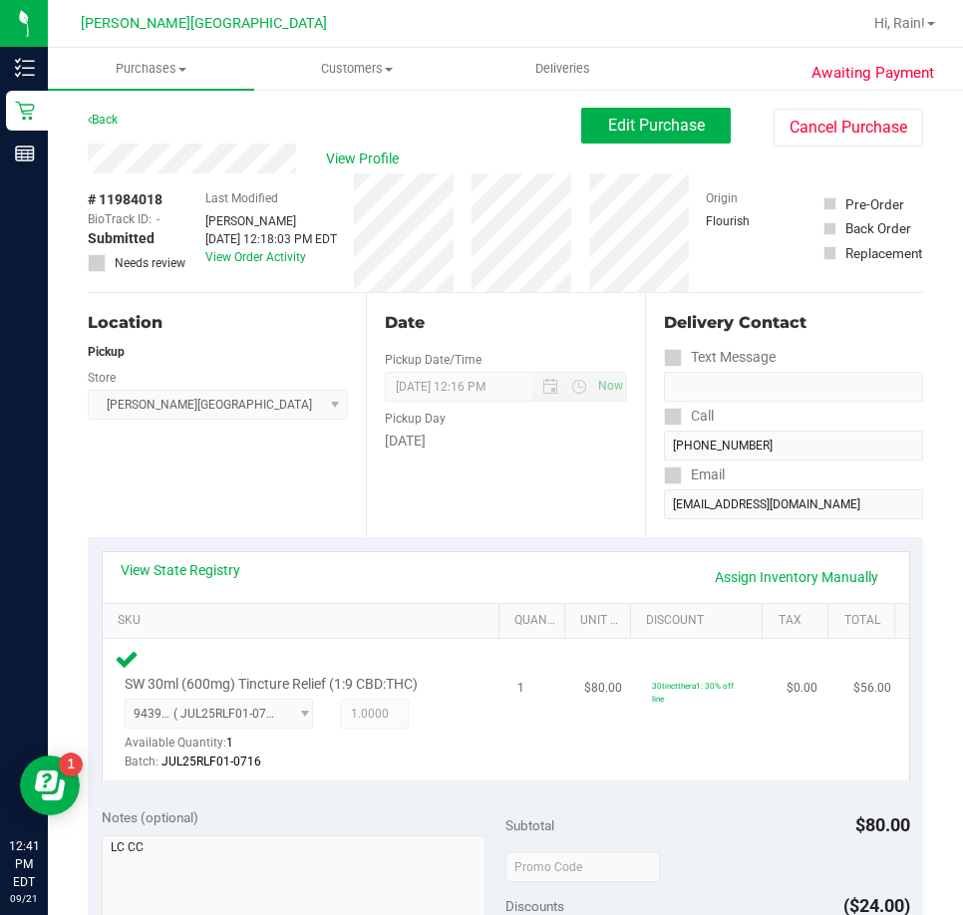
scroll to position [598, 0]
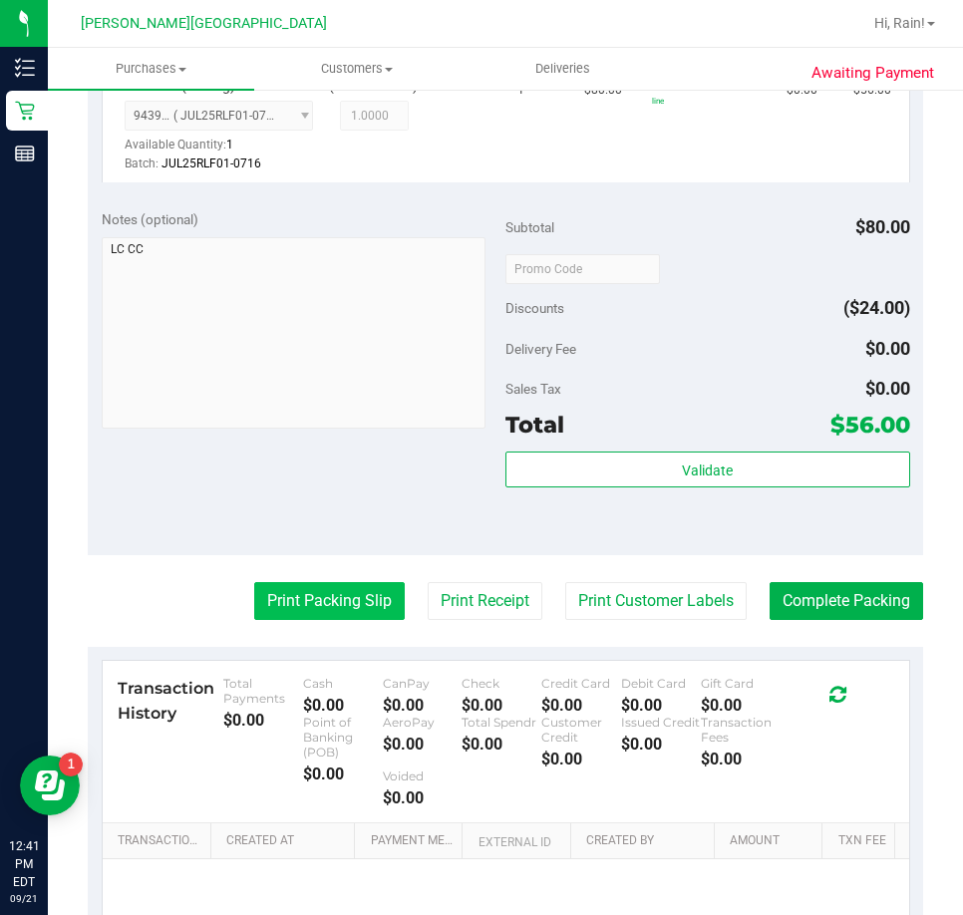
click at [347, 597] on button "Print Packing Slip" at bounding box center [329, 601] width 150 height 38
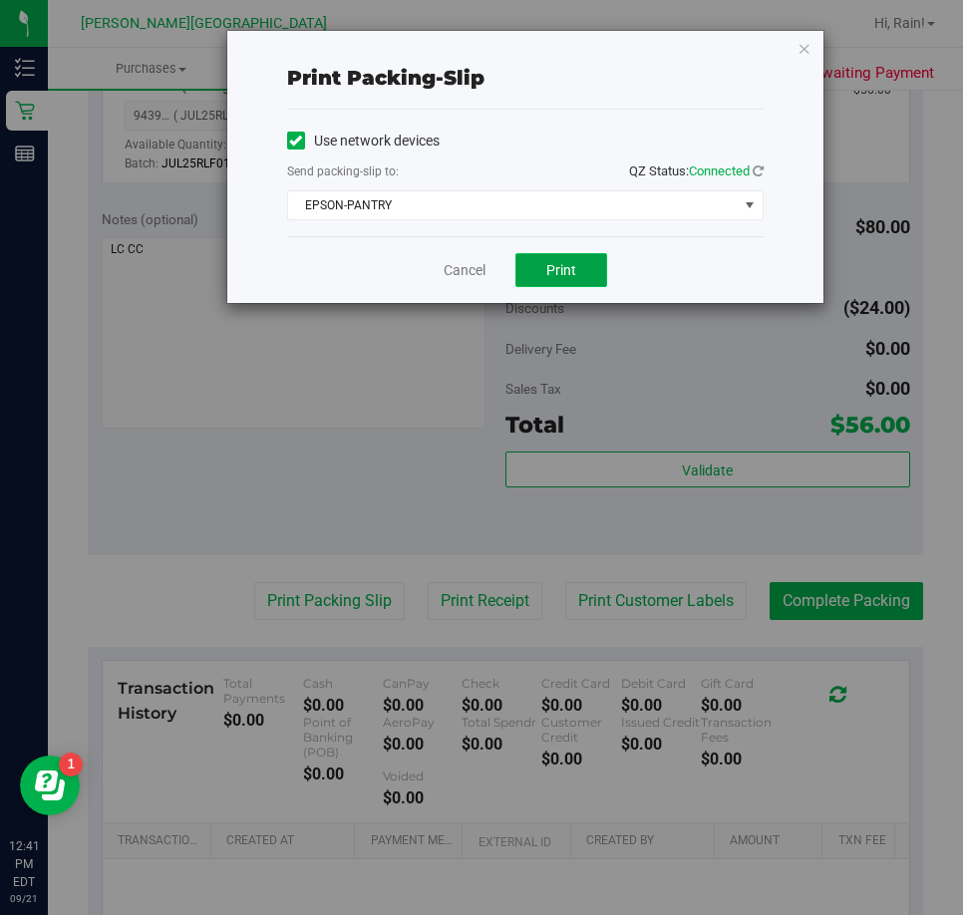
click at [586, 272] on button "Print" at bounding box center [561, 270] width 92 height 34
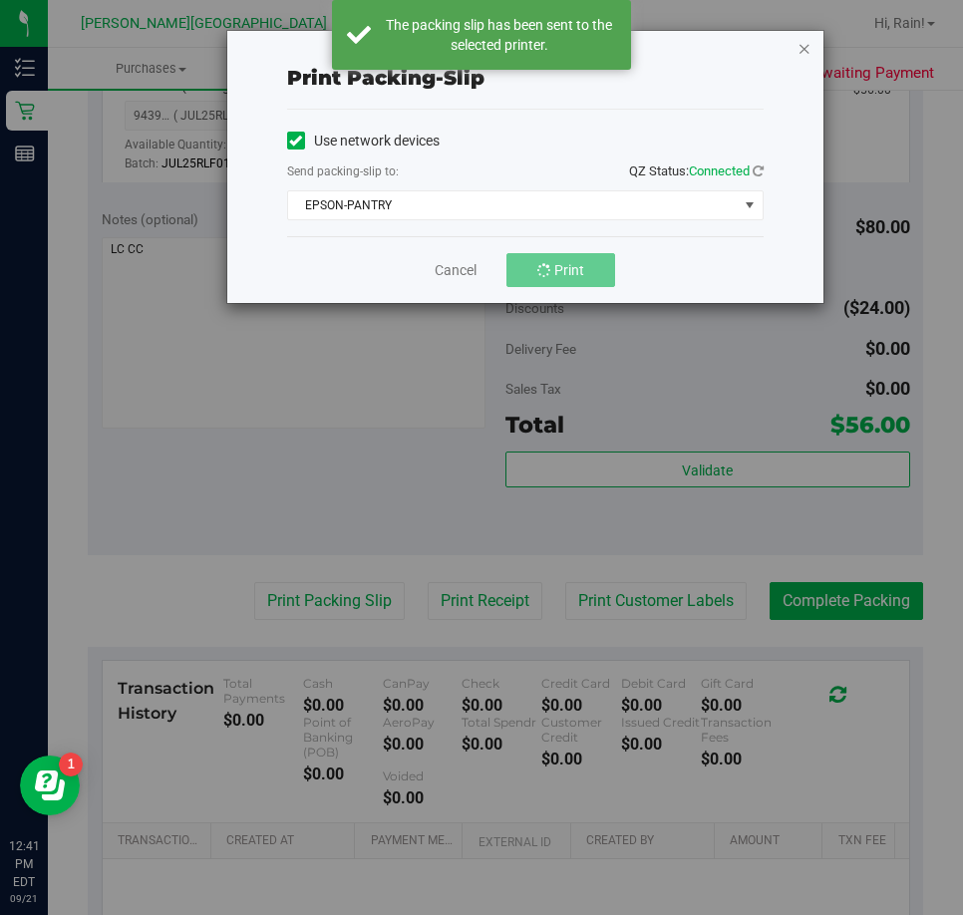
click at [800, 48] on icon "button" at bounding box center [804, 48] width 14 height 24
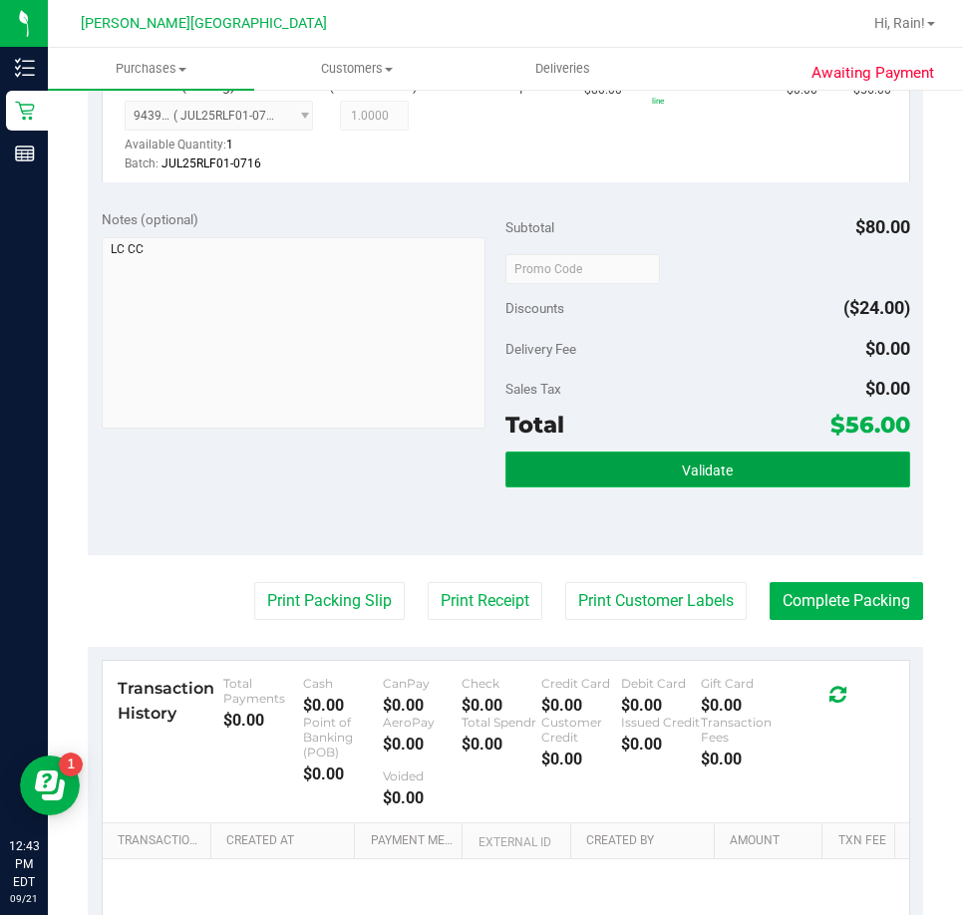
click at [776, 452] on button "Validate" at bounding box center [707, 469] width 405 height 36
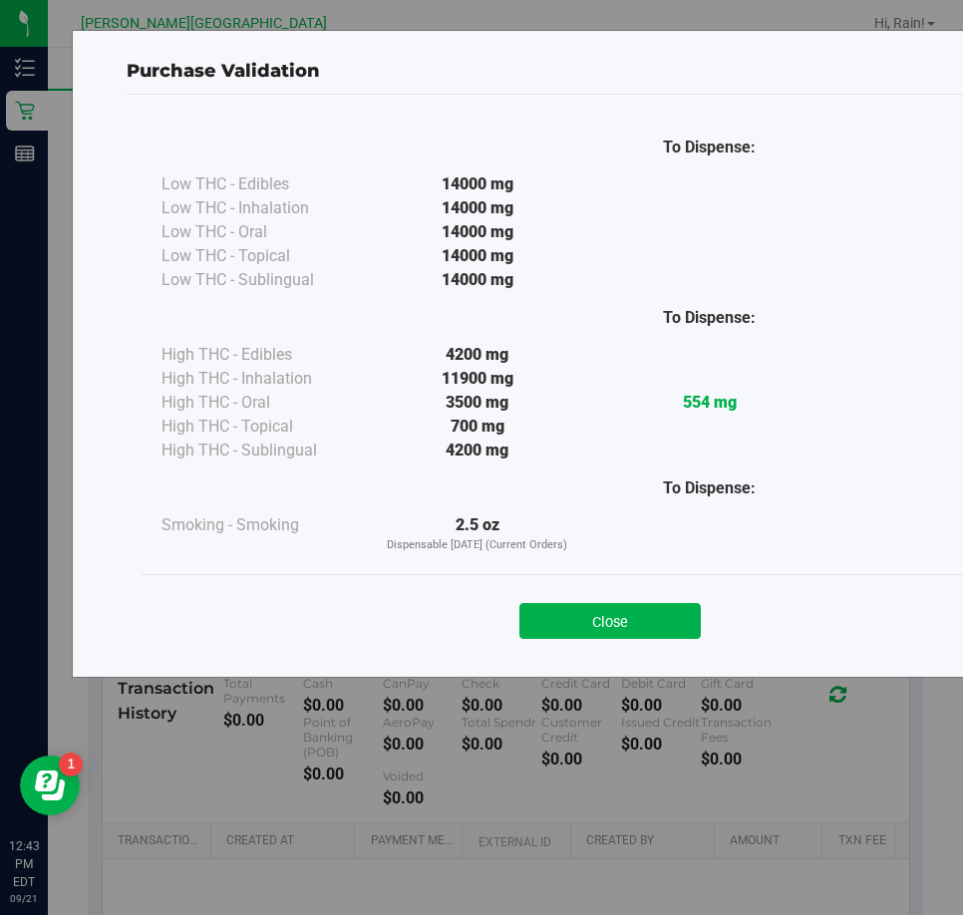
click at [579, 601] on div "Close" at bounding box center [609, 615] width 907 height 50
click at [637, 619] on button "Close" at bounding box center [609, 621] width 181 height 36
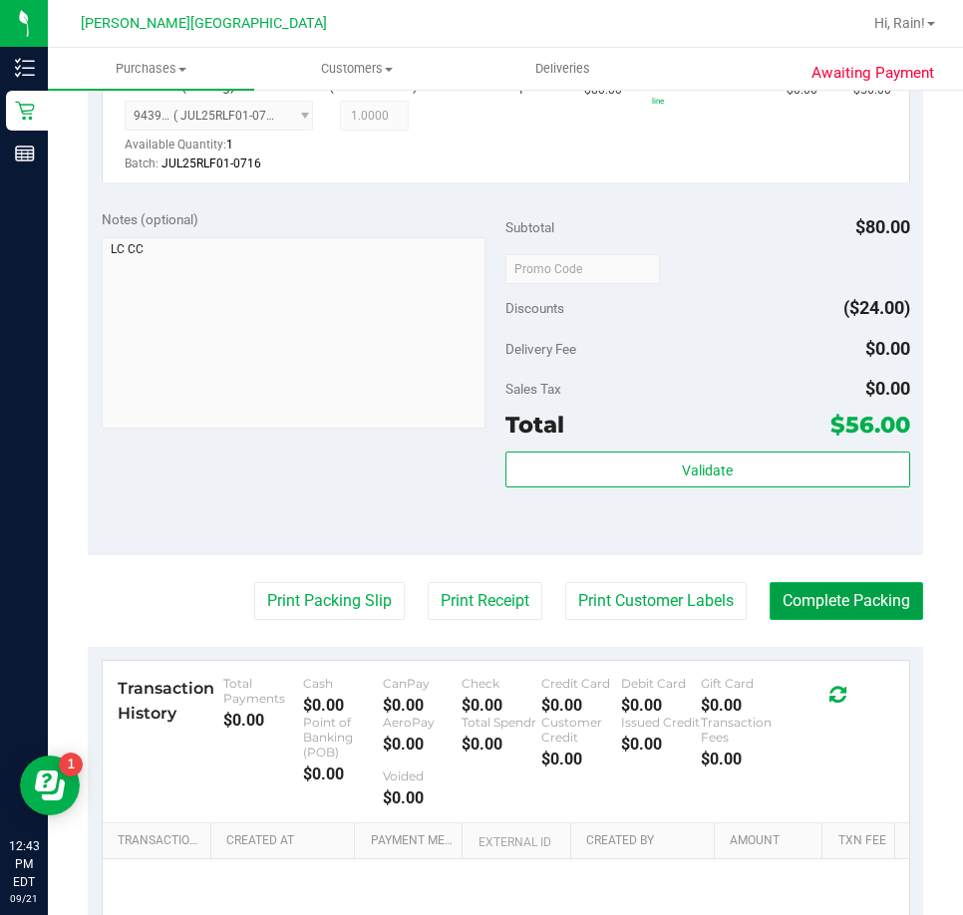
click at [777, 595] on button "Complete Packing" at bounding box center [845, 601] width 153 height 38
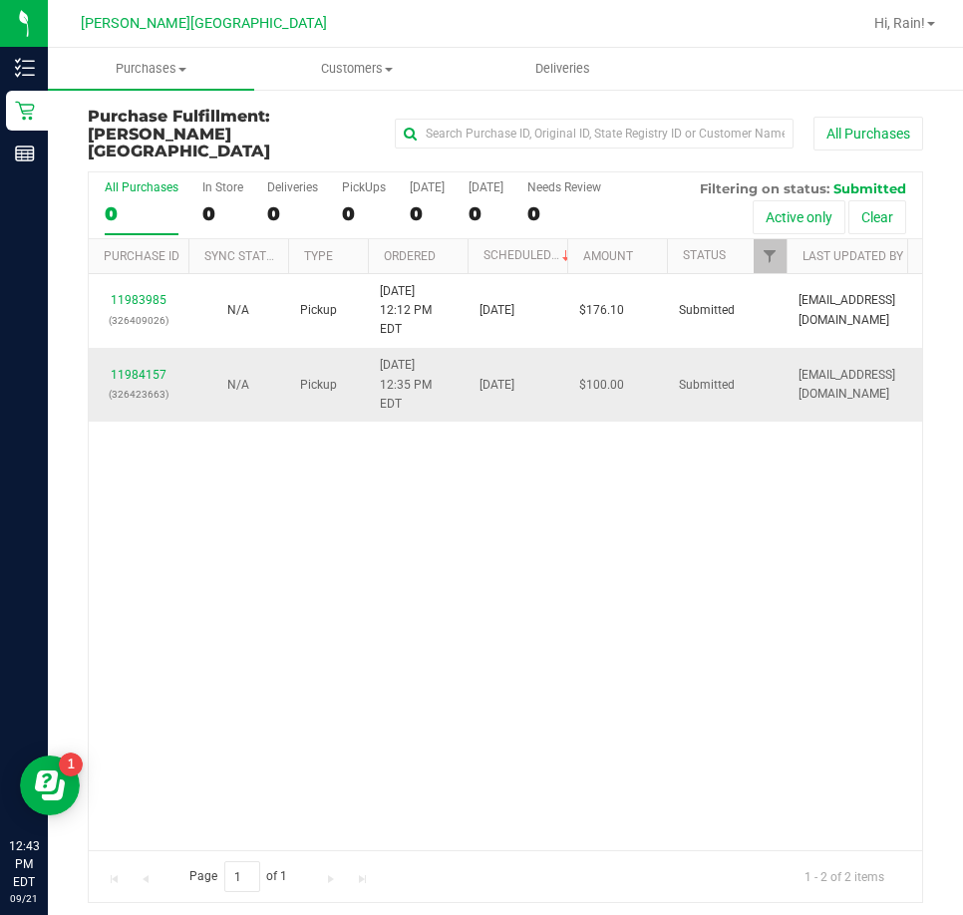
click at [178, 348] on td "11984157 (326423663)" at bounding box center [139, 385] width 100 height 74
click at [148, 368] on link "11984157" at bounding box center [139, 375] width 56 height 14
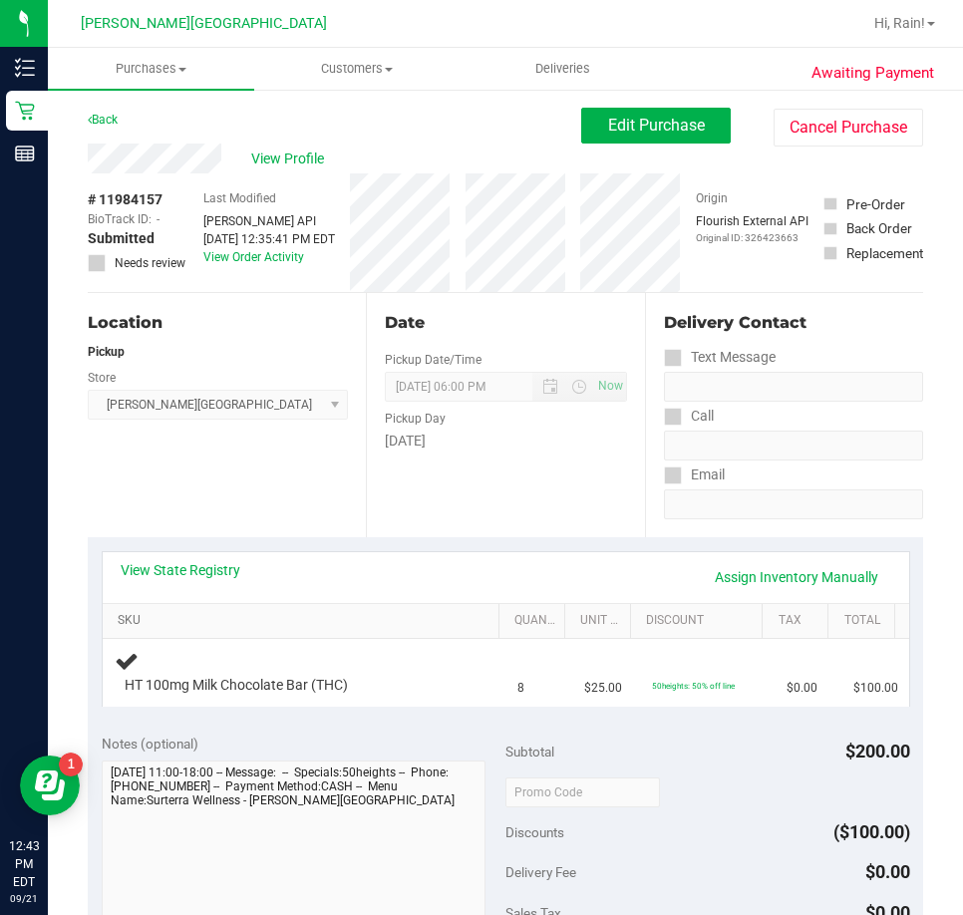
click at [437, 619] on link "SKU" at bounding box center [304, 621] width 373 height 16
click at [343, 736] on div "Notes (optional) Subtotal $200.00 Discounts ($100.00) Delivery Fee $0.00 Sales …" at bounding box center [505, 899] width 835 height 359
click at [357, 720] on div "View State Registry Assign Inventory Manually SKU Quantity Unit Price Discount …" at bounding box center [505, 628] width 835 height 182
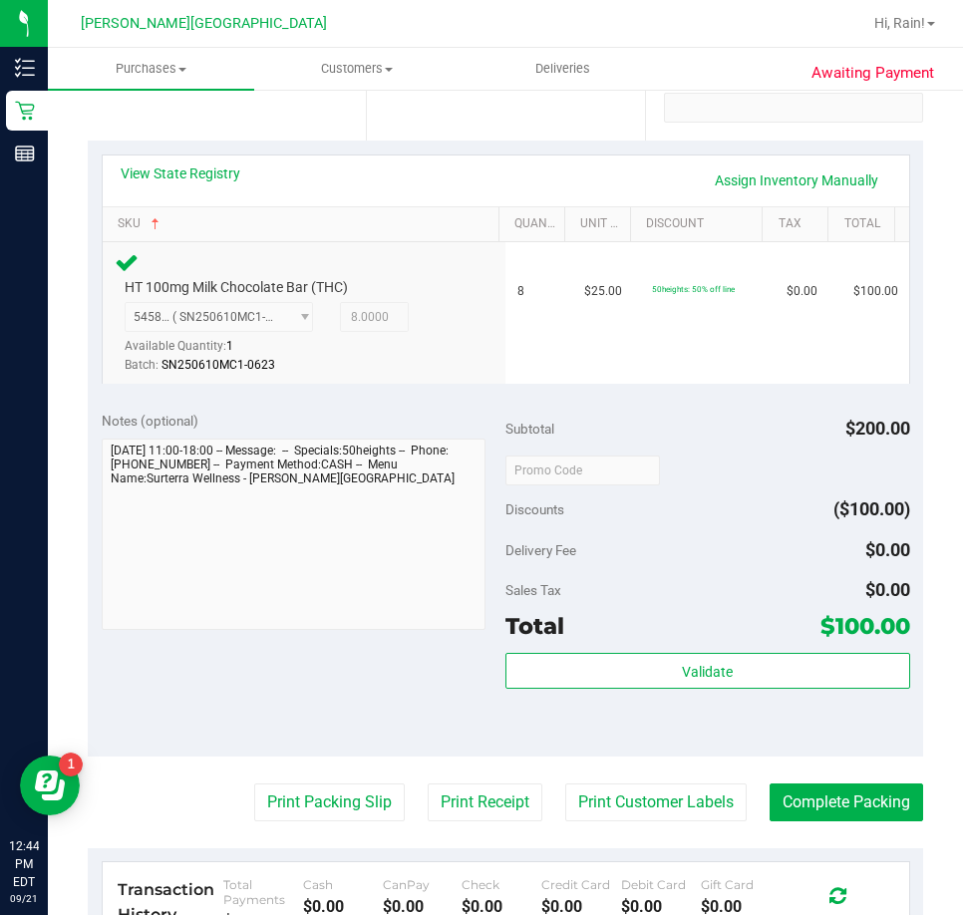
scroll to position [399, 0]
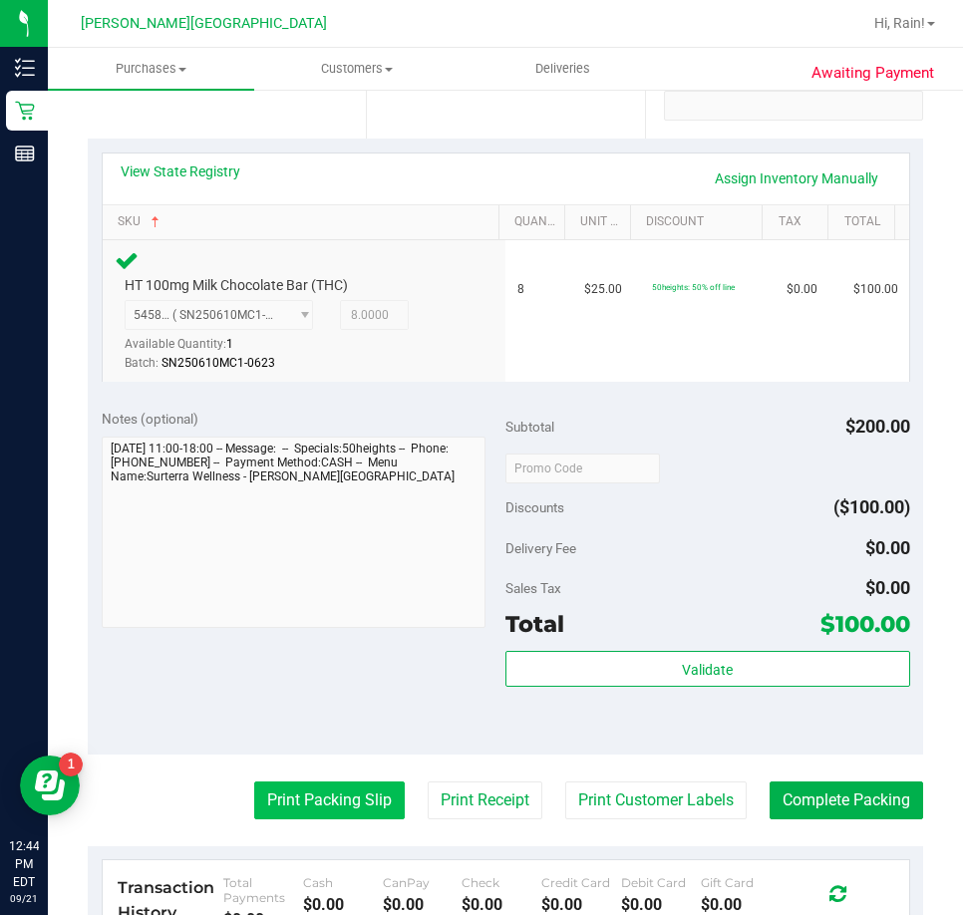
click at [312, 798] on button "Print Packing Slip" at bounding box center [329, 800] width 150 height 38
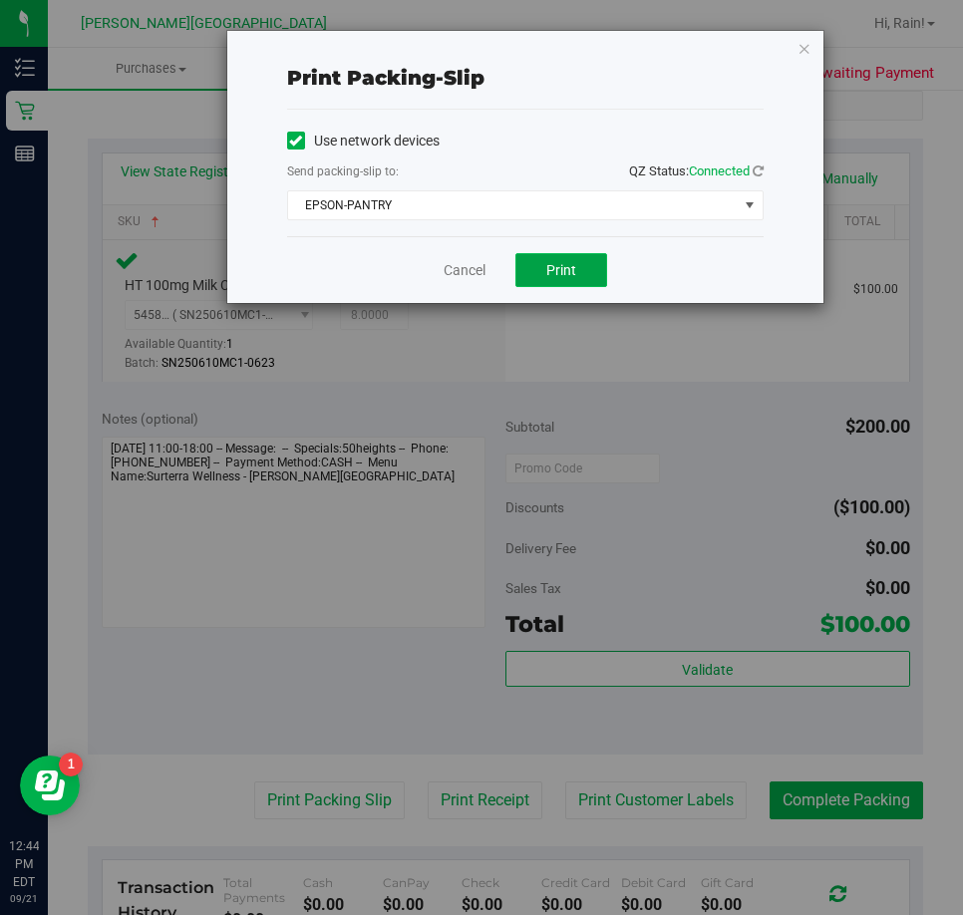
click at [557, 282] on button "Print" at bounding box center [561, 270] width 92 height 34
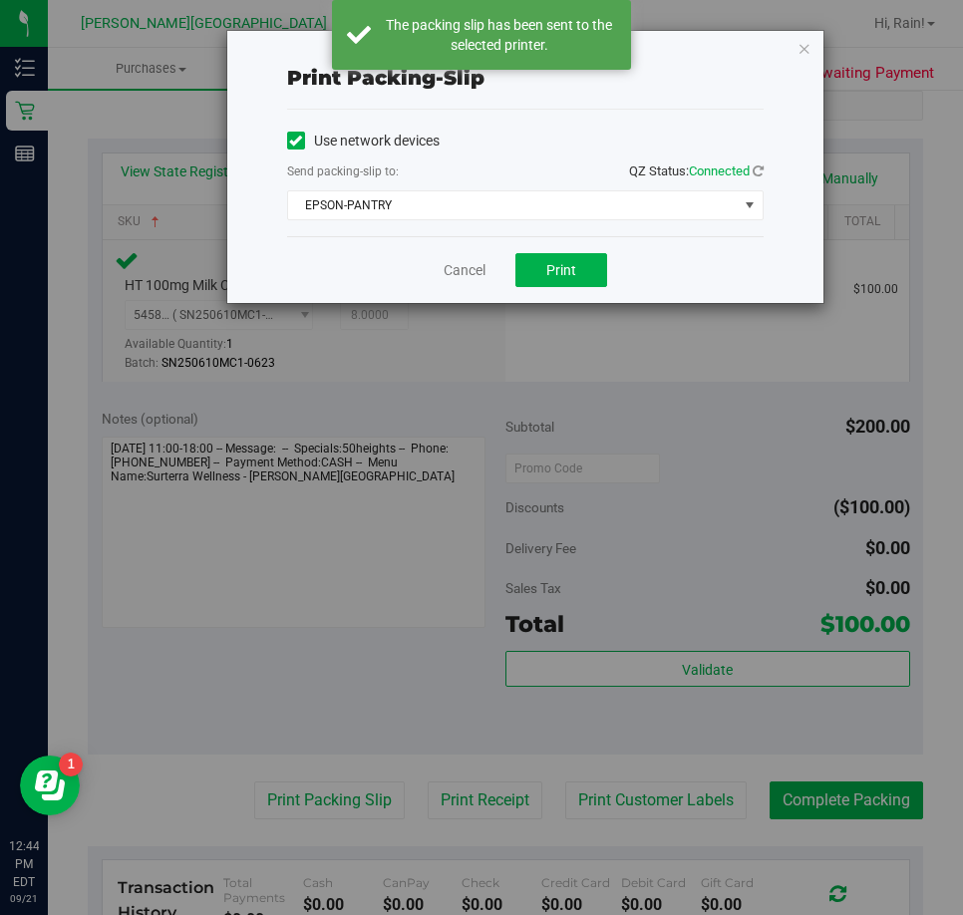
click at [813, 48] on div "Print packing-slip Use network devices Send packing-slip to: QZ Status: Connect…" at bounding box center [525, 167] width 596 height 272
click at [806, 50] on icon "button" at bounding box center [804, 48] width 14 height 24
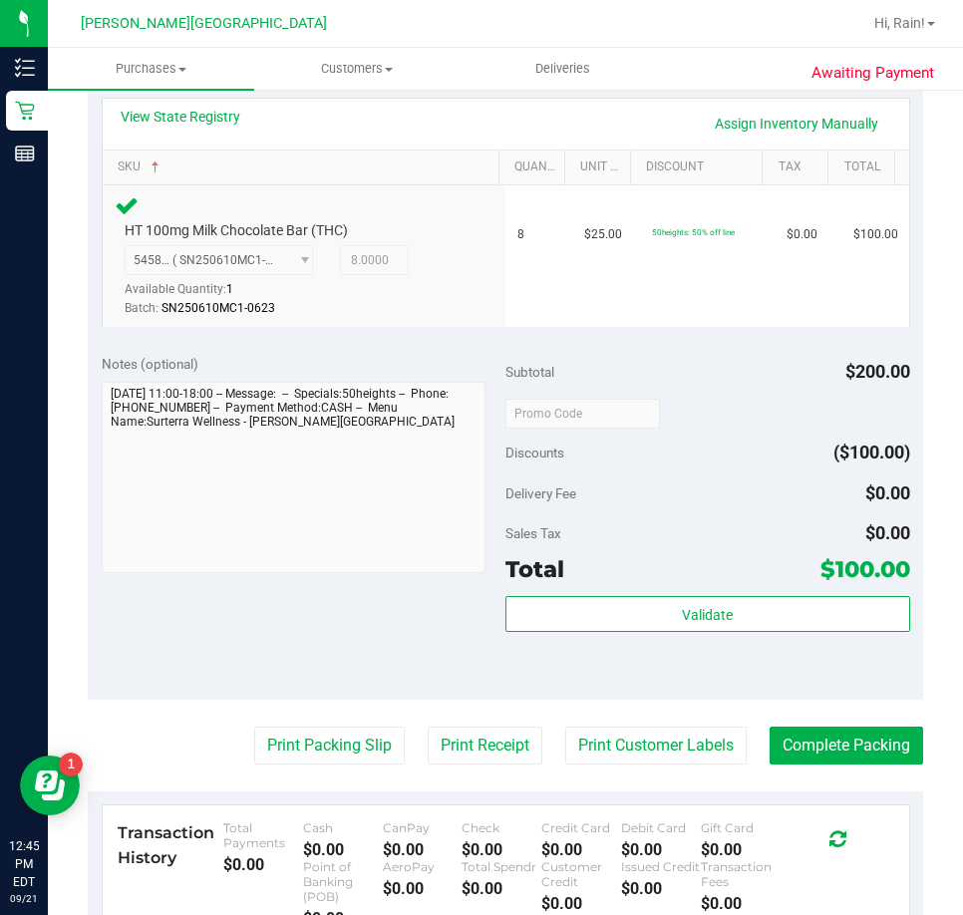
scroll to position [498, 0]
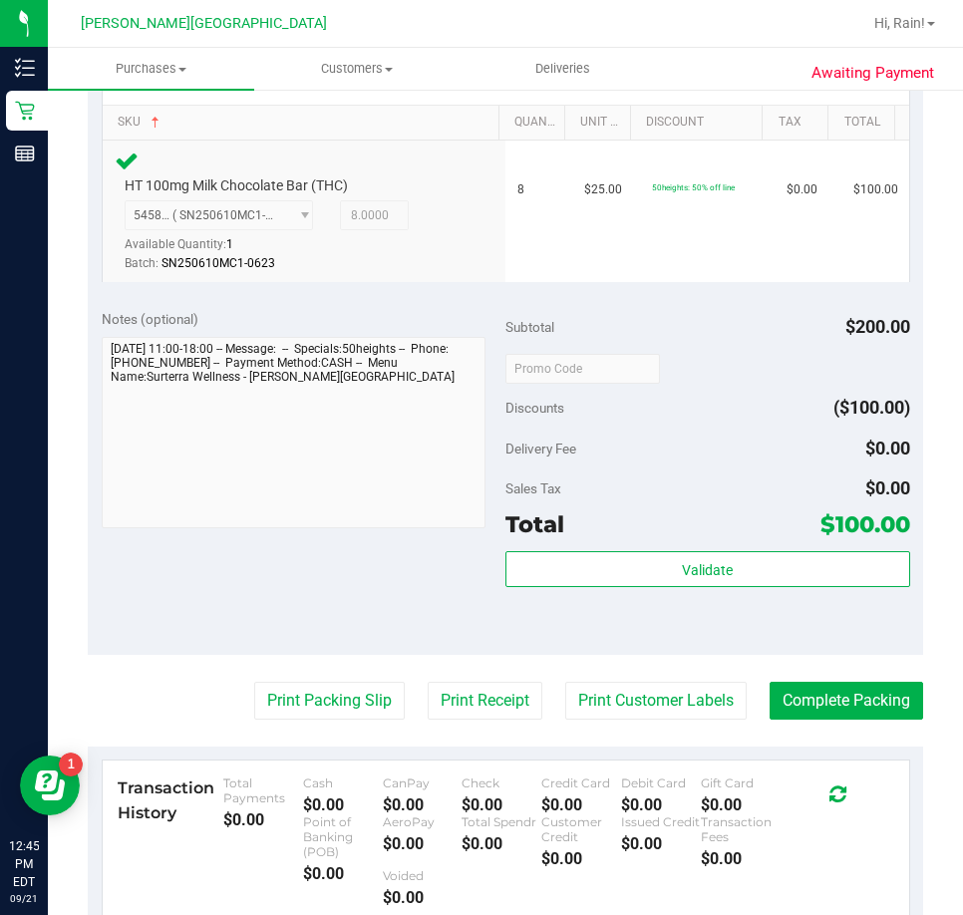
click at [843, 589] on div "Validate" at bounding box center [707, 596] width 405 height 90
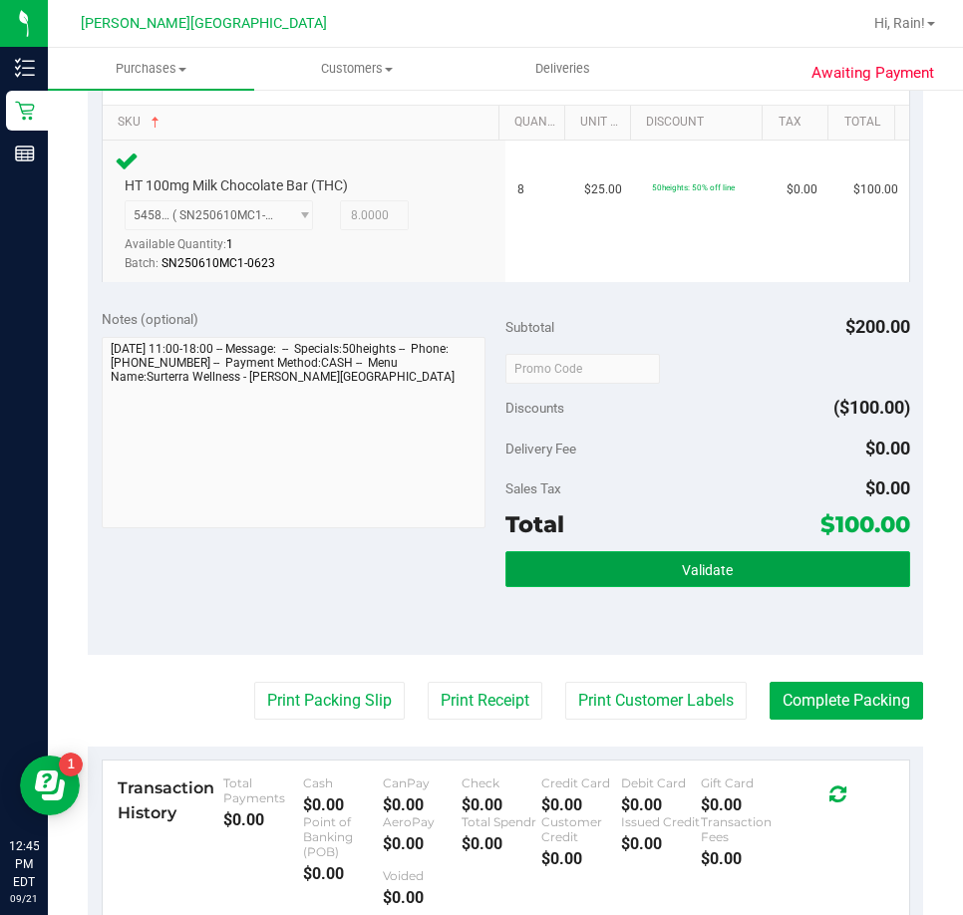
click at [843, 576] on button "Validate" at bounding box center [707, 569] width 405 height 36
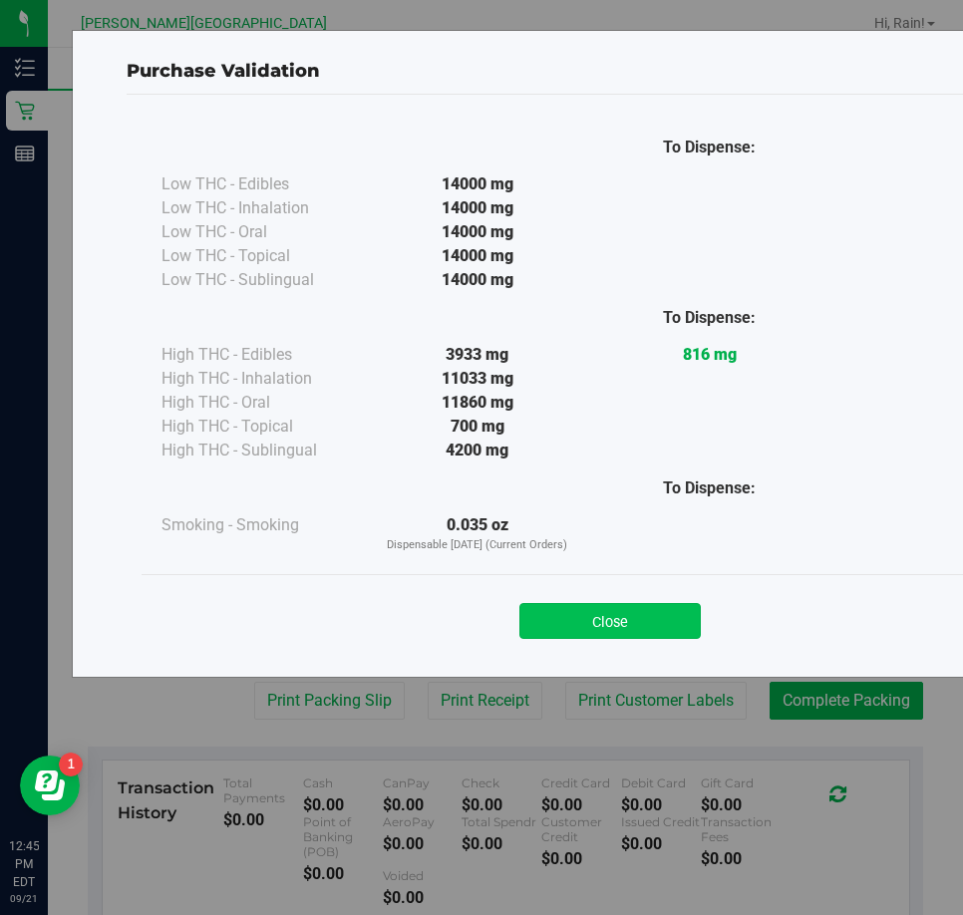
click at [652, 612] on button "Close" at bounding box center [609, 621] width 181 height 36
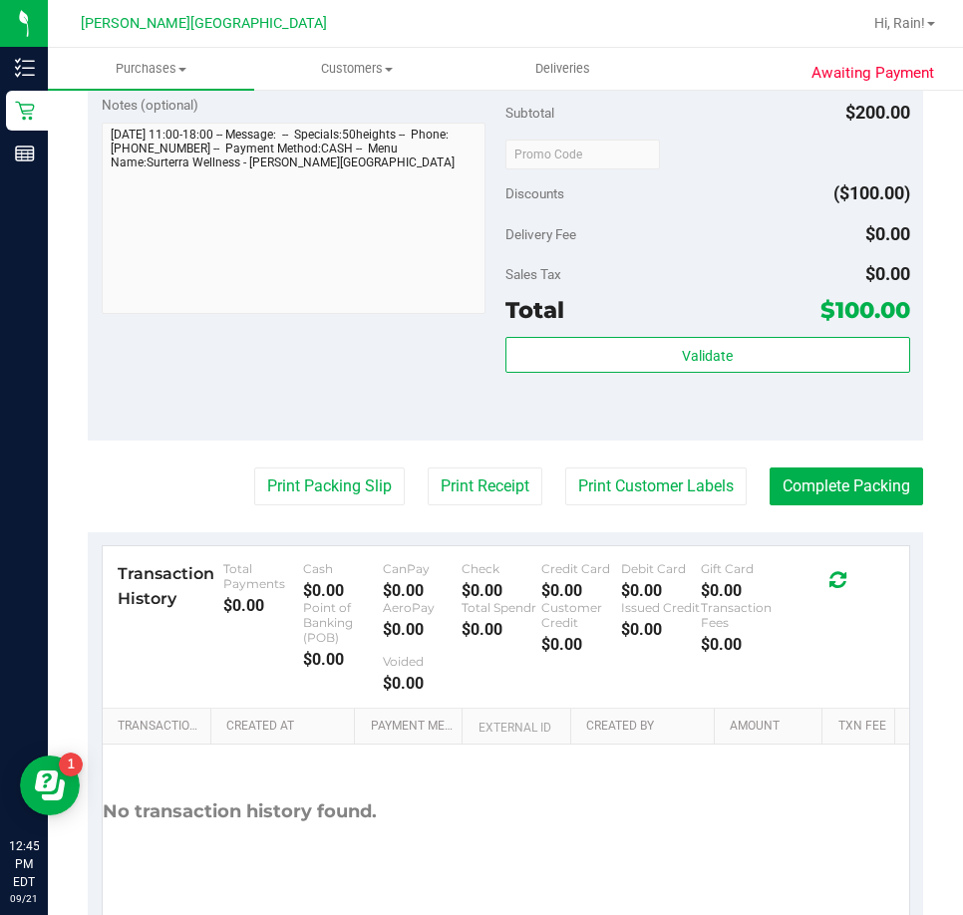
scroll to position [796, 0]
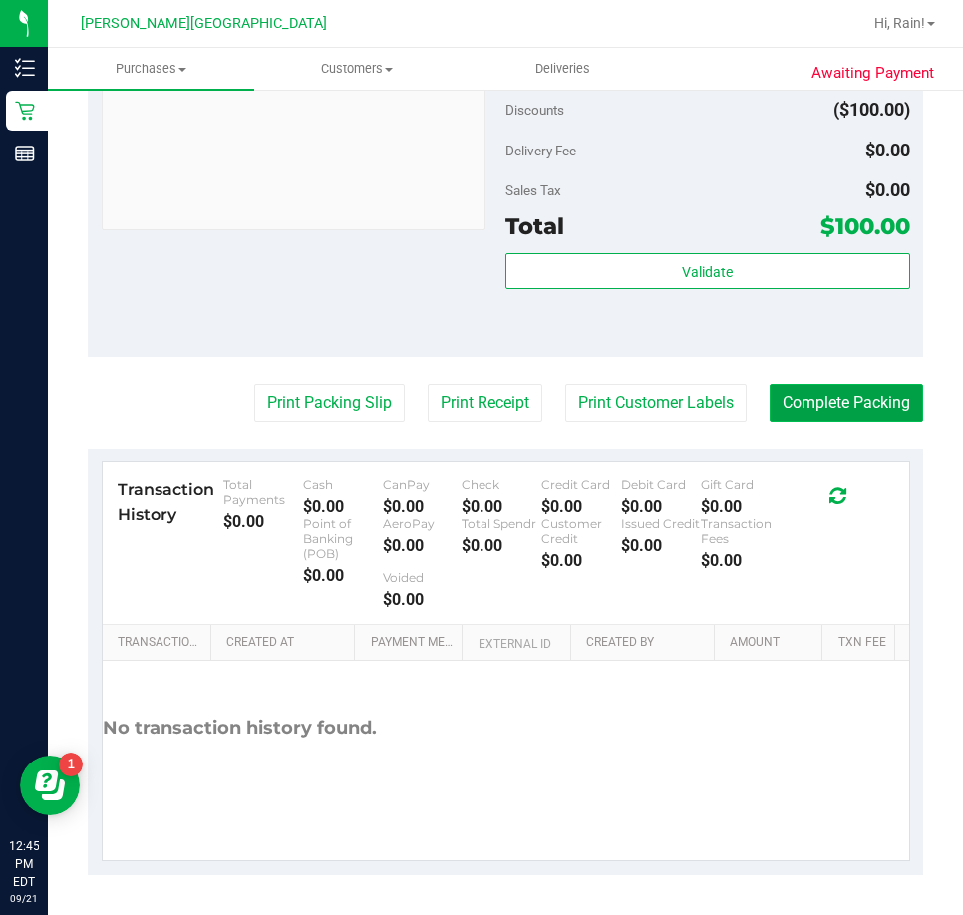
click at [849, 394] on button "Complete Packing" at bounding box center [845, 403] width 153 height 38
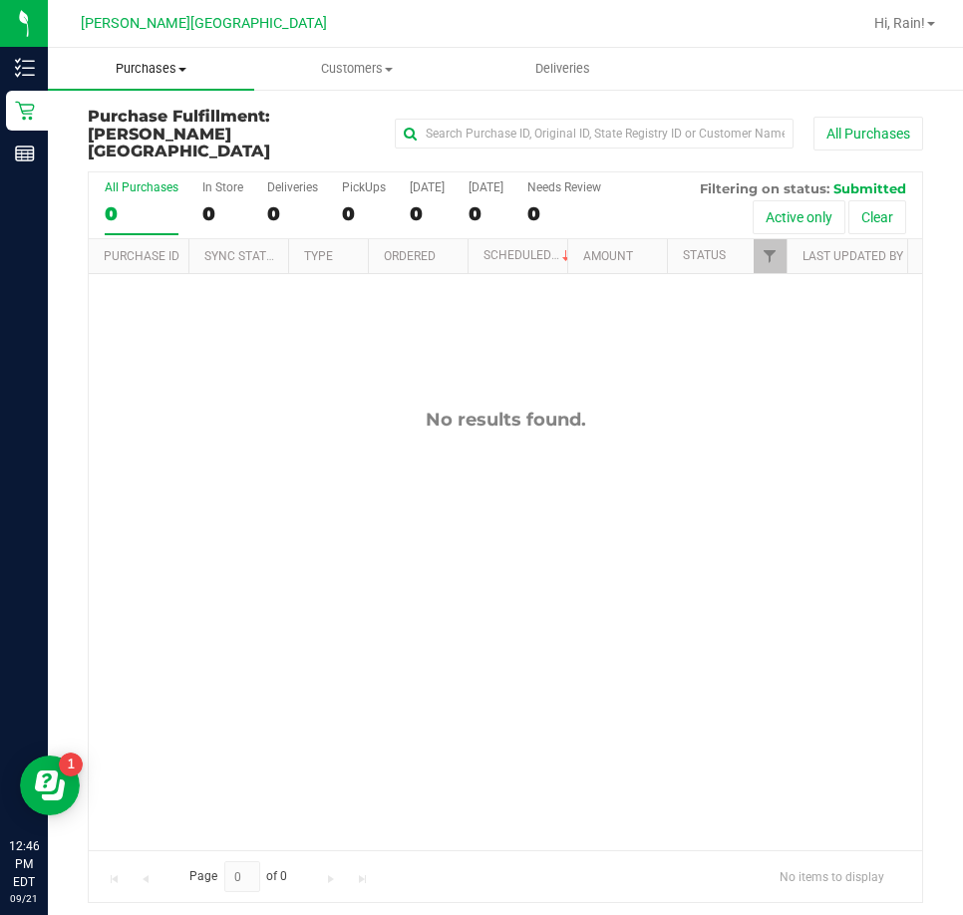
click at [177, 57] on uib-tab-heading "Purchases Summary of purchases Fulfillment All purchases" at bounding box center [151, 69] width 206 height 42
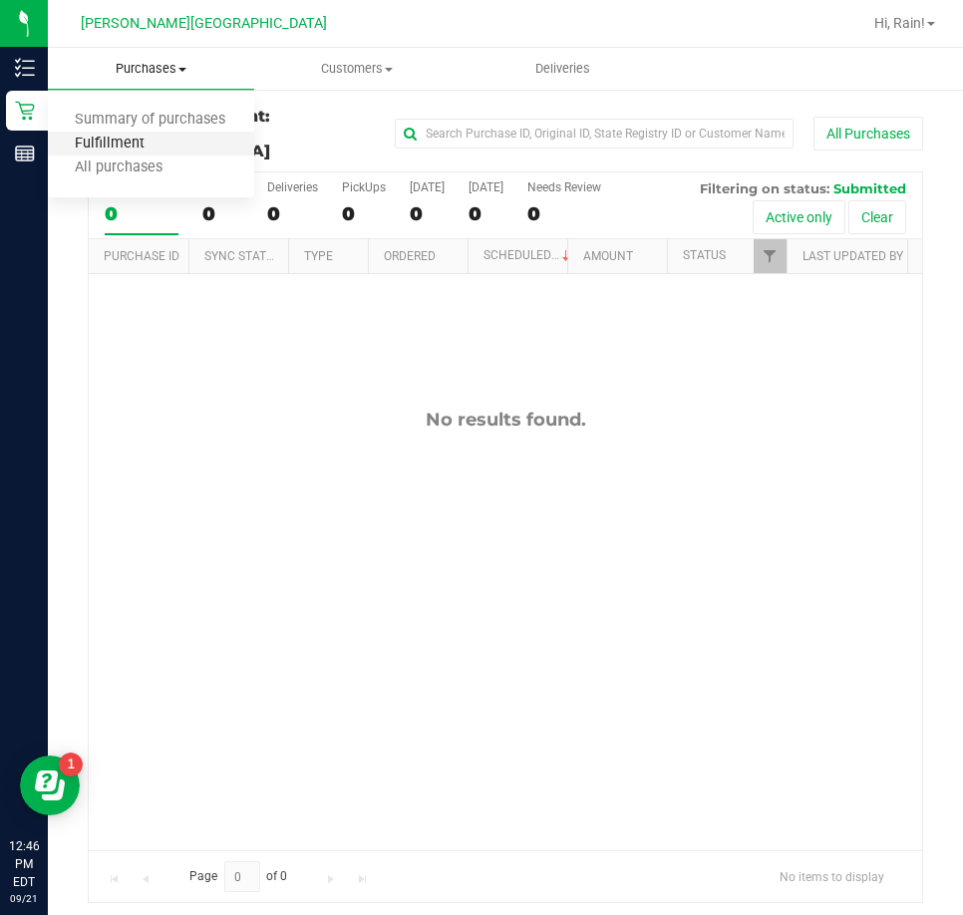
click at [144, 141] on span "Fulfillment" at bounding box center [110, 144] width 124 height 17
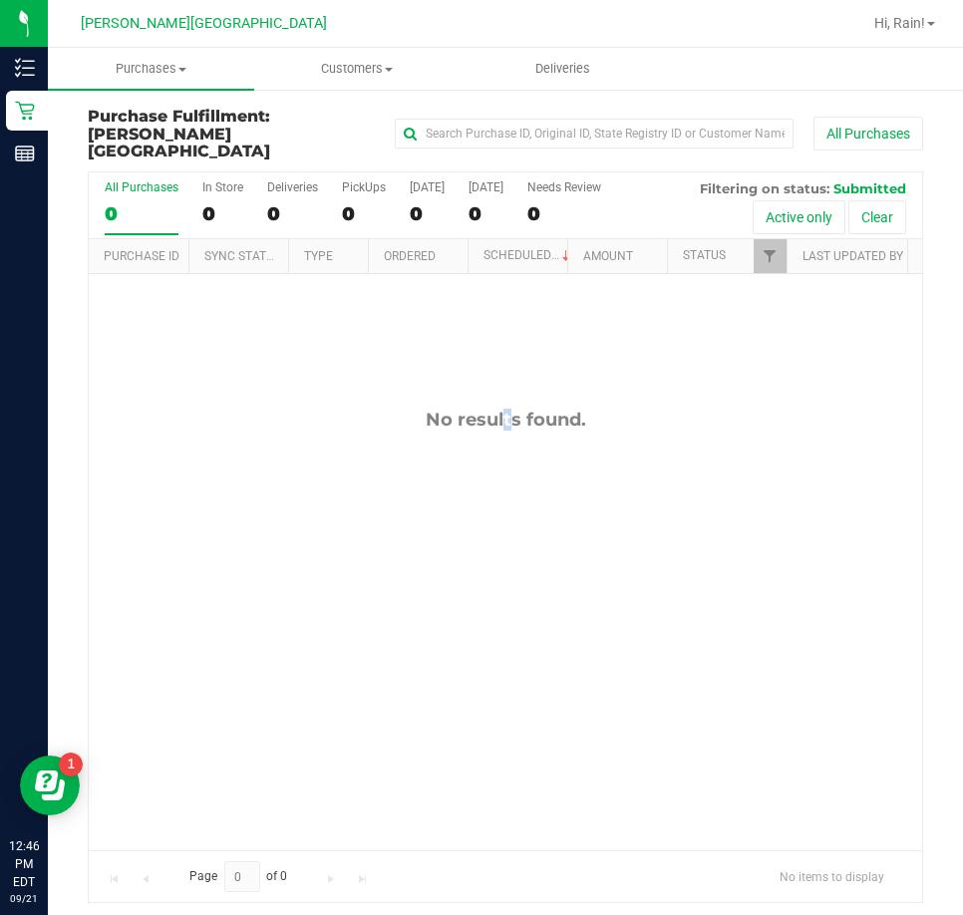
click at [456, 646] on div "No results found." at bounding box center [505, 629] width 833 height 711
click at [129, 71] on span "Purchases" at bounding box center [151, 69] width 206 height 18
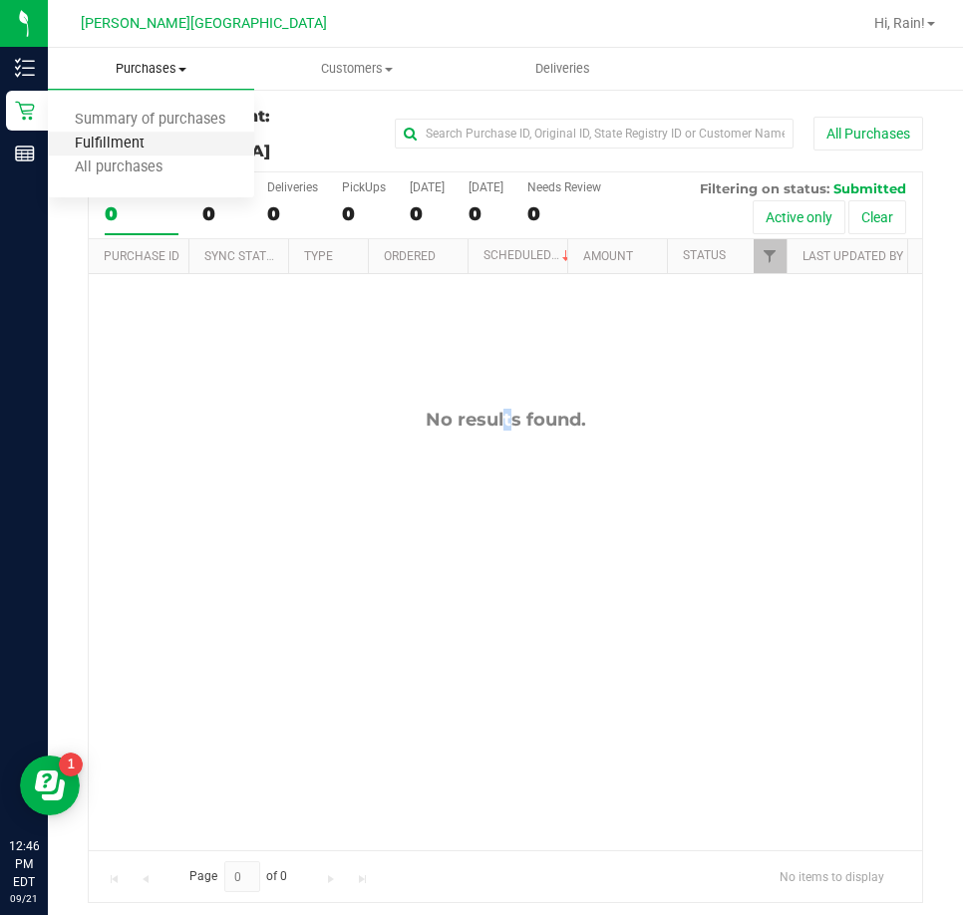
click at [146, 147] on span "Fulfillment" at bounding box center [110, 144] width 124 height 17
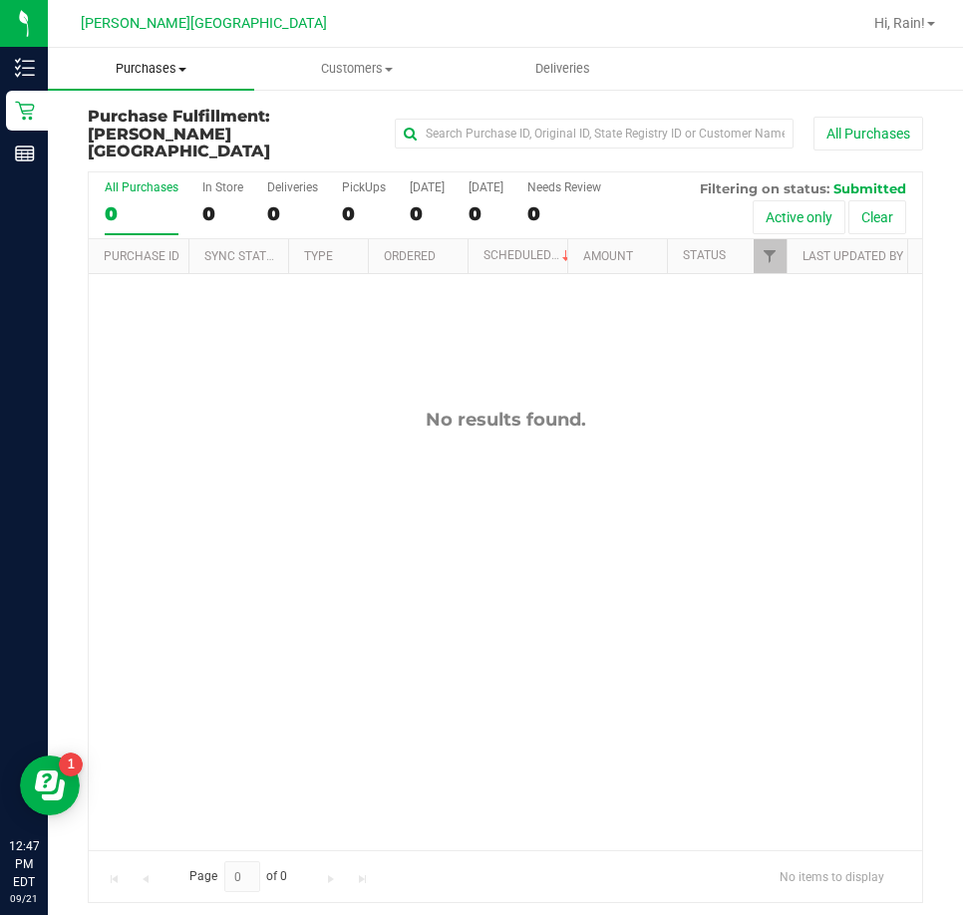
click at [155, 70] on span "Purchases" at bounding box center [151, 69] width 206 height 18
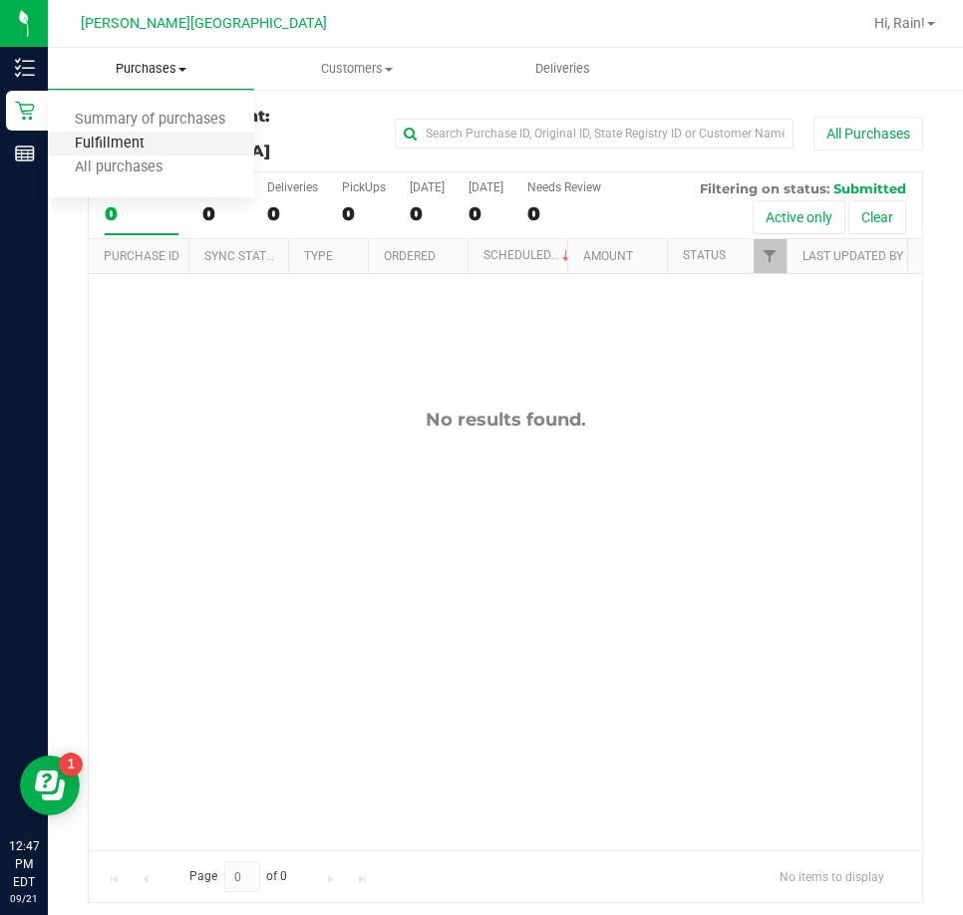
click at [142, 136] on span "Fulfillment" at bounding box center [110, 144] width 124 height 17
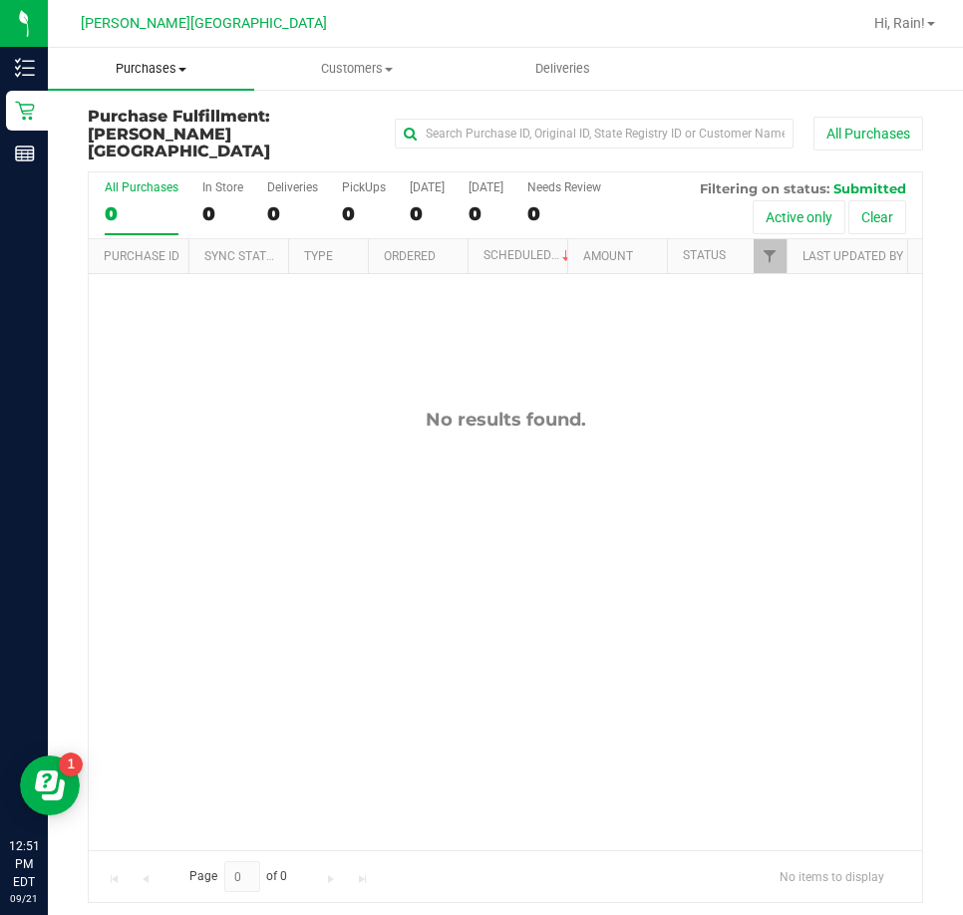
click at [149, 60] on span "Purchases" at bounding box center [151, 69] width 206 height 18
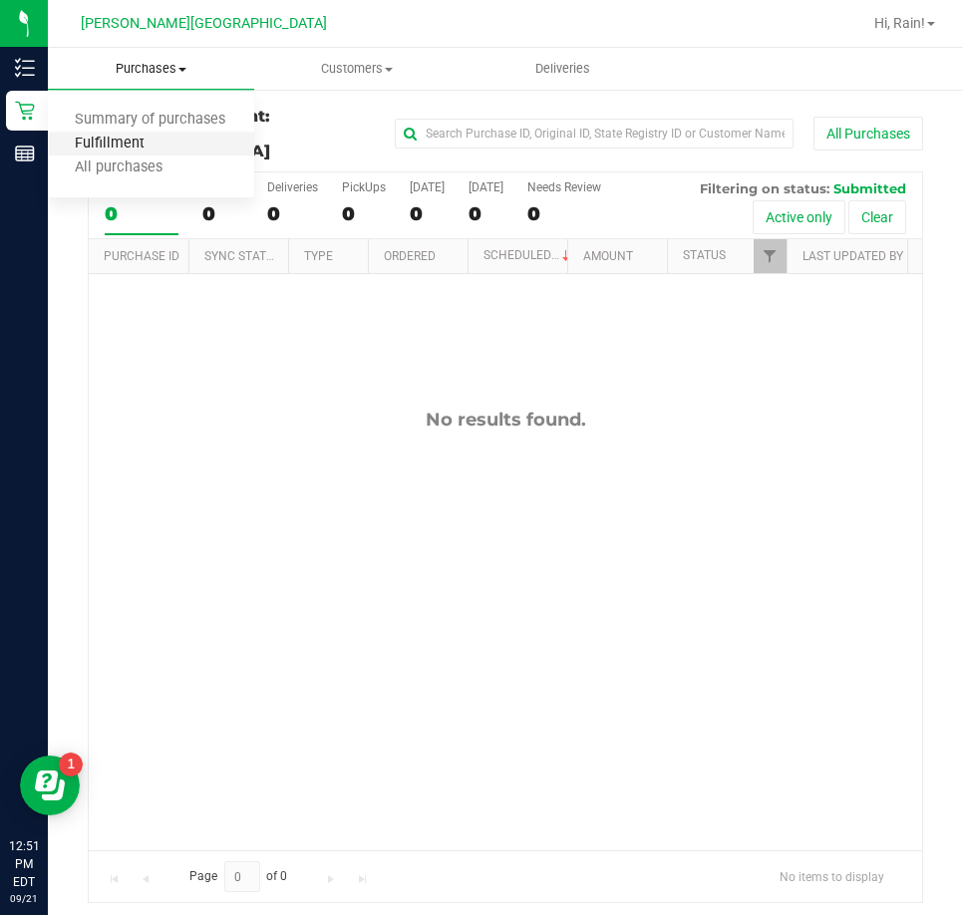
click at [121, 149] on span "Fulfillment" at bounding box center [110, 144] width 124 height 17
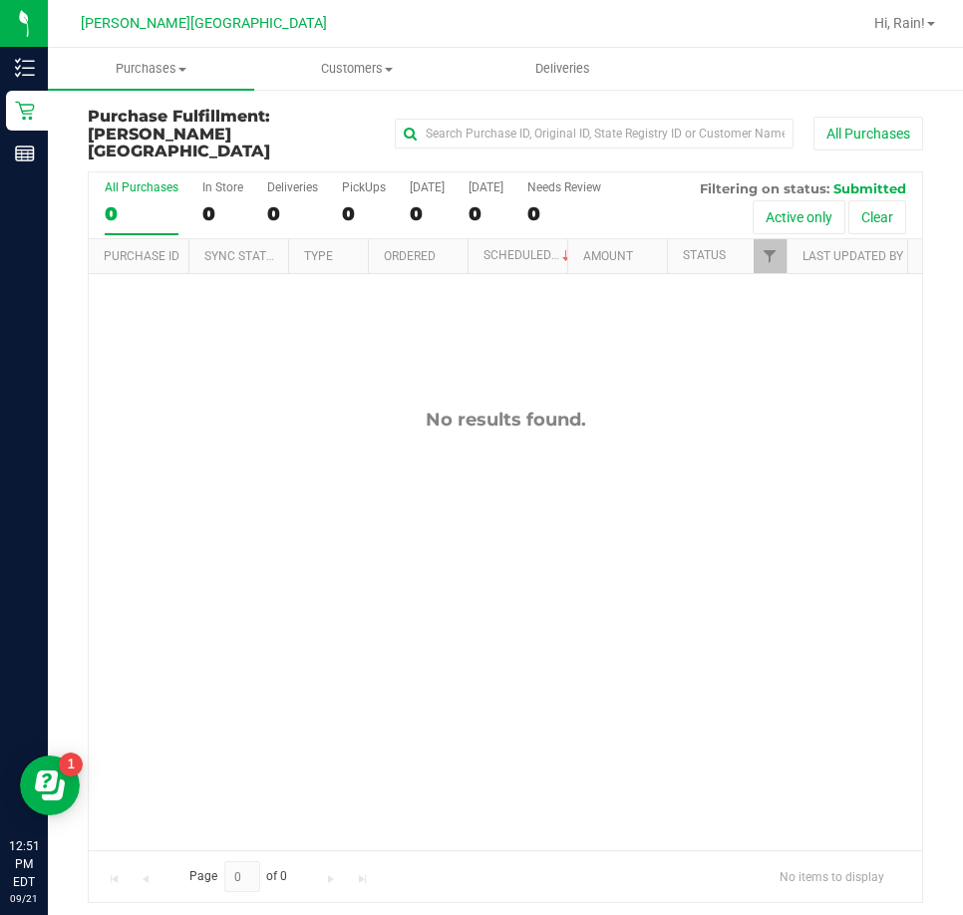
click at [911, 172] on div "All Purchases 0 In Store 0 Deliveries 0 PickUps 0 Today 0 Tomorrow 0 Needs Revi…" at bounding box center [505, 180] width 833 height 16
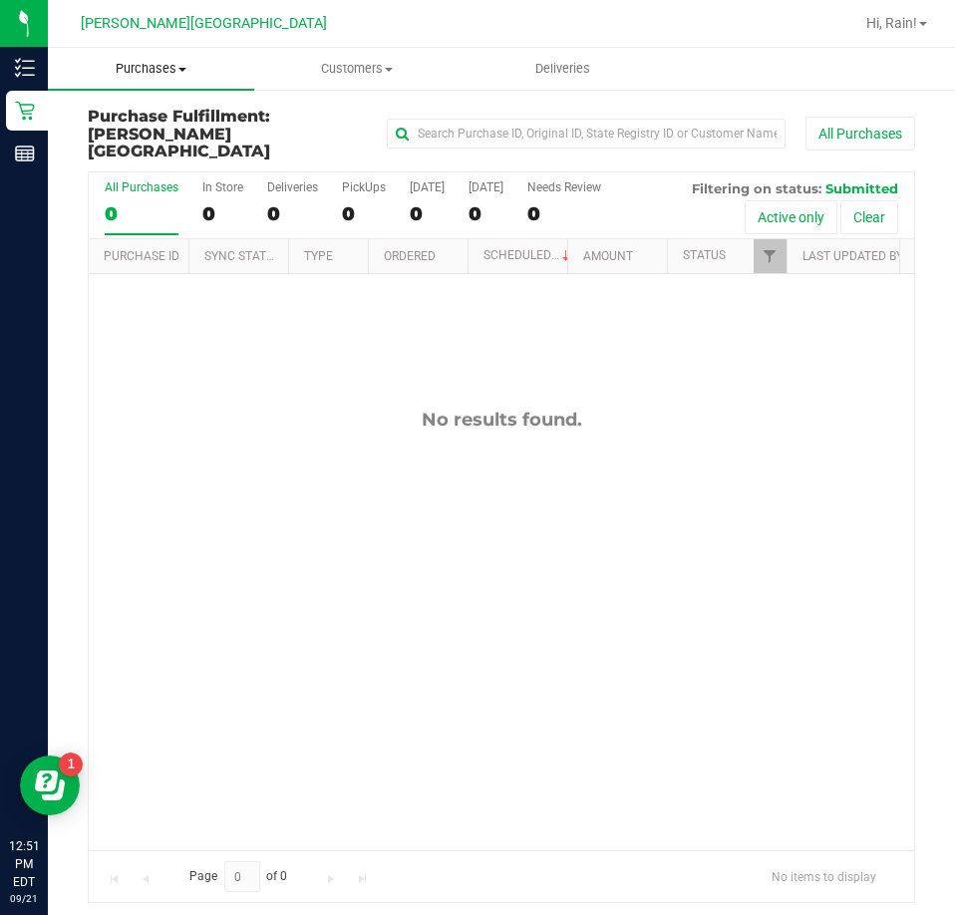
click at [151, 82] on uib-tab-heading "Purchases Summary of purchases Fulfillment All purchases" at bounding box center [151, 69] width 206 height 42
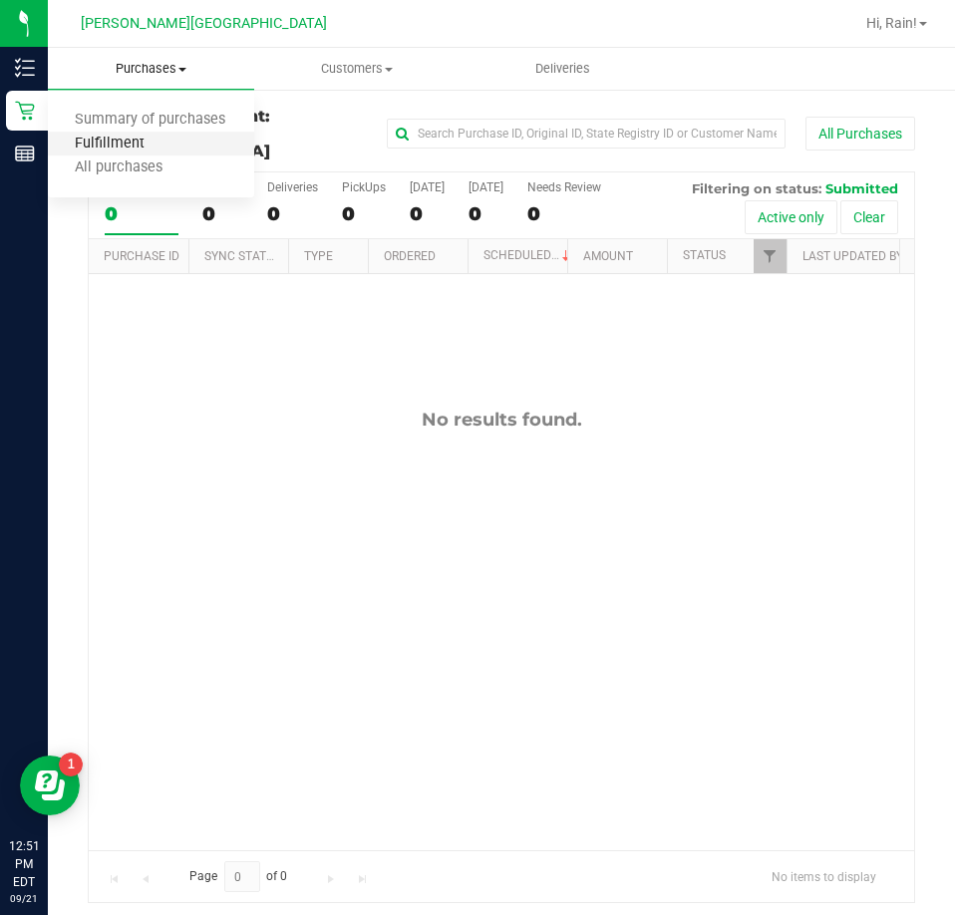
click at [161, 140] on span "Fulfillment" at bounding box center [110, 144] width 124 height 17
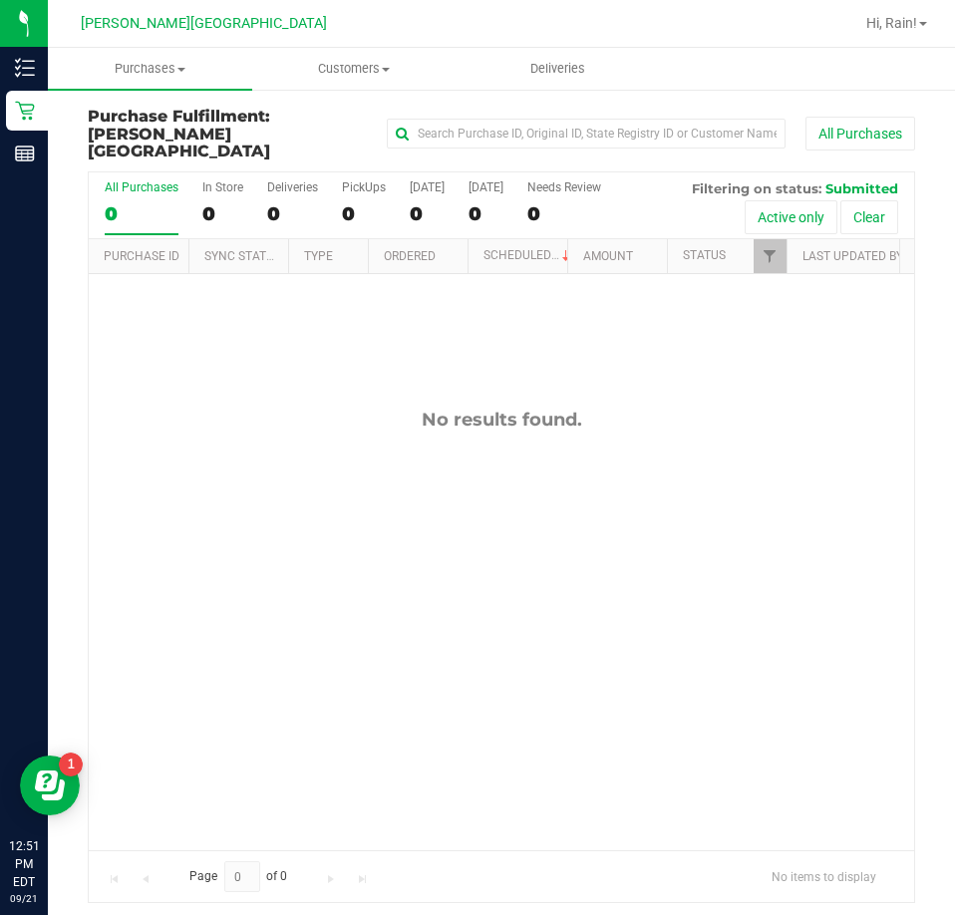
click at [764, 732] on div "No results found." at bounding box center [501, 629] width 825 height 711
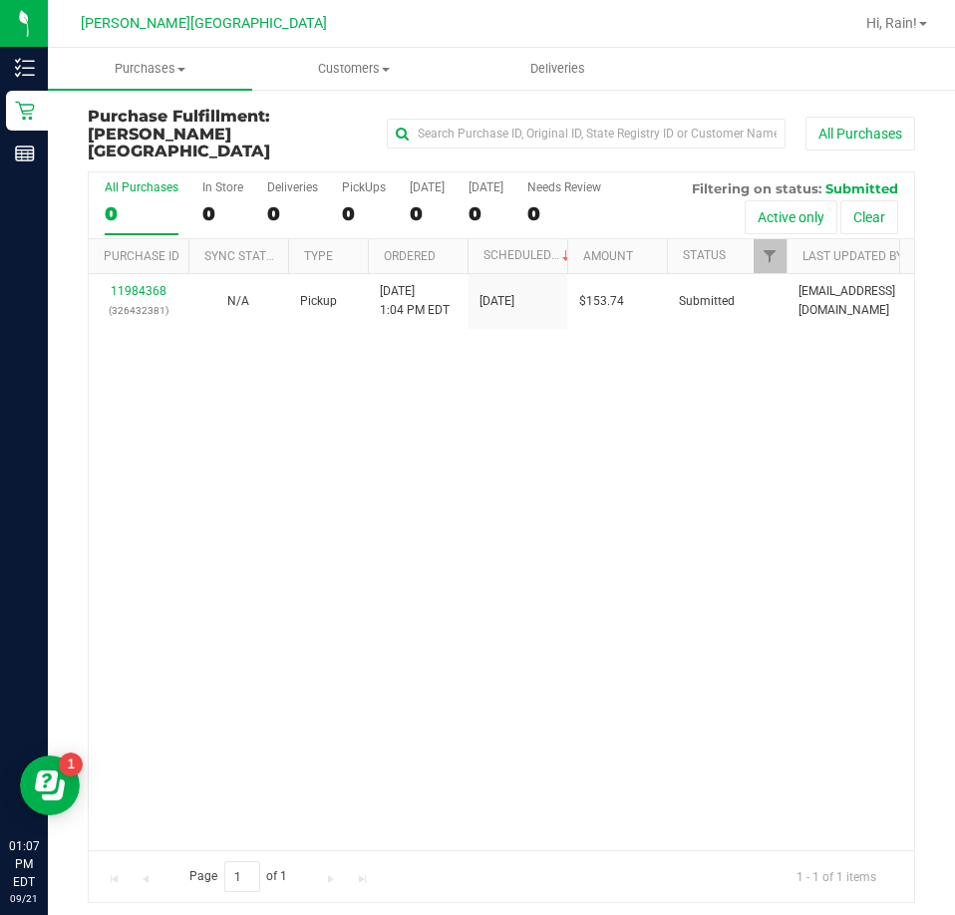
drag, startPoint x: 394, startPoint y: 381, endPoint x: 321, endPoint y: 375, distance: 73.0
click at [394, 381] on div "11984368 (326432381) N/A Pickup 9/21/2025 1:04 PM EDT 9/21/2025 $153.74 Submitt…" at bounding box center [501, 562] width 825 height 576
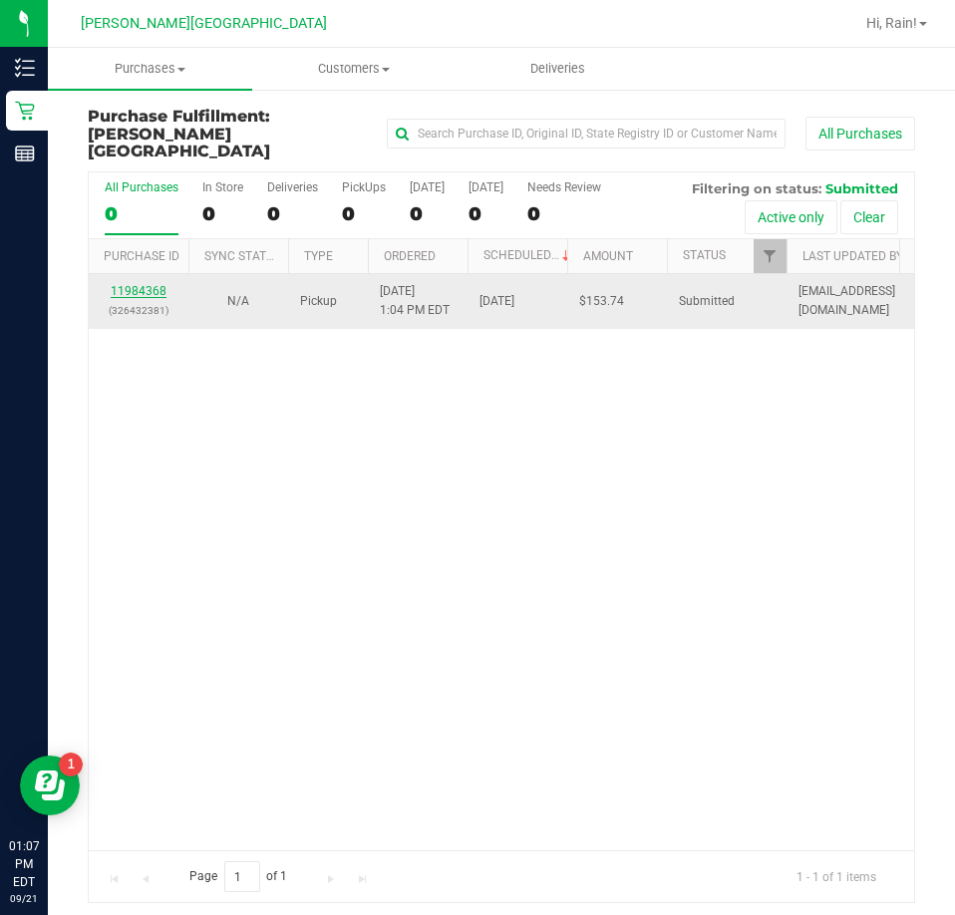
click at [133, 284] on link "11984368" at bounding box center [139, 291] width 56 height 14
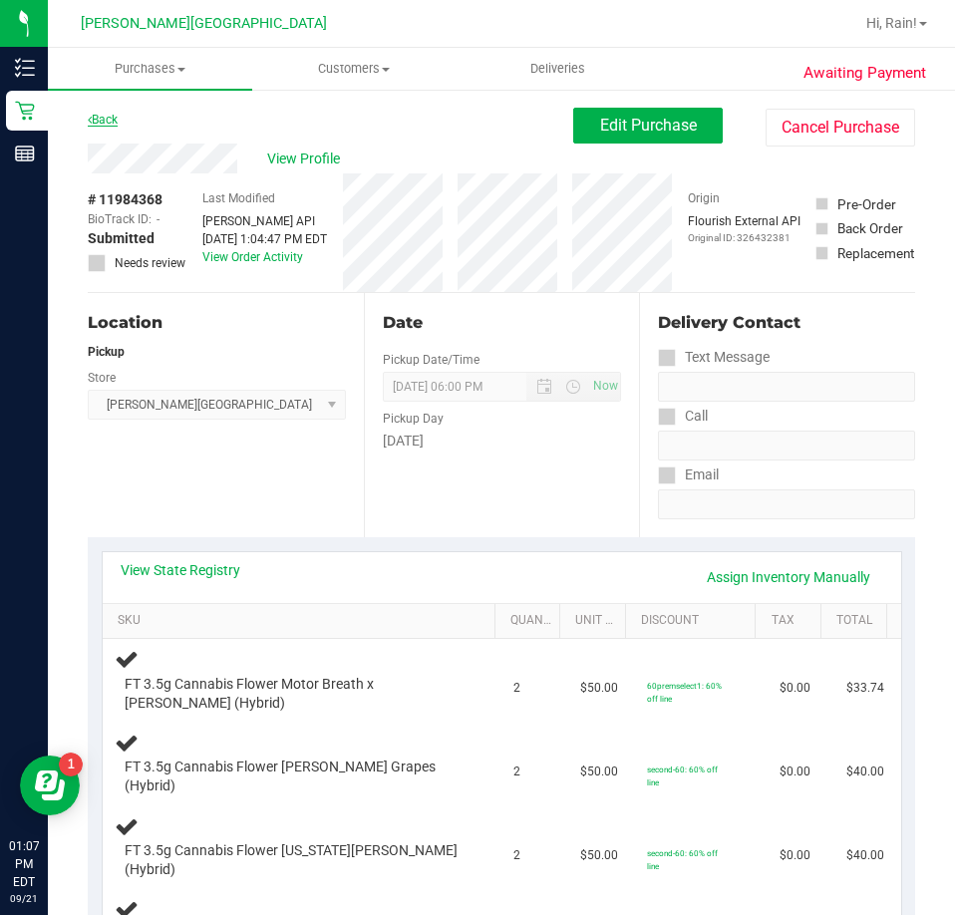
click at [103, 123] on link "Back" at bounding box center [103, 120] width 30 height 14
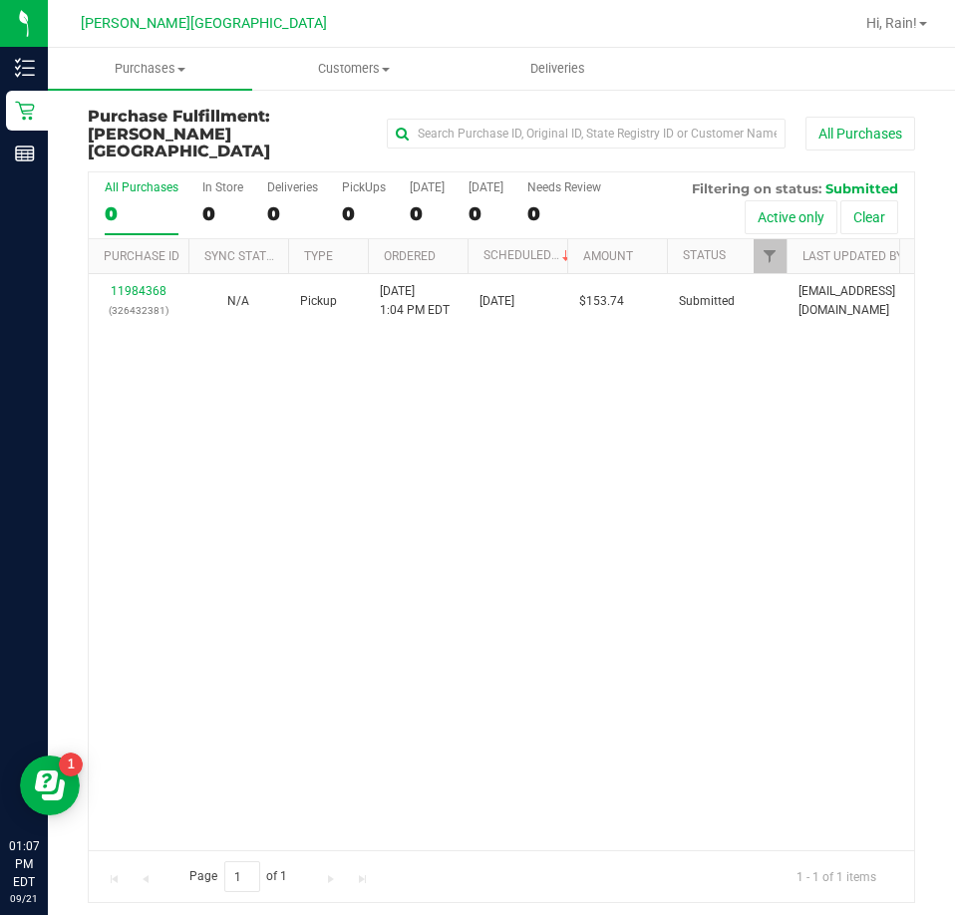
click at [235, 447] on div "11984368 (326432381) N/A Pickup 9/21/2025 1:04 PM EDT 9/21/2025 $153.74 Submitt…" at bounding box center [501, 562] width 825 height 576
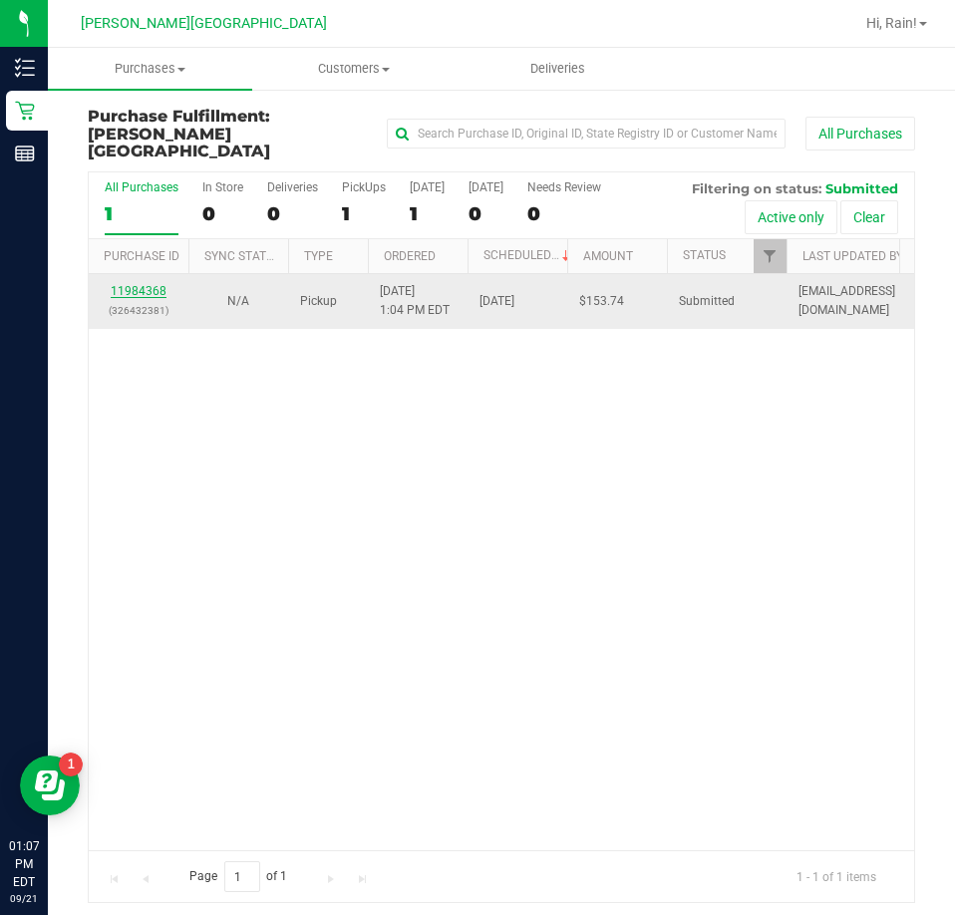
click at [130, 284] on link "11984368" at bounding box center [139, 291] width 56 height 14
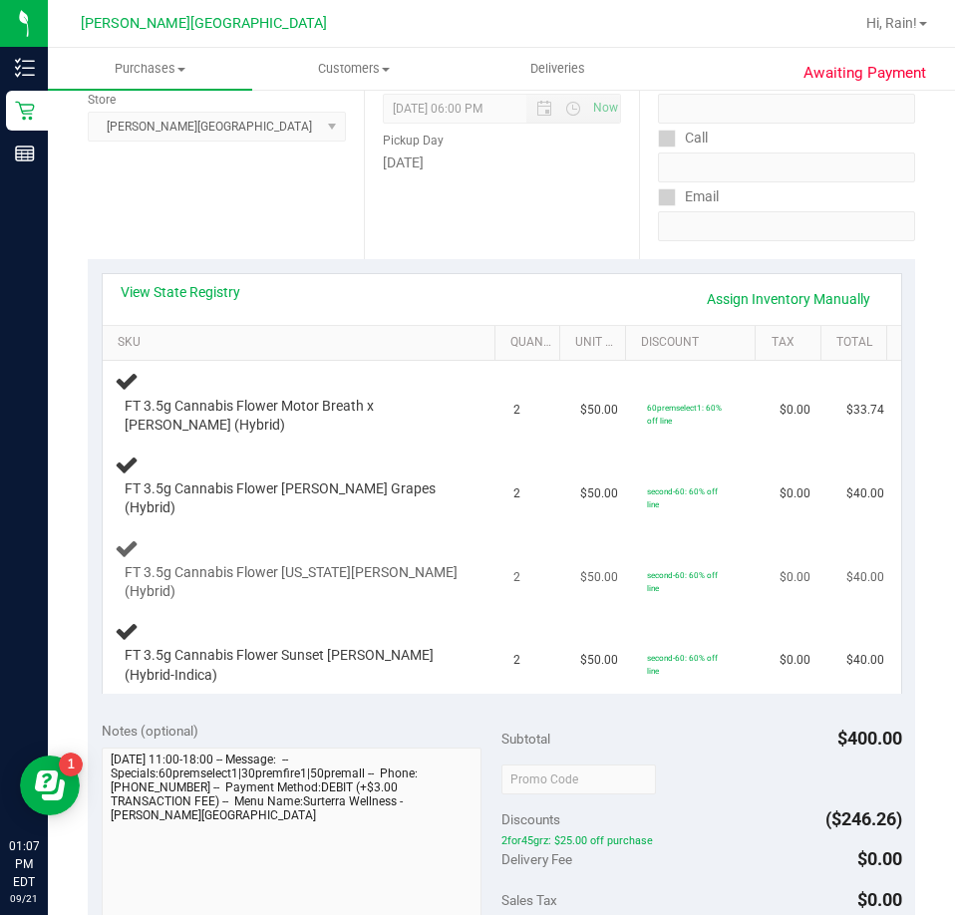
scroll to position [299, 0]
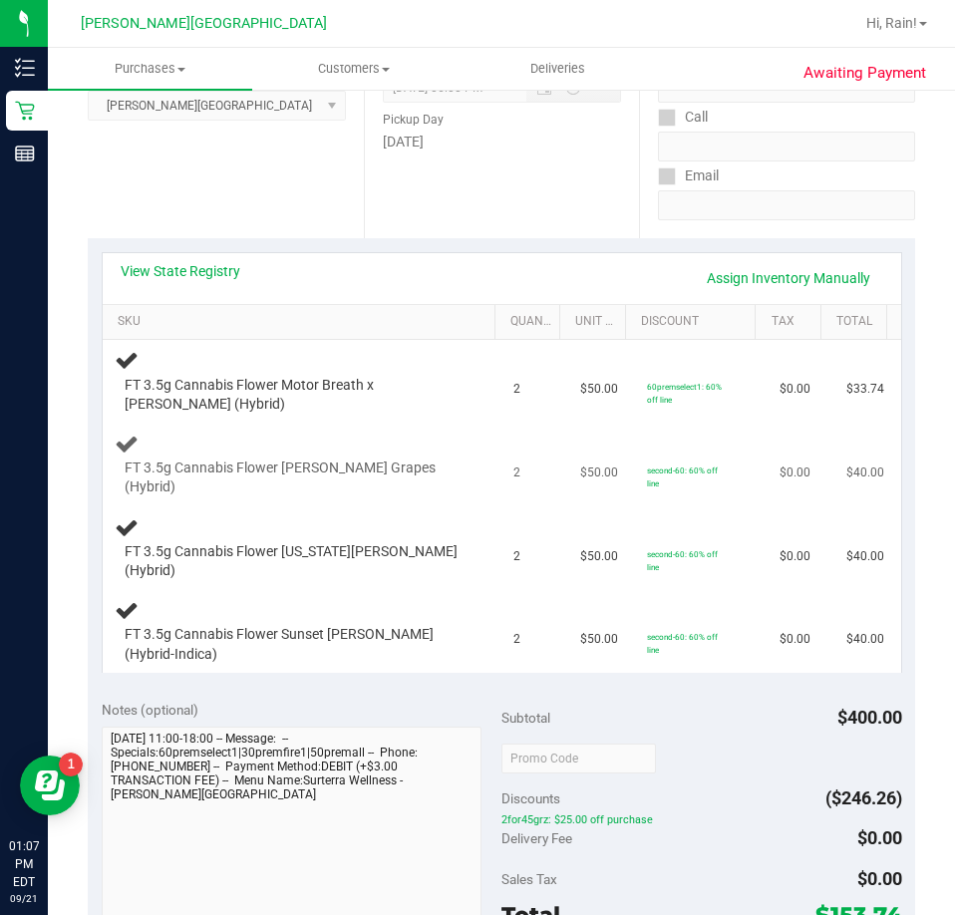
click at [369, 456] on div "FT 3.5g Cannabis Flower [PERSON_NAME] Grapes (Hybrid)" at bounding box center [303, 465] width 376 height 67
click at [294, 327] on link "SKU" at bounding box center [302, 322] width 369 height 16
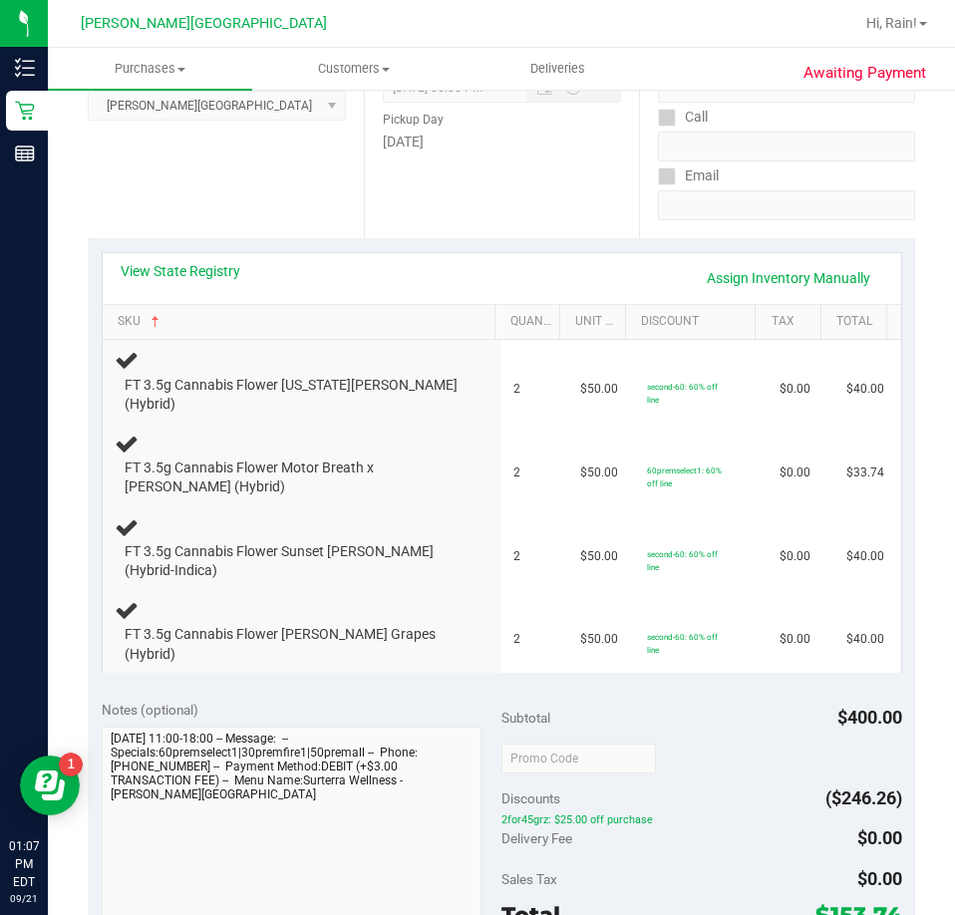
click at [301, 301] on div "View State Registry Assign Inventory Manually SKU Quantity Unit Price Discount …" at bounding box center [502, 462] width 800 height 421
click at [269, 351] on td "FT 3.5g Cannabis Flower [US_STATE][PERSON_NAME] (Hybrid)" at bounding box center [303, 382] width 400 height 84
click at [235, 315] on link "SKU" at bounding box center [302, 322] width 369 height 16
click at [230, 315] on link "SKU" at bounding box center [302, 322] width 369 height 16
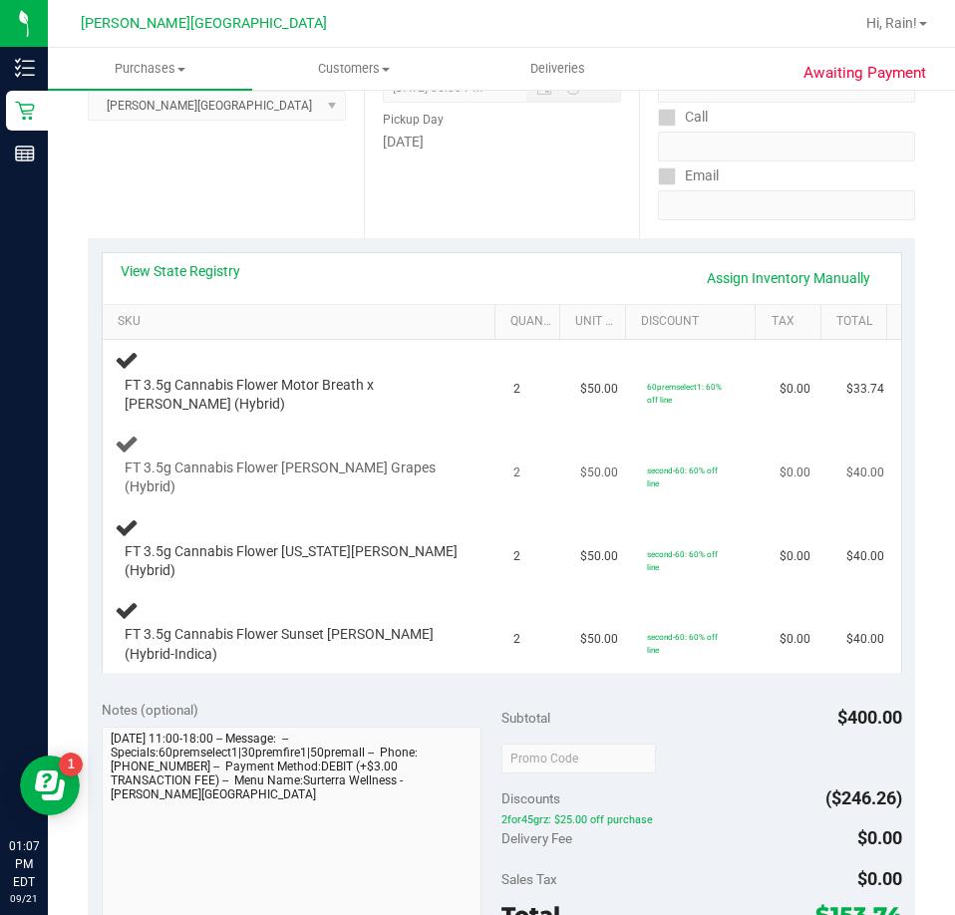
click at [318, 496] on td "FT 3.5g Cannabis Flower [PERSON_NAME] Grapes (Hybrid)" at bounding box center [303, 466] width 400 height 84
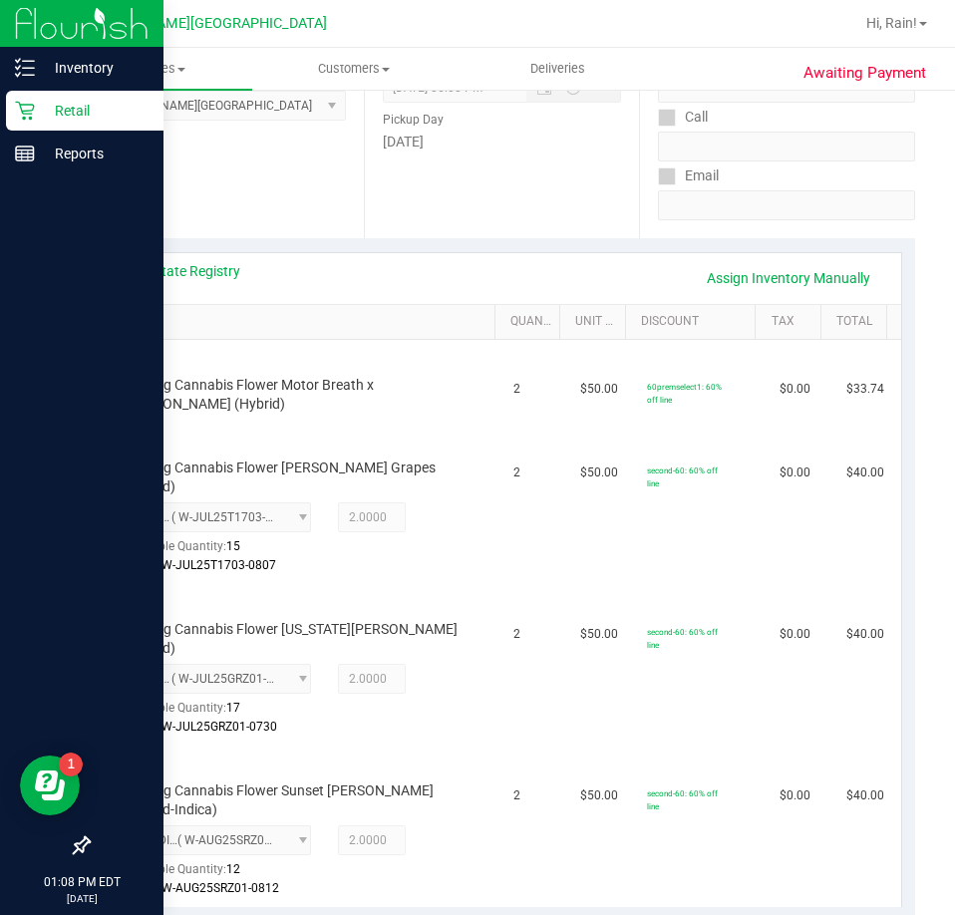
click at [50, 42] on img at bounding box center [82, 23] width 134 height 47
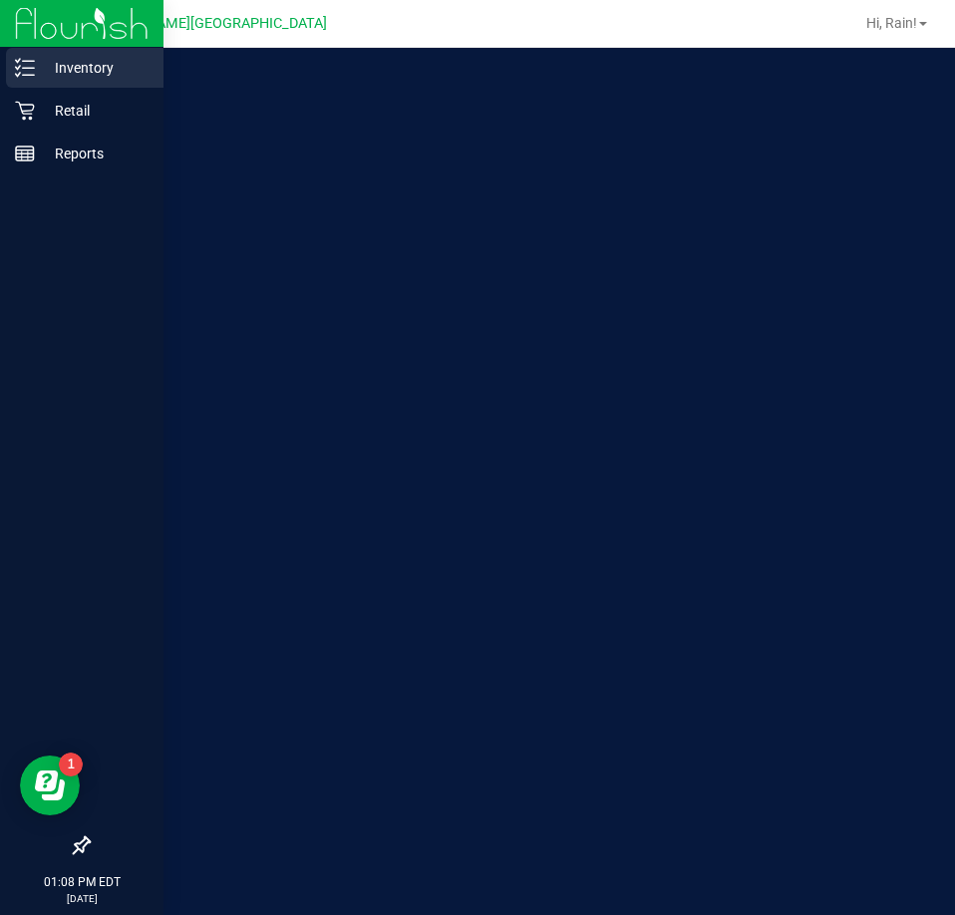
click at [51, 67] on p "Inventory" at bounding box center [95, 68] width 120 height 24
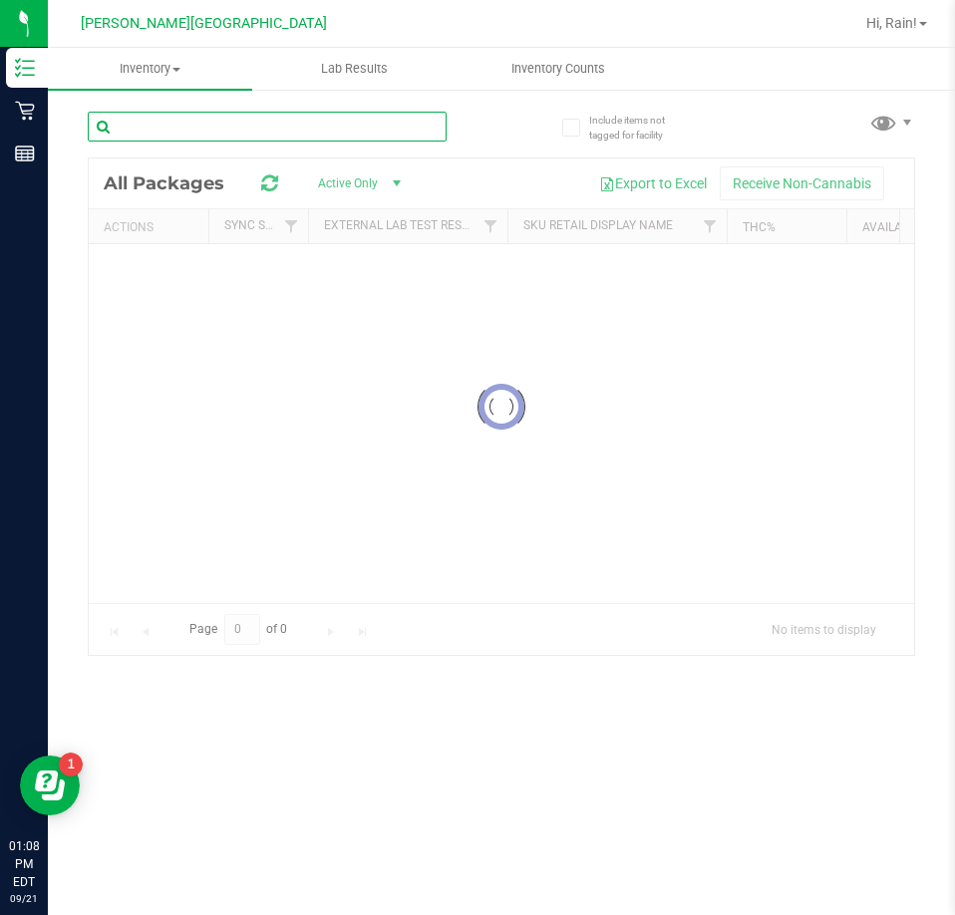
click at [174, 129] on input "text" at bounding box center [267, 127] width 359 height 30
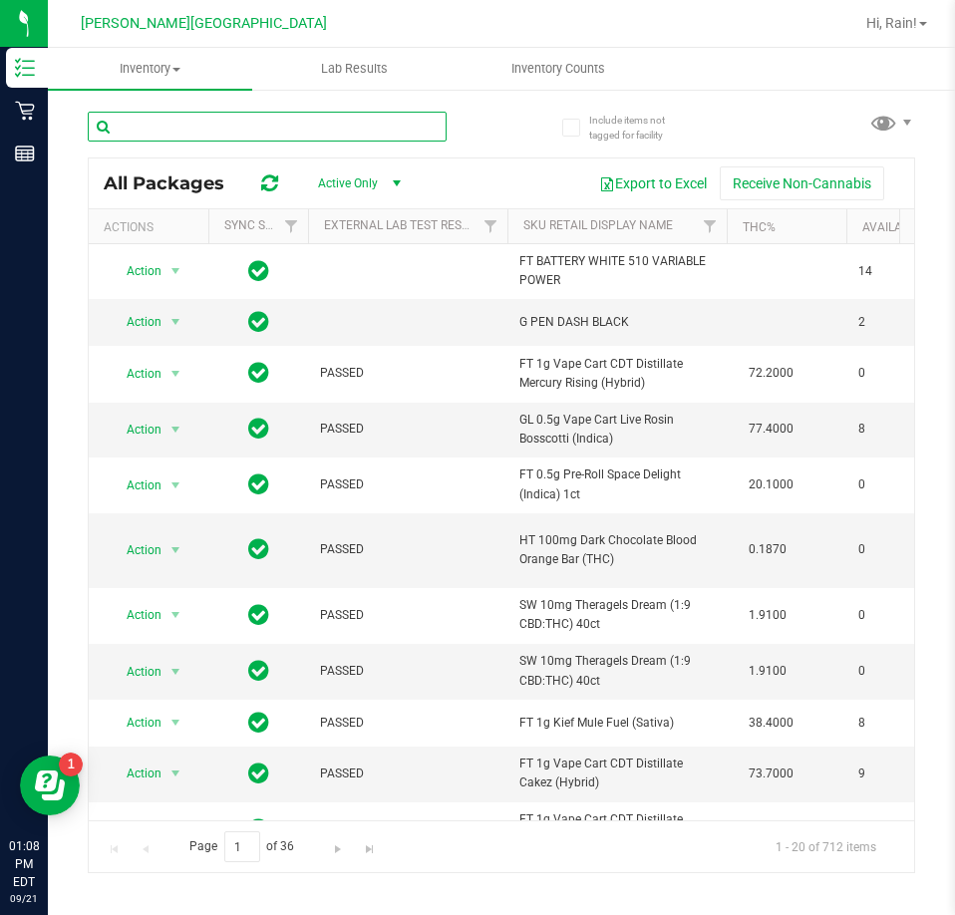
click at [305, 130] on input "text" at bounding box center [267, 127] width 359 height 30
type input "mbl"
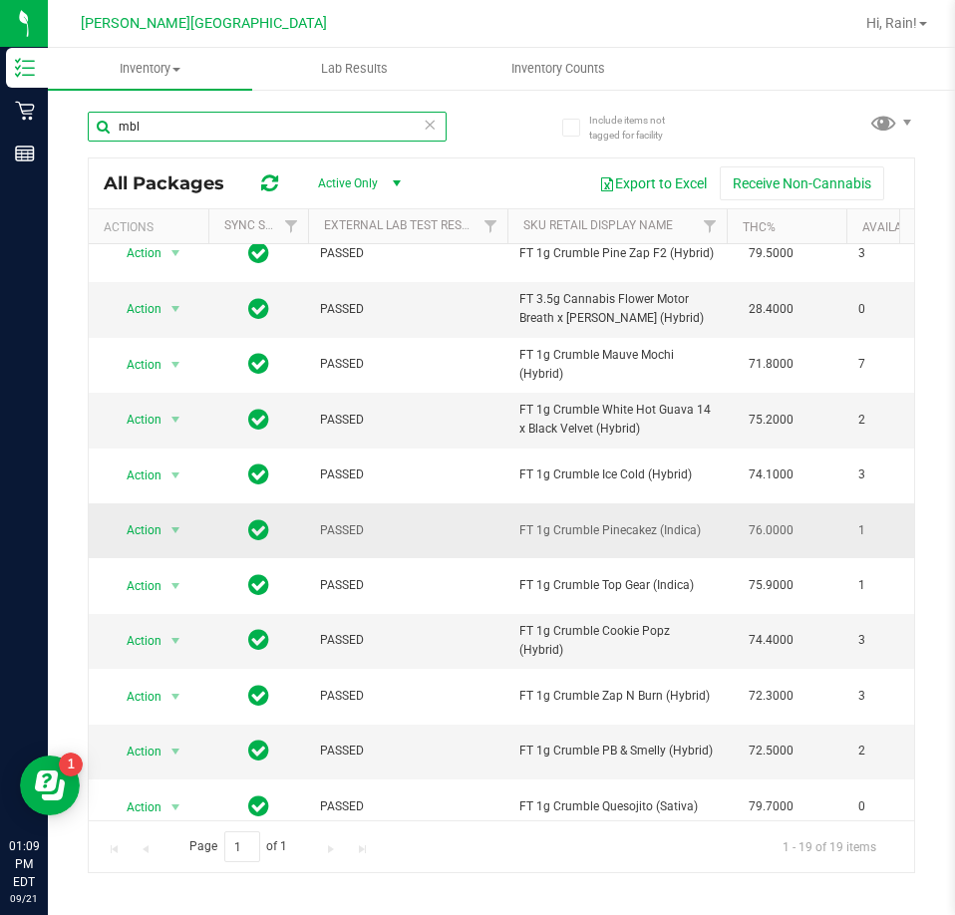
scroll to position [492, 0]
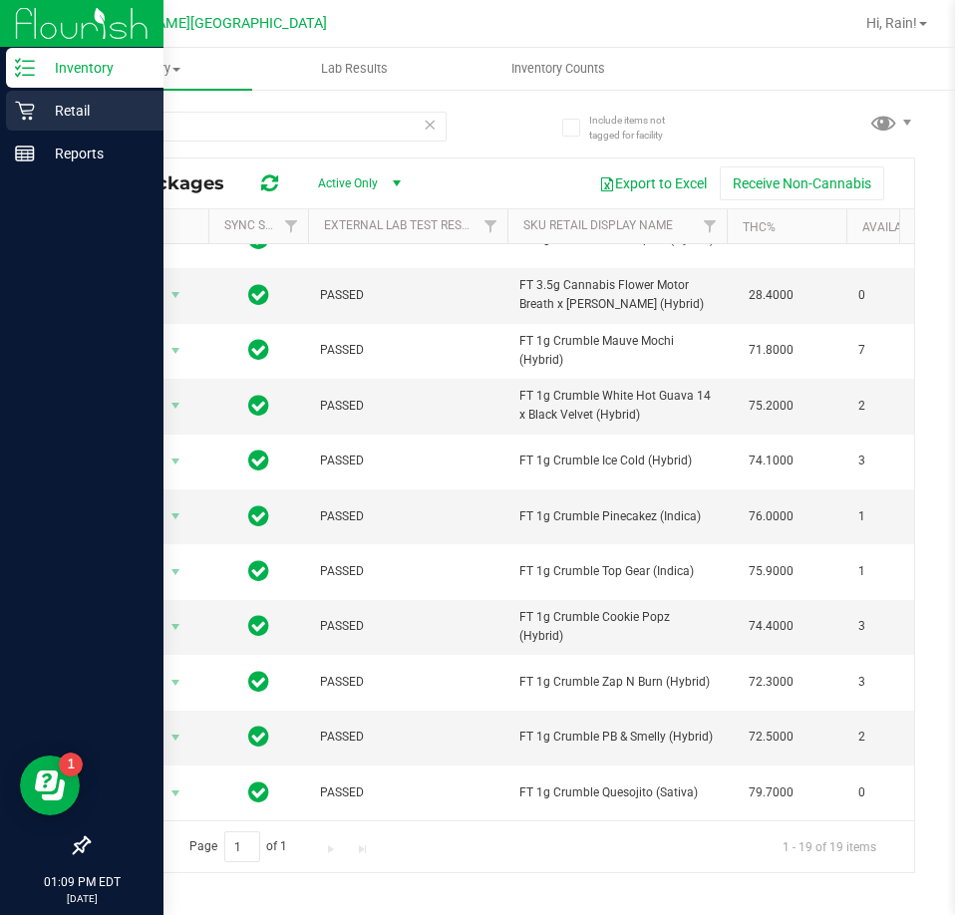
click at [43, 109] on p "Retail" at bounding box center [95, 111] width 120 height 24
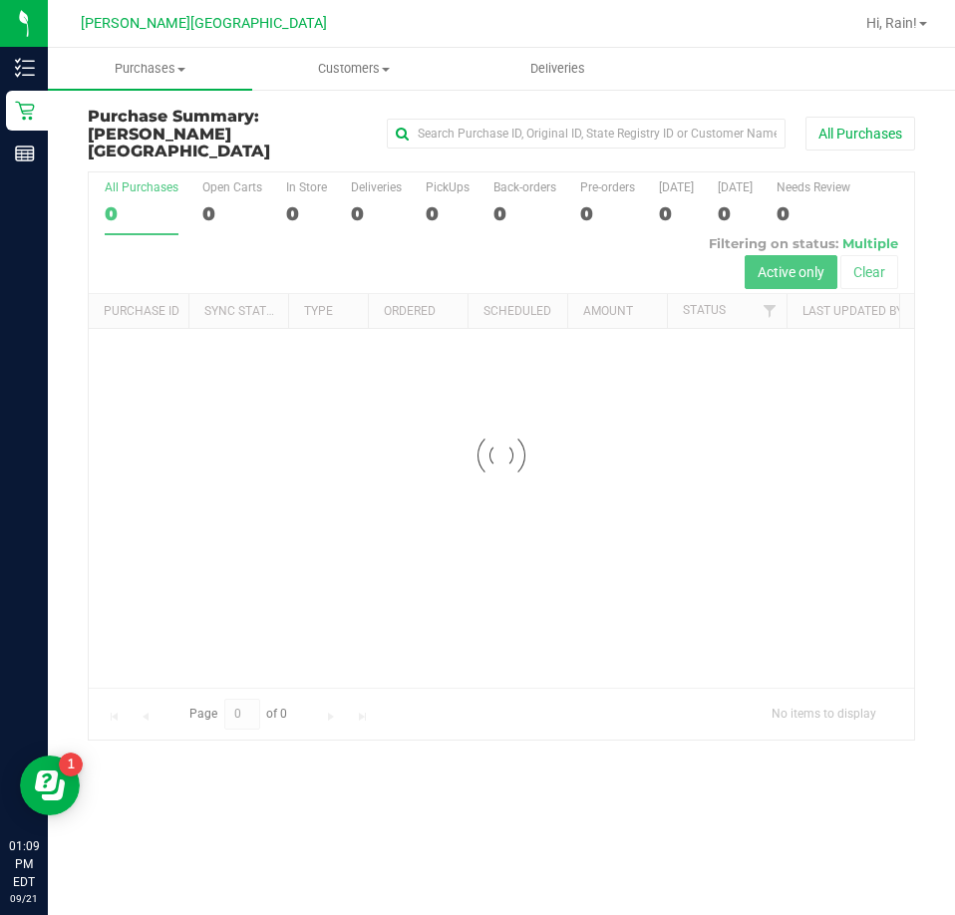
click at [135, 45] on nav "Bonita Springs WC Hi, Rain!" at bounding box center [501, 24] width 907 height 48
click at [138, 73] on span "Purchases" at bounding box center [150, 69] width 204 height 18
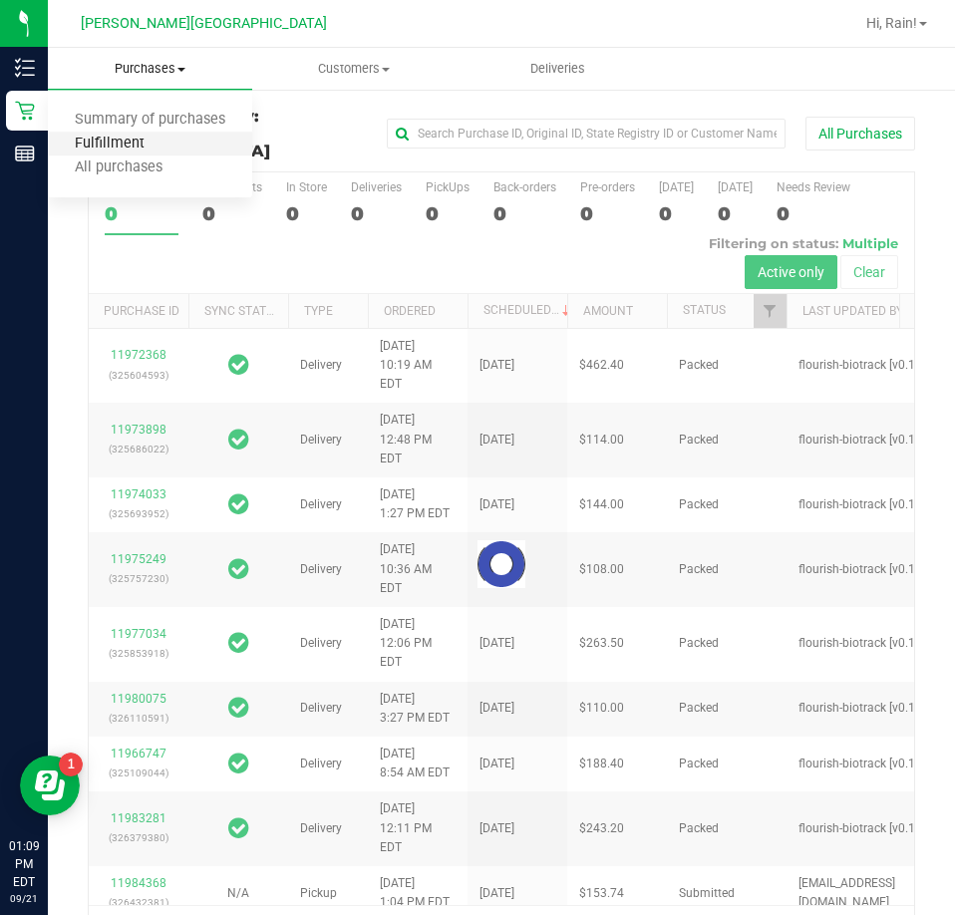
click at [118, 139] on span "Fulfillment" at bounding box center [110, 144] width 124 height 17
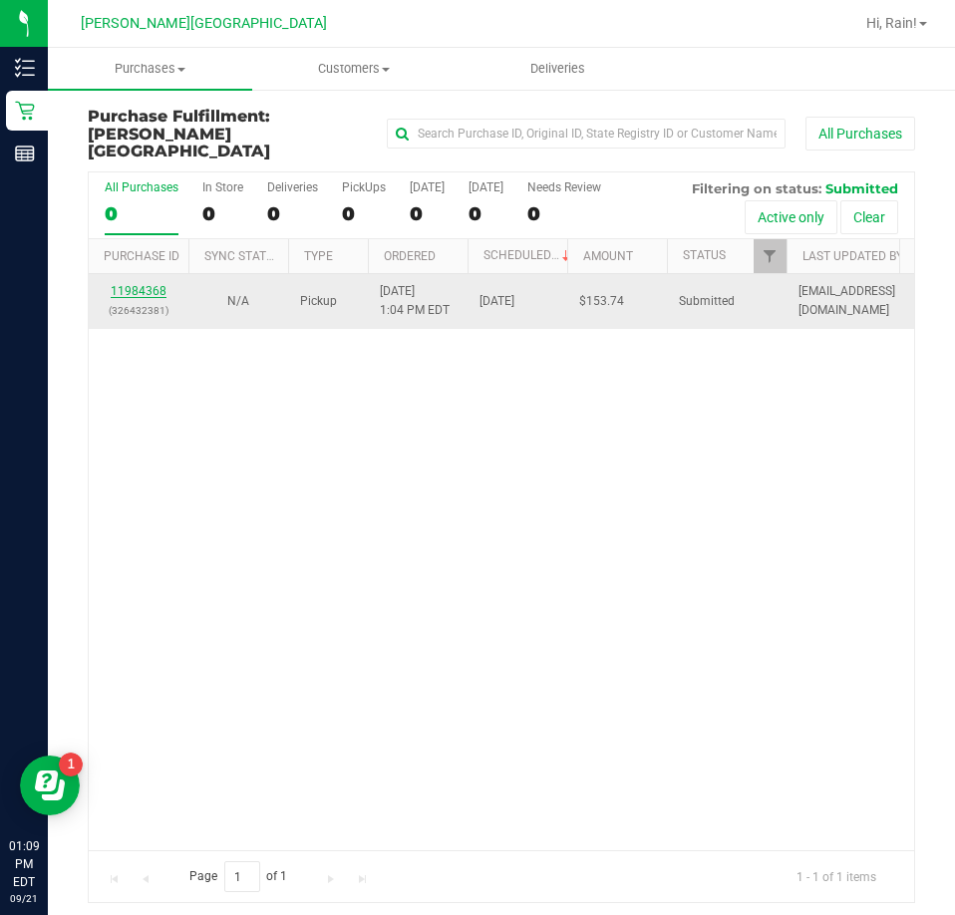
click at [120, 284] on link "11984368" at bounding box center [139, 291] width 56 height 14
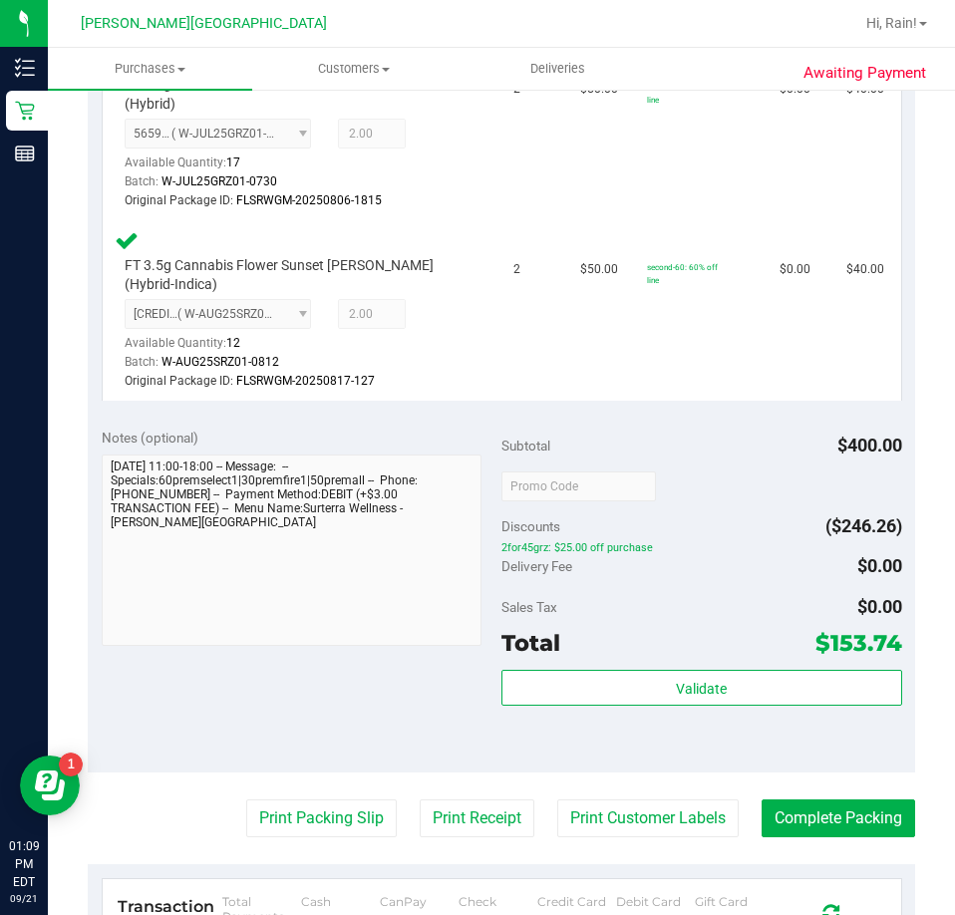
scroll to position [1096, 0]
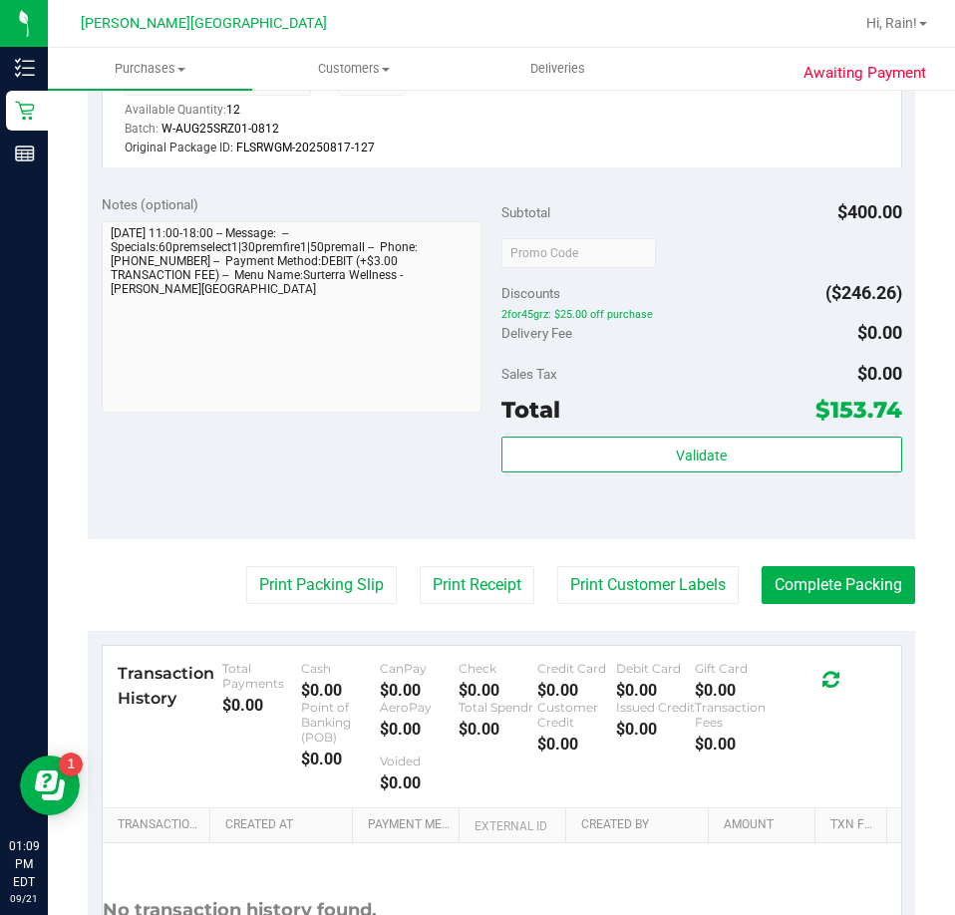
click at [697, 439] on div "Validate" at bounding box center [701, 482] width 401 height 90
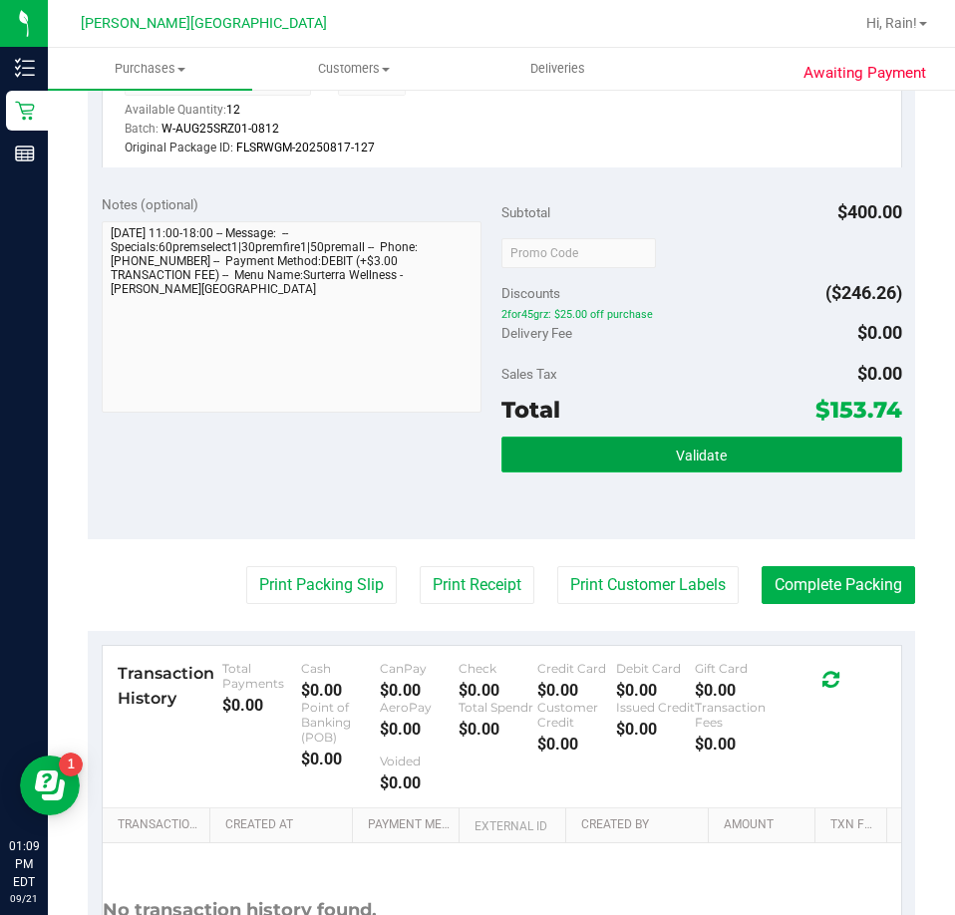
click at [697, 437] on button "Validate" at bounding box center [701, 455] width 401 height 36
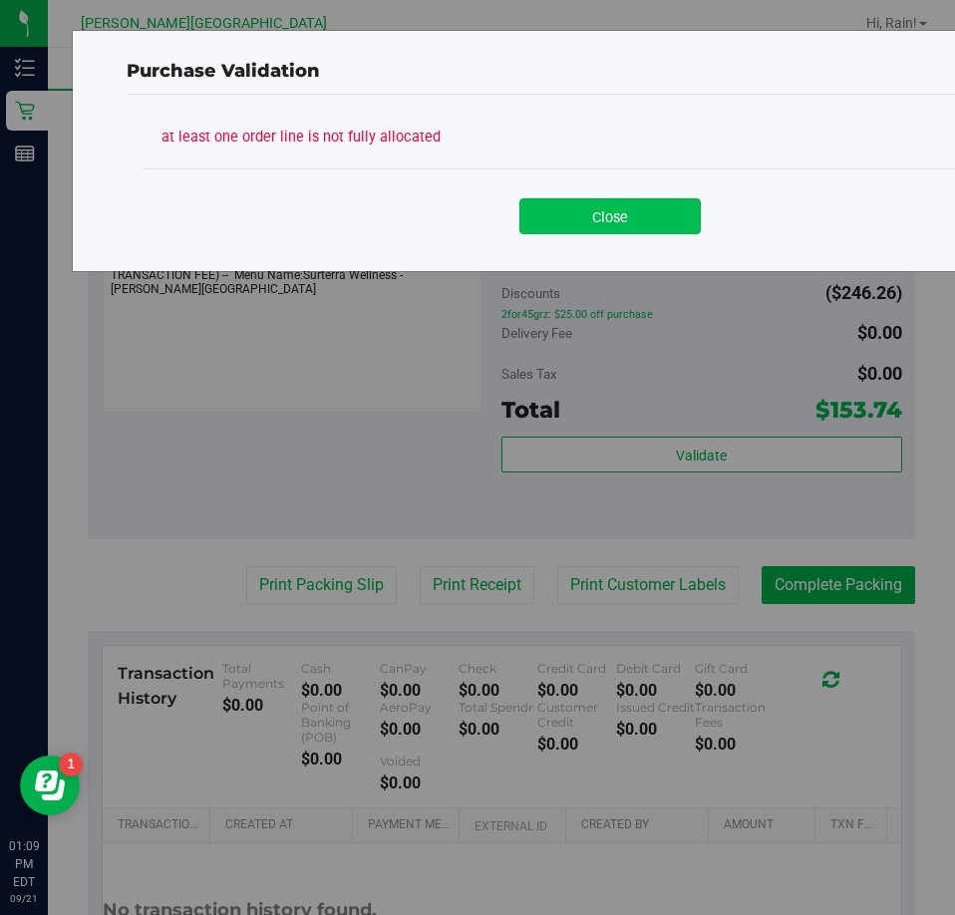
click at [619, 219] on button "Close" at bounding box center [609, 216] width 181 height 36
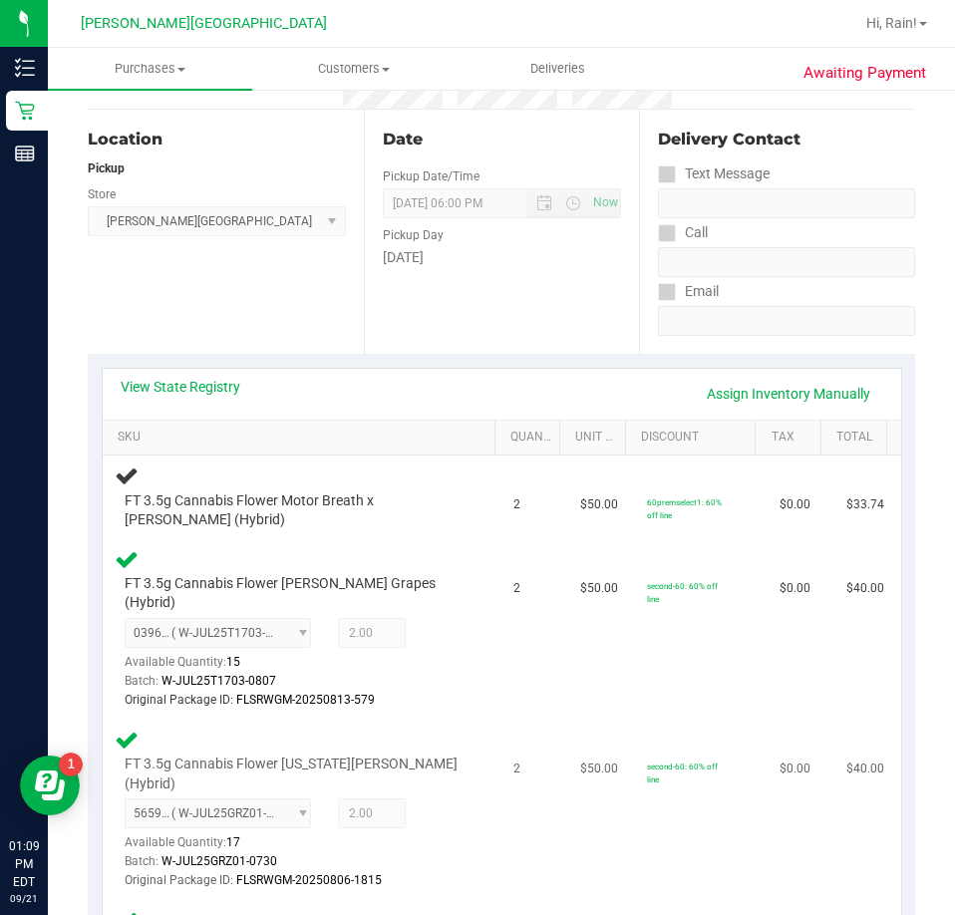
scroll to position [0, 0]
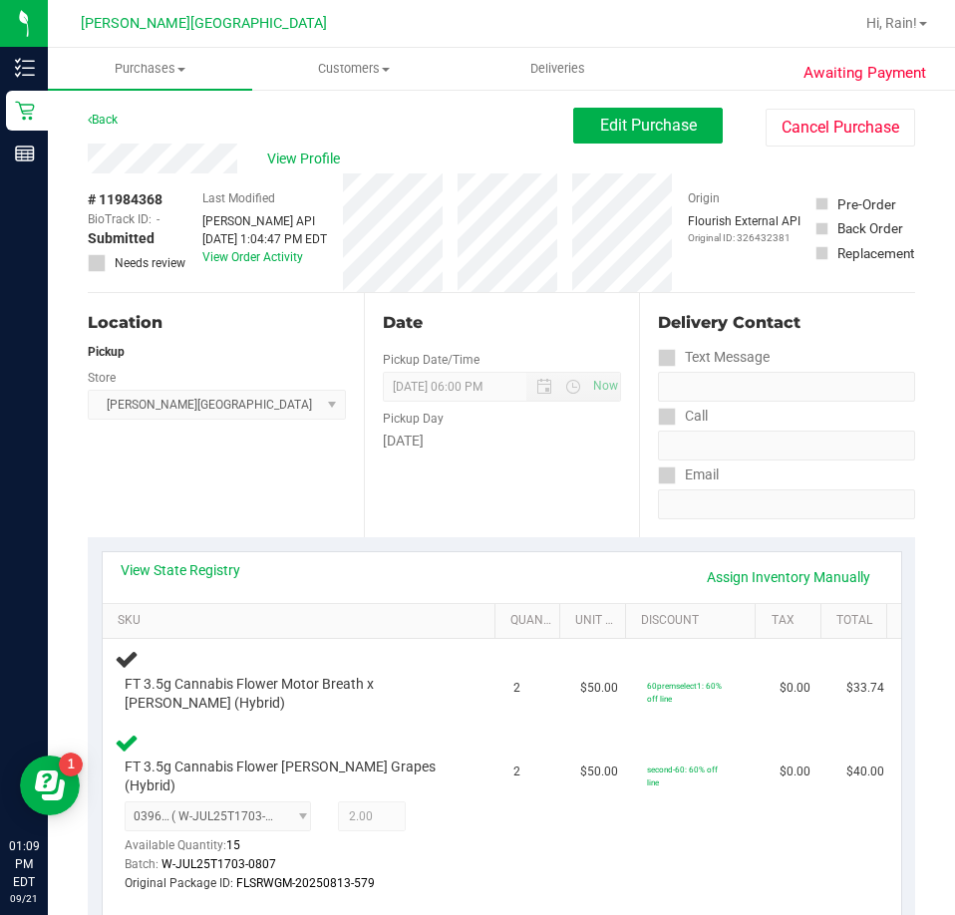
click at [388, 513] on div "Date Pickup Date/Time 09/21/2025 Now 09/21/2025 06:00 PM Now Pickup Day Sunday" at bounding box center [502, 415] width 276 height 244
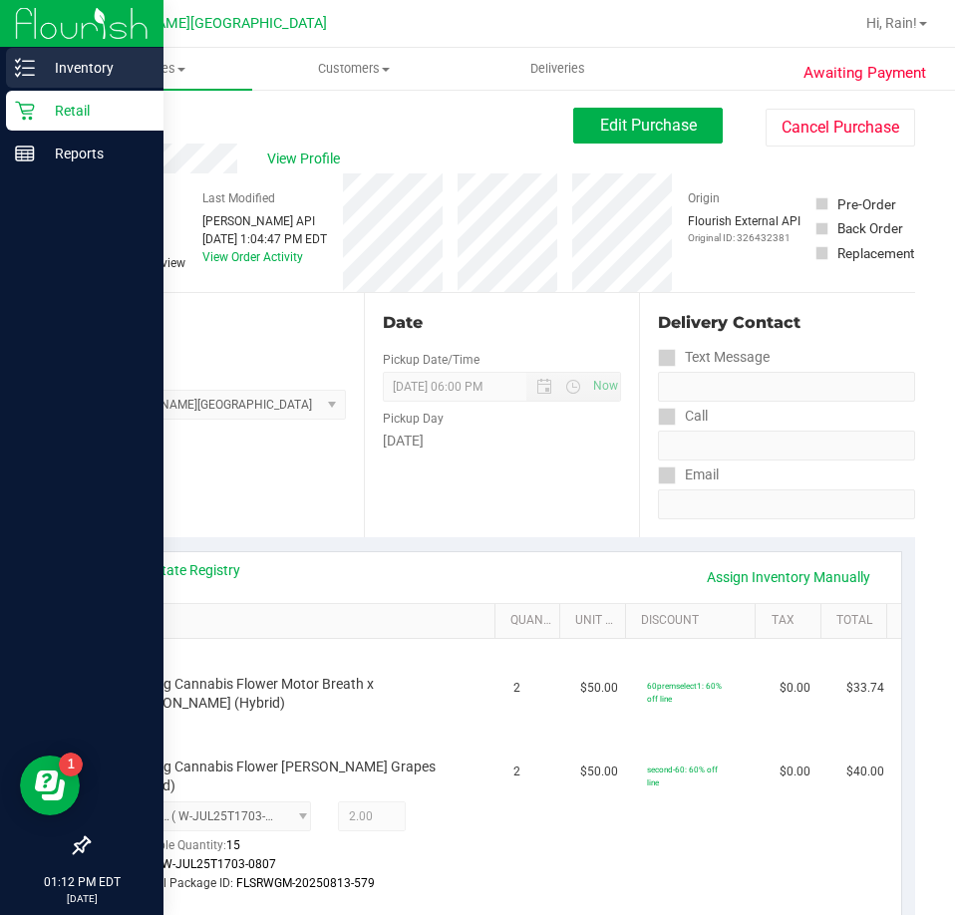
click at [48, 71] on p "Inventory" at bounding box center [95, 68] width 120 height 24
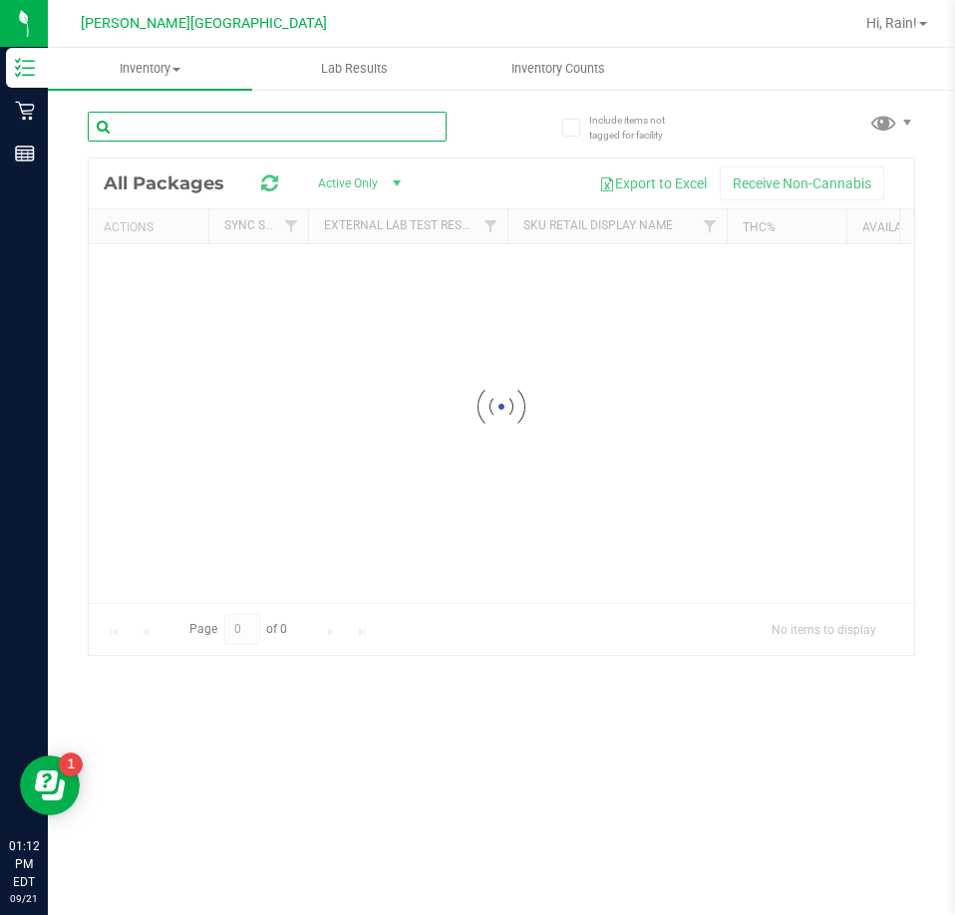
click at [229, 131] on input "text" at bounding box center [267, 127] width 359 height 30
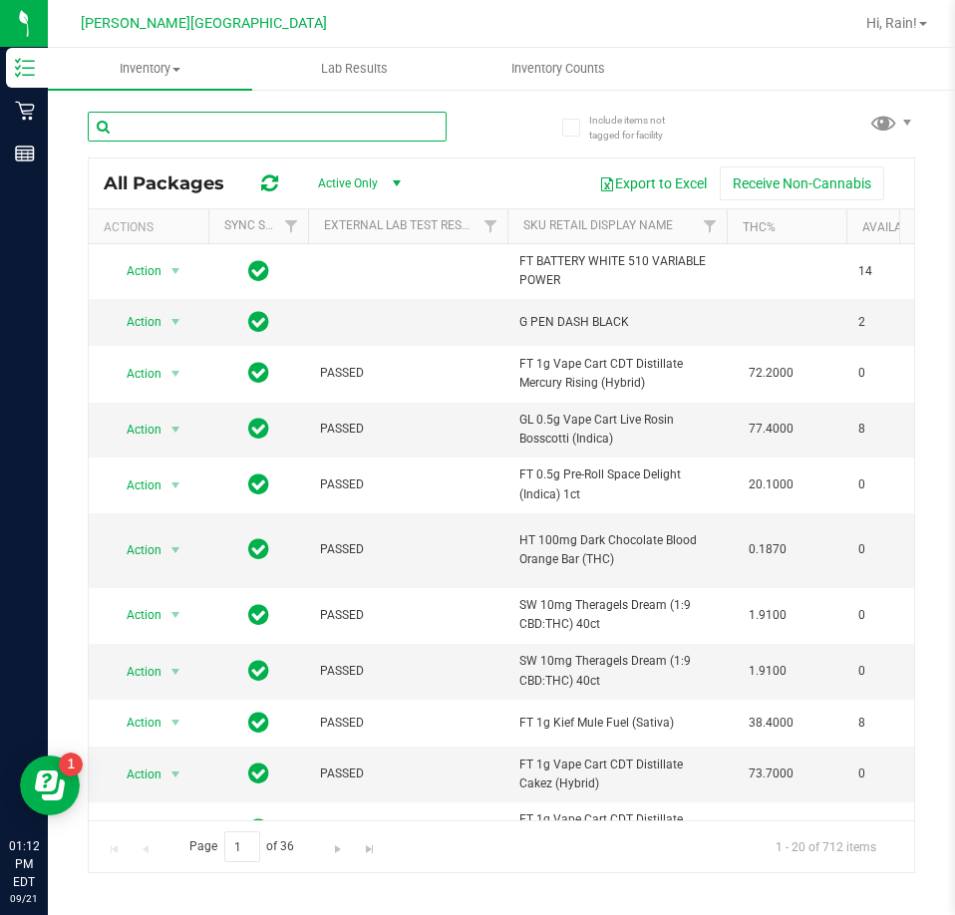
click at [354, 126] on input "text" at bounding box center [267, 127] width 359 height 30
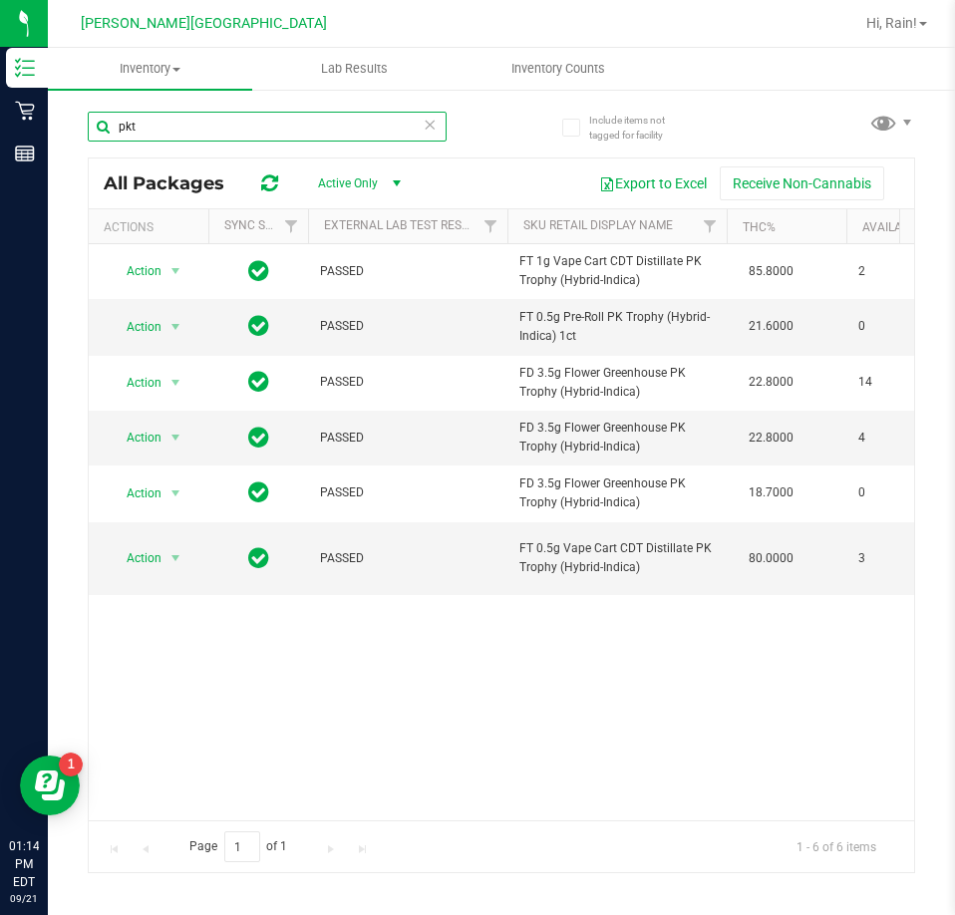
click at [191, 116] on input "pkt" at bounding box center [267, 127] width 359 height 30
click at [192, 117] on input "pkt" at bounding box center [267, 127] width 359 height 30
type input "t12"
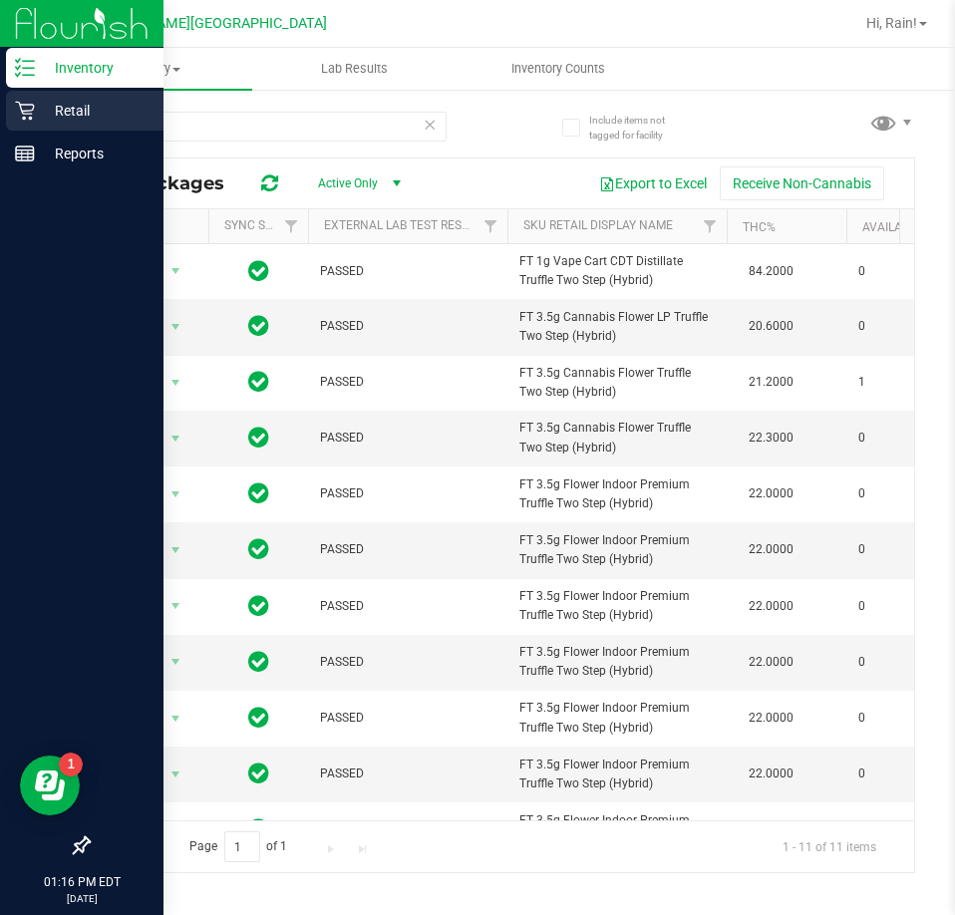
click at [56, 113] on p "Retail" at bounding box center [95, 111] width 120 height 24
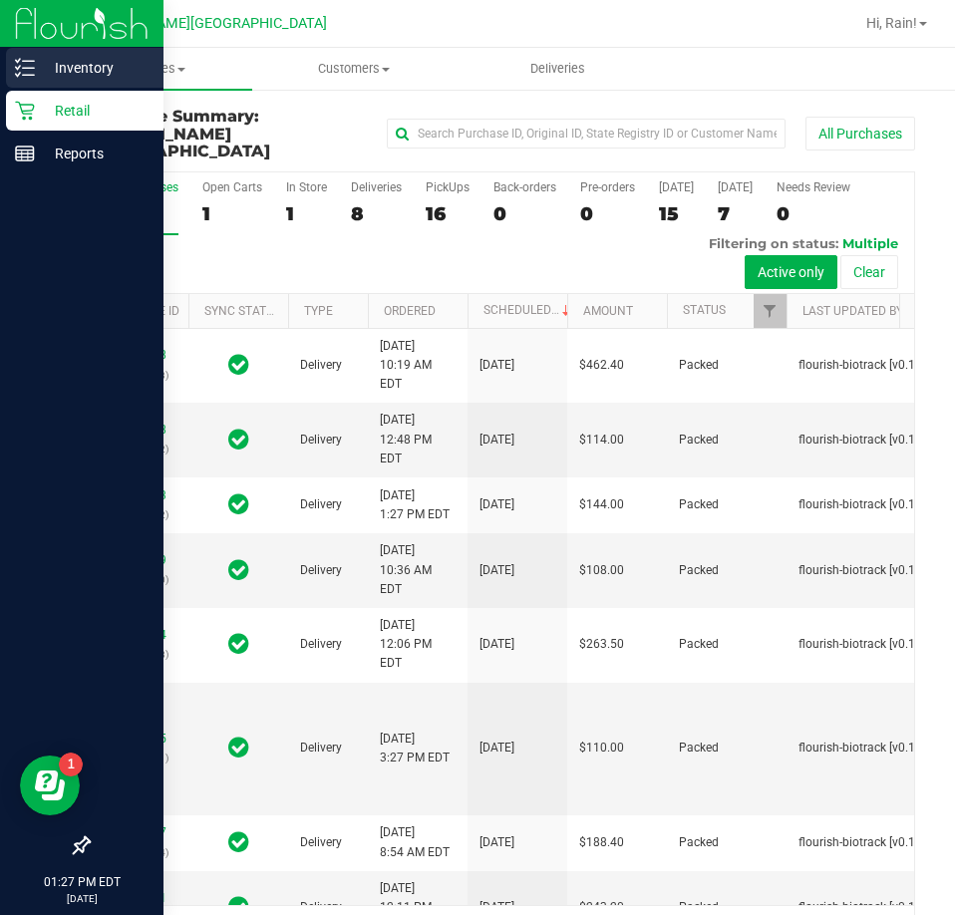
click at [56, 80] on div "Inventory" at bounding box center [84, 68] width 157 height 40
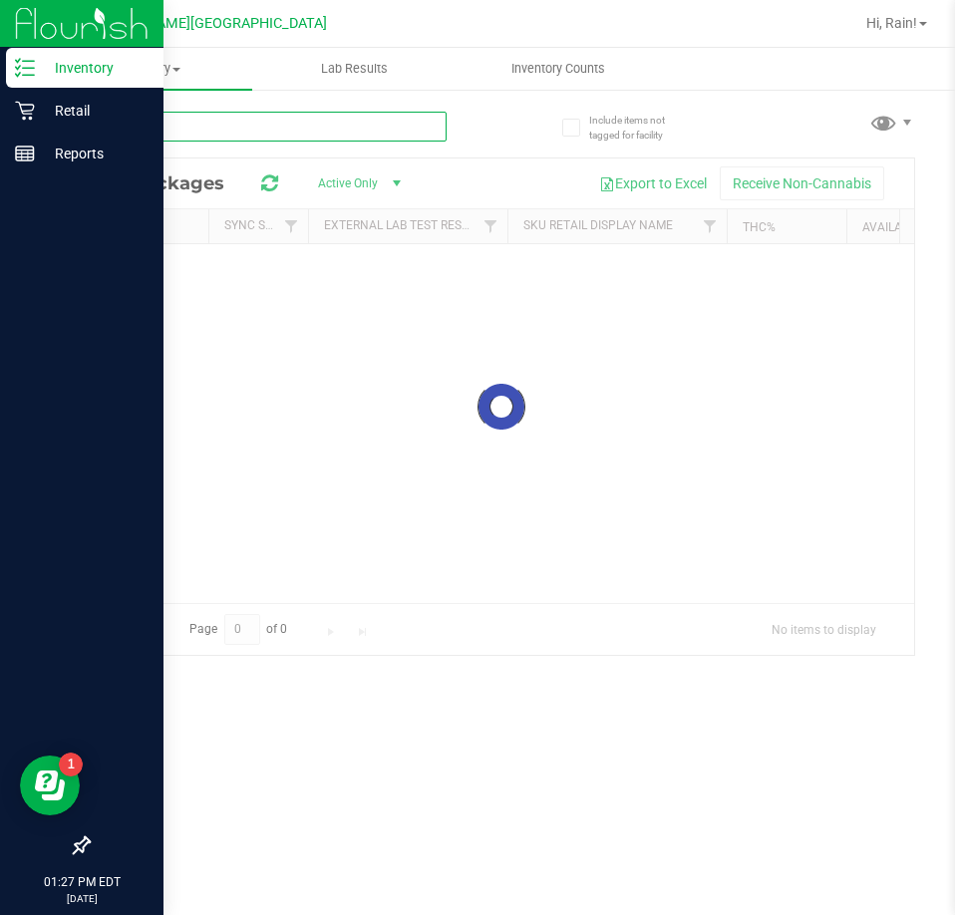
click at [251, 133] on input "text" at bounding box center [267, 127] width 359 height 30
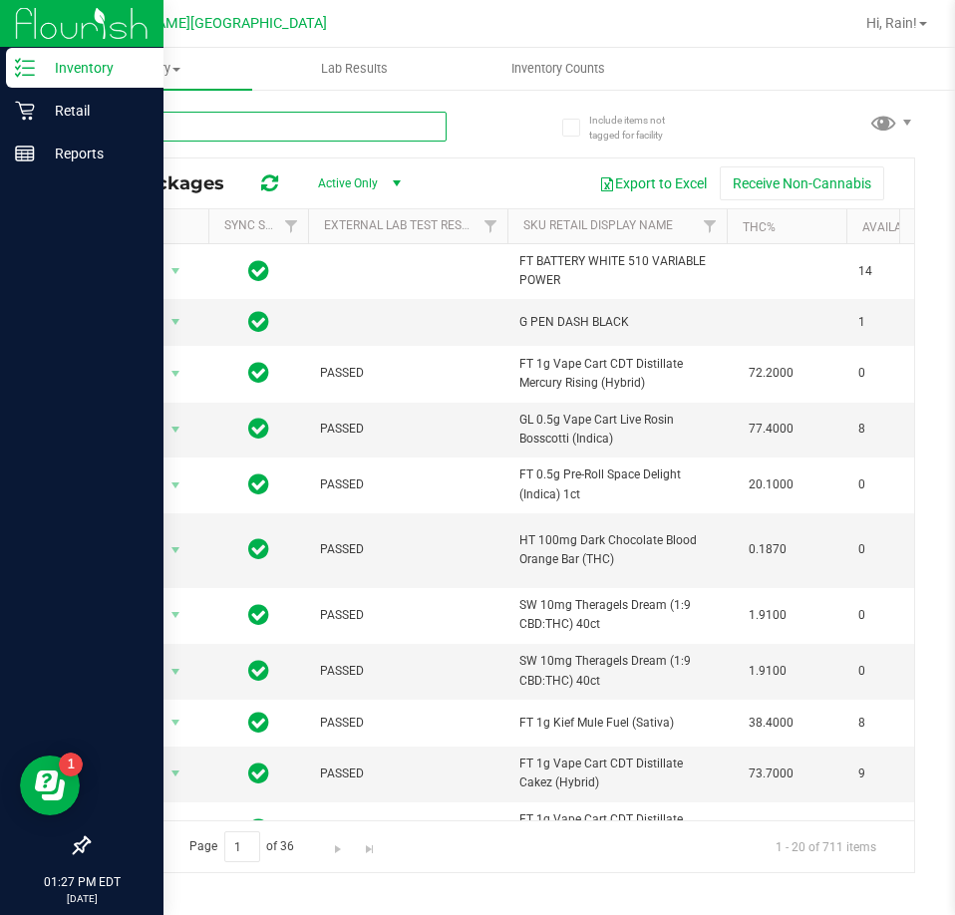
click at [216, 119] on input "text" at bounding box center [267, 127] width 359 height 30
click at [216, 123] on input "text" at bounding box center [267, 127] width 359 height 30
click at [213, 125] on input "text" at bounding box center [267, 127] width 359 height 30
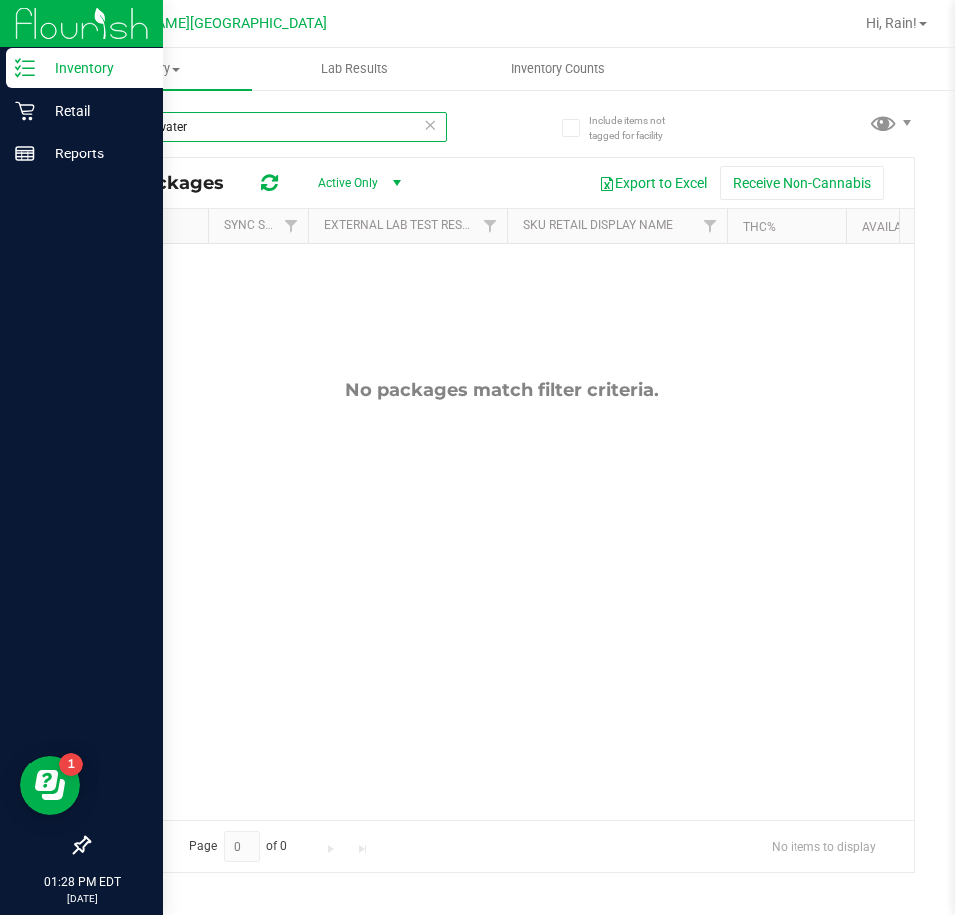
click at [246, 122] on input "cactus water" at bounding box center [267, 127] width 359 height 30
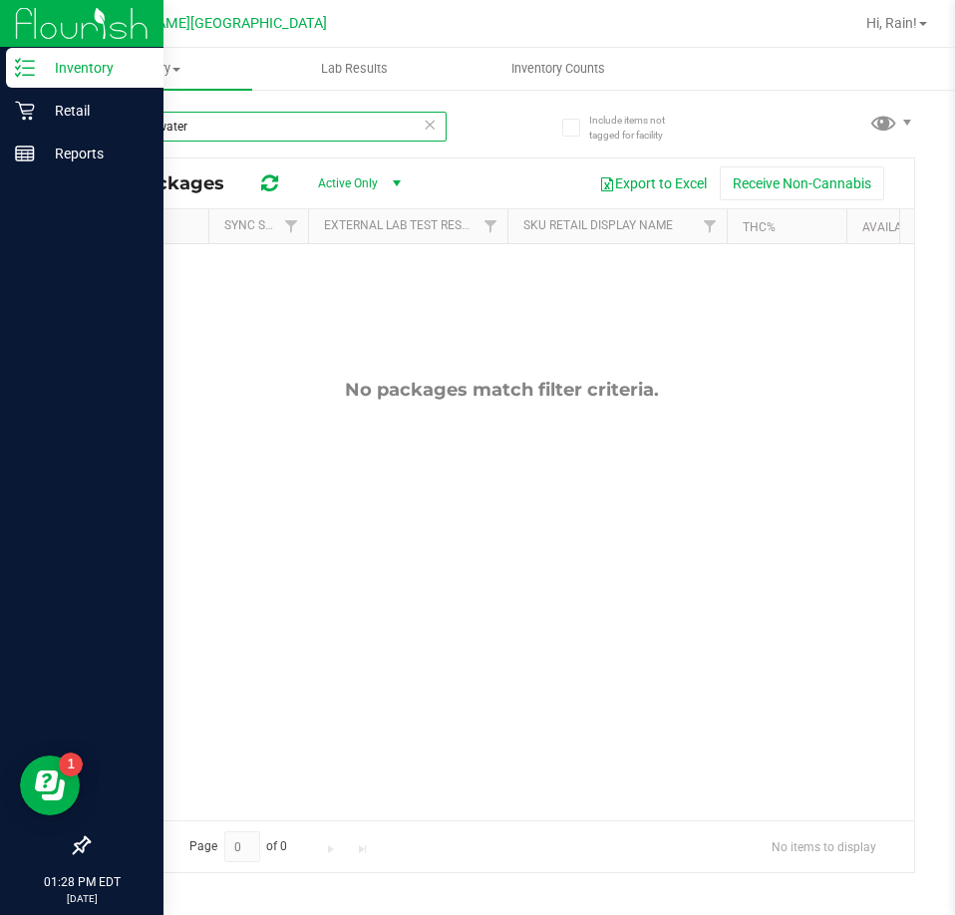
click at [246, 125] on input "cactus water" at bounding box center [267, 127] width 359 height 30
type input "cactus"
click at [288, 120] on input "cactus" at bounding box center [267, 127] width 359 height 30
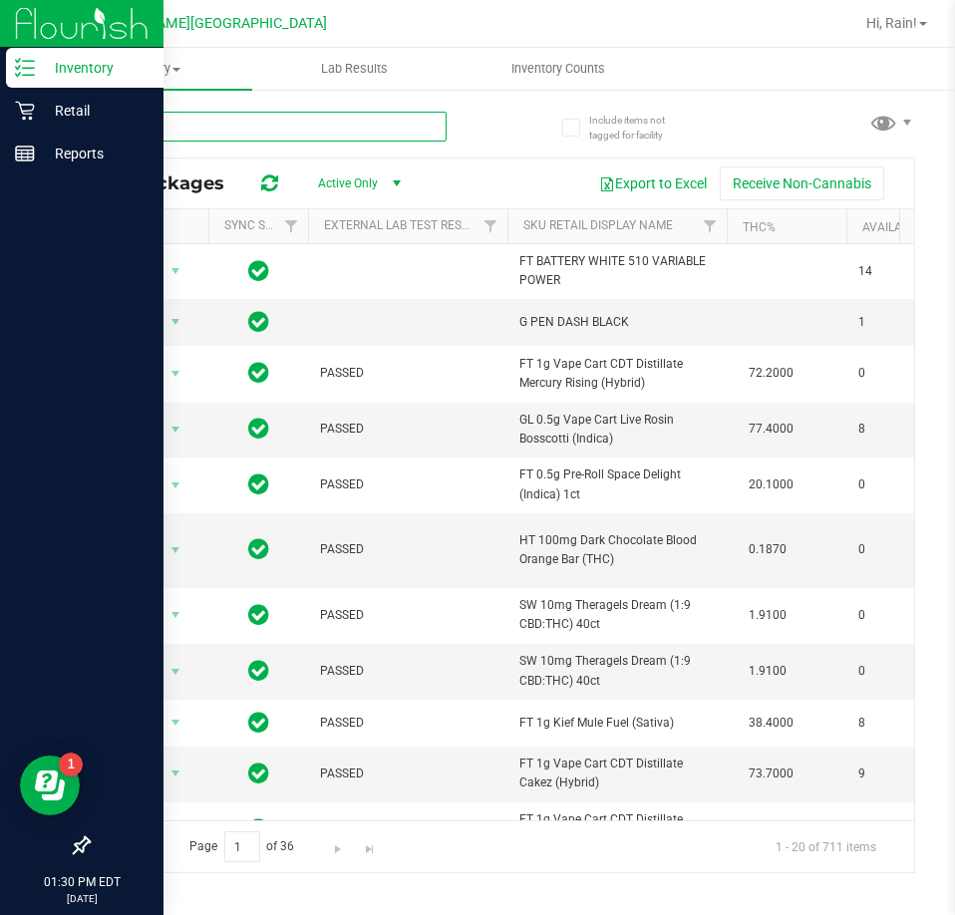
click at [204, 129] on input "text" at bounding box center [267, 127] width 359 height 30
type input "water"
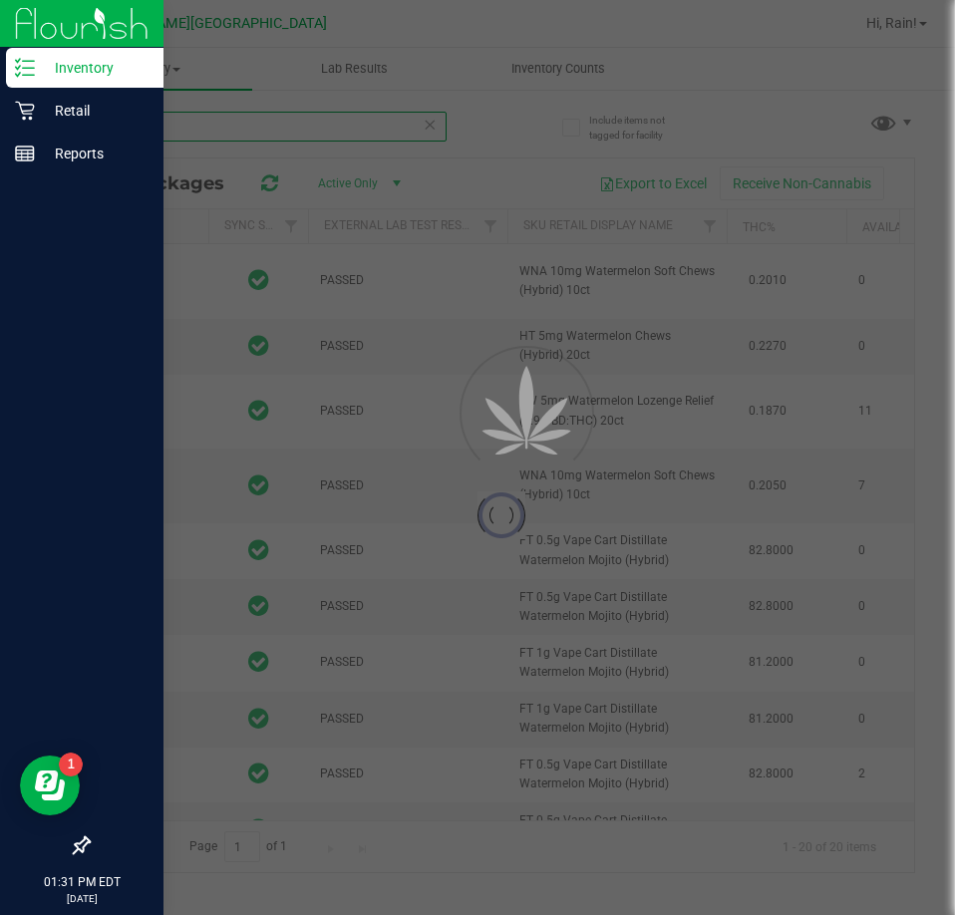
type input "2026-08-04"
type input "2025-08-04"
type input "2026-02-23"
type input "2026-01-20"
type input "2026-06-18"
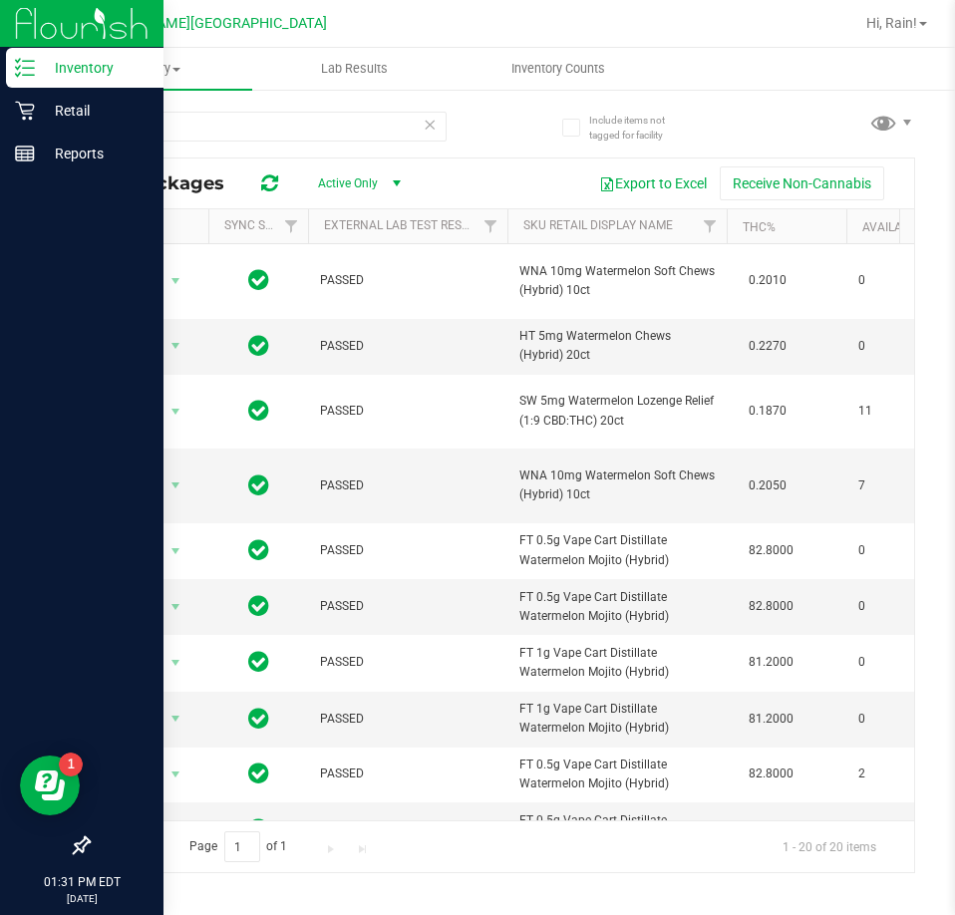
click at [433, 124] on icon at bounding box center [430, 124] width 14 height 24
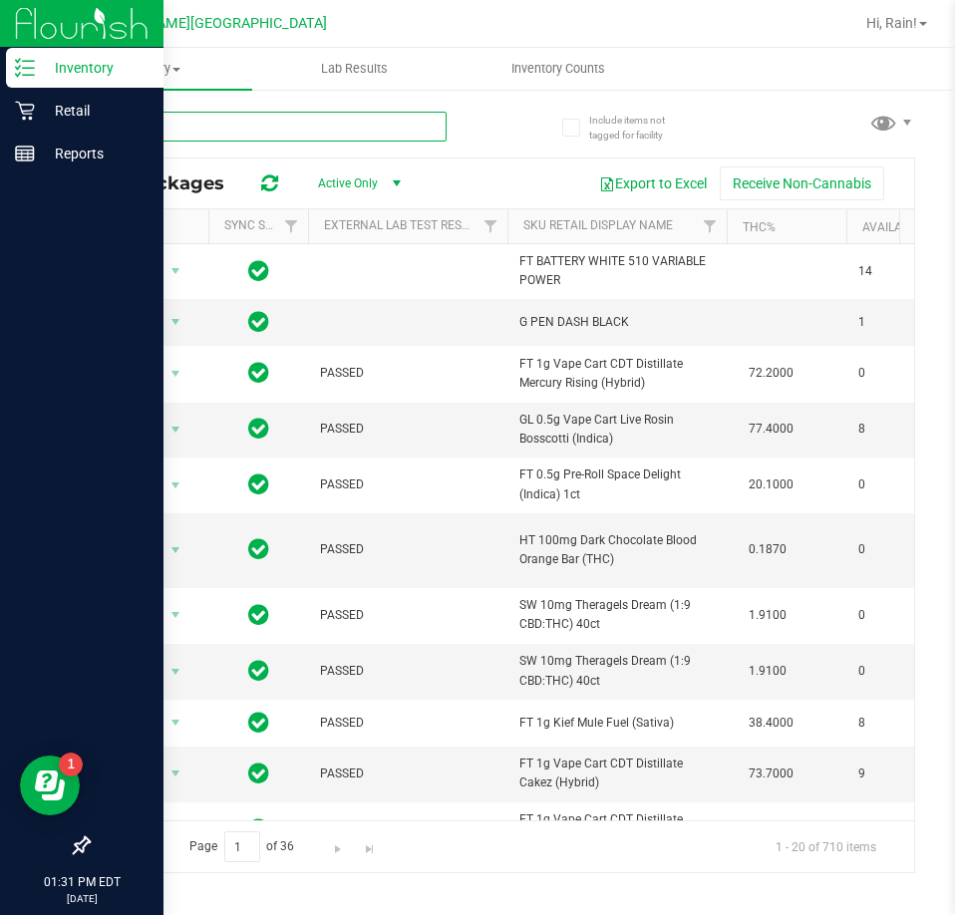
click at [397, 132] on input "text" at bounding box center [267, 127] width 359 height 30
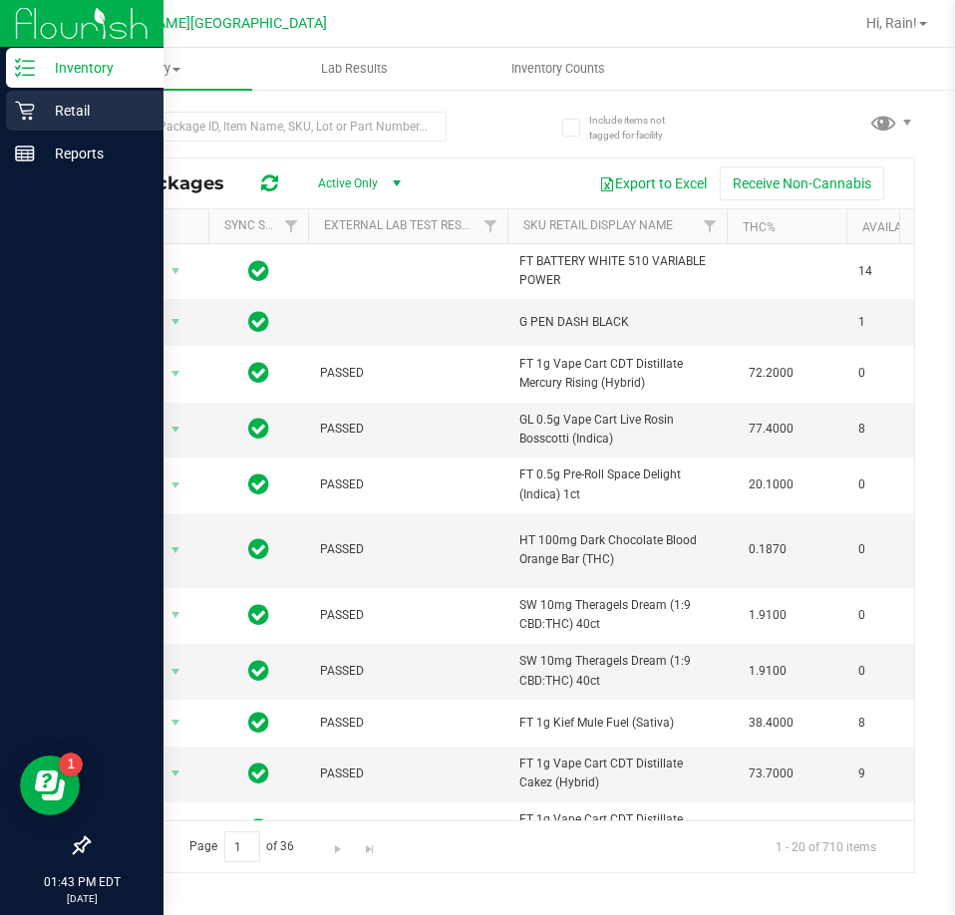
click at [39, 98] on div "Retail" at bounding box center [84, 111] width 157 height 40
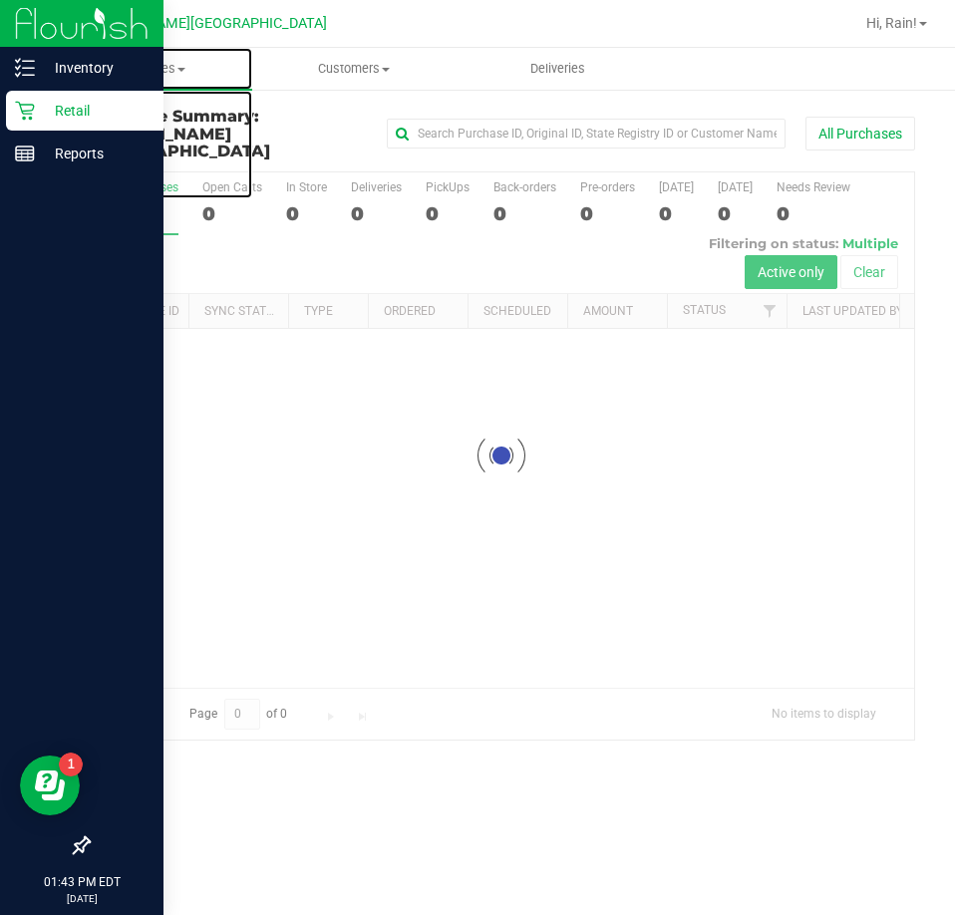
click at [174, 75] on span "Purchases" at bounding box center [150, 69] width 204 height 18
click at [132, 147] on span "Fulfillment" at bounding box center [110, 144] width 124 height 17
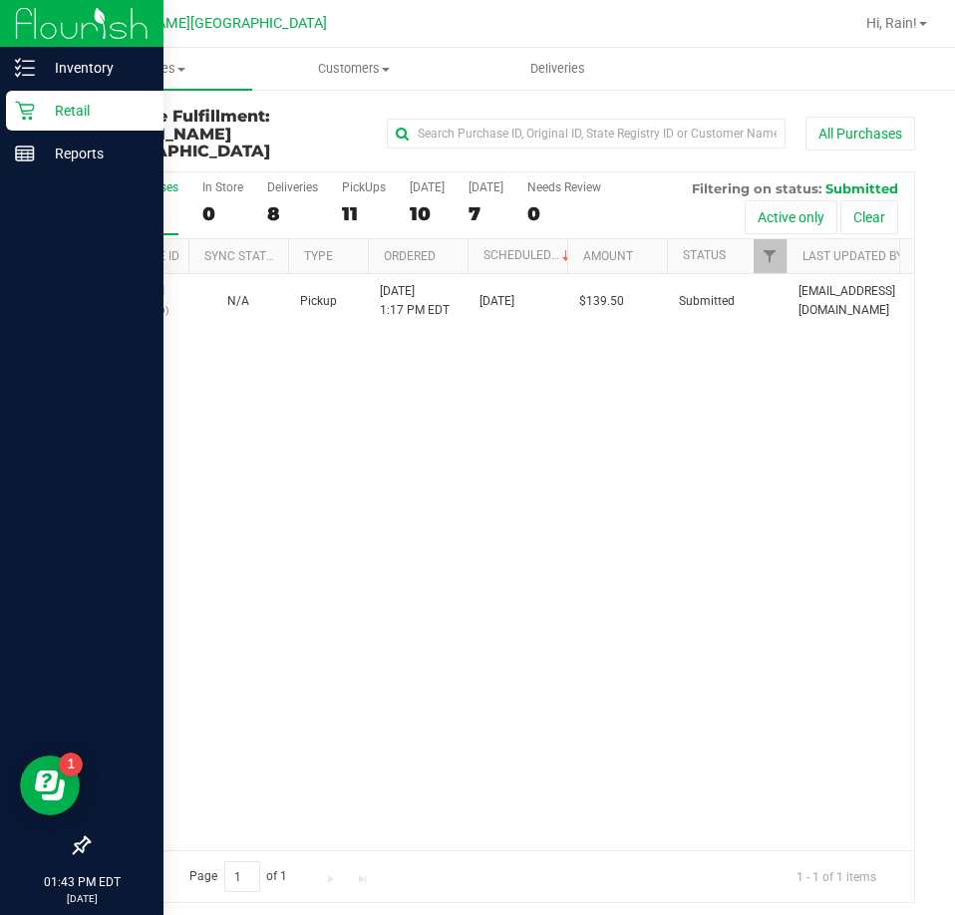
click at [117, 250] on th "Purchase ID" at bounding box center [139, 256] width 100 height 35
click at [126, 284] on link "11984451" at bounding box center [139, 291] width 56 height 14
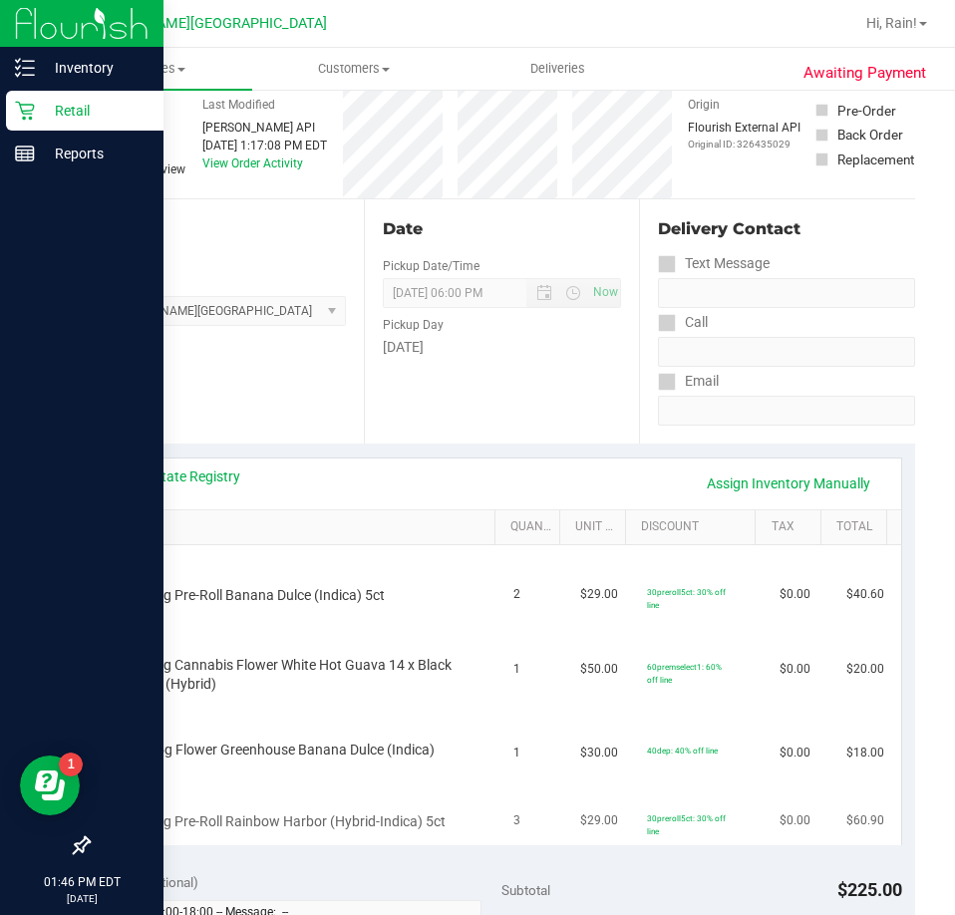
scroll to position [299, 0]
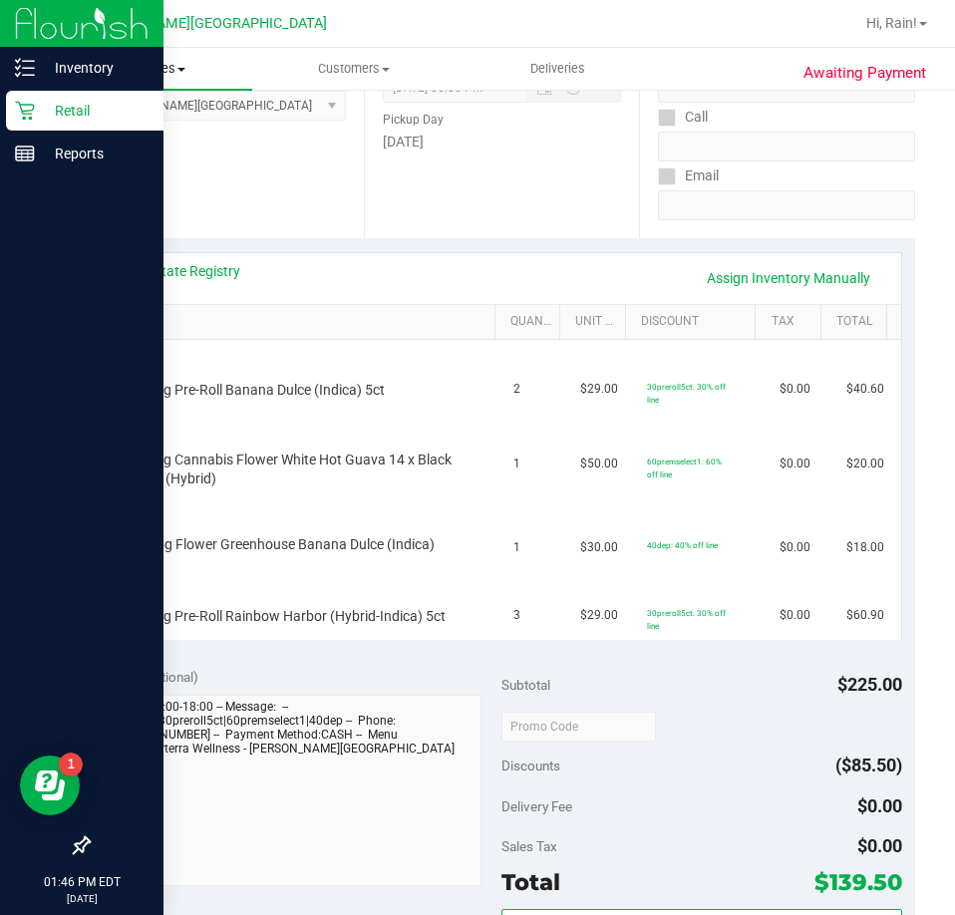
click at [187, 70] on span "Purchases" at bounding box center [150, 69] width 204 height 18
click at [100, 143] on span "Fulfillment" at bounding box center [110, 144] width 124 height 17
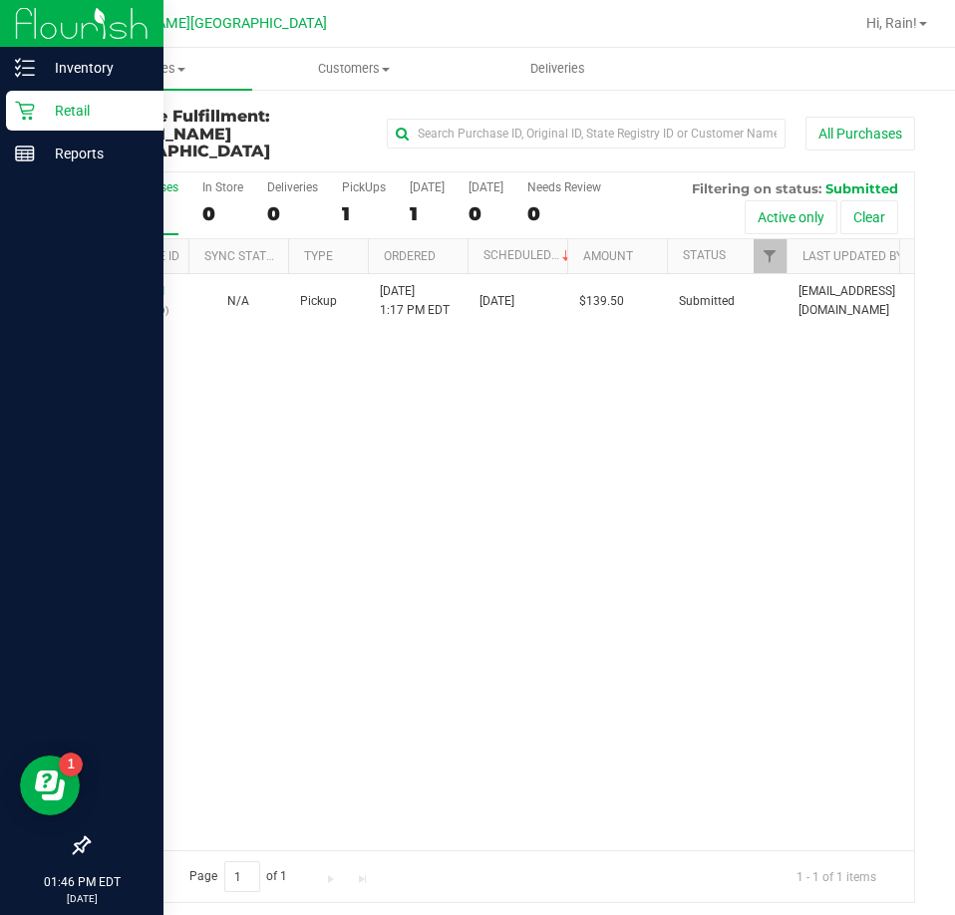
click at [382, 467] on div "11984451 (326435029) N/A Pickup 9/21/2025 1:17 PM EDT 9/21/2025 $139.50 Submitt…" at bounding box center [501, 562] width 825 height 576
click at [31, 65] on icon at bounding box center [25, 68] width 20 height 20
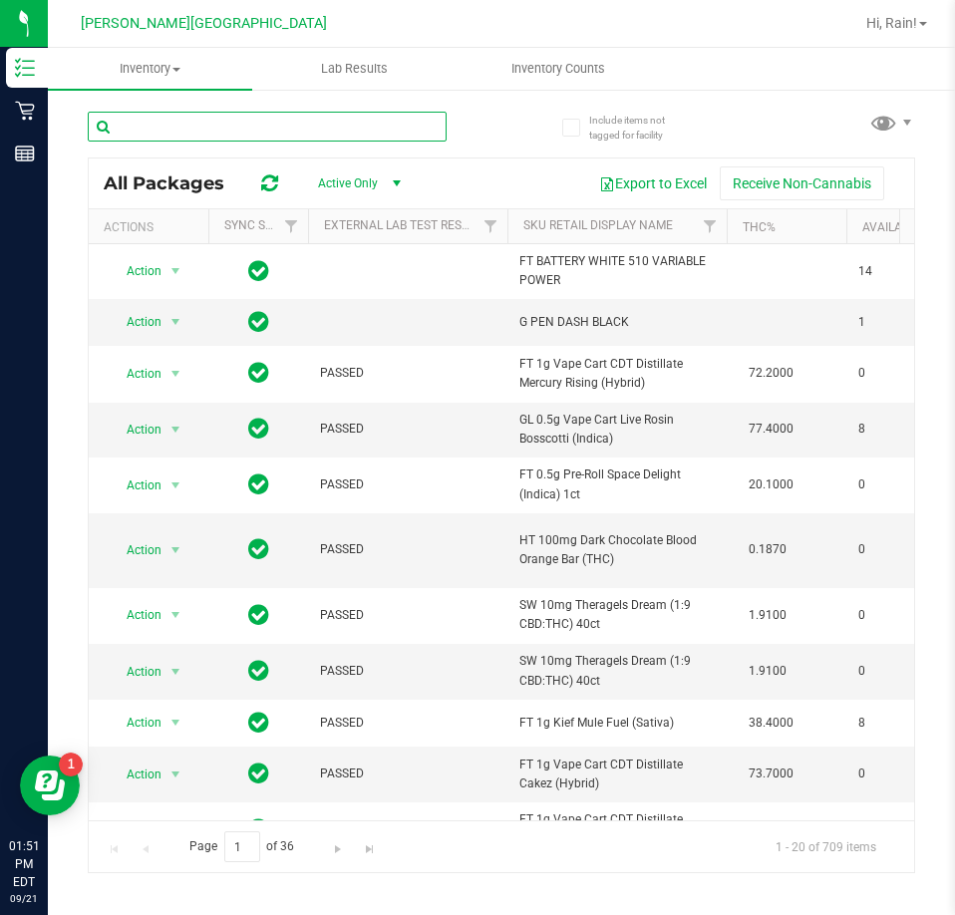
click at [170, 118] on input "text" at bounding box center [267, 127] width 359 height 30
type input "wbv"
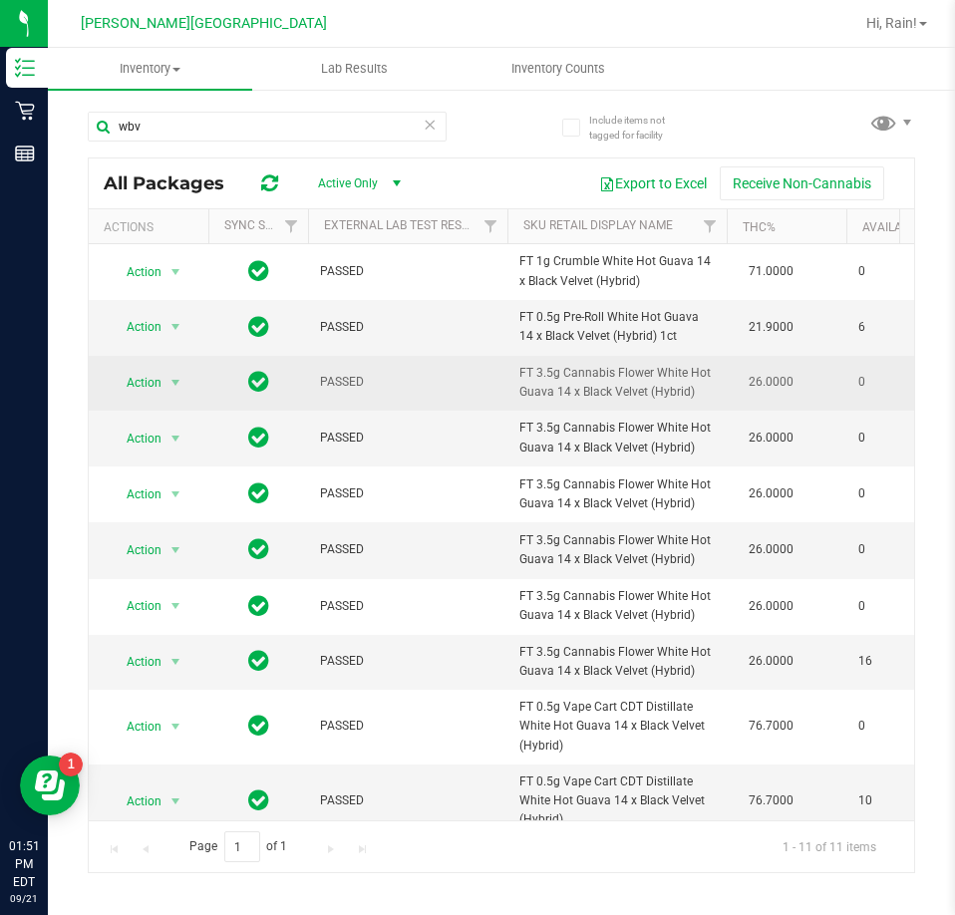
click at [604, 367] on span "FT 3.5g Cannabis Flower White Hot Guava 14 x Black Velvet (Hybrid)" at bounding box center [616, 383] width 195 height 38
drag, startPoint x: 604, startPoint y: 367, endPoint x: 704, endPoint y: 399, distance: 104.6
click at [704, 399] on span "FT 3.5g Cannabis Flower White Hot Guava 14 x Black Velvet (Hybrid)" at bounding box center [616, 383] width 195 height 38
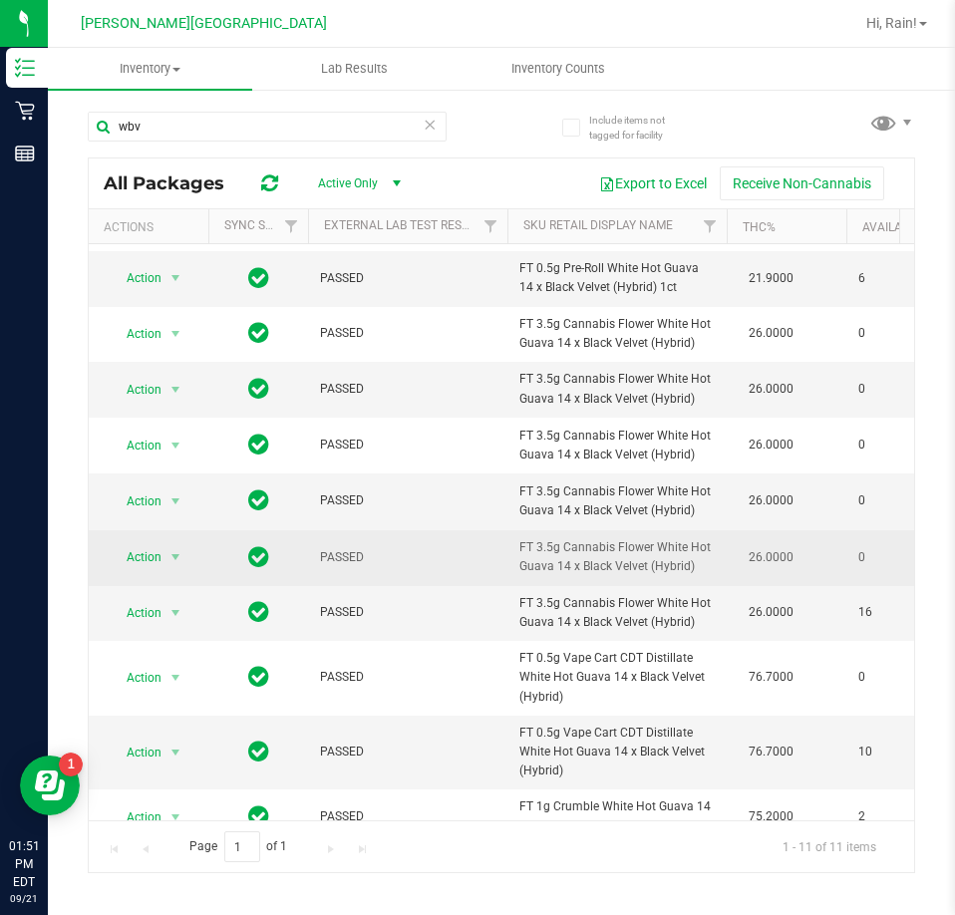
scroll to position [88, 0]
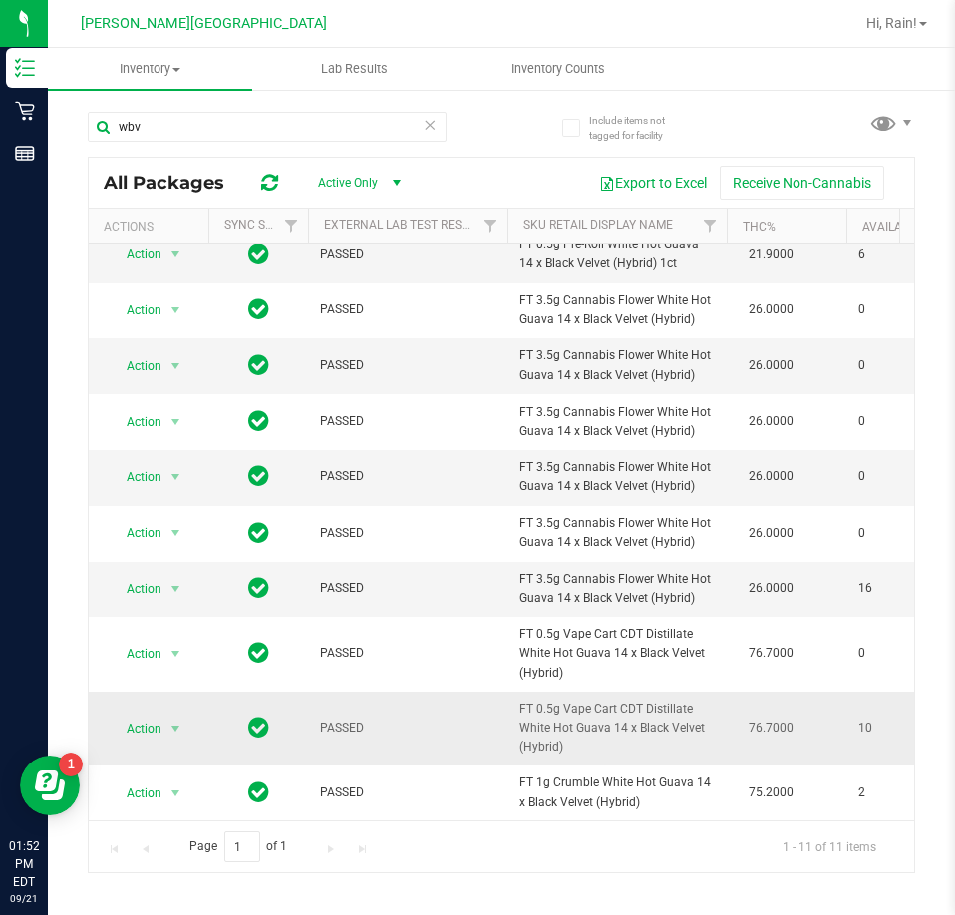
drag, startPoint x: 535, startPoint y: 688, endPoint x: 663, endPoint y: 739, distance: 137.7
click at [663, 739] on span "FT 0.5g Vape Cart CDT Distillate White Hot Guava 14 x Black Velvet (Hybrid)" at bounding box center [616, 729] width 195 height 58
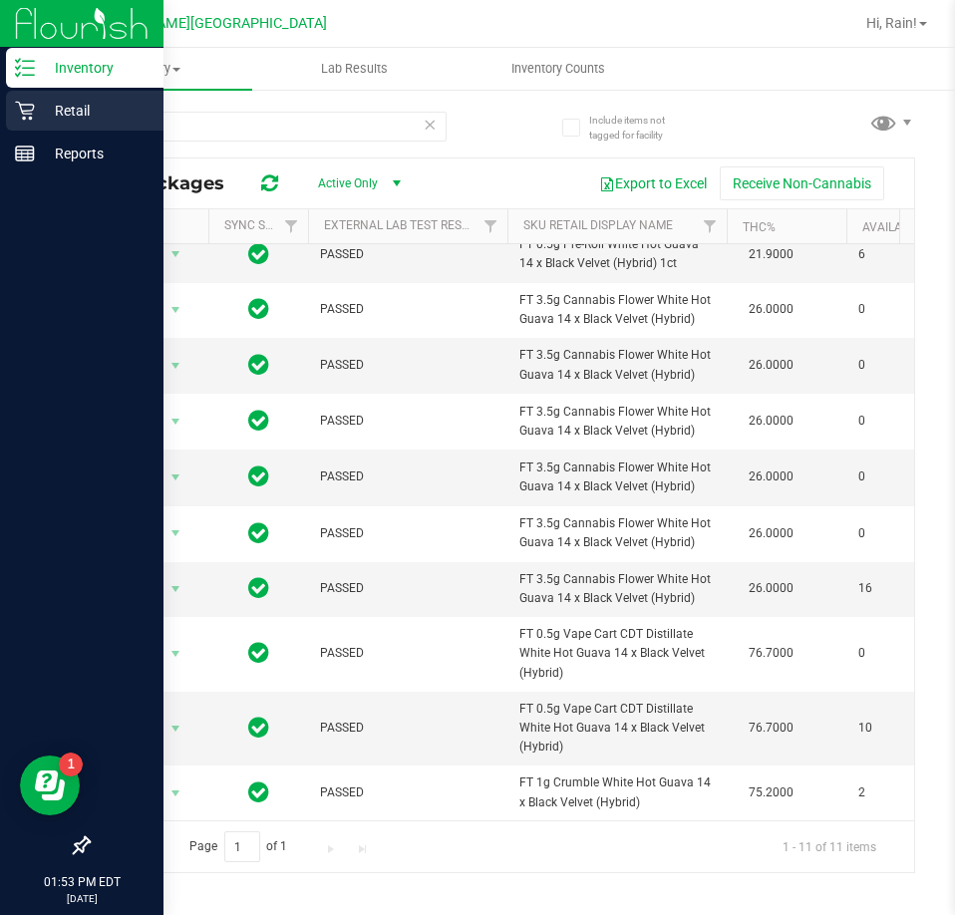
click at [36, 120] on p "Retail" at bounding box center [95, 111] width 120 height 24
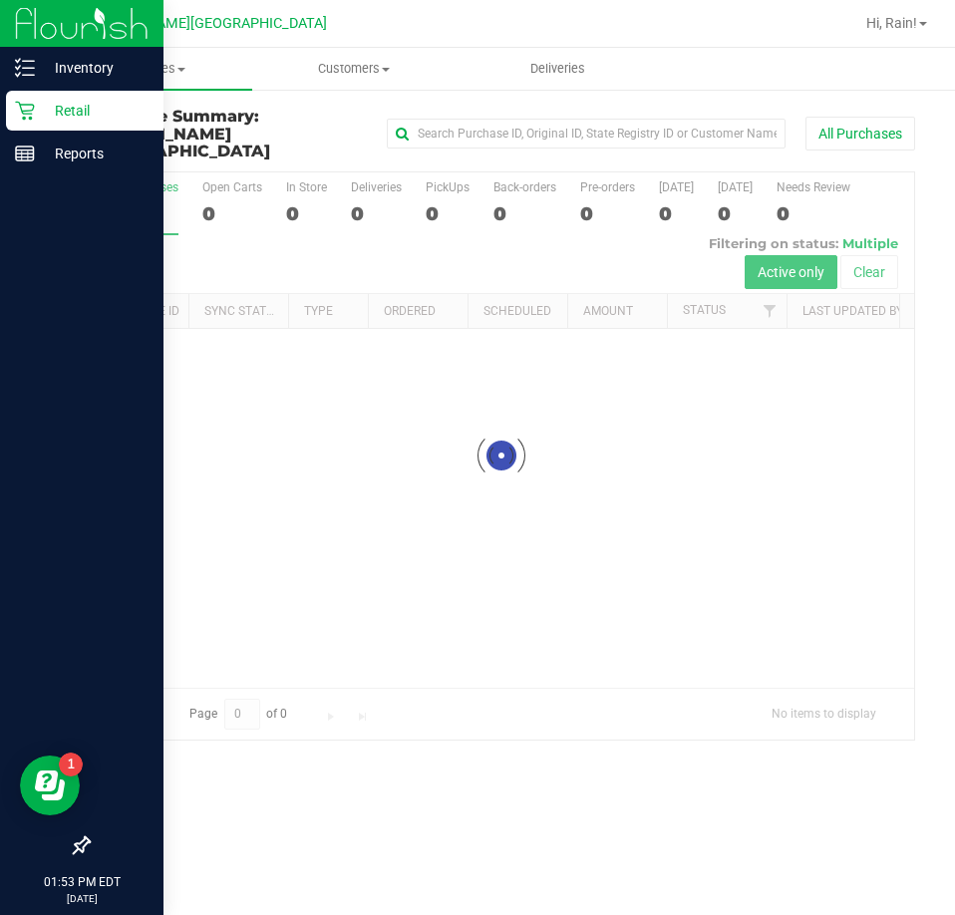
click at [129, 89] on link "Purchases Summary of purchases Fulfillment All purchases" at bounding box center [150, 69] width 204 height 42
click at [134, 145] on span "Fulfillment" at bounding box center [110, 144] width 124 height 17
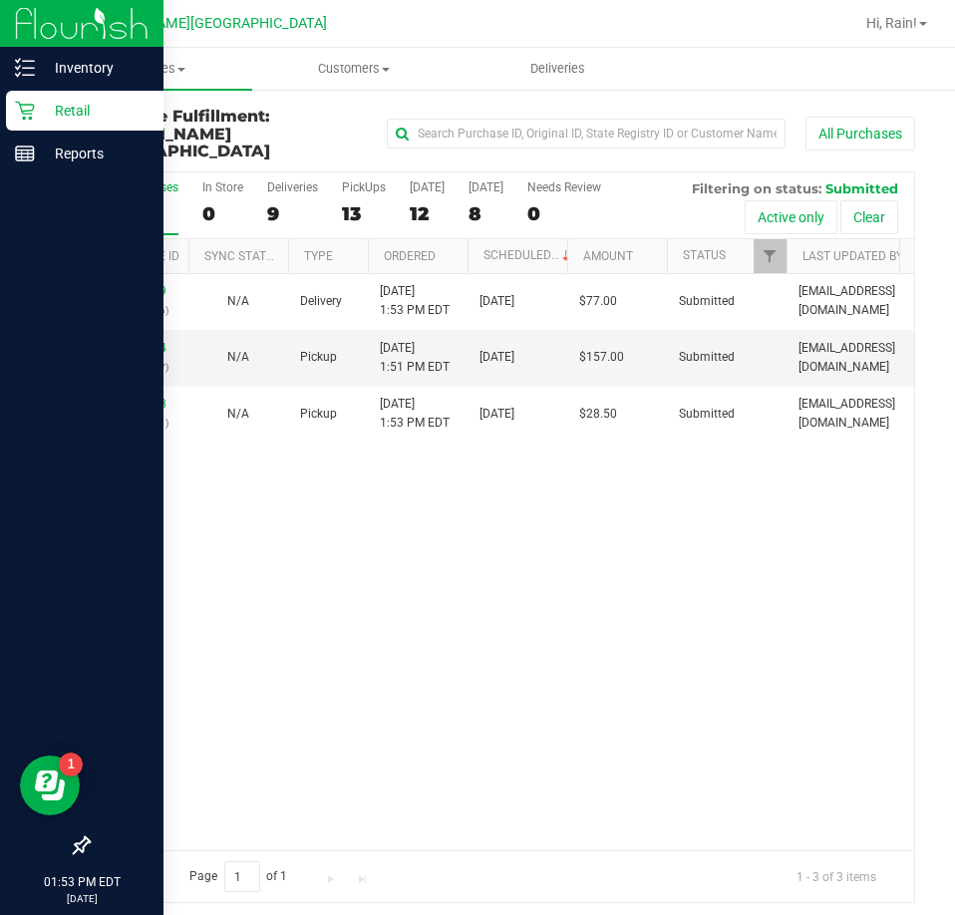
drag, startPoint x: 300, startPoint y: 475, endPoint x: 149, endPoint y: 359, distance: 190.4
click at [301, 475] on div "11984669 (326448616) N/A Delivery 9/21/2025 1:53 PM EDT 9/22/2025 $77.00 Submit…" at bounding box center [501, 562] width 825 height 576
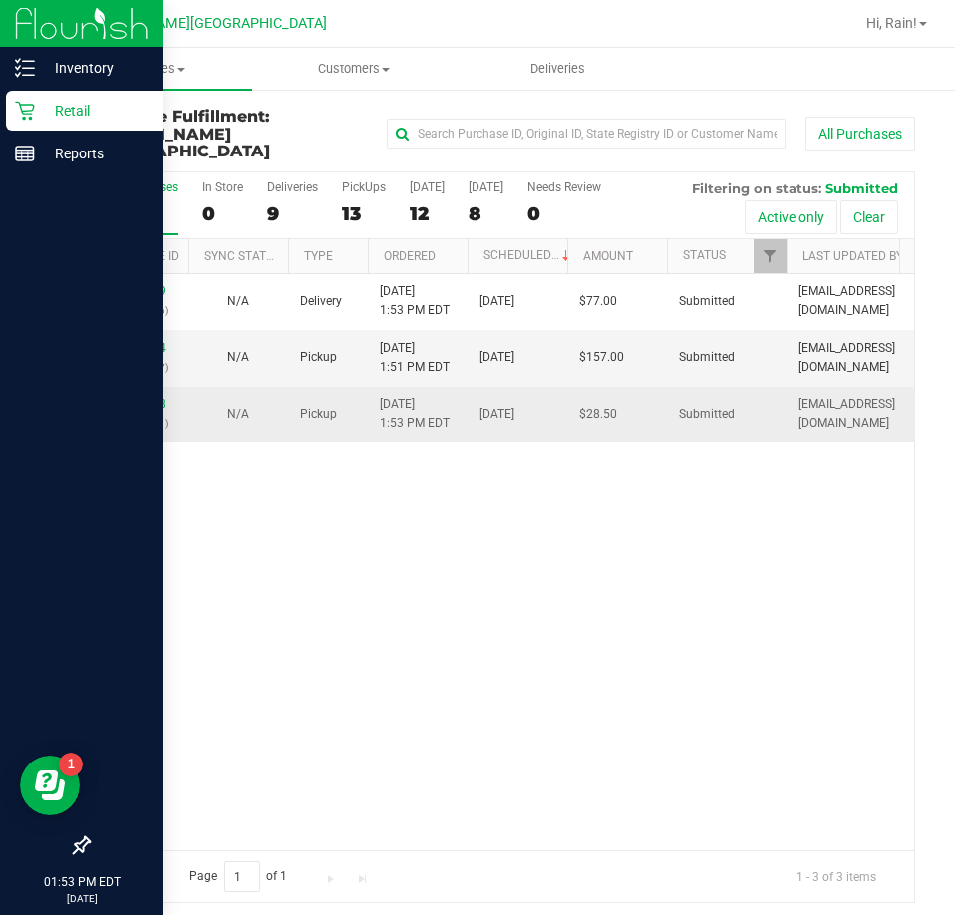
click at [124, 387] on td "11984668 (326449381)" at bounding box center [139, 414] width 100 height 55
click at [122, 397] on link "11984668" at bounding box center [139, 404] width 56 height 14
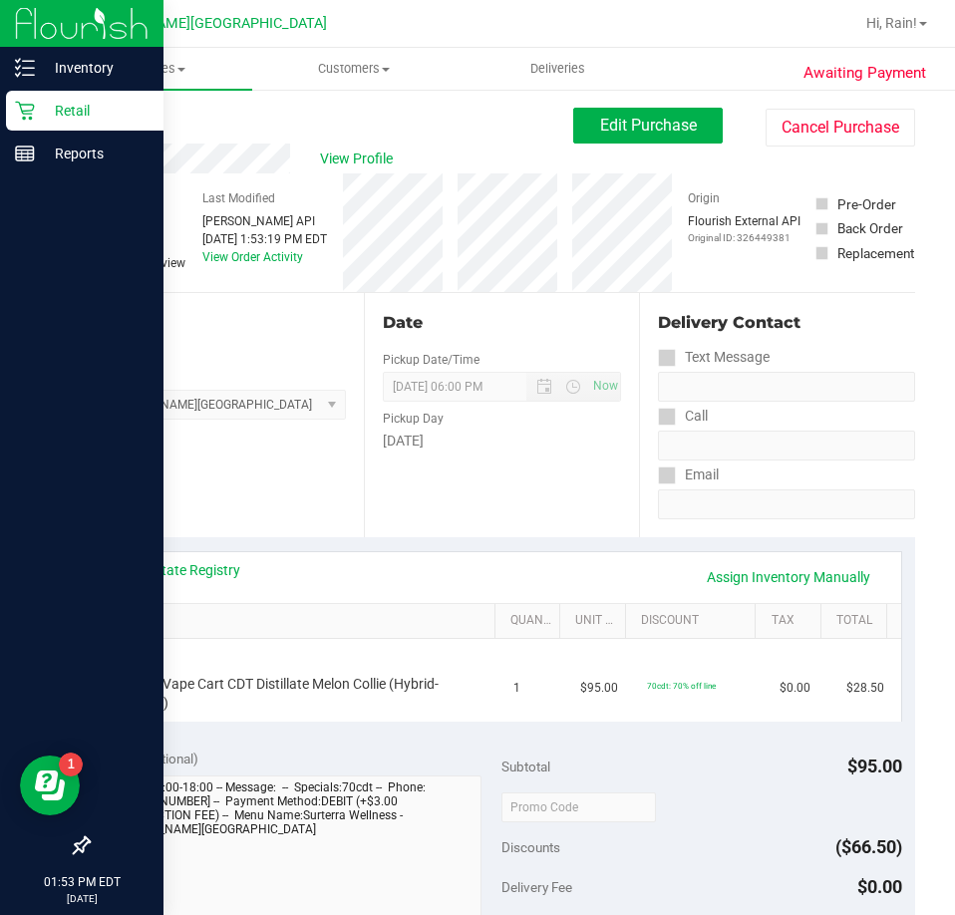
click at [248, 420] on div "Location Pickup Store Bonita Springs WC Select Store Bonita Springs WC Boynton …" at bounding box center [226, 415] width 276 height 244
click at [230, 465] on div "Location Pickup Store Bonita Springs WC Select Store Bonita Springs WC Boynton …" at bounding box center [226, 415] width 276 height 244
click at [39, 72] on p "Inventory" at bounding box center [95, 68] width 120 height 24
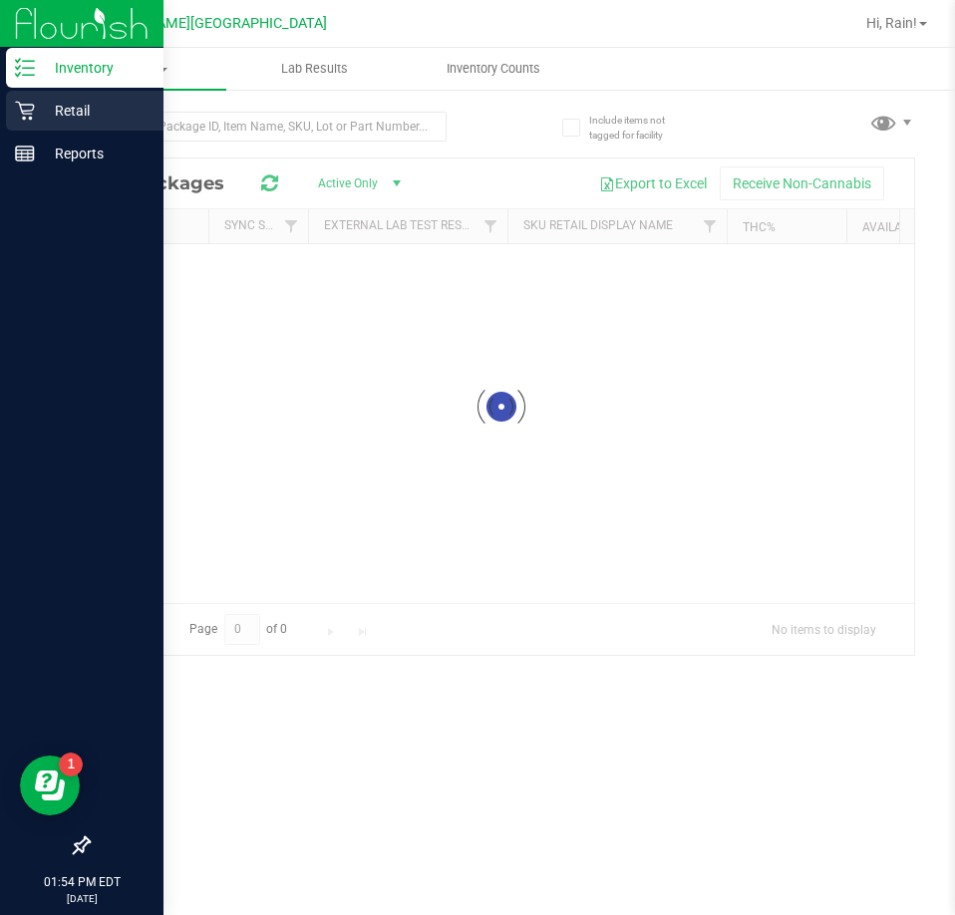
click at [93, 128] on div "Retail" at bounding box center [84, 111] width 157 height 40
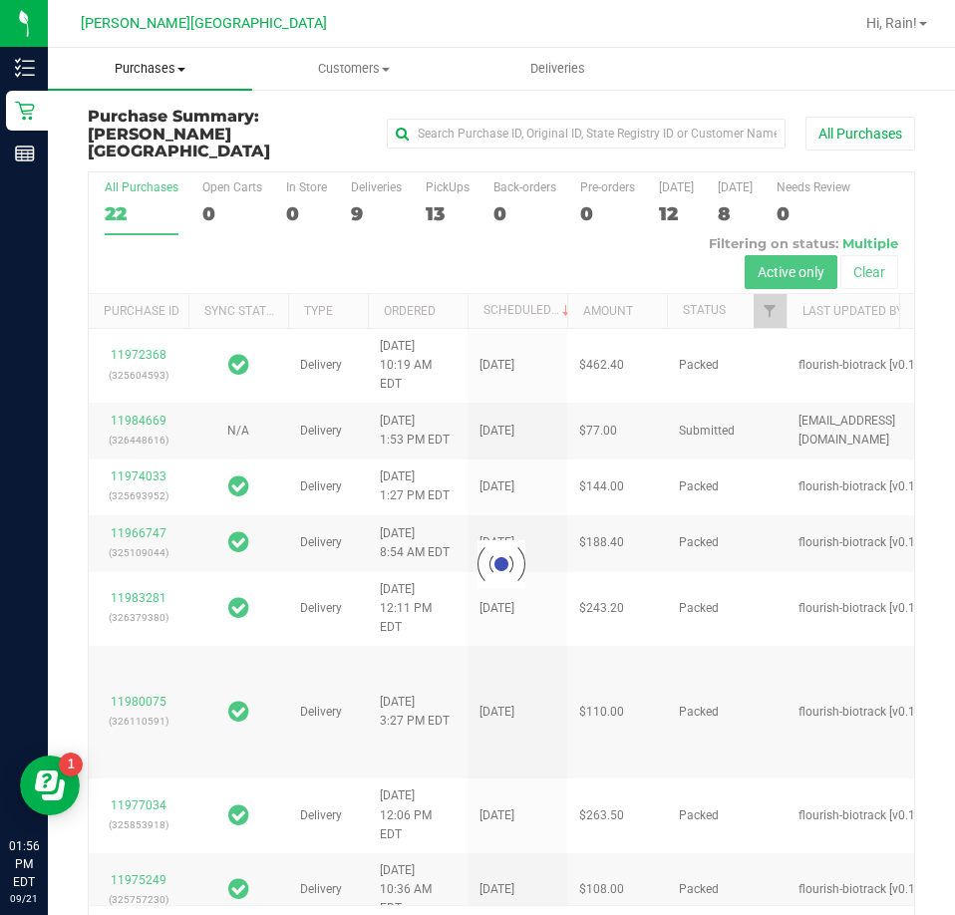
click at [175, 63] on span "Purchases" at bounding box center [150, 69] width 204 height 18
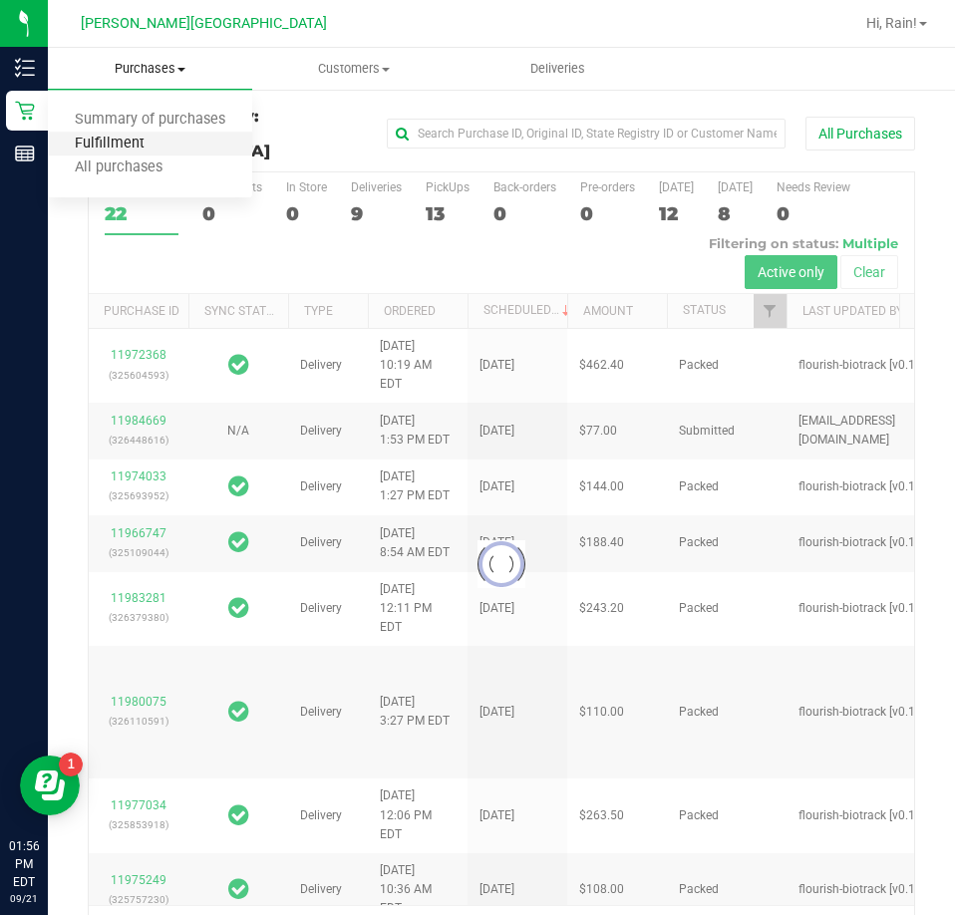
click at [97, 143] on span "Fulfillment" at bounding box center [110, 144] width 124 height 17
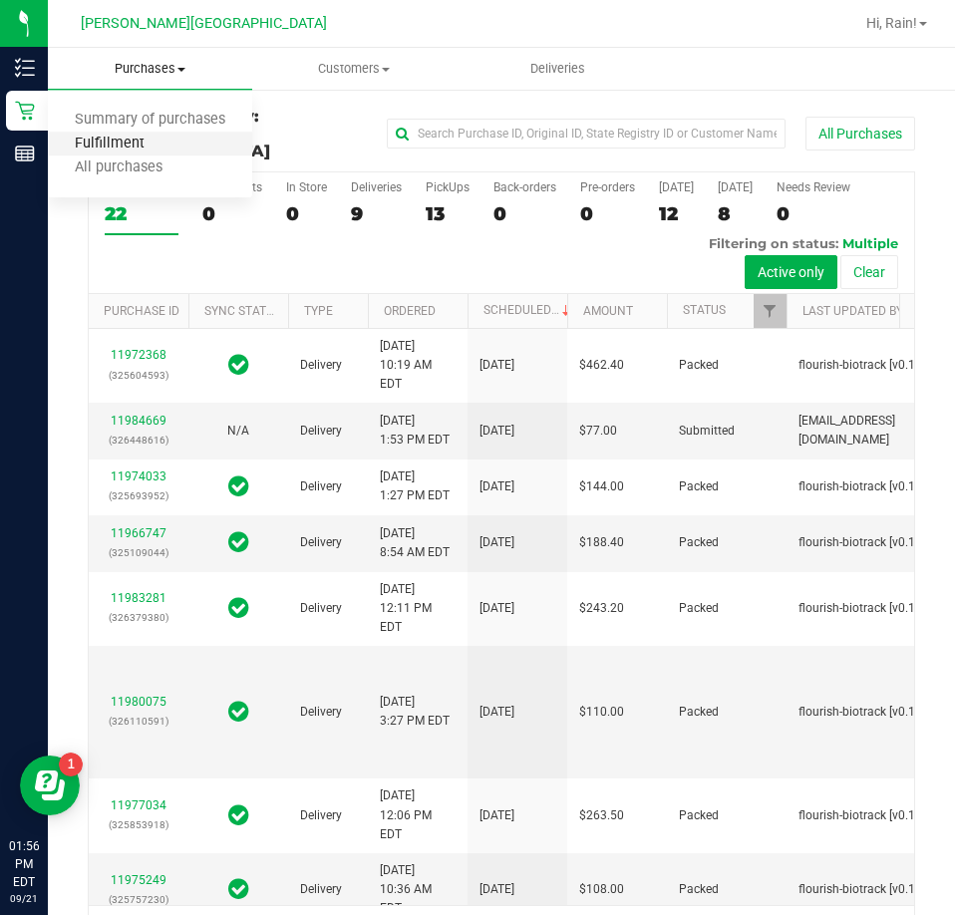
click at [97, 143] on span "Fulfillment" at bounding box center [110, 144] width 124 height 17
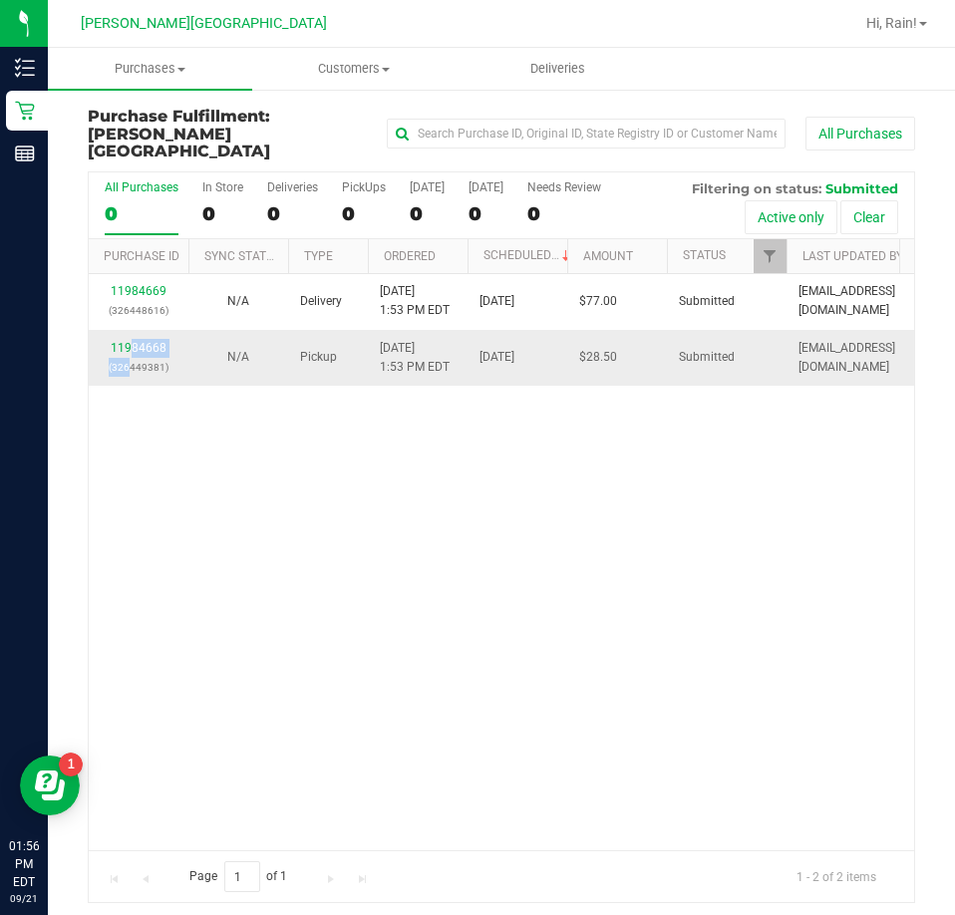
click at [136, 339] on div "11984668 (326449381)" at bounding box center [139, 358] width 76 height 38
click at [134, 341] on link "11984668" at bounding box center [139, 348] width 56 height 14
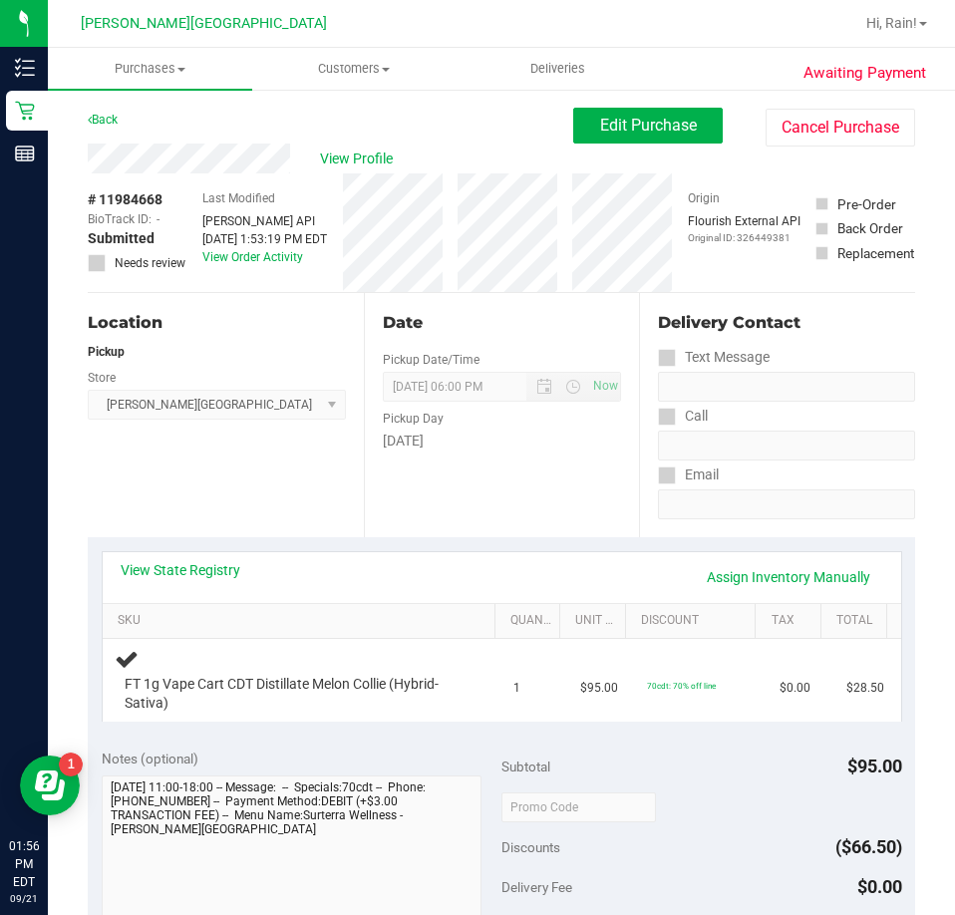
click at [115, 104] on div "Awaiting Payment Back Edit Purchase Cancel Purchase View Profile # 11984668 Bio…" at bounding box center [501, 870] width 907 height 1564
click at [118, 112] on div "Back" at bounding box center [103, 120] width 30 height 24
click at [116, 117] on link "Back" at bounding box center [103, 120] width 30 height 14
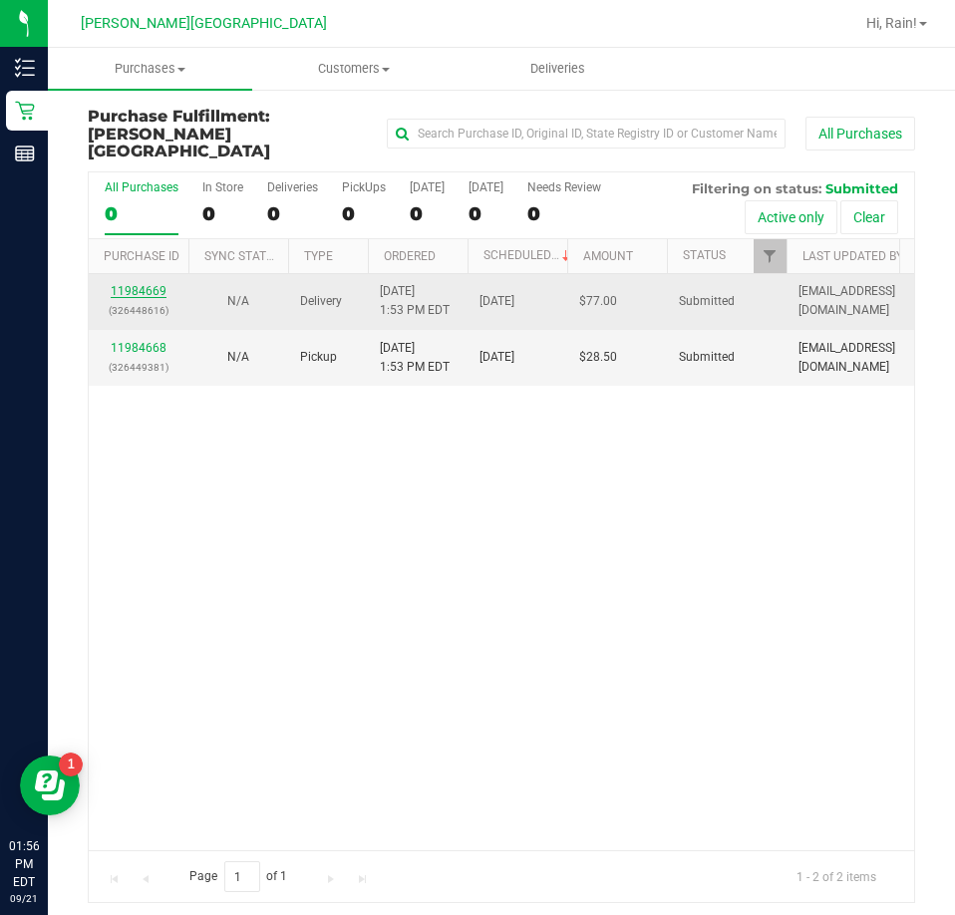
click at [135, 284] on link "11984669" at bounding box center [139, 291] width 56 height 14
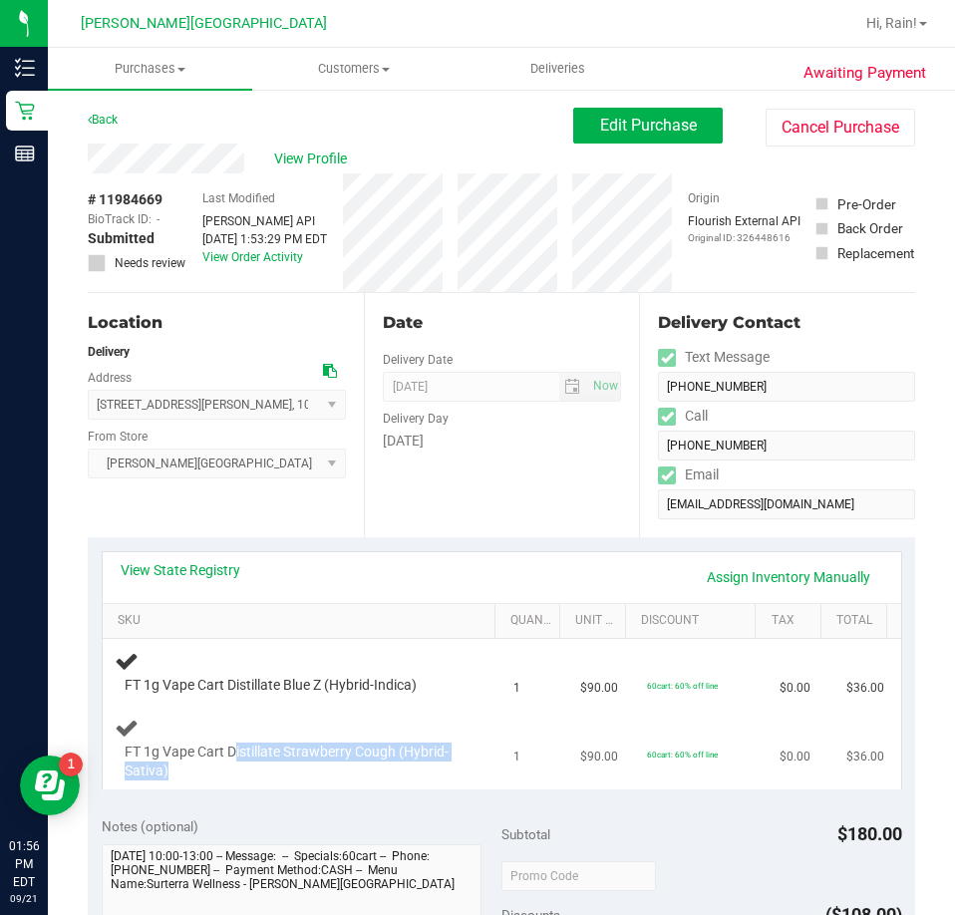
drag, startPoint x: 236, startPoint y: 749, endPoint x: 310, endPoint y: 778, distance: 79.2
click at [310, 778] on span "FT 1g Vape Cart Distillate Strawberry Cough (Hybrid-Sativa)" at bounding box center [294, 761] width 338 height 38
click at [166, 670] on div "FT 1g Vape Cart Distillate Blue Z (Hybrid-Indica)" at bounding box center [303, 672] width 376 height 47
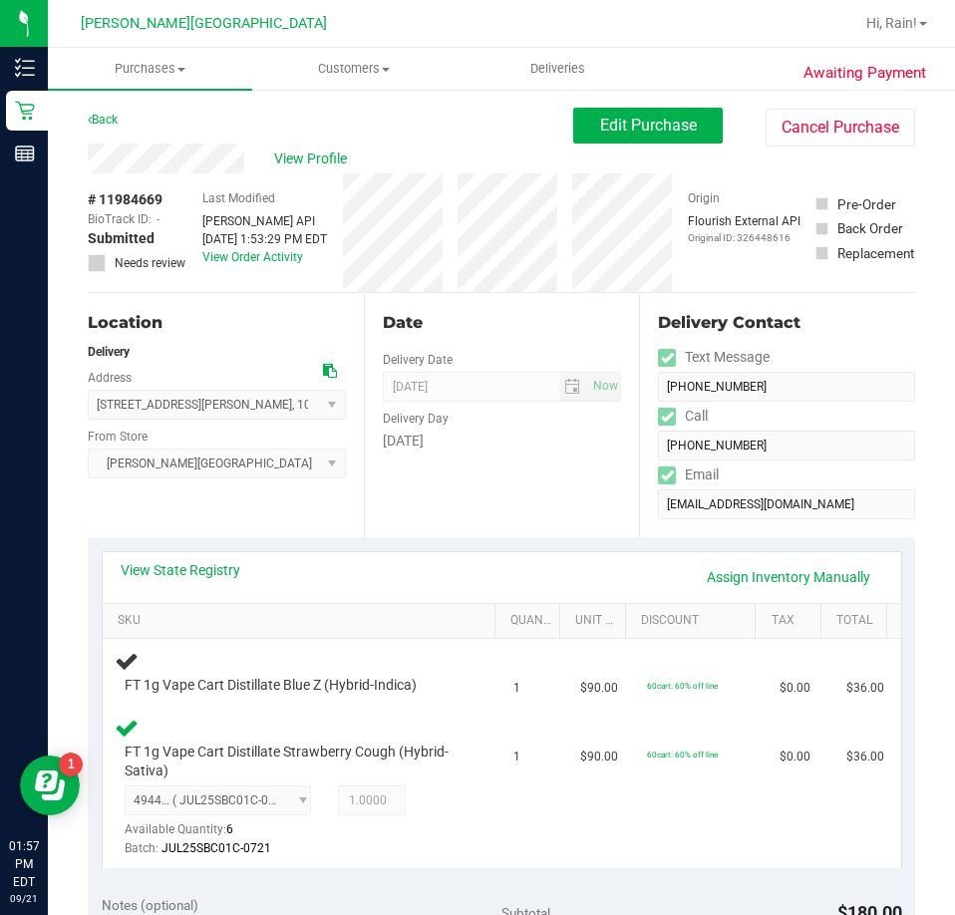
click at [166, 670] on div "FT 1g Vape Cart Distillate Blue Z (Hybrid-Indica)" at bounding box center [303, 672] width 376 height 47
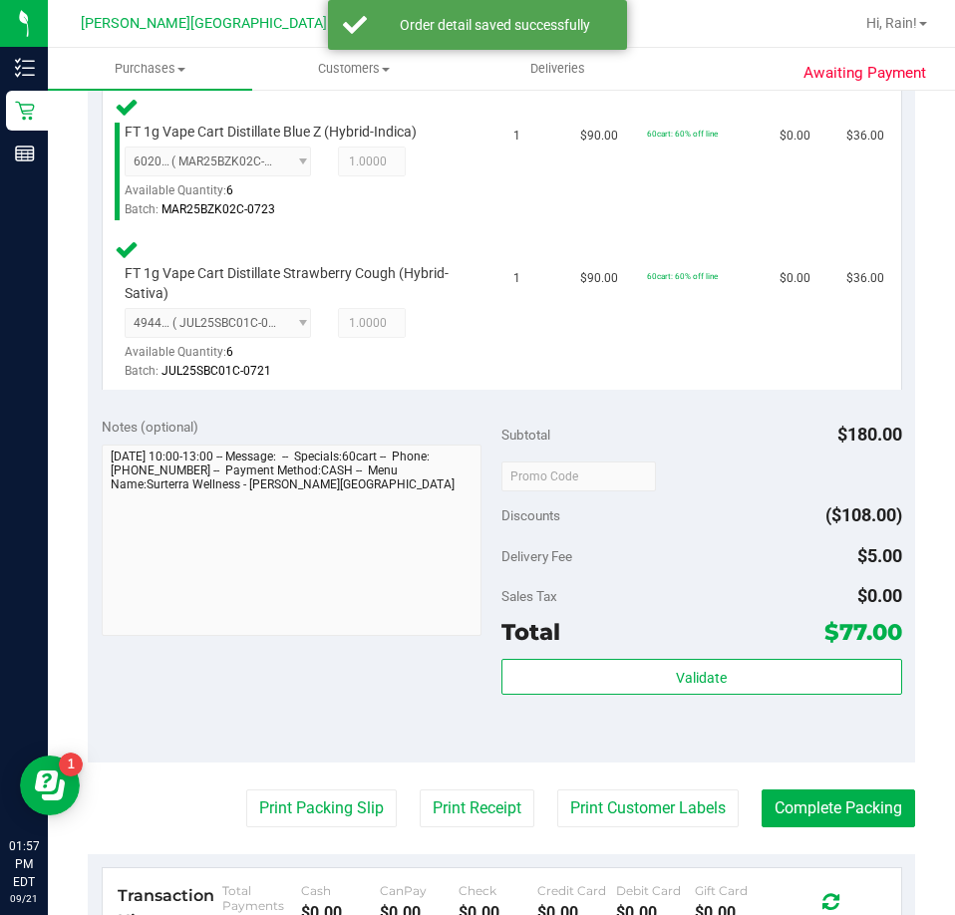
scroll to position [698, 0]
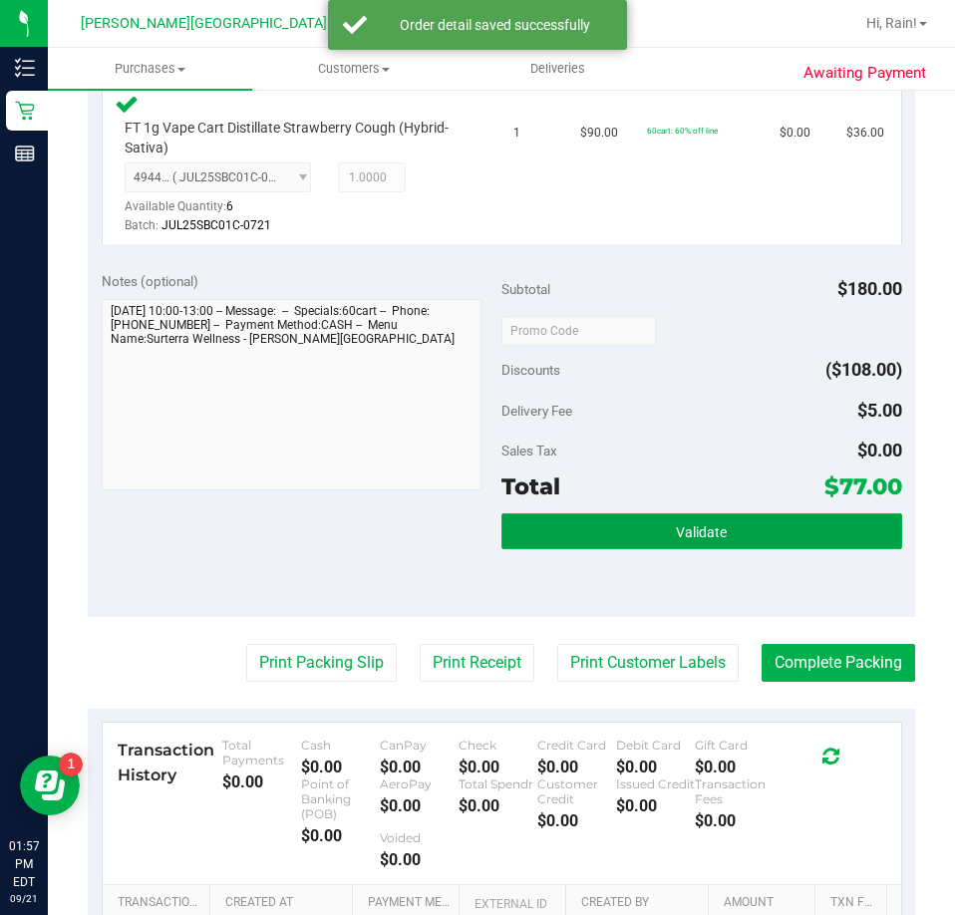
click at [692, 539] on span "Validate" at bounding box center [701, 532] width 51 height 16
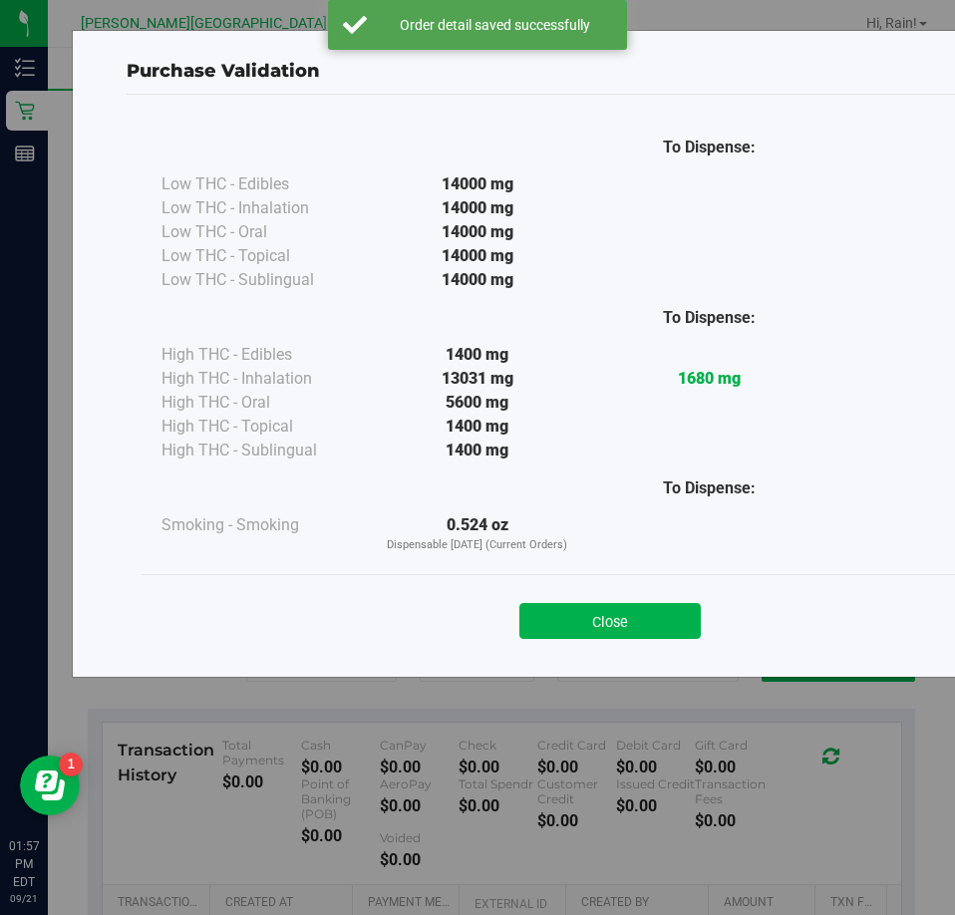
drag, startPoint x: 670, startPoint y: 549, endPoint x: 663, endPoint y: 573, distance: 24.9
drag, startPoint x: 663, startPoint y: 573, endPoint x: 614, endPoint y: 612, distance: 62.4
click at [614, 612] on button "Close" at bounding box center [609, 621] width 181 height 36
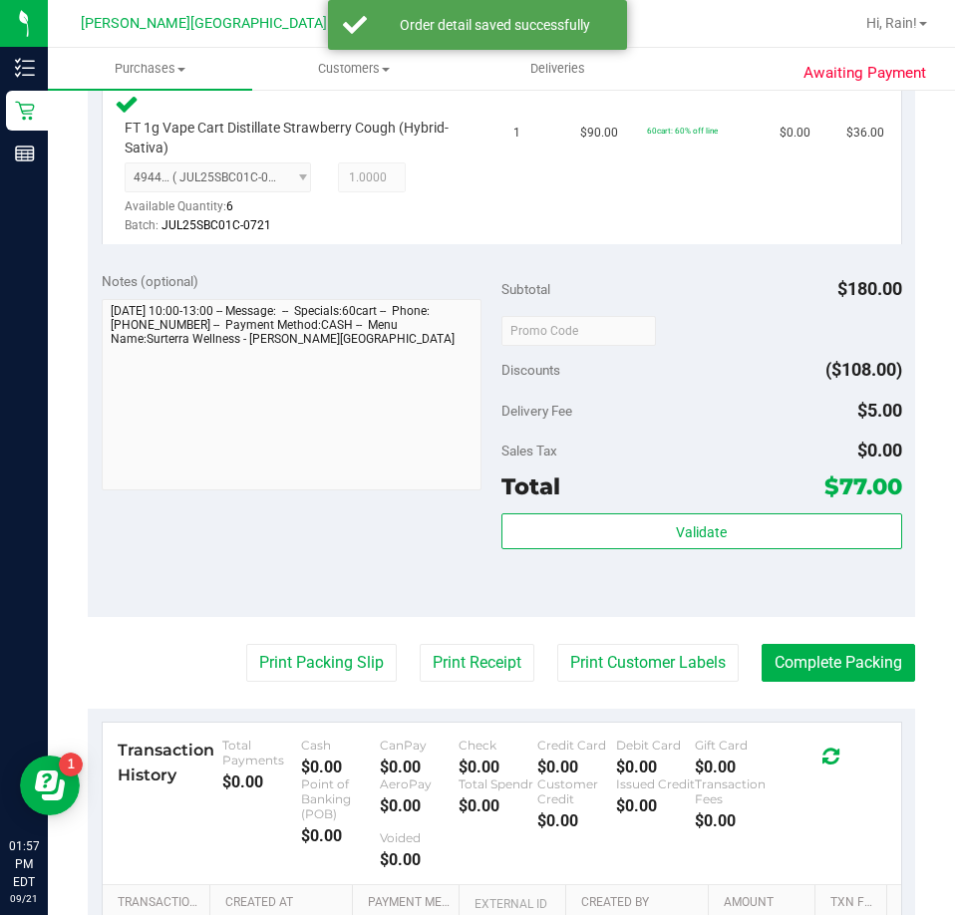
click at [614, 612] on div "Notes (optional) Subtotal $180.00 Discounts ($108.00) Delivery Fee $5.00 Sales …" at bounding box center [501, 437] width 827 height 359
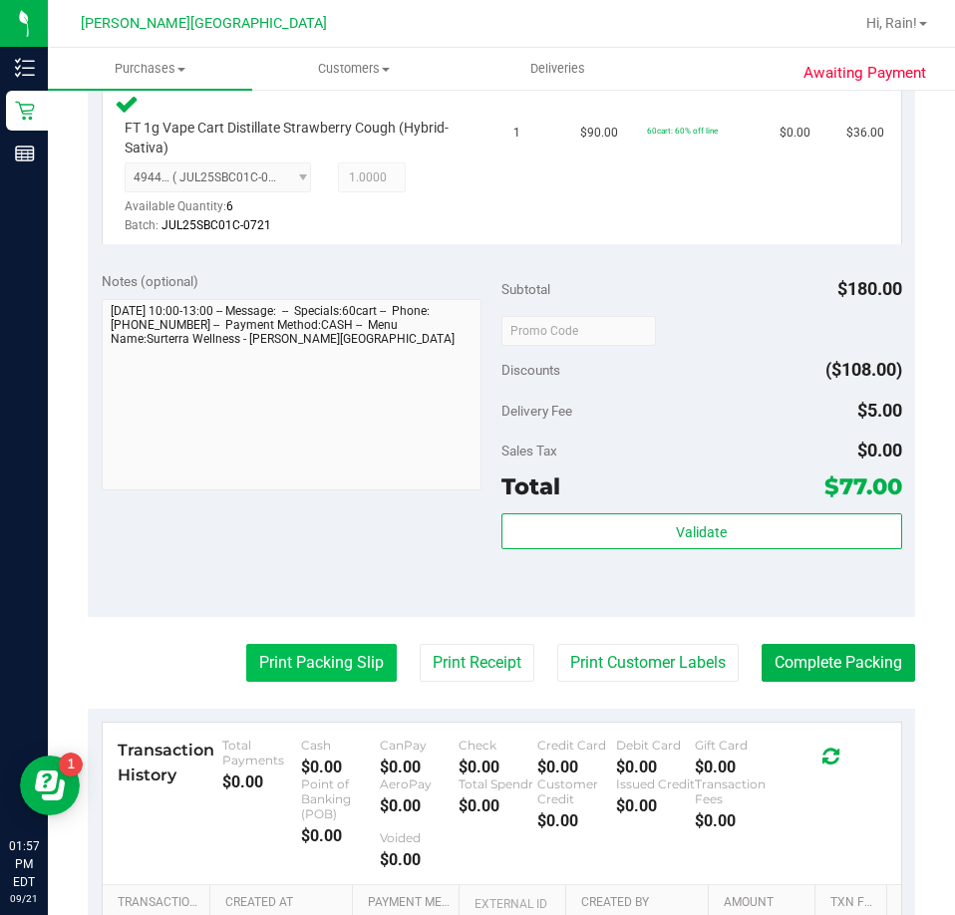
click at [318, 654] on button "Print Packing Slip" at bounding box center [321, 663] width 150 height 38
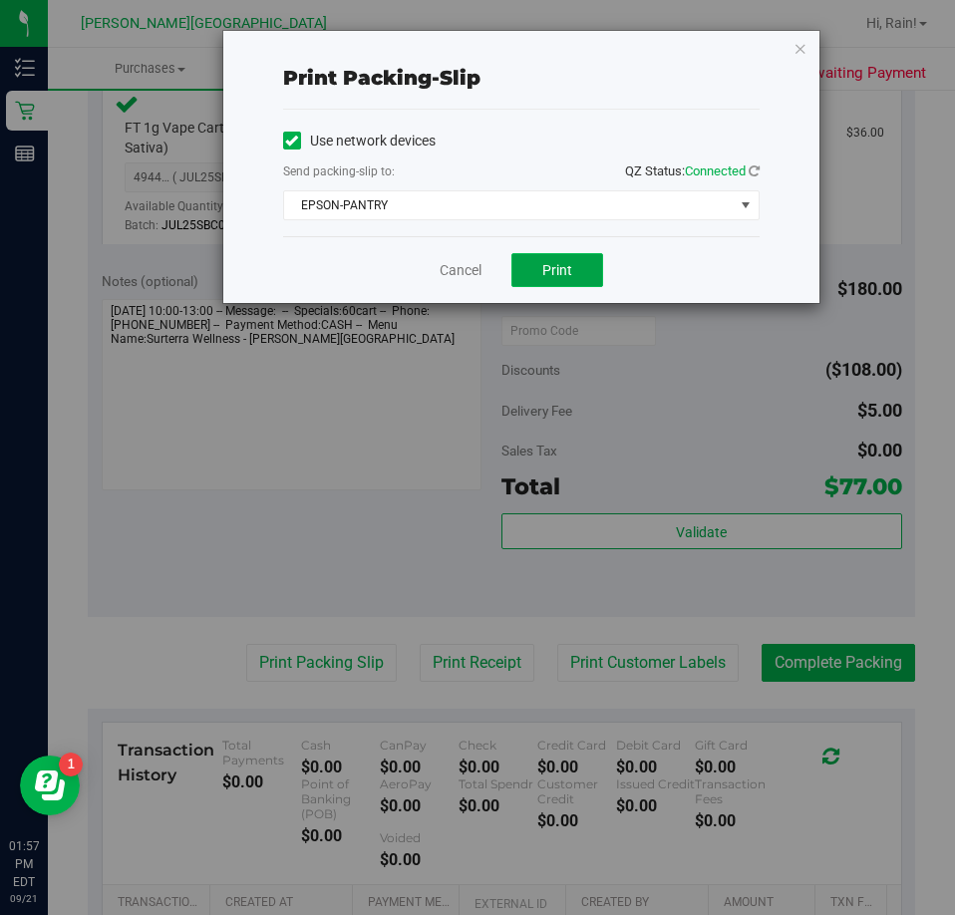
click at [590, 281] on button "Print" at bounding box center [557, 270] width 92 height 34
click at [488, 271] on div "Cancel Print" at bounding box center [521, 269] width 476 height 67
click at [471, 276] on link "Cancel" at bounding box center [461, 270] width 42 height 21
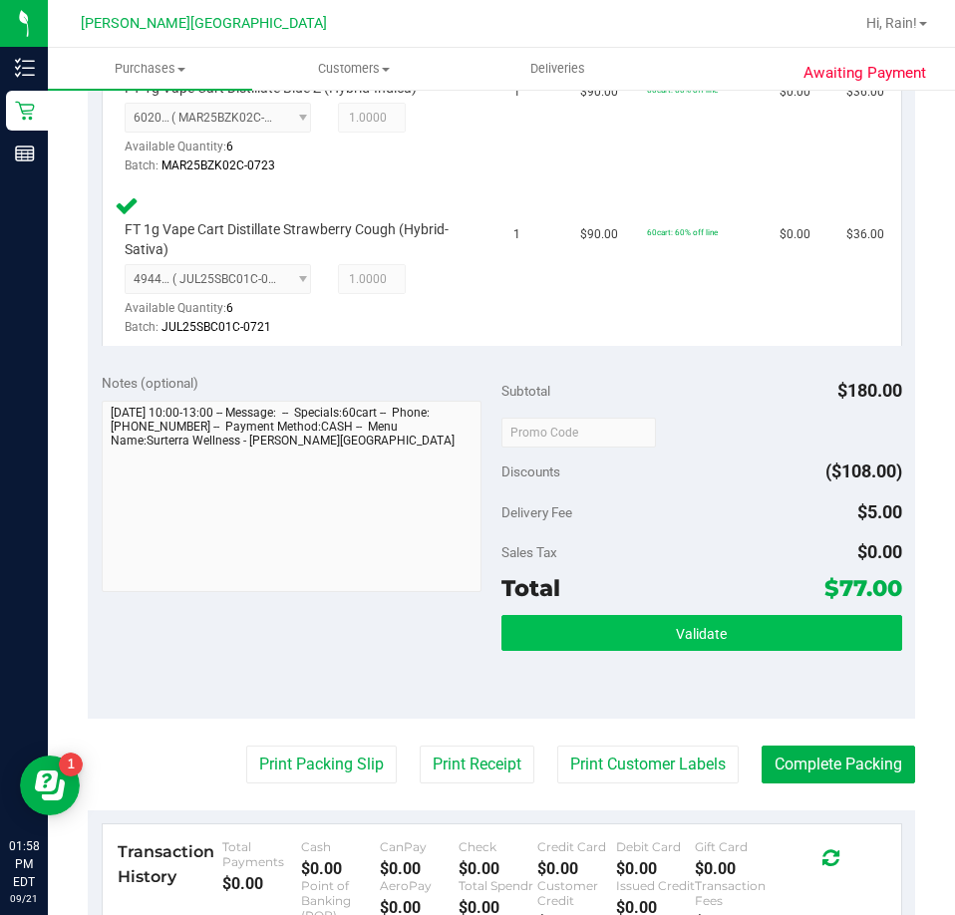
scroll to position [598, 0]
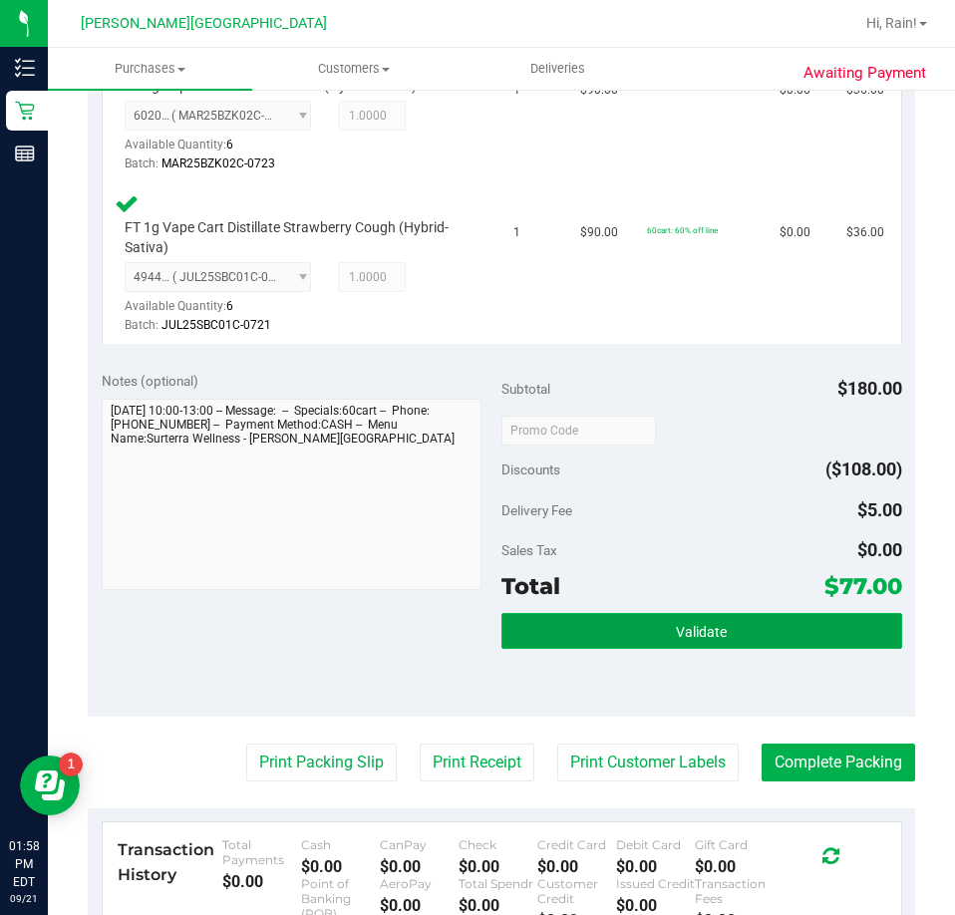
click at [724, 642] on button "Validate" at bounding box center [701, 631] width 401 height 36
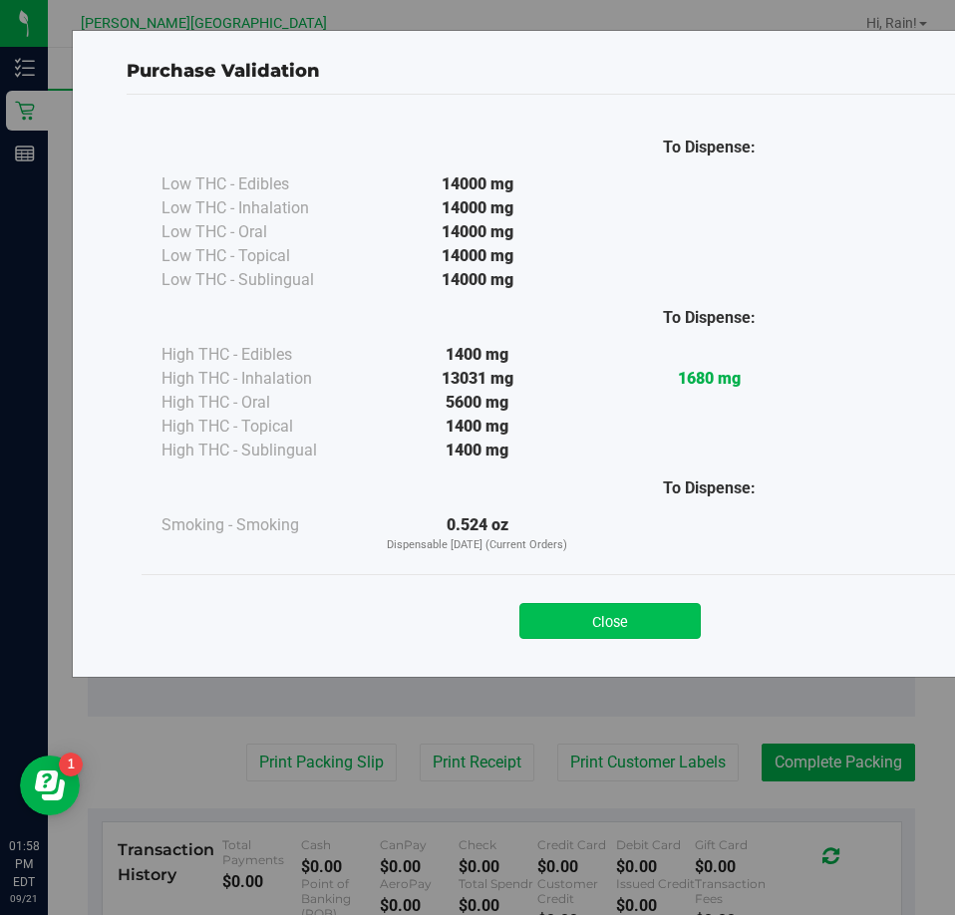
click at [609, 626] on button "Close" at bounding box center [609, 621] width 181 height 36
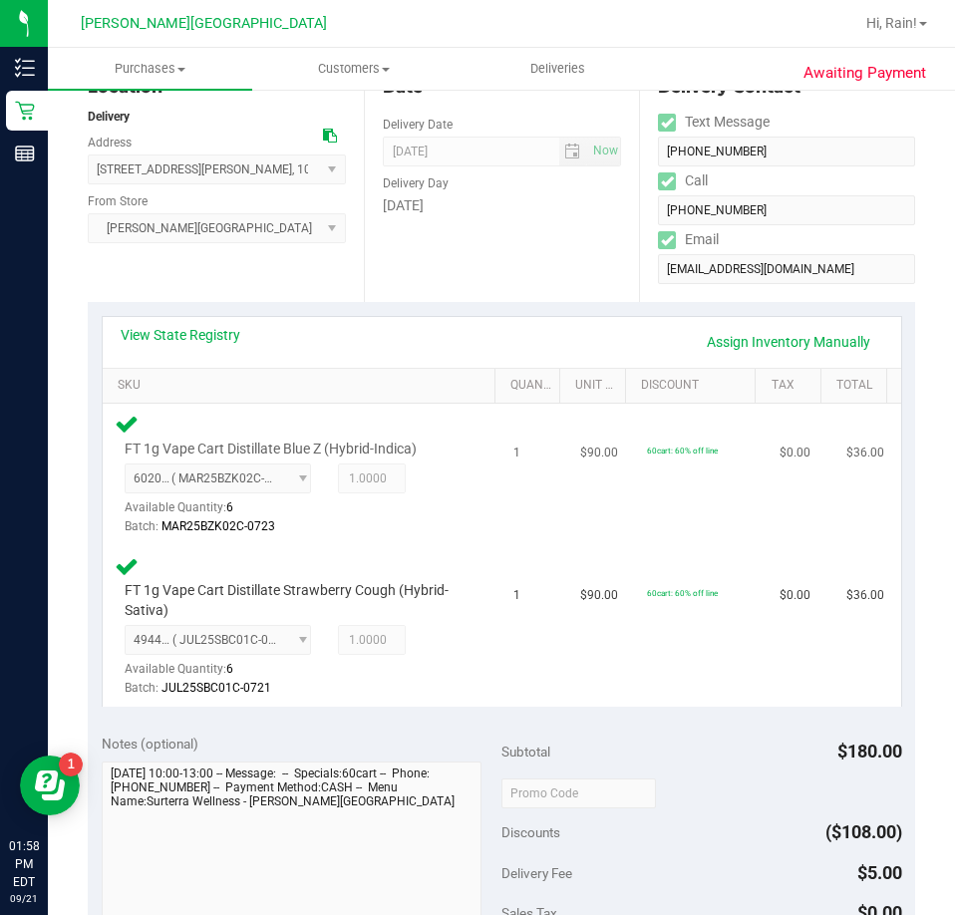
scroll to position [100, 0]
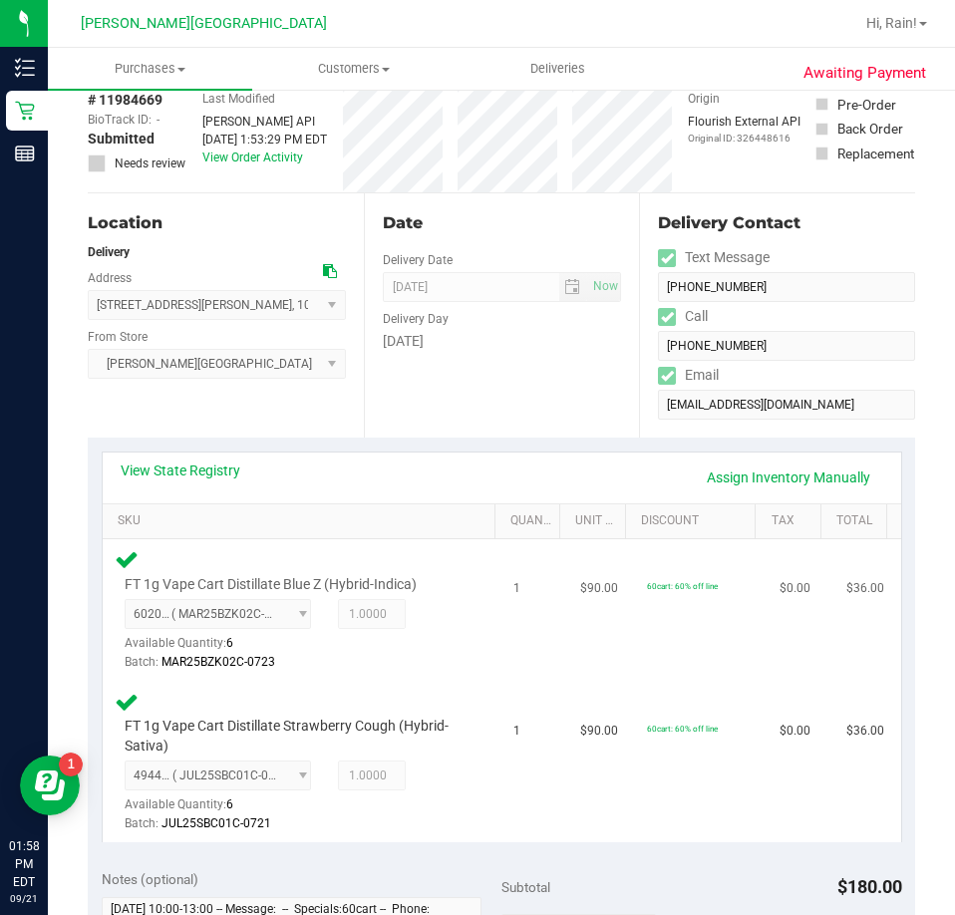
click at [526, 640] on td "1" at bounding box center [534, 610] width 67 height 143
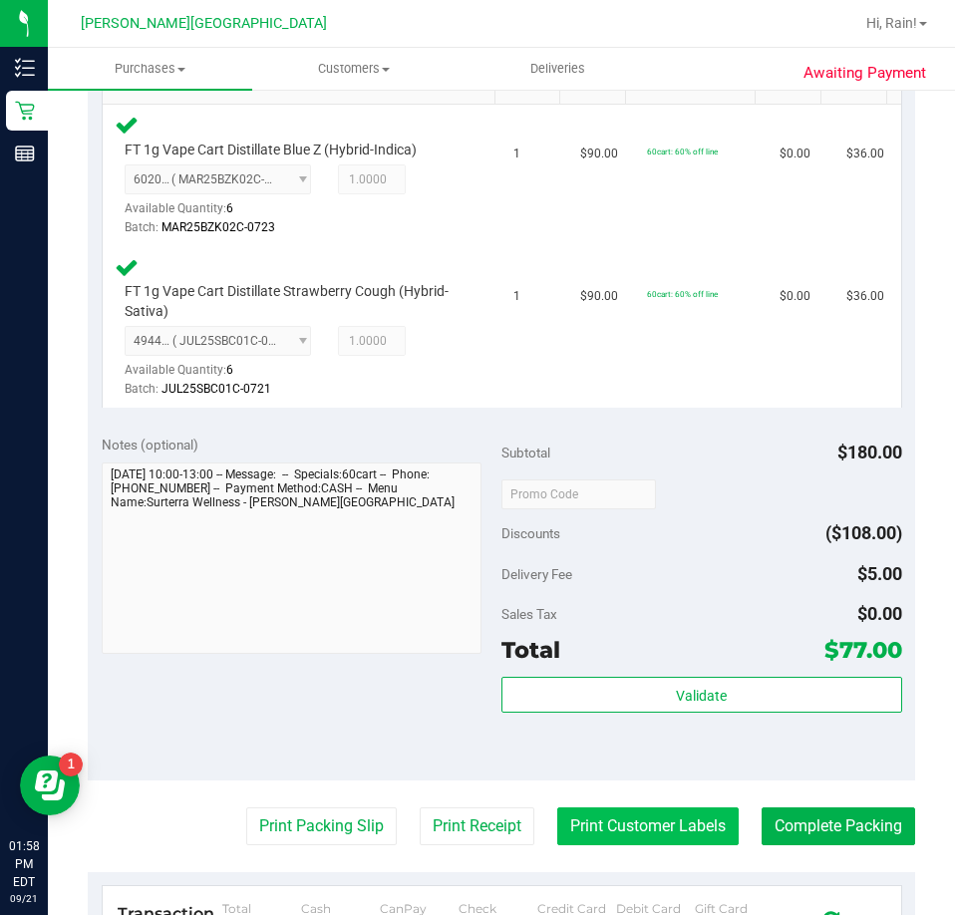
scroll to position [797, 0]
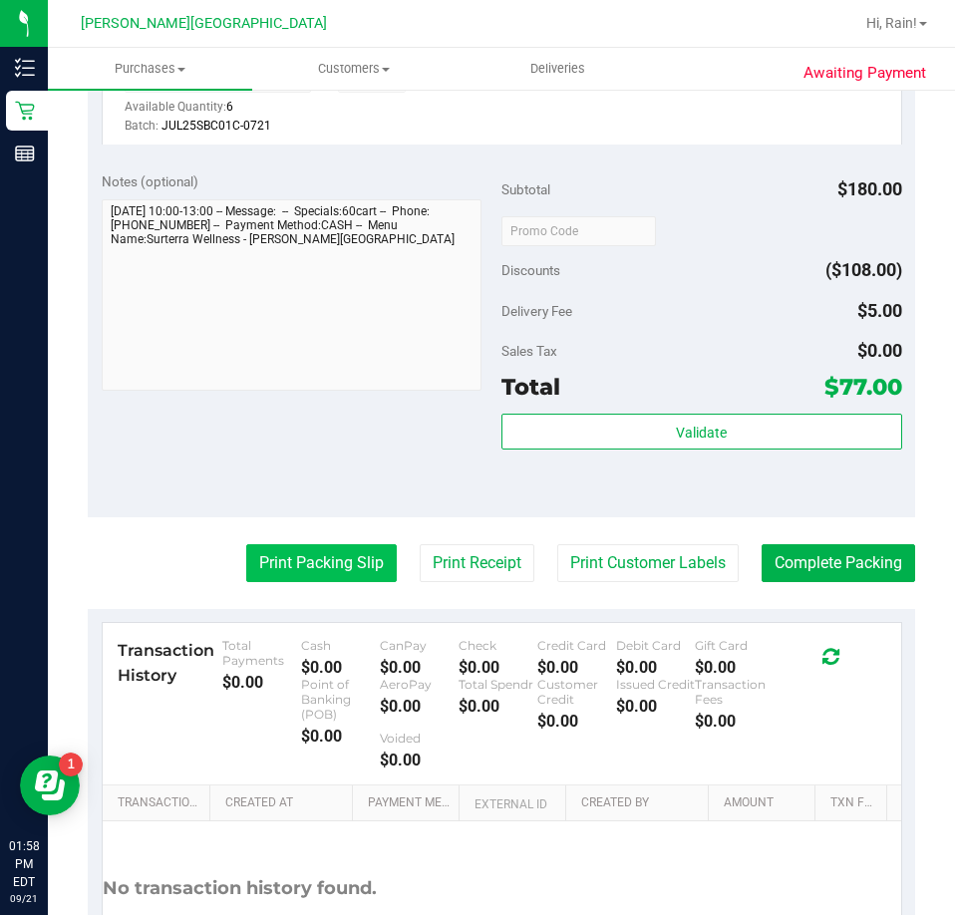
click at [333, 560] on button "Print Packing Slip" at bounding box center [321, 563] width 150 height 38
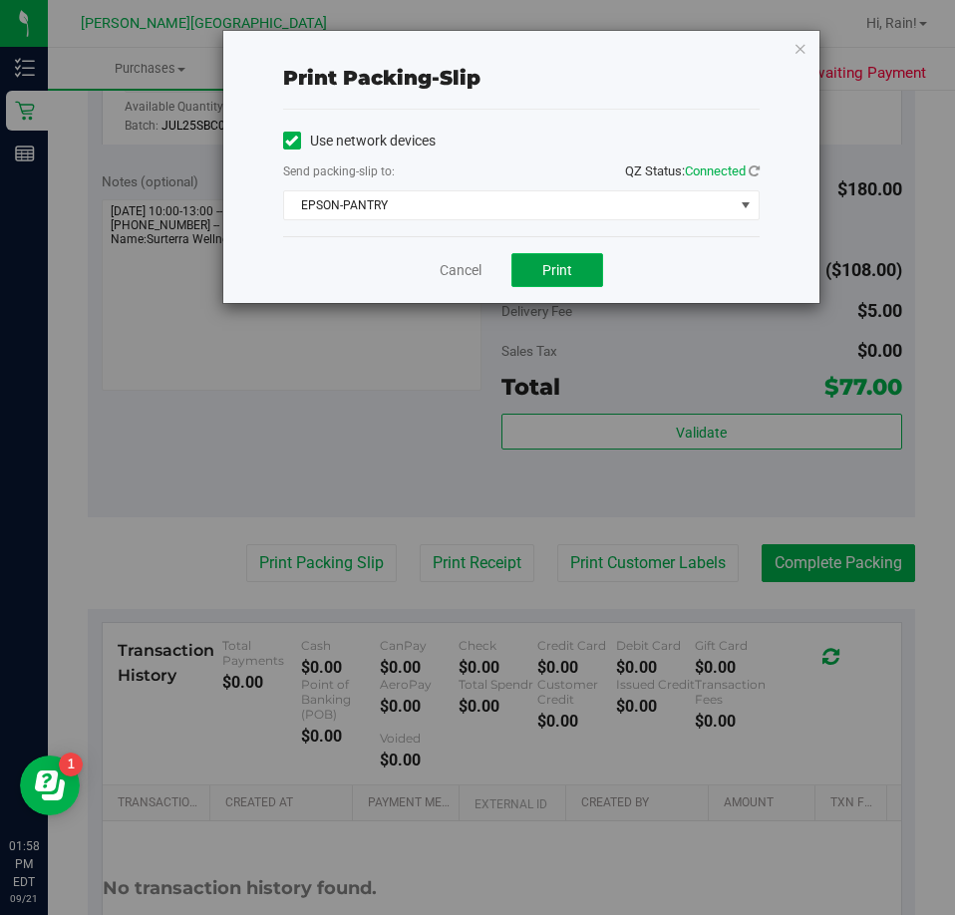
click at [582, 275] on button "Print" at bounding box center [557, 270] width 92 height 34
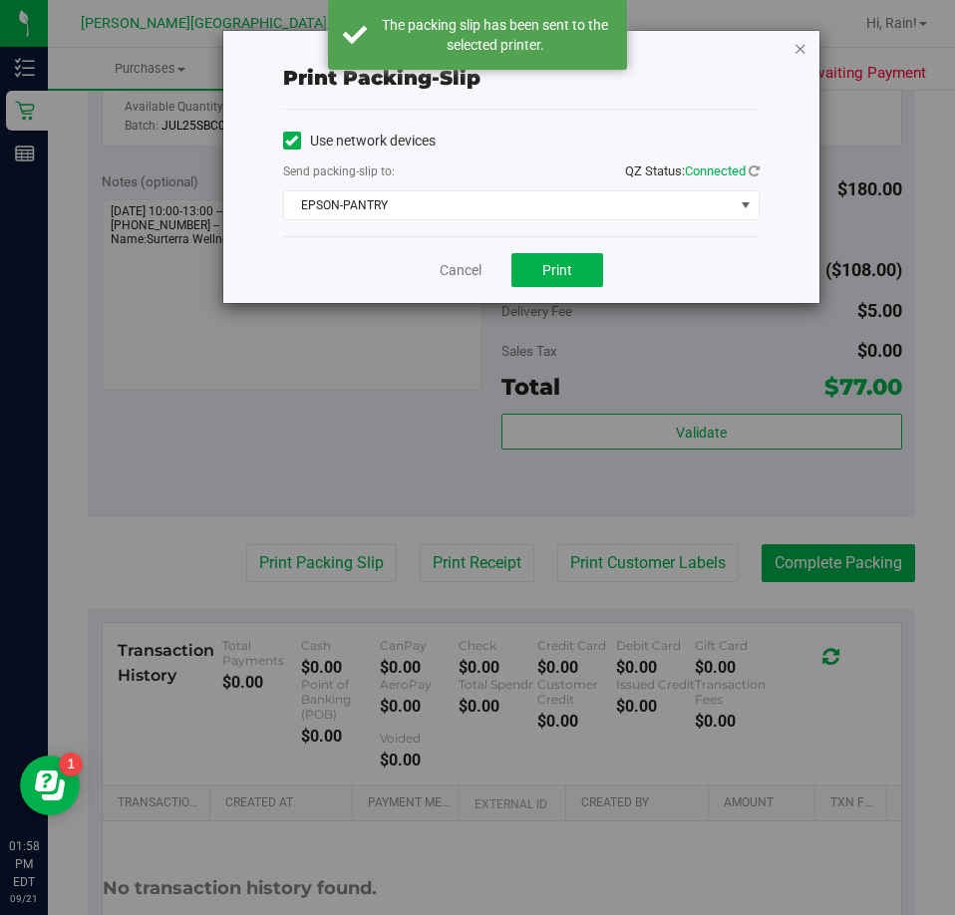
click at [801, 43] on icon "button" at bounding box center [800, 48] width 14 height 24
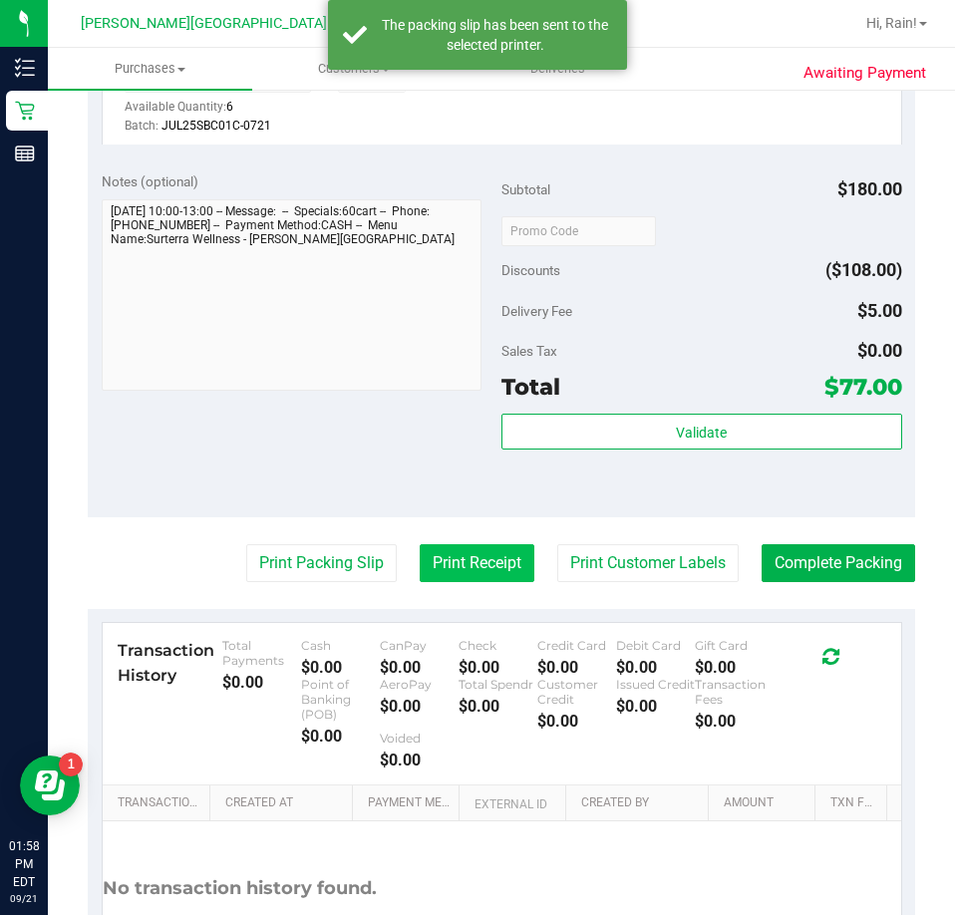
click at [468, 549] on button "Print Receipt" at bounding box center [477, 563] width 115 height 38
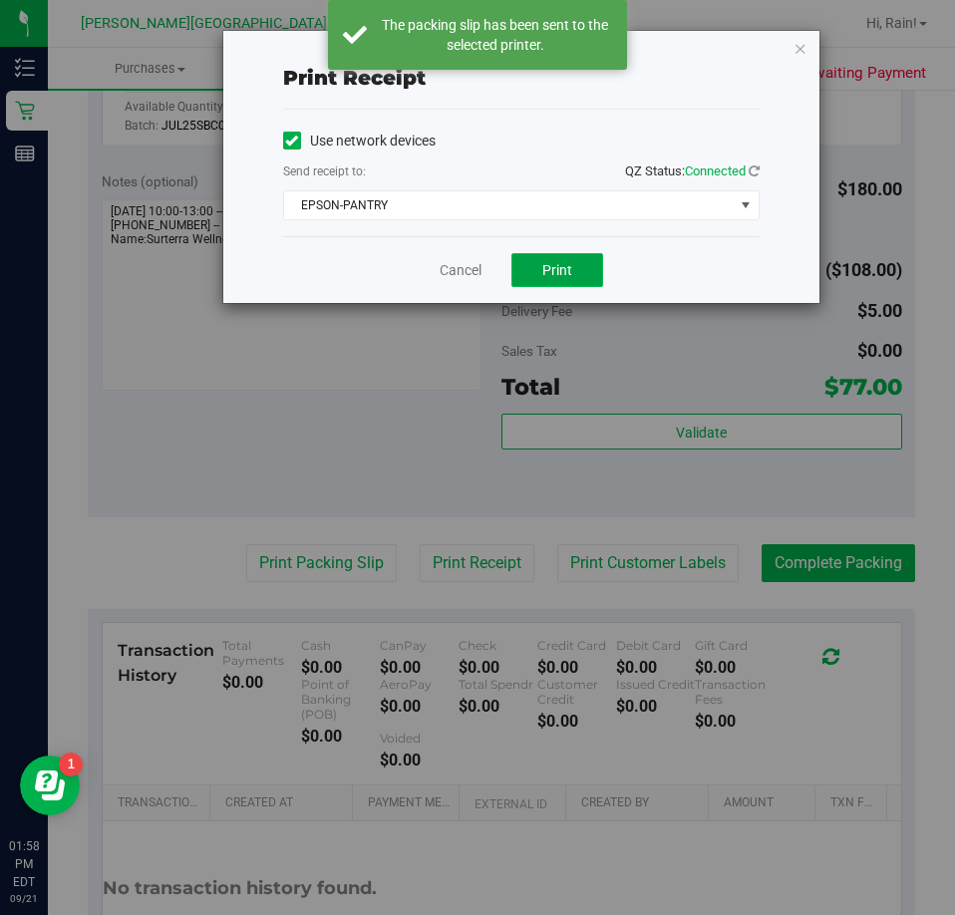
click at [551, 262] on span "Print" at bounding box center [557, 270] width 30 height 16
click at [567, 265] on span "Print" at bounding box center [557, 270] width 30 height 16
click at [803, 39] on icon "button" at bounding box center [800, 48] width 14 height 24
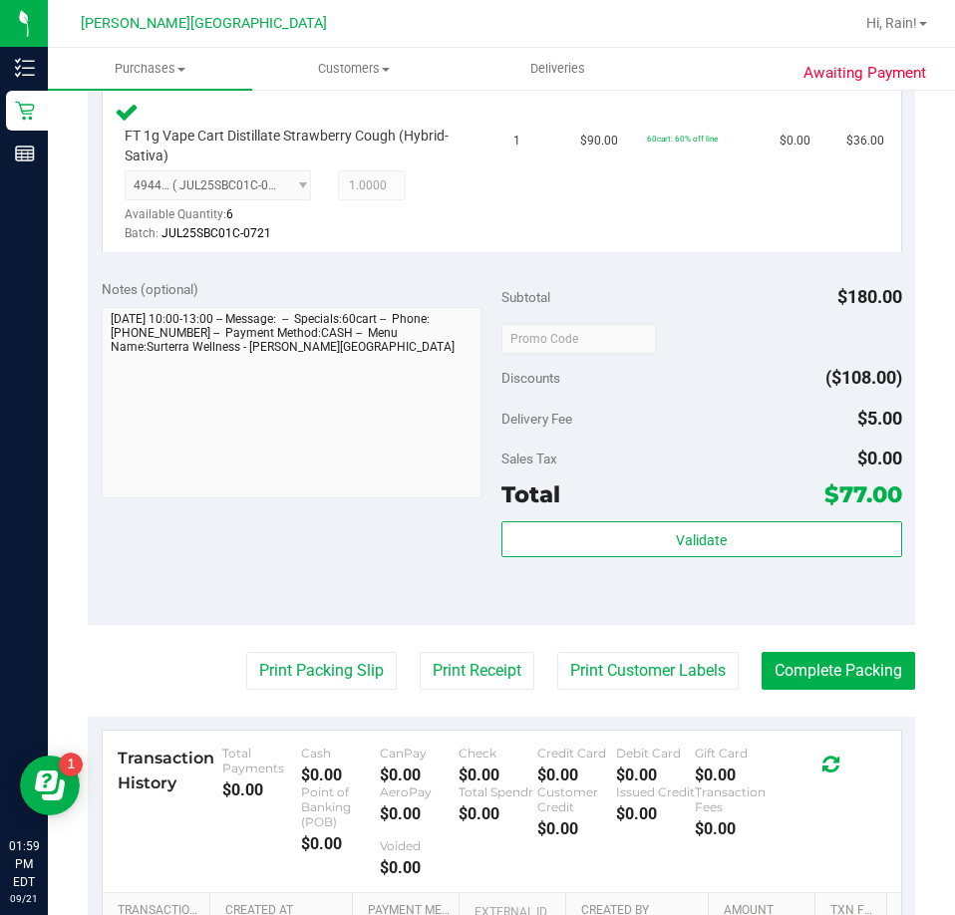
scroll to position [698, 0]
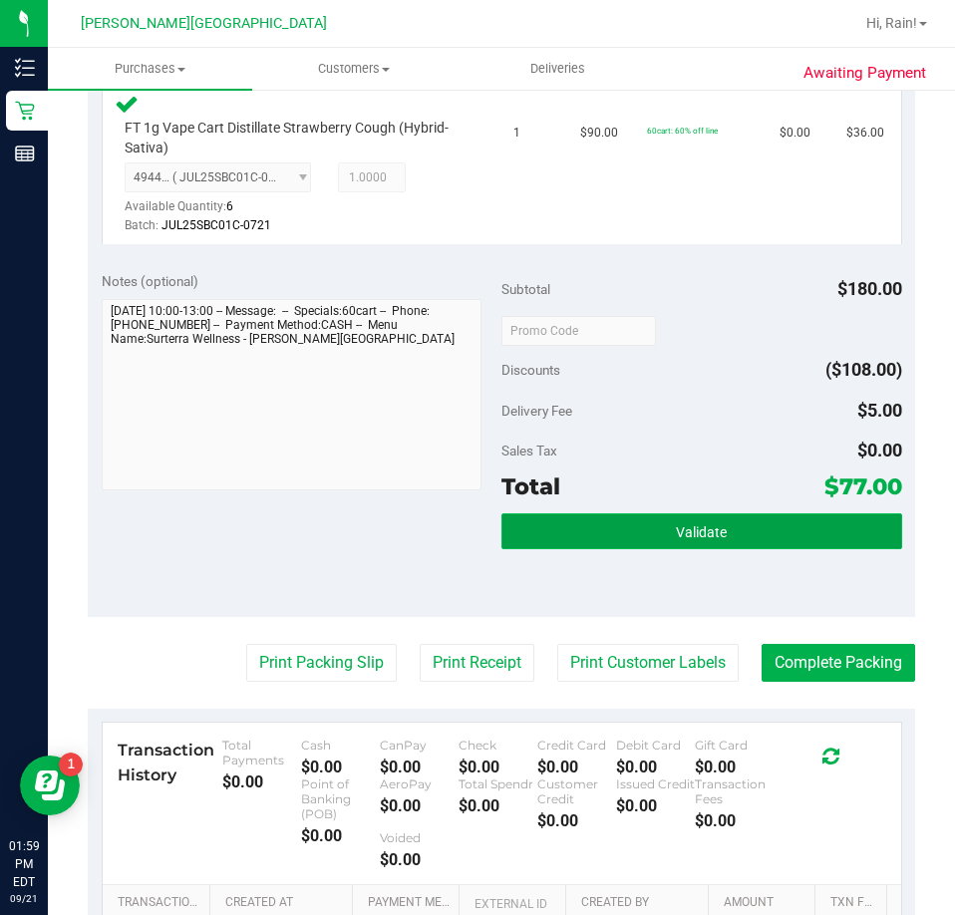
click at [633, 545] on button "Validate" at bounding box center [701, 531] width 401 height 36
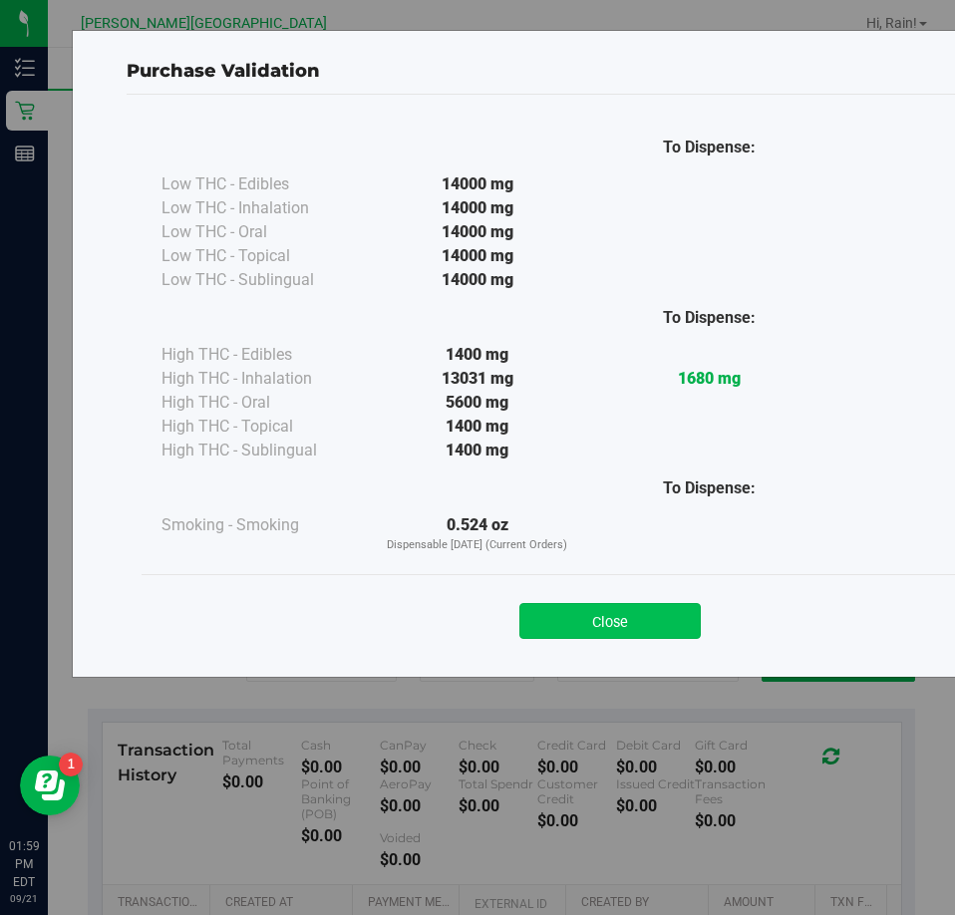
click at [665, 618] on button "Close" at bounding box center [609, 621] width 181 height 36
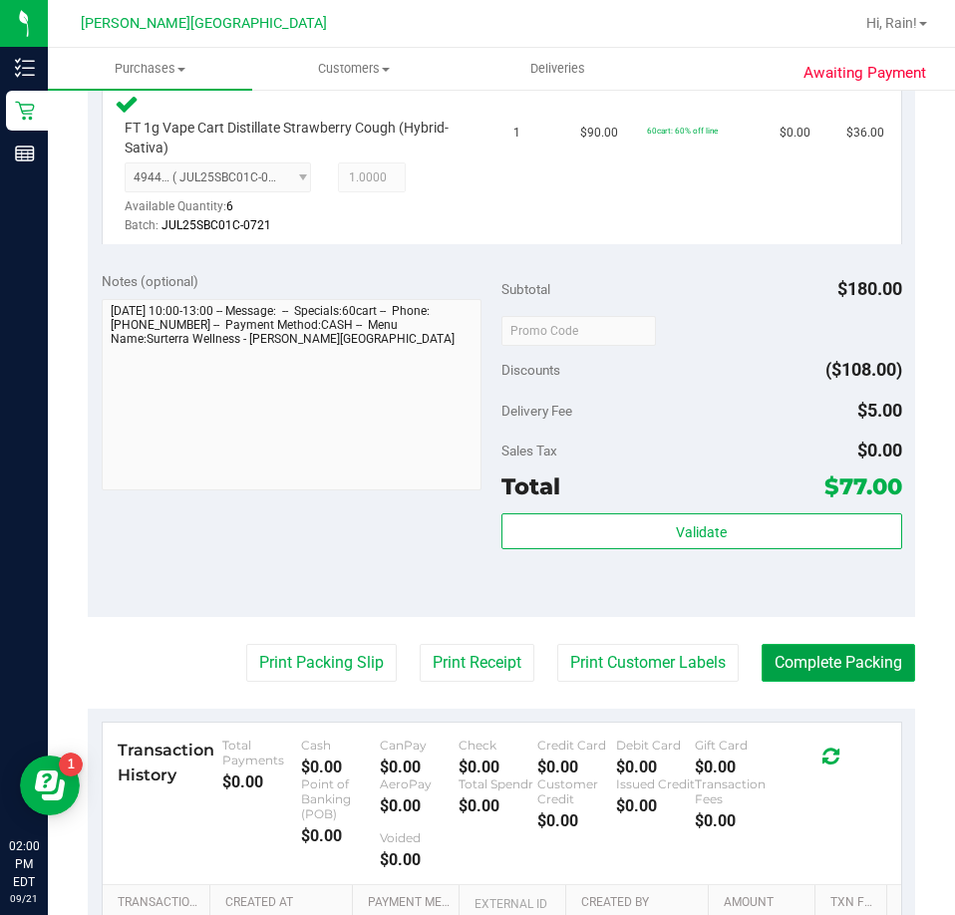
click at [820, 663] on button "Complete Packing" at bounding box center [837, 663] width 153 height 38
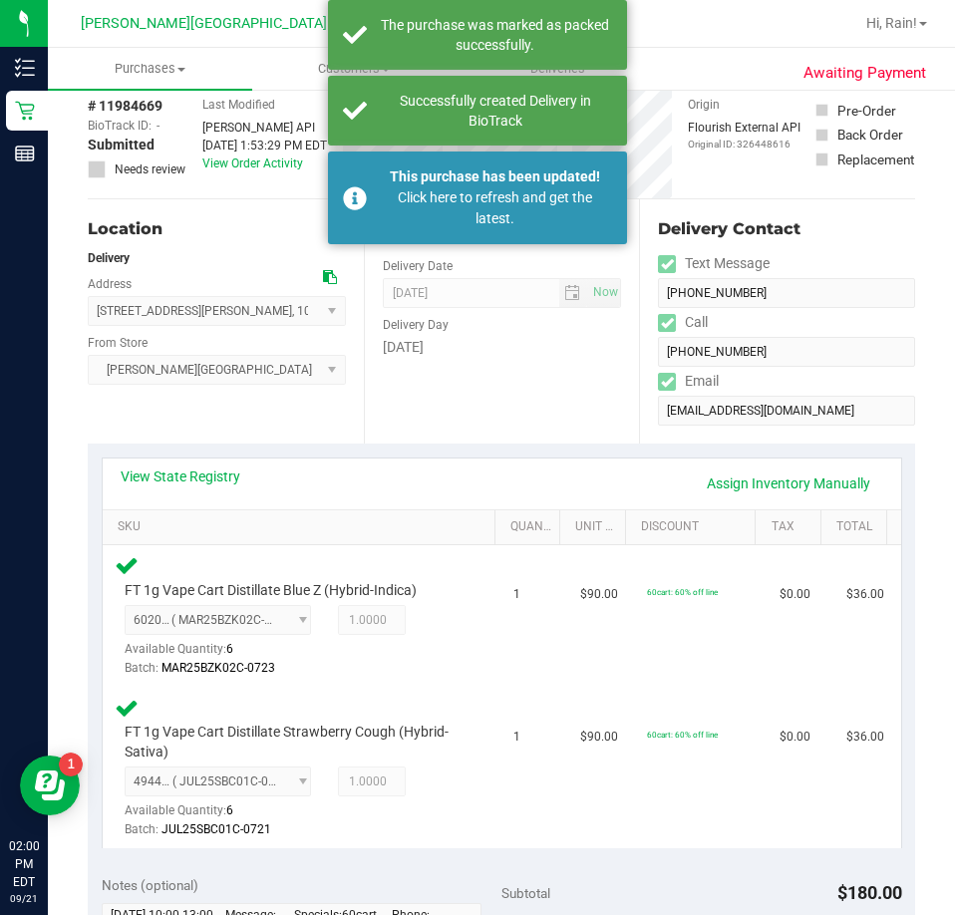
scroll to position [0, 0]
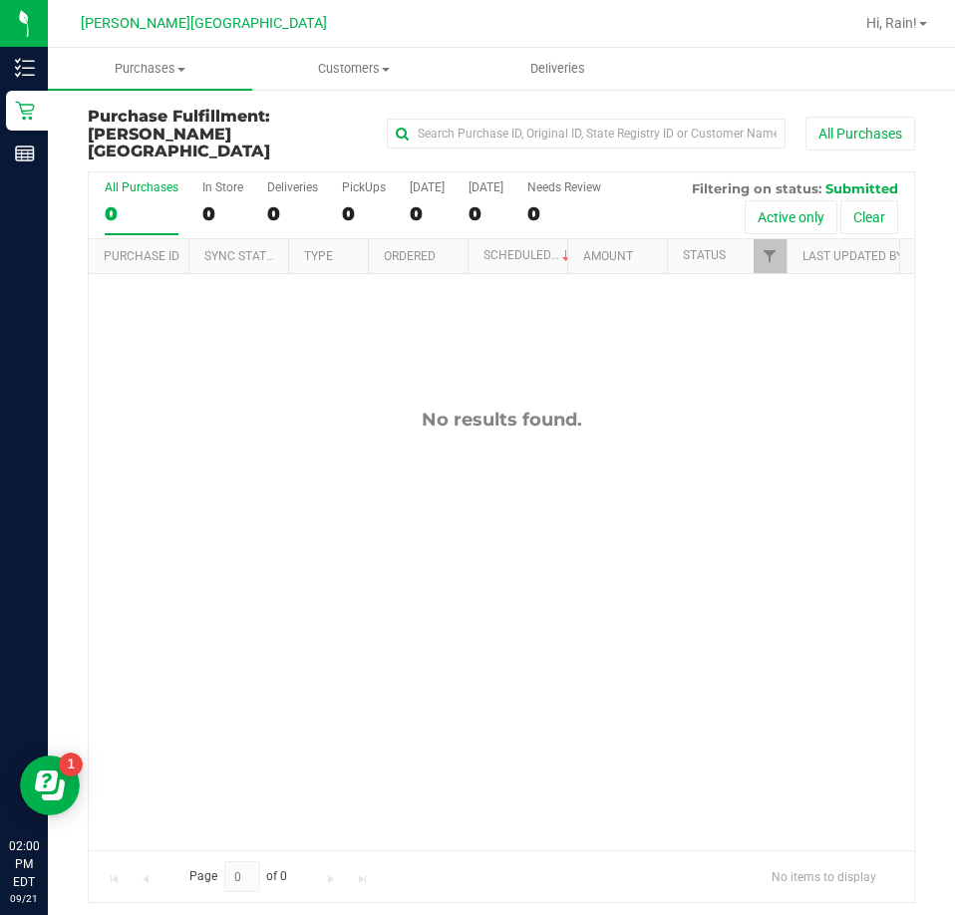
click at [823, 607] on div "No results found." at bounding box center [501, 629] width 825 height 711
click at [170, 77] on span "Purchases" at bounding box center [150, 69] width 204 height 18
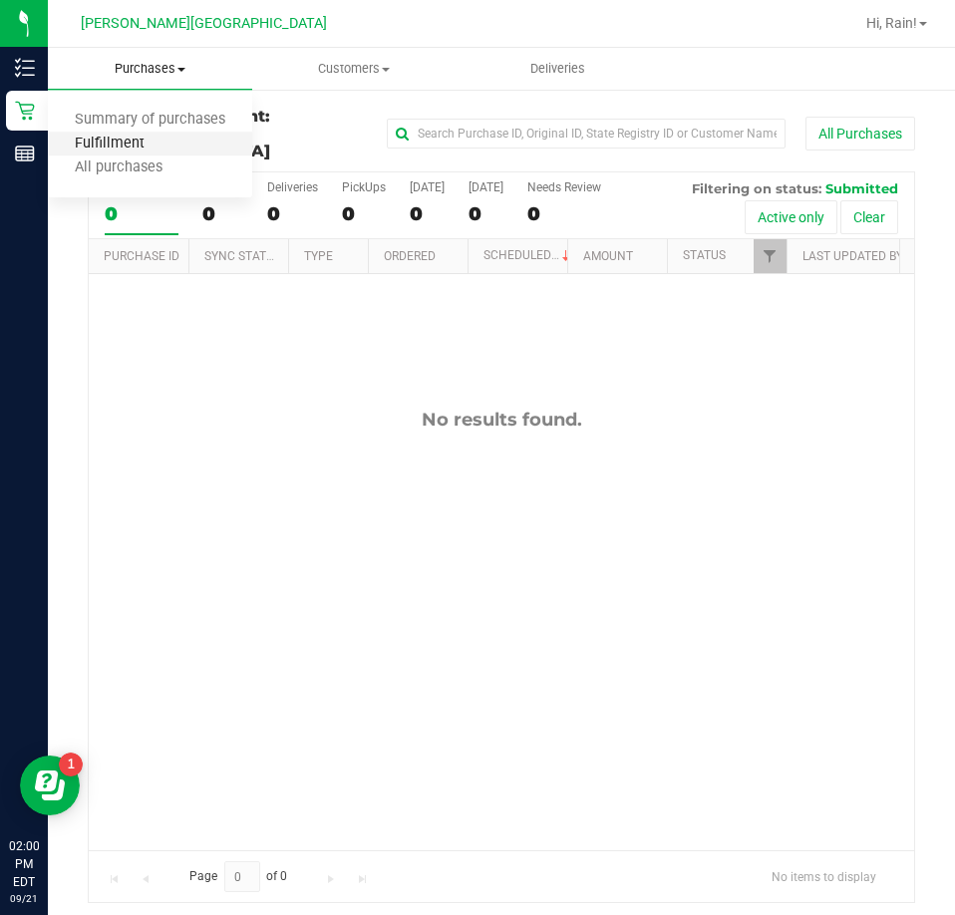
click at [133, 141] on span "Fulfillment" at bounding box center [110, 144] width 124 height 17
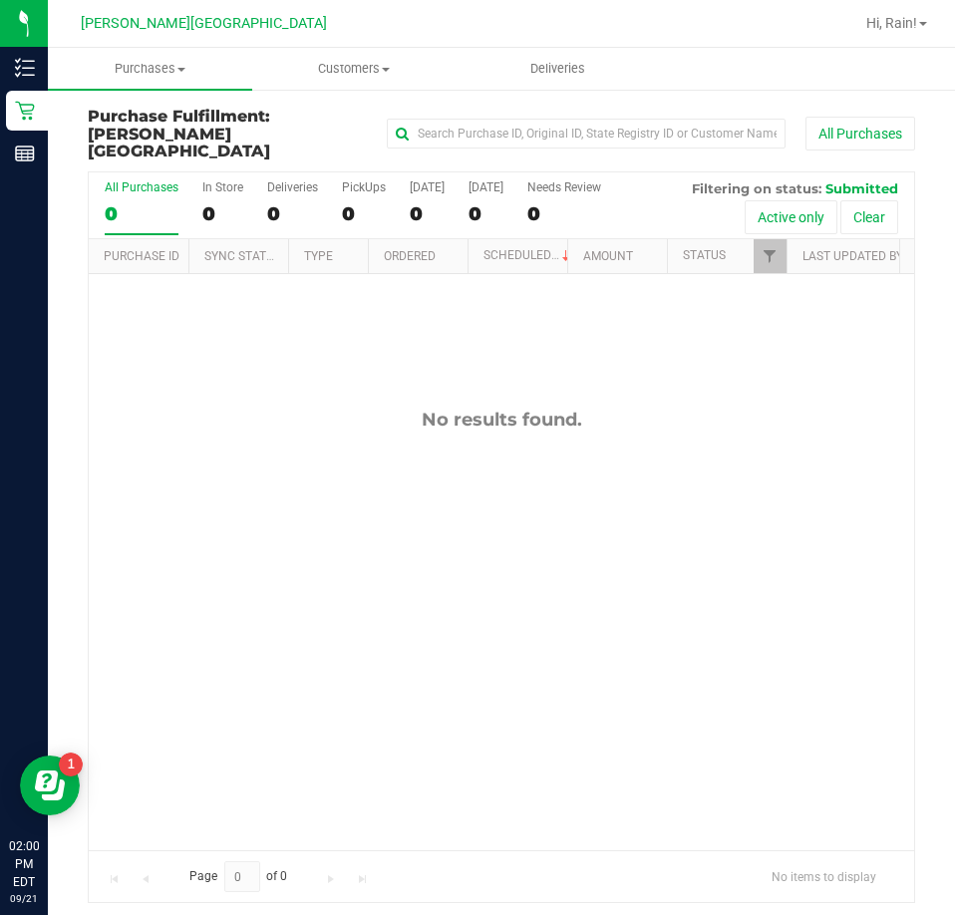
click at [473, 577] on div "No results found." at bounding box center [501, 629] width 825 height 711
click at [148, 58] on uib-tab-heading "Purchases Summary of purchases Fulfillment All purchases" at bounding box center [150, 69] width 204 height 42
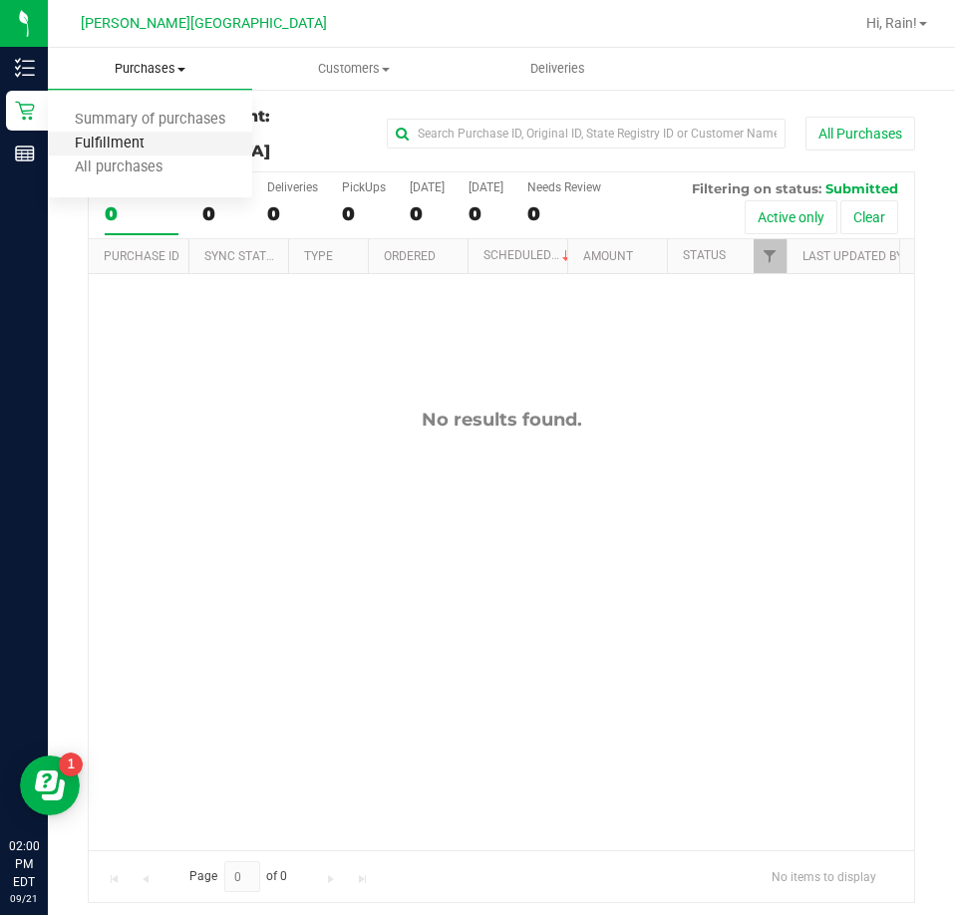
click at [122, 138] on span "Fulfillment" at bounding box center [110, 144] width 124 height 17
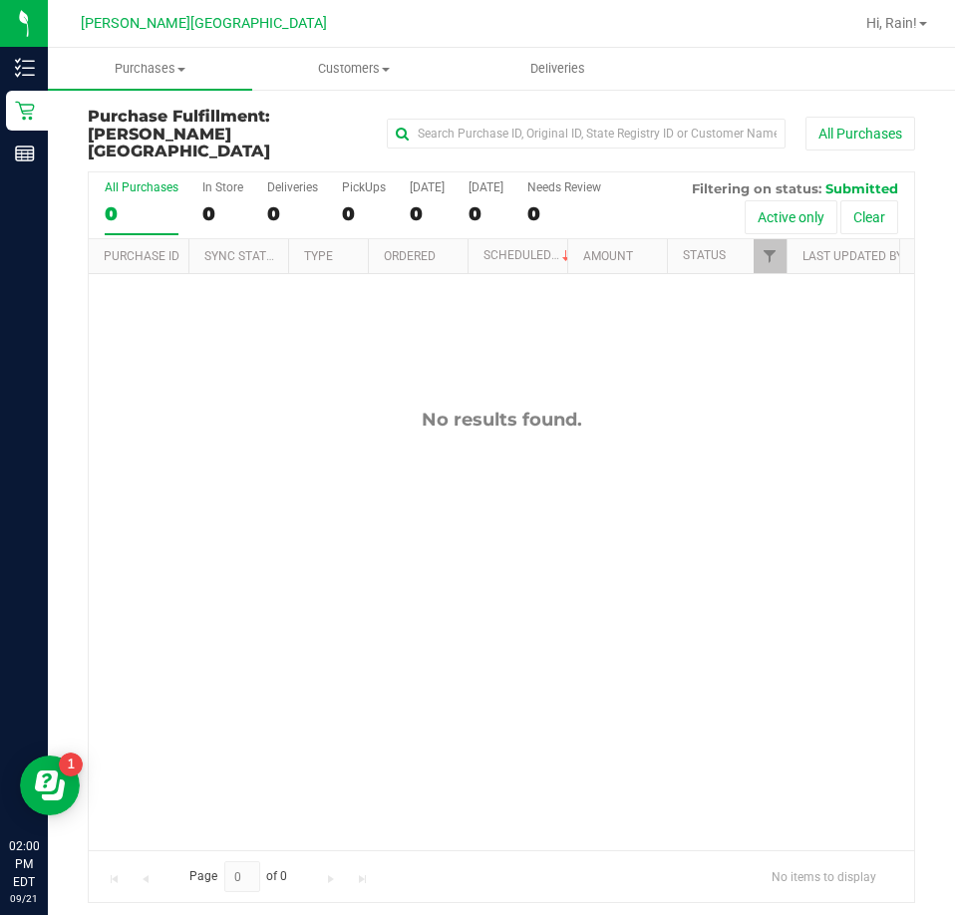
click at [618, 413] on div "No results found." at bounding box center [501, 420] width 825 height 22
click at [205, 78] on uib-tab-heading "Purchases Summary of purchases Fulfillment All purchases" at bounding box center [150, 69] width 204 height 42
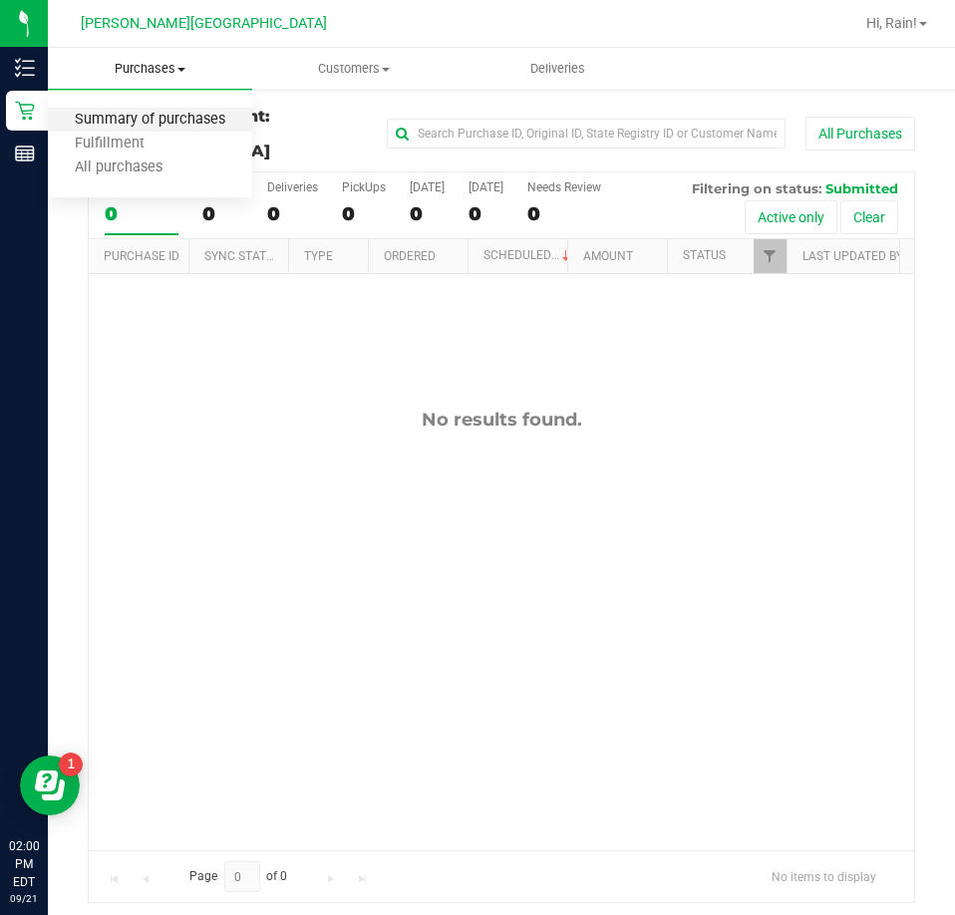
click at [160, 129] on span "Summary of purchases" at bounding box center [150, 120] width 204 height 17
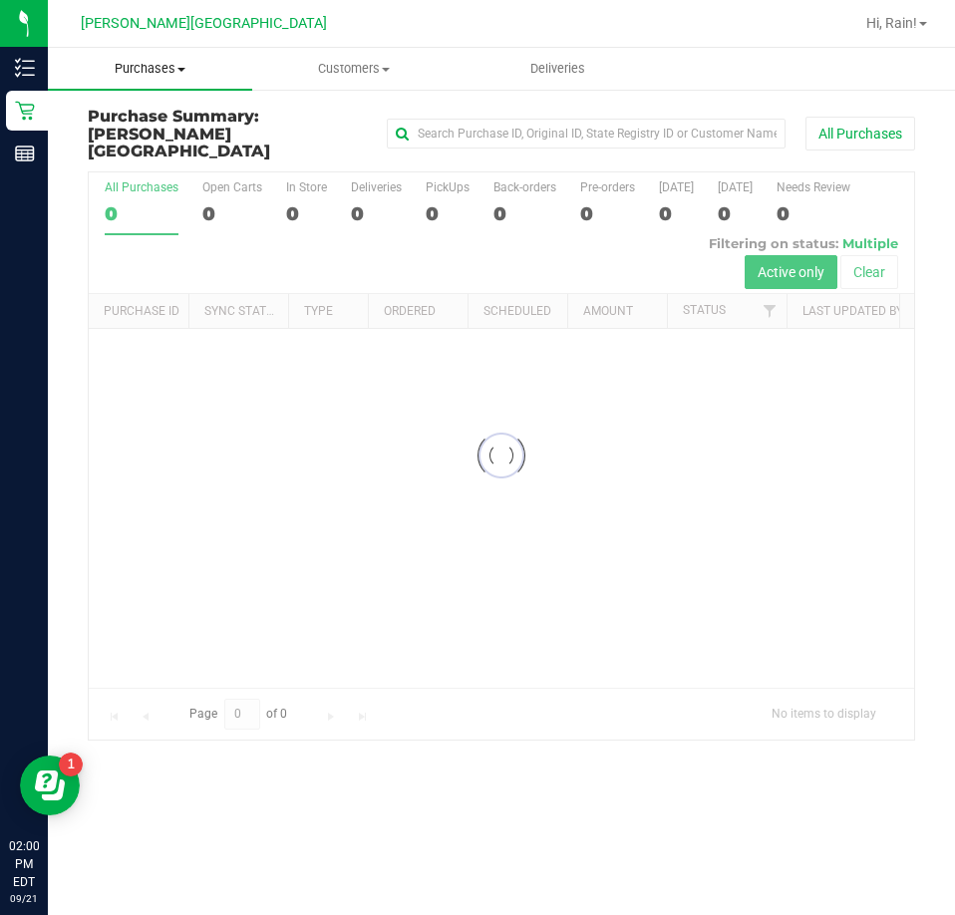
click at [135, 58] on uib-tab-heading "Purchases Summary of purchases Fulfillment All purchases" at bounding box center [150, 69] width 204 height 42
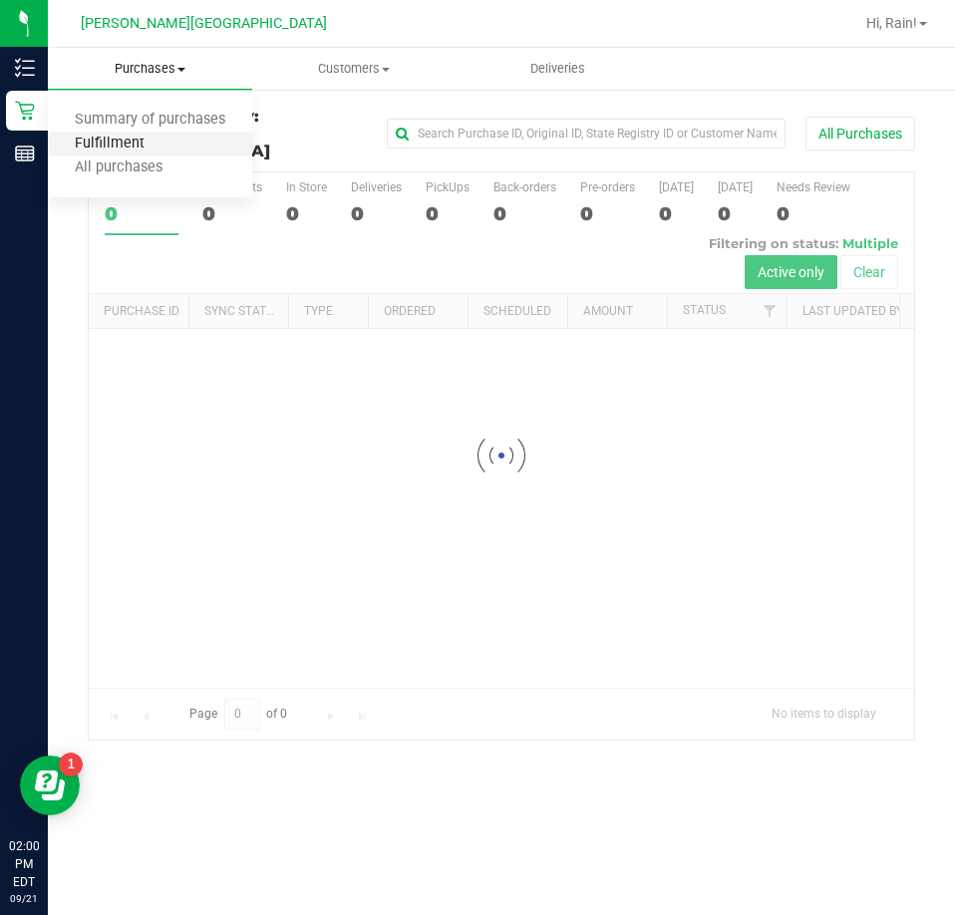
click at [137, 137] on span "Fulfillment" at bounding box center [110, 144] width 124 height 17
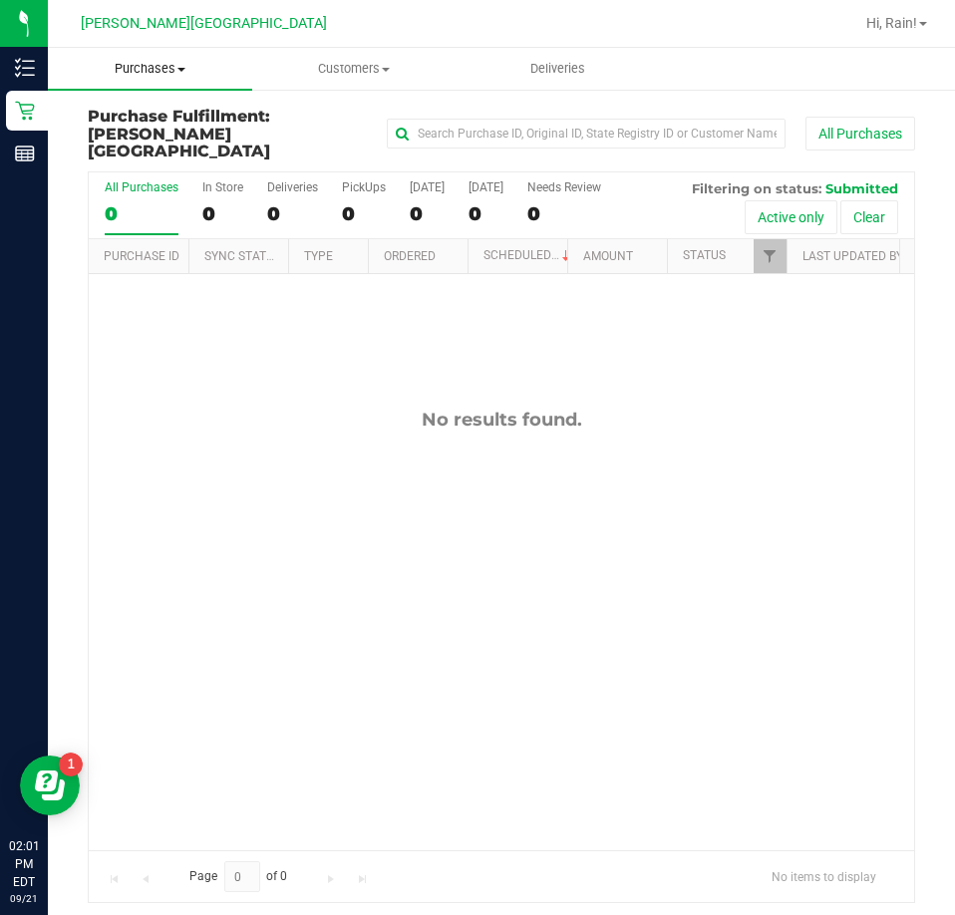
click at [140, 67] on span "Purchases" at bounding box center [150, 69] width 204 height 18
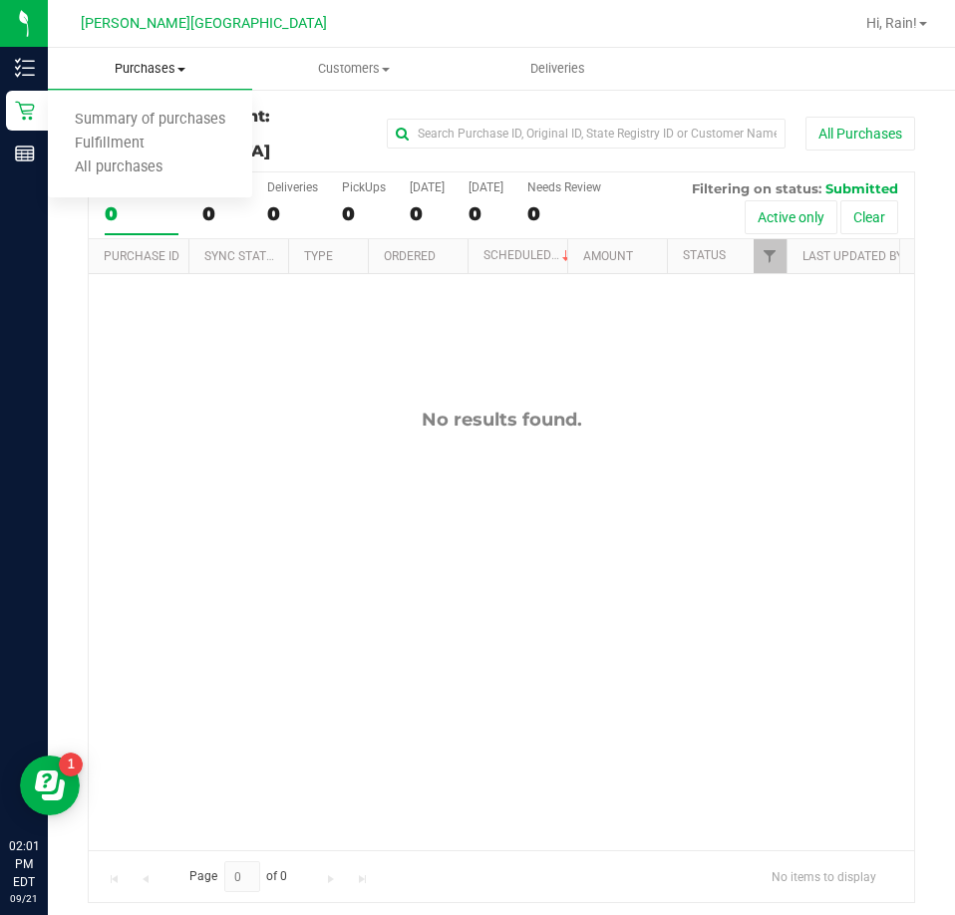
click at [100, 165] on span "All purchases" at bounding box center [119, 167] width 142 height 17
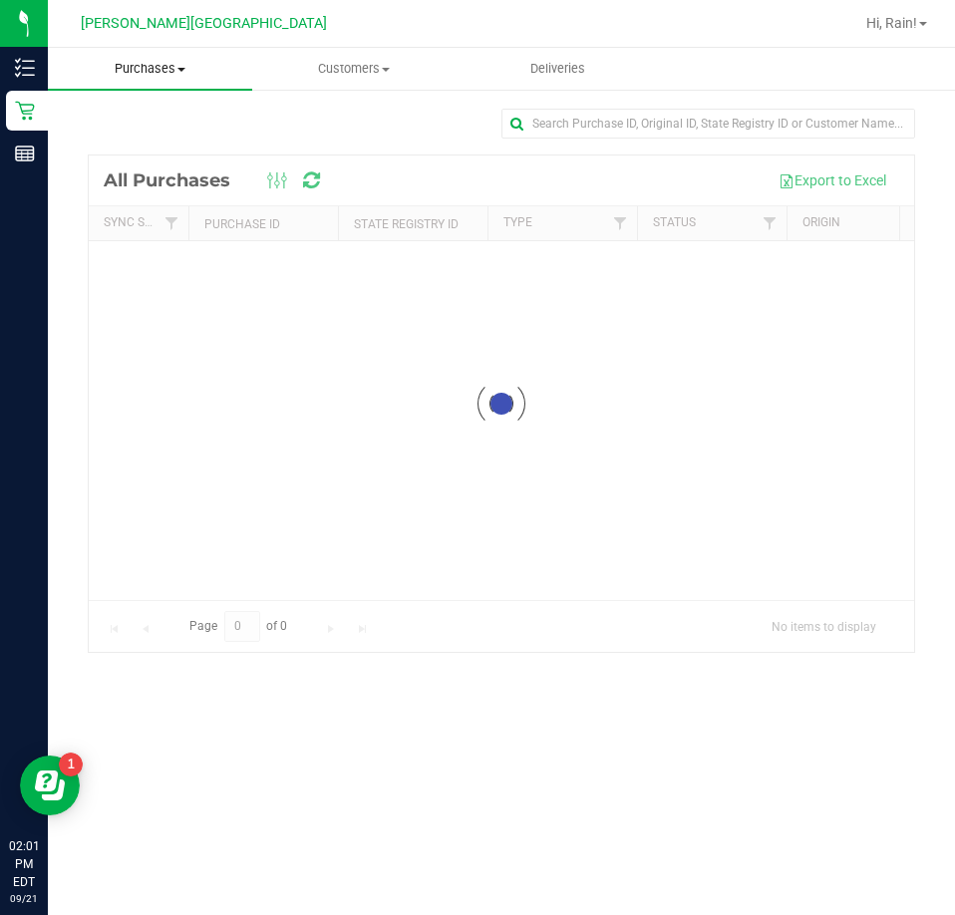
click at [137, 49] on uib-tab-heading "Purchases Summary of purchases Fulfillment All purchases" at bounding box center [150, 69] width 204 height 42
click at [112, 138] on span "Fulfillment" at bounding box center [110, 144] width 124 height 17
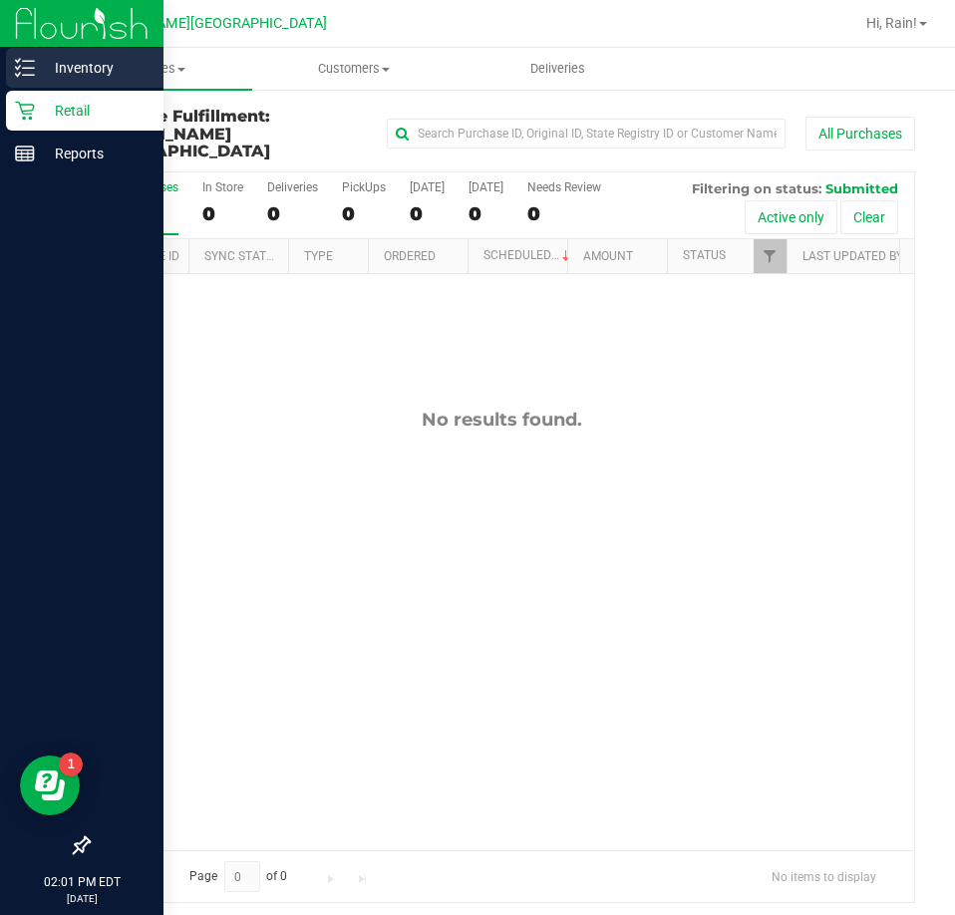
click at [52, 63] on p "Inventory" at bounding box center [95, 68] width 120 height 24
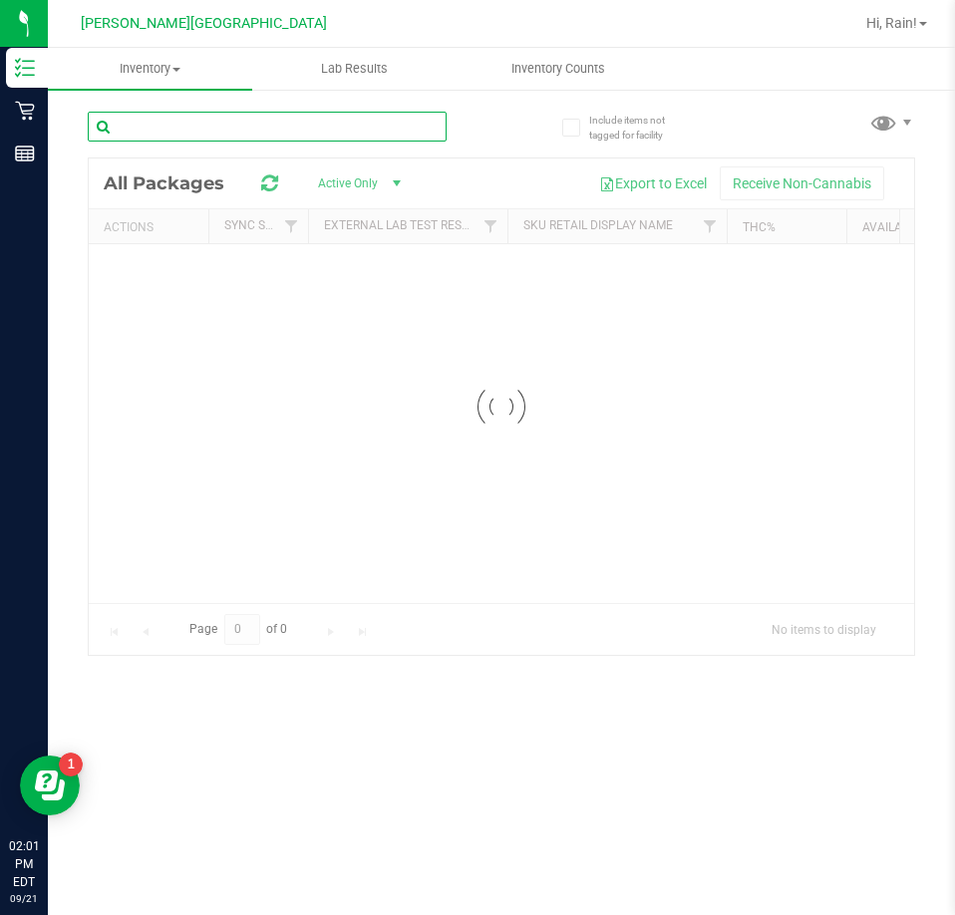
click at [253, 134] on input "text" at bounding box center [267, 127] width 359 height 30
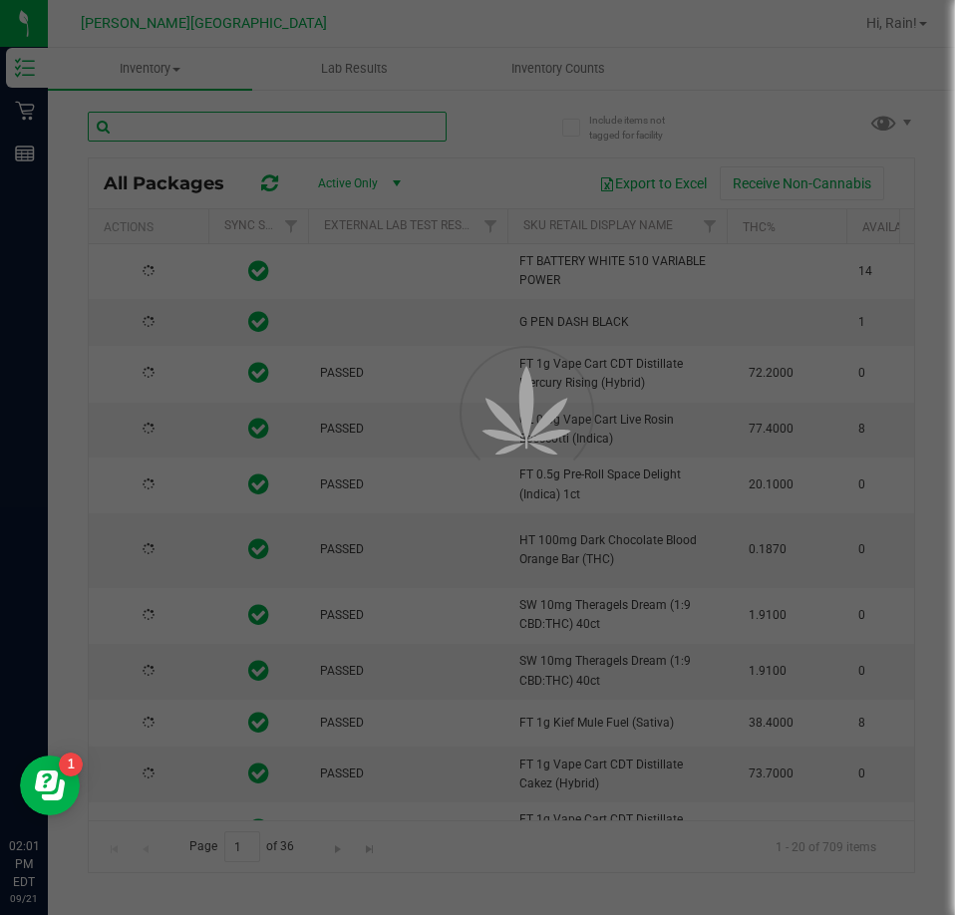
type input "2026-03-16"
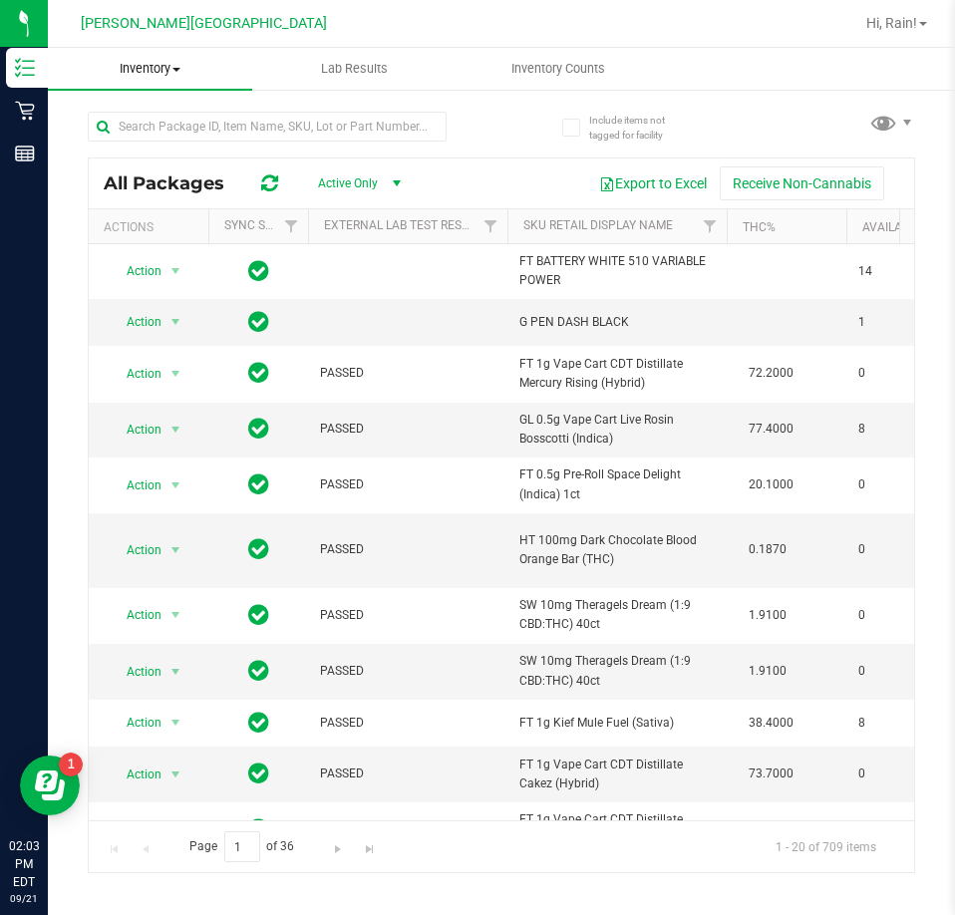
click at [186, 76] on span "Inventory" at bounding box center [150, 69] width 204 height 18
click at [136, 144] on span "All inventory" at bounding box center [115, 144] width 135 height 17
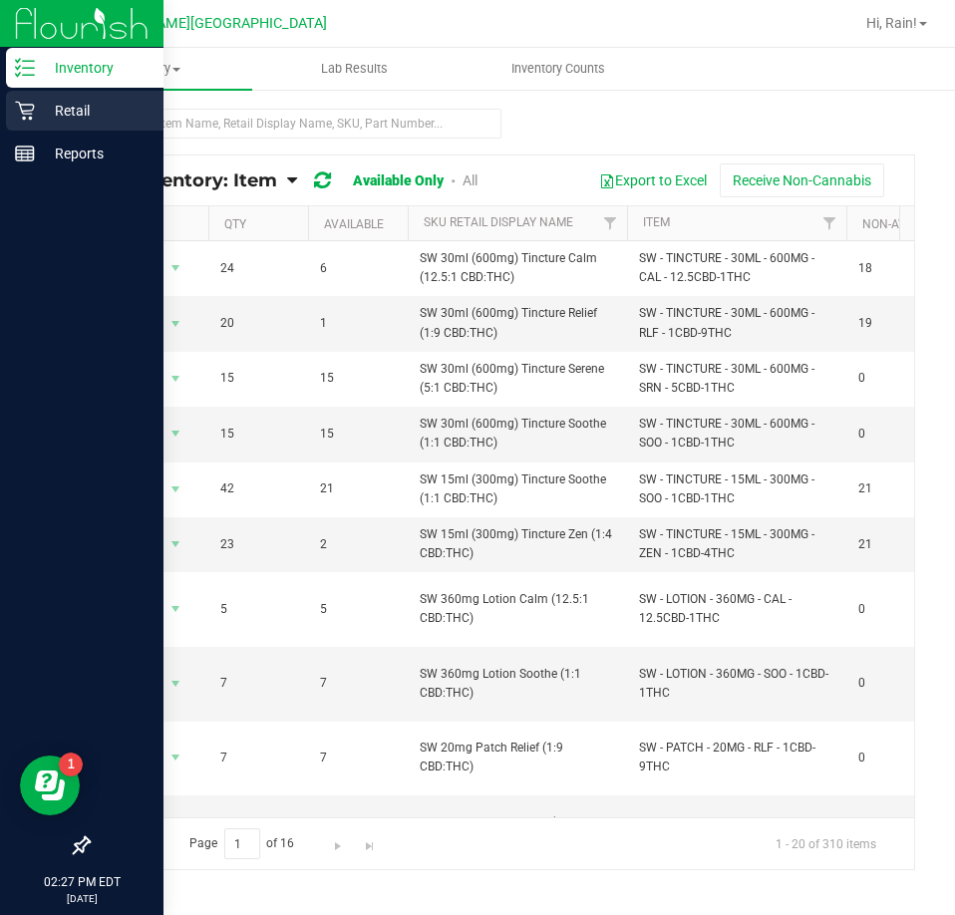
click at [31, 119] on icon at bounding box center [24, 111] width 19 height 19
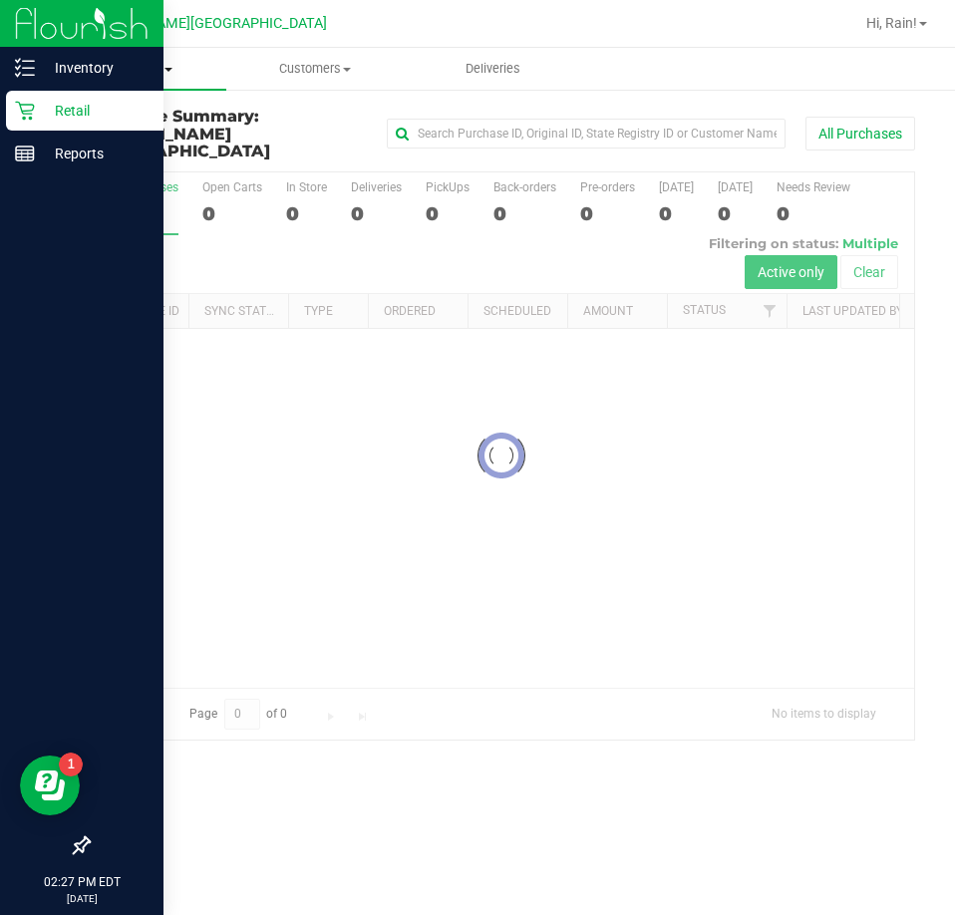
click at [180, 66] on span "Purchases" at bounding box center [137, 69] width 178 height 18
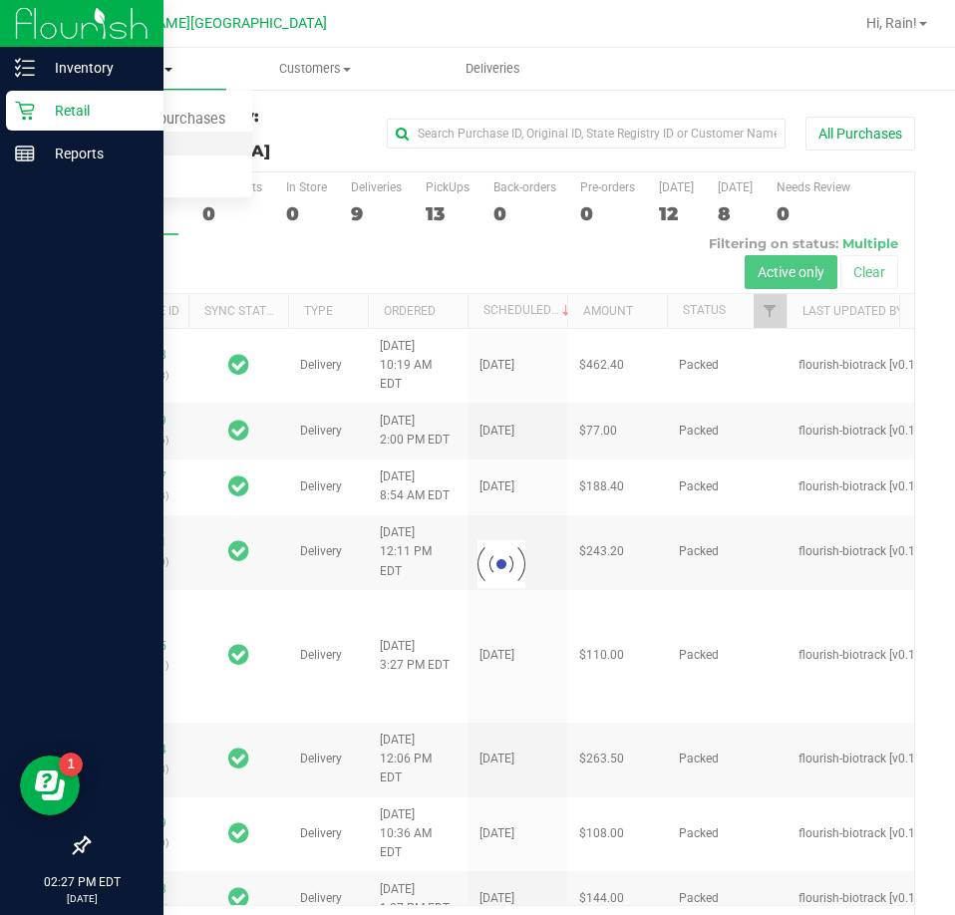
click at [105, 146] on span "Fulfillment" at bounding box center [110, 144] width 124 height 17
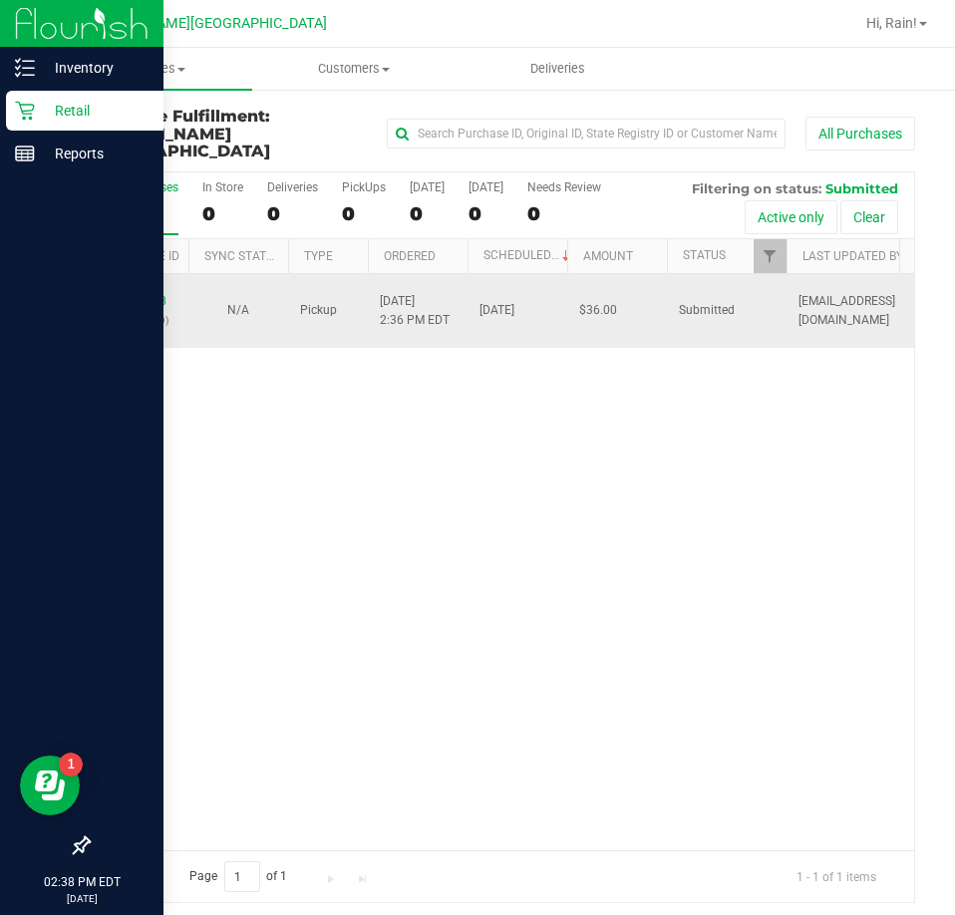
click at [368, 327] on td "9/21/2025 2:36 PM EDT" at bounding box center [418, 311] width 100 height 75
click at [149, 294] on link "11984918" at bounding box center [139, 301] width 56 height 14
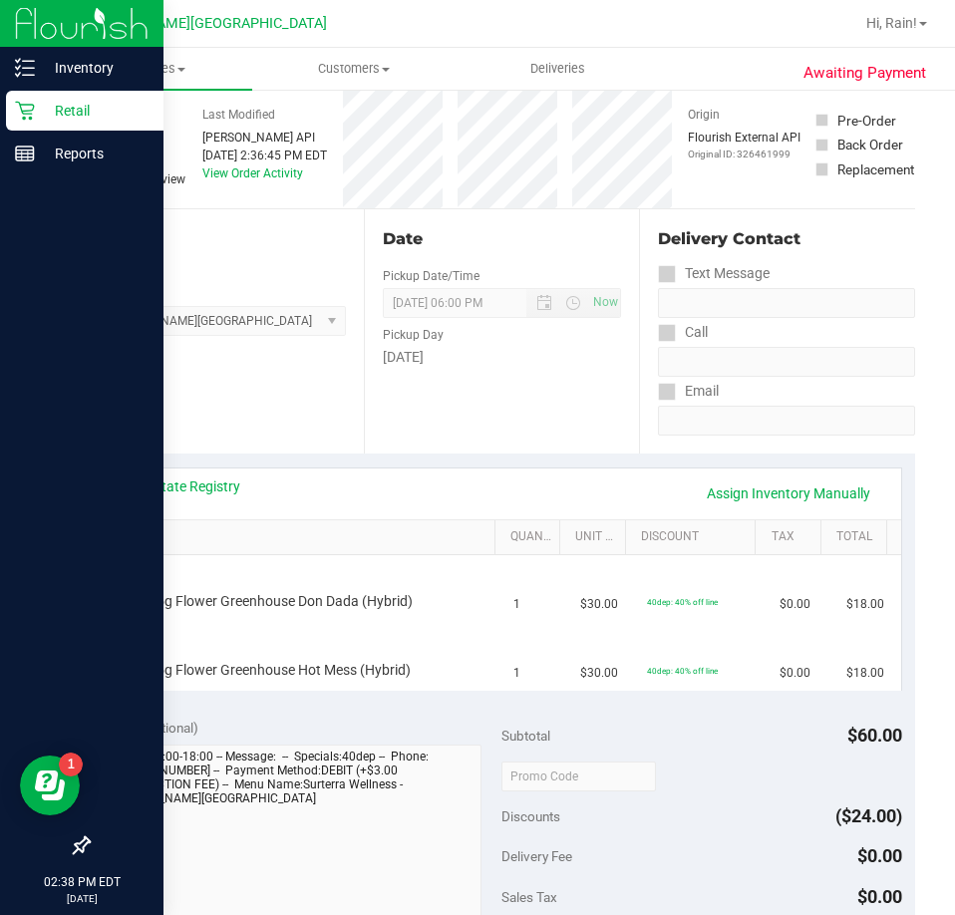
scroll to position [199, 0]
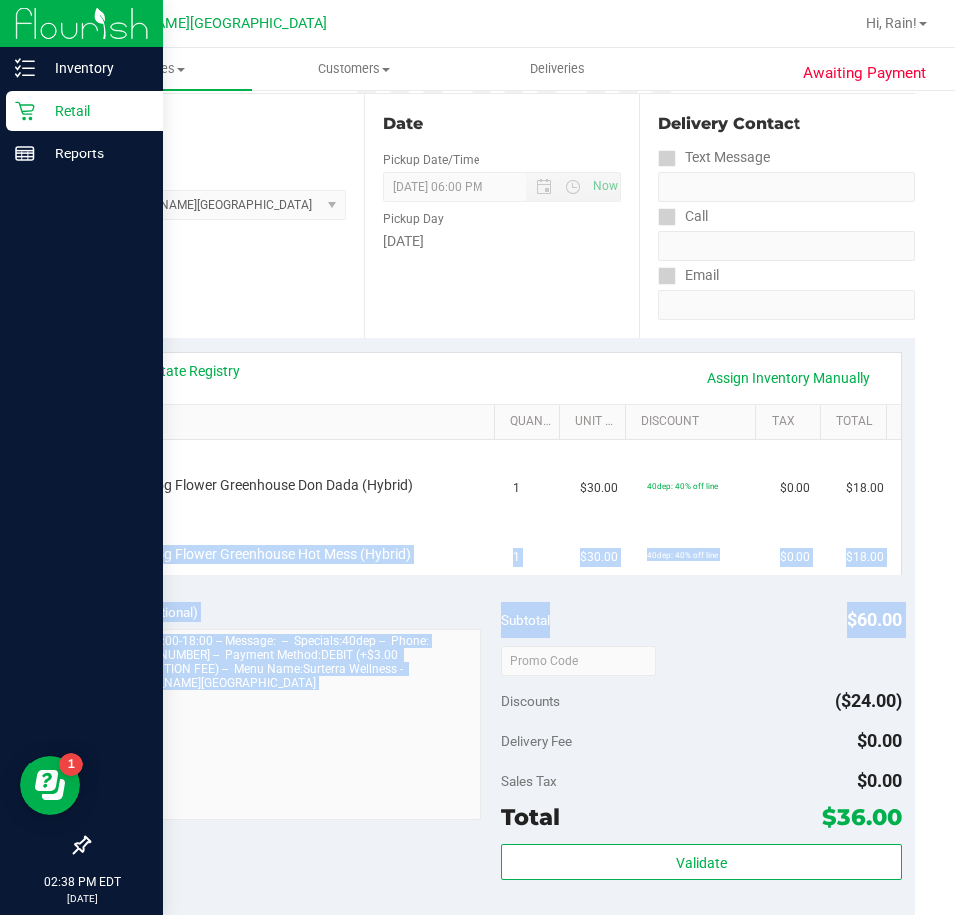
drag, startPoint x: 185, startPoint y: 543, endPoint x: 451, endPoint y: 577, distance: 268.2
click at [500, 614] on purchase-details "Back Edit Purchase Cancel Purchase View Profile # 11984918 BioTrack ID: - Submi…" at bounding box center [501, 686] width 827 height 1557
click at [423, 549] on div "FD 3.5g Flower Greenhouse Hot Mess (Hybrid)" at bounding box center [289, 555] width 348 height 20
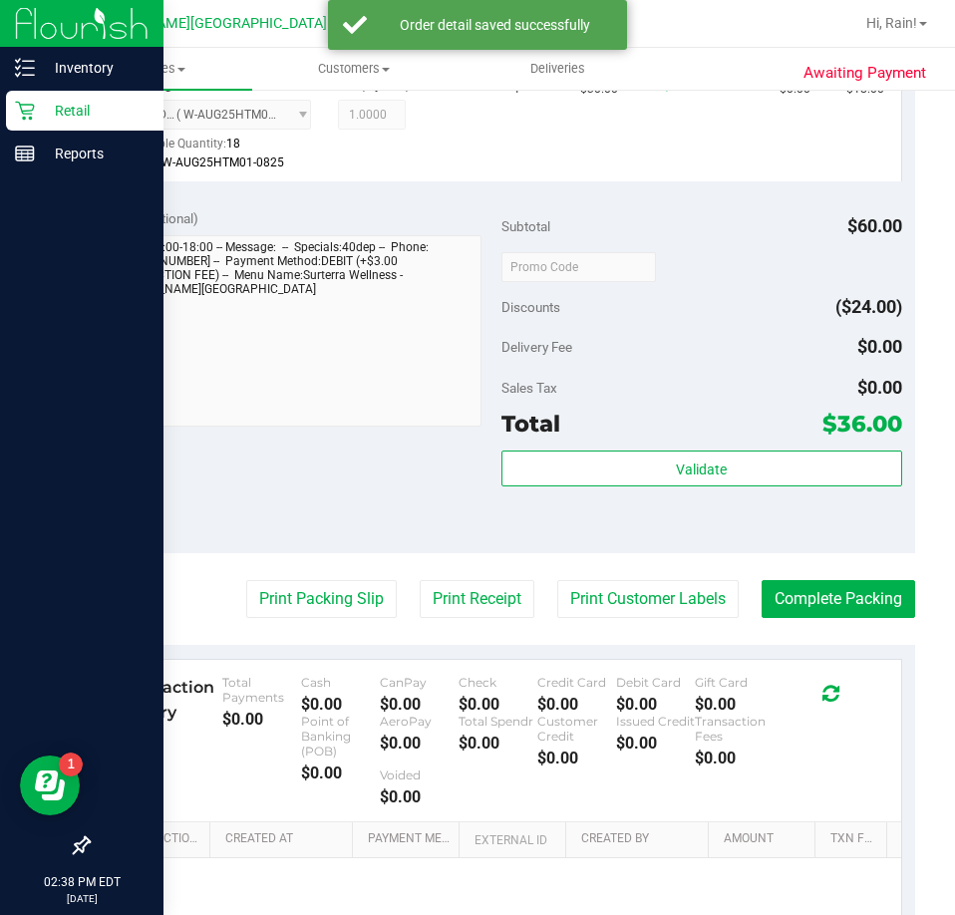
scroll to position [797, 0]
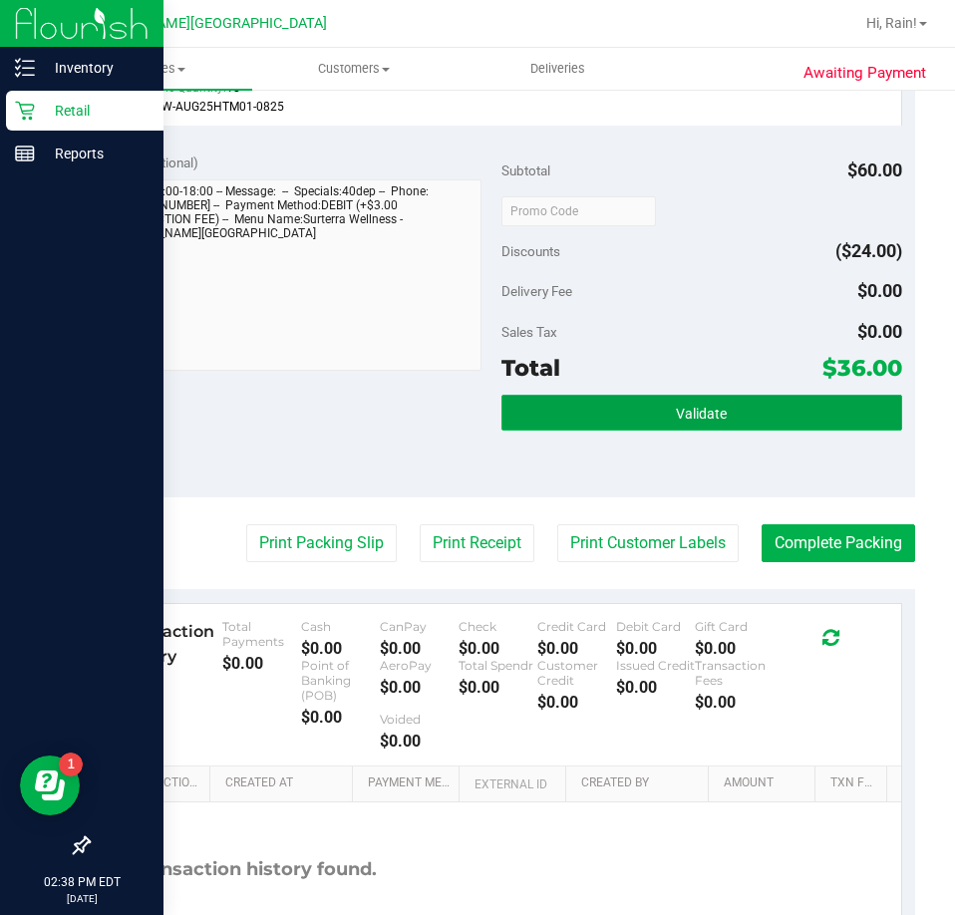
click at [638, 412] on button "Validate" at bounding box center [701, 413] width 401 height 36
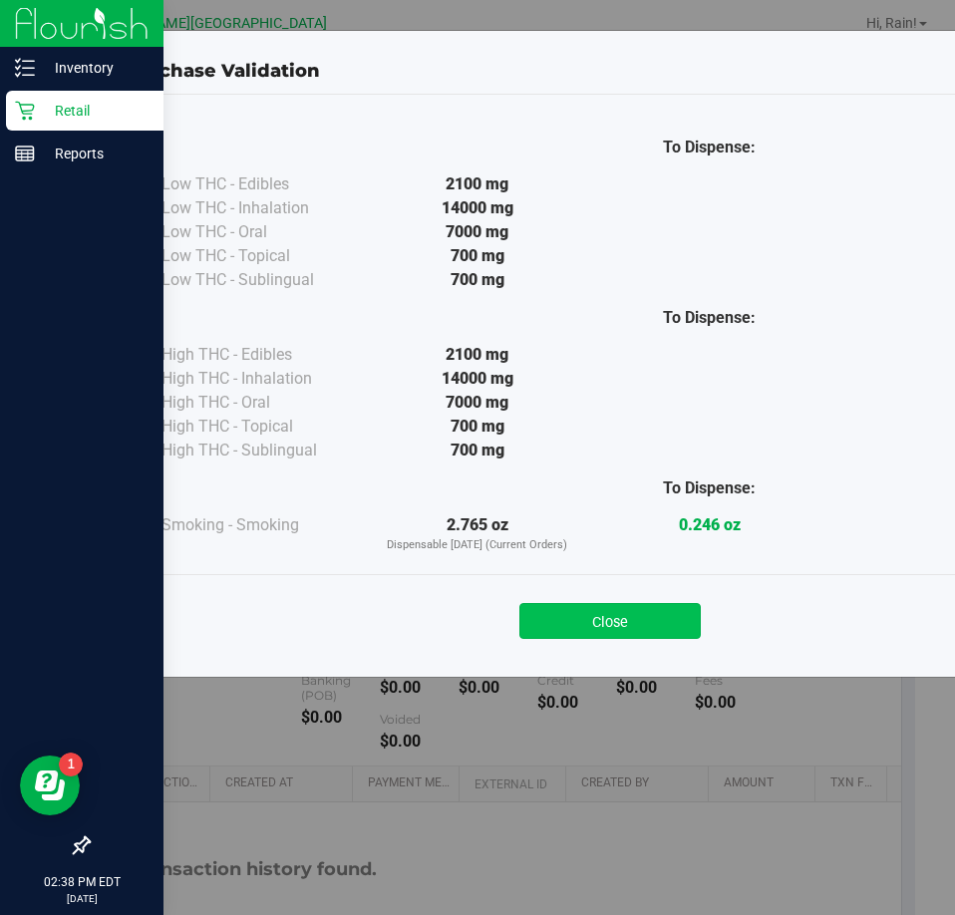
click at [590, 606] on button "Close" at bounding box center [609, 621] width 181 height 36
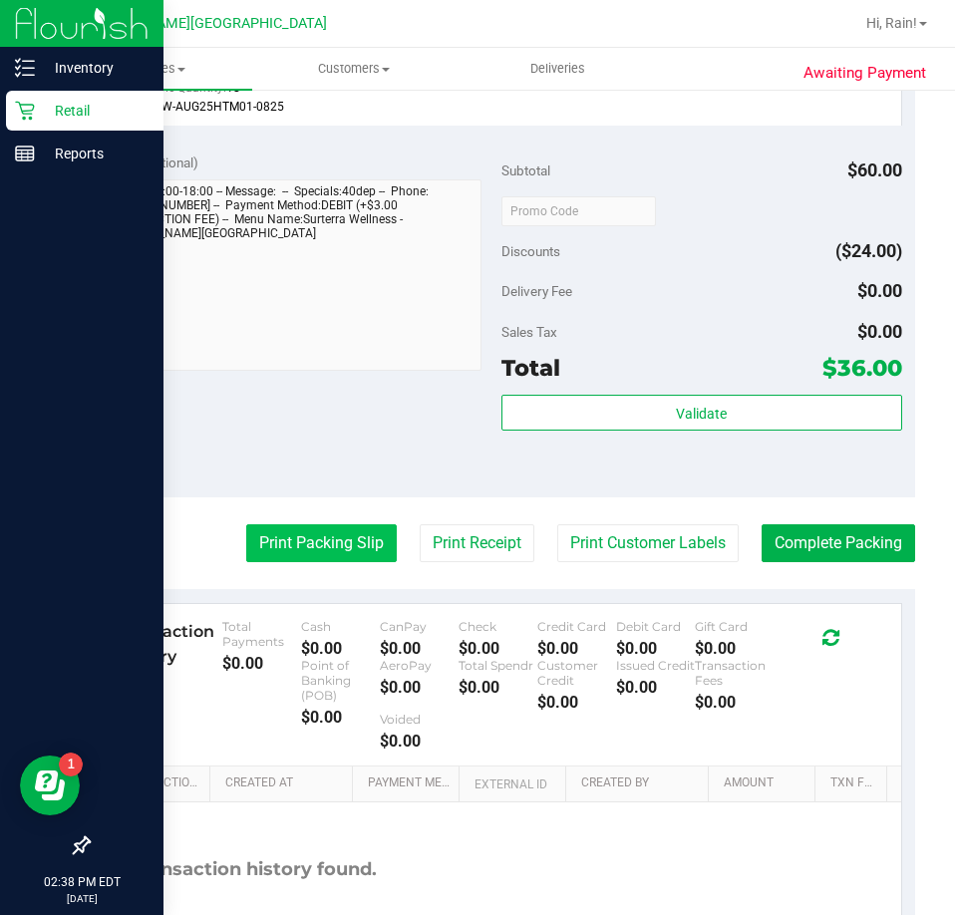
click at [333, 544] on button "Print Packing Slip" at bounding box center [321, 543] width 150 height 38
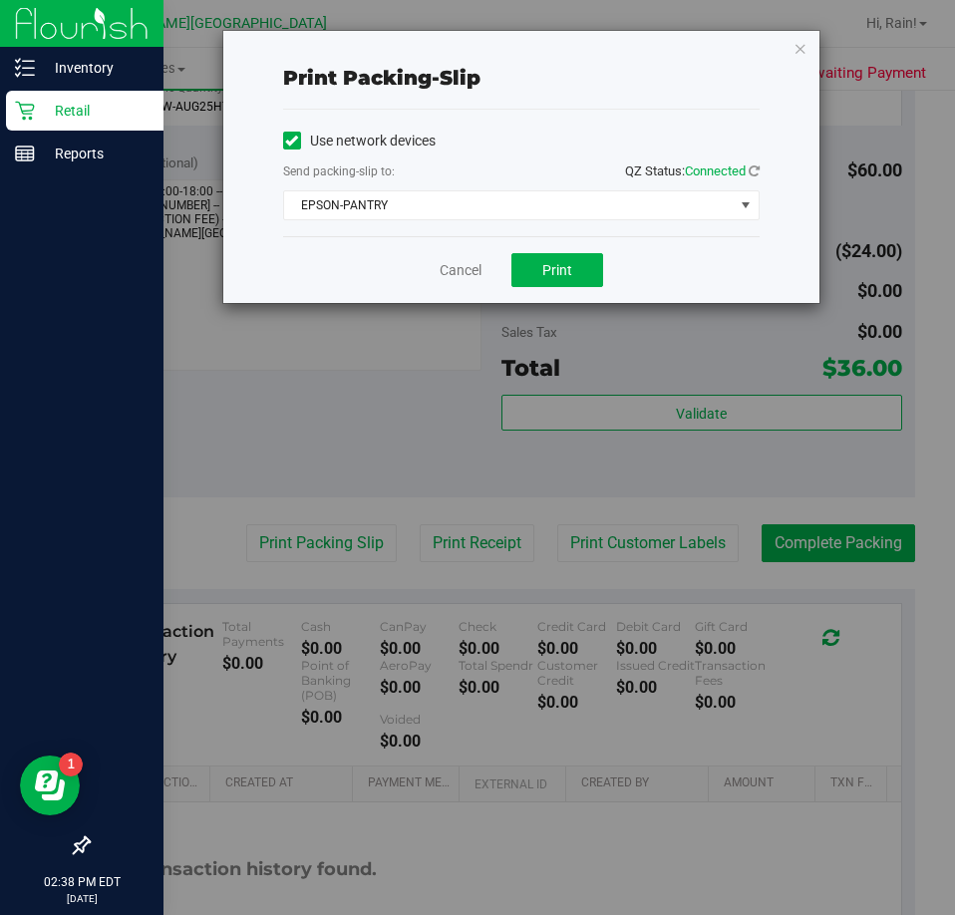
click at [578, 249] on div "Cancel Print" at bounding box center [521, 269] width 476 height 67
click at [585, 265] on button "Print" at bounding box center [557, 270] width 92 height 34
click at [465, 273] on link "Cancel" at bounding box center [461, 270] width 42 height 21
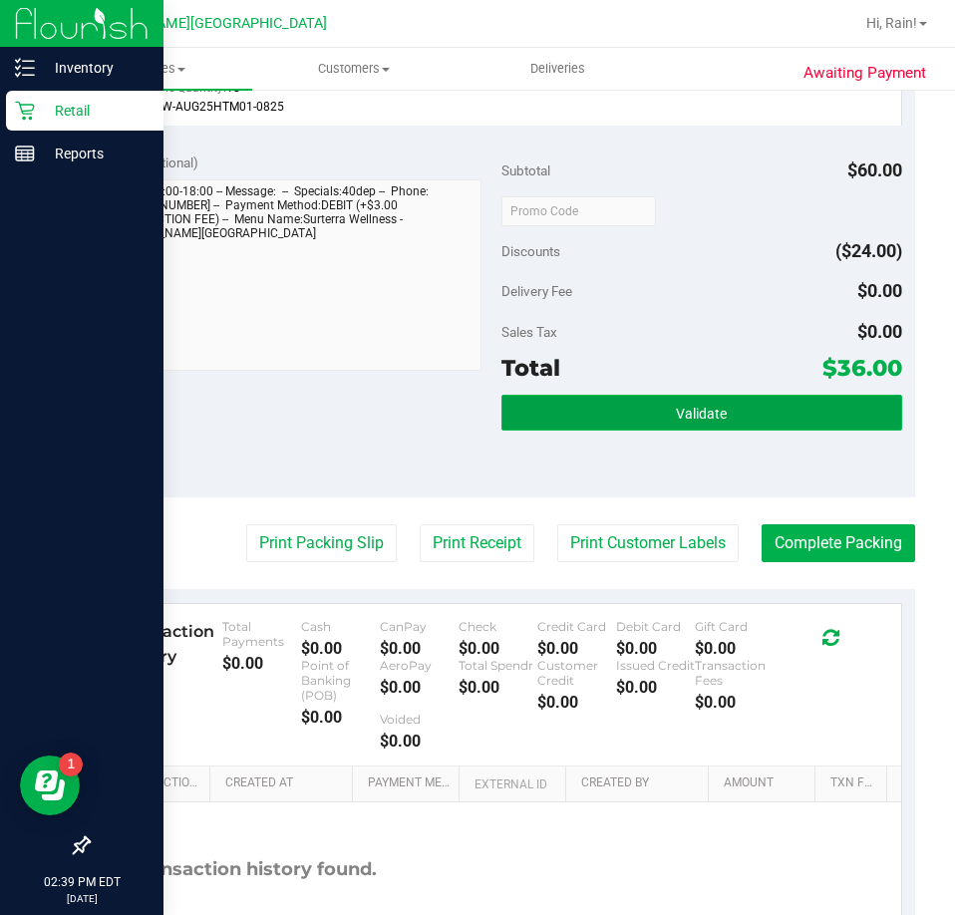
click at [721, 412] on button "Validate" at bounding box center [701, 413] width 401 height 36
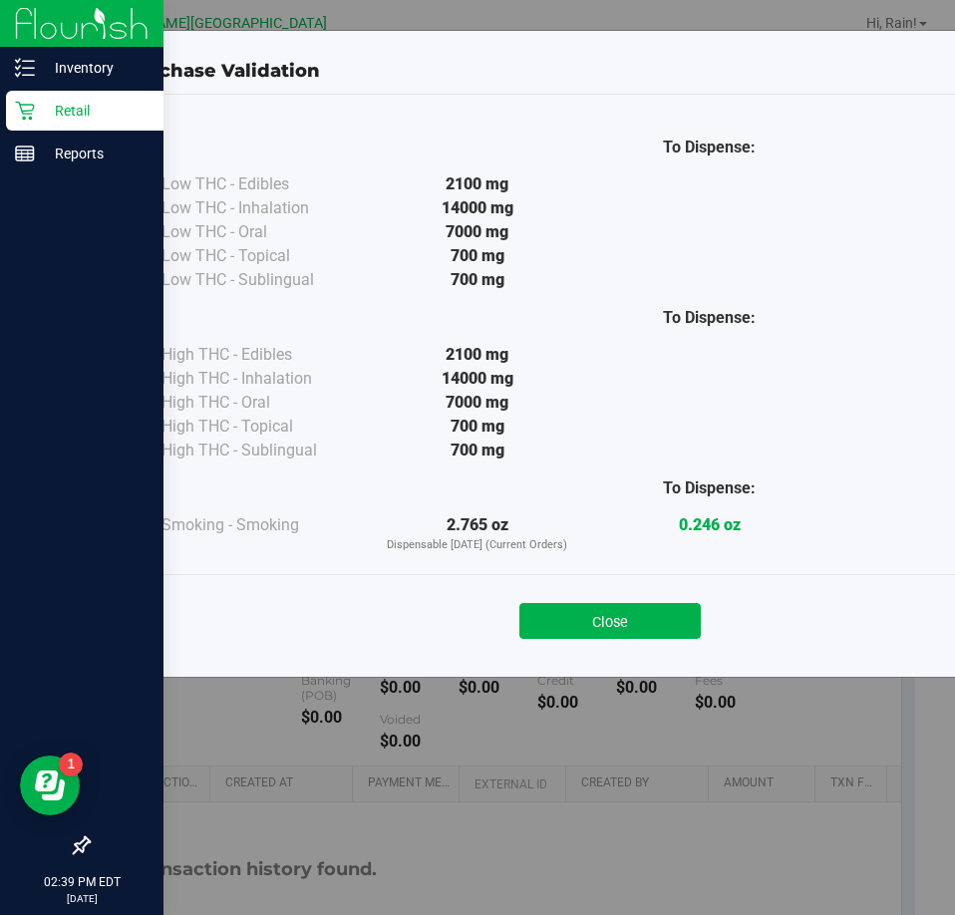
click at [618, 650] on div "Close" at bounding box center [610, 614] width 937 height 81
click at [622, 628] on button "Close" at bounding box center [609, 621] width 181 height 36
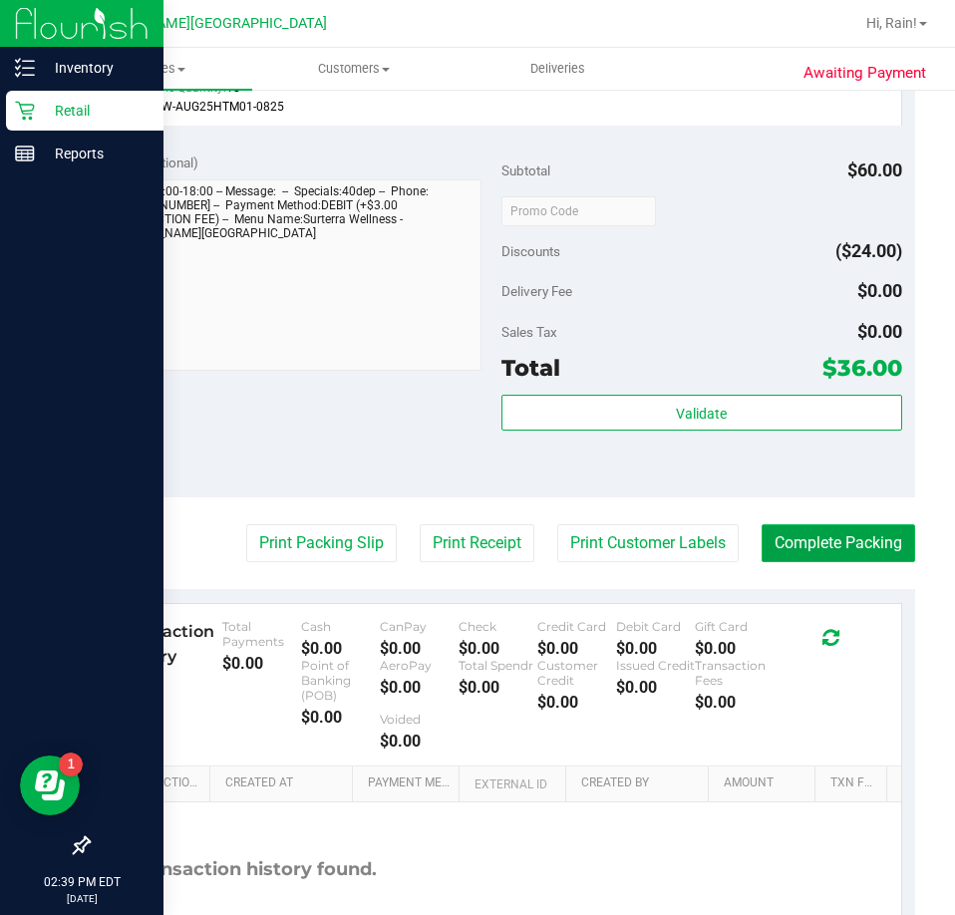
click at [821, 533] on button "Complete Packing" at bounding box center [837, 543] width 153 height 38
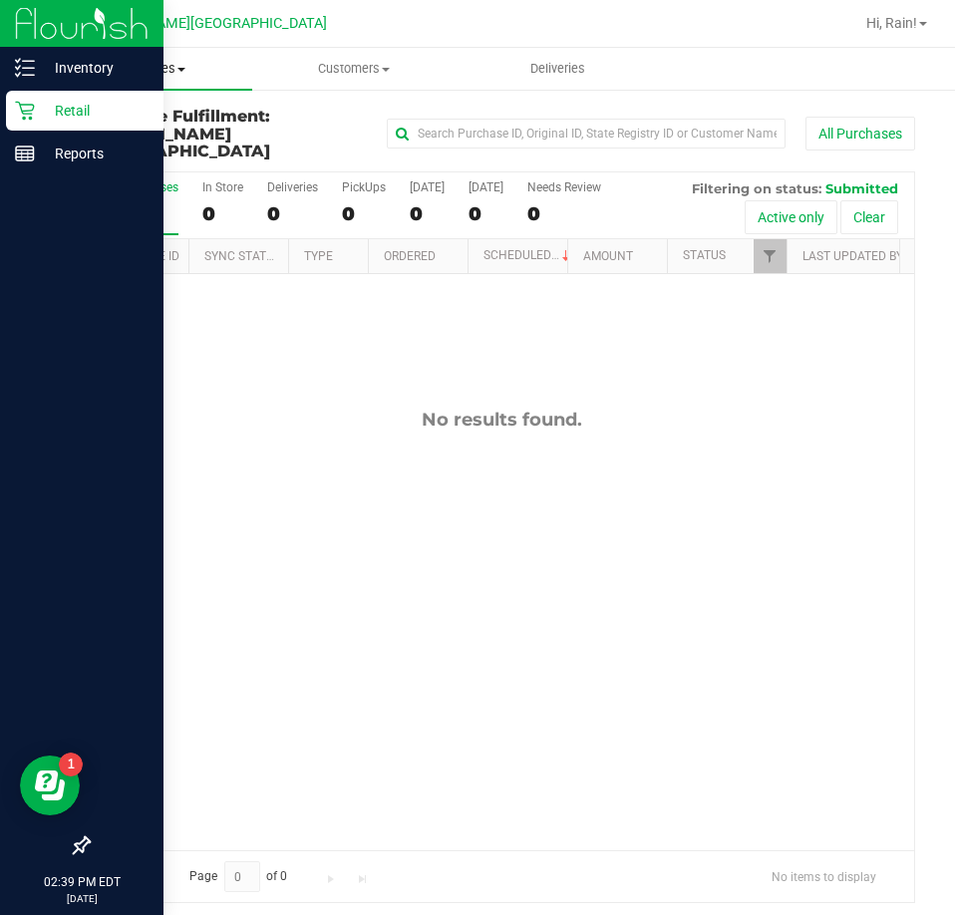
click at [160, 61] on span "Purchases" at bounding box center [150, 69] width 204 height 18
click at [145, 147] on span "Fulfillment" at bounding box center [110, 144] width 124 height 17
click at [170, 78] on uib-tab-heading "Purchases Summary of purchases Fulfillment All purchases" at bounding box center [150, 69] width 204 height 42
click at [141, 149] on span "Fulfillment" at bounding box center [110, 144] width 124 height 17
click at [434, 468] on div "No results found." at bounding box center [501, 629] width 825 height 711
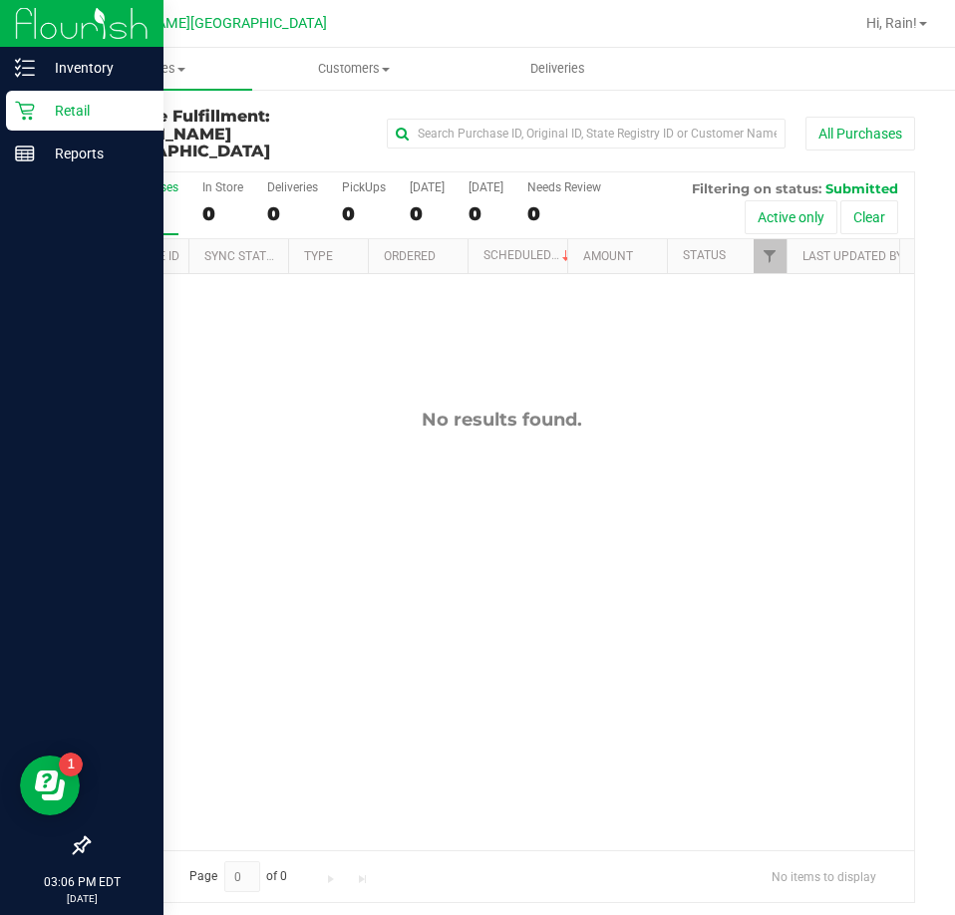
click at [366, 300] on div "No results found." at bounding box center [501, 629] width 825 height 711
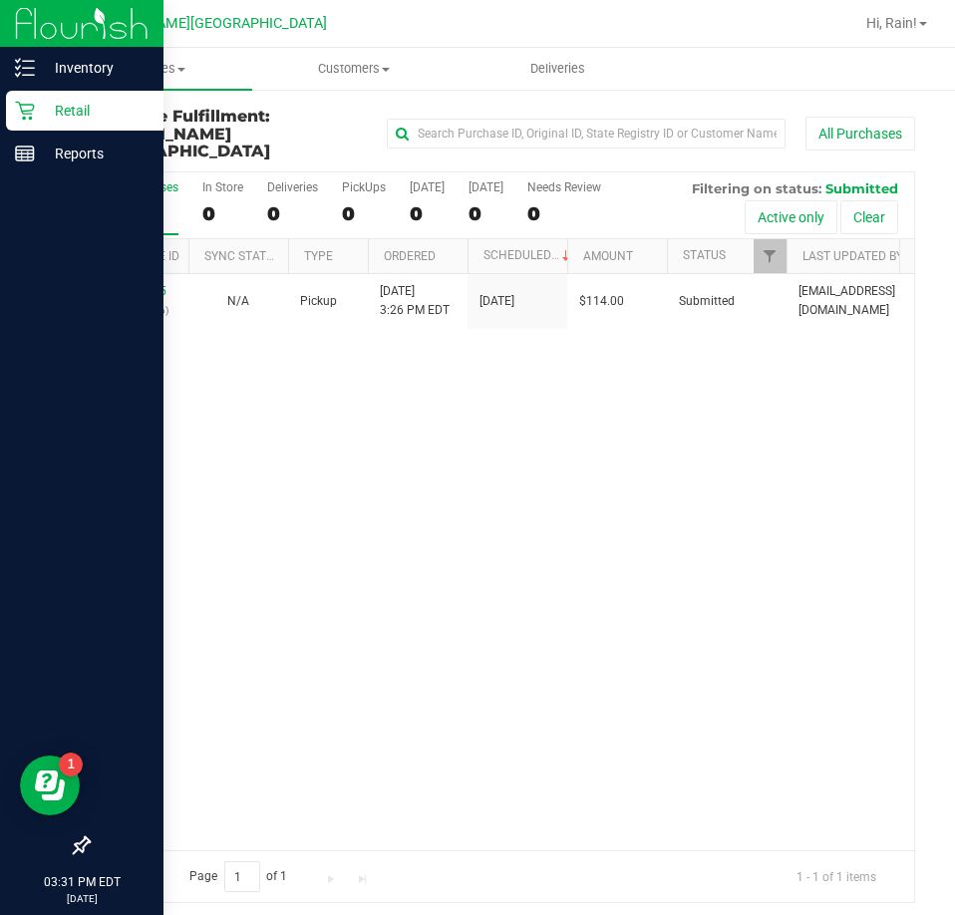
click at [425, 482] on div "11985195 (326478196) N/A Pickup 9/21/2025 3:26 PM EDT 9/21/2025 $114.00 Submitt…" at bounding box center [501, 562] width 825 height 576
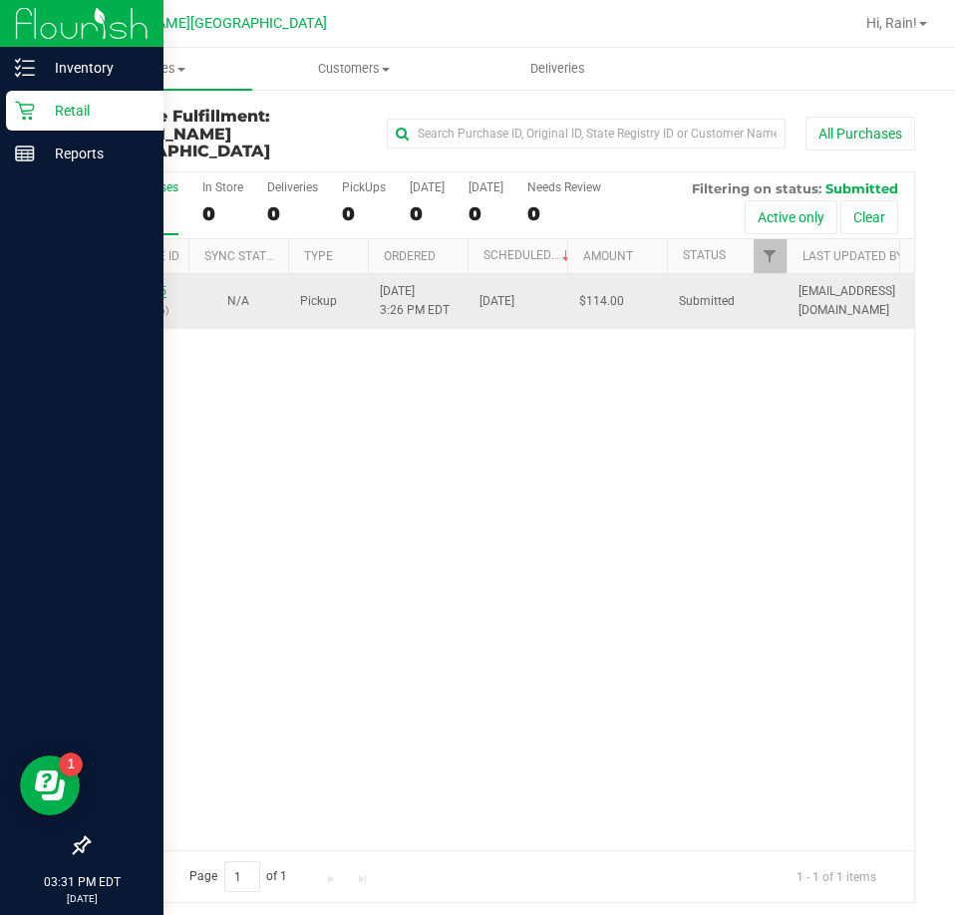
click at [155, 284] on link "11985195" at bounding box center [139, 291] width 56 height 14
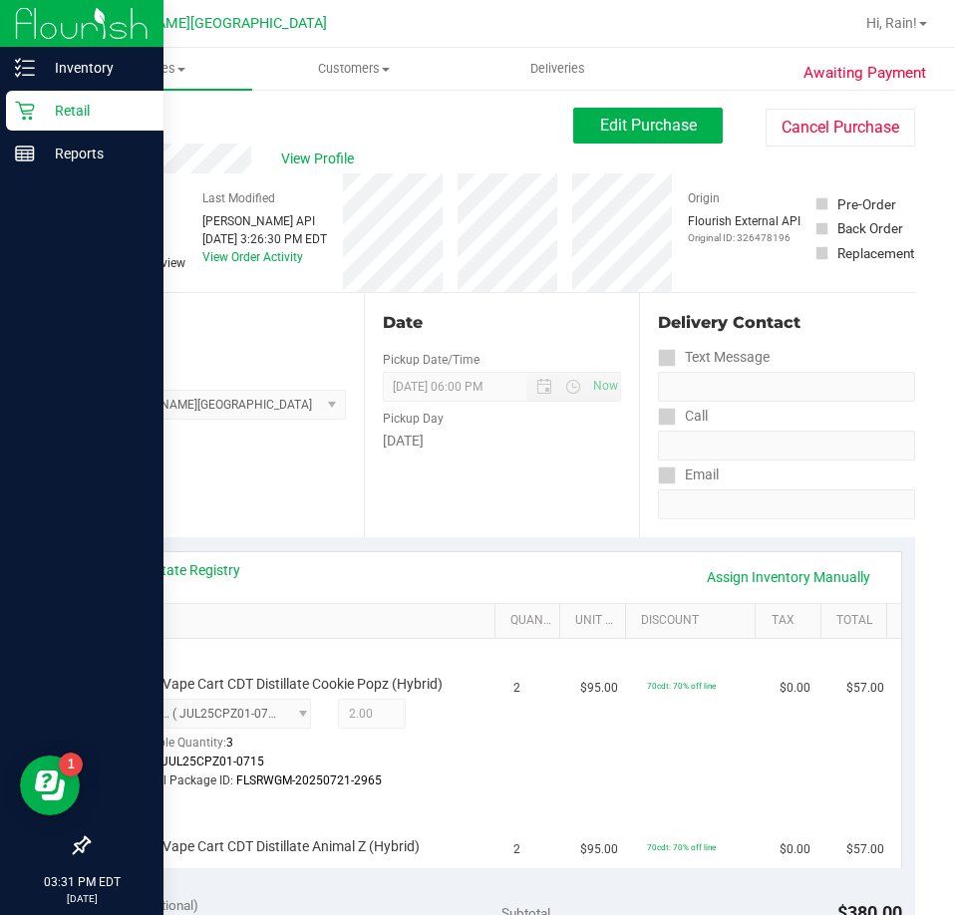
click at [109, 123] on link "Back" at bounding box center [103, 120] width 30 height 14
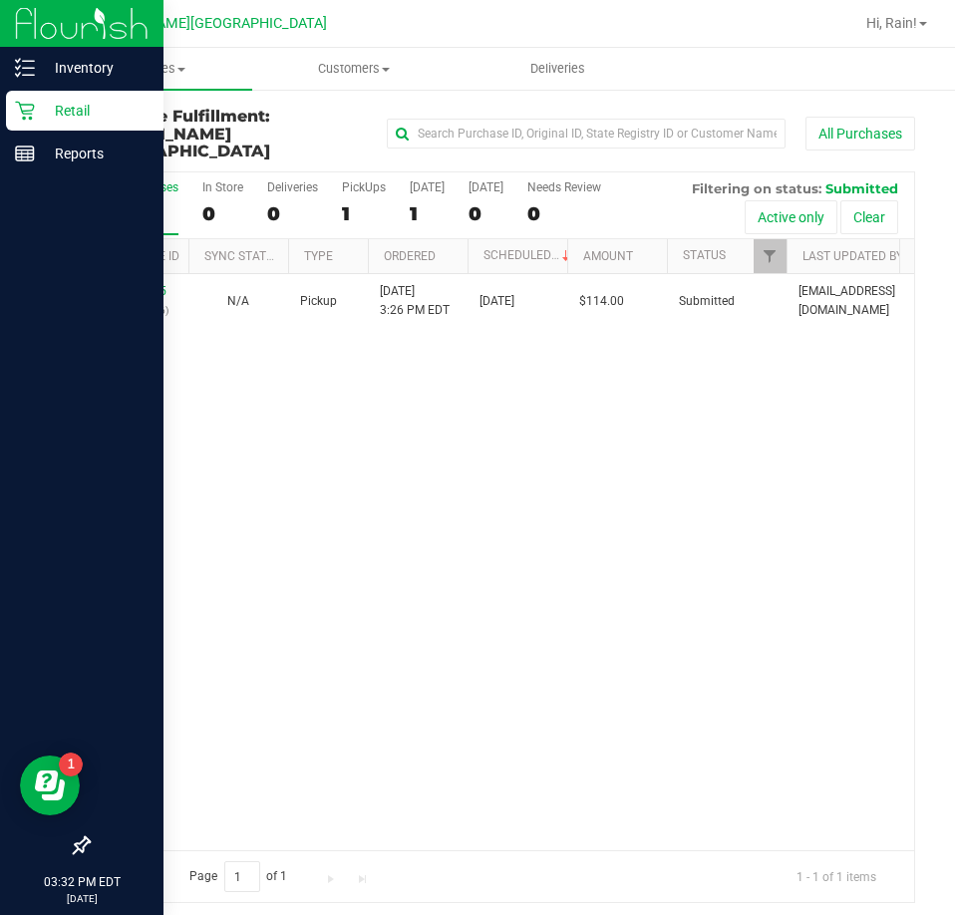
click at [113, 409] on div "11985195 (326478196) N/A Pickup 9/21/2025 3:26 PM EDT 9/21/2025 $114.00 Submitt…" at bounding box center [501, 562] width 825 height 576
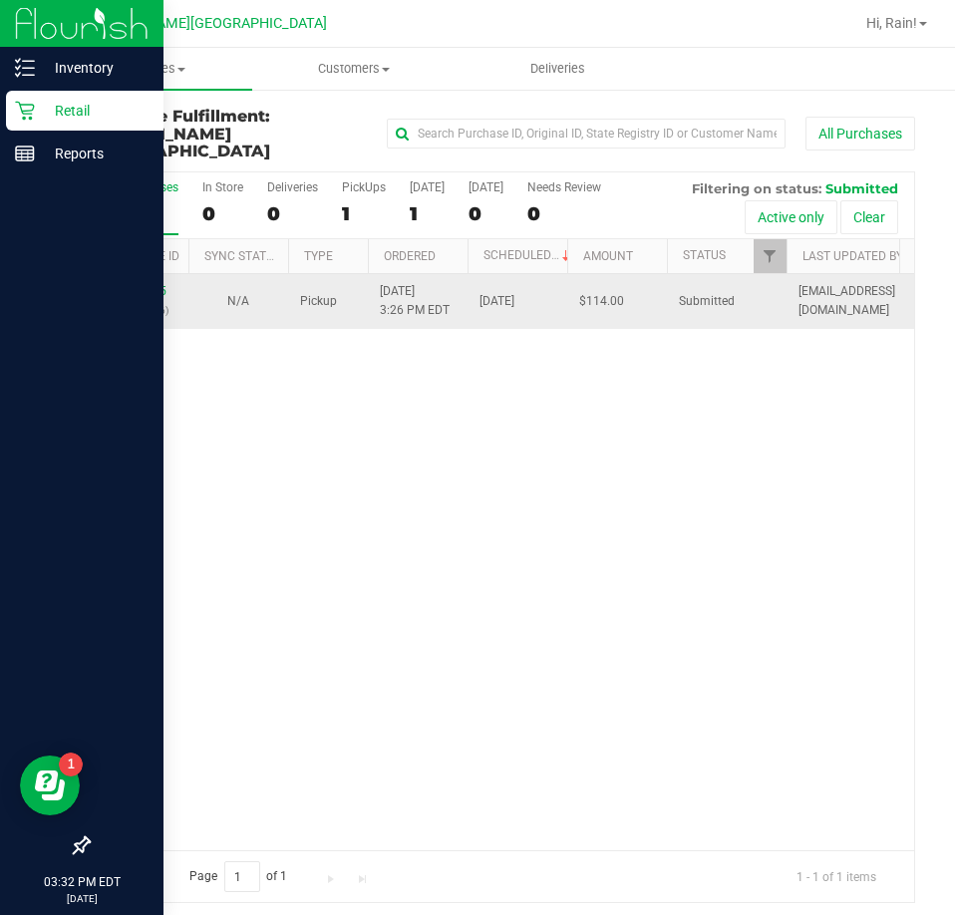
click at [142, 282] on div "11985195 (326478196)" at bounding box center [139, 301] width 76 height 38
click at [142, 284] on link "11985195" at bounding box center [139, 291] width 56 height 14
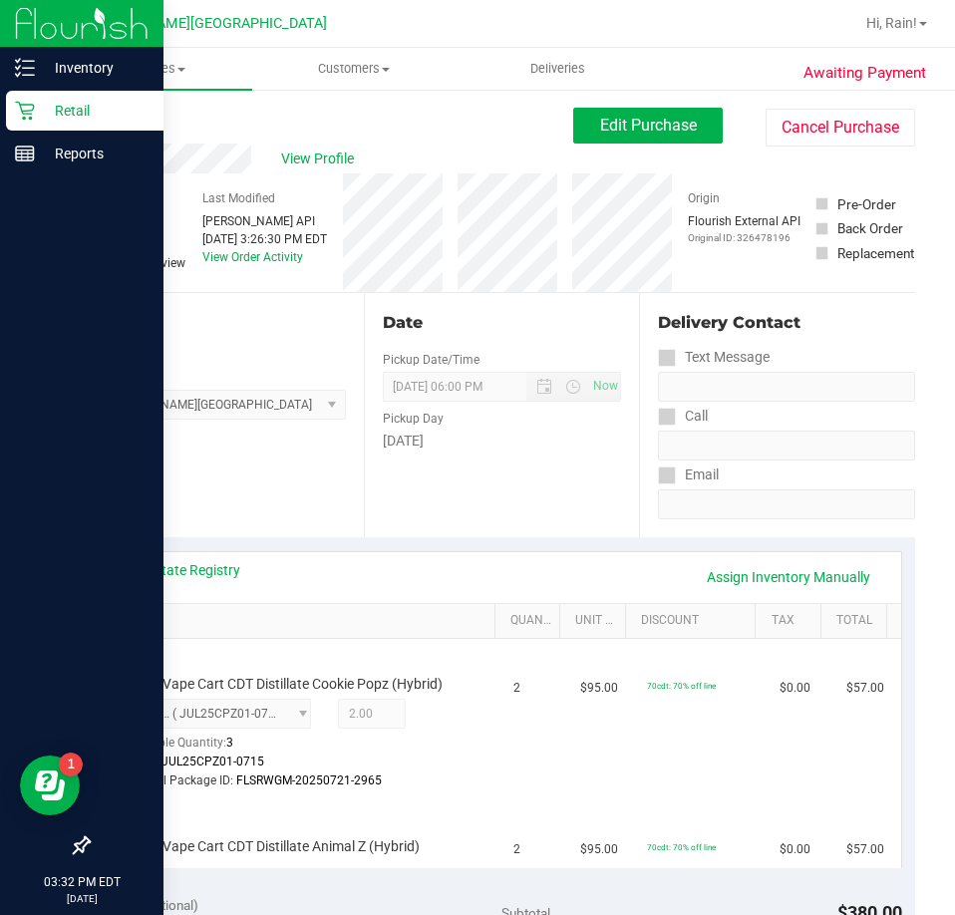
click at [556, 504] on div "Date Pickup Date/Time 09/21/2025 Now 09/21/2025 06:00 PM Now Pickup Day Sunday" at bounding box center [502, 415] width 276 height 244
click at [91, 122] on icon at bounding box center [90, 120] width 4 height 12
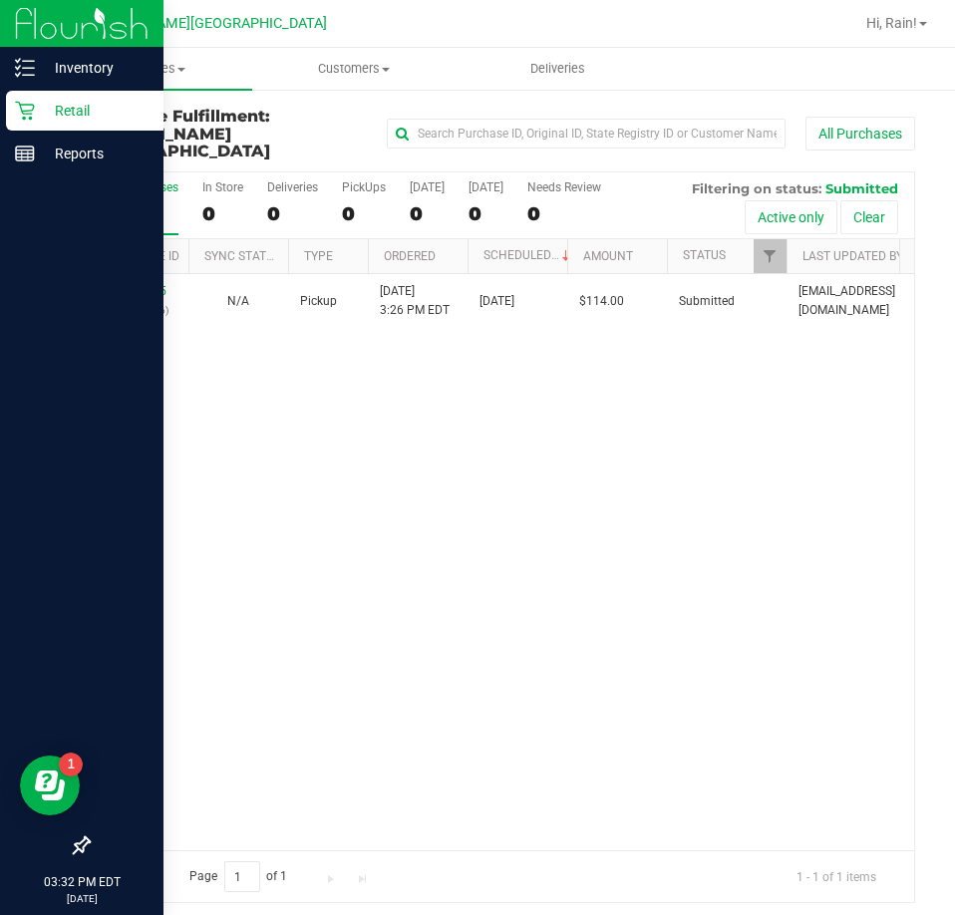
click at [624, 575] on div "11985195 (326478196) N/A Pickup 9/21/2025 3:26 PM EDT 9/21/2025 $114.00 Submitt…" at bounding box center [501, 562] width 825 height 576
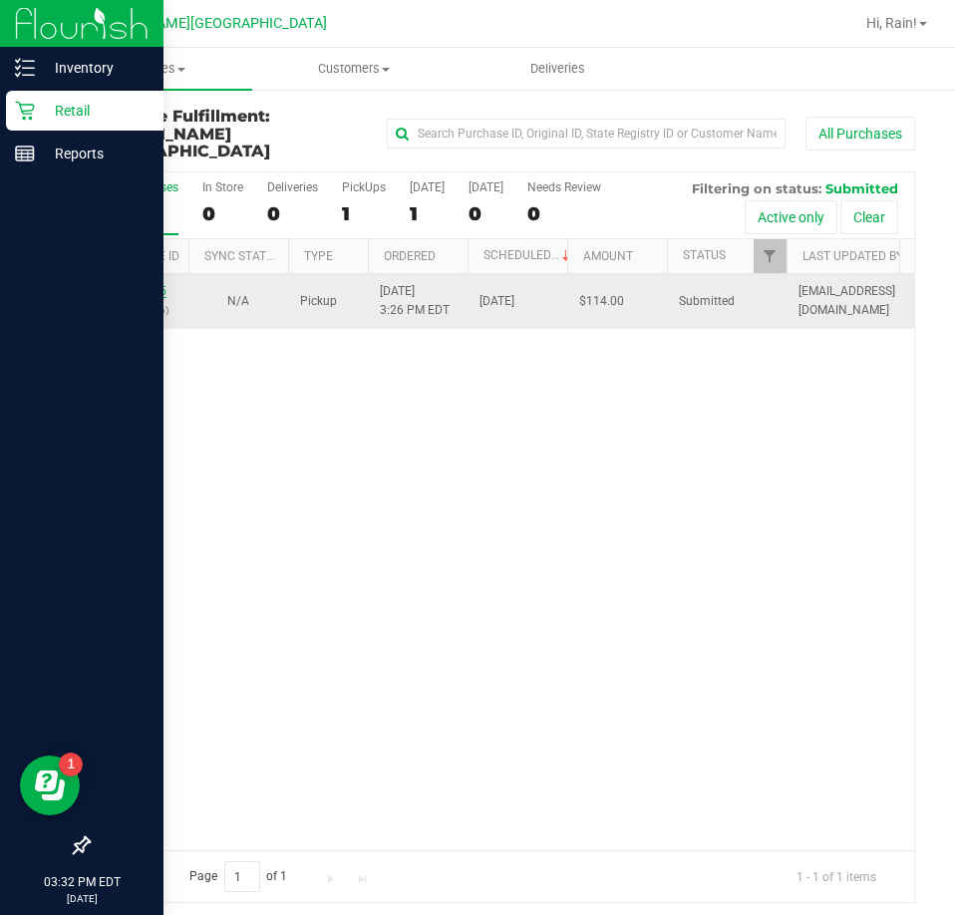
click at [130, 284] on link "11985195" at bounding box center [139, 291] width 56 height 14
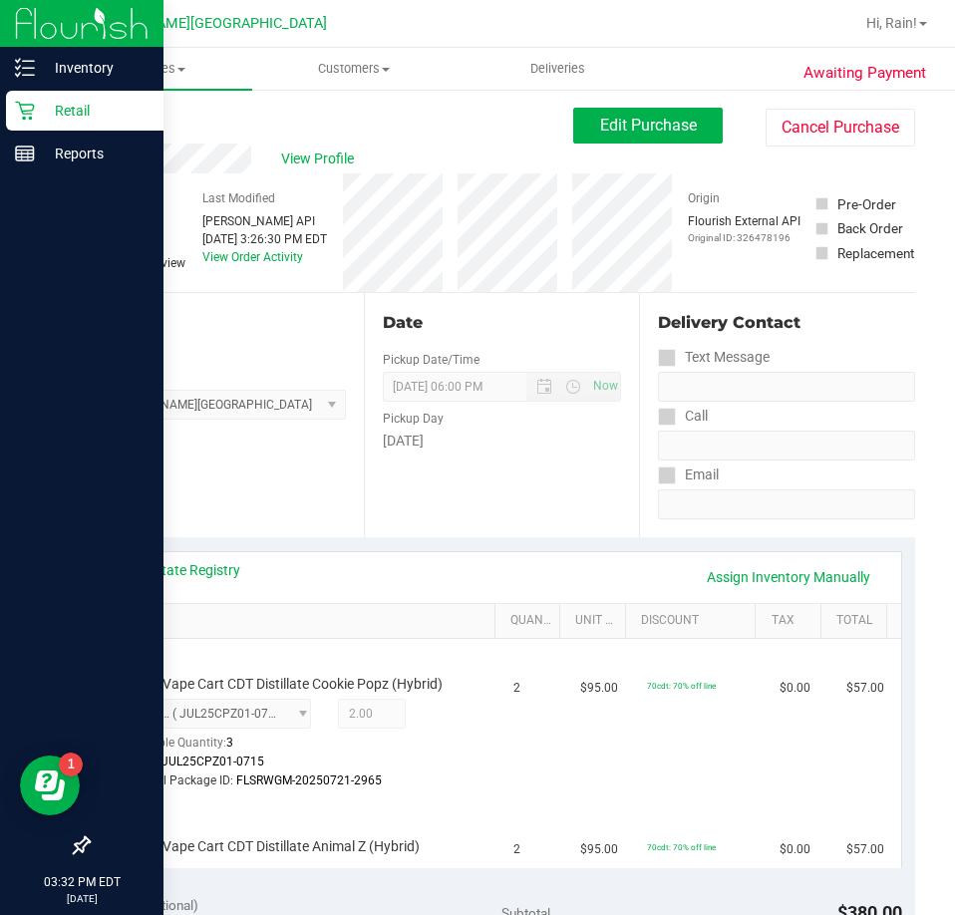
click at [111, 116] on link "Back" at bounding box center [103, 120] width 30 height 14
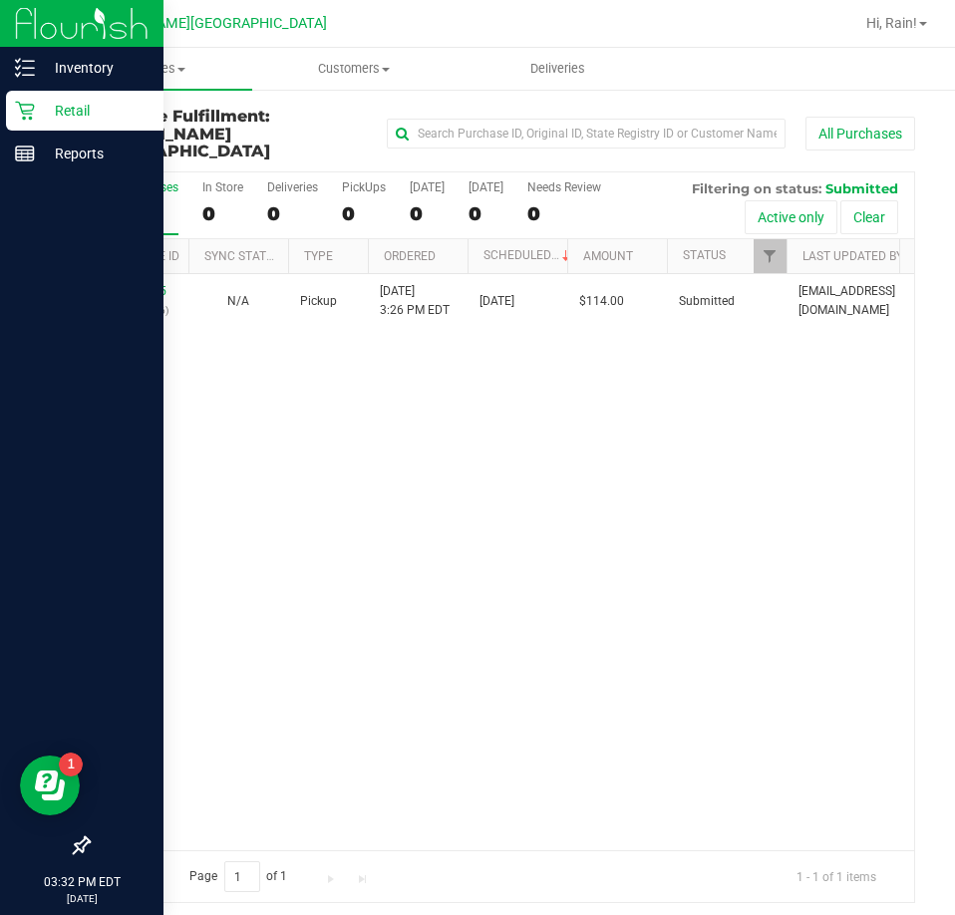
click at [465, 641] on div "11985195 (326478196) N/A Pickup 9/21/2025 3:26 PM EDT 9/21/2025 $114.00 Submitt…" at bounding box center [501, 562] width 825 height 576
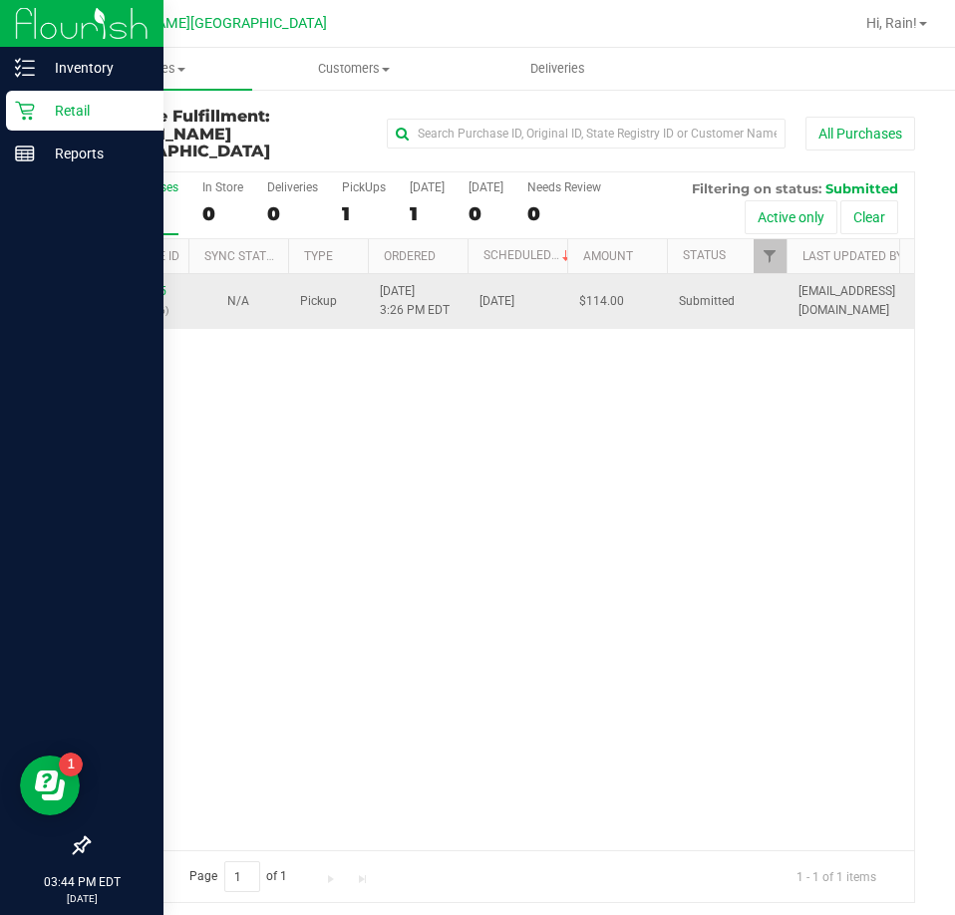
click at [126, 301] on p "(326478196)" at bounding box center [139, 310] width 76 height 19
click at [137, 284] on link "11985195" at bounding box center [139, 291] width 56 height 14
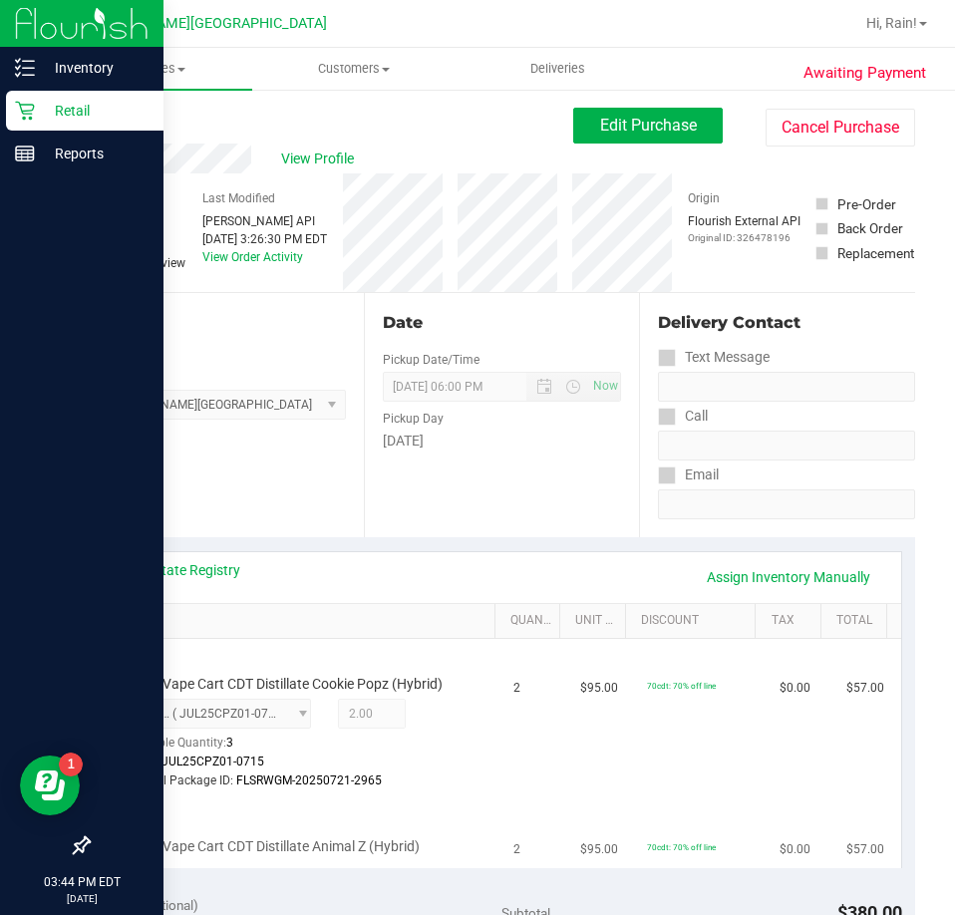
click at [641, 764] on td "70cdt: 70% off line" at bounding box center [701, 719] width 133 height 161
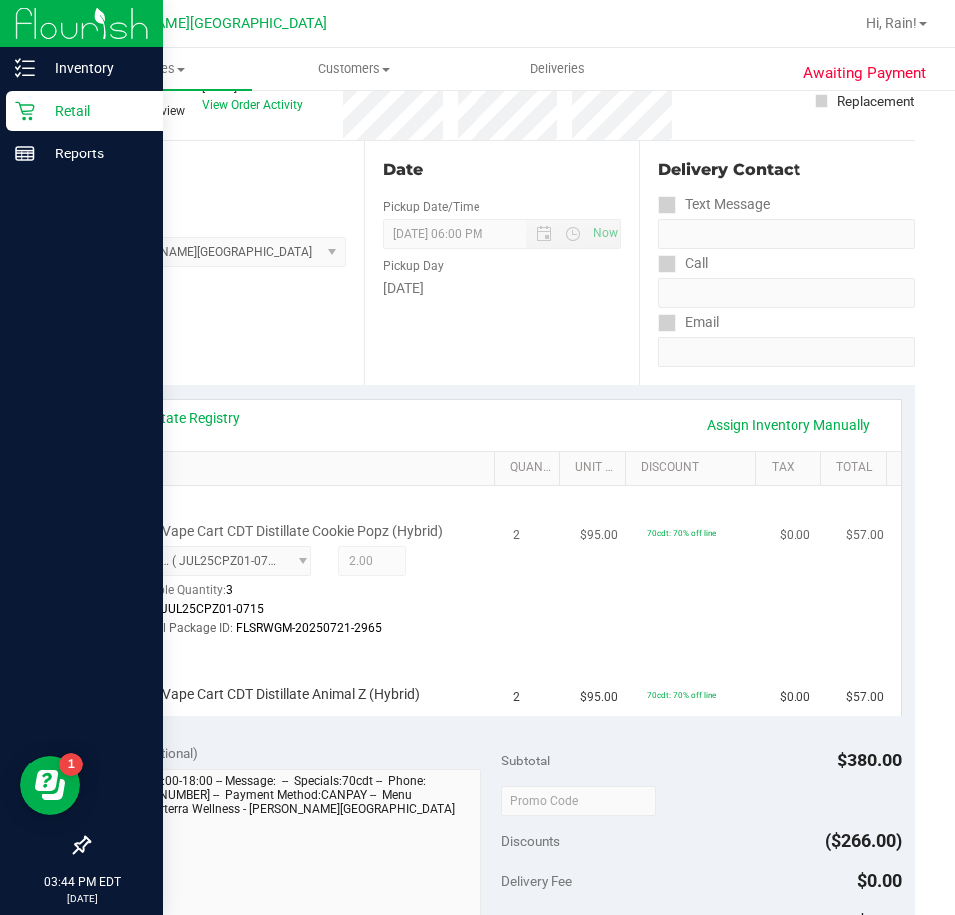
scroll to position [199, 0]
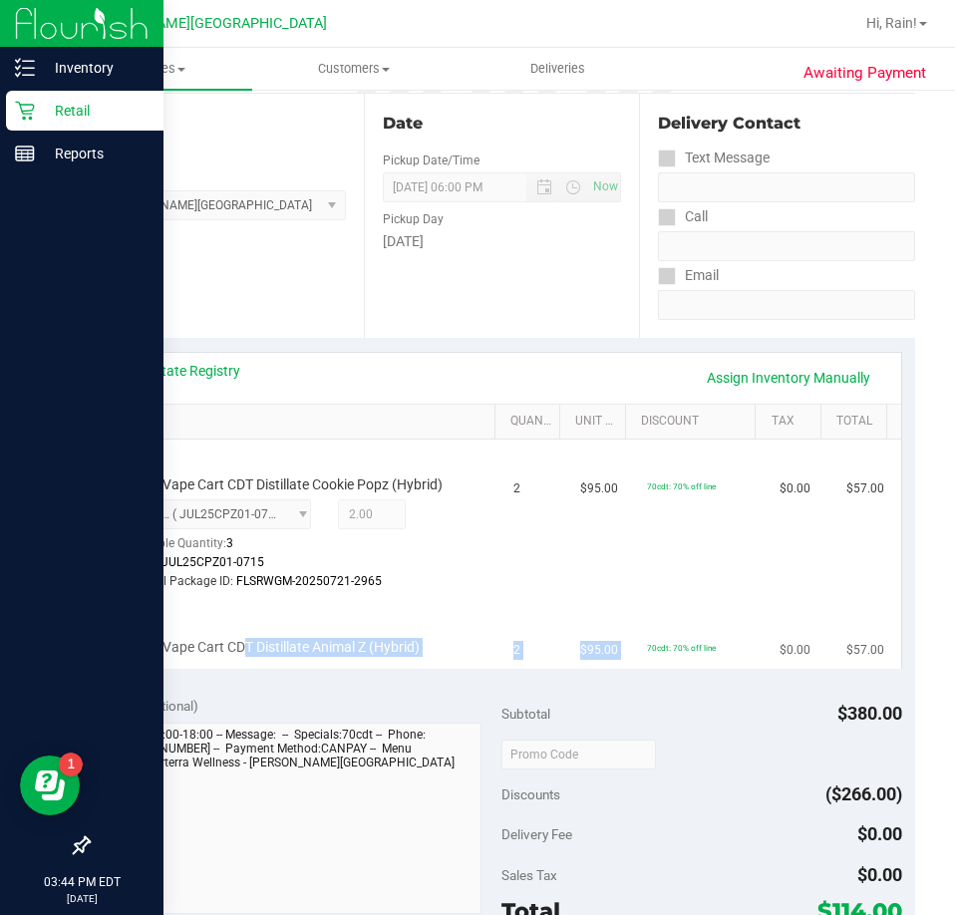
drag, startPoint x: 247, startPoint y: 643, endPoint x: 622, endPoint y: 663, distance: 375.3
click at [622, 663] on tr "FT 1g Vape Cart CDT Distillate Animal Z (Hybrid) 2 $95.00 70cdt: 70% off line $…" at bounding box center [502, 634] width 798 height 67
click at [635, 663] on td "70cdt: 70% off line" at bounding box center [701, 634] width 133 height 67
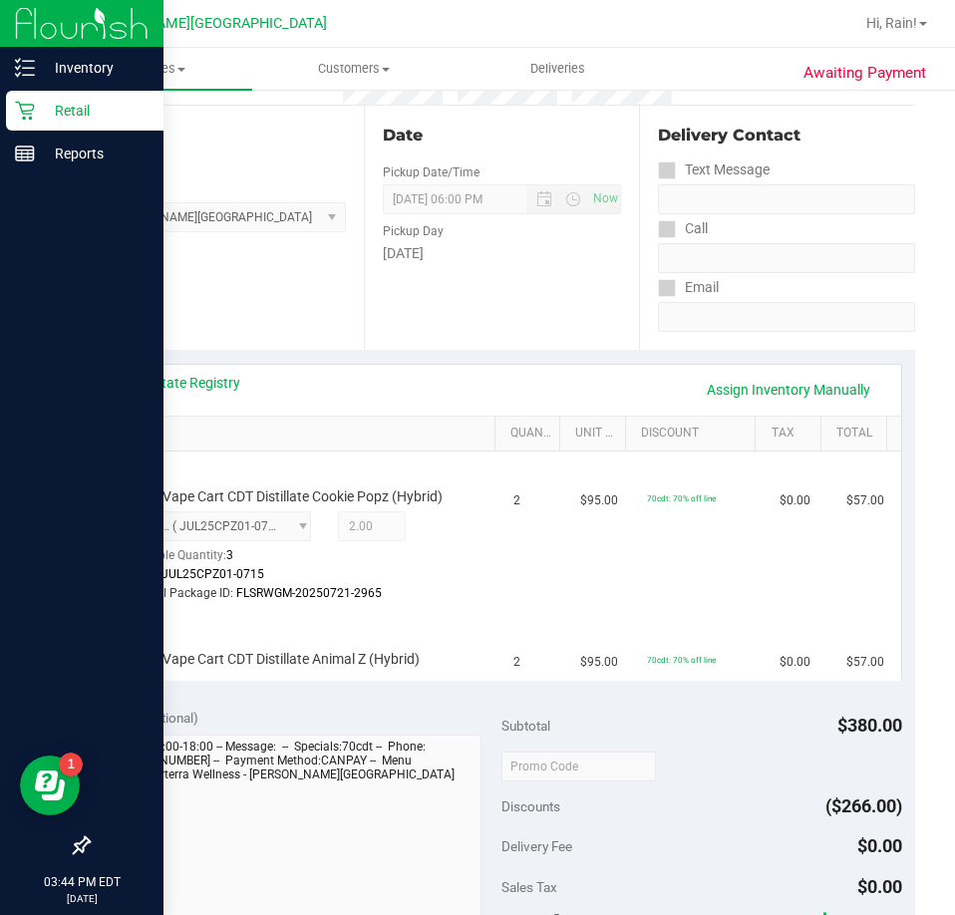
scroll to position [399, 0]
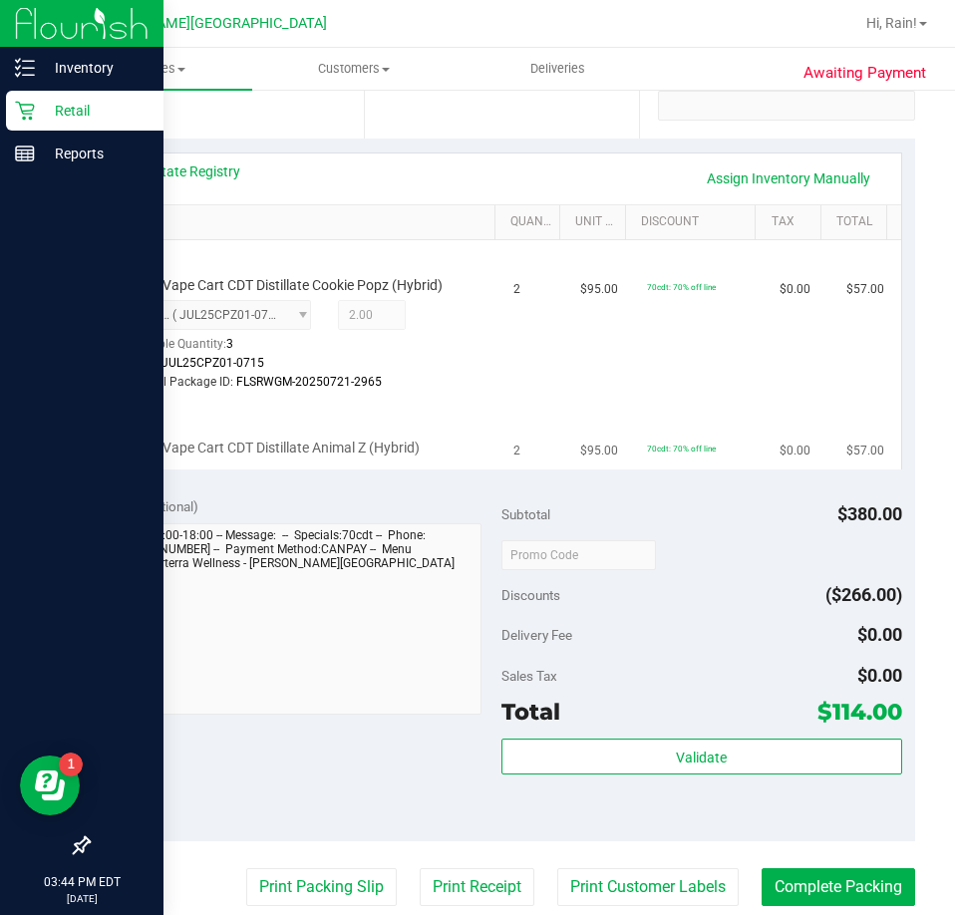
click at [365, 446] on span "FT 1g Vape Cart CDT Distillate Animal Z (Hybrid)" at bounding box center [272, 448] width 295 height 19
click at [365, 442] on span "FT 1g Vape Cart CDT Distillate Animal Z (Hybrid)" at bounding box center [272, 448] width 295 height 19
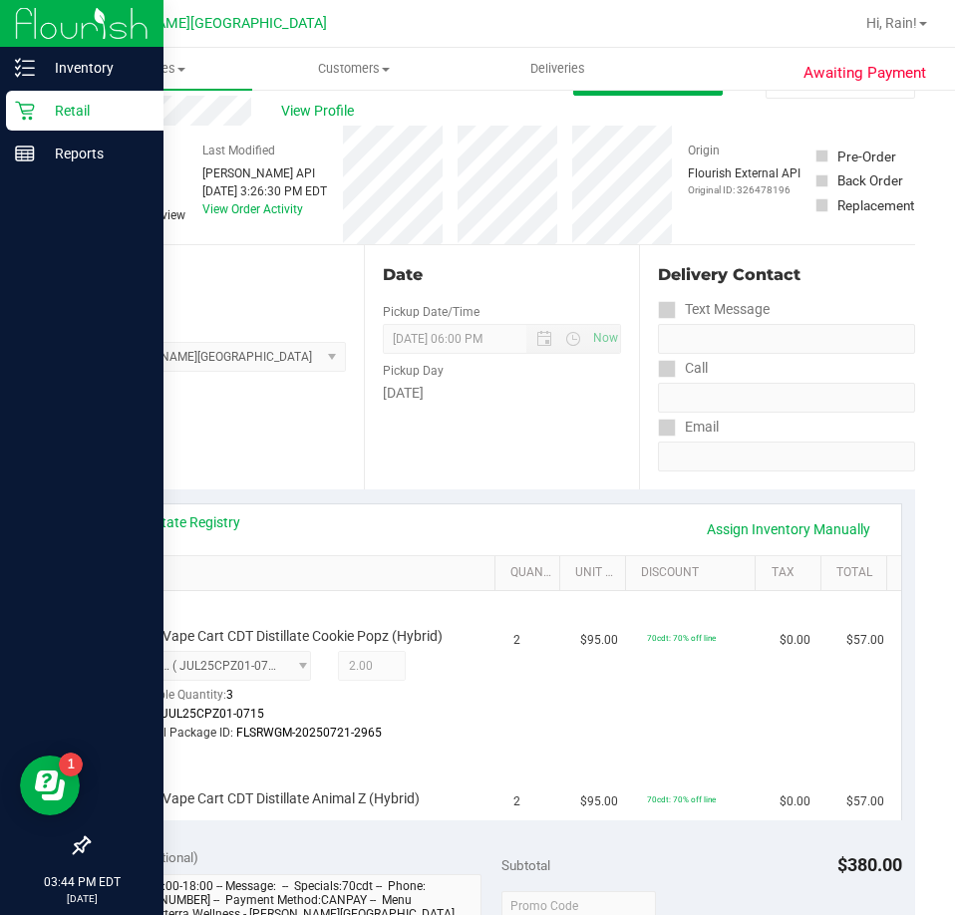
scroll to position [0, 0]
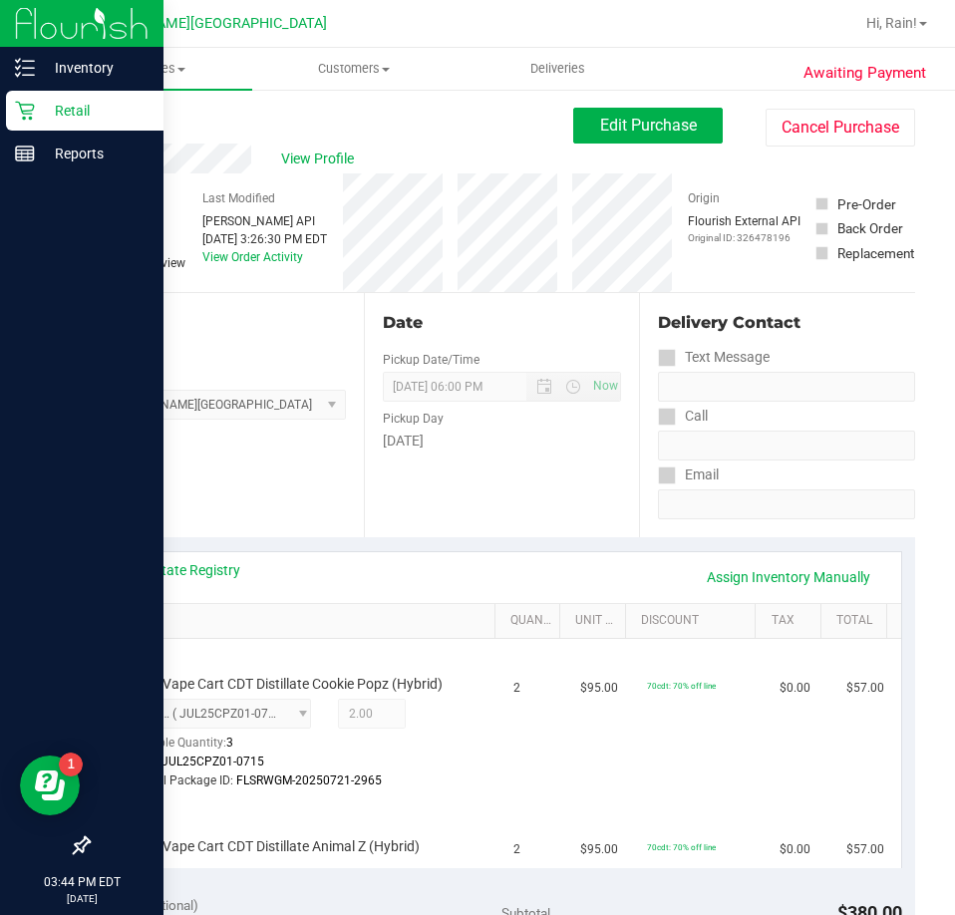
click at [109, 114] on link "Back" at bounding box center [103, 120] width 30 height 14
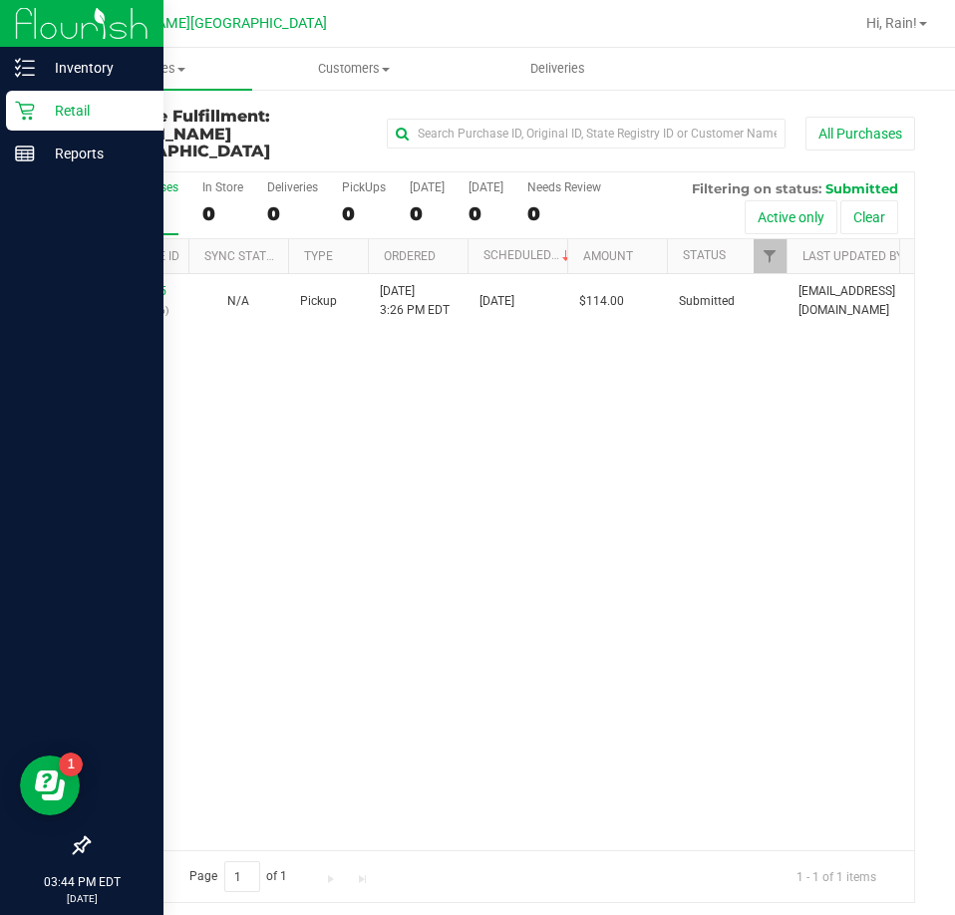
drag, startPoint x: 548, startPoint y: 661, endPoint x: 550, endPoint y: 645, distance: 16.1
click at [550, 659] on div "11985195 (326478196) N/A Pickup 9/21/2025 3:26 PM EDT 9/21/2025 $114.00 Submitt…" at bounding box center [501, 562] width 825 height 576
click at [603, 513] on div "11985195 (326478196) N/A Pickup 9/21/2025 3:26 PM EDT 9/21/2025 $114.00 Submitt…" at bounding box center [501, 562] width 825 height 576
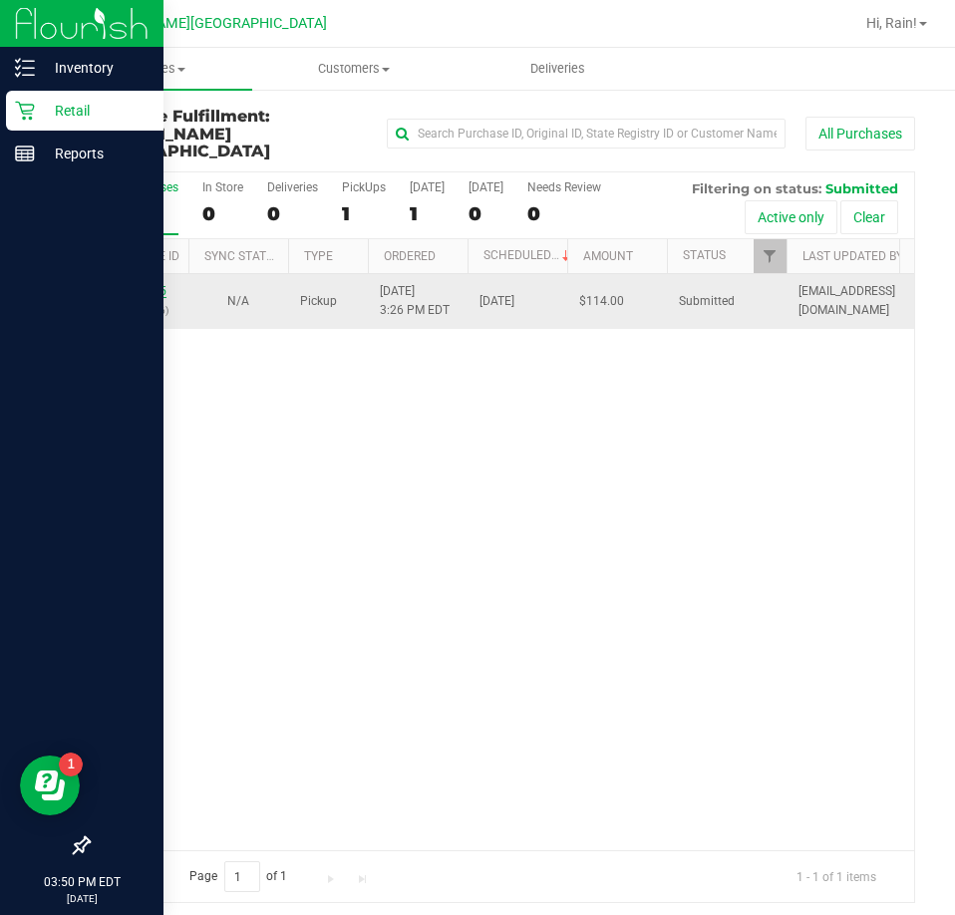
click at [125, 284] on link "11985195" at bounding box center [139, 291] width 56 height 14
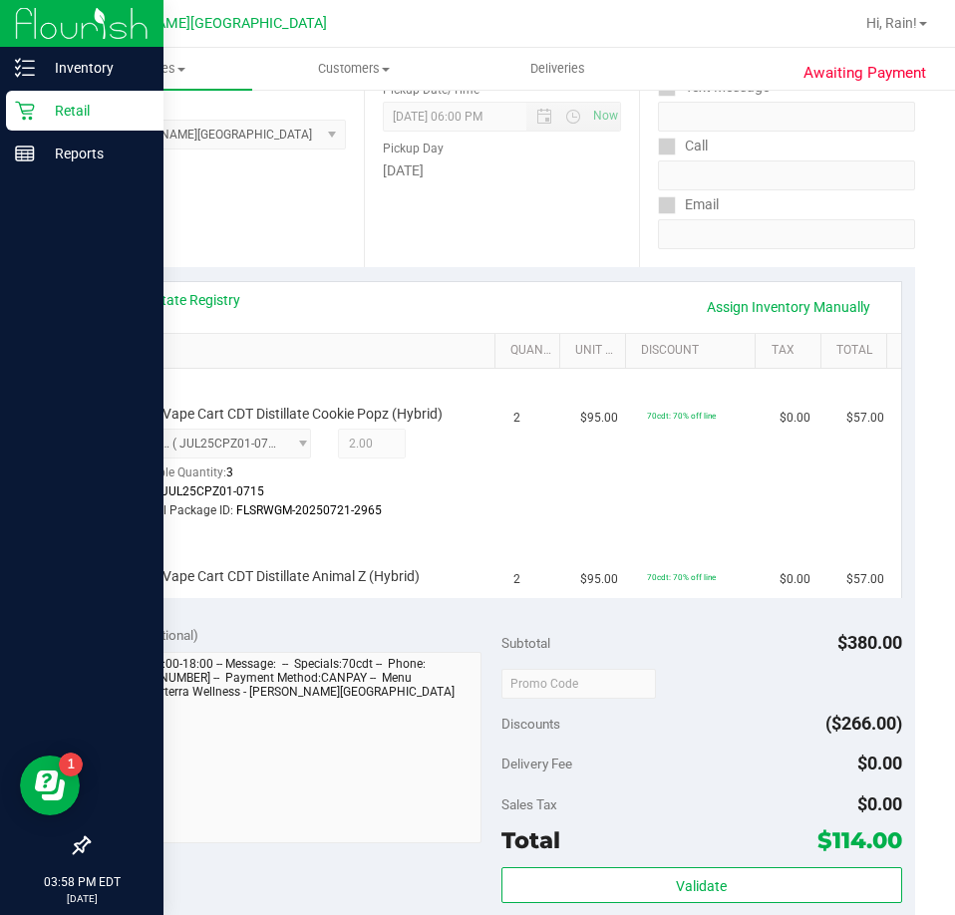
scroll to position [299, 0]
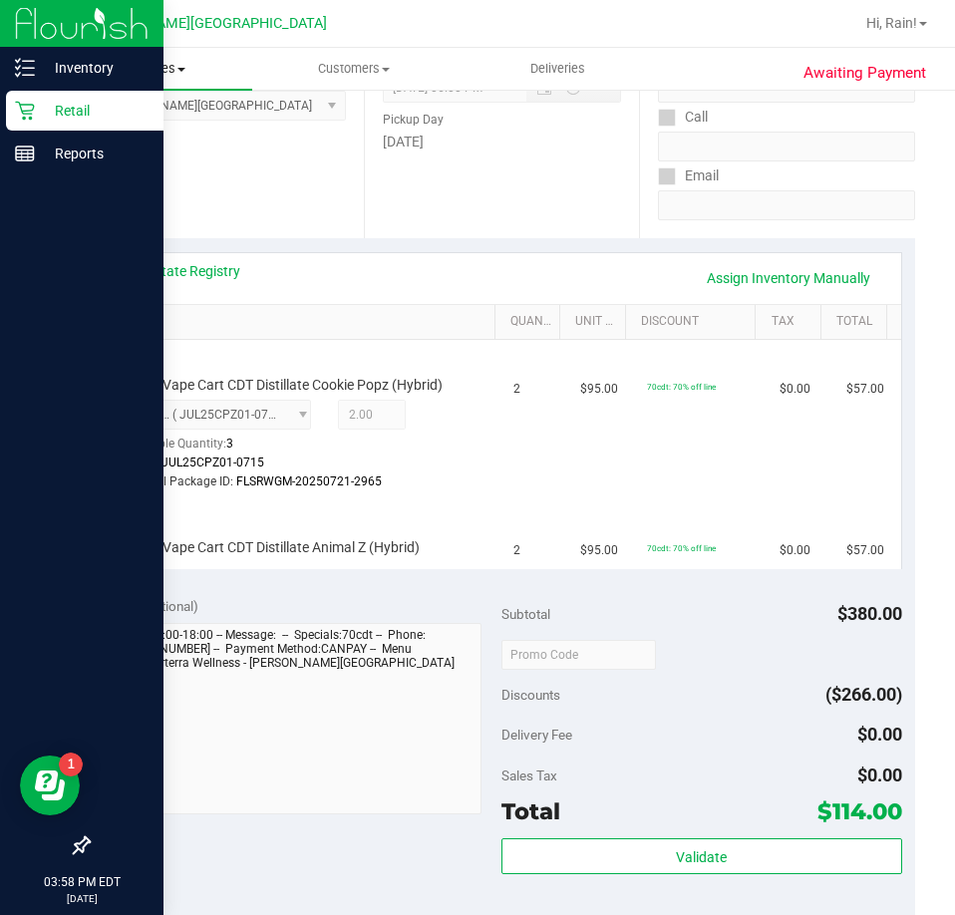
click at [174, 59] on uib-tab-heading "Purchases Summary of purchases Fulfillment All purchases" at bounding box center [150, 69] width 204 height 42
click at [144, 139] on span "Fulfillment" at bounding box center [110, 144] width 124 height 17
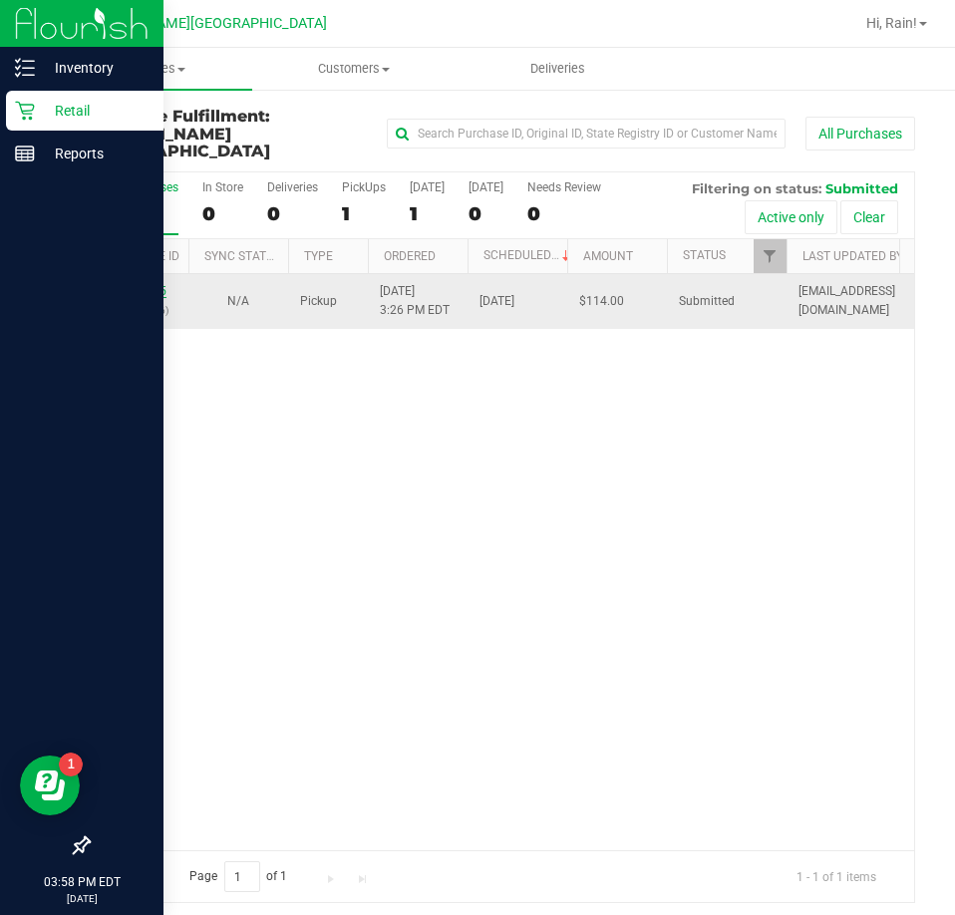
click at [153, 284] on link "11985195" at bounding box center [139, 291] width 56 height 14
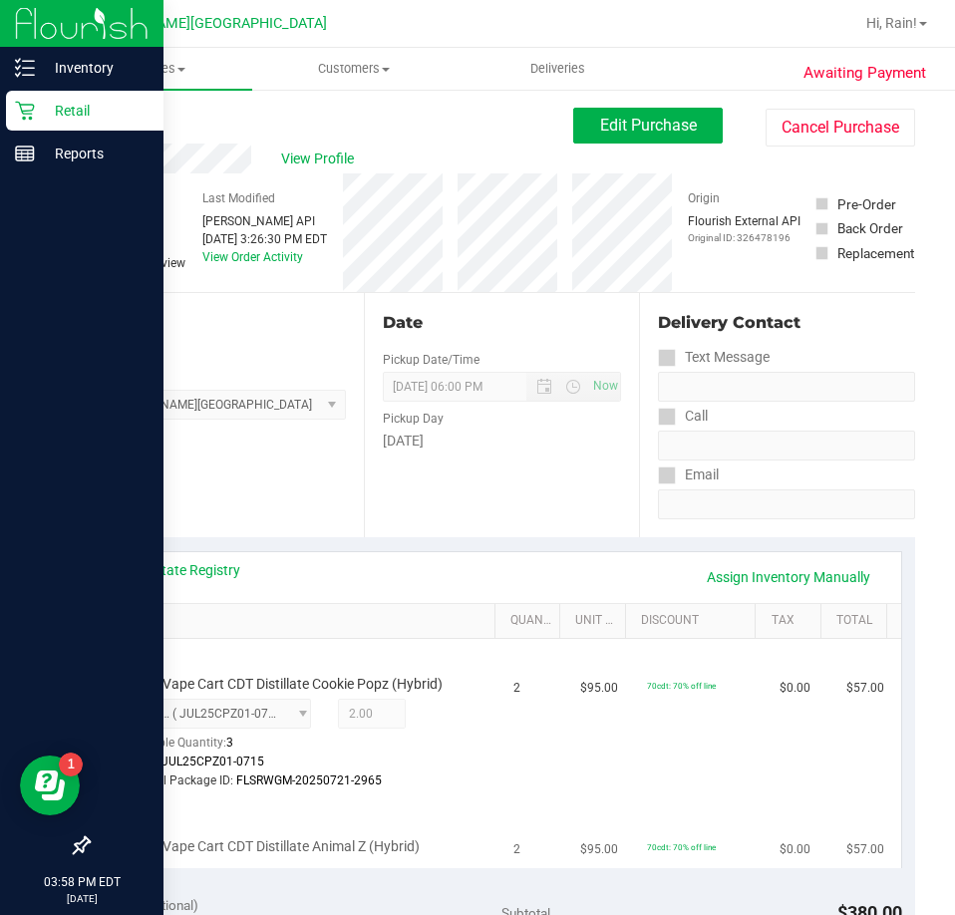
click at [353, 810] on div "FT 1g Vape Cart CDT Distillate Animal Z (Hybrid)" at bounding box center [303, 833] width 376 height 47
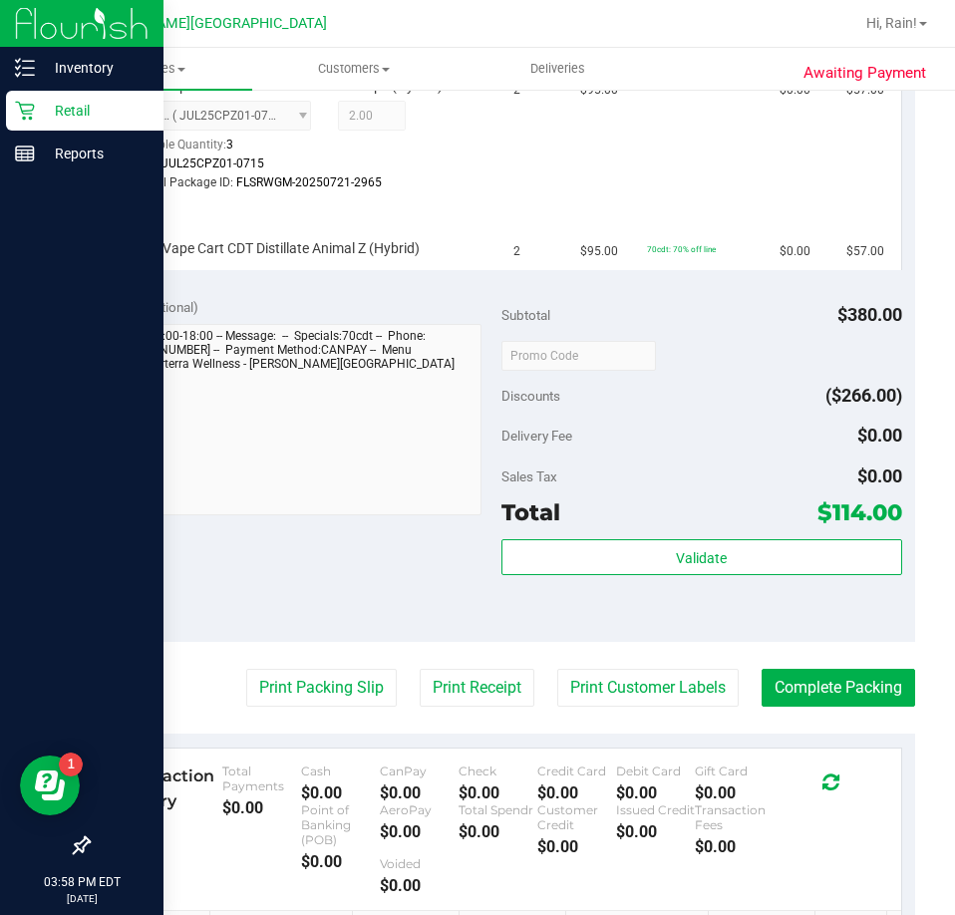
scroll to position [199, 0]
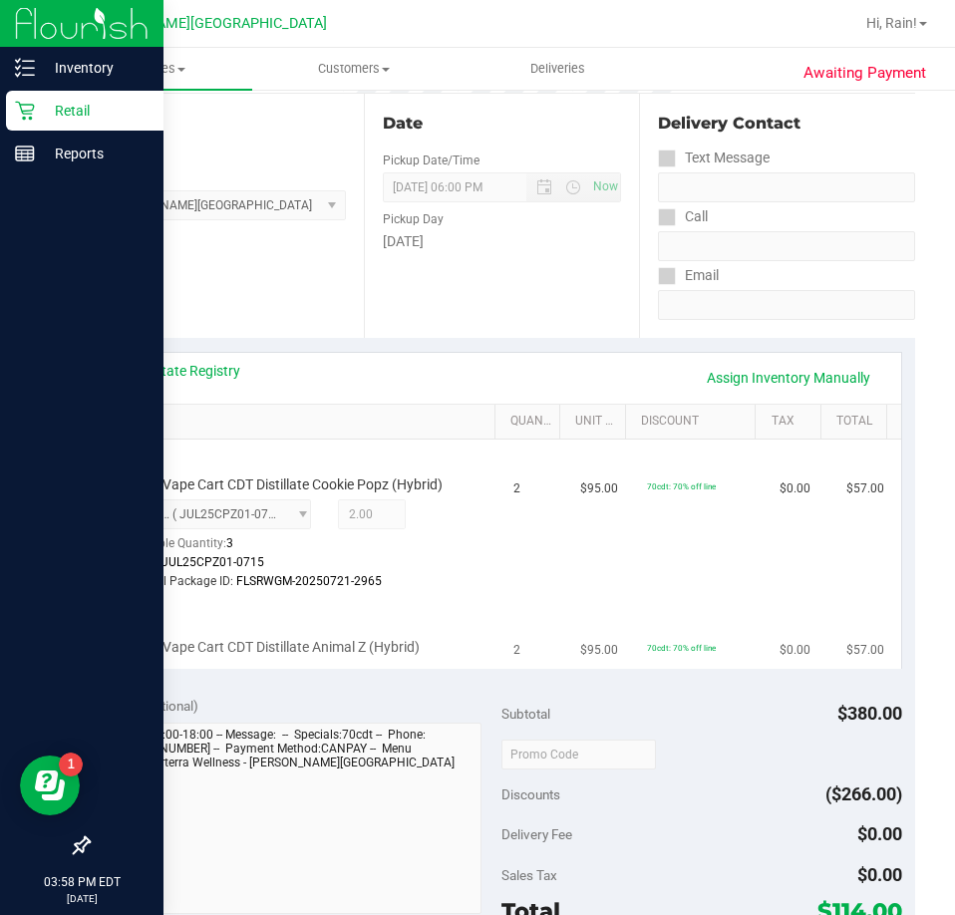
drag, startPoint x: 244, startPoint y: 655, endPoint x: 582, endPoint y: 651, distance: 337.9
click at [582, 651] on tr "FT 1g Vape Cart CDT Distillate Animal Z (Hybrid) 2 $95.00 70cdt: 70% off line $…" at bounding box center [502, 634] width 798 height 67
click at [583, 651] on span "$95.00" at bounding box center [599, 650] width 38 height 19
click at [514, 585] on td "2" at bounding box center [534, 520] width 67 height 161
click at [145, 73] on span "Purchases" at bounding box center [150, 69] width 204 height 18
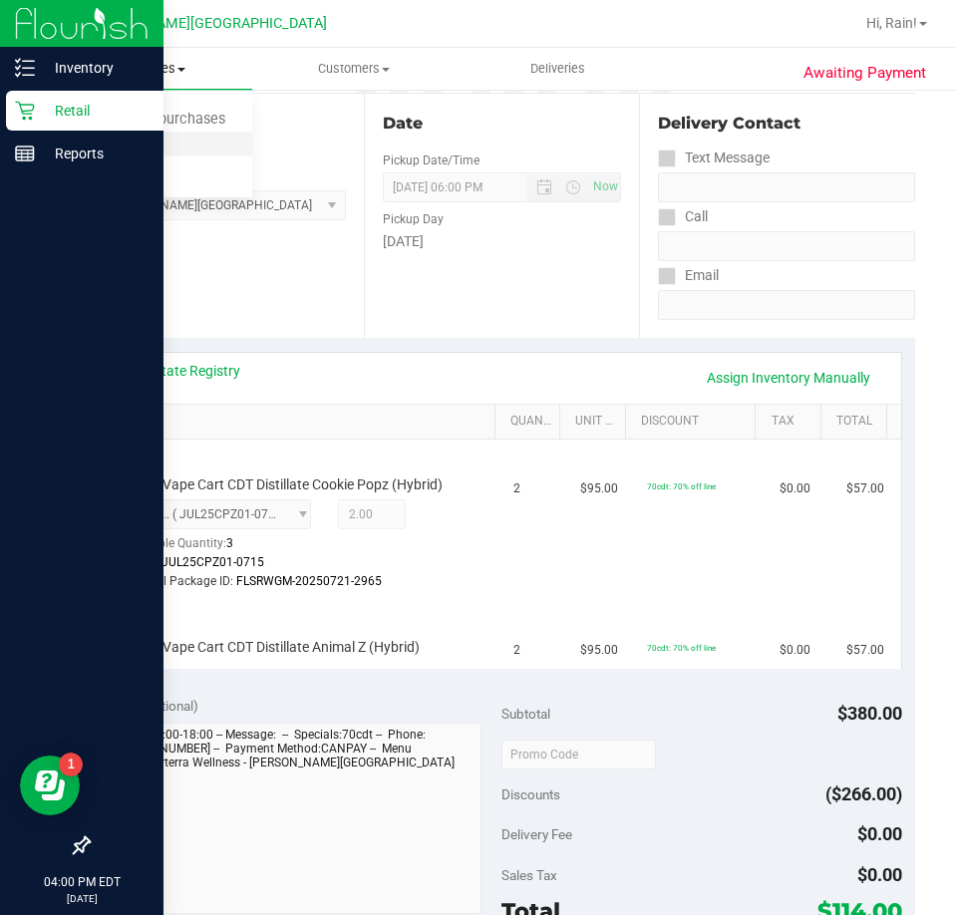
click at [151, 142] on span "Fulfillment" at bounding box center [110, 144] width 124 height 17
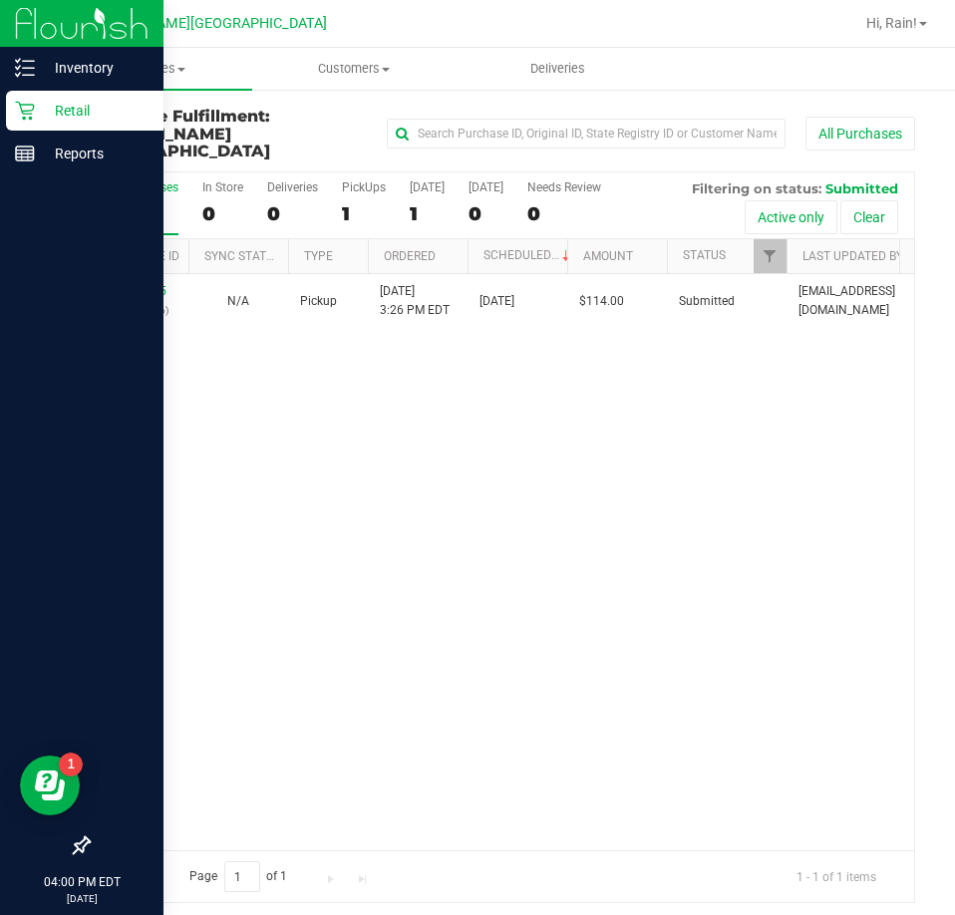
click at [482, 106] on div "Purchase Fulfillment: Bonita Springs WC All Purchases All Purchases 1 In Store …" at bounding box center [501, 505] width 907 height 835
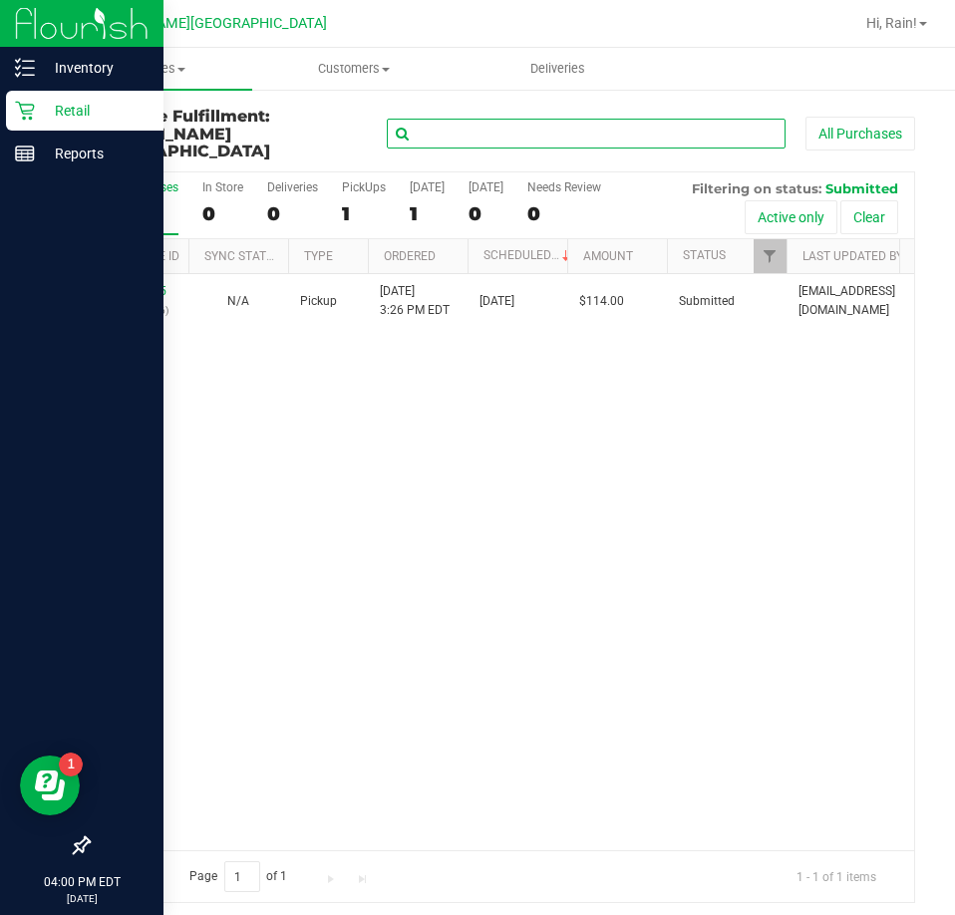
click at [482, 121] on input "text" at bounding box center [586, 134] width 399 height 30
drag, startPoint x: 501, startPoint y: 126, endPoint x: 502, endPoint y: 116, distance: 10.0
click at [501, 126] on input "text" at bounding box center [586, 134] width 399 height 30
click at [510, 119] on input "text" at bounding box center [586, 134] width 399 height 30
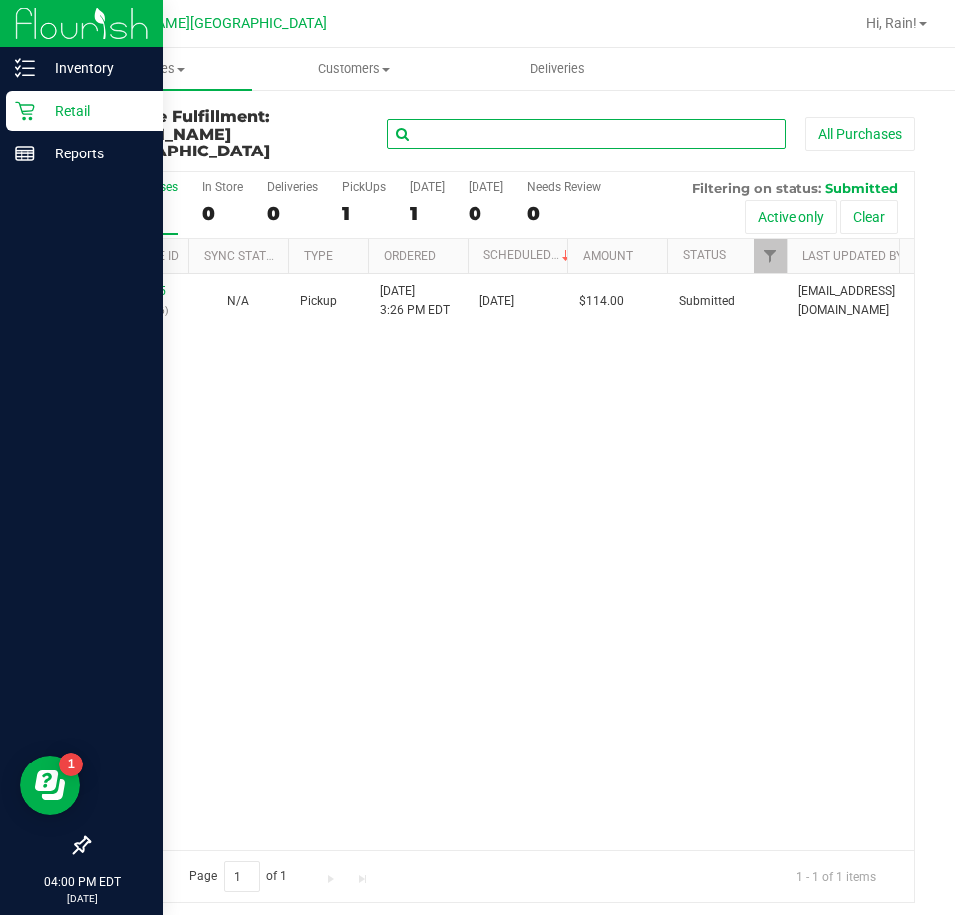
click at [477, 124] on input "text" at bounding box center [586, 134] width 399 height 30
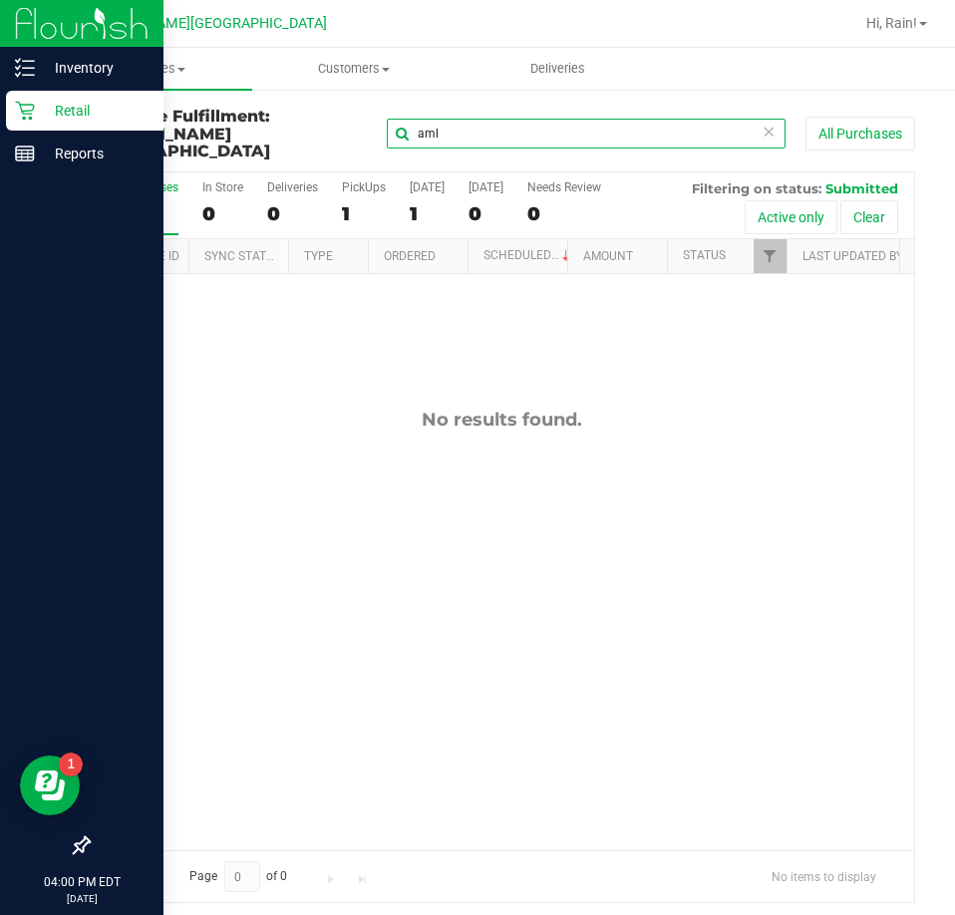
click at [484, 124] on input "aml" at bounding box center [586, 134] width 399 height 30
click at [425, 125] on input "snimal larry" at bounding box center [586, 134] width 399 height 30
type input "animal larry"
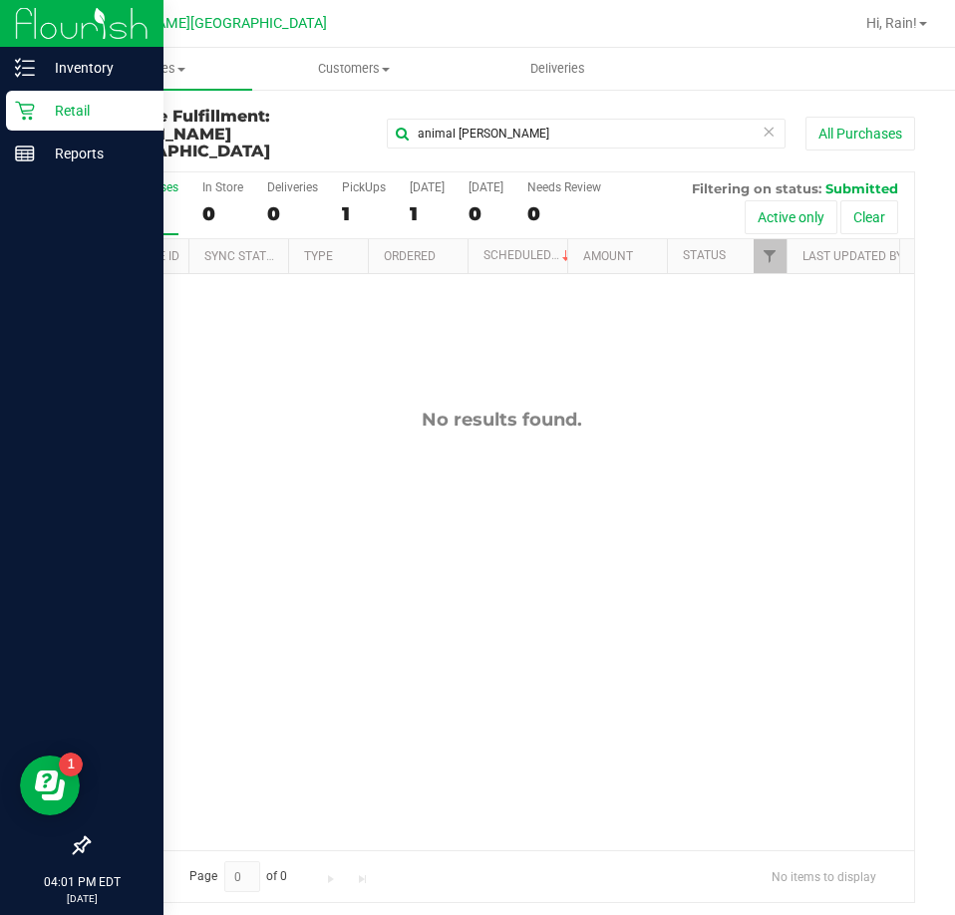
click at [40, 110] on p "Retail" at bounding box center [95, 111] width 120 height 24
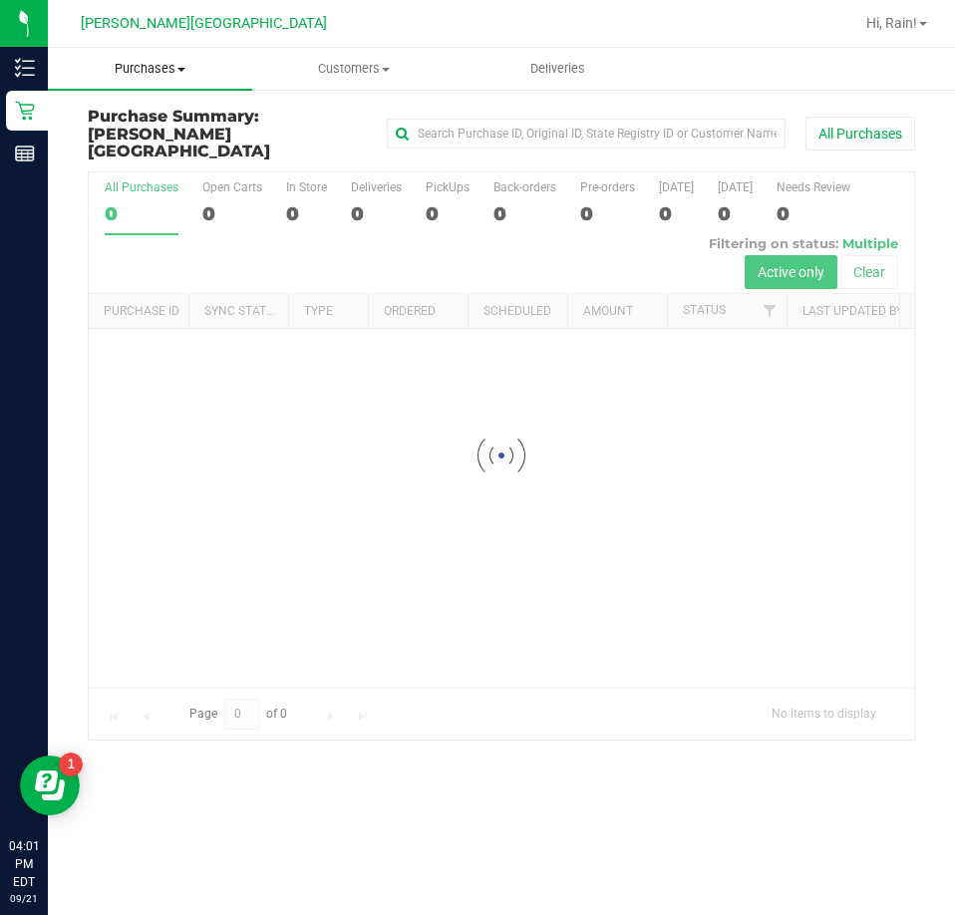
click at [123, 65] on span "Purchases" at bounding box center [150, 69] width 204 height 18
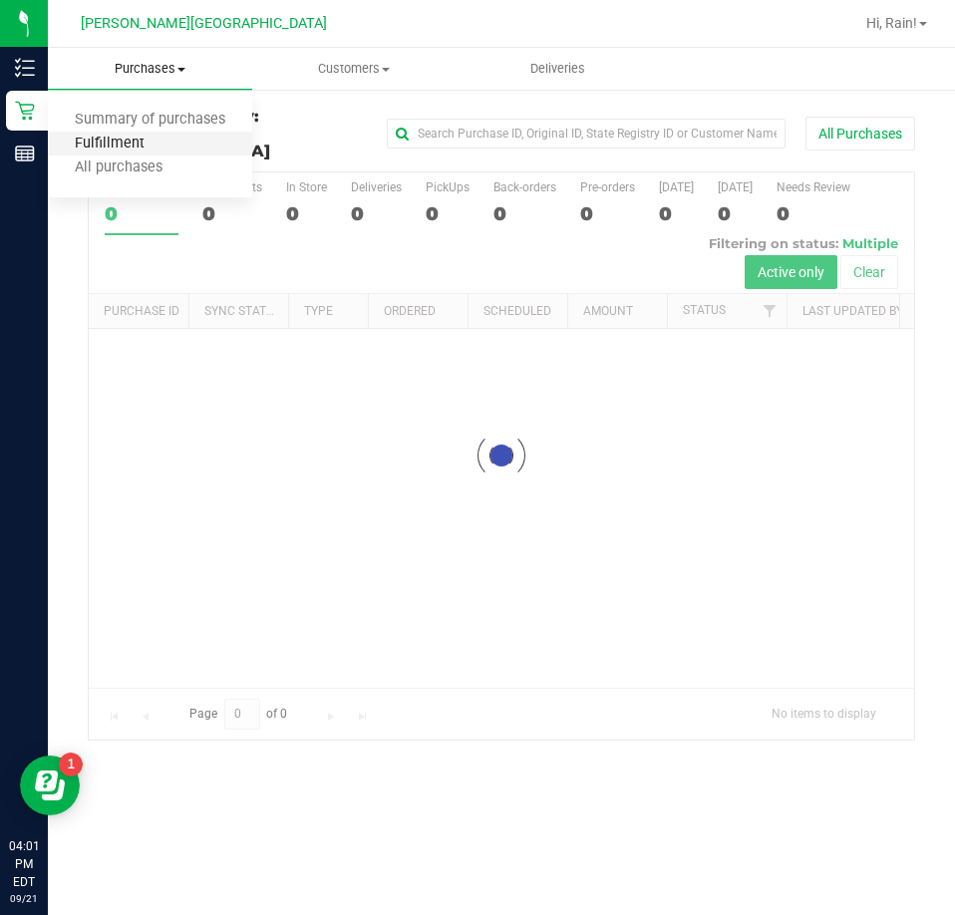
click at [147, 144] on span "Fulfillment" at bounding box center [110, 144] width 124 height 17
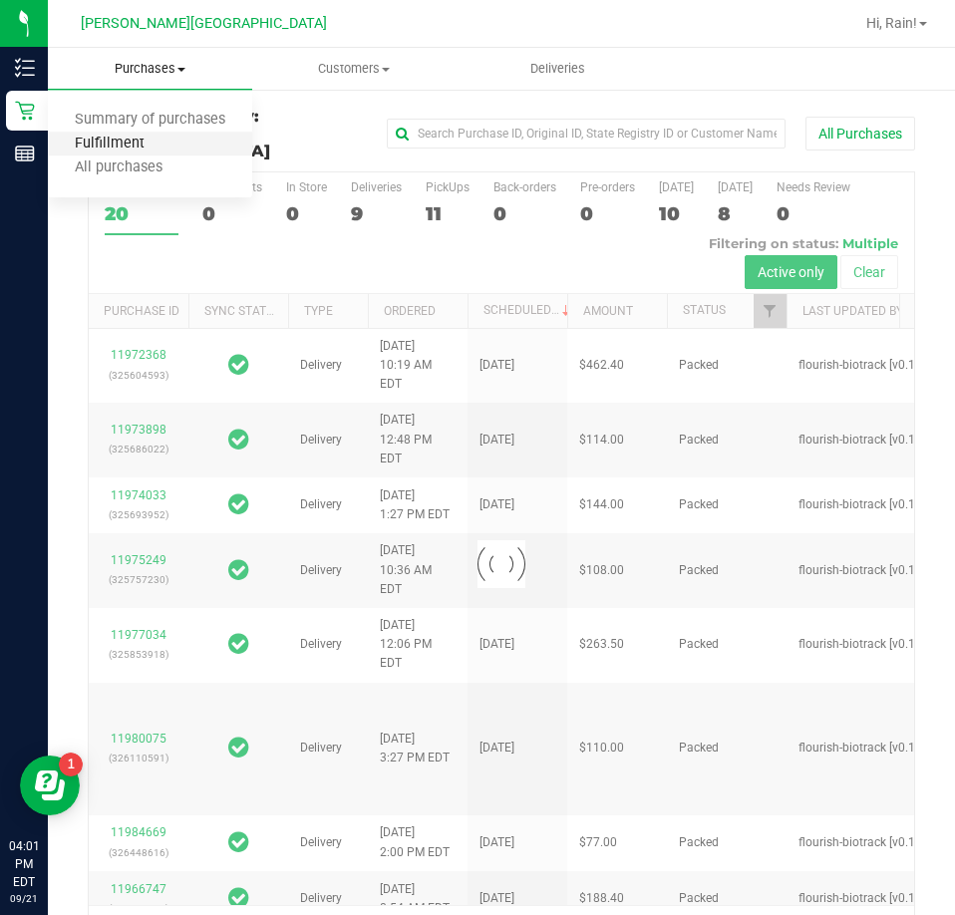
click at [147, 144] on span "Fulfillment" at bounding box center [110, 144] width 124 height 17
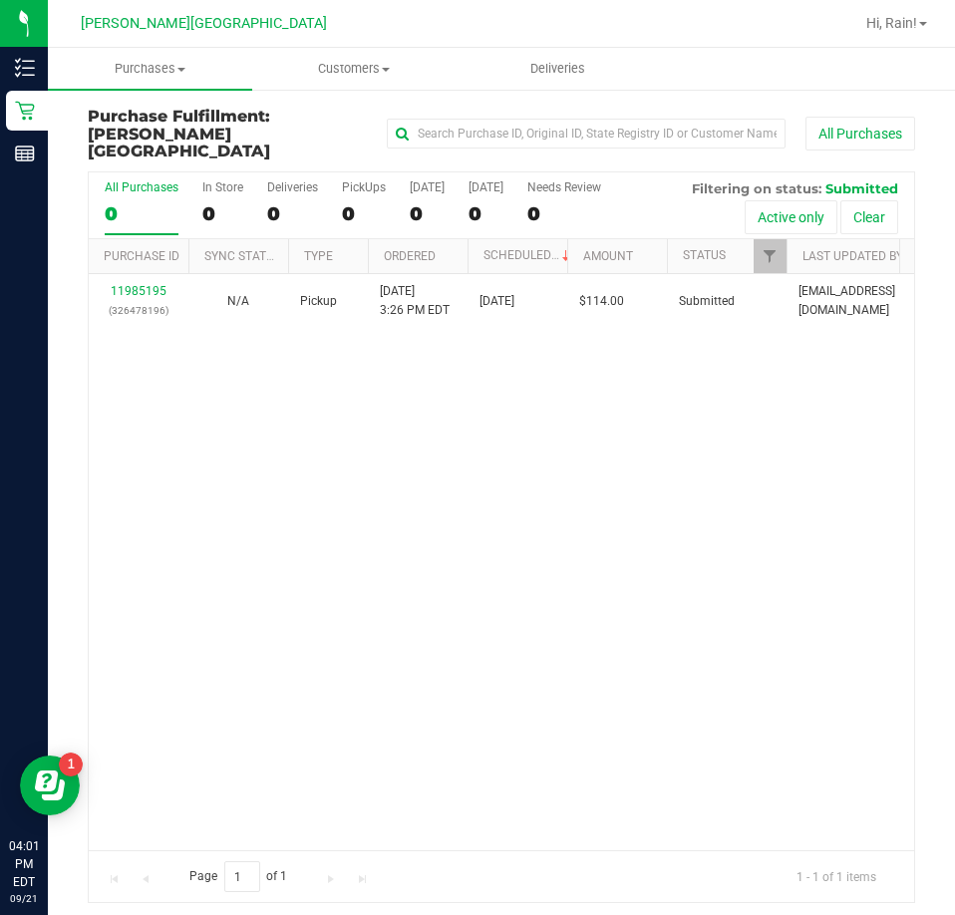
click at [440, 452] on div "11985195 (326478196) N/A Pickup 9/21/2025 3:26 PM EDT 9/21/2025 $114.00 Submitt…" at bounding box center [501, 562] width 825 height 576
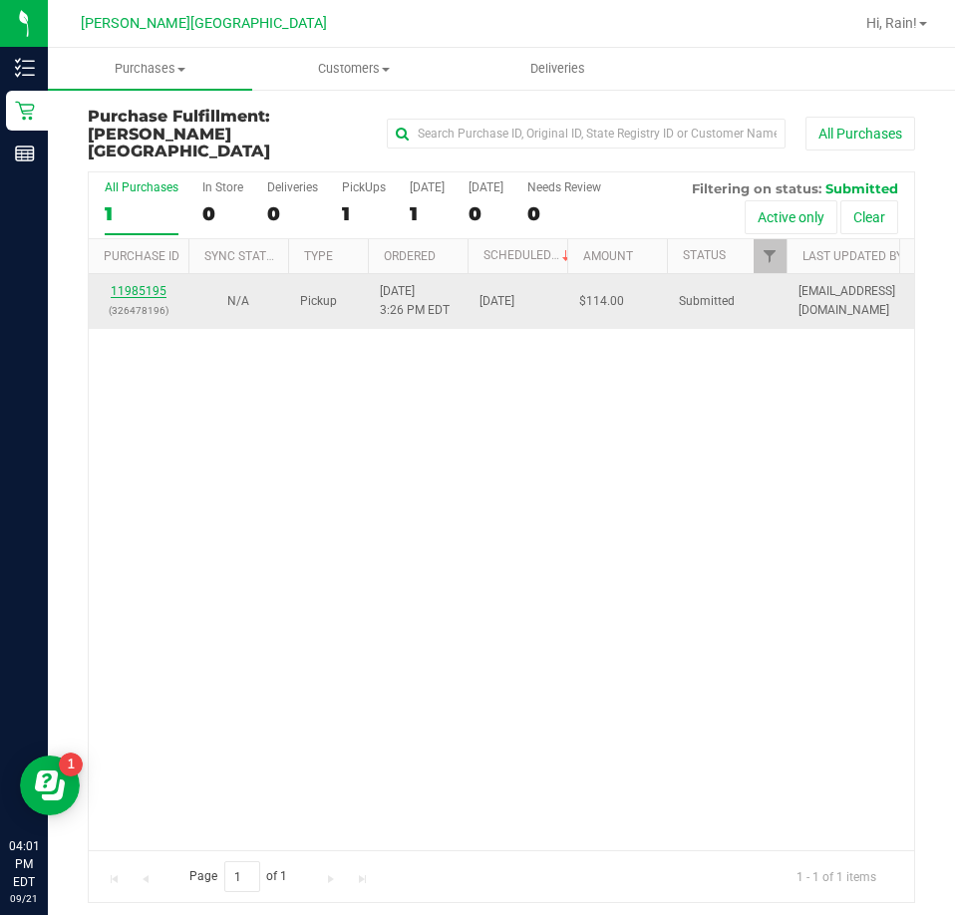
click at [142, 284] on link "11985195" at bounding box center [139, 291] width 56 height 14
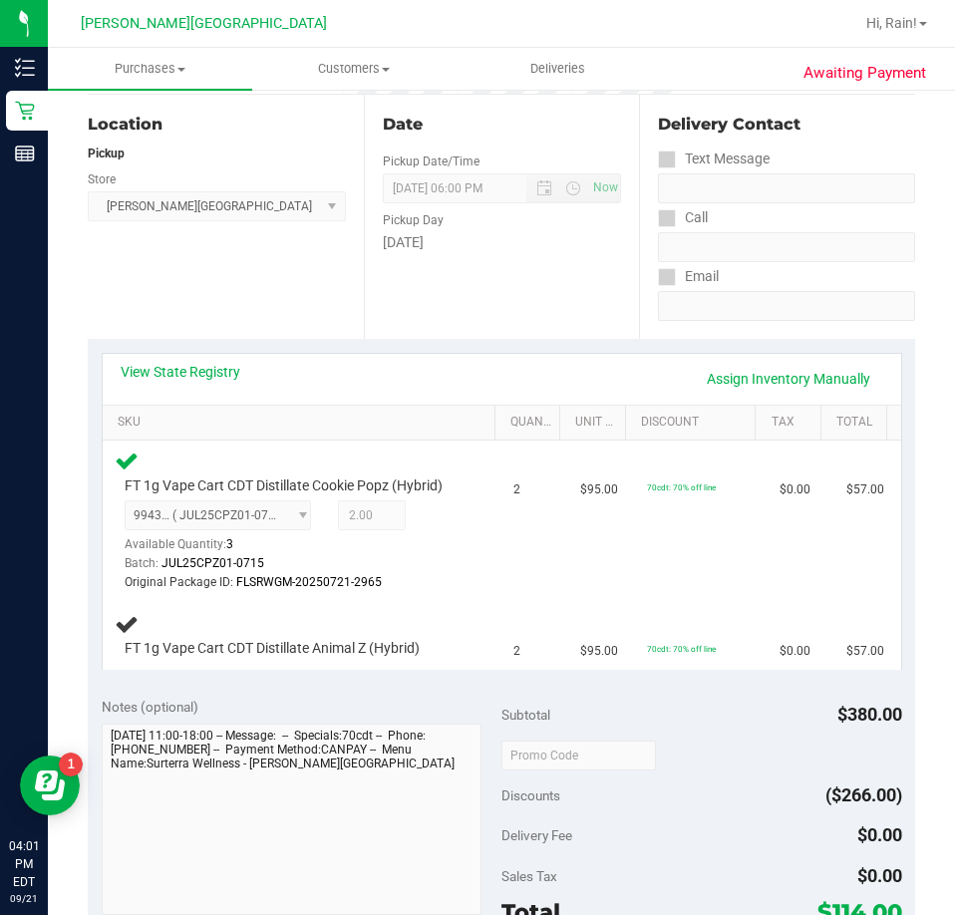
scroll to position [199, 0]
click at [499, 685] on div "Notes (optional) Subtotal $380.00 Discounts ($266.00) Delivery Fee $0.00 Sales …" at bounding box center [501, 861] width 827 height 359
drag, startPoint x: 499, startPoint y: 685, endPoint x: 509, endPoint y: 684, distance: 10.0
click at [505, 684] on div "Notes (optional) Subtotal $380.00 Discounts ($266.00) Delivery Fee $0.00 Sales …" at bounding box center [501, 861] width 827 height 359
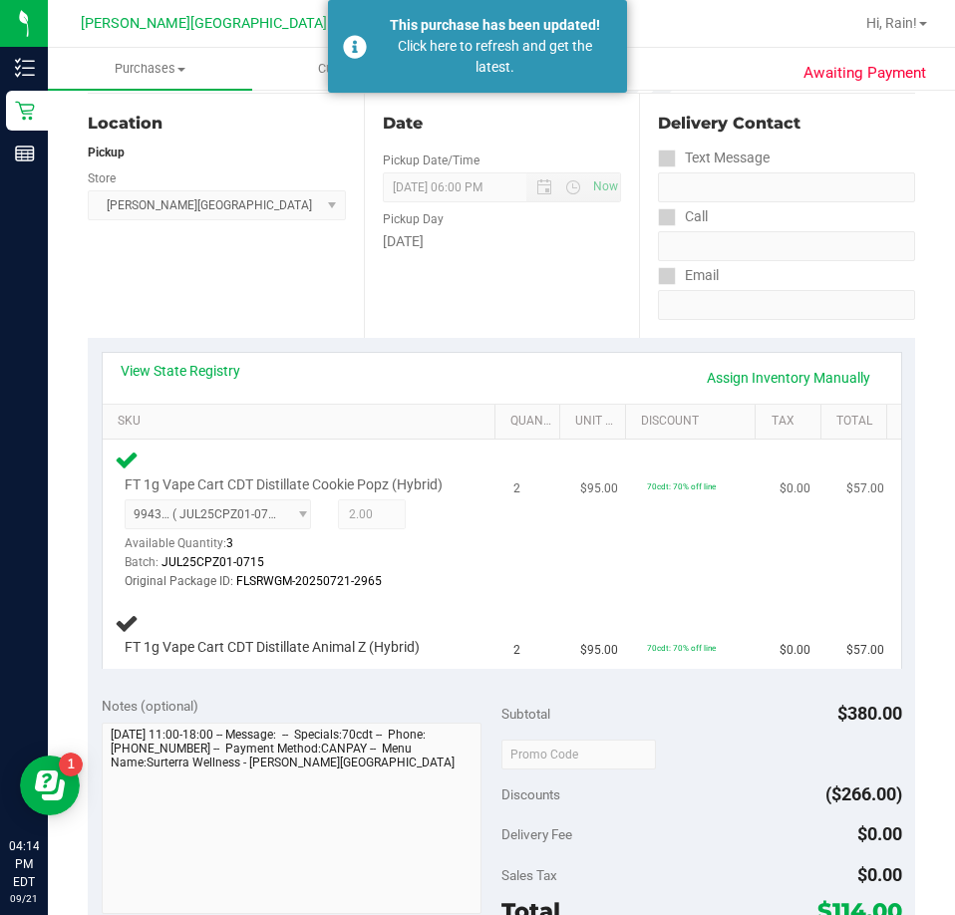
click at [670, 553] on td "70cdt: 70% off line" at bounding box center [701, 520] width 133 height 161
click at [146, 65] on span "Purchases" at bounding box center [150, 69] width 204 height 18
click at [117, 140] on span "Fulfillment" at bounding box center [110, 144] width 124 height 17
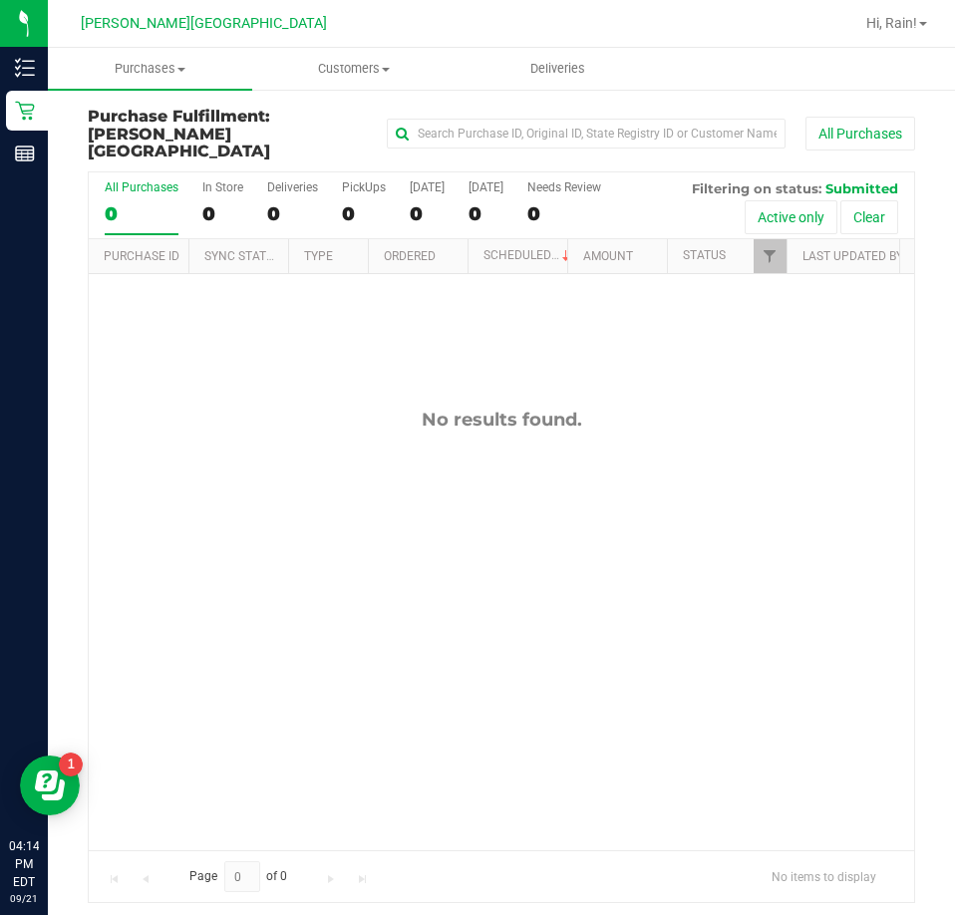
click at [391, 538] on div "No results found." at bounding box center [501, 629] width 825 height 711
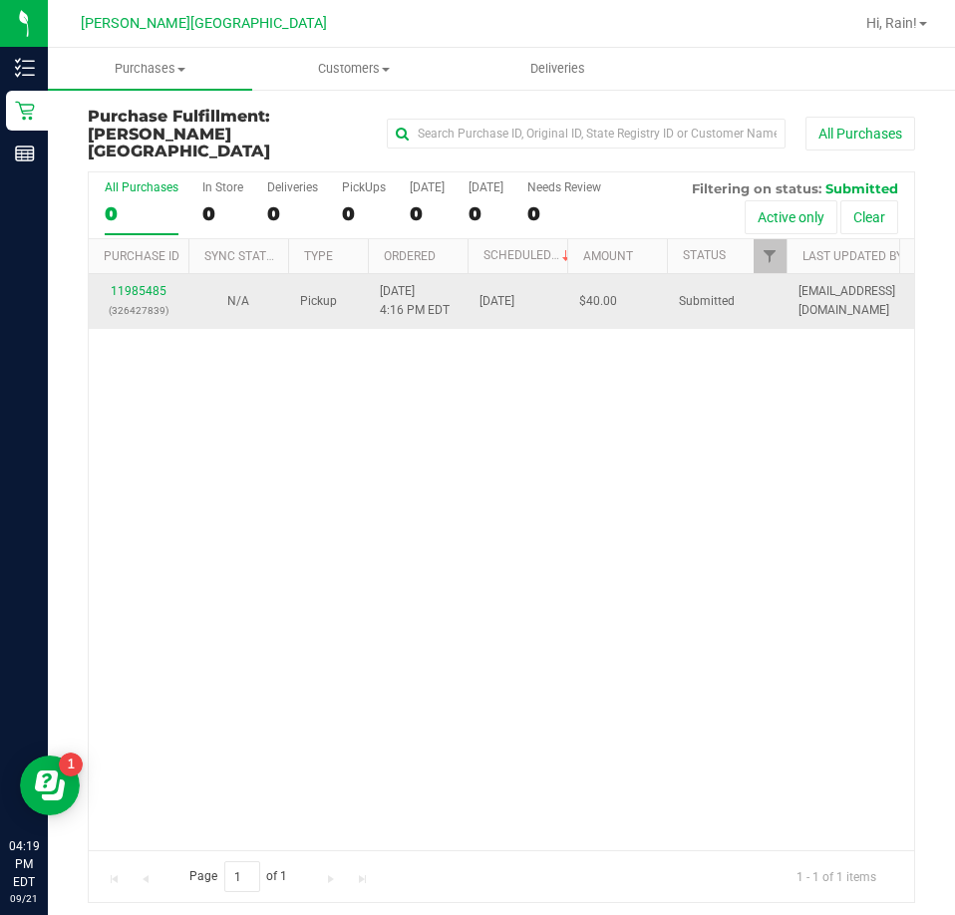
click at [152, 282] on div "11985485 (326427839)" at bounding box center [139, 301] width 76 height 38
click at [147, 284] on link "11985485" at bounding box center [139, 291] width 56 height 14
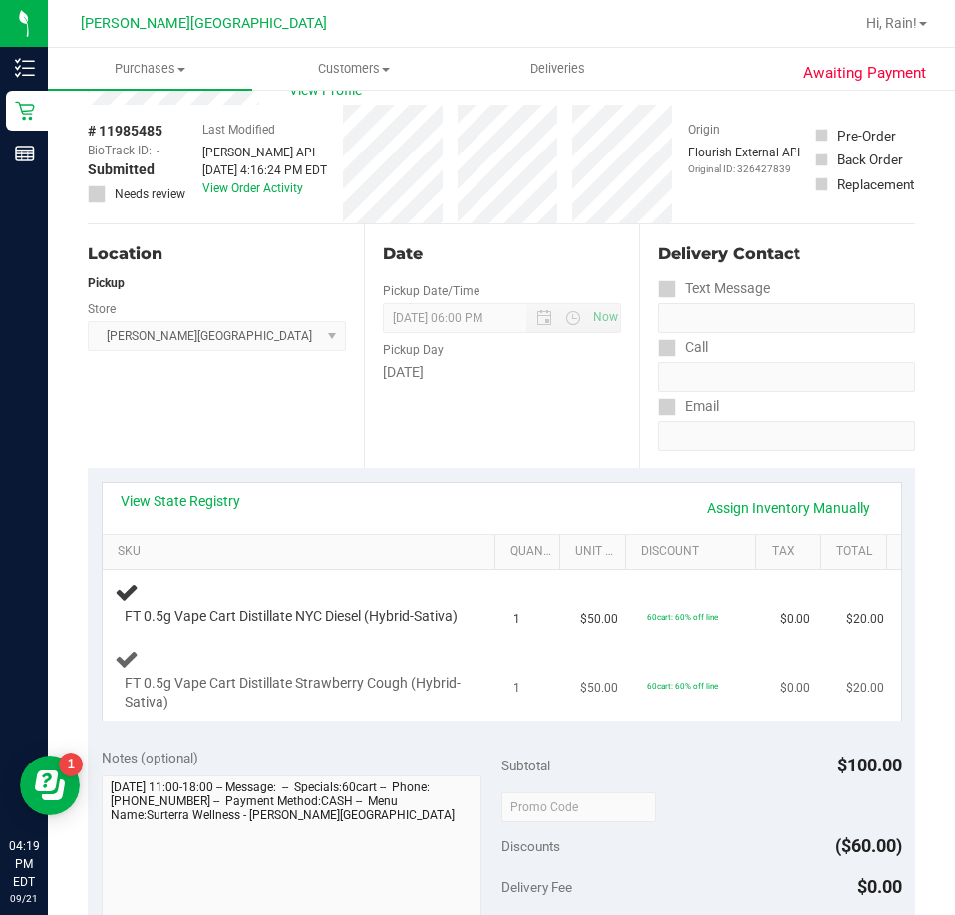
scroll to position [100, 0]
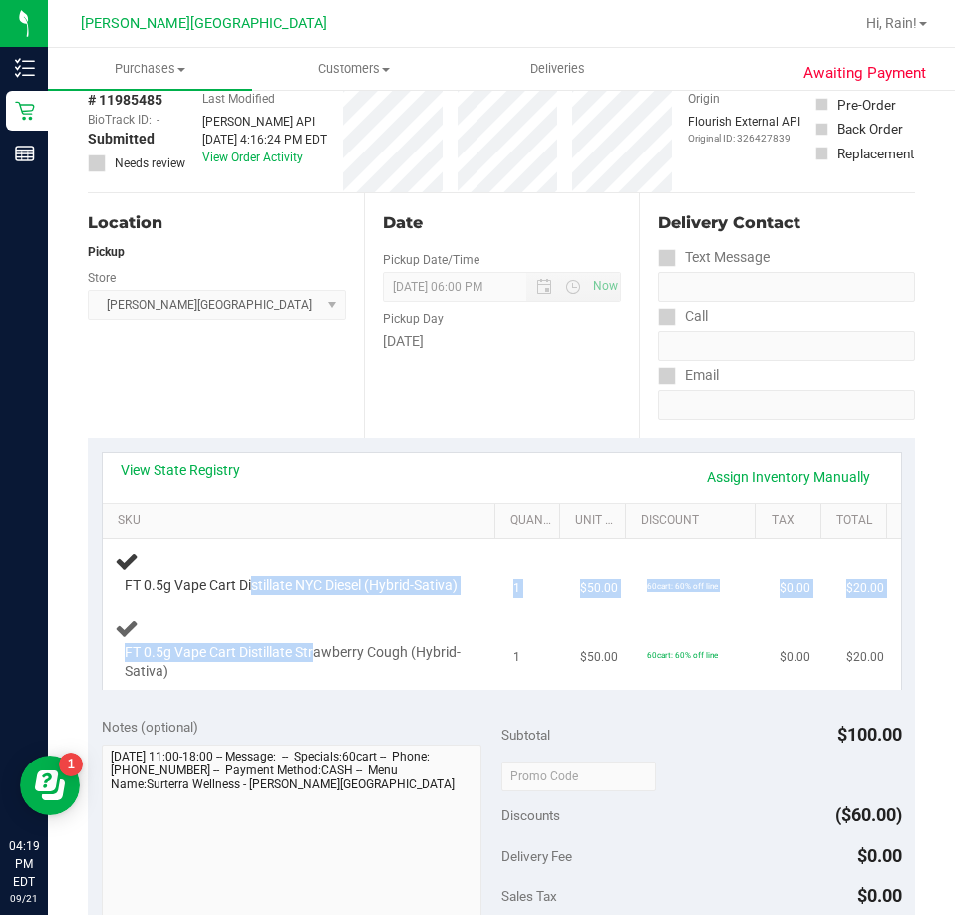
drag, startPoint x: 253, startPoint y: 582, endPoint x: 313, endPoint y: 677, distance: 112.0
click at [313, 677] on tbody "FT 0.5g Vape Cart Distillate NYC Diesel (Hybrid-Sativa) 1 $50.00 60cart: 60% of…" at bounding box center [502, 614] width 798 height 150
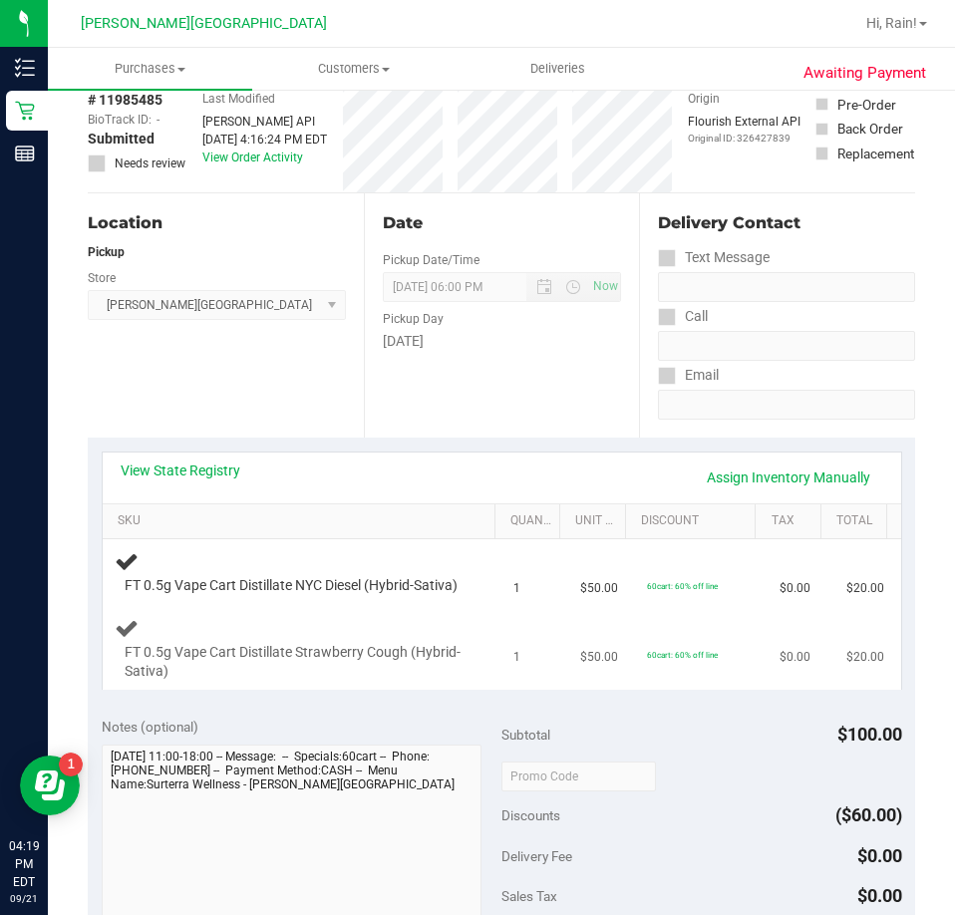
click at [317, 681] on span "FT 0.5g Vape Cart Distillate Strawberry Cough (Hybrid-Sativa)" at bounding box center [294, 662] width 338 height 38
click at [324, 627] on td "FT 0.5g Vape Cart Distillate Strawberry Cough (Hybrid-Sativa)" at bounding box center [303, 649] width 400 height 83
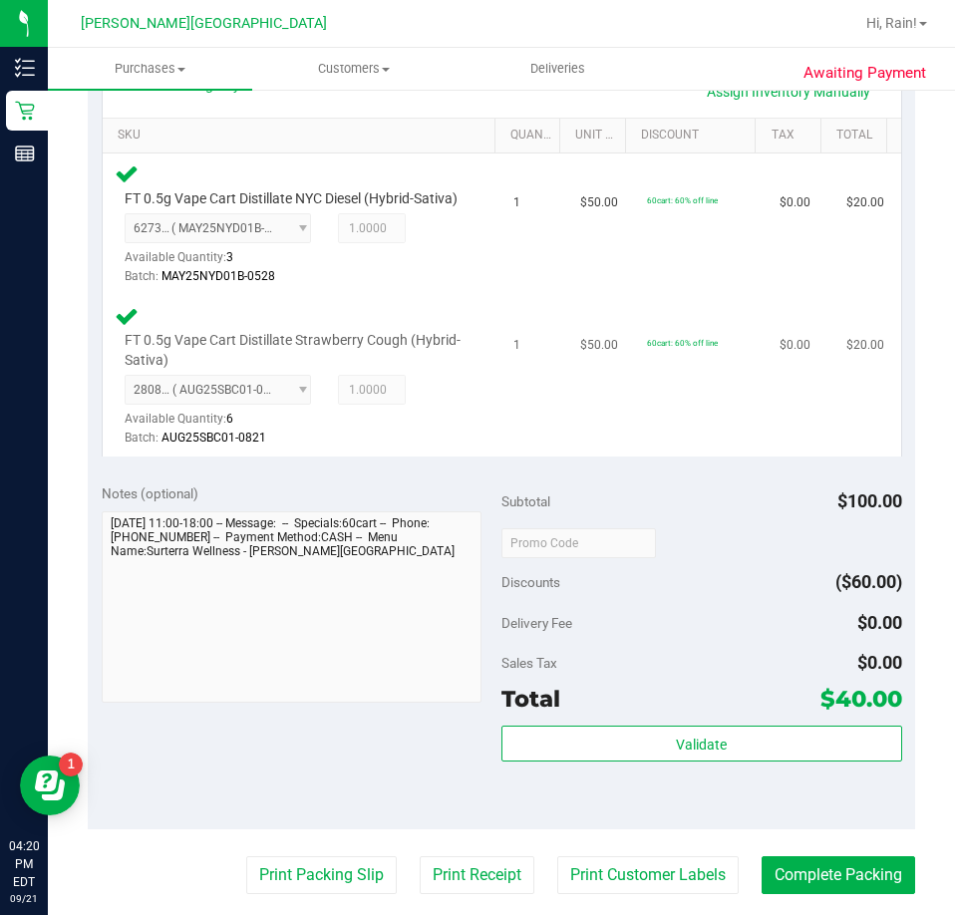
scroll to position [498, 0]
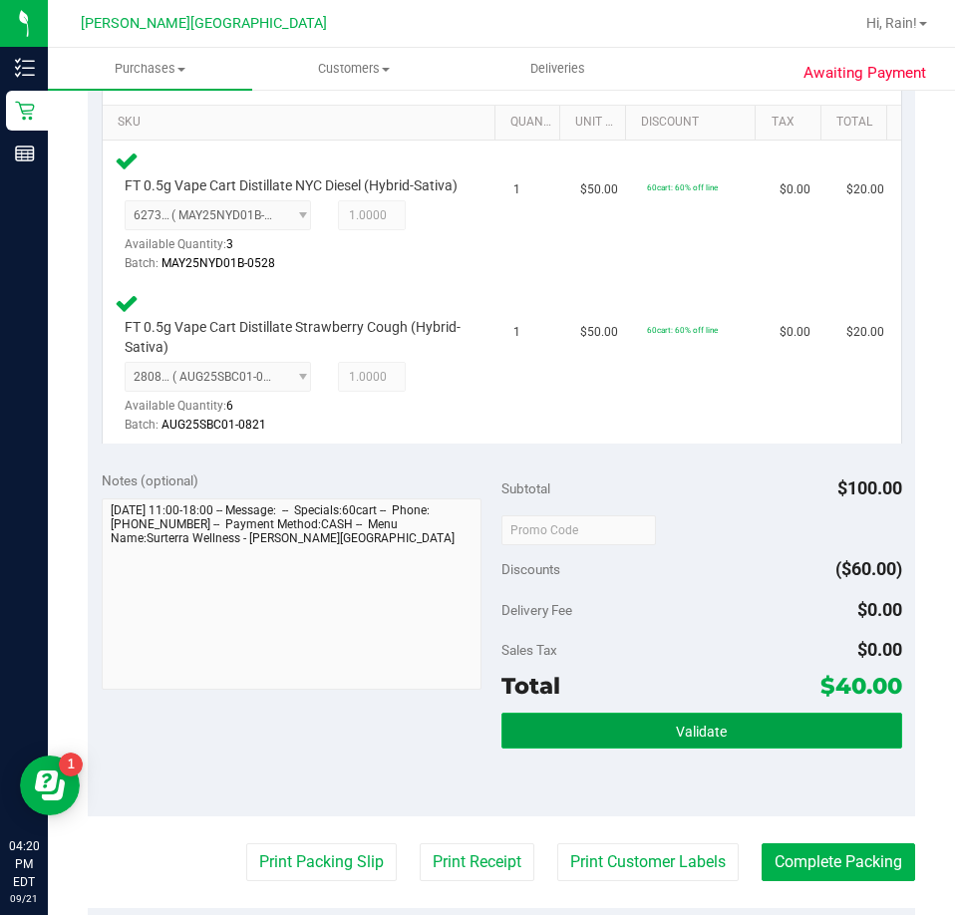
click at [580, 746] on button "Validate" at bounding box center [701, 731] width 401 height 36
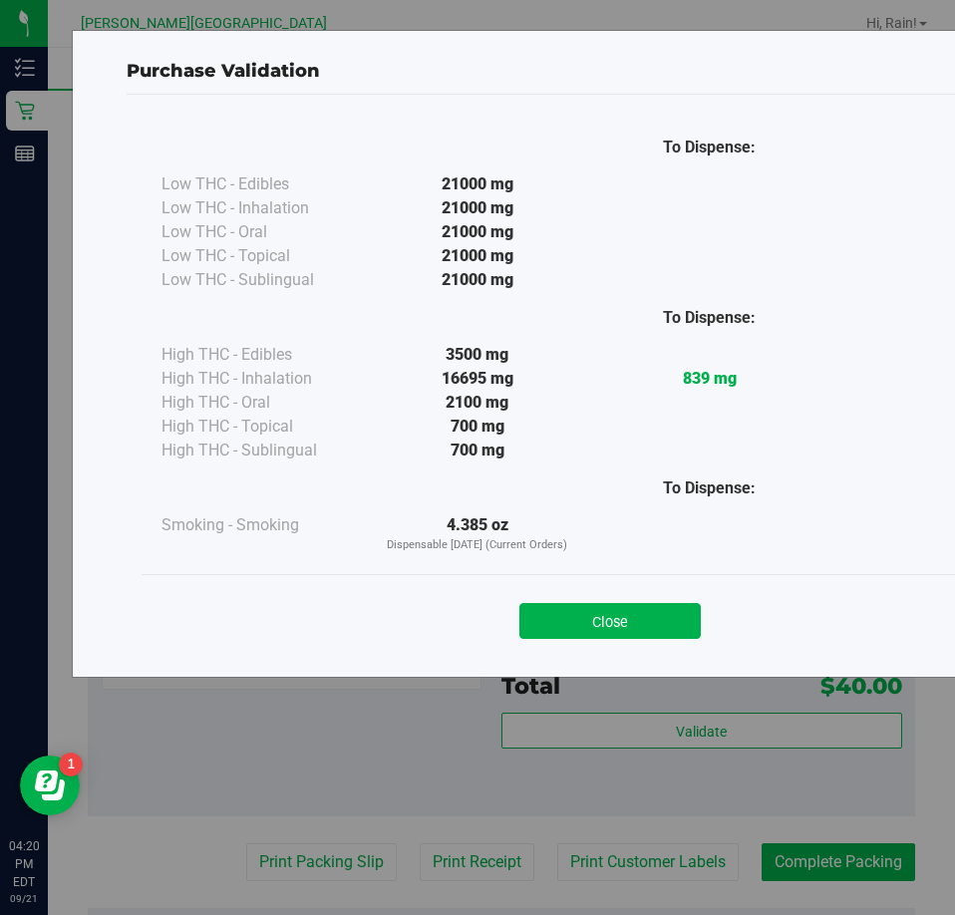
click at [540, 615] on button "Close" at bounding box center [609, 621] width 181 height 36
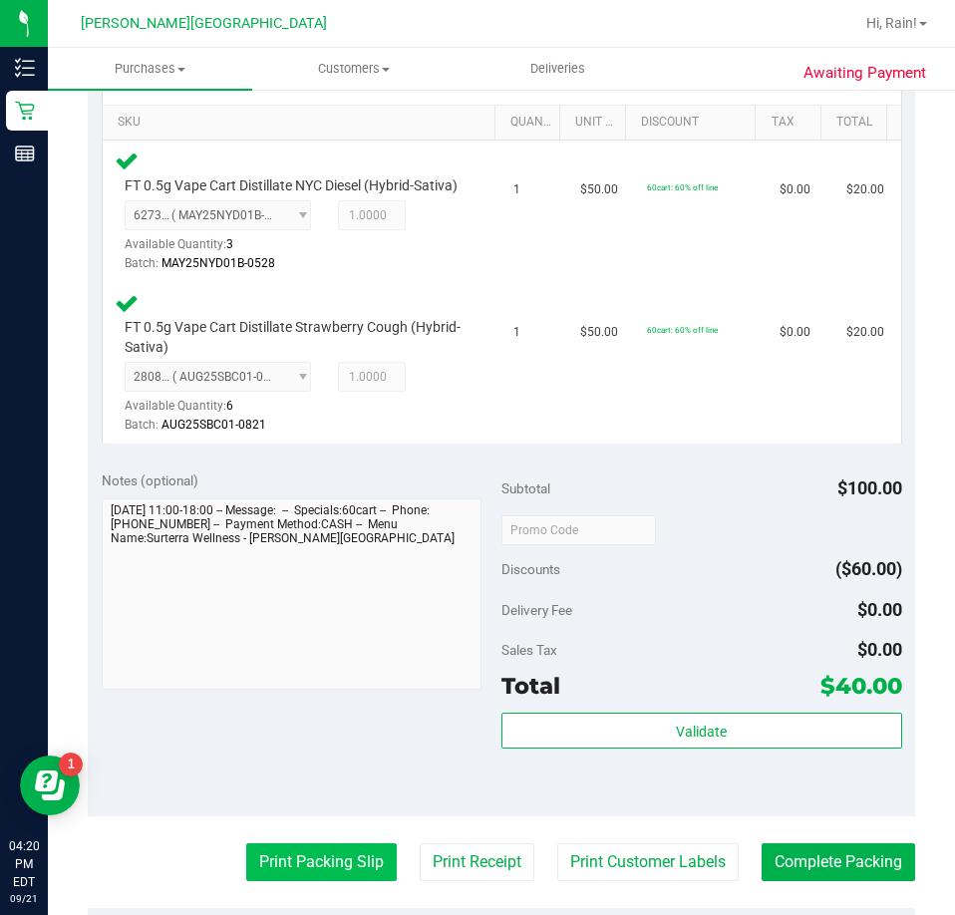
click at [320, 881] on button "Print Packing Slip" at bounding box center [321, 862] width 150 height 38
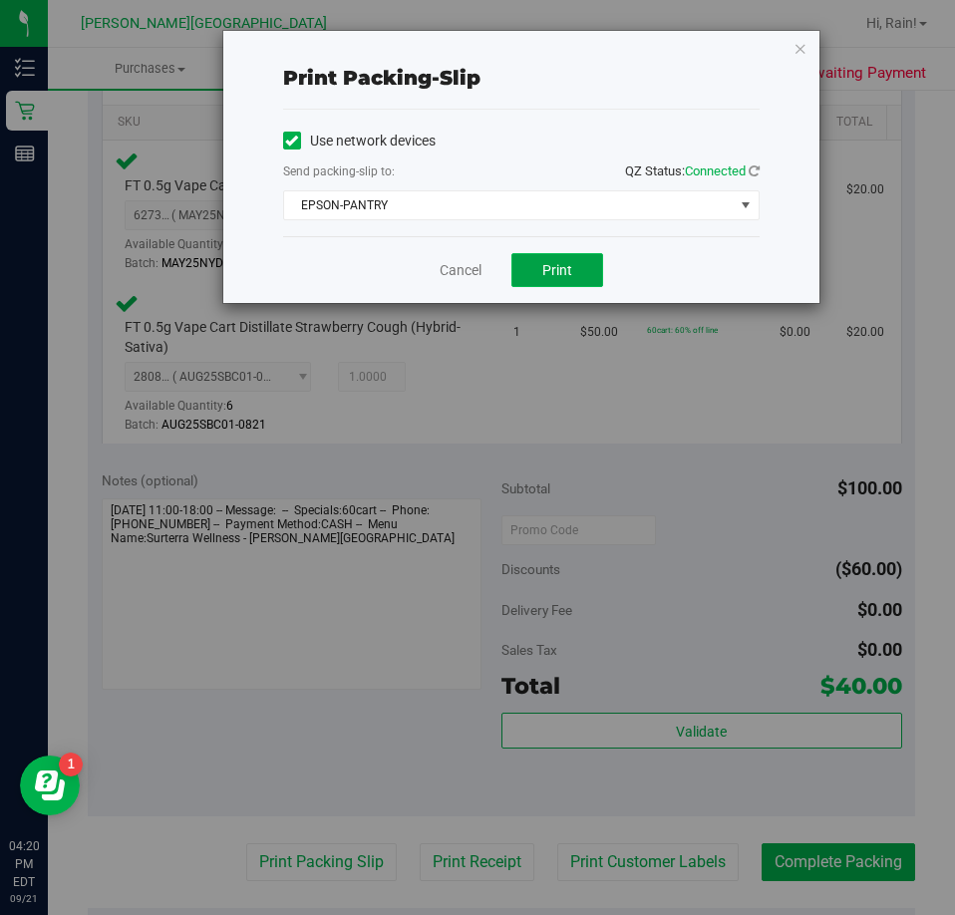
click at [571, 267] on span "Print" at bounding box center [557, 270] width 30 height 16
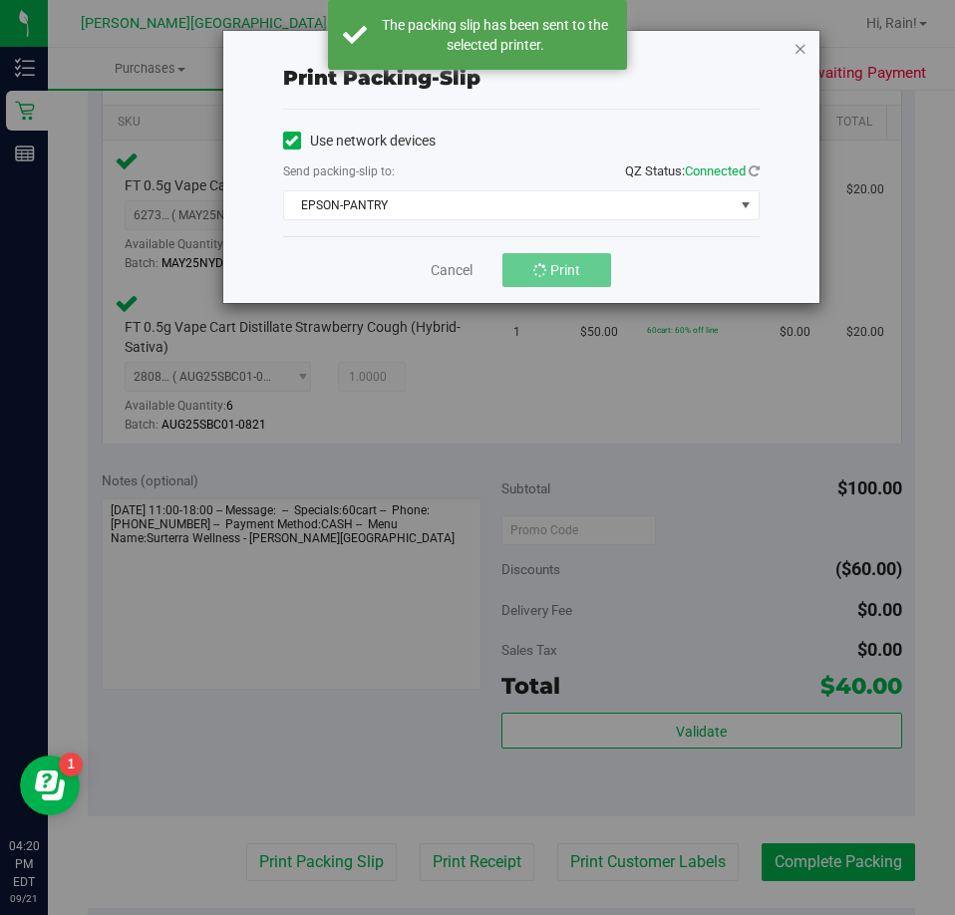
click at [804, 38] on icon "button" at bounding box center [800, 48] width 14 height 24
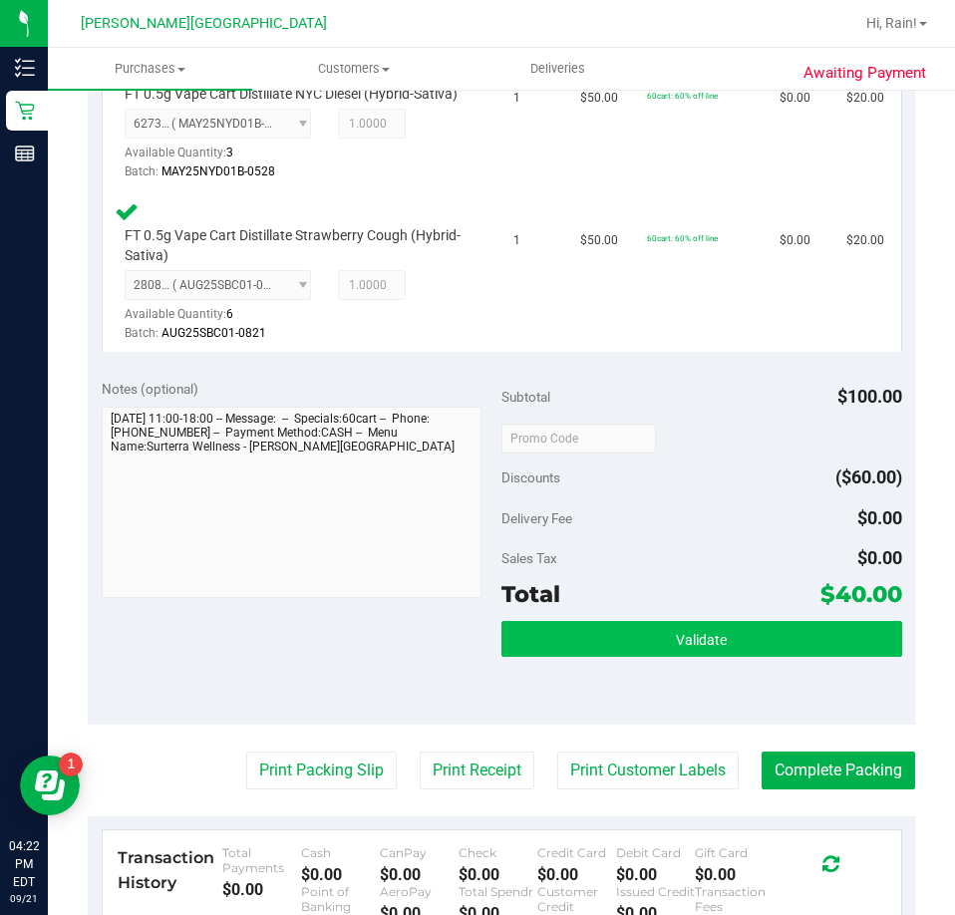
scroll to position [698, 0]
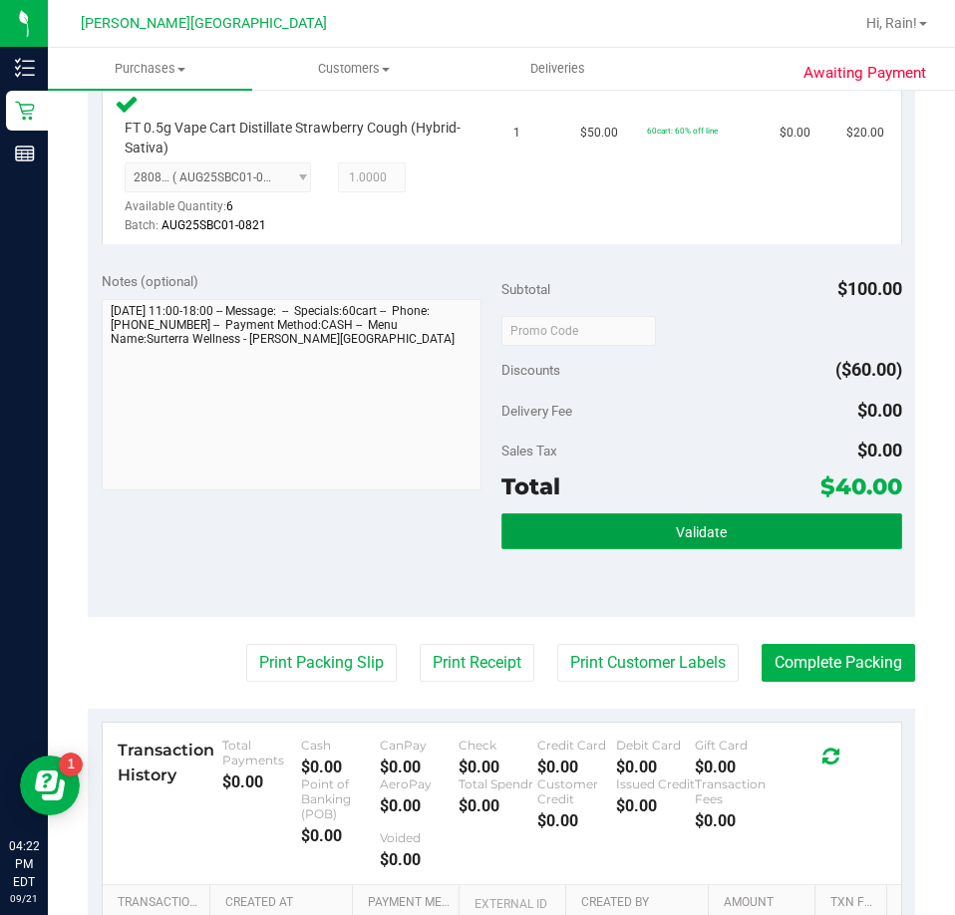
click at [696, 540] on span "Validate" at bounding box center [701, 532] width 51 height 16
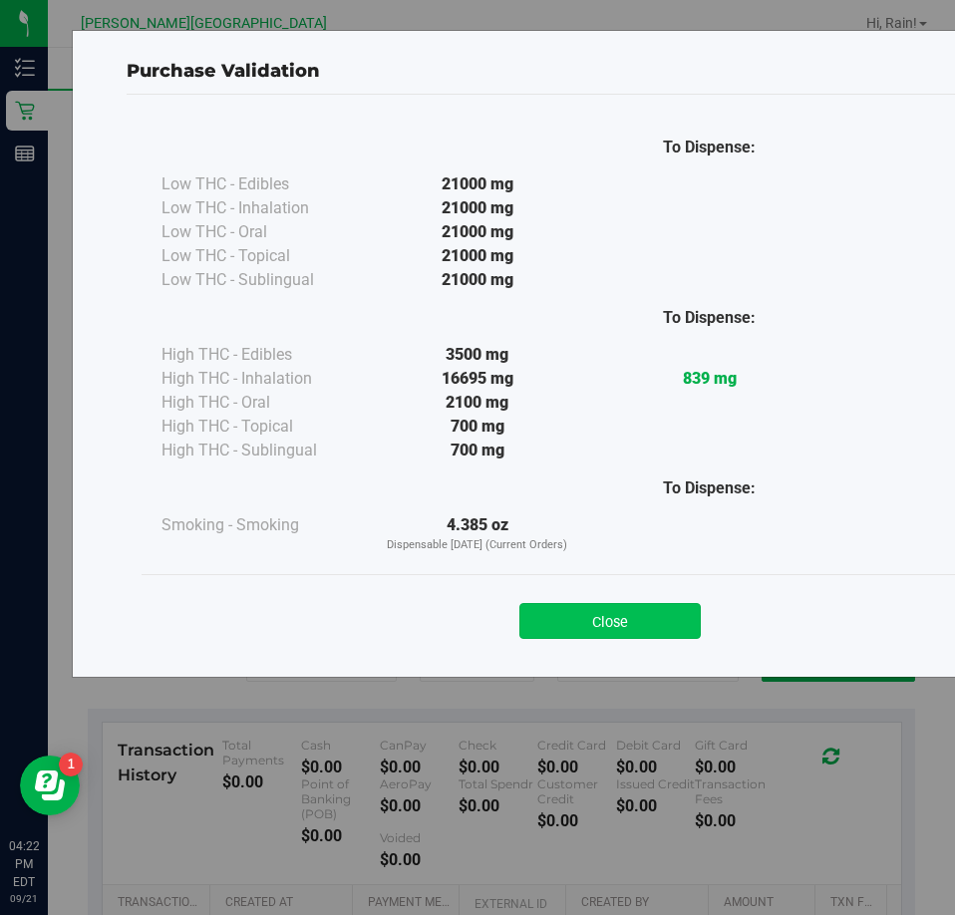
click at [634, 632] on button "Close" at bounding box center [609, 621] width 181 height 36
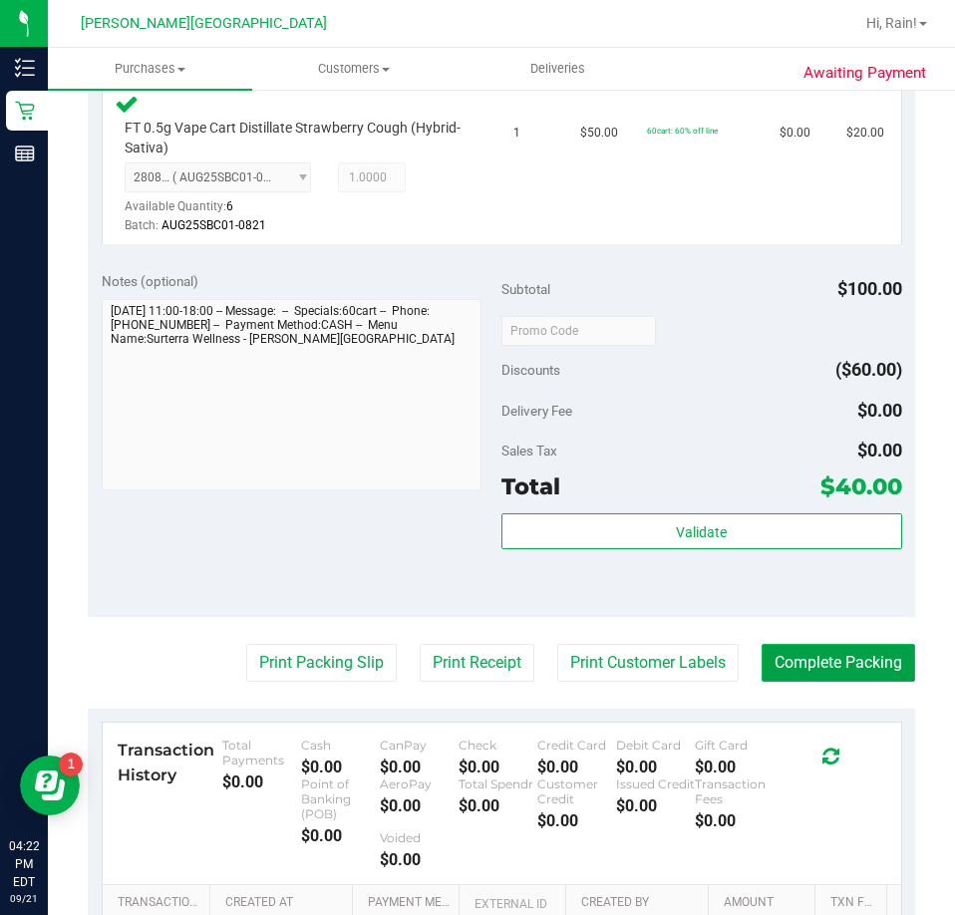
click at [810, 681] on button "Complete Packing" at bounding box center [837, 663] width 153 height 38
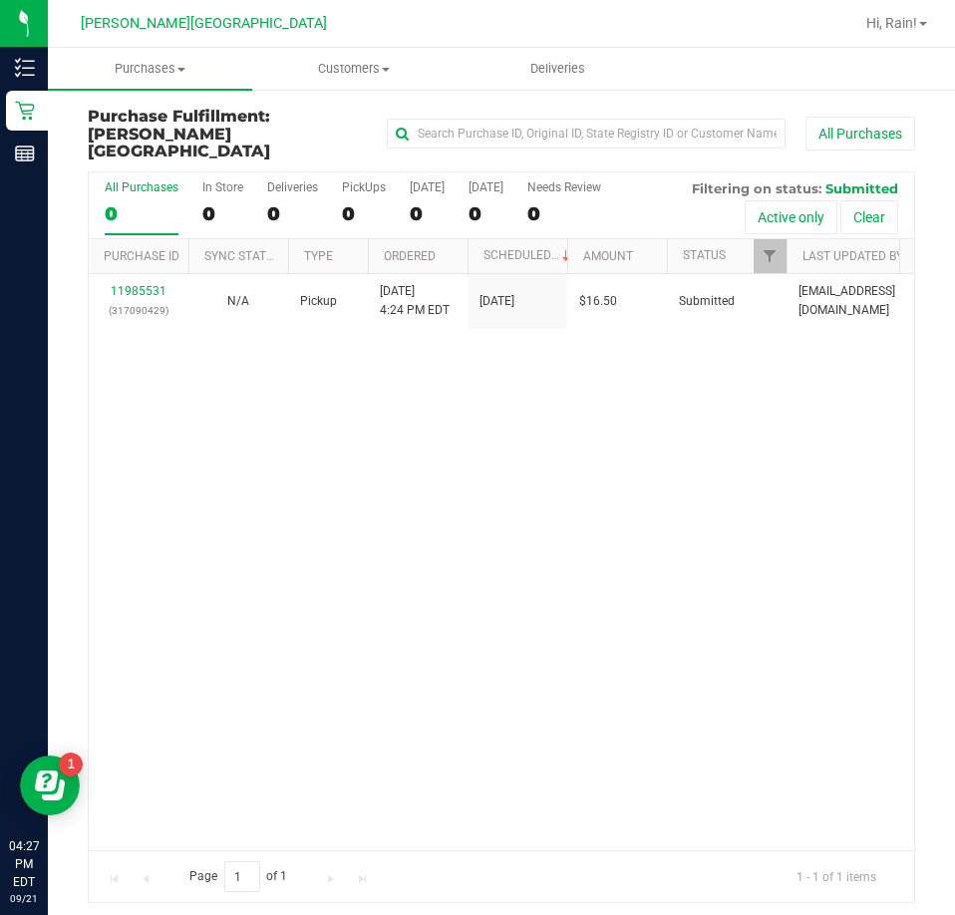
click at [493, 371] on div "11985531 (317090429) N/A Pickup 9/21/2025 4:24 PM EDT 9/21/2025 $16.50 Submitte…" at bounding box center [501, 562] width 825 height 576
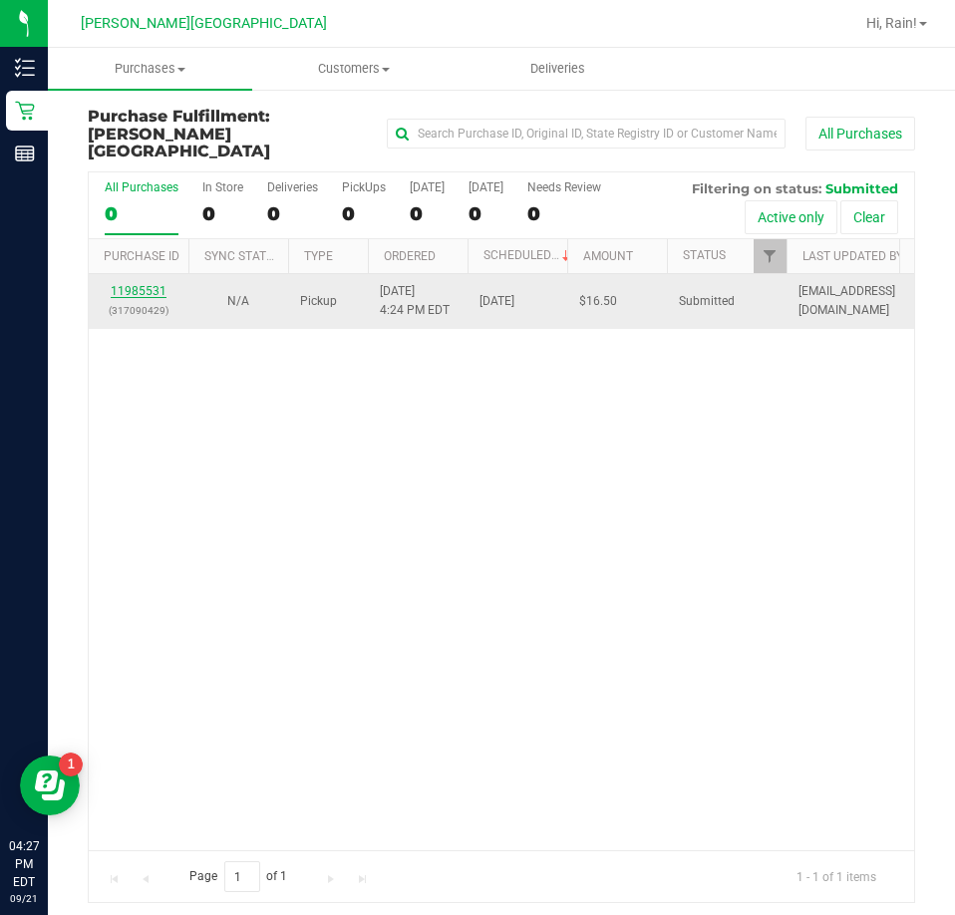
click at [132, 284] on link "11985531" at bounding box center [139, 291] width 56 height 14
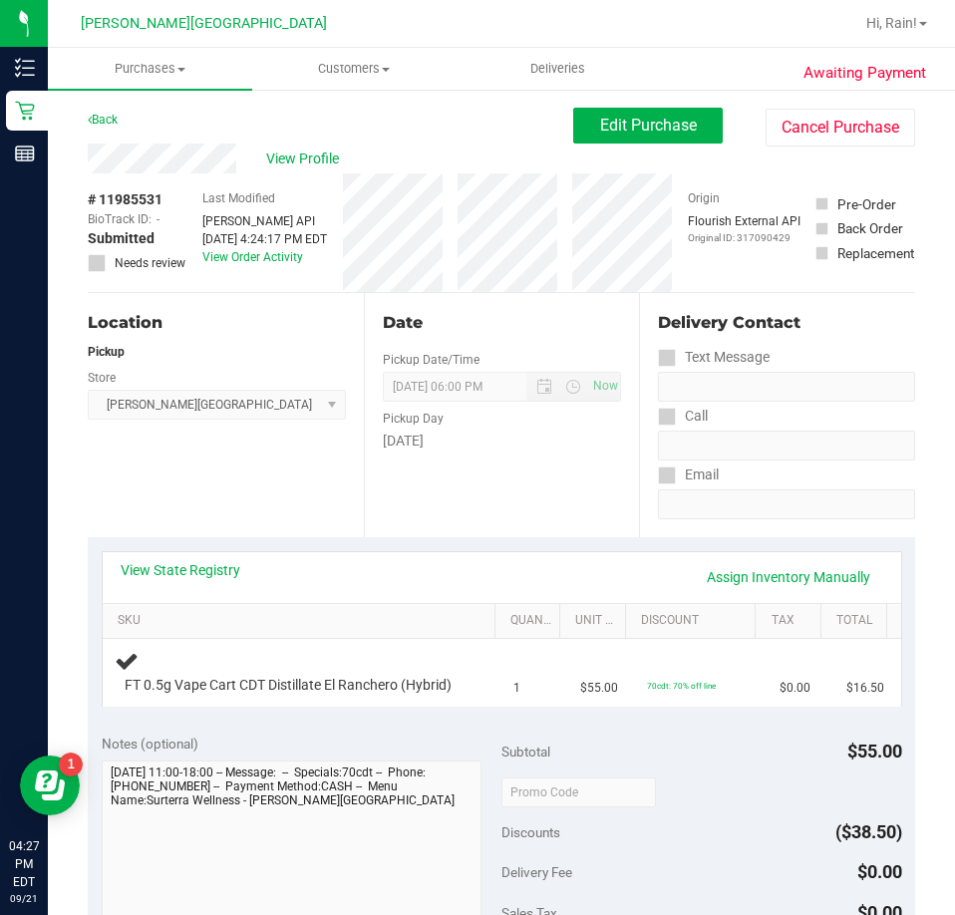
click at [411, 518] on div "Date Pickup Date/Time 09/21/2025 Now 09/21/2025 06:00 PM Now Pickup Day Sunday" at bounding box center [502, 415] width 276 height 244
click at [217, 706] on td "FT 0.5g Vape Cart CDT Distillate El Ranchero (Hybrid)" at bounding box center [303, 672] width 400 height 67
click at [252, 695] on span "FT 0.5g Vape Cart CDT Distillate El Ranchero (Hybrid)" at bounding box center [288, 685] width 327 height 19
click at [306, 736] on div "Notes (optional) Subtotal $55.00 Discounts ($38.50) Delivery Fee $0.00 Sales Ta…" at bounding box center [501, 899] width 827 height 359
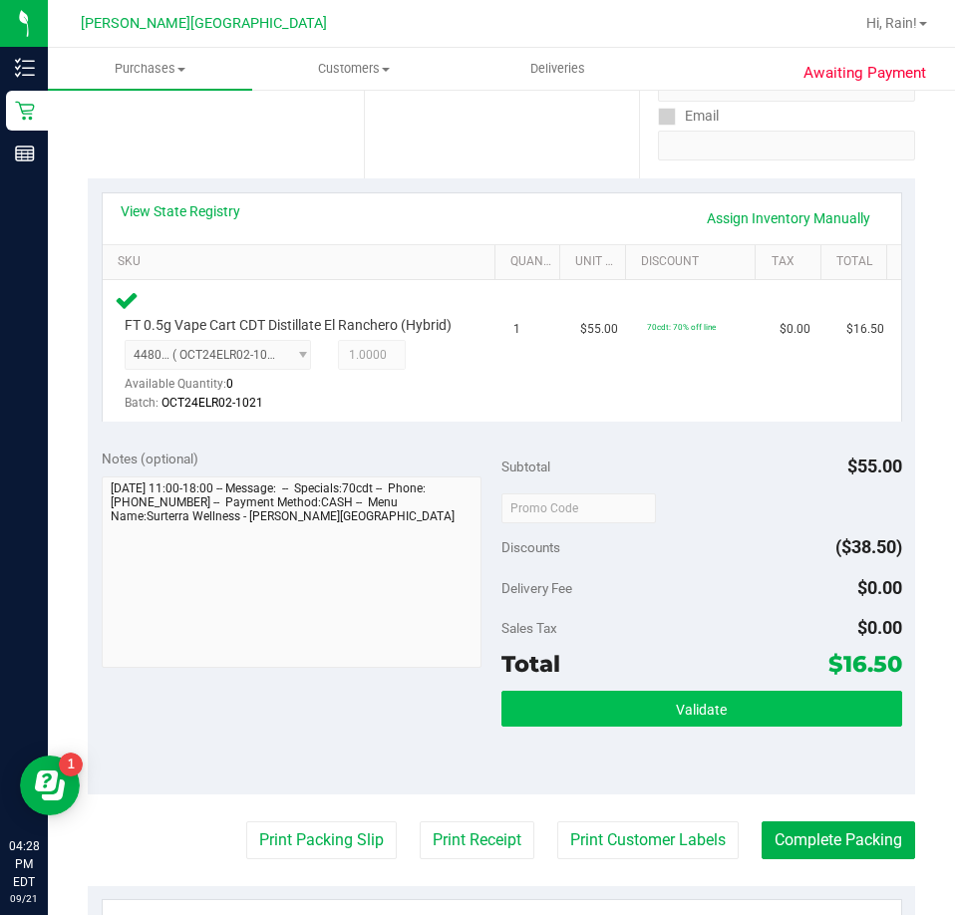
scroll to position [399, 0]
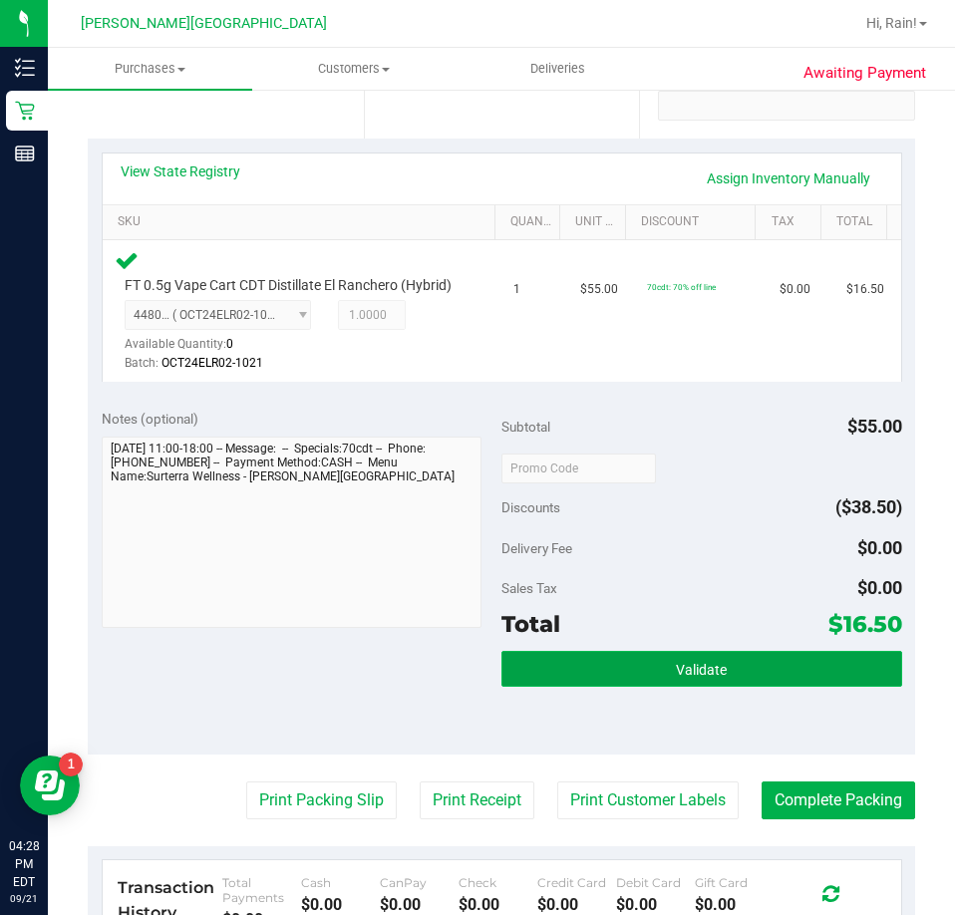
click at [747, 687] on button "Validate" at bounding box center [701, 669] width 401 height 36
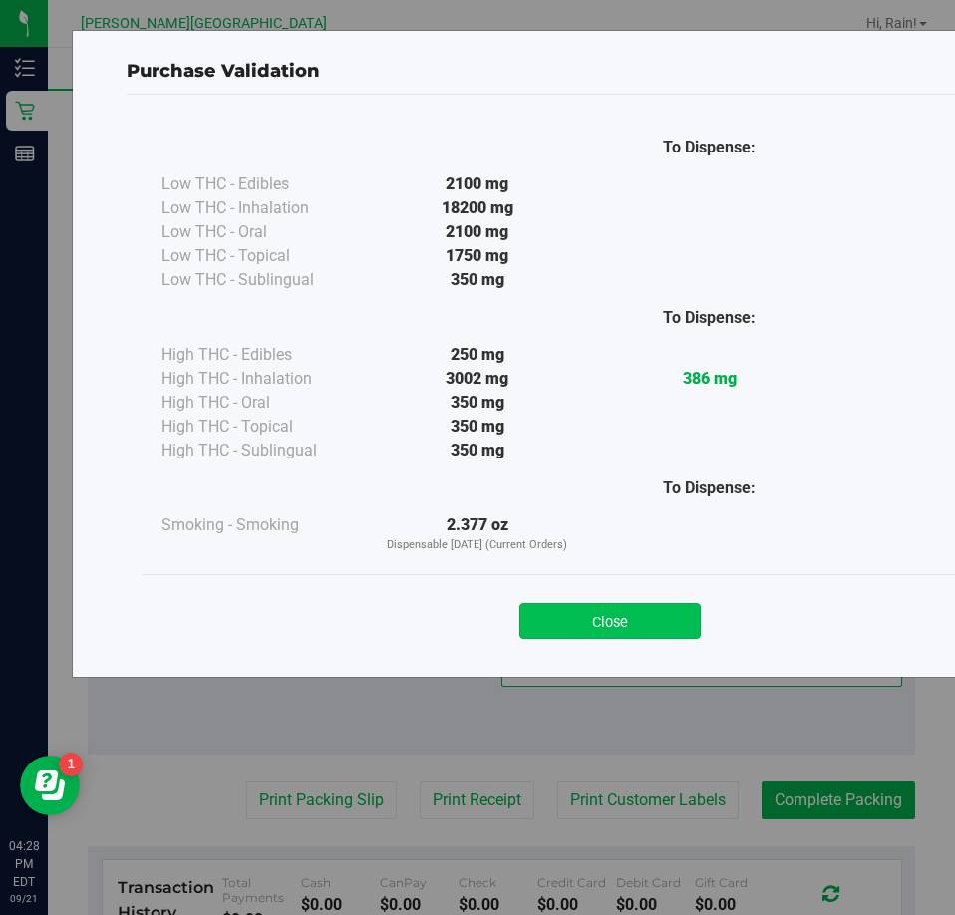
click at [618, 616] on button "Close" at bounding box center [609, 621] width 181 height 36
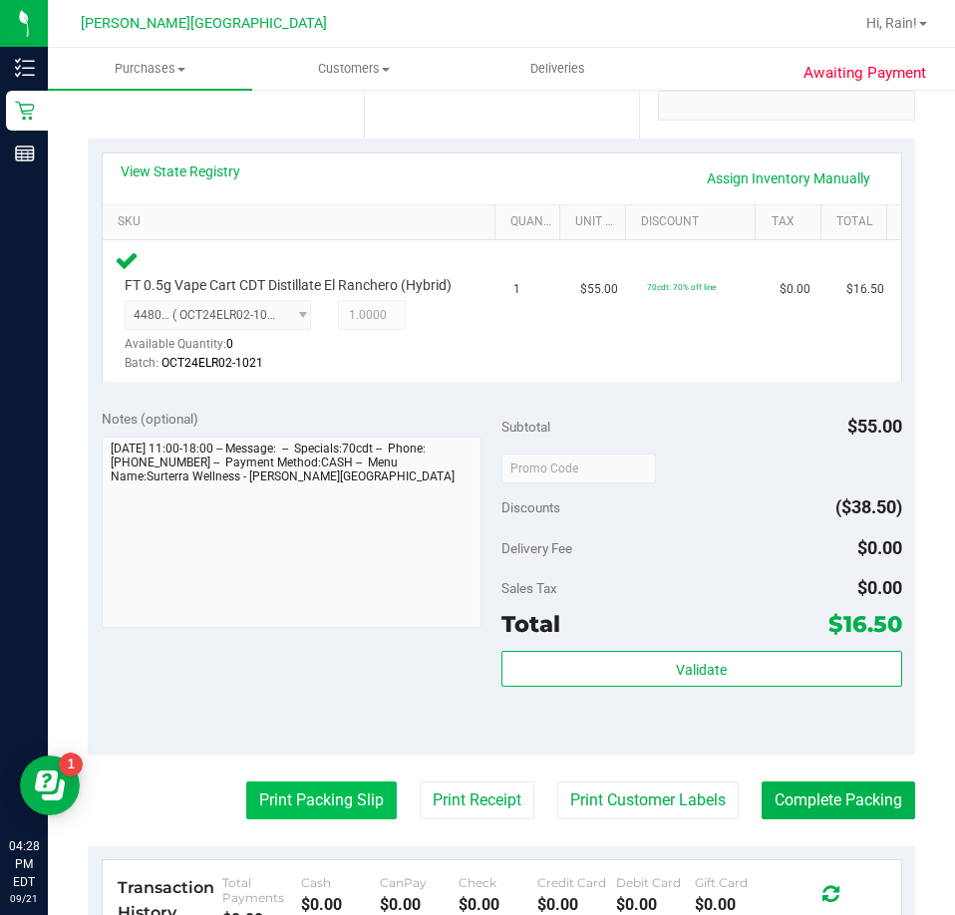
click at [320, 819] on button "Print Packing Slip" at bounding box center [321, 800] width 150 height 38
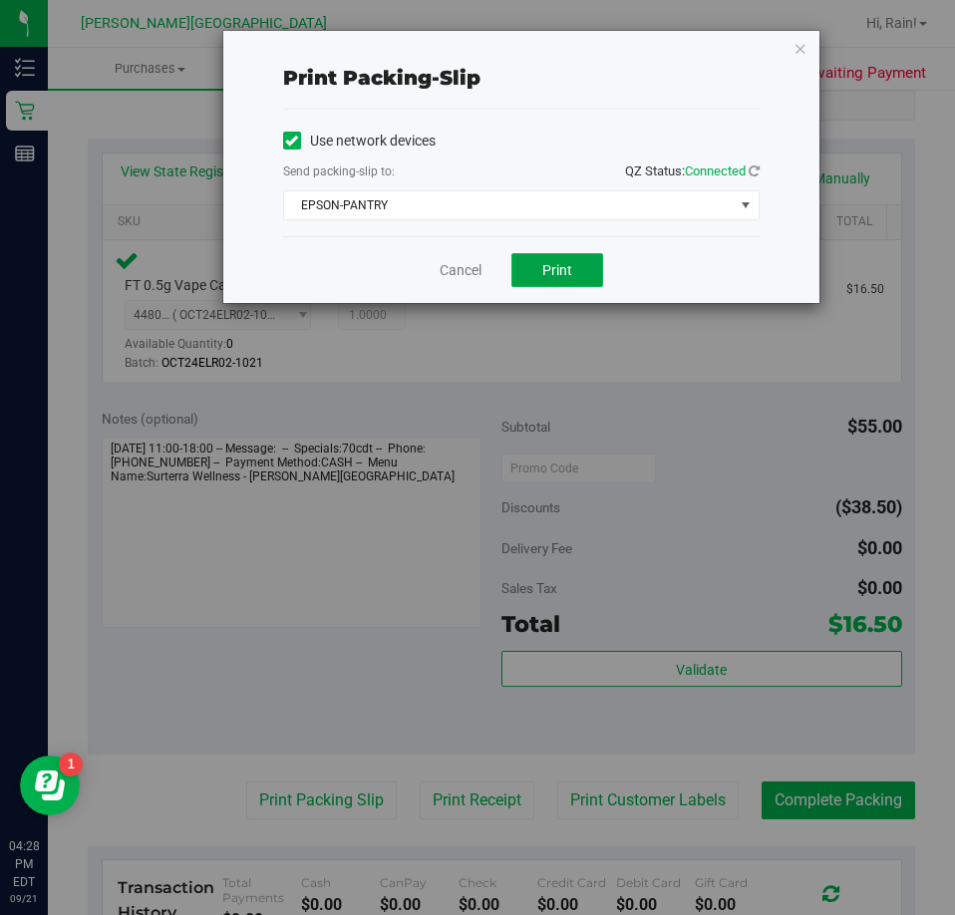
click at [572, 255] on button "Print" at bounding box center [557, 270] width 92 height 34
click at [442, 276] on link "Cancel" at bounding box center [461, 270] width 42 height 21
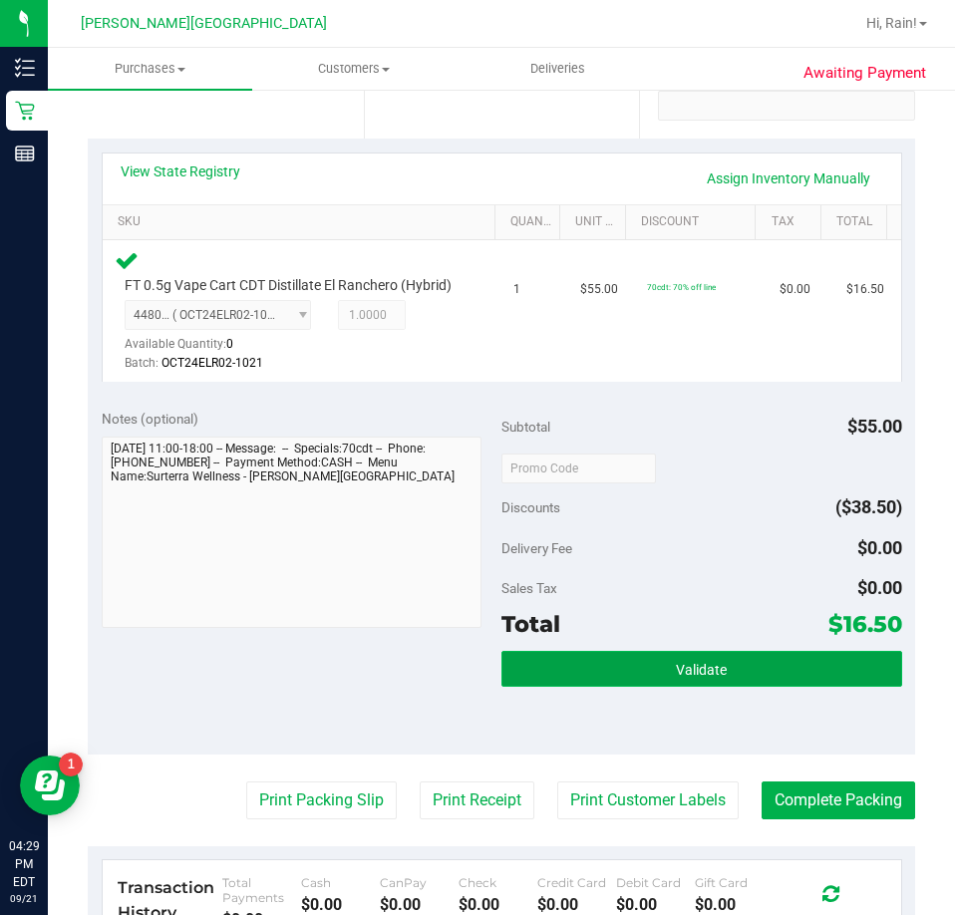
click at [624, 687] on button "Validate" at bounding box center [701, 669] width 401 height 36
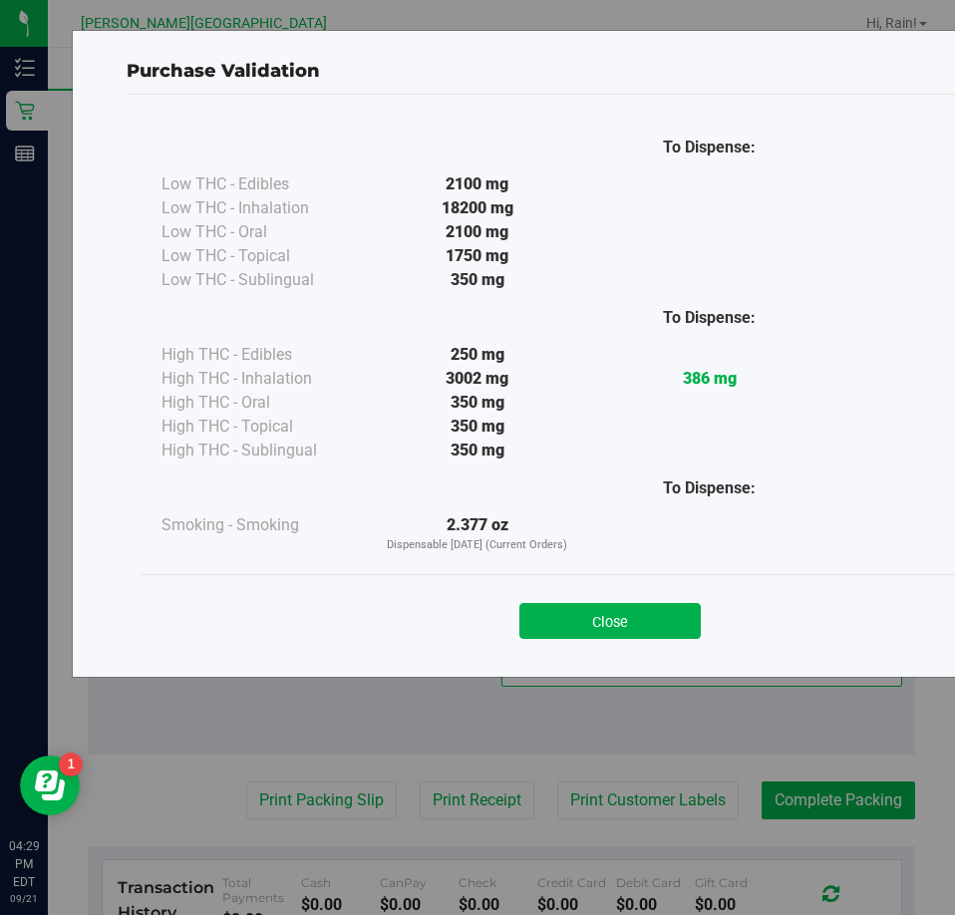
click at [617, 639] on div "Close" at bounding box center [610, 614] width 937 height 81
drag, startPoint x: 660, startPoint y: 631, endPoint x: 890, endPoint y: 861, distance: 325.6
click at [661, 631] on button "Close" at bounding box center [609, 621] width 181 height 36
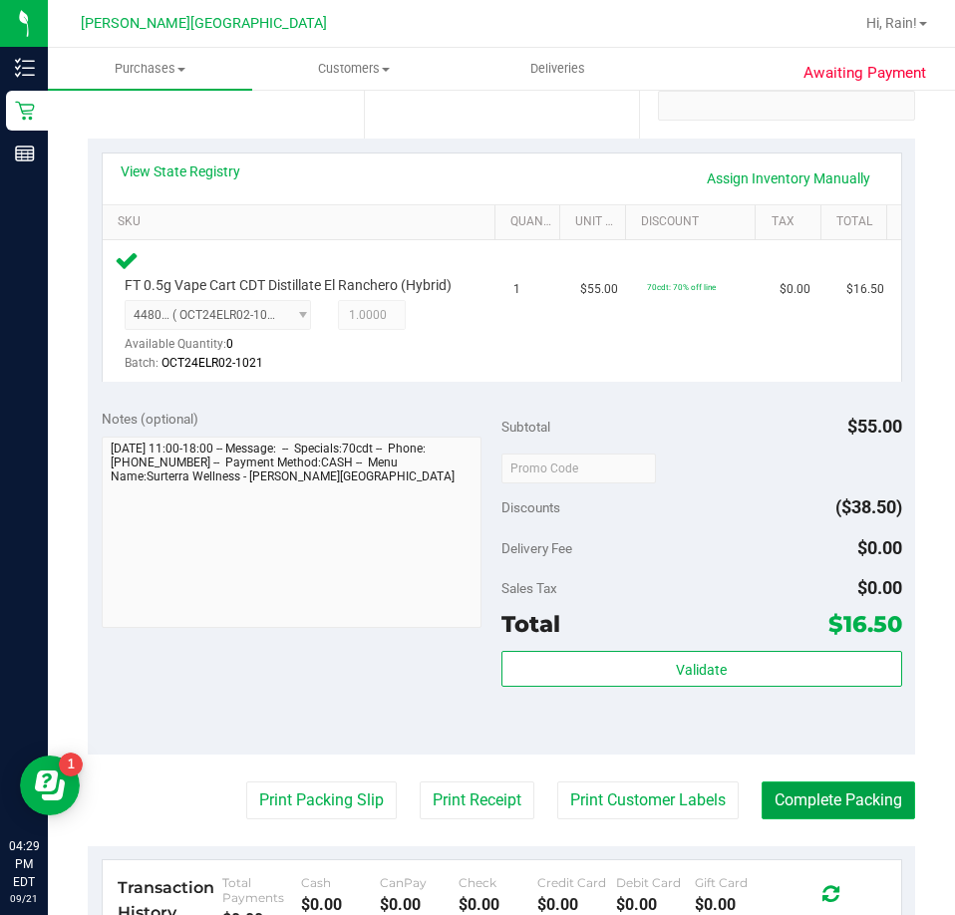
click at [874, 814] on button "Complete Packing" at bounding box center [837, 800] width 153 height 38
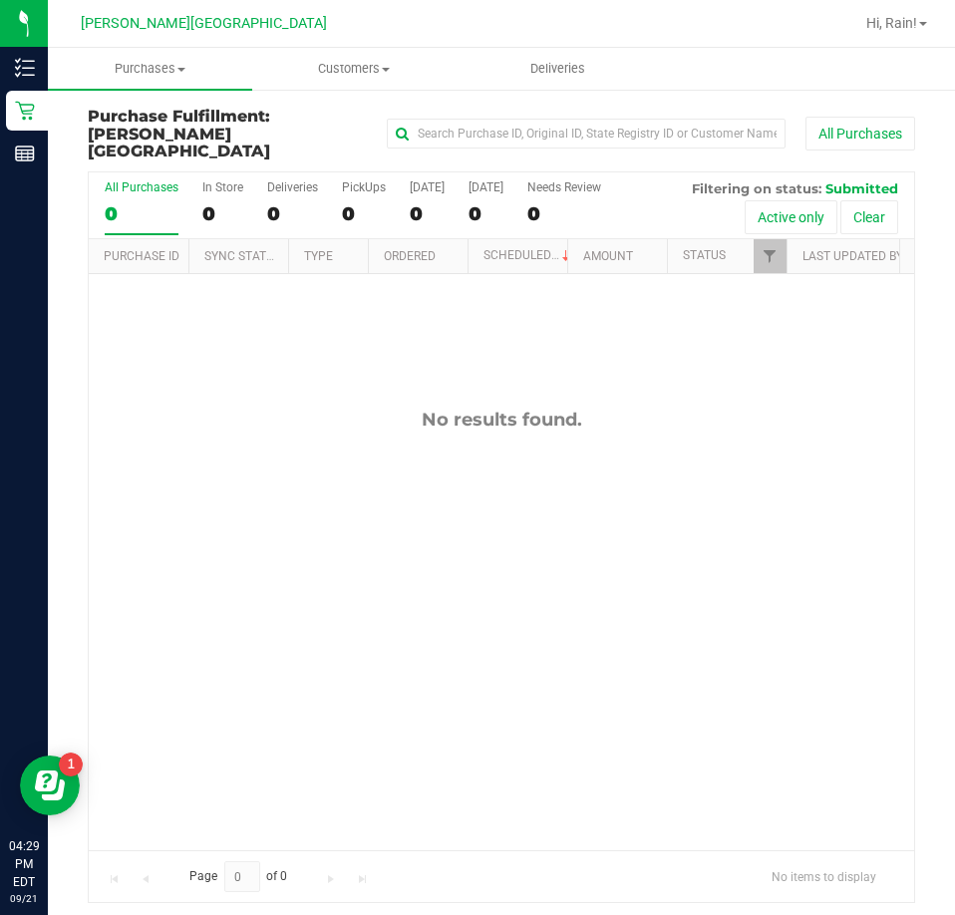
click at [480, 510] on div "No results found." at bounding box center [501, 629] width 825 height 711
